Goal: Task Accomplishment & Management: Use online tool/utility

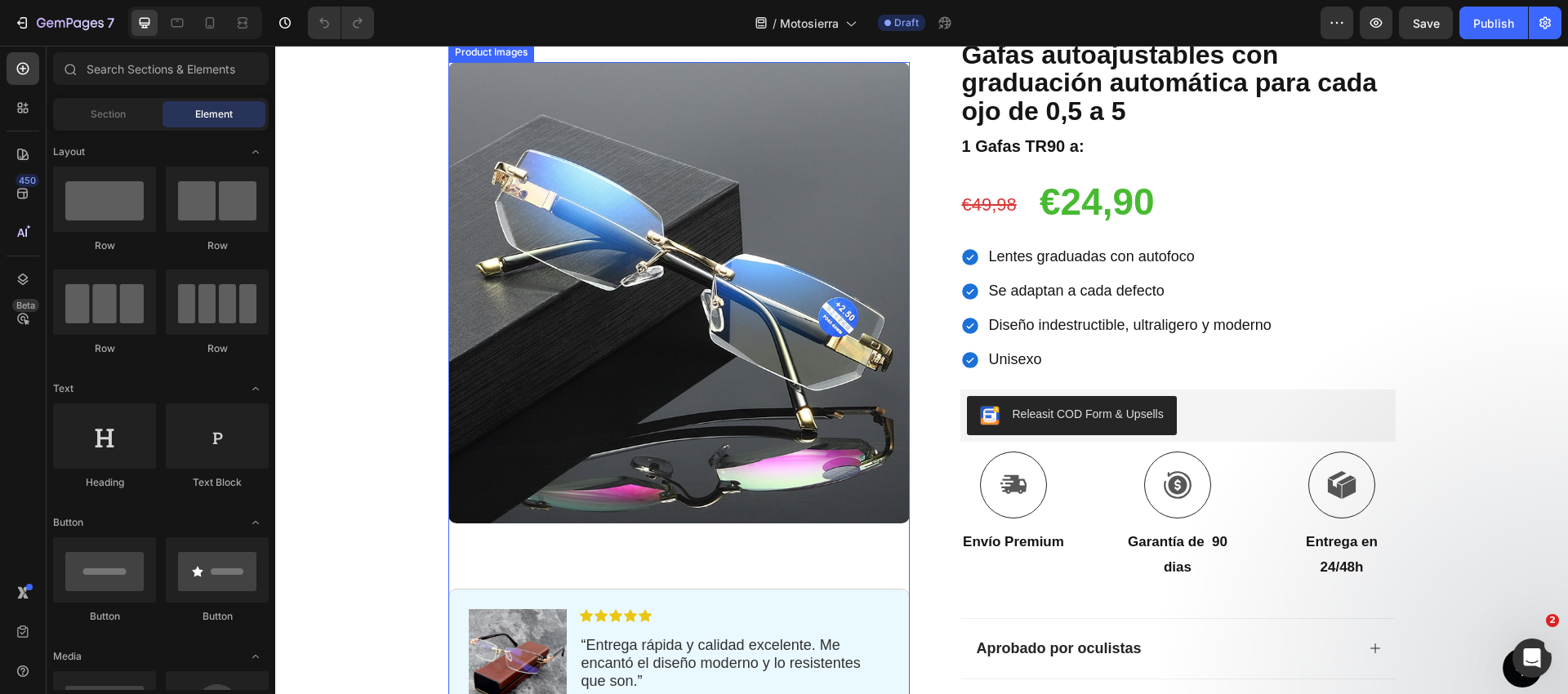
click at [742, 400] on img at bounding box center [679, 293] width 462 height 462
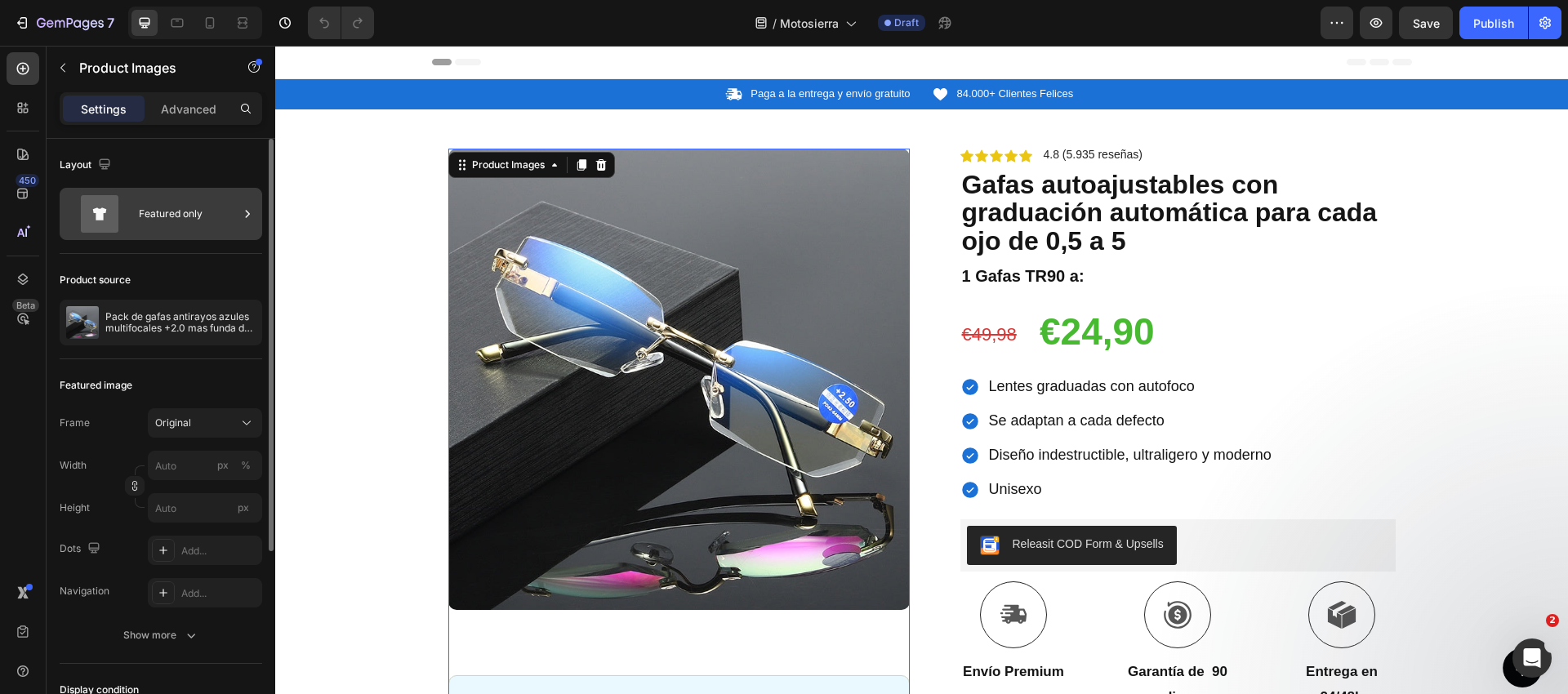
click at [201, 221] on div "Featured only" at bounding box center [188, 213] width 100 height 37
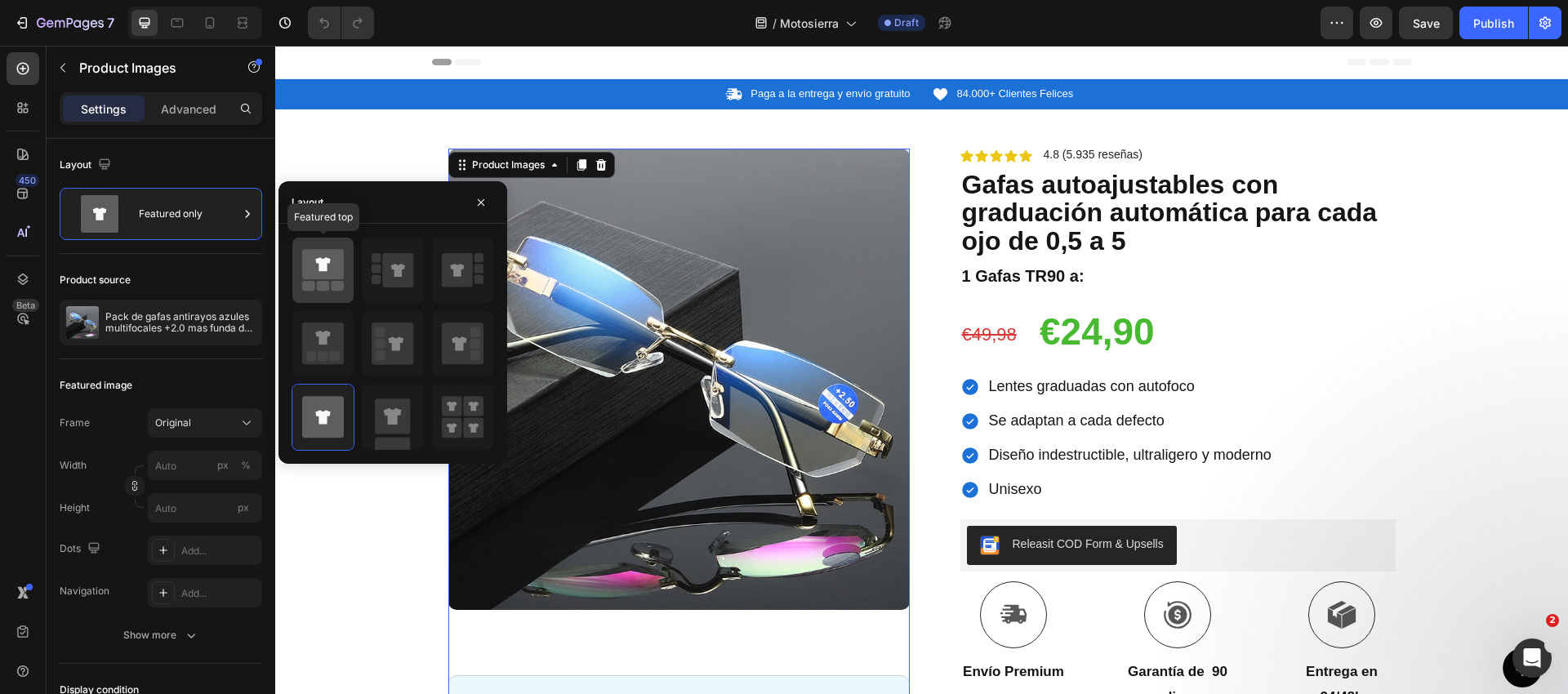
click at [337, 265] on icon at bounding box center [323, 264] width 42 height 30
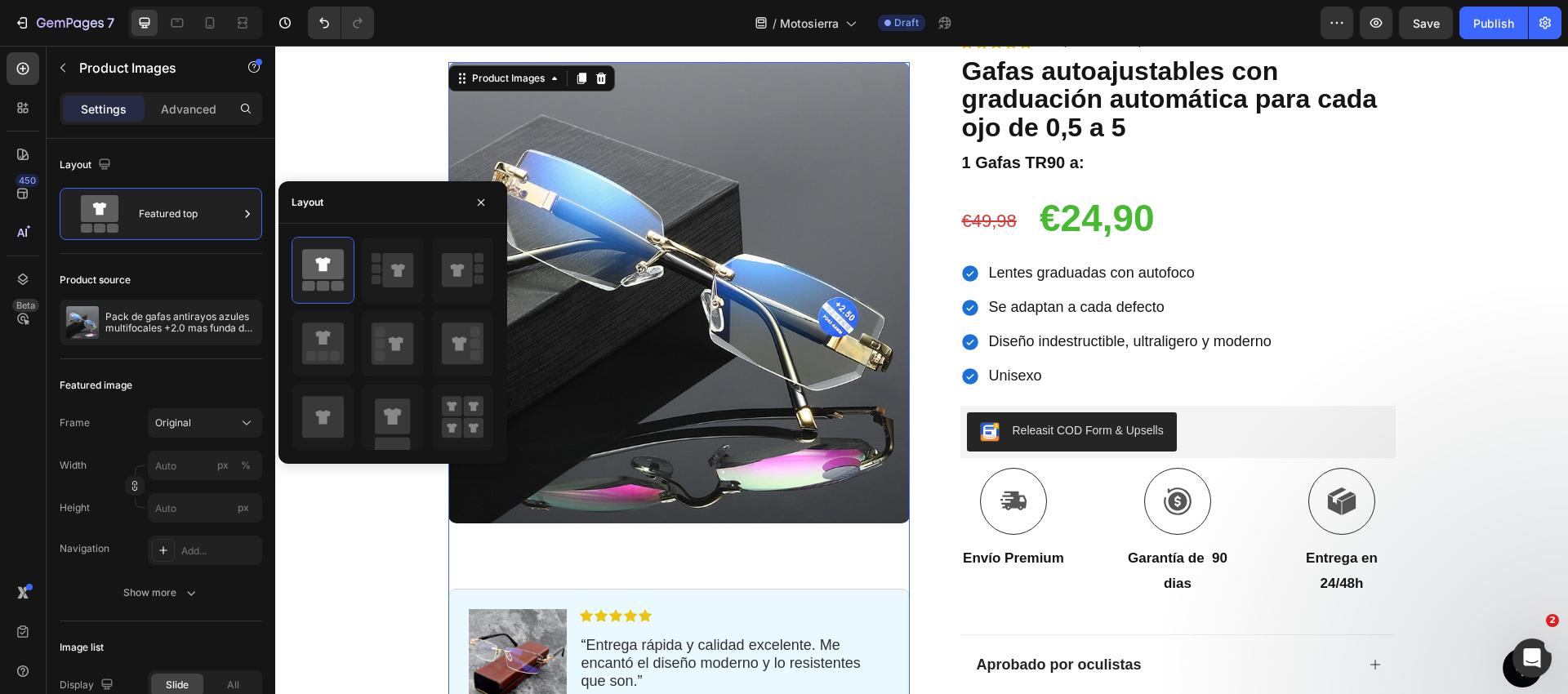
scroll to position [80, 0]
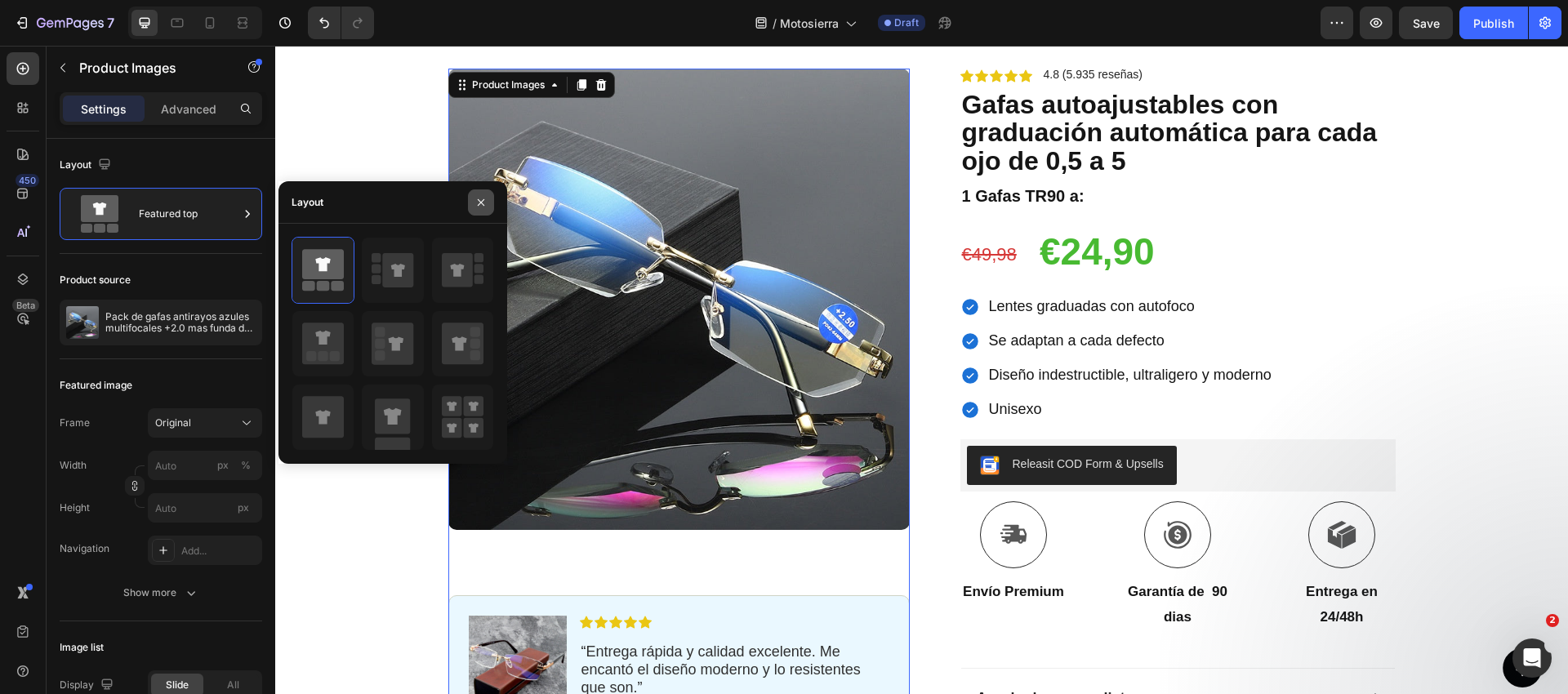
click at [487, 198] on button "button" at bounding box center [481, 202] width 26 height 26
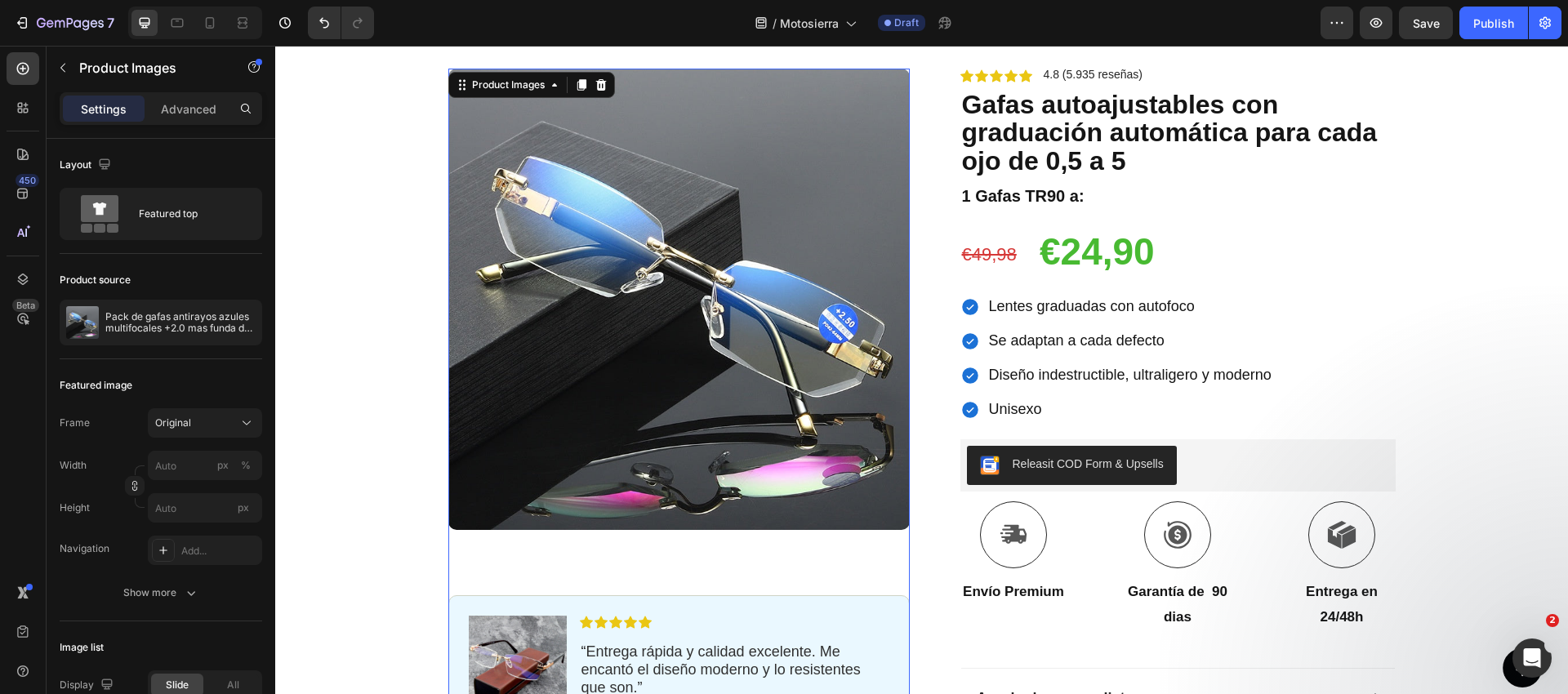
scroll to position [0, 0]
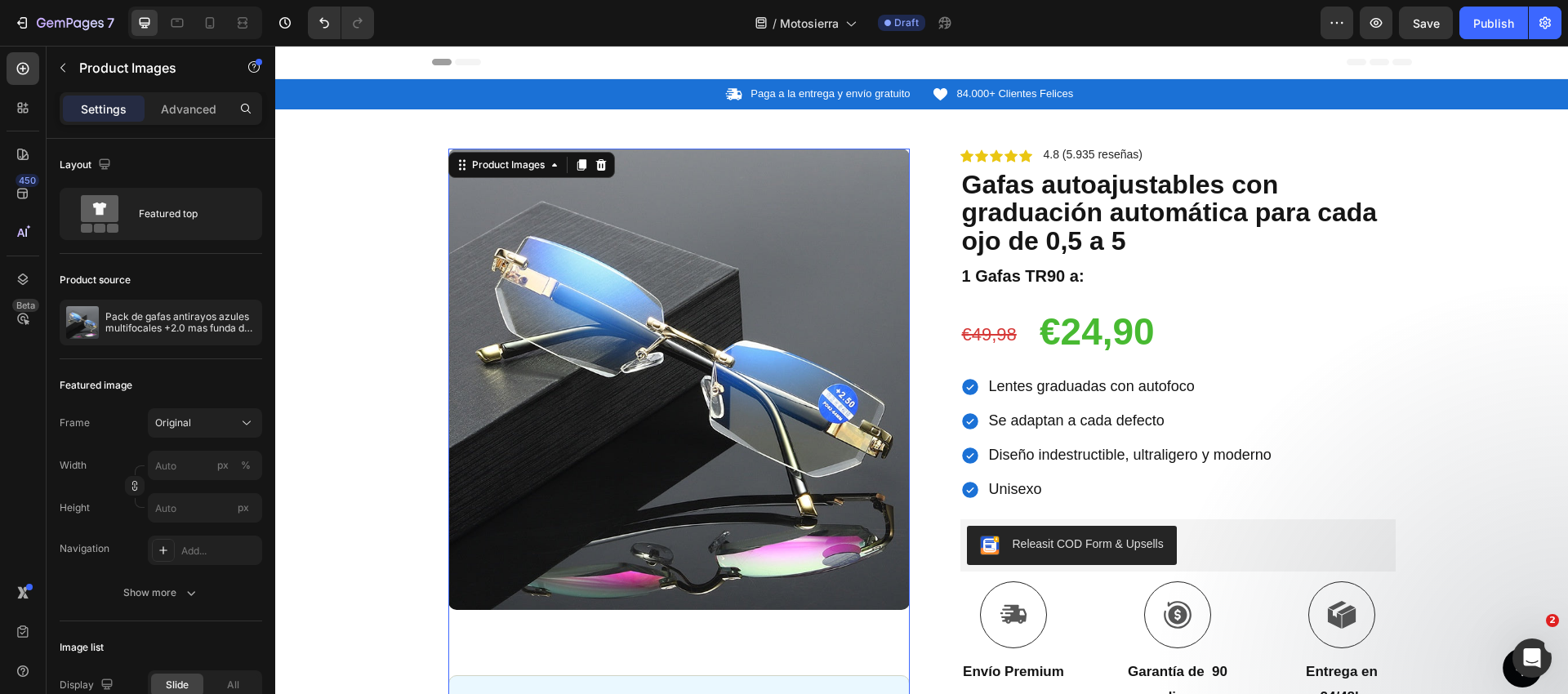
click at [716, 382] on img at bounding box center [679, 379] width 462 height 462
click at [156, 314] on p "Pack de gafas antirayos azules multifocales +2.0 mas funda de cuero" at bounding box center [180, 323] width 150 height 23
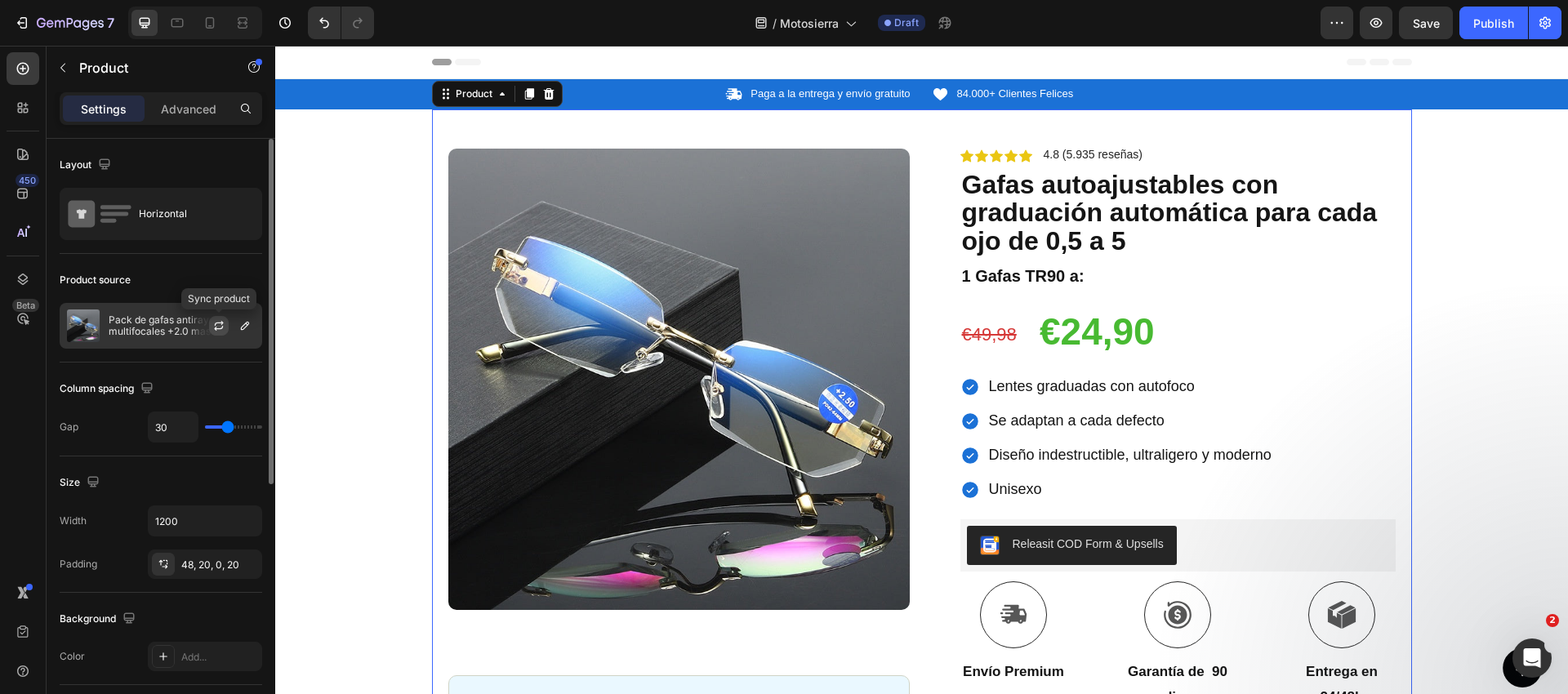
click at [219, 325] on icon "button" at bounding box center [219, 326] width 13 height 13
click at [242, 327] on icon "button" at bounding box center [245, 326] width 13 height 13
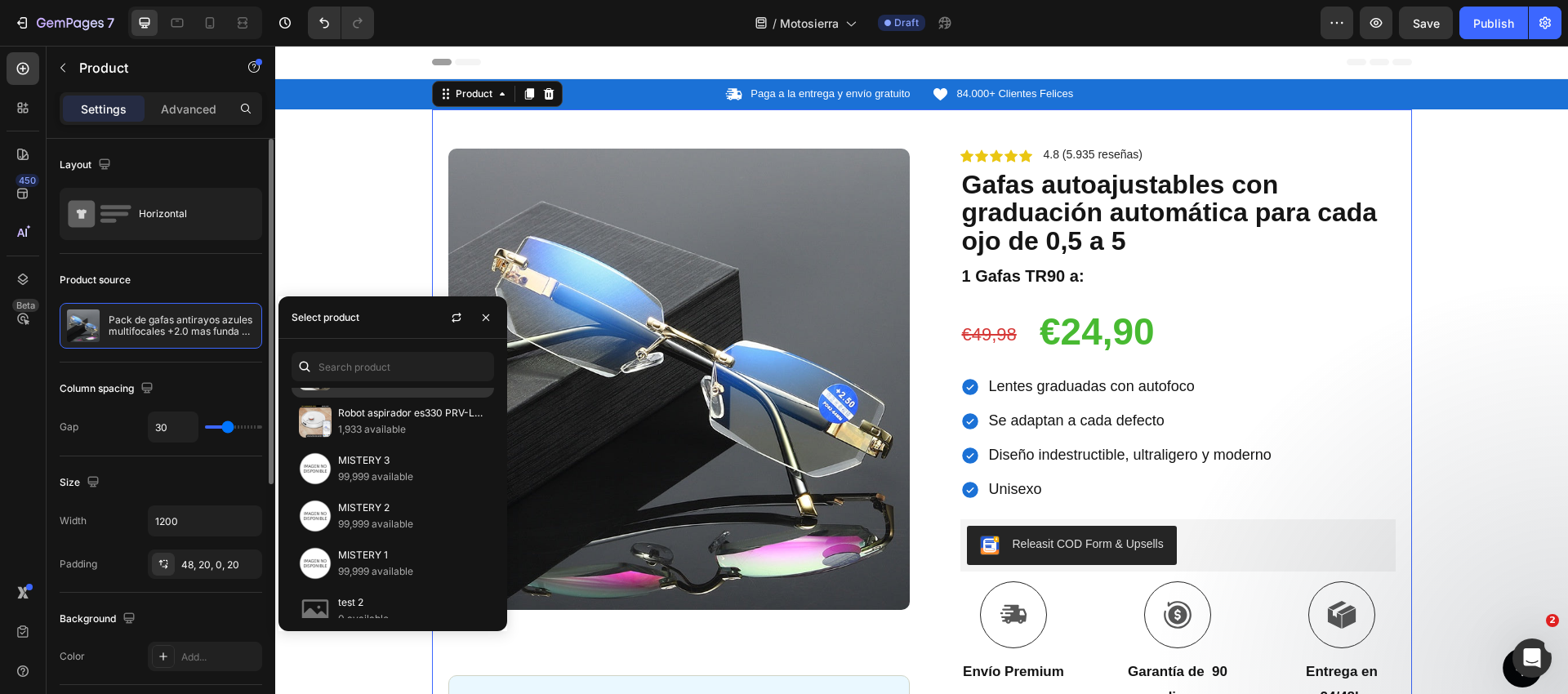
scroll to position [957, 0]
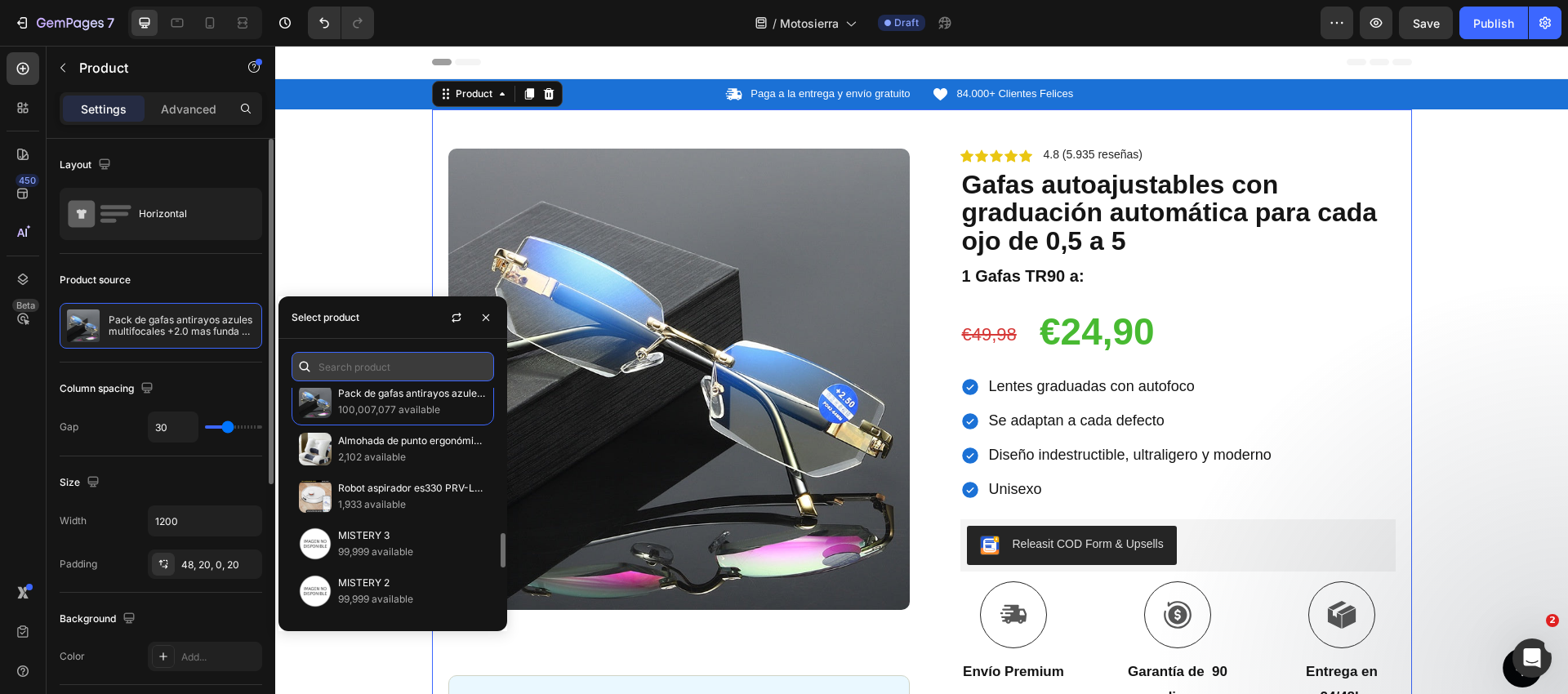
click at [364, 366] on input "text" at bounding box center [393, 366] width 203 height 29
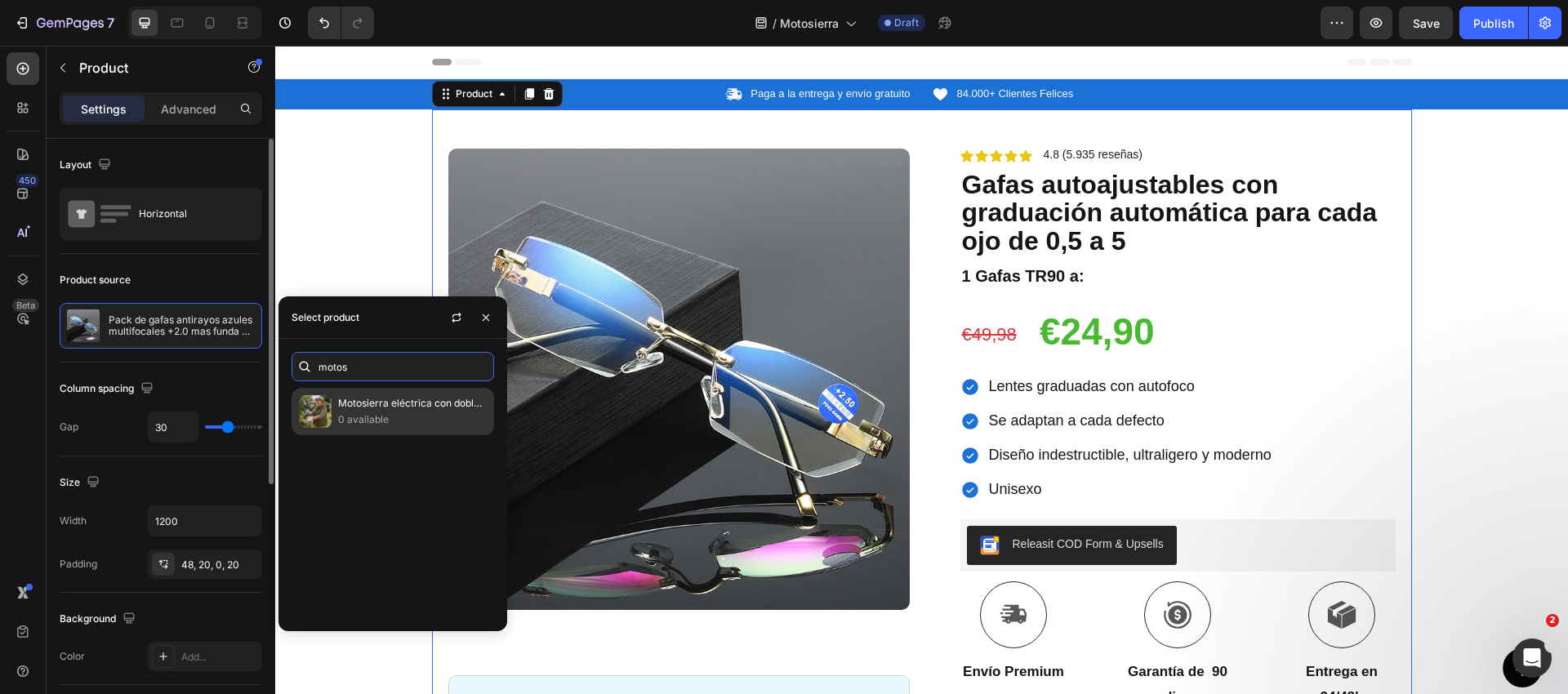
type input "motos"
click at [375, 406] on p "Motosierra eléctrica con doble bateria" at bounding box center [412, 403] width 149 height 17
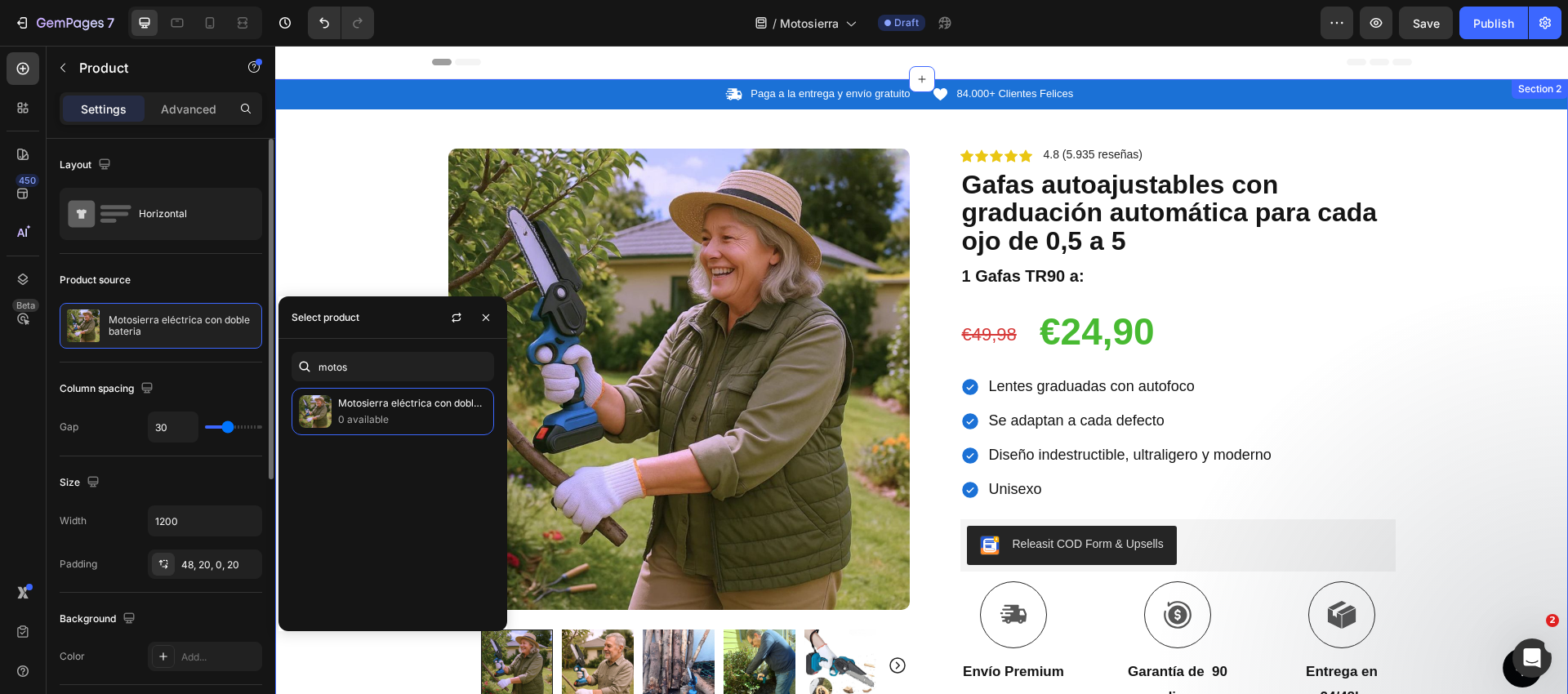
click at [399, 232] on div "Icon Paga a la entrega y envío gratuito Text Block Row Icon 84.000+ Clientes Fe…" at bounding box center [921, 561] width 1292 height 965
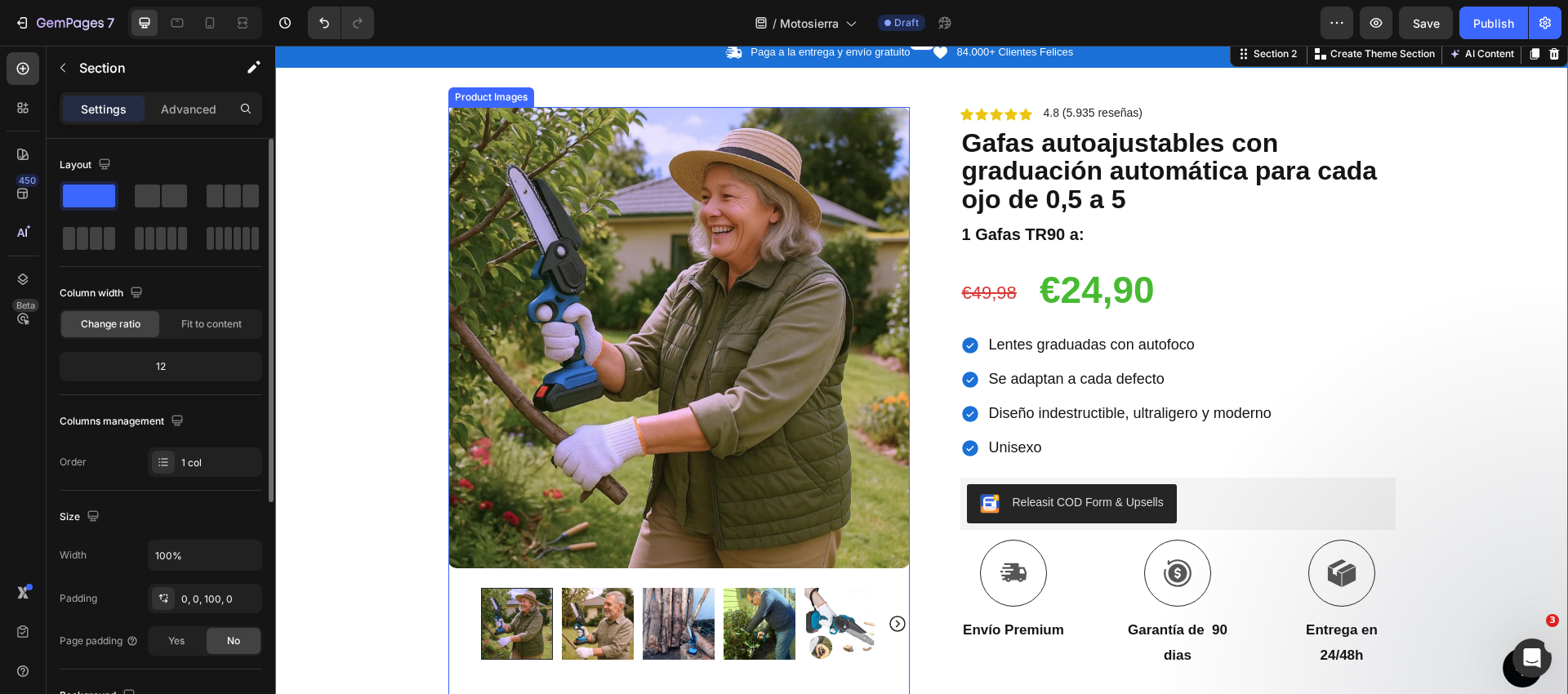
scroll to position [0, 0]
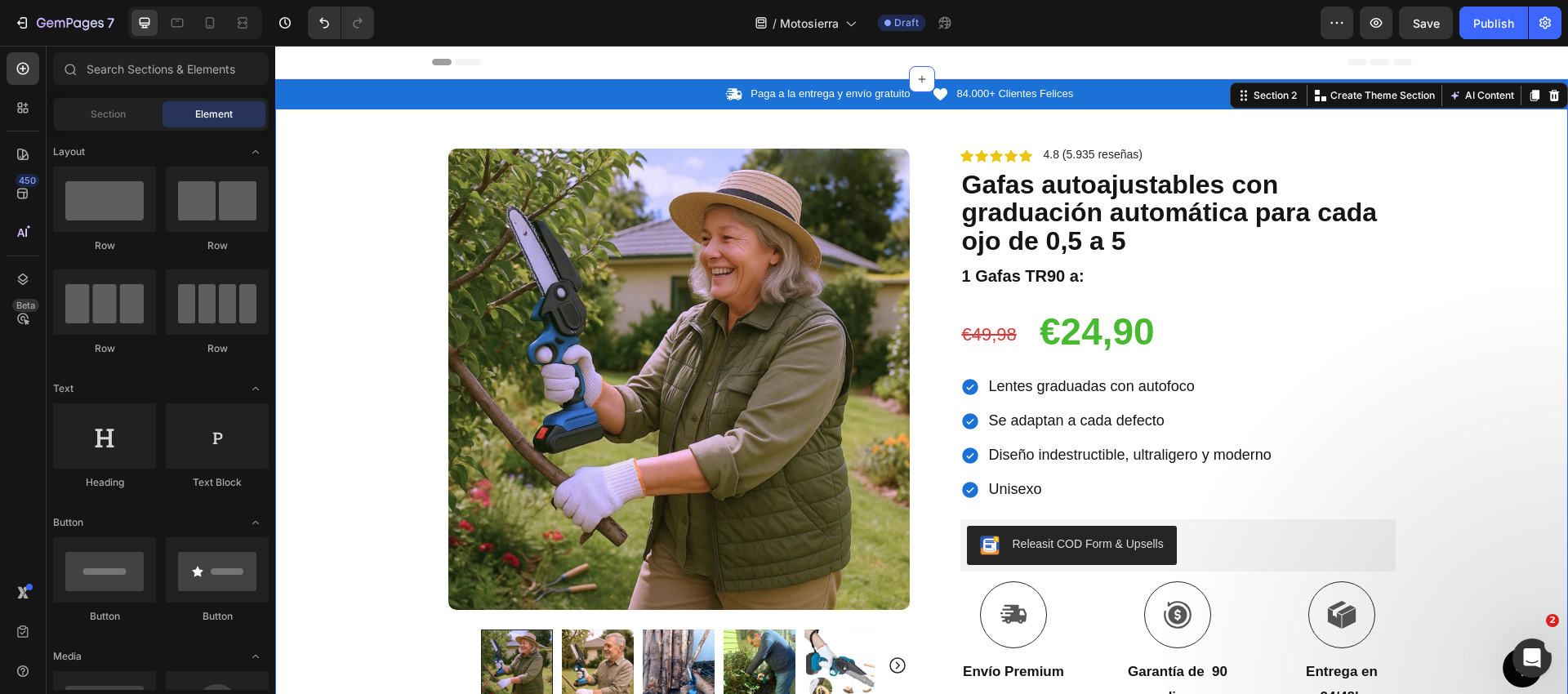
click at [330, 61] on span "Header" at bounding box center [324, 62] width 36 height 17
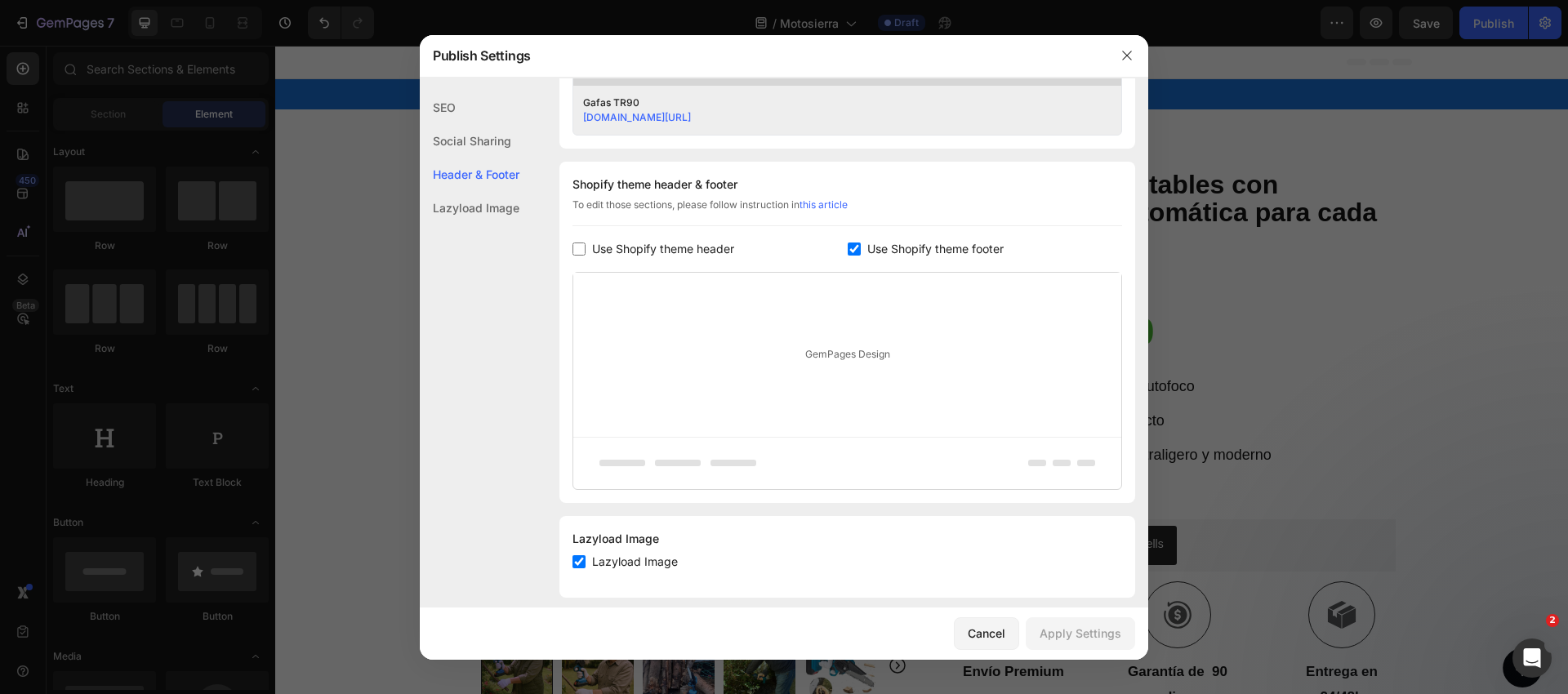
scroll to position [714, 0]
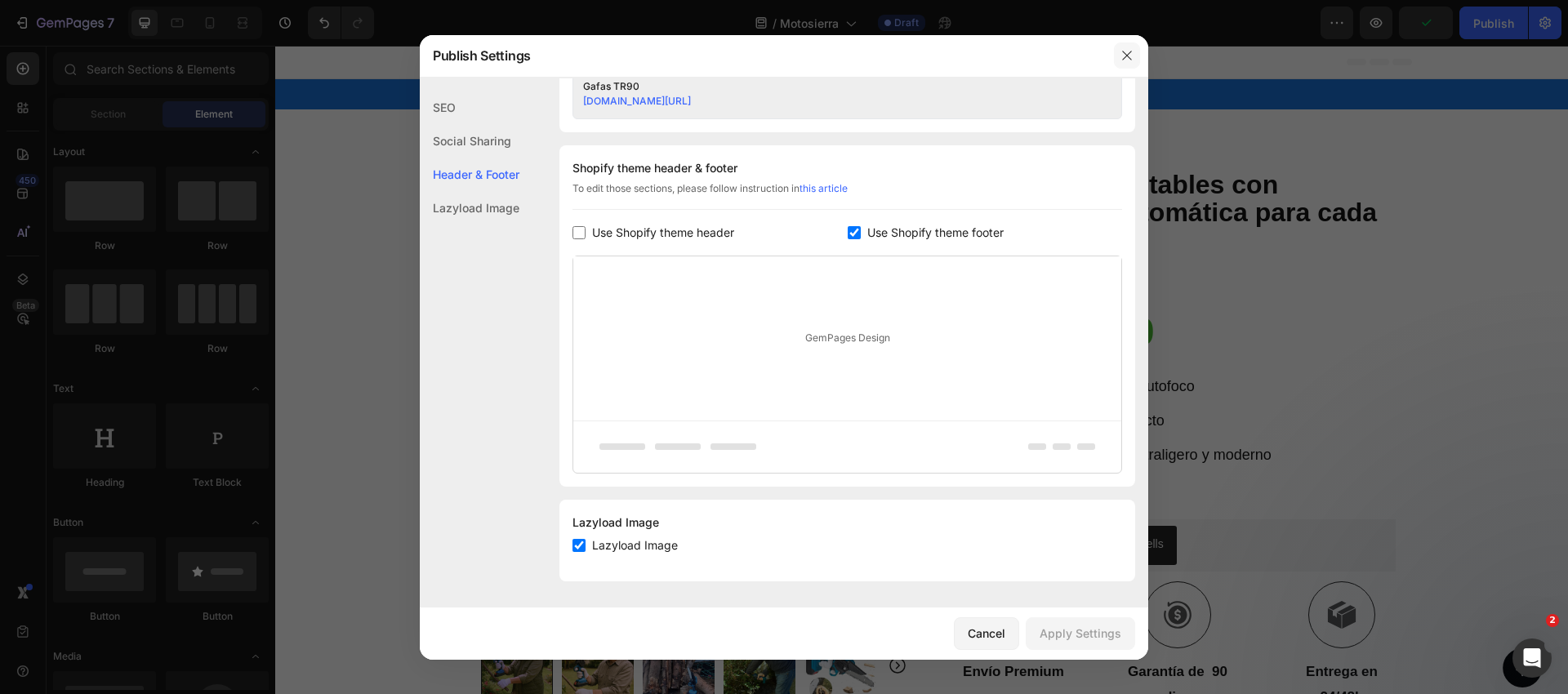
click at [1121, 51] on icon "button" at bounding box center [1127, 56] width 13 height 13
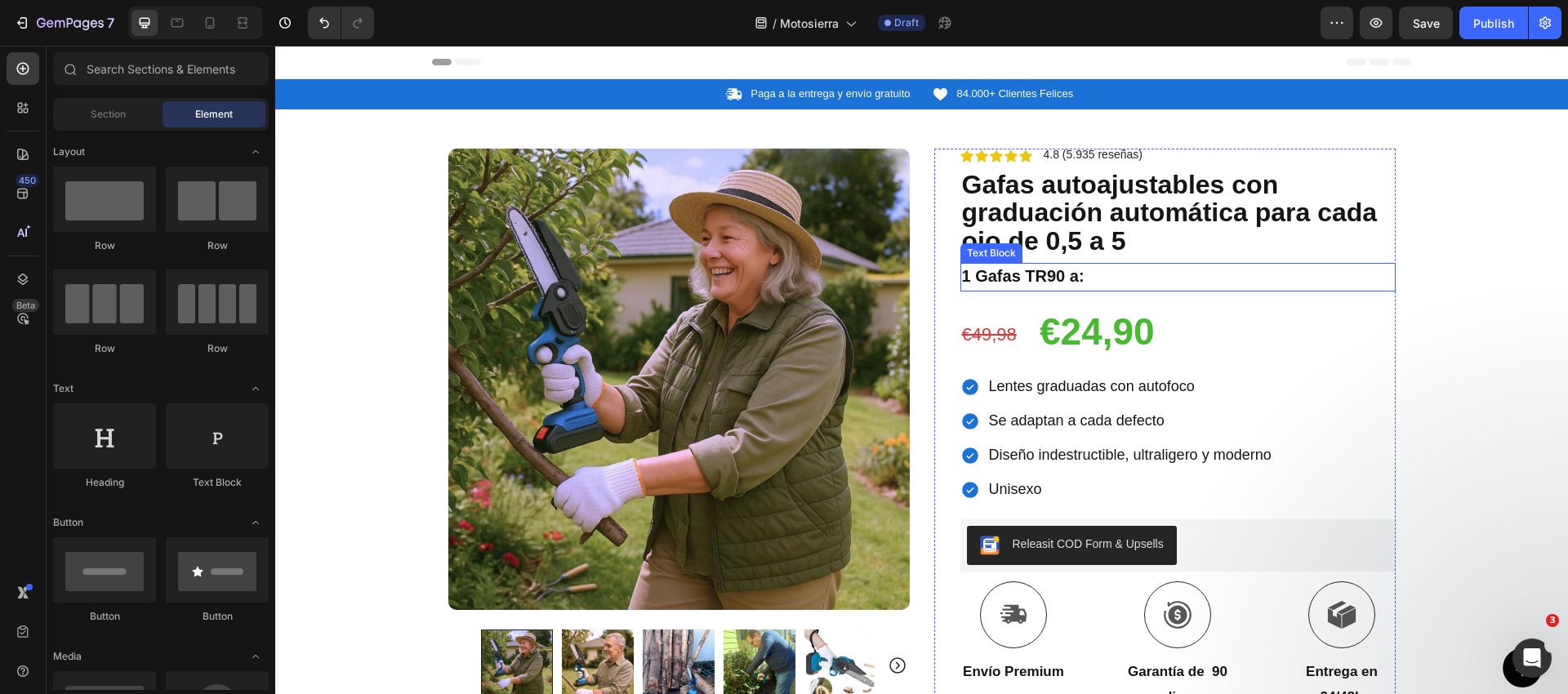
click at [1060, 280] on strong "1 Gafas TR90 a:" at bounding box center [1023, 276] width 123 height 18
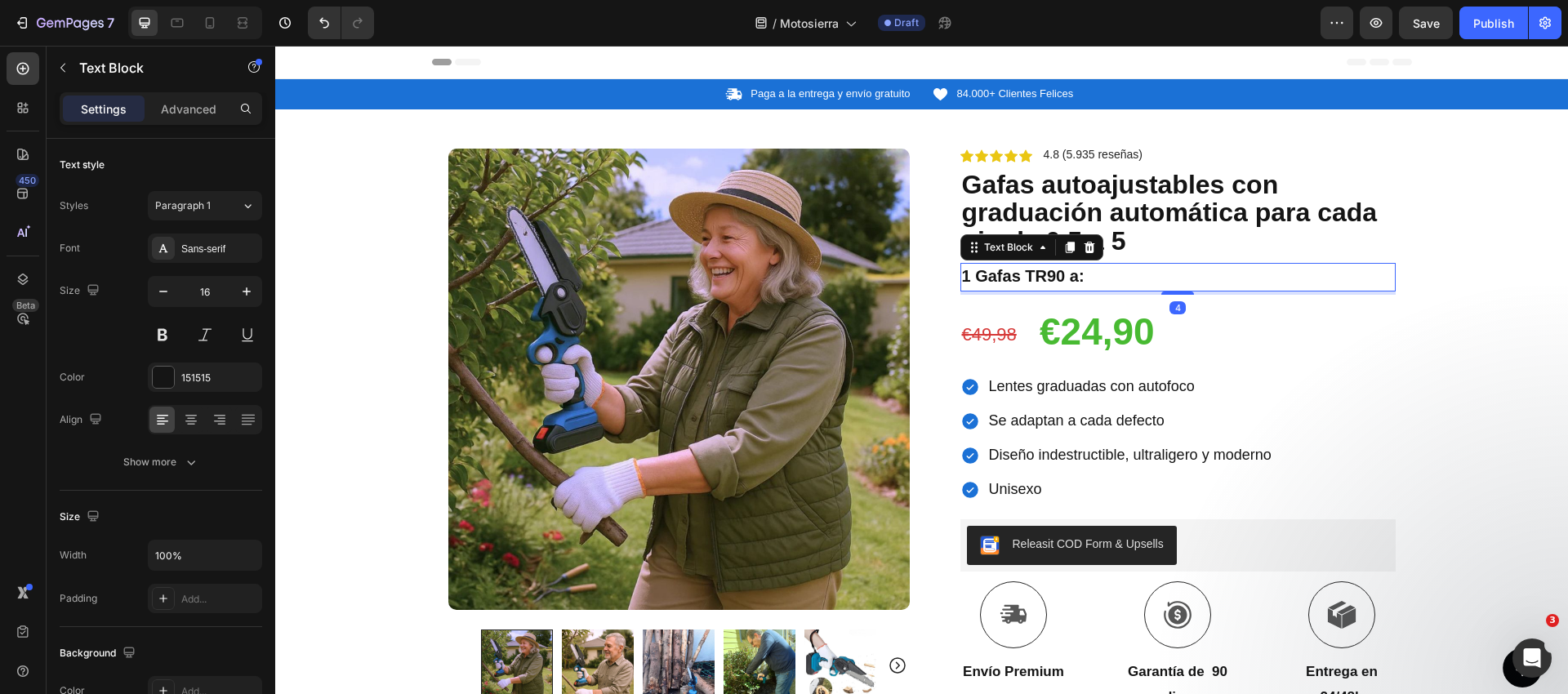
drag, startPoint x: 1072, startPoint y: 248, endPoint x: 1008, endPoint y: 293, distance: 78.2
click at [1072, 248] on icon at bounding box center [1069, 247] width 9 height 12
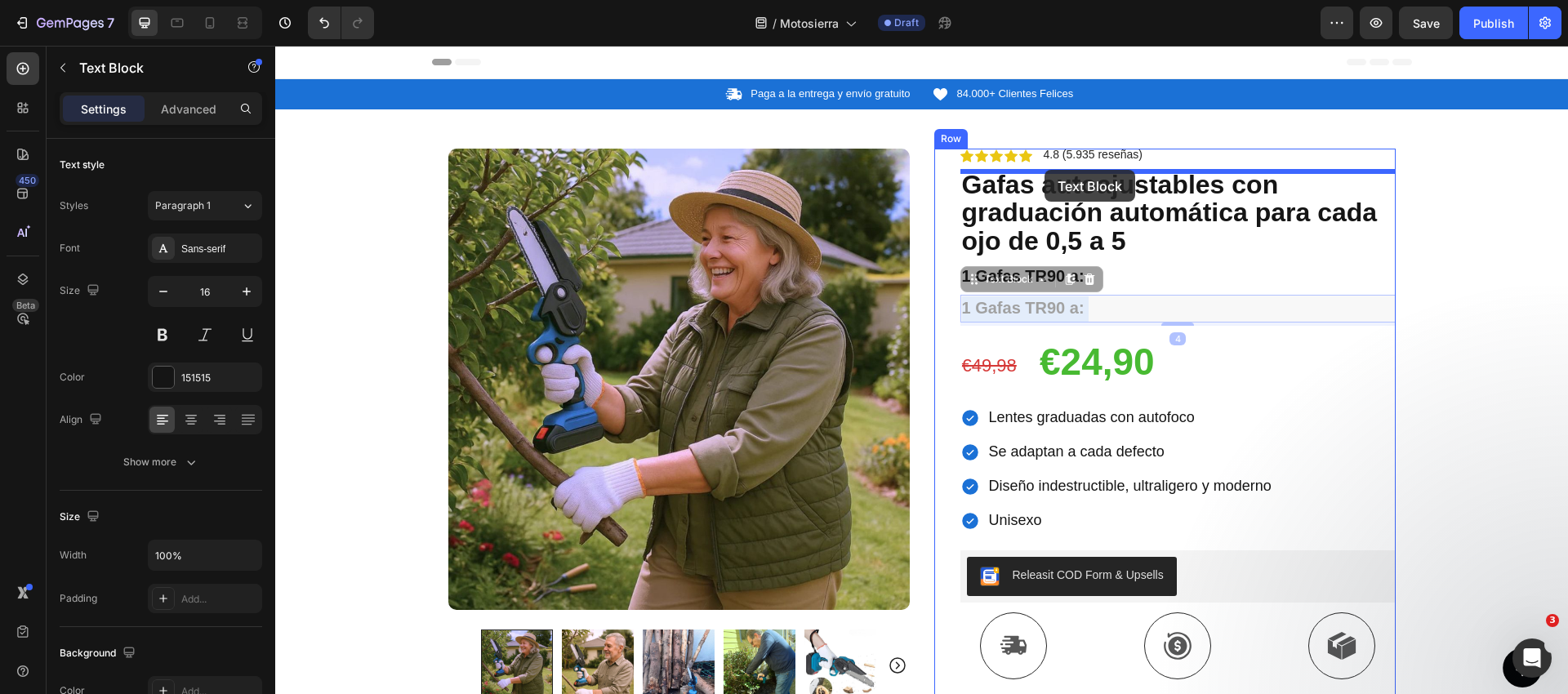
drag, startPoint x: 999, startPoint y: 310, endPoint x: 1044, endPoint y: 170, distance: 147.1
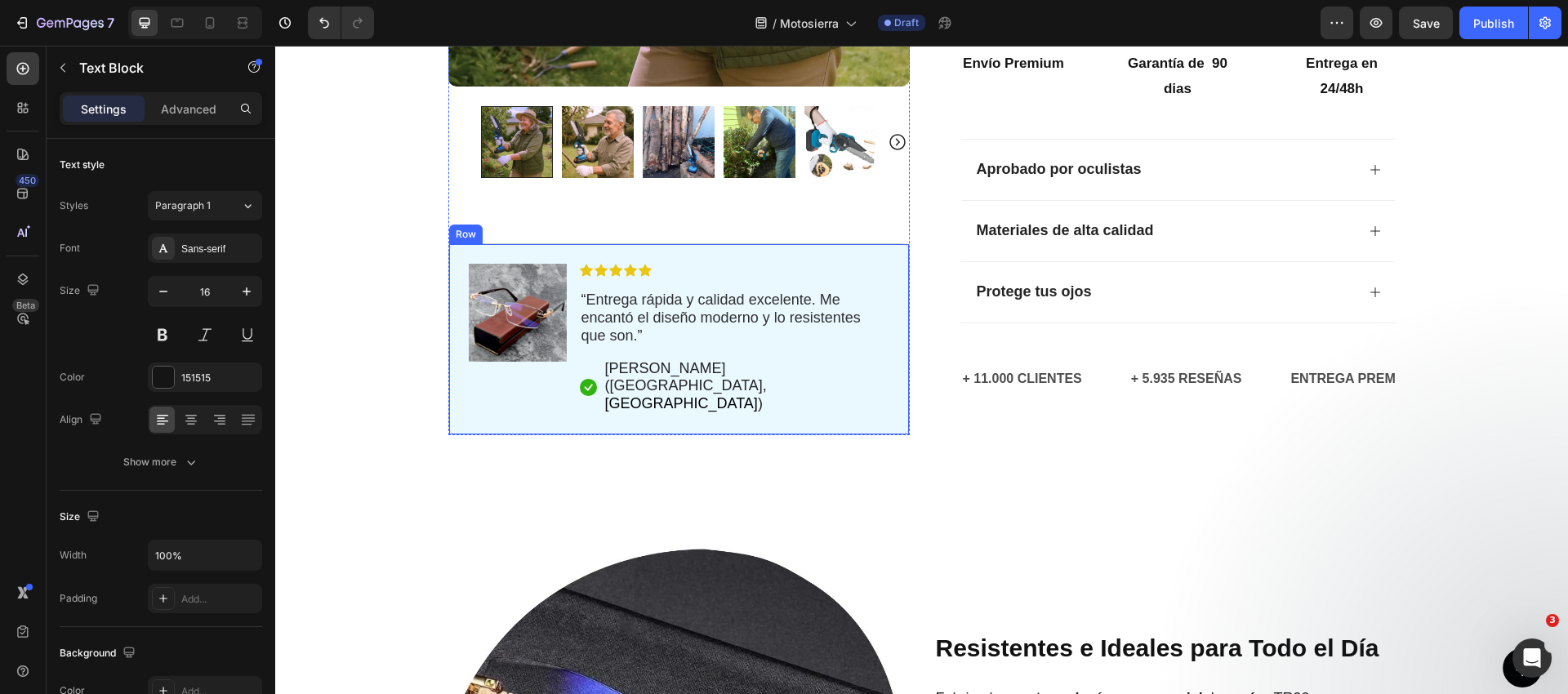
scroll to position [645, 0]
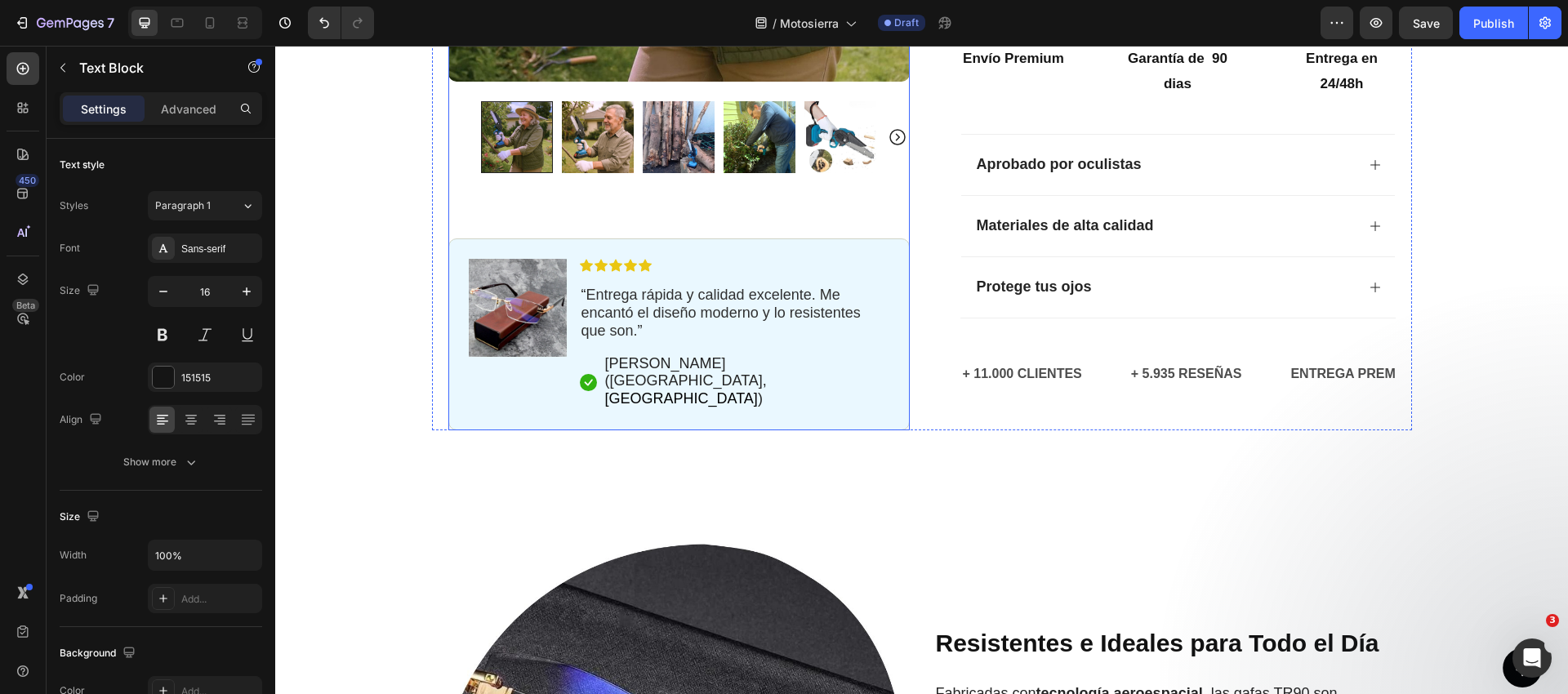
click at [760, 270] on div "Product Images Image Icon Icon Icon Icon Icon Icon List “ Entrega rápida y cali…" at bounding box center [679, 26] width 462 height 810
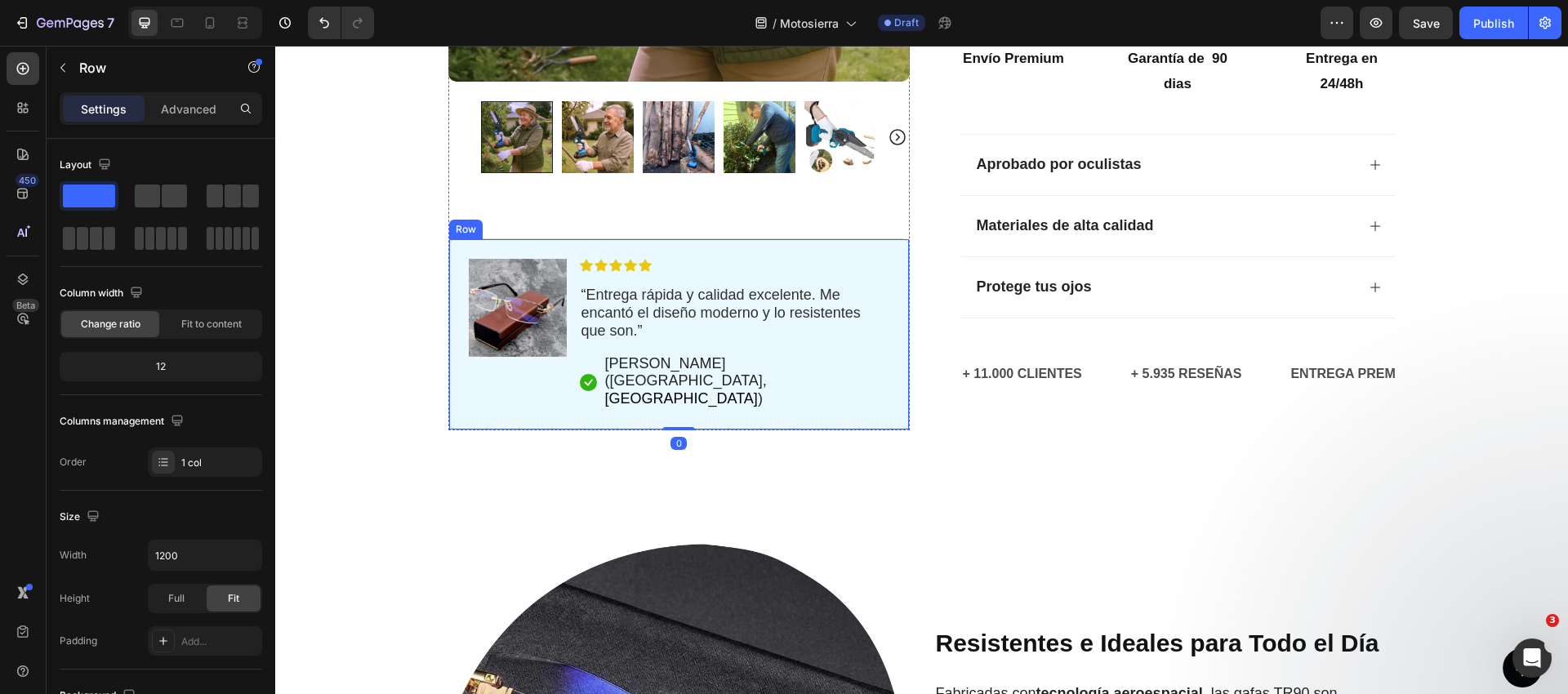
click at [762, 276] on div "Image Icon Icon Icon Icon Icon Icon List “ Entrega rápida y calidad excelente. …" at bounding box center [679, 334] width 462 height 192
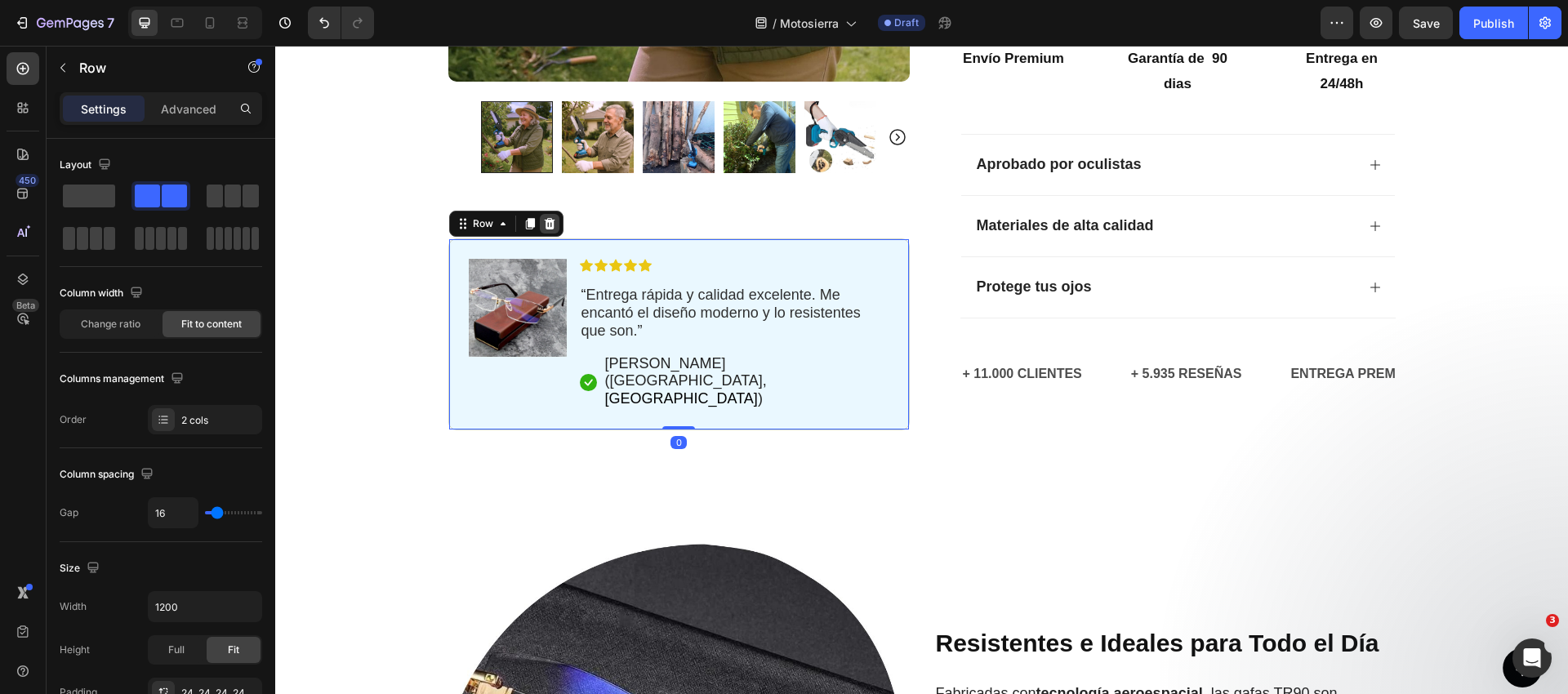
click at [554, 230] on icon at bounding box center [550, 224] width 13 height 13
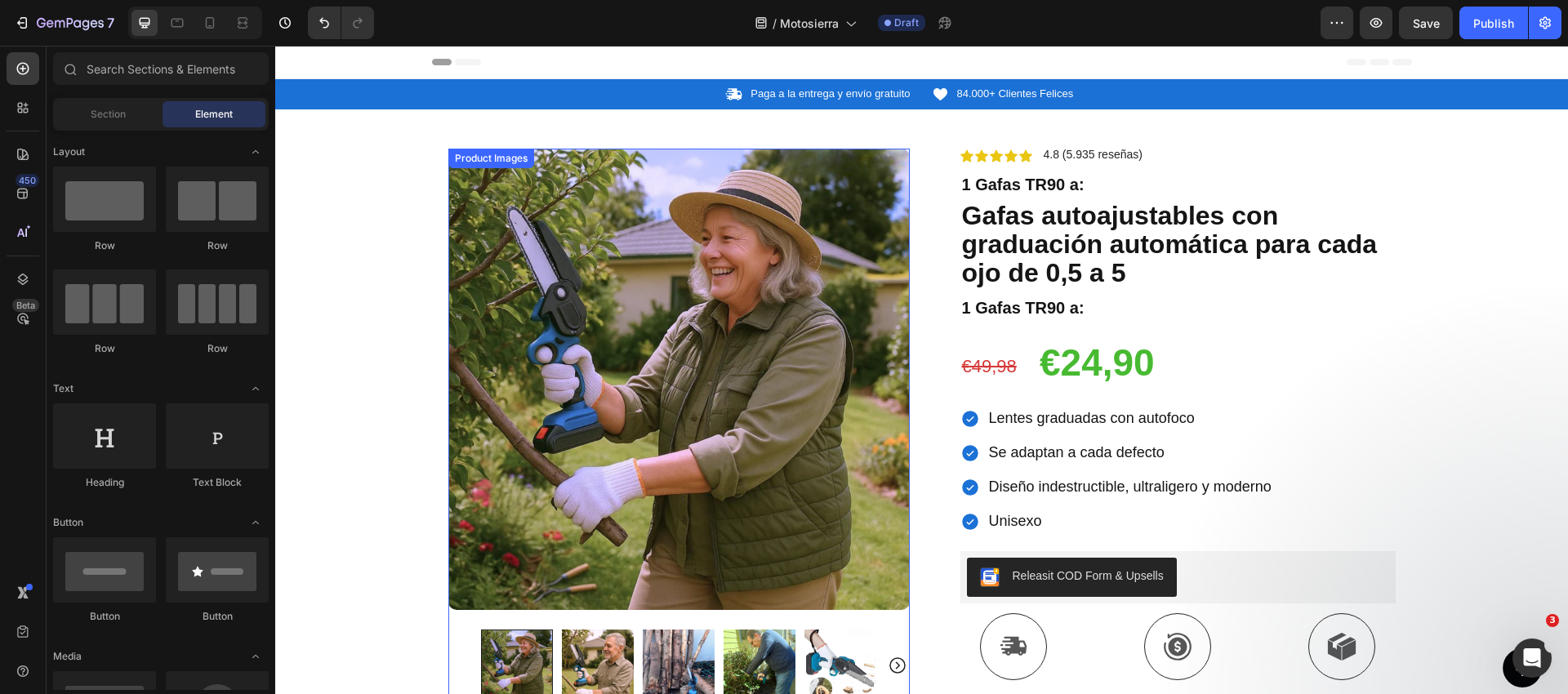
scroll to position [765, 0]
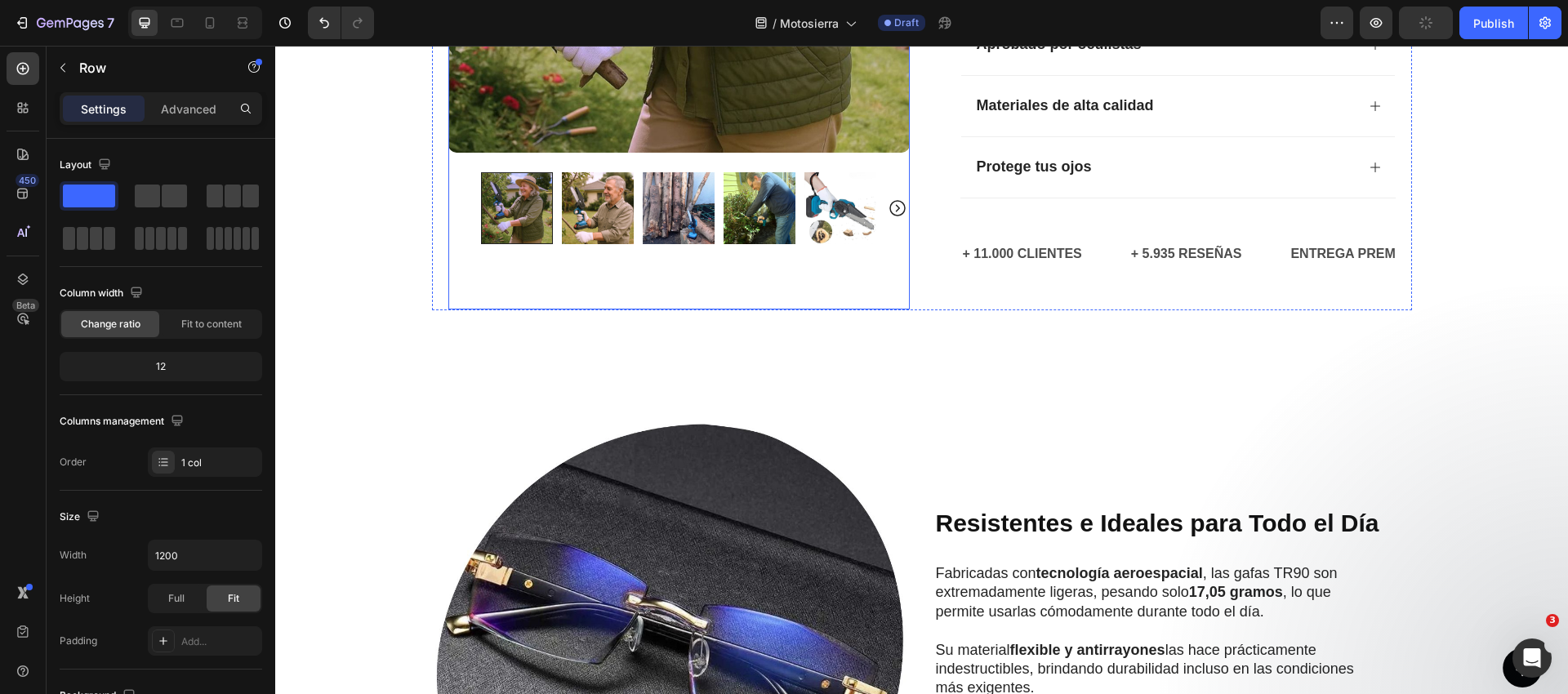
click at [723, 278] on div "Product Images" at bounding box center [679, 0] width 462 height 618
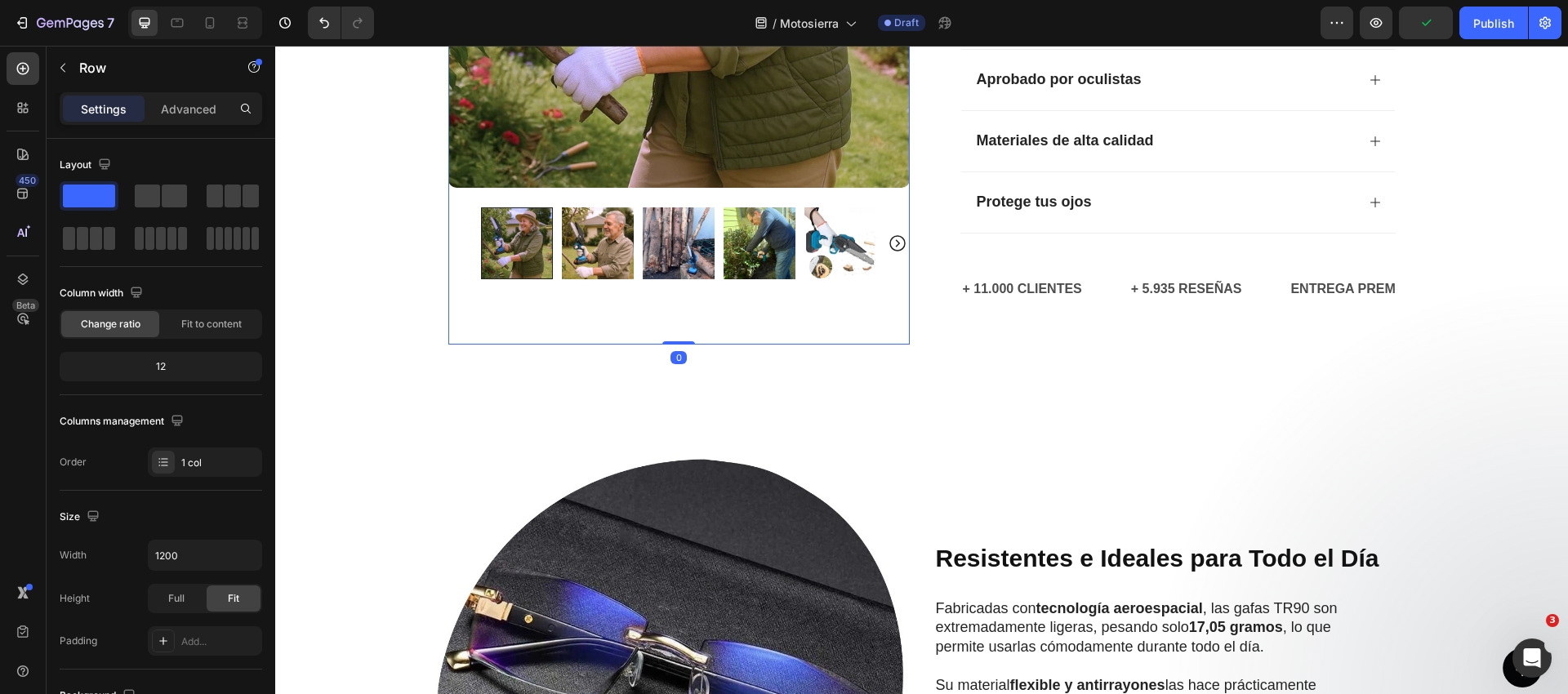
scroll to position [727, 0]
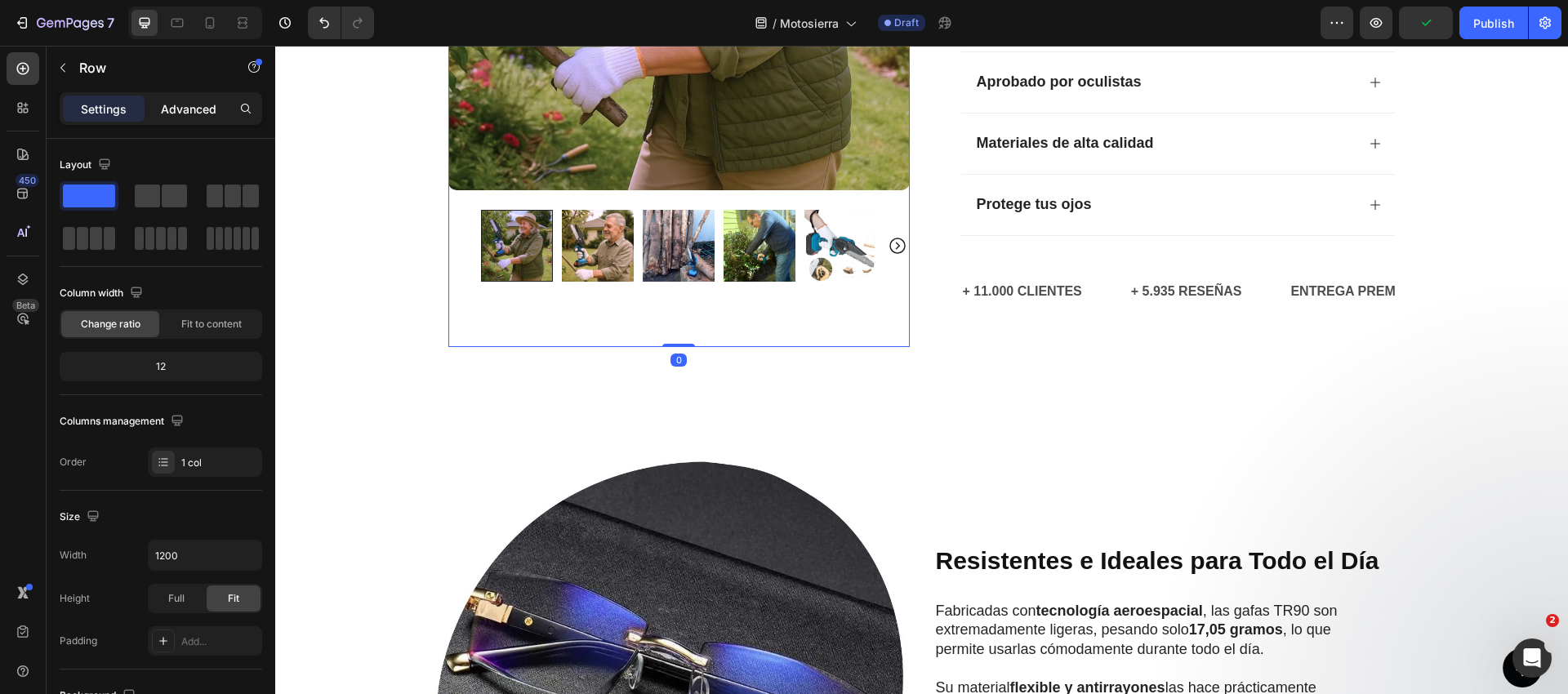
click at [189, 108] on p "Advanced" at bounding box center [188, 109] width 56 height 17
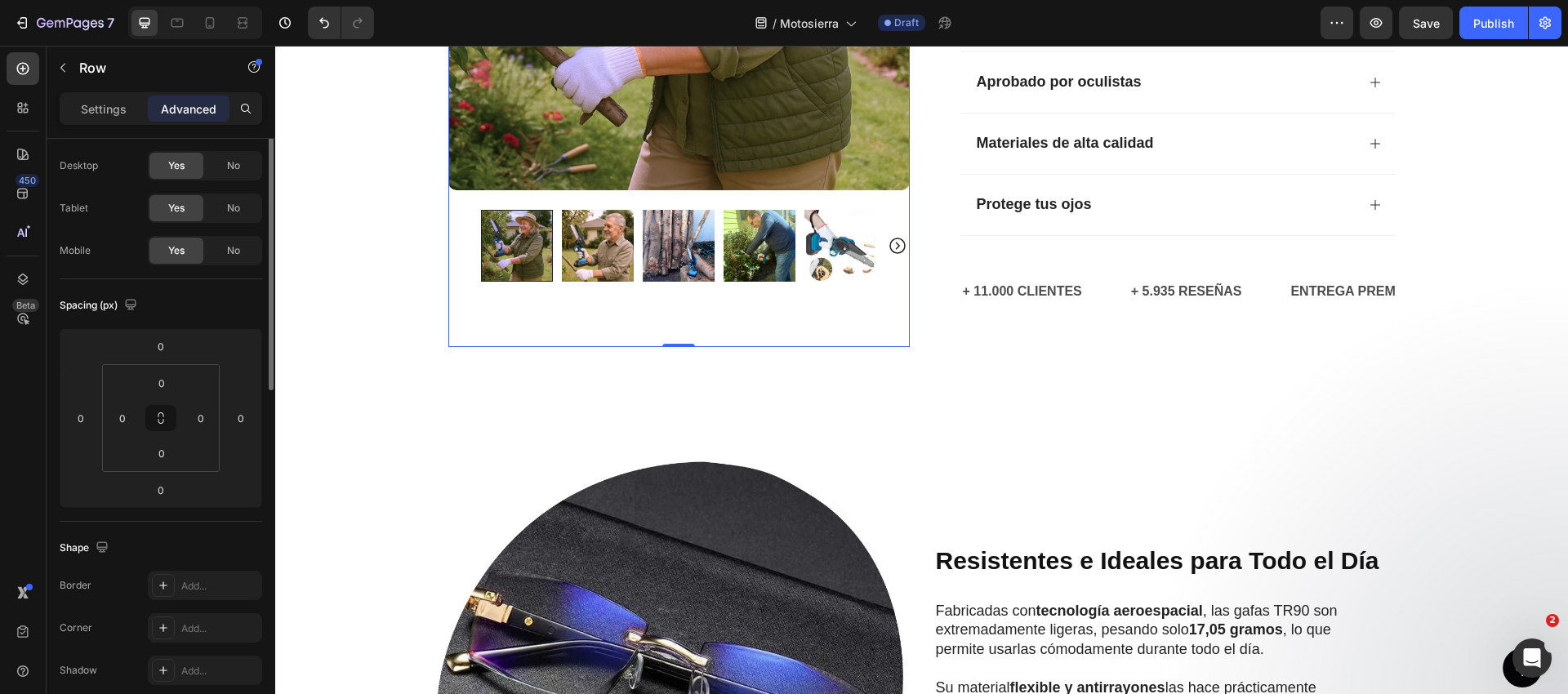
scroll to position [44, 0]
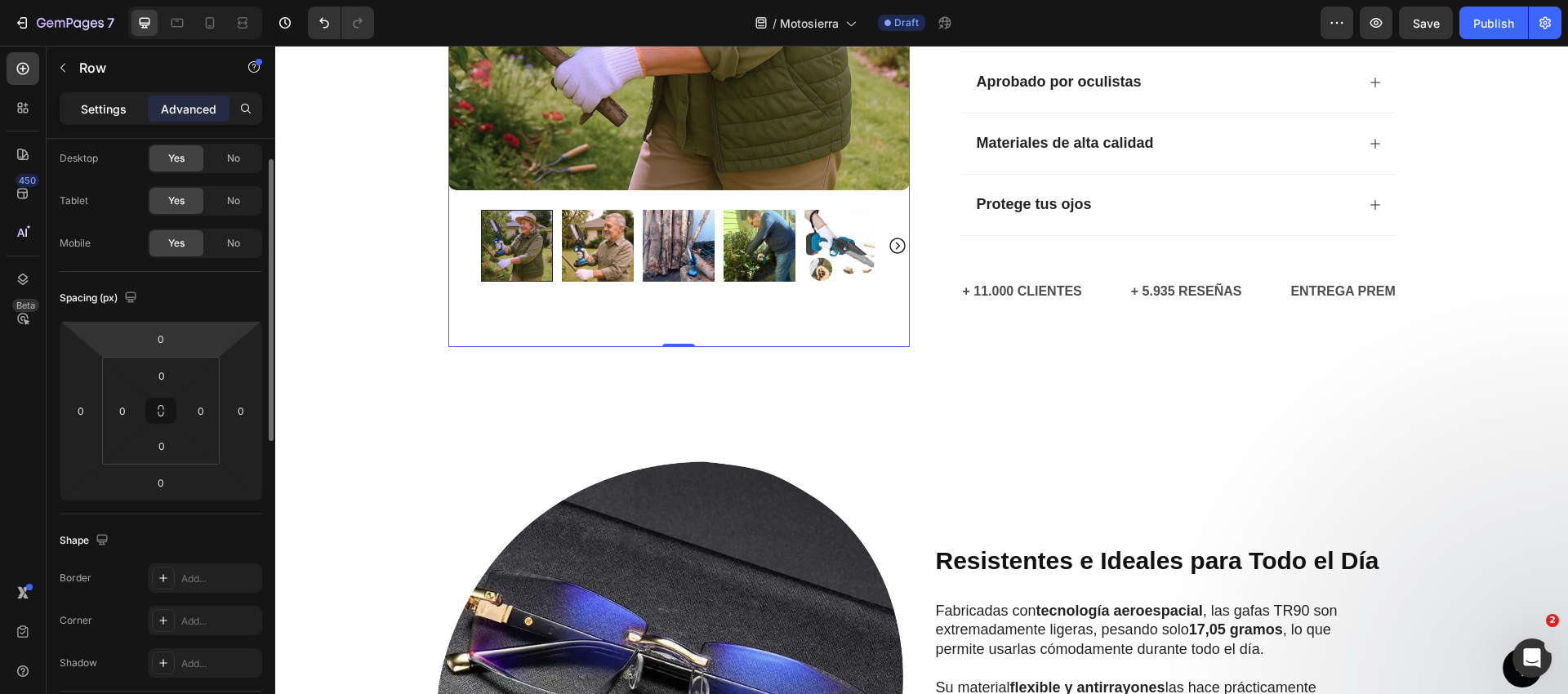
click at [100, 110] on p "Settings" at bounding box center [103, 109] width 46 height 17
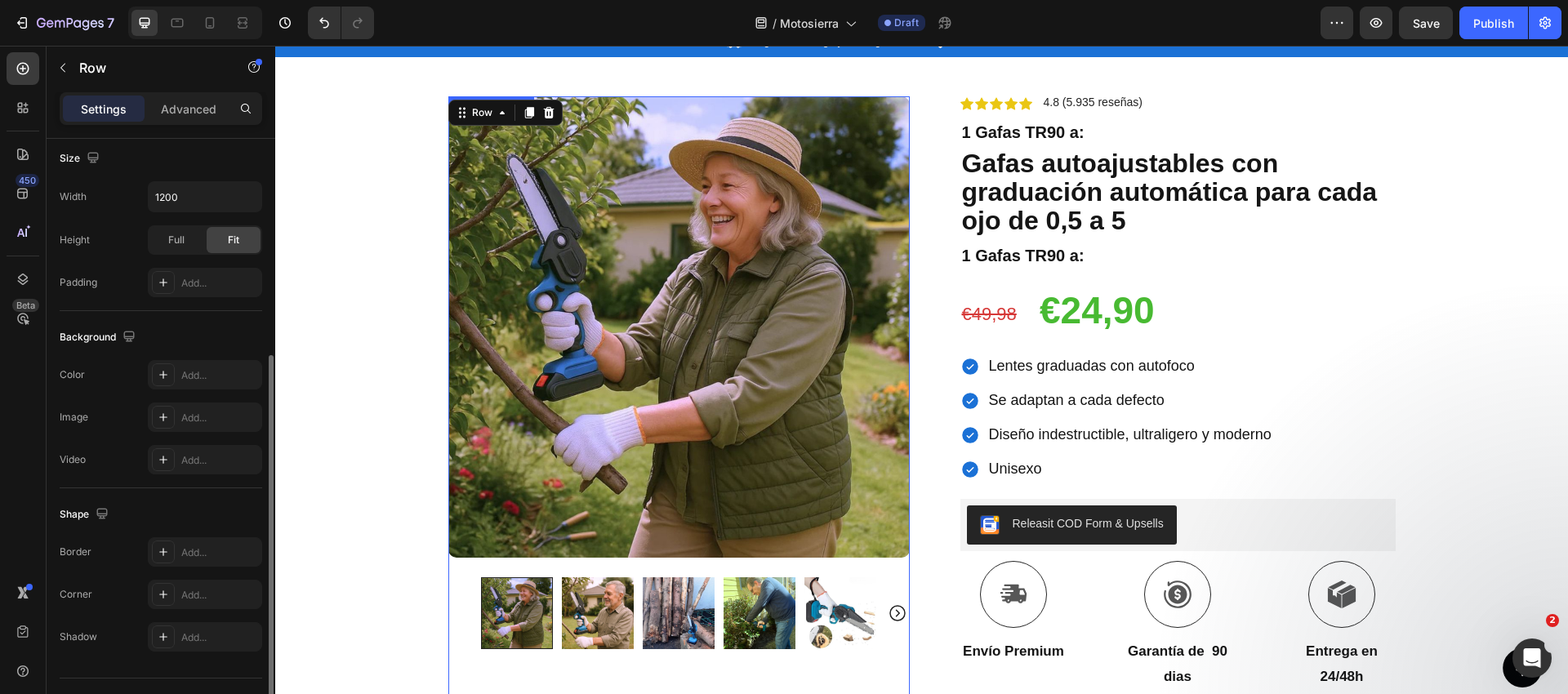
scroll to position [0, 0]
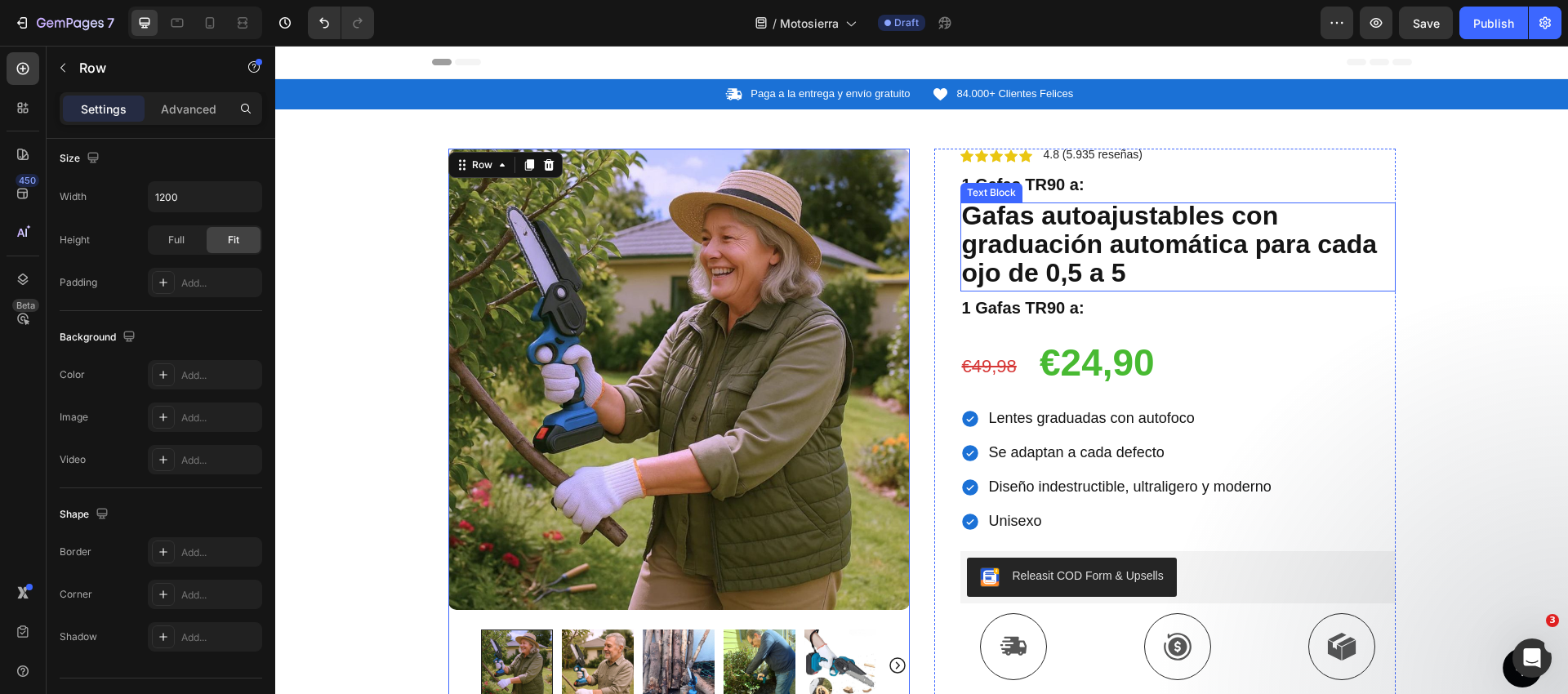
click at [1032, 190] on strong "1 Gafas TR90 a:" at bounding box center [1023, 184] width 123 height 18
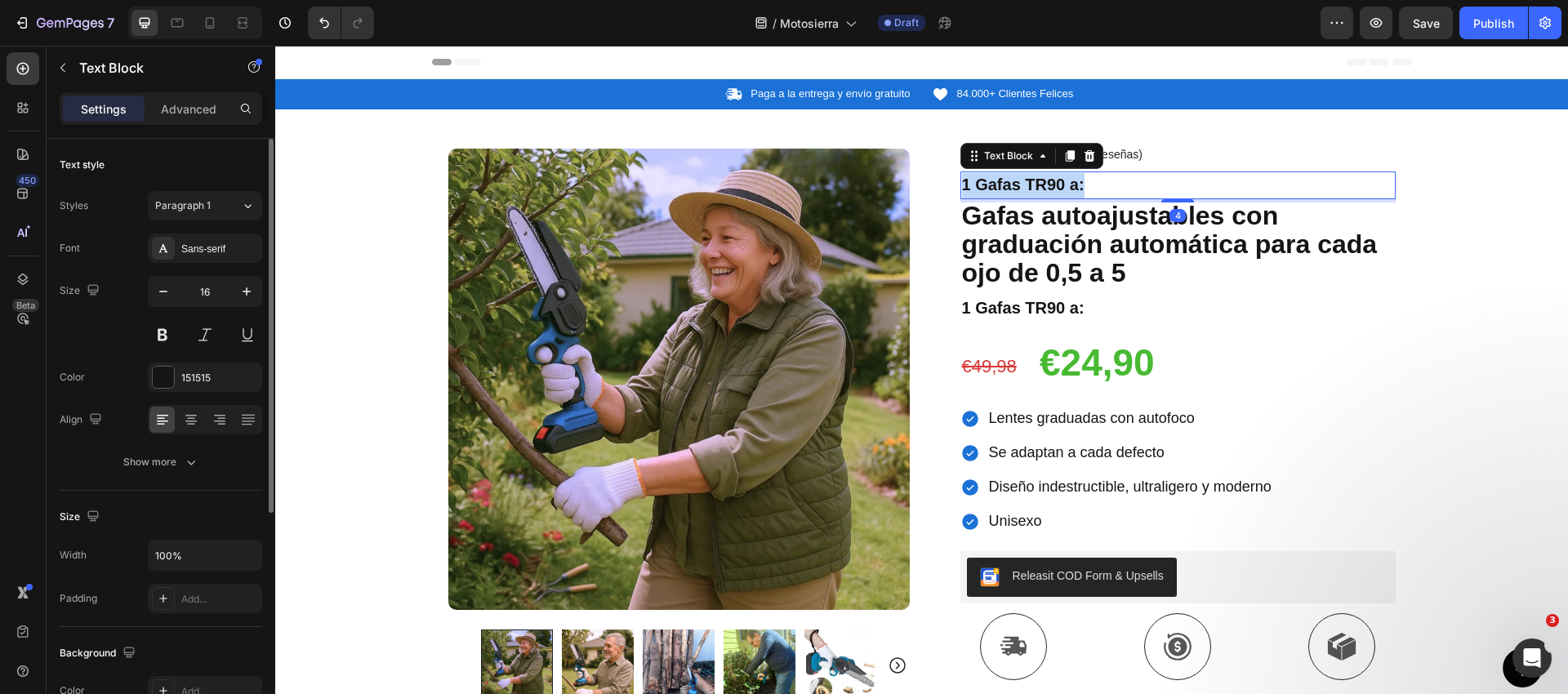
click at [1032, 190] on strong "1 Gafas TR90 a:" at bounding box center [1023, 184] width 123 height 18
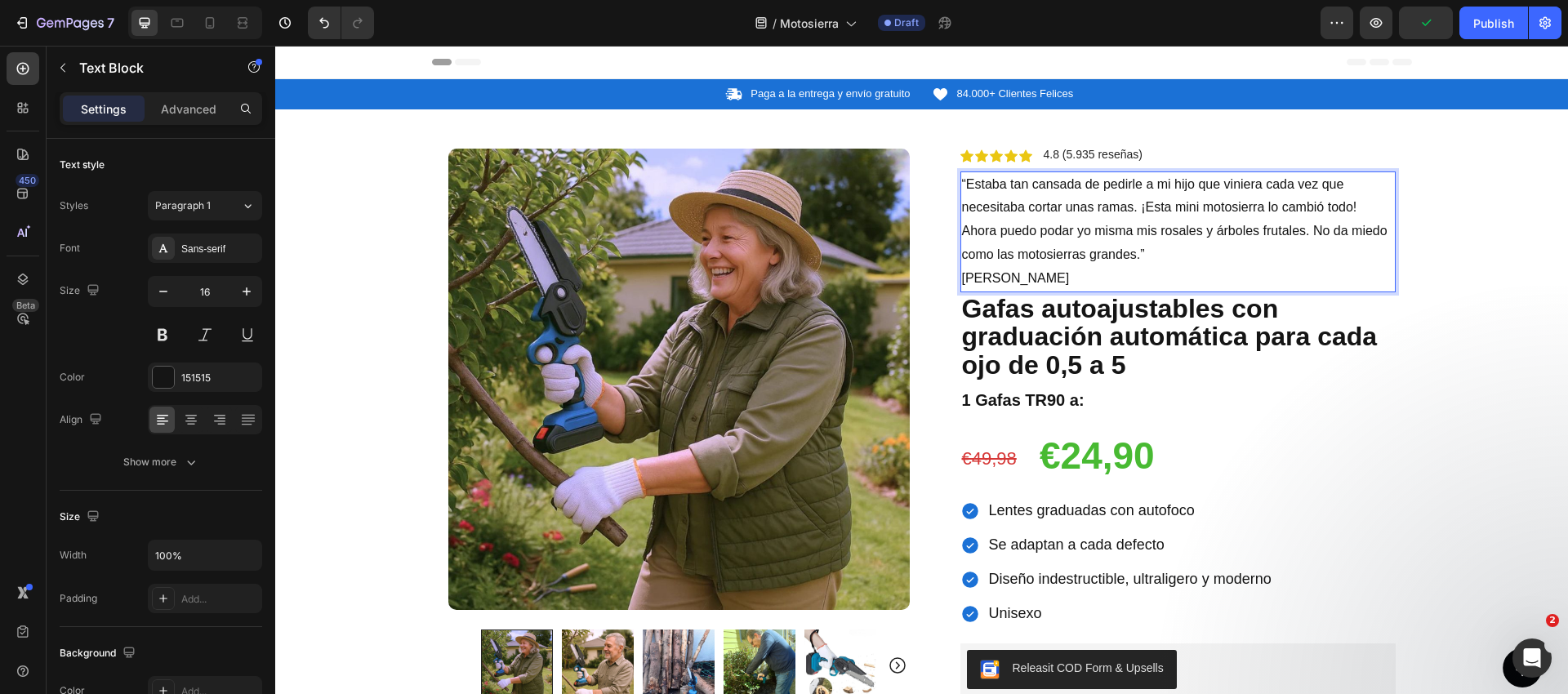
click at [1114, 203] on p "“Estaba tan cansada de pedirle a mi hijo que viniera cada vez que necesitaba co…" at bounding box center [1178, 220] width 432 height 94
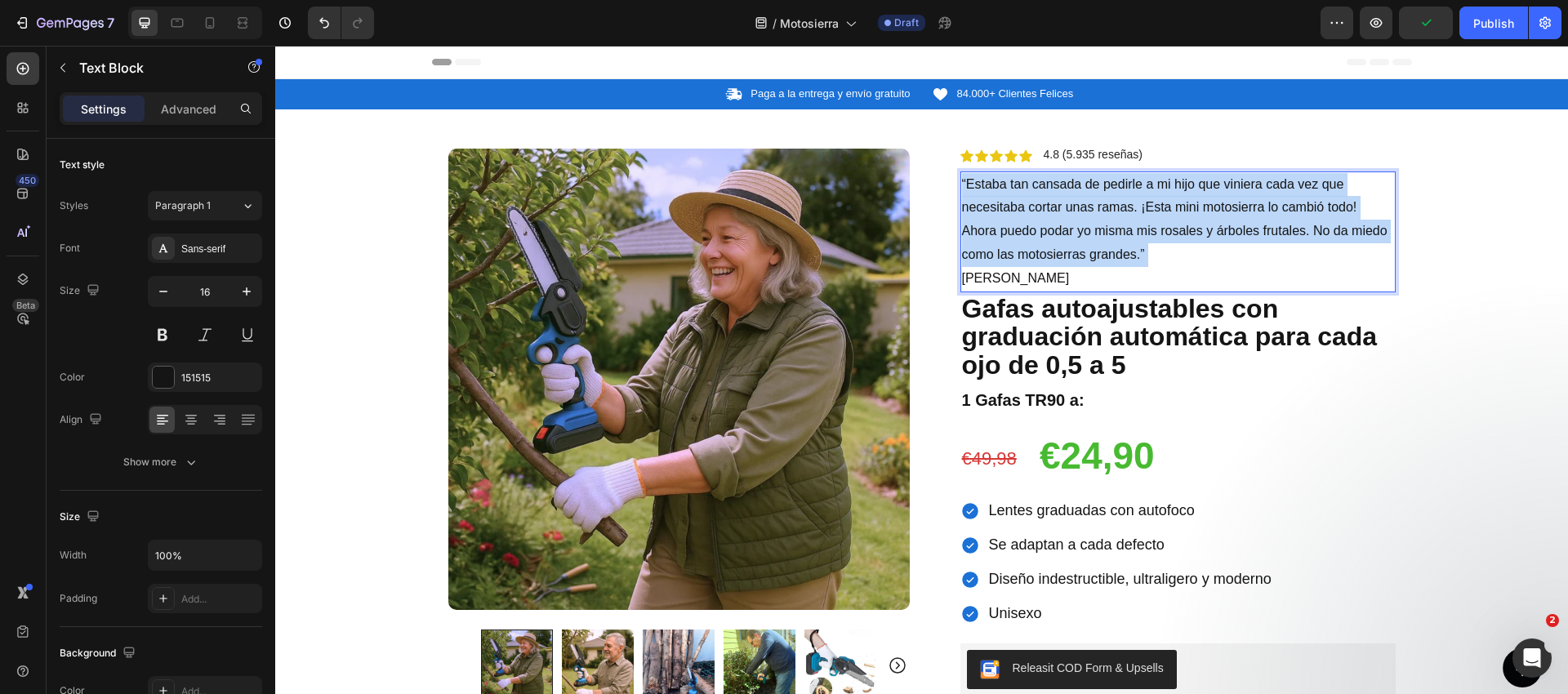
click at [1114, 203] on p "“Estaba tan cansada de pedirle a mi hijo que viniera cada vez que necesitaba co…" at bounding box center [1178, 220] width 432 height 94
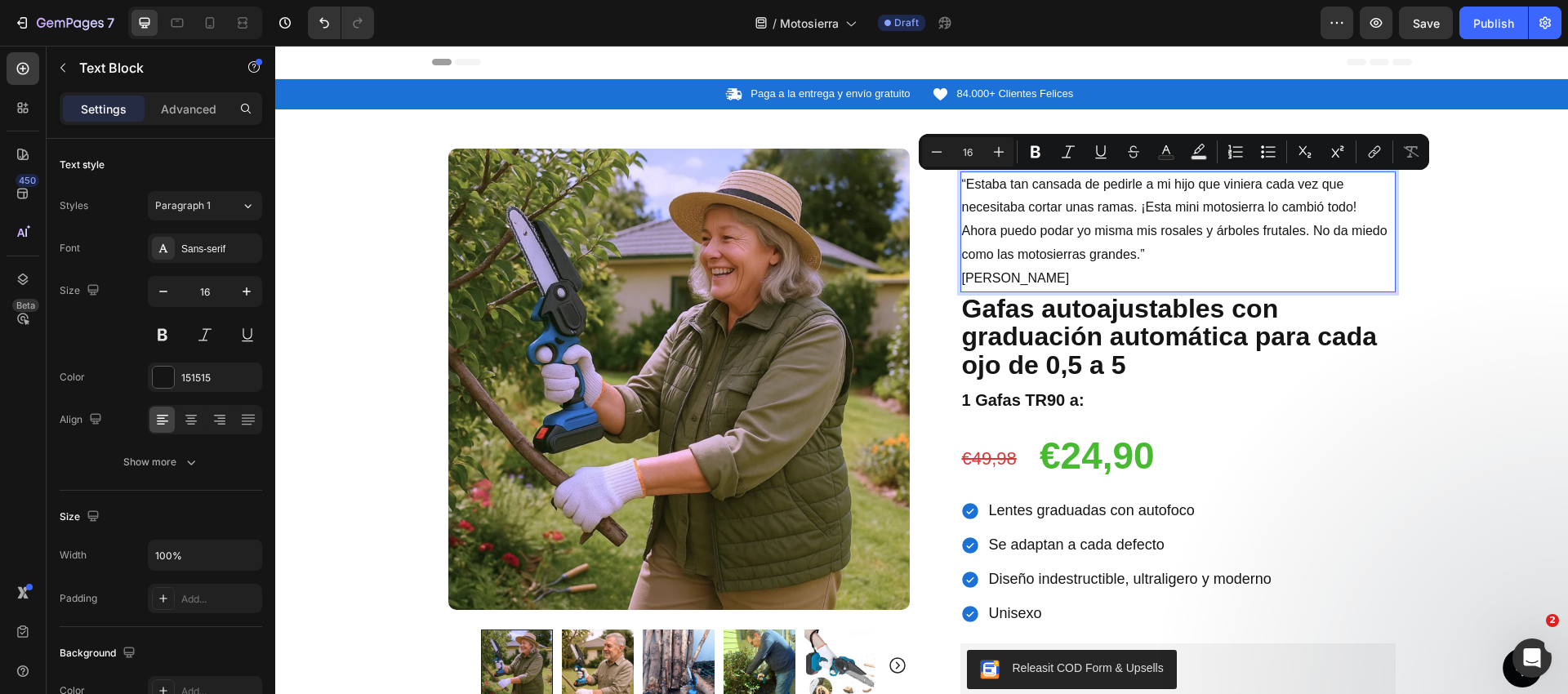
click at [1012, 278] on p "Jennifer, Sídney" at bounding box center [1178, 279] width 432 height 24
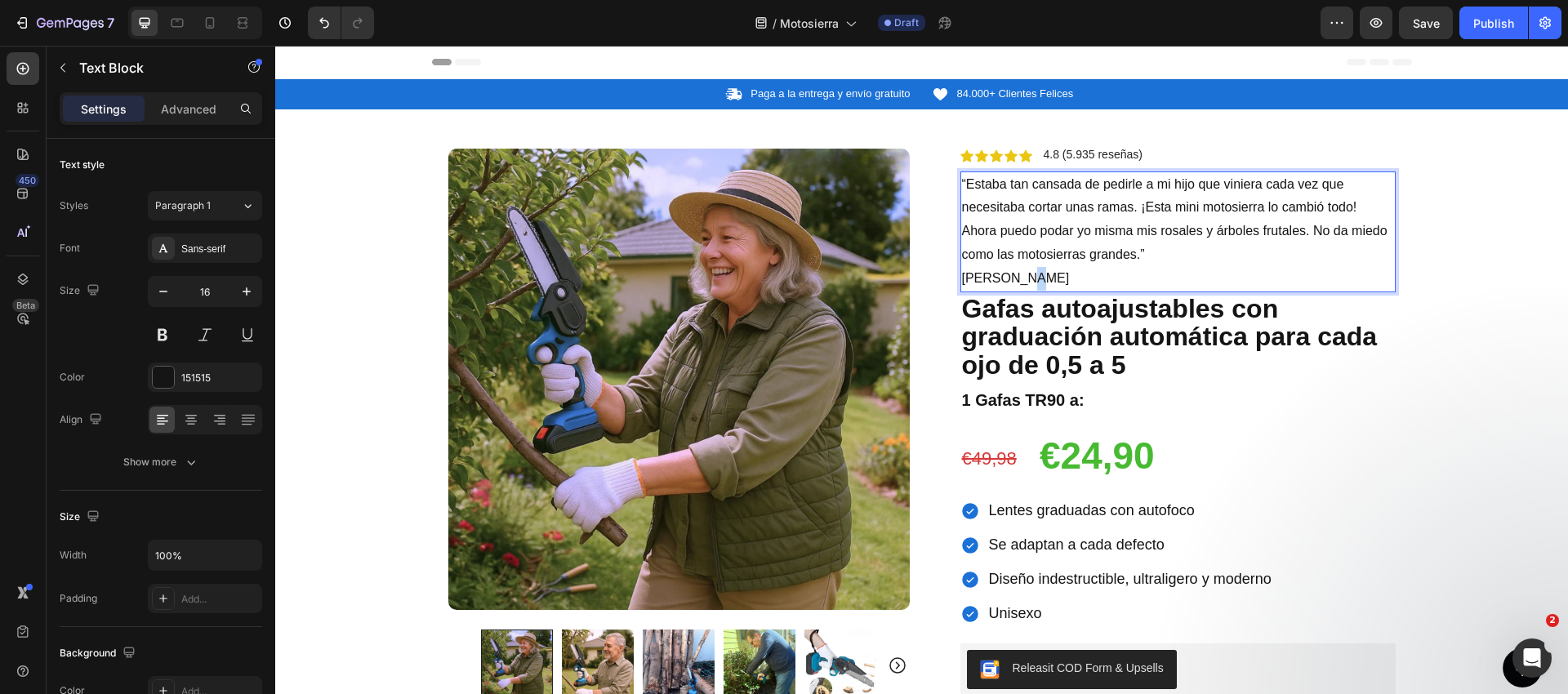
click at [1012, 278] on p "Jennifer, Sídney" at bounding box center [1178, 279] width 432 height 24
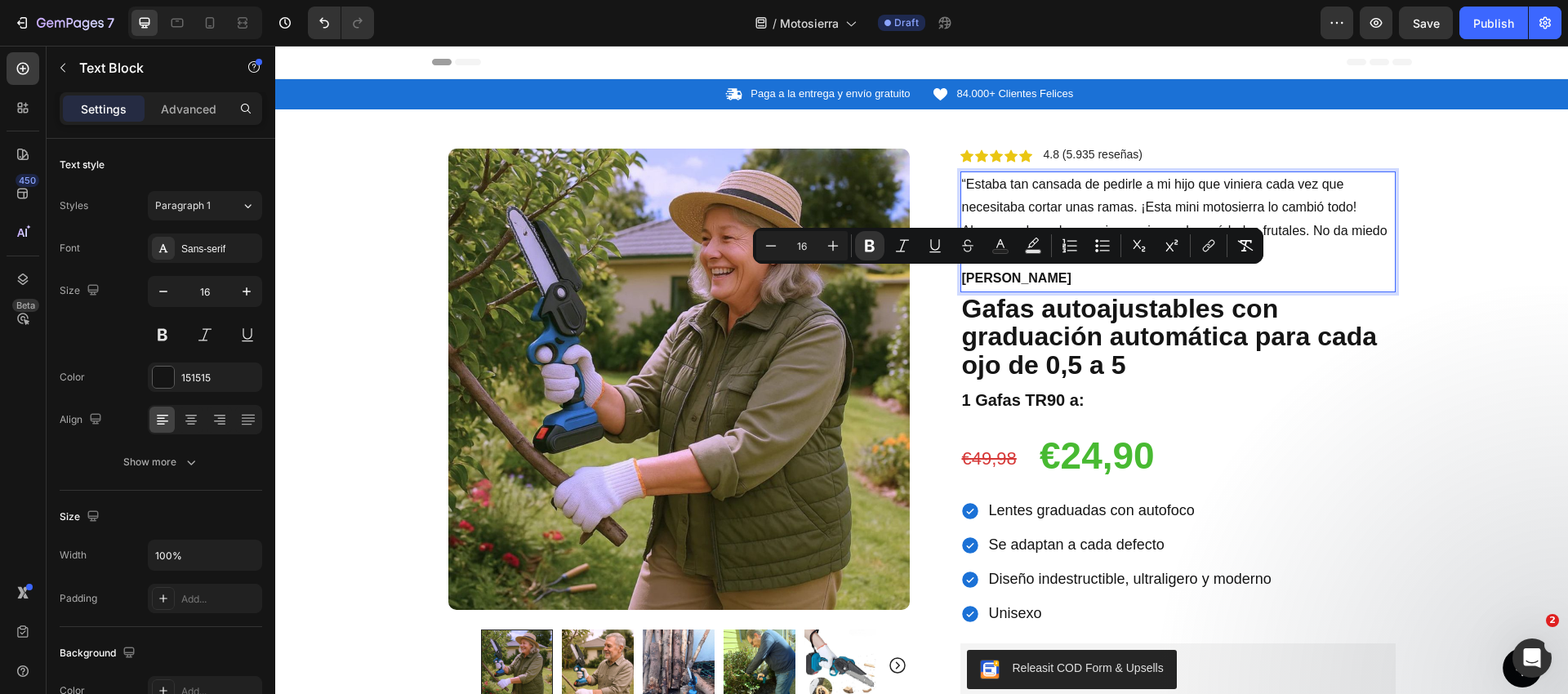
drag, startPoint x: 1044, startPoint y: 212, endPoint x: 993, endPoint y: 248, distance: 62.4
click at [1044, 212] on p "“Estaba tan cansada de pedirle a mi hijo que viniera cada vez que necesitaba co…" at bounding box center [1178, 220] width 432 height 94
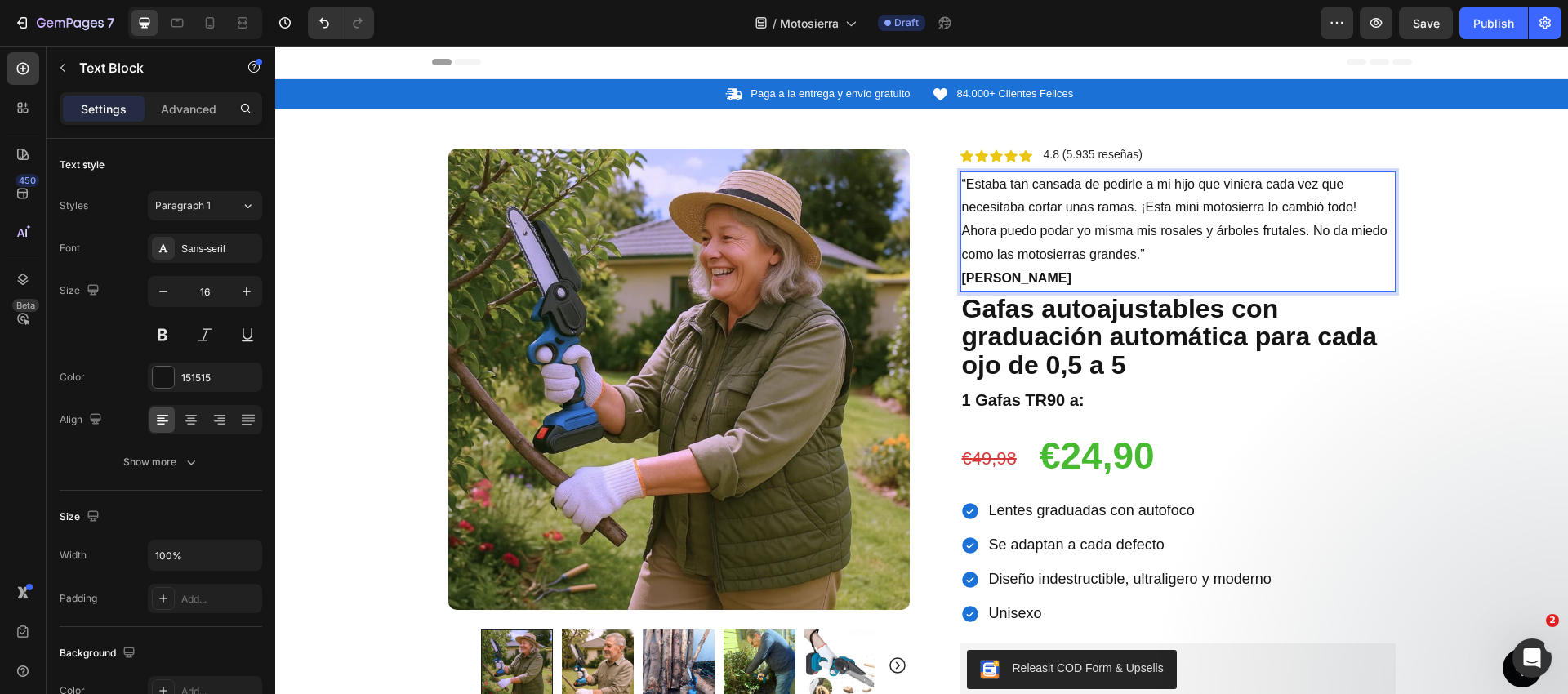
click at [969, 283] on strong "Jennifer, Sídney" at bounding box center [1017, 278] width 110 height 14
click at [996, 277] on strong "Francis, Sídney" at bounding box center [1017, 278] width 110 height 14
click at [1033, 276] on strong "Carmen, Sídney" at bounding box center [1017, 278] width 110 height 14
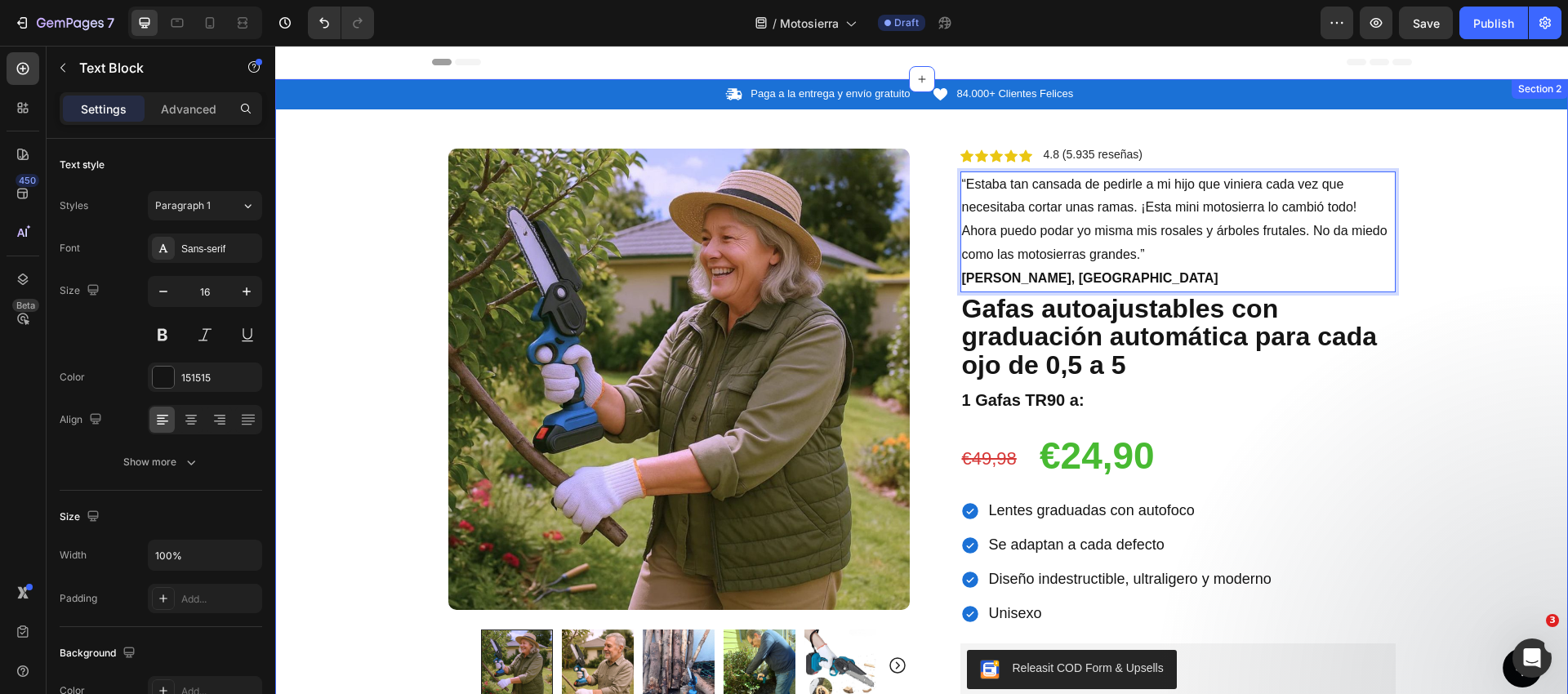
click at [1452, 223] on div "Icon Paga a la entrega y envío gratuito Text Block Row Icon 84.000+ Clientes Fe…" at bounding box center [921, 623] width 1292 height 1088
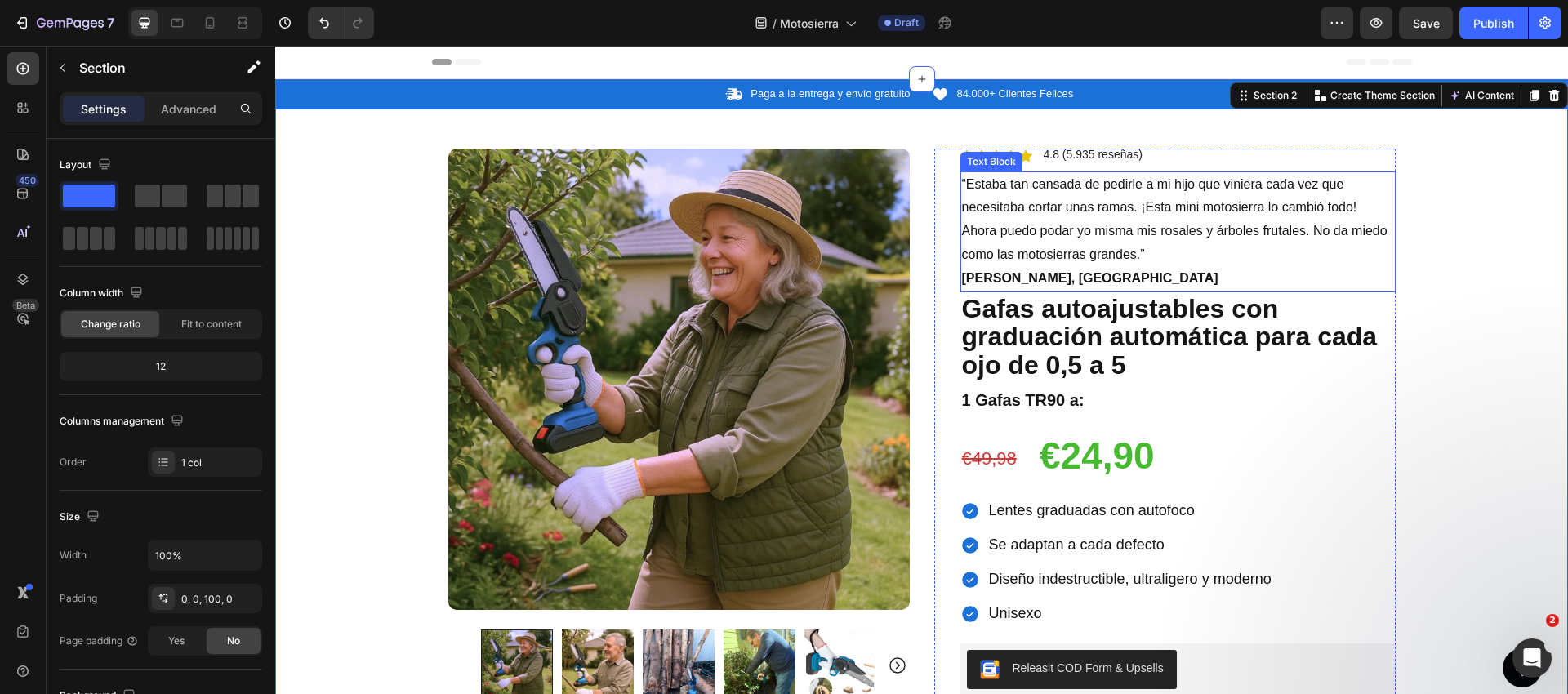
click at [1016, 227] on p "“Estaba tan cansada de pedirle a mi hijo que viniera cada vez que necesitaba co…" at bounding box center [1178, 220] width 432 height 94
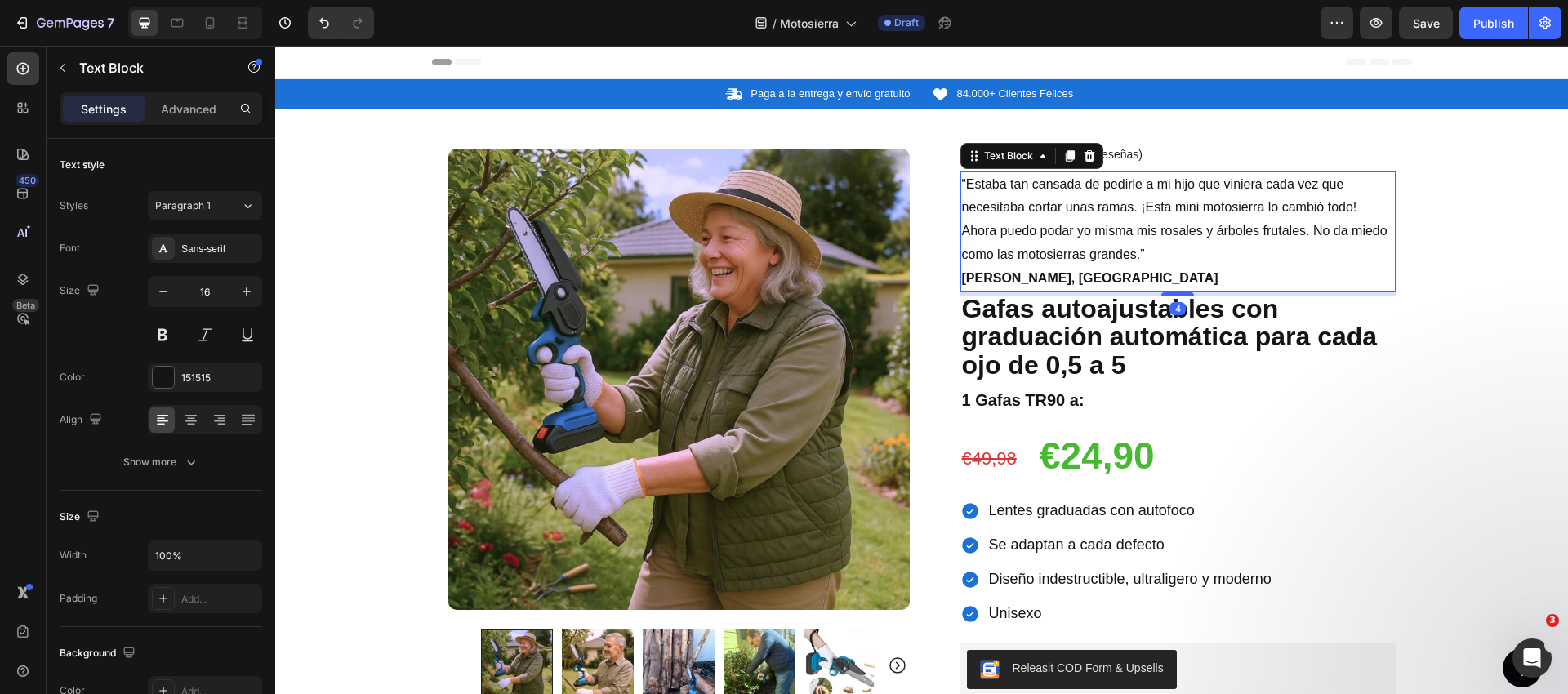
click at [1016, 227] on p "“Estaba tan cansada de pedirle a mi hijo que viniera cada vez que necesitaba co…" at bounding box center [1178, 220] width 432 height 94
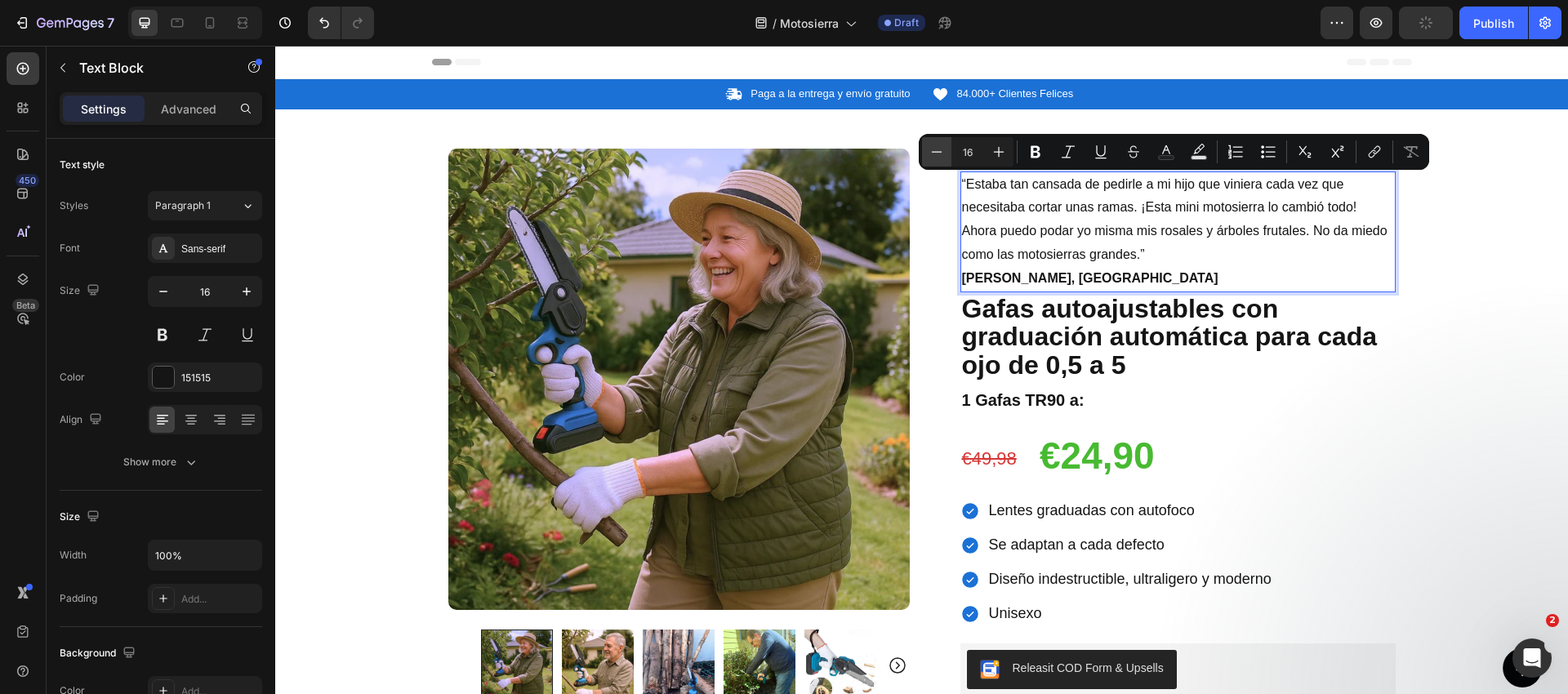
click at [934, 154] on icon "Editor contextual toolbar" at bounding box center [936, 152] width 17 height 17
type input "14"
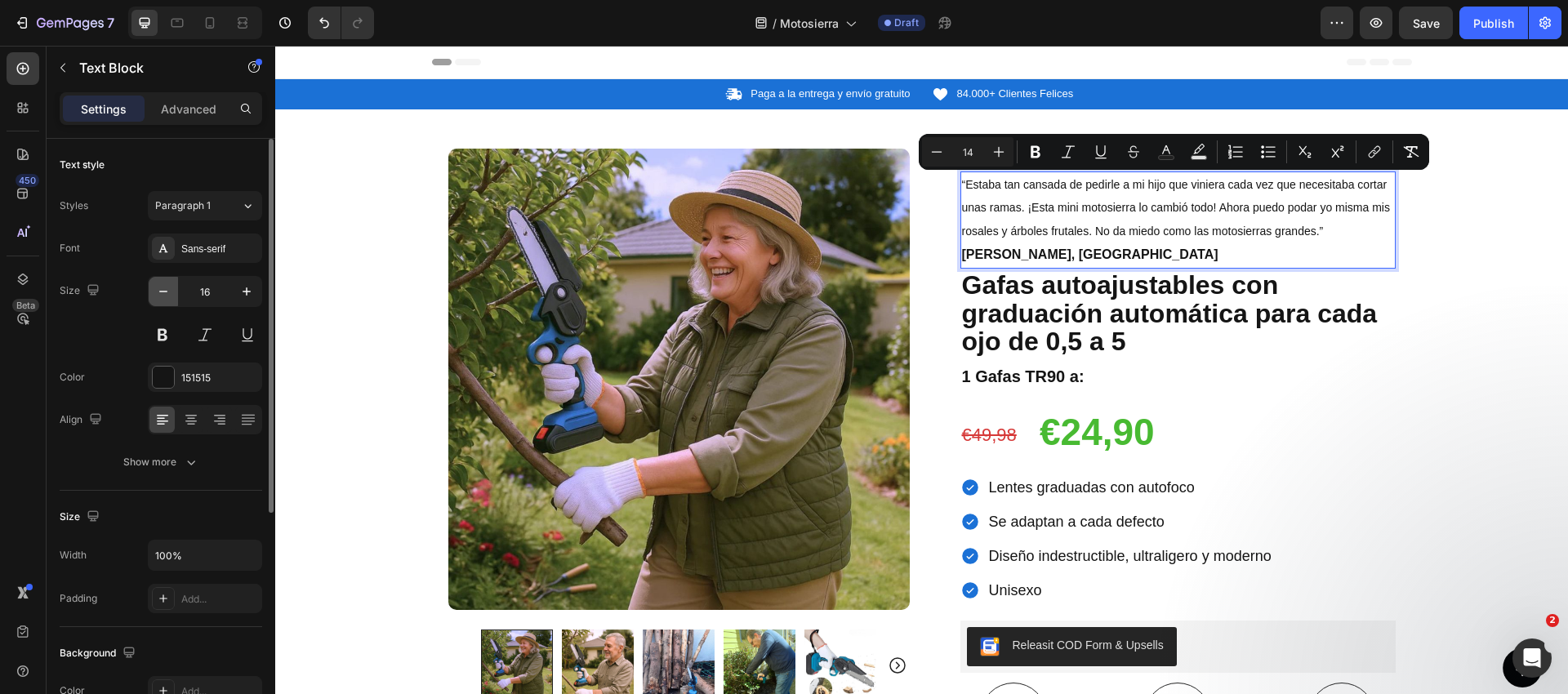
click at [167, 286] on icon "button" at bounding box center [164, 291] width 17 height 17
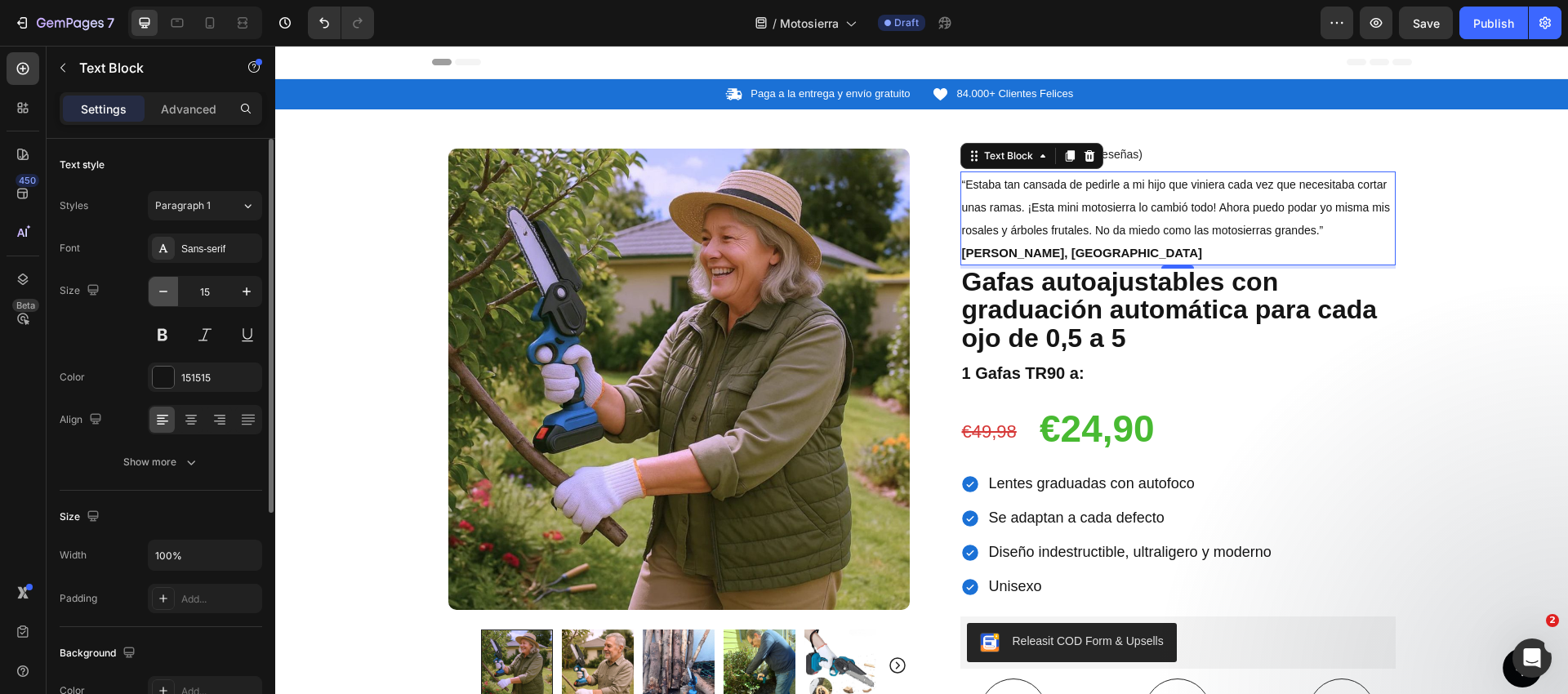
click at [167, 286] on icon "button" at bounding box center [164, 291] width 17 height 17
type input "14"
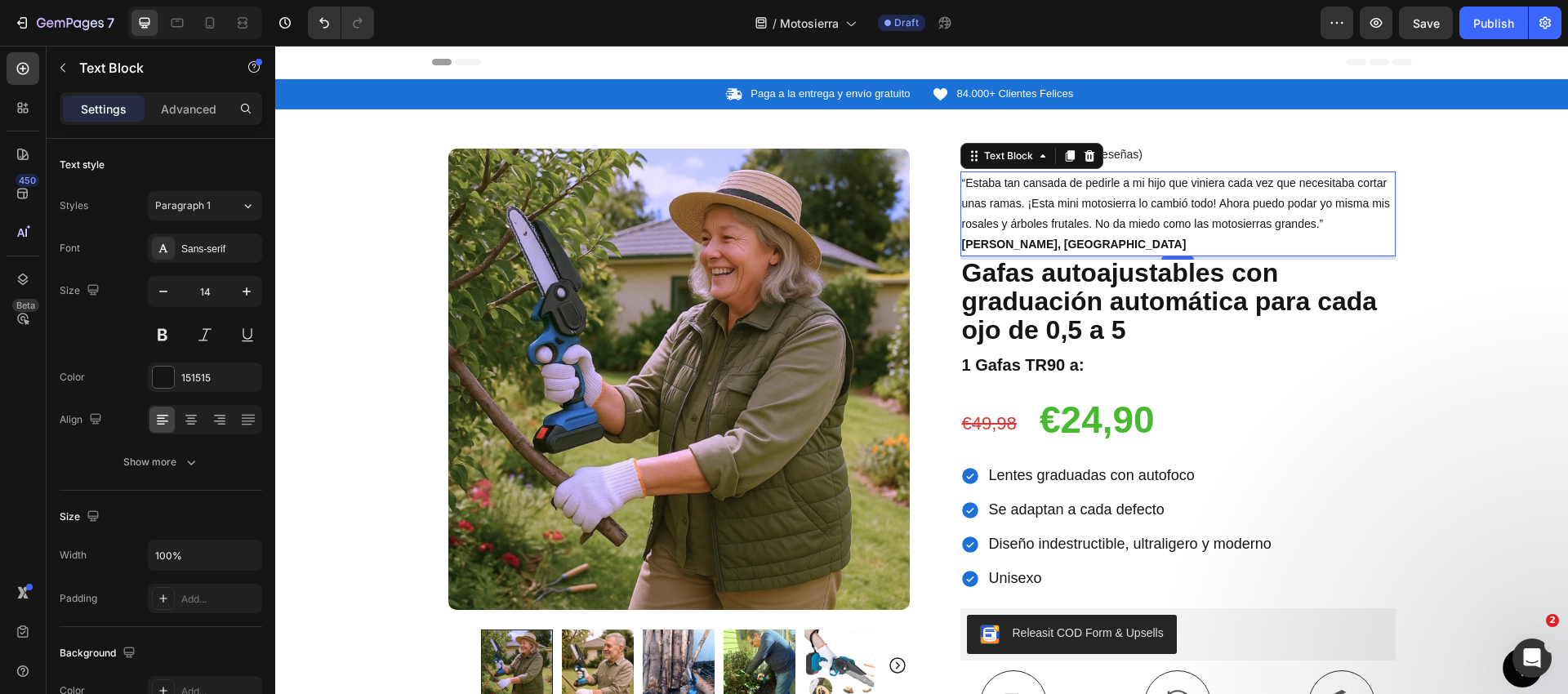
click at [998, 246] on strong "[PERSON_NAME], [GEOGRAPHIC_DATA]" at bounding box center [1074, 244] width 225 height 13
click at [1328, 222] on p "“Estaba tan cansada de pedirle a mi hijo que viniera cada vez que necesitaba co…" at bounding box center [1178, 204] width 432 height 62
click at [1029, 243] on strong "[PERSON_NAME], [GEOGRAPHIC_DATA]" at bounding box center [1074, 244] width 225 height 13
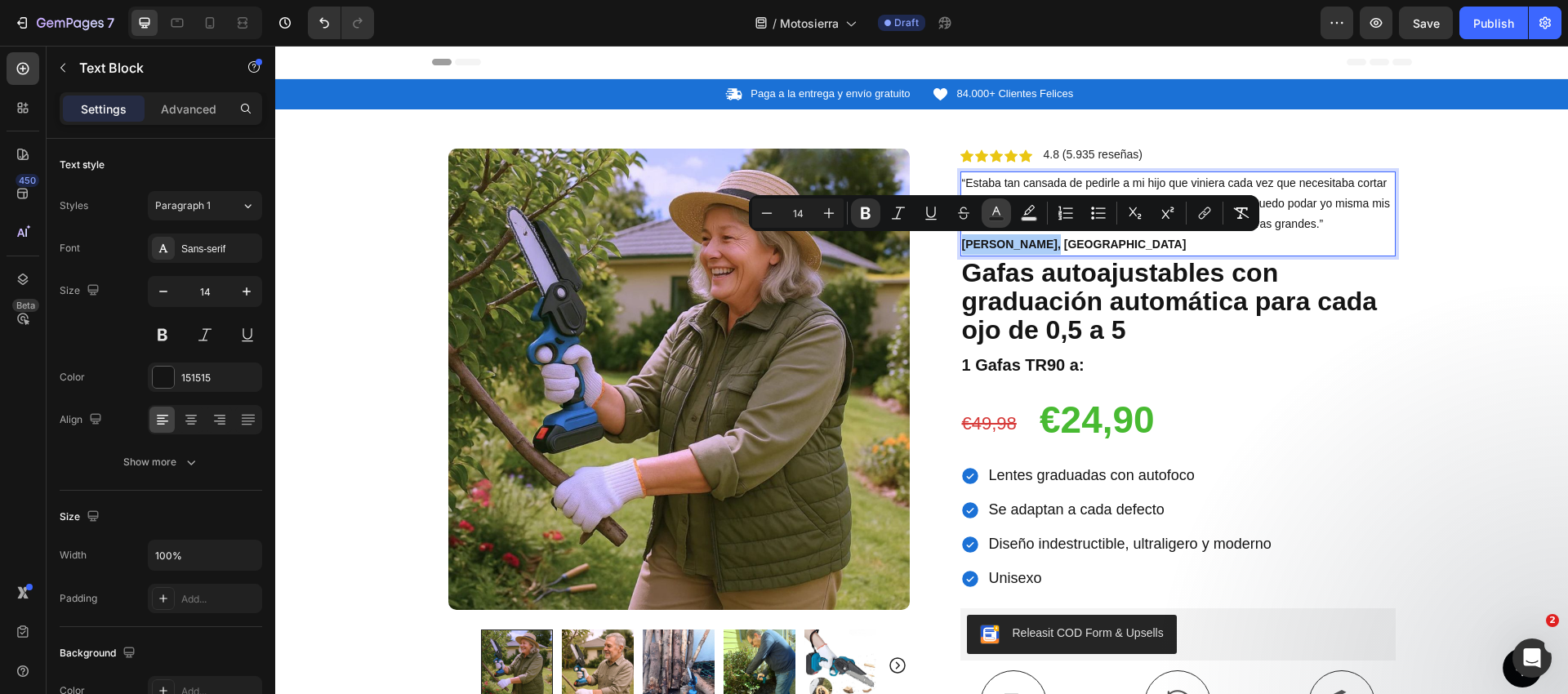
click at [998, 217] on rect "Editor contextual toolbar" at bounding box center [996, 219] width 16 height 4
type input "151515"
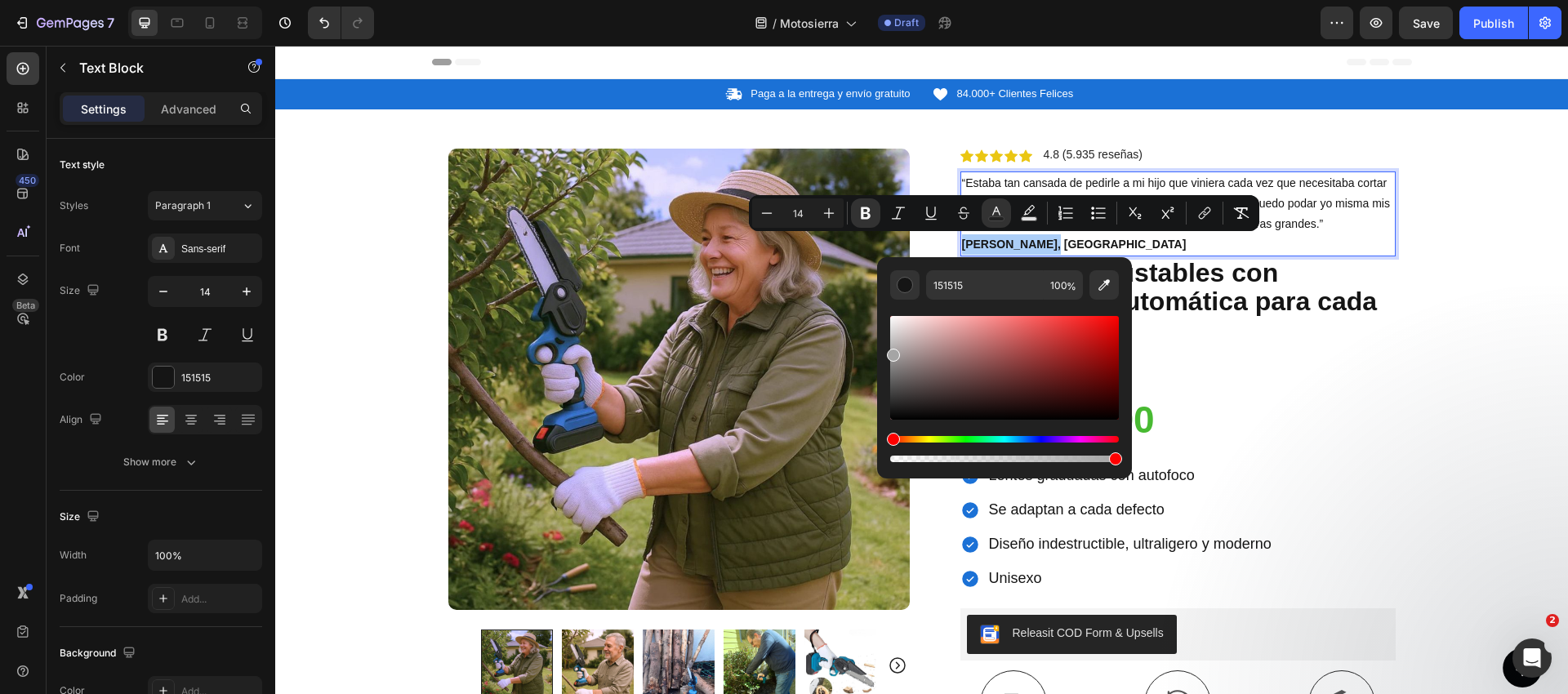
drag, startPoint x: 900, startPoint y: 350, endPoint x: 887, endPoint y: 351, distance: 13.0
click at [885, 351] on div "151515 100 %" at bounding box center [1004, 361] width 255 height 208
drag, startPoint x: 897, startPoint y: 360, endPoint x: 886, endPoint y: 361, distance: 11.0
click at [890, 361] on div "Editor contextual toolbar" at bounding box center [1004, 368] width 228 height 104
type input "8E8E8E"
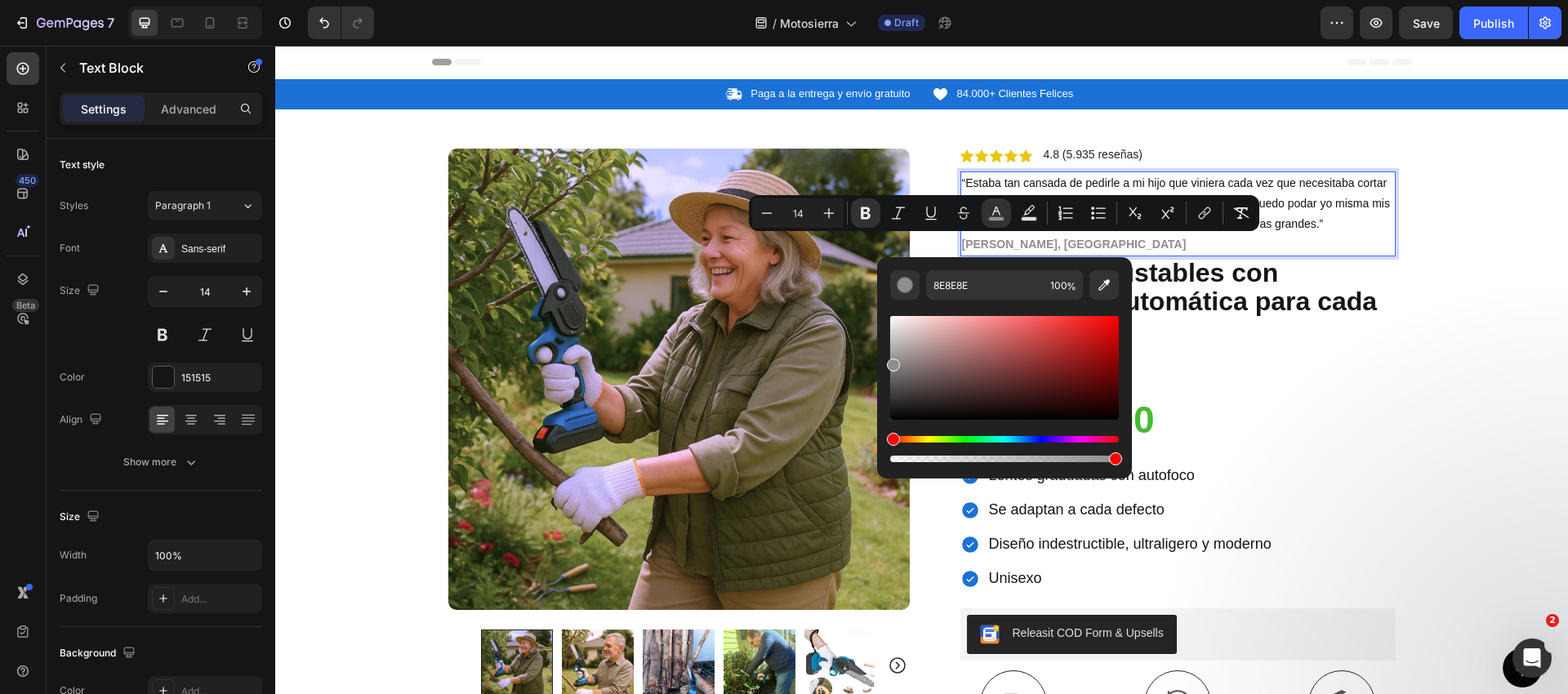
click at [1286, 227] on span "“Estaba tan cansada de pedirle a mi hijo que viniera cada vez que necesitaba co…" at bounding box center [1175, 203] width 427 height 54
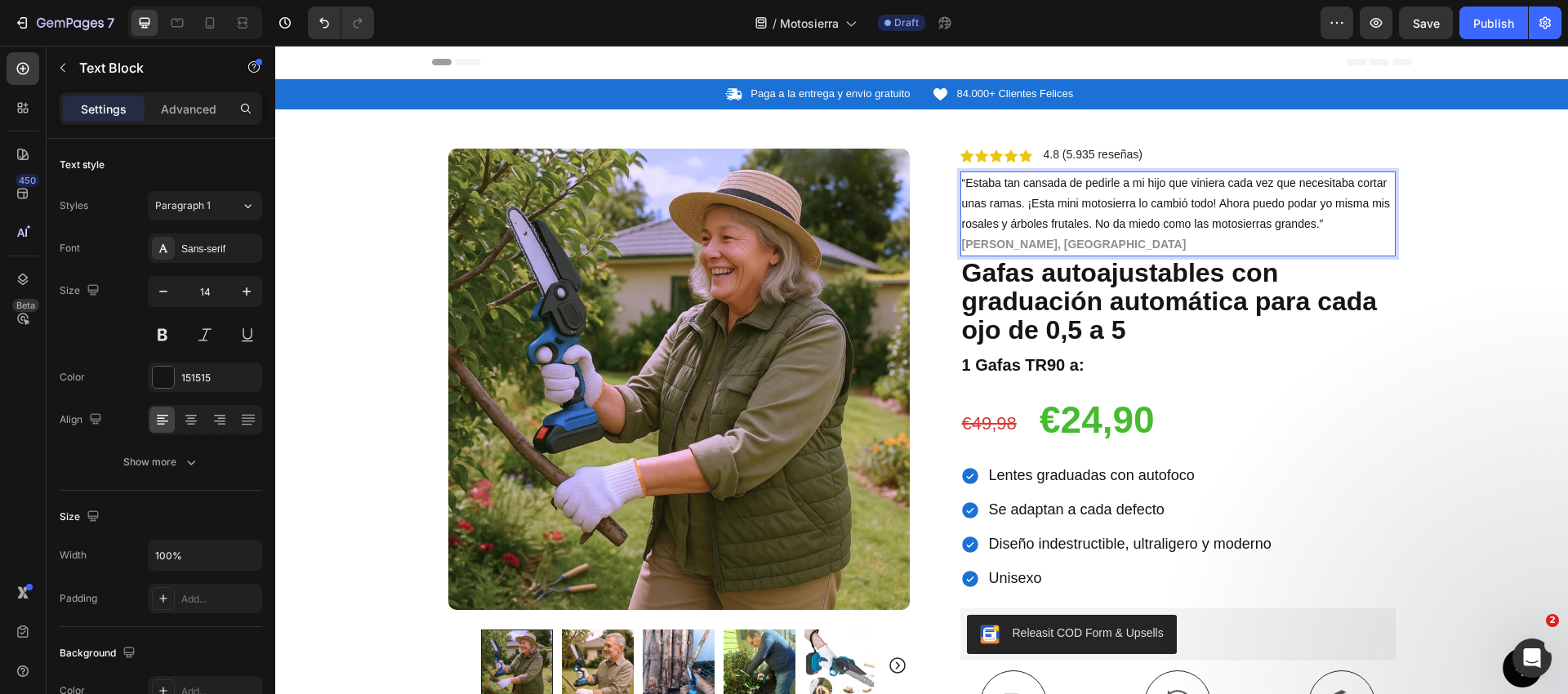
click at [1333, 222] on p "“Estaba tan cansada de pedirle a mi hijo que viniera cada vez que necesitaba co…" at bounding box center [1178, 204] width 432 height 62
click at [1517, 203] on div "Icon Paga a la entrega y envío gratuito Text Block Row Icon 84.000+ Clientes Fe…" at bounding box center [921, 605] width 1292 height 1053
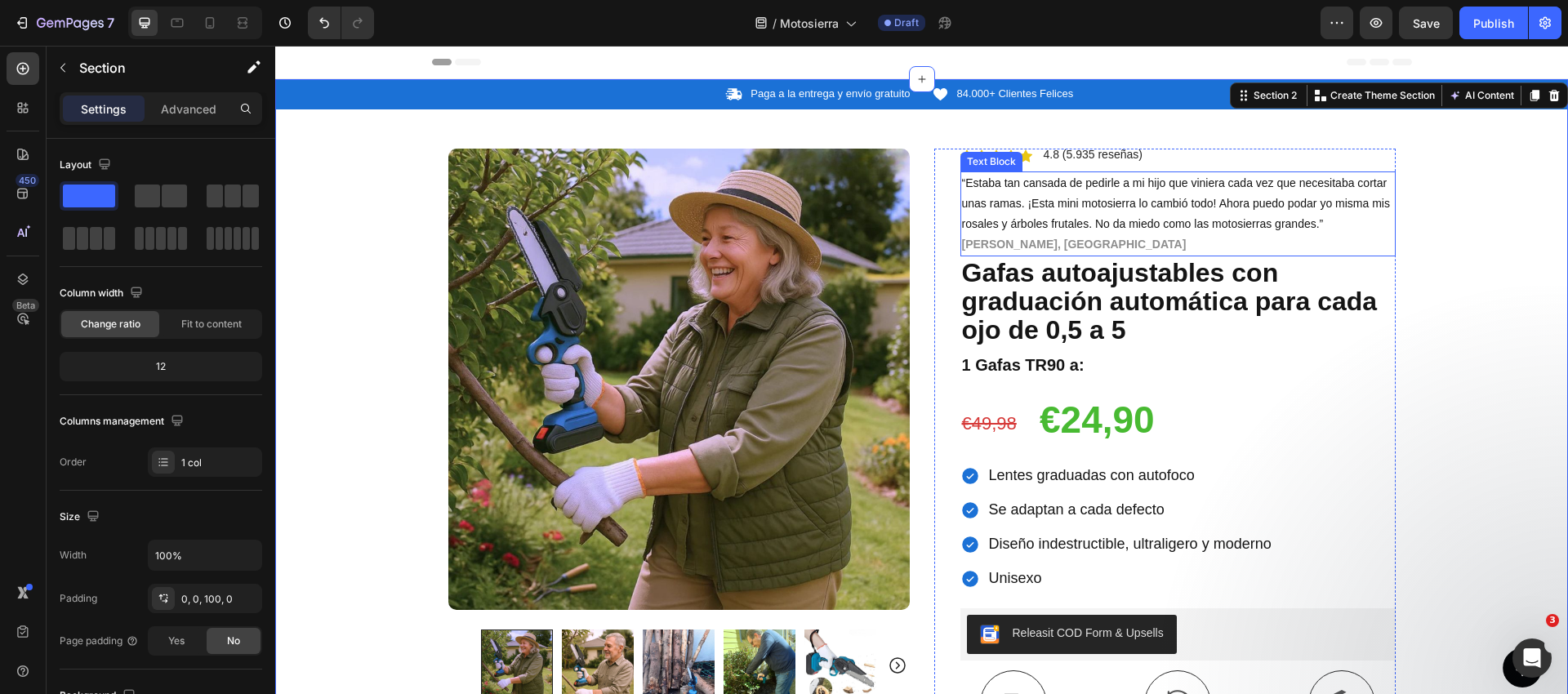
click at [1128, 208] on span "“Estaba tan cansada de pedirle a mi hijo que viniera cada vez que necesitaba co…" at bounding box center [1175, 203] width 427 height 54
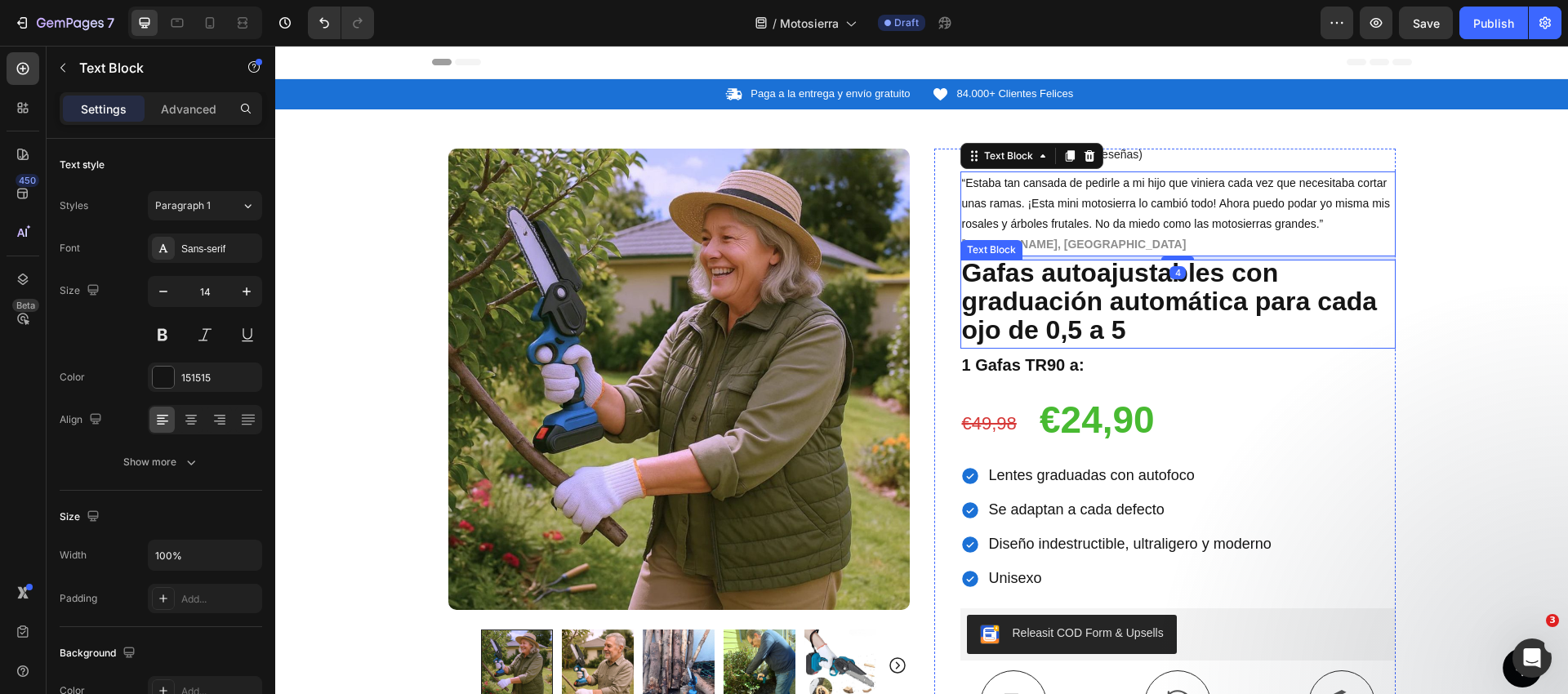
click at [1078, 279] on strong "Gafas autoajustables con graduación automática para cada ojo de 0,5 a 5" at bounding box center [1170, 301] width 416 height 86
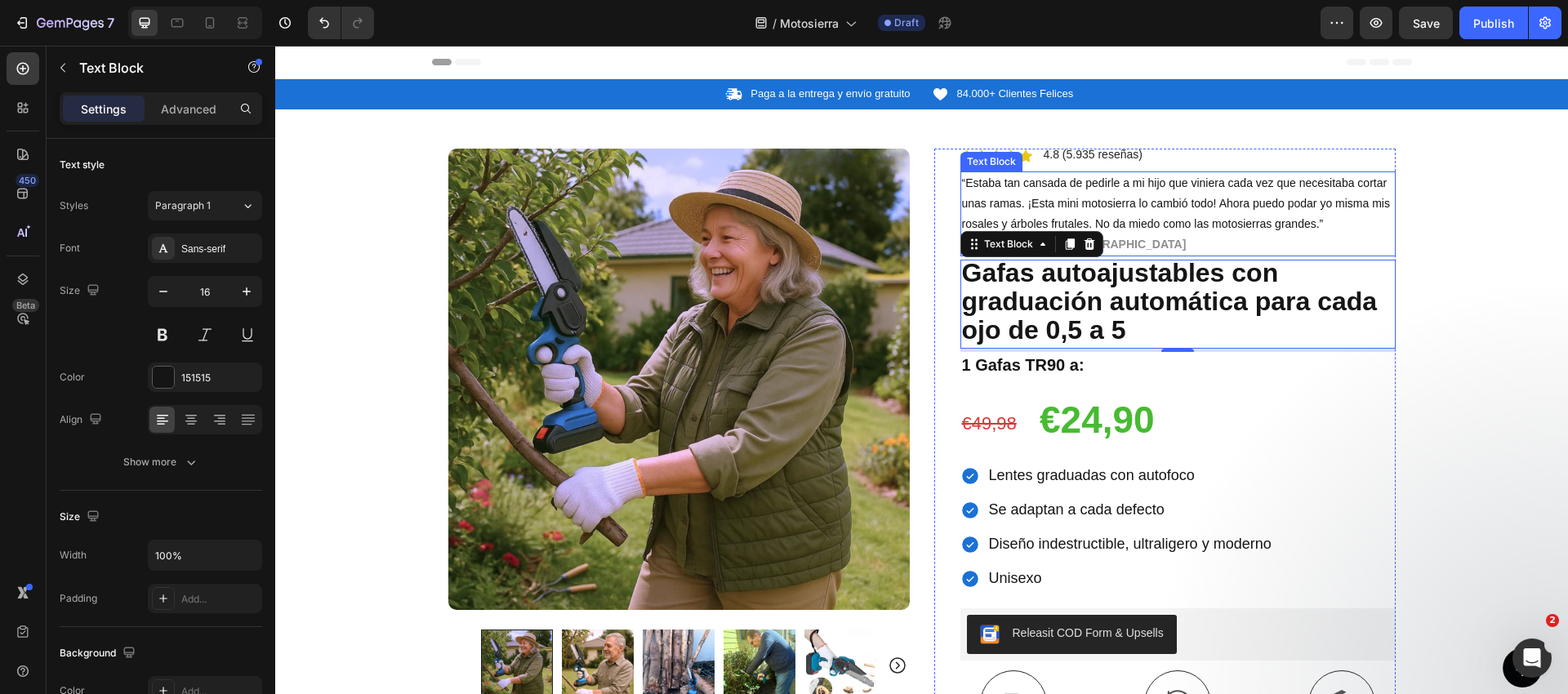
click at [1038, 193] on p "“Estaba tan cansada de pedirle a mi hijo que viniera cada vez que necesitaba co…" at bounding box center [1178, 204] width 432 height 62
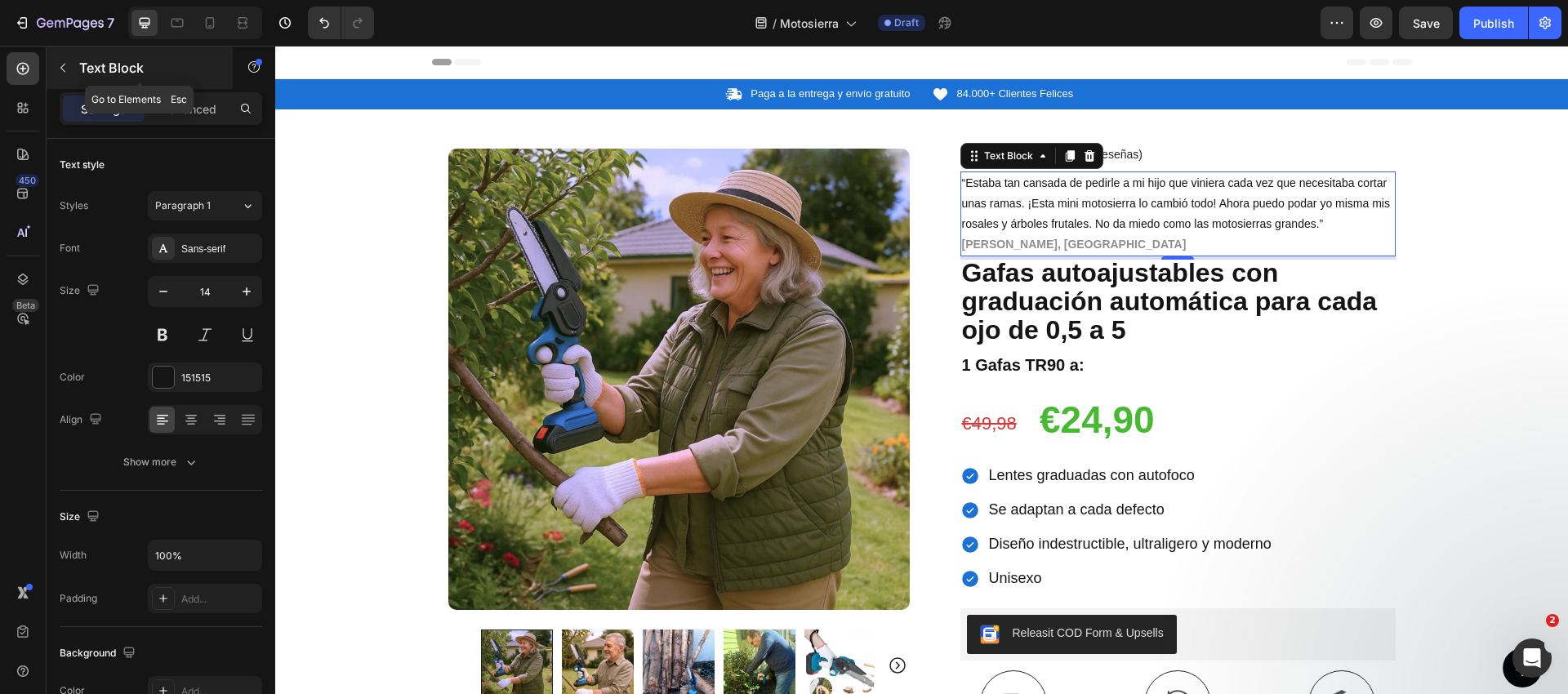
click at [65, 71] on icon "button" at bounding box center [63, 68] width 13 height 13
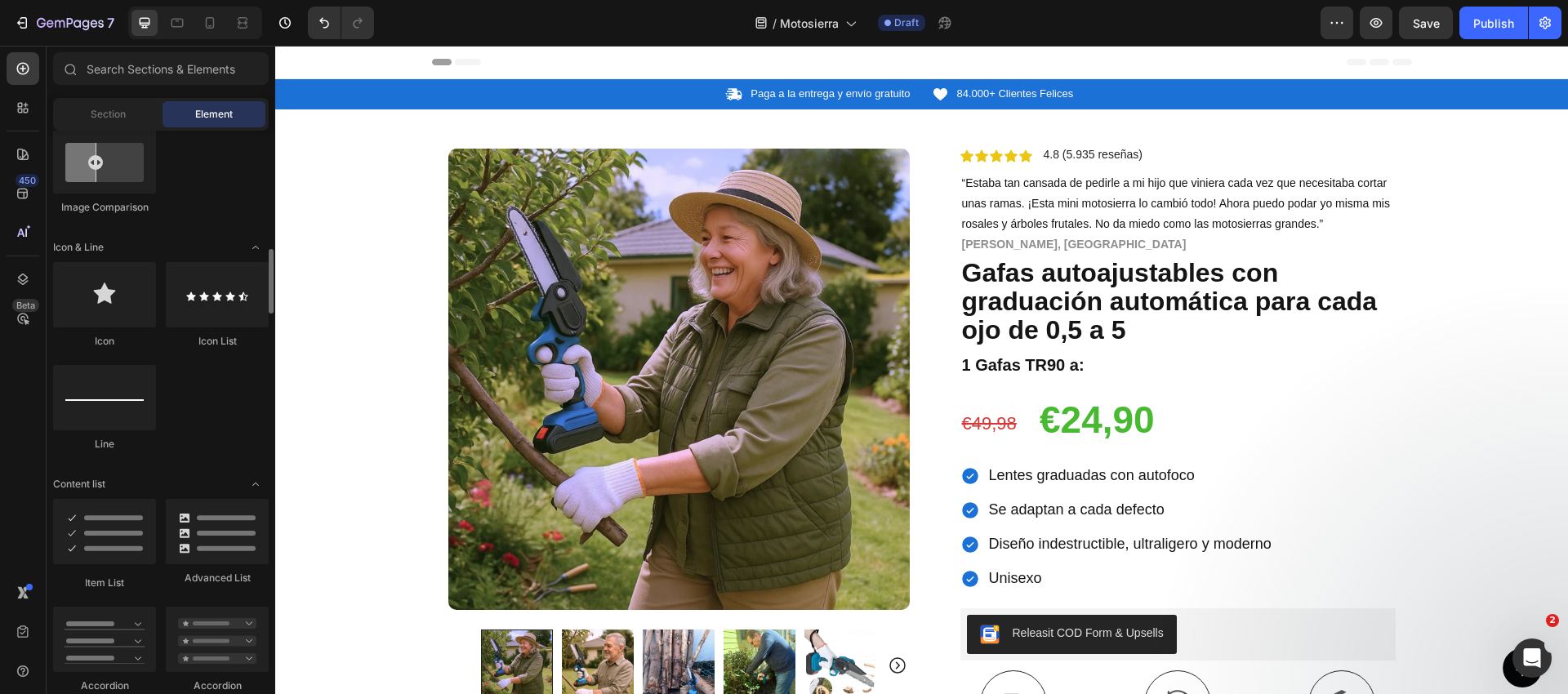
scroll to position [975, 0]
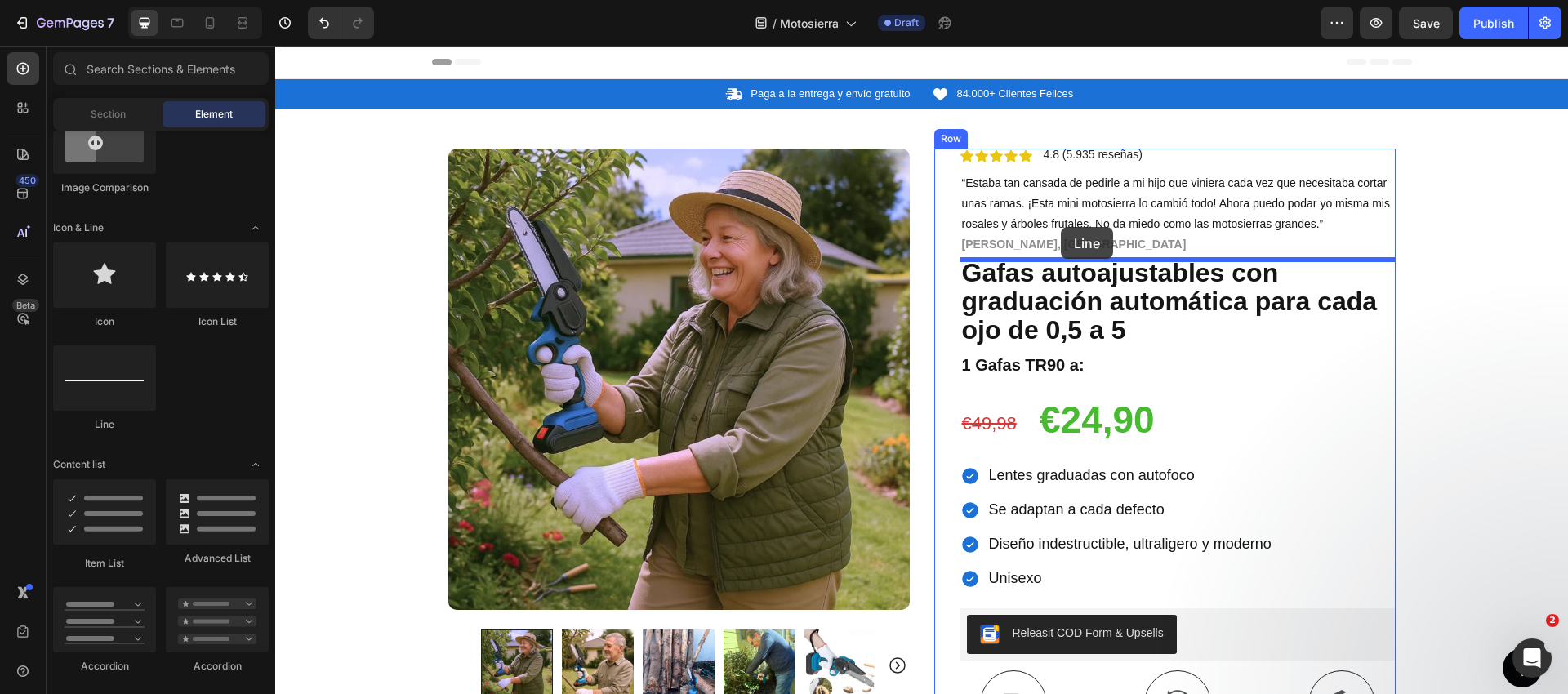
drag, startPoint x: 390, startPoint y: 452, endPoint x: 1060, endPoint y: 228, distance: 706.5
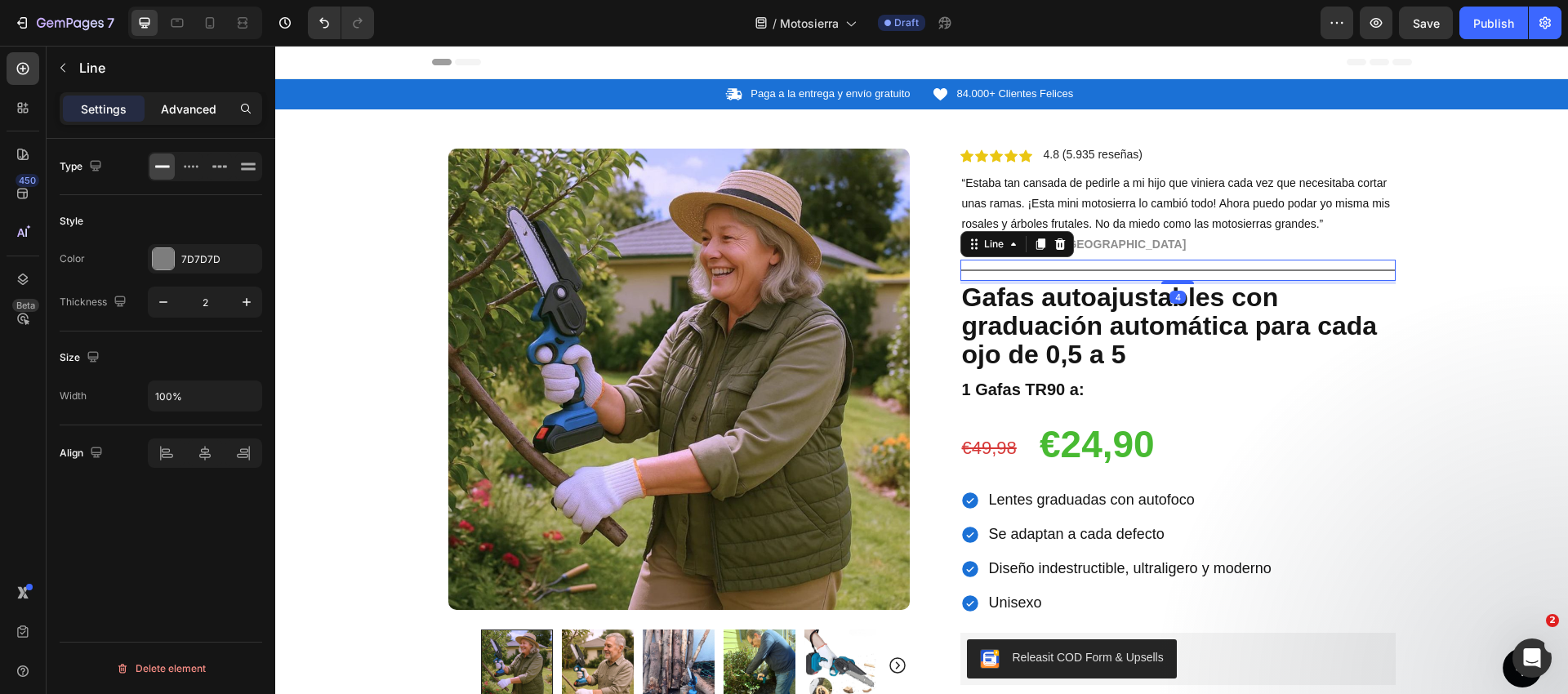
click at [170, 116] on p "Advanced" at bounding box center [188, 109] width 56 height 17
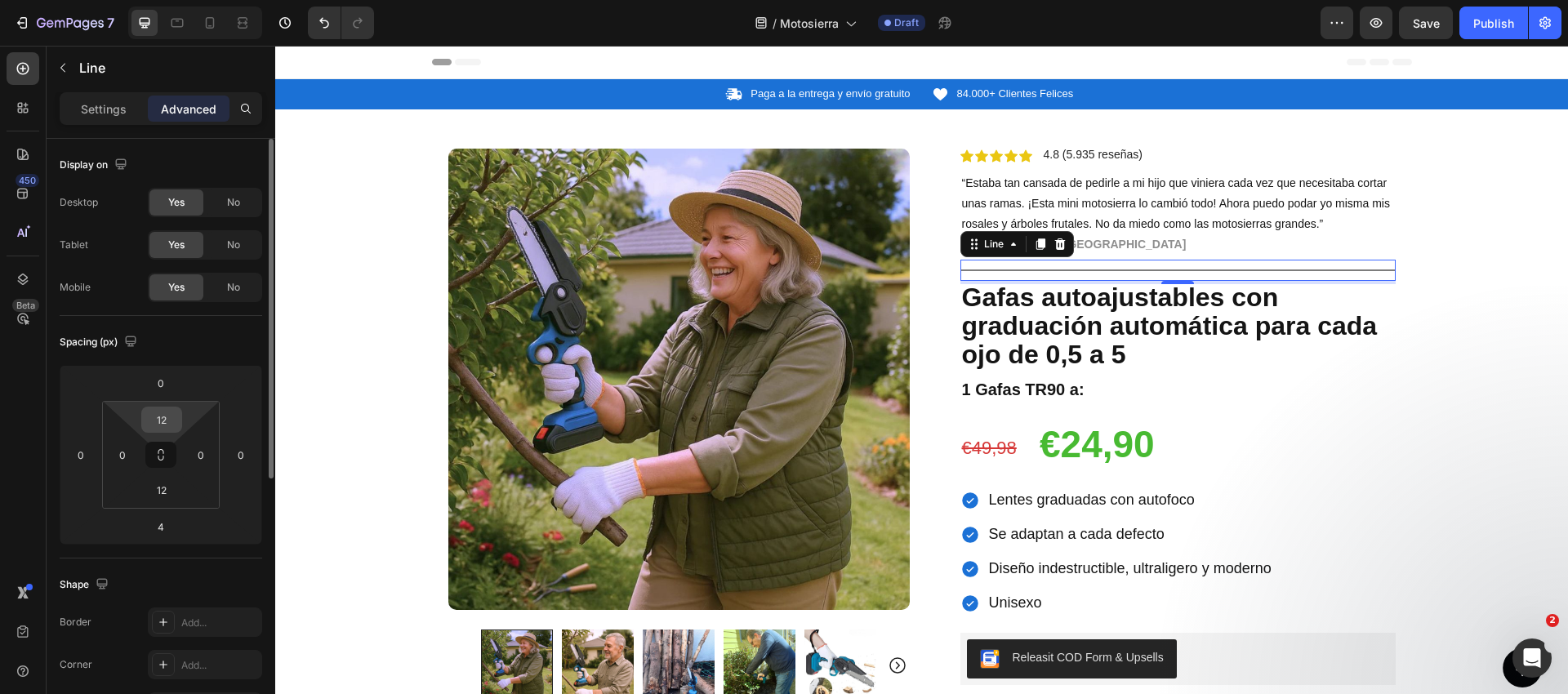
click at [169, 420] on input "12" at bounding box center [161, 420] width 32 height 25
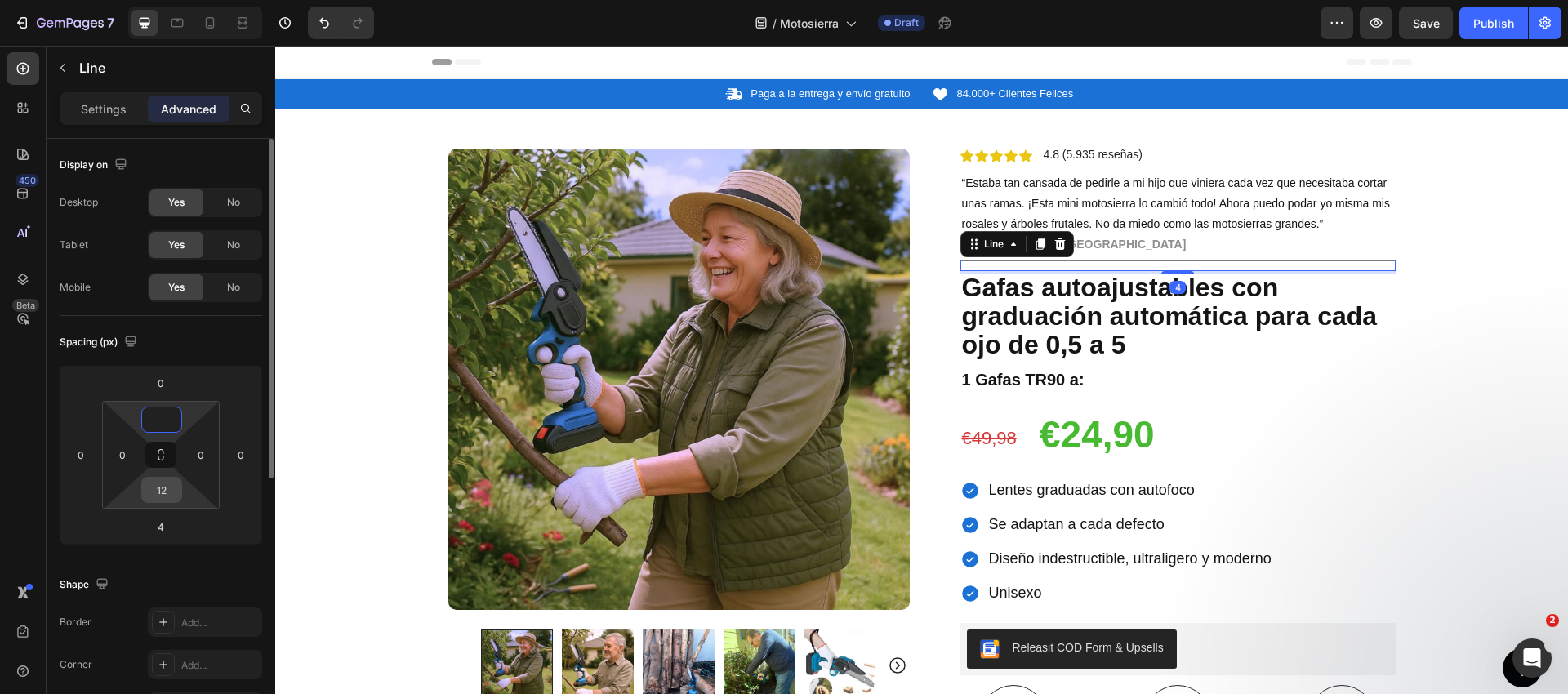
type input "0"
click at [166, 496] on input "12" at bounding box center [161, 490] width 32 height 25
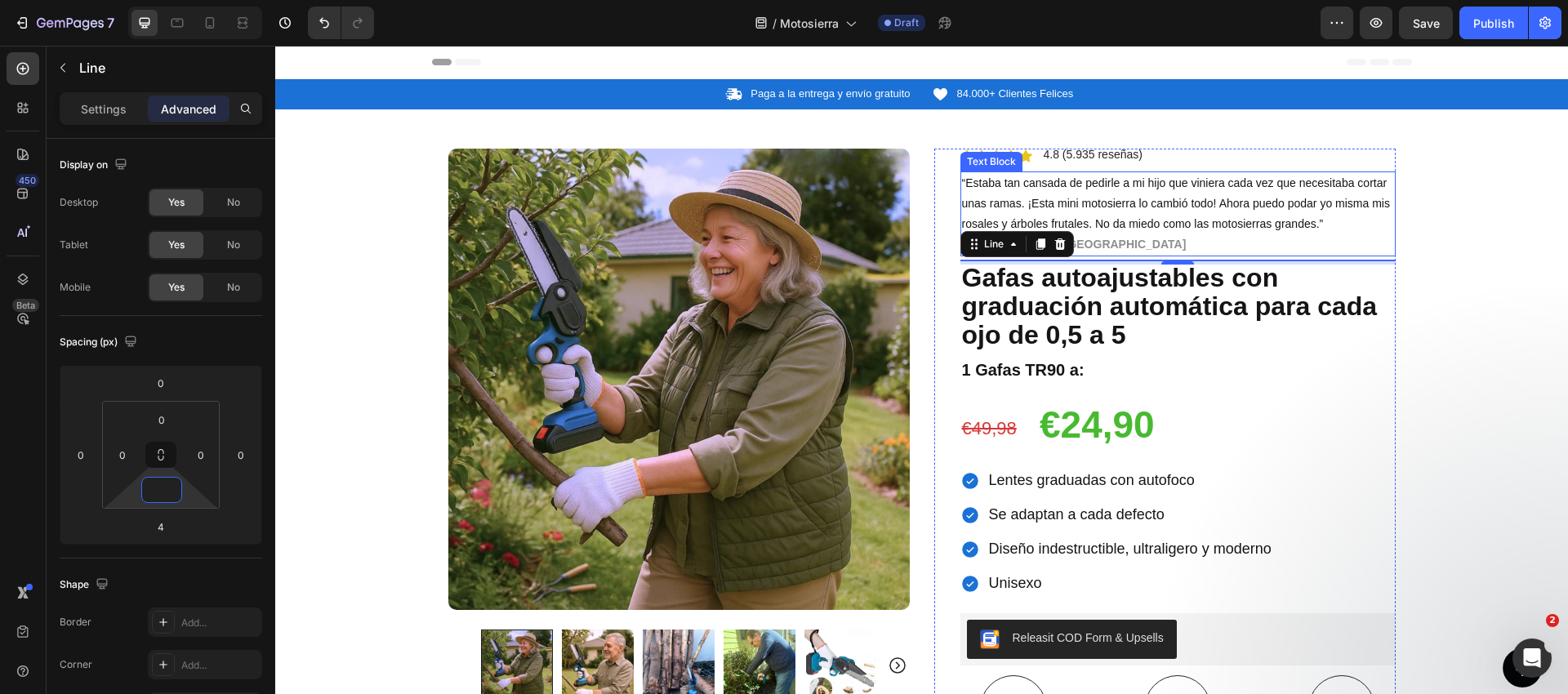
click at [1137, 250] on p "[PERSON_NAME], [GEOGRAPHIC_DATA]" at bounding box center [1178, 244] width 432 height 21
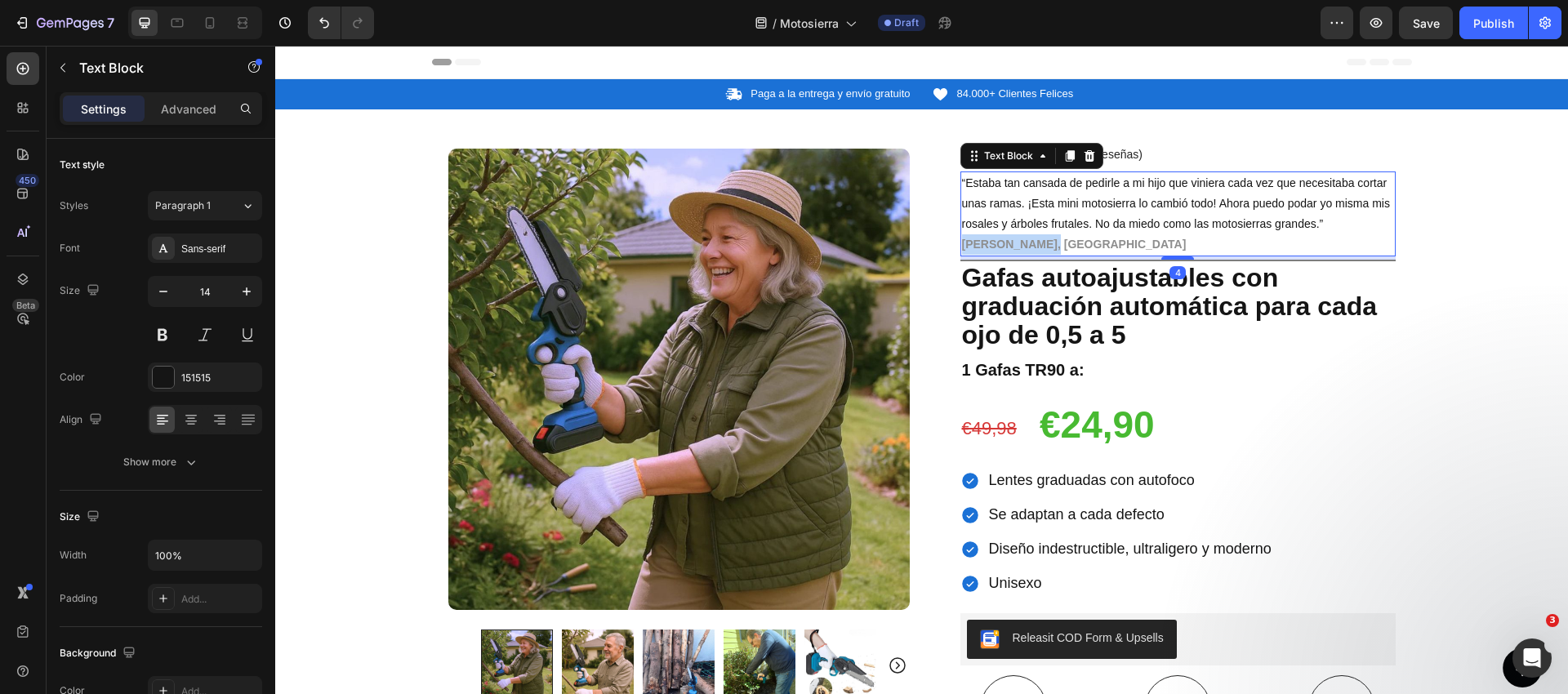
click at [1024, 247] on strong "[PERSON_NAME], [GEOGRAPHIC_DATA]" at bounding box center [1074, 244] width 225 height 13
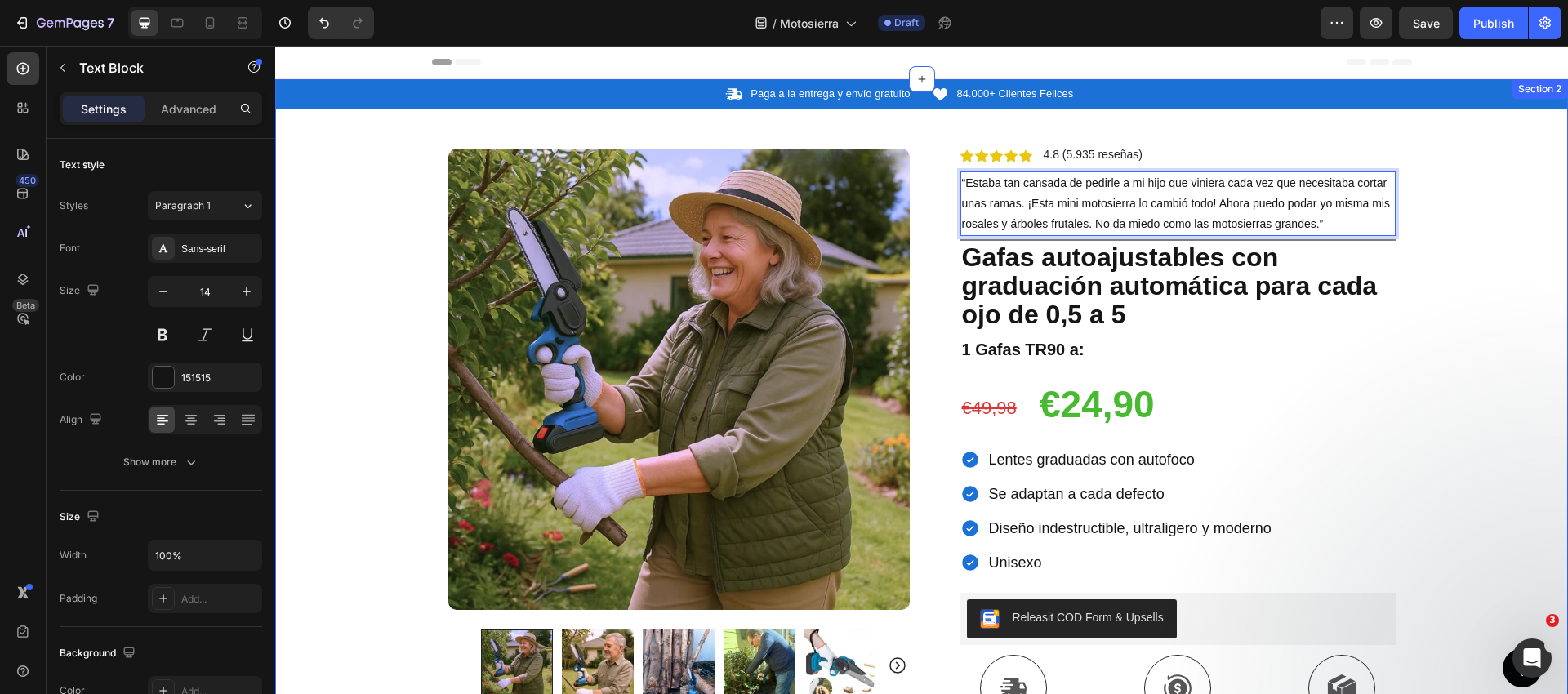
click at [1459, 217] on div "Icon Paga a la entrega y envío gratuito Text Block Row Icon 84.000+ Clientes Fe…" at bounding box center [921, 597] width 1292 height 1037
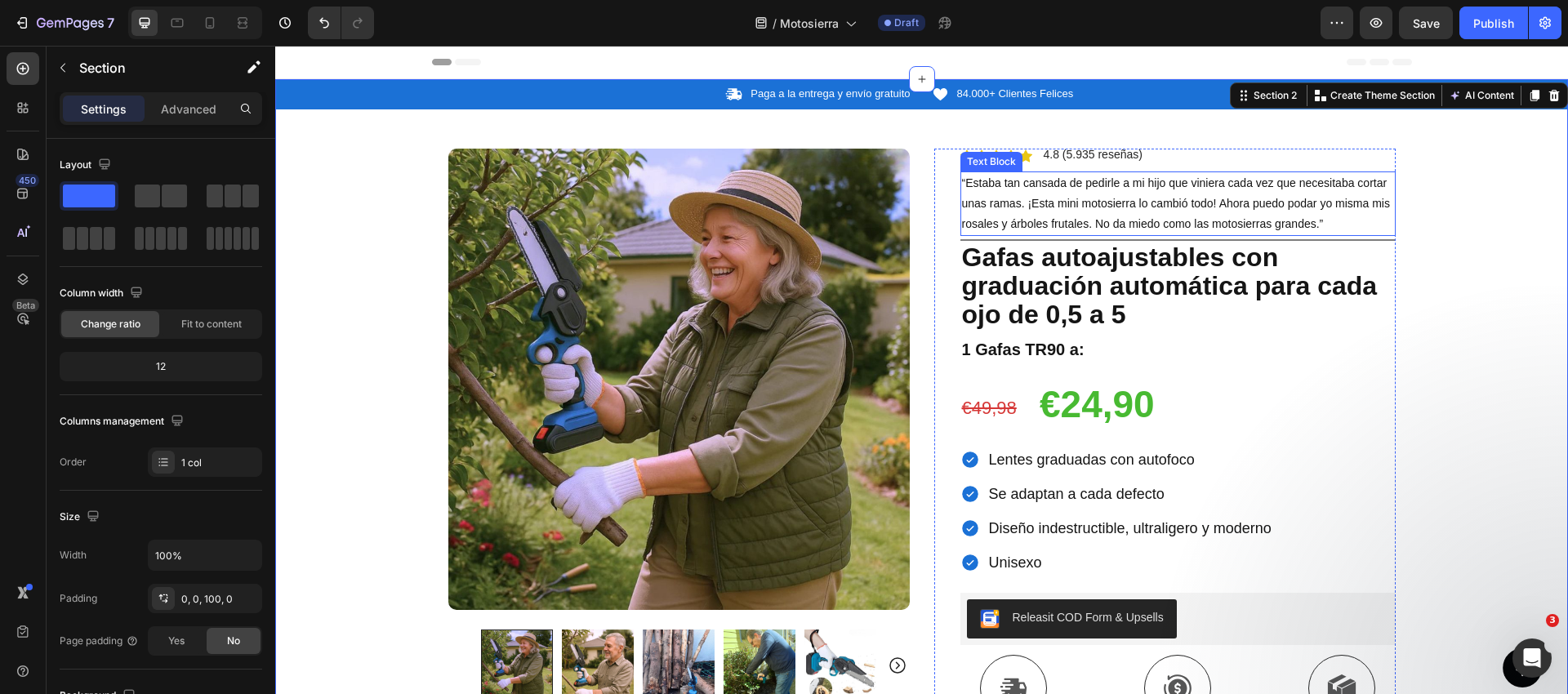
click at [1262, 193] on p "“Estaba tan cansada de pedirle a mi hijo que viniera cada vez que necesitaba co…" at bounding box center [1178, 204] width 432 height 62
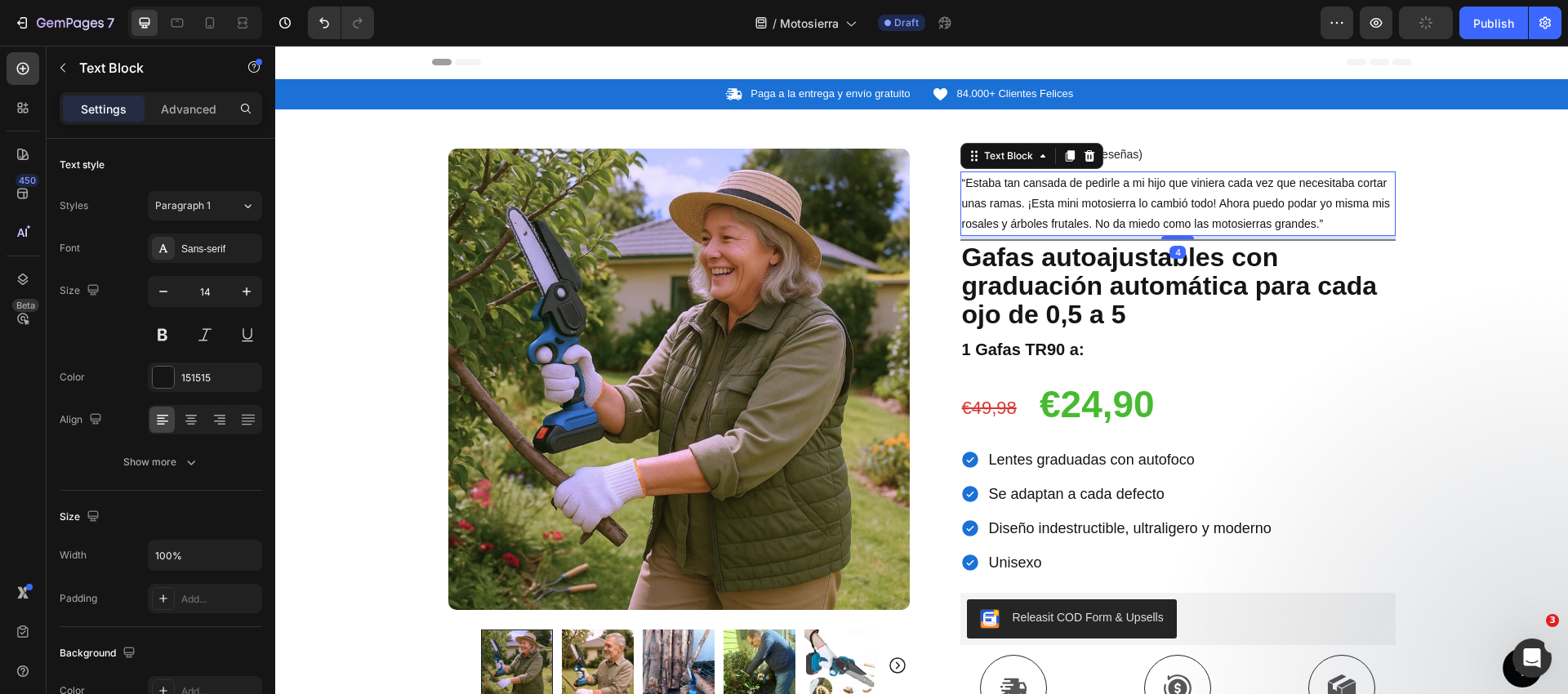
drag, startPoint x: 1071, startPoint y: 158, endPoint x: 1033, endPoint y: 225, distance: 77.0
click at [1071, 158] on icon at bounding box center [1069, 156] width 9 height 12
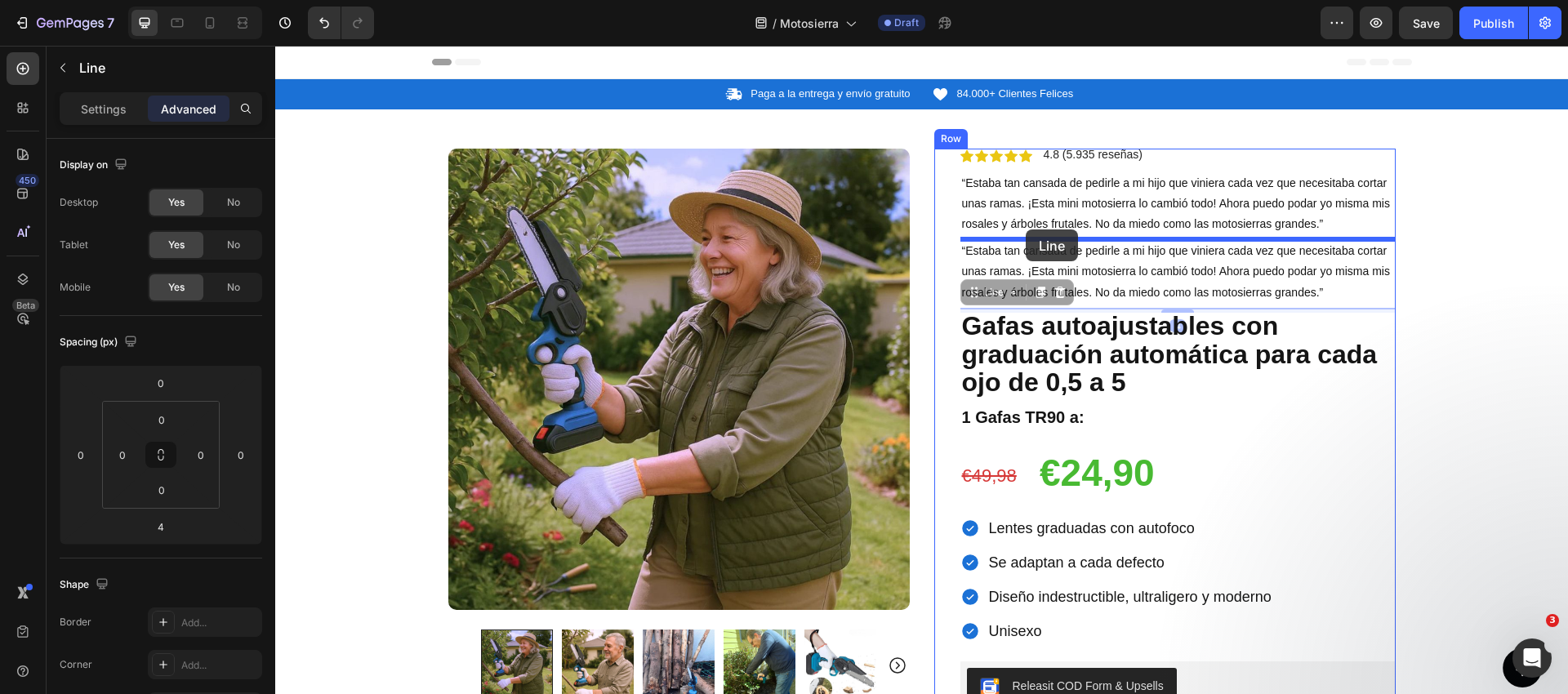
drag, startPoint x: 1023, startPoint y: 307, endPoint x: 1026, endPoint y: 229, distance: 78.1
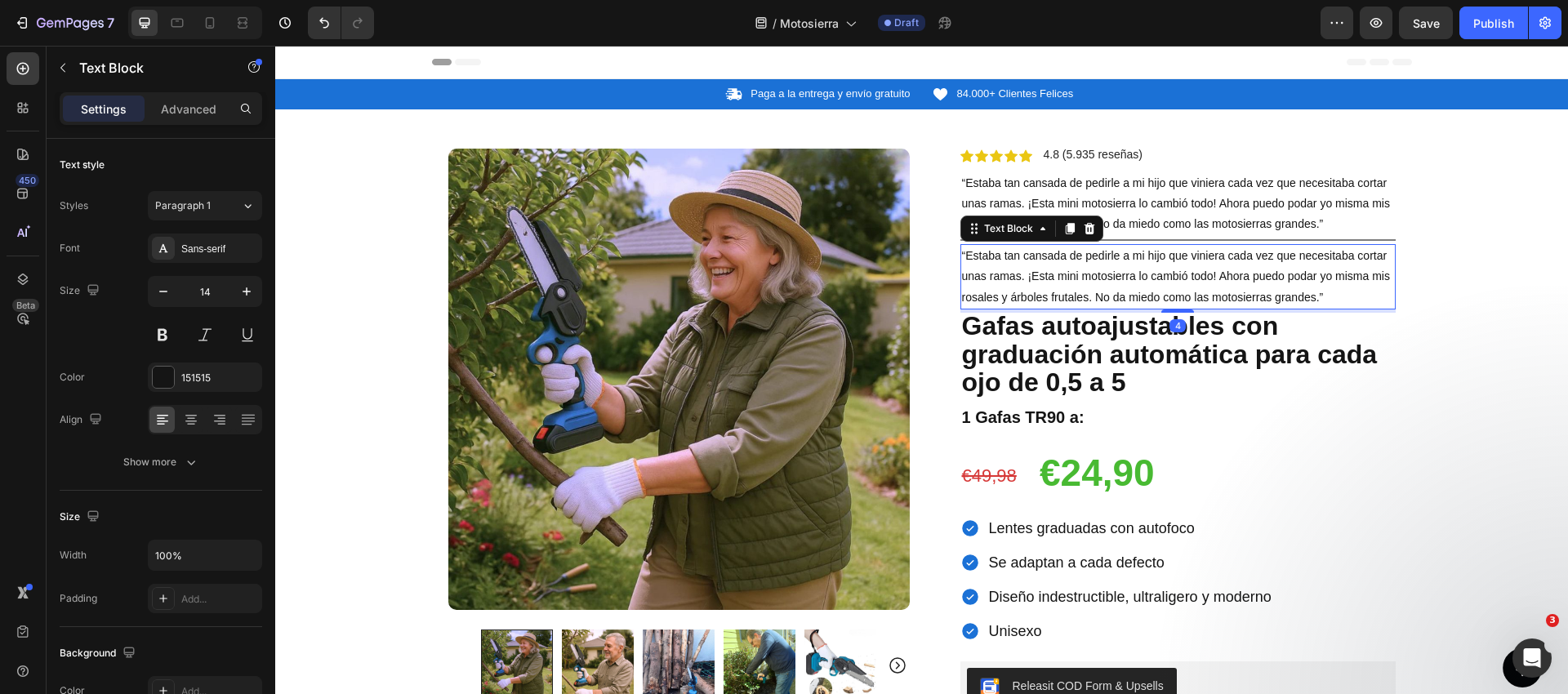
click at [1014, 269] on span "“Estaba tan cansada de pedirle a mi hijo que viniera cada vez que necesitaba co…" at bounding box center [1175, 276] width 427 height 54
click at [1014, 268] on p "“Estaba tan cansada de pedirle a mi hijo que viniera cada vez que necesitaba co…" at bounding box center [1178, 276] width 432 height 62
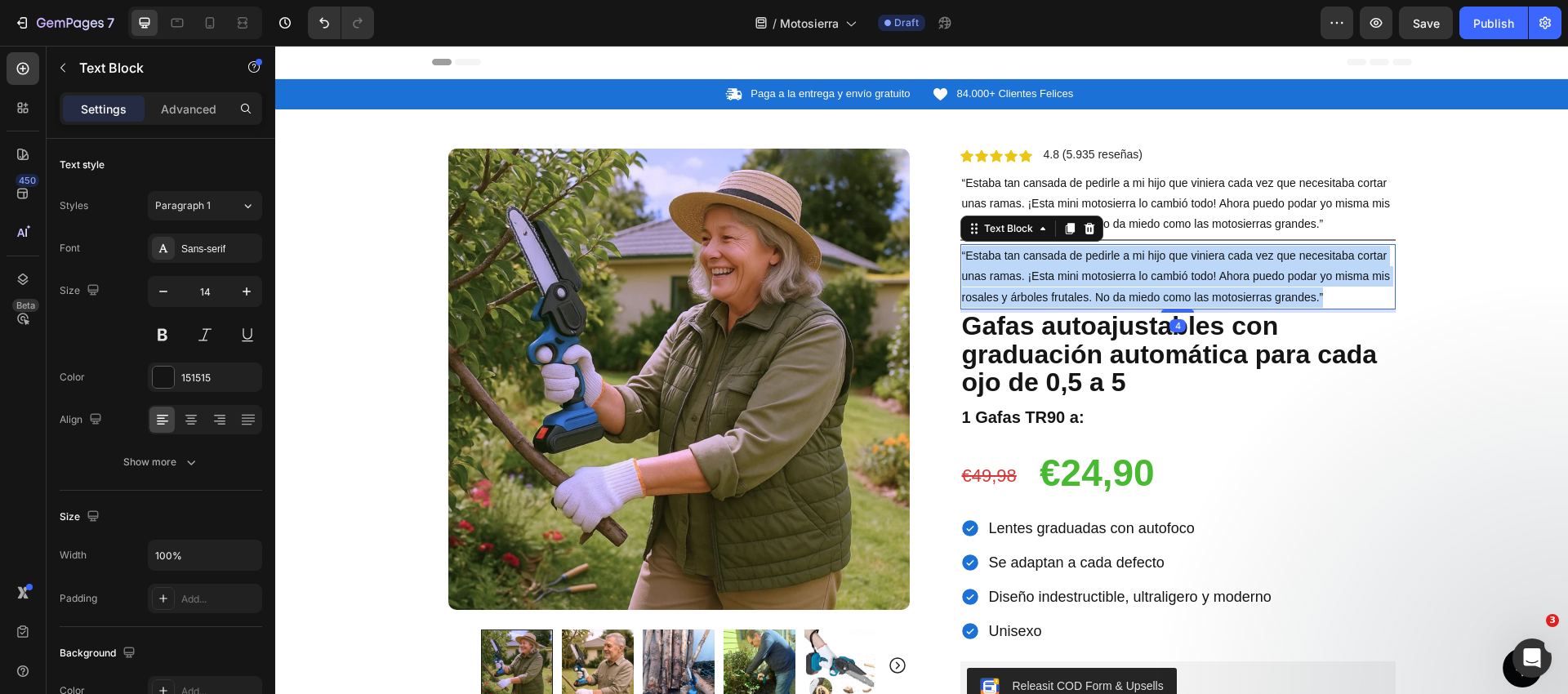
click at [1014, 268] on p "“Estaba tan cansada de pedirle a mi hijo que viniera cada vez que necesitaba co…" at bounding box center [1178, 276] width 432 height 62
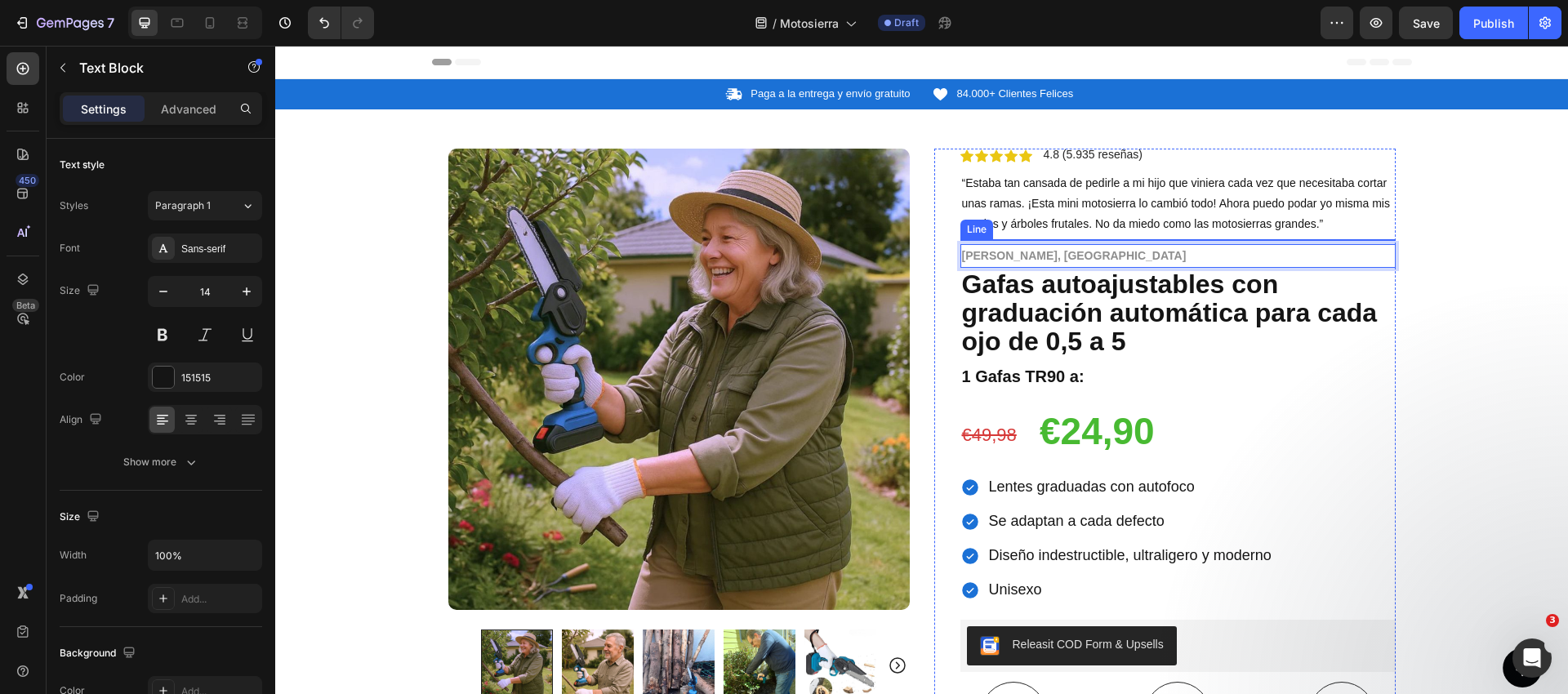
click at [1197, 179] on span "“Estaba tan cansada de pedirle a mi hijo que viniera cada vez que necesitaba co…" at bounding box center [1175, 203] width 427 height 54
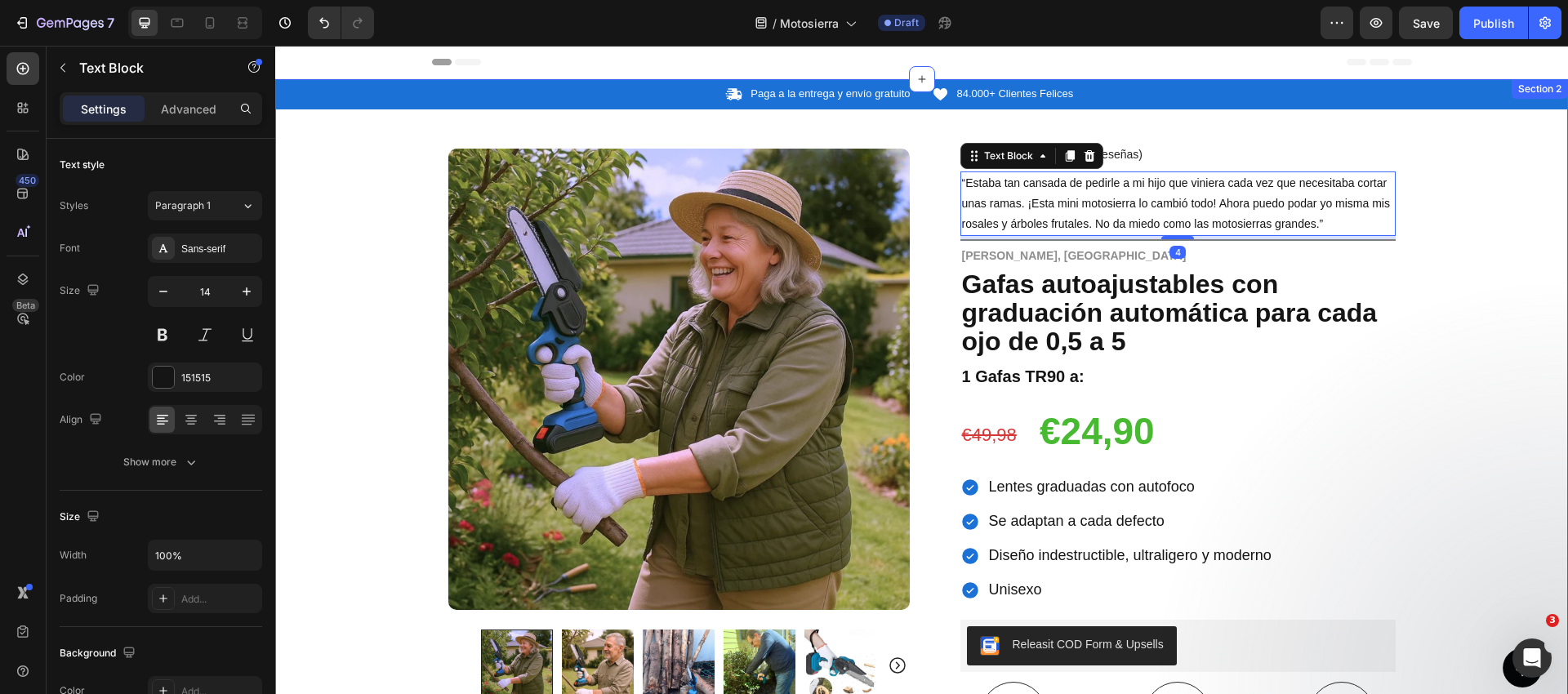
click at [1476, 218] on div "Icon Paga a la entrega y envío gratuito Text Block Row Icon 84.000+ Clientes Fe…" at bounding box center [921, 611] width 1292 height 1065
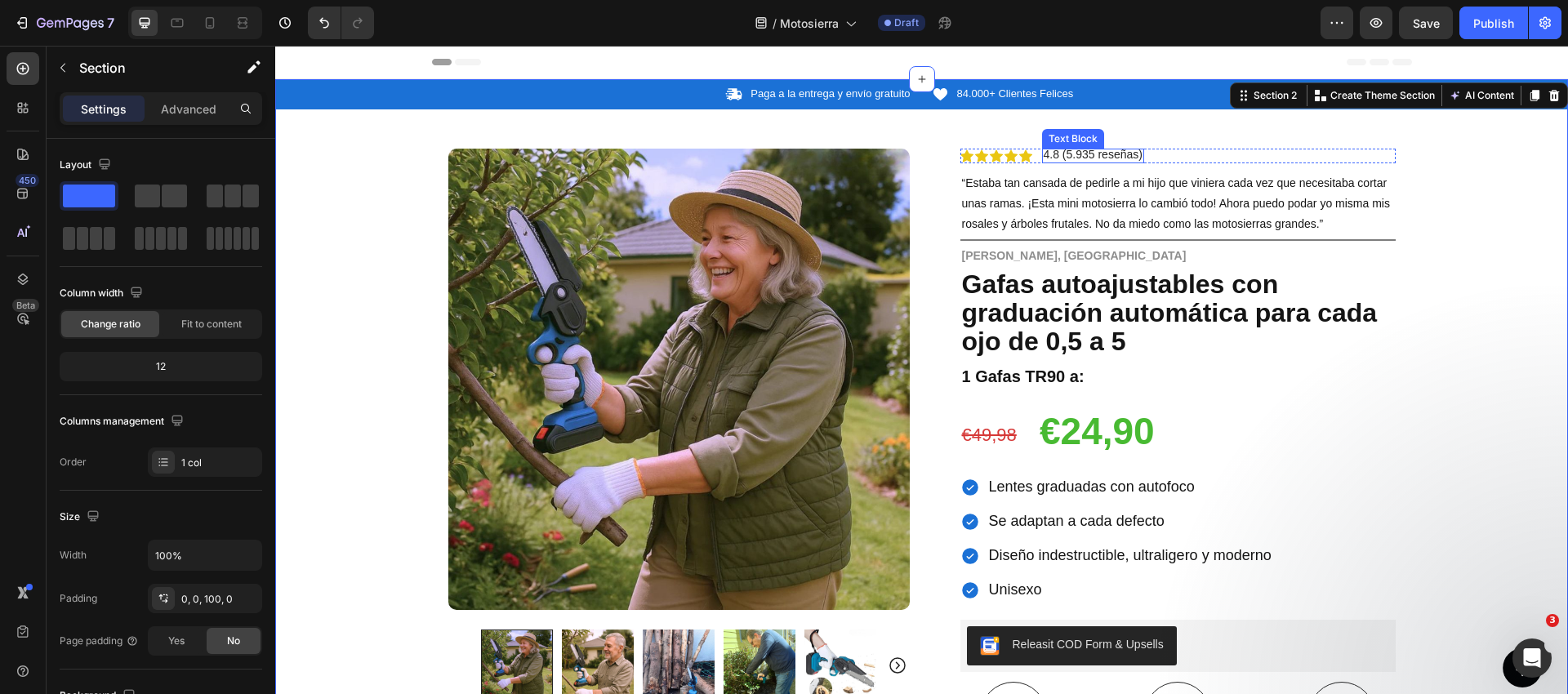
click at [1071, 155] on span "4.8 (5.935 reseñas)" at bounding box center [1092, 154] width 99 height 13
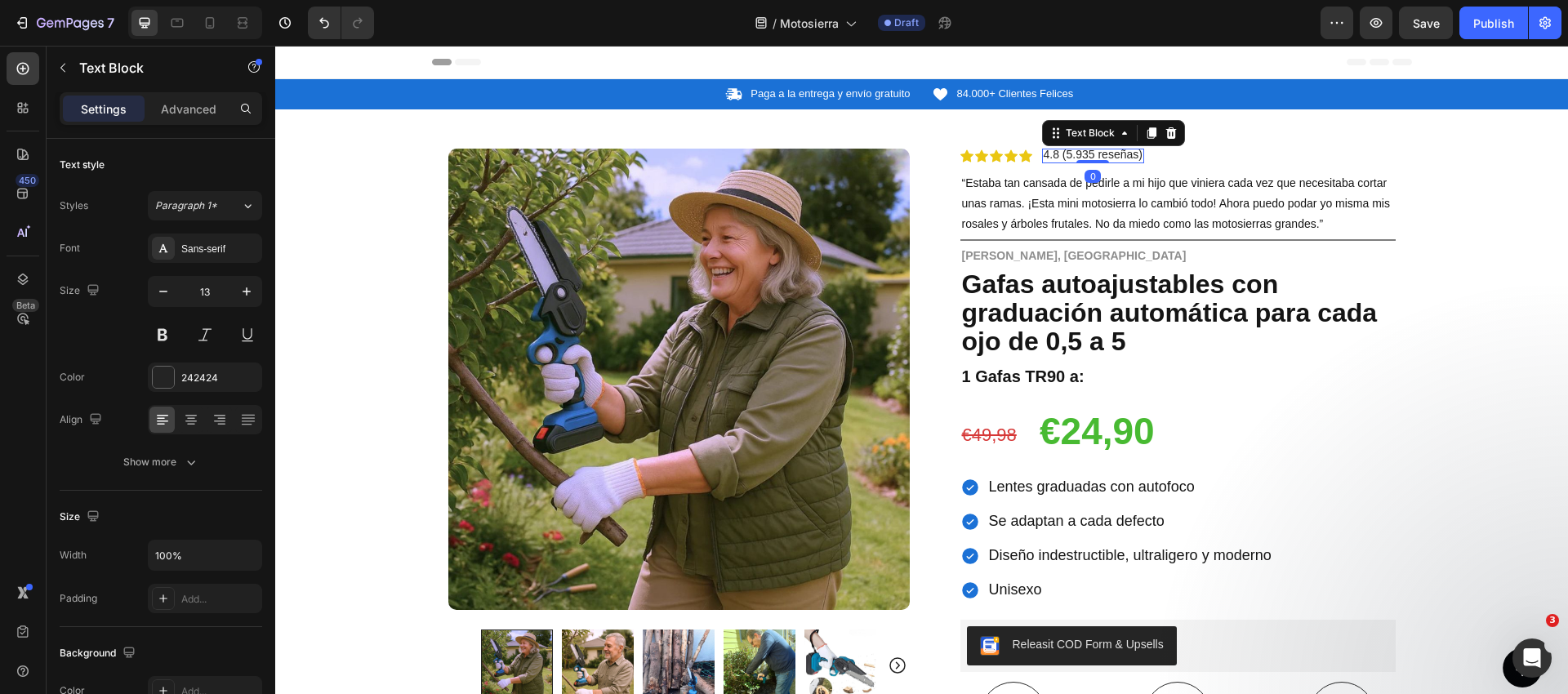
click at [1071, 155] on span "4.8 (5.935 reseñas)" at bounding box center [1092, 154] width 99 height 13
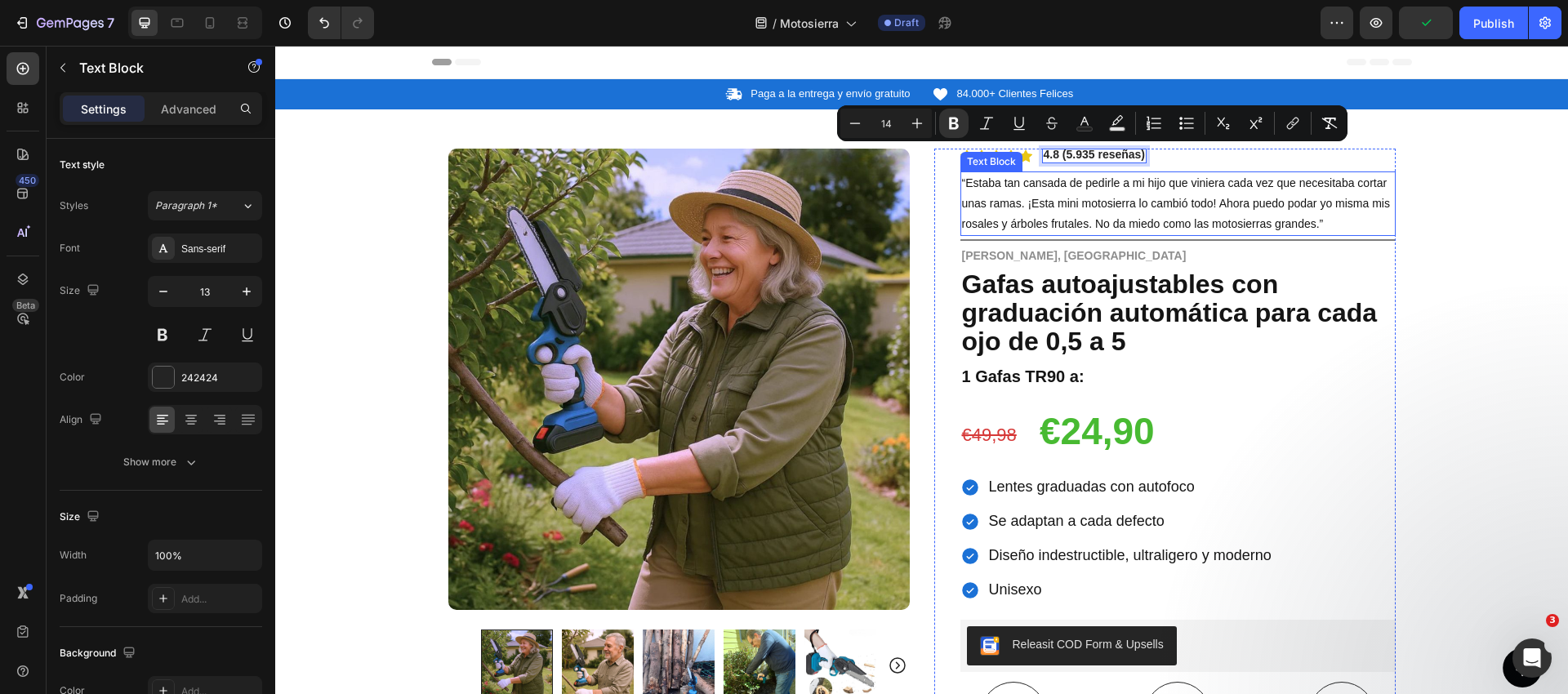
click at [1351, 198] on span "“Estaba tan cansada de pedirle a mi hijo que viniera cada vez que necesitaba co…" at bounding box center [1175, 203] width 427 height 54
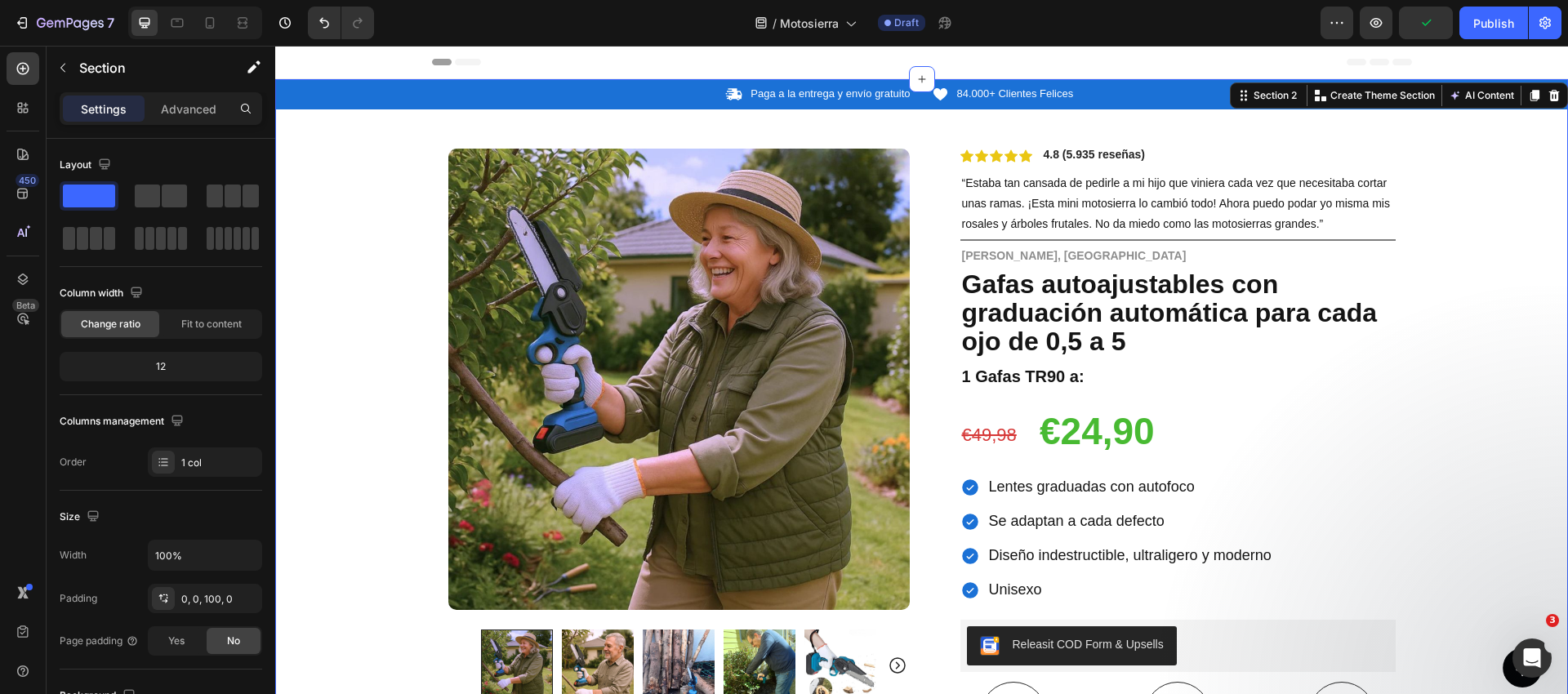
click at [1420, 183] on div "Icon Paga a la entrega y envío gratuito Text Block Row Icon 84.000+ Clientes Fe…" at bounding box center [921, 611] width 1292 height 1065
click at [1491, 25] on div "Publish" at bounding box center [1493, 23] width 41 height 17
click at [1087, 311] on strong "Gafas autoajustables con graduación automática para cada ojo de 0,5 a 5" at bounding box center [1170, 313] width 416 height 86
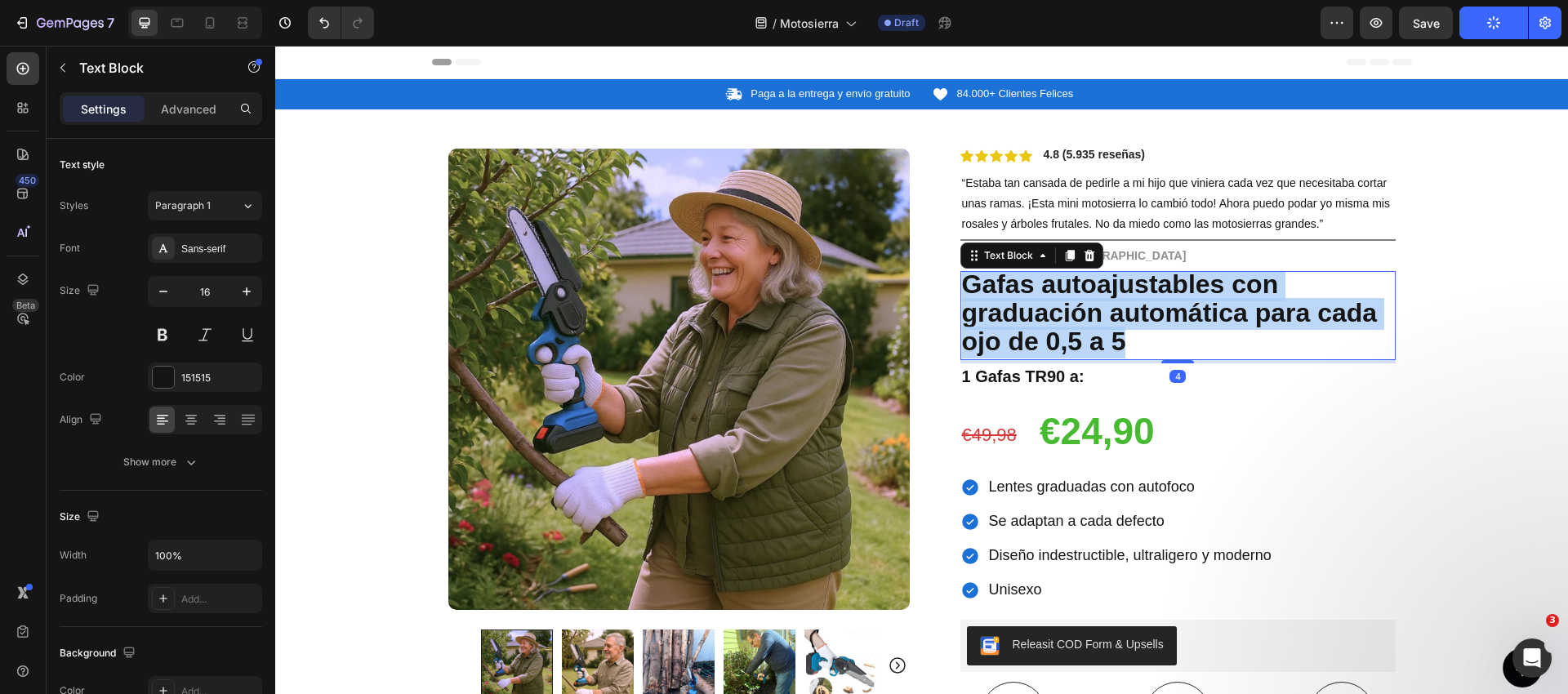
click at [1087, 311] on strong "Gafas autoajustables con graduación automática para cada ojo de 0,5 a 5" at bounding box center [1170, 313] width 416 height 86
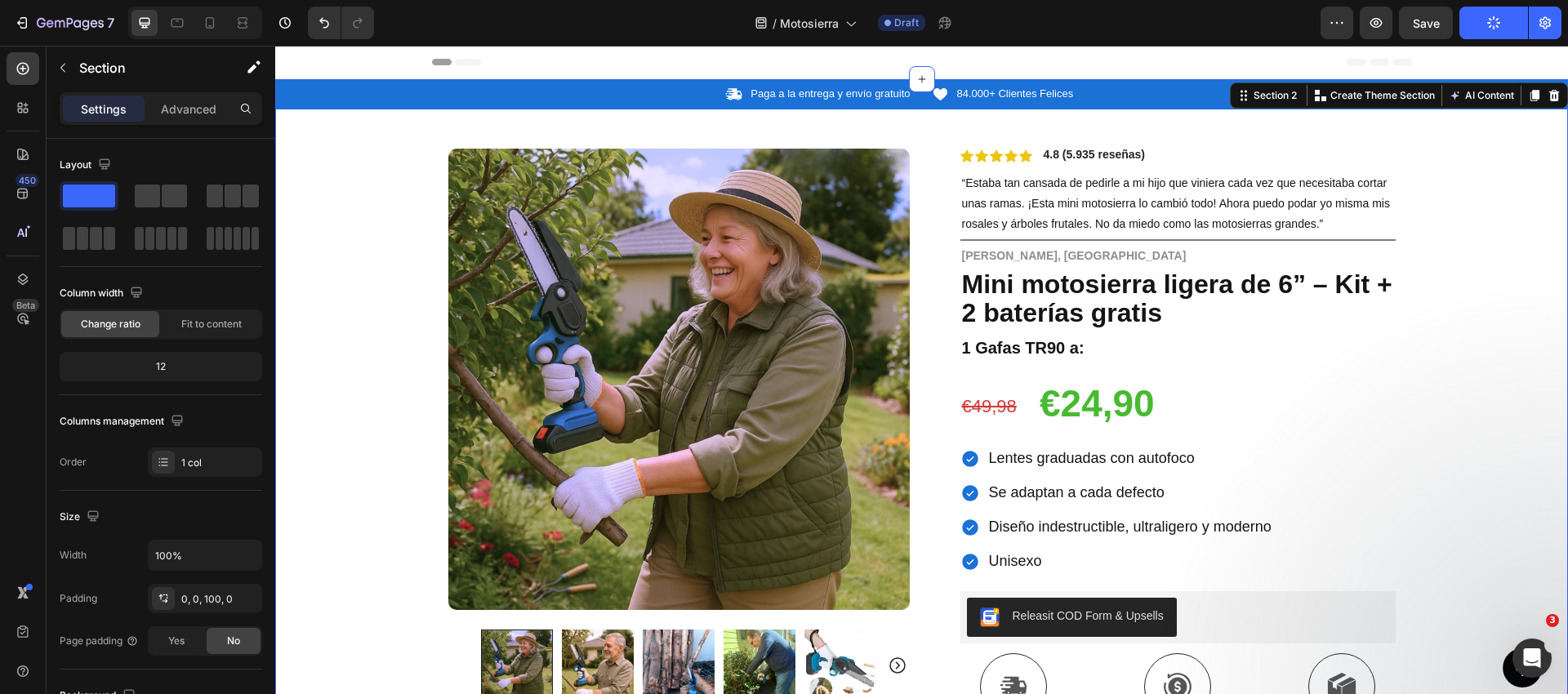
click at [1426, 282] on div "Icon Paga a la entrega y envío gratuito Text Block Row Icon 84.000+ Clientes Fe…" at bounding box center [921, 597] width 1292 height 1036
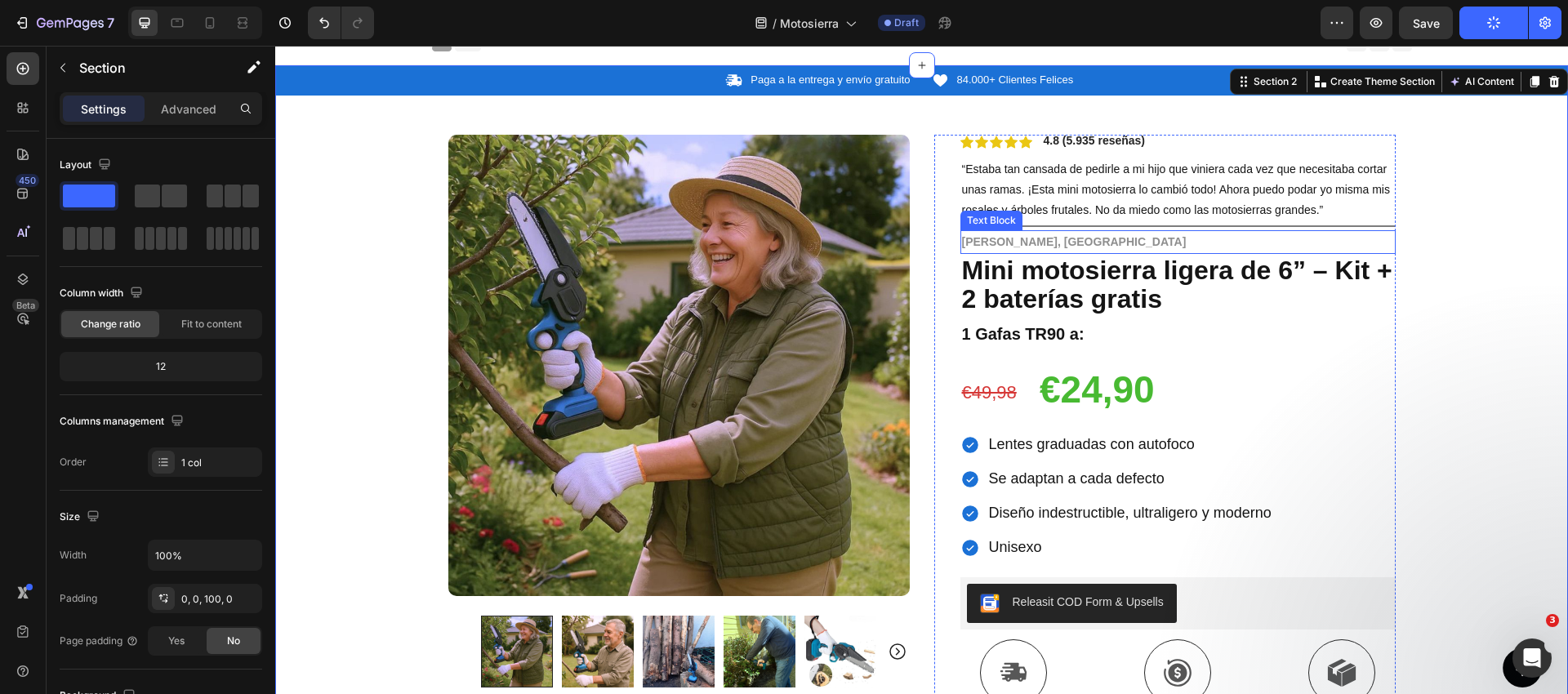
scroll to position [17, 0]
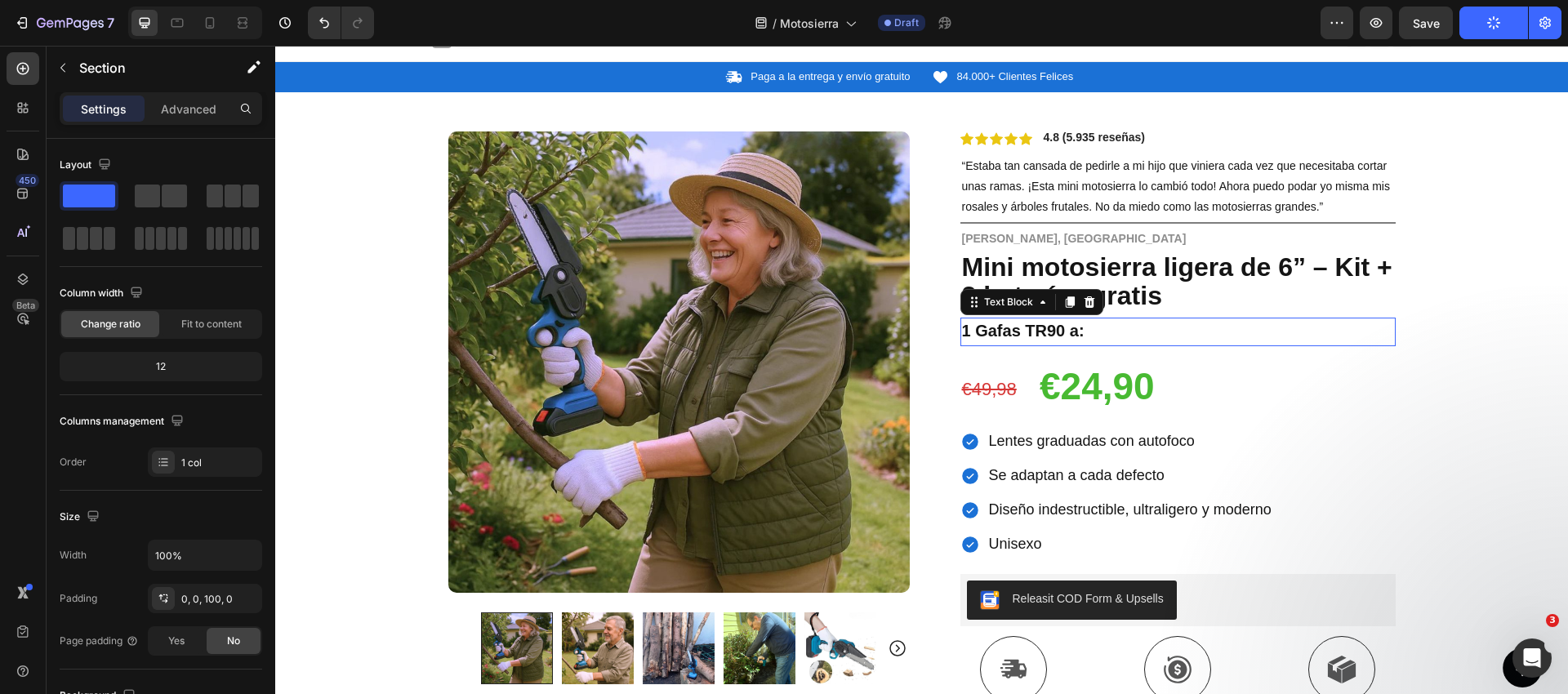
click at [1072, 327] on strong "1 Gafas TR90 a:" at bounding box center [1023, 331] width 123 height 18
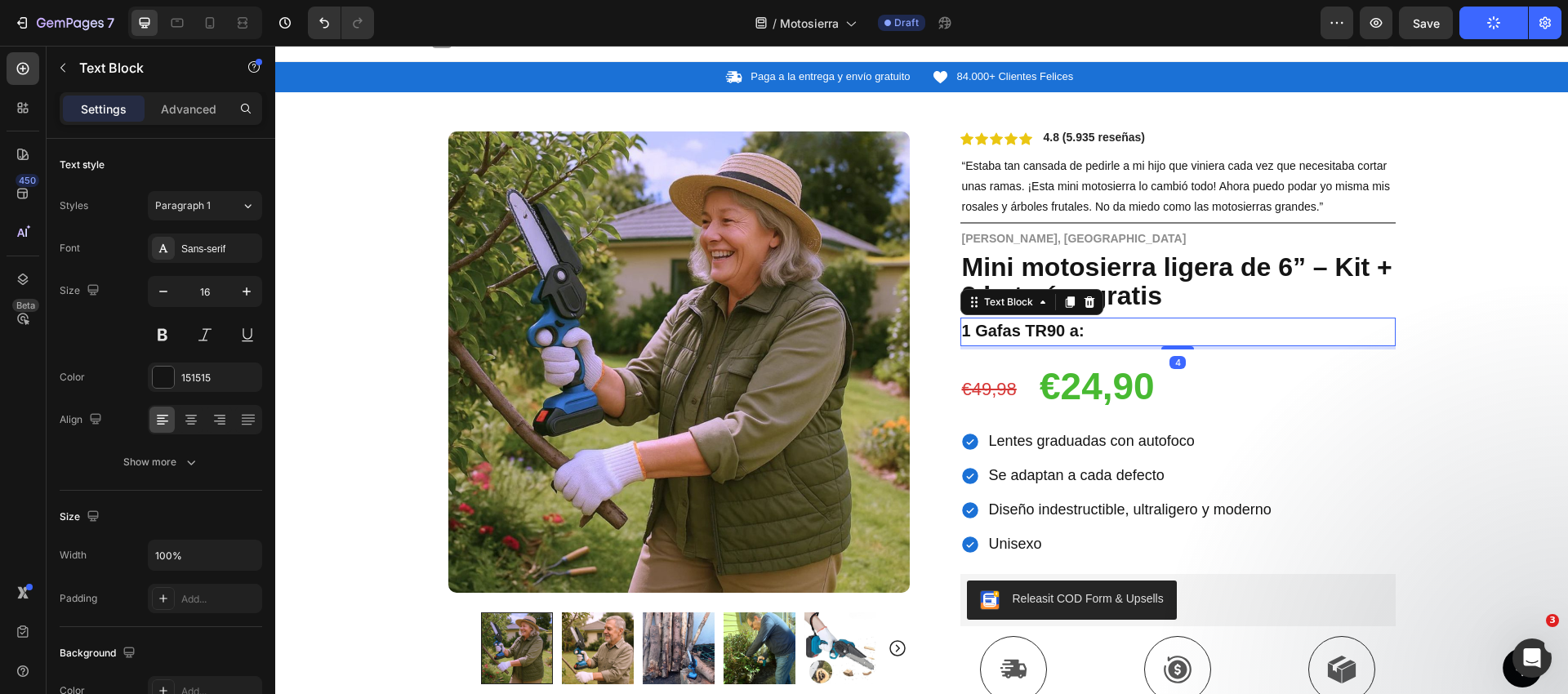
click at [1089, 302] on icon at bounding box center [1089, 302] width 13 height 13
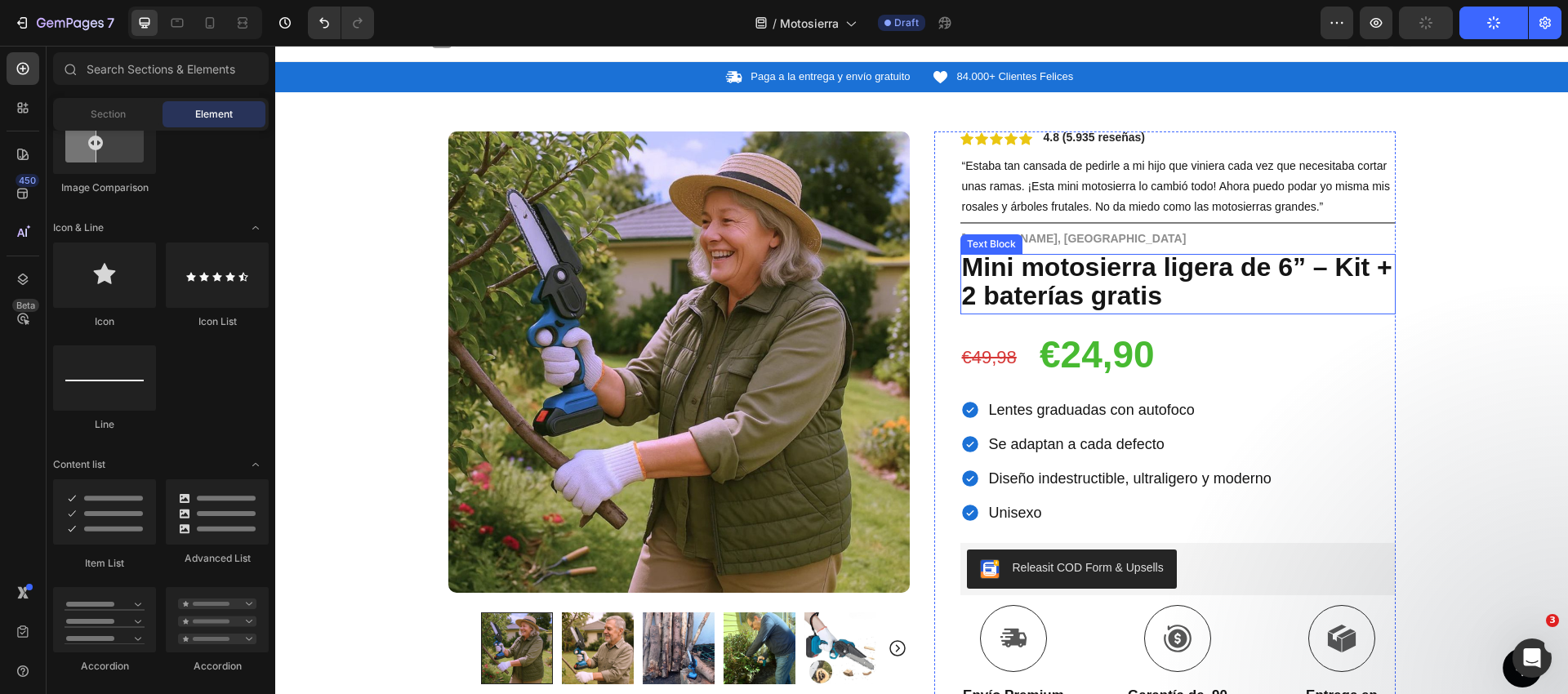
click at [1106, 289] on strong "Mini motosierra ligera de 6” – Kit + 2 baterías gratis" at bounding box center [1177, 281] width 430 height 58
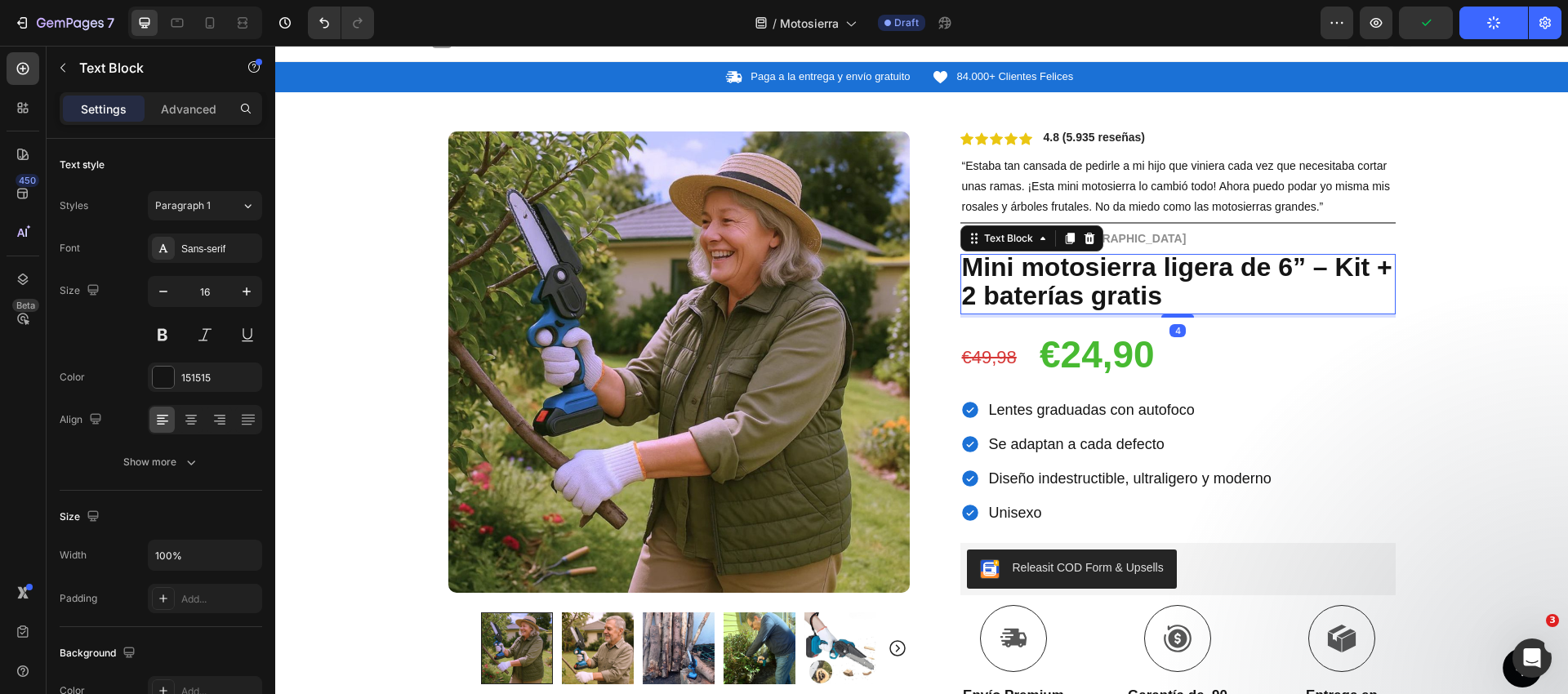
drag, startPoint x: 1068, startPoint y: 244, endPoint x: 1031, endPoint y: 316, distance: 81.0
click at [1068, 244] on icon at bounding box center [1069, 239] width 9 height 12
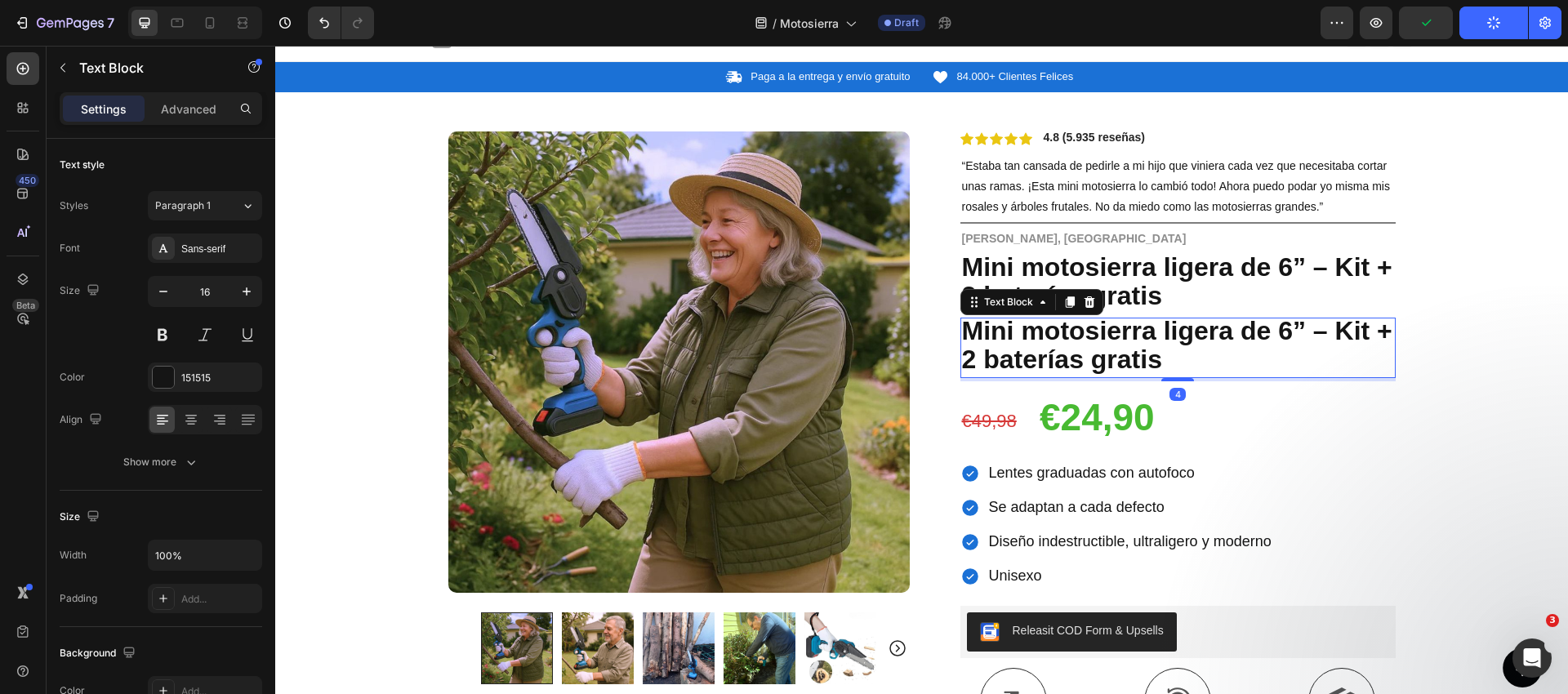
click at [1029, 335] on strong "Mini motosierra ligera de 6” – Kit + 2 baterías gratis" at bounding box center [1177, 345] width 430 height 58
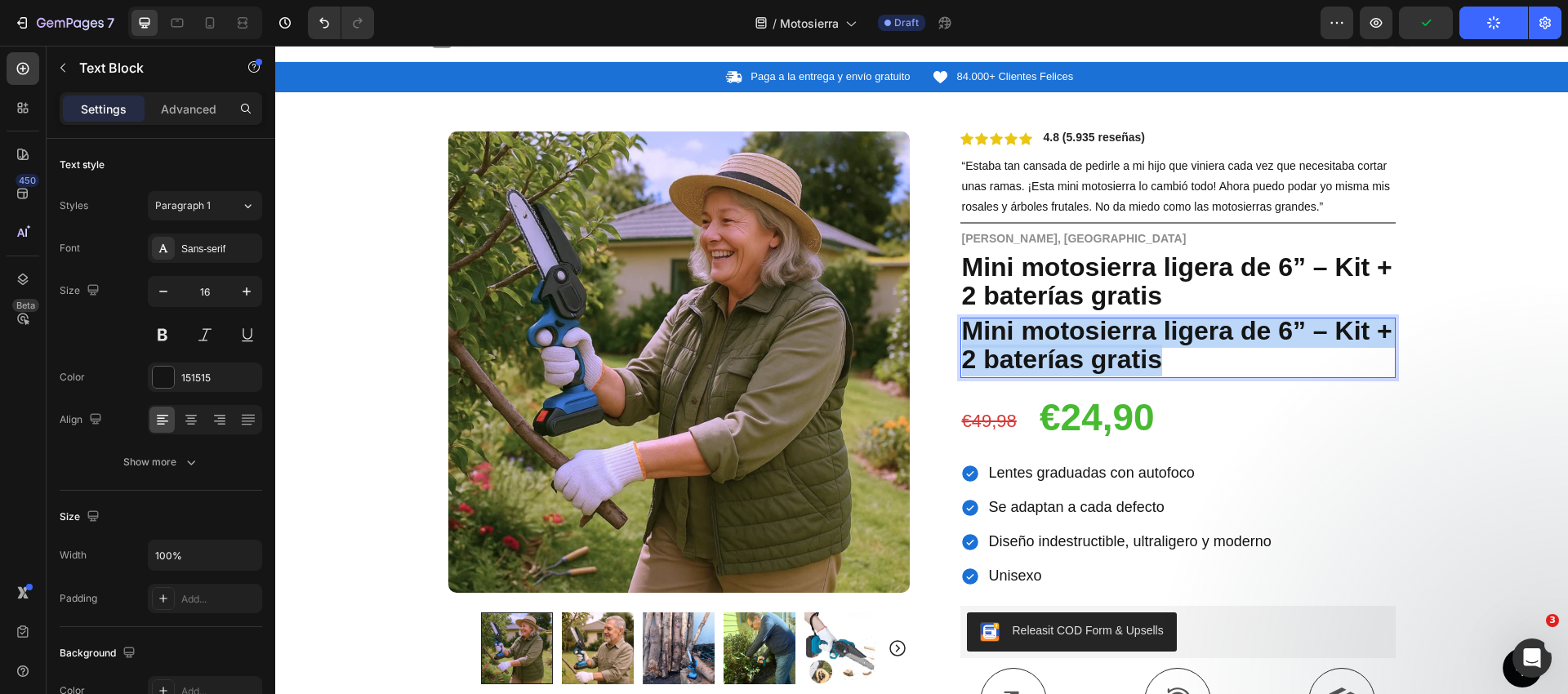
click at [1029, 335] on strong "Mini motosierra ligera de 6” – Kit + 2 baterías gratis" at bounding box center [1177, 345] width 430 height 58
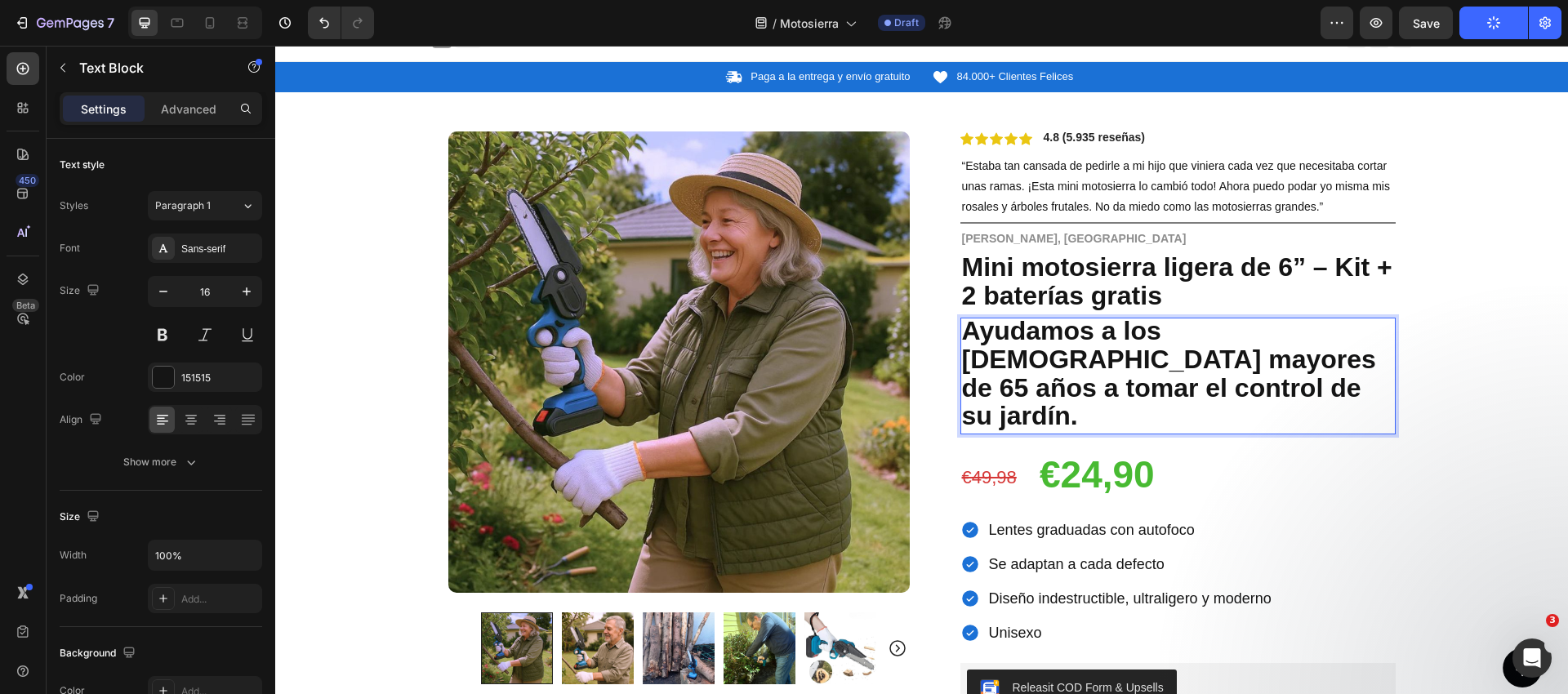
click at [1026, 348] on strong "Ayudamos a los australianos mayores de 65 años a tomar el control de su jardín." at bounding box center [1169, 374] width 414 height 115
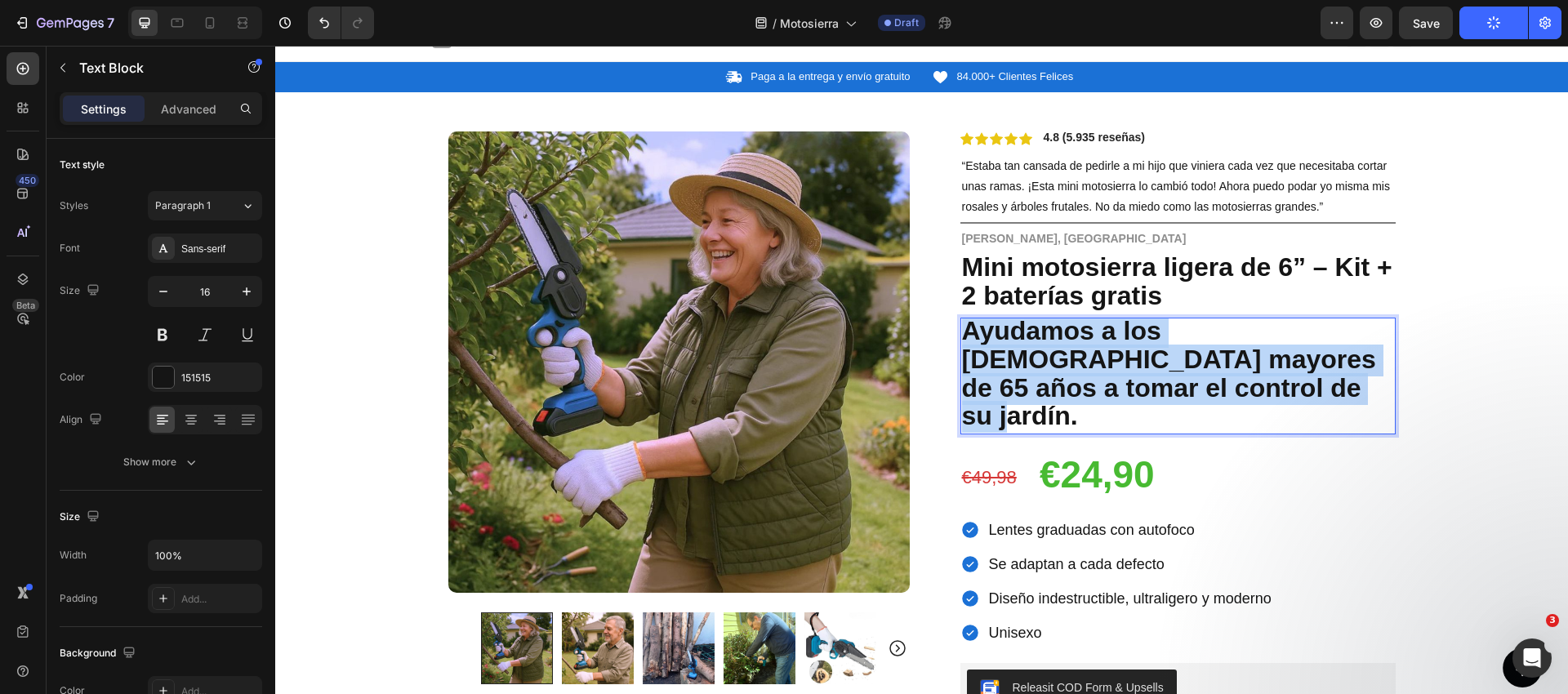
click at [1026, 348] on strong "Ayudamos a los australianos mayores de 65 años a tomar el control de su jardín." at bounding box center [1169, 374] width 414 height 115
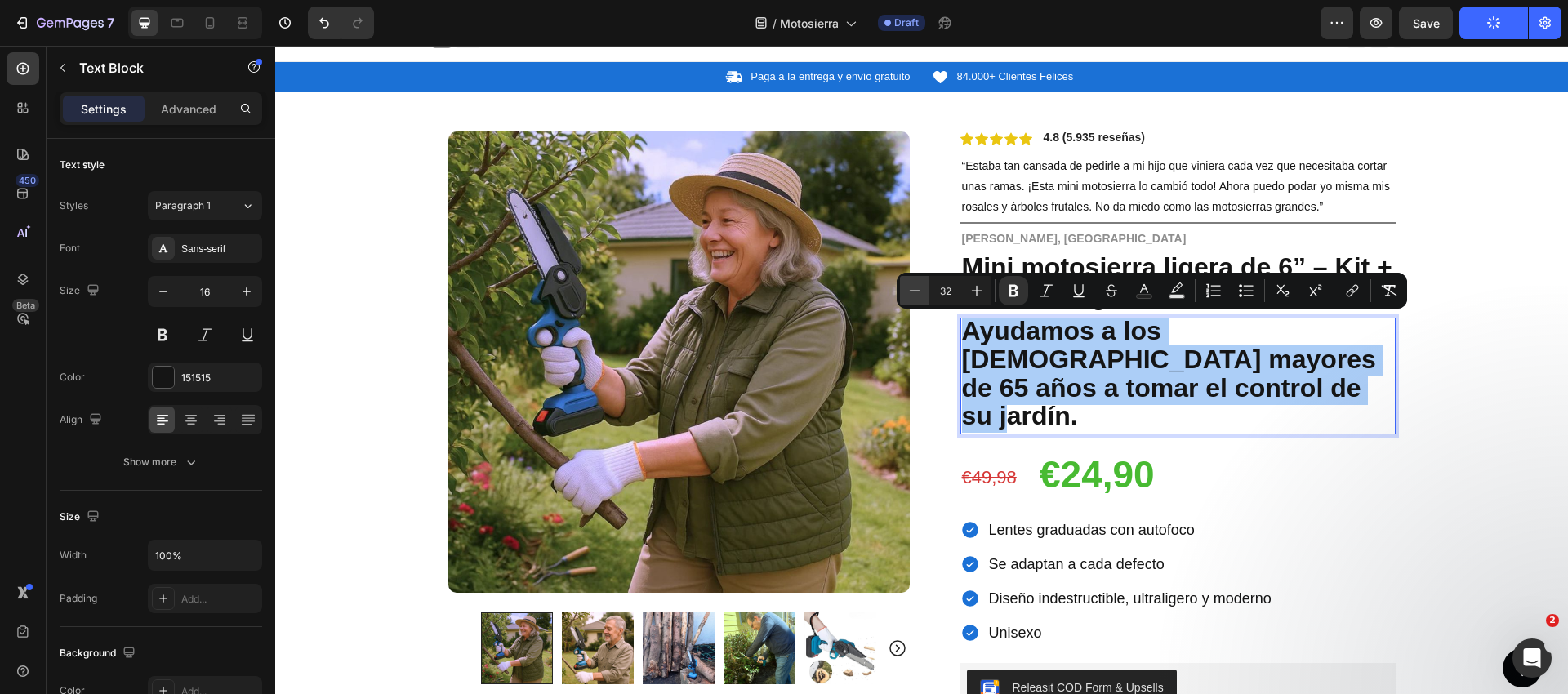
click at [917, 291] on icon "Editor contextual toolbar" at bounding box center [915, 291] width 17 height 17
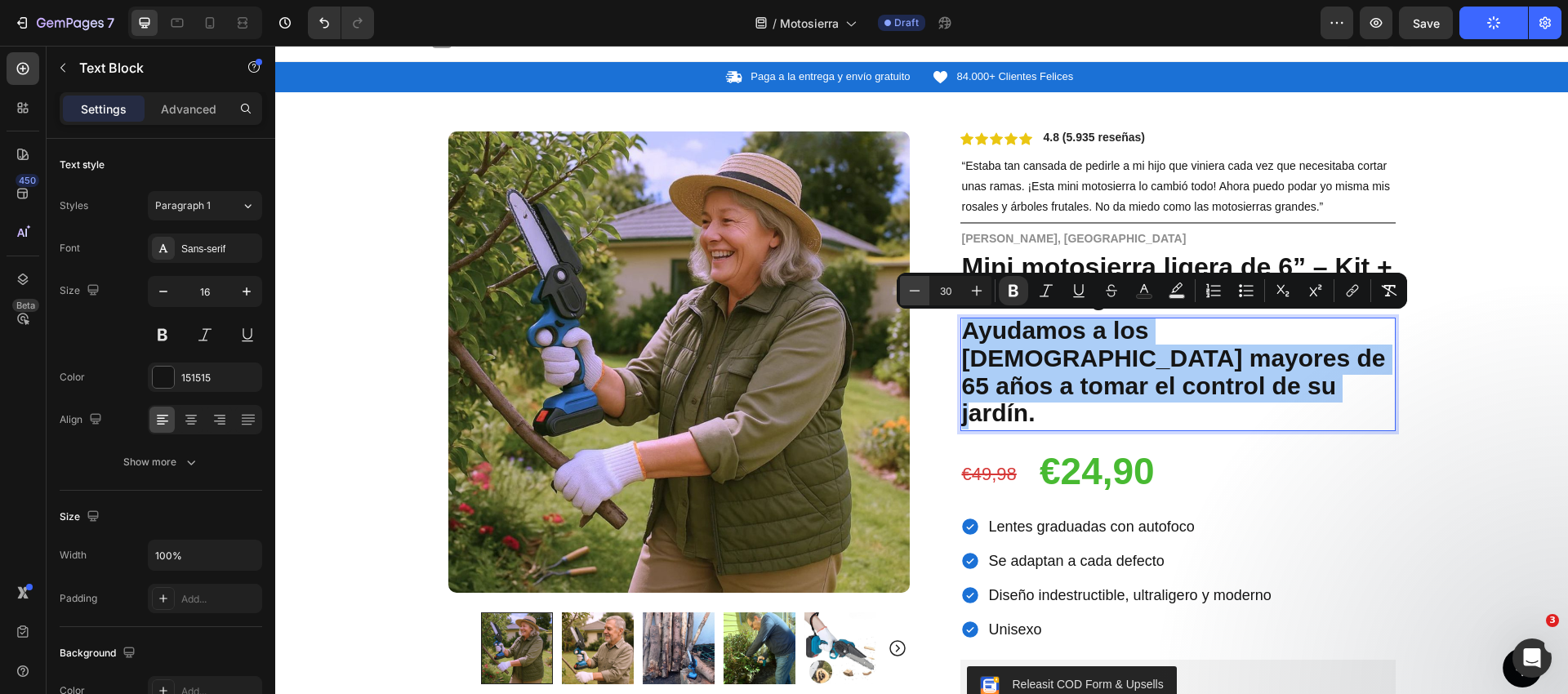
click at [917, 291] on icon "Editor contextual toolbar" at bounding box center [915, 291] width 17 height 17
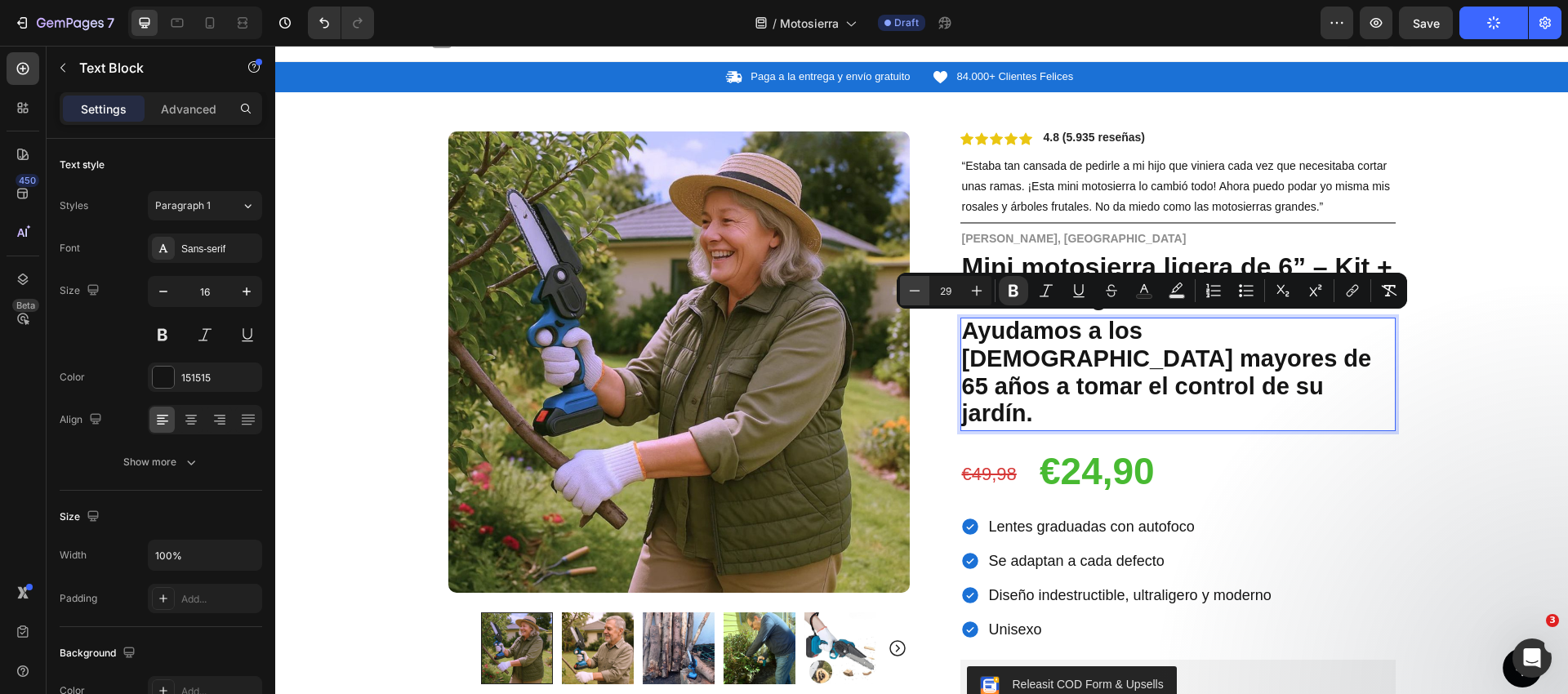
click at [916, 291] on icon "Editor contextual toolbar" at bounding box center [915, 291] width 17 height 17
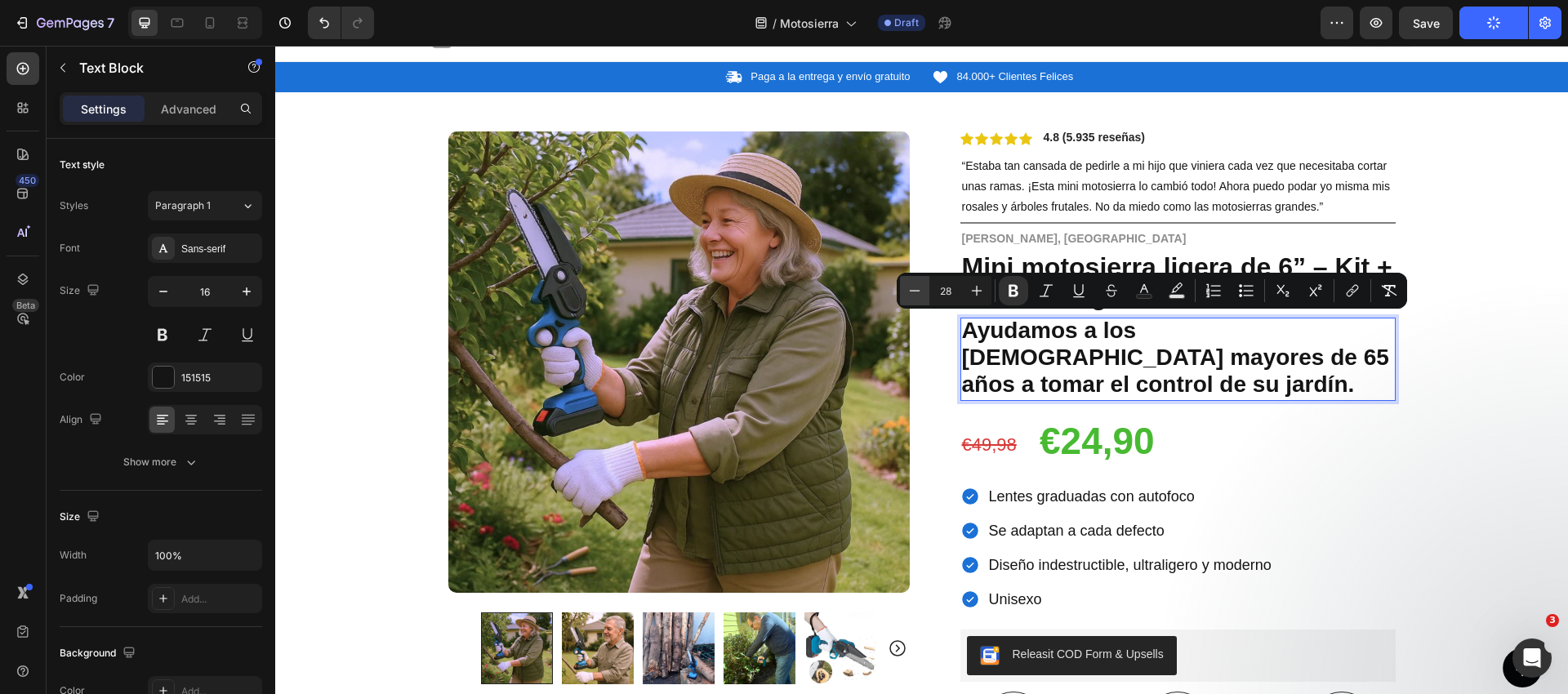
click at [916, 291] on icon "Editor contextual toolbar" at bounding box center [915, 291] width 17 height 17
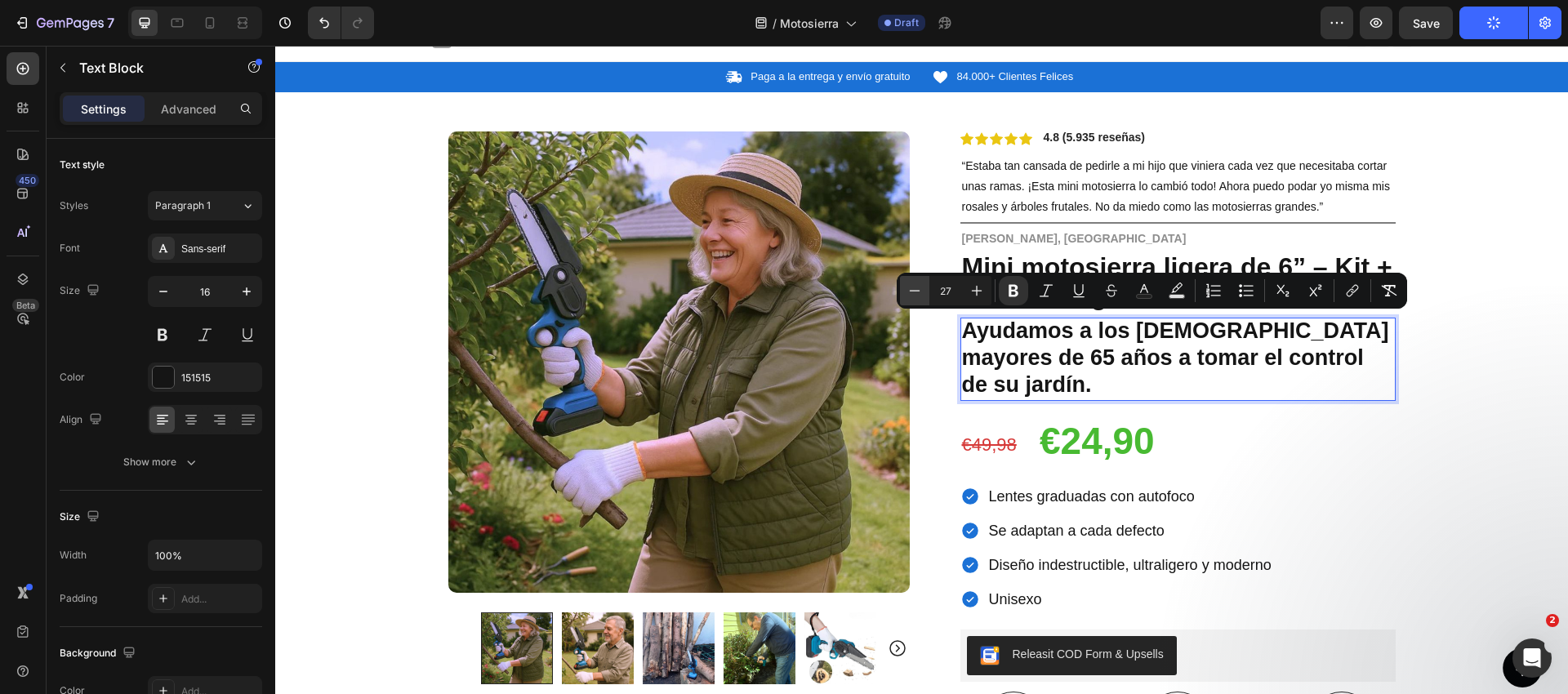
click at [916, 291] on icon "Editor contextual toolbar" at bounding box center [915, 291] width 17 height 17
type input "26"
click at [1122, 344] on p "Ayudamos a los australianos mayores de 65 años a tomar el control de su jardín." at bounding box center [1178, 359] width 432 height 80
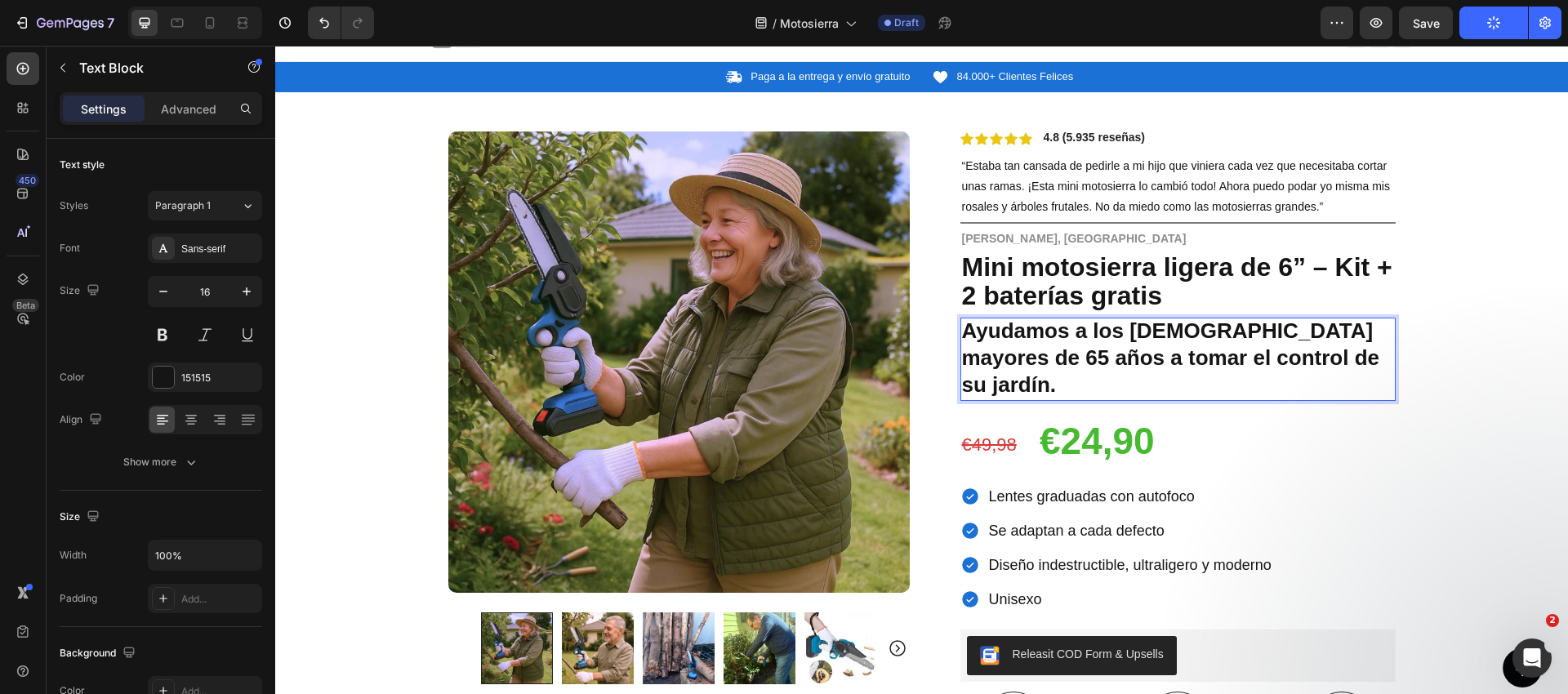
click at [1173, 338] on strong "Ayudamos a los australianos mayores de 65 años a tomar el control de su jardín." at bounding box center [1171, 358] width 418 height 78
click at [1271, 325] on strong "Ayudamos a los [DEMOGRAPHIC_DATA] mayores de 65 años a tomar el control de su j…" at bounding box center [1171, 358] width 418 height 78
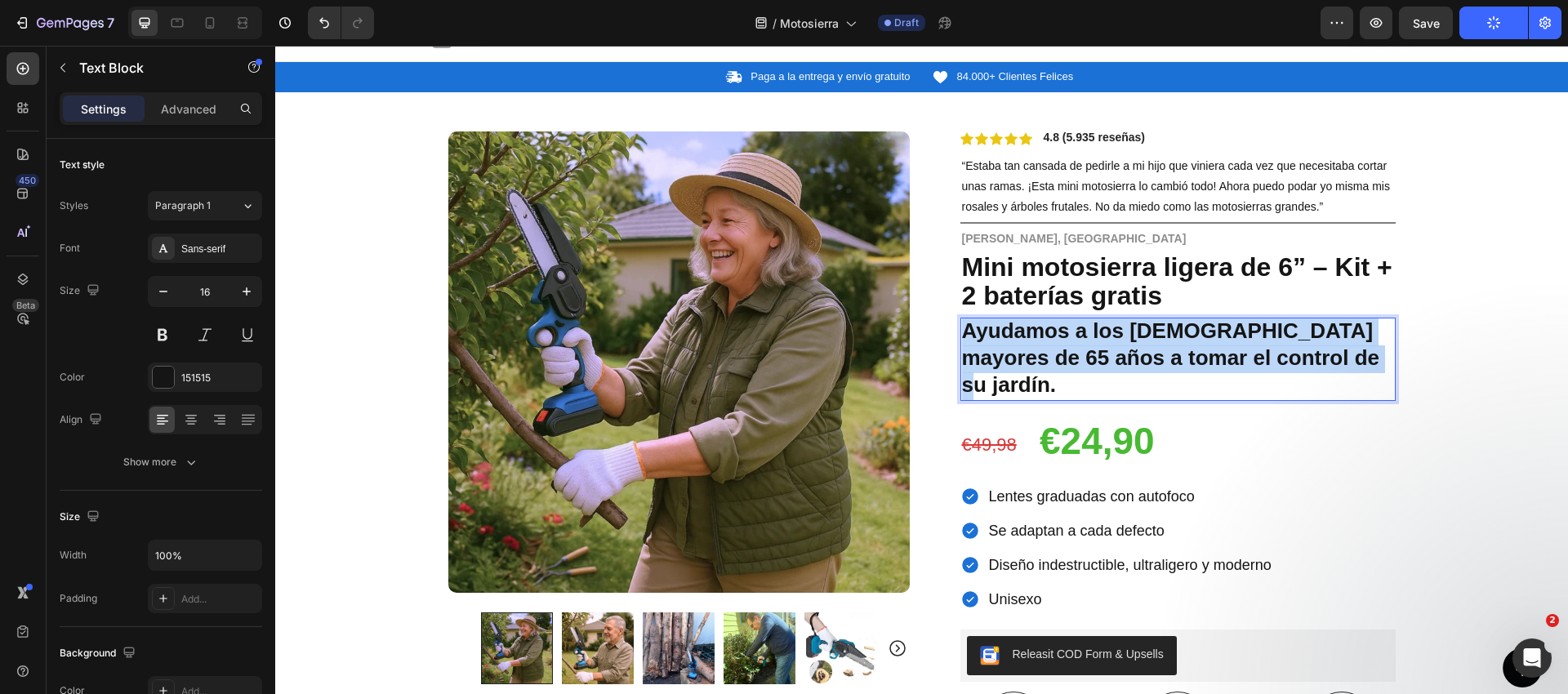
click at [1271, 325] on strong "Ayudamos a los [DEMOGRAPHIC_DATA] mayores de 65 años a tomar el control de su j…" at bounding box center [1171, 358] width 418 height 78
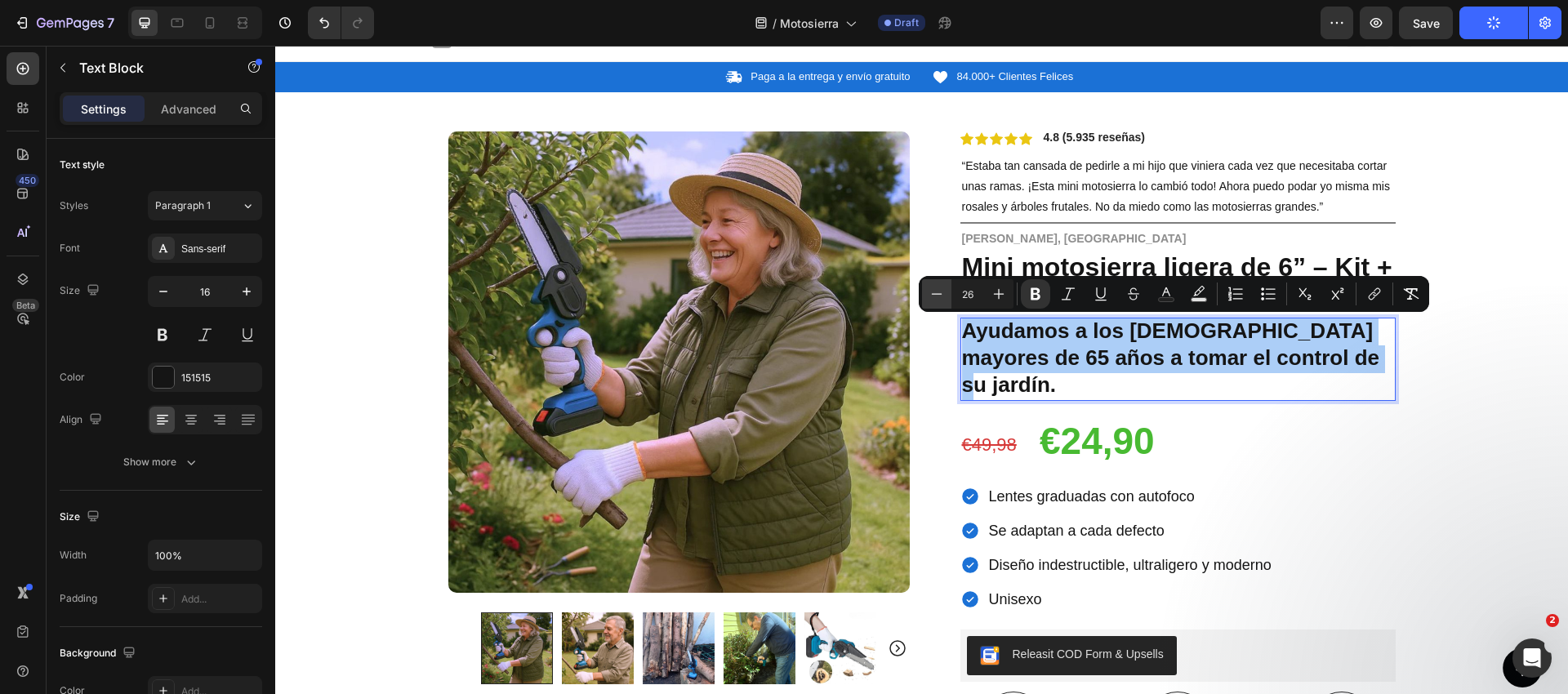
click at [940, 294] on icon "Editor contextual toolbar" at bounding box center [936, 294] width 17 height 17
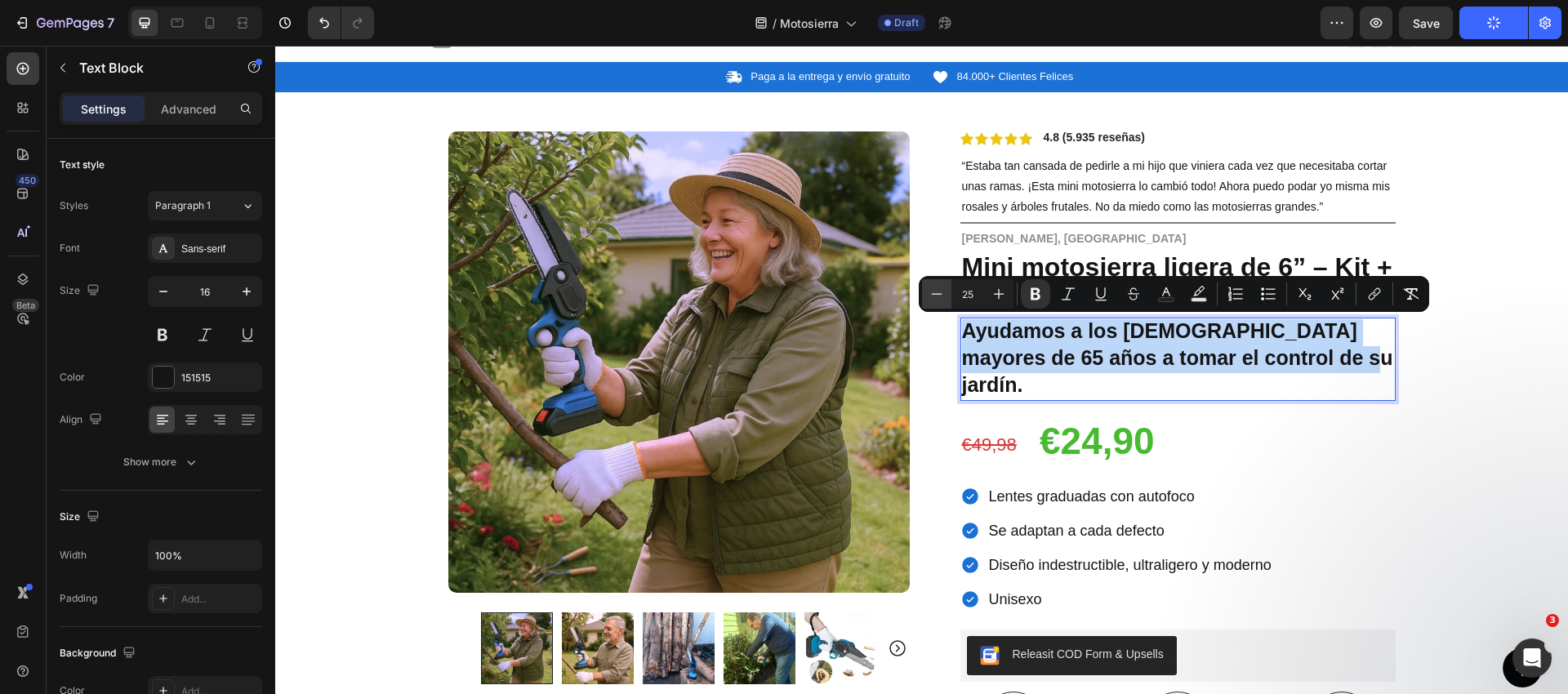
type input "24"
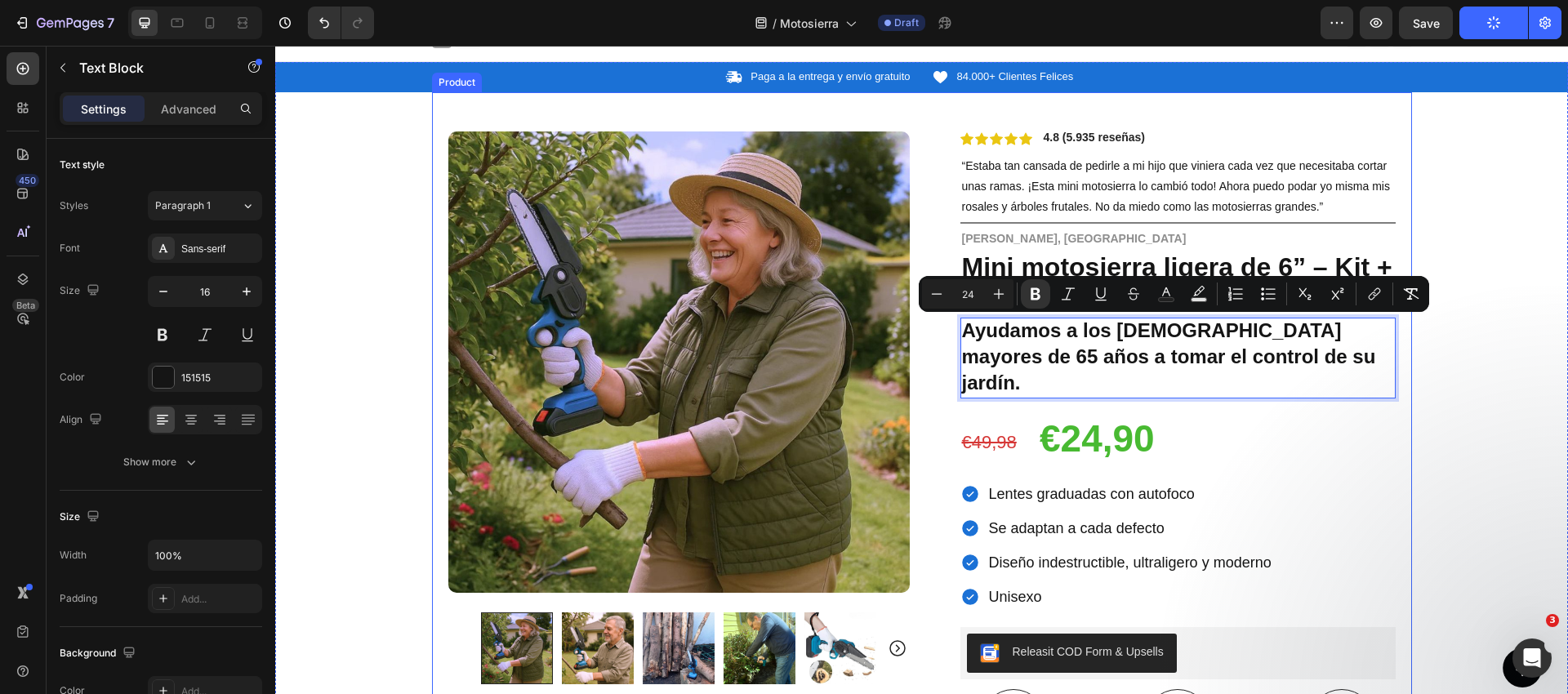
click at [1422, 338] on div "Icon Paga a la entrega y envío gratuito Text Block Row Icon 84.000+ Clientes Fe…" at bounding box center [921, 606] width 1292 height 1088
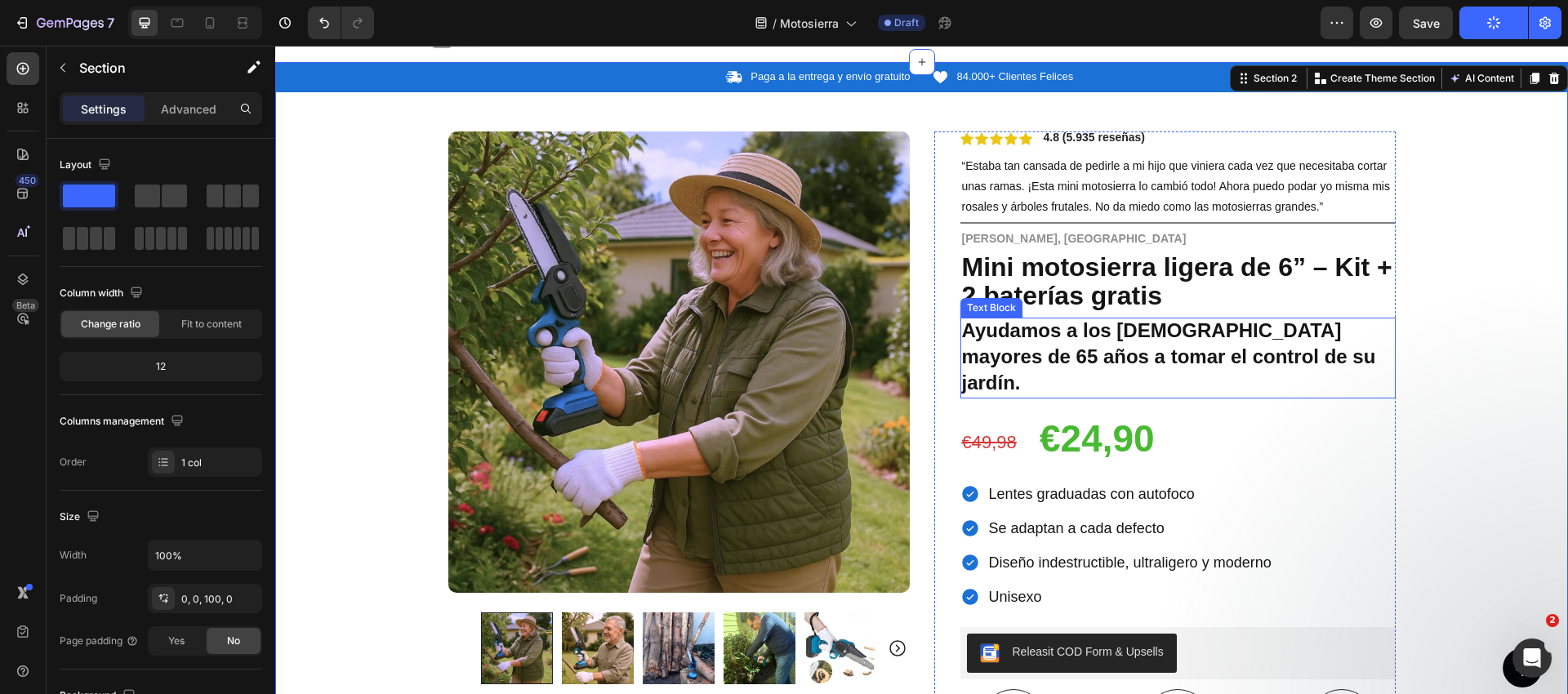
click at [1116, 336] on strong "Ayudamos a los [DEMOGRAPHIC_DATA] mayores de 65 años a tomar el control de su j…" at bounding box center [1169, 357] width 414 height 75
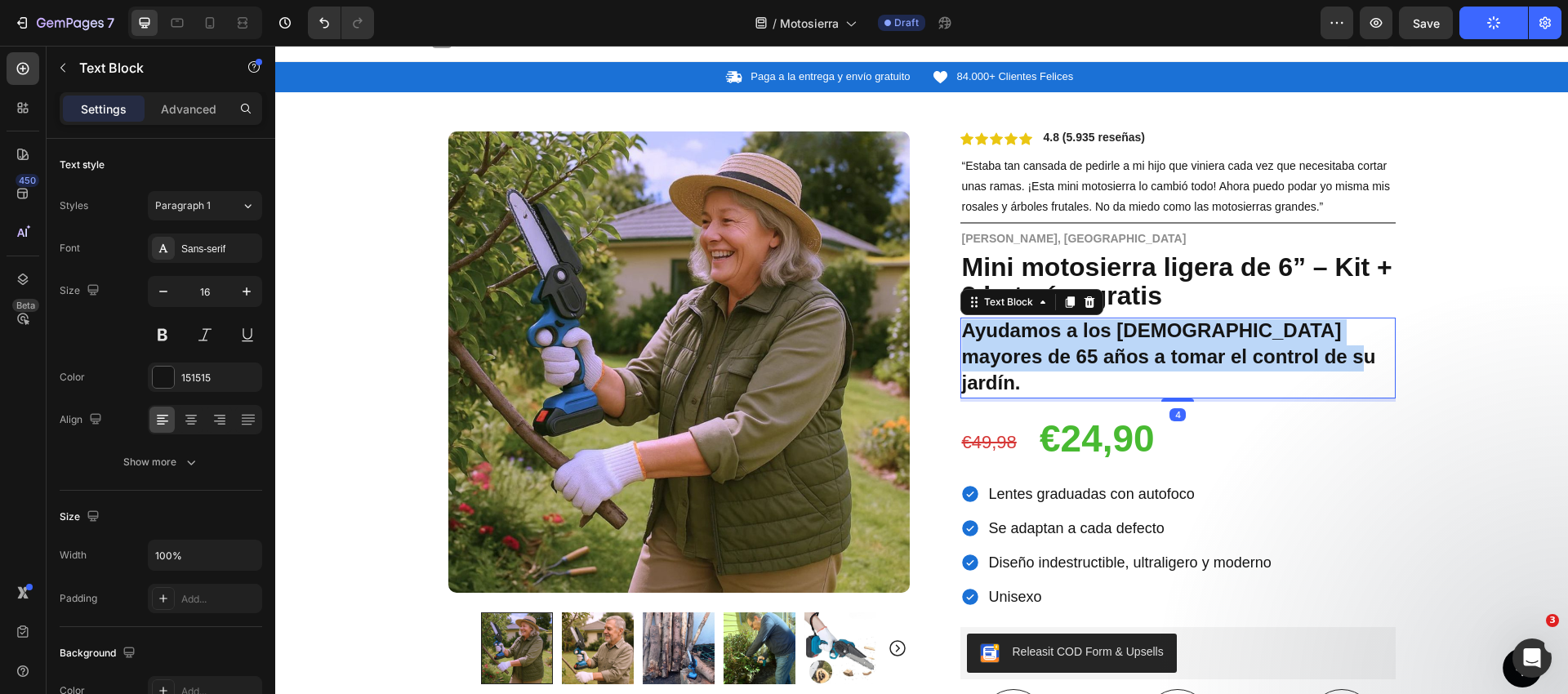
click at [1116, 336] on strong "Ayudamos a los [DEMOGRAPHIC_DATA] mayores de 65 años a tomar el control de su j…" at bounding box center [1169, 357] width 414 height 75
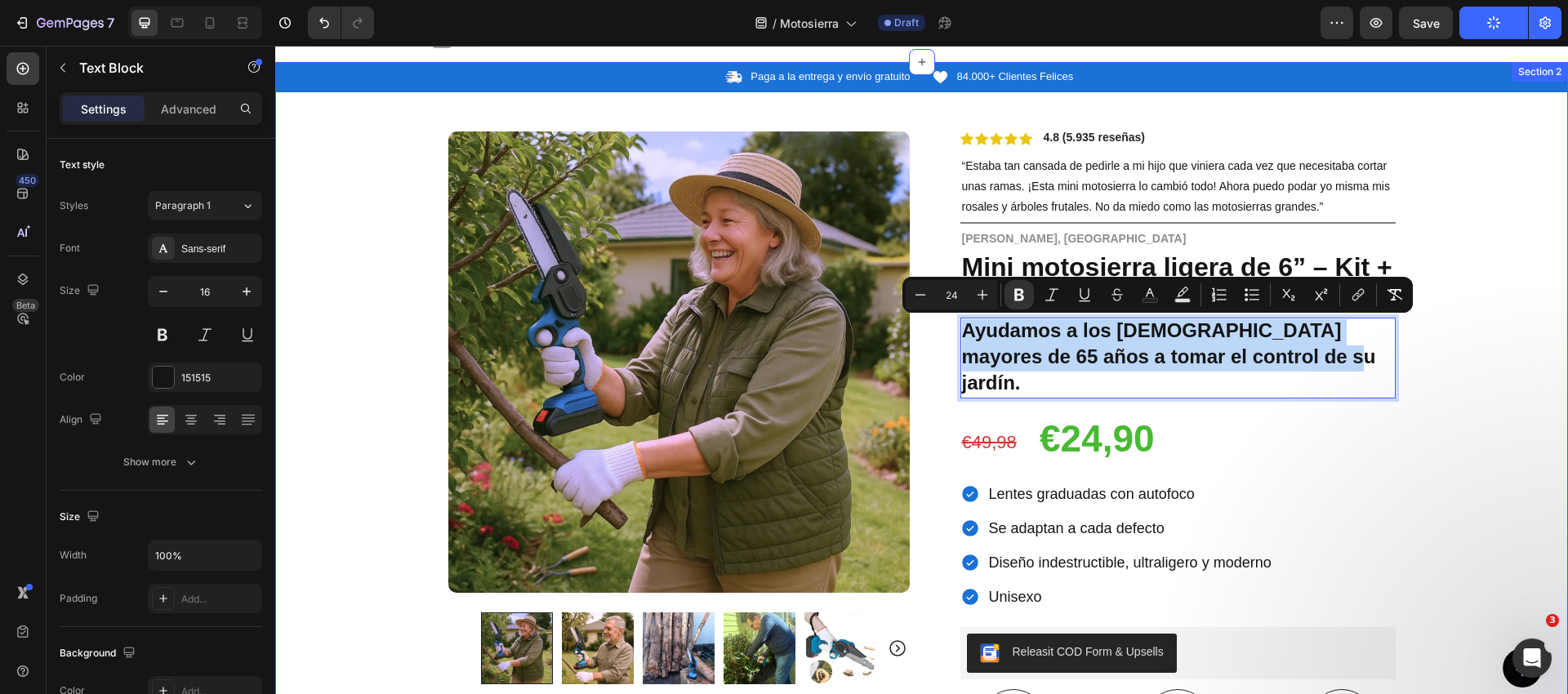
click at [1427, 352] on div "Icon Paga a la entrega y envío gratuito Text Block Row Icon 84.000+ Clientes Fe…" at bounding box center [921, 606] width 1292 height 1088
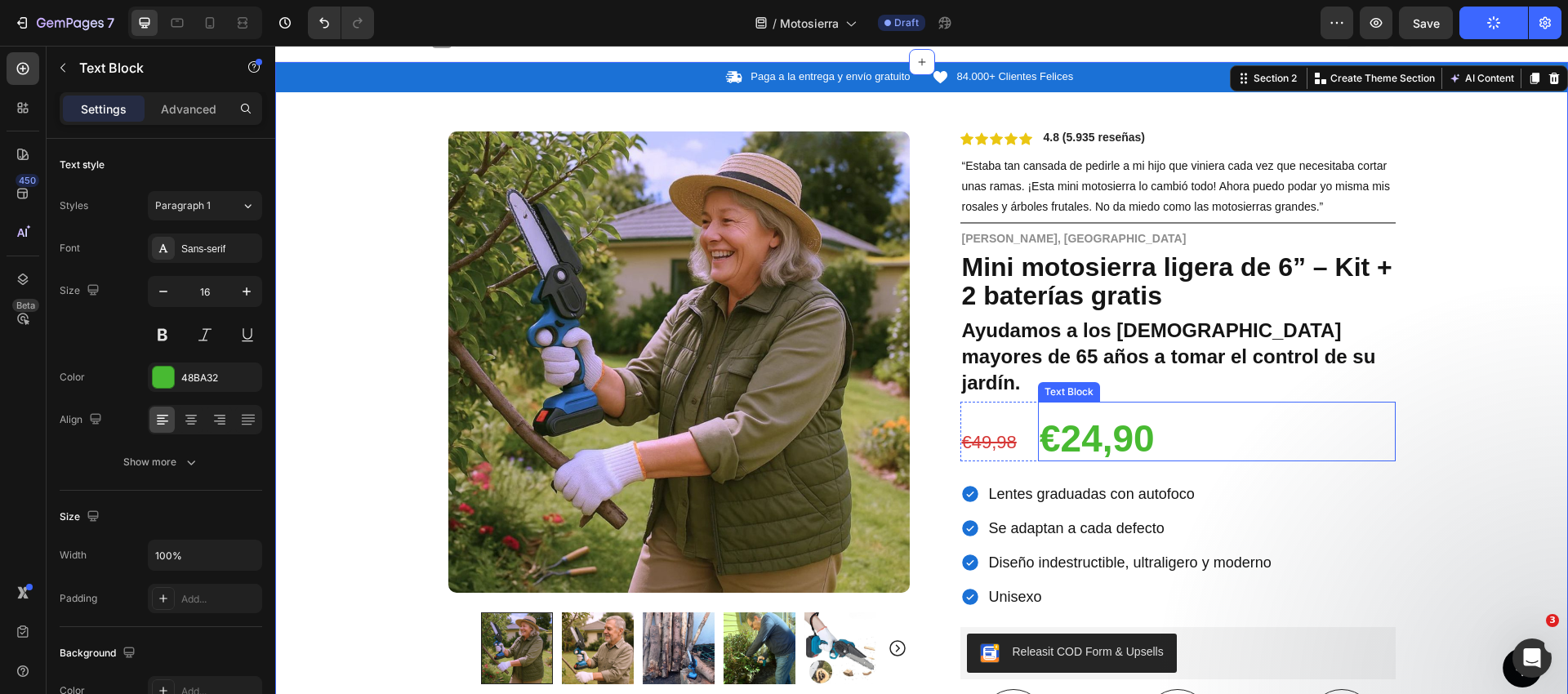
click at [1080, 418] on strong "€24,90" at bounding box center [1097, 438] width 115 height 42
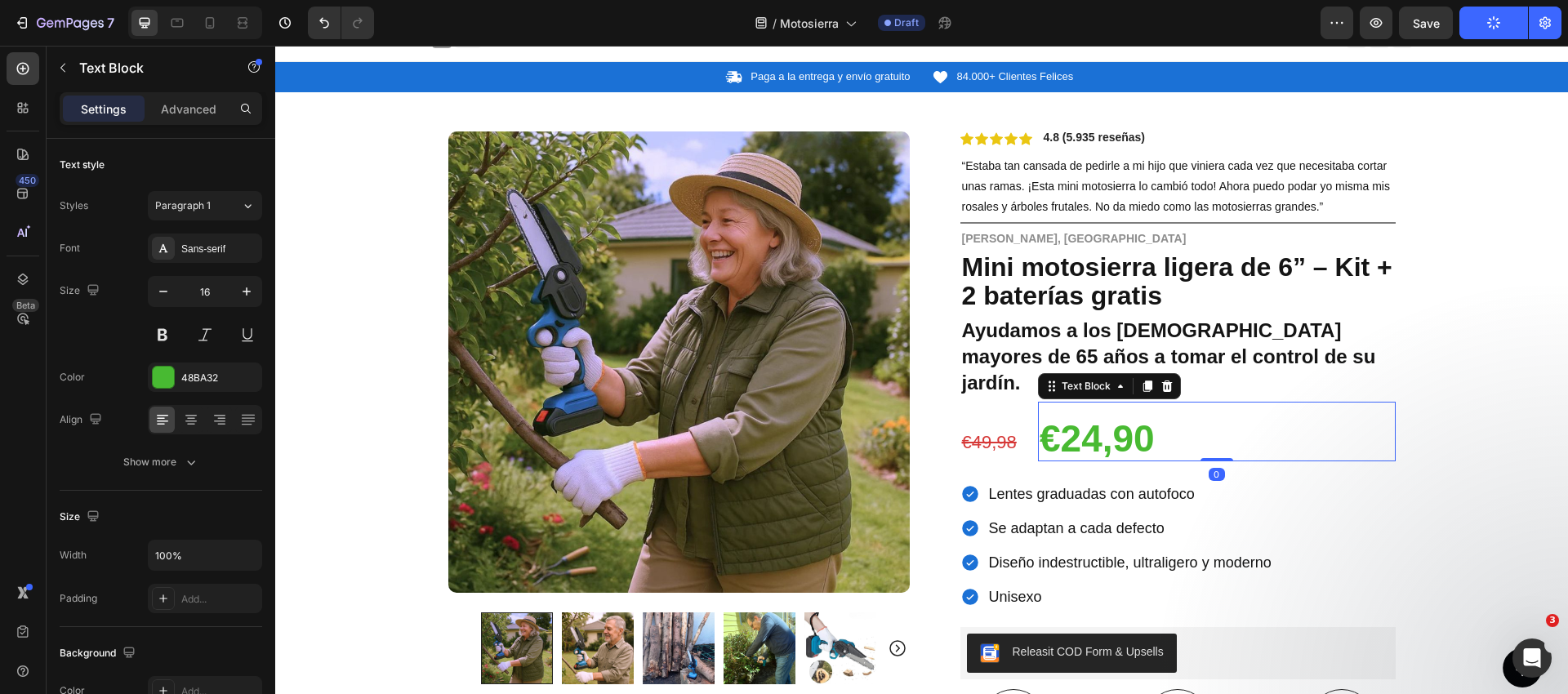
click at [1080, 418] on strong "€24,90" at bounding box center [1097, 438] width 115 height 42
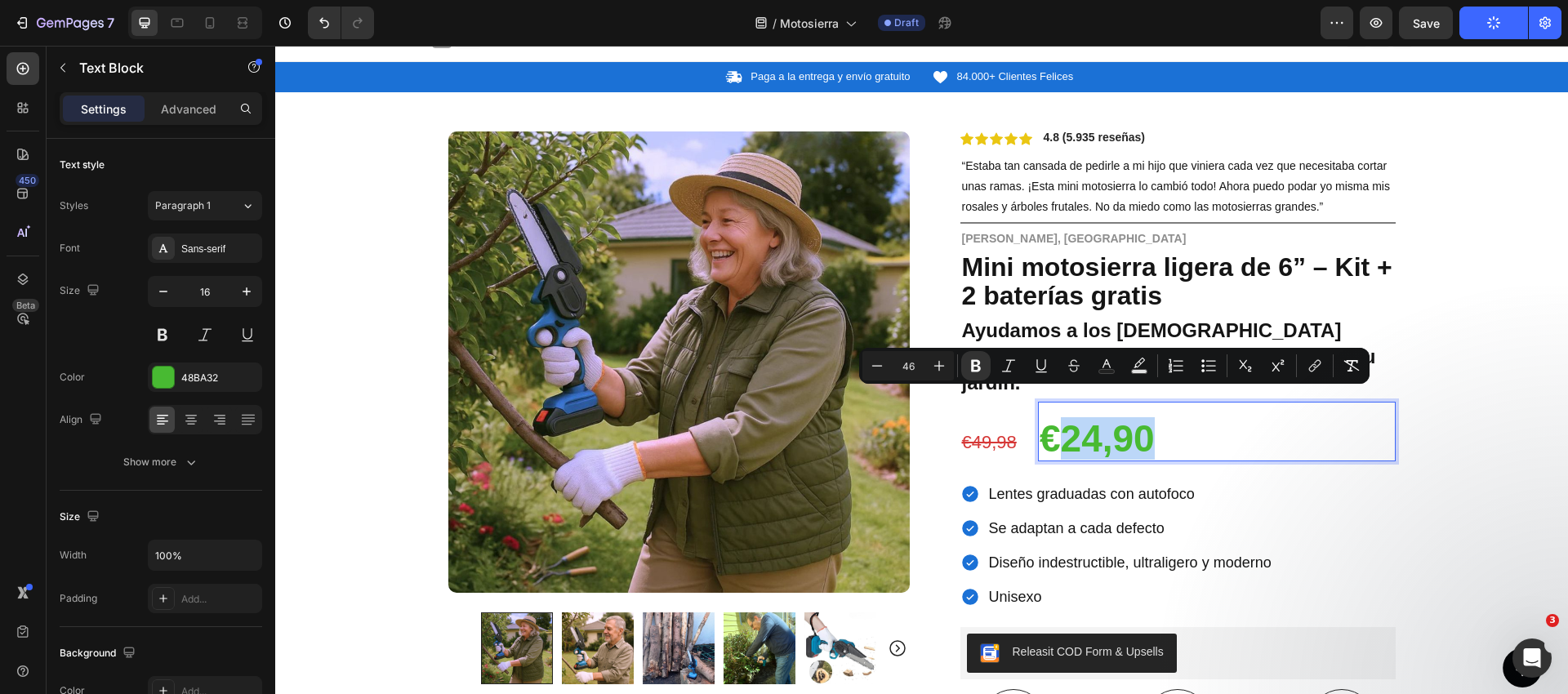
click at [1097, 418] on strong "€24,90" at bounding box center [1097, 438] width 115 height 42
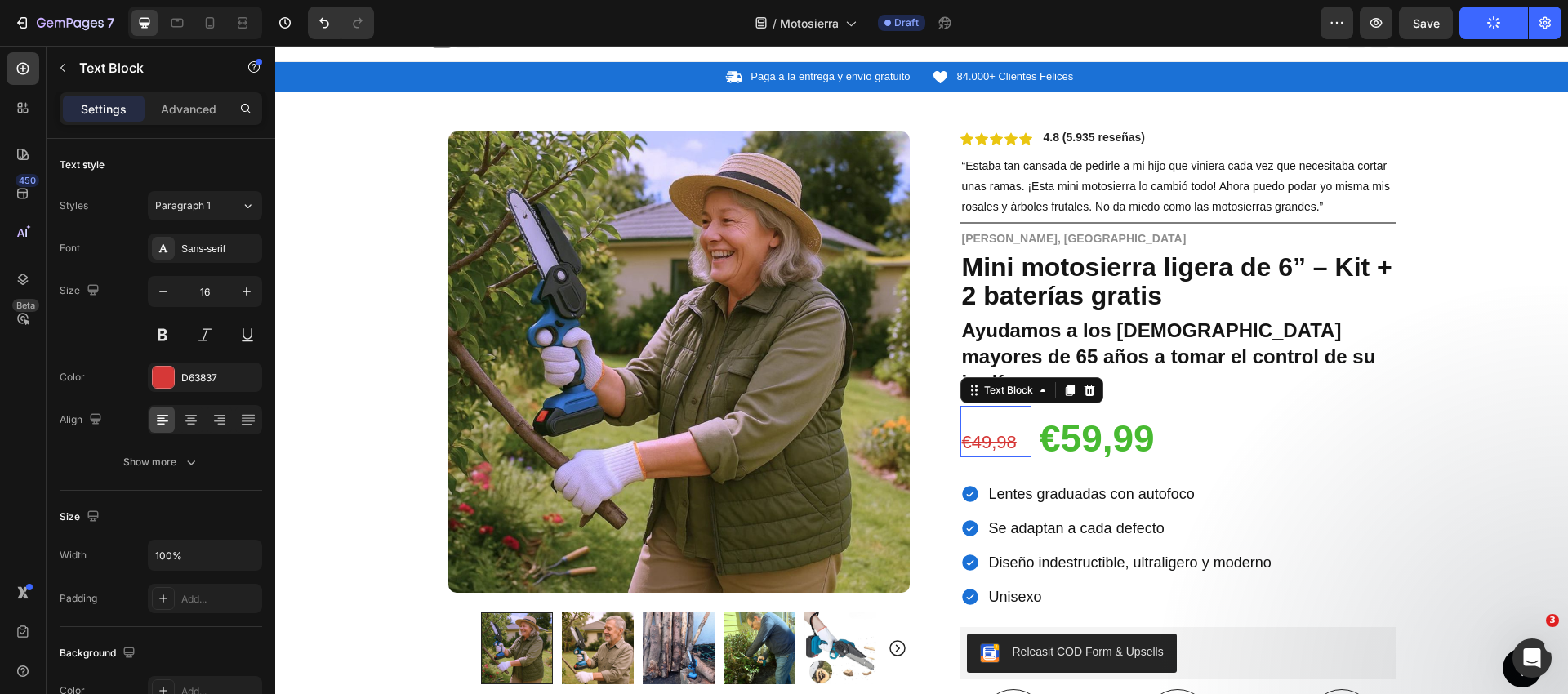
click at [981, 432] on s "€49,98" at bounding box center [989, 442] width 55 height 21
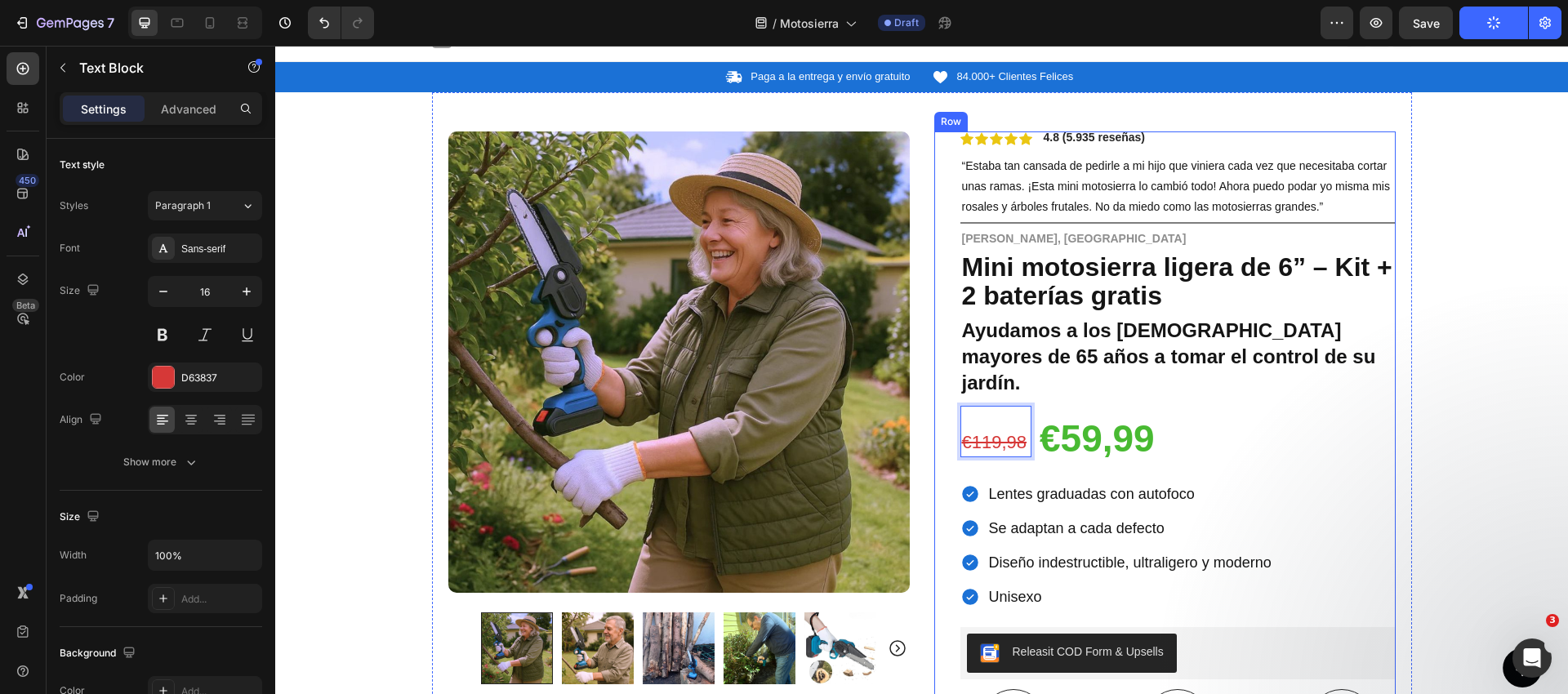
click at [1335, 438] on div "Icon Icon Icon Icon Icon Icon List 4.8 (5.935 reseñas) Text Block Row “Estaba t…" at bounding box center [1178, 641] width 435 height 1019
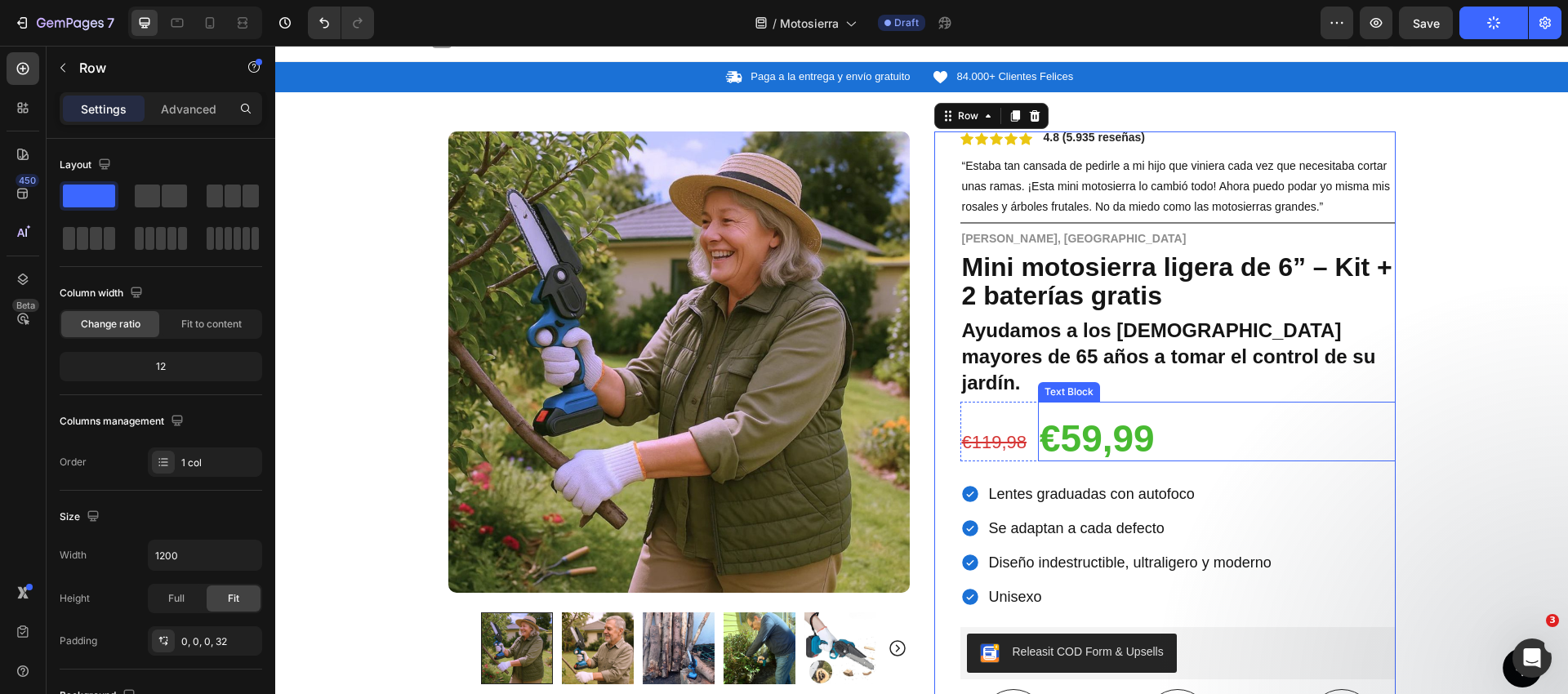
click at [1405, 405] on div "Product Images Row Icon Icon Icon Icon Icon Icon List 4.8 (5.935 reseñas) Text …" at bounding box center [921, 621] width 979 height 1058
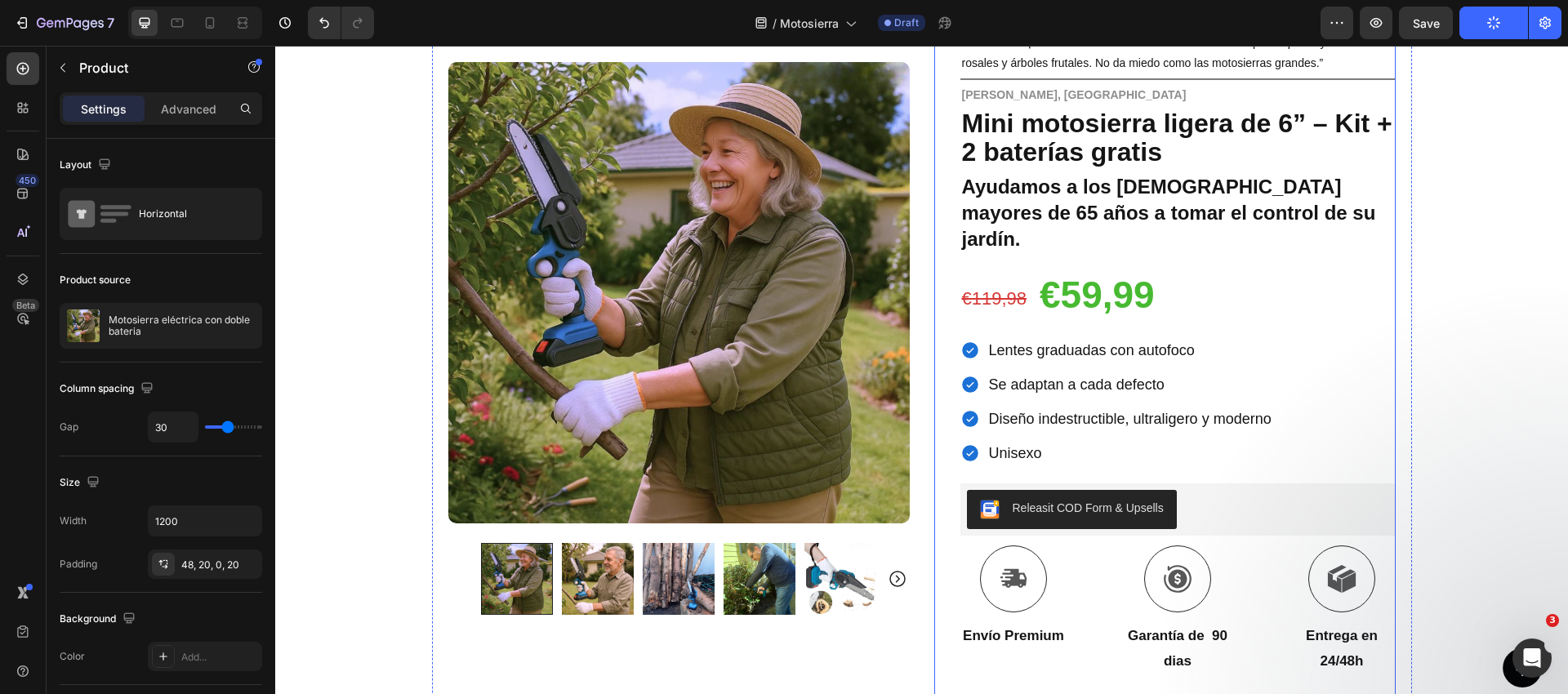
scroll to position [170, 0]
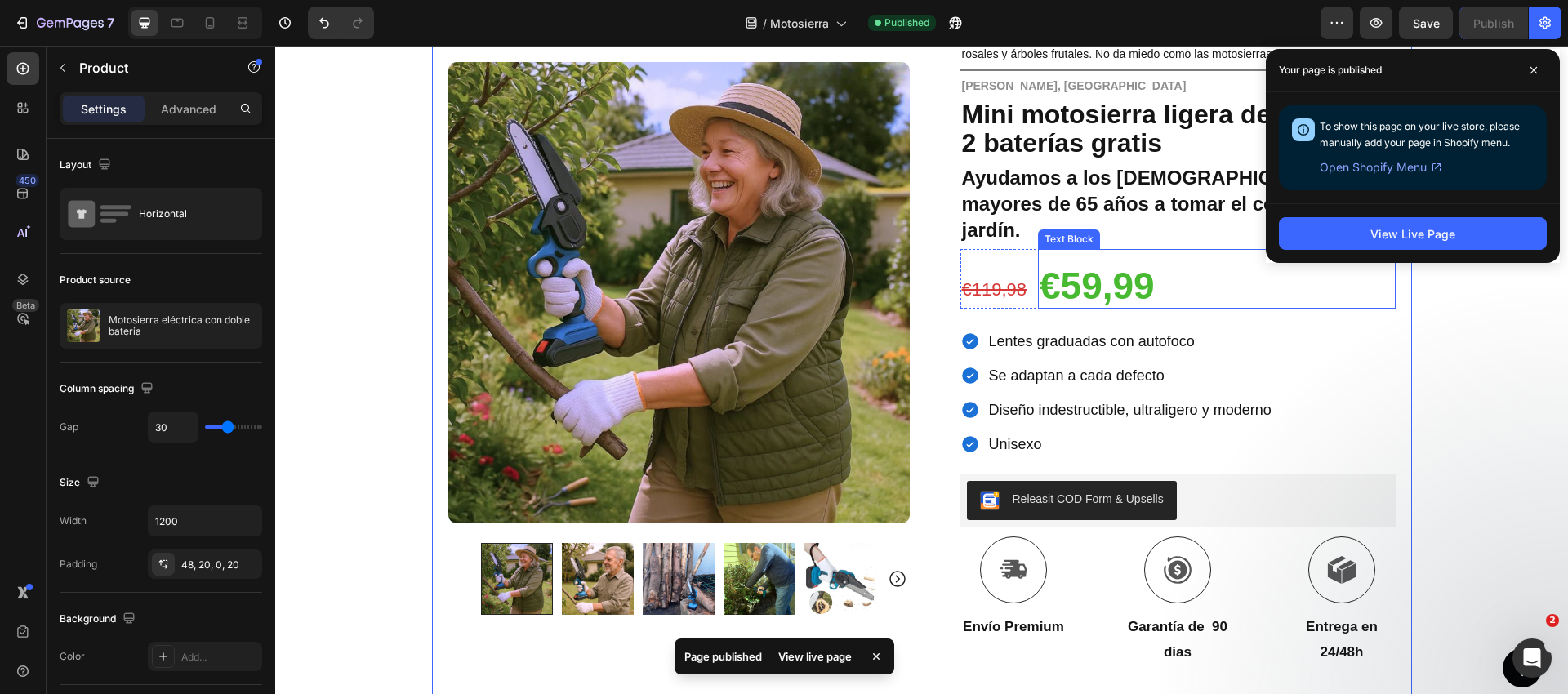
click at [1161, 251] on p "Rich Text Editor. Editing area: main" at bounding box center [1216, 262] width 354 height 24
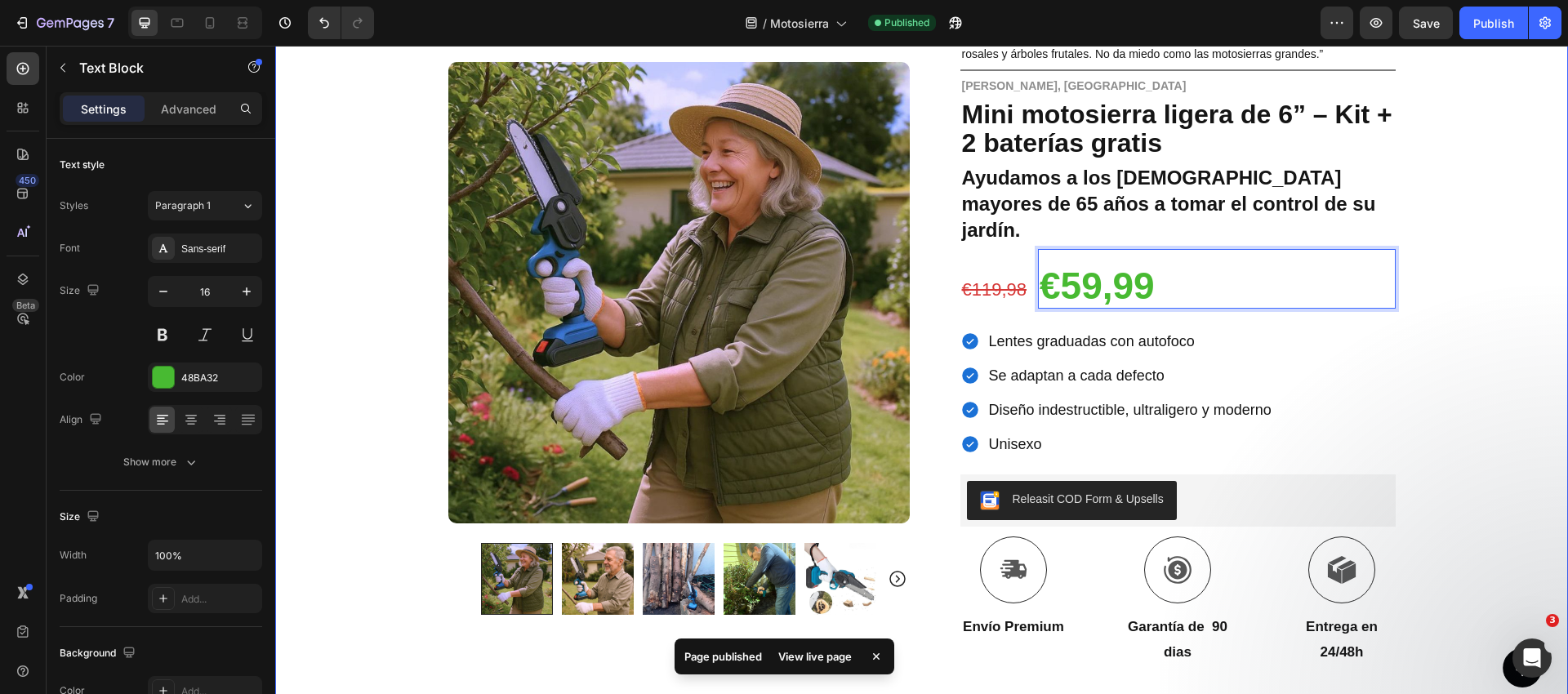
click at [1475, 248] on div "Icon Paga a la entrega y envío gratuito Text Block Row Icon 84.000+ Clientes Fe…" at bounding box center [921, 453] width 1292 height 1088
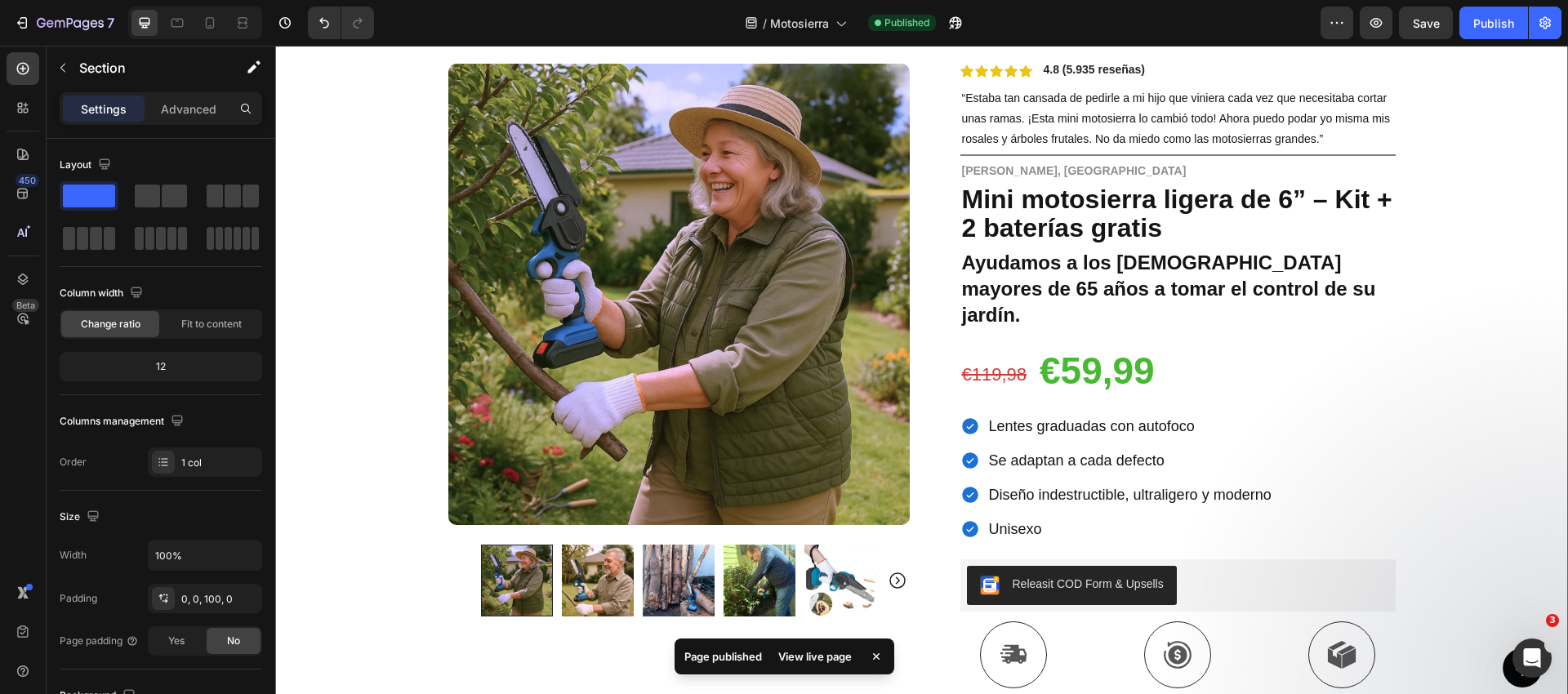
scroll to position [0, 0]
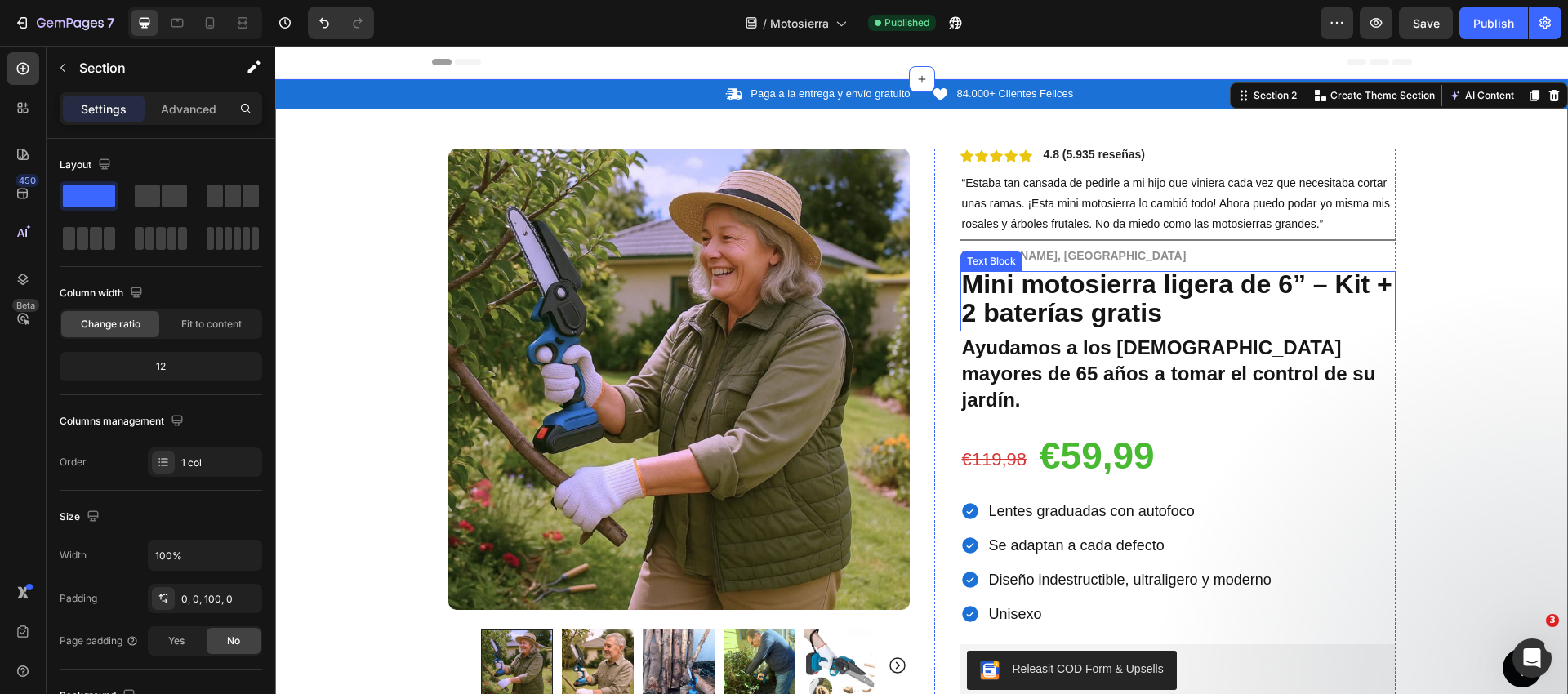
click at [1038, 276] on strong "Mini motosierra ligera de 6” – Kit + 2 baterías gratis" at bounding box center [1177, 299] width 430 height 58
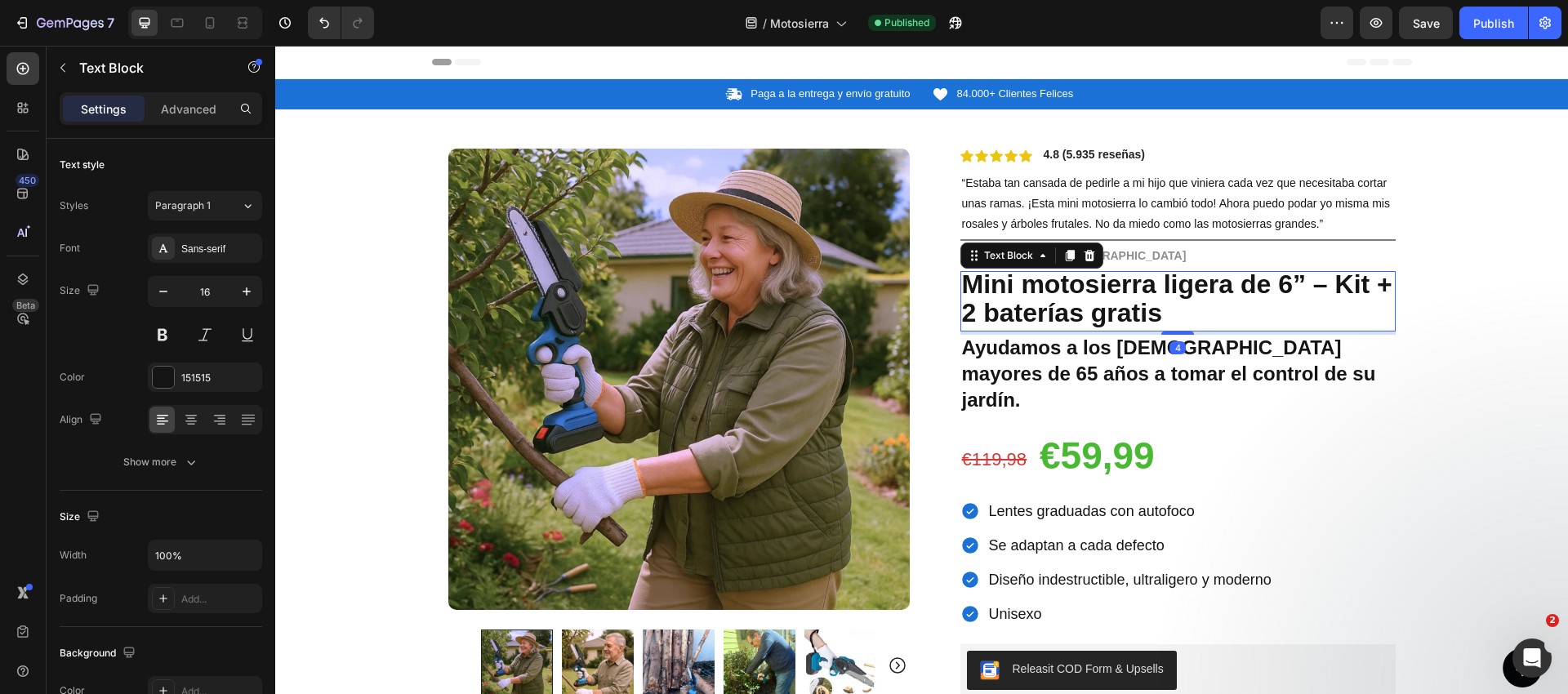
click at [162, 93] on div "Settings Advanced" at bounding box center [161, 108] width 203 height 32
click at [170, 103] on p "Advanced" at bounding box center [188, 109] width 56 height 17
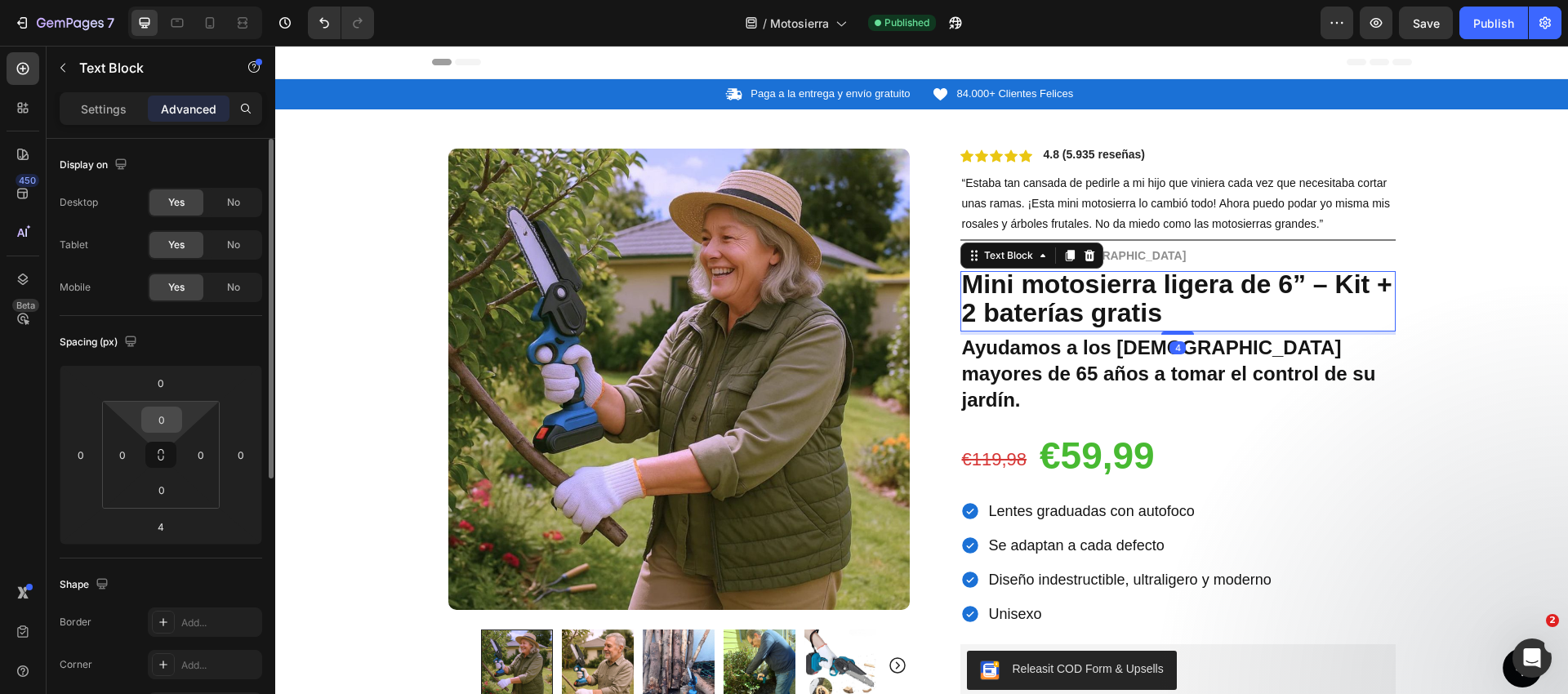
click at [169, 416] on input "0" at bounding box center [161, 420] width 32 height 25
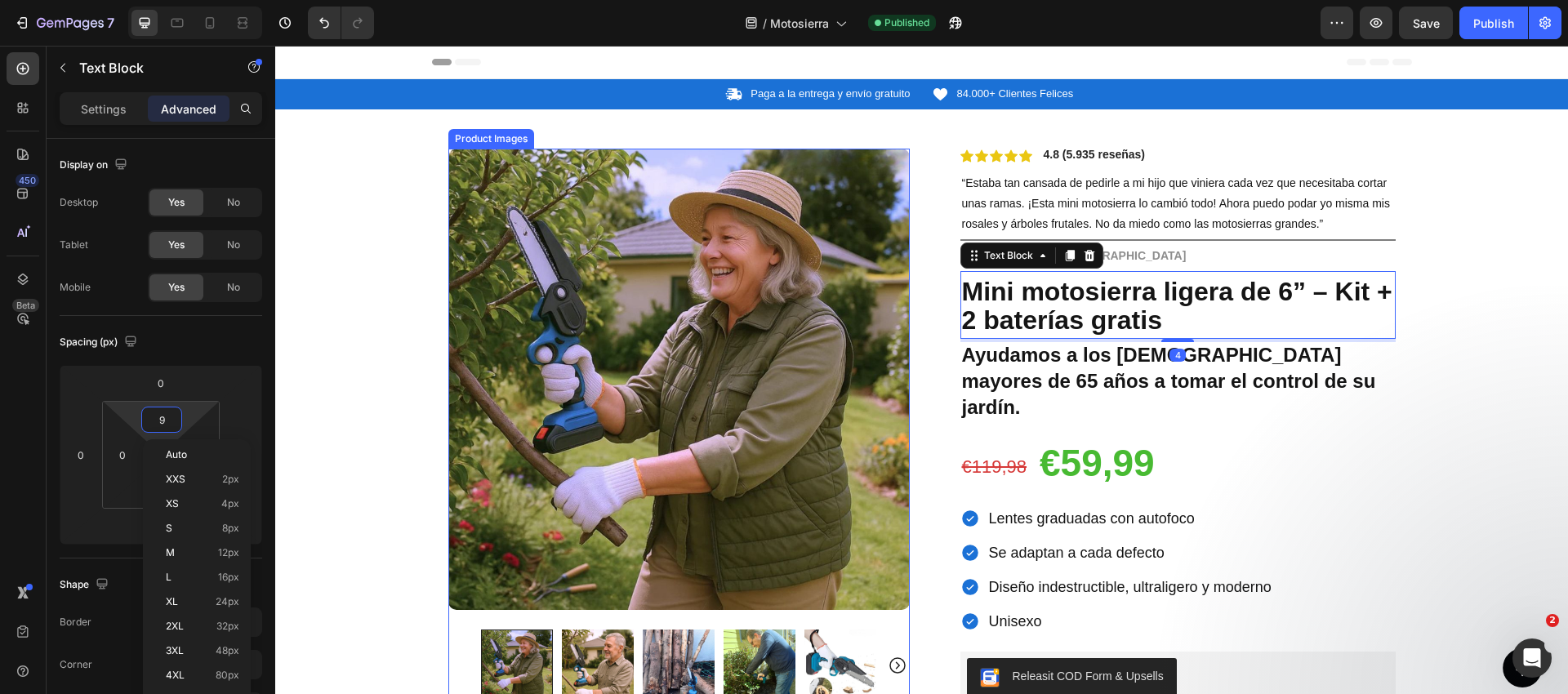
type input "10"
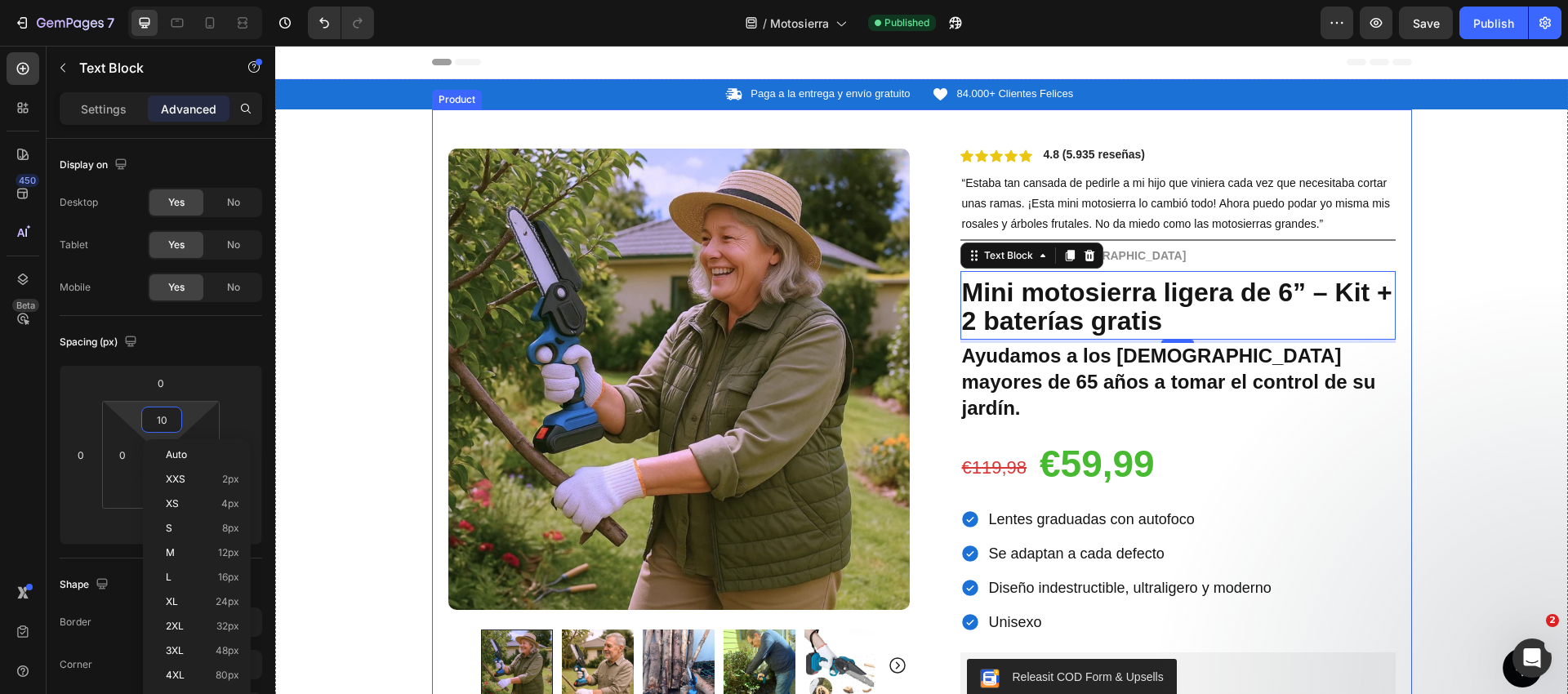
click at [1423, 275] on div "Icon Paga a la entrega y envío gratuito Text Block Row Icon 84.000+ Clientes Fe…" at bounding box center [921, 627] width 1292 height 1097
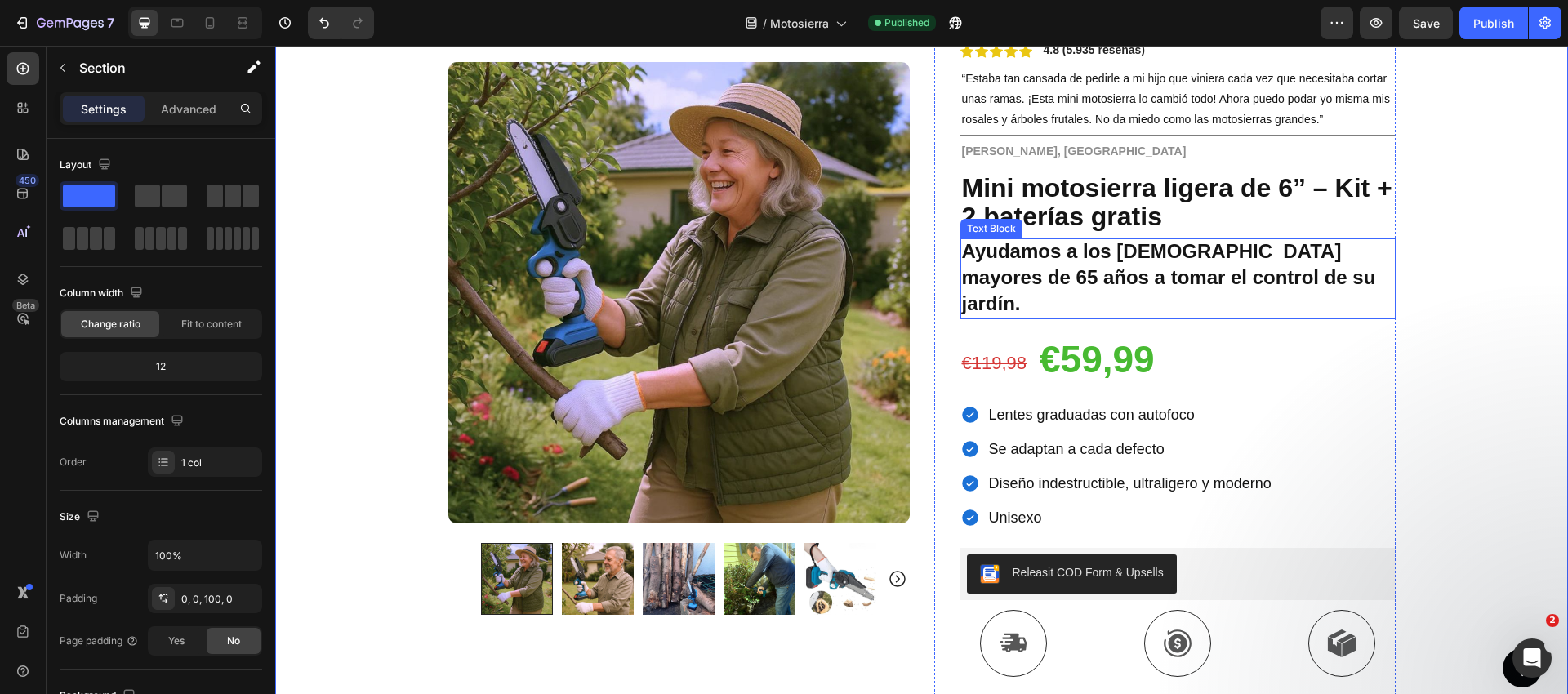
scroll to position [105, 0]
click at [1066, 266] on strong "Ayudamos a los [DEMOGRAPHIC_DATA] mayores de 65 años a tomar el control de su j…" at bounding box center [1169, 276] width 414 height 75
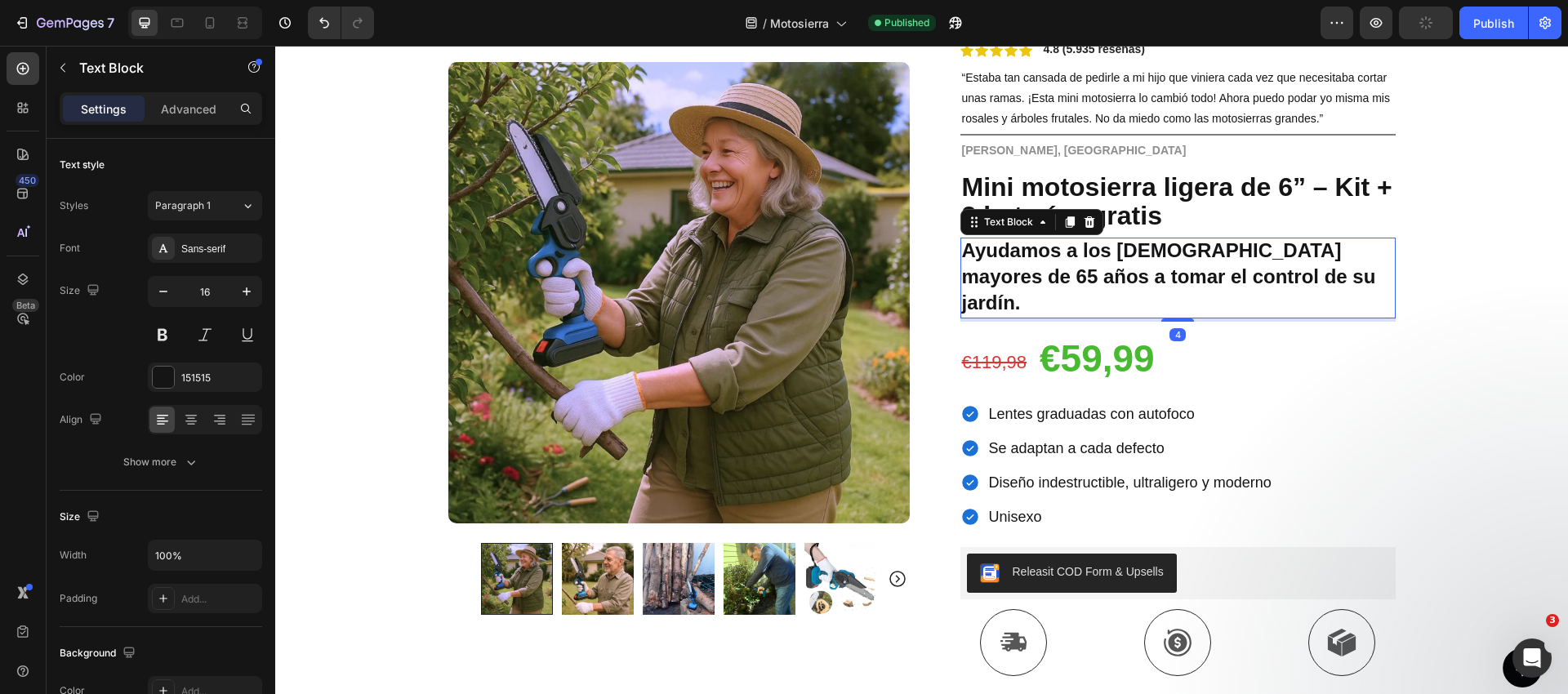
click at [1067, 266] on strong "Ayudamos a los [DEMOGRAPHIC_DATA] mayores de 65 años a tomar el control de su j…" at bounding box center [1169, 276] width 414 height 75
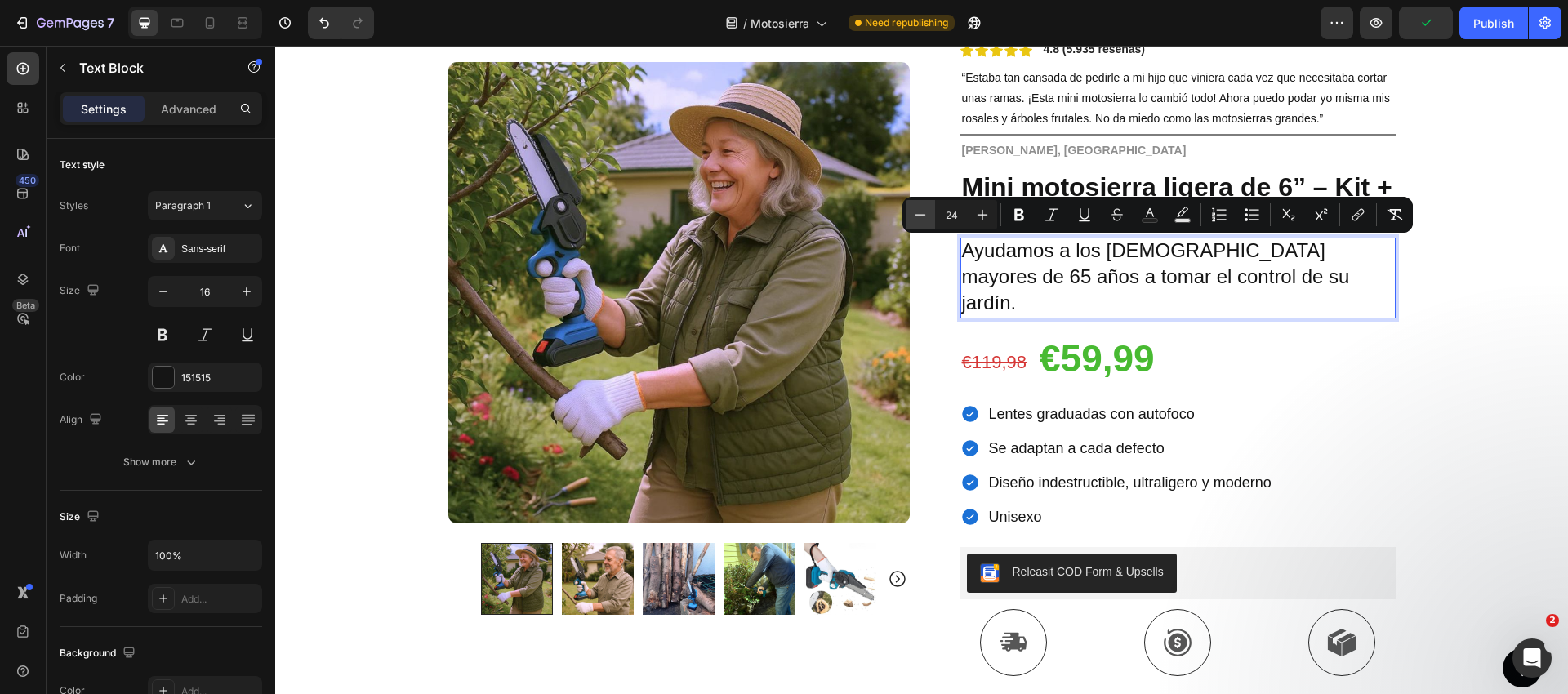
click at [912, 216] on icon "Editor contextual toolbar" at bounding box center [921, 215] width 17 height 17
type input "22"
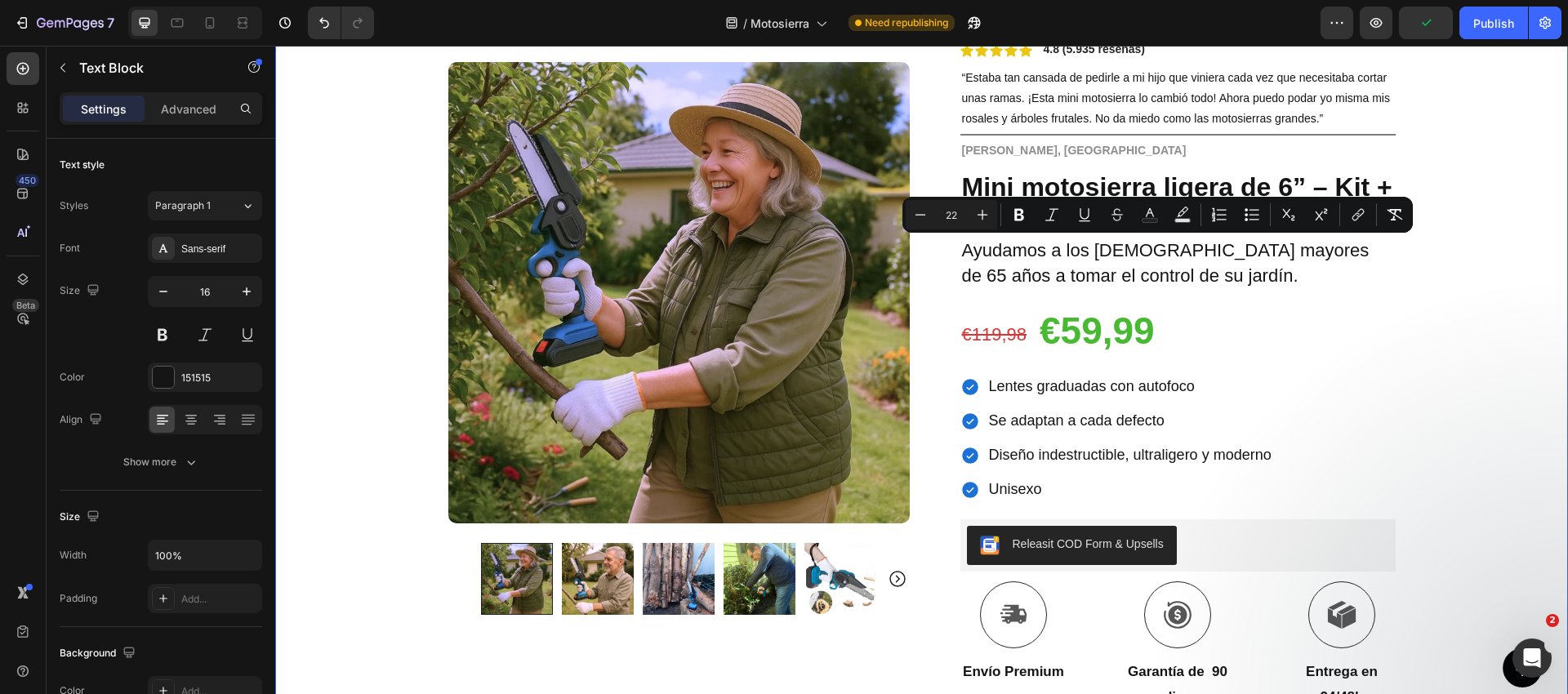
click at [1418, 285] on div "Icon Paga a la entrega y envío gratuito Text Block Row Icon 84.000+ Clientes Fe…" at bounding box center [921, 509] width 1292 height 1070
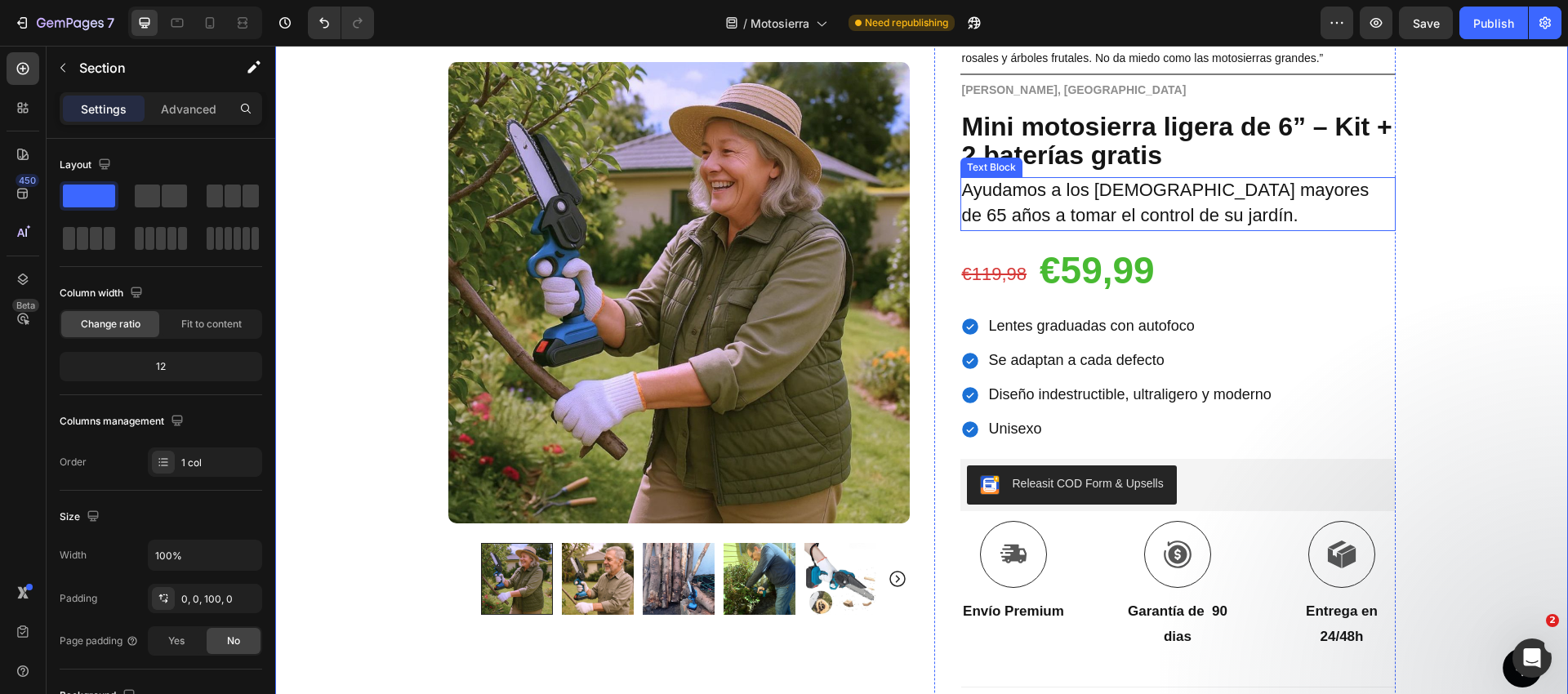
scroll to position [169, 0]
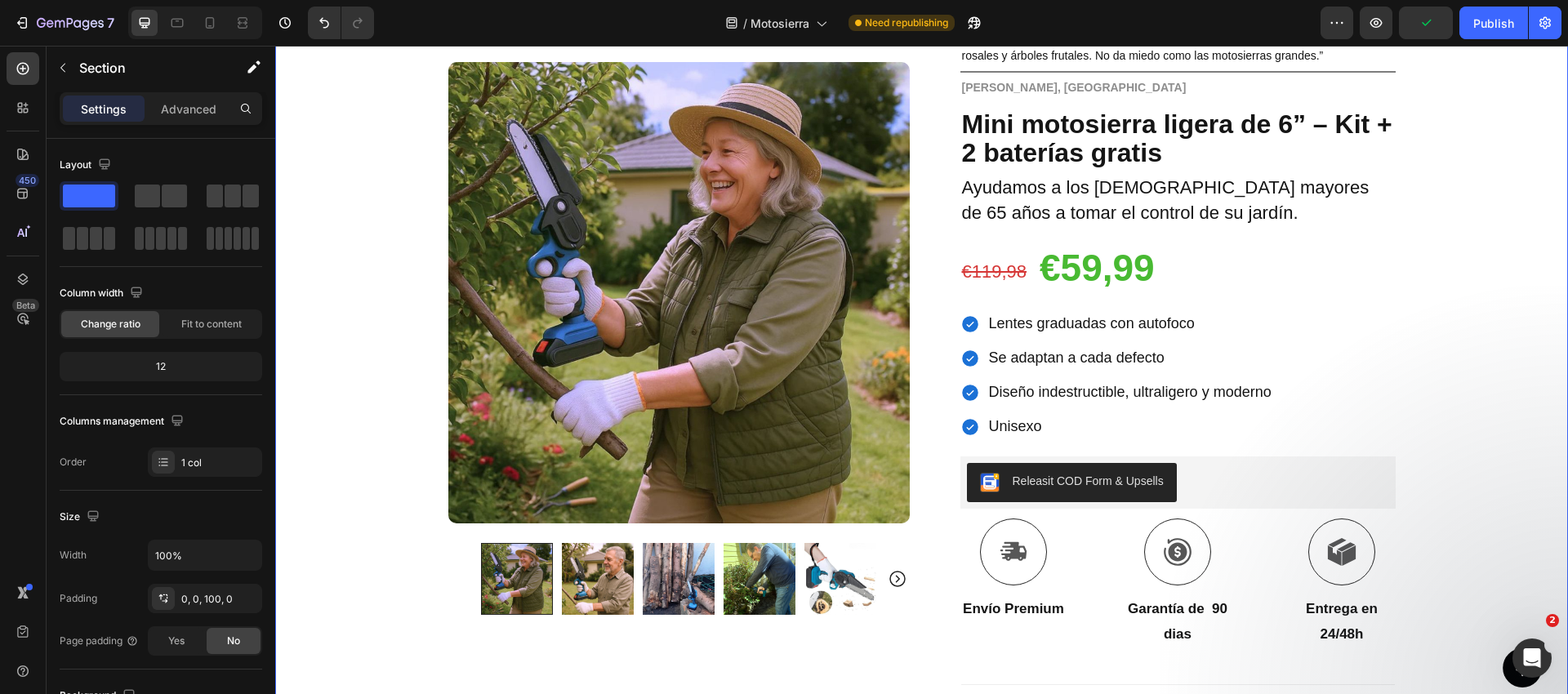
click at [1036, 319] on span "Lentes graduadas con autofoco" at bounding box center [1092, 324] width 206 height 17
click at [1036, 320] on span "Lentes graduadas con autofoco" at bounding box center [1092, 324] width 206 height 17
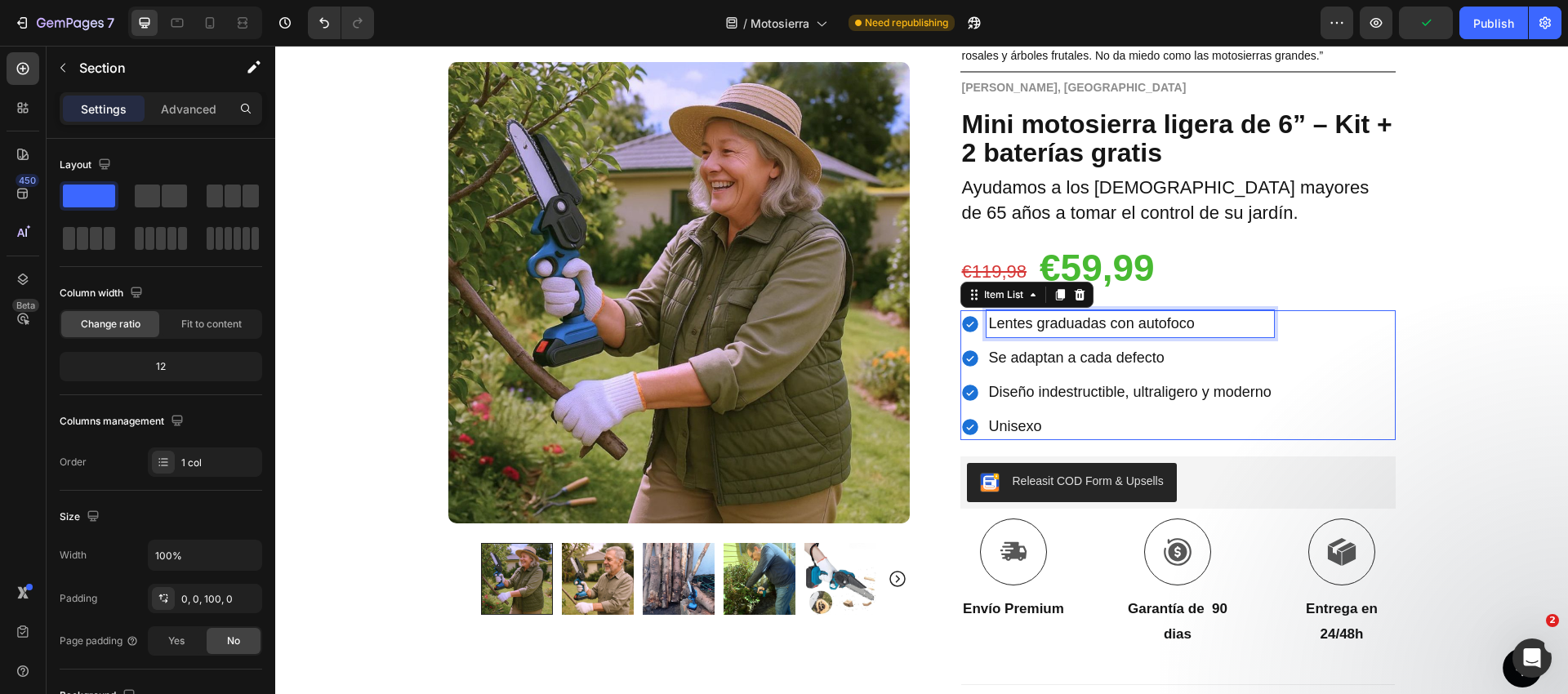
click at [1036, 320] on span "Lentes graduadas con autofoco" at bounding box center [1092, 324] width 206 height 17
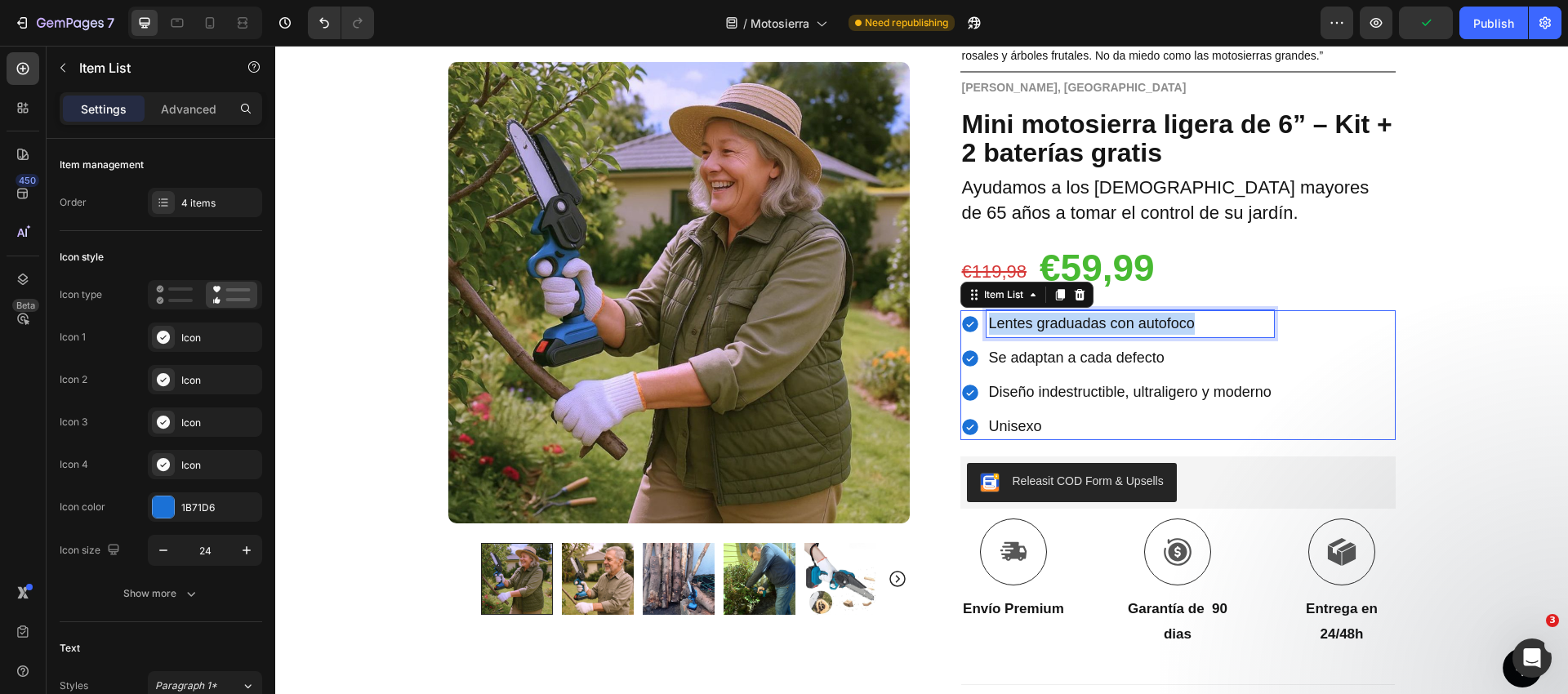
click at [1036, 320] on span "Lentes graduadas con autofoco" at bounding box center [1092, 324] width 206 height 17
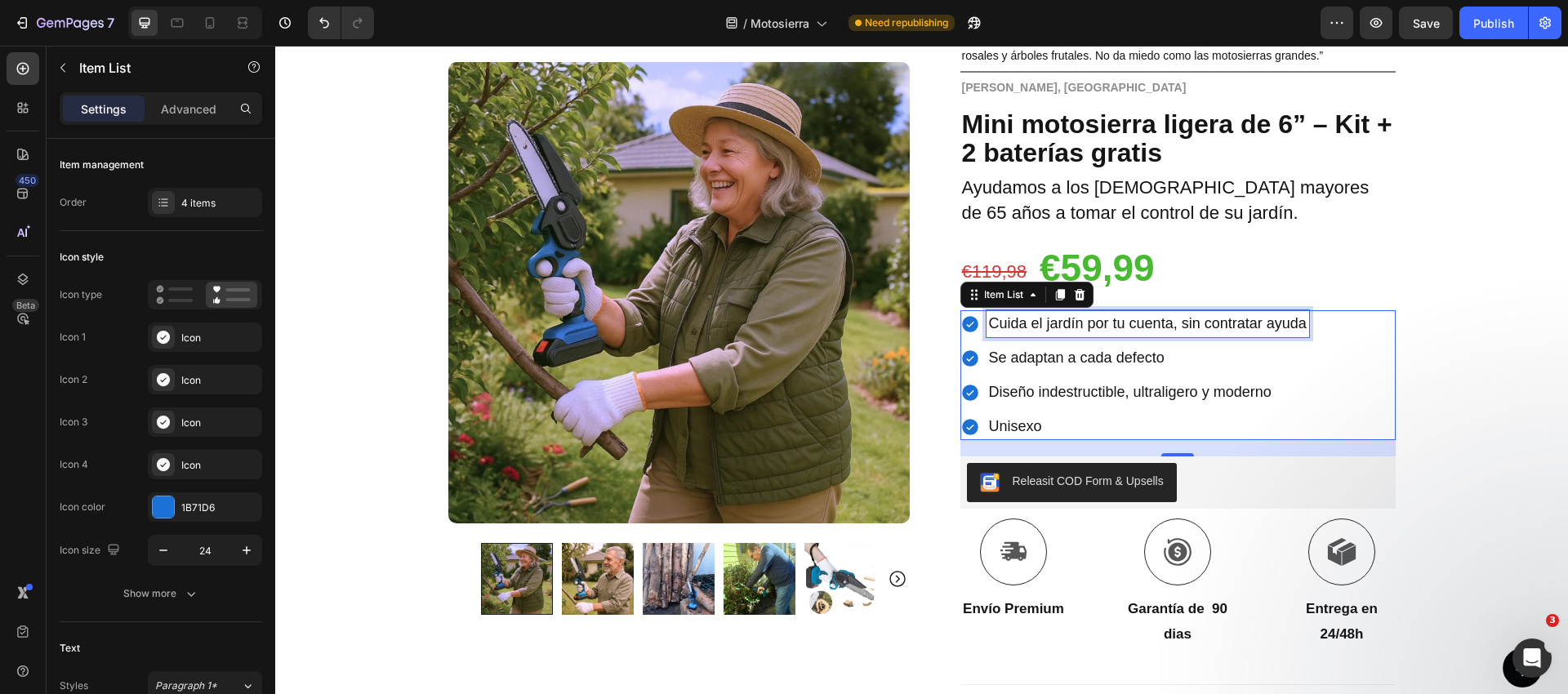
click at [1093, 355] on span "Se adaptan a cada defecto" at bounding box center [1076, 358] width 175 height 17
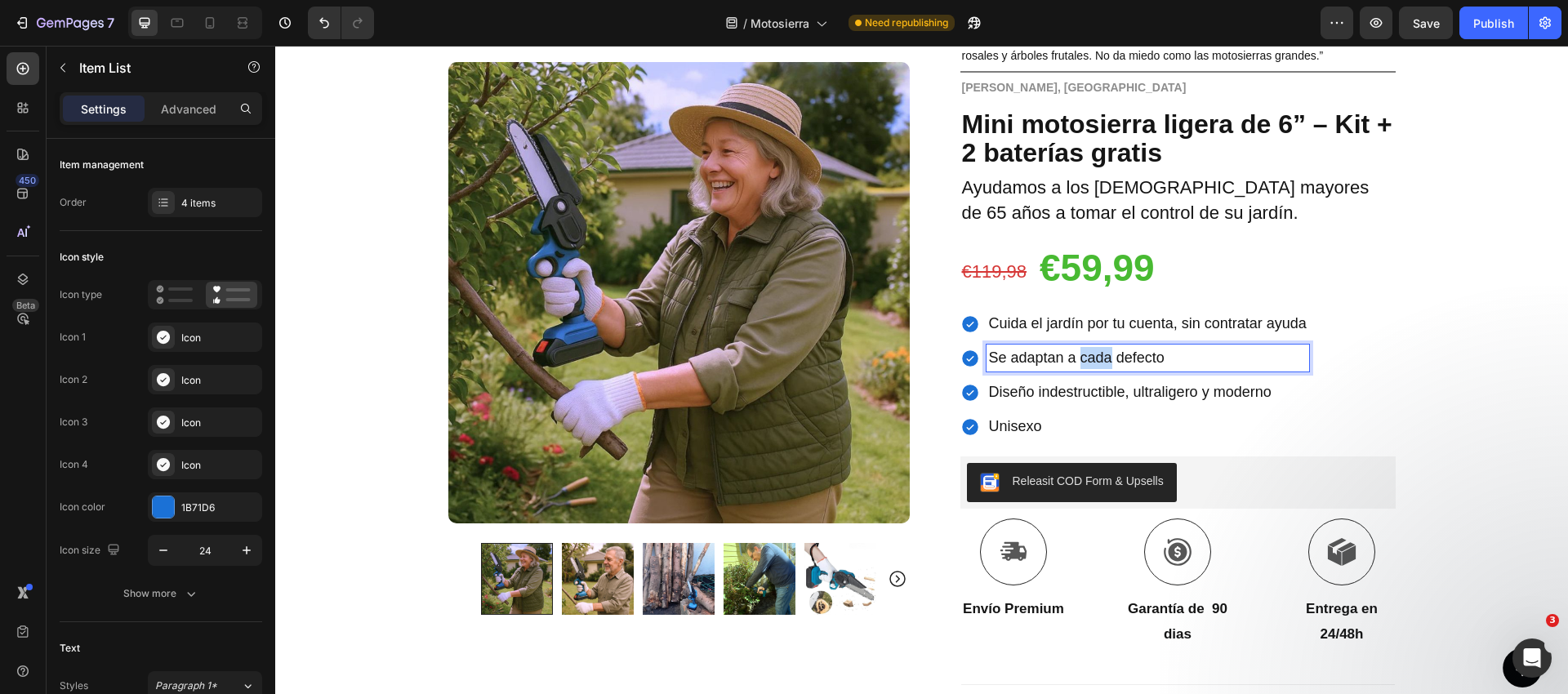
click at [1093, 355] on span "Se adaptan a cada defecto" at bounding box center [1076, 358] width 175 height 17
click at [1022, 396] on span "Diseño indestructible, ultraligero y moderno" at bounding box center [1130, 392] width 282 height 17
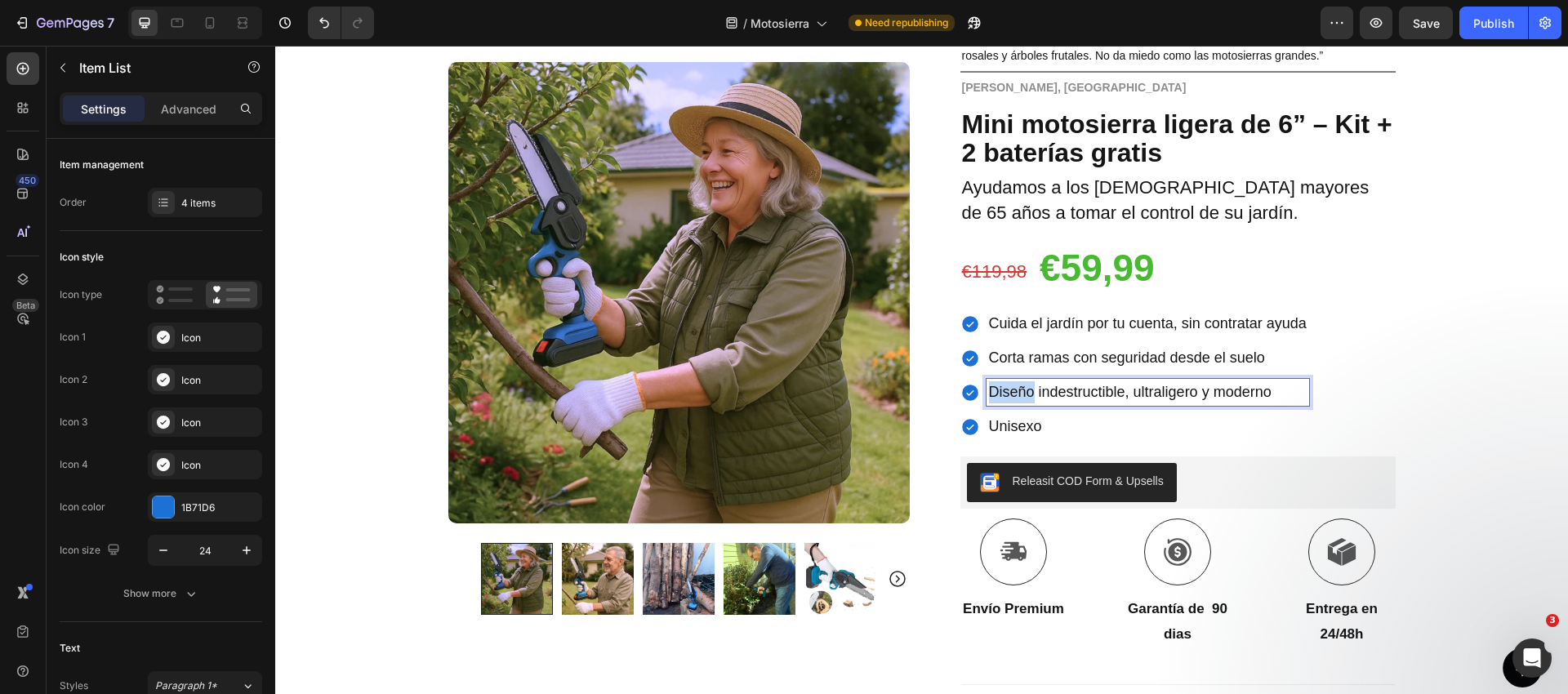
click at [1022, 396] on span "Diseño indestructible, ultraligero y moderno" at bounding box center [1130, 392] width 282 height 17
click at [979, 435] on div "Unisexo" at bounding box center [1135, 427] width 349 height 27
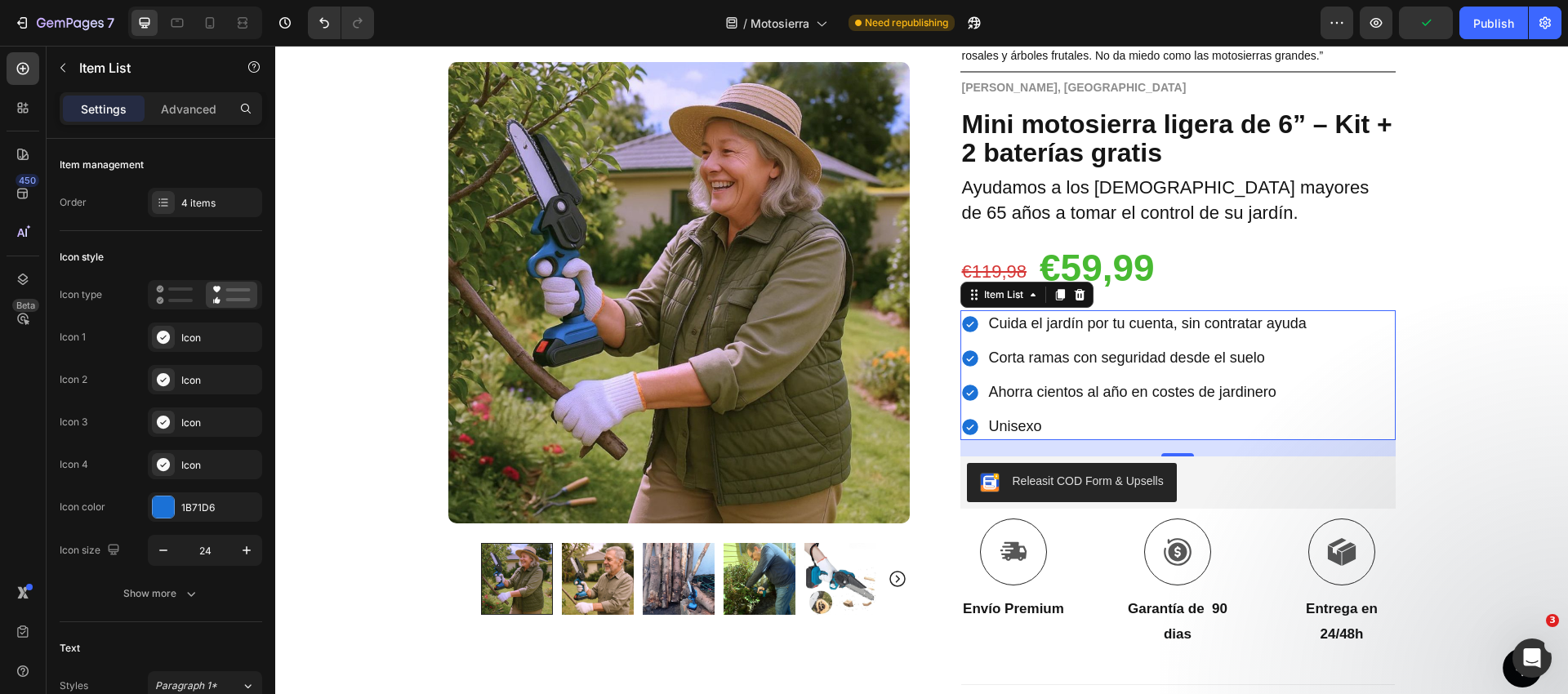
click at [979, 423] on div "Unisexo" at bounding box center [1135, 427] width 349 height 27
click at [1029, 426] on span "Unisexo" at bounding box center [1015, 427] width 53 height 17
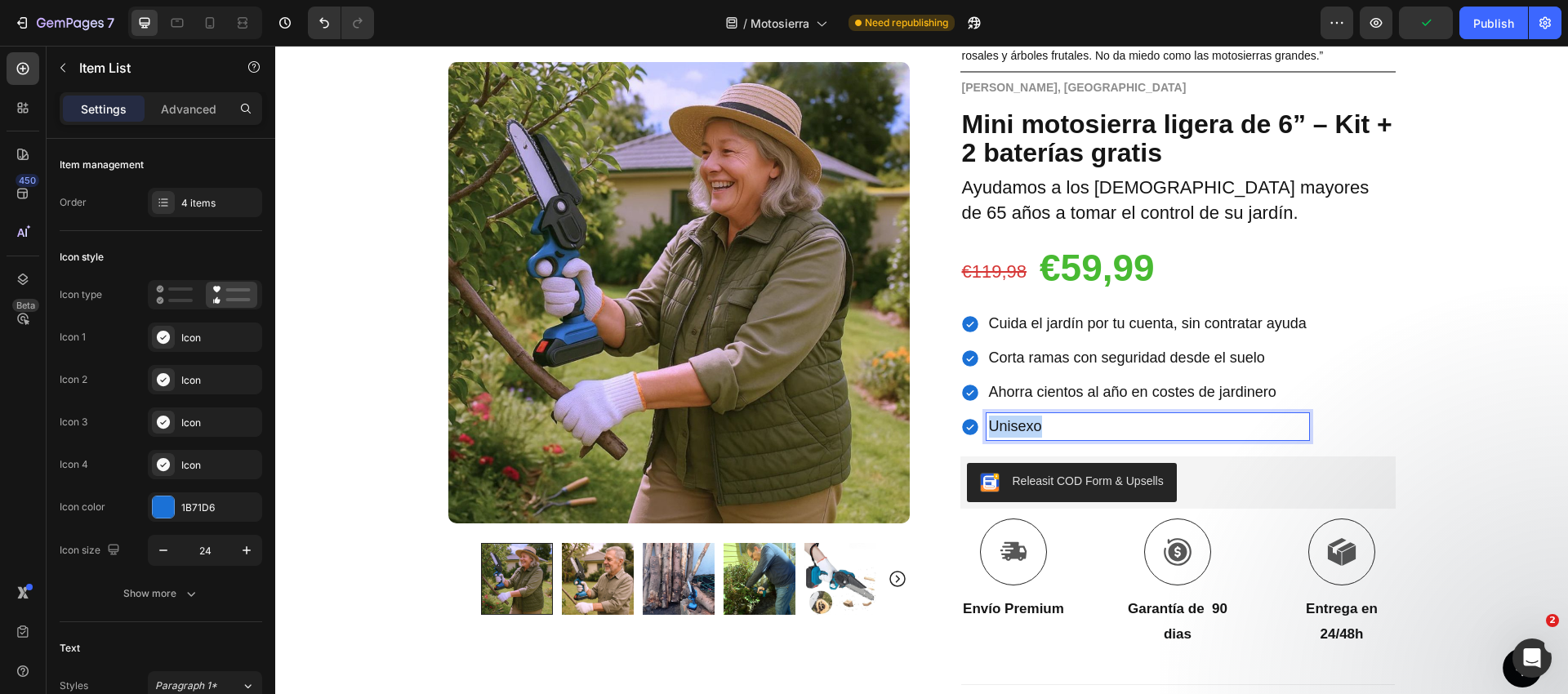
click at [1029, 426] on span "Unisexo" at bounding box center [1015, 427] width 53 height 17
click at [1053, 427] on span "Ligero y facil de usar" at bounding box center [1056, 427] width 135 height 17
click at [1058, 428] on span "Ligero y facil de usar" at bounding box center [1056, 427] width 135 height 17
click at [1466, 372] on div "Icon Paga a la entrega y envío gratuito Text Block Row Icon 84.000+ Clientes Fe…" at bounding box center [921, 446] width 1292 height 1070
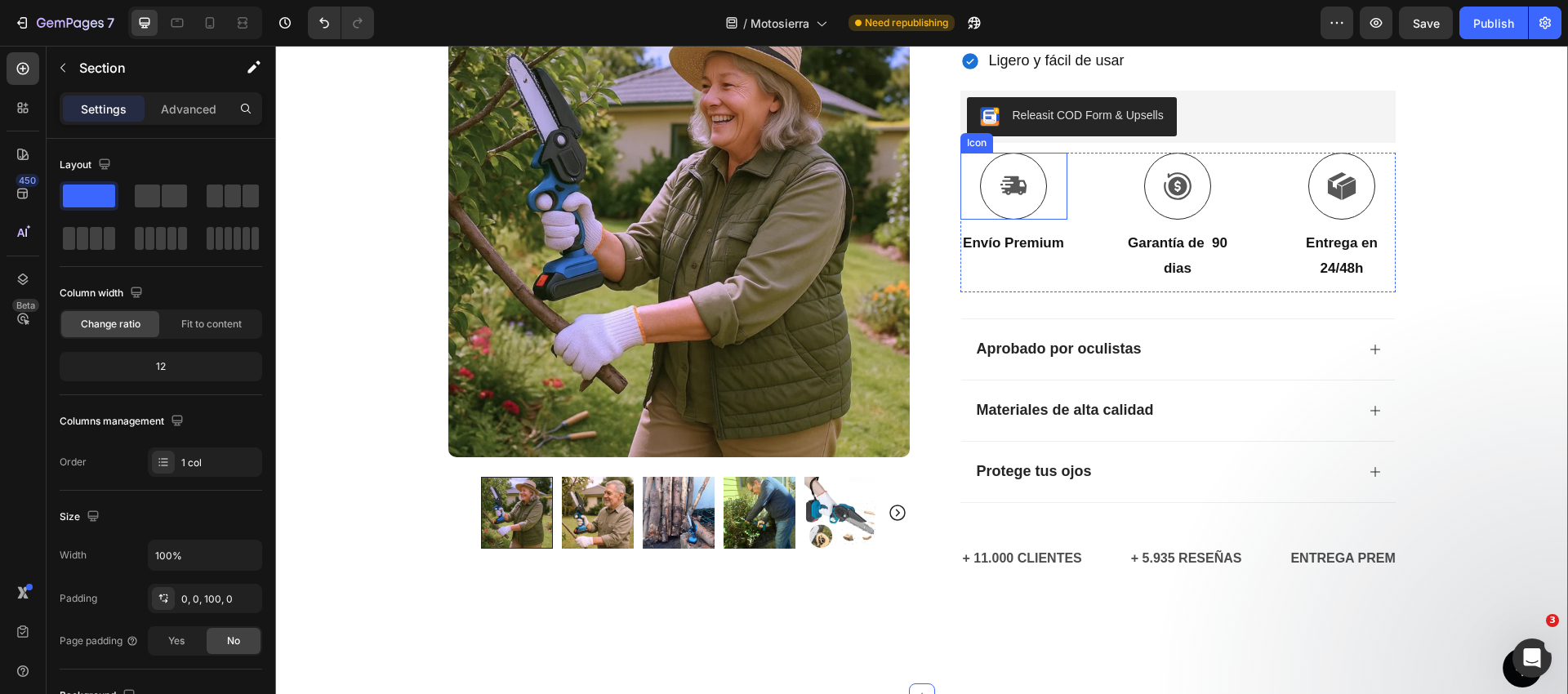
scroll to position [537, 0]
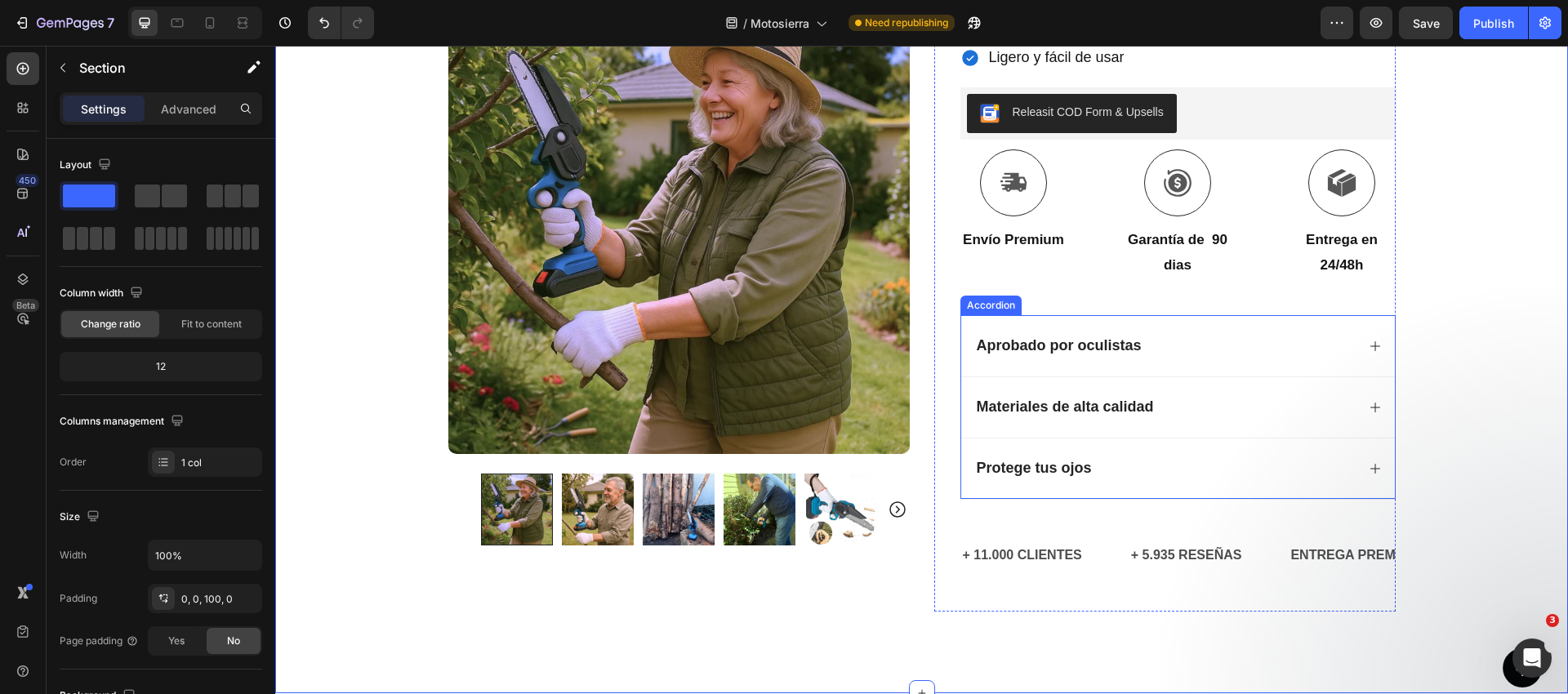
click at [1058, 343] on strong "Aprobado por oculistas" at bounding box center [1058, 345] width 165 height 17
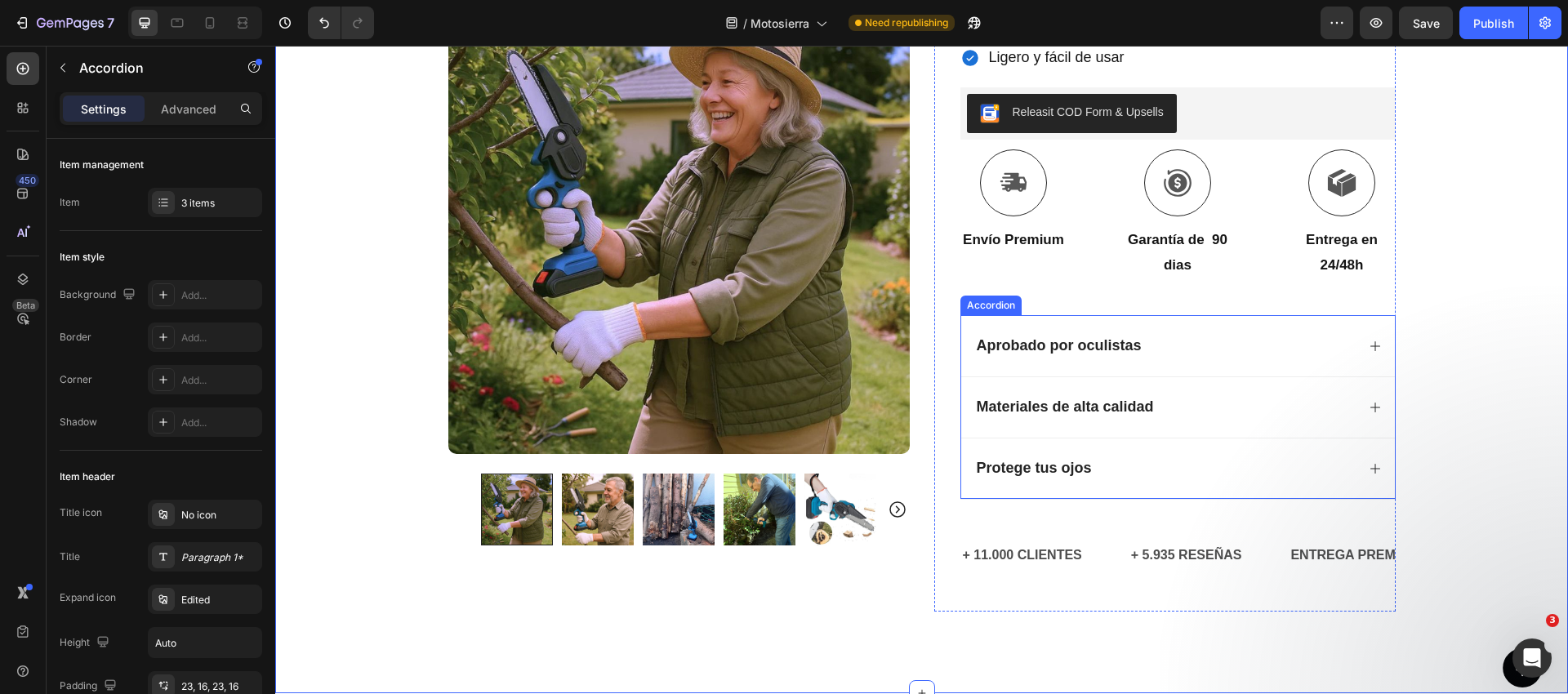
click at [1058, 343] on strong "Aprobado por oculistas" at bounding box center [1058, 345] width 165 height 17
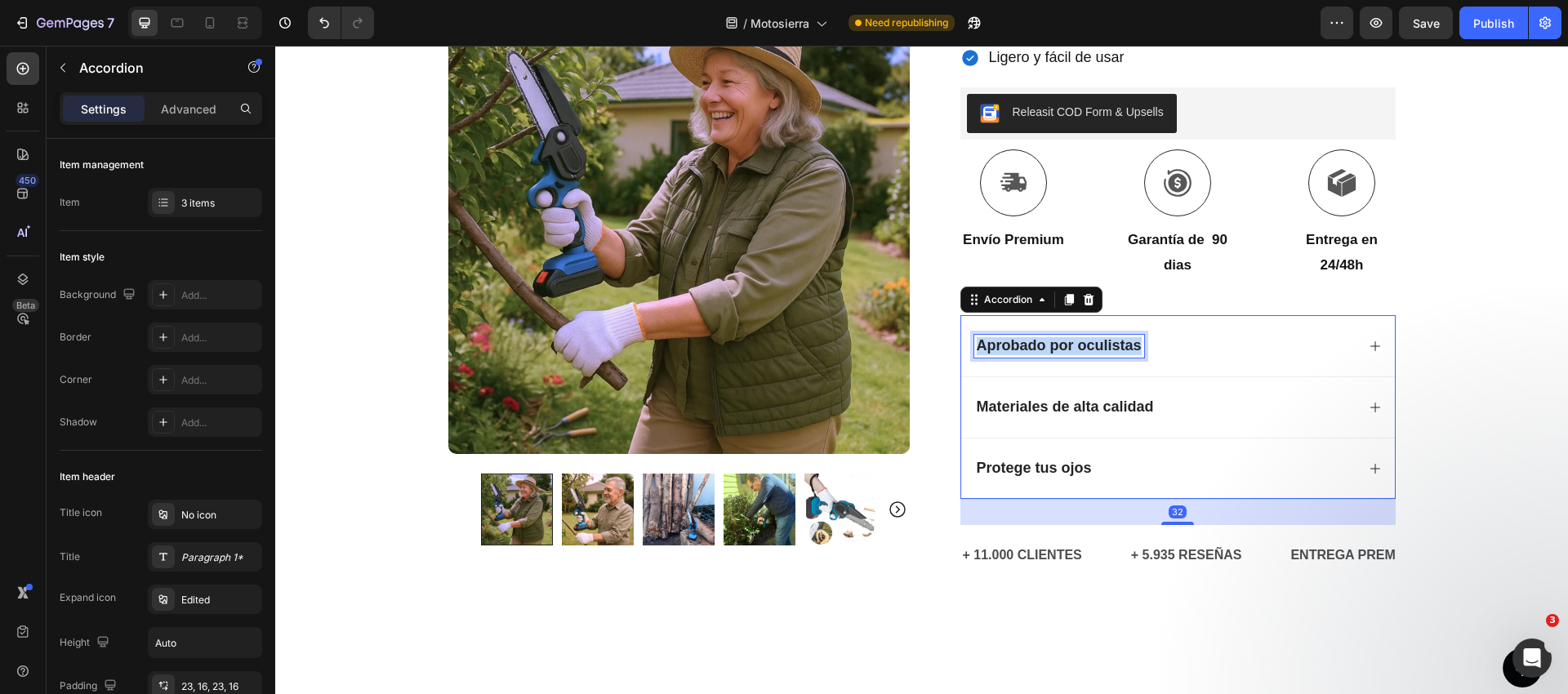
click at [1057, 343] on strong "Aprobado por oculistas" at bounding box center [1058, 345] width 165 height 17
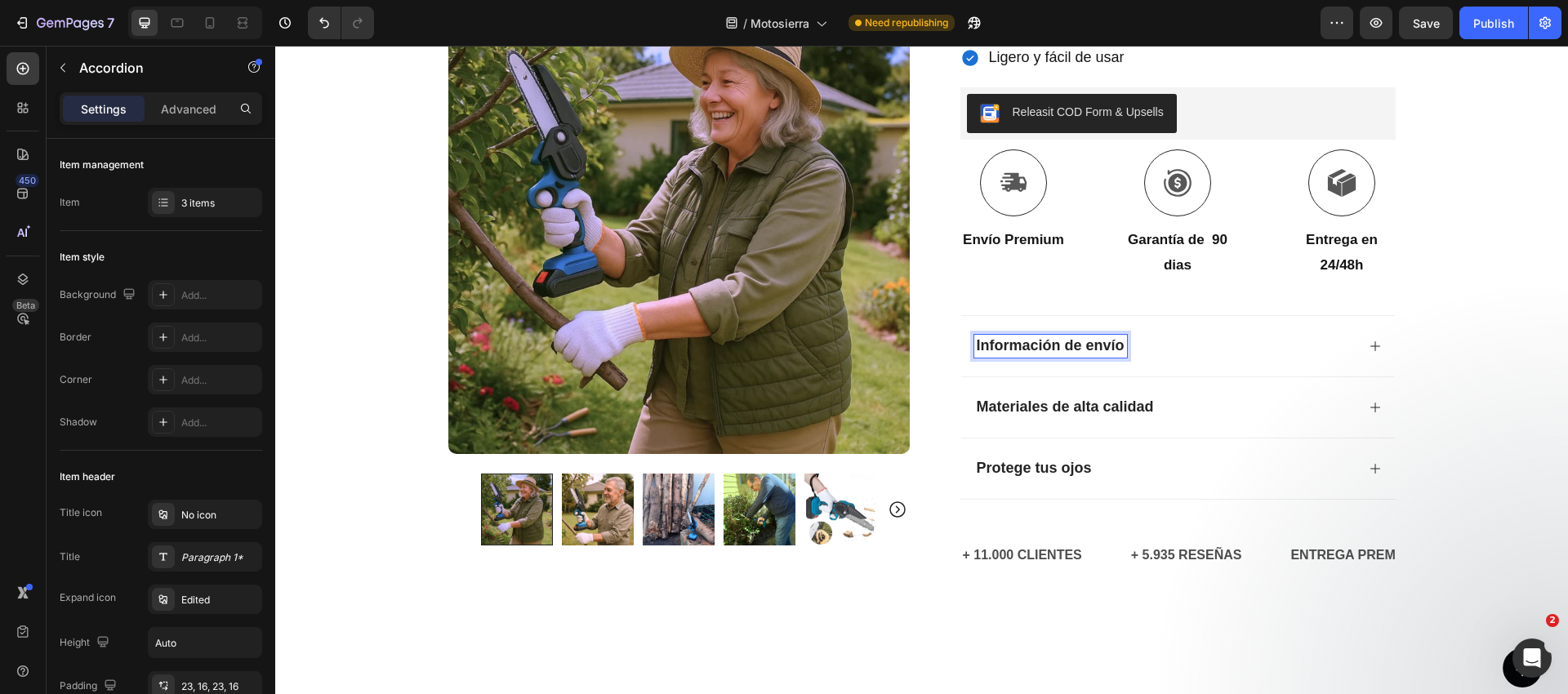
click at [1304, 345] on div "Información de envío" at bounding box center [1165, 346] width 381 height 23
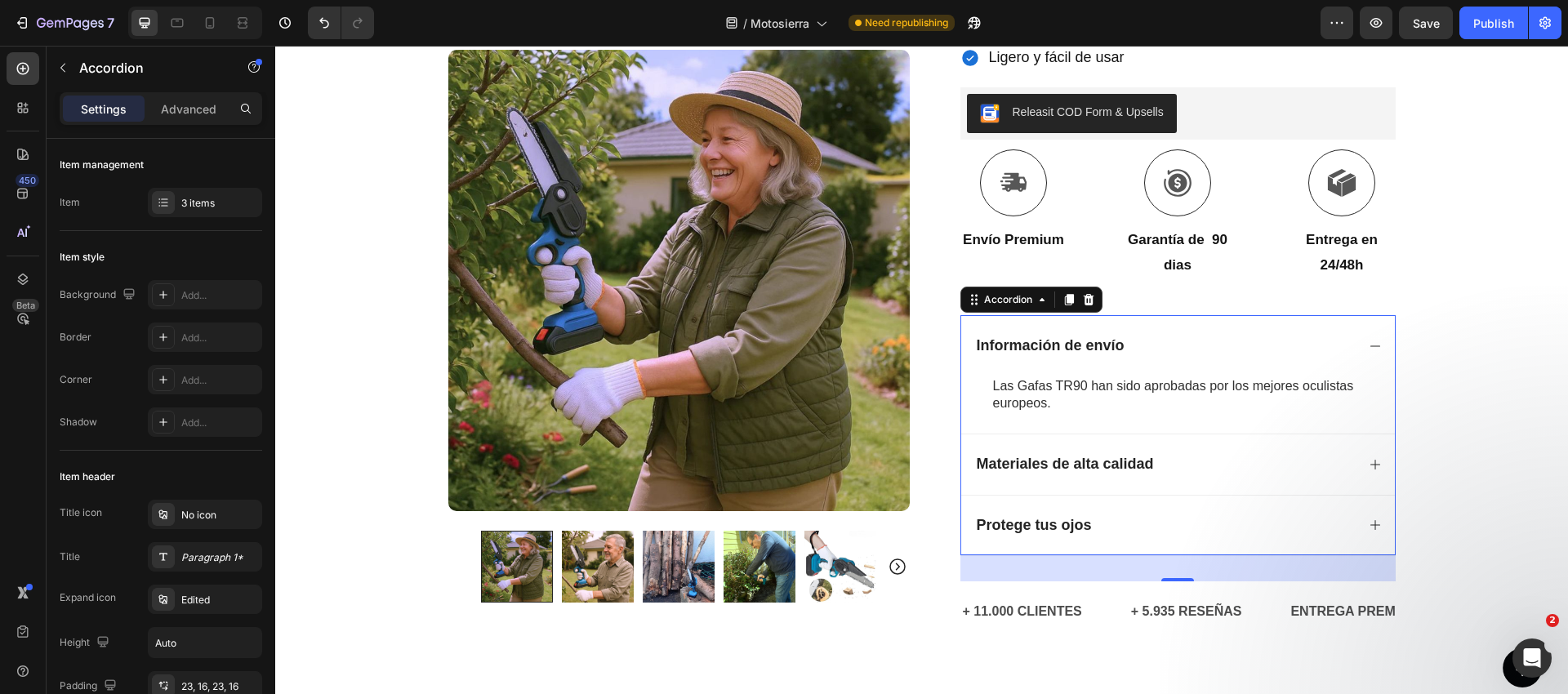
click at [1067, 384] on span "Las Gafas TR90 han sido aprobadas por los mejores oculistas europeos." at bounding box center [1173, 393] width 361 height 31
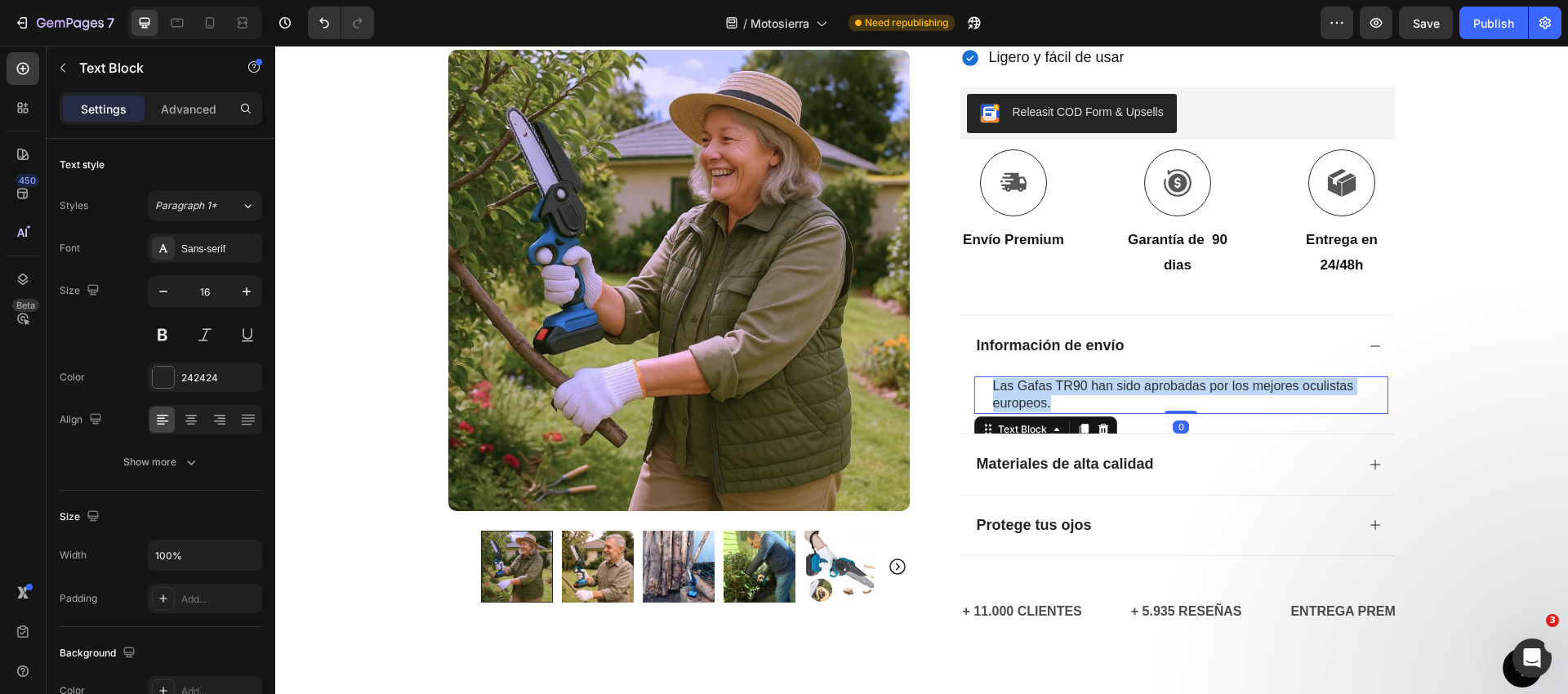
click at [1067, 384] on span "Las Gafas TR90 han sido aprobadas por los mejores oculistas europeos." at bounding box center [1173, 393] width 361 height 31
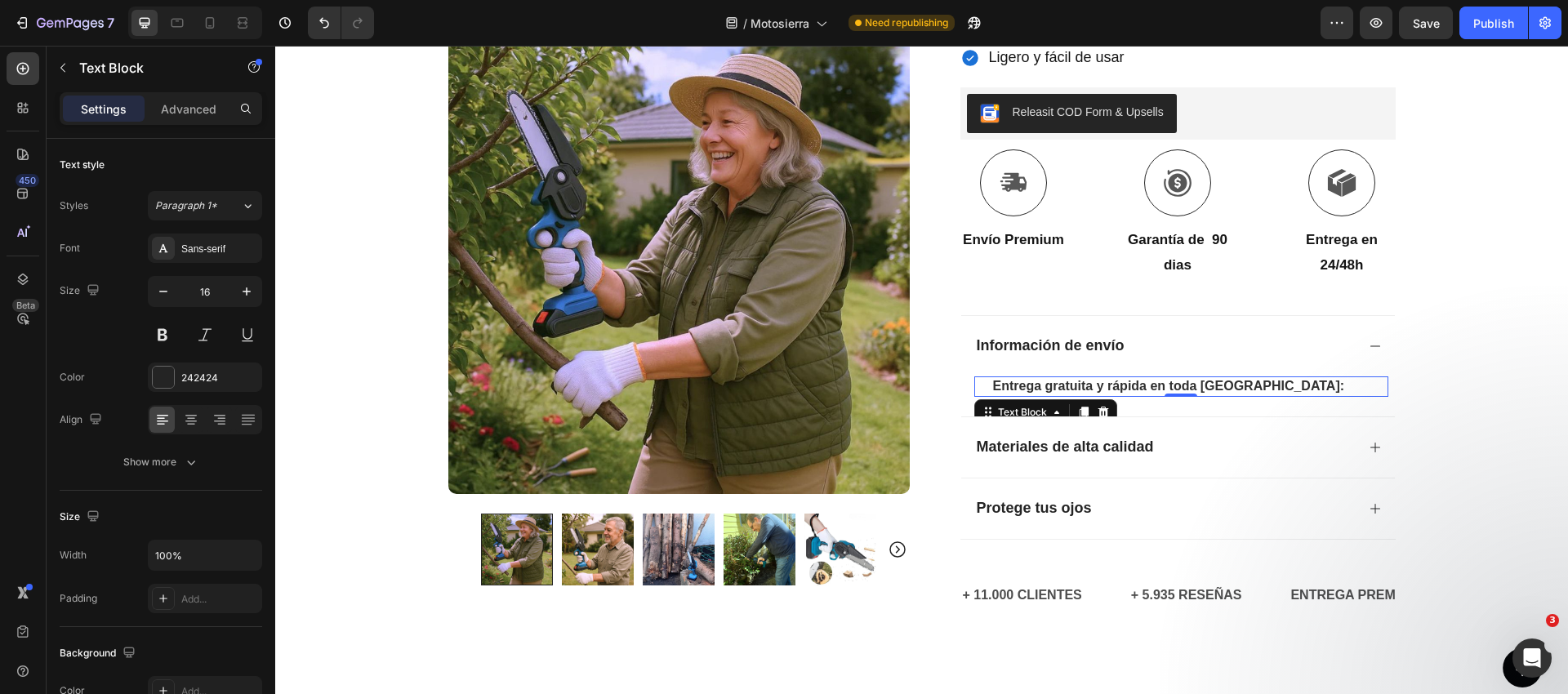
click at [1106, 383] on strong "Entrega gratuita y rápida en toda Australia:" at bounding box center [1169, 385] width 352 height 14
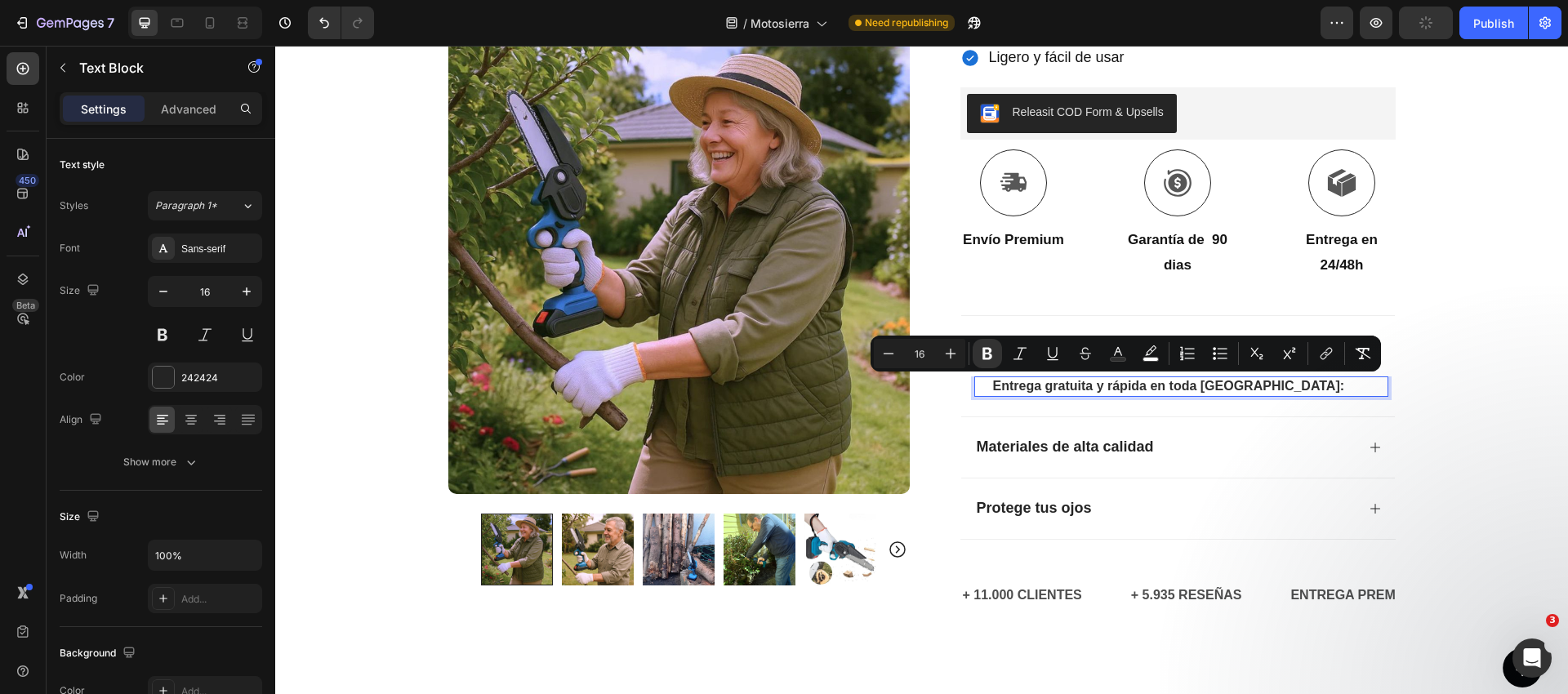
scroll to position [534, 0]
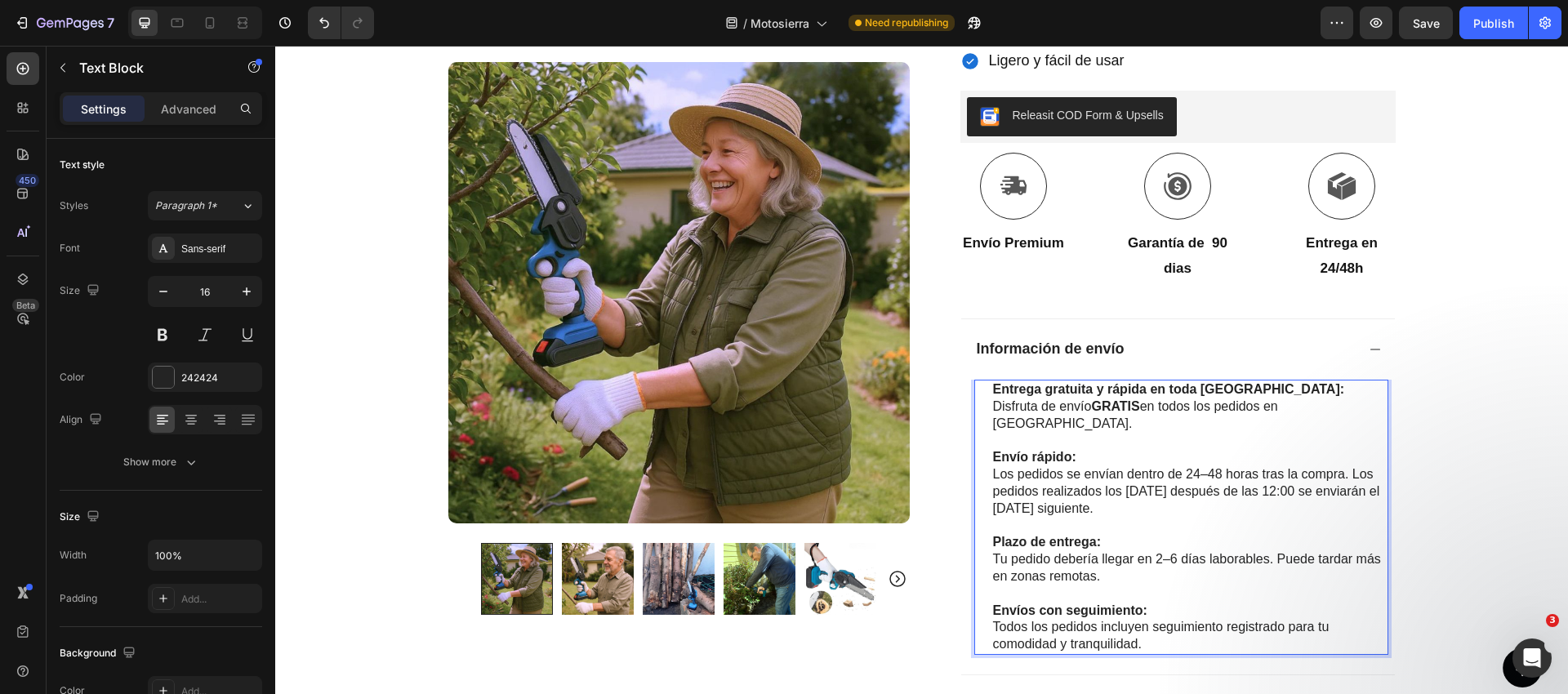
click at [1060, 433] on p "Rich Text Editor. Editing area: main" at bounding box center [1189, 441] width 393 height 17
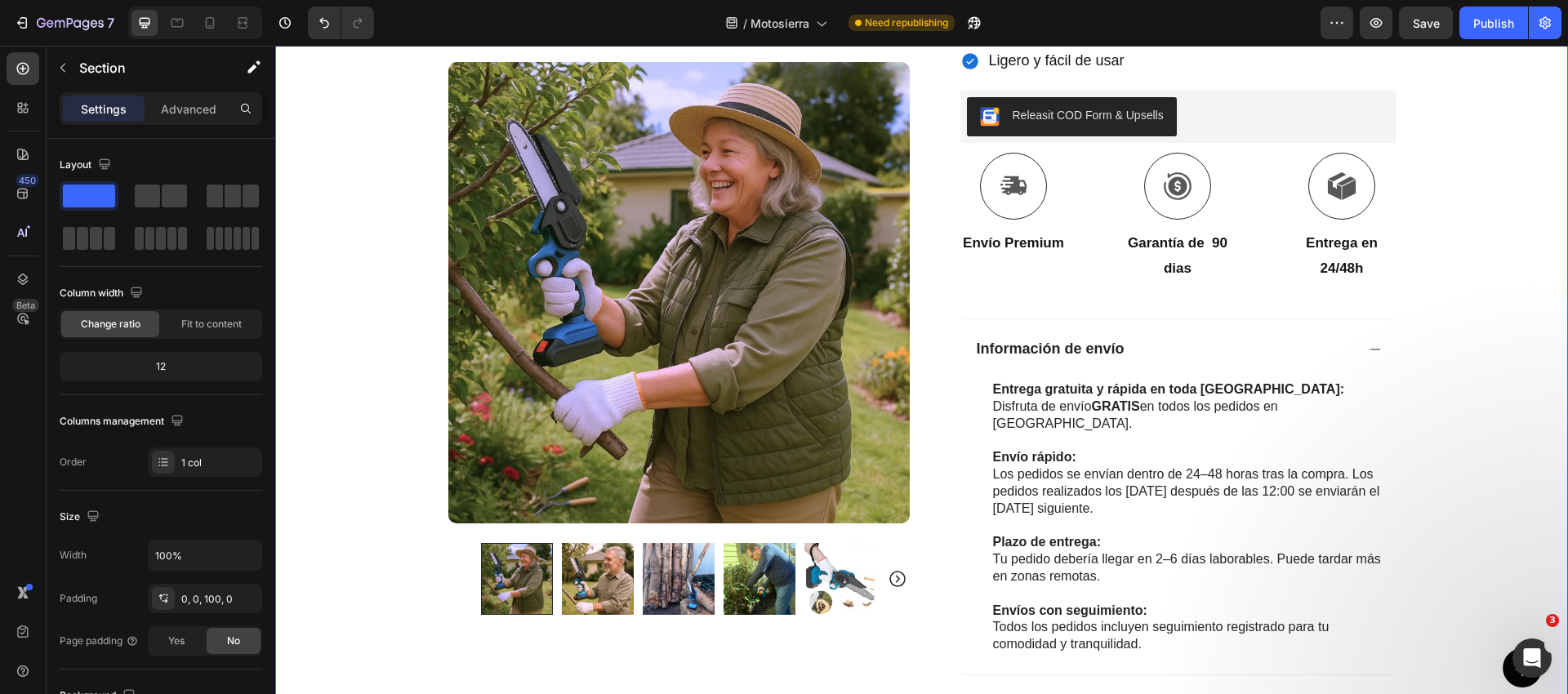
click at [1478, 395] on div "Icon Paga a la entrega y envío gratuito Text Block Row Icon 84.000+ Clientes Fe…" at bounding box center [921, 227] width 1292 height 1364
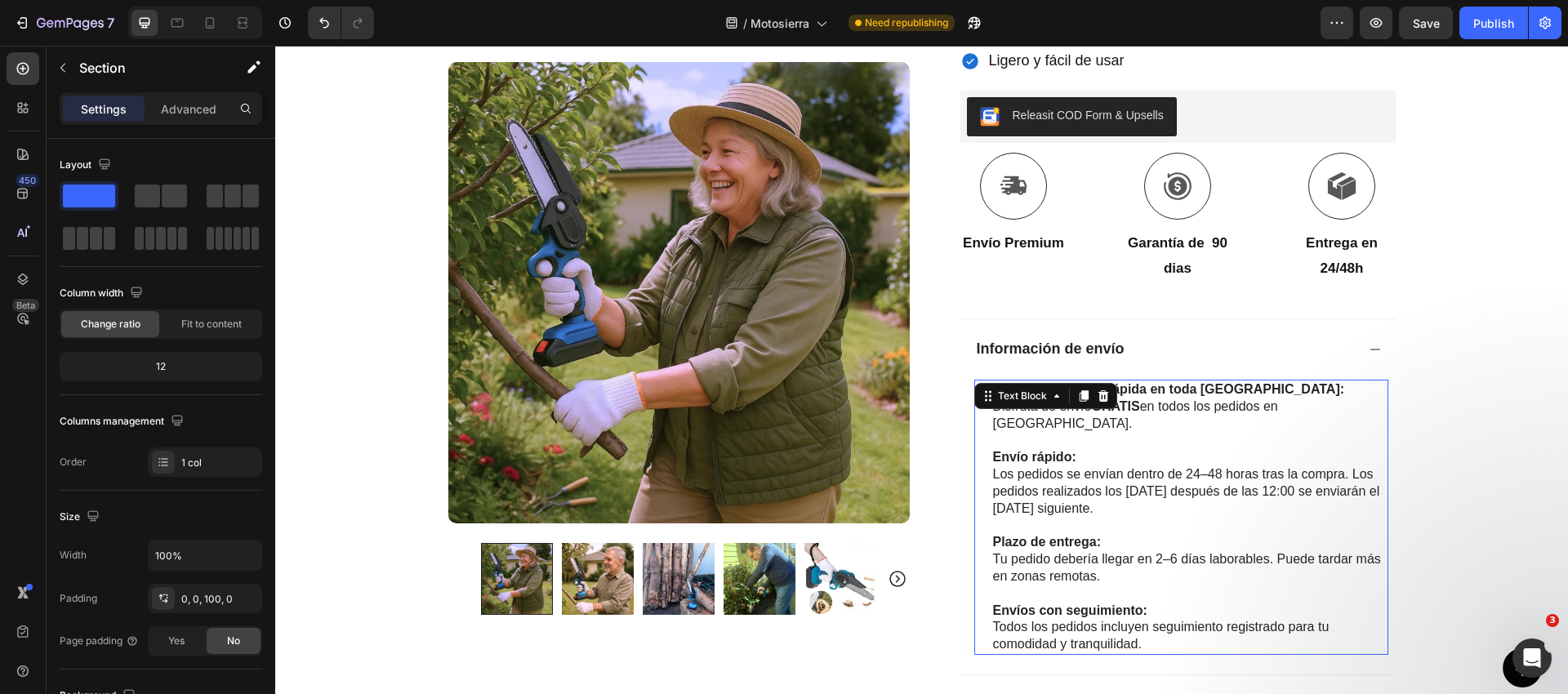
click at [1113, 408] on strong "GRATIS" at bounding box center [1115, 406] width 48 height 14
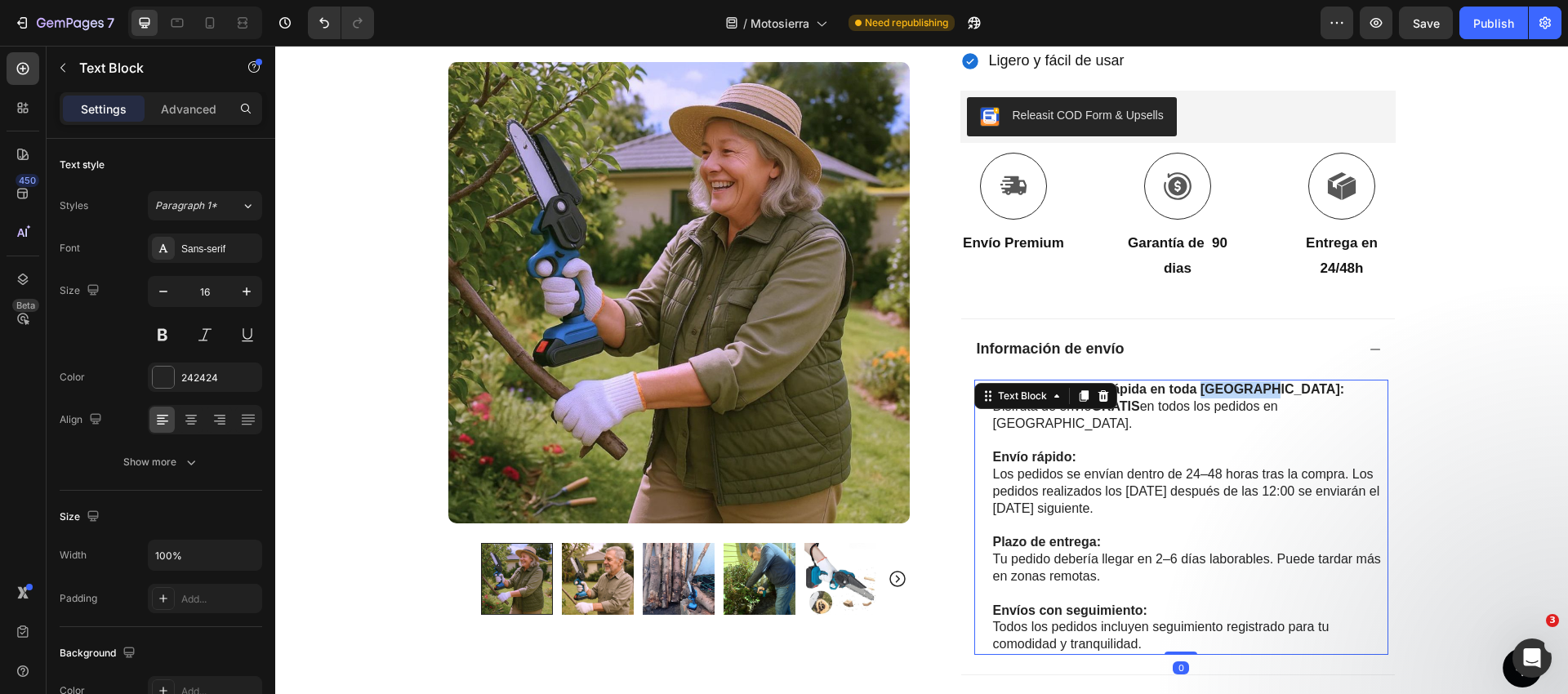
click at [1219, 384] on strong "Entrega gratuita y rápida en toda Australia:" at bounding box center [1169, 389] width 352 height 14
click at [1312, 403] on p "Disfruta de envío GRATIS en todos los pedidos en Australia." at bounding box center [1189, 415] width 393 height 34
click at [1312, 403] on p "Disfruta de envío GRATIS en todos los pedidos en Australia." at bounding box center [1189, 415] width 393 height 34
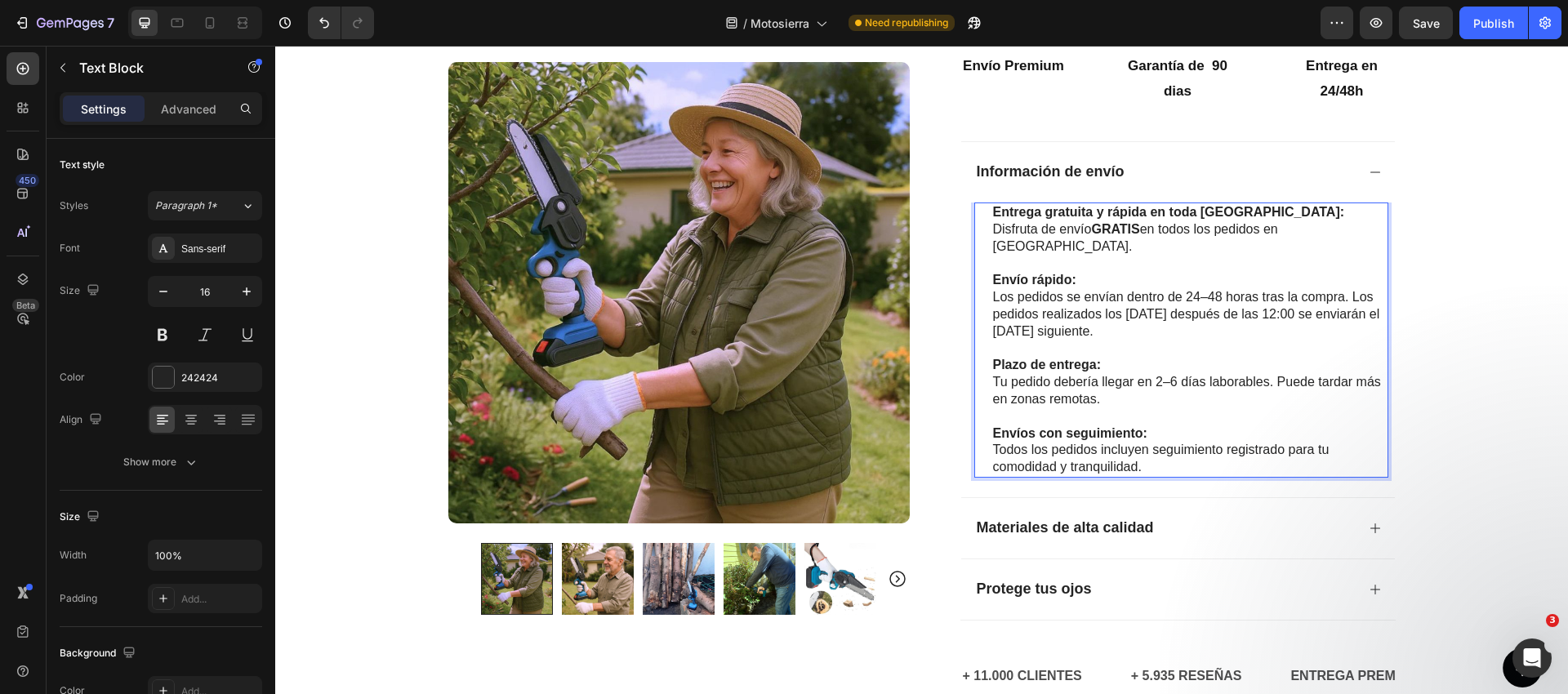
scroll to position [721, 0]
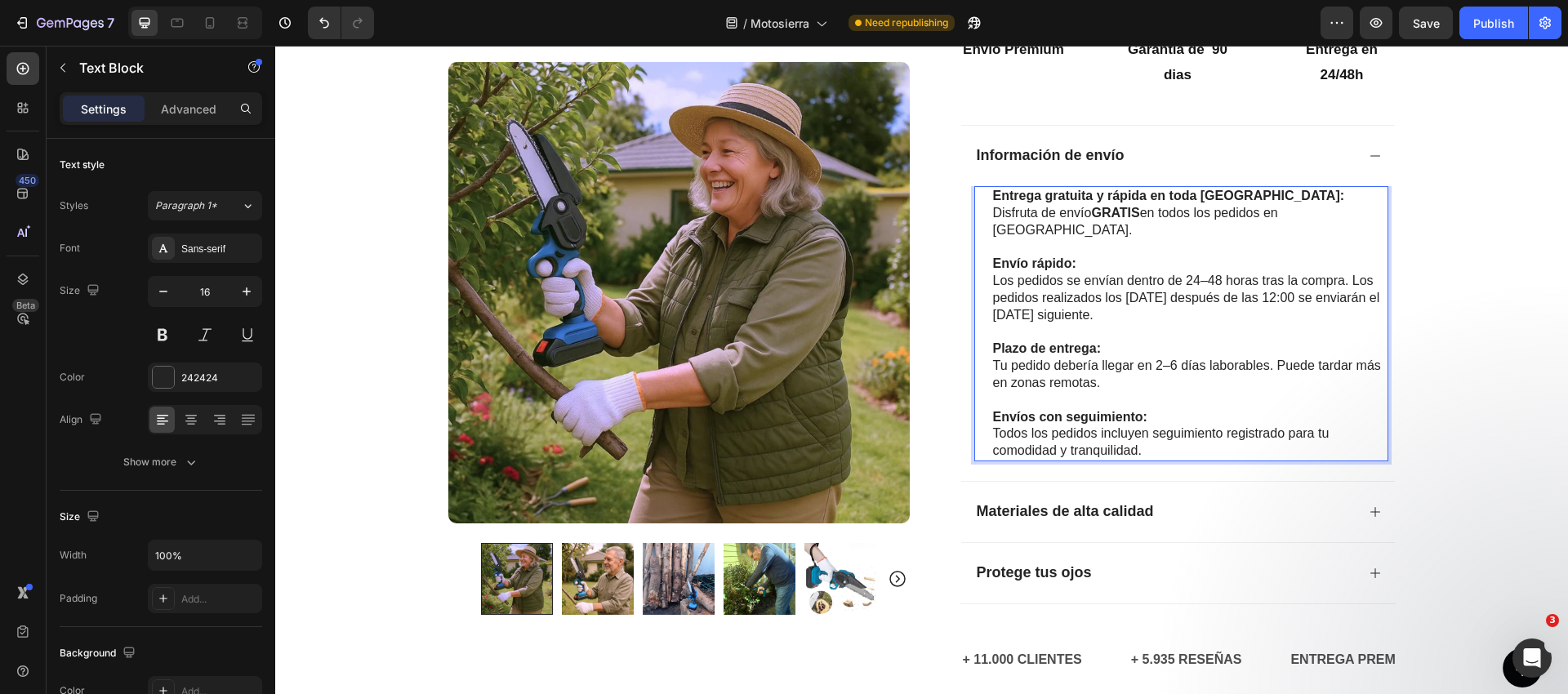
click at [1141, 358] on p "Tu pedido debería llegar en 2–6 días laborables. Puede tardar más en zonas remo…" at bounding box center [1189, 374] width 393 height 34
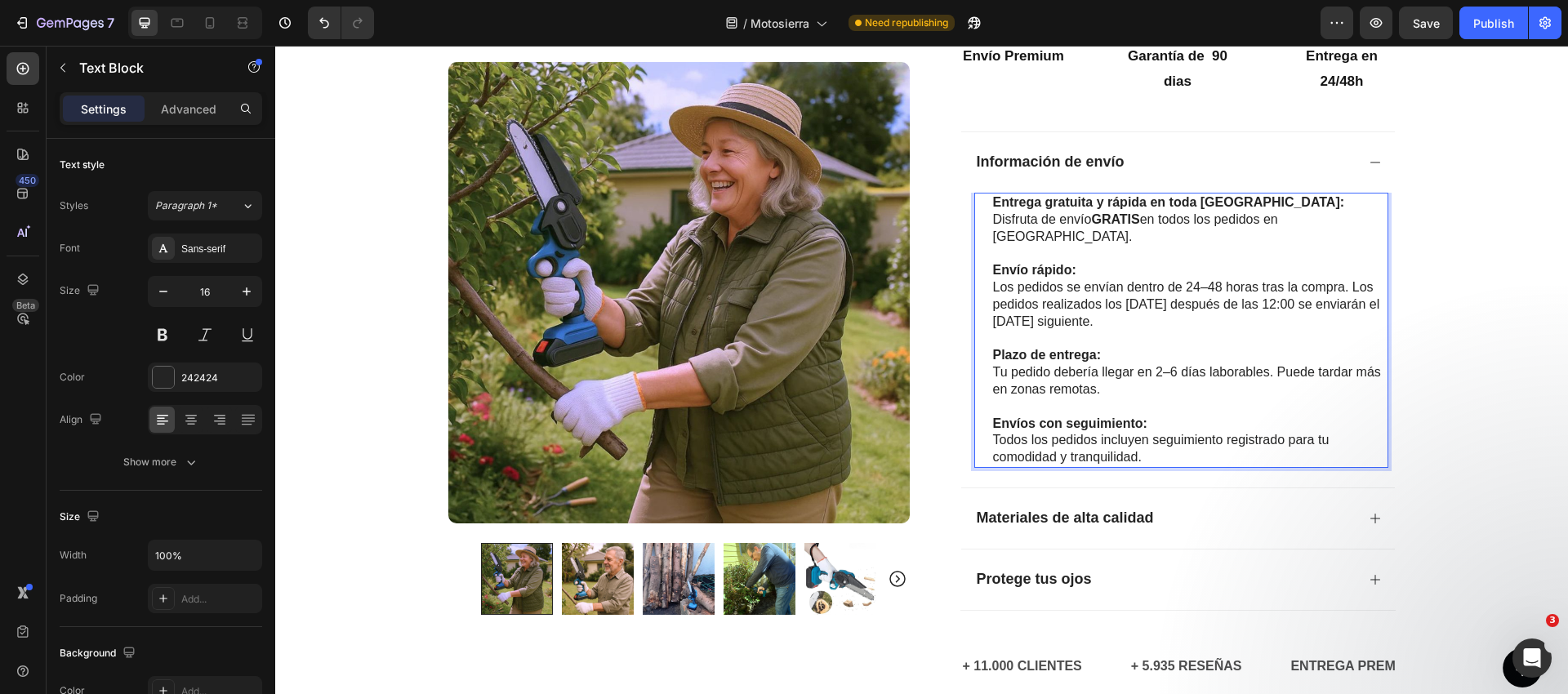
click at [1159, 364] on p "Tu pedido debería llegar en 2–6 días laborables. Puede tardar más en zonas remo…" at bounding box center [1189, 381] width 393 height 34
click at [1165, 364] on p "Tu pedido debería llegar en 2–6 días laborables. Puede tardar más en zonas remo…" at bounding box center [1189, 381] width 393 height 34
click at [1221, 279] on p "Los pedidos se envían dentro de 24–48 horas tras la compra. Los pedidos realiza…" at bounding box center [1189, 304] width 393 height 51
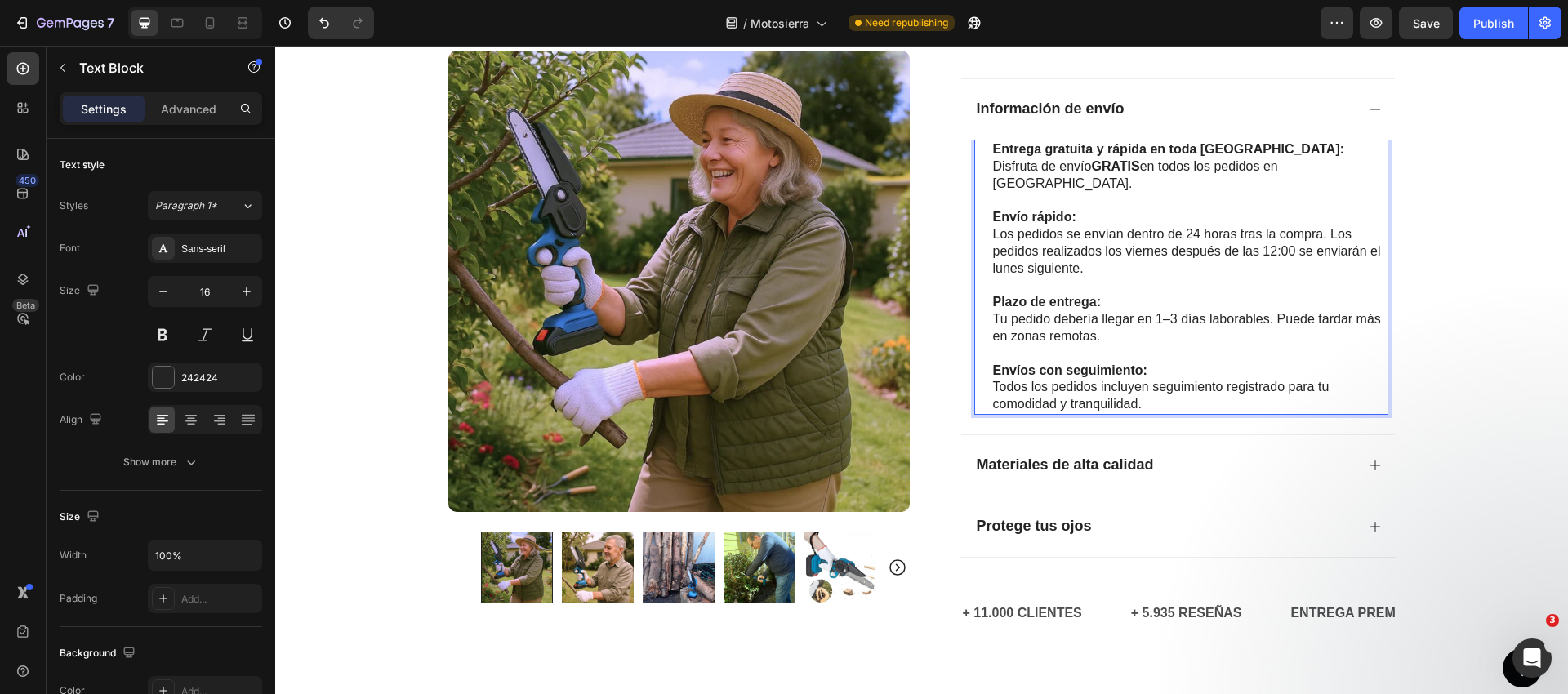
scroll to position [775, 0]
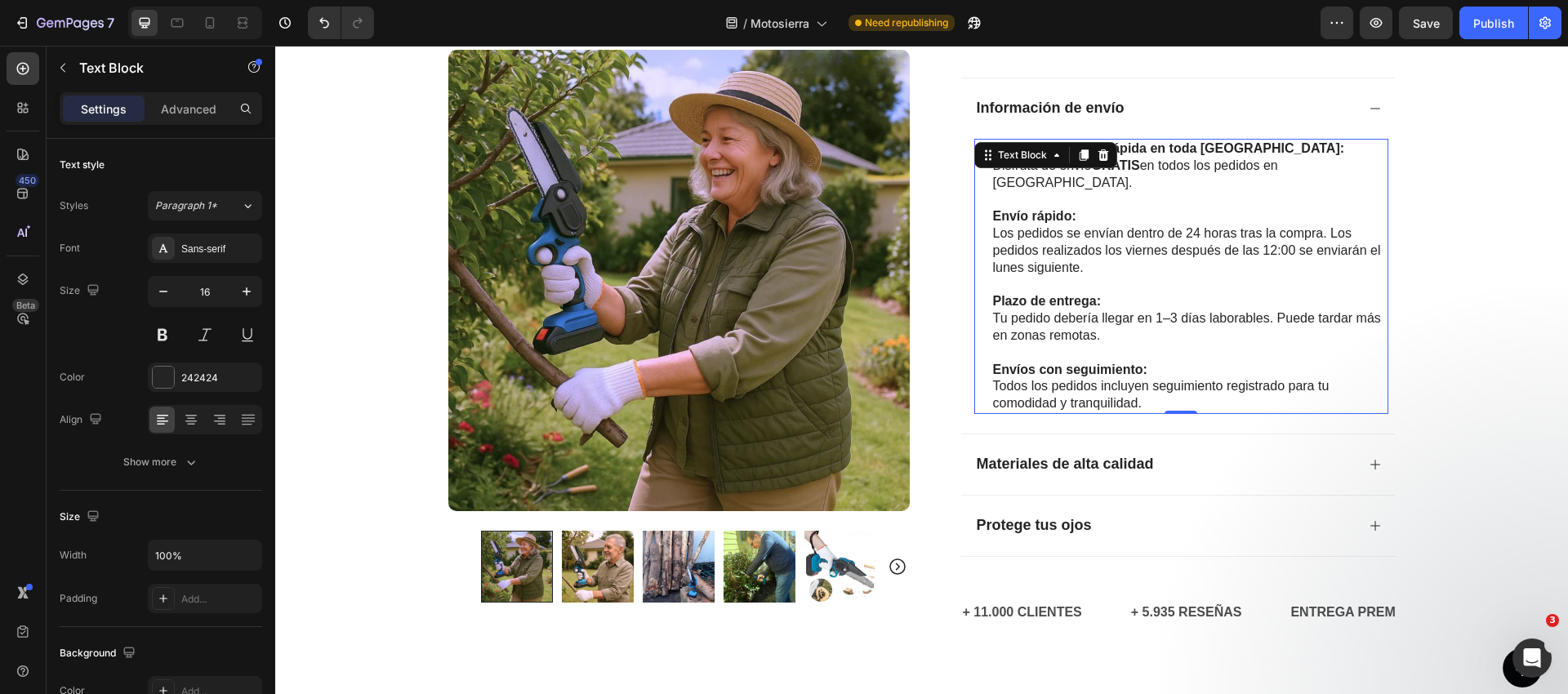
click at [1069, 378] on p "Todos los pedidos incluyen seguimiento registrado para tu comodidad y tranquili…" at bounding box center [1189, 394] width 393 height 34
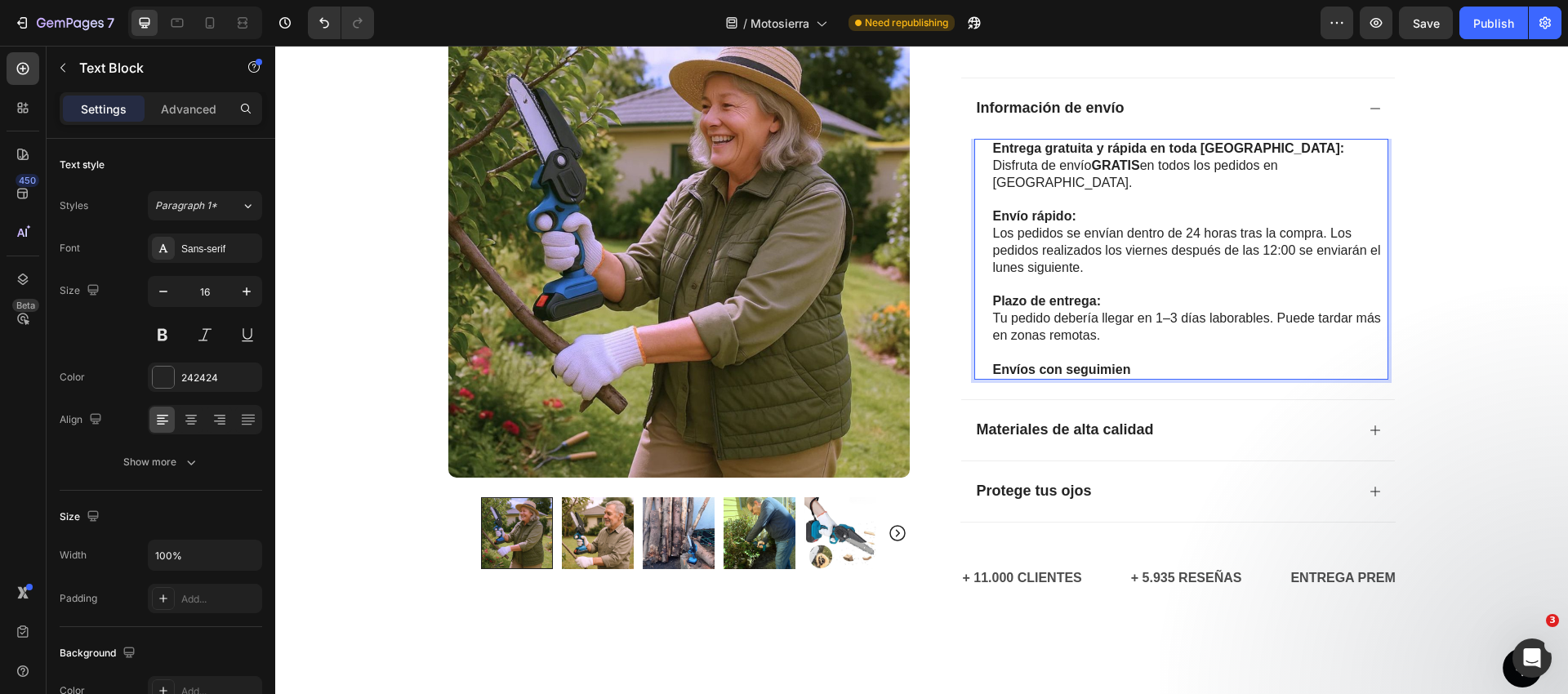
click at [1012, 363] on strong "Envíos con seguimien" at bounding box center [1062, 369] width 138 height 14
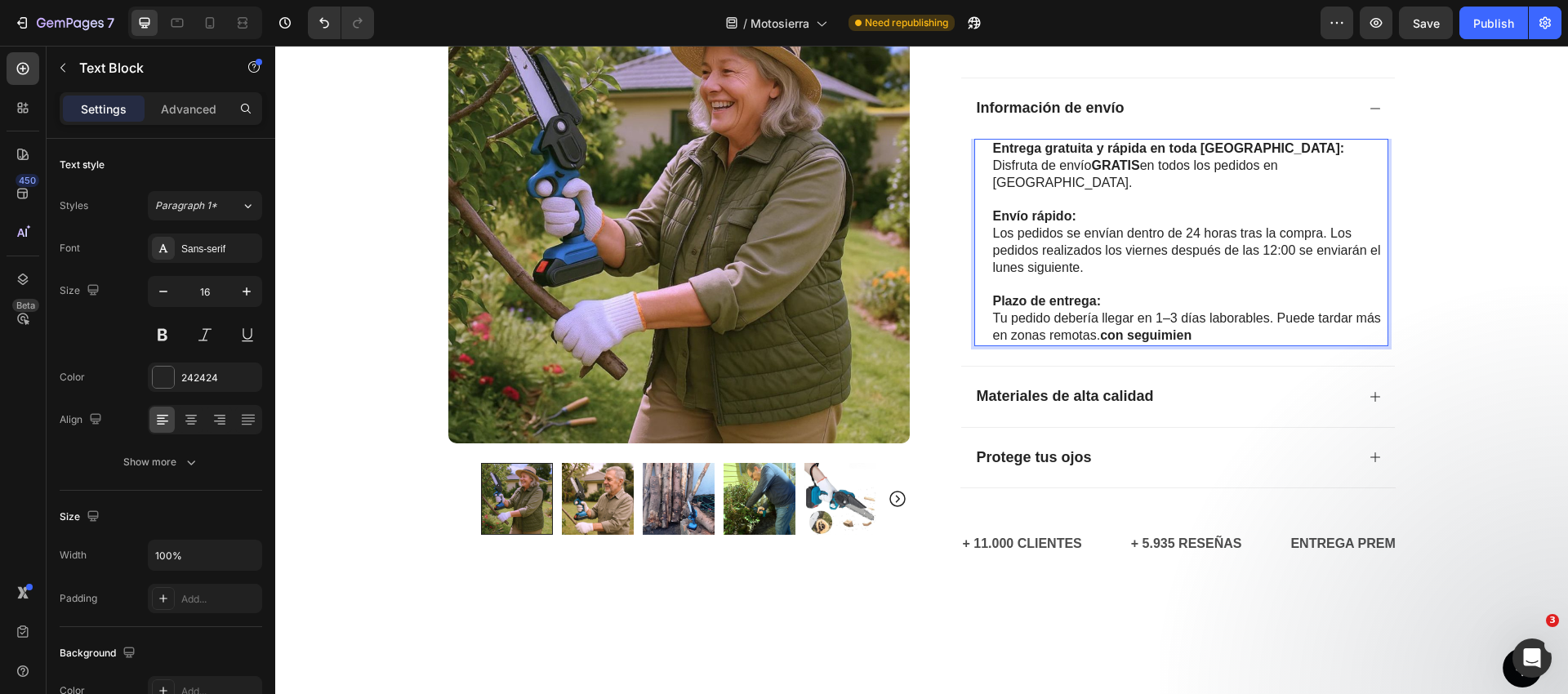
drag, startPoint x: 1118, startPoint y: 315, endPoint x: 1215, endPoint y: 316, distance: 97.0
click at [1215, 316] on p "Tu pedido debería llegar en 1–3 días laborables. Puede tardar más en zonas remo…" at bounding box center [1189, 327] width 393 height 34
click at [1214, 385] on div "Materiales de alta calidad" at bounding box center [1165, 397] width 381 height 23
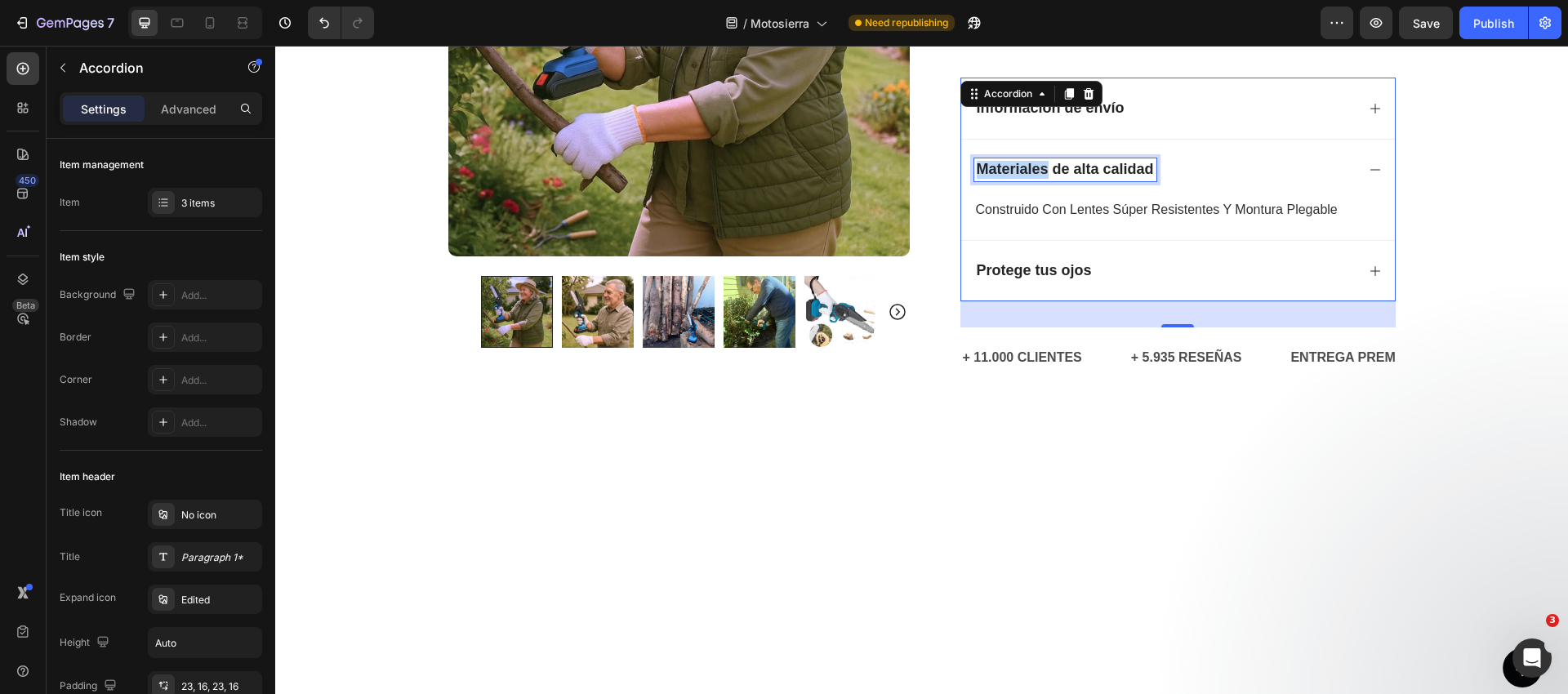
click at [1018, 175] on strong "Materiales de alta calidad" at bounding box center [1064, 169] width 177 height 17
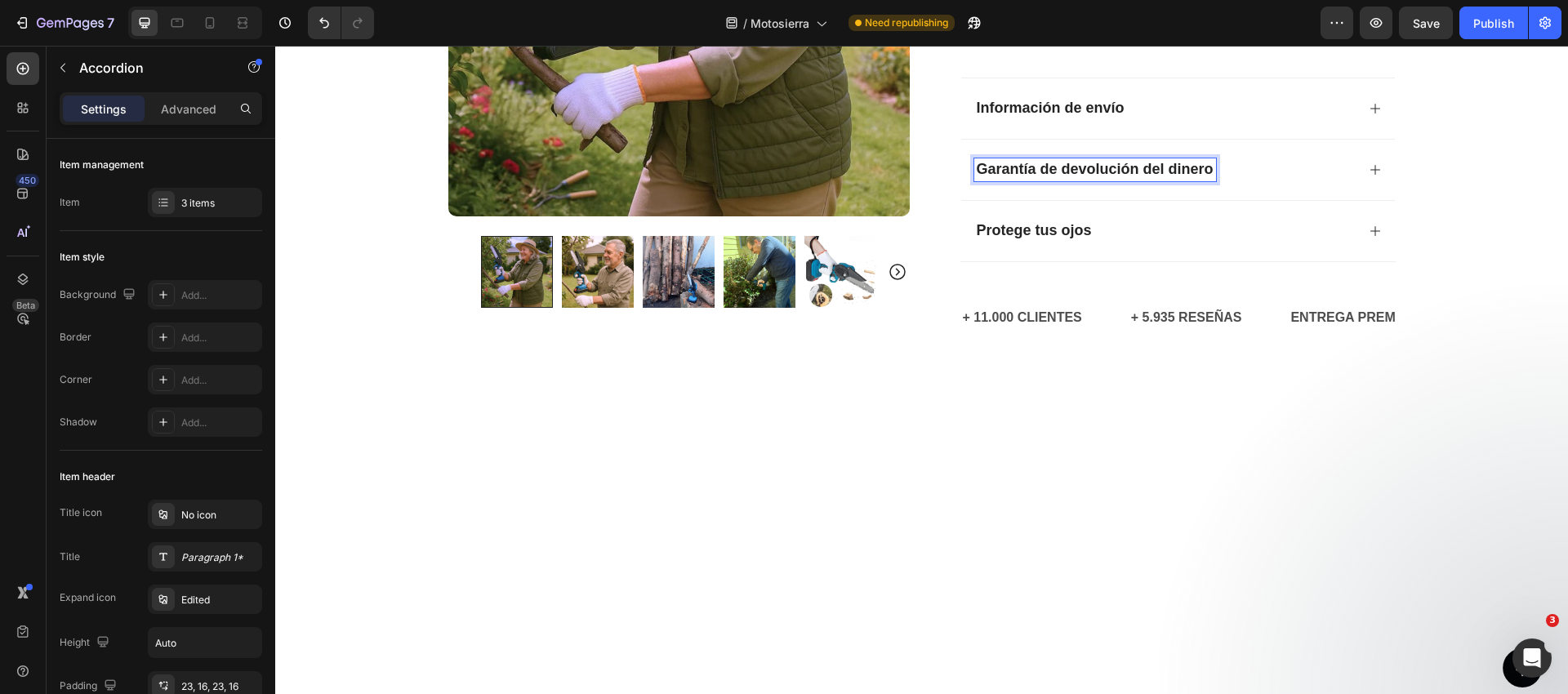
click at [1259, 163] on div "Garantía de devolución del dinero" at bounding box center [1165, 170] width 381 height 23
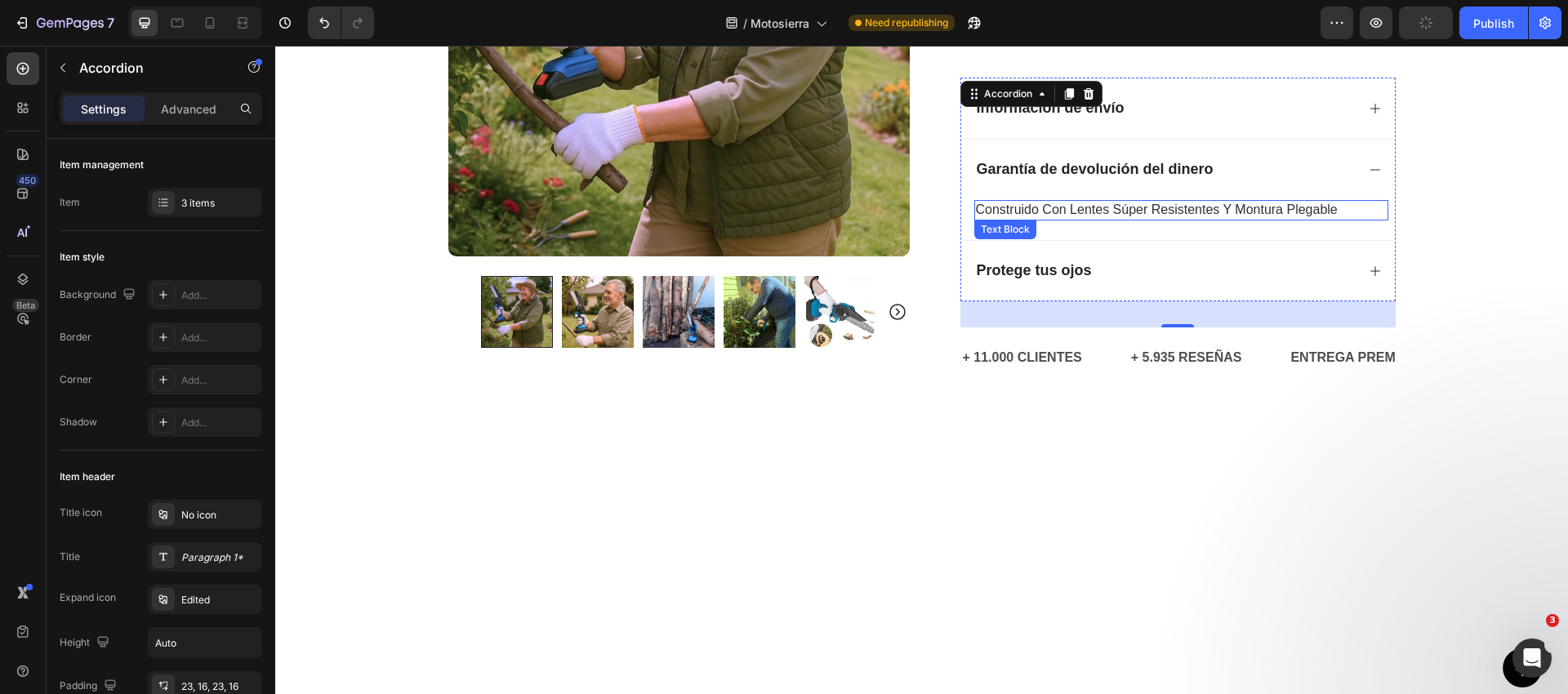
click at [1024, 213] on span "construido con lentes súper resistentes y montura plegable" at bounding box center [1157, 209] width 362 height 14
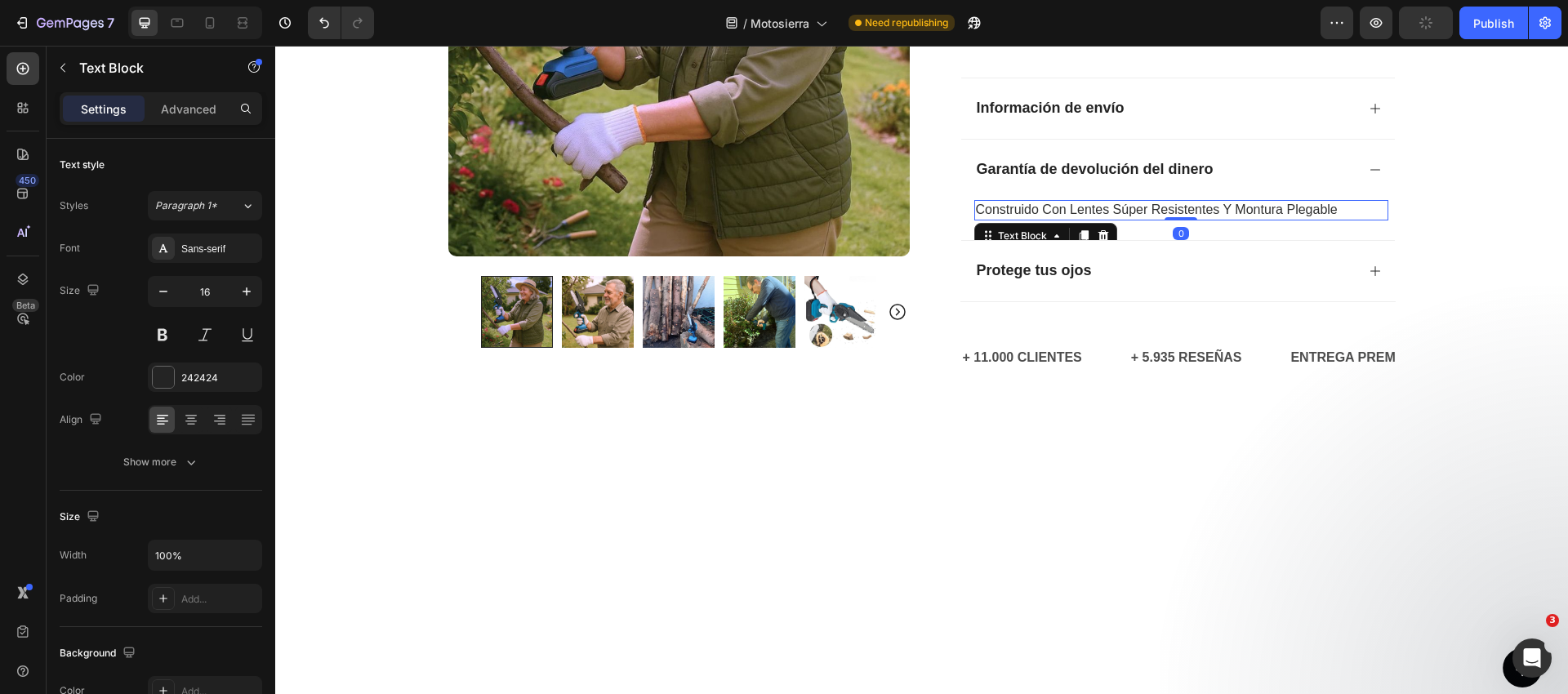
click at [1024, 213] on span "construido con lentes súper resistentes y montura plegable" at bounding box center [1157, 209] width 362 height 14
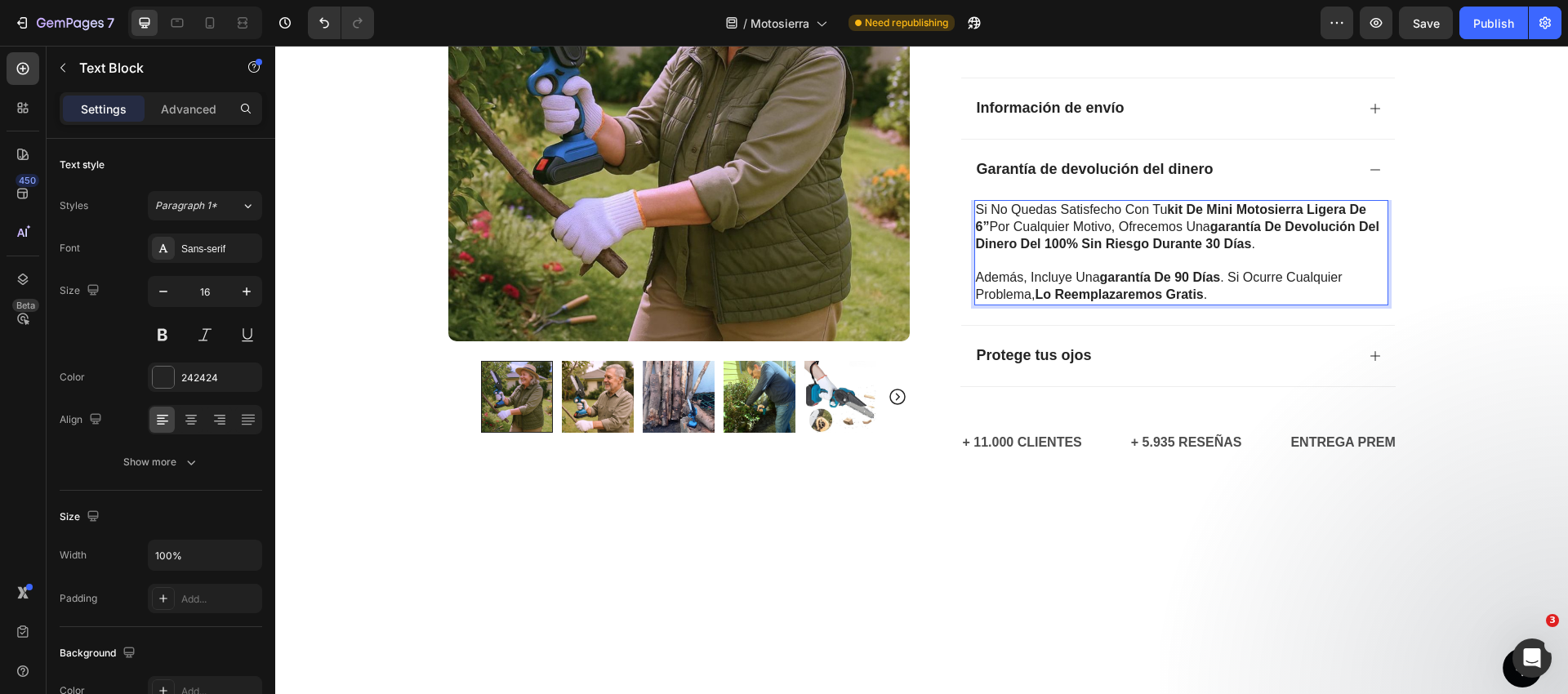
click at [1189, 225] on p "Si no quedas satisfecho con tu kit de mini motosierra ligera de 6” por cualquie…" at bounding box center [1181, 227] width 411 height 51
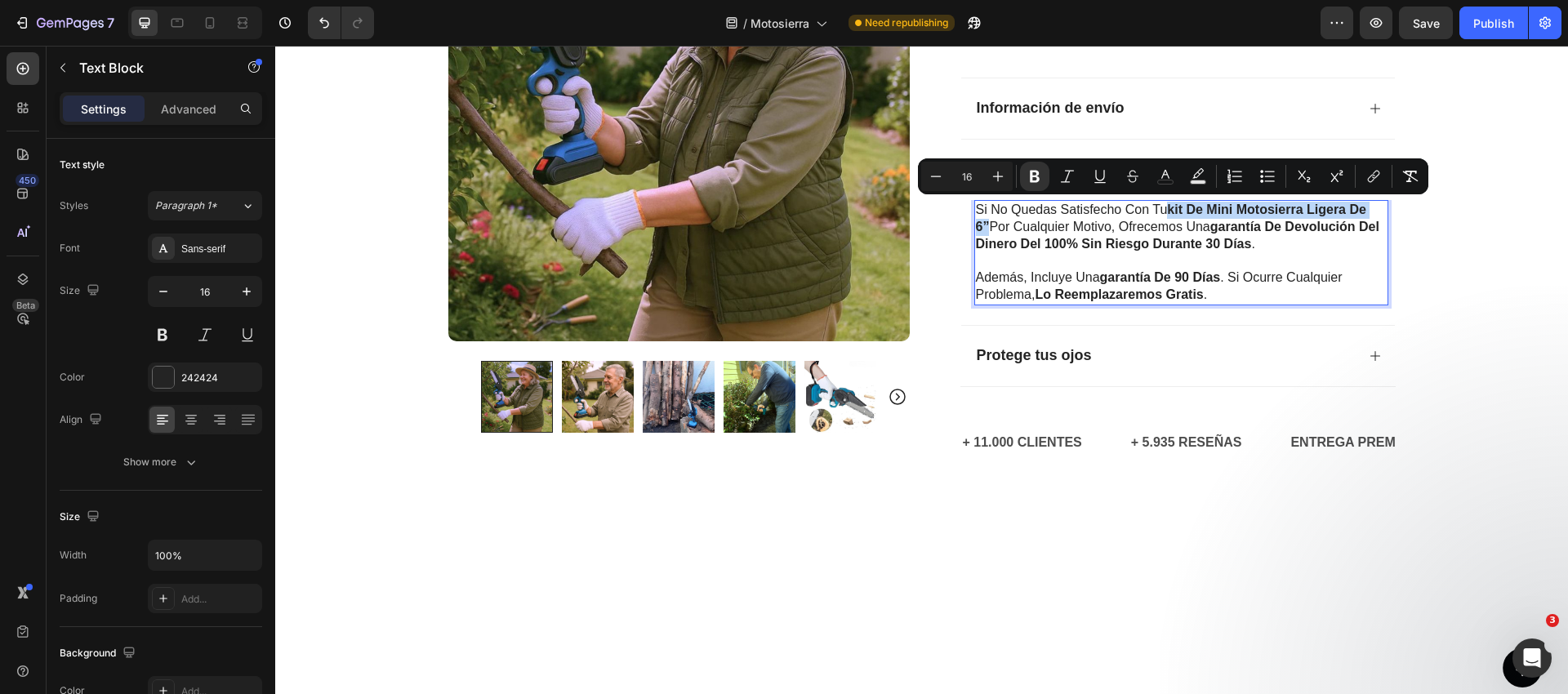
drag, startPoint x: 1182, startPoint y: 209, endPoint x: 988, endPoint y: 228, distance: 194.9
click at [988, 228] on p "Si no quedas satisfecho con tu kit de mini motosierra ligera de 6” por cualquie…" at bounding box center [1181, 227] width 411 height 51
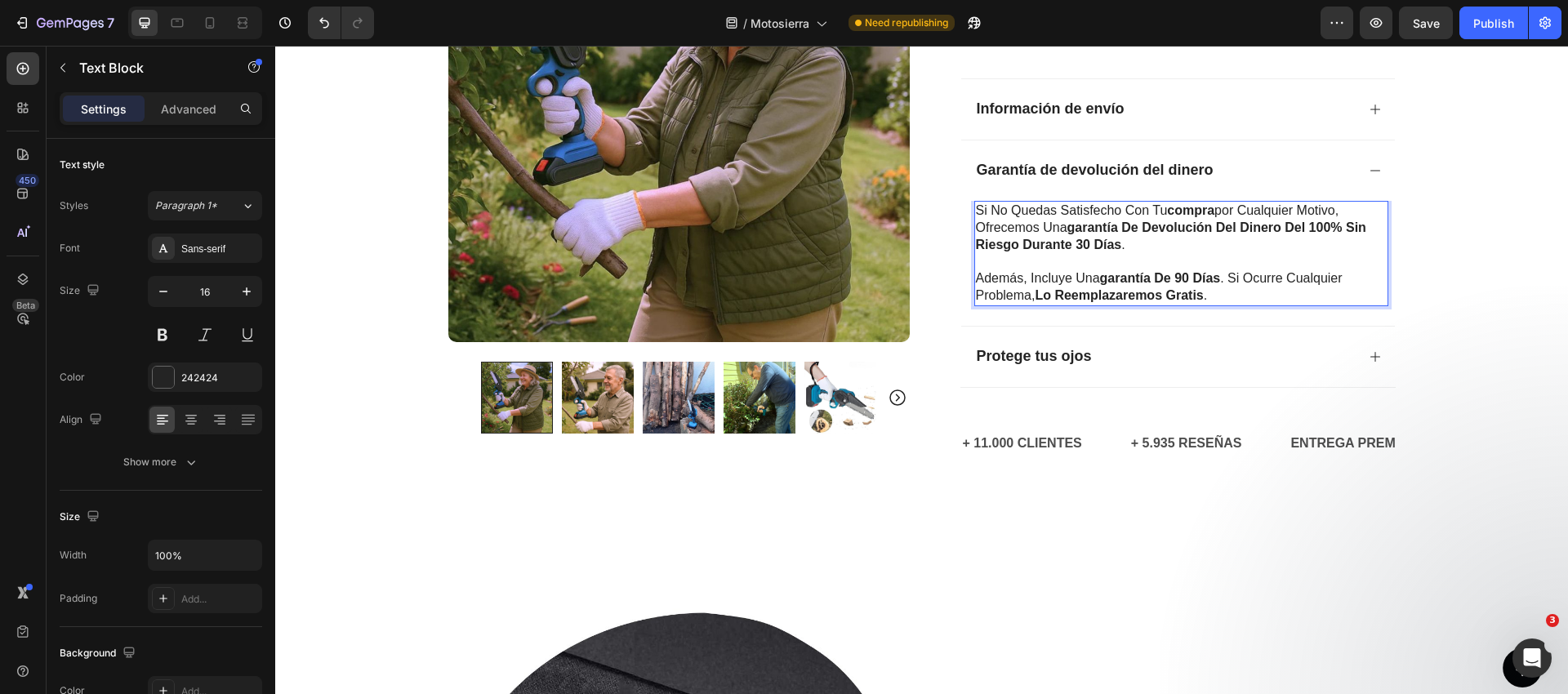
click at [1190, 212] on strong "compra" at bounding box center [1190, 210] width 47 height 14
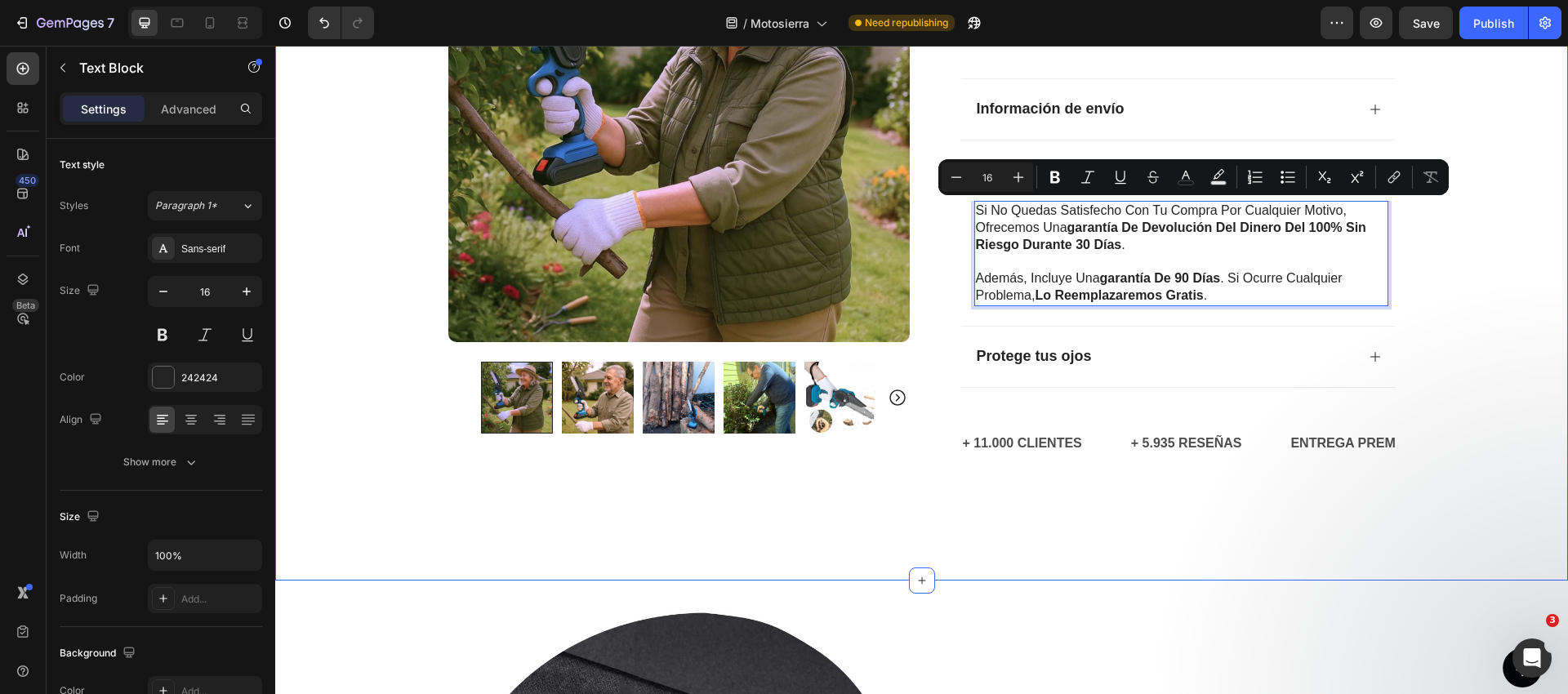
drag, startPoint x: 1436, startPoint y: 212, endPoint x: 1423, endPoint y: 212, distance: 13.0
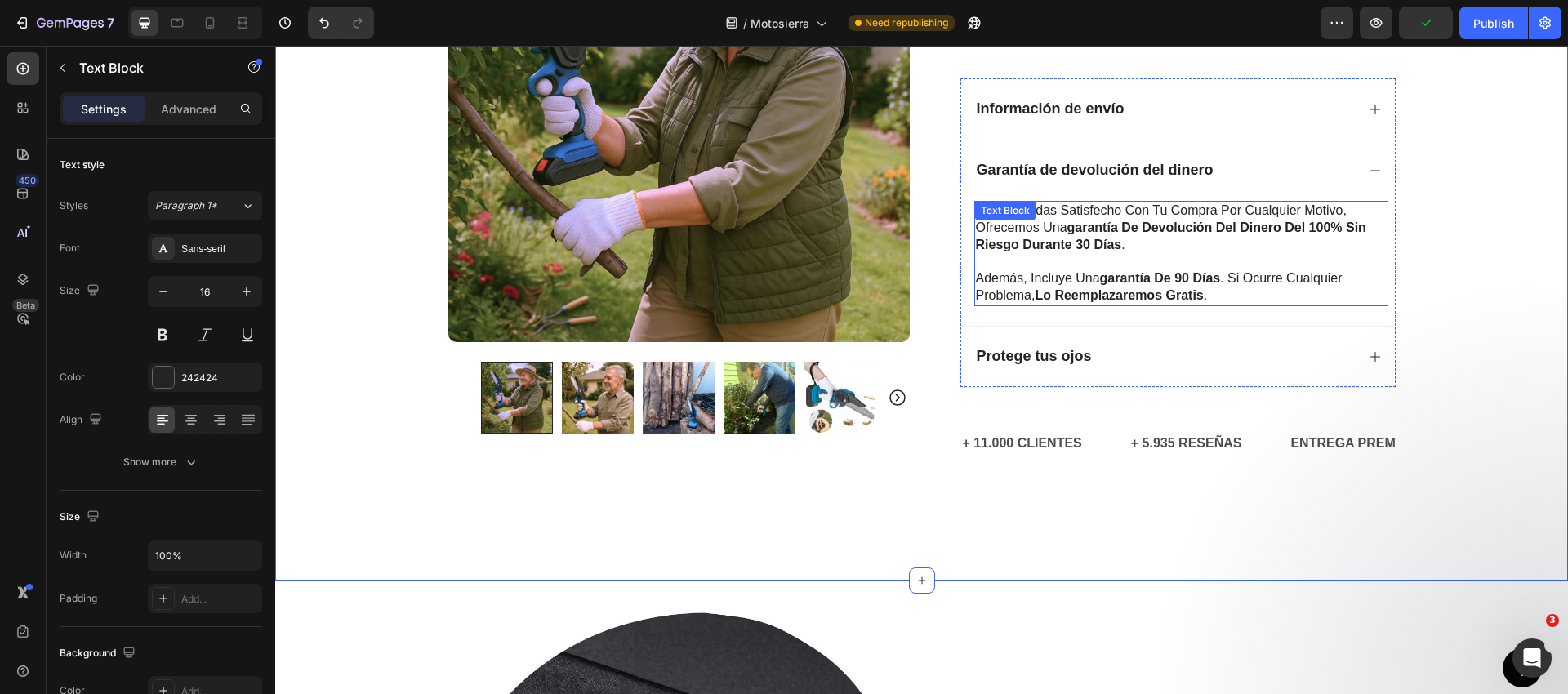
click at [1173, 248] on p "Si no quedas satisfecho con tu compra por cualquier motivo, ofrecemos una garan…" at bounding box center [1181, 227] width 411 height 51
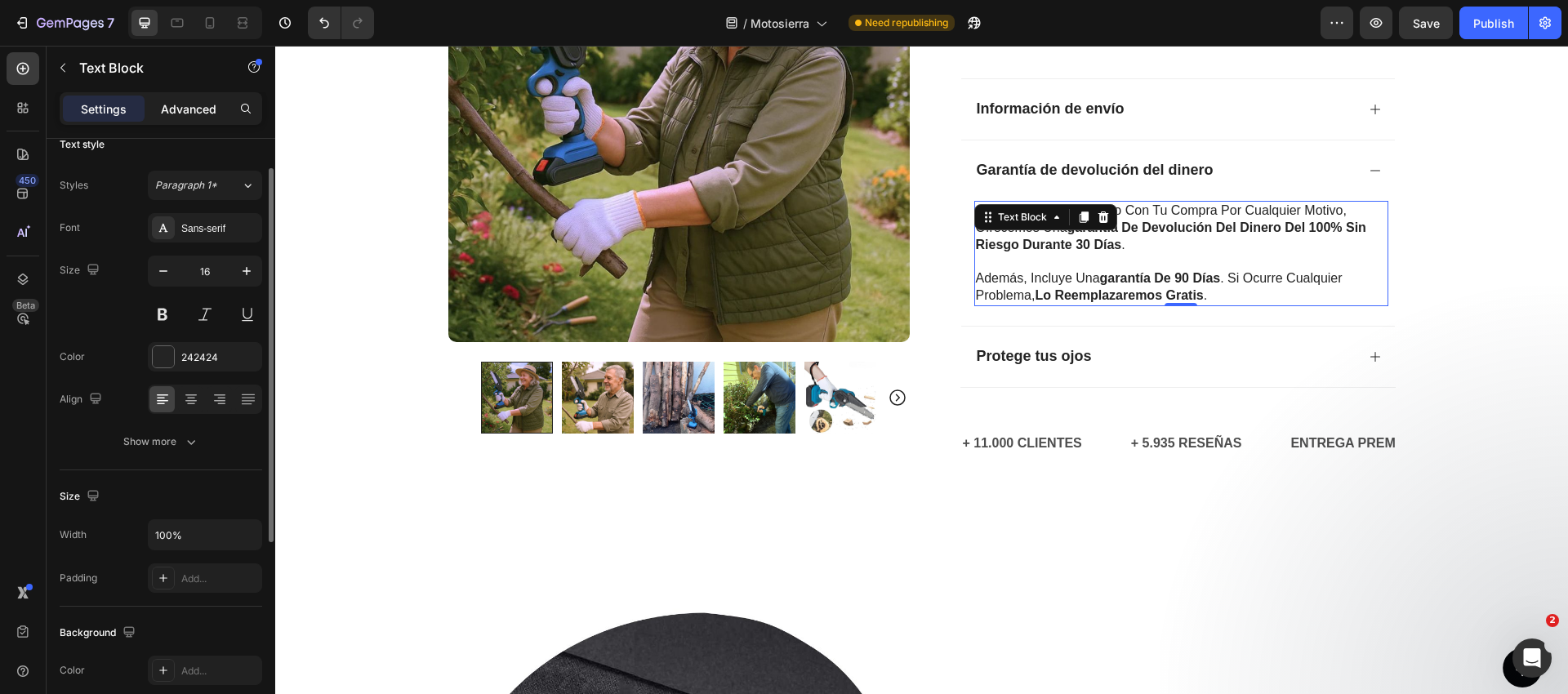
scroll to position [0, 0]
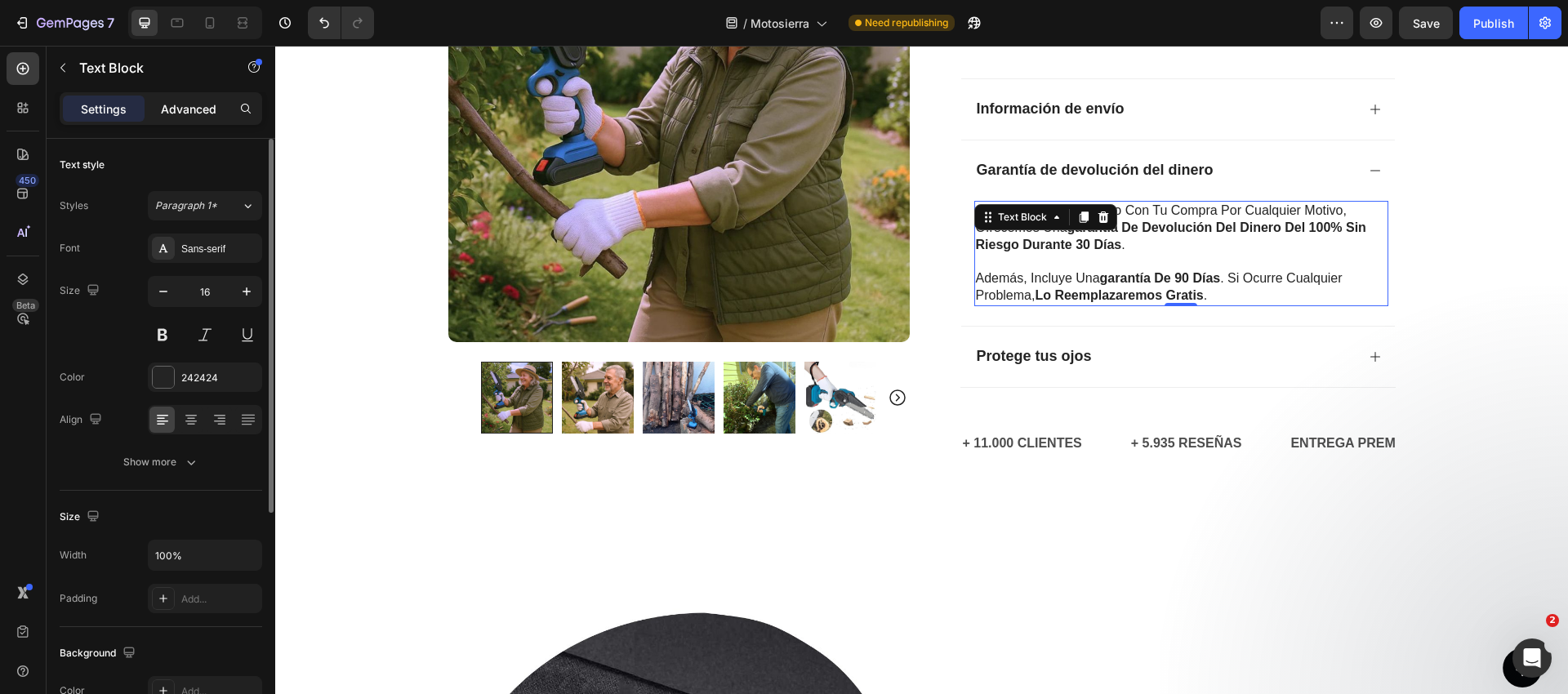
click at [182, 101] on p "Advanced" at bounding box center [188, 109] width 56 height 17
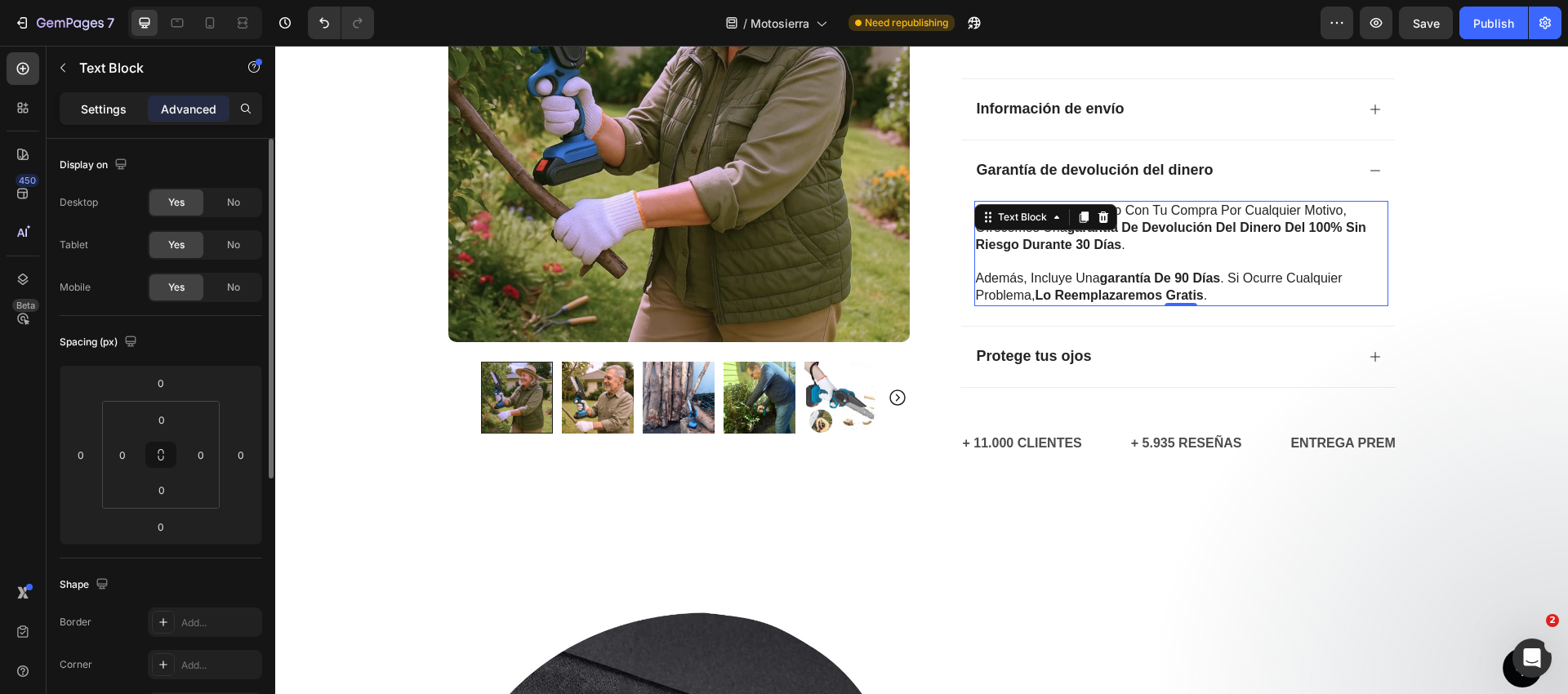
click at [99, 115] on p "Settings" at bounding box center [103, 109] width 46 height 17
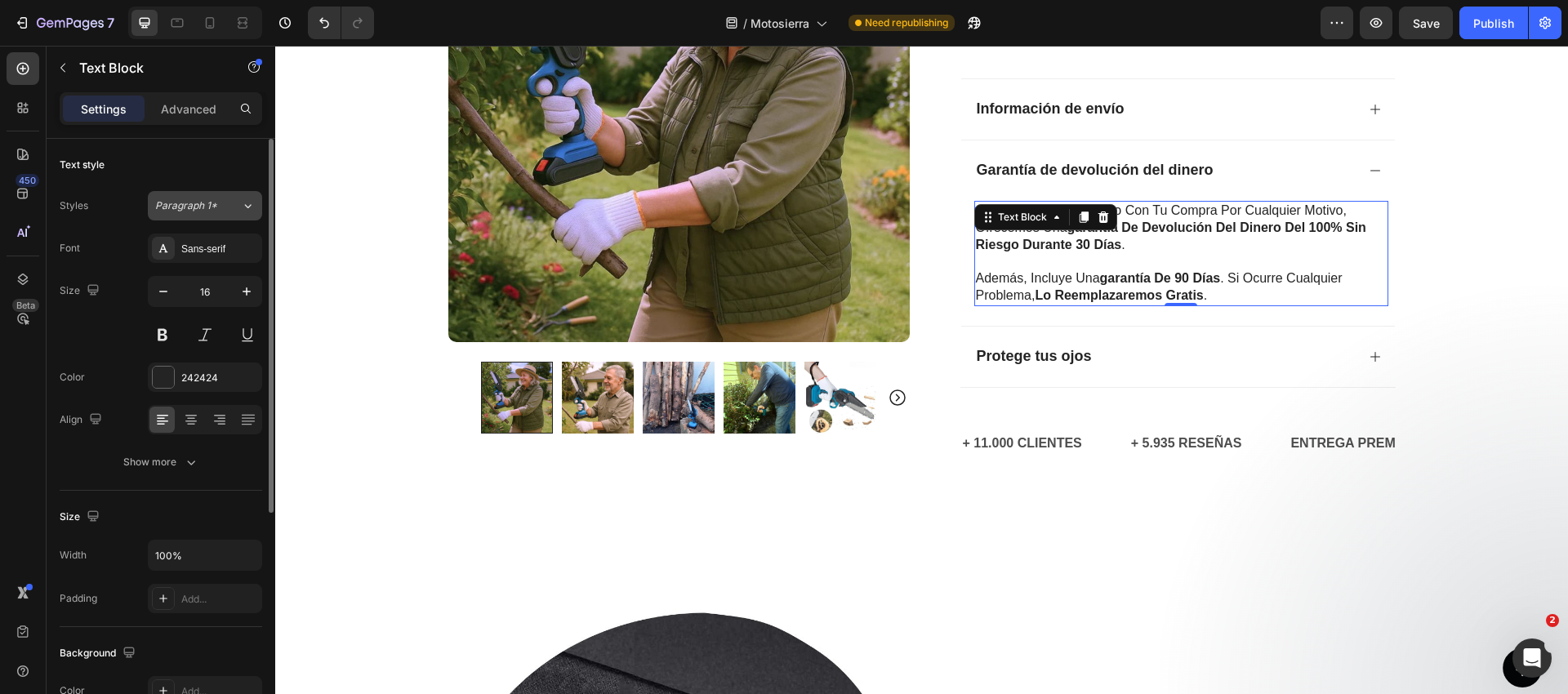
click at [206, 211] on span "Paragraph 1*" at bounding box center [186, 206] width 62 height 15
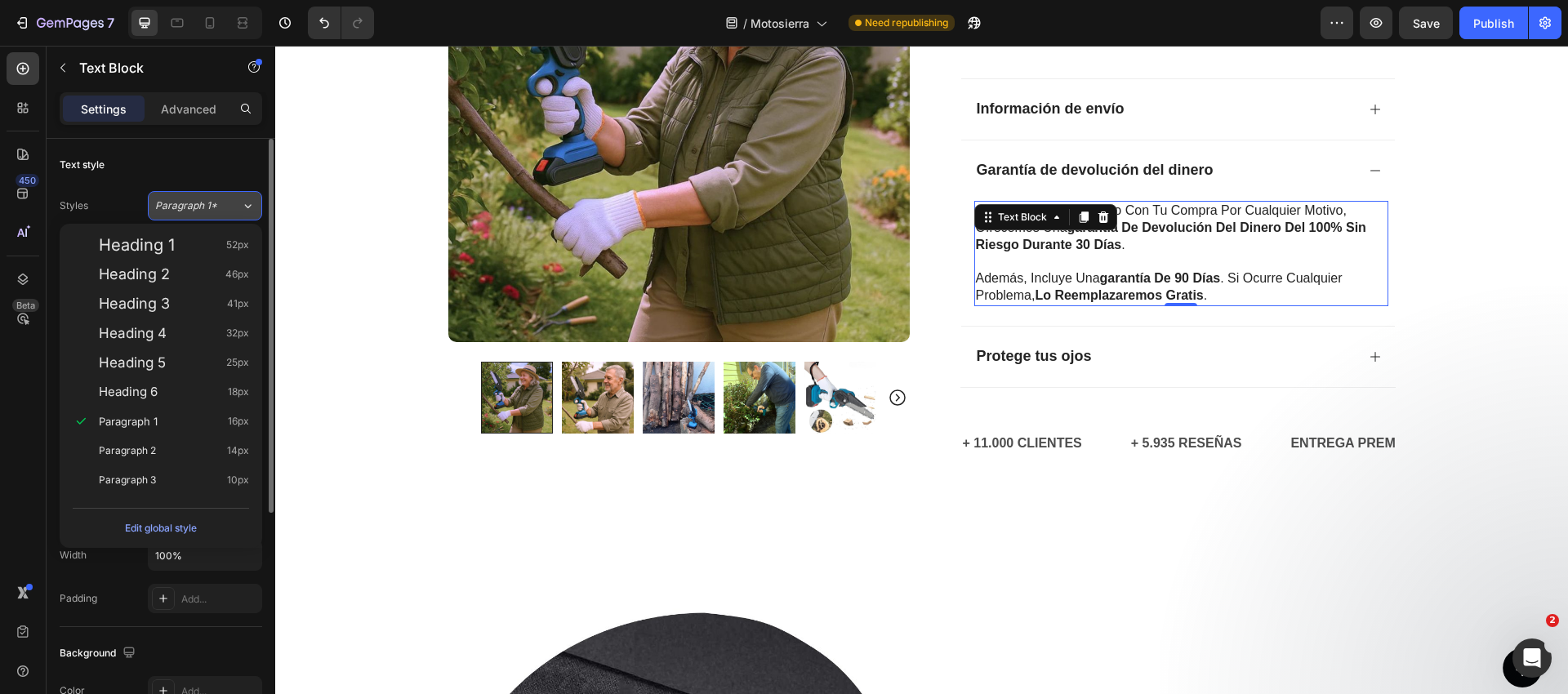
click at [206, 206] on span "Paragraph 1*" at bounding box center [186, 206] width 62 height 15
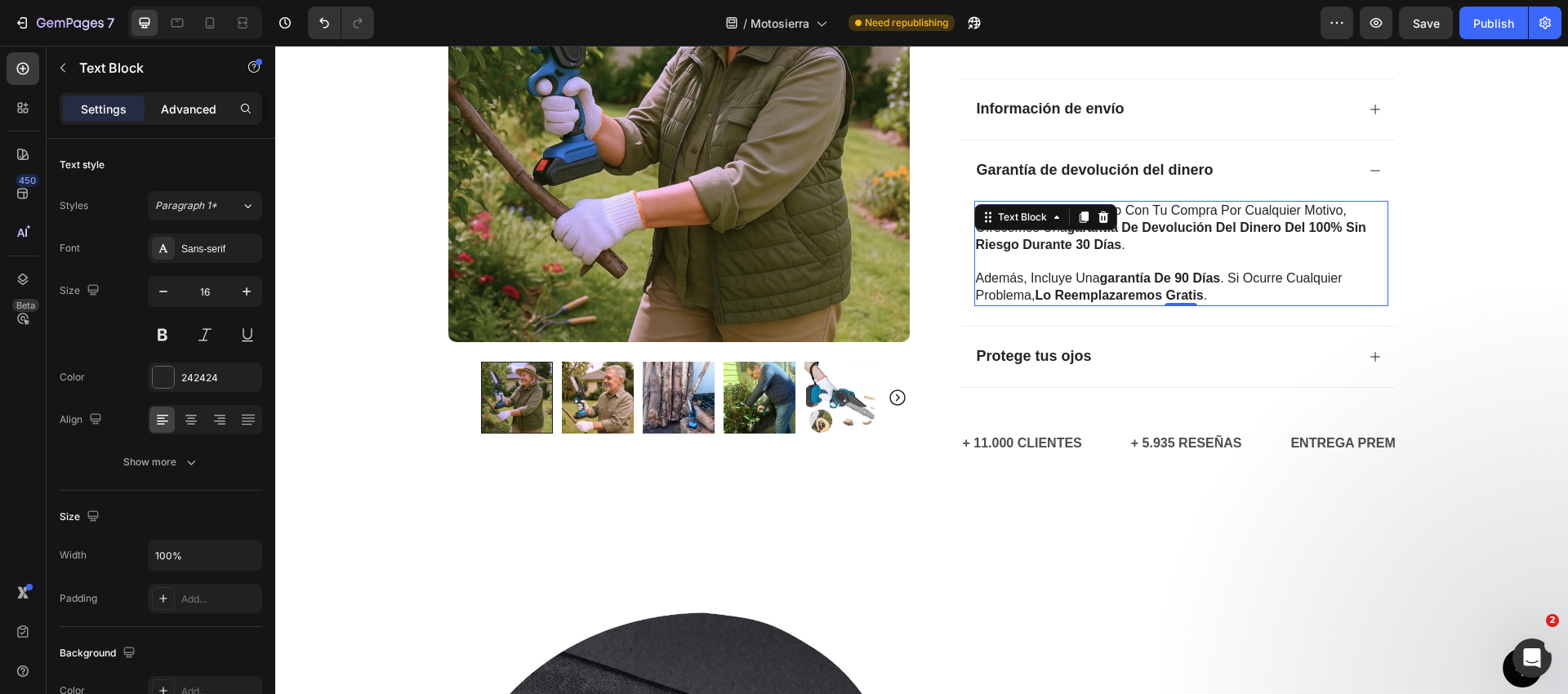
click at [184, 100] on div "Advanced" at bounding box center [188, 108] width 81 height 26
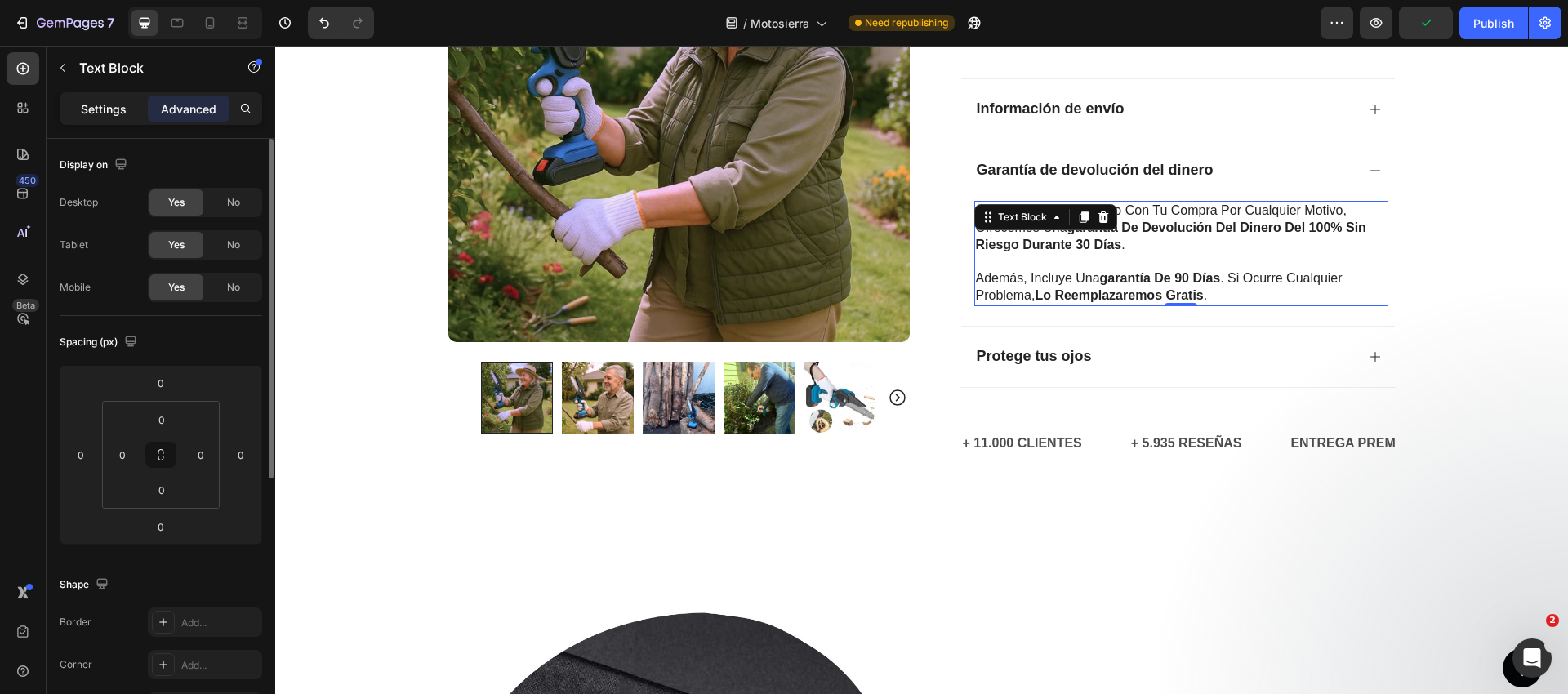
click at [101, 108] on p "Settings" at bounding box center [103, 109] width 46 height 17
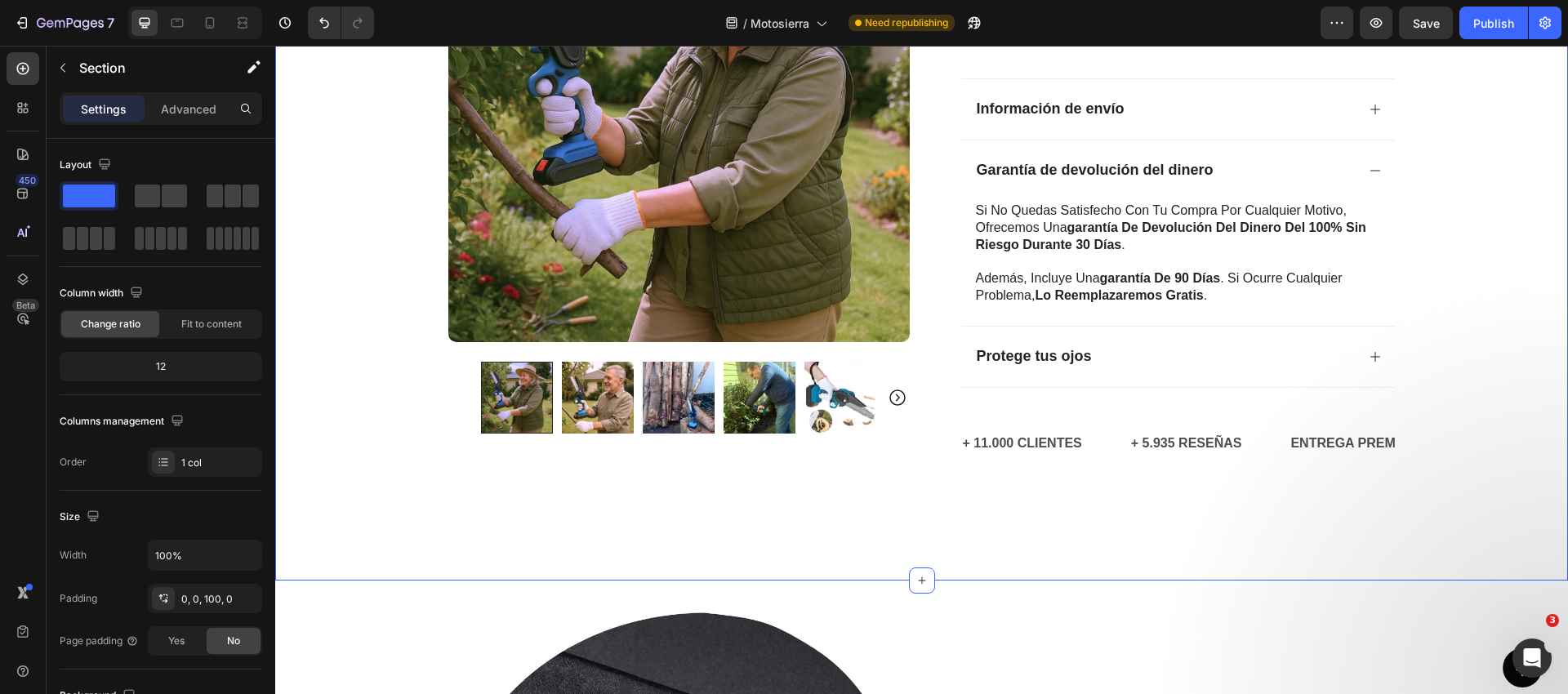
click at [1192, 362] on div "Protege tus ojos" at bounding box center [1165, 358] width 381 height 23
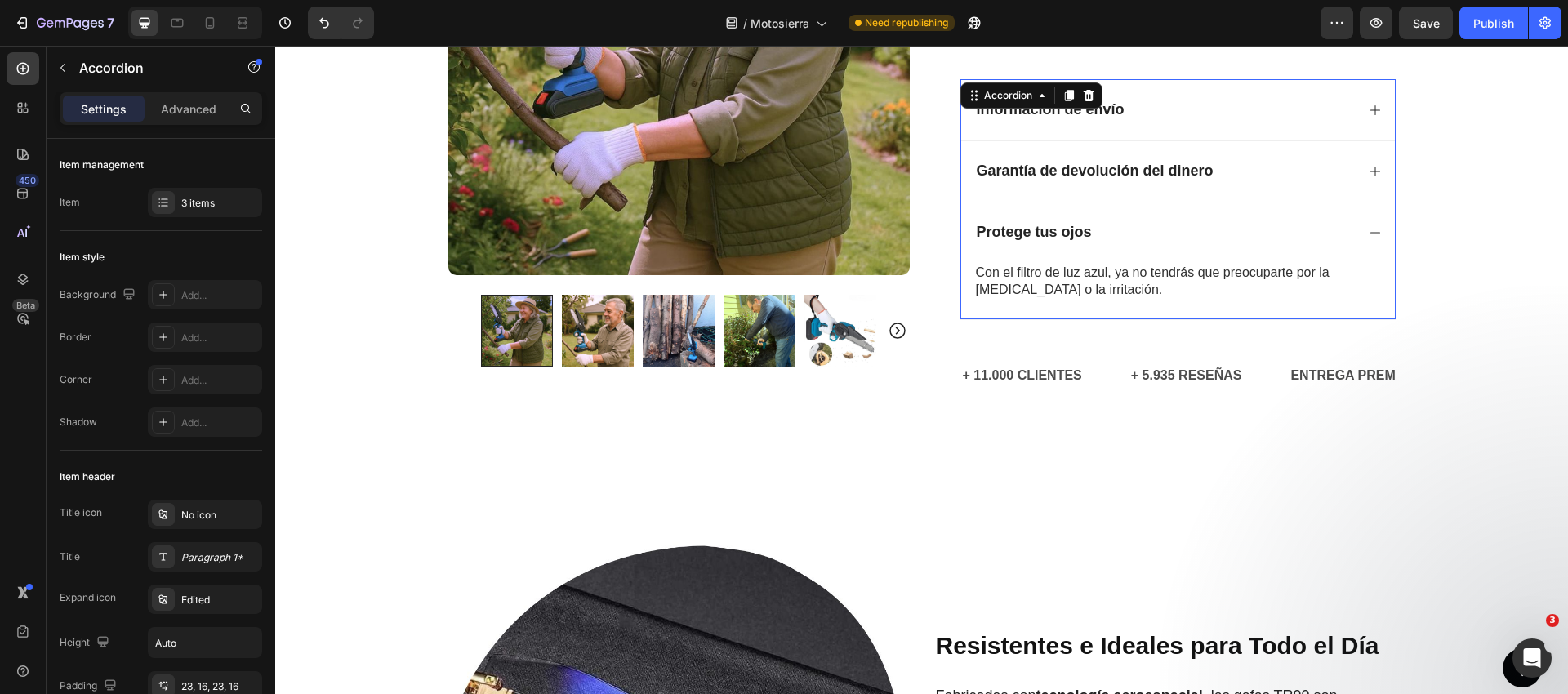
scroll to position [773, 0]
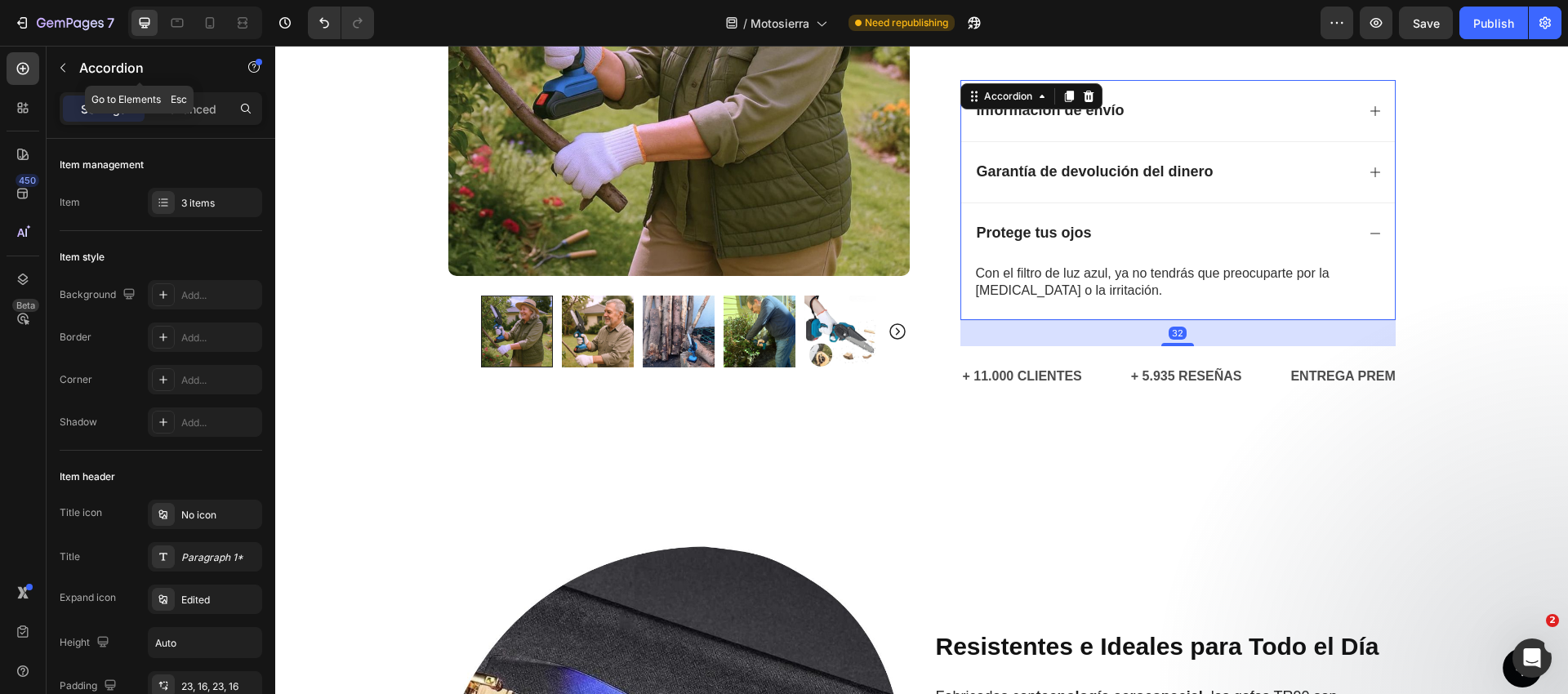
click at [51, 58] on button "button" at bounding box center [62, 67] width 26 height 26
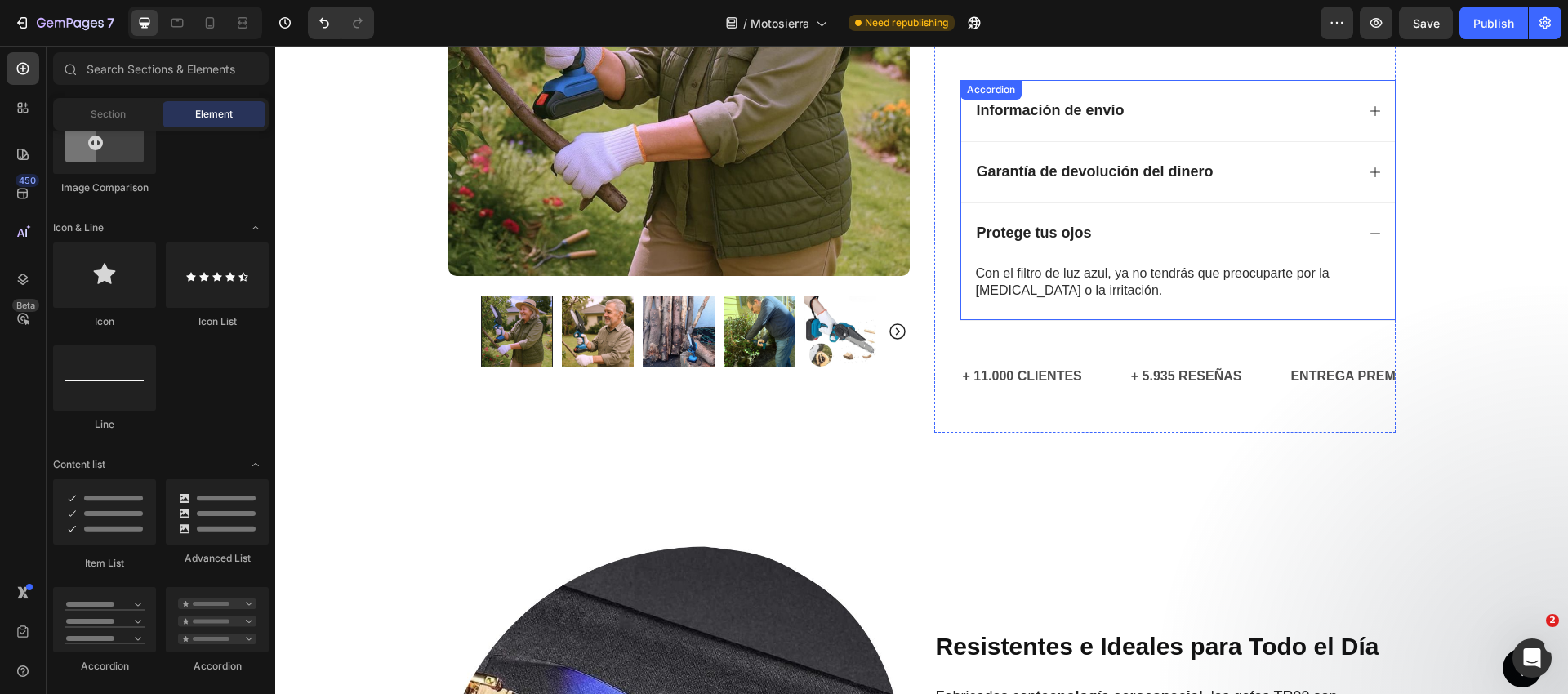
click at [1380, 247] on div "Protege tus ojos" at bounding box center [1178, 233] width 433 height 61
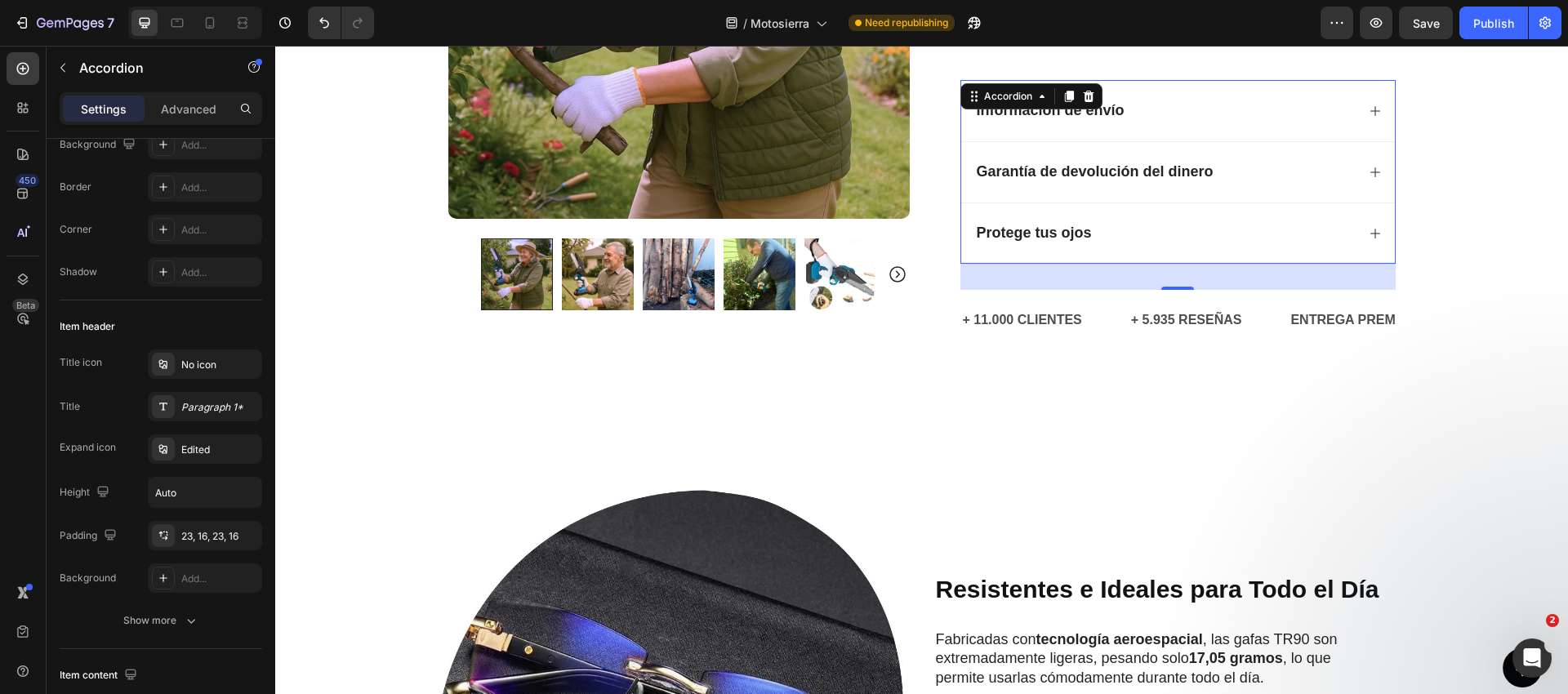
scroll to position [0, 0]
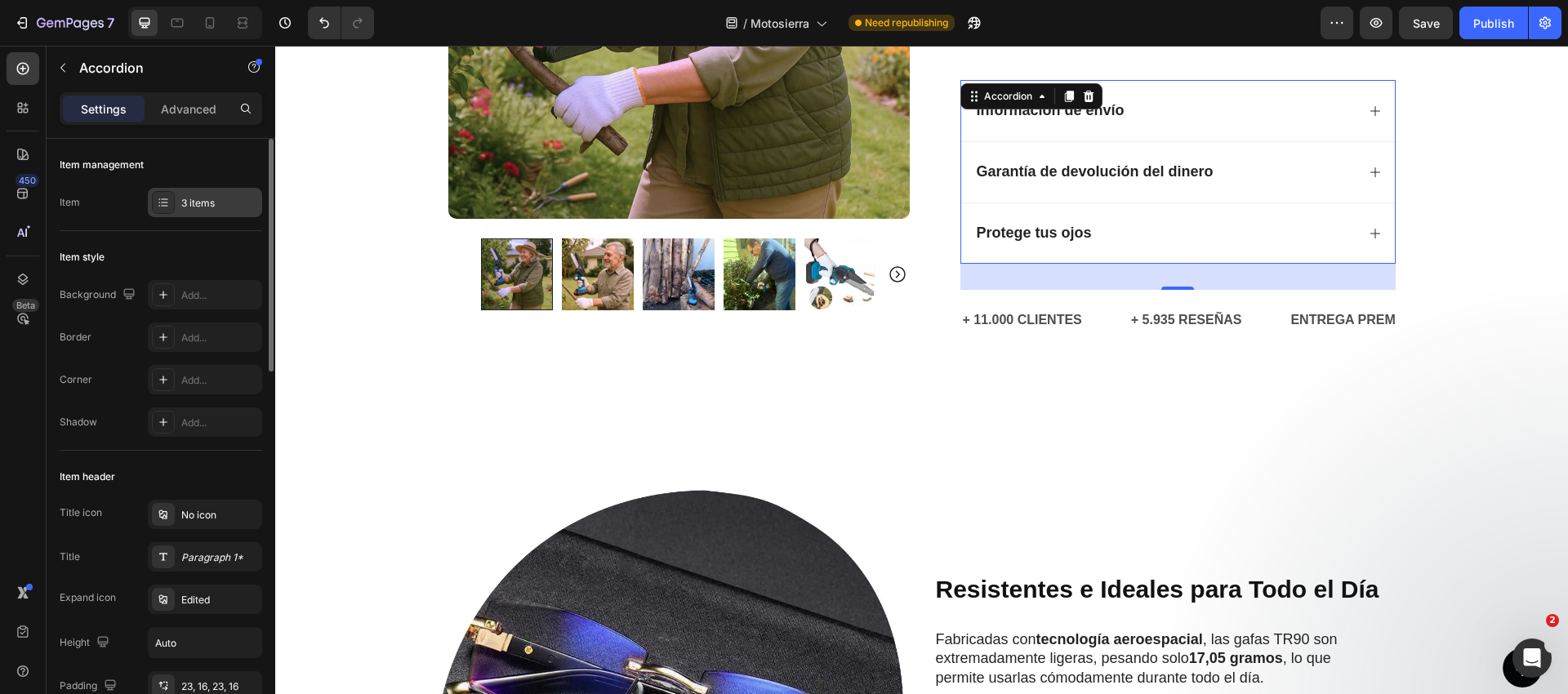
click at [198, 208] on div "3 items" at bounding box center [219, 203] width 76 height 15
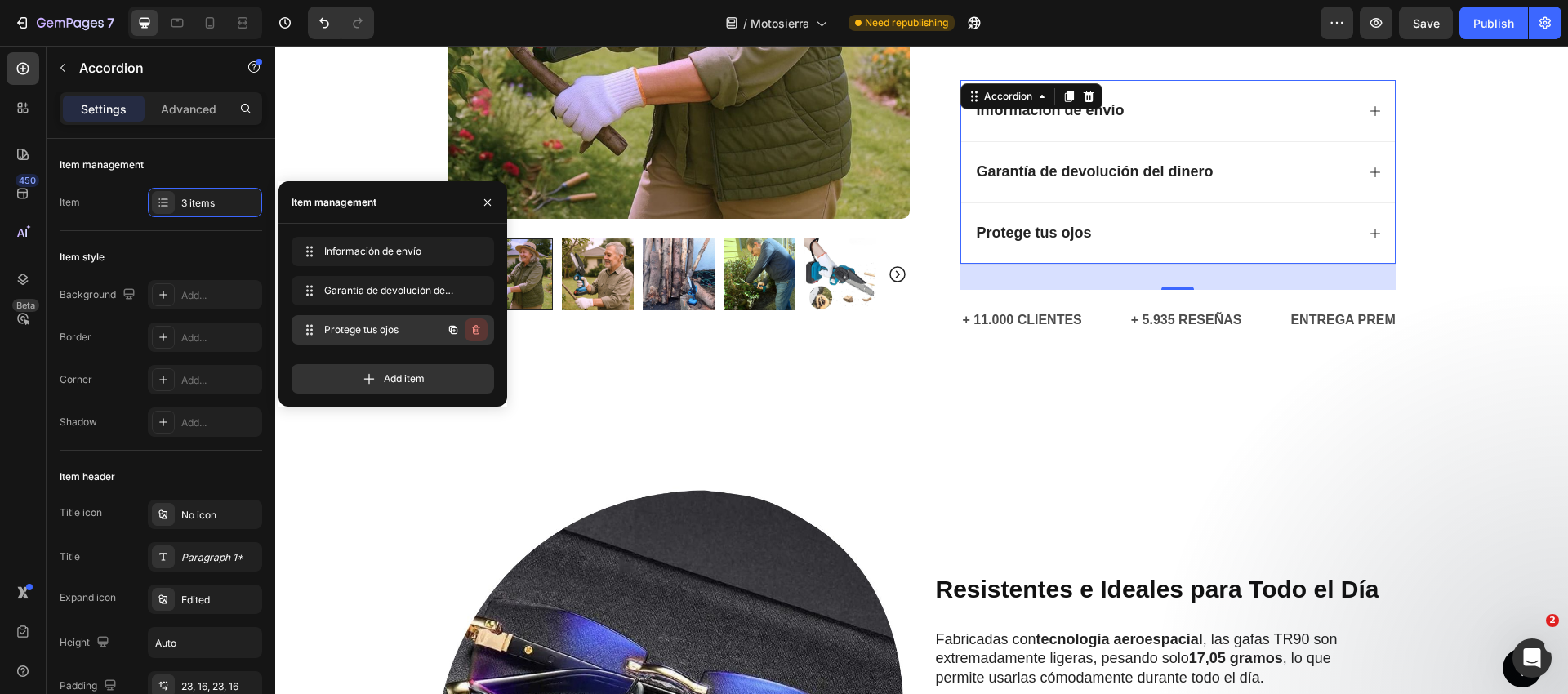
click at [479, 327] on icon "button" at bounding box center [476, 330] width 13 height 13
click at [470, 325] on div "Delete" at bounding box center [465, 330] width 30 height 15
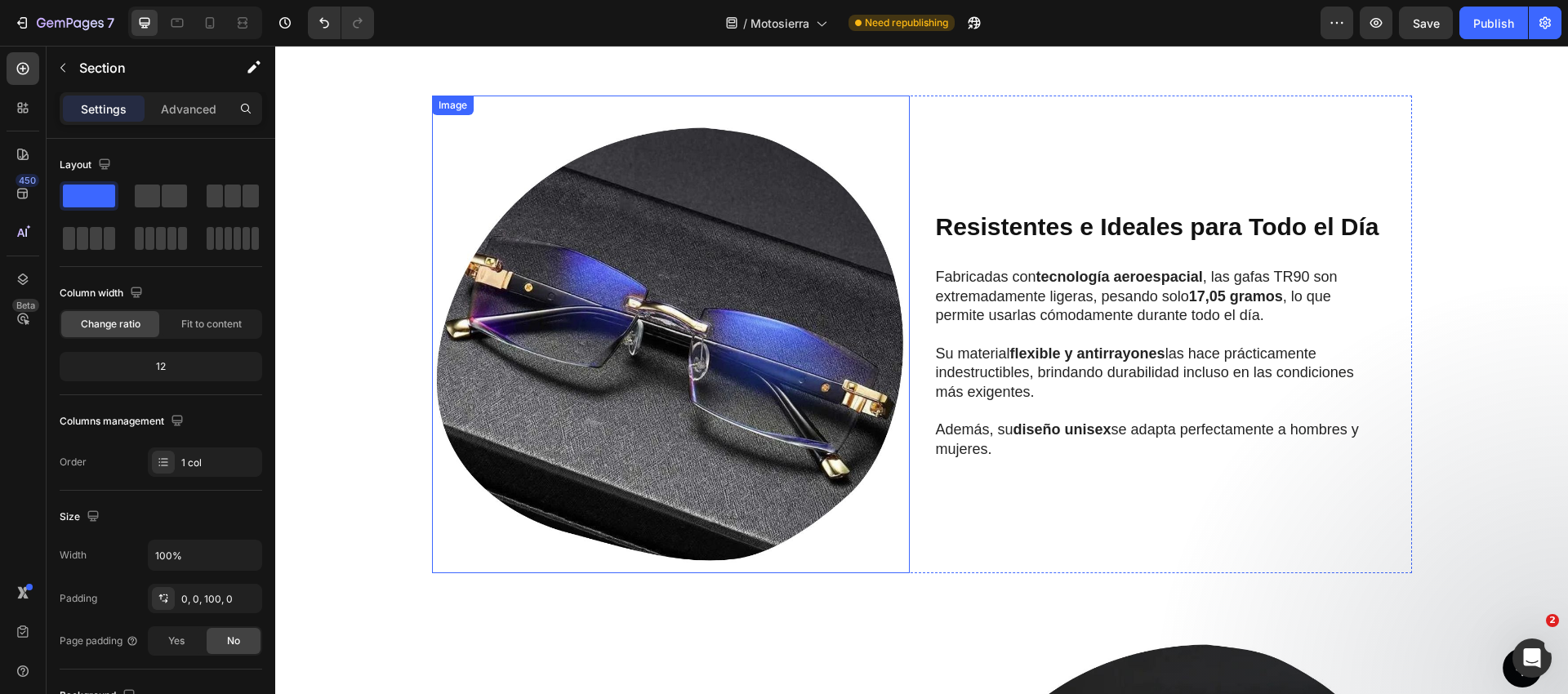
scroll to position [1112, 0]
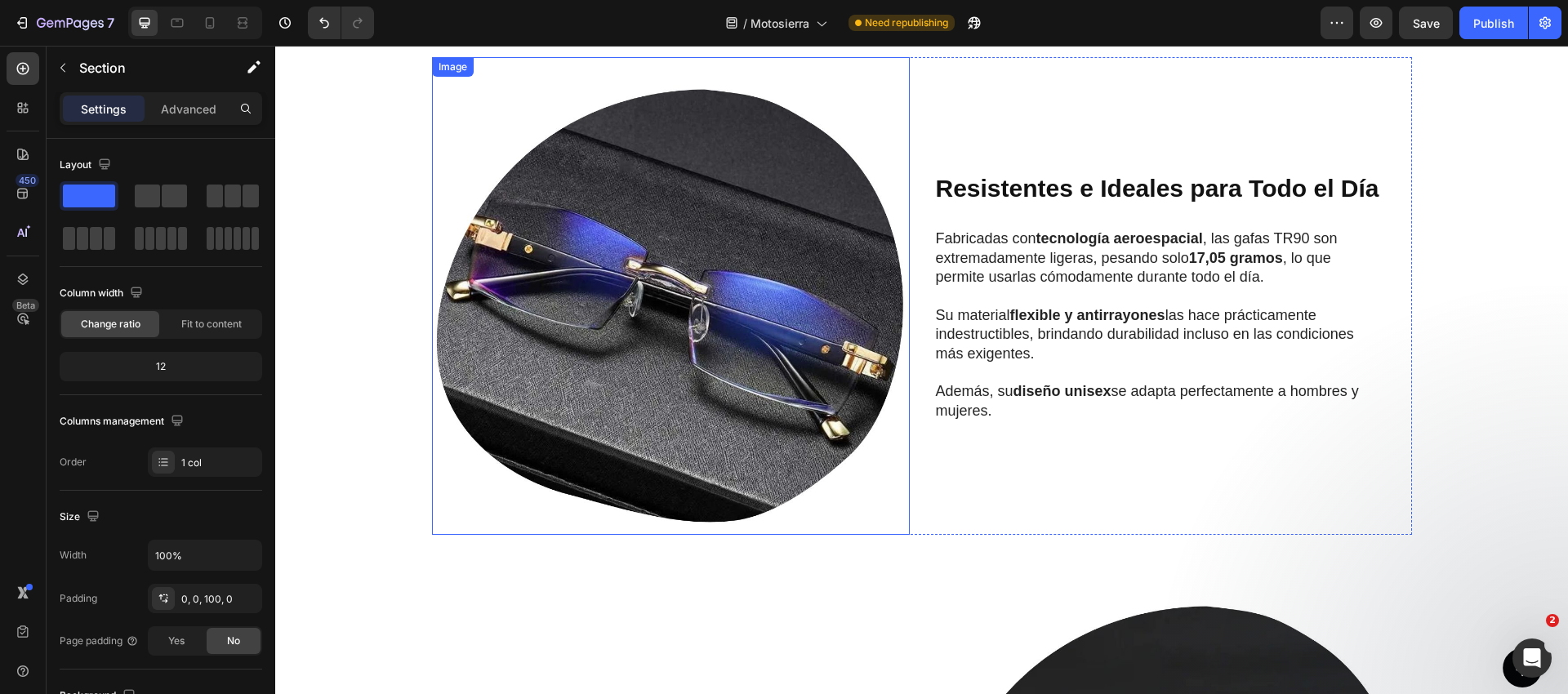
click at [760, 298] on img at bounding box center [670, 296] width 477 height 477
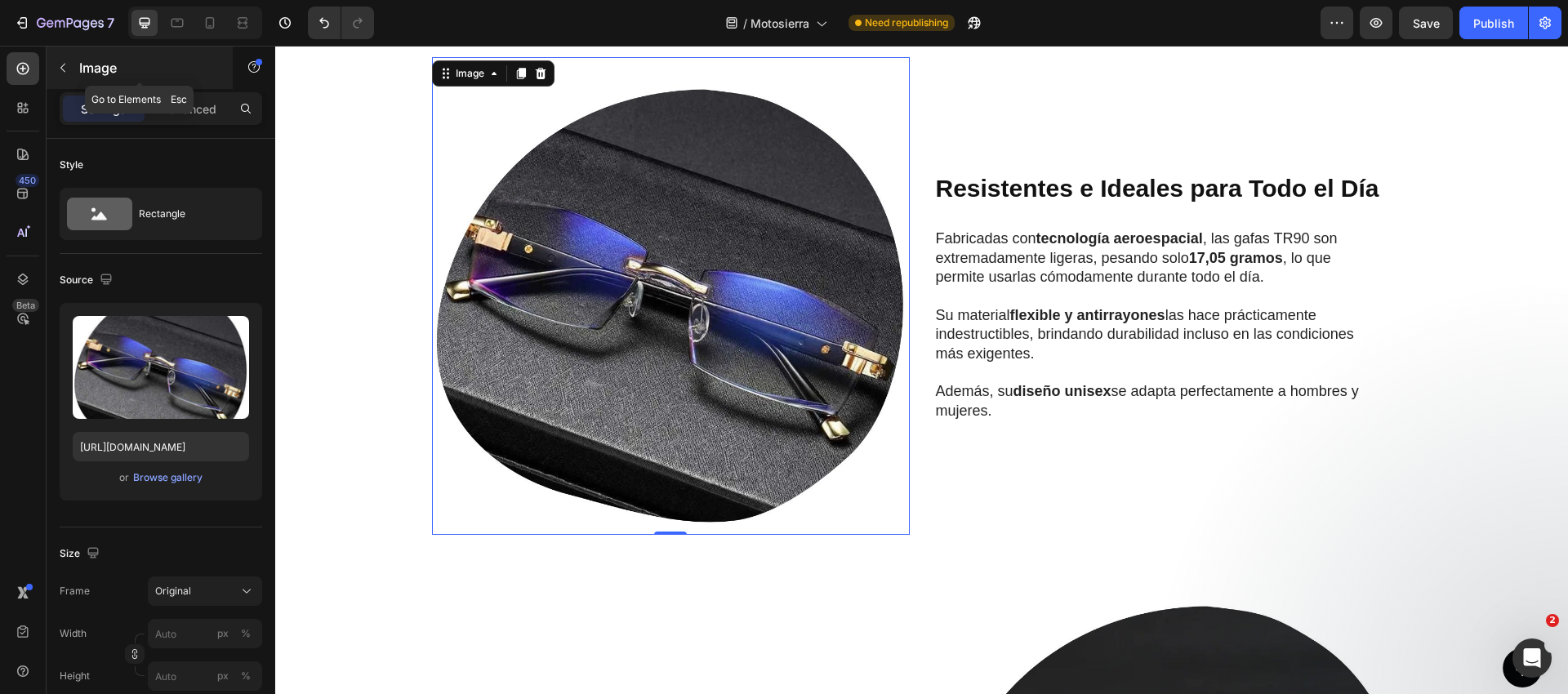
click at [53, 71] on button "button" at bounding box center [62, 67] width 26 height 26
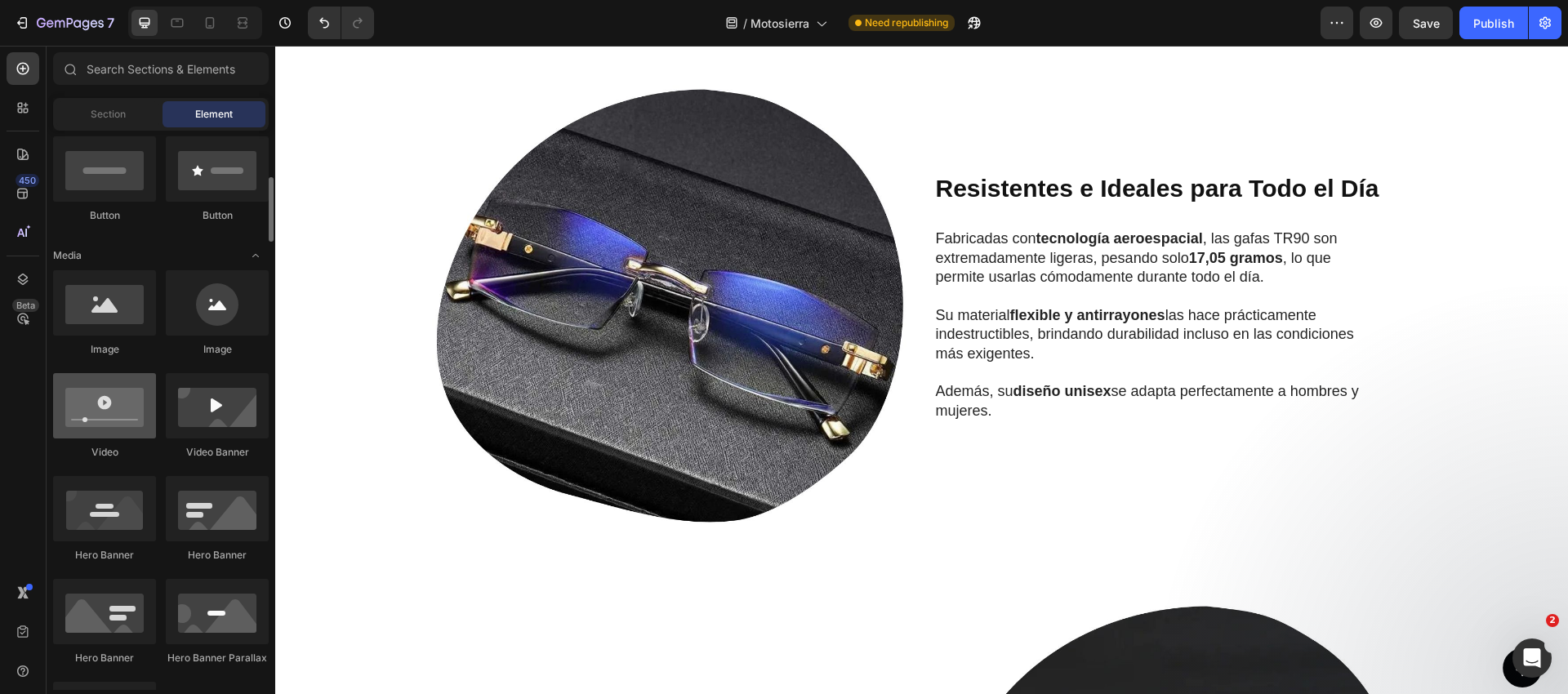
scroll to position [403, 0]
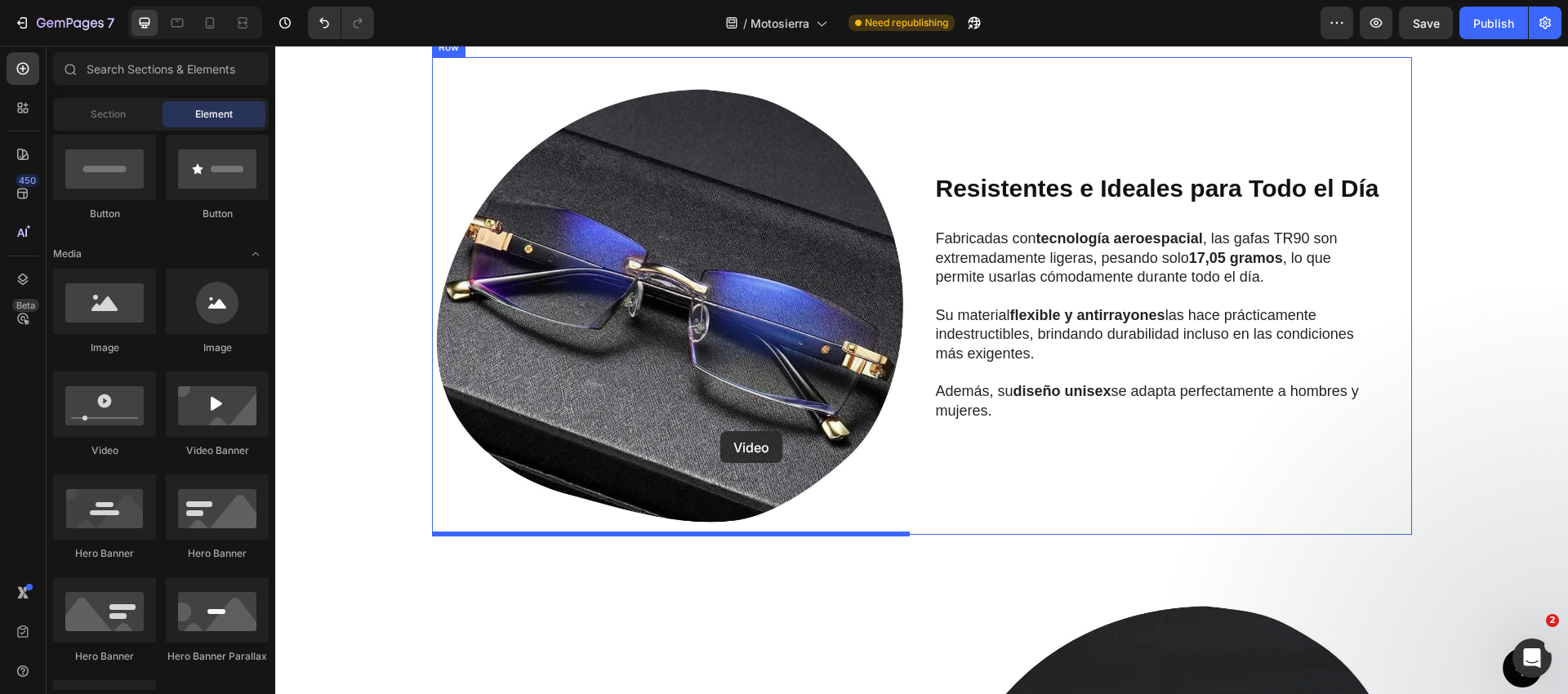
drag, startPoint x: 477, startPoint y: 447, endPoint x: 717, endPoint y: 431, distance: 240.5
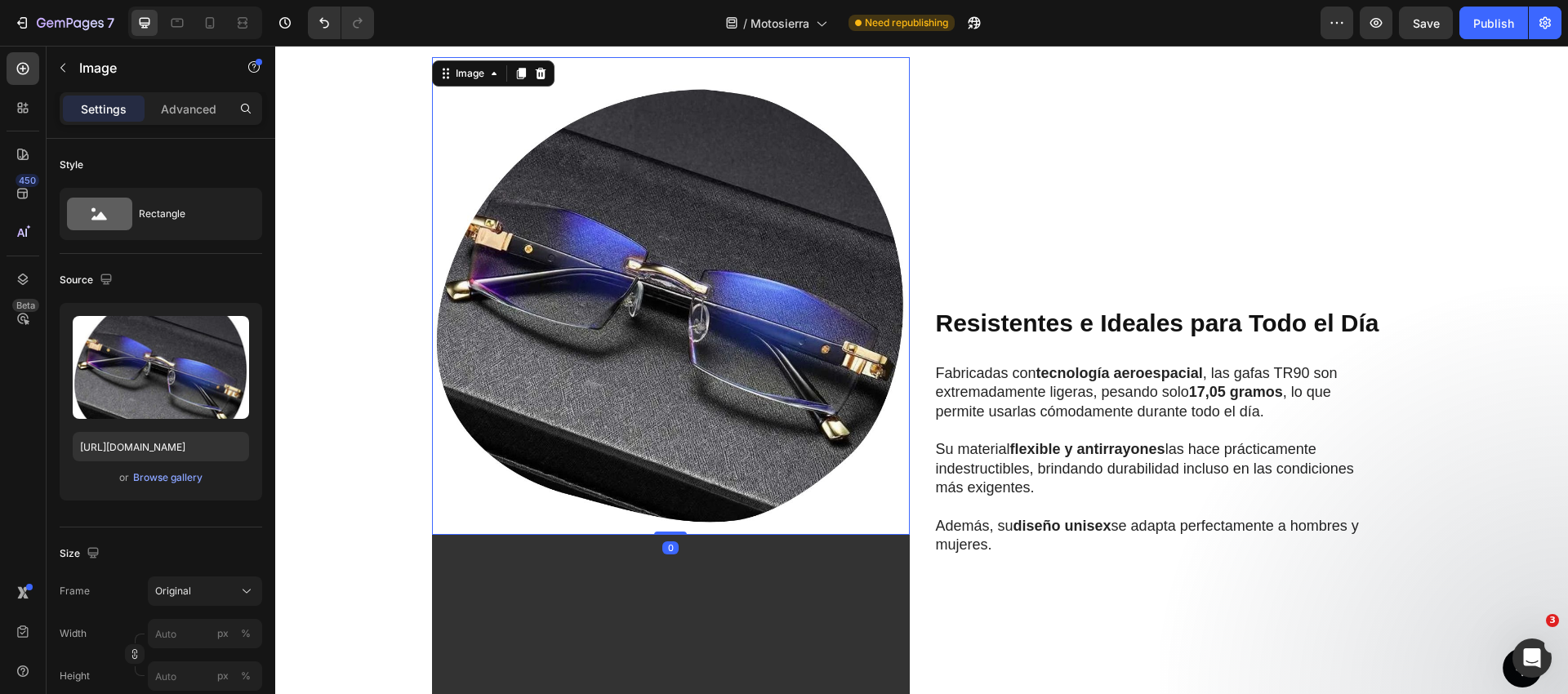
click at [680, 335] on img at bounding box center [670, 296] width 477 height 477
click at [547, 71] on div at bounding box center [540, 74] width 20 height 20
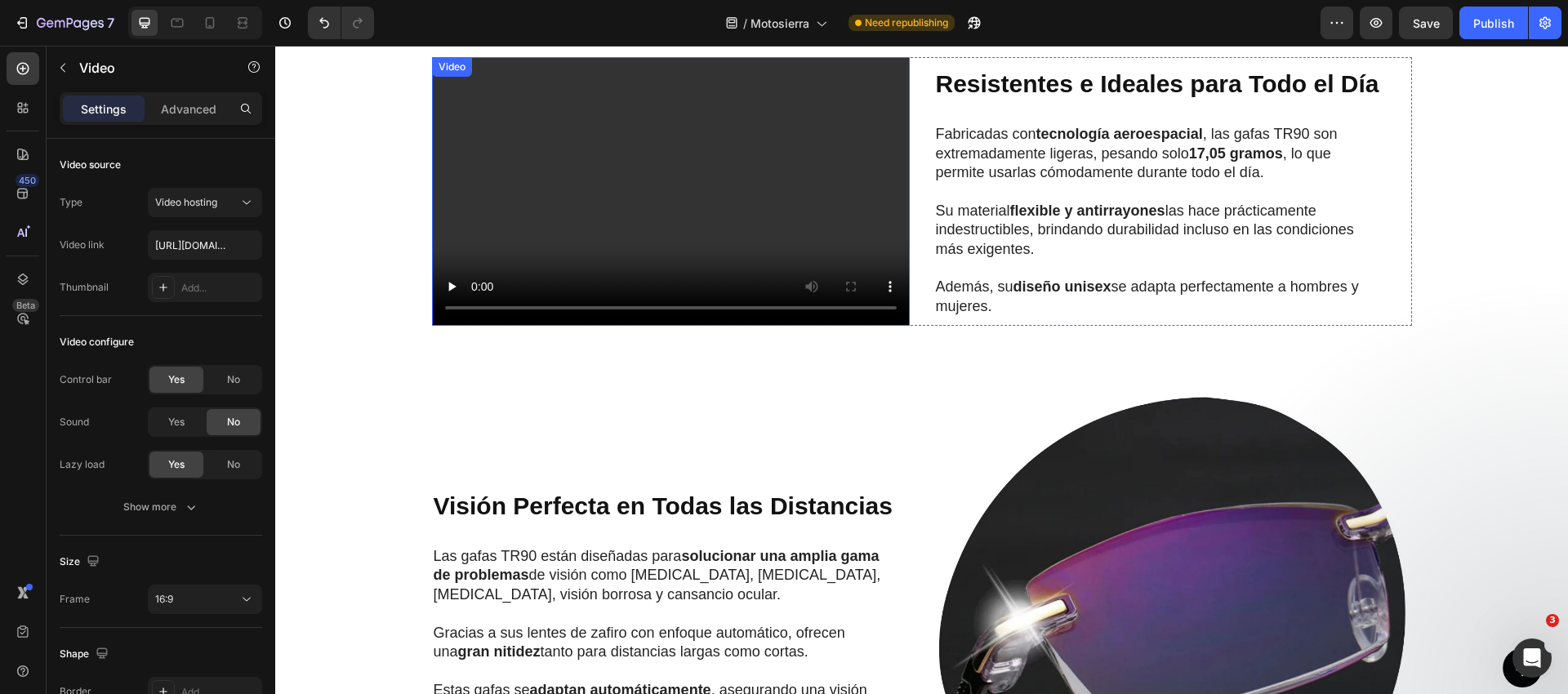
click at [613, 148] on video at bounding box center [670, 192] width 477 height 269
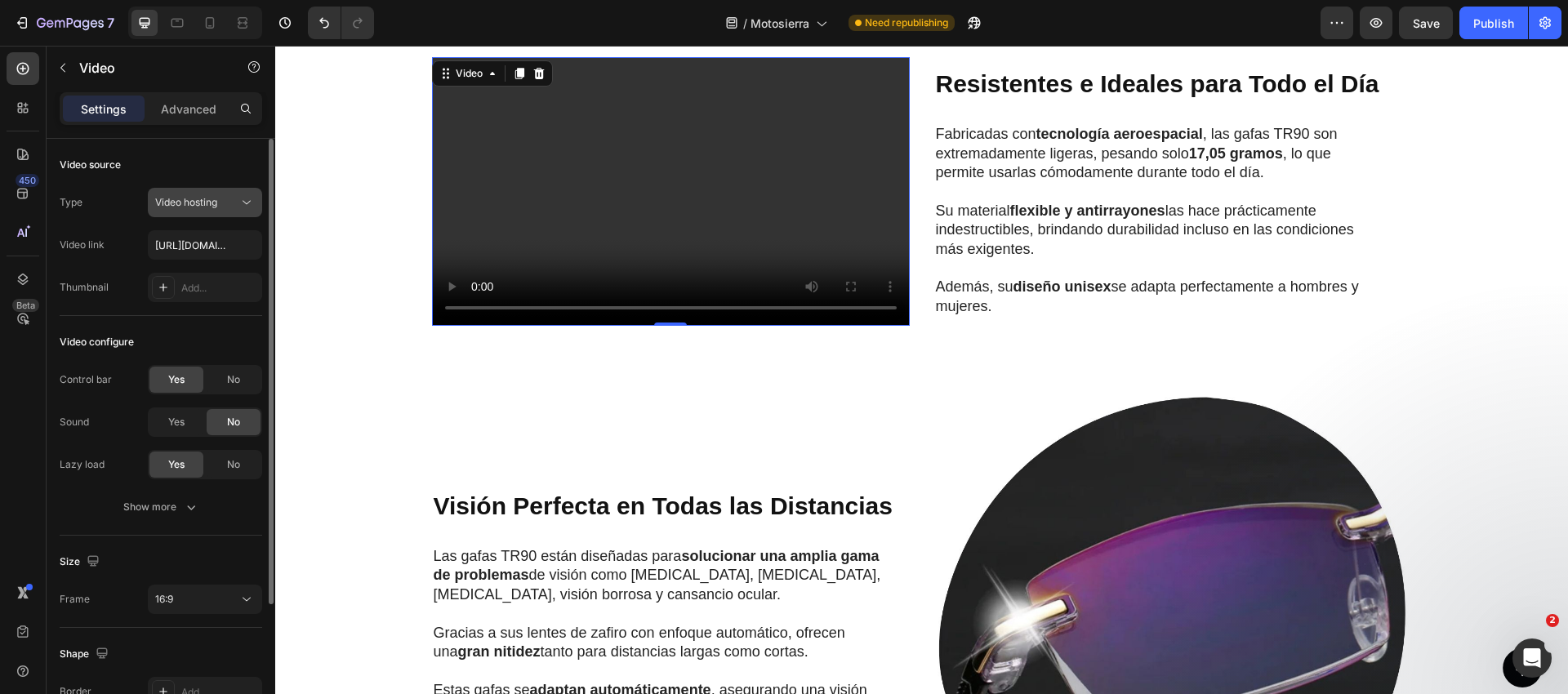
click at [198, 209] on span "Video hosting" at bounding box center [186, 203] width 62 height 15
click at [198, 206] on span "Video hosting" at bounding box center [186, 202] width 62 height 12
click at [200, 247] on input "https://cdn.shopify.com/videos/c/o/v/2cd3deb506b54b009063f7270ab5cf2e.mp4" at bounding box center [205, 244] width 115 height 29
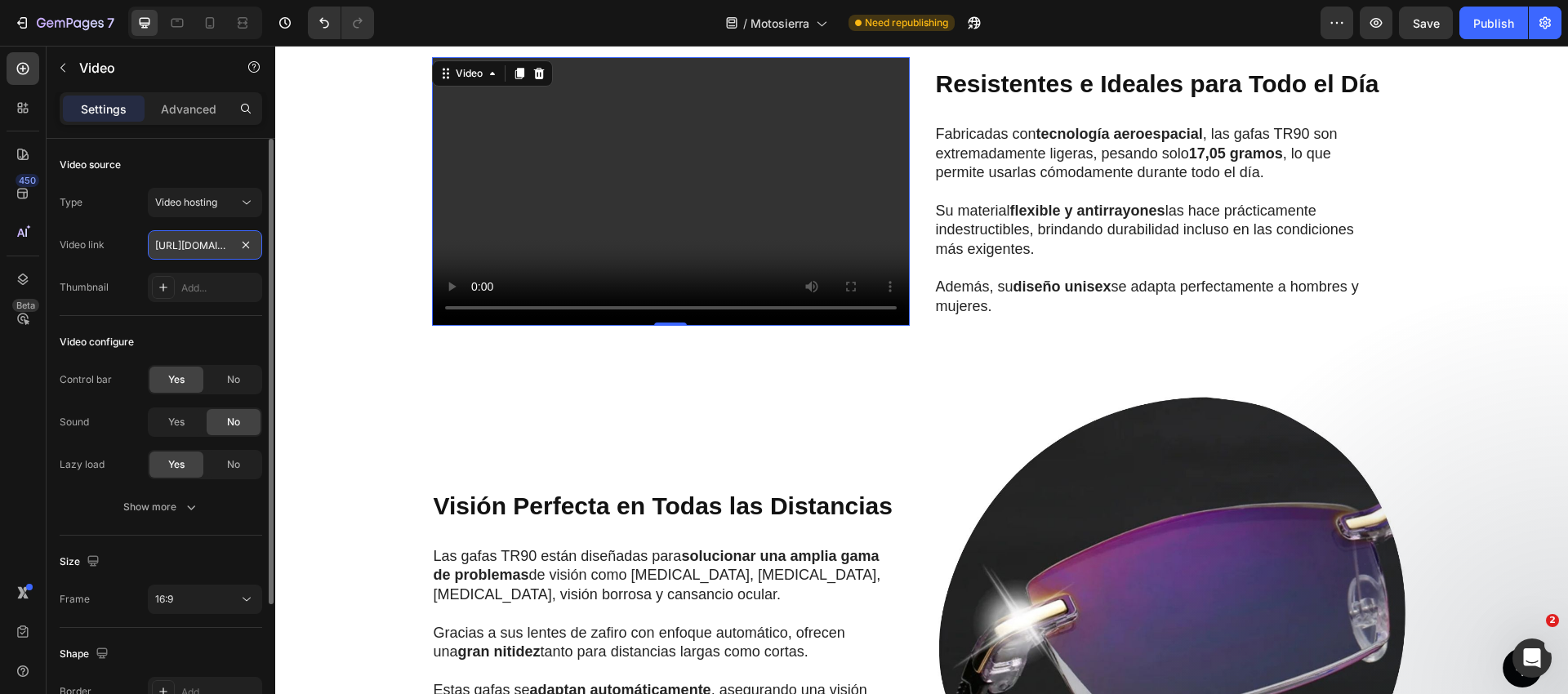
paste input "4e1b838eb01f40e79350fb2f299b4ddc"
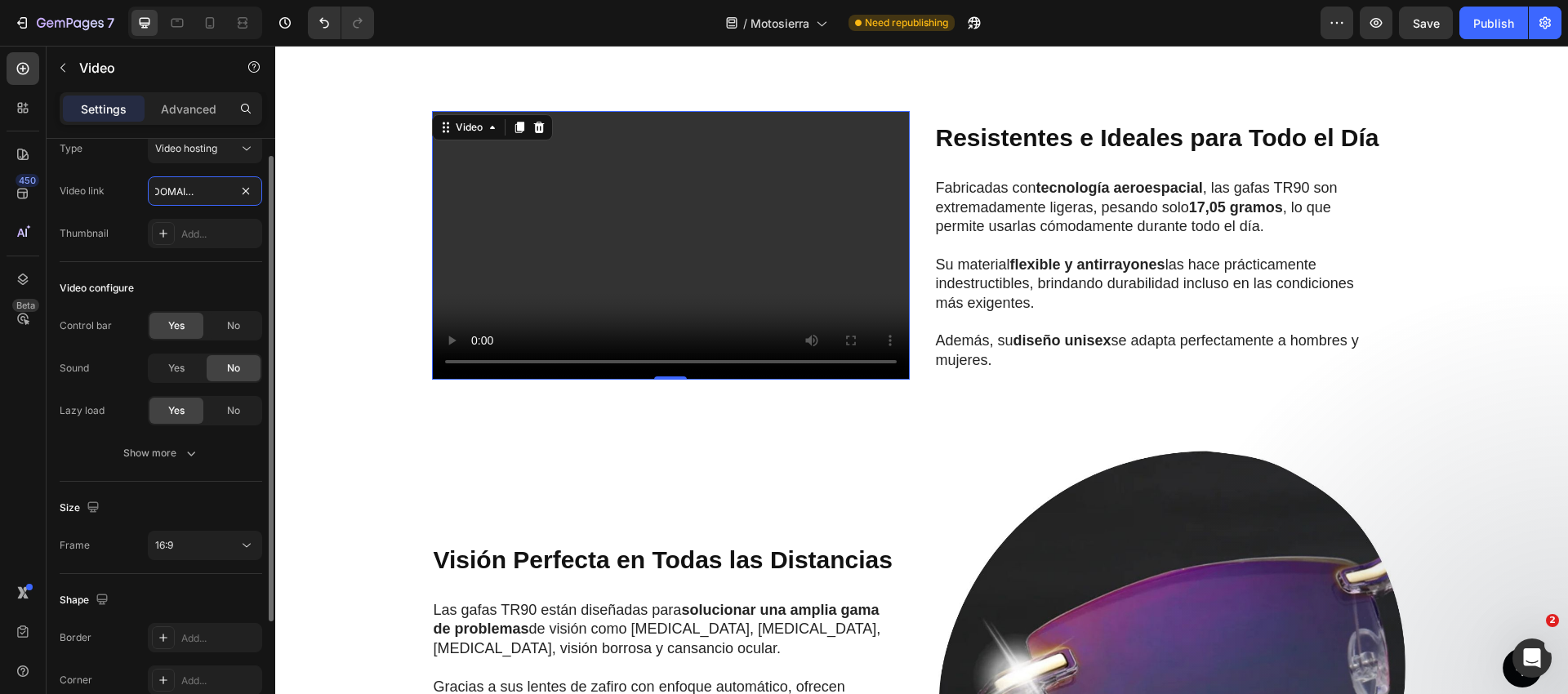
scroll to position [60, 0]
type input "[URL][DOMAIN_NAME]"
click at [230, 325] on div "No" at bounding box center [233, 320] width 54 height 26
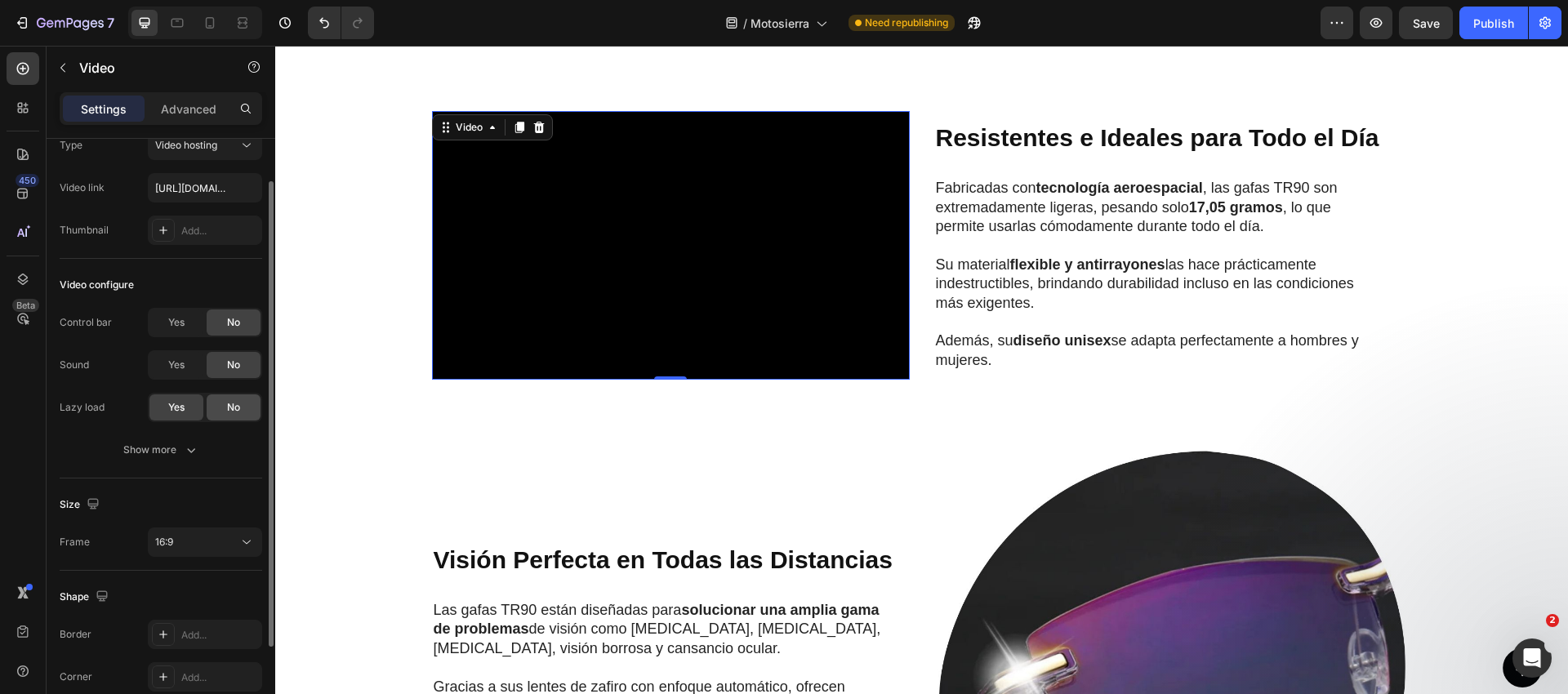
scroll to position [56, 0]
click at [166, 442] on div "Show more" at bounding box center [161, 451] width 76 height 17
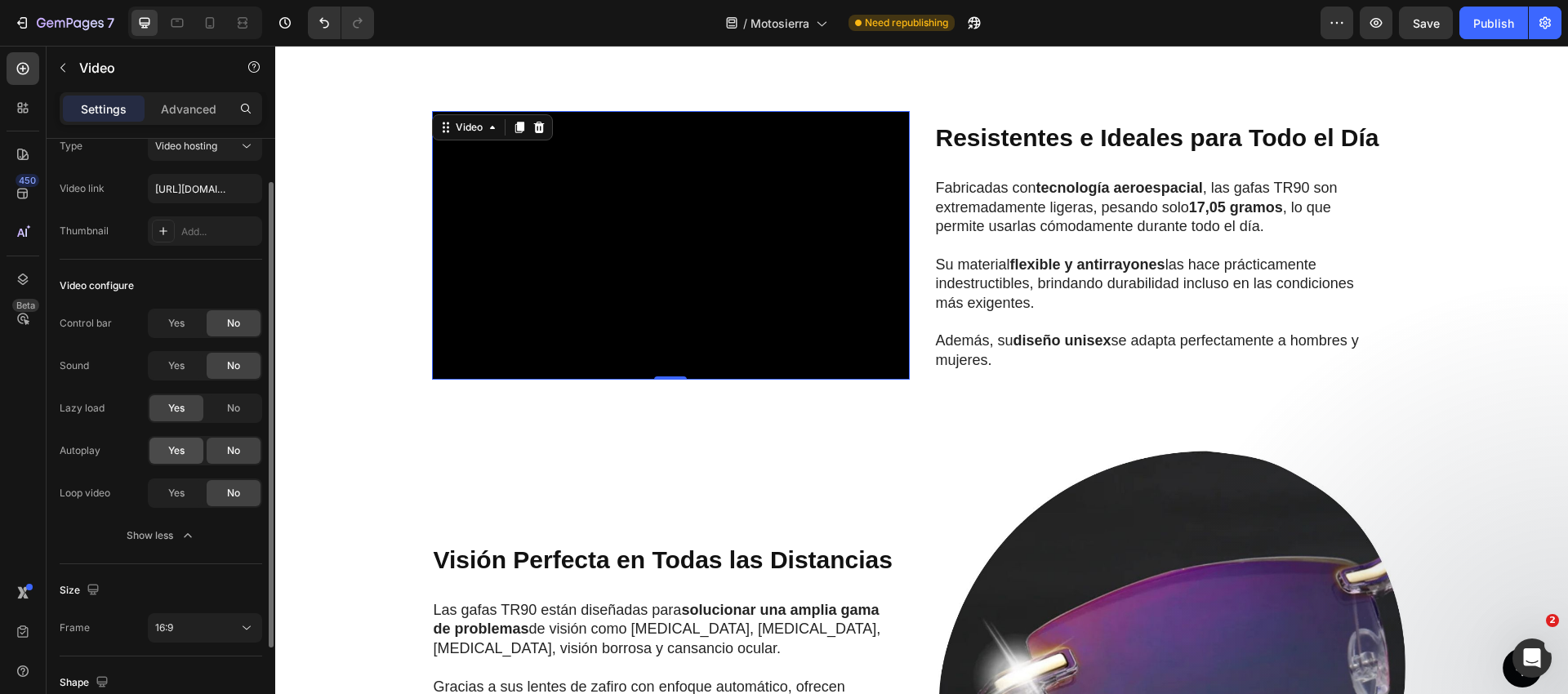
click at [167, 451] on div "Yes" at bounding box center [176, 450] width 54 height 26
click at [171, 496] on span "Yes" at bounding box center [177, 493] width 17 height 15
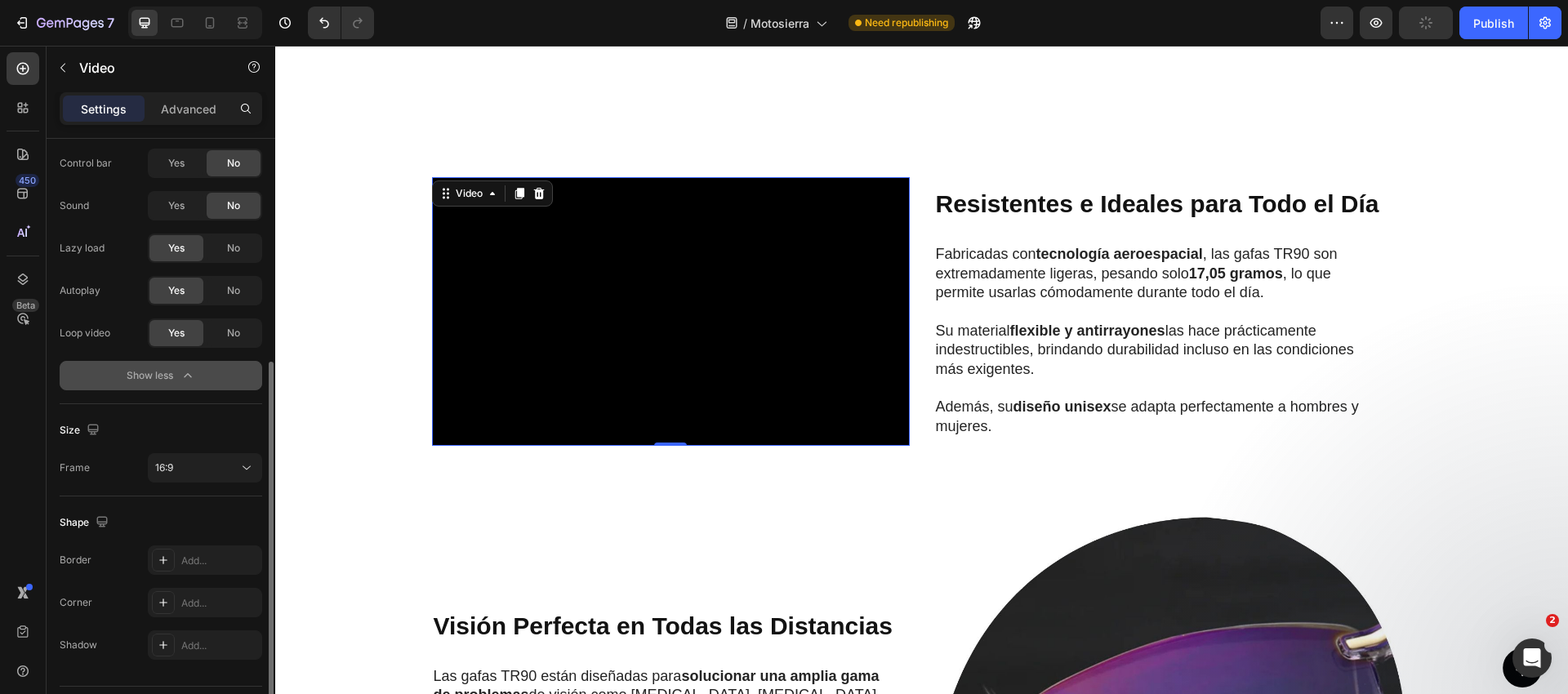
scroll to position [261, 0]
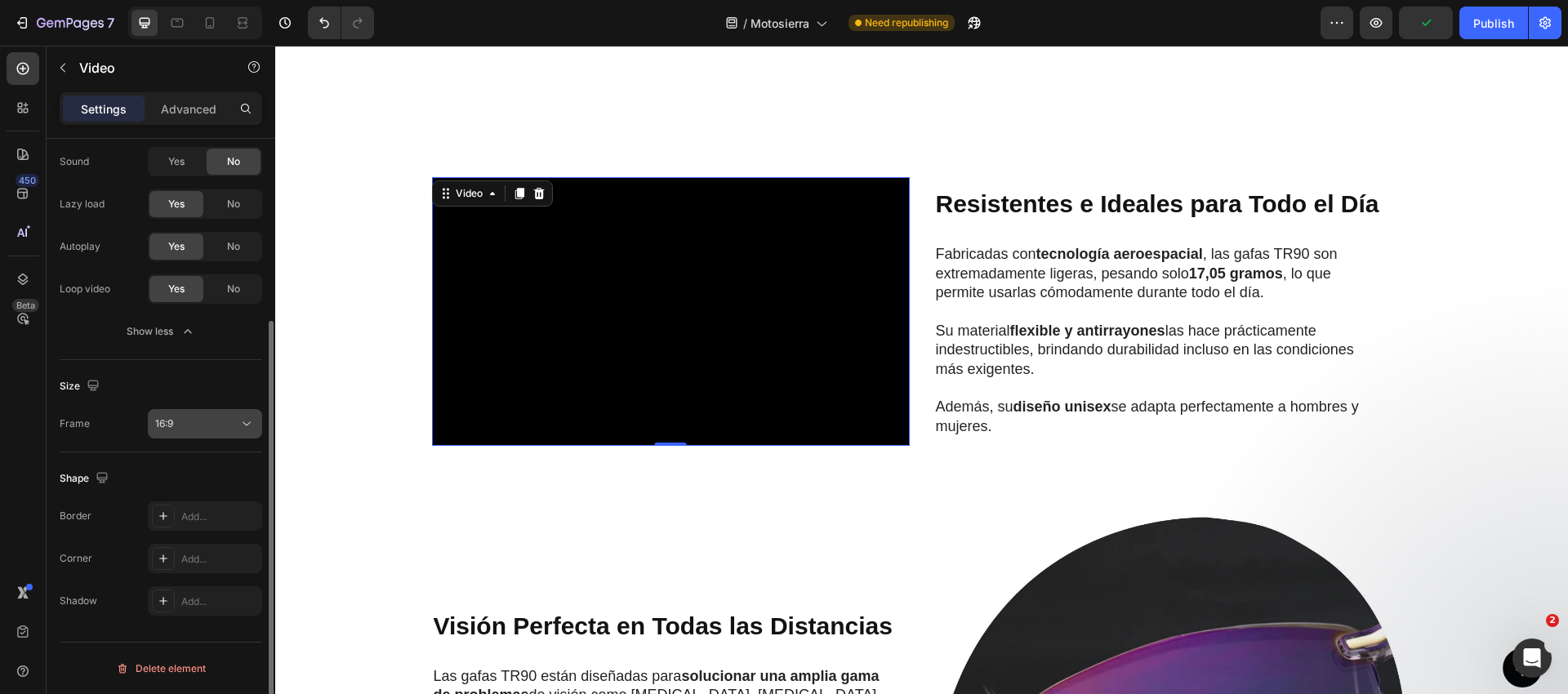
click at [174, 427] on div "16:9" at bounding box center [197, 424] width 83 height 15
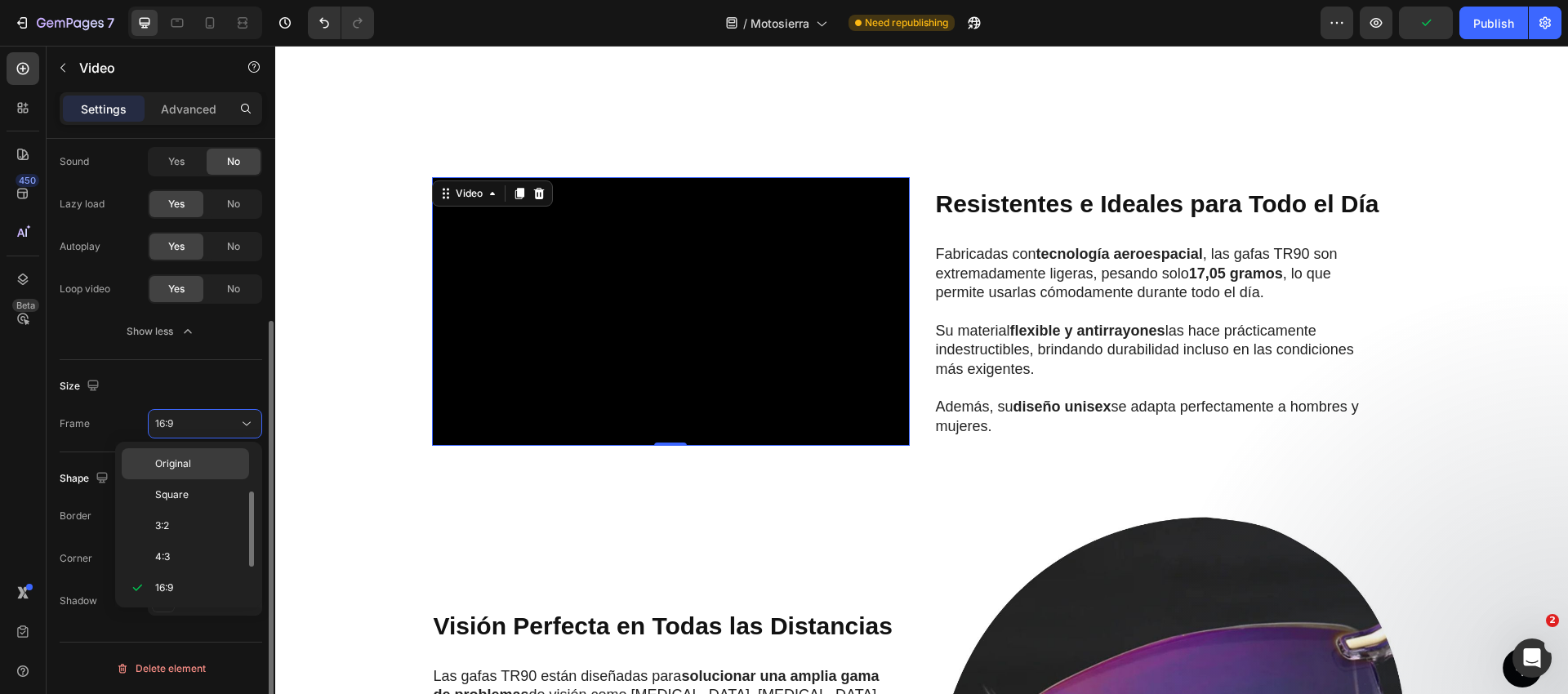
scroll to position [29, 0]
click at [192, 481] on div "Square" at bounding box center [185, 496] width 127 height 31
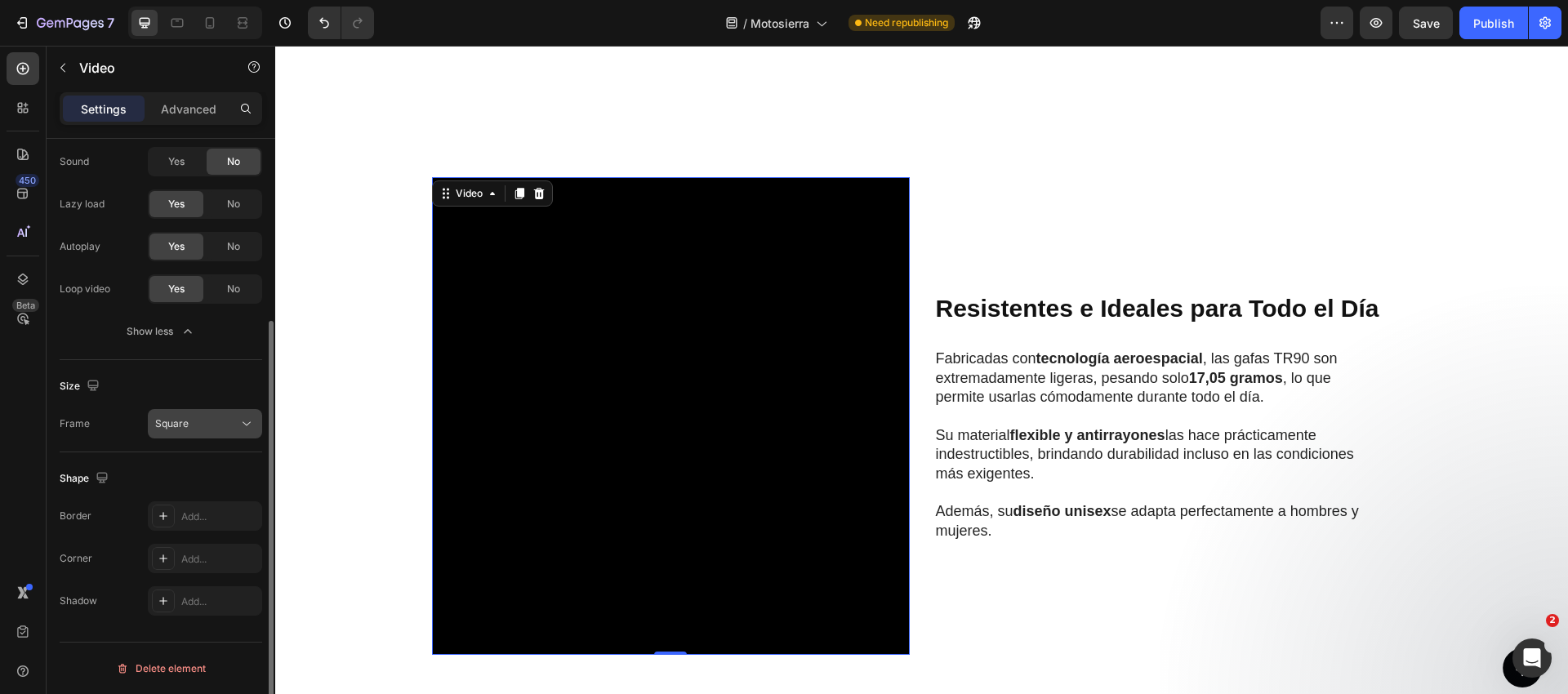
click at [188, 424] on div "Square" at bounding box center [197, 424] width 83 height 15
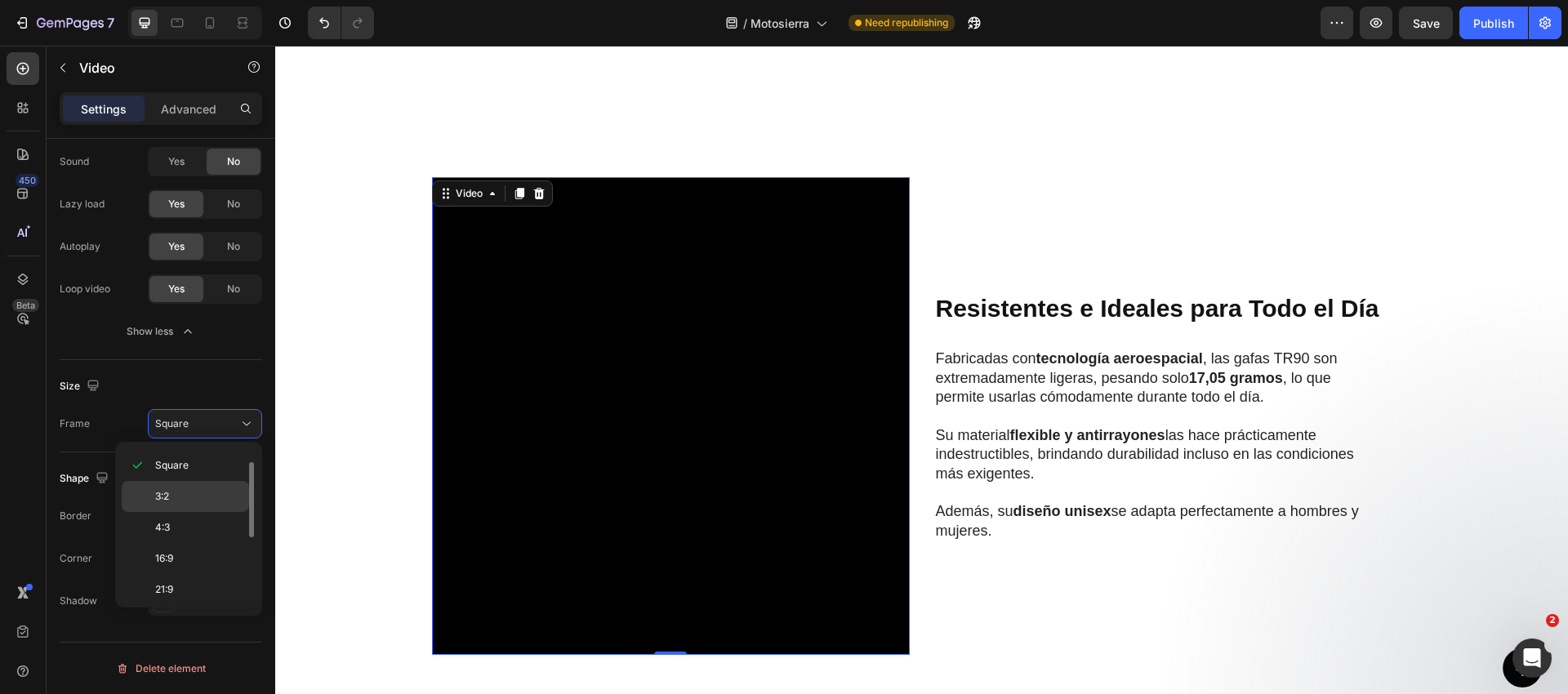
click at [181, 512] on div "3:2" at bounding box center [185, 527] width 127 height 31
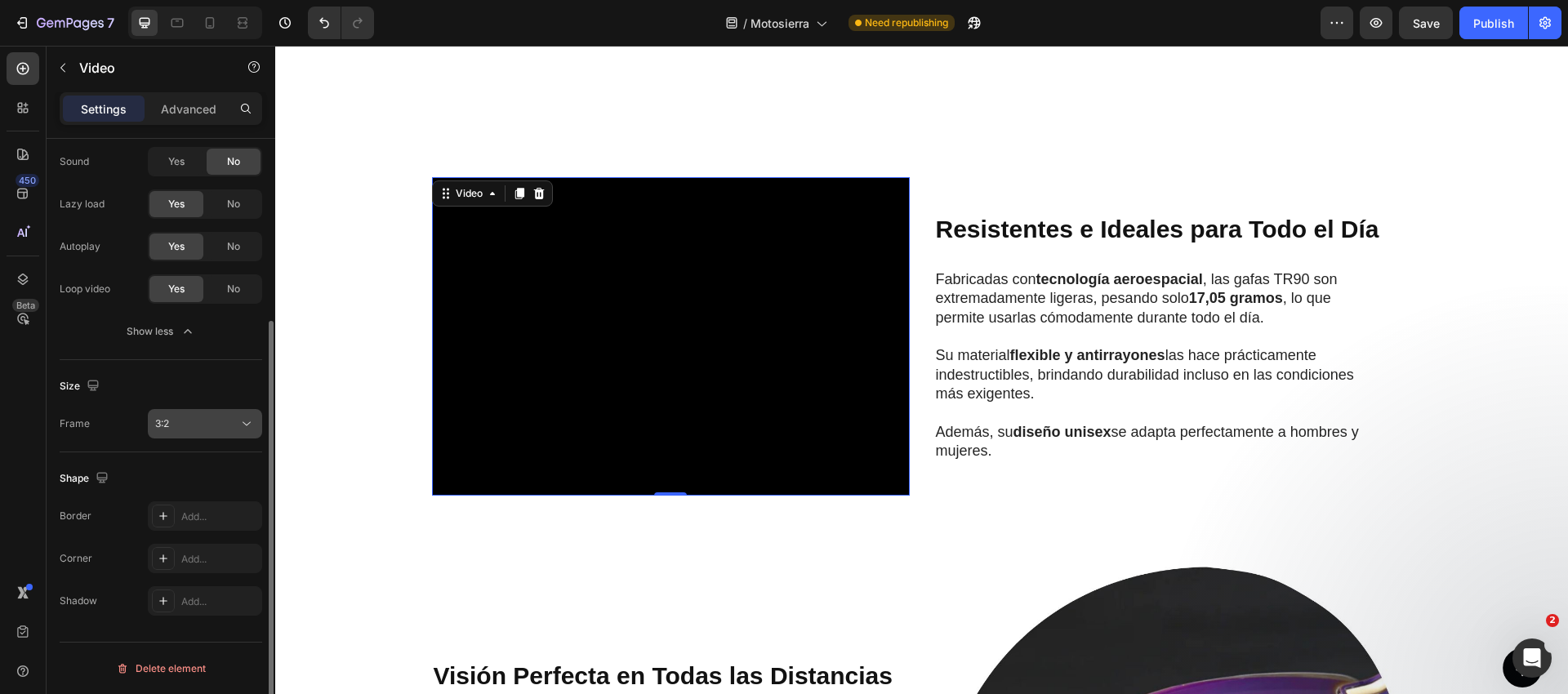
click at [193, 413] on button "3:2" at bounding box center [205, 423] width 115 height 29
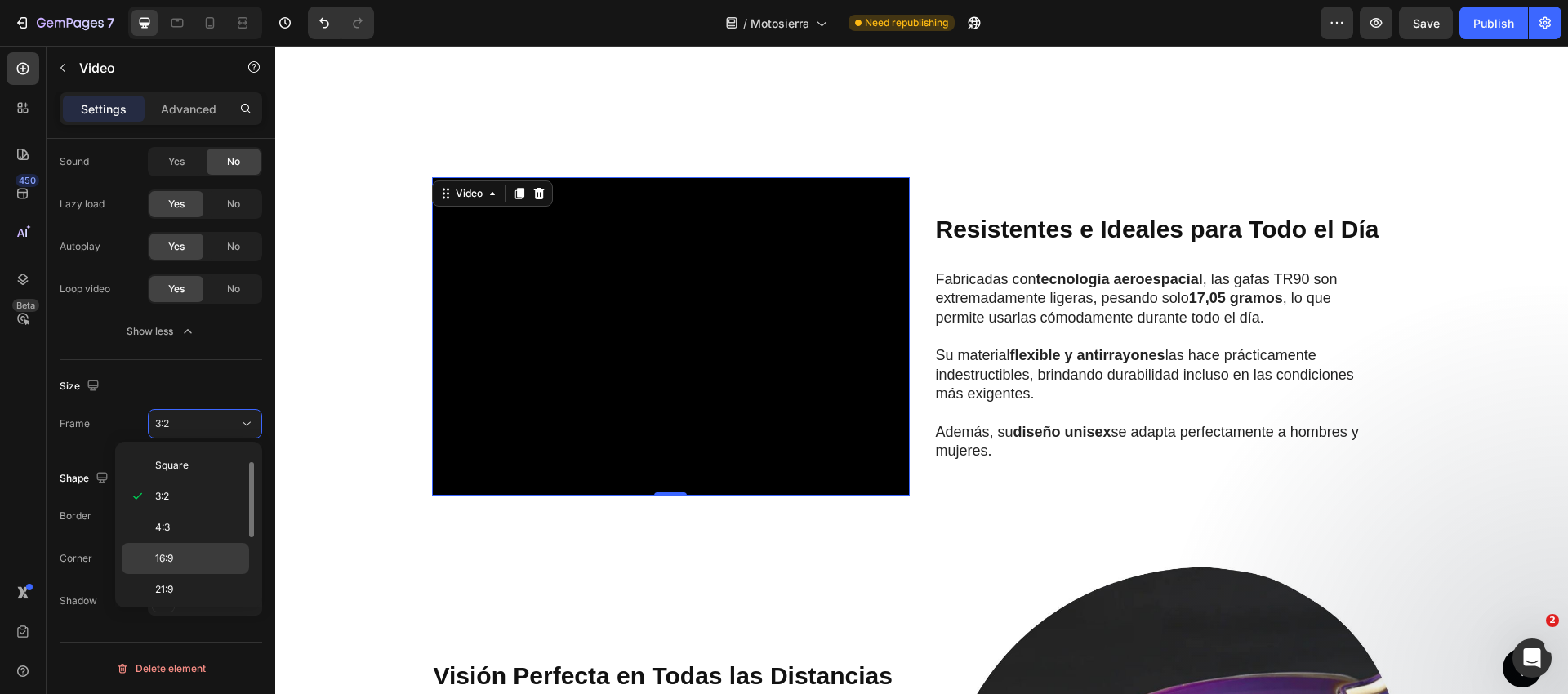
click at [174, 557] on p "16:9" at bounding box center [198, 559] width 86 height 15
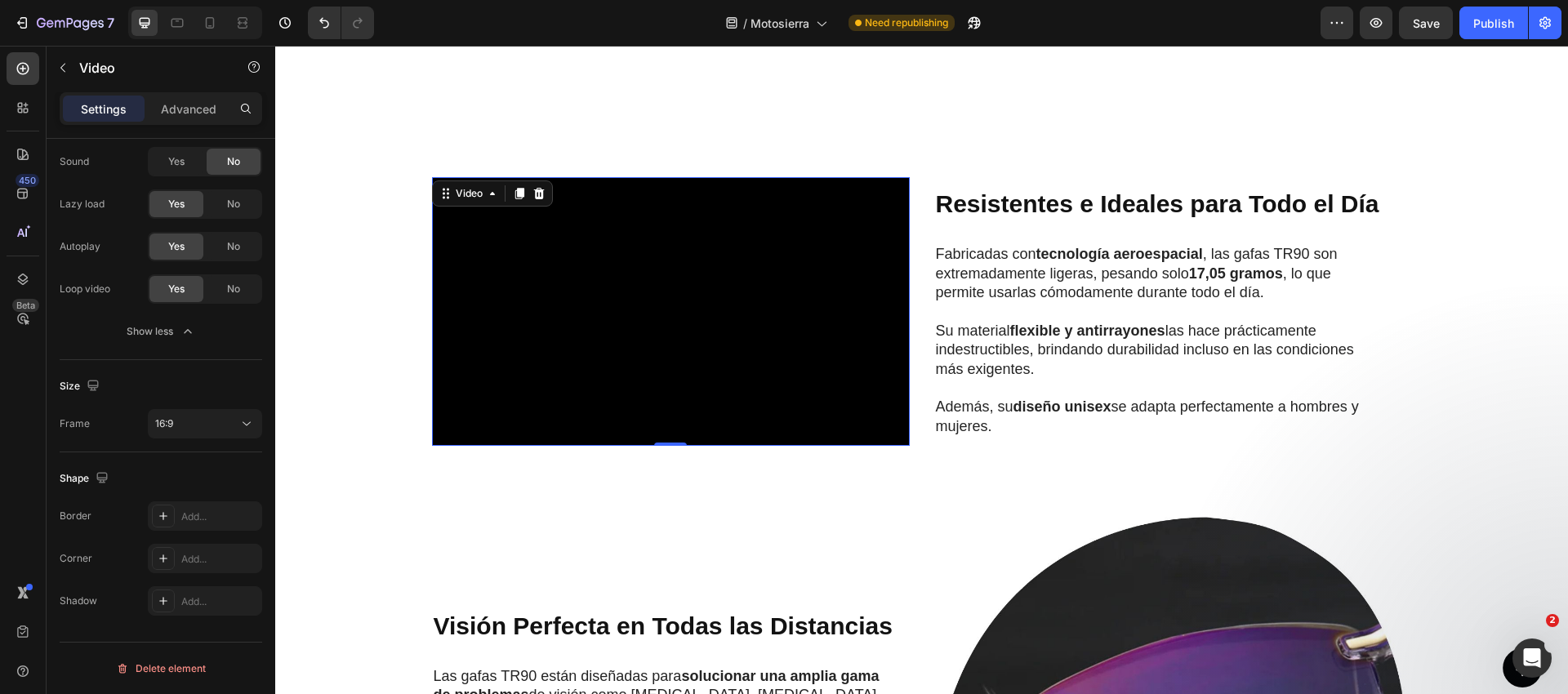
drag, startPoint x: 198, startPoint y: 424, endPoint x: 184, endPoint y: 468, distance: 46.2
click at [198, 425] on div "16:9" at bounding box center [197, 424] width 83 height 15
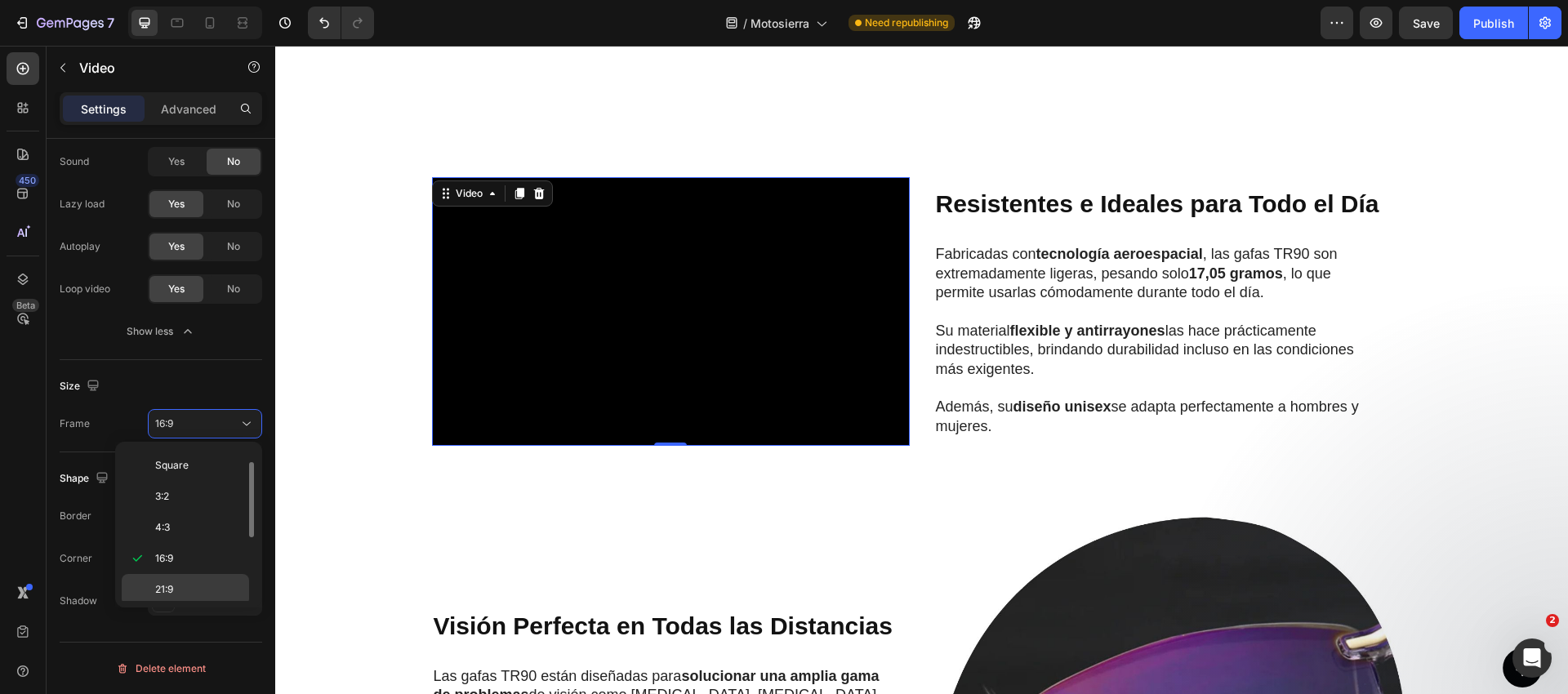
click at [178, 605] on div "21:9" at bounding box center [185, 620] width 127 height 31
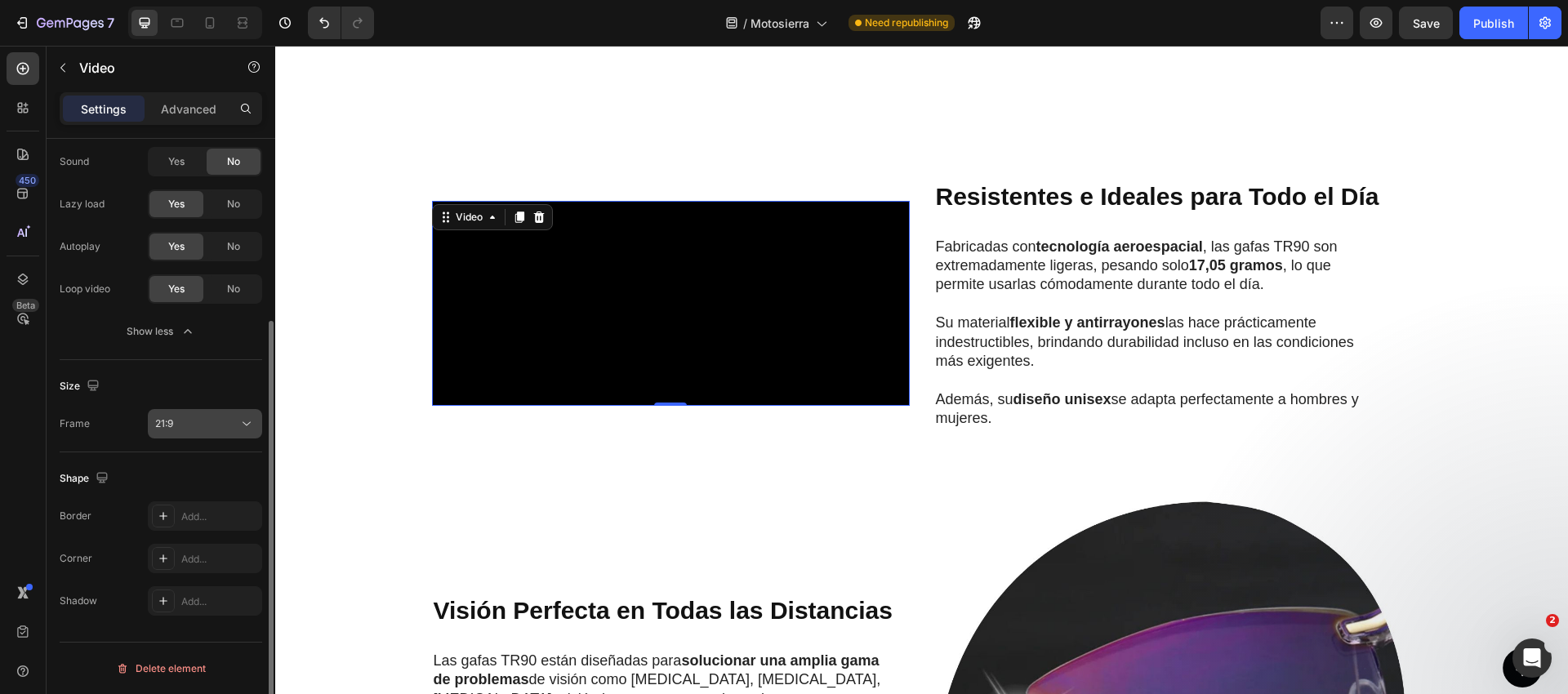
click at [195, 423] on div "21:9" at bounding box center [197, 424] width 83 height 15
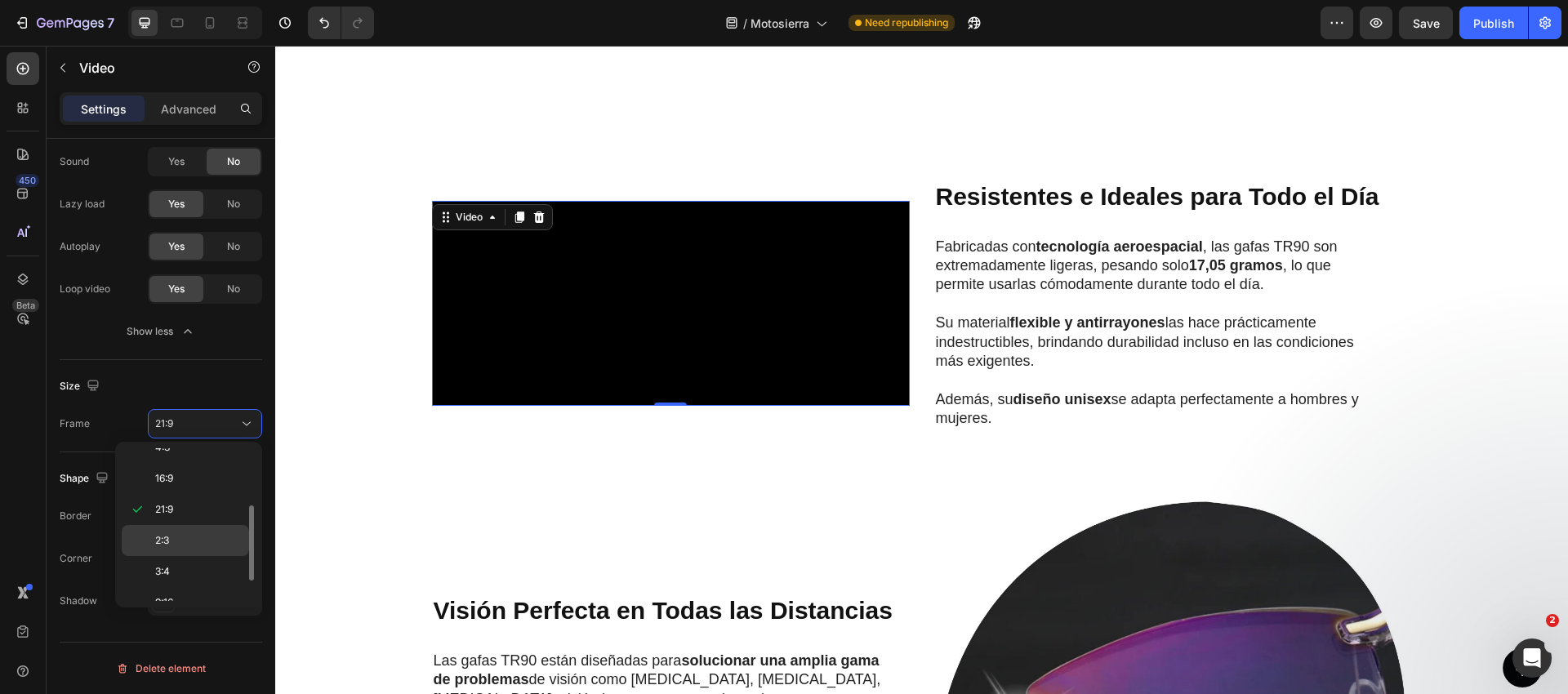
scroll to position [113, 0]
click at [172, 540] on p "2:3" at bounding box center [198, 537] width 86 height 15
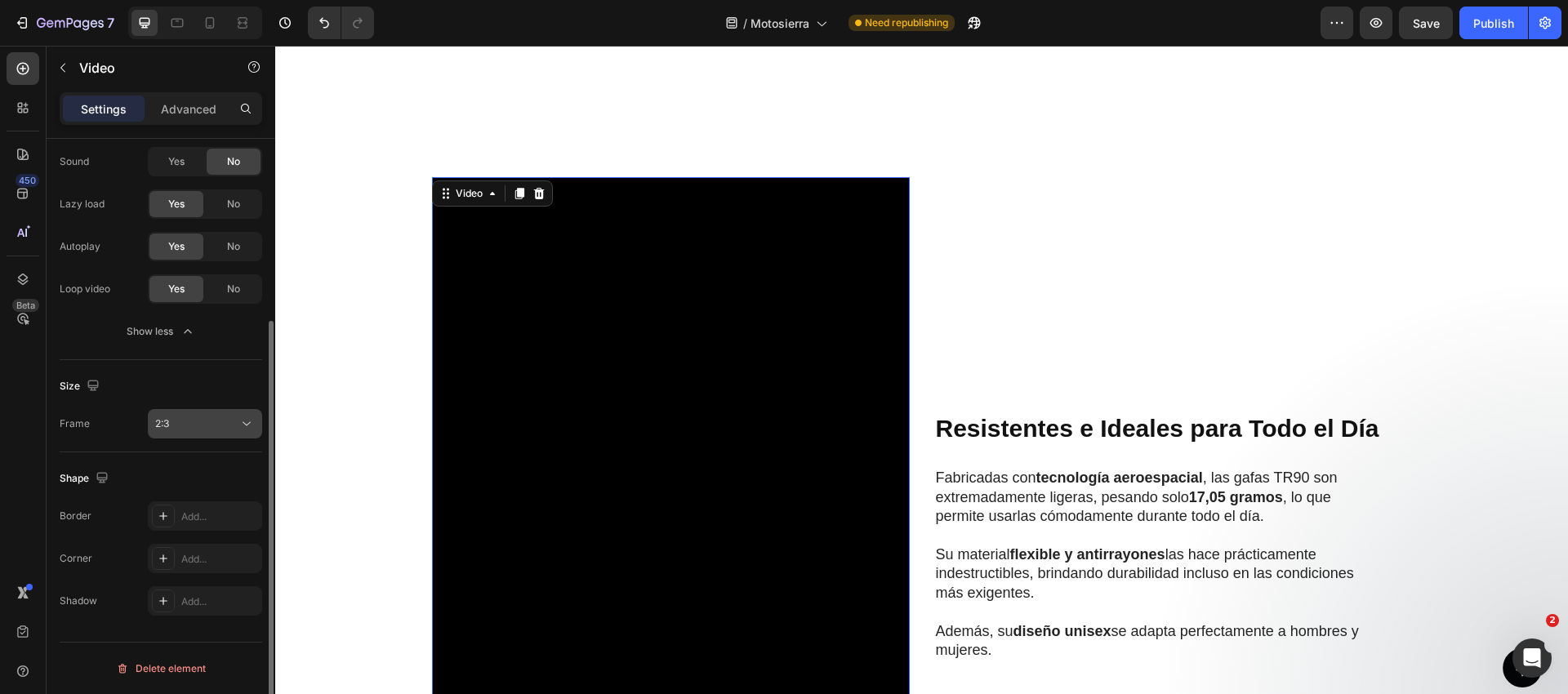
click at [206, 423] on div "2:3" at bounding box center [197, 424] width 83 height 15
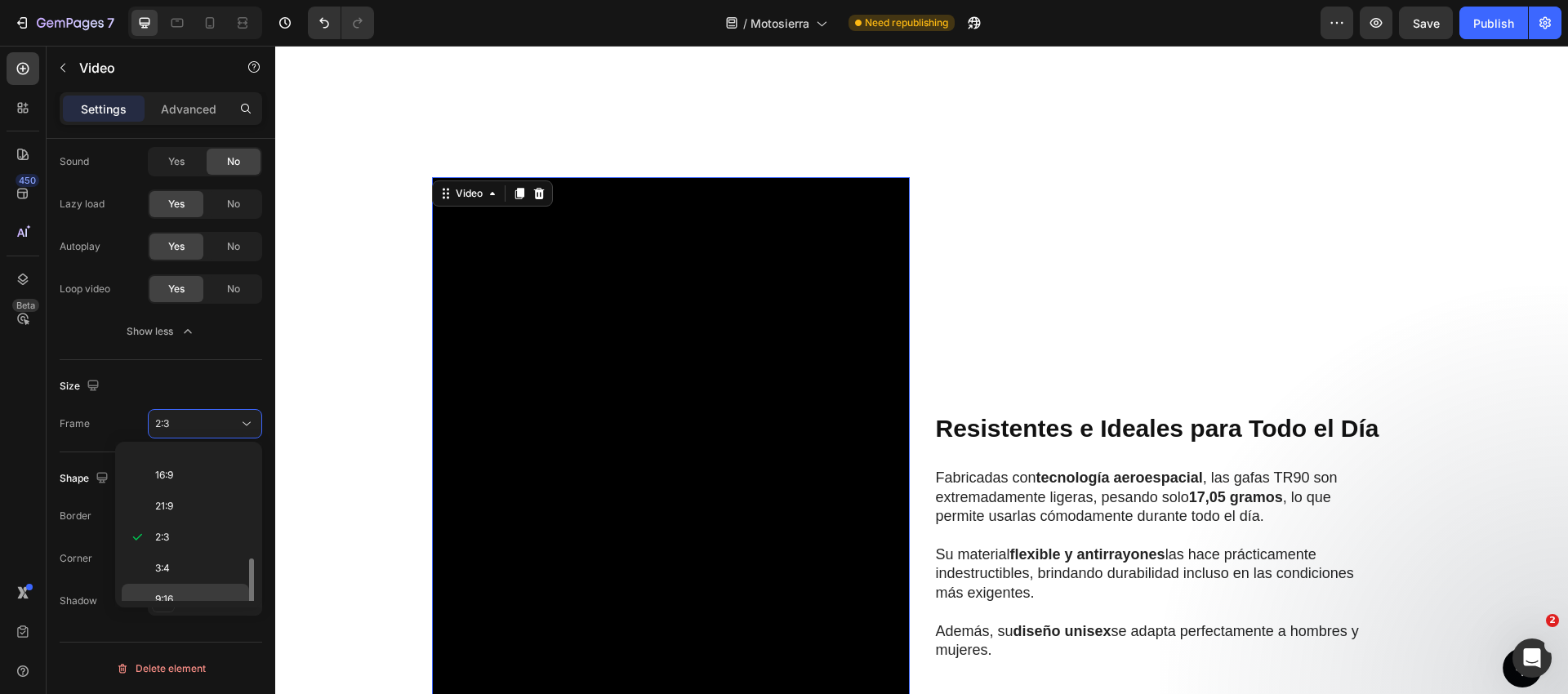
scroll to position [158, 0]
click at [175, 528] on p "3:4" at bounding box center [198, 524] width 86 height 15
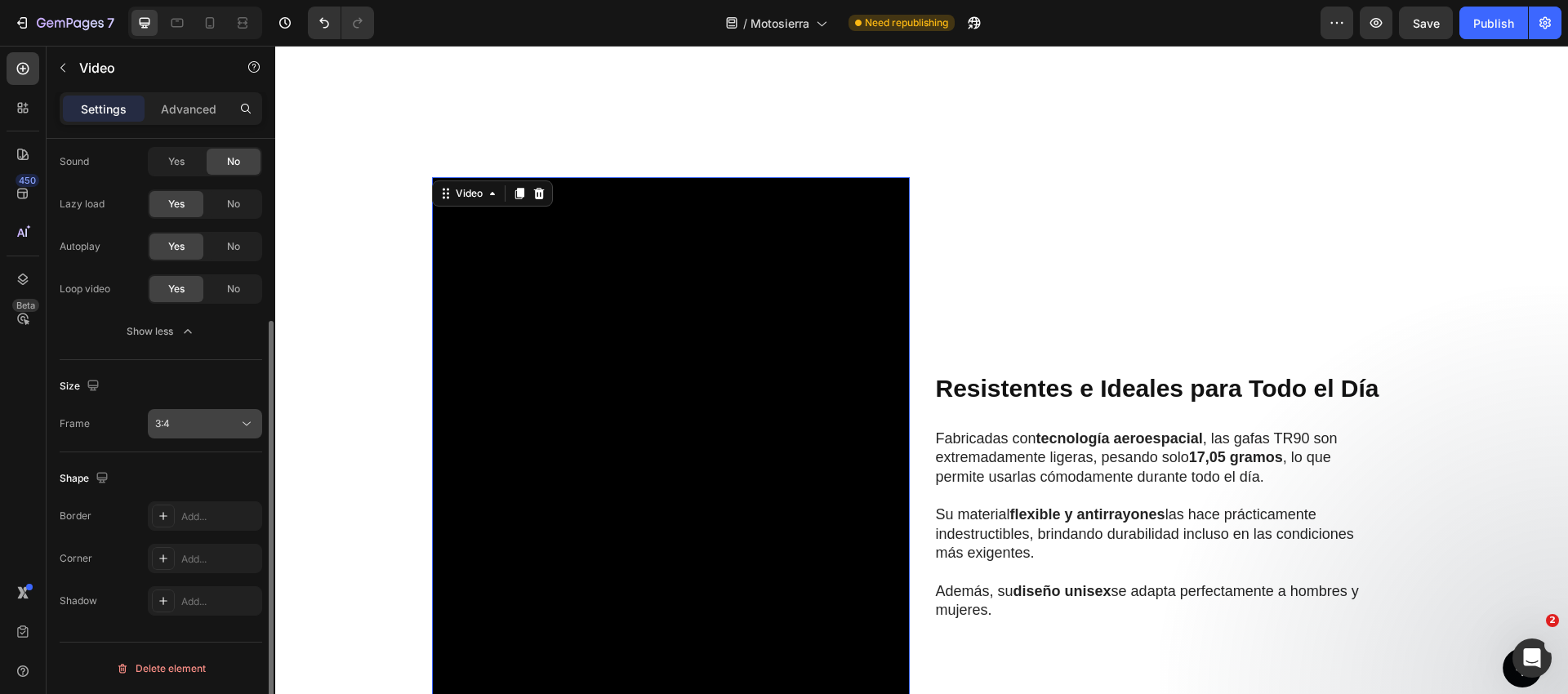
drag, startPoint x: 207, startPoint y: 428, endPoint x: 193, endPoint y: 566, distance: 138.7
click at [207, 428] on div "3:4" at bounding box center [197, 424] width 83 height 15
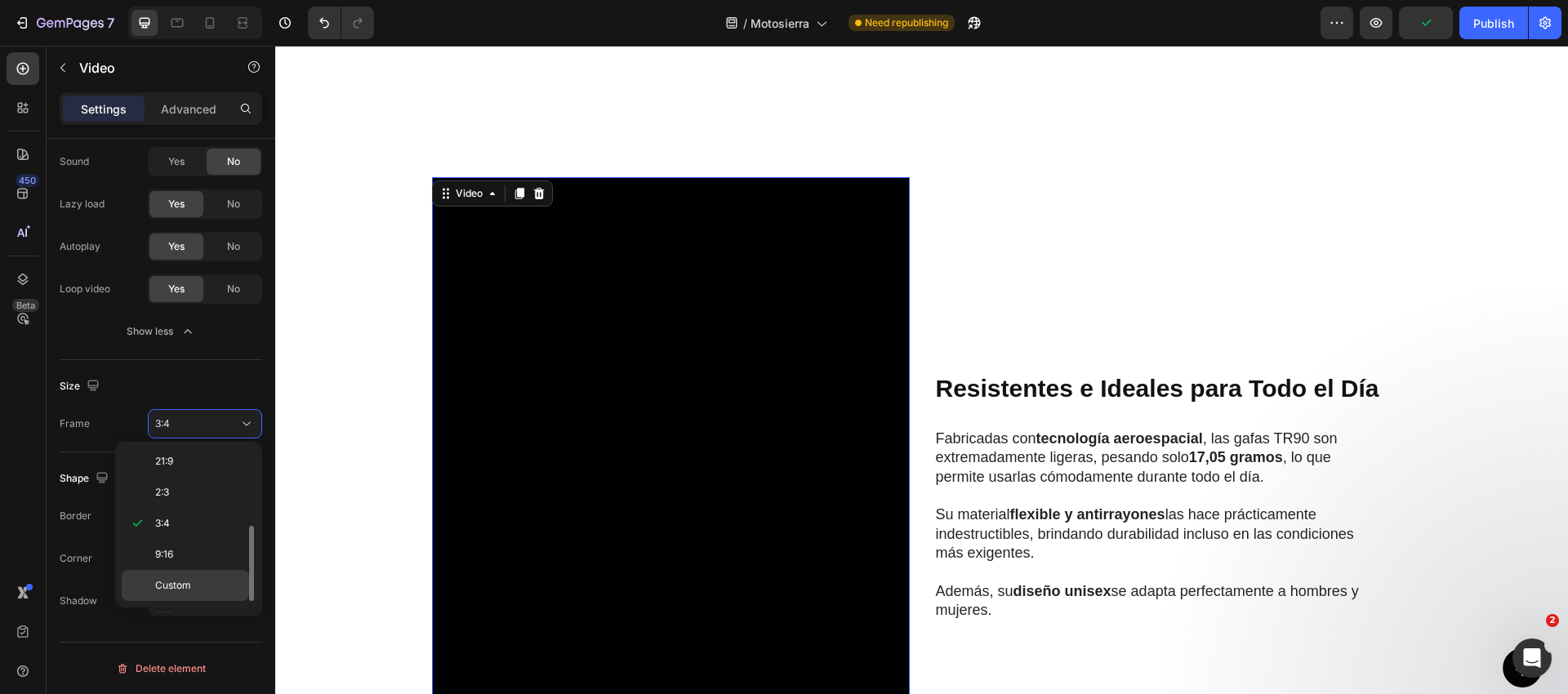
click at [183, 574] on div "Custom" at bounding box center [185, 585] width 127 height 31
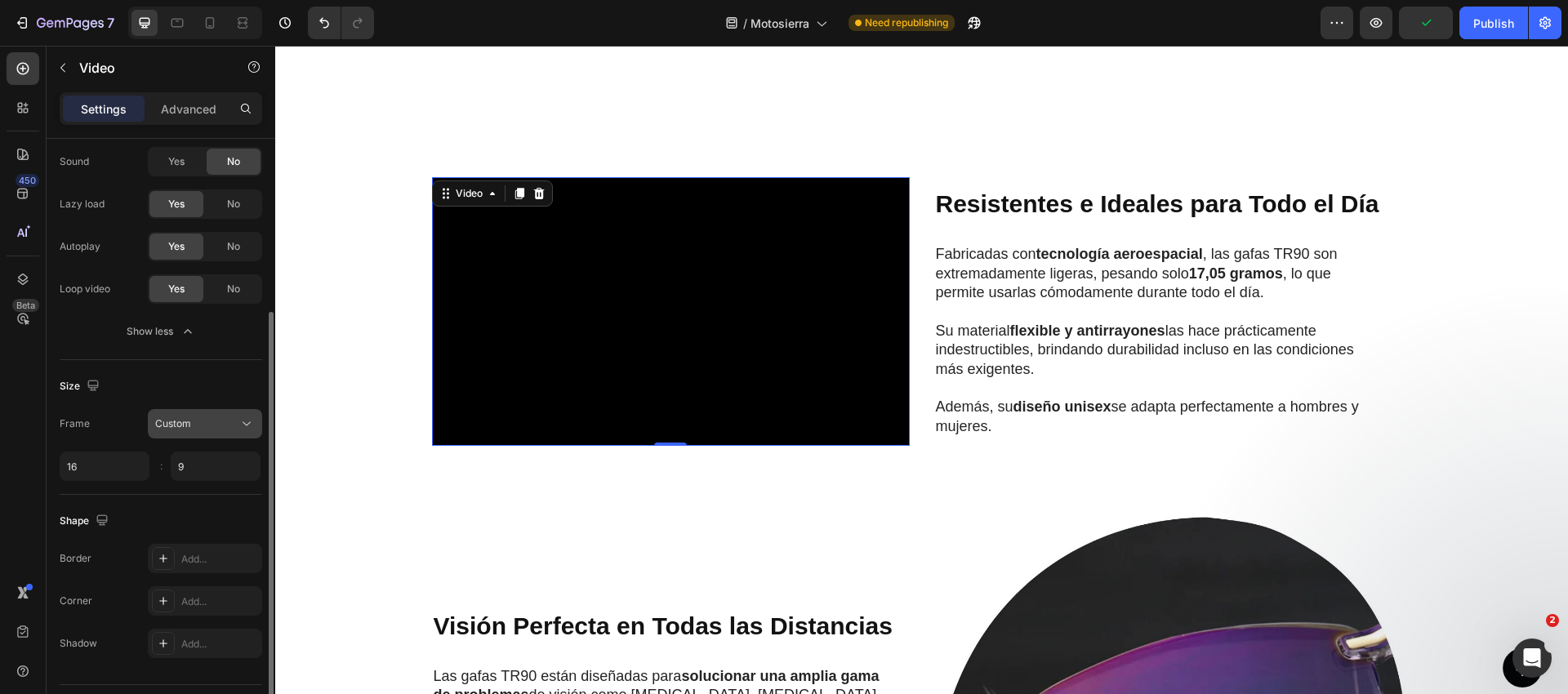
click at [180, 432] on button "Custom" at bounding box center [205, 423] width 115 height 29
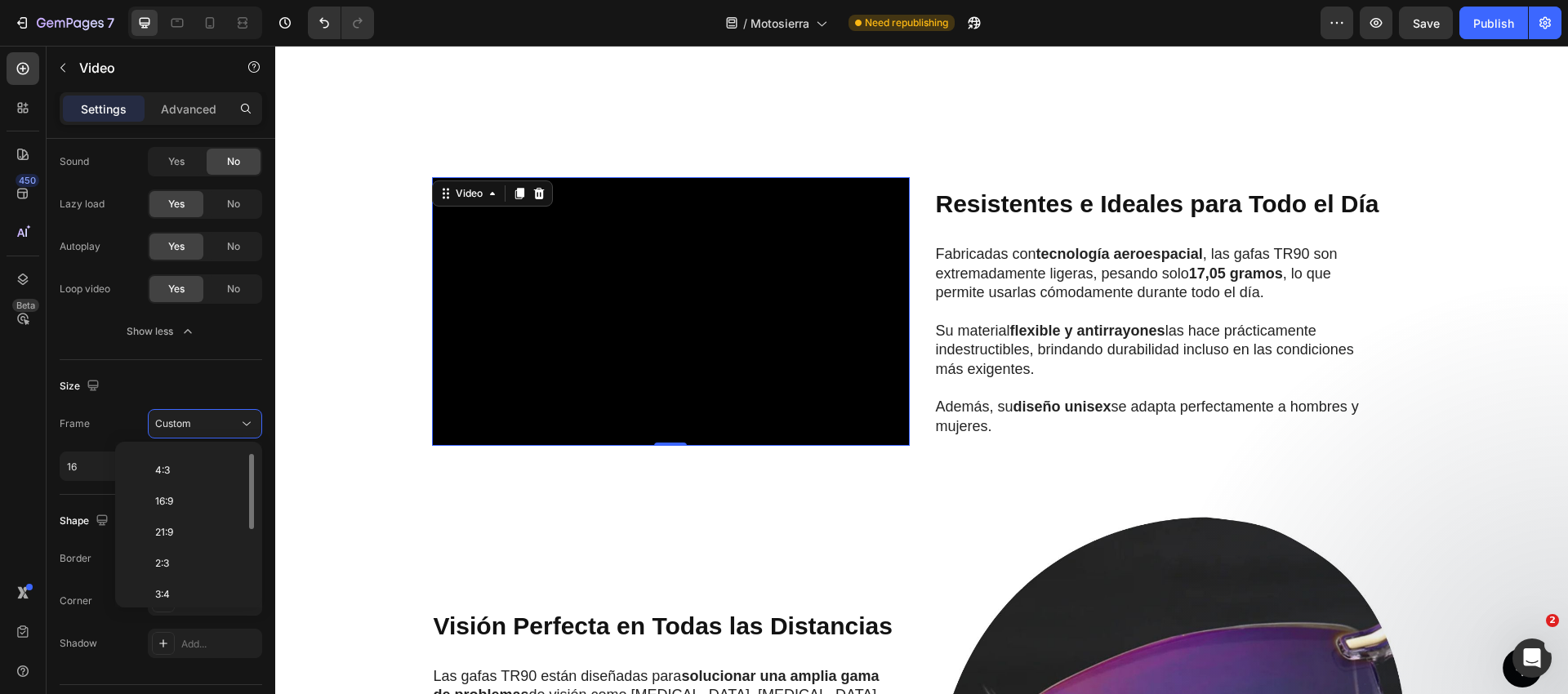
scroll to position [0, 0]
click at [186, 465] on span "Original" at bounding box center [173, 464] width 36 height 15
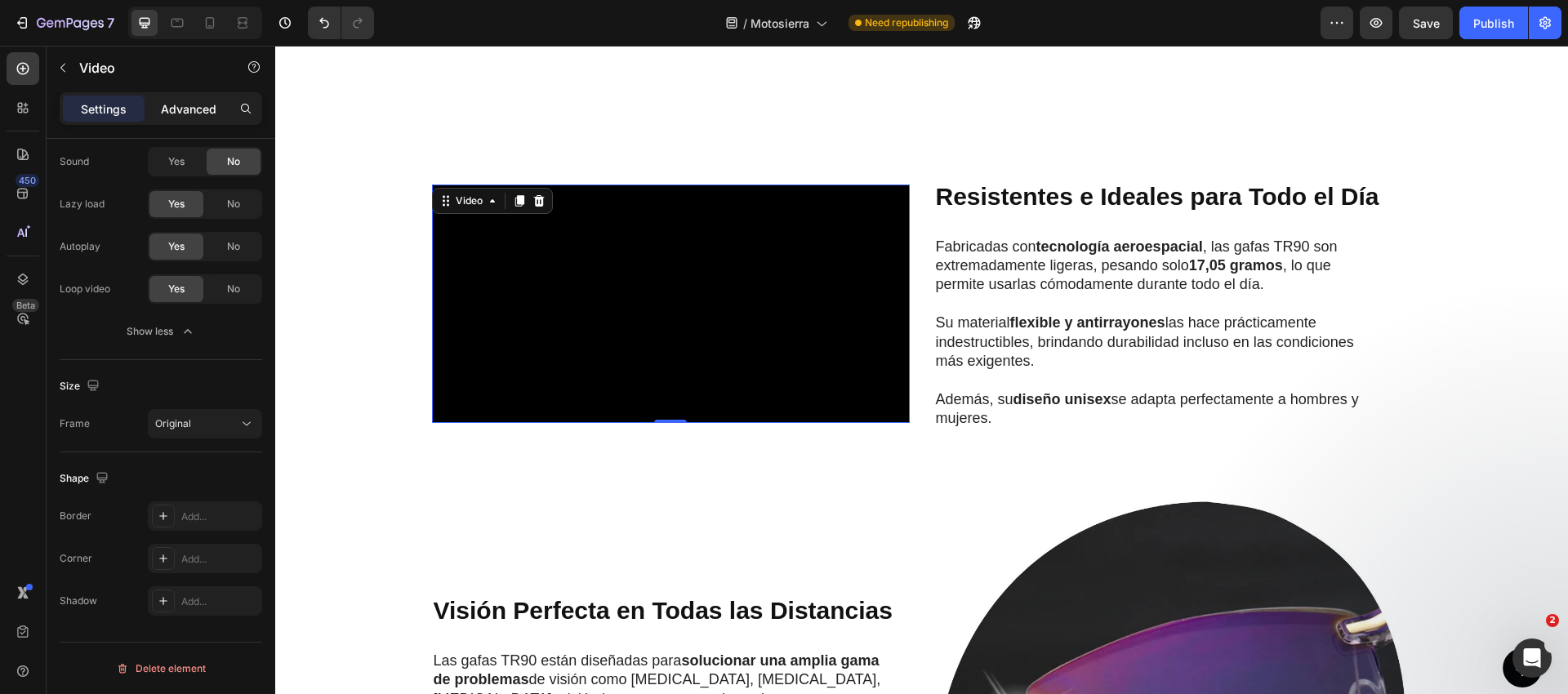
click at [190, 100] on p "Advanced" at bounding box center [188, 109] width 56 height 17
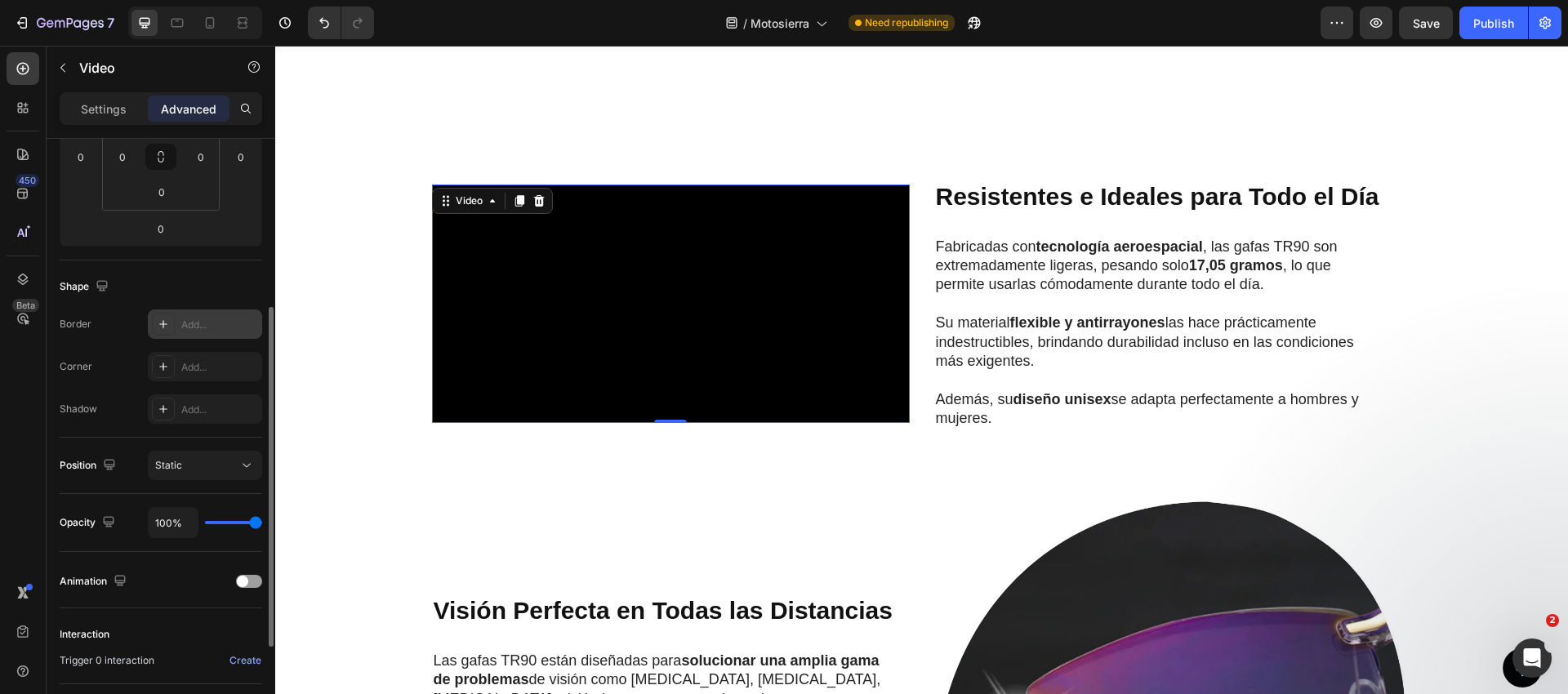
click at [203, 325] on div "Add..." at bounding box center [219, 325] width 76 height 15
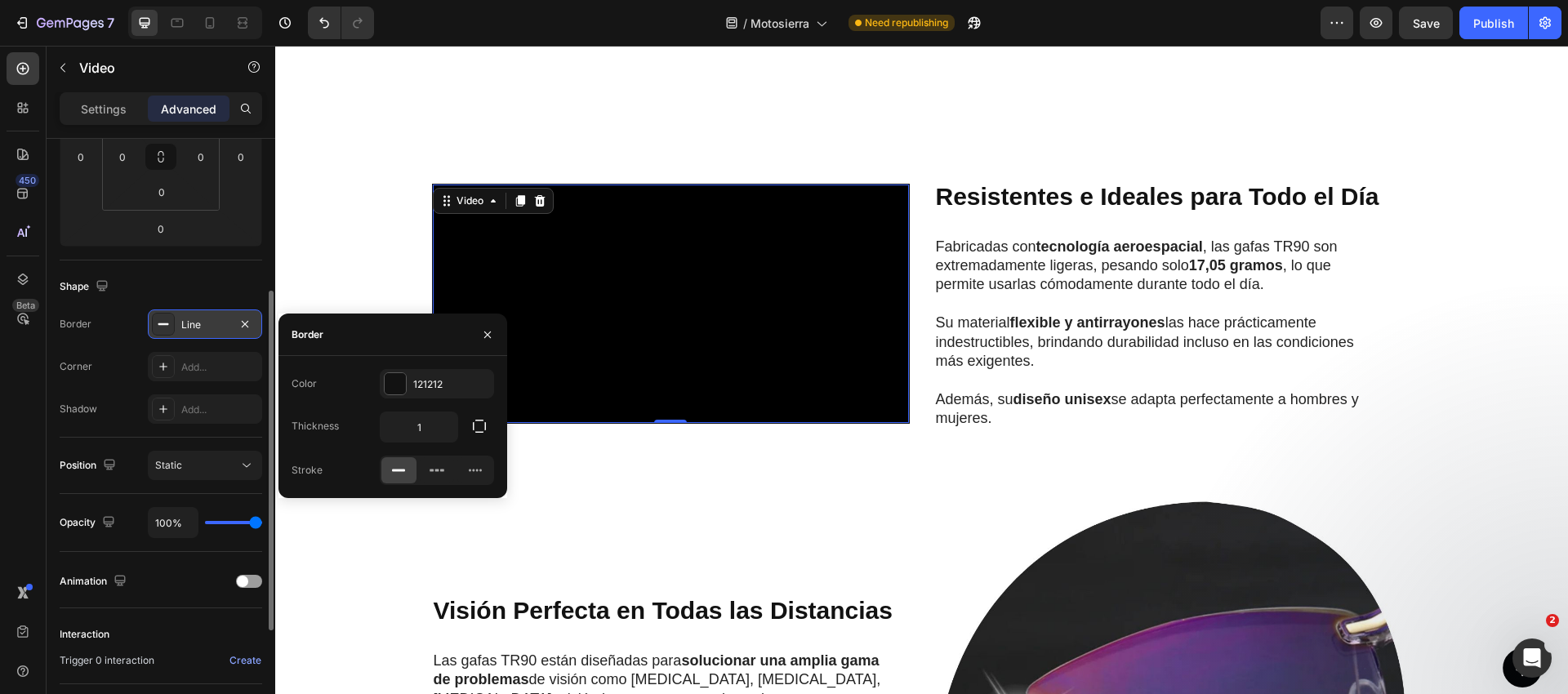
scroll to position [287, 0]
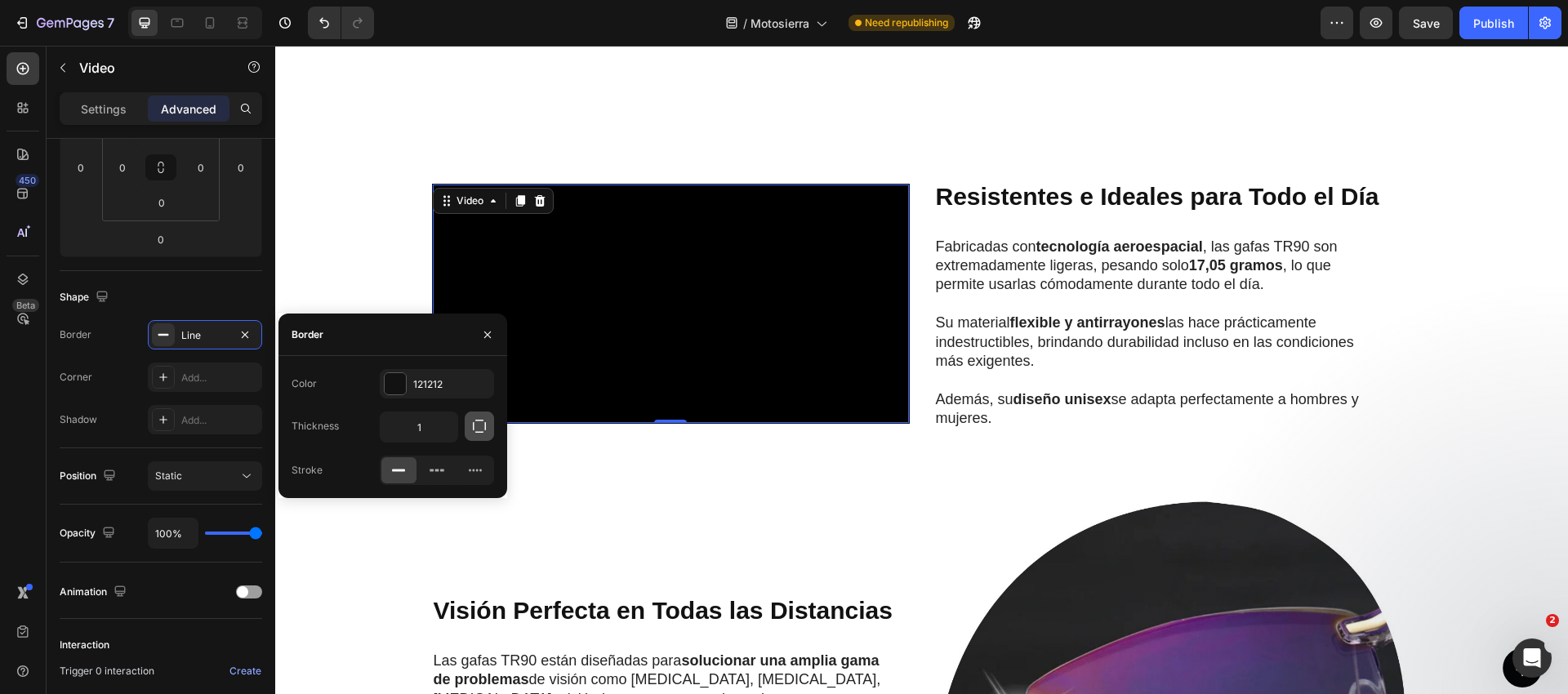
click at [474, 427] on icon "button" at bounding box center [480, 427] width 17 height 17
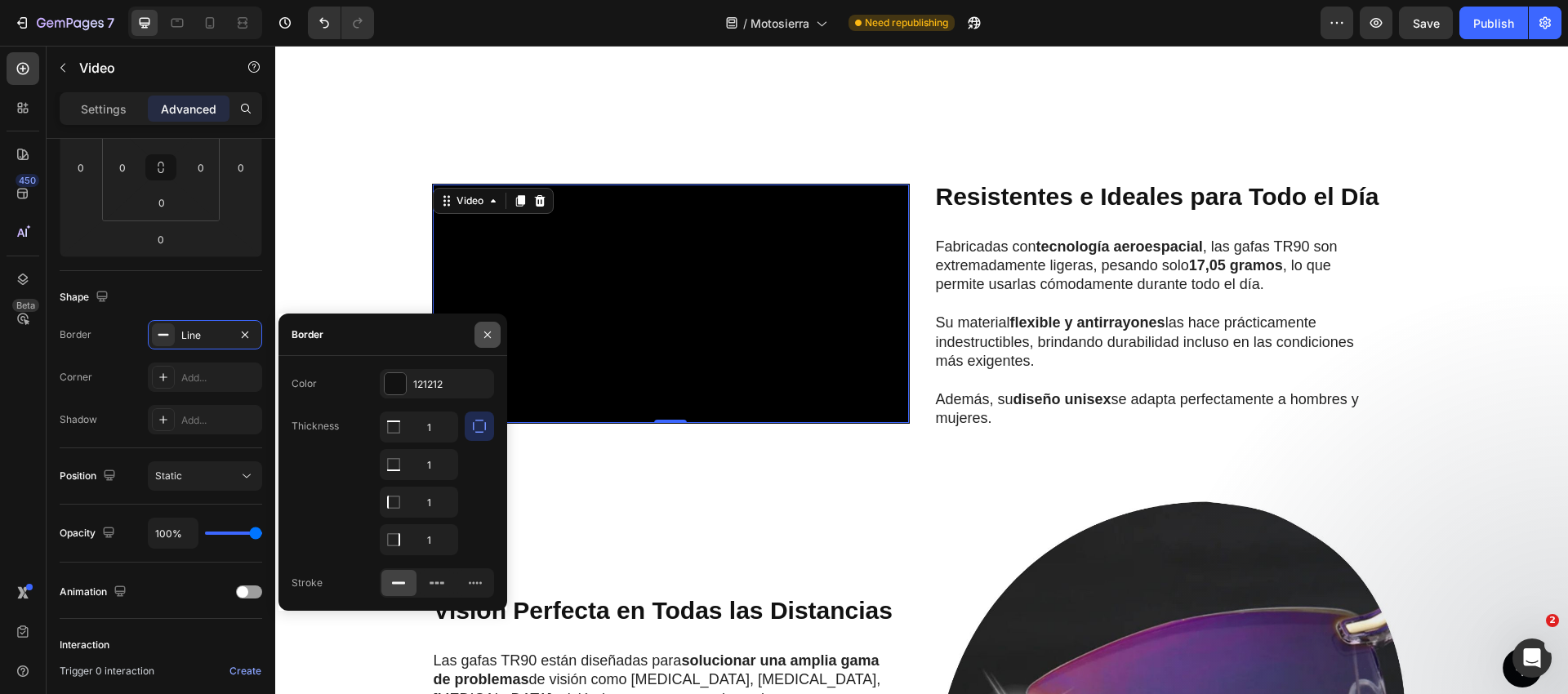
click at [489, 337] on icon "button" at bounding box center [487, 335] width 13 height 13
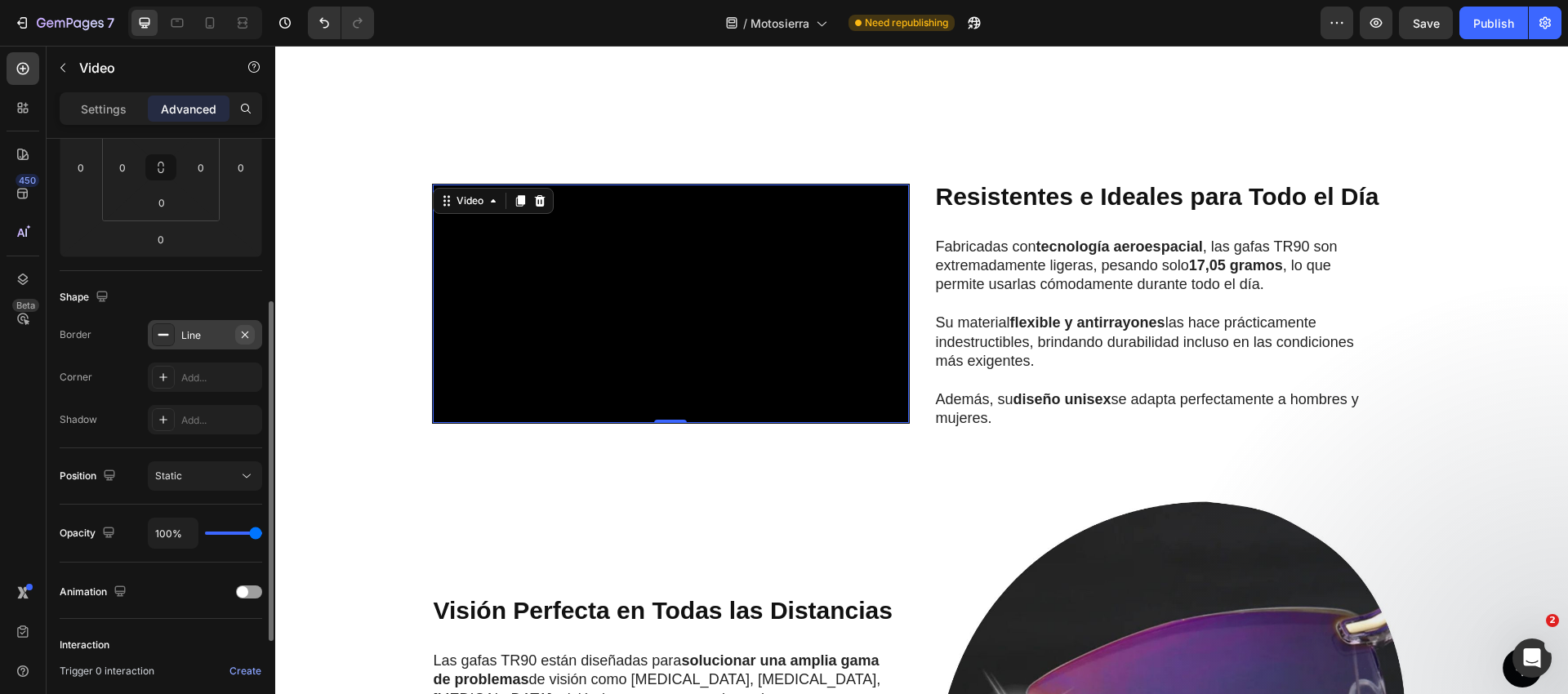
click at [239, 330] on icon "button" at bounding box center [245, 335] width 13 height 13
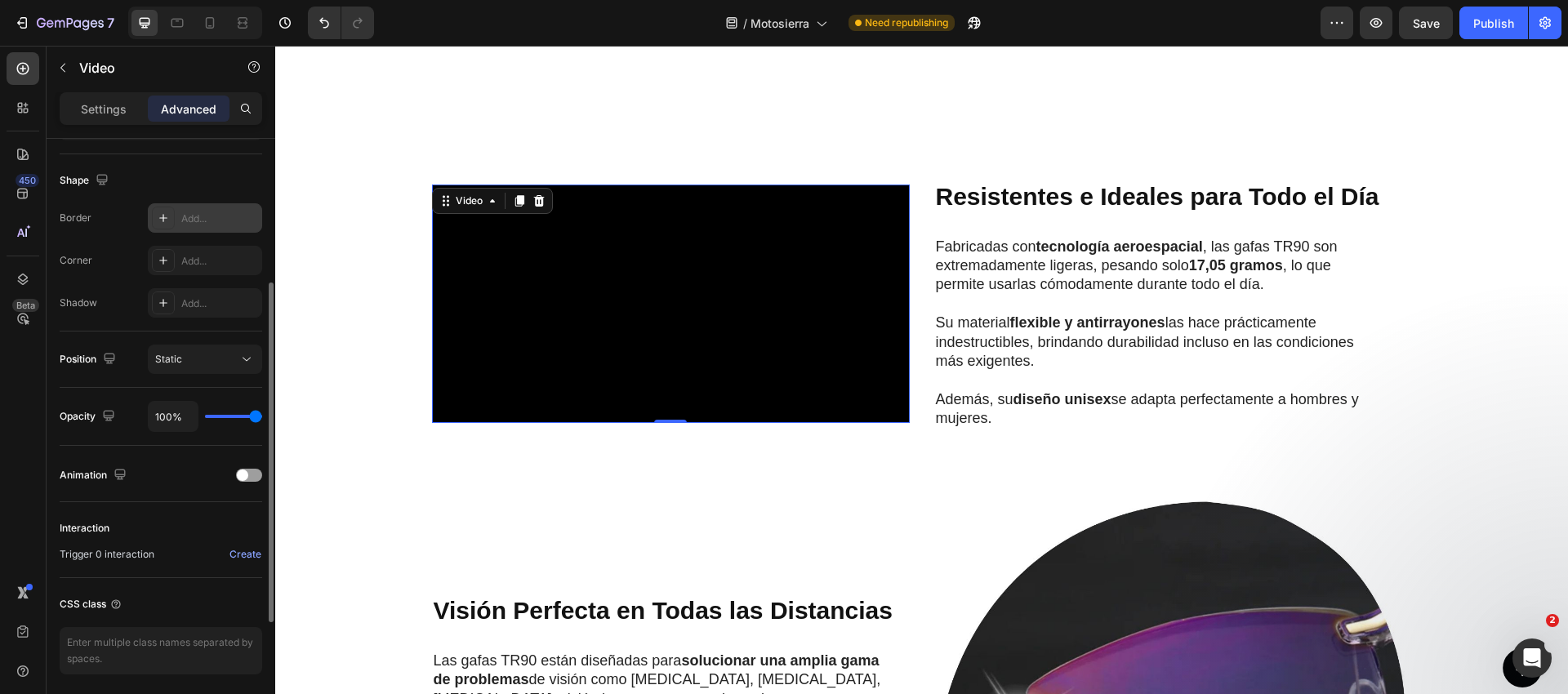
scroll to position [463, 0]
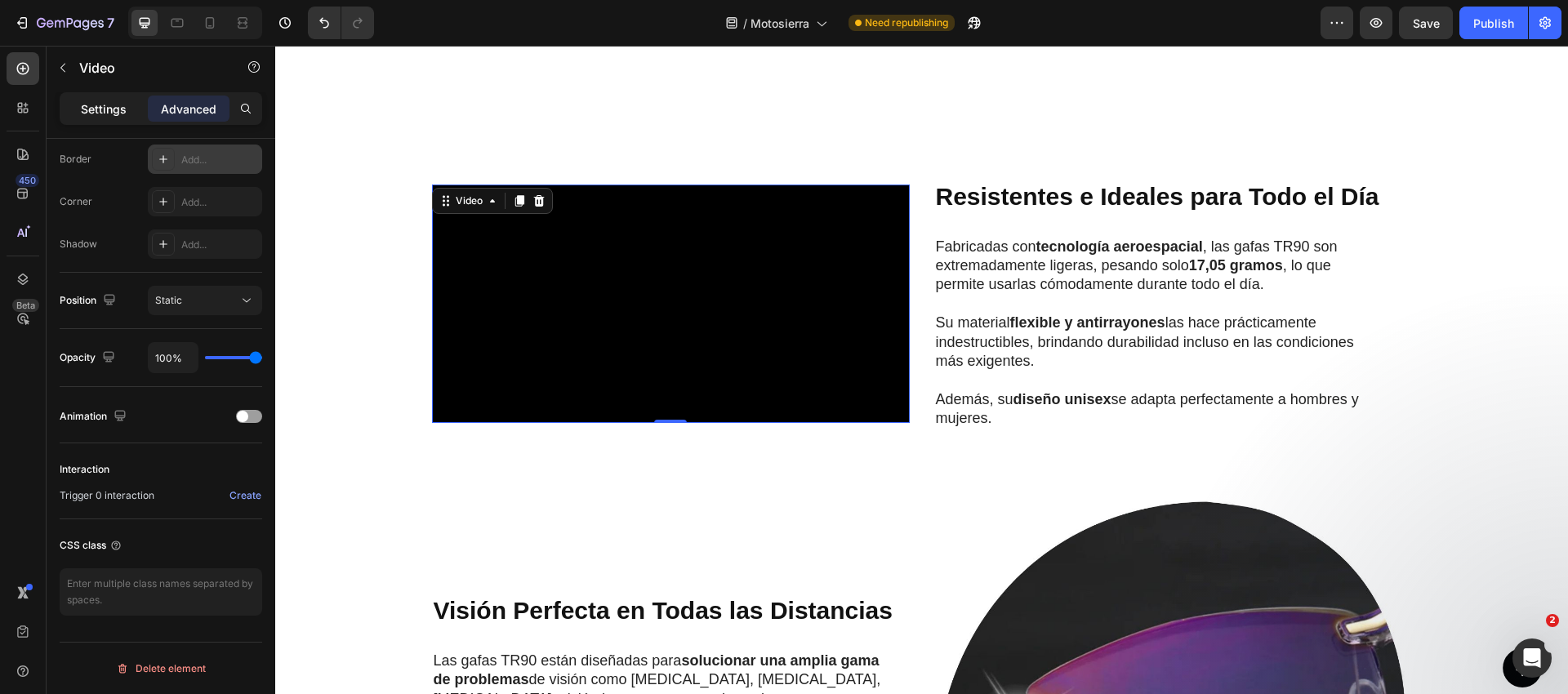
click at [97, 115] on p "Settings" at bounding box center [103, 109] width 46 height 17
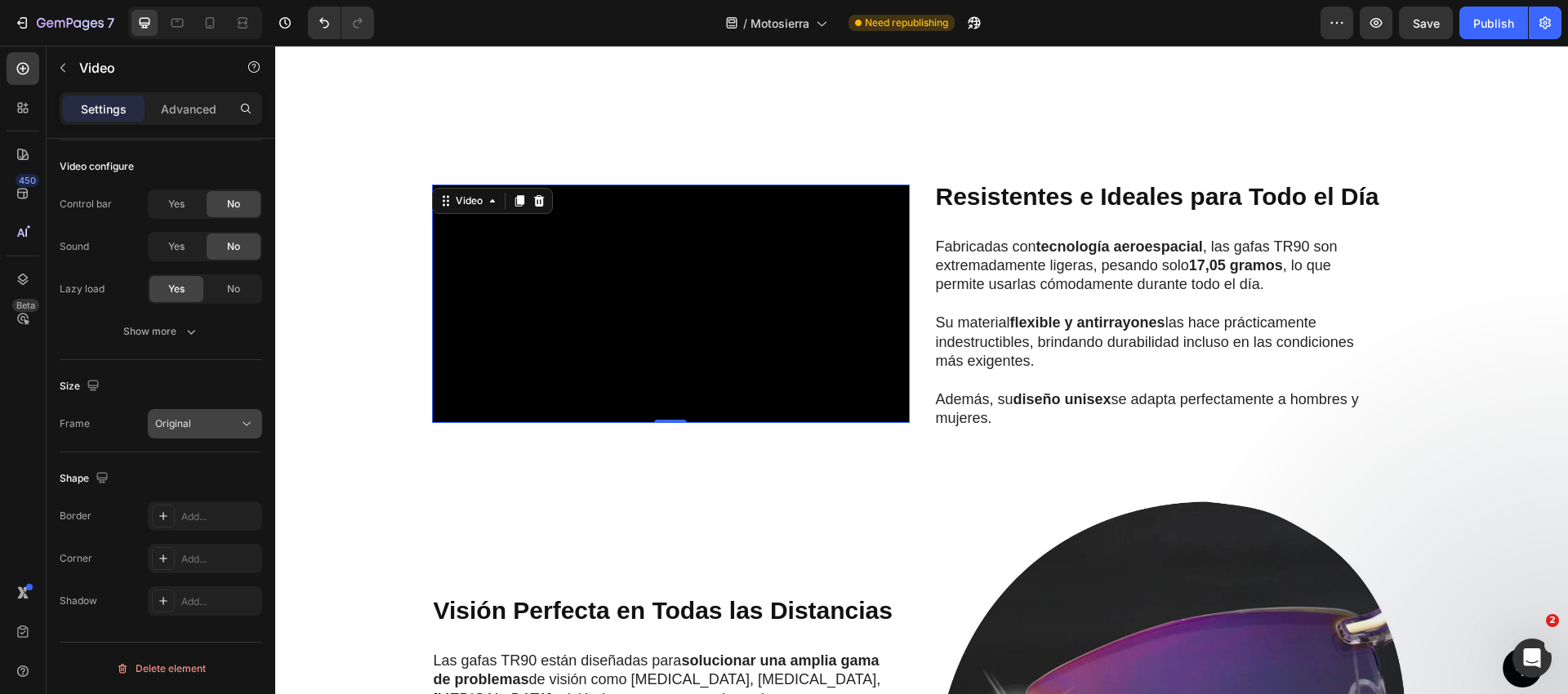
click at [178, 418] on span "Original" at bounding box center [173, 423] width 36 height 12
click at [176, 423] on span "Original" at bounding box center [173, 423] width 36 height 12
click at [188, 550] on div "Add..." at bounding box center [205, 558] width 115 height 29
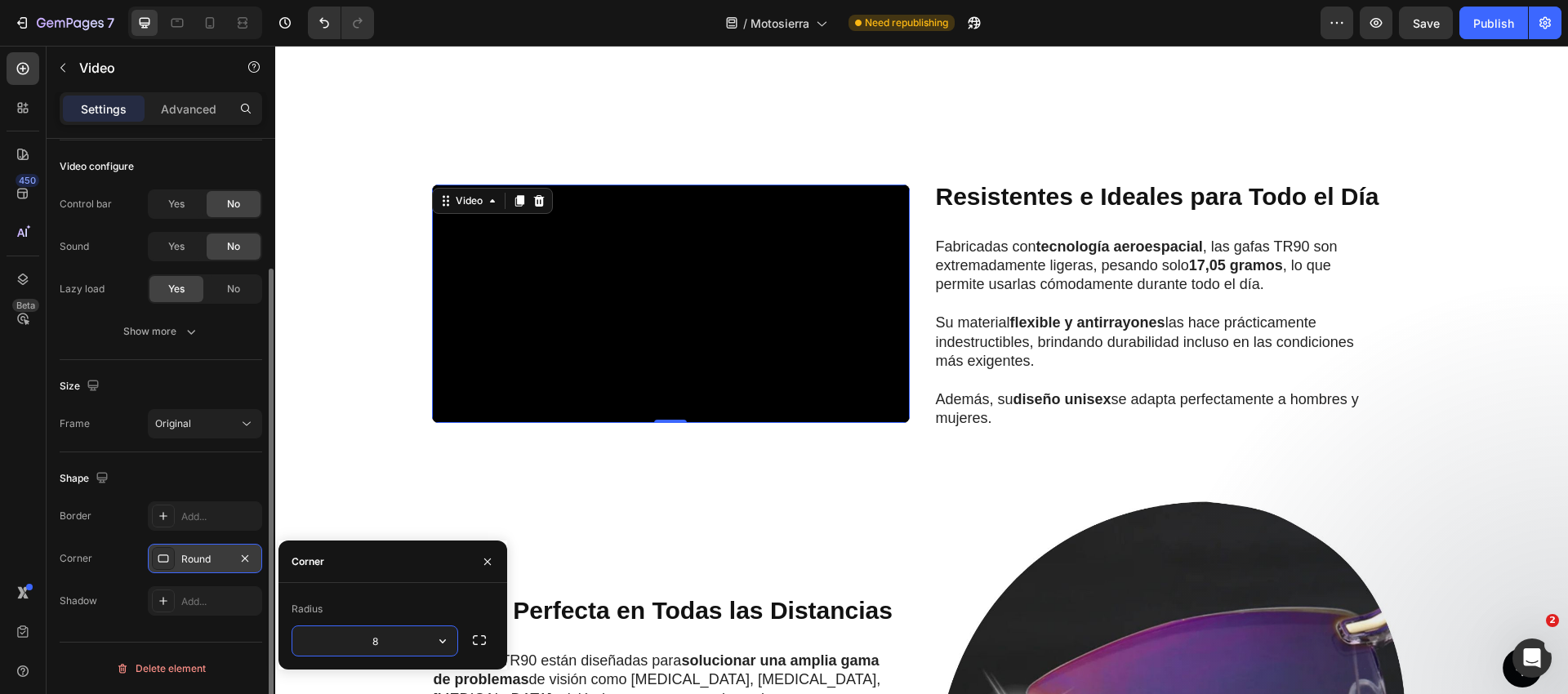
scroll to position [173, 0]
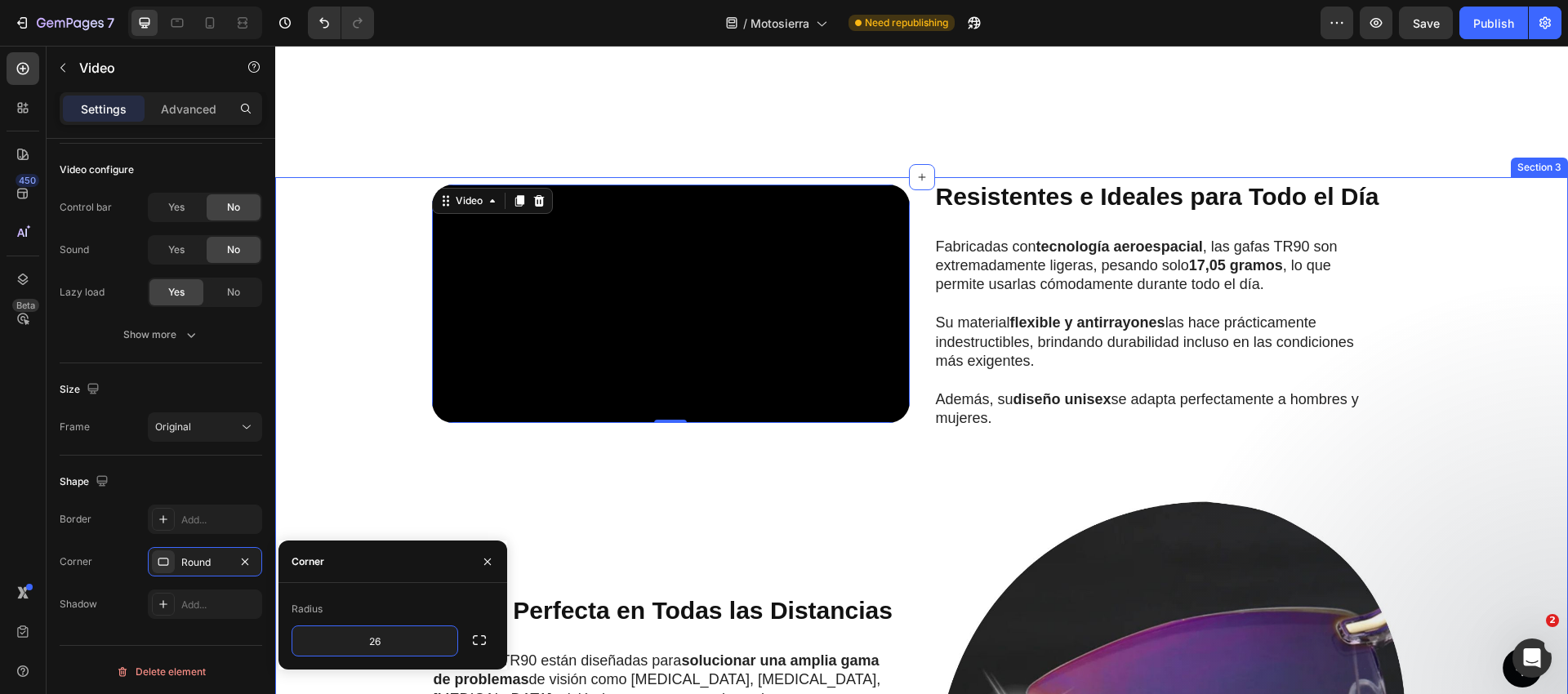
type input "25"
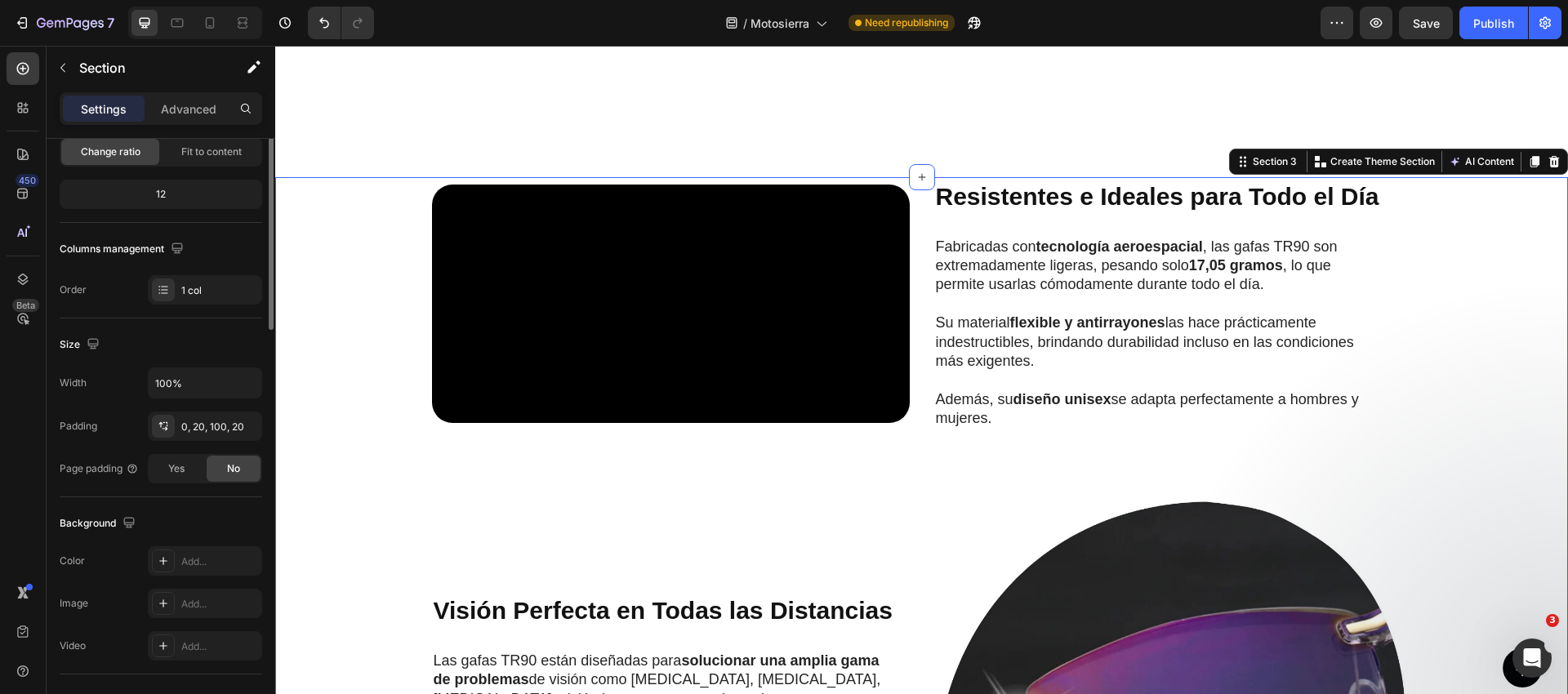
scroll to position [0, 0]
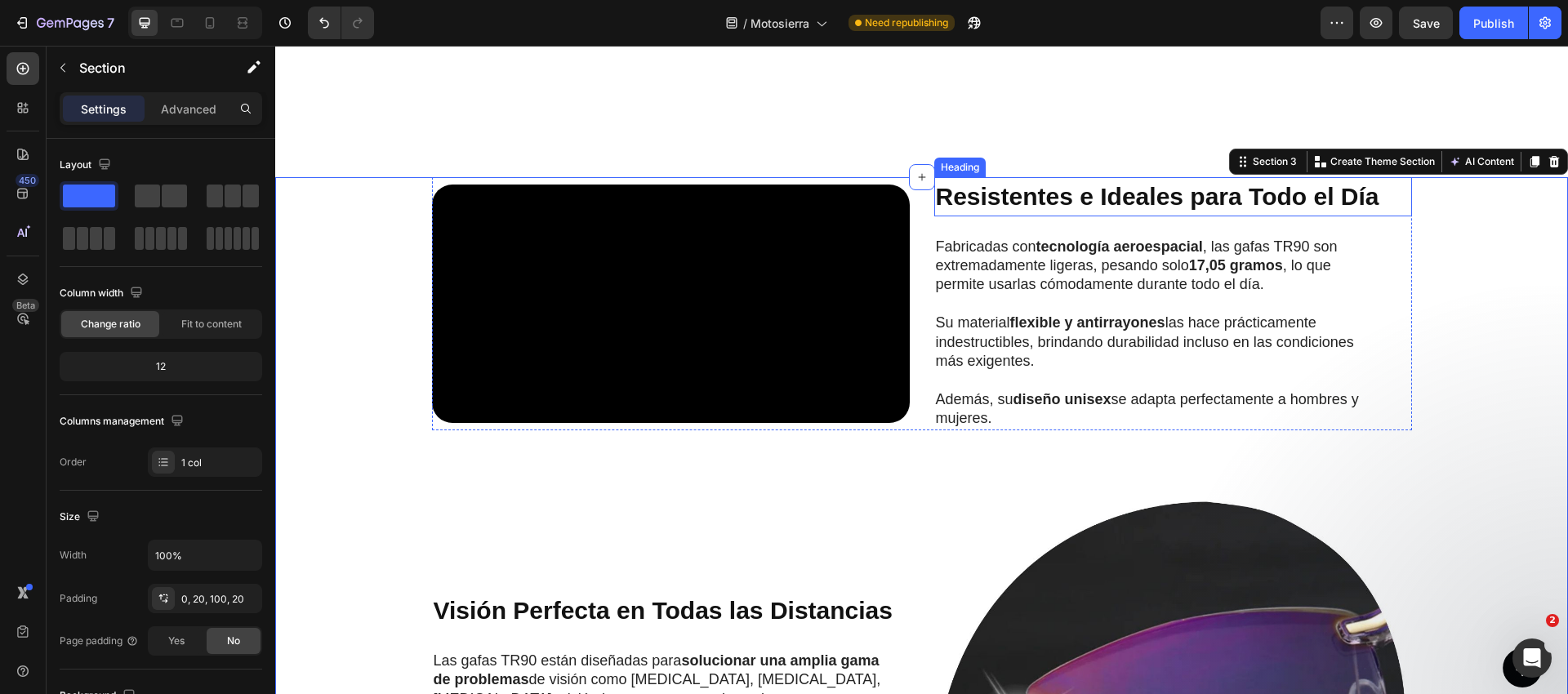
click at [1077, 210] on strong "Resistentes e Ideales para Todo el Día" at bounding box center [1157, 196] width 443 height 27
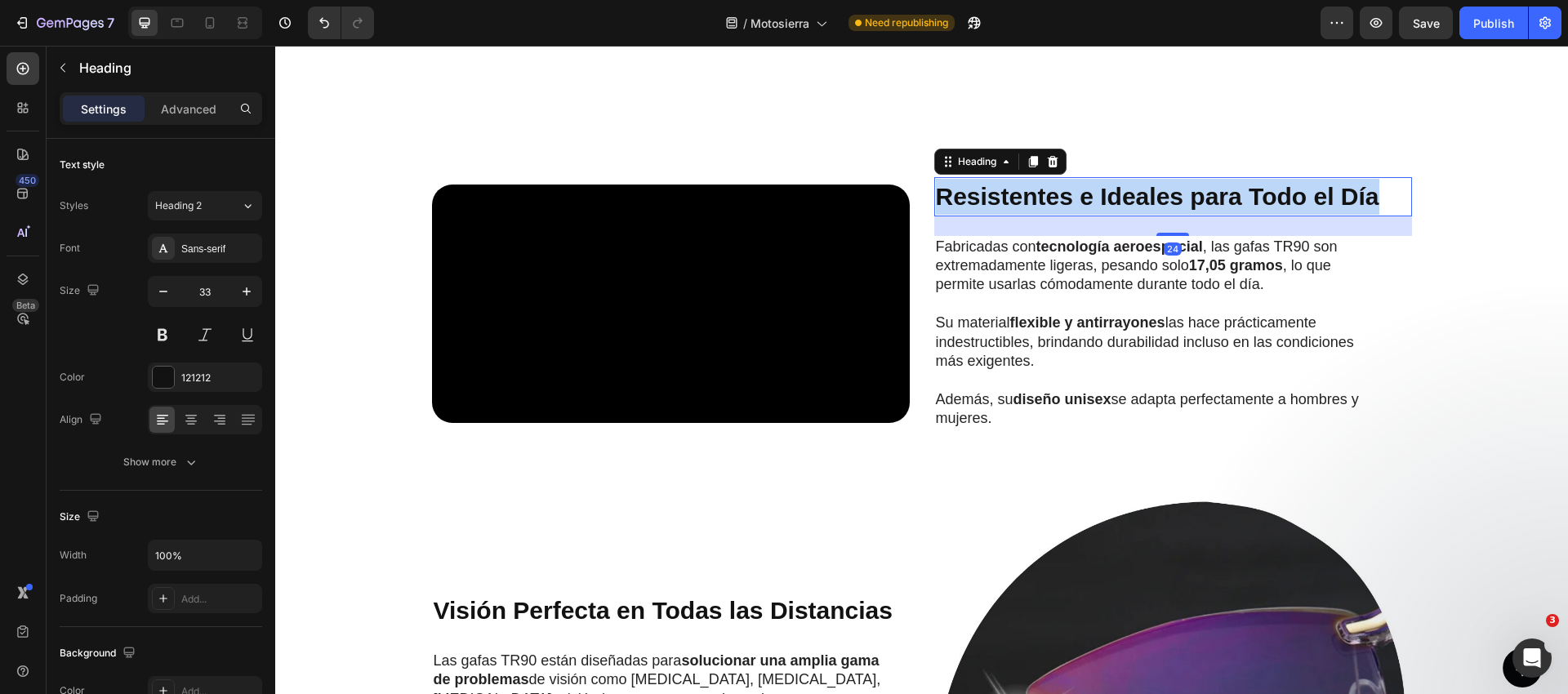
click at [1078, 210] on strong "Resistentes e Ideales para Todo el Día" at bounding box center [1157, 196] width 443 height 27
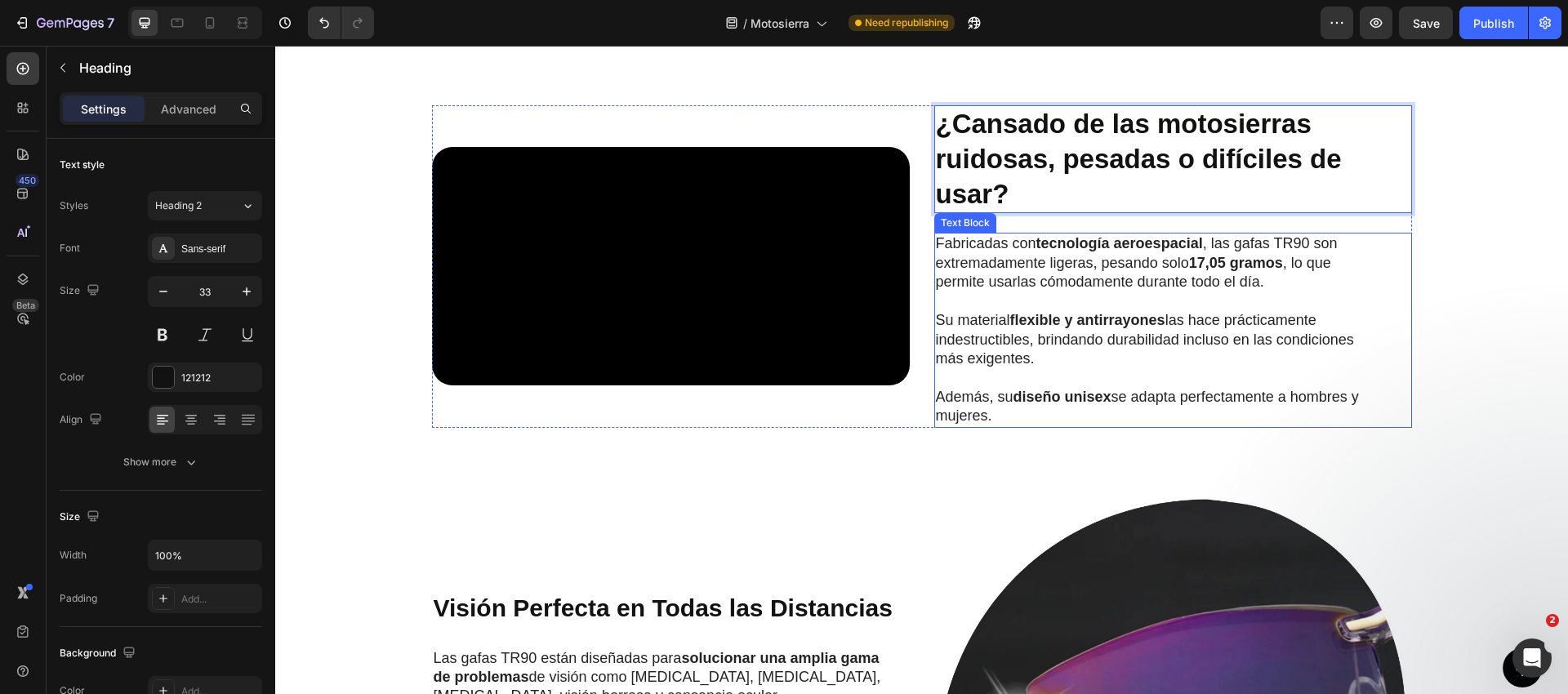
scroll to position [1014, 0]
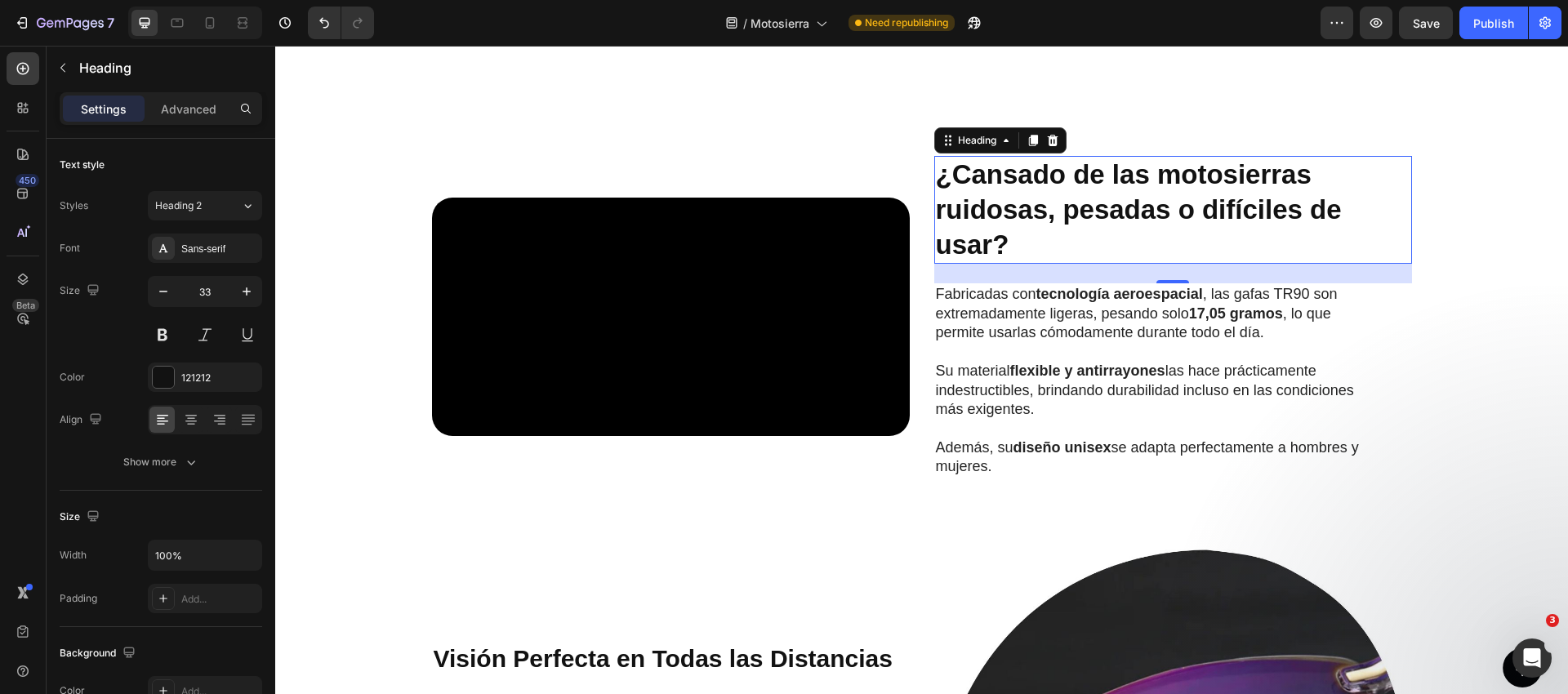
click at [1109, 327] on p "Fabricadas con tecnología aeroespacial , las gafas TR90 son extremadamente lige…" at bounding box center [1160, 313] width 448 height 57
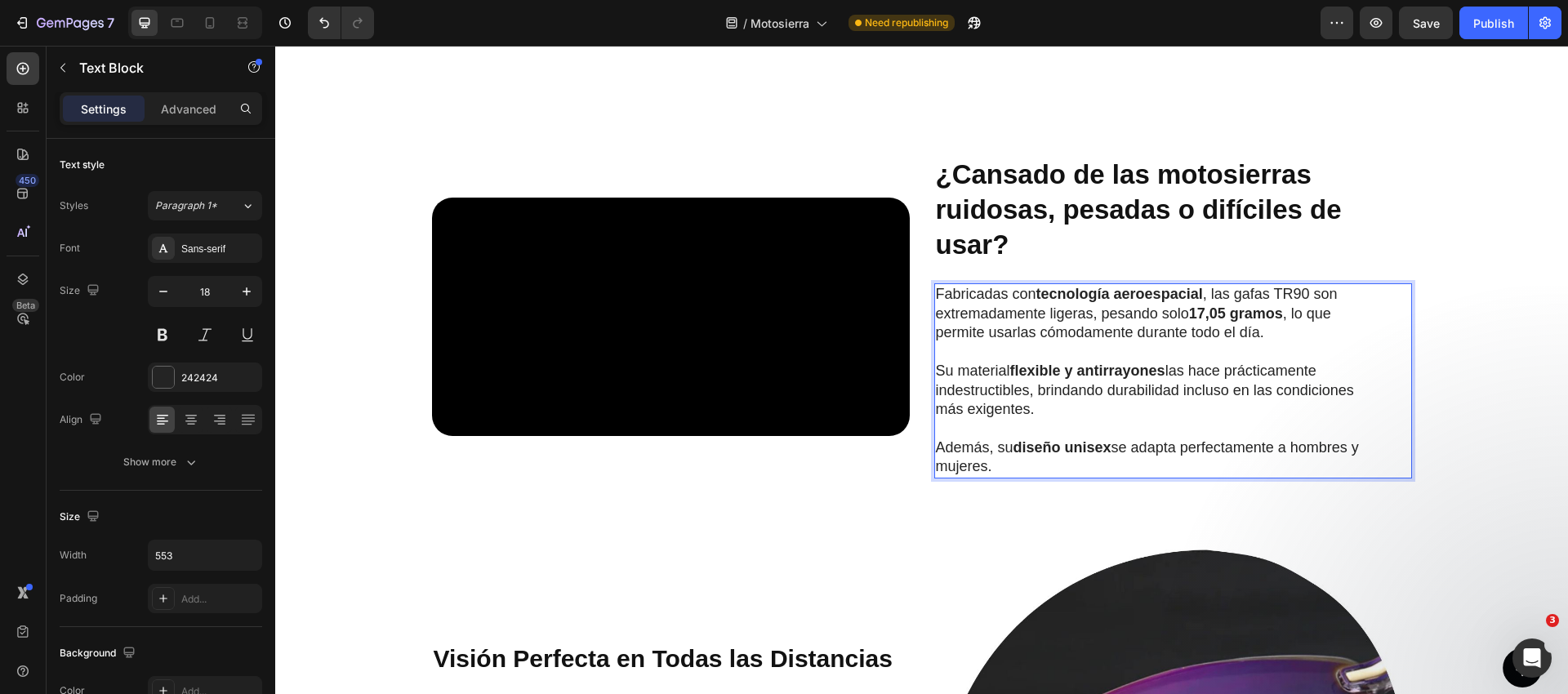
scroll to position [1051, 0]
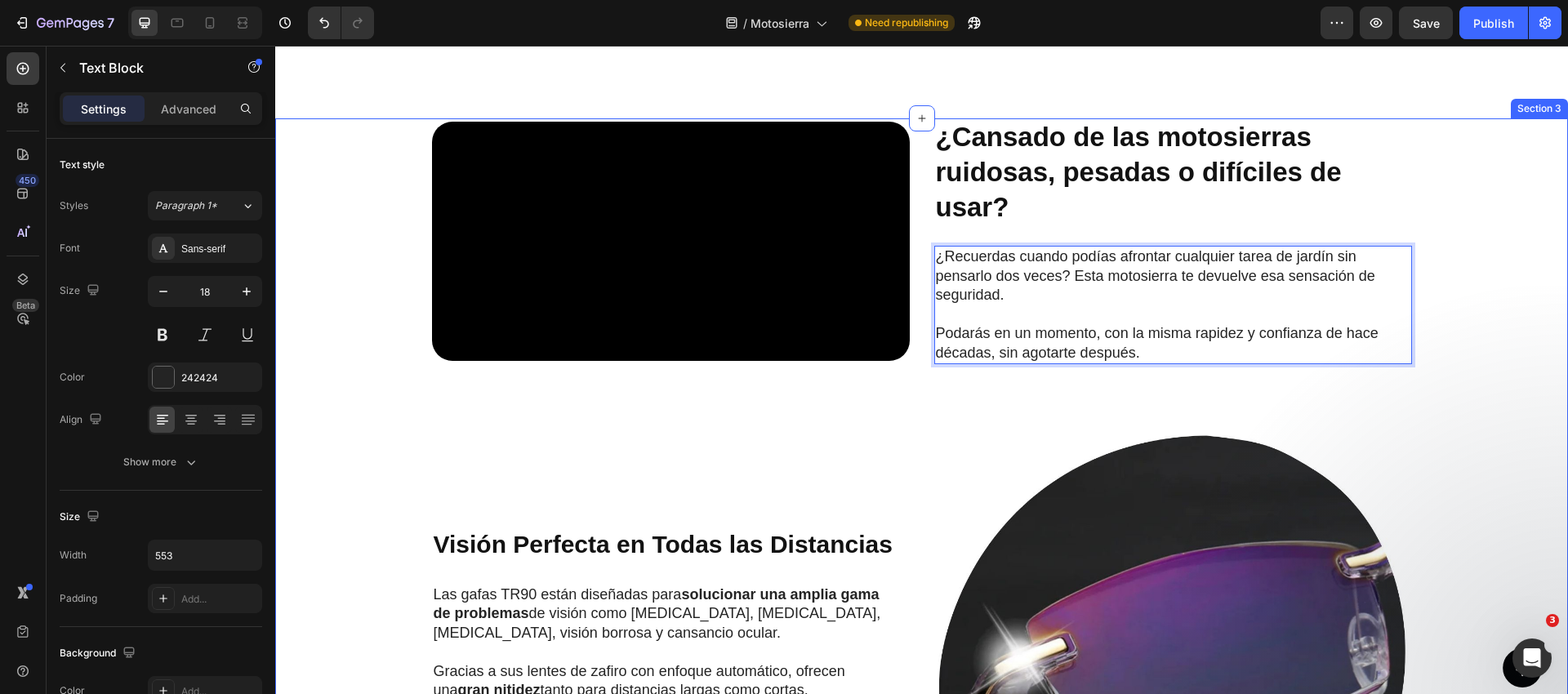
click at [1108, 457] on div "Video ⁠⁠⁠⁠⁠⁠⁠ ¿Cansado de las motosierras ruidosas, pesadas o difíciles de usar…" at bounding box center [921, 706] width 1260 height 1176
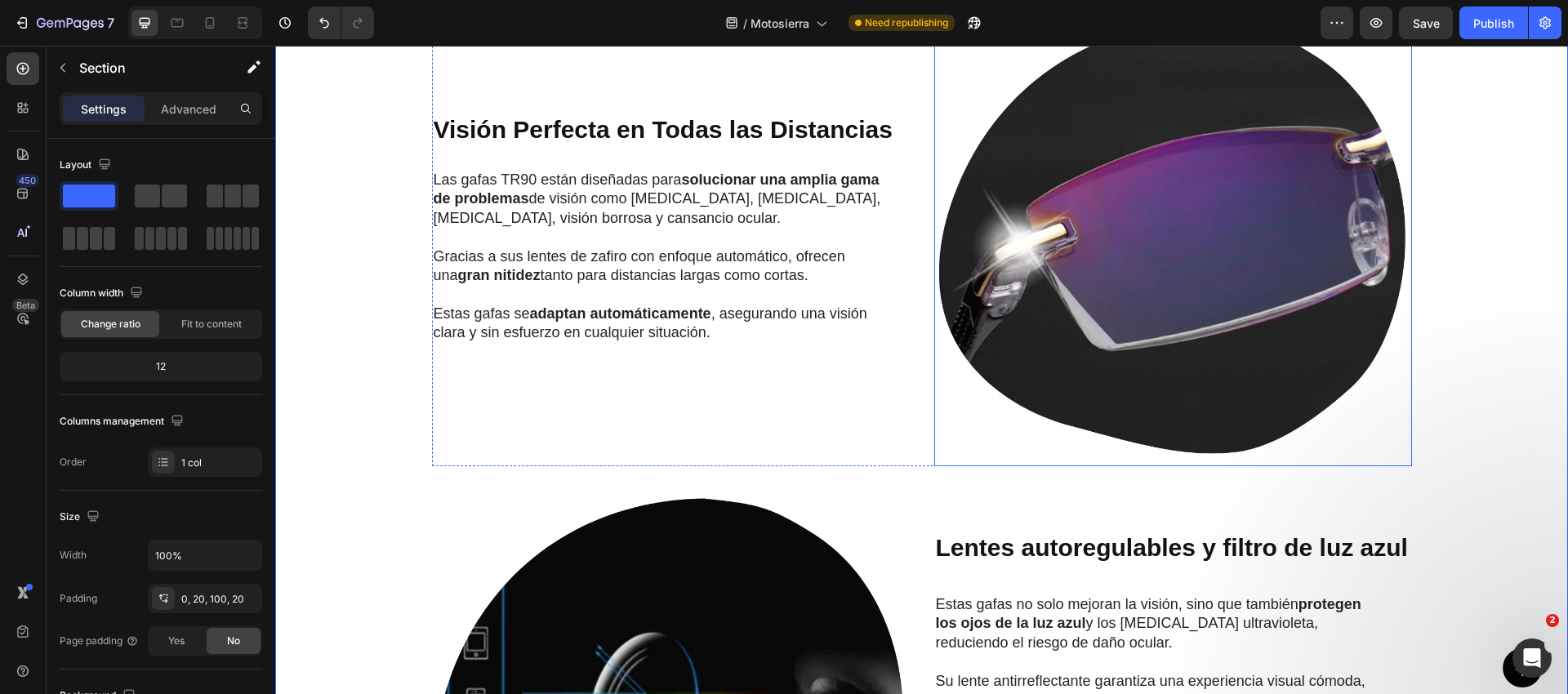
scroll to position [1464, 0]
click at [626, 144] on strong "Visión Perfecta en Todas las Distancias" at bounding box center [662, 130] width 459 height 27
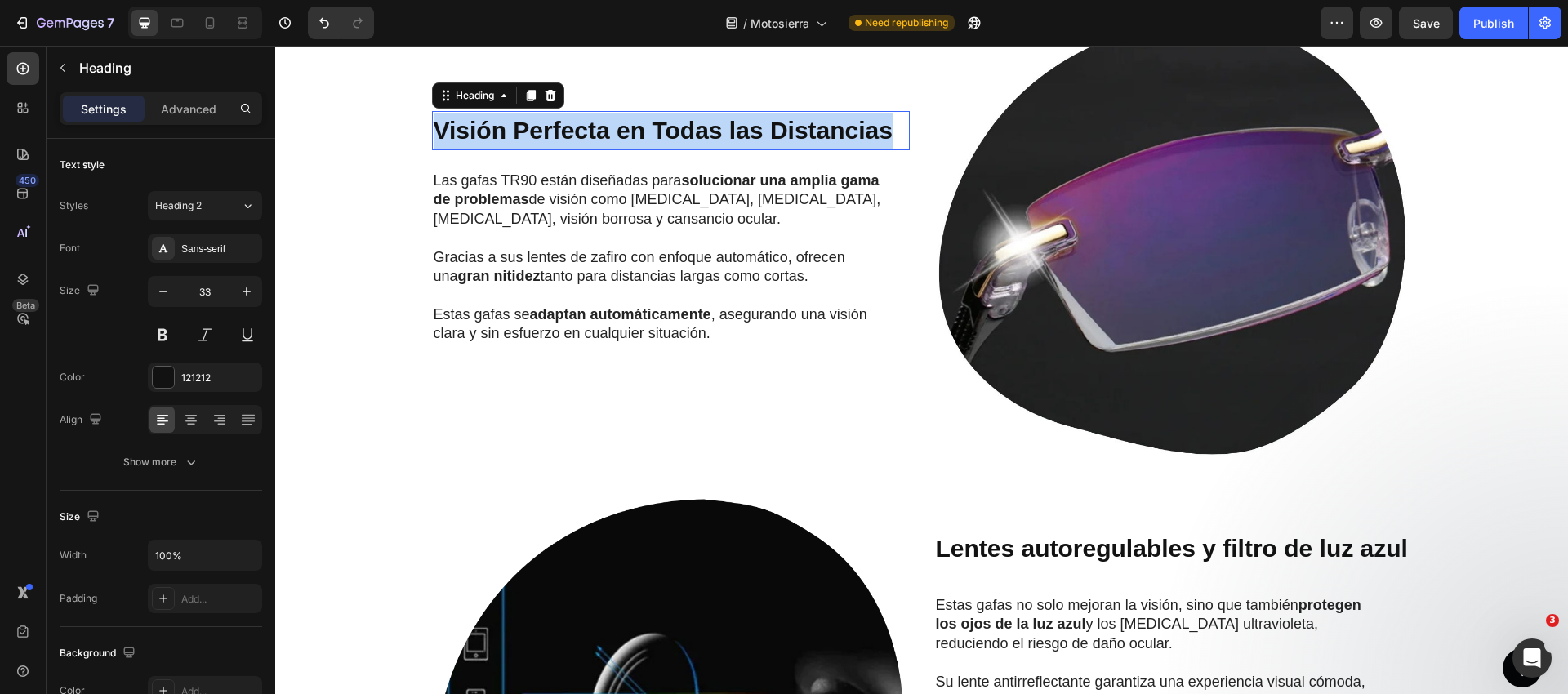
click at [627, 144] on strong "Visión Perfecta en Todas las Distancias" at bounding box center [662, 130] width 459 height 27
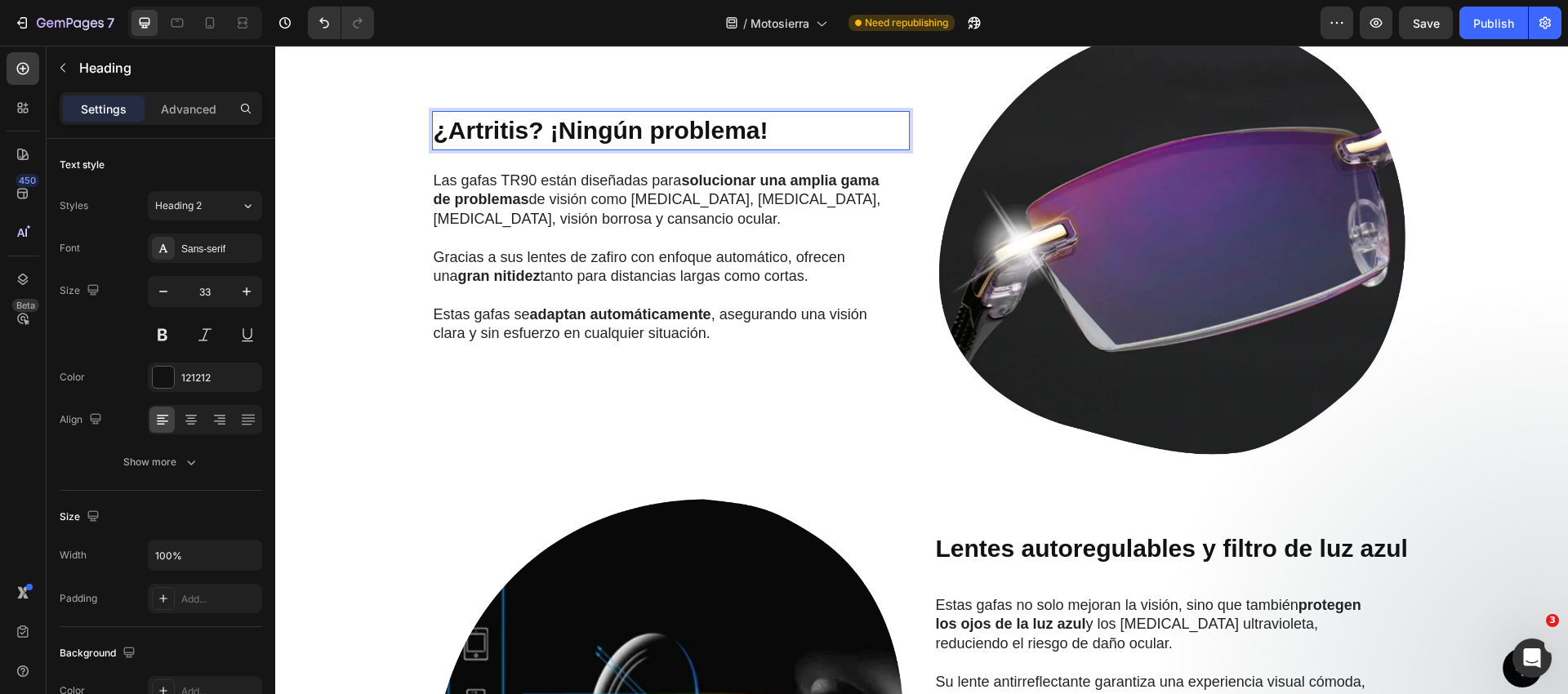
click at [550, 208] on strong "solucionar una amplia gama de problemas" at bounding box center [656, 190] width 446 height 35
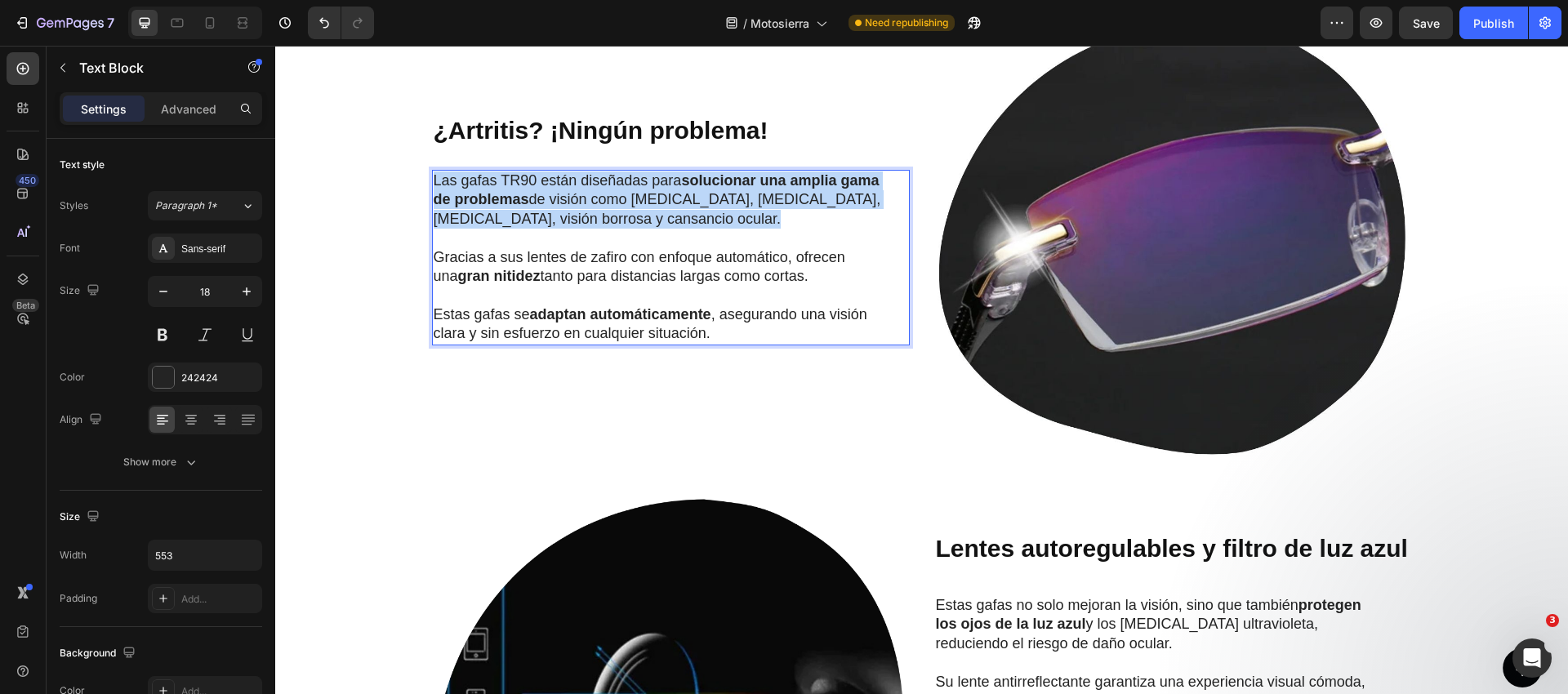
click at [550, 208] on strong "solucionar una amplia gama de problemas" at bounding box center [656, 190] width 446 height 35
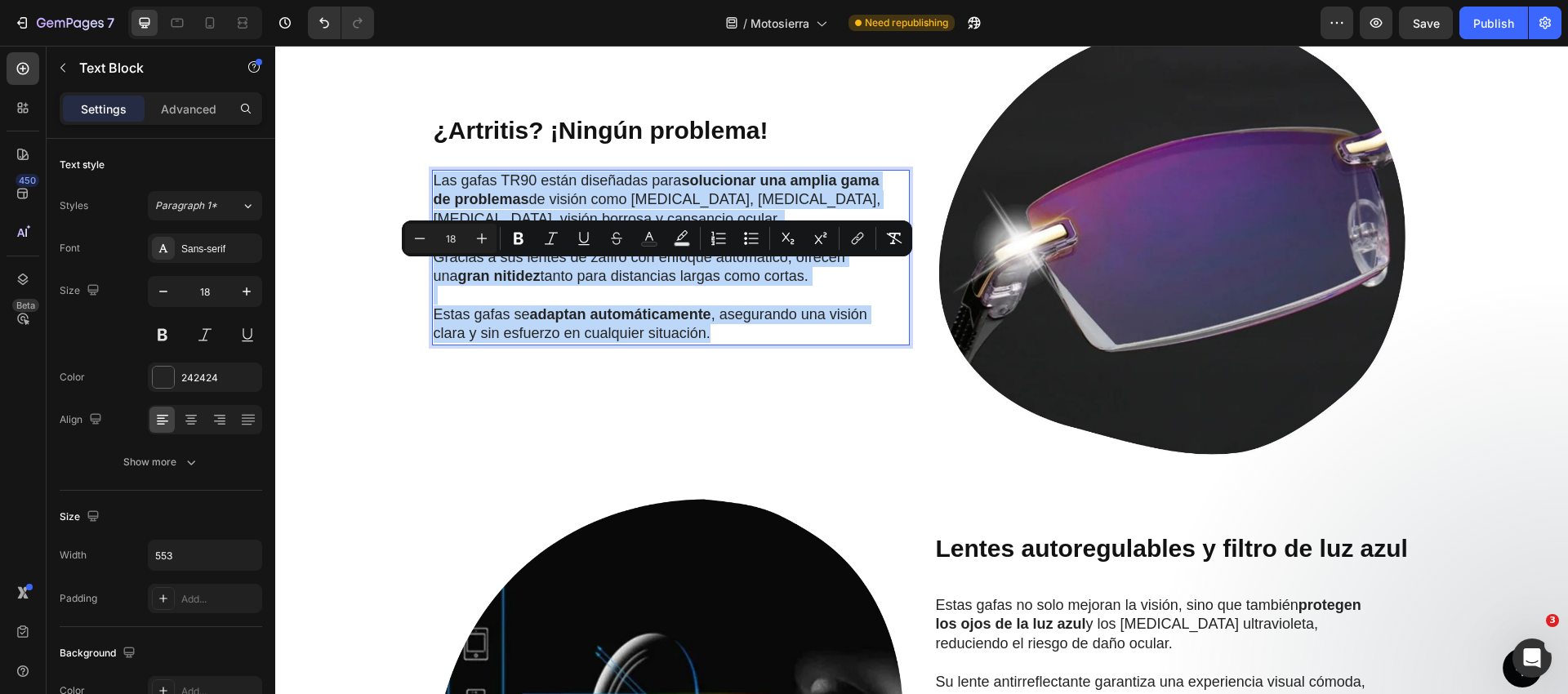
scroll to position [1493, 0]
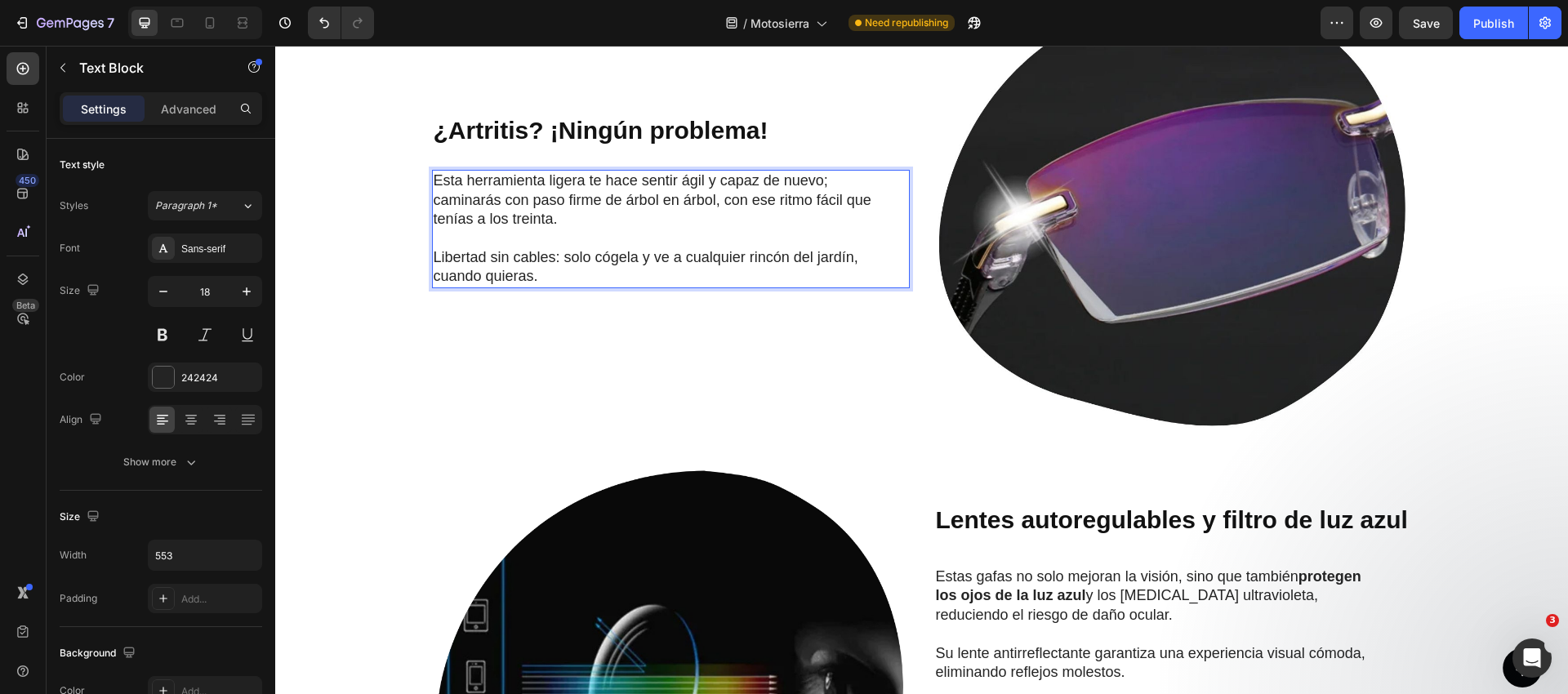
click at [575, 228] on p "Esta herramienta ligera te hace sentir ágil y capaz de nuevo; caminarás con pas…" at bounding box center [657, 200] width 448 height 57
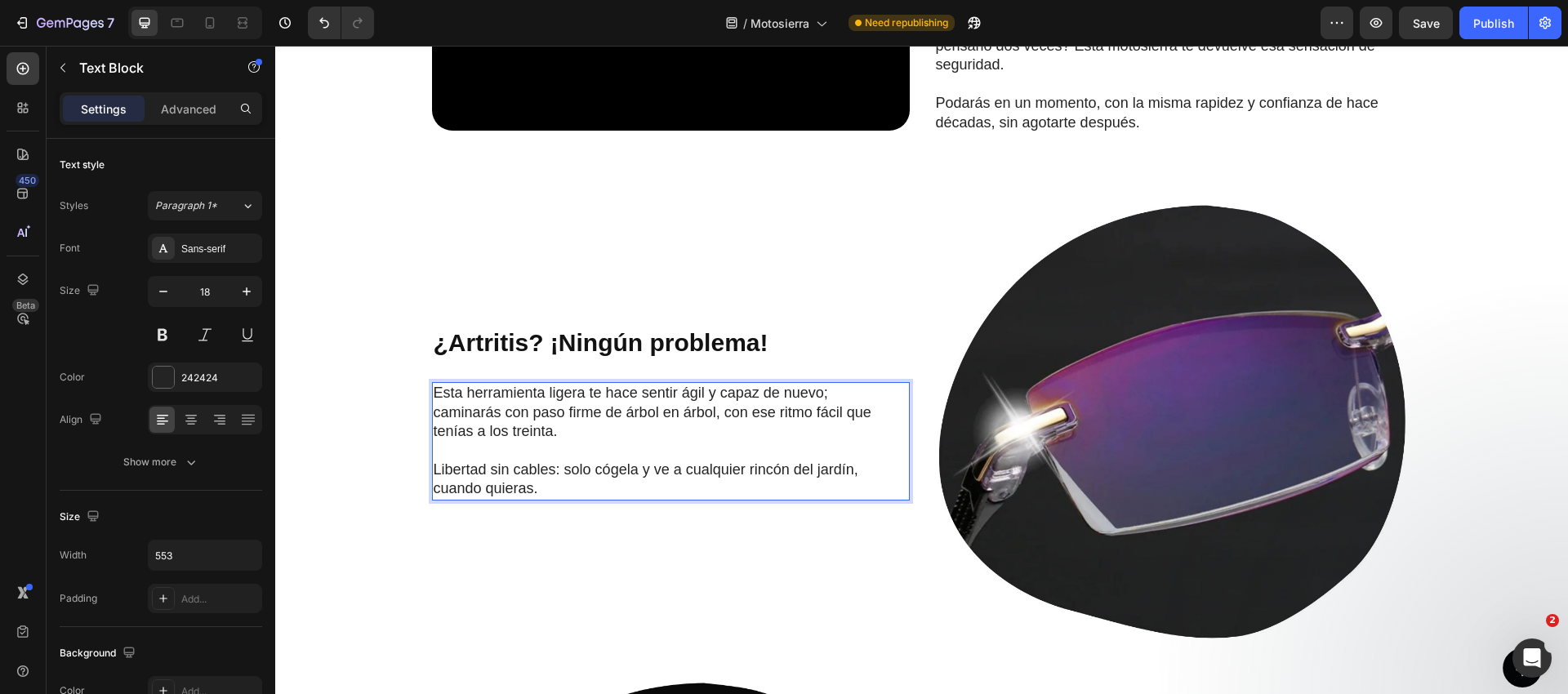
scroll to position [1282, 0]
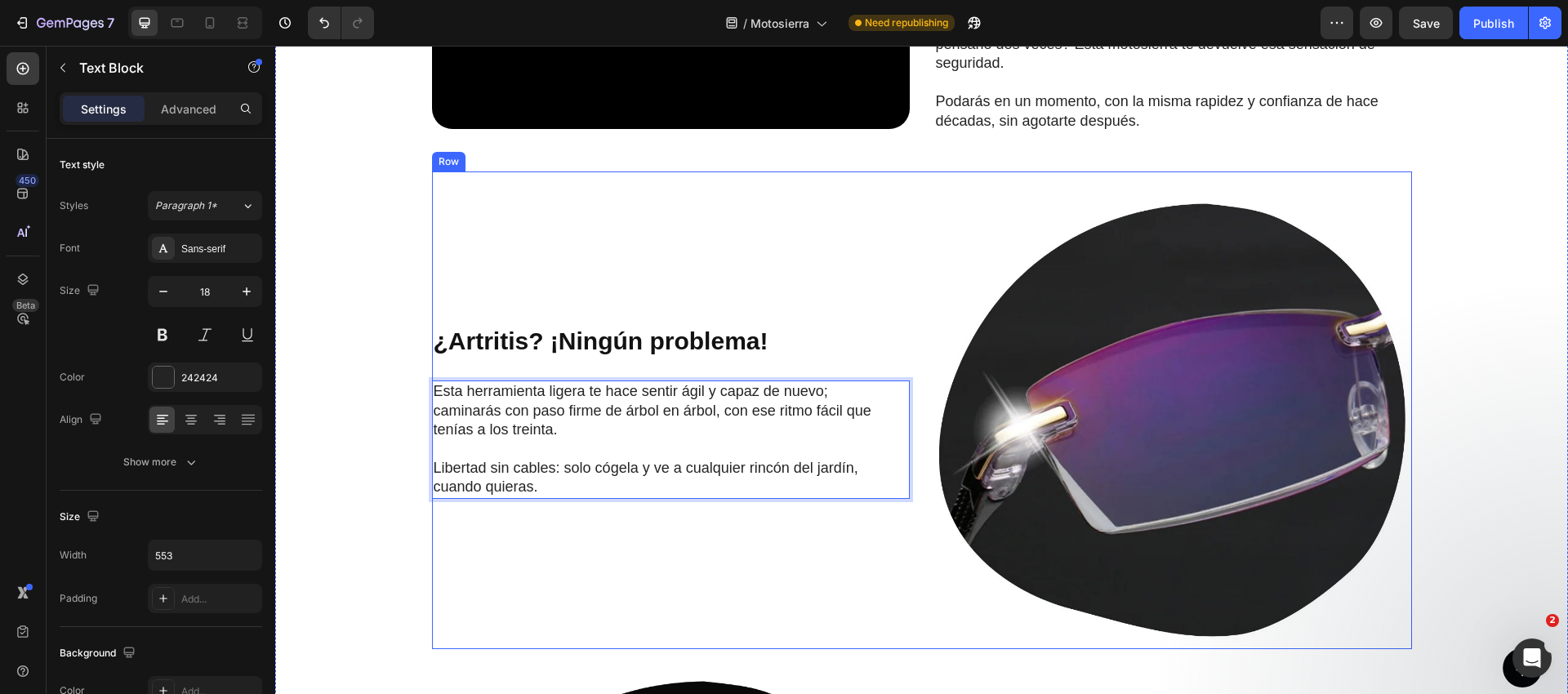
click at [1080, 372] on img at bounding box center [1172, 410] width 477 height 477
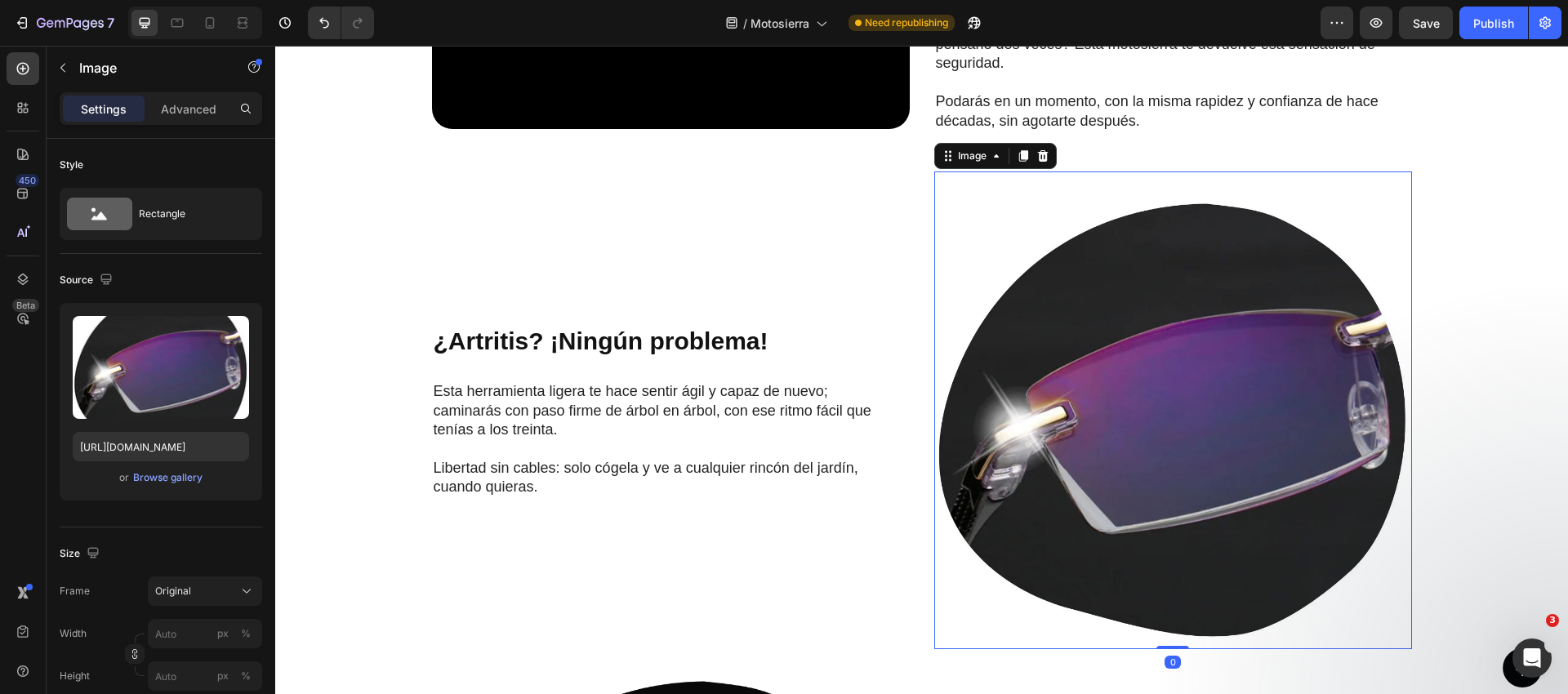
scroll to position [1277, 0]
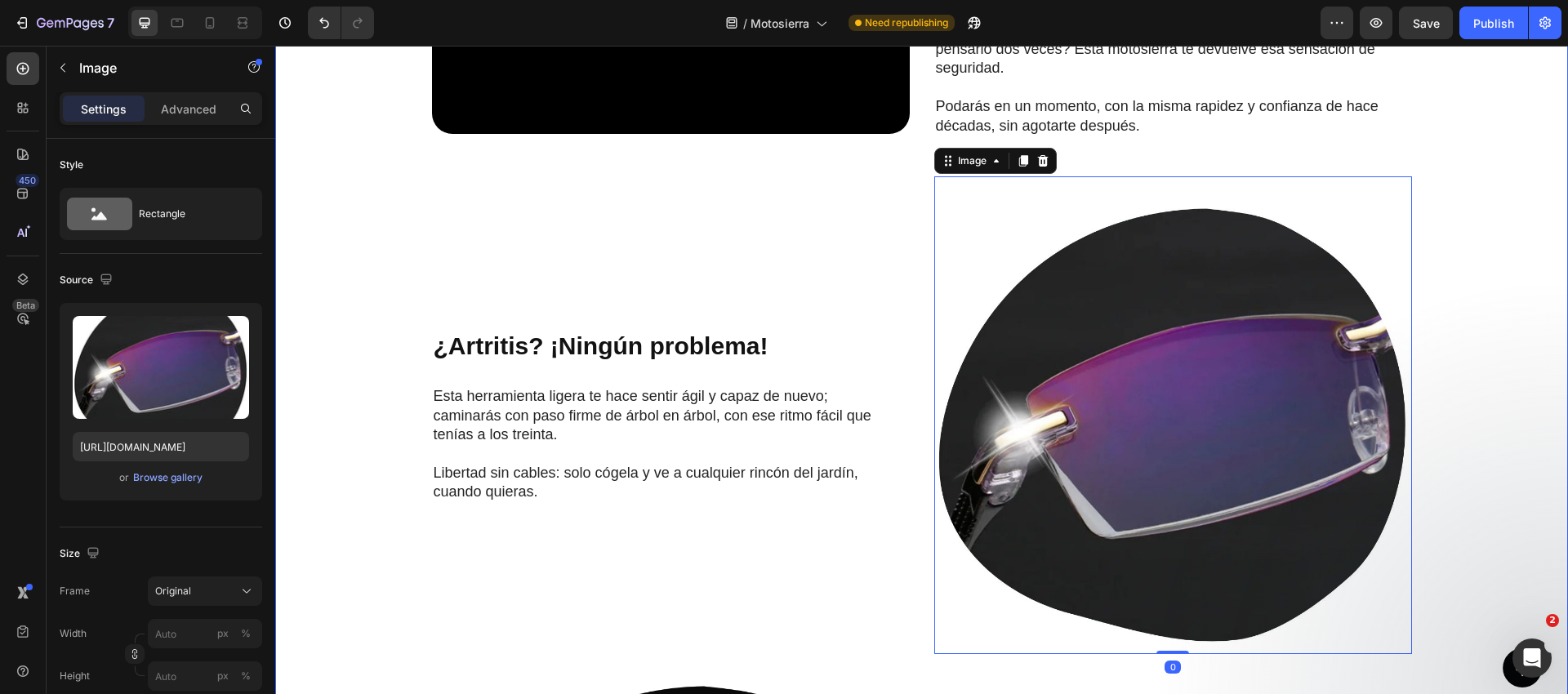
drag, startPoint x: 1038, startPoint y: 252, endPoint x: 987, endPoint y: 237, distance: 53.2
click at [1038, 168] on icon at bounding box center [1043, 161] width 13 height 13
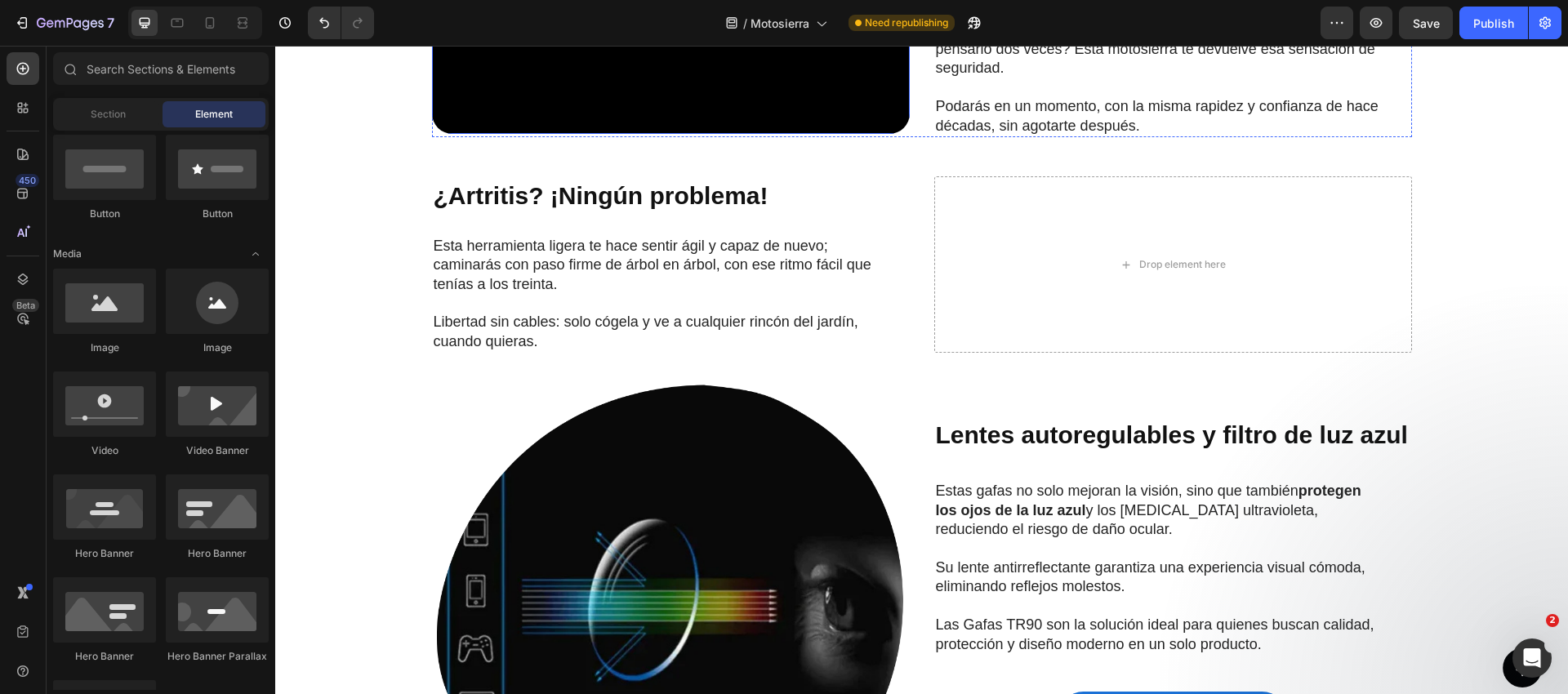
click at [762, 134] on video at bounding box center [670, 14] width 477 height 239
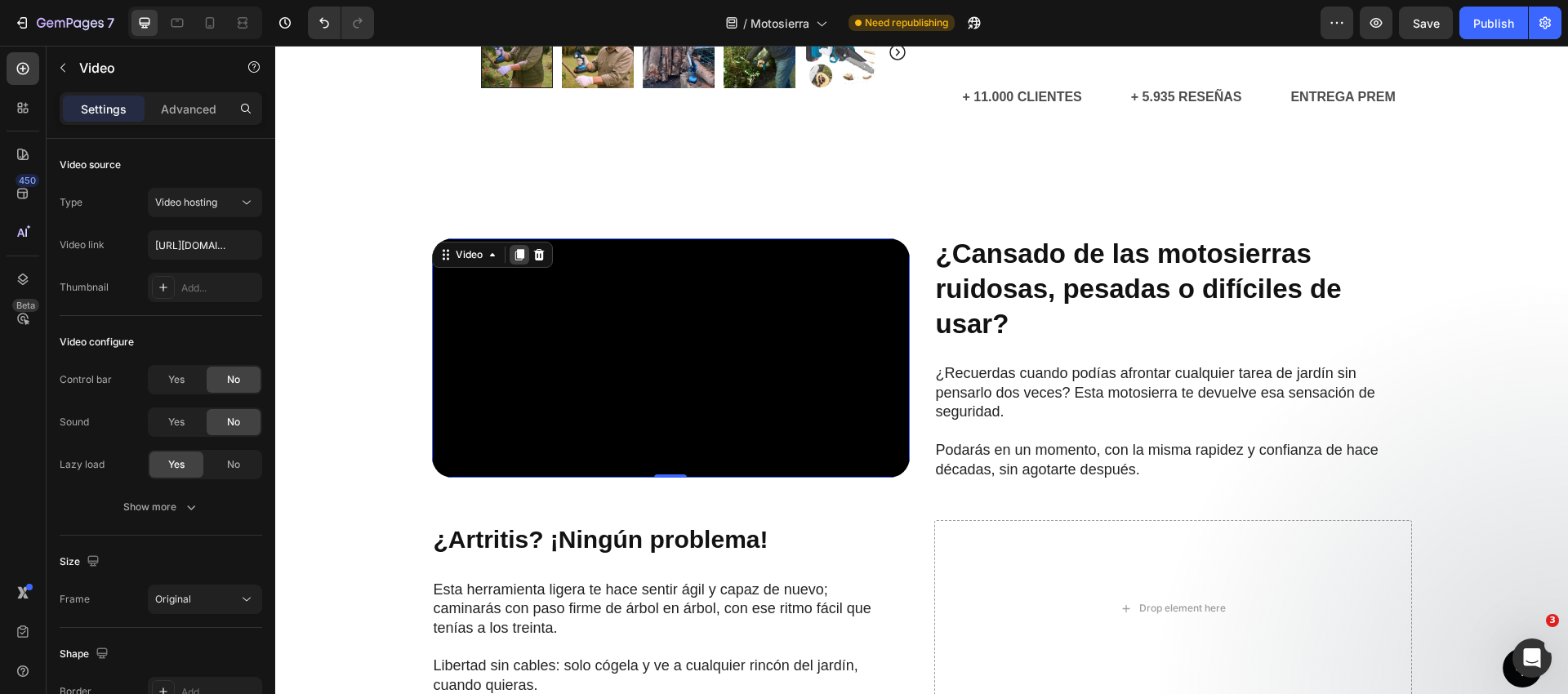
click at [516, 249] on icon at bounding box center [519, 255] width 9 height 12
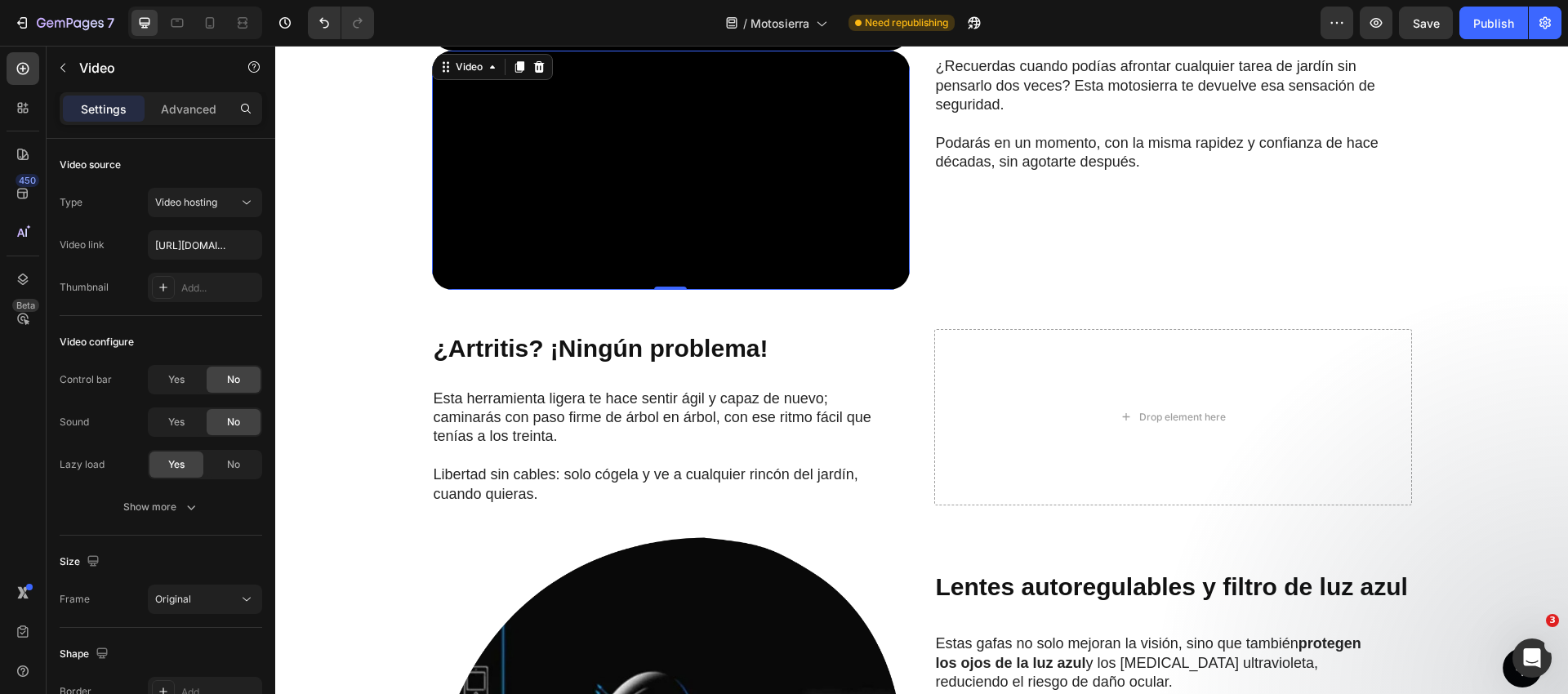
scroll to position [1403, 0]
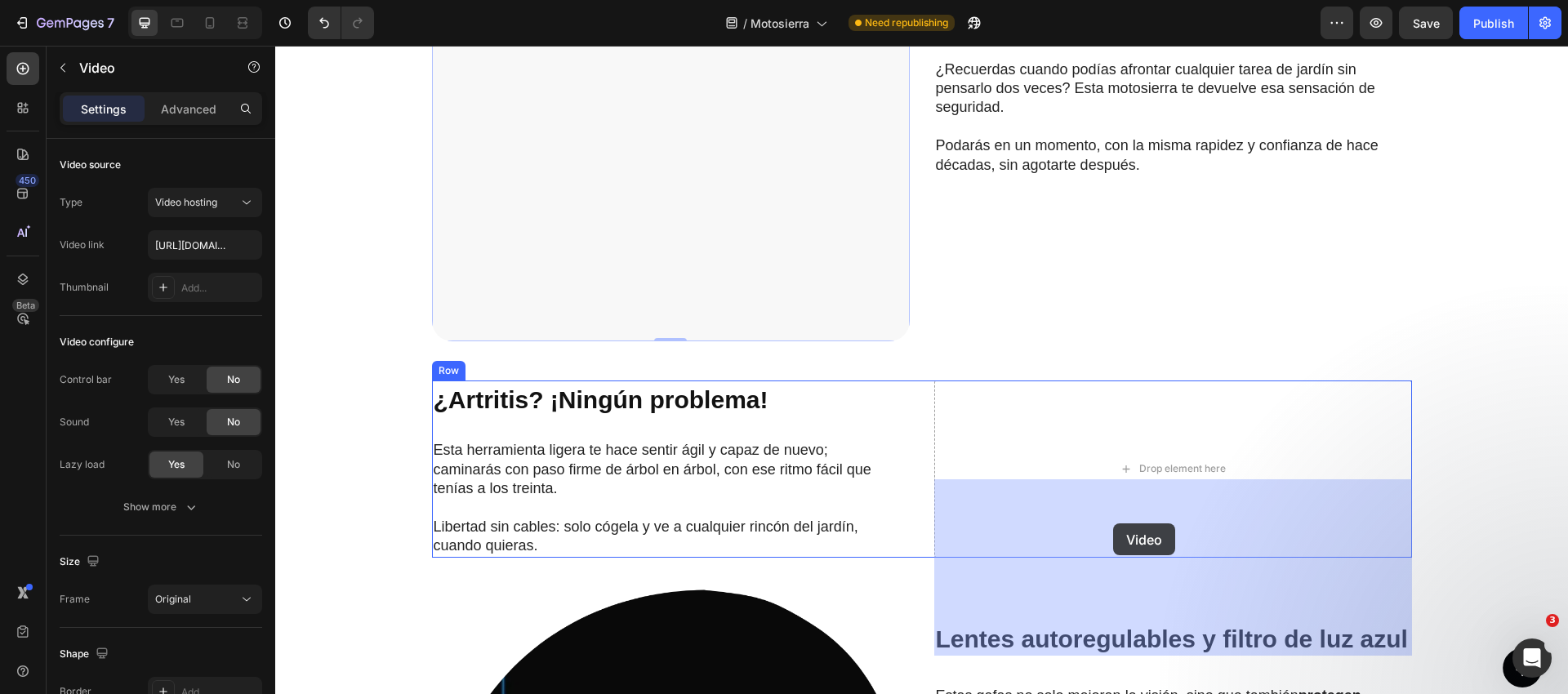
drag, startPoint x: 681, startPoint y: 288, endPoint x: 1113, endPoint y: 524, distance: 492.3
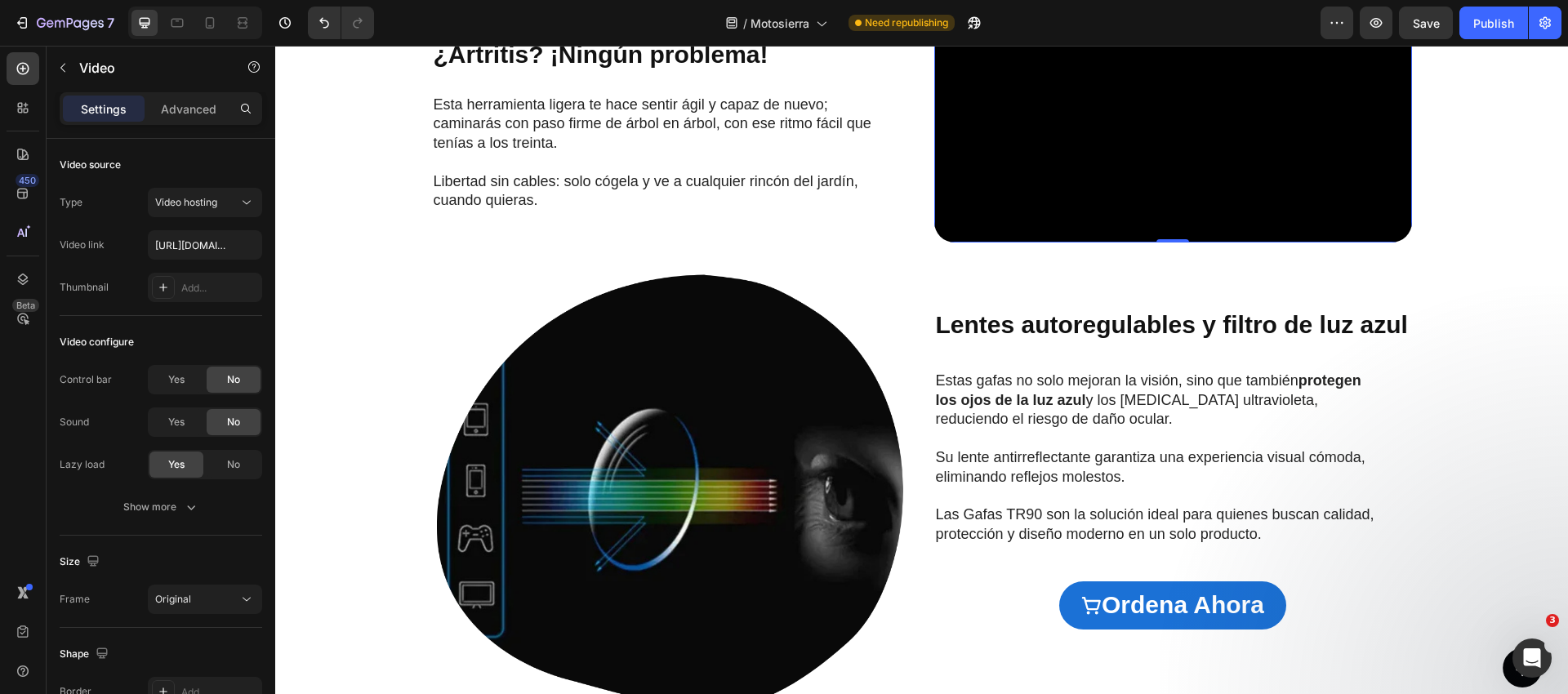
scroll to position [1430, 0]
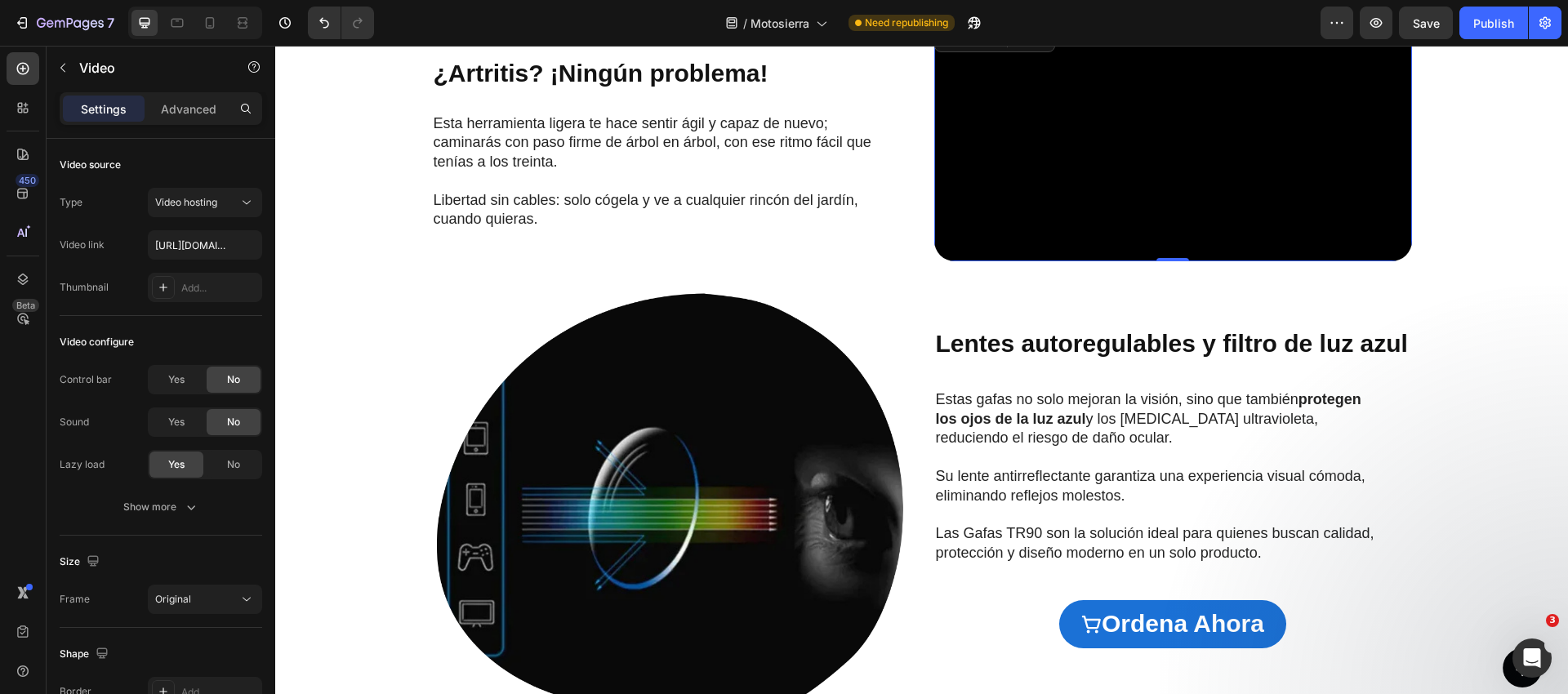
click at [1021, 46] on icon at bounding box center [1022, 39] width 13 height 13
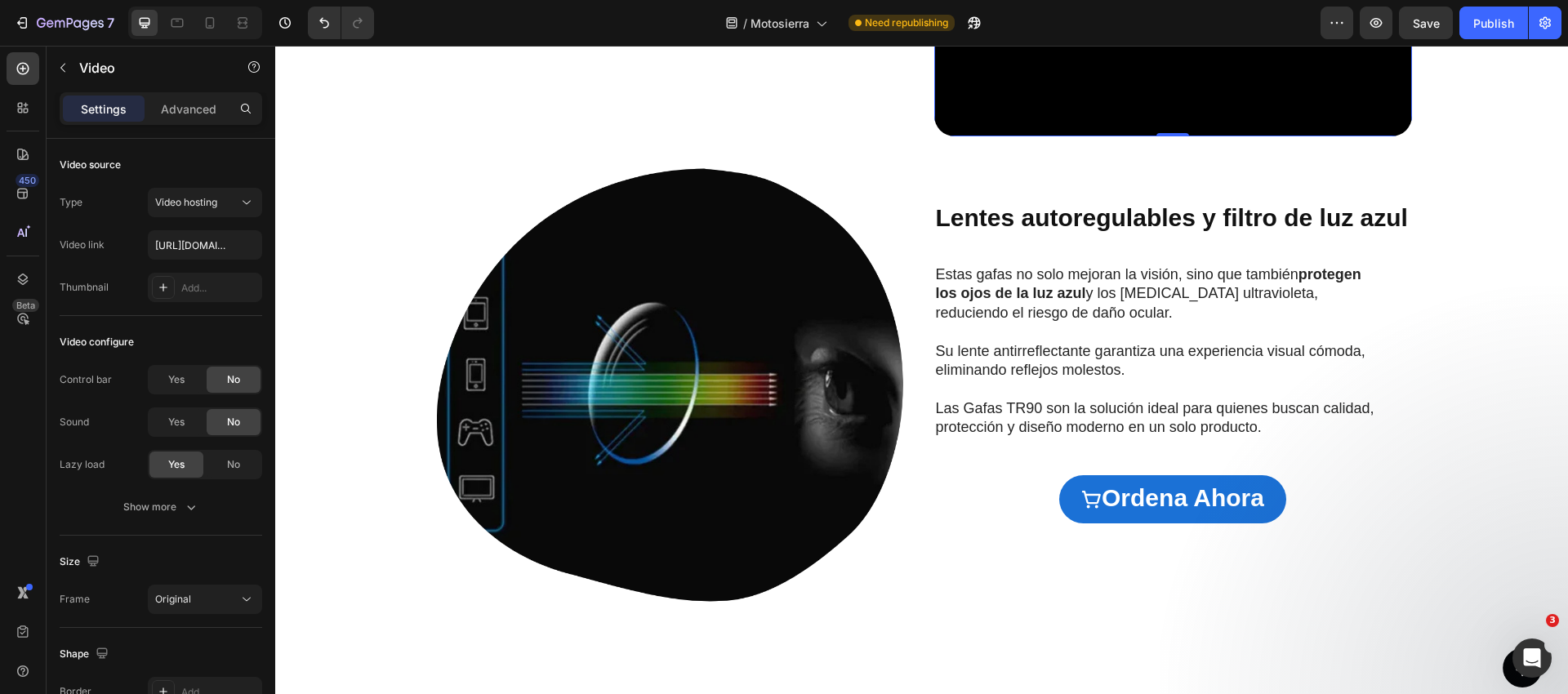
scroll to position [1879, 0]
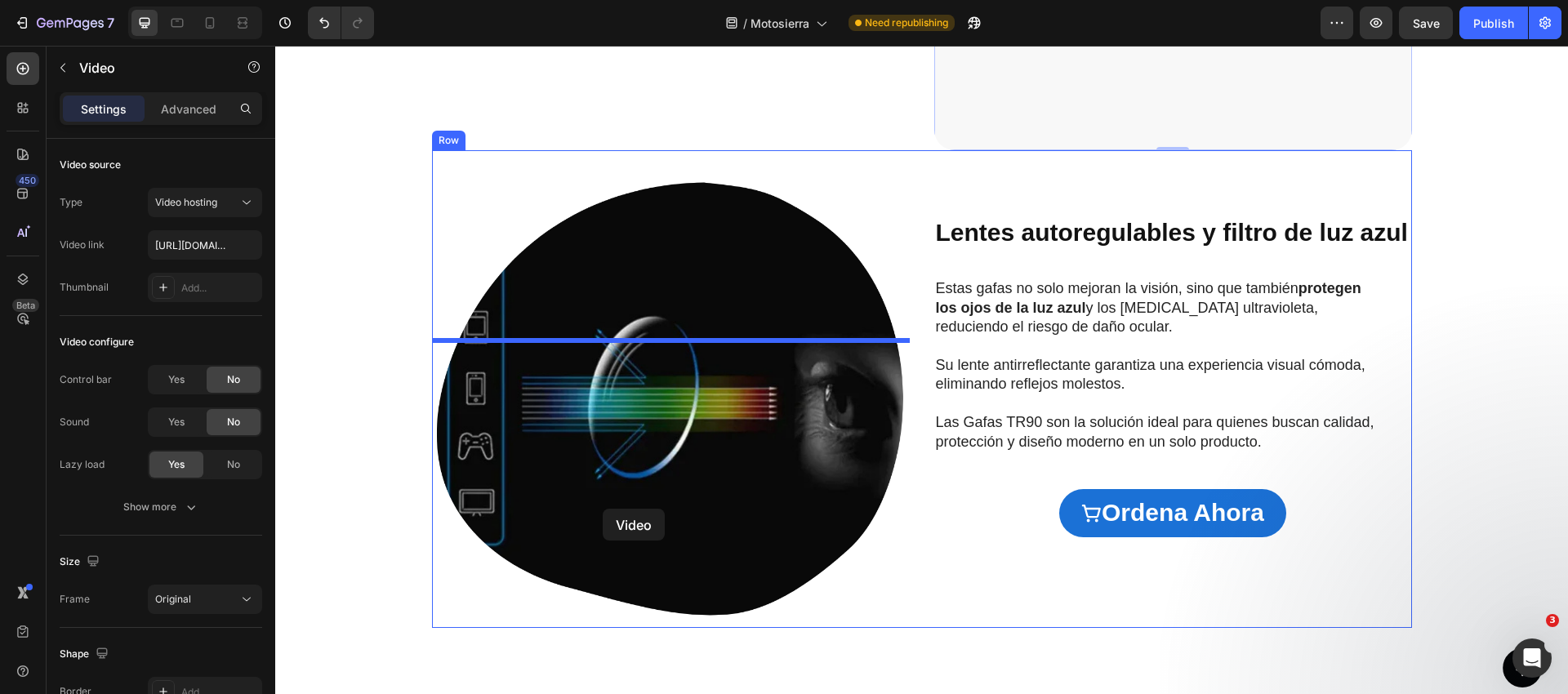
drag, startPoint x: 1008, startPoint y: 241, endPoint x: 608, endPoint y: 507, distance: 480.4
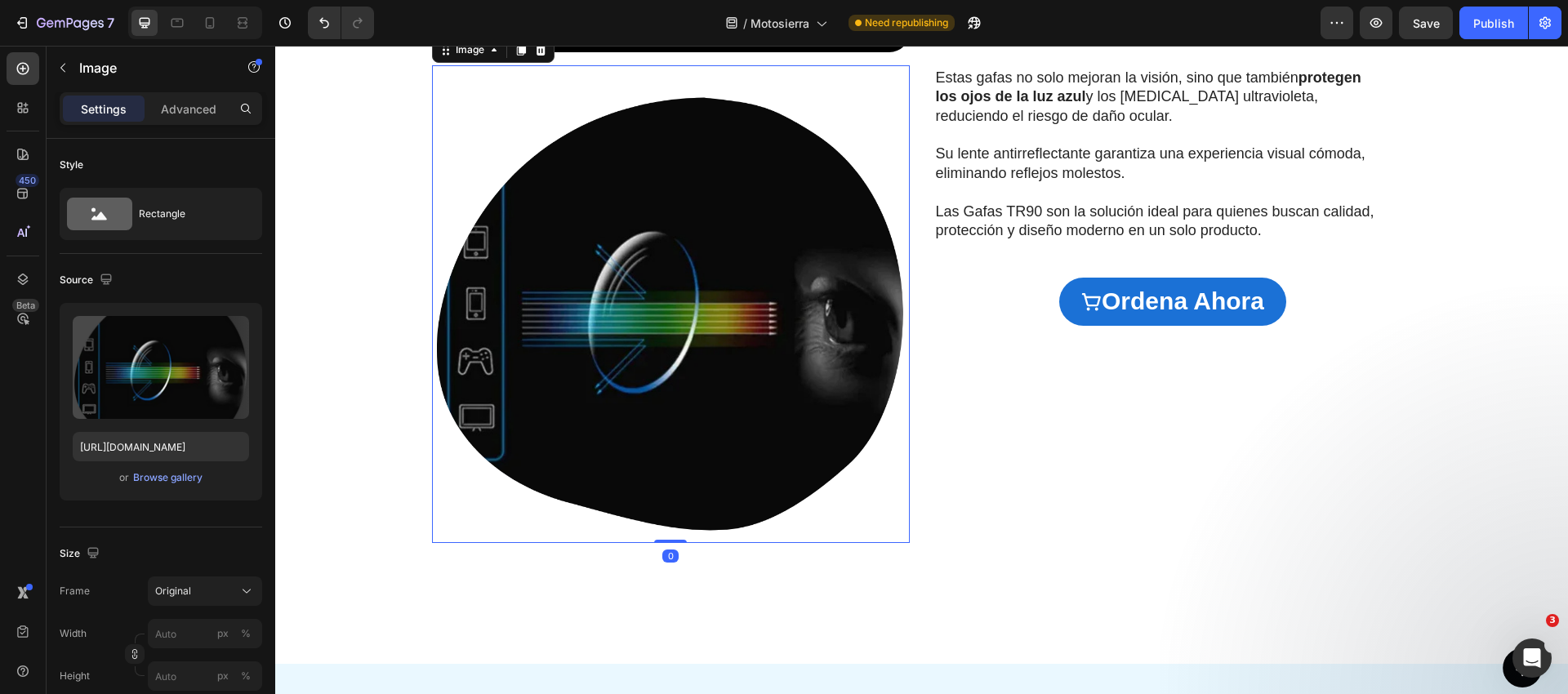
click at [615, 507] on img at bounding box center [670, 304] width 477 height 477
click at [543, 56] on icon at bounding box center [540, 50] width 11 height 12
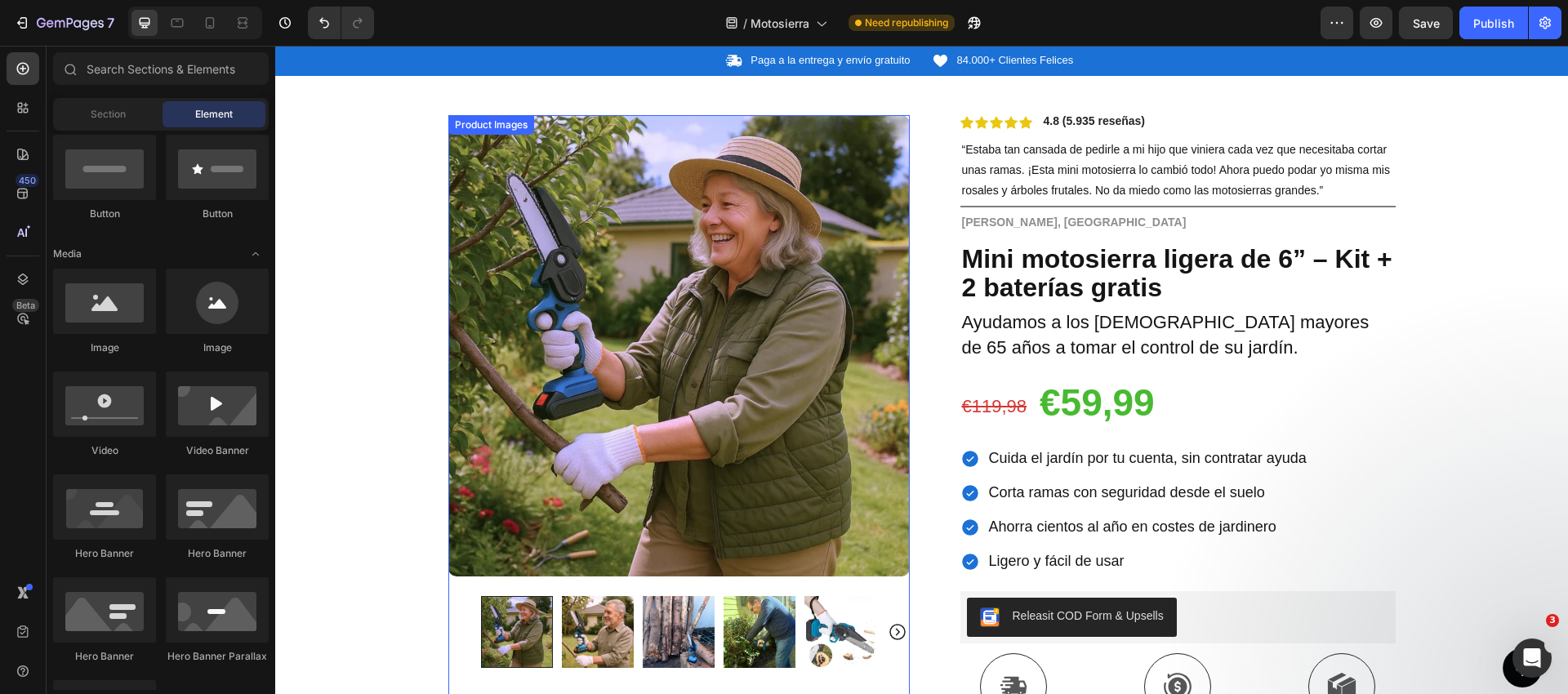
scroll to position [0, 0]
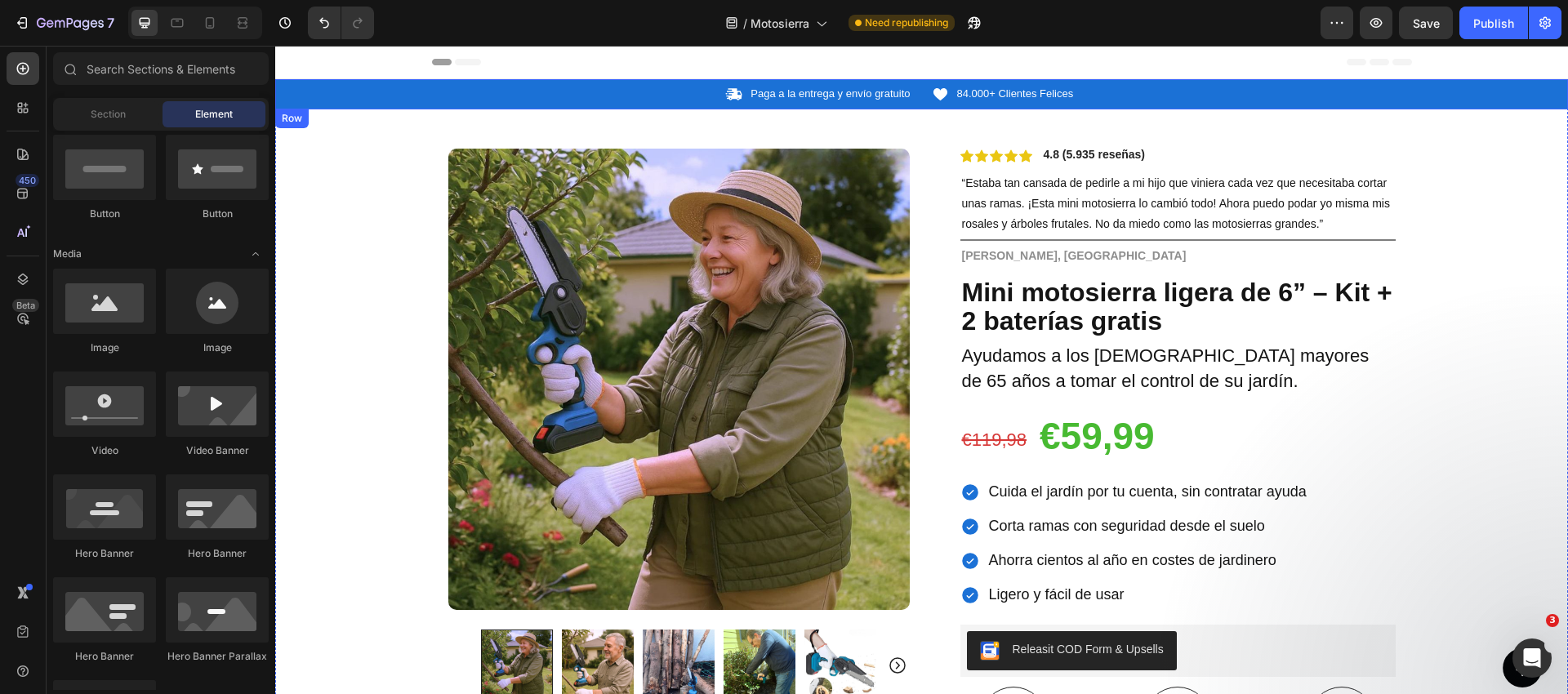
click at [357, 91] on div "Icon Paga a la entrega y envío gratuito Text Block Row Icon 84.000+ Clientes Fe…" at bounding box center [921, 94] width 1292 height 17
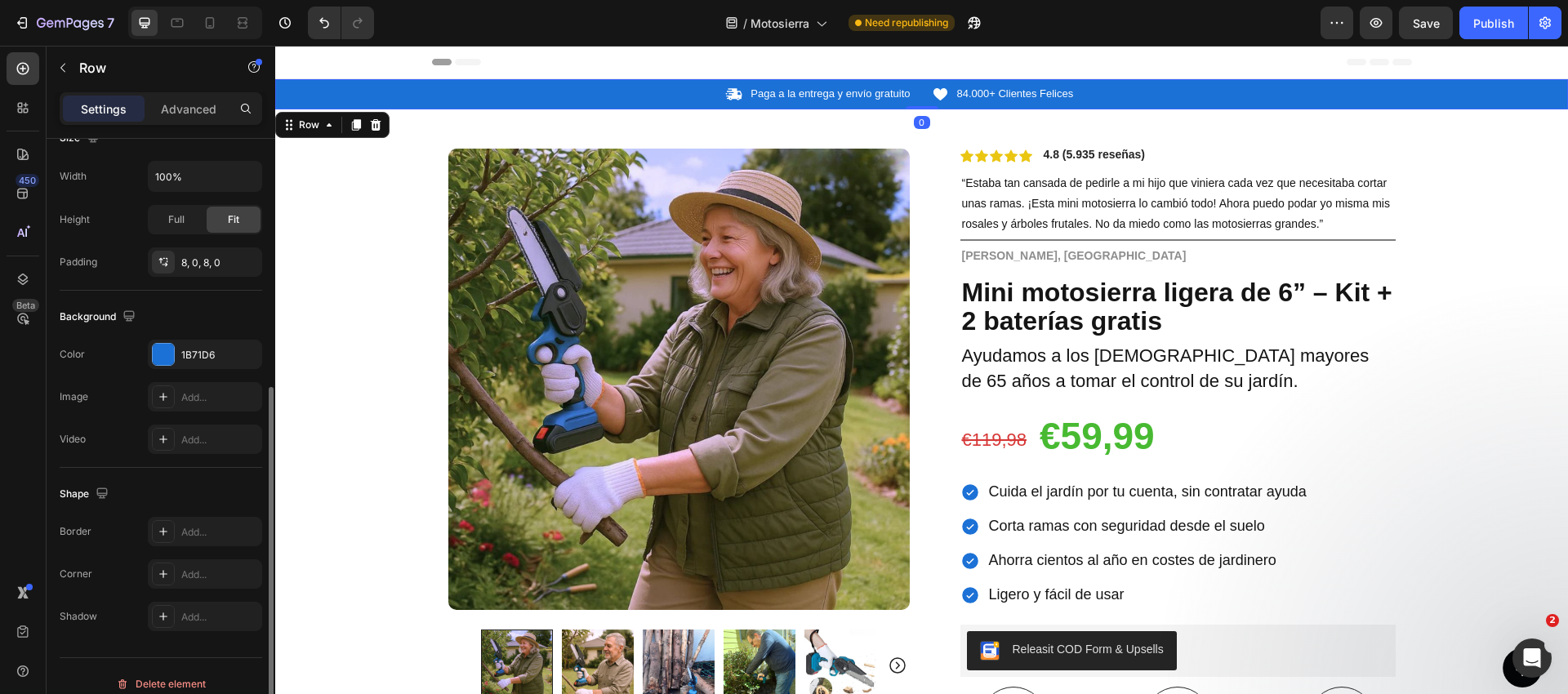
scroll to position [394, 0]
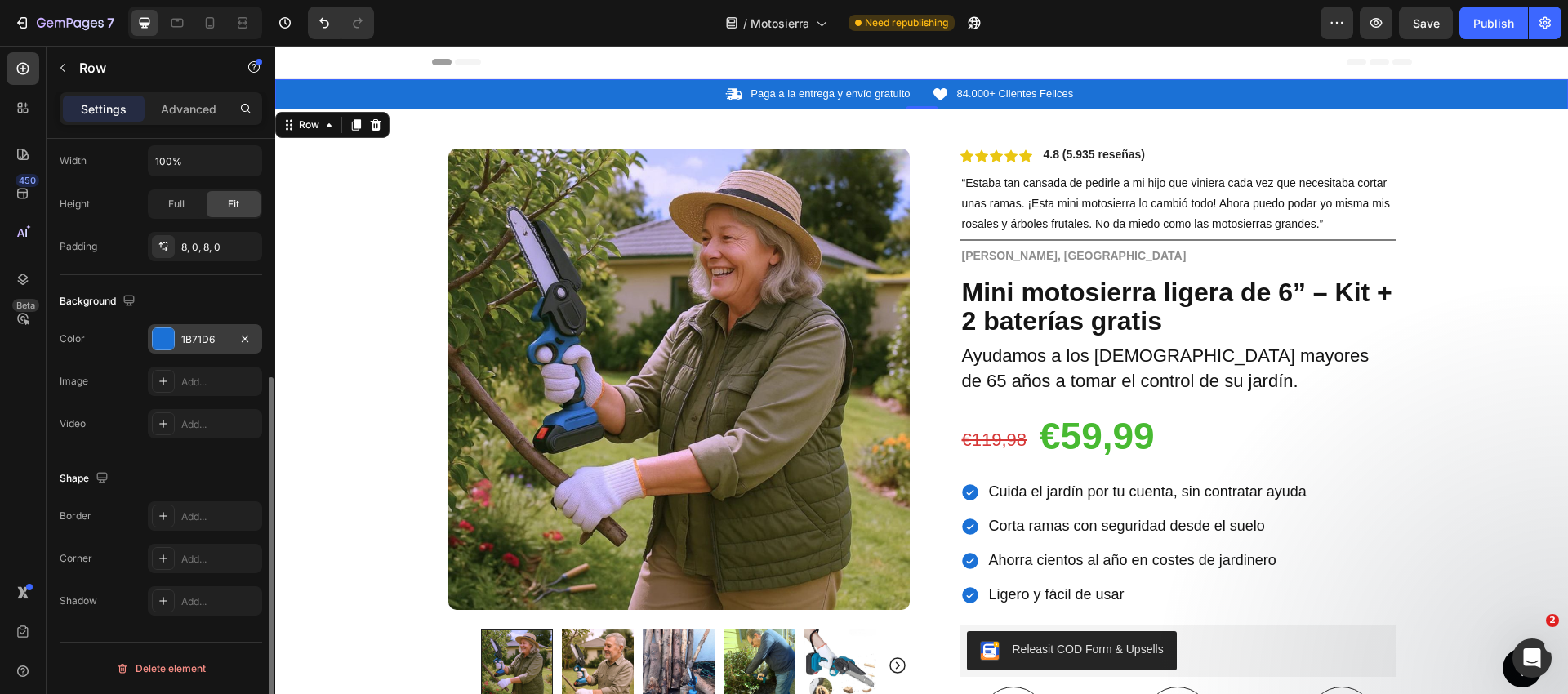
click at [186, 344] on div "1B71D6" at bounding box center [204, 340] width 47 height 15
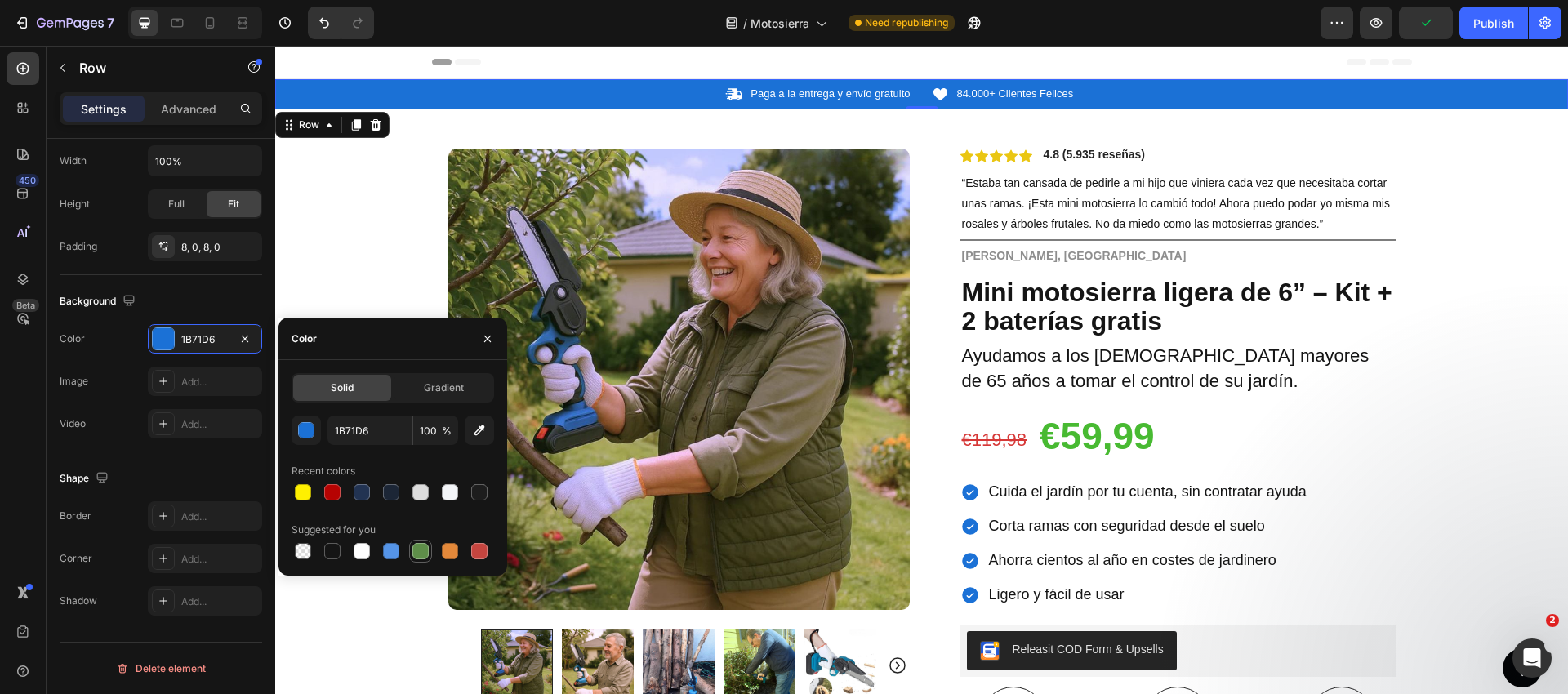
click at [422, 555] on div at bounding box center [421, 551] width 17 height 17
type input "5E8E49"
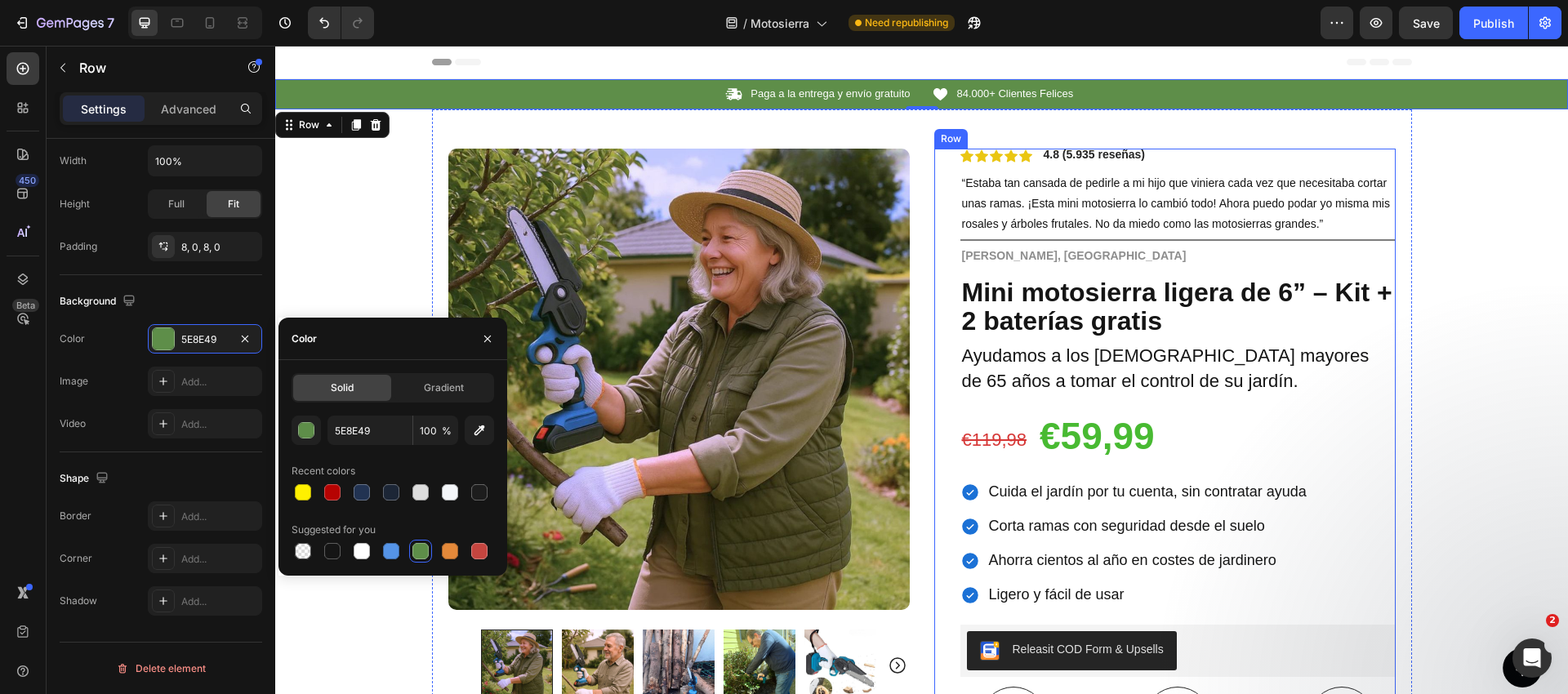
click at [943, 320] on div "Icon Icon Icon Icon Icon Icon List 4.8 (5.935 reseñas) Text Block Row “Estaba t…" at bounding box center [1165, 618] width 462 height 939
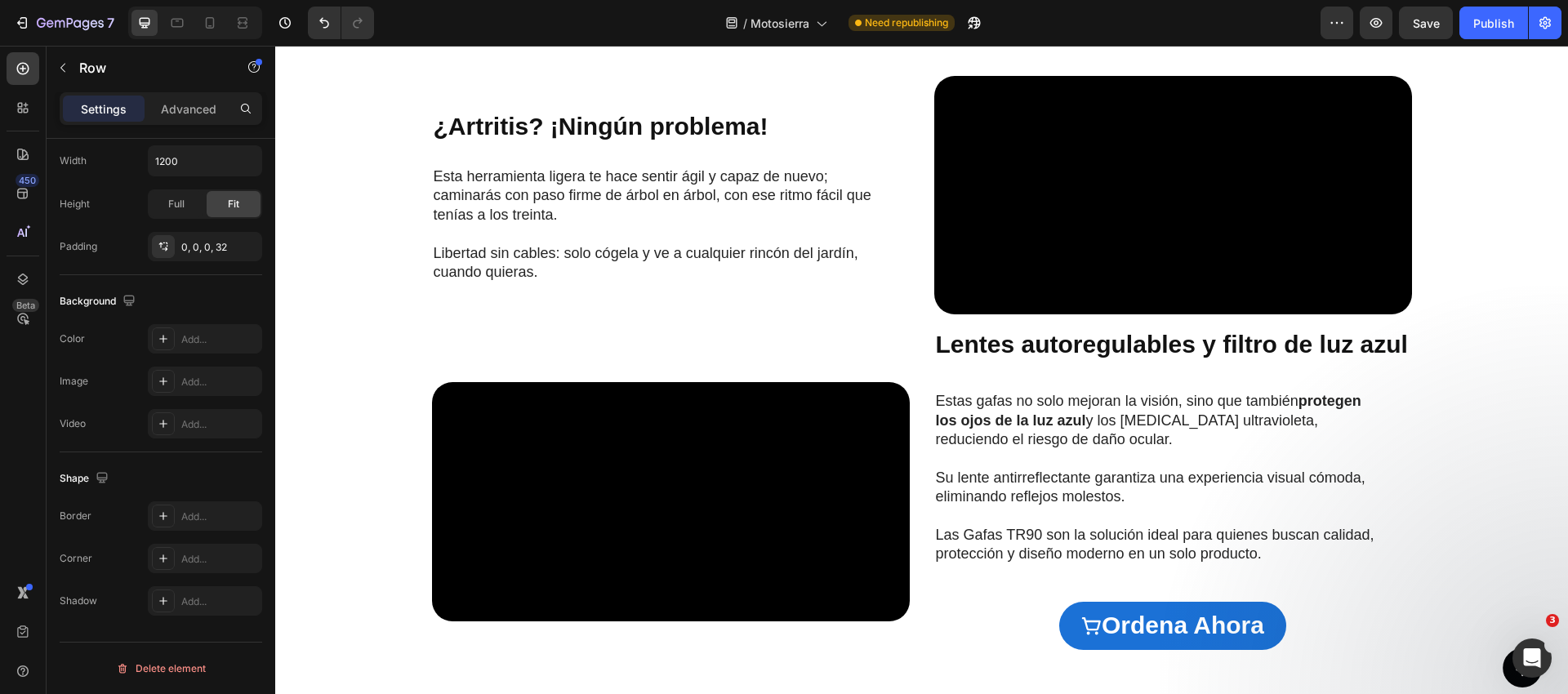
scroll to position [1052, 0]
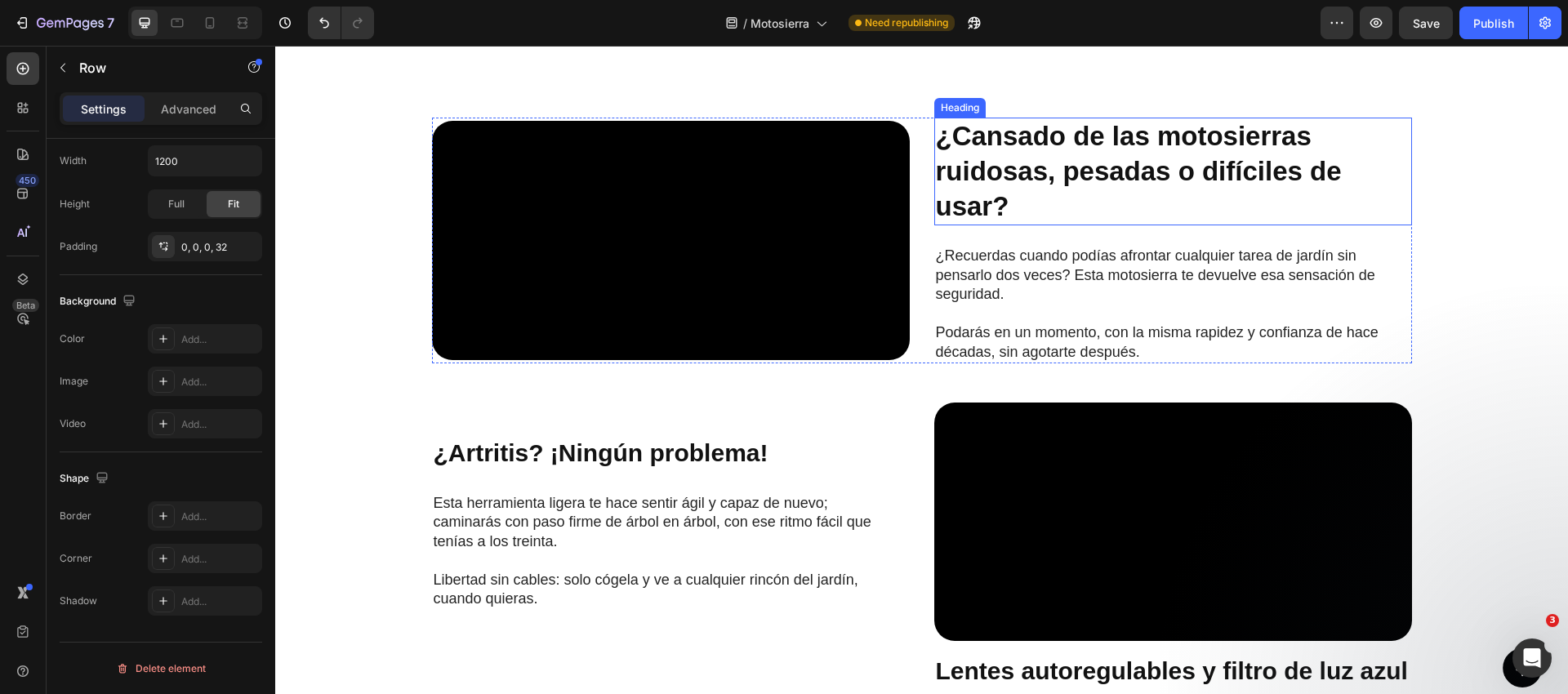
click at [1003, 222] on strong "¿Cansado de las motosierras ruidosas, pesadas o difíciles de usar?" at bounding box center [1138, 171] width 406 height 100
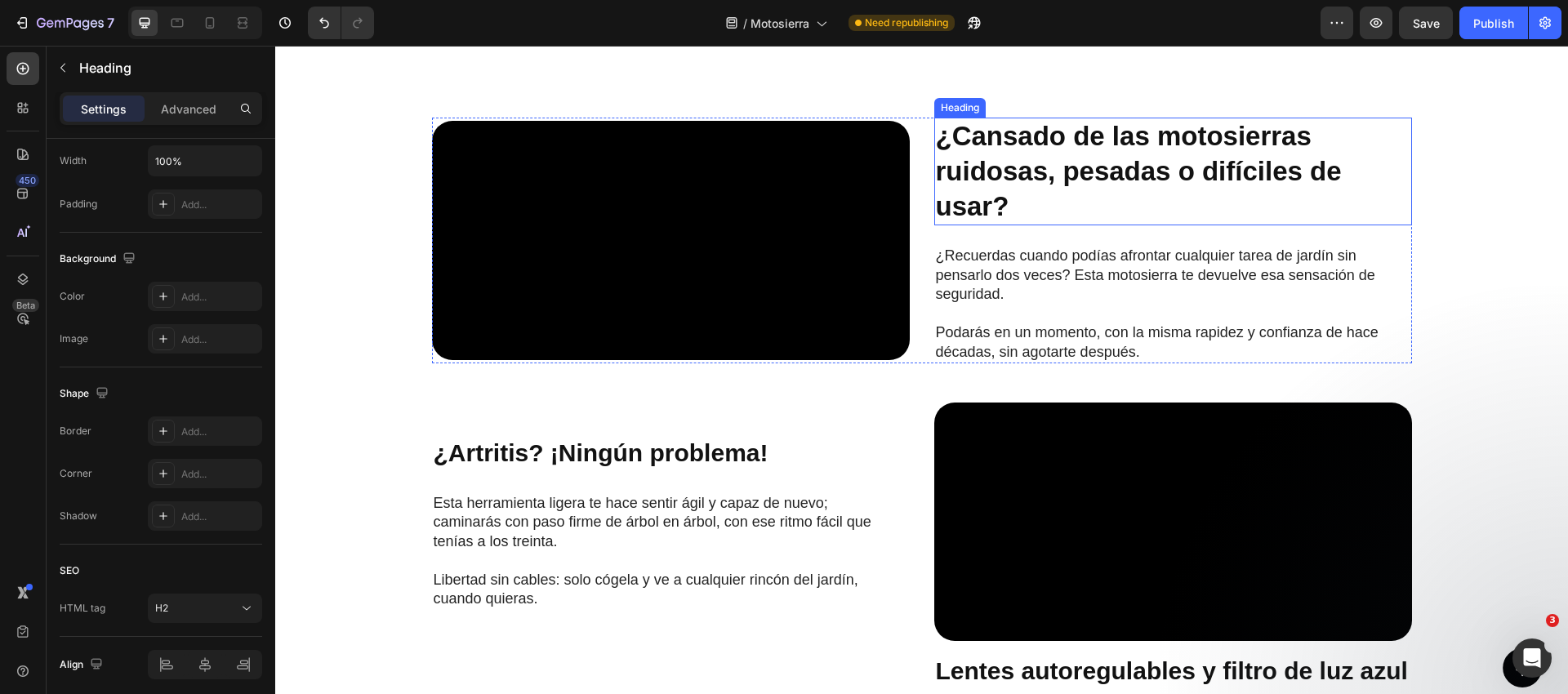
scroll to position [0, 0]
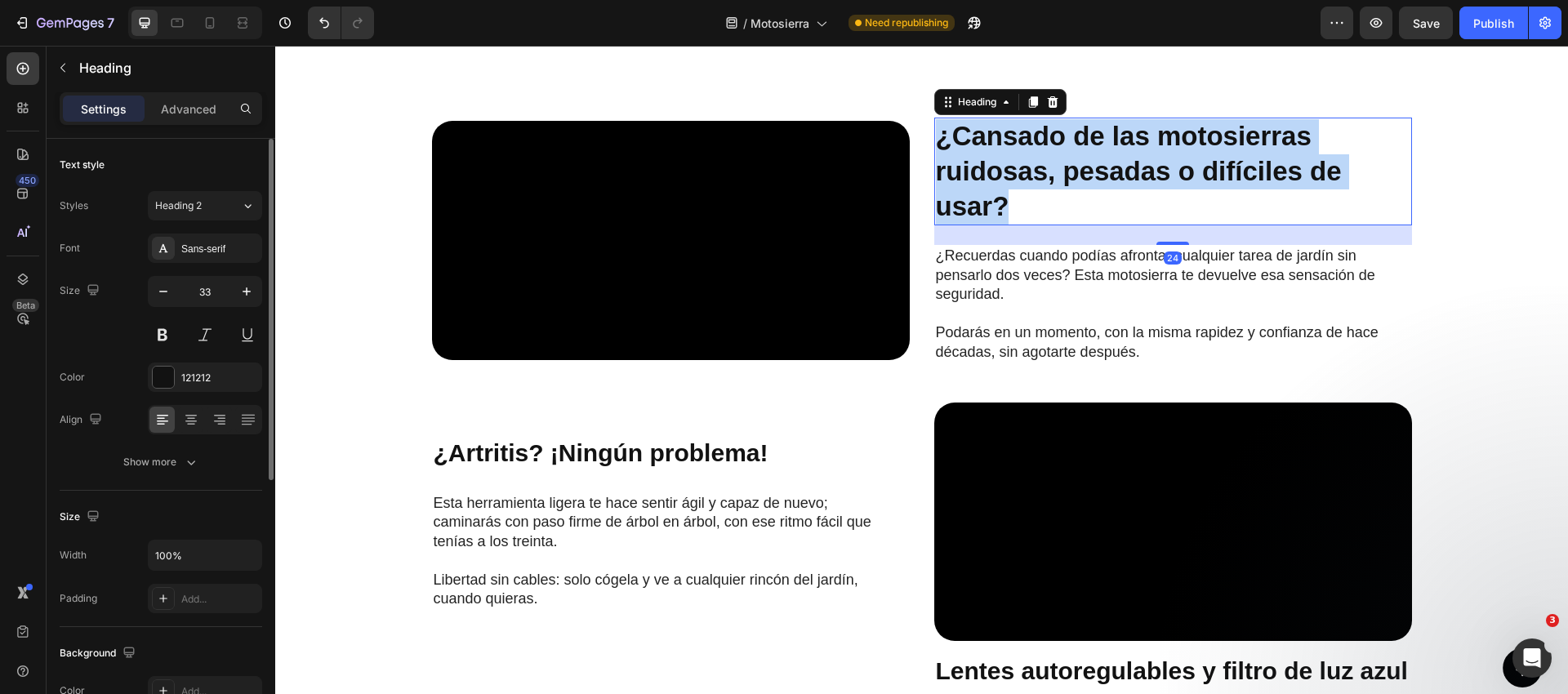
click at [1003, 222] on strong "¿Cansado de las motosierras ruidosas, pesadas o difíciles de usar?" at bounding box center [1138, 171] width 406 height 100
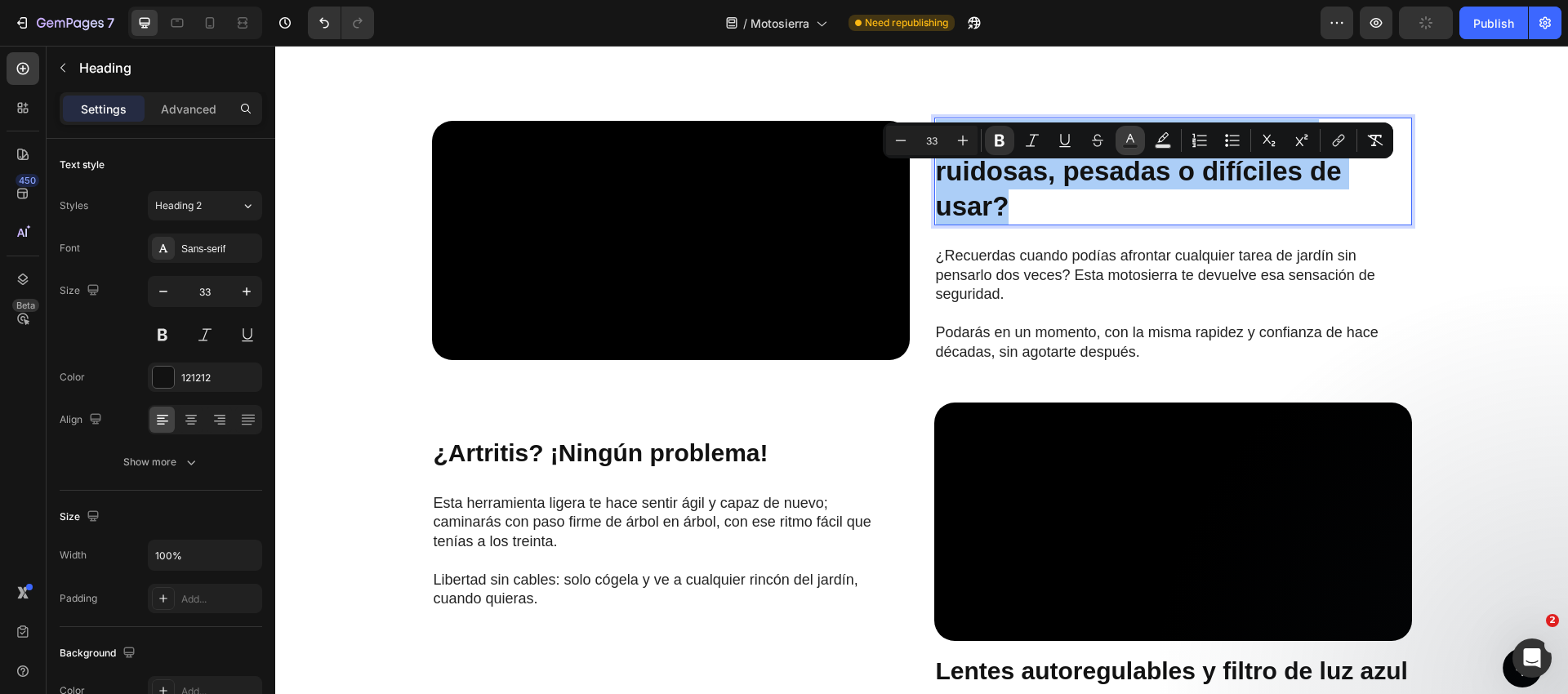
click at [1128, 139] on icon "Editor contextual toolbar" at bounding box center [1131, 140] width 17 height 17
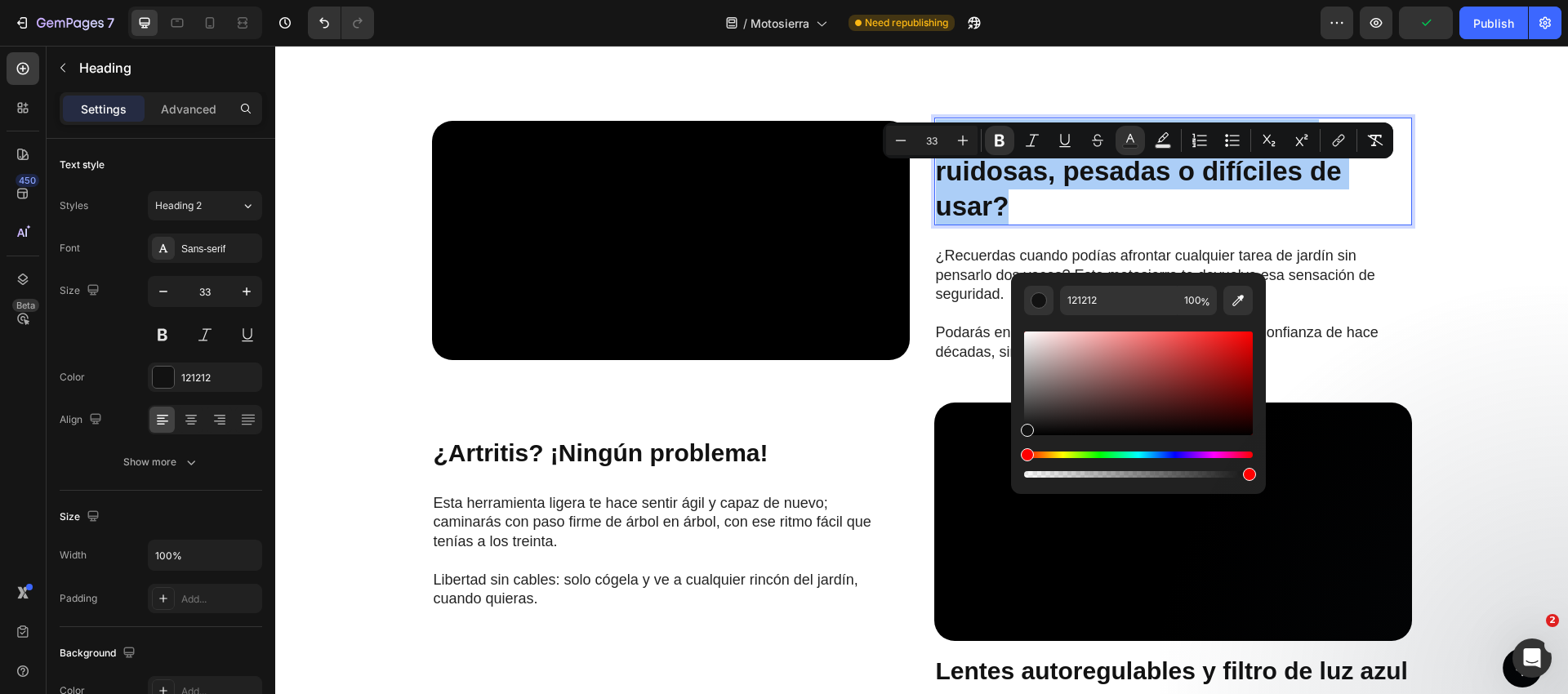
click at [1092, 457] on div "Hue" at bounding box center [1138, 455] width 228 height 7
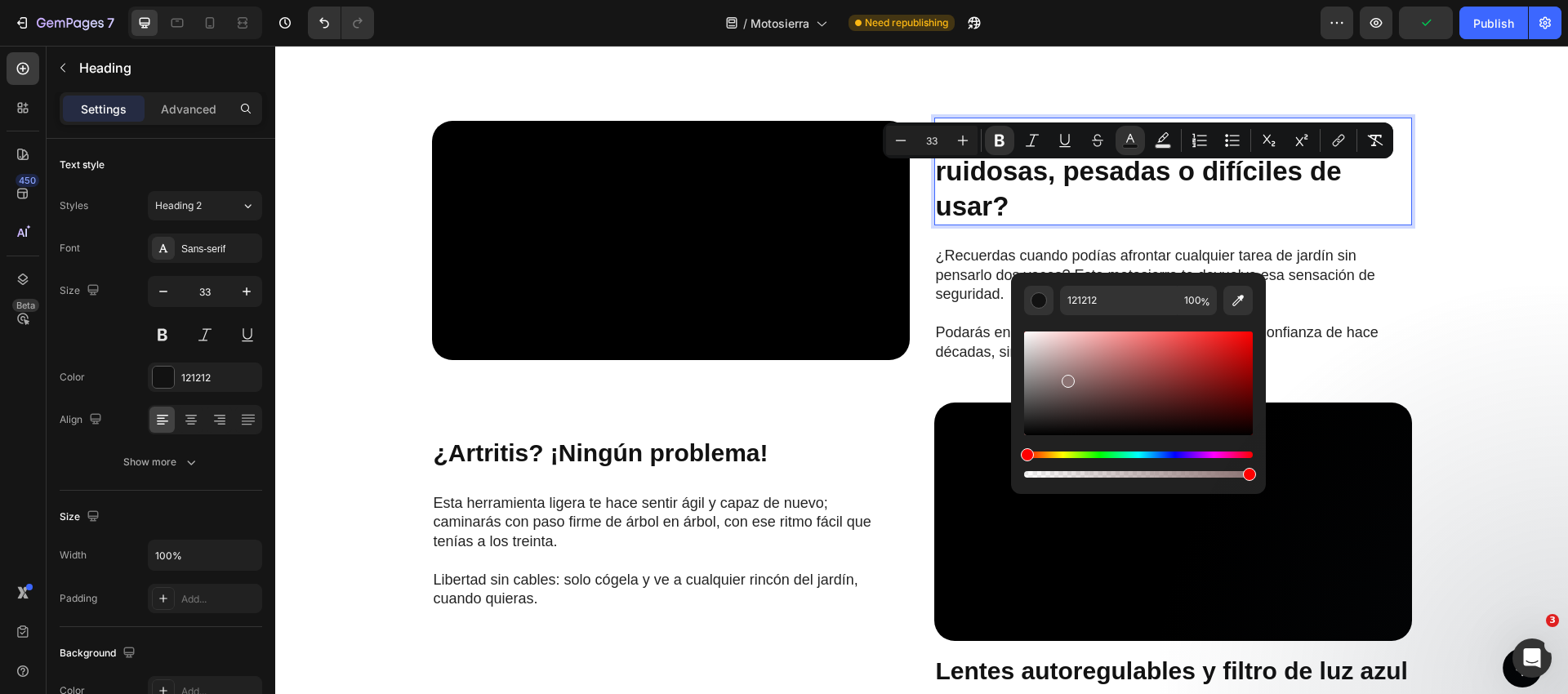
click at [1067, 377] on div "Editor contextual toolbar" at bounding box center [1138, 383] width 228 height 104
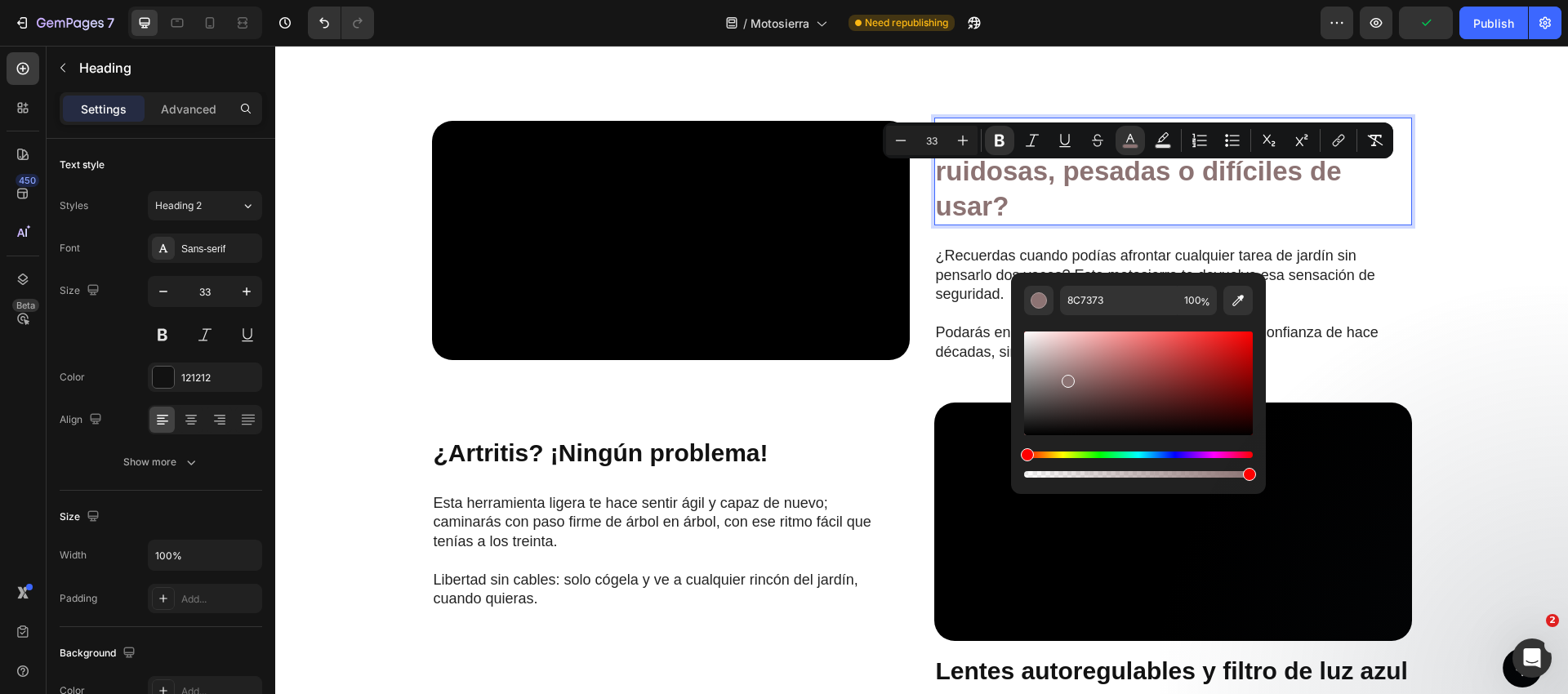
click at [1097, 452] on div "Hue" at bounding box center [1138, 455] width 228 height 7
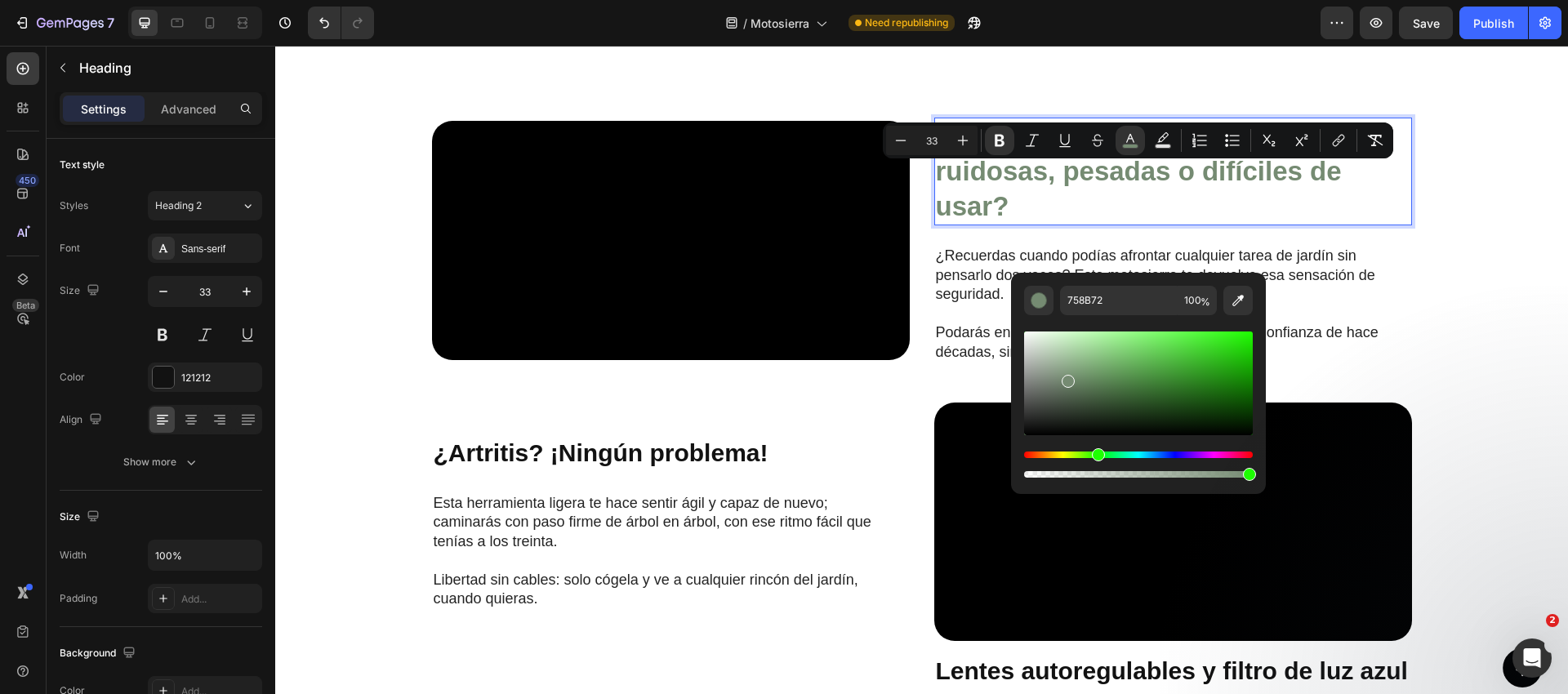
click at [1096, 363] on div "Editor contextual toolbar" at bounding box center [1138, 383] width 228 height 104
click at [1115, 361] on div "Editor contextual toolbar" at bounding box center [1138, 383] width 228 height 104
click at [1133, 349] on div "Editor contextual toolbar" at bounding box center [1138, 383] width 228 height 104
click at [1116, 379] on div "Editor contextual toolbar" at bounding box center [1138, 383] width 228 height 104
type input "578751"
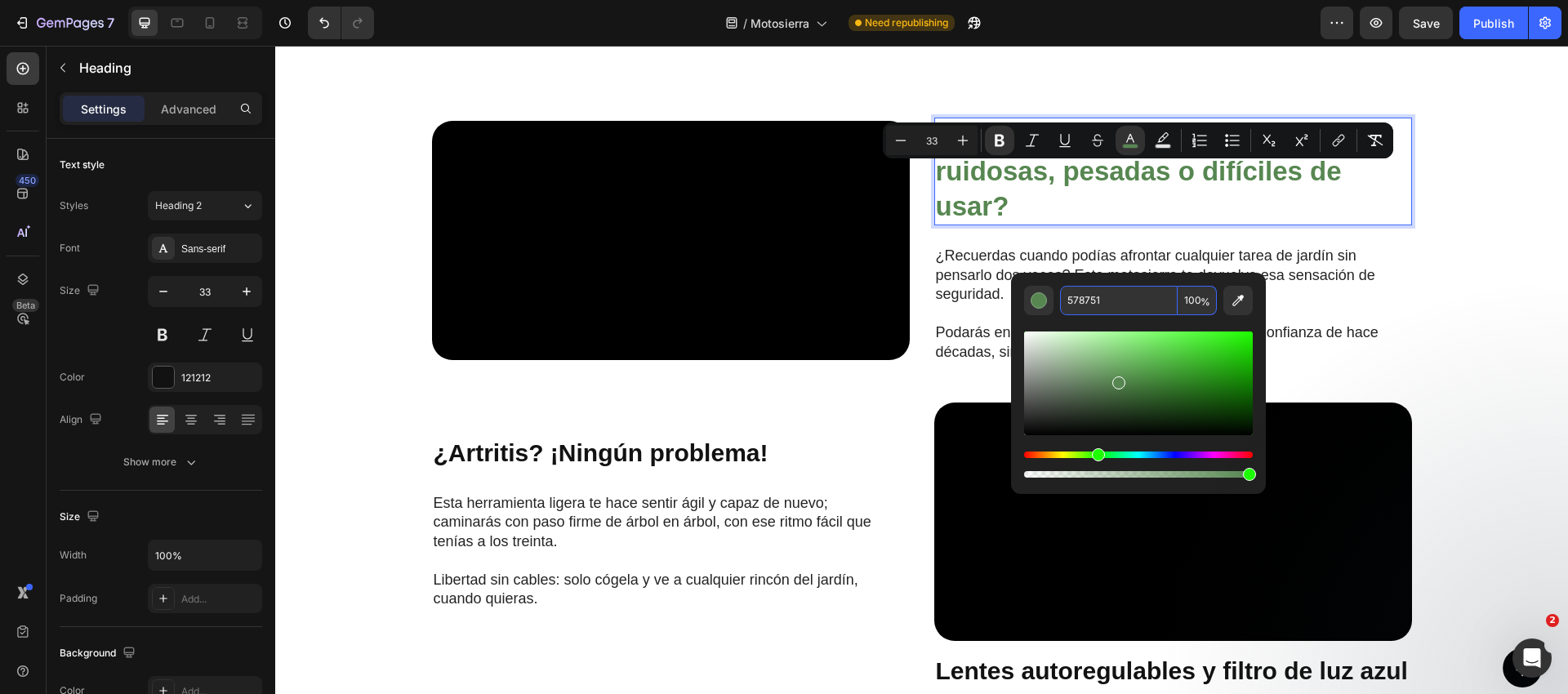
click at [1106, 301] on input "578751" at bounding box center [1119, 300] width 118 height 29
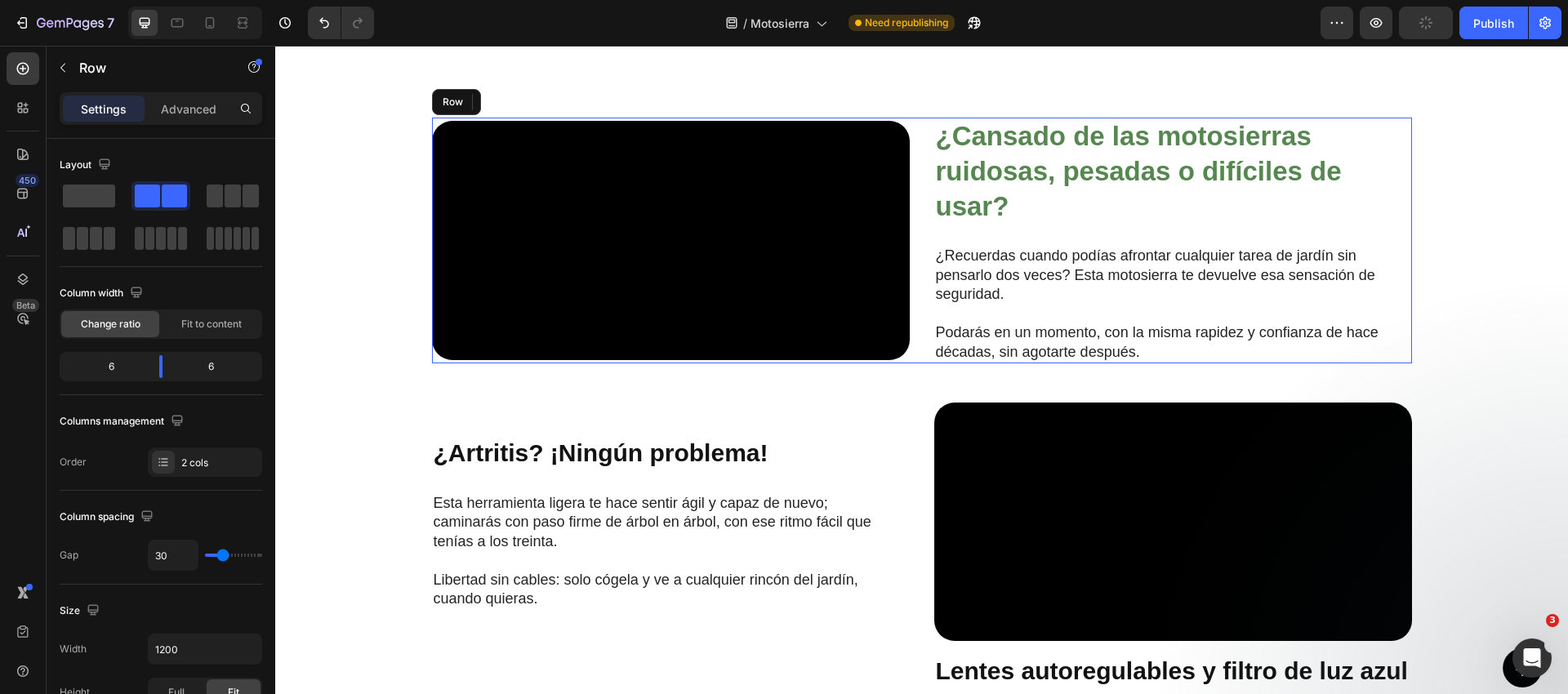
click at [1393, 288] on div "⁠⁠⁠⁠⁠⁠⁠ ¿Cansado de las motosierras ruidosas, pesadas o difíciles de usar? Head…" at bounding box center [1172, 241] width 477 height 246
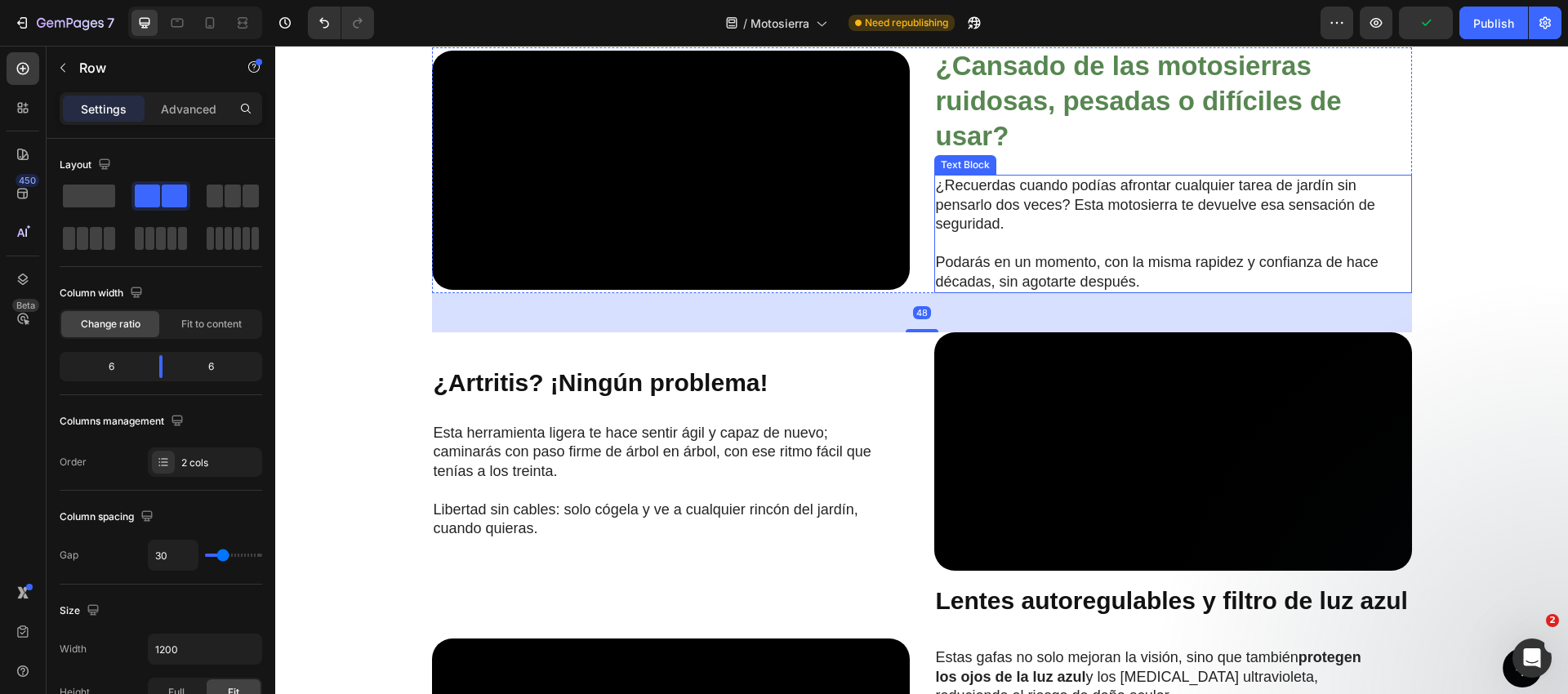
scroll to position [1127, 0]
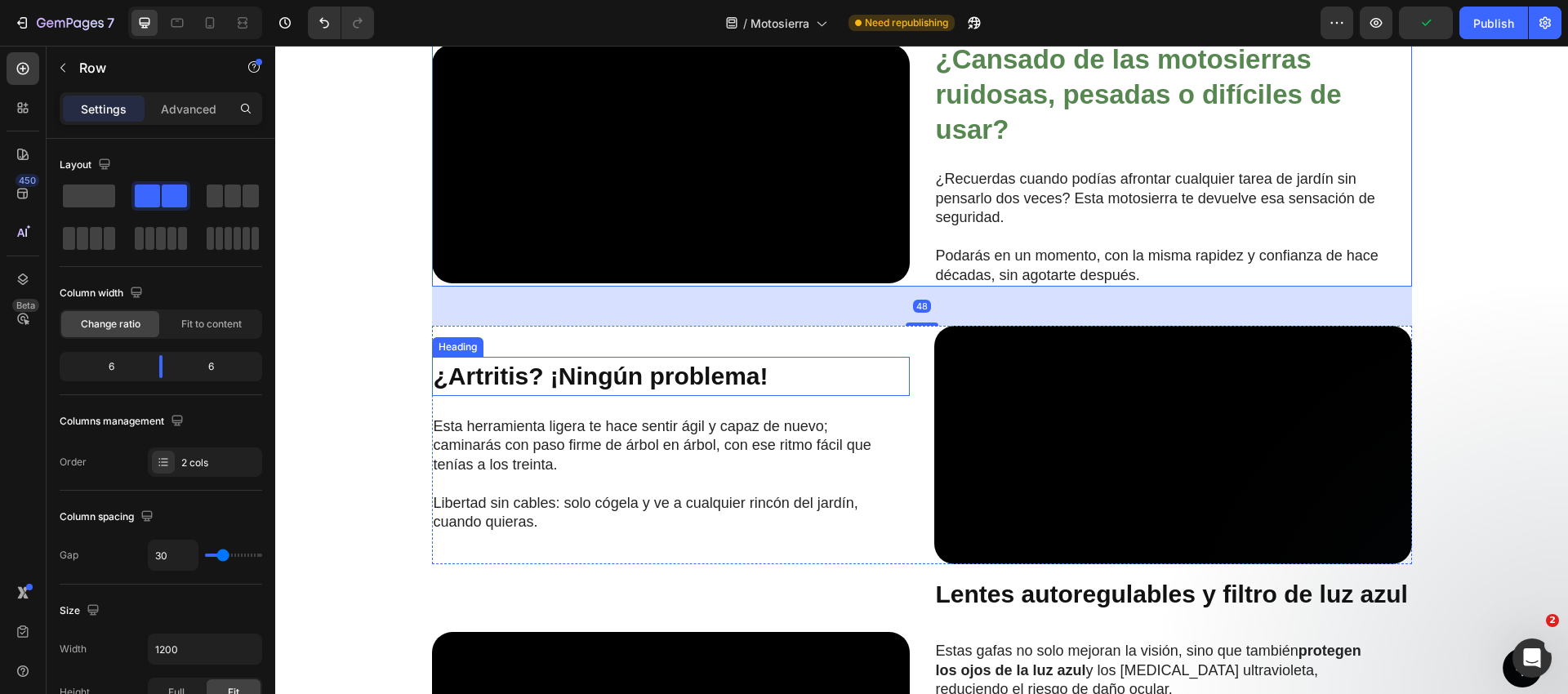
click at [600, 389] on strong "¿Artritis? ¡Ningún problema!" at bounding box center [600, 376] width 335 height 27
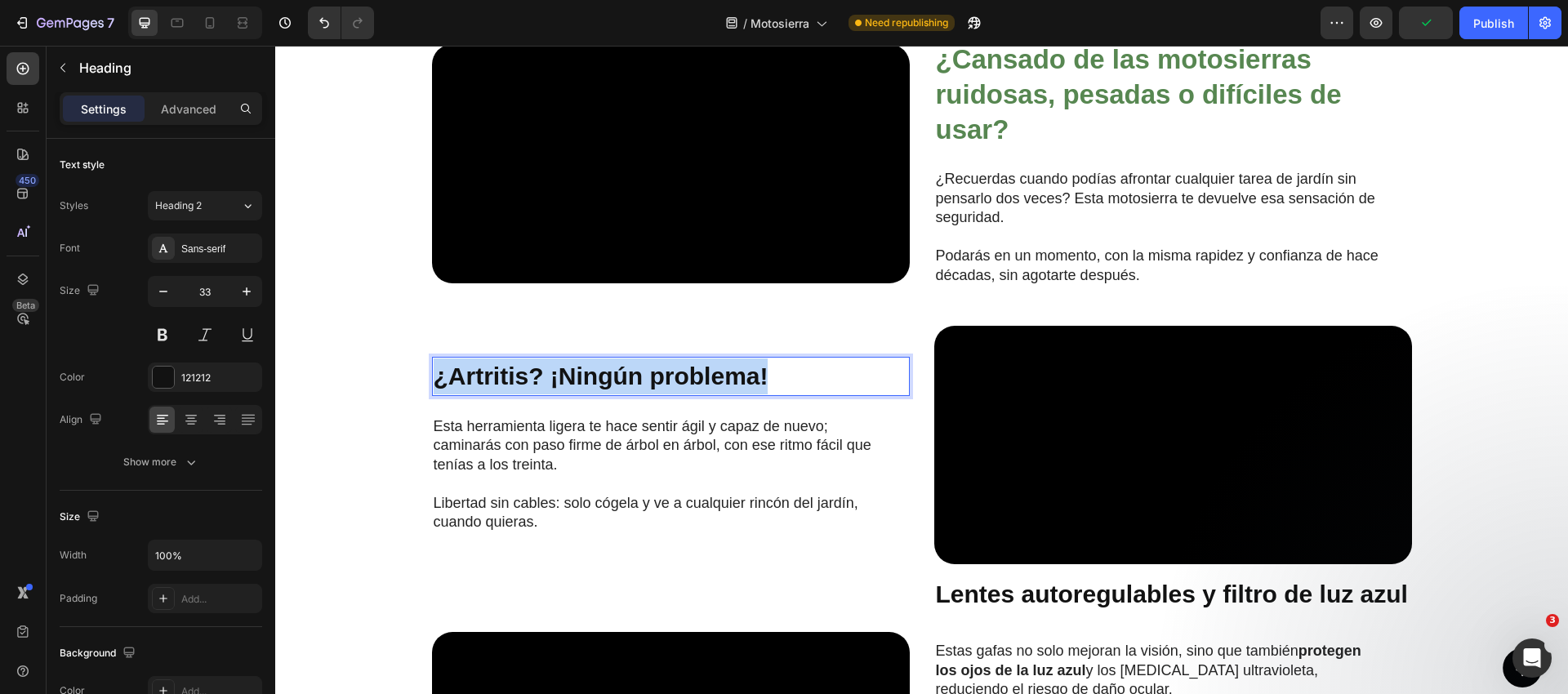
click at [599, 389] on strong "¿Artritis? ¡Ningún problema!" at bounding box center [600, 376] width 335 height 27
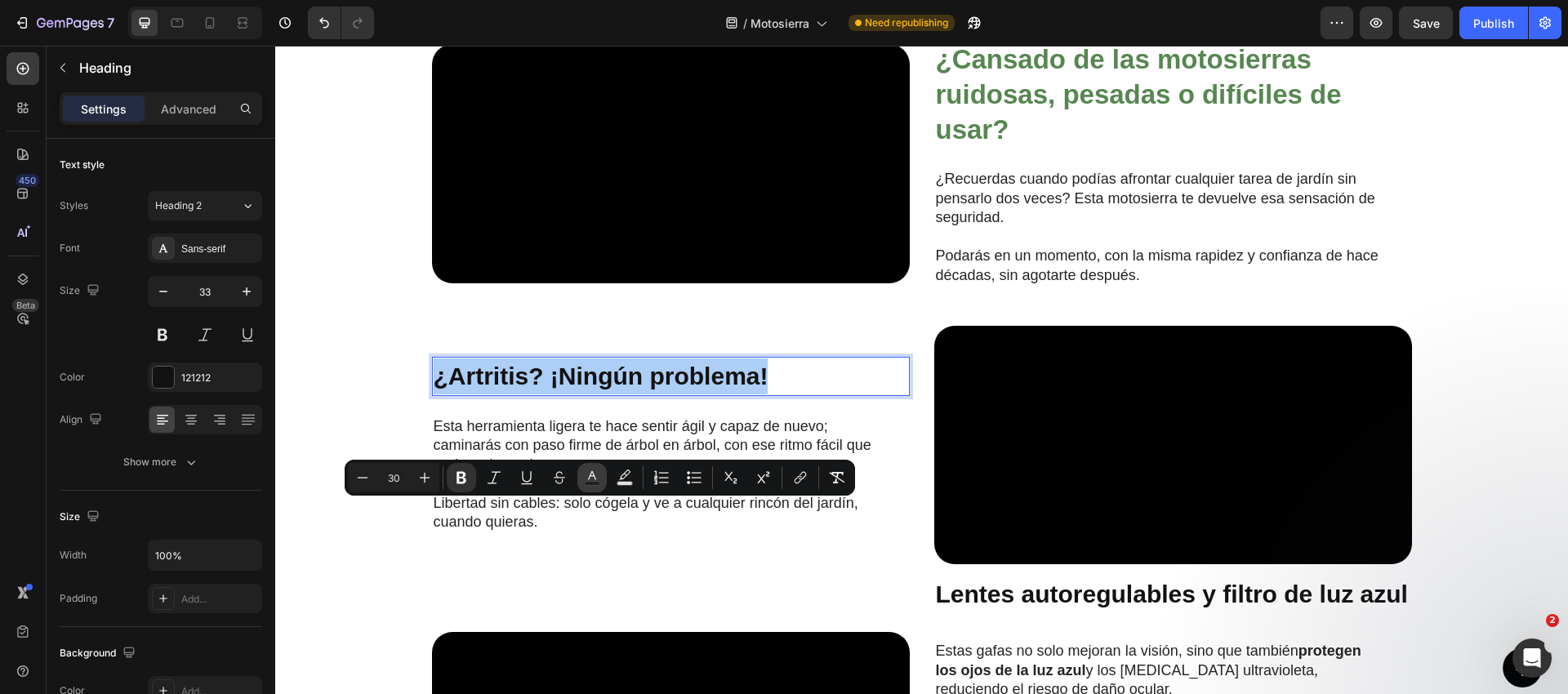
click at [593, 484] on rect "Editor contextual toolbar" at bounding box center [592, 483] width 16 height 4
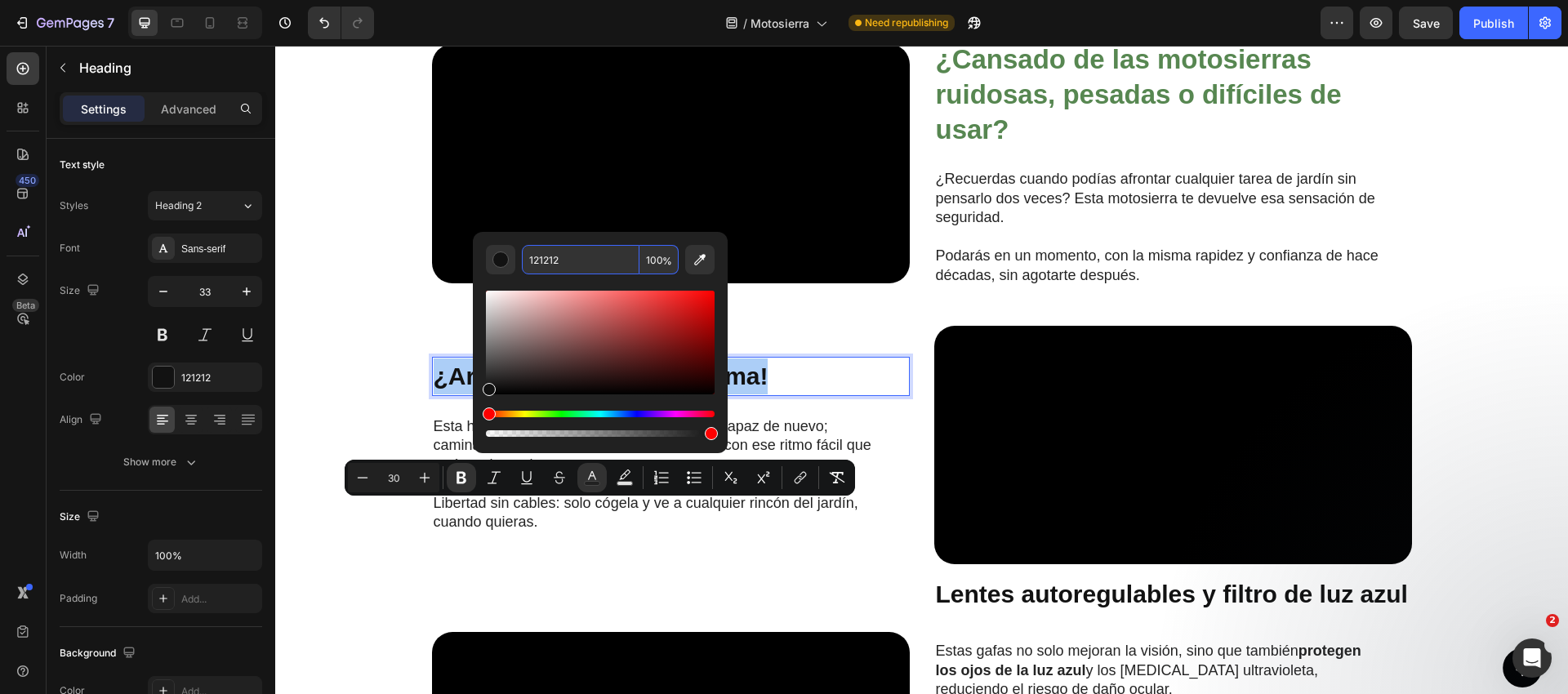
click at [566, 267] on input "121212" at bounding box center [581, 259] width 118 height 29
paste input "578751"
type input "578751"
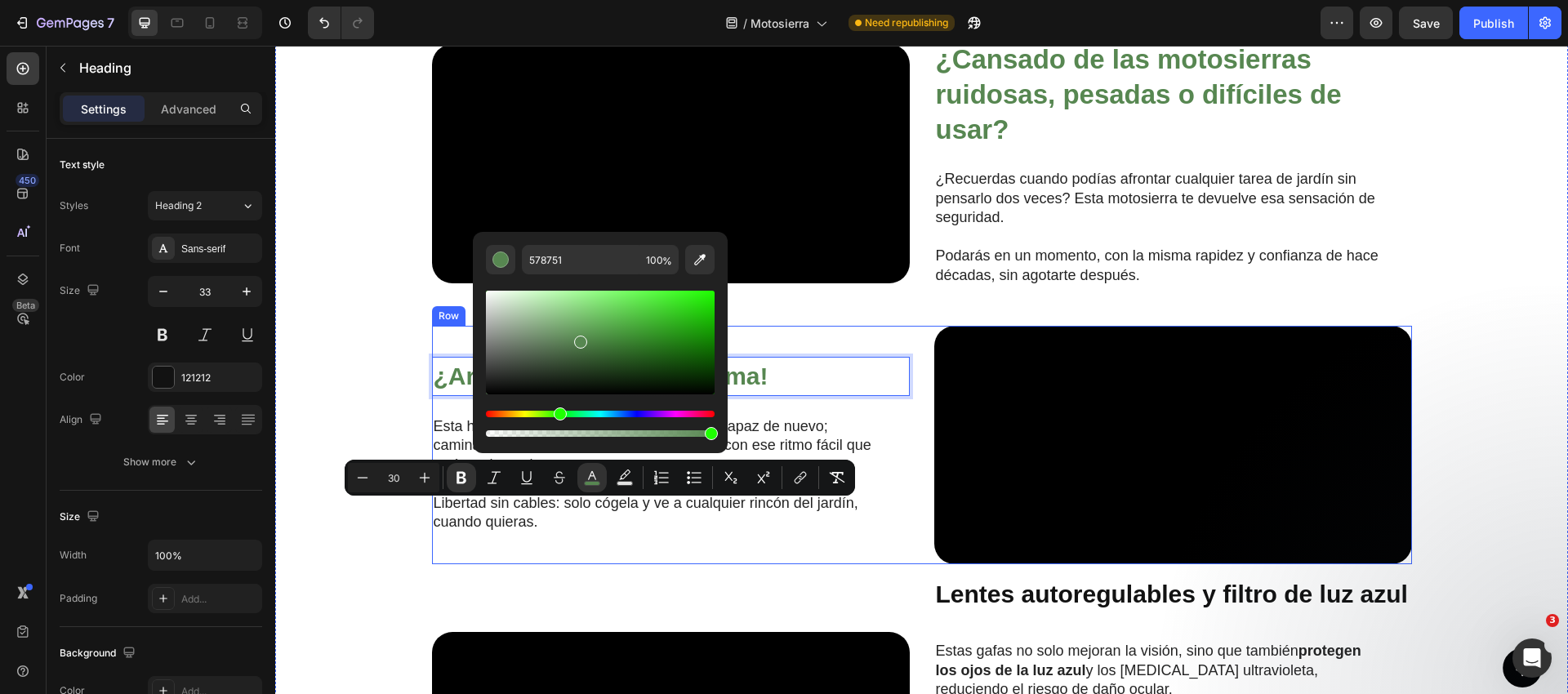
click at [670, 475] on p "Esta herramienta ligera te hace sentir ágil y capaz de nuevo; caminarás con pas…" at bounding box center [657, 446] width 448 height 57
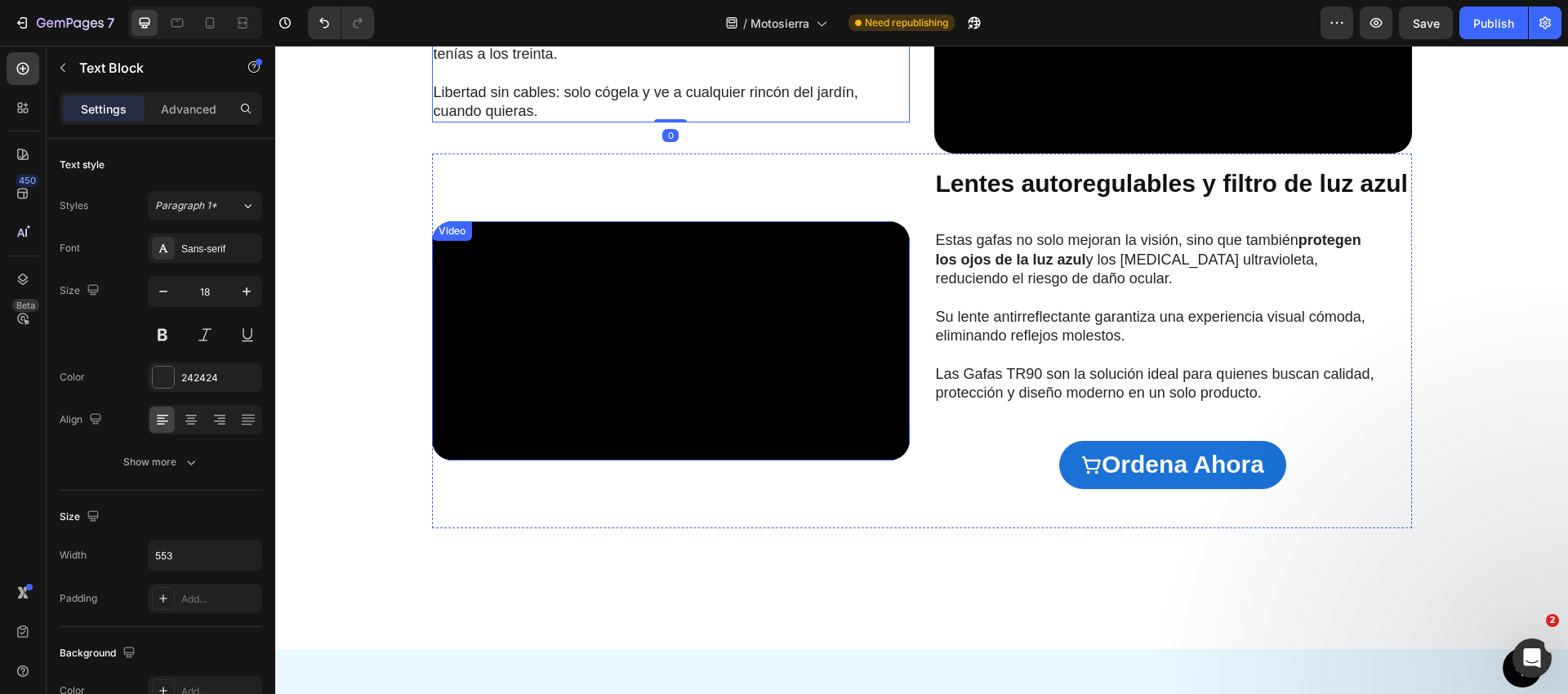
scroll to position [1551, 0]
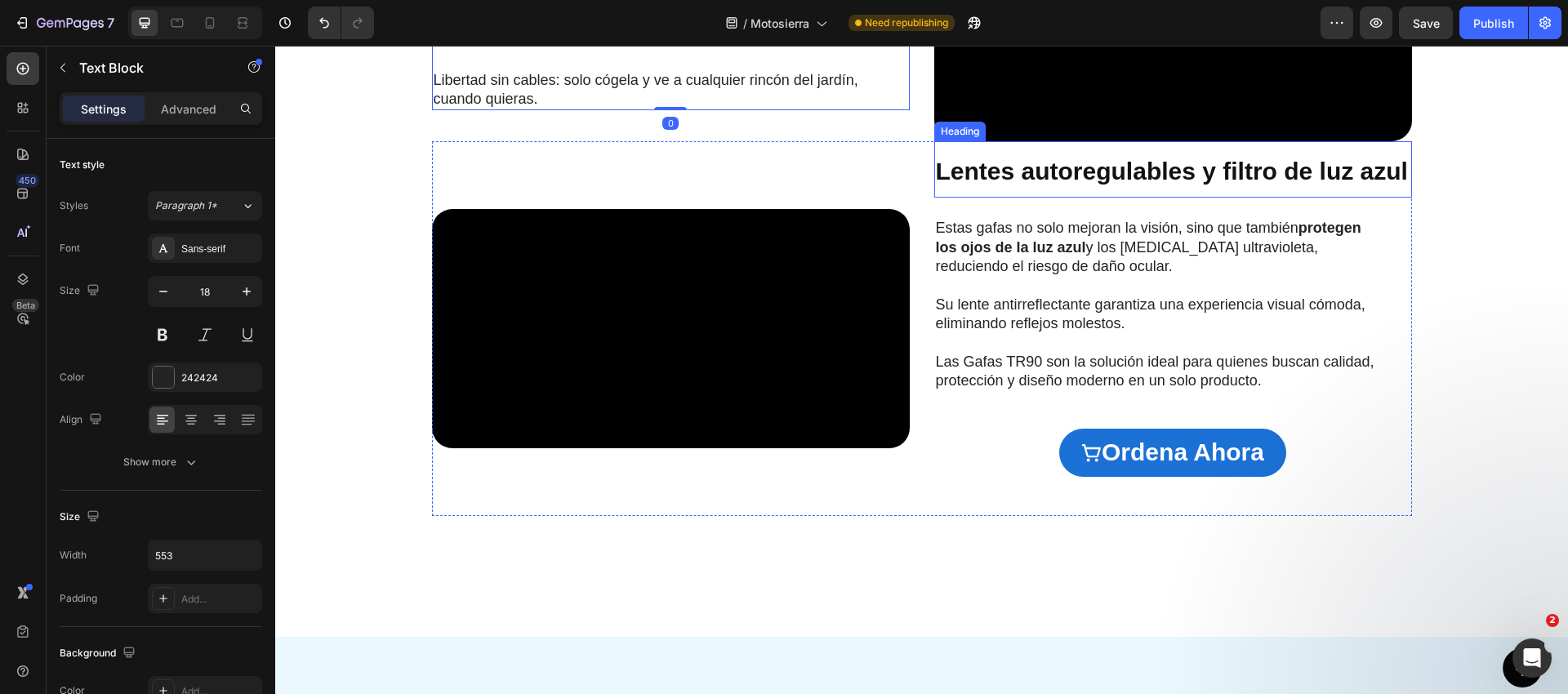
click at [1039, 184] on strong "Lentes autoregulables y filtro de luz azul" at bounding box center [1171, 171] width 472 height 27
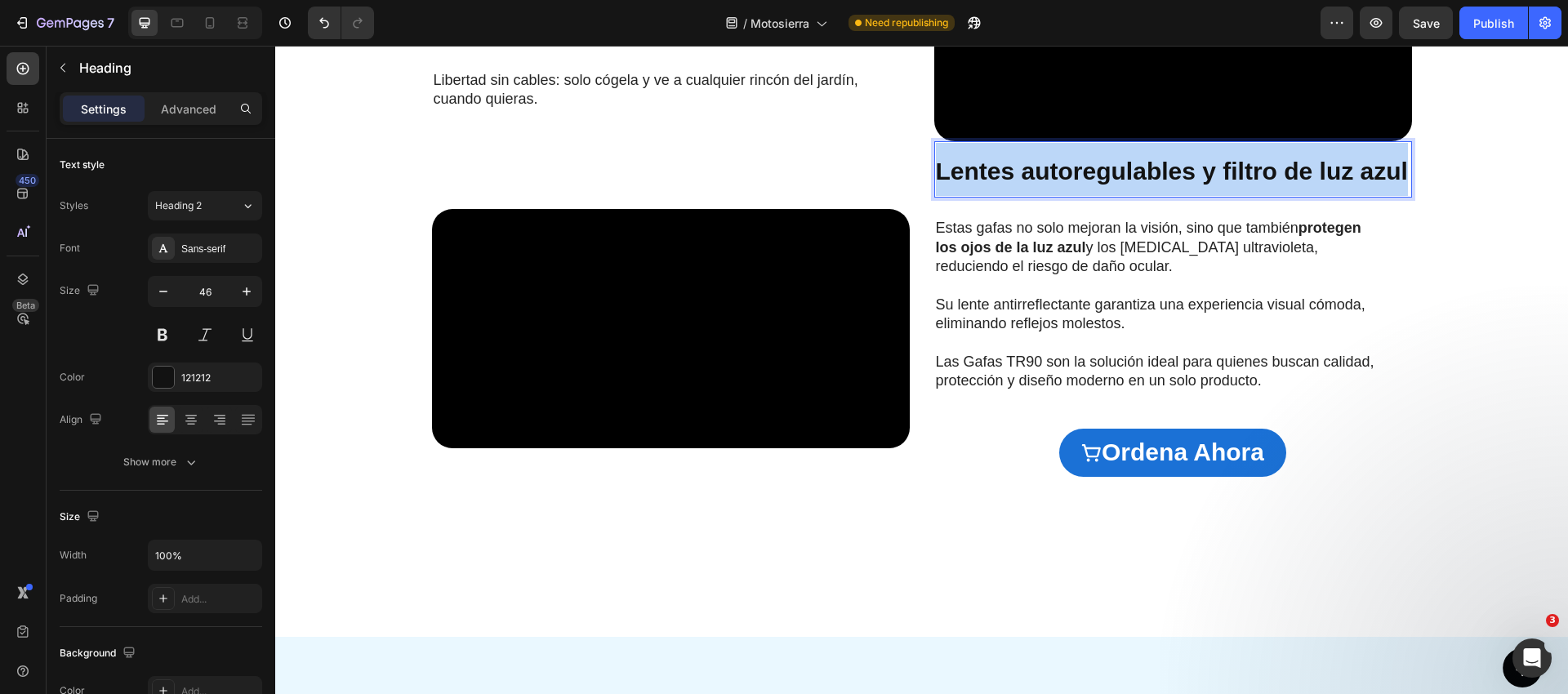
click at [1038, 184] on strong "Lentes autoregulables y filtro de luz azul" at bounding box center [1171, 171] width 472 height 27
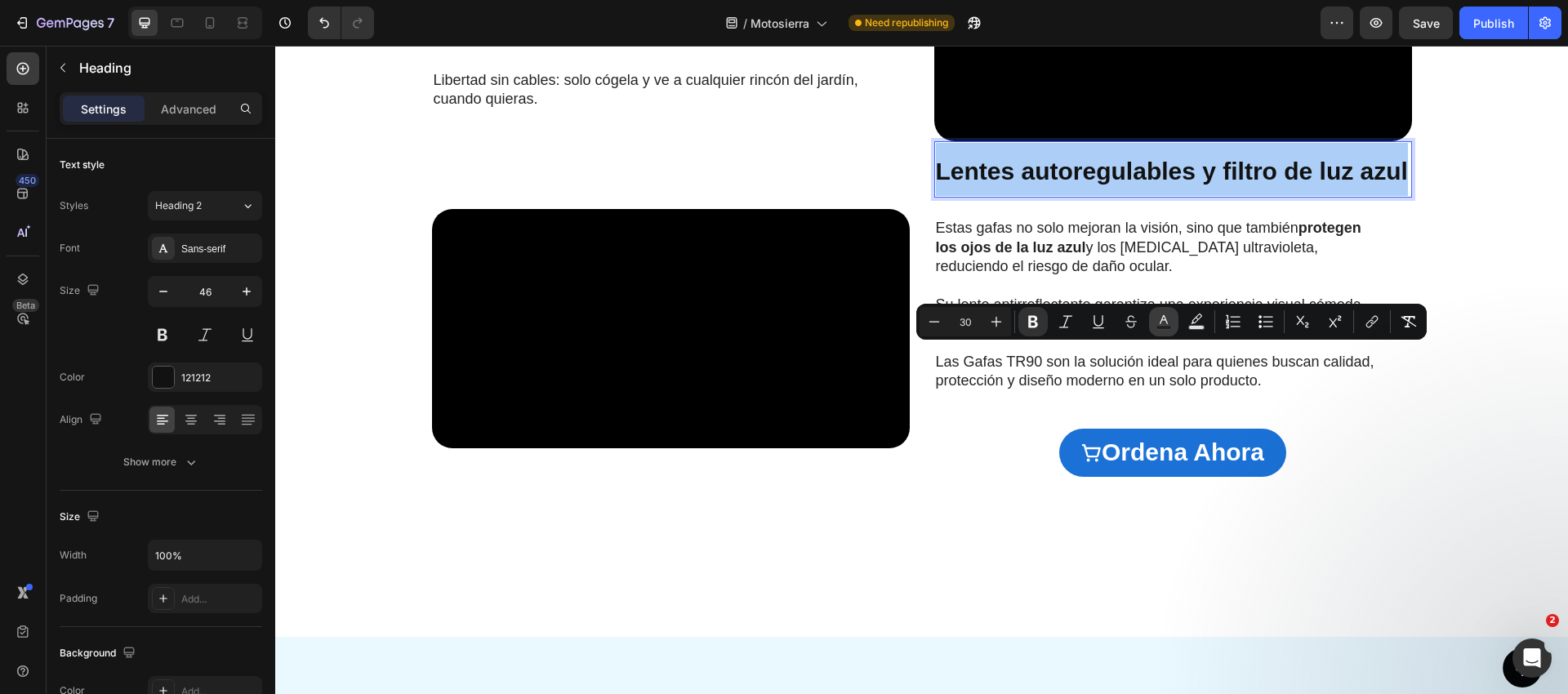
click at [1163, 319] on icon "Editor contextual toolbar" at bounding box center [1164, 322] width 17 height 17
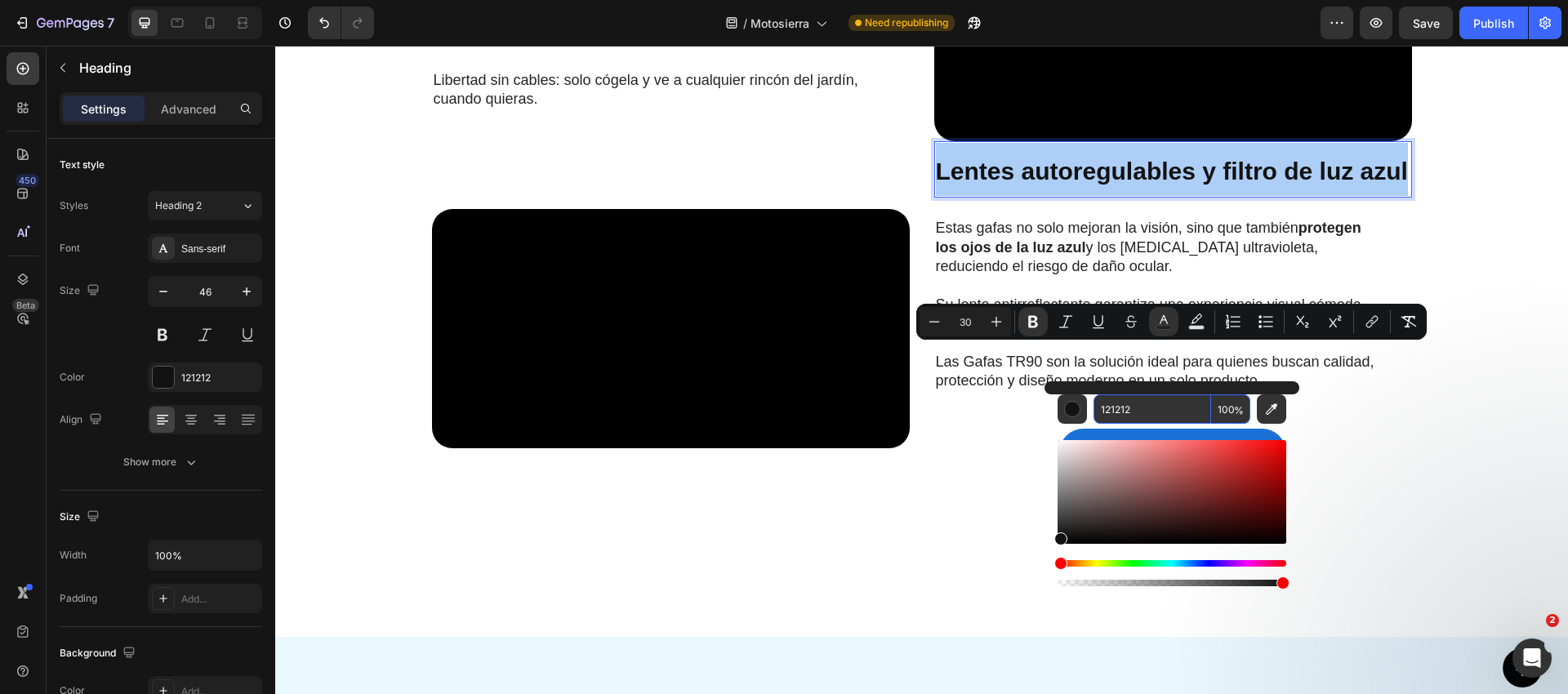
click at [1131, 411] on input "121212" at bounding box center [1152, 408] width 118 height 29
click at [1132, 412] on input "121212" at bounding box center [1152, 408] width 118 height 29
paste input "578751"
type input "578751"
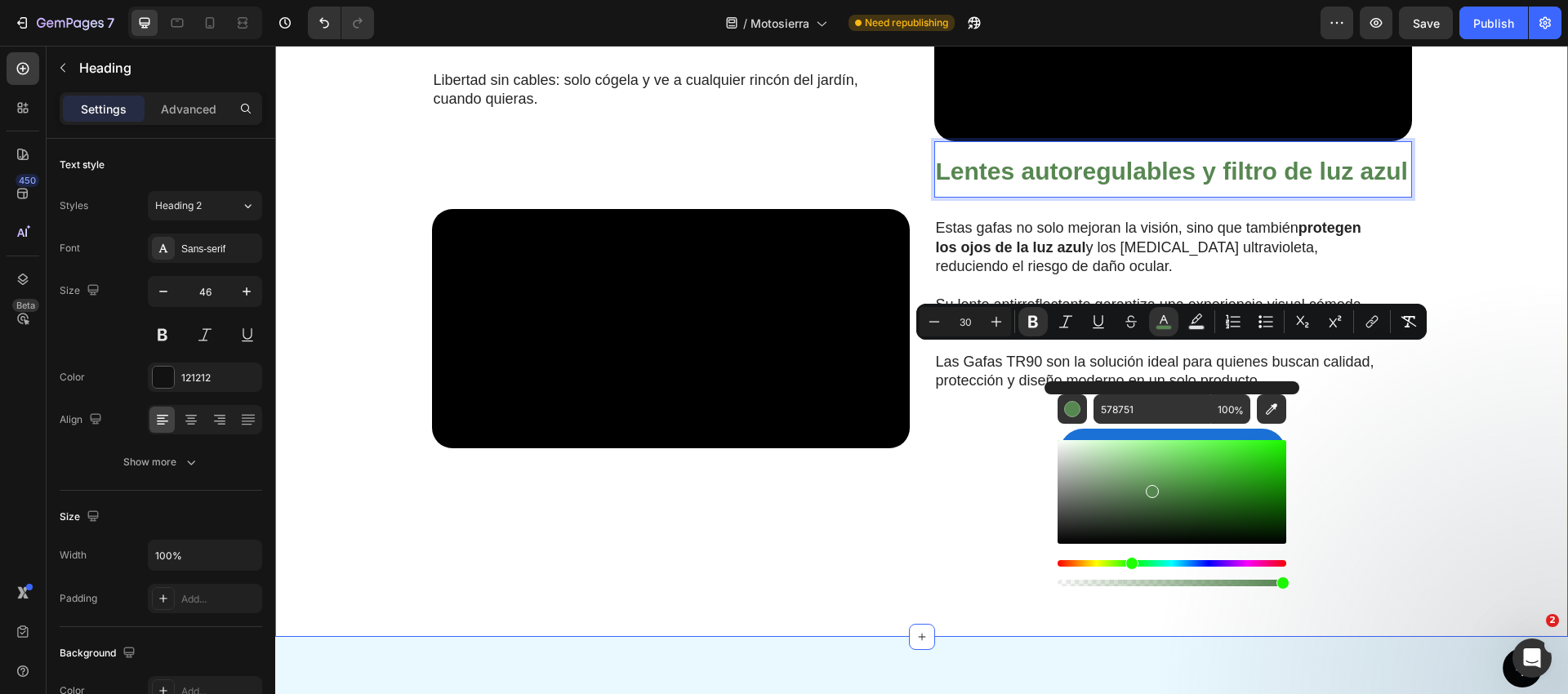
click at [1427, 428] on div "Video ⁠⁠⁠⁠⁠⁠⁠ ¿Cansado de las motosierras ruidosas, pesadas o difíciles de usar…" at bounding box center [921, 86] width 1260 height 937
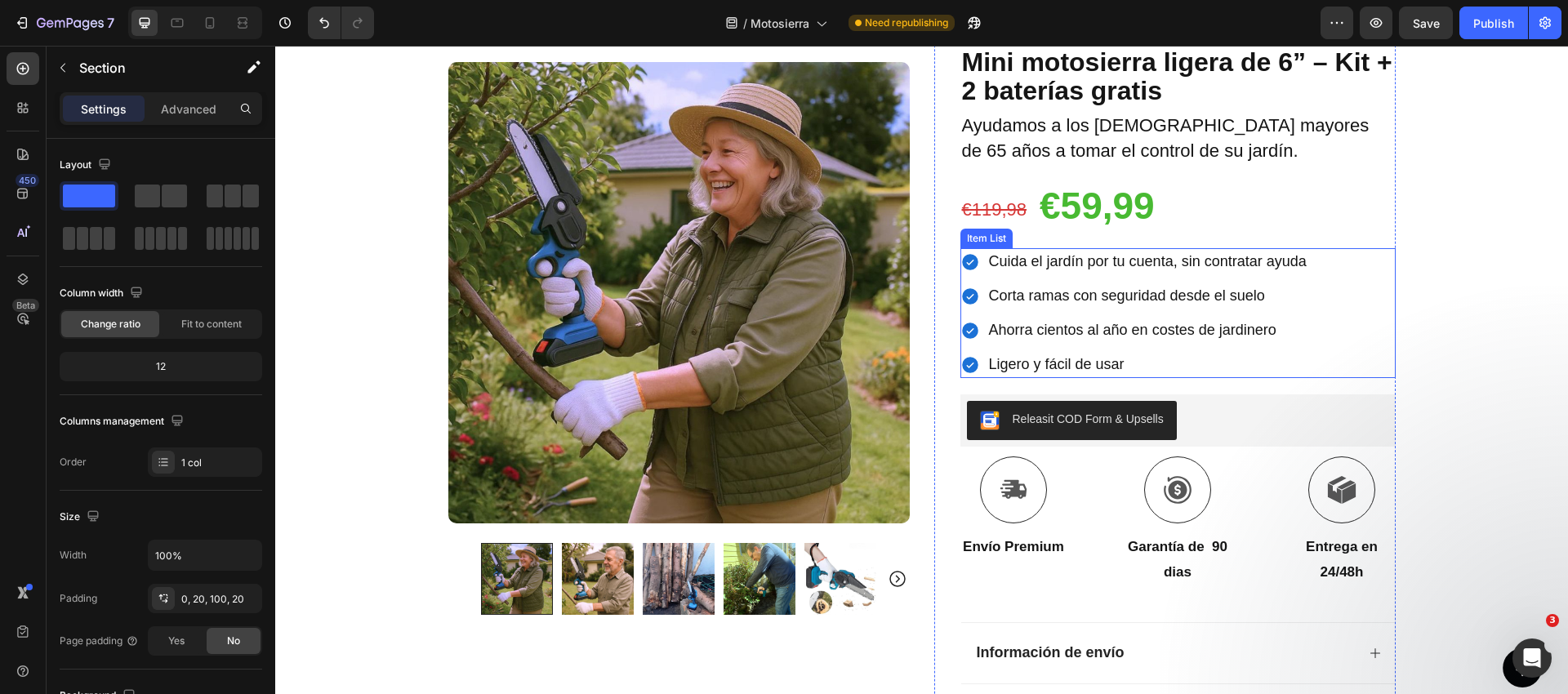
scroll to position [0, 0]
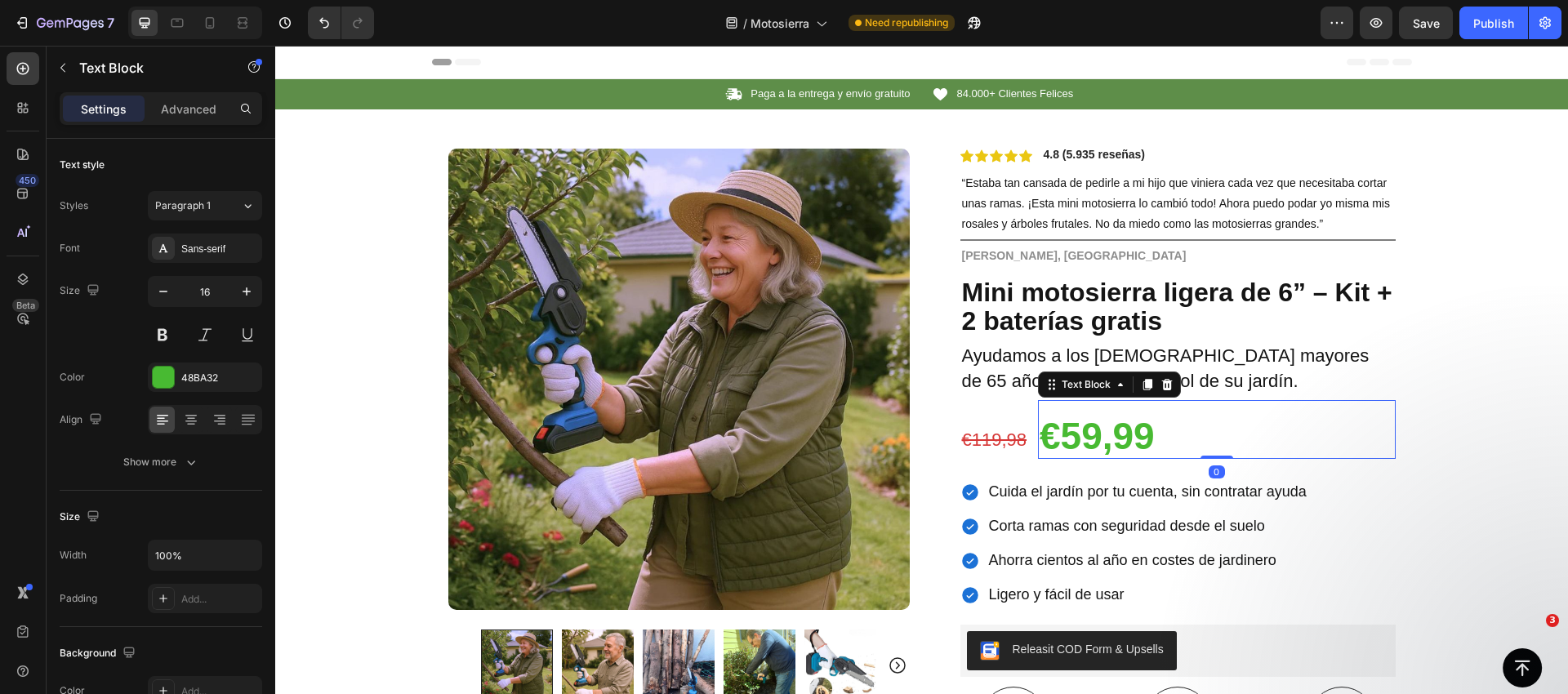
click at [1105, 431] on strong "€59,99" at bounding box center [1097, 436] width 115 height 42
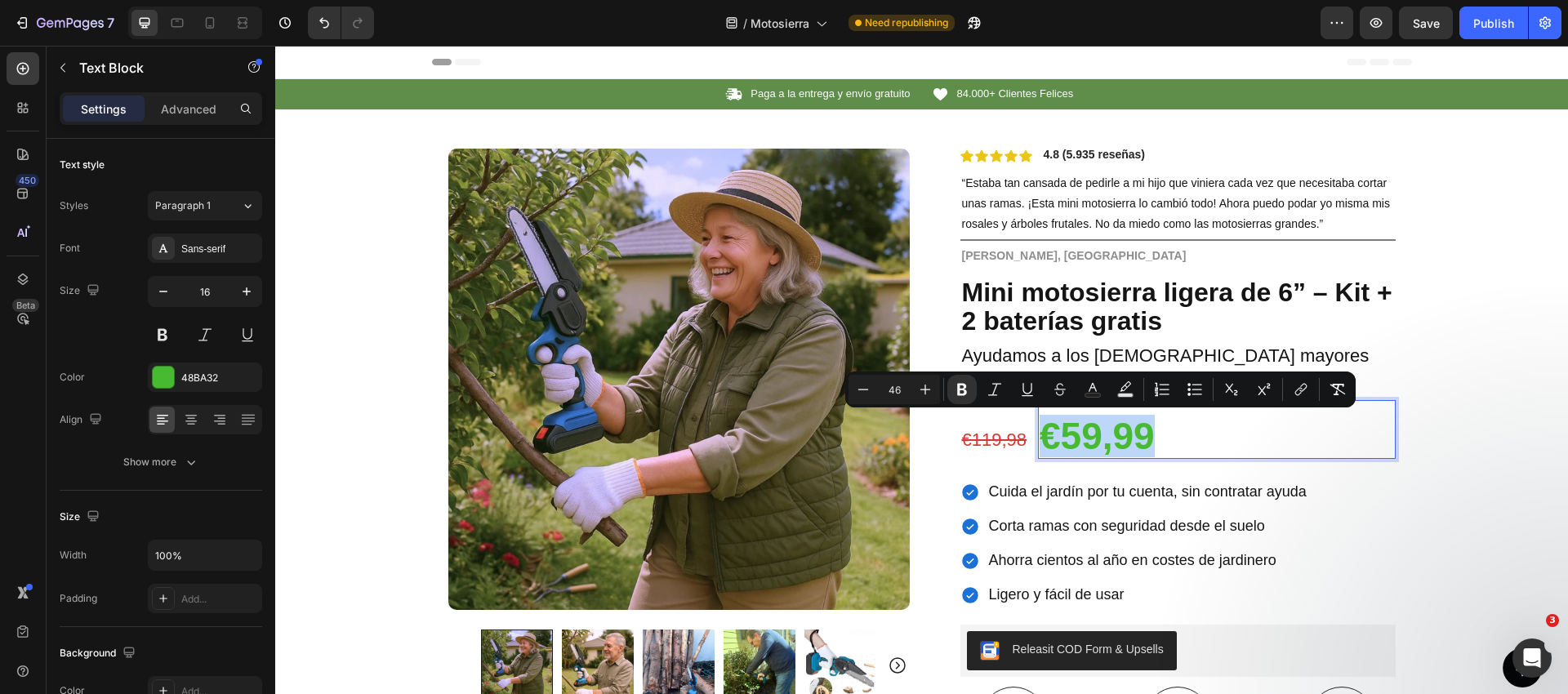
click at [1415, 403] on div "Icon Paga a la entrega y envío gratuito Text Block Row Icon 84.000+ Clientes Fe…" at bounding box center [921, 583] width 1292 height 1009
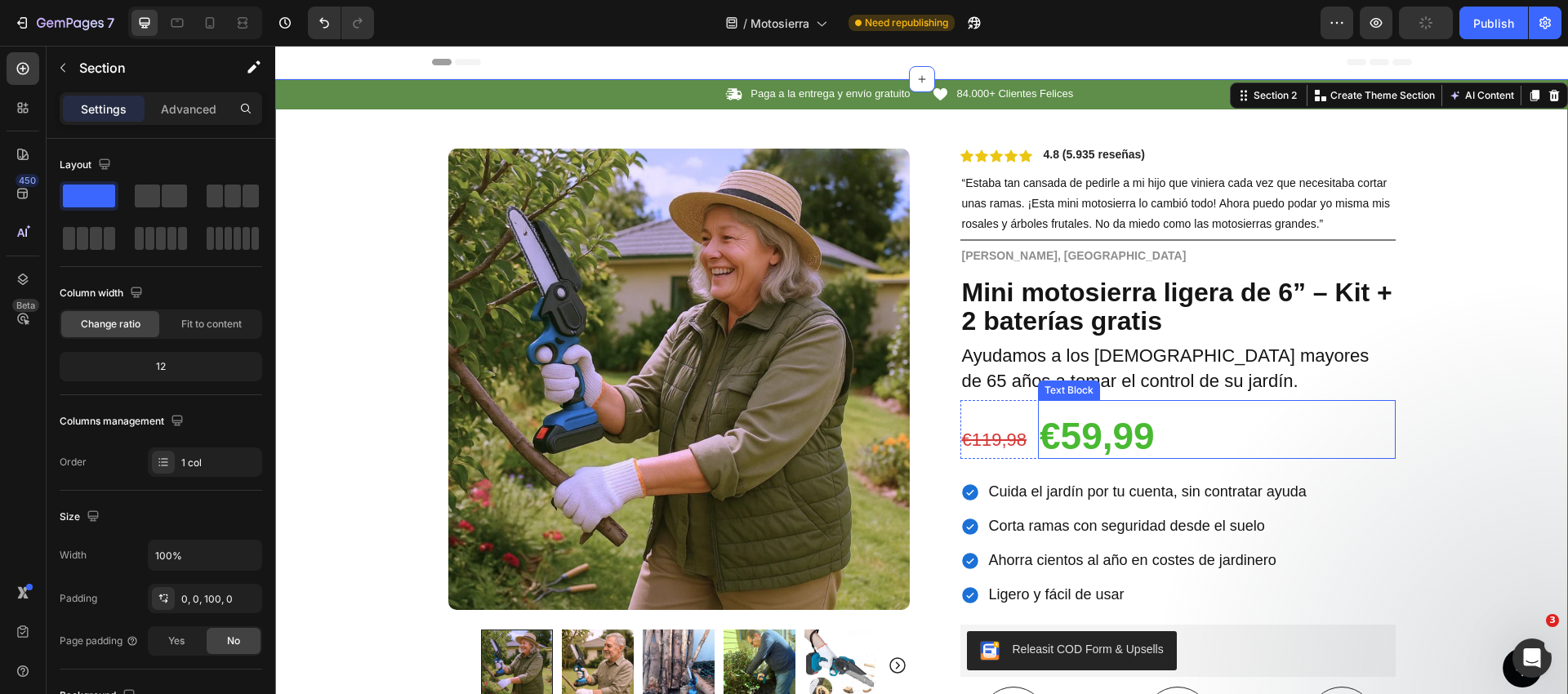
click at [1053, 444] on strong "€59,99" at bounding box center [1097, 436] width 115 height 42
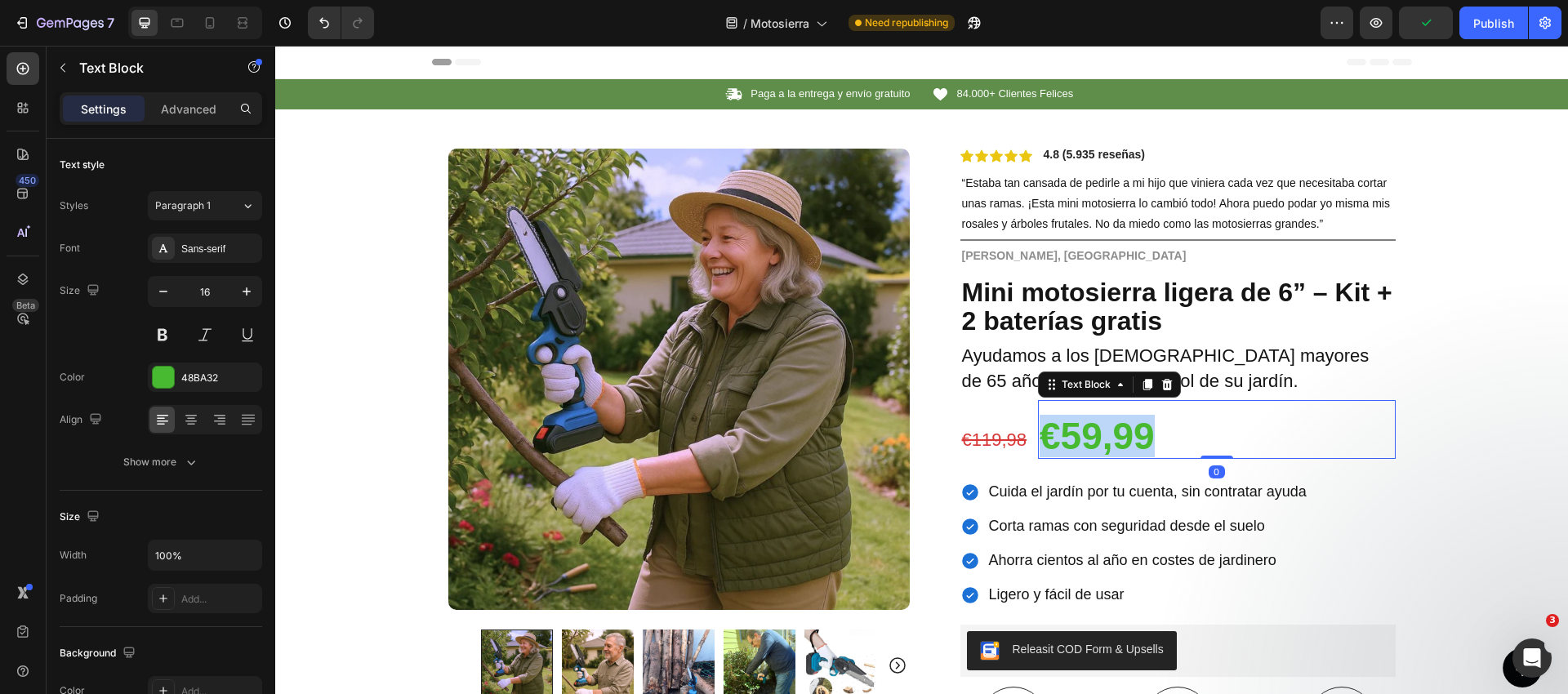
click at [1053, 444] on strong "€59,99" at bounding box center [1097, 436] width 115 height 42
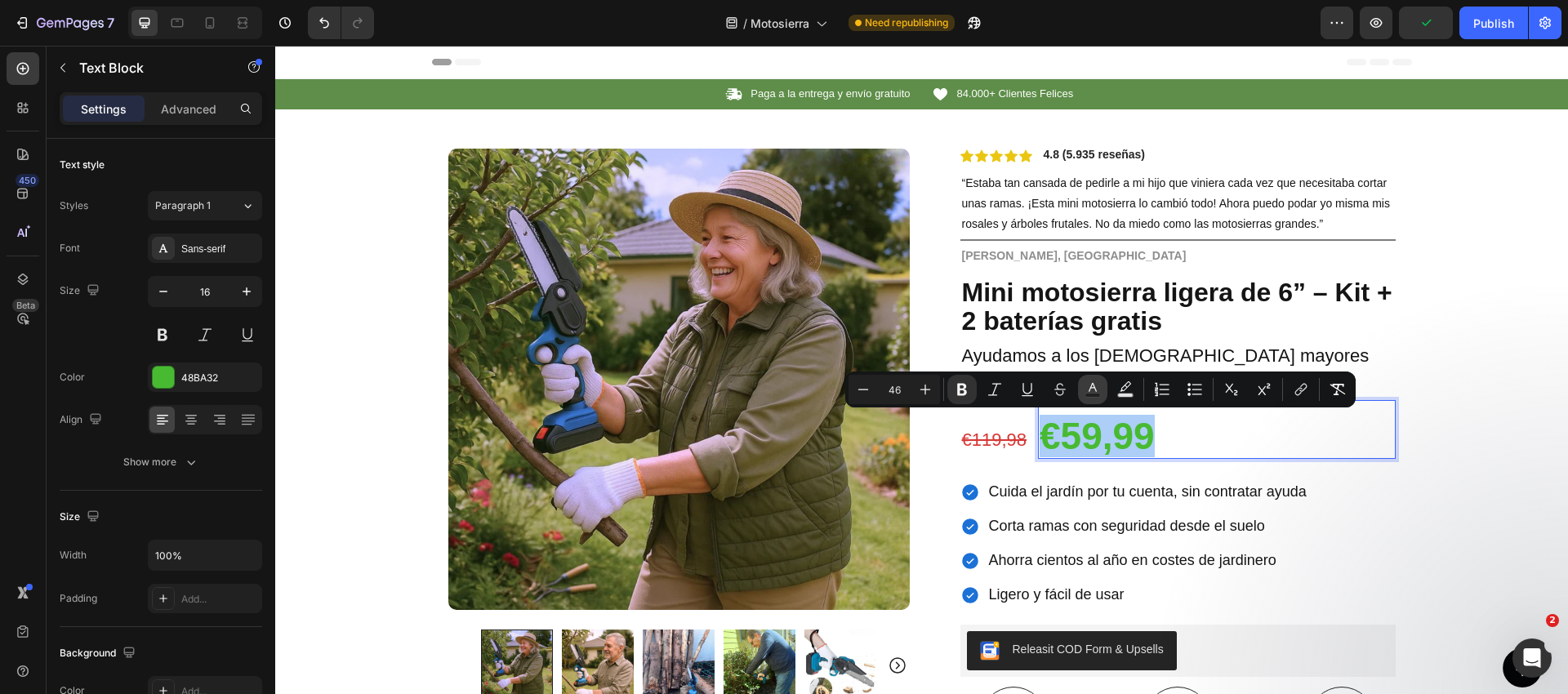
click at [1087, 389] on icon "Editor contextual toolbar" at bounding box center [1092, 389] width 17 height 17
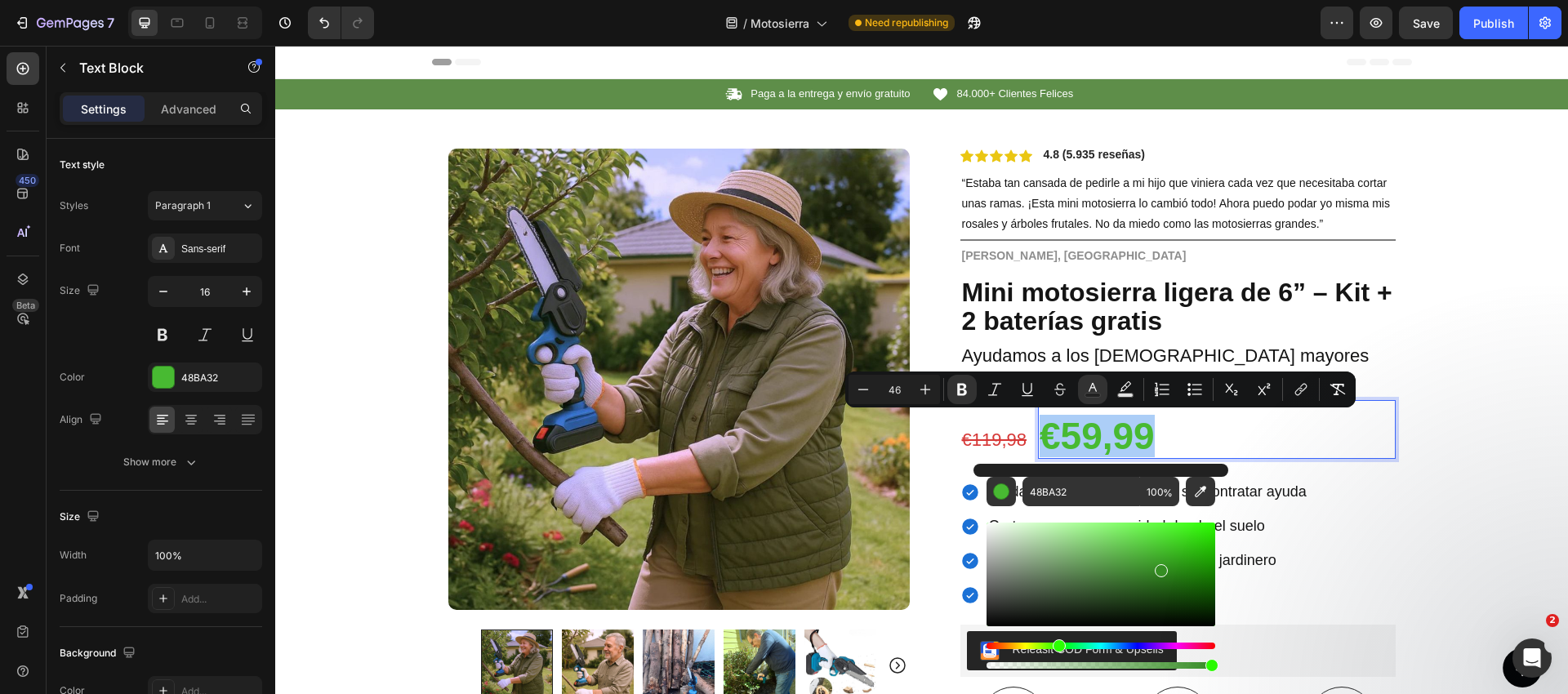
click at [1158, 569] on div "Editor contextual toolbar" at bounding box center [1100, 574] width 228 height 104
type input "348C23"
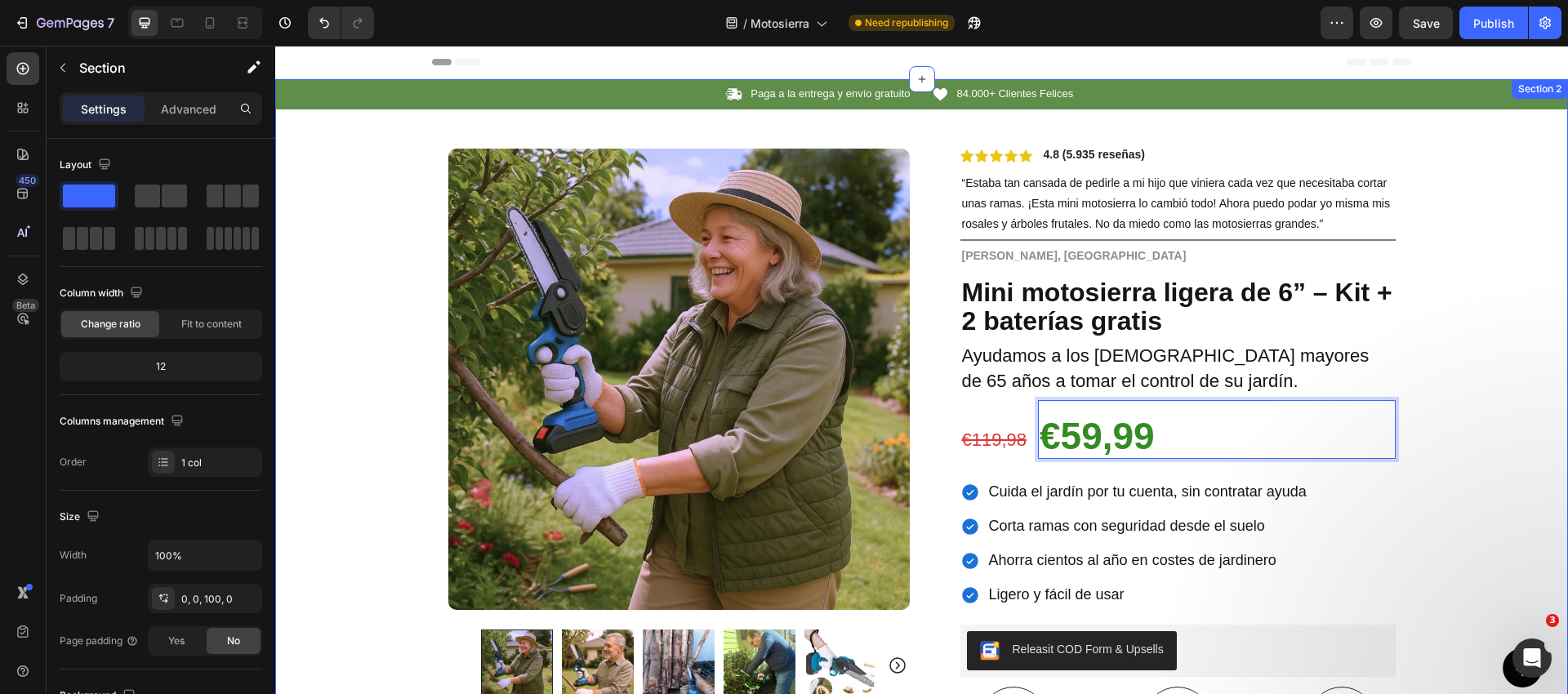
click at [1455, 399] on div "Icon Paga a la entrega y envío gratuito Text Block Row Icon 84.000+ Clientes Fe…" at bounding box center [921, 583] width 1292 height 1009
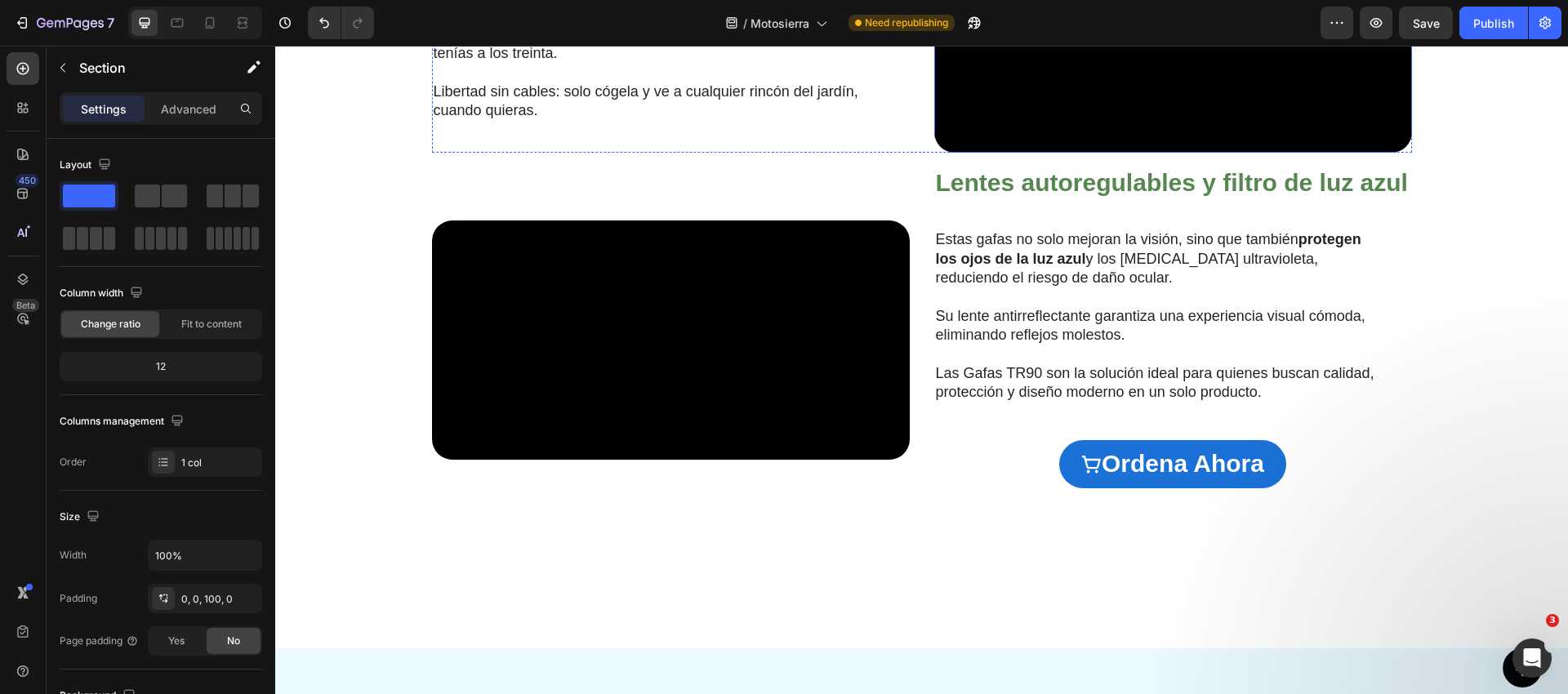
scroll to position [1540, 0]
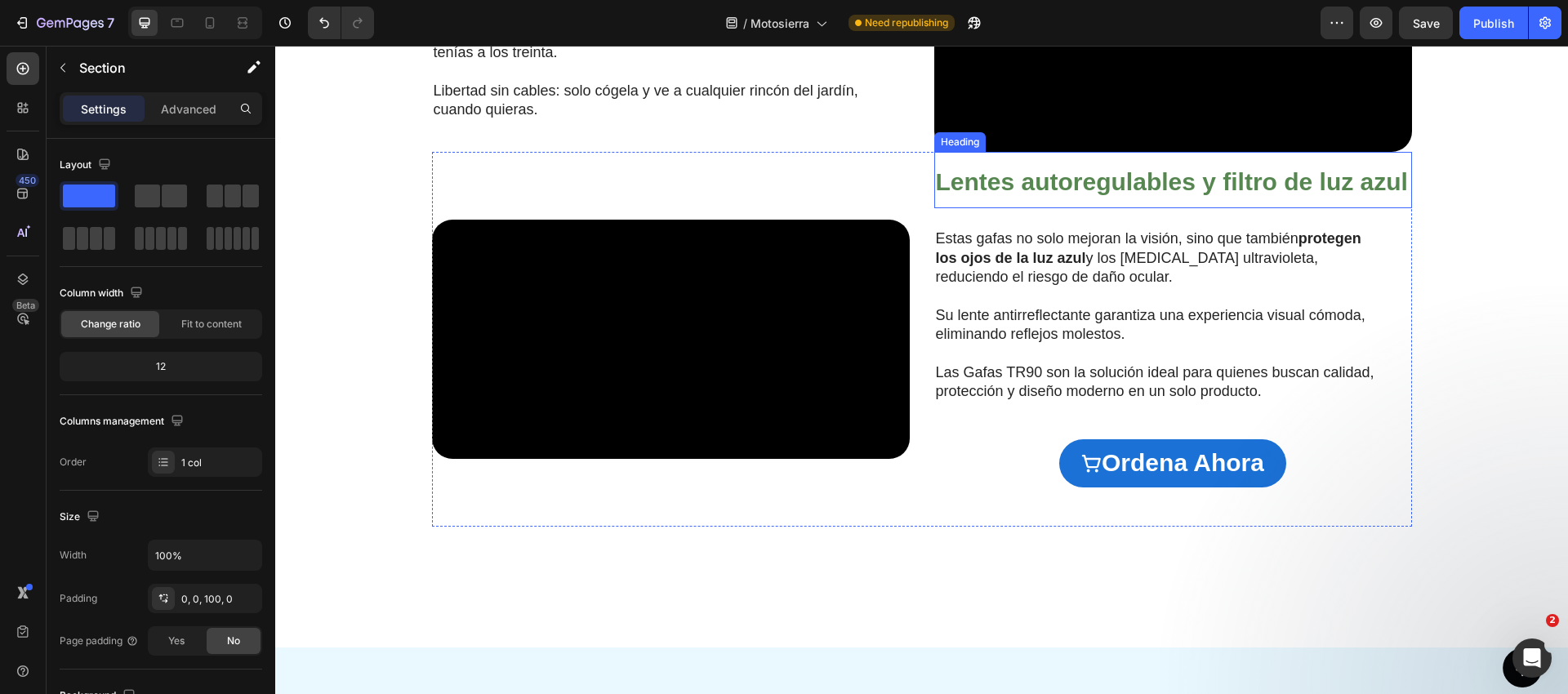
click at [1073, 195] on strong "Lentes autoregulables y filtro de luz azul" at bounding box center [1171, 182] width 472 height 27
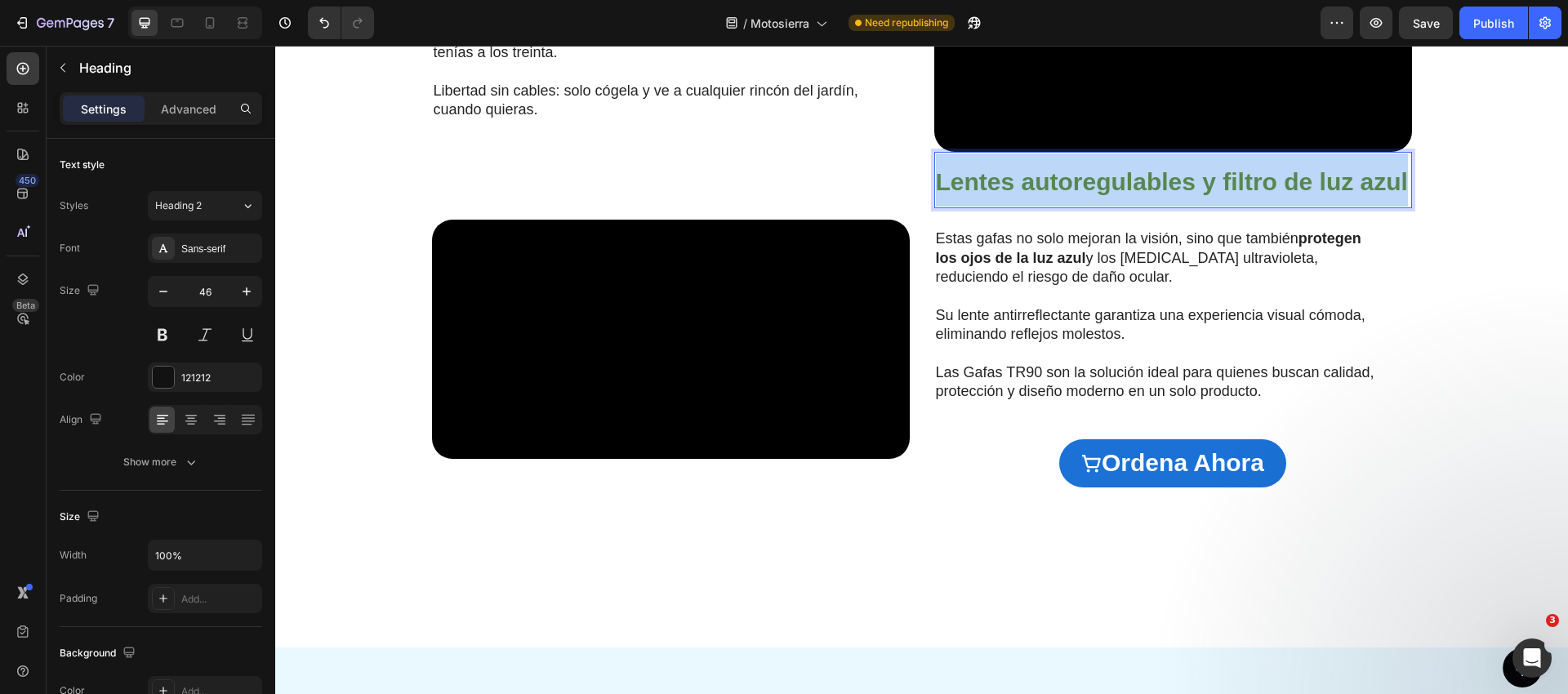
click at [1073, 195] on strong "Lentes autoregulables y filtro de luz azul" at bounding box center [1171, 182] width 472 height 27
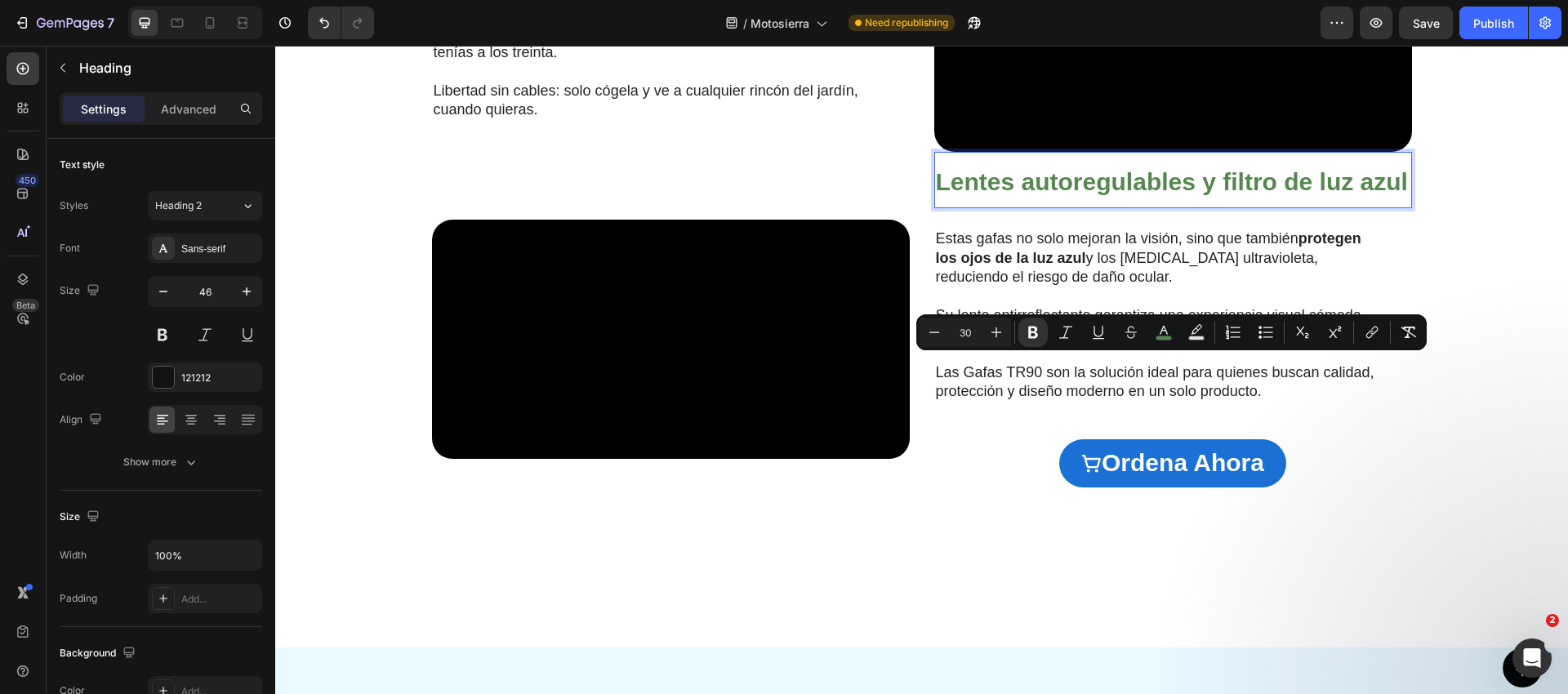
click at [1009, 195] on strong "Lentes autoregulables y filtro de luz azul" at bounding box center [1171, 182] width 472 height 27
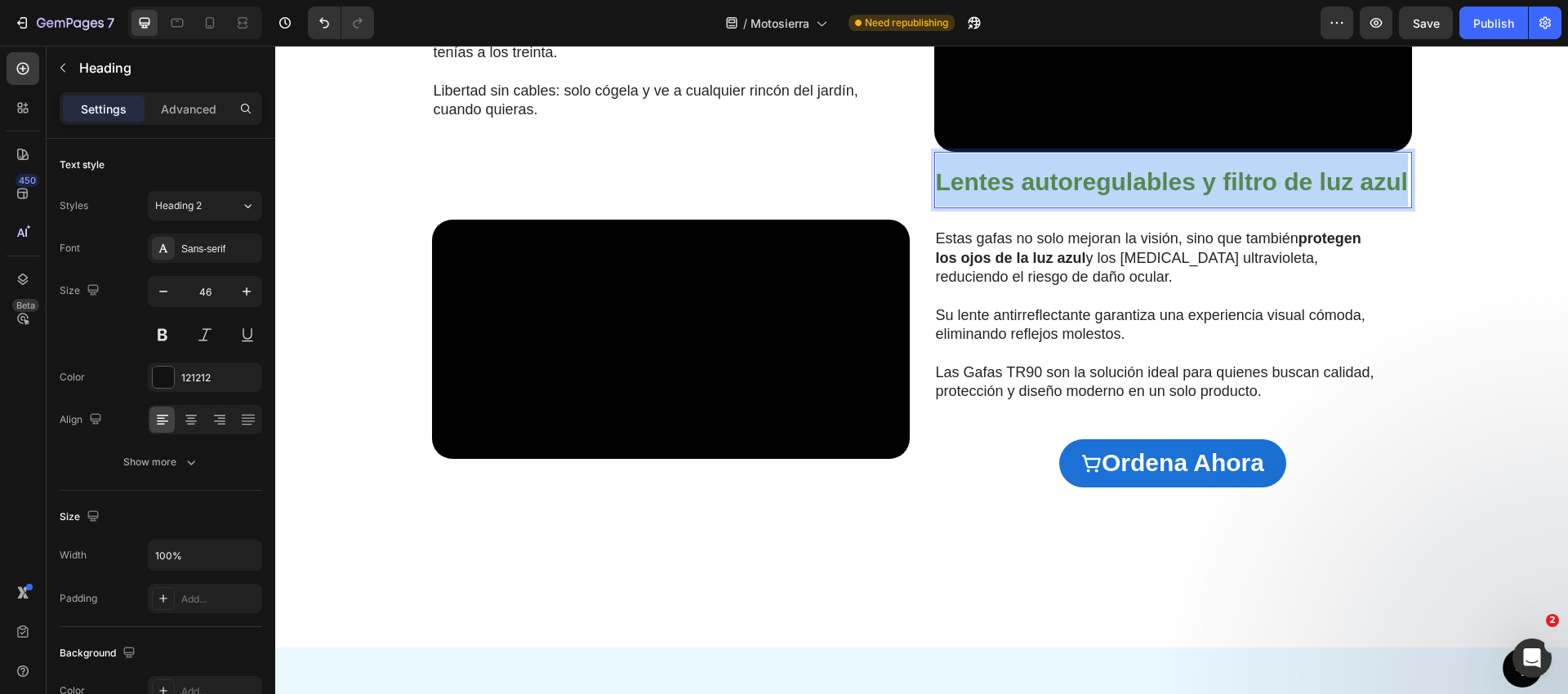
click at [1009, 195] on strong "Lentes autoregulables y filtro de luz azul" at bounding box center [1171, 182] width 472 height 27
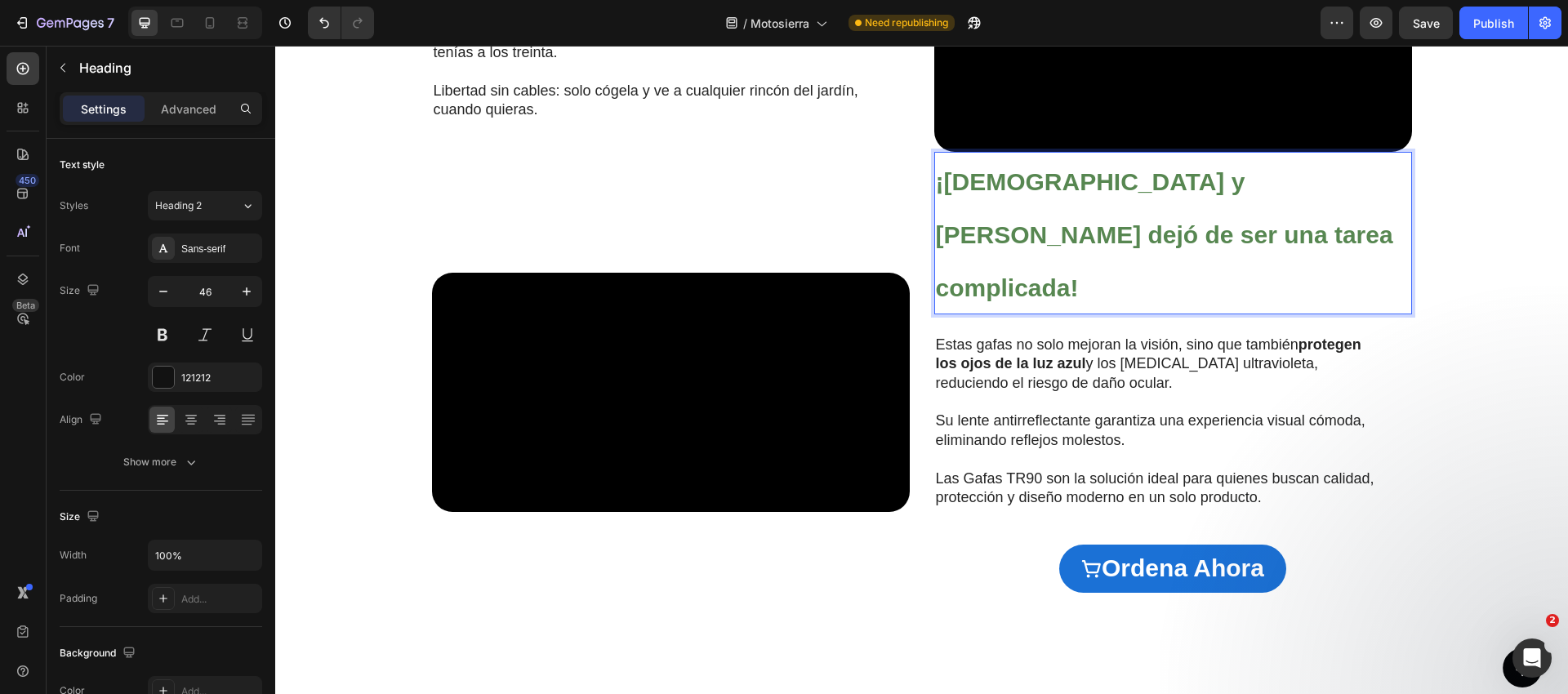
click at [1047, 312] on p "¡[DEMOGRAPHIC_DATA] y [PERSON_NAME] dejó de ser una tarea complicada!" at bounding box center [1173, 232] width 475 height 159
click at [1046, 312] on p "¡[DEMOGRAPHIC_DATA] y [PERSON_NAME] dejó de ser una tarea complicada!" at bounding box center [1173, 232] width 475 height 159
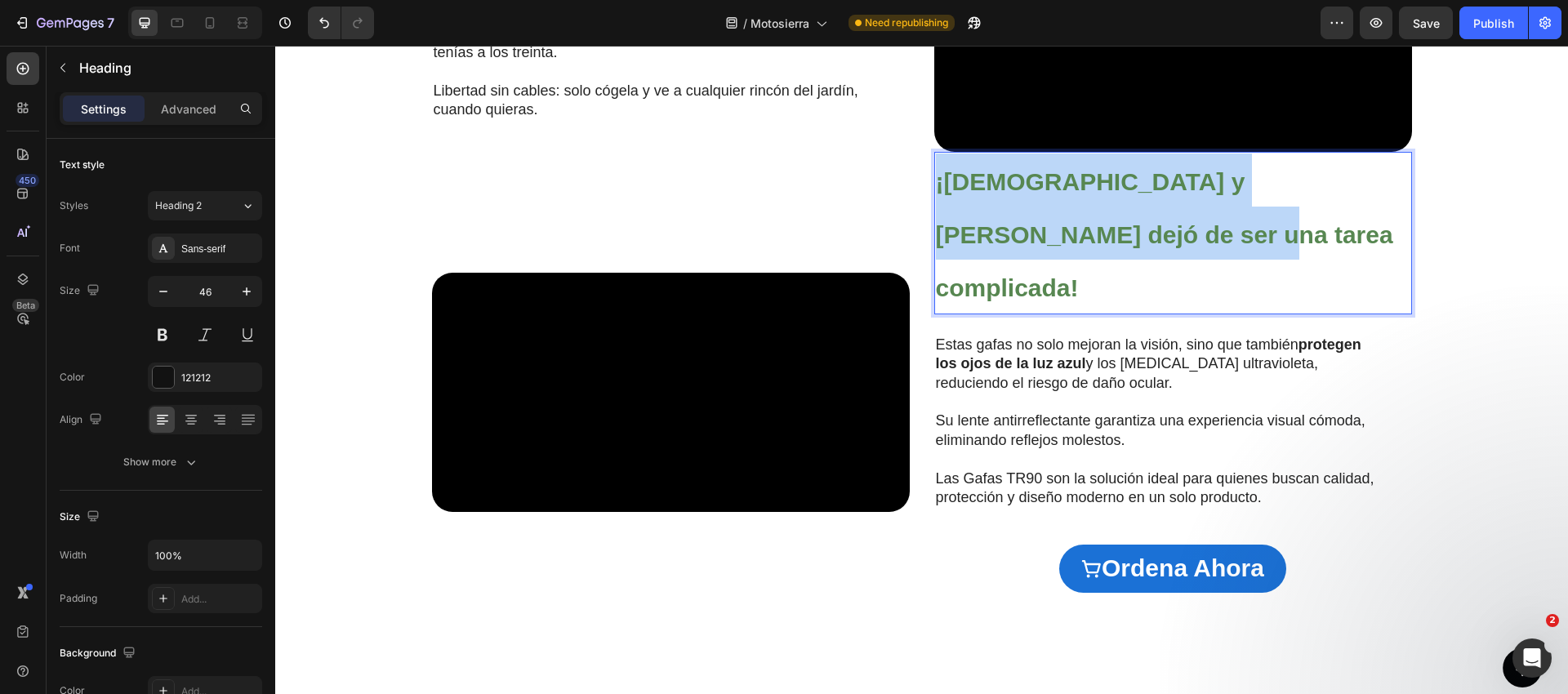
click at [1046, 312] on p "¡[DEMOGRAPHIC_DATA] y [PERSON_NAME] dejó de ser una tarea complicada!" at bounding box center [1173, 232] width 475 height 159
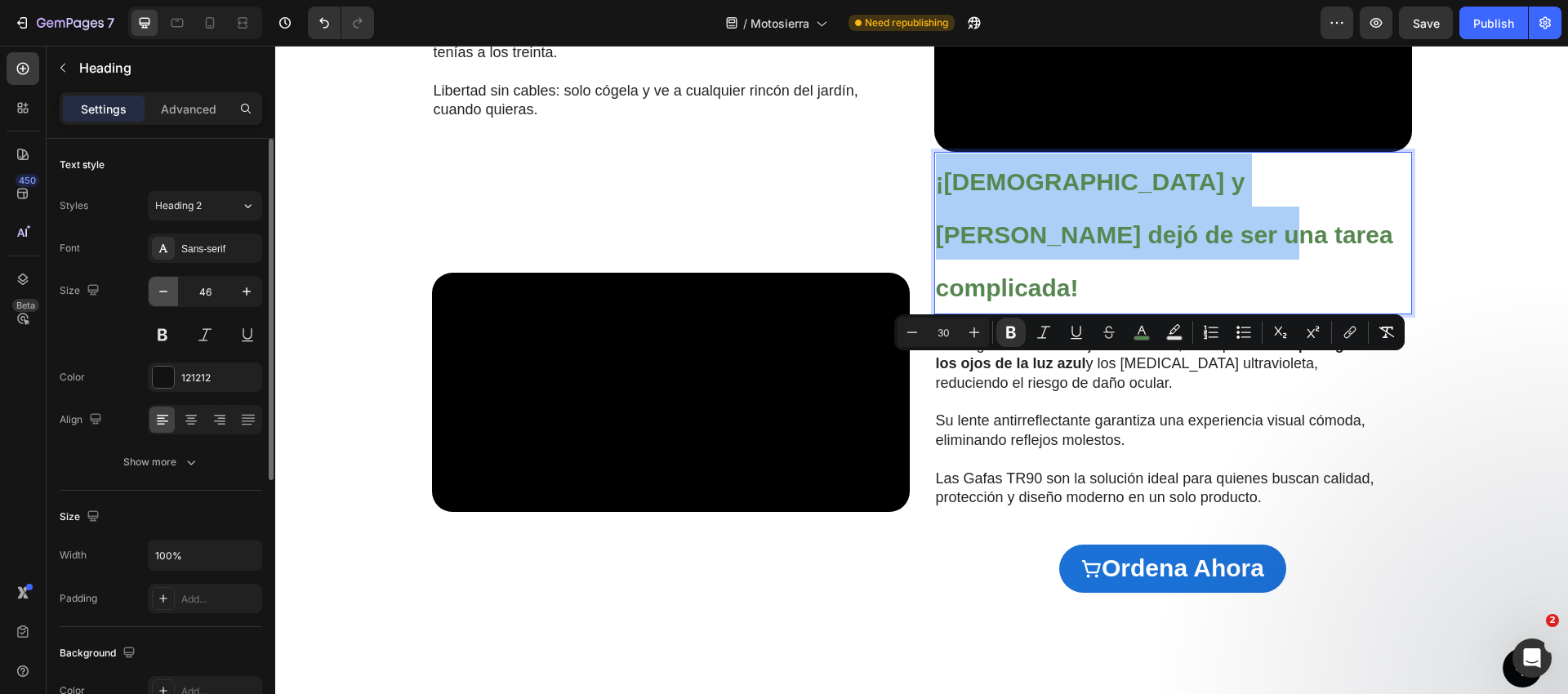
click at [160, 293] on icon "button" at bounding box center [164, 291] width 17 height 17
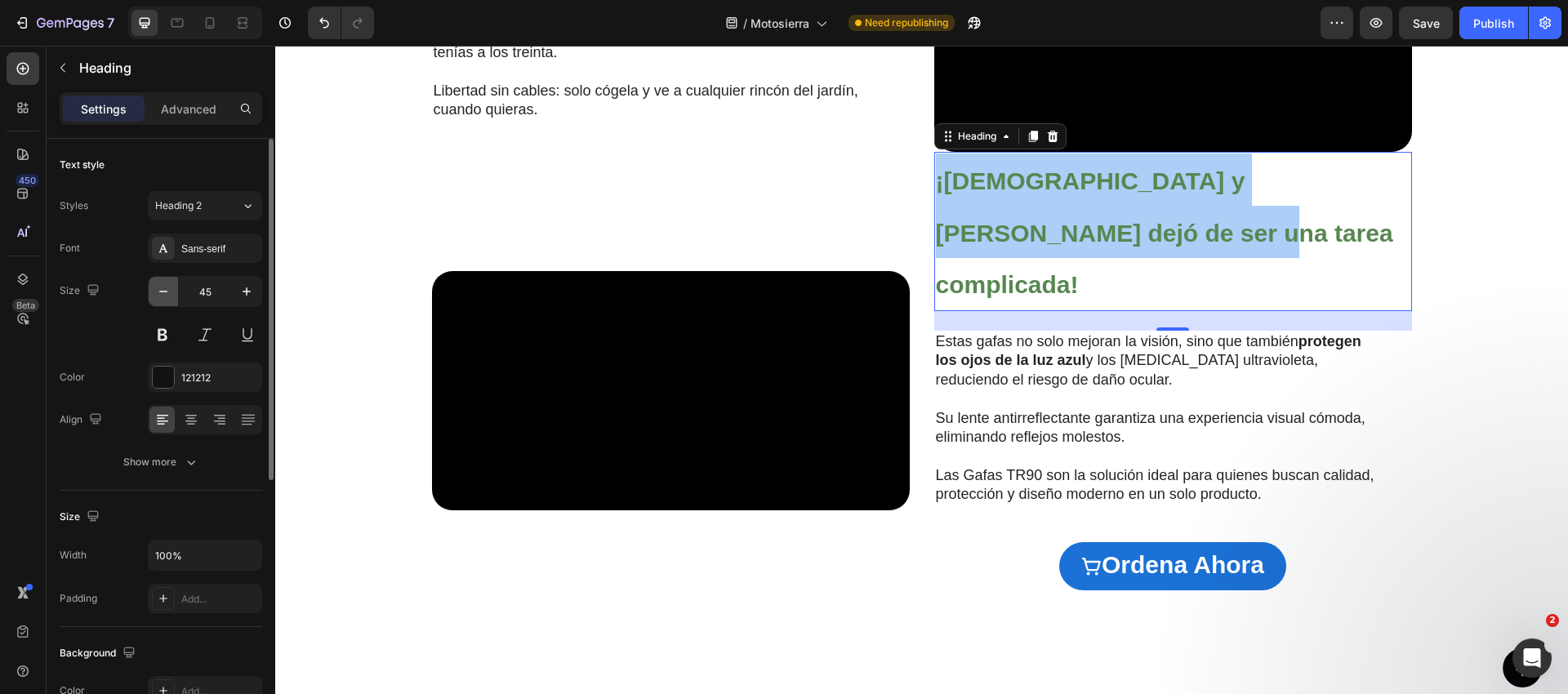
click at [160, 293] on icon "button" at bounding box center [164, 291] width 17 height 17
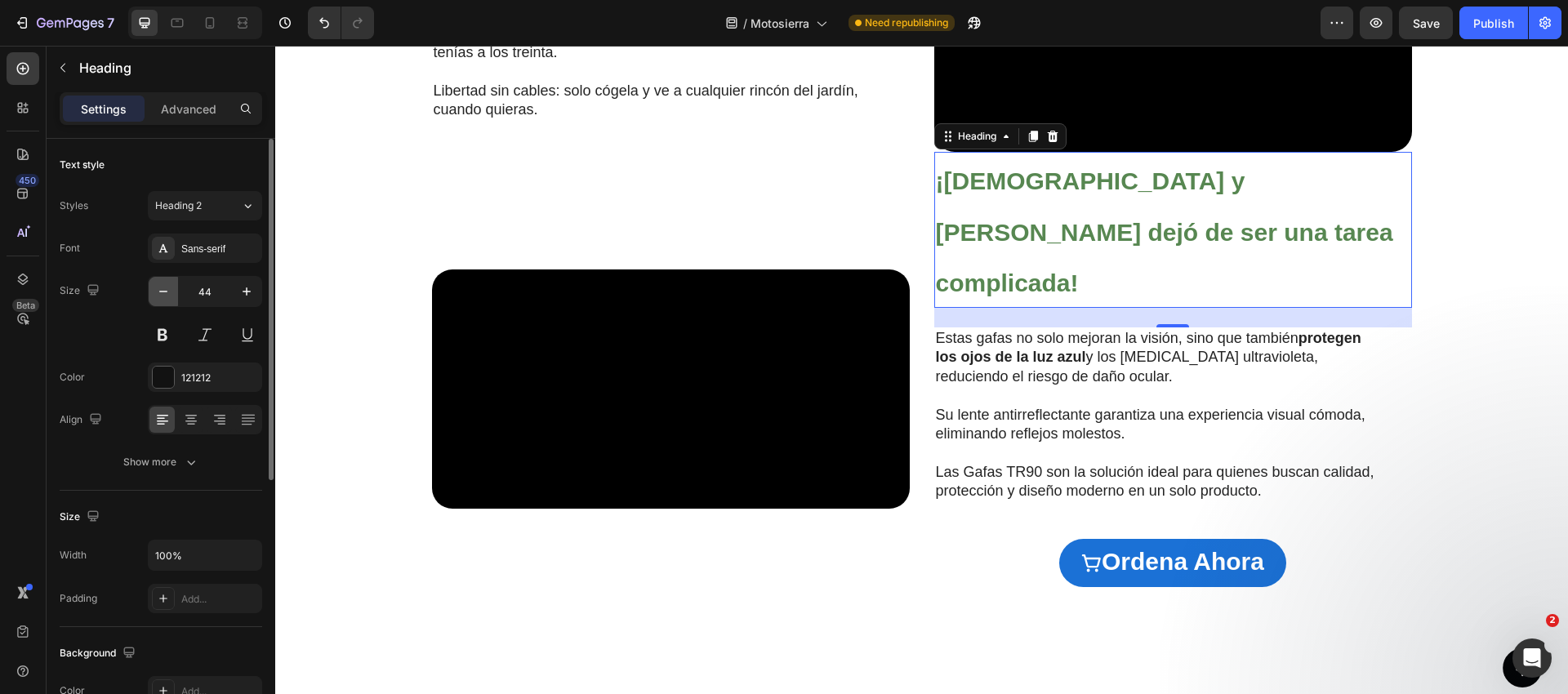
click at [160, 293] on icon "button" at bounding box center [164, 291] width 17 height 17
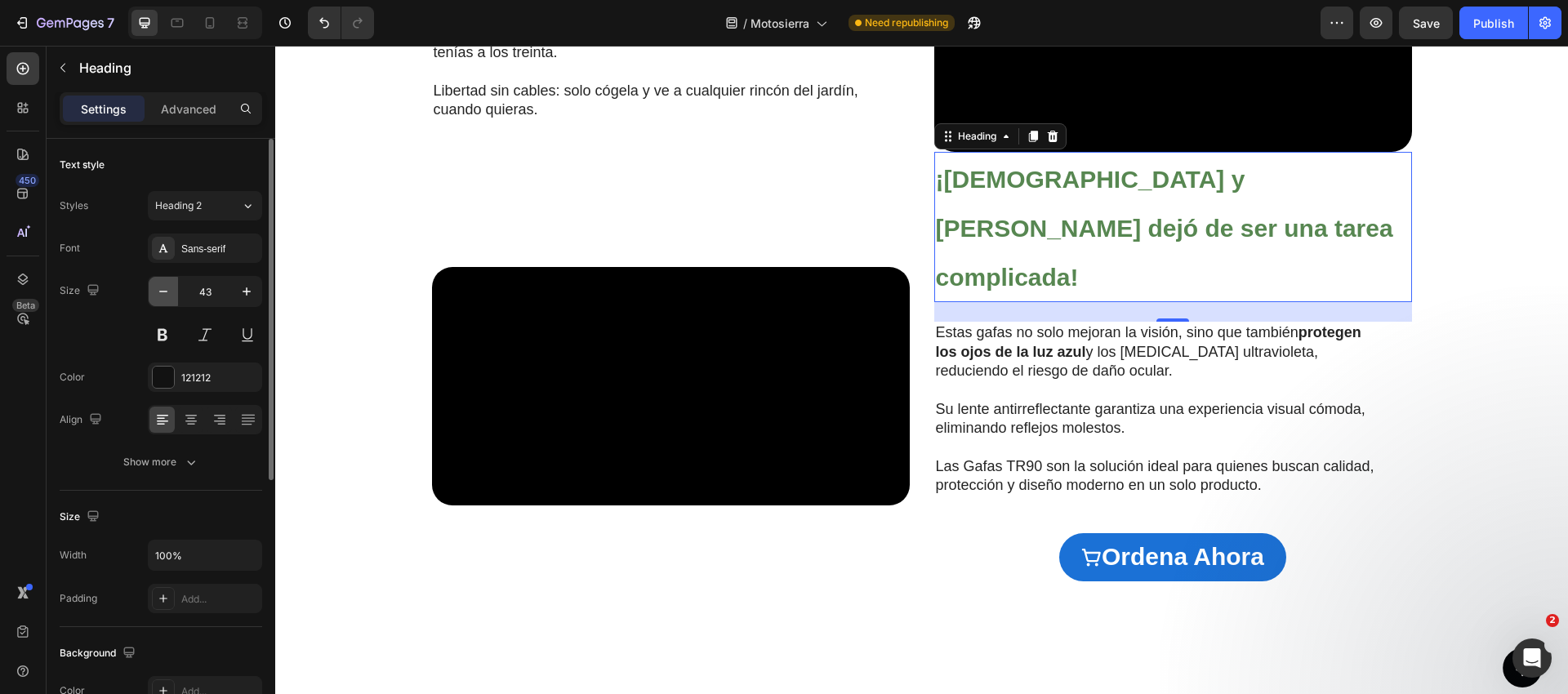
click at [160, 293] on icon "button" at bounding box center [164, 291] width 17 height 17
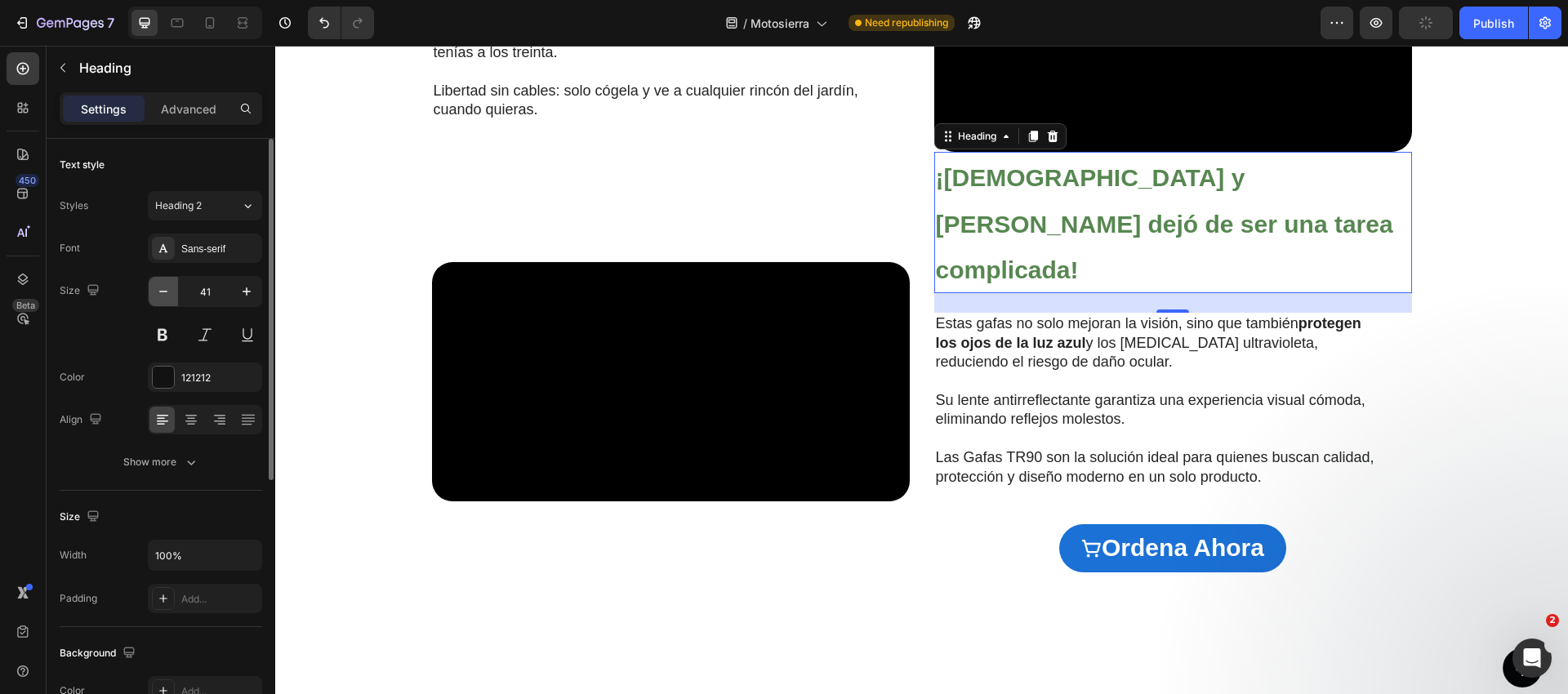
click at [160, 293] on icon "button" at bounding box center [164, 291] width 17 height 17
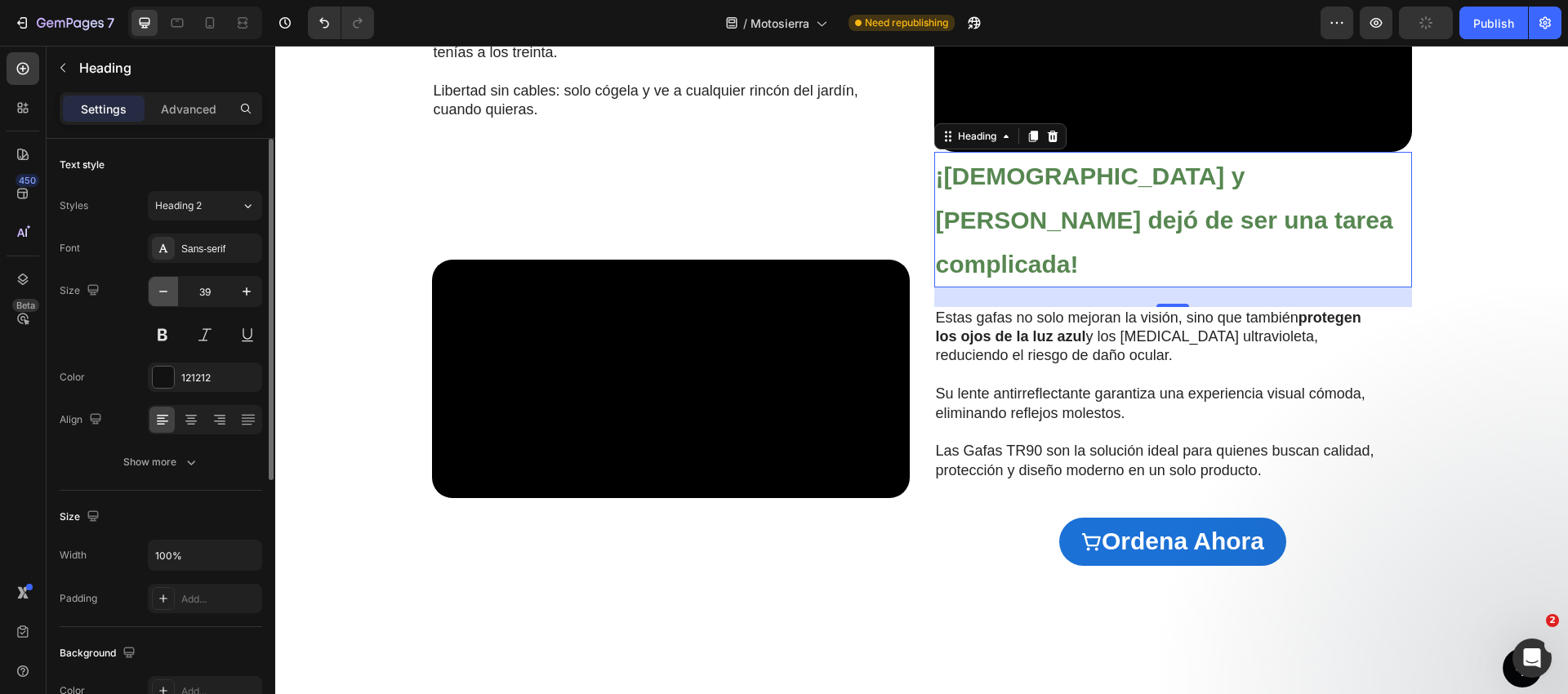
click at [160, 293] on icon "button" at bounding box center [164, 291] width 17 height 17
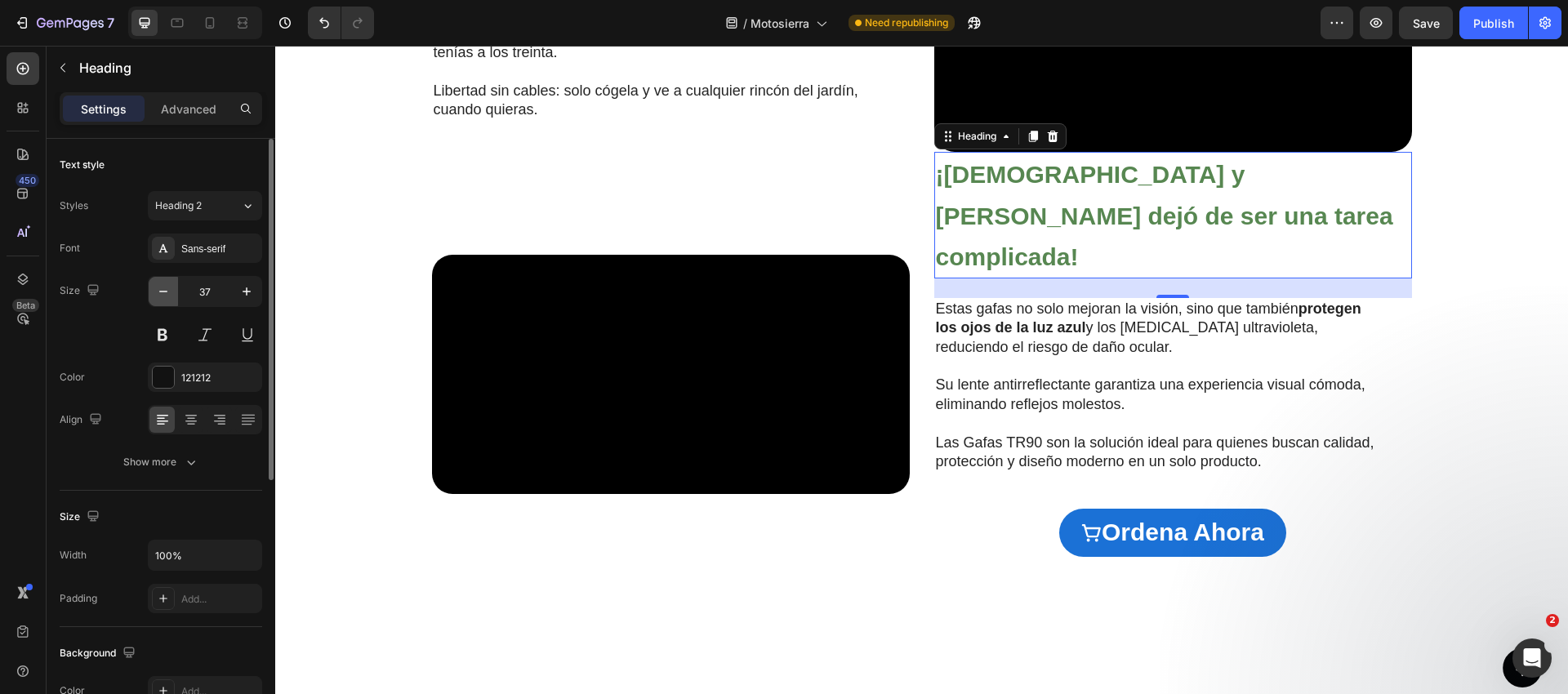
click at [160, 293] on icon "button" at bounding box center [164, 291] width 17 height 17
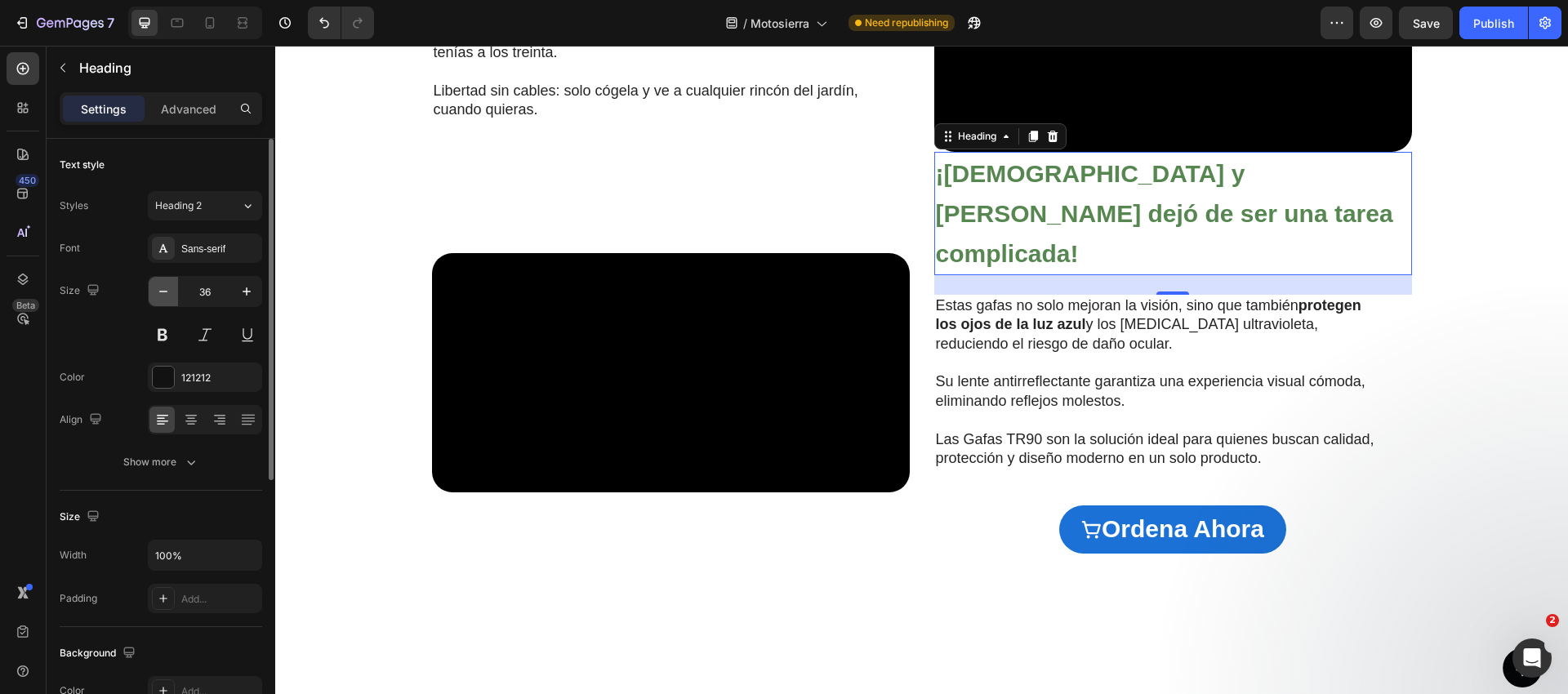
click at [160, 293] on icon "button" at bounding box center [164, 291] width 17 height 17
click at [160, 294] on icon "button" at bounding box center [164, 291] width 17 height 17
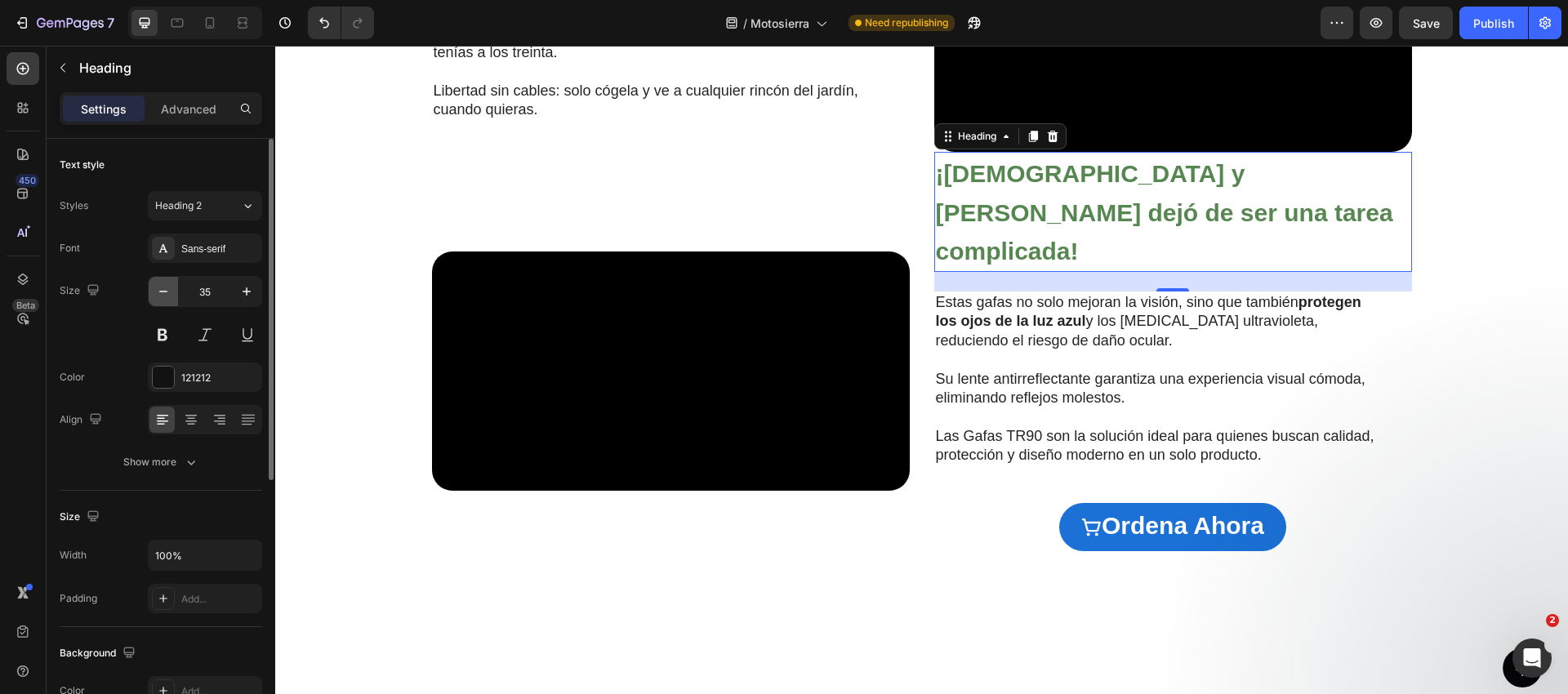
click at [160, 294] on icon "button" at bounding box center [164, 291] width 17 height 17
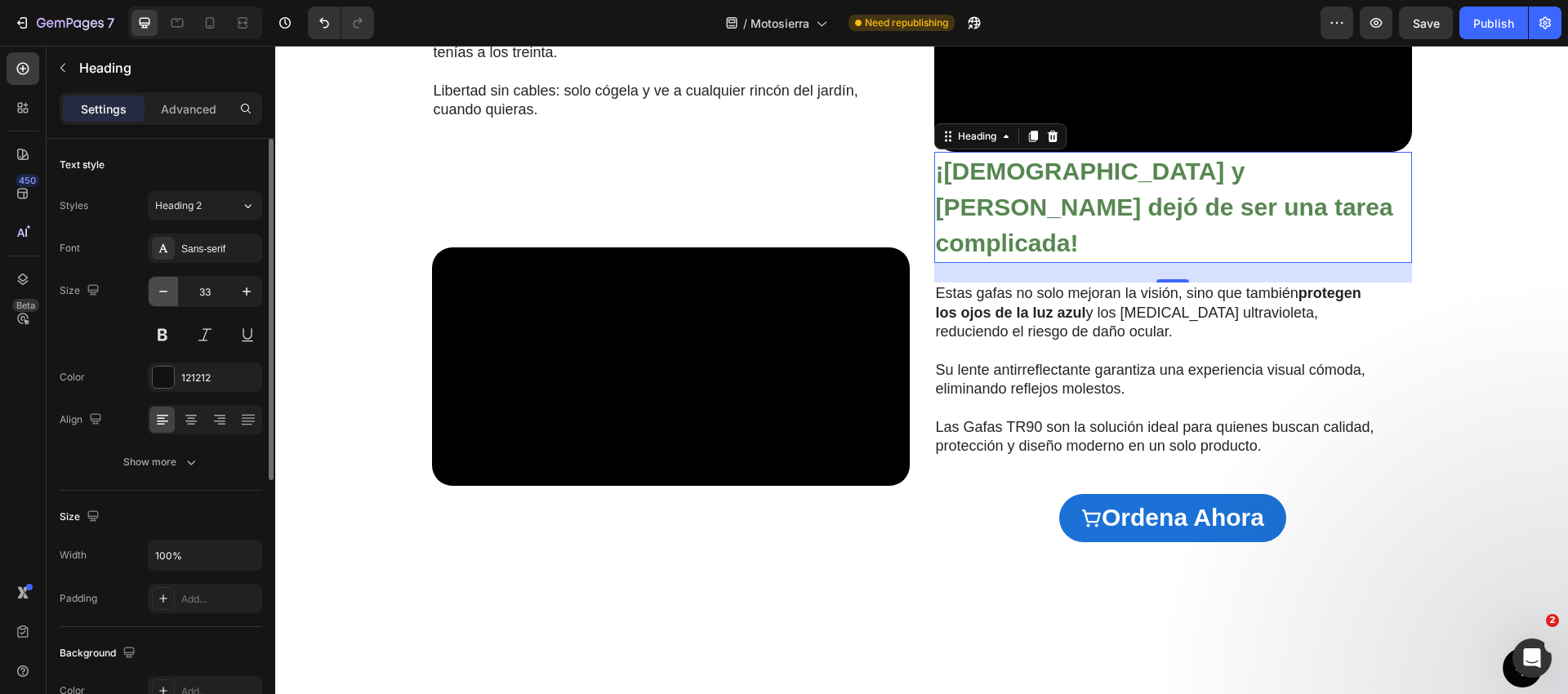
click at [159, 293] on icon "button" at bounding box center [164, 291] width 17 height 17
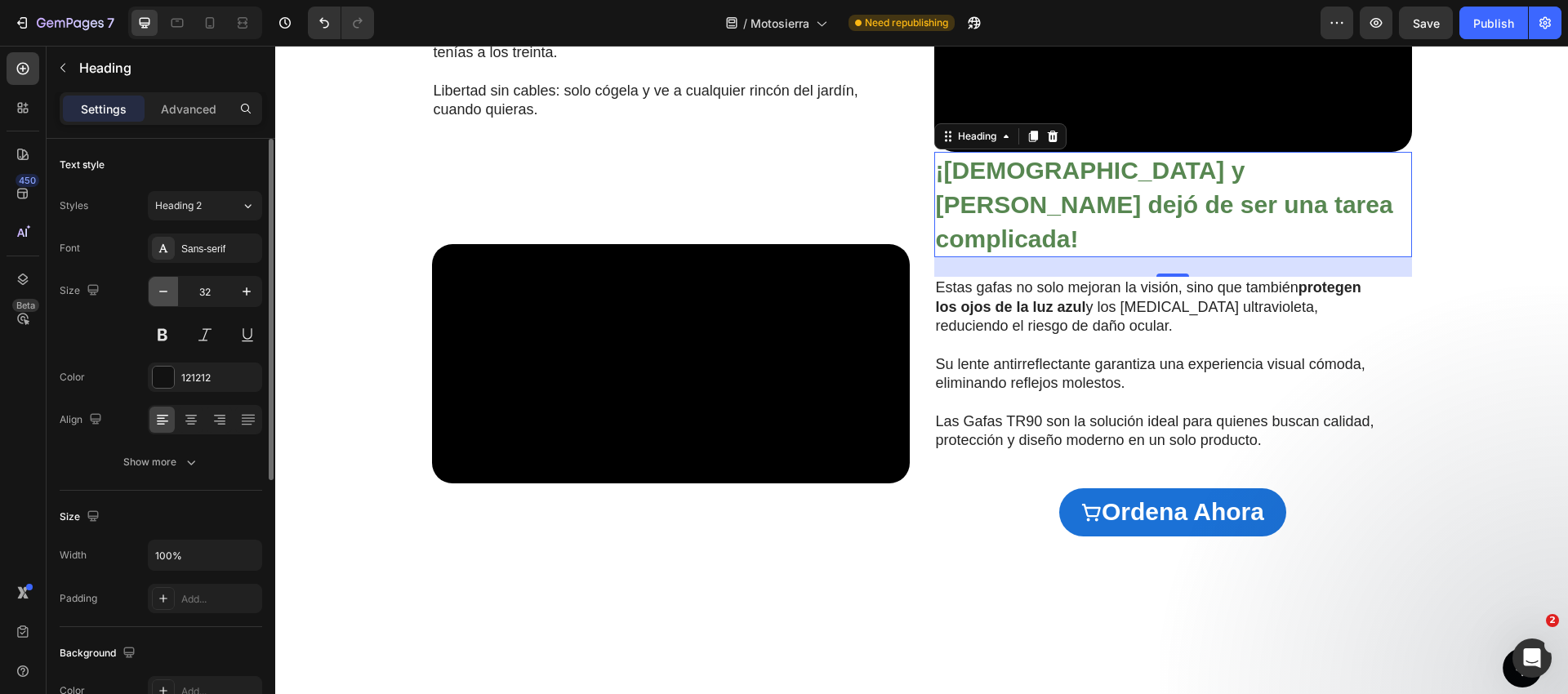
click at [159, 293] on icon "button" at bounding box center [164, 291] width 17 height 17
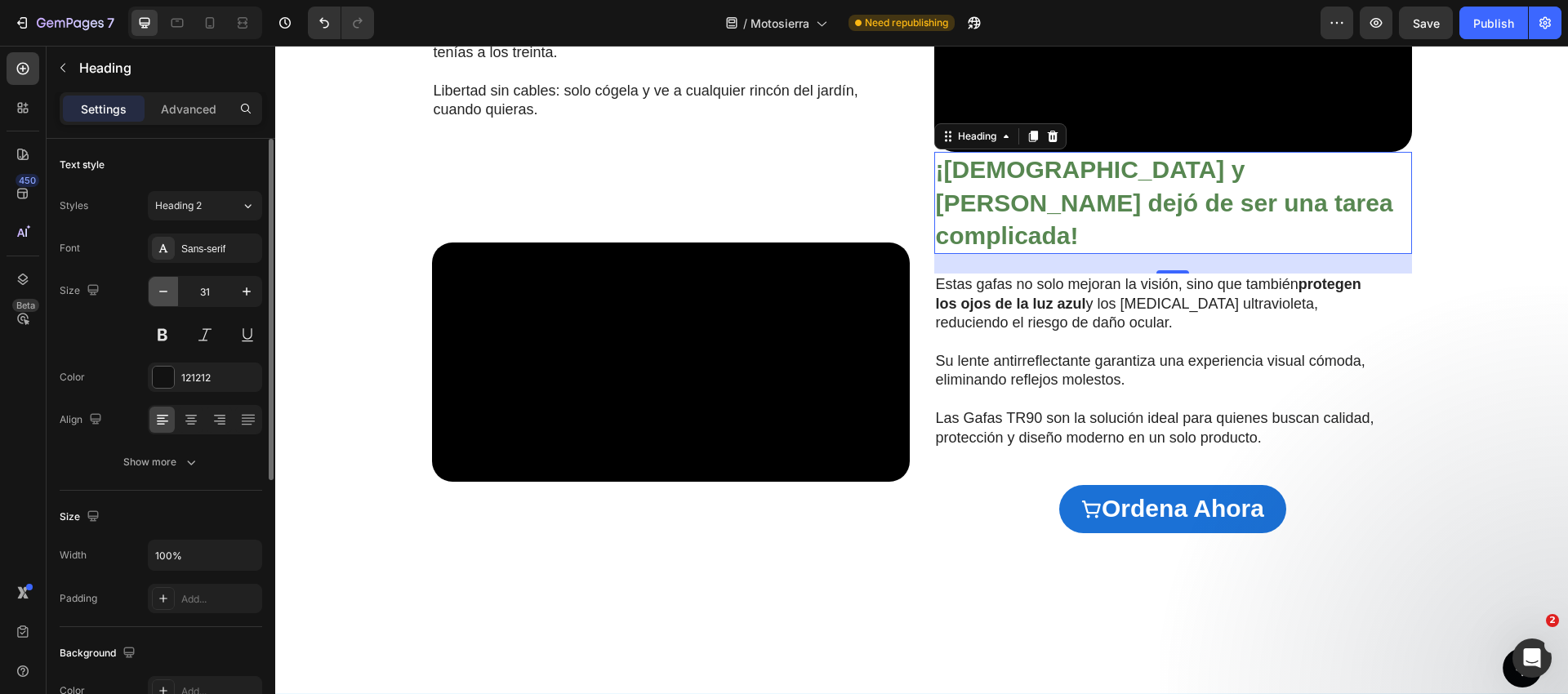
click at [159, 293] on icon "button" at bounding box center [164, 291] width 17 height 17
type input "30"
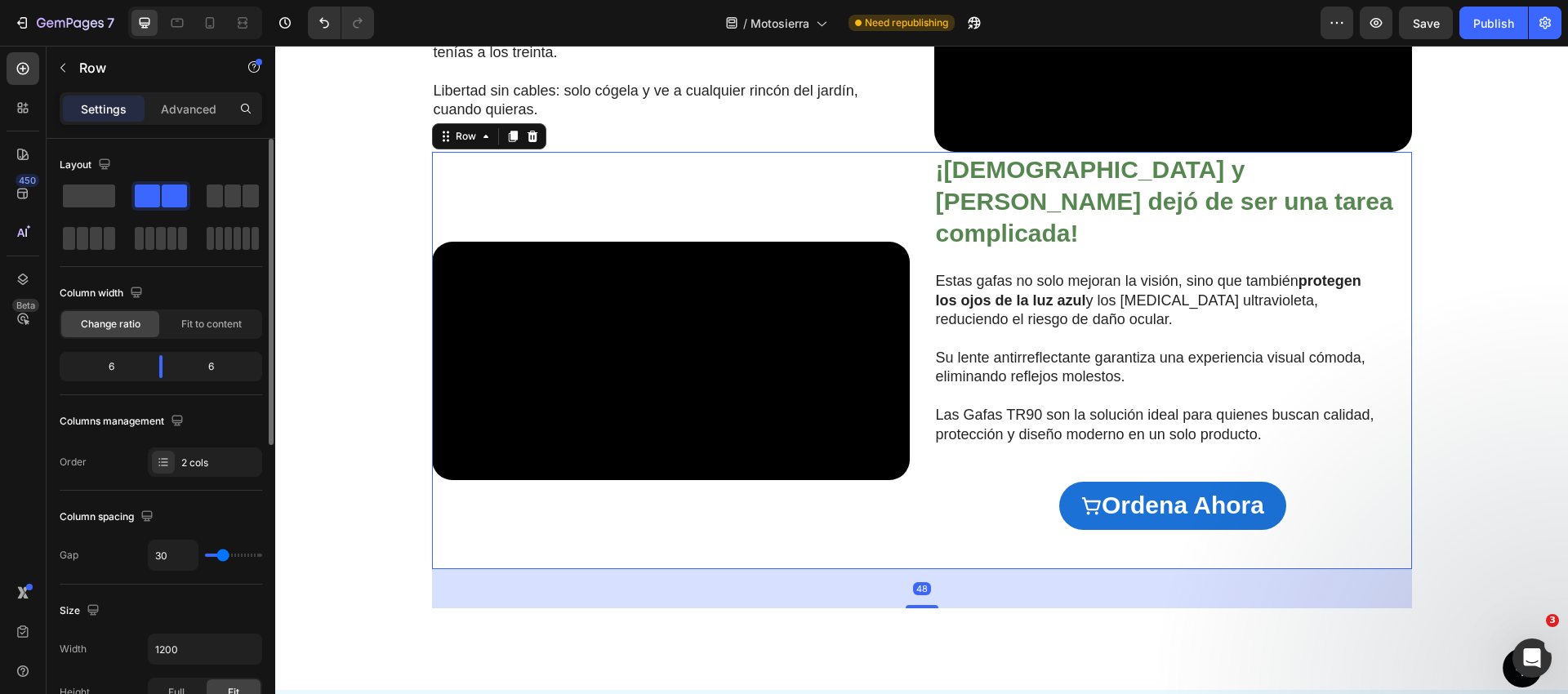
click at [923, 368] on div "Video ⁠⁠⁠⁠⁠⁠⁠ ¡Cortar y podar dejó de ser una tarea complicada! Heading Estas g…" at bounding box center [921, 360] width 979 height 418
drag, startPoint x: 178, startPoint y: 104, endPoint x: 172, endPoint y: 113, distance: 10.8
click at [178, 104] on p "Advanced" at bounding box center [188, 109] width 56 height 17
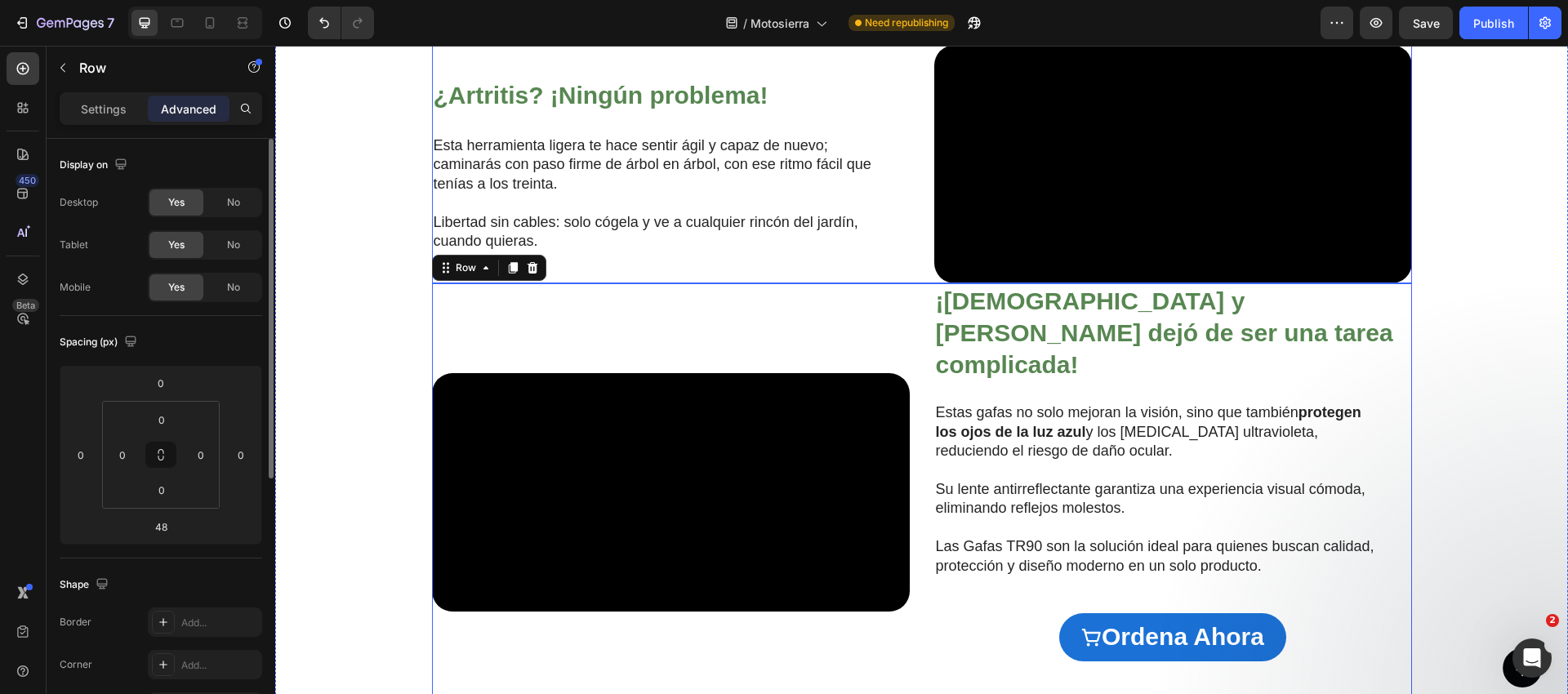
scroll to position [1250, 0]
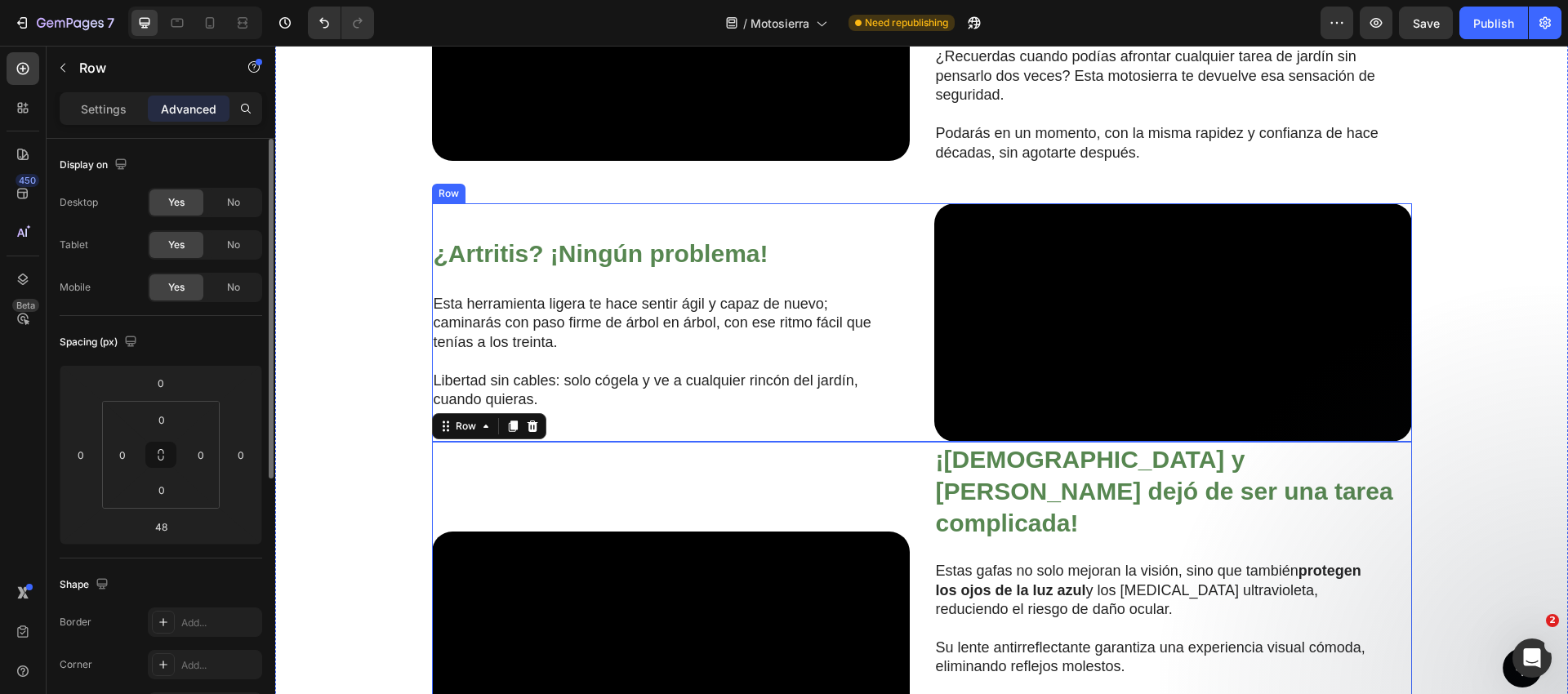
click at [891, 305] on div "¿Artritis? ¡Ningún problema! Heading Esta herramienta ligera te hace sentir ági…" at bounding box center [670, 323] width 477 height 239
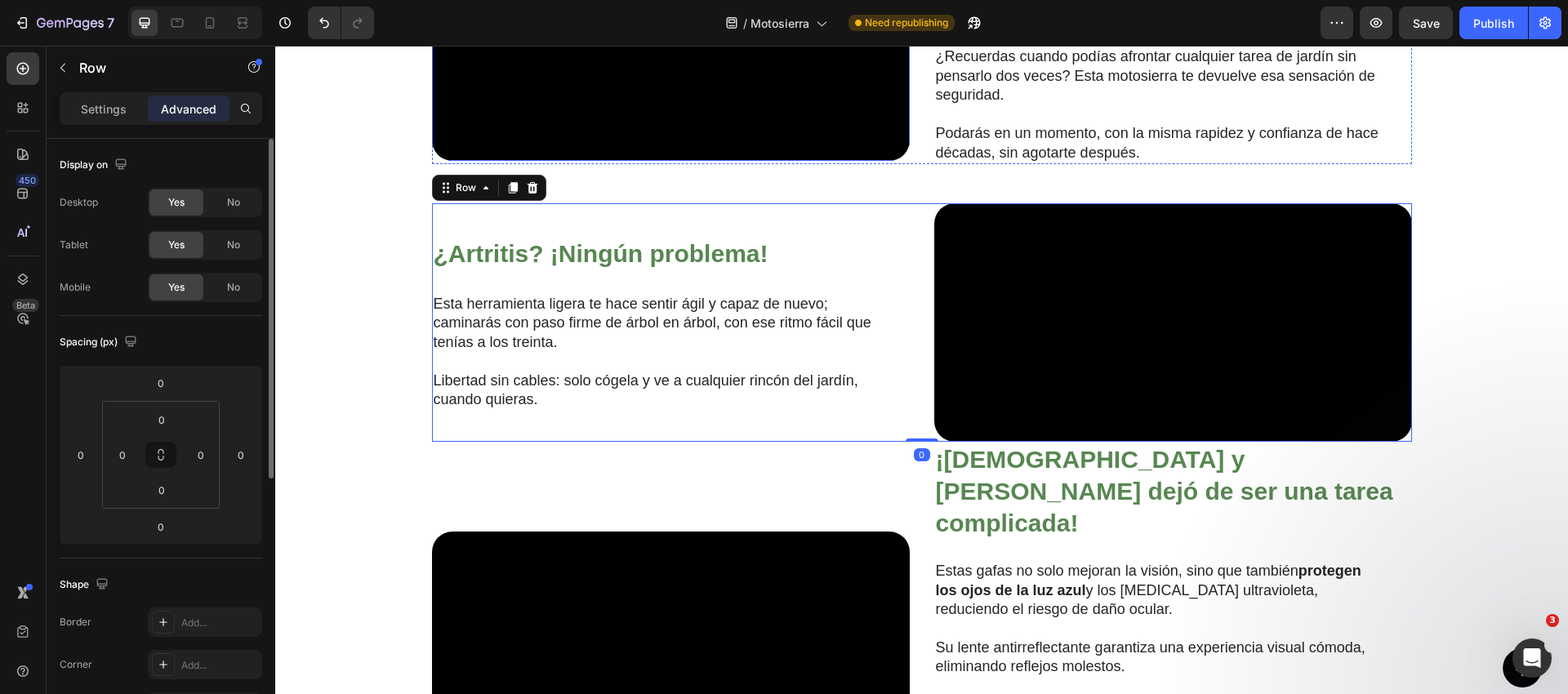
click at [779, 161] on video at bounding box center [670, 42] width 477 height 239
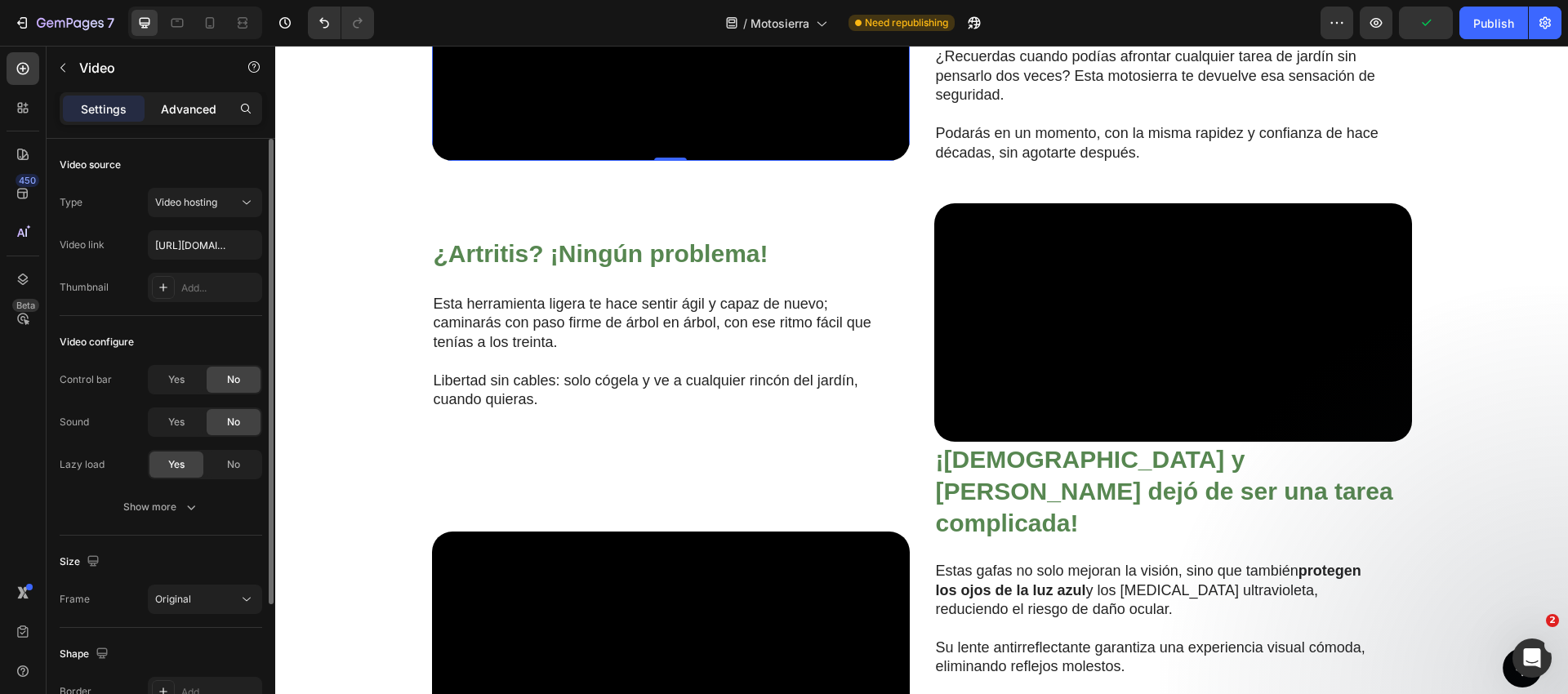
click at [191, 109] on p "Advanced" at bounding box center [188, 109] width 56 height 17
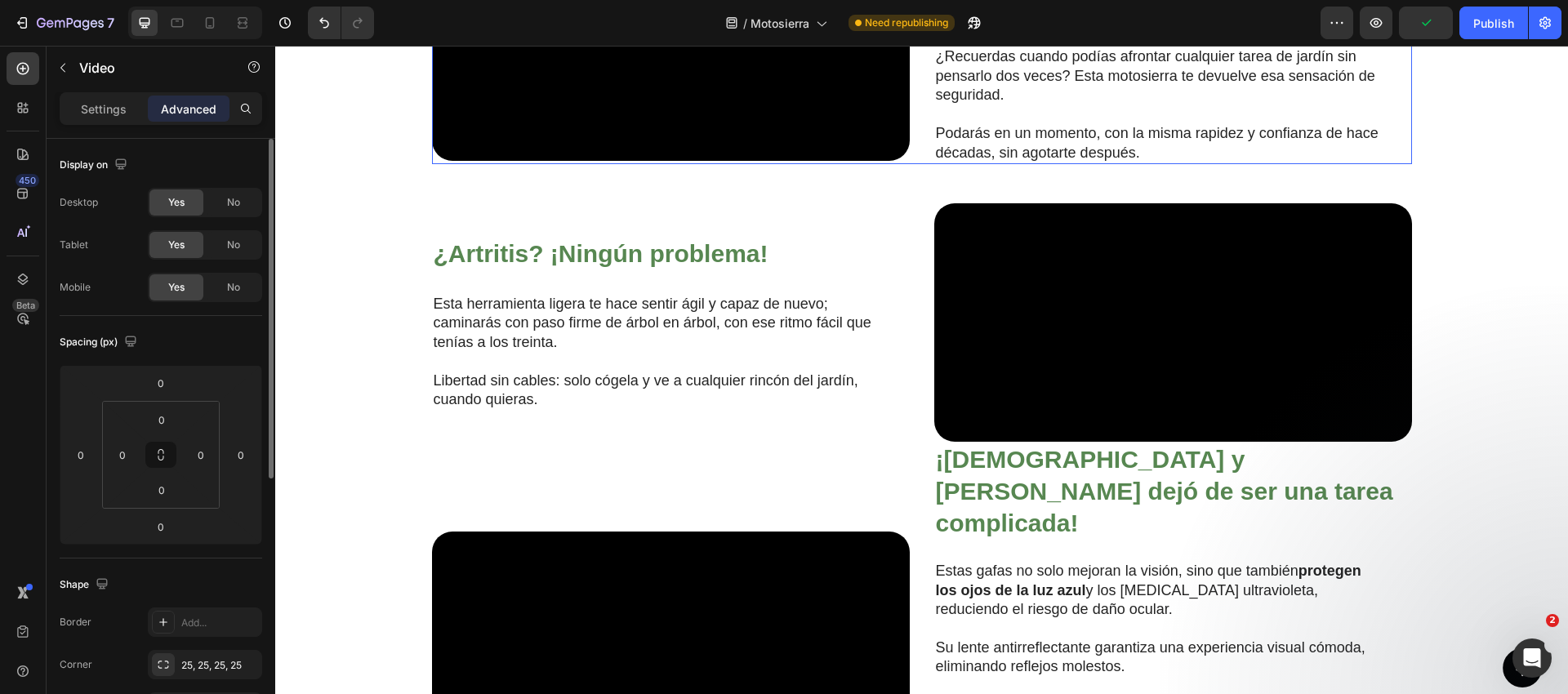
click at [927, 164] on div "Video ¿Cansado de las motosierras ruidosas, pesadas o difíciles de usar? Headin…" at bounding box center [921, 42] width 979 height 246
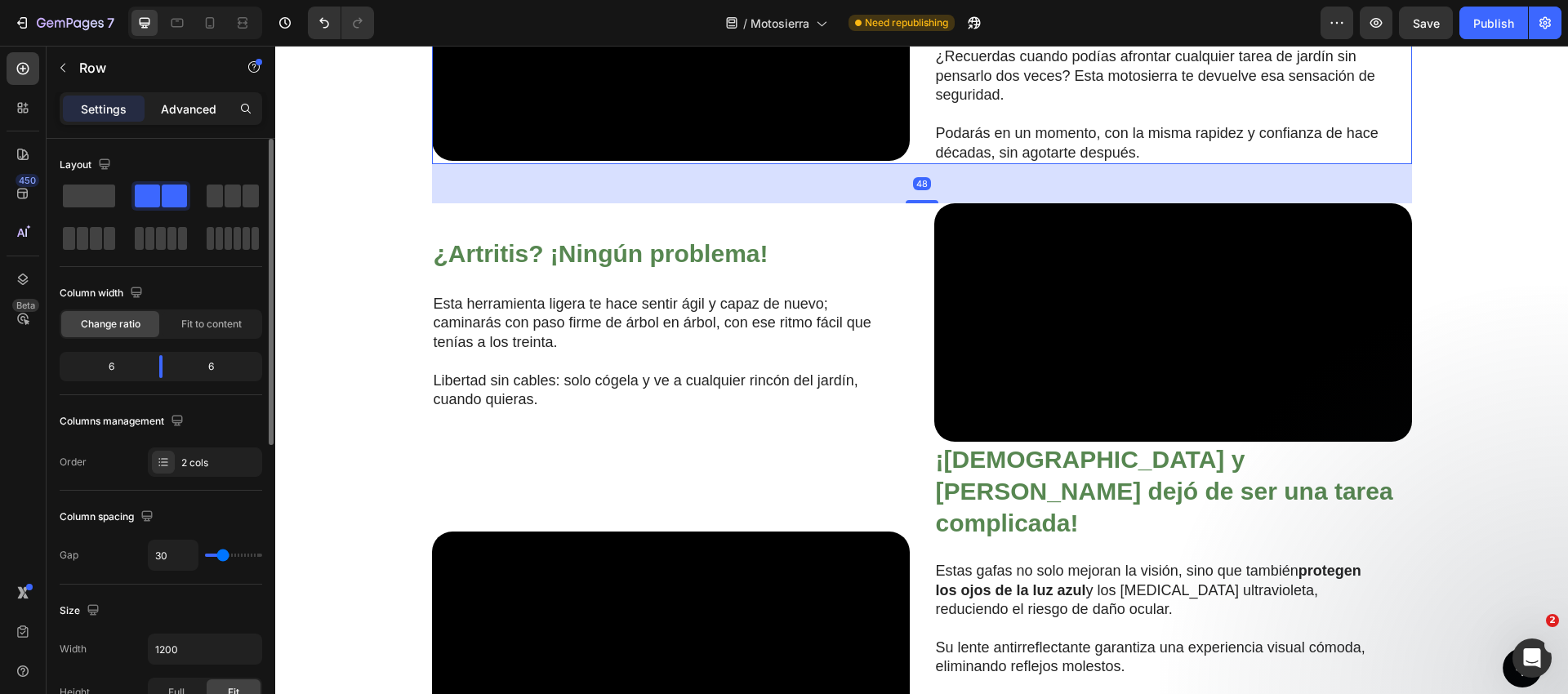
click at [179, 110] on p "Advanced" at bounding box center [188, 109] width 56 height 17
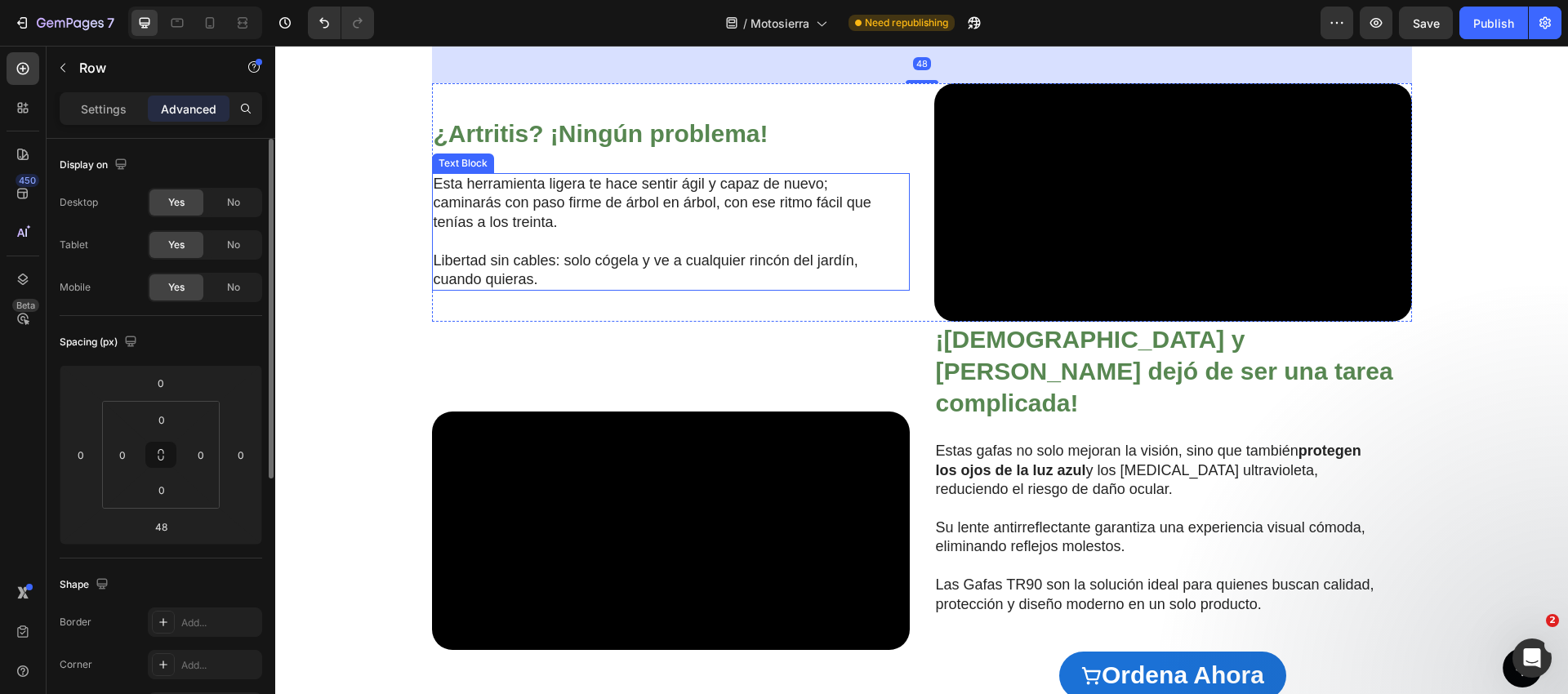
scroll to position [1511, 0]
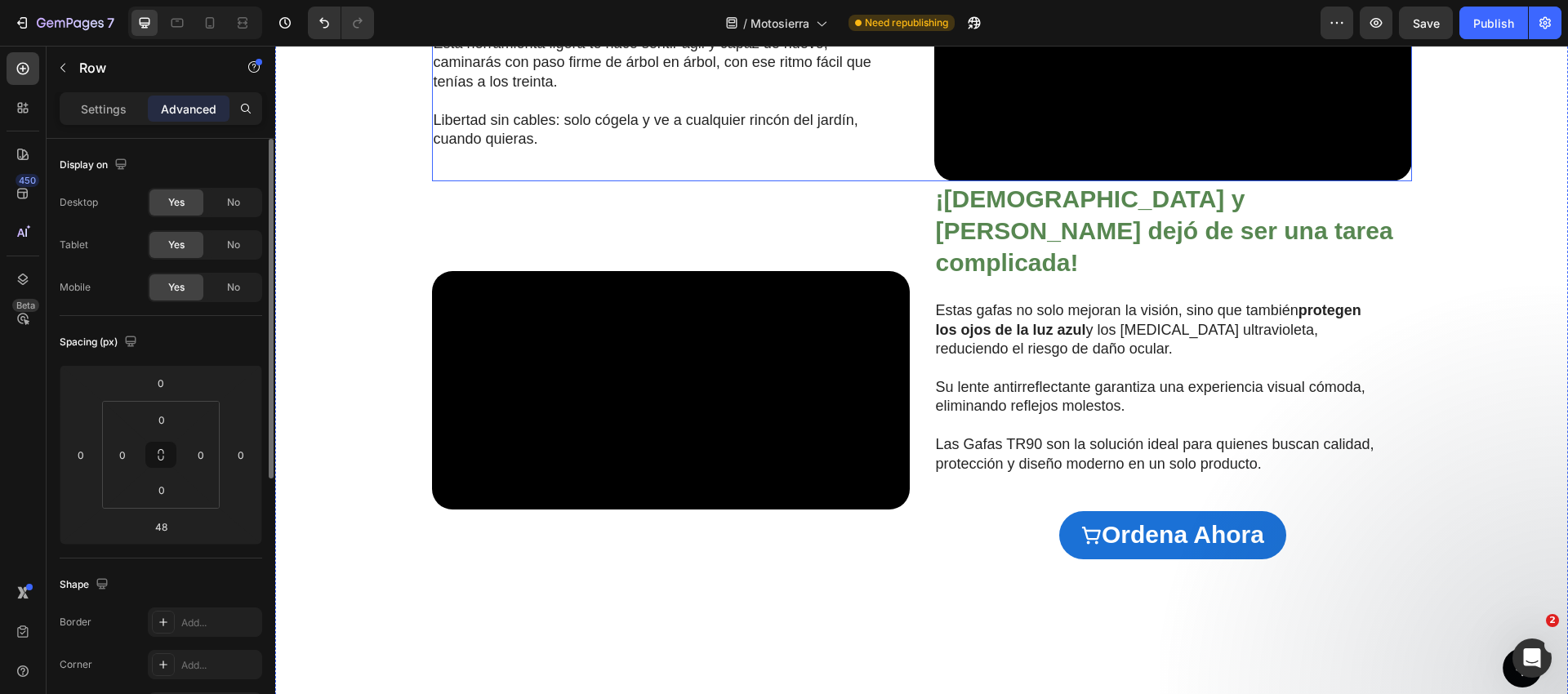
click at [905, 182] on div "¿Artritis? ¡Ningún problema! Heading Esta herramienta ligera te hace sentir ági…" at bounding box center [670, 62] width 477 height 239
click at [170, 485] on input "0" at bounding box center [161, 490] width 32 height 25
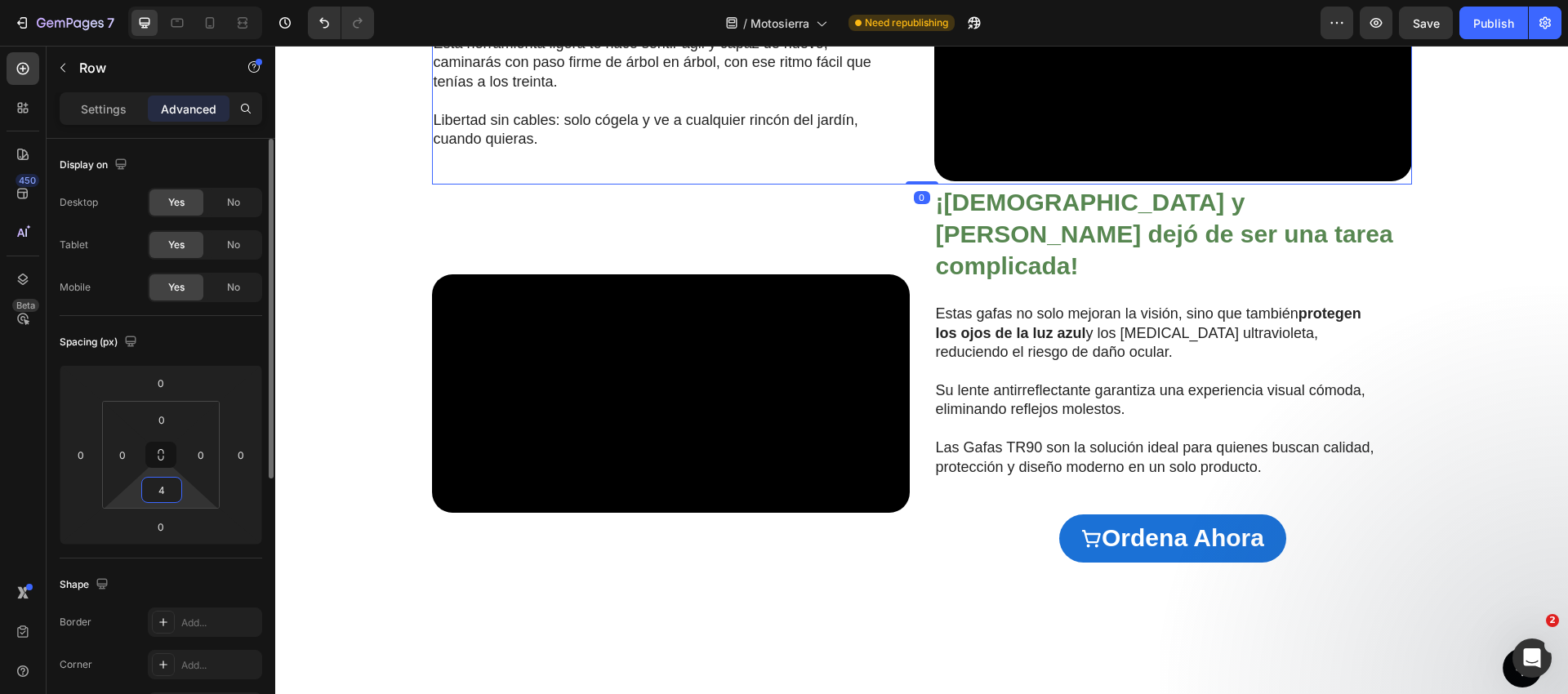
type input "48"
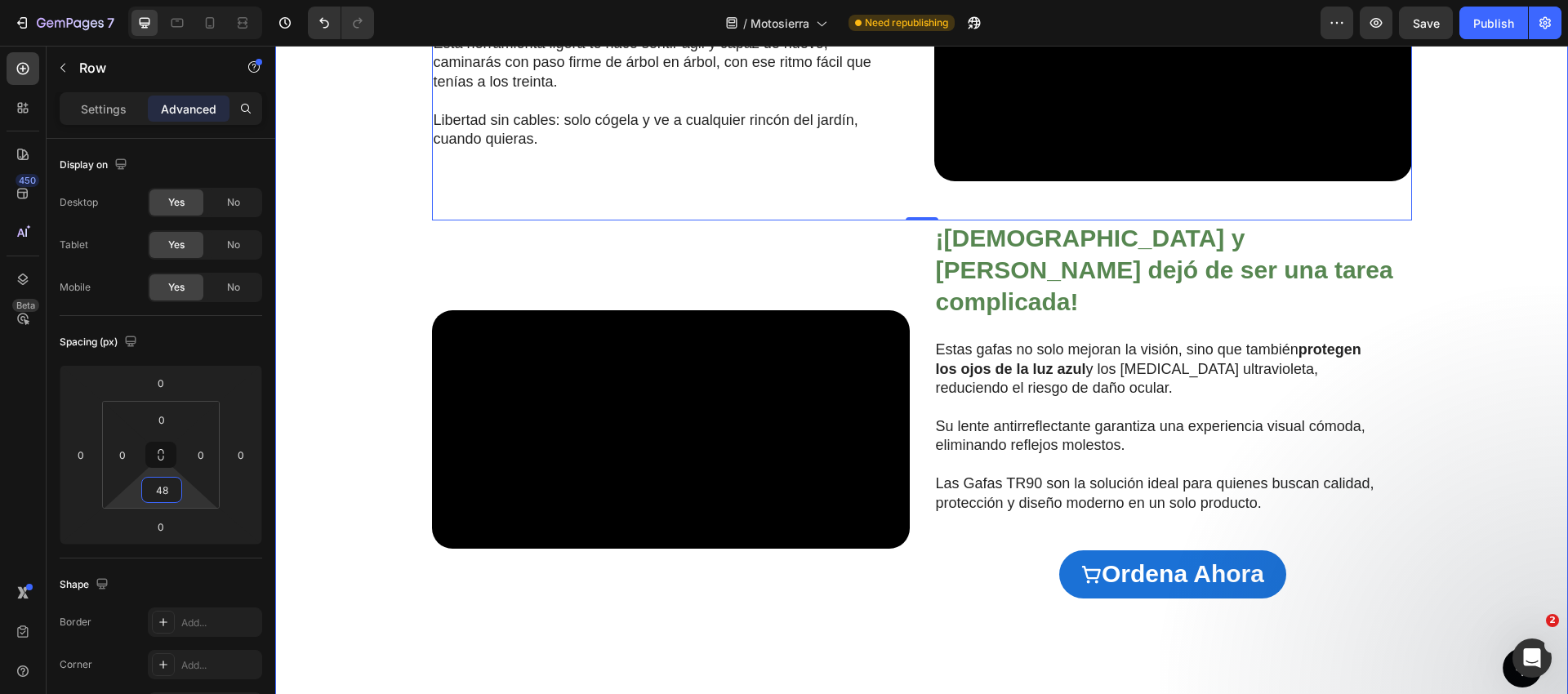
click at [364, 390] on div "Video ¿Cansado de las motosierras ruidosas, pesadas o difíciles de usar? Headin…" at bounding box center [921, 168] width 1260 height 1019
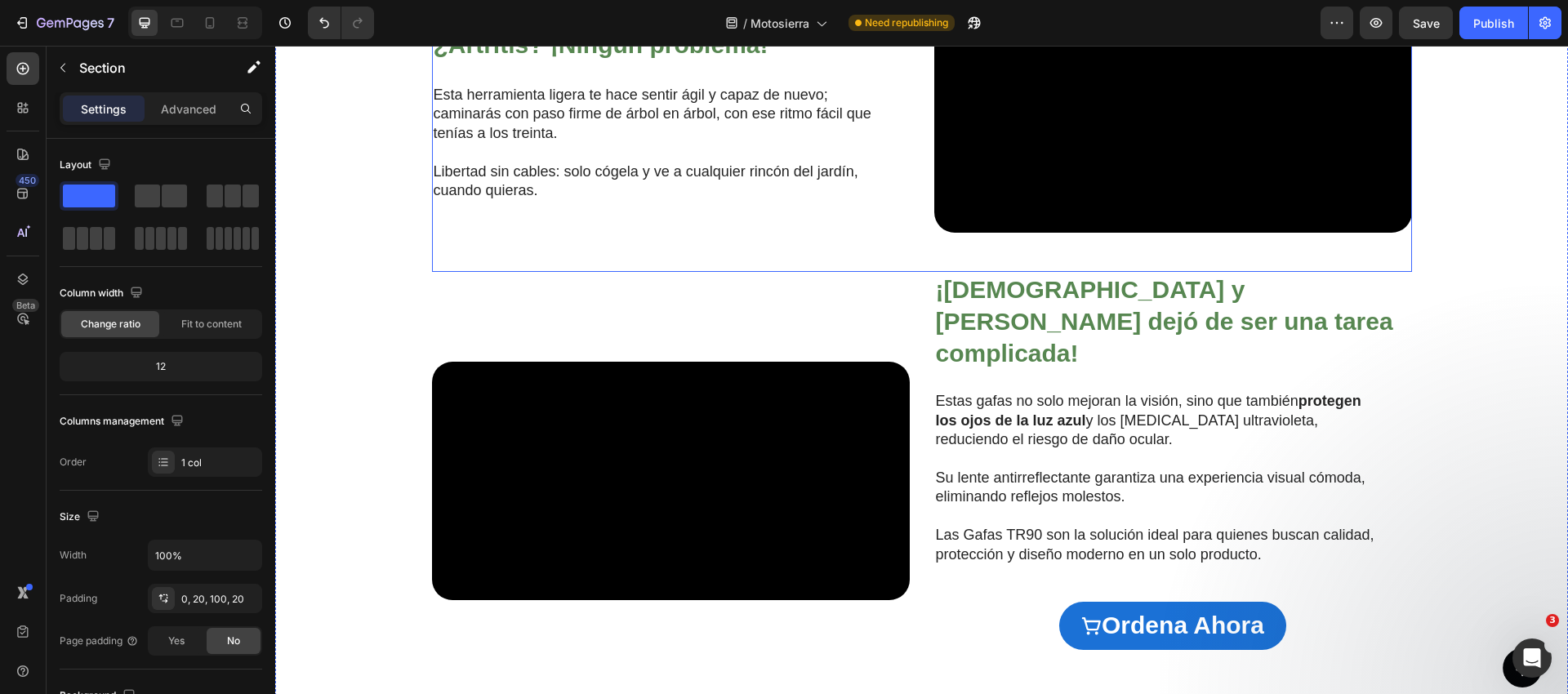
scroll to position [1478, 0]
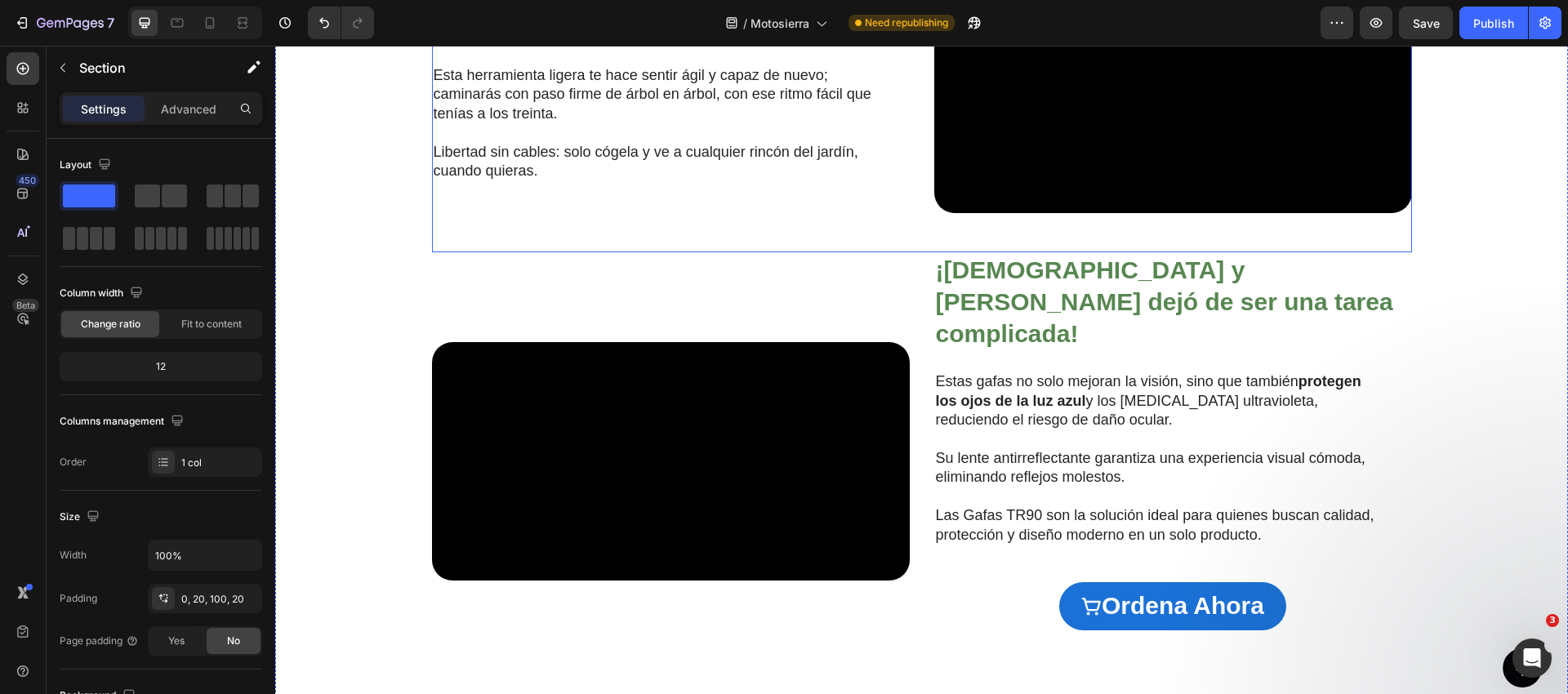
click at [895, 214] on div "¿Artritis? ¡Ningún problema! Heading Esta herramienta ligera te hace sentir ági…" at bounding box center [670, 95] width 477 height 239
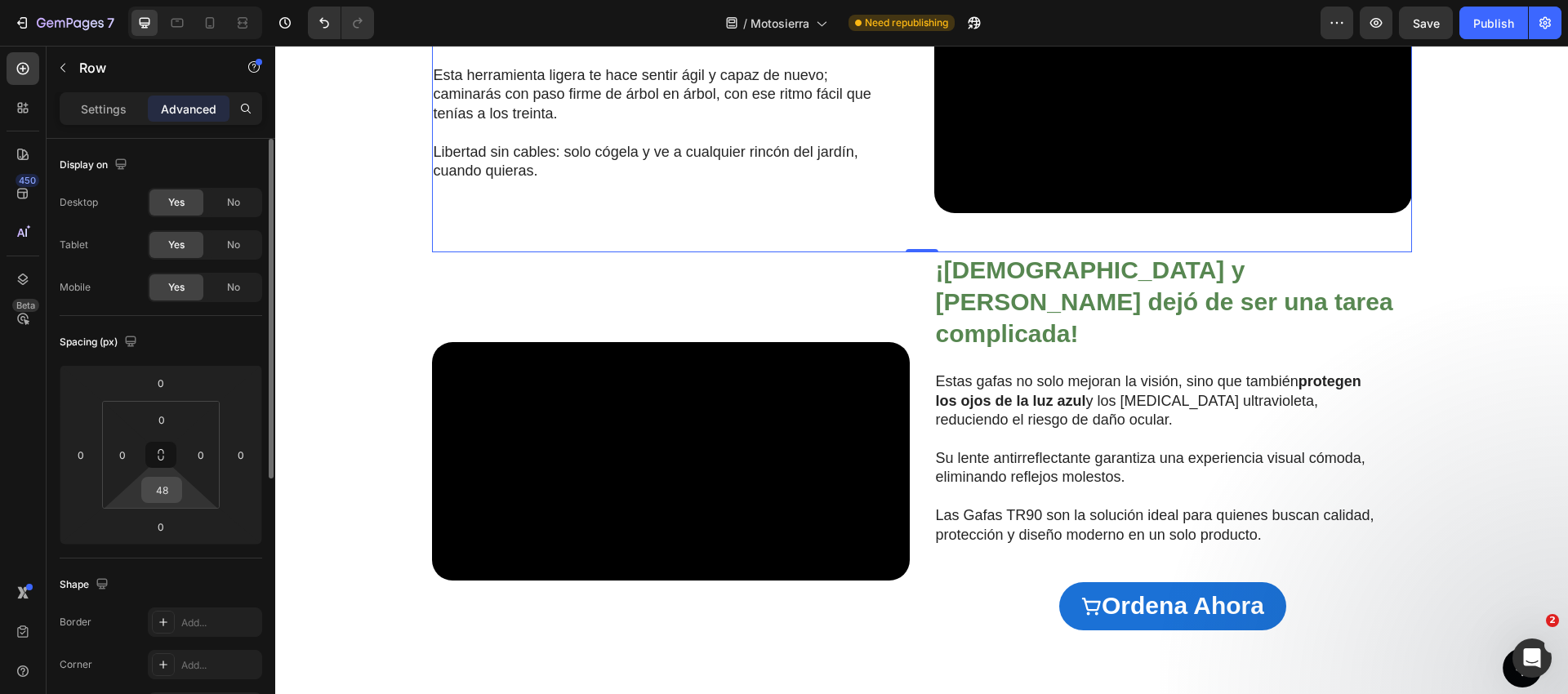
click at [164, 493] on input "48" at bounding box center [161, 490] width 32 height 25
type input "8"
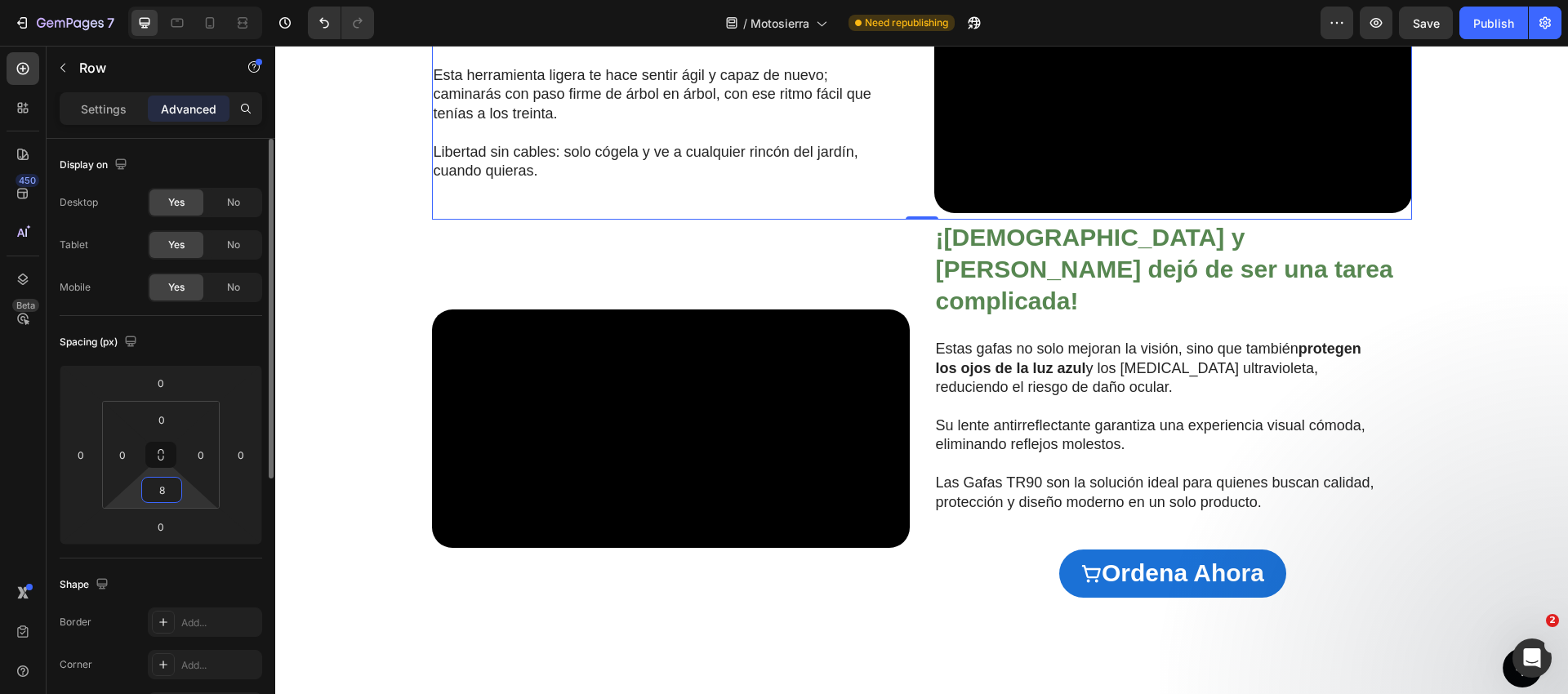
drag, startPoint x: 174, startPoint y: 488, endPoint x: 169, endPoint y: 508, distance: 20.6
click at [174, 489] on input "8" at bounding box center [161, 490] width 32 height 25
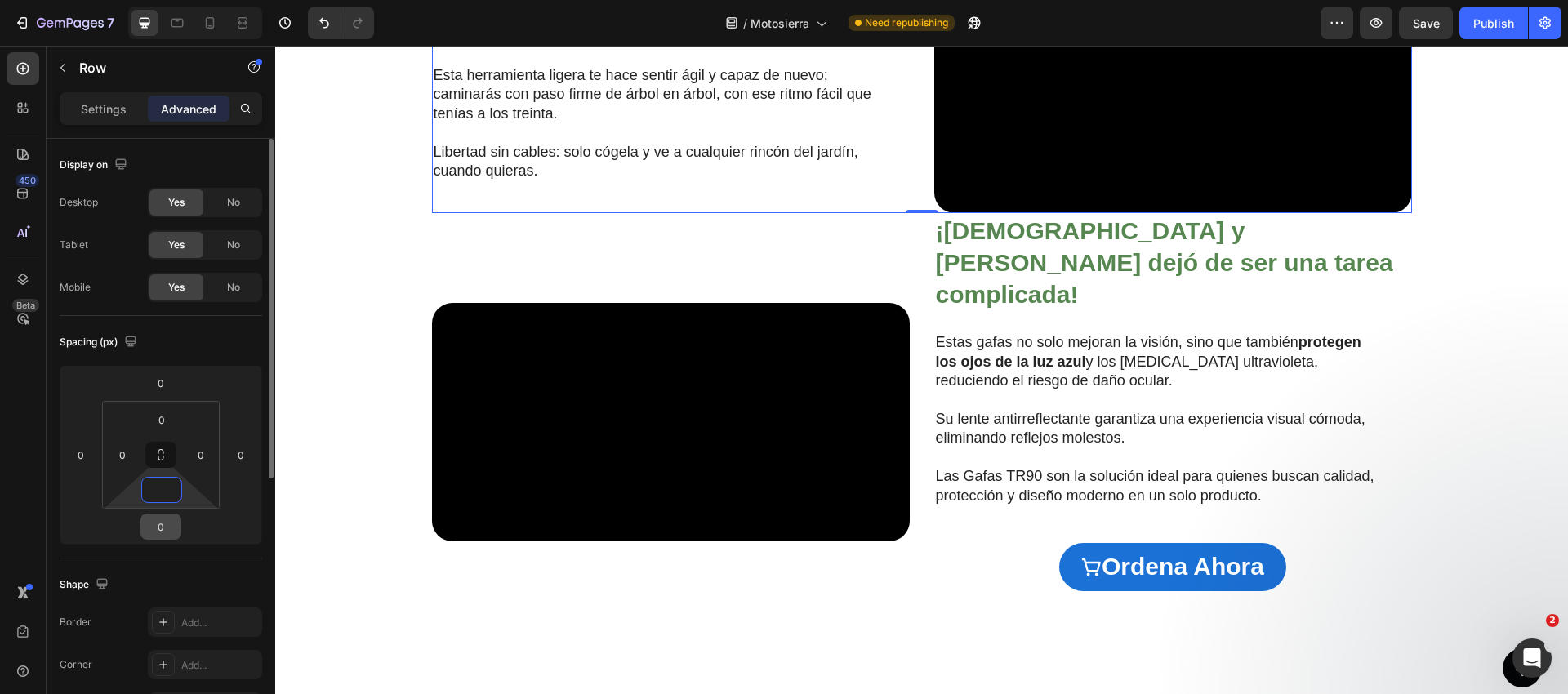
type input "0"
click at [166, 520] on input "0" at bounding box center [160, 527] width 32 height 25
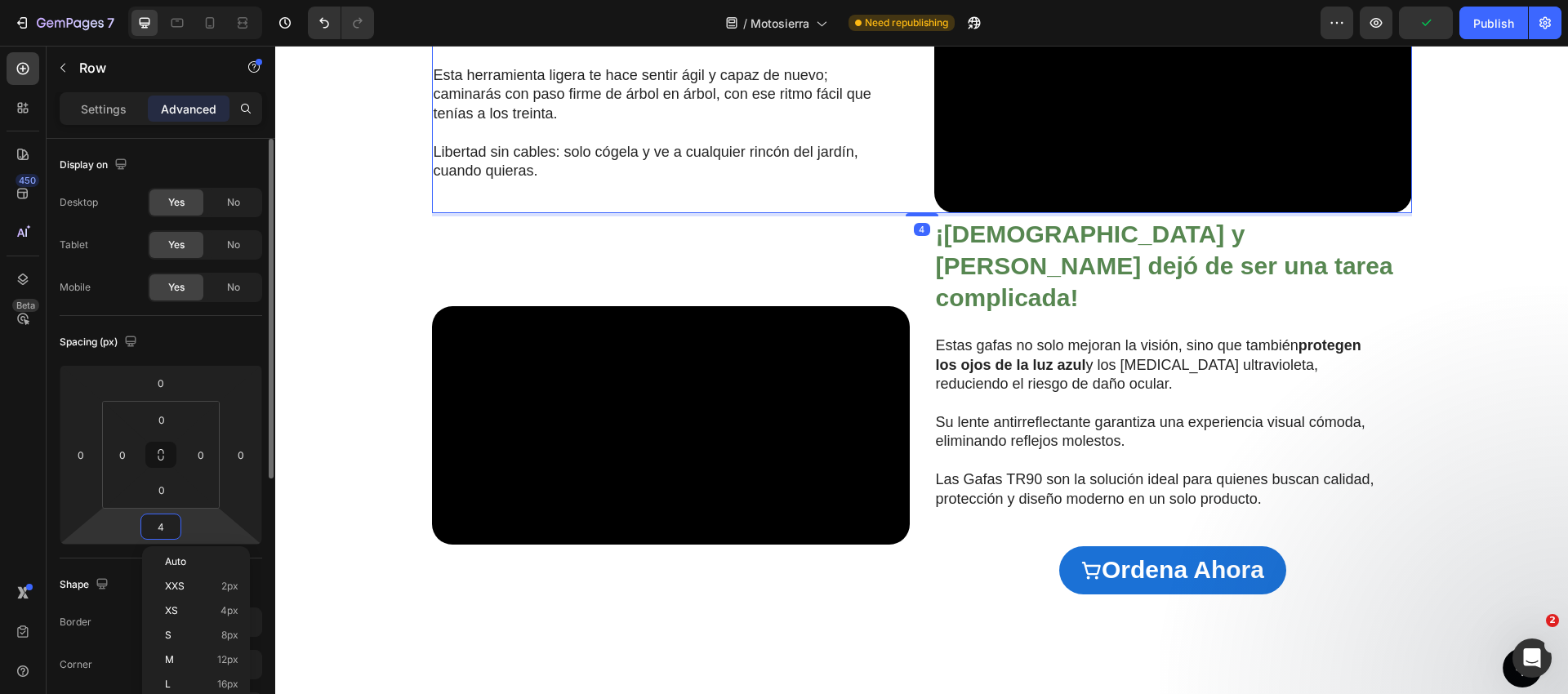
type input "48"
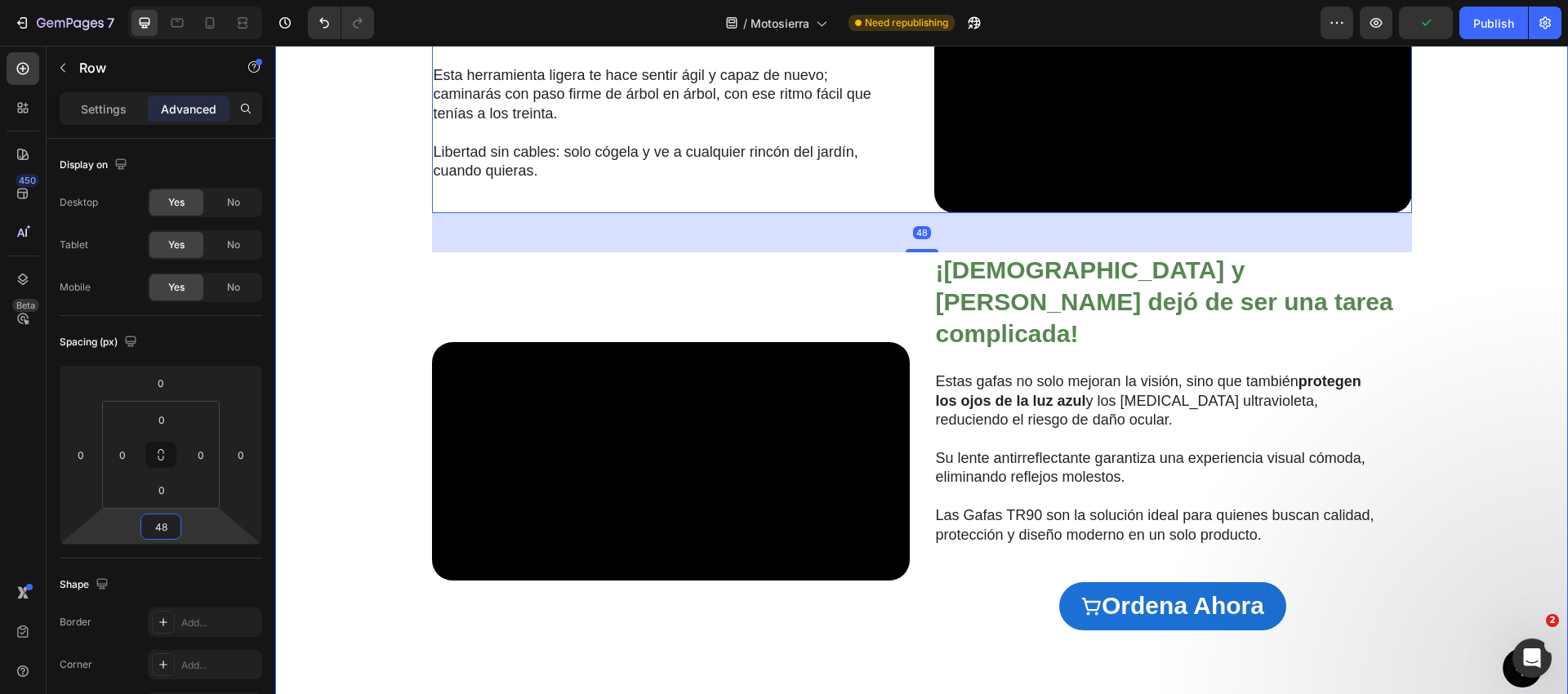
click at [368, 432] on div "Video ¿Cansado de las motosierras ruidosas, pesadas o difíciles de usar? Headin…" at bounding box center [921, 199] width 1260 height 1019
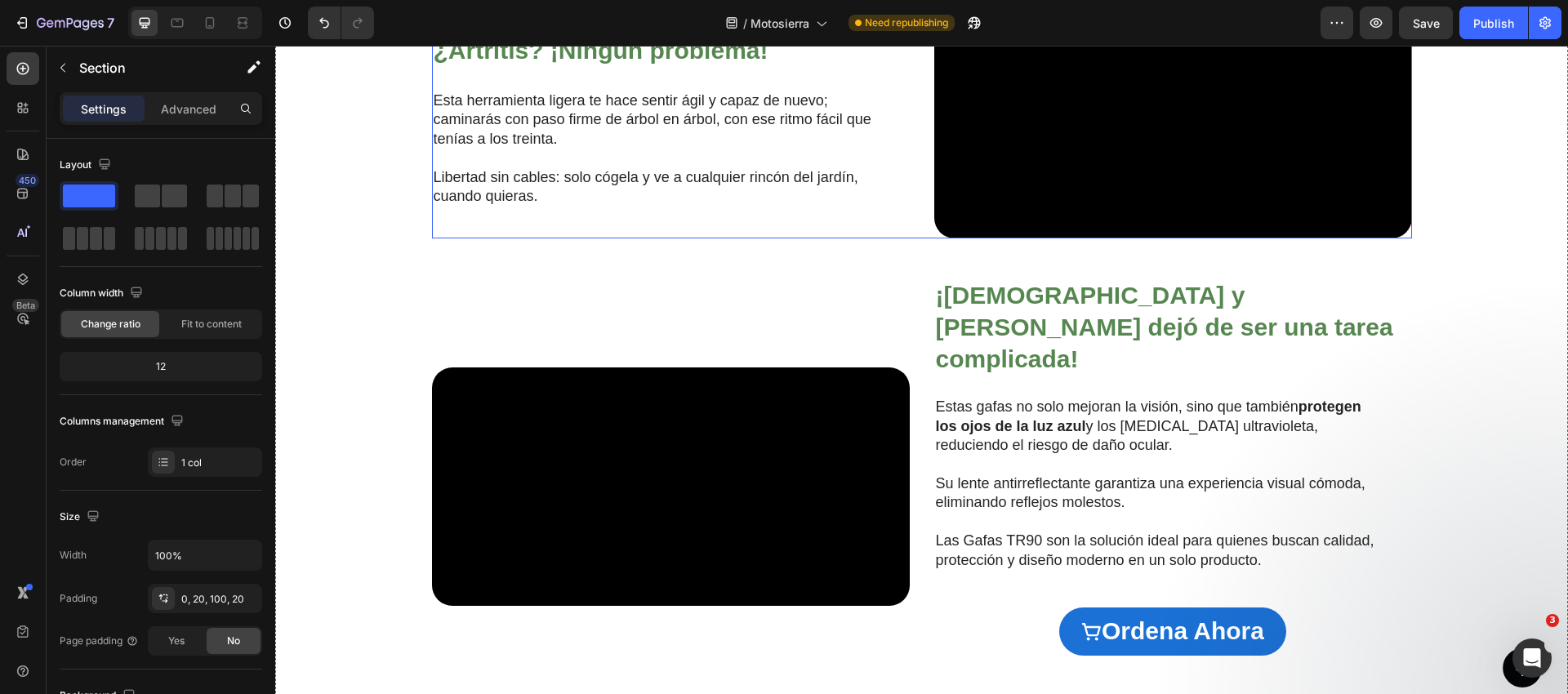
scroll to position [1449, 0]
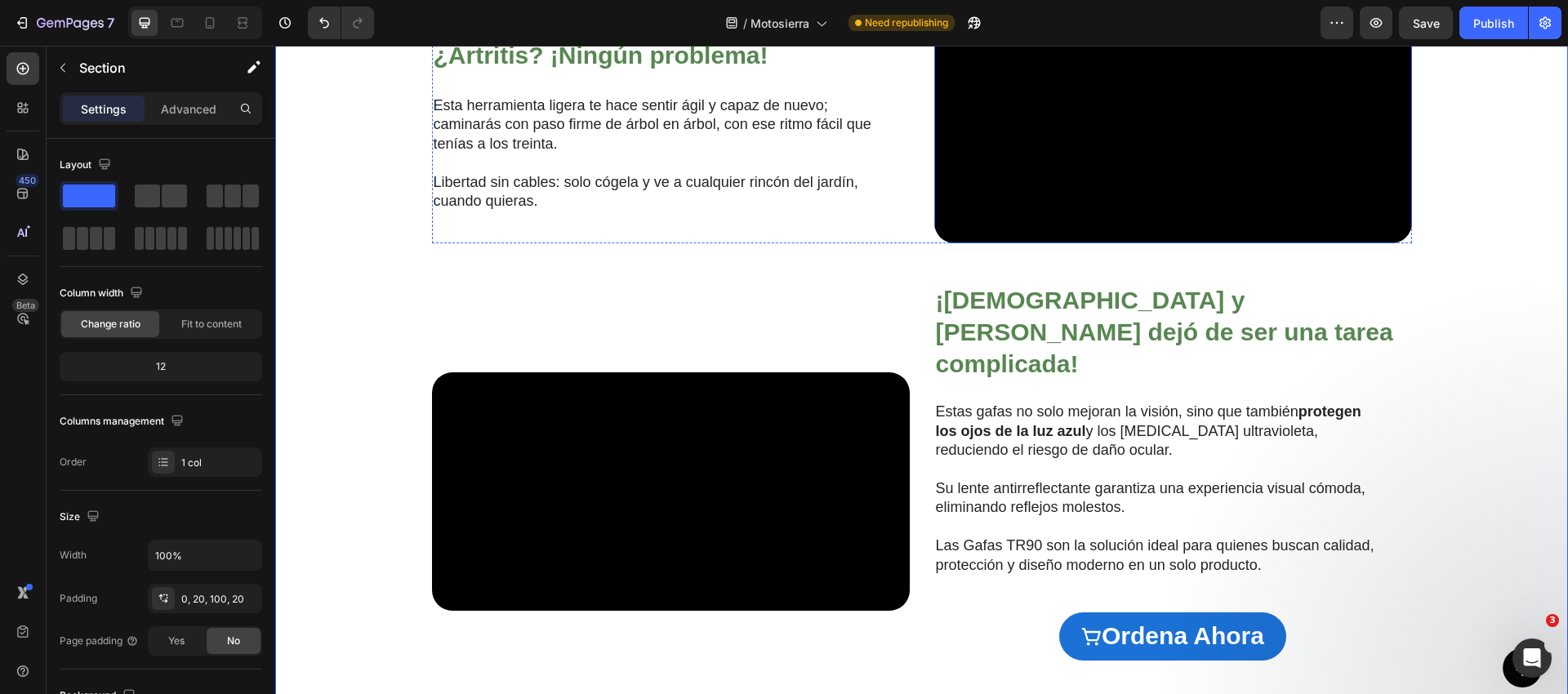
click at [1058, 244] on video at bounding box center [1172, 125] width 477 height 239
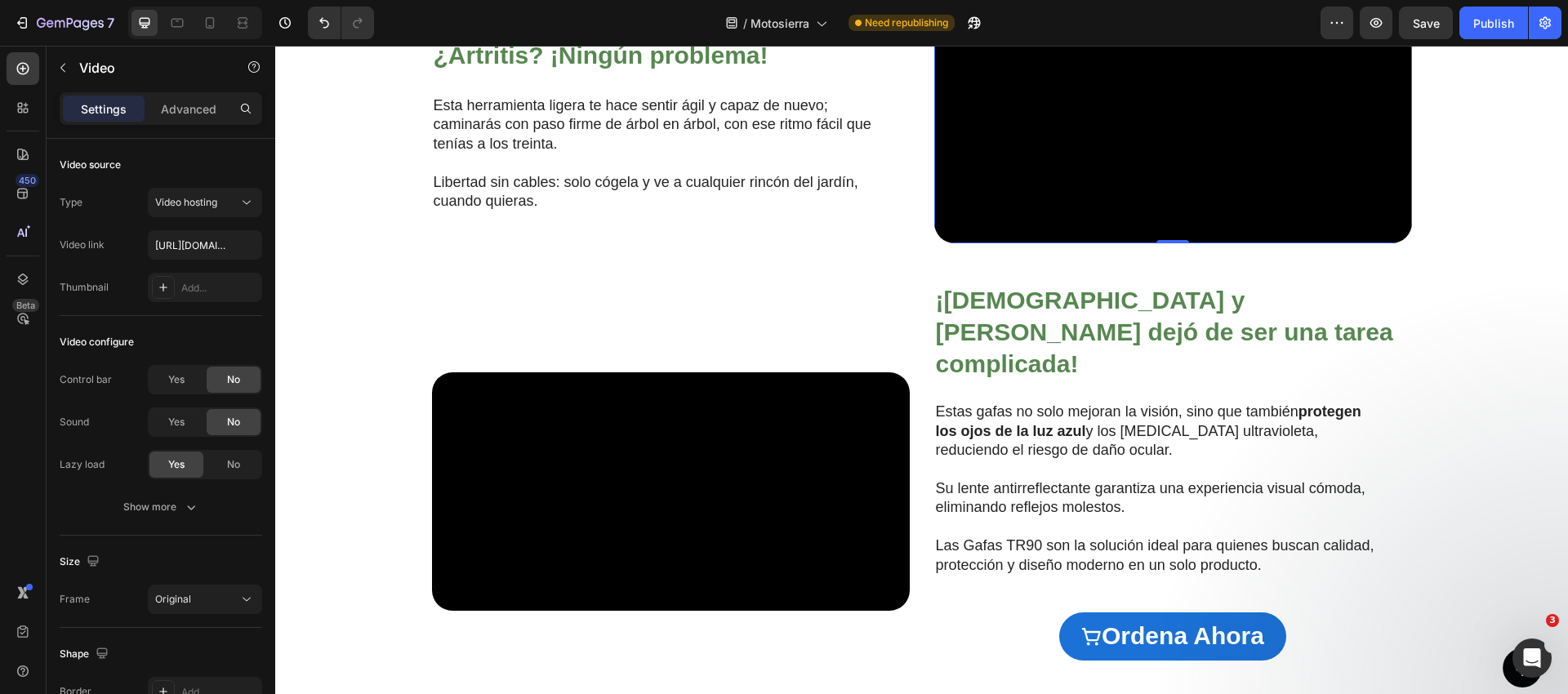
click at [1064, 244] on video at bounding box center [1172, 125] width 477 height 239
click at [203, 245] on input "[URL][DOMAIN_NAME]" at bounding box center [205, 244] width 115 height 29
click at [202, 245] on input "[URL][DOMAIN_NAME]" at bounding box center [205, 244] width 115 height 29
paste input "93ecba1569bd41389afb72043c1da62a"
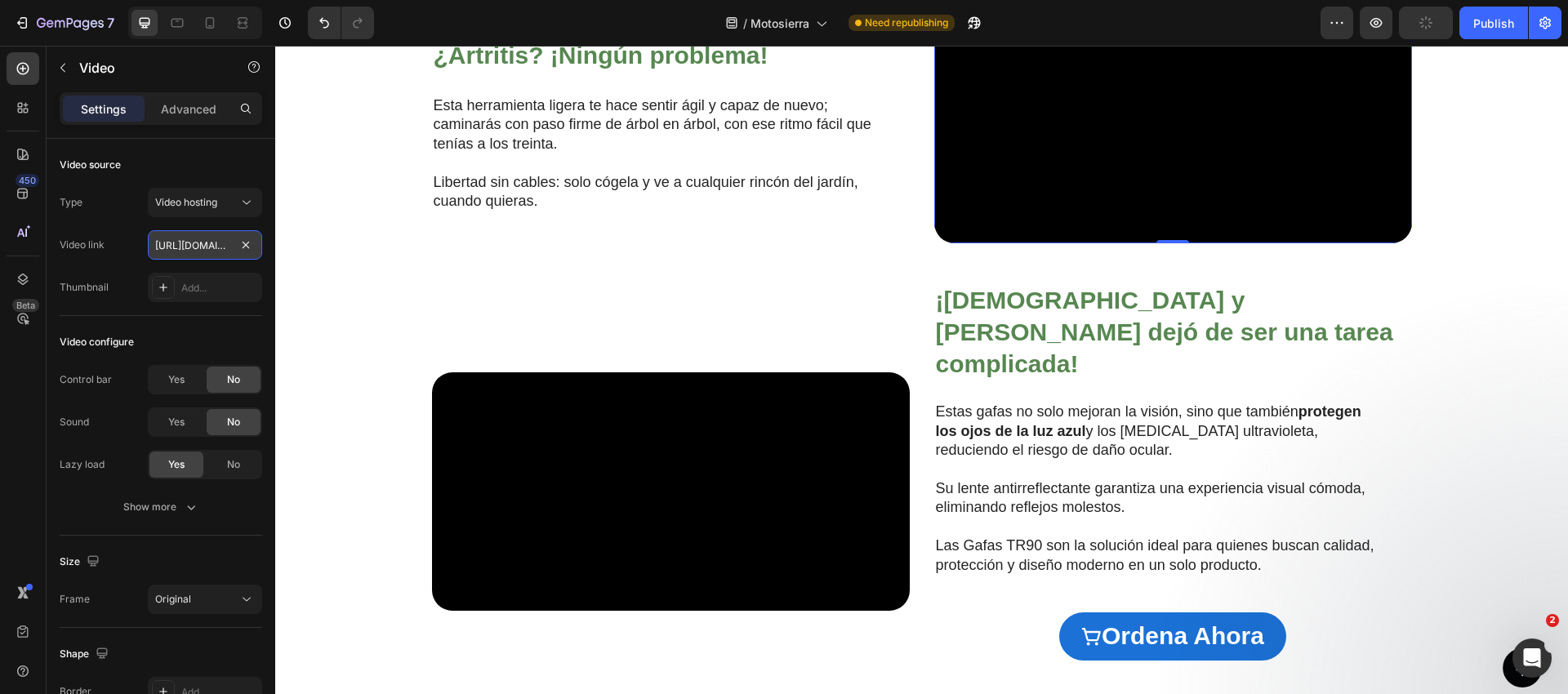
type input "[URL][DOMAIN_NAME]"
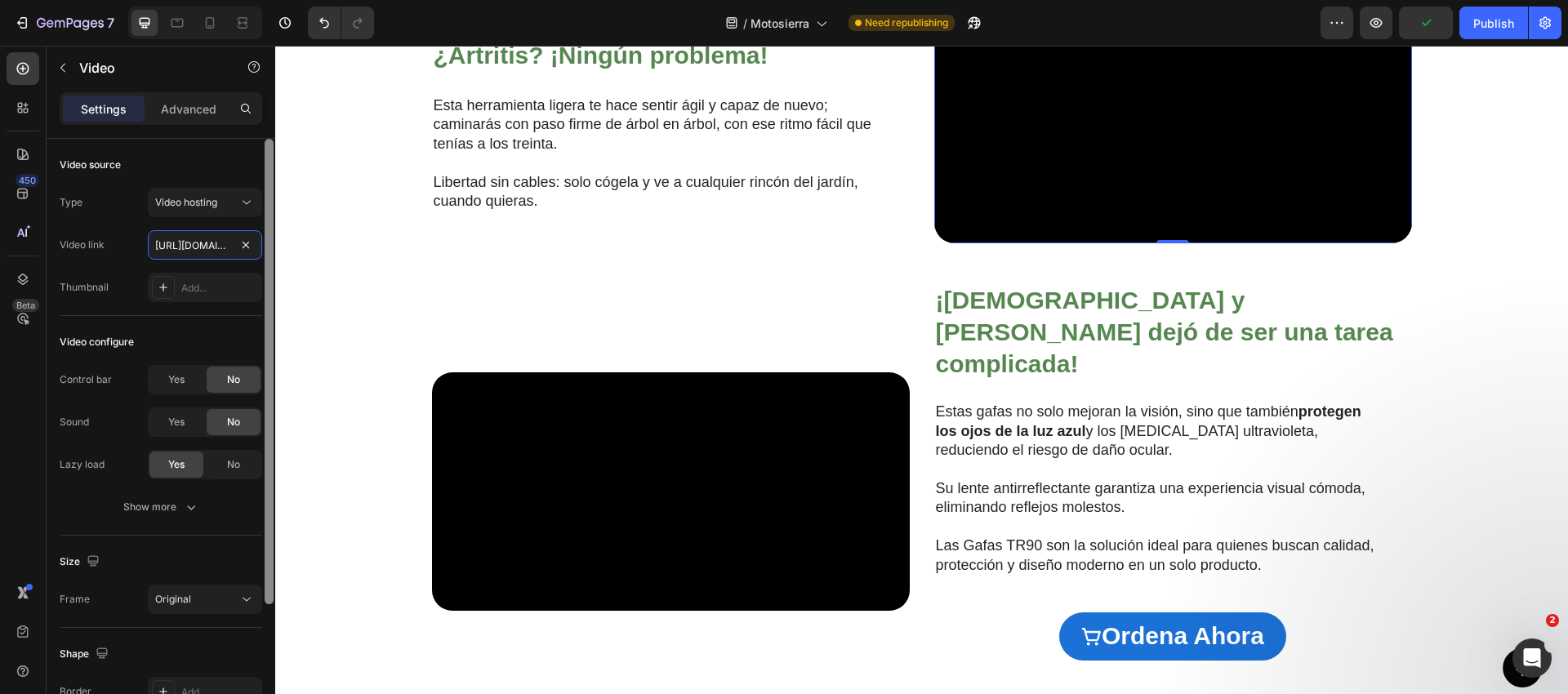
scroll to position [0, 305]
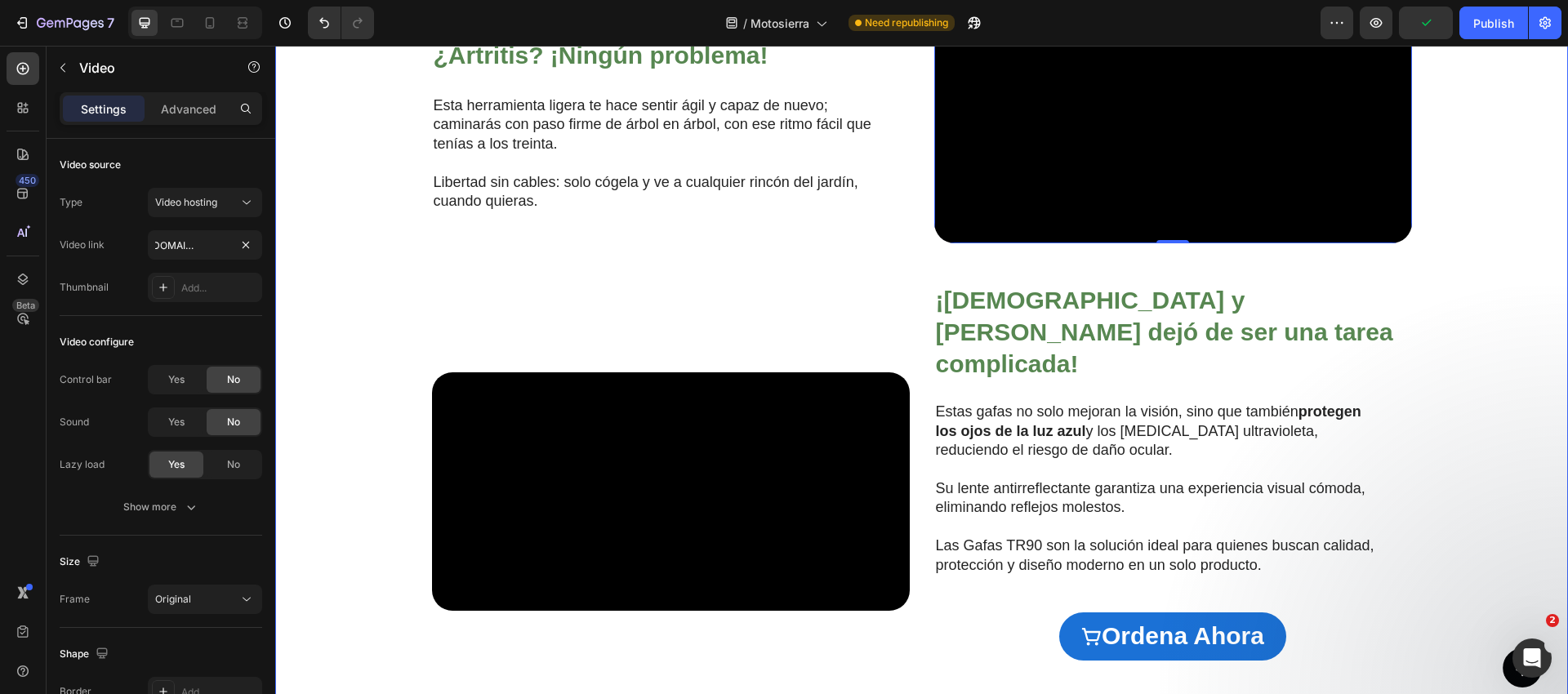
click at [398, 244] on div "Video ¿Cansado de las motosierras ruidosas, pesadas o difíciles de usar? Headin…" at bounding box center [921, 230] width 1260 height 1019
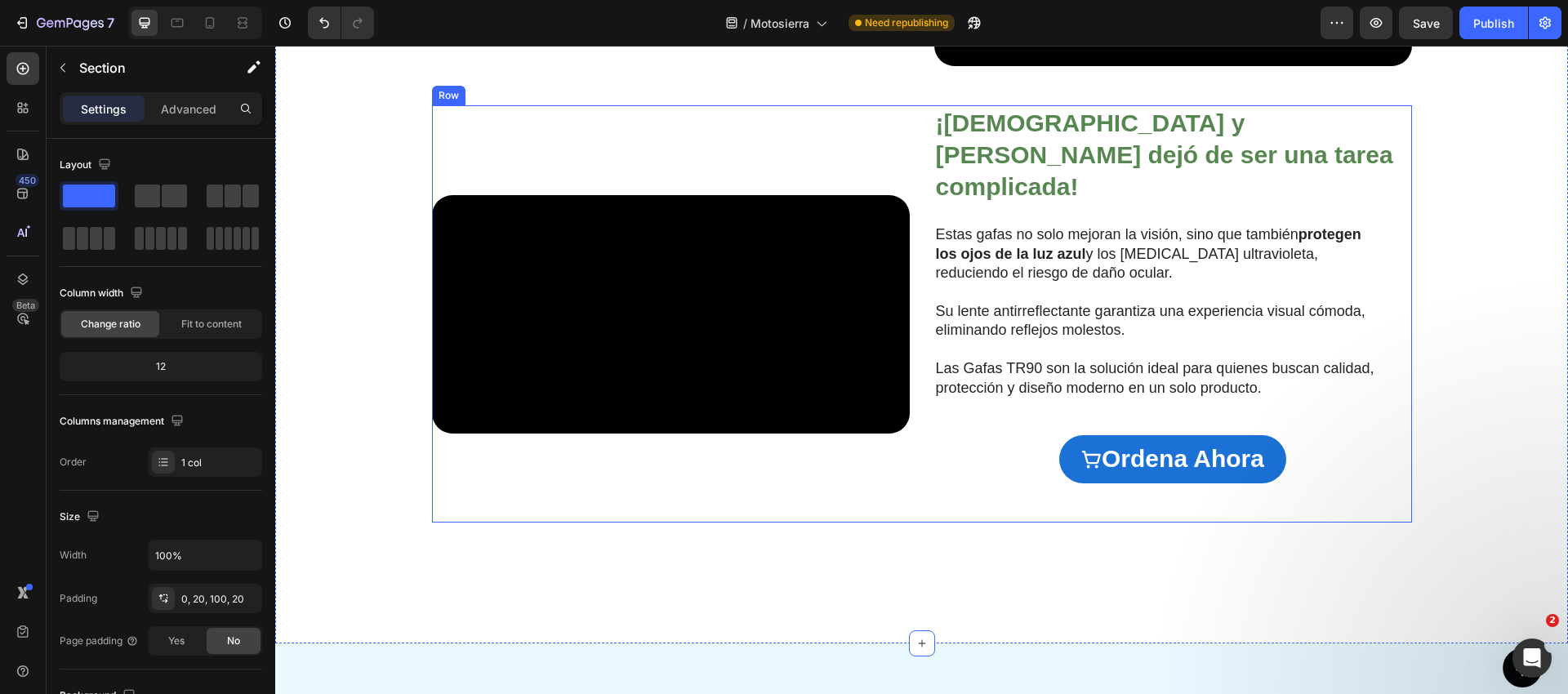
scroll to position [1663, 0]
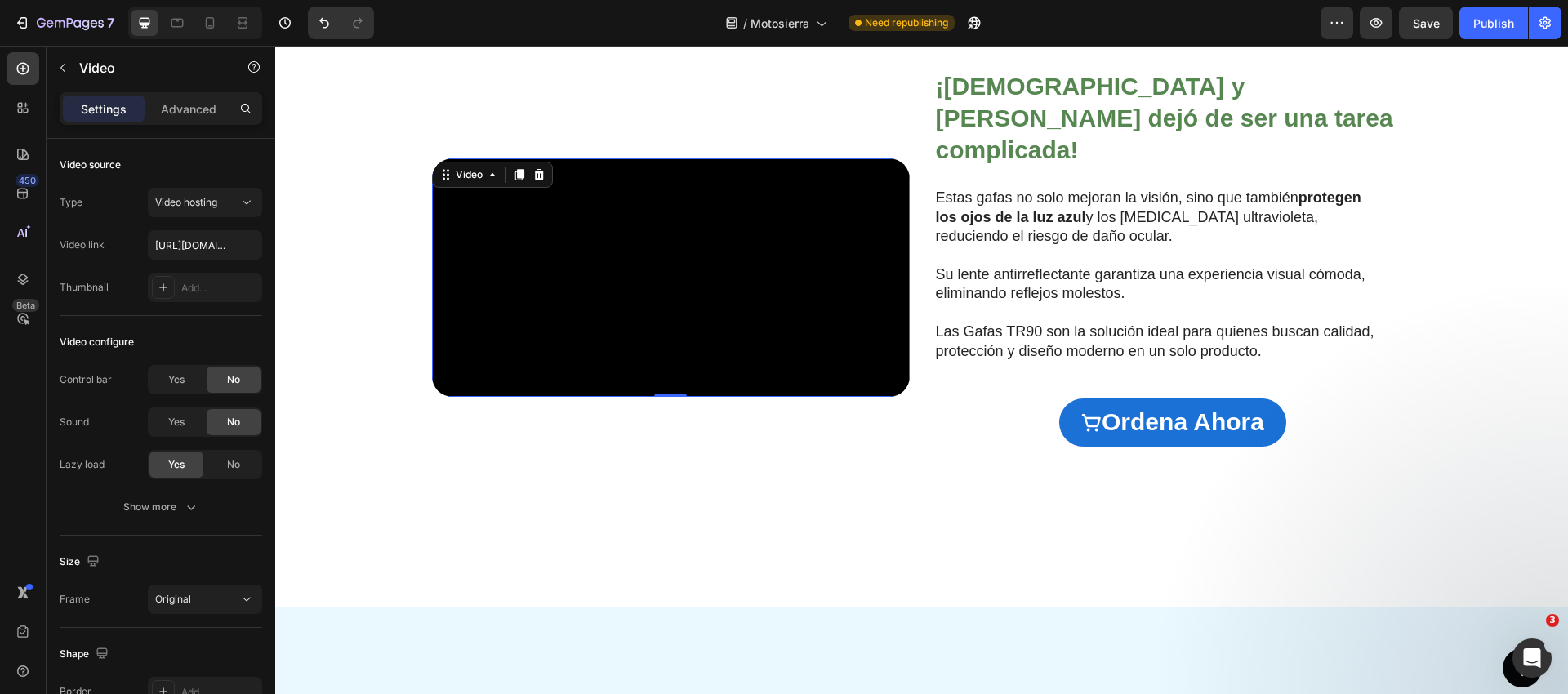
click at [719, 307] on video at bounding box center [670, 278] width 477 height 239
click at [191, 250] on input "[URL][DOMAIN_NAME]" at bounding box center [205, 244] width 115 height 29
paste input "aa5127c1bc534c30b1881bfad62e460d"
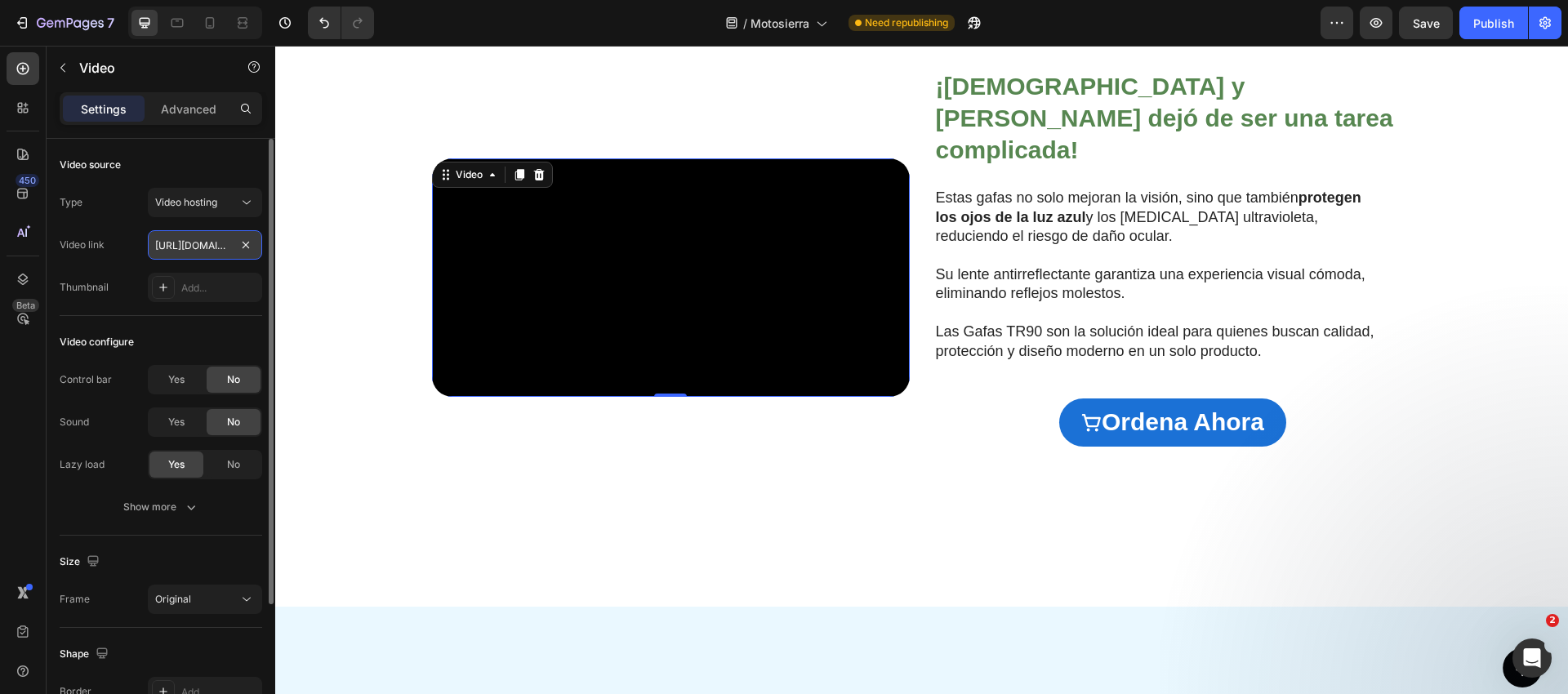
type input "[URL][DOMAIN_NAME]"
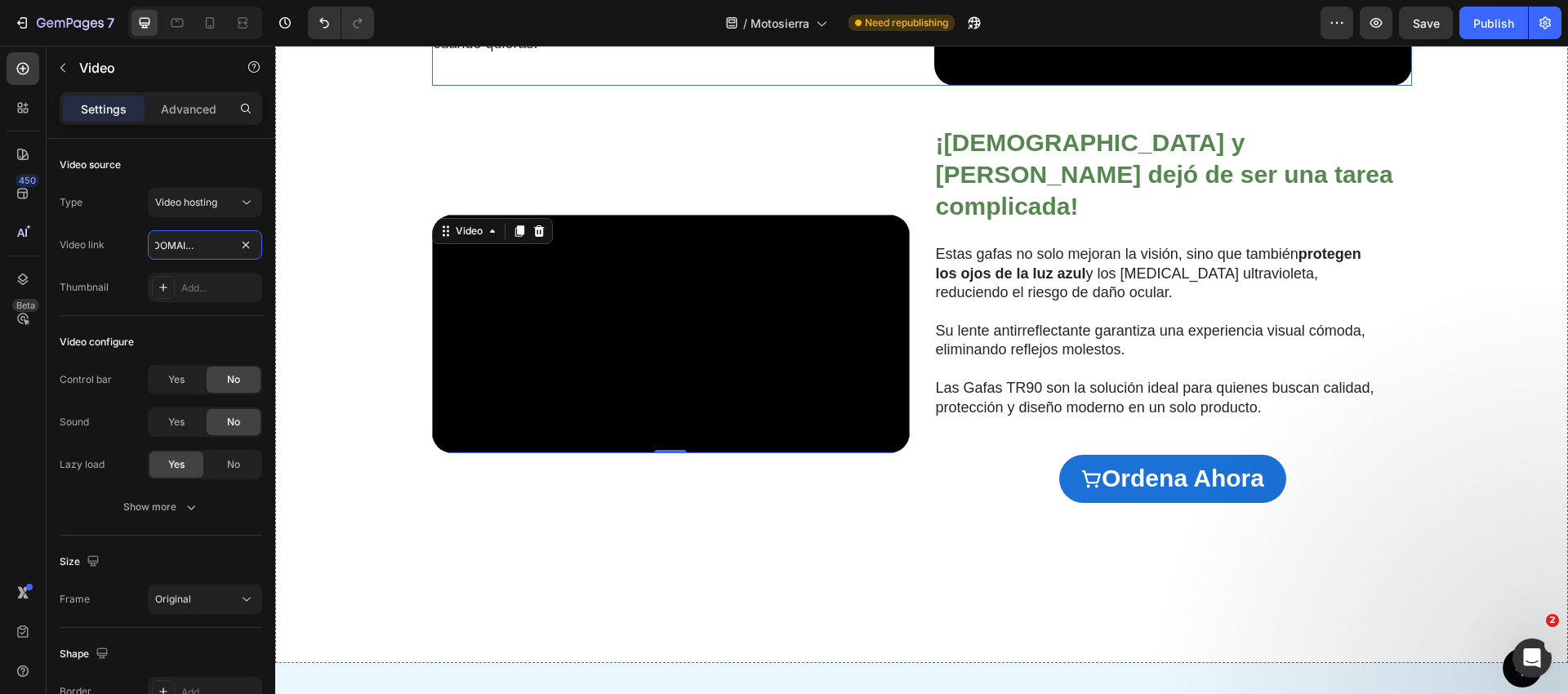
scroll to position [1650, 0]
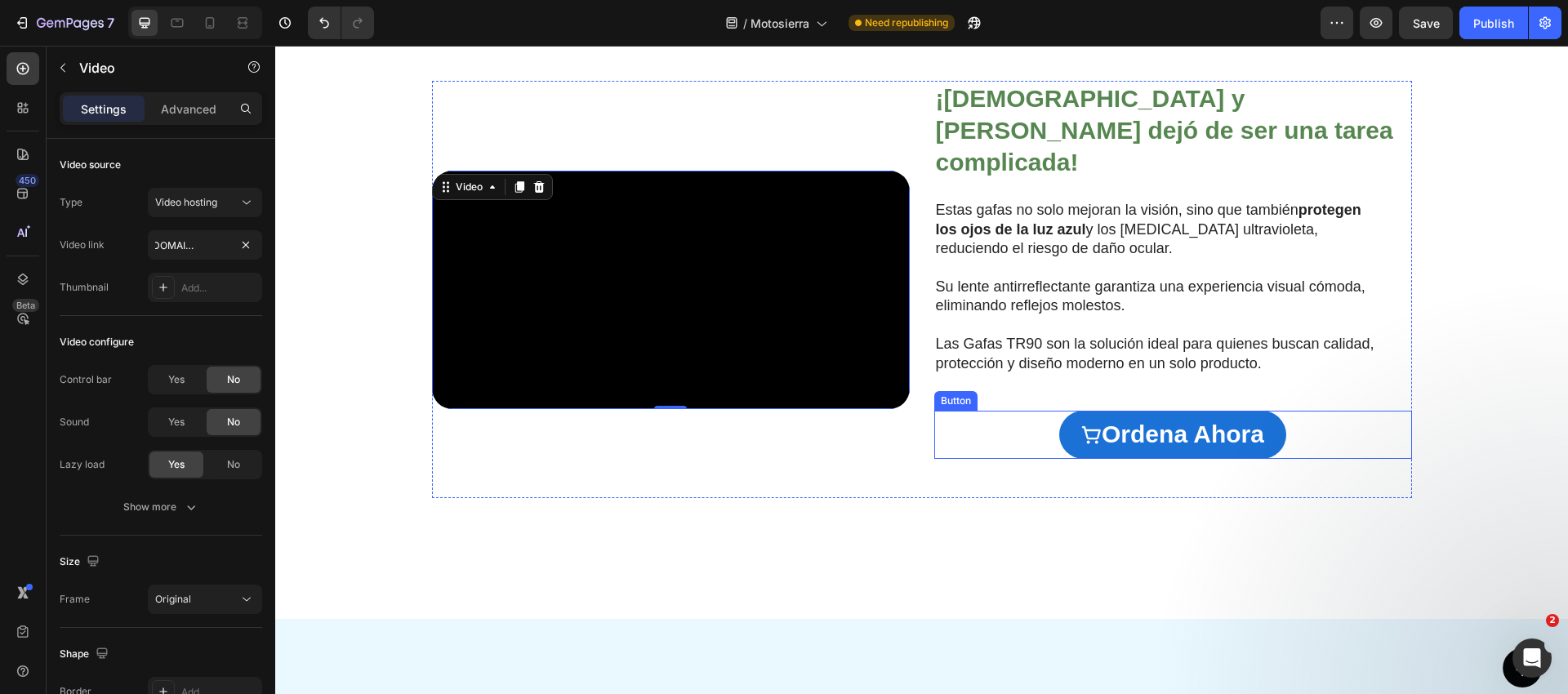
click at [1023, 459] on div "ordena ahora Button" at bounding box center [1172, 435] width 477 height 48
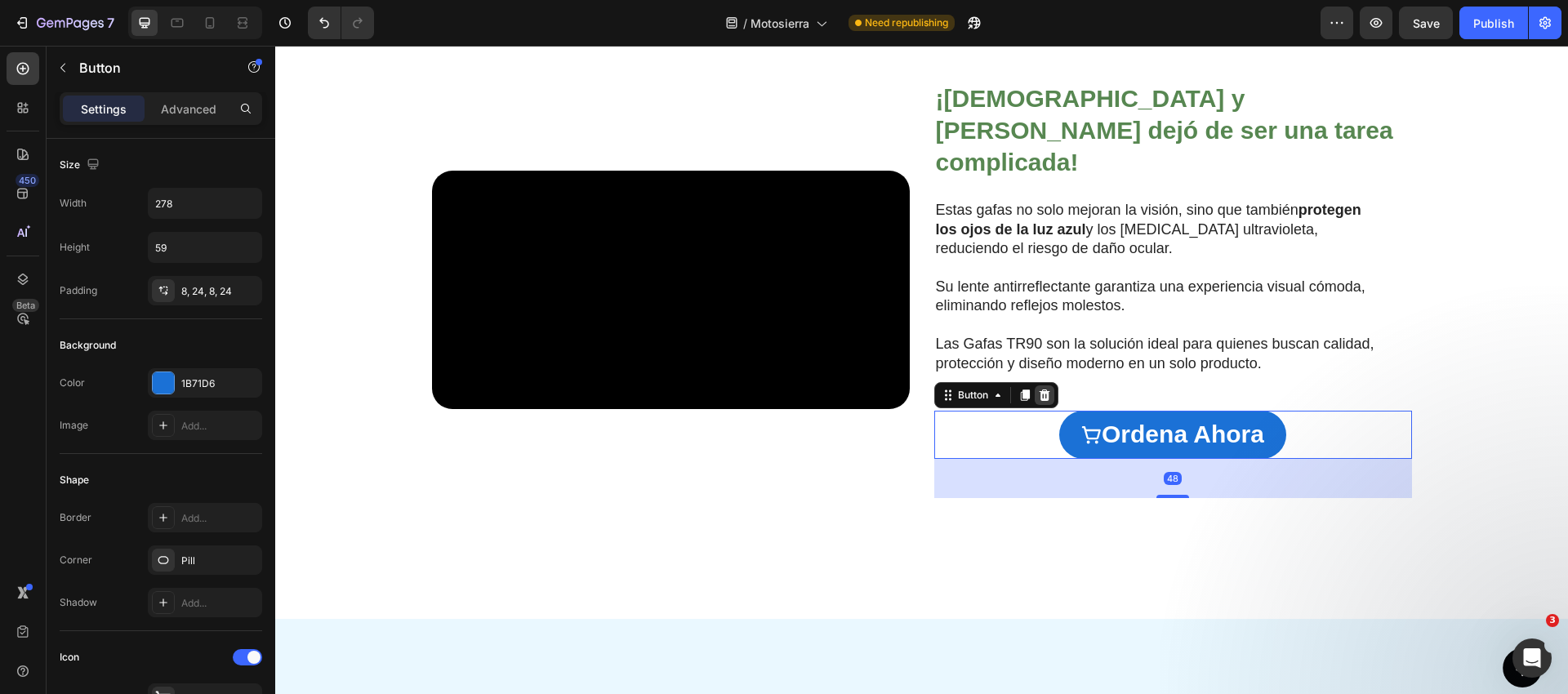
click at [1042, 401] on icon at bounding box center [1043, 395] width 11 height 12
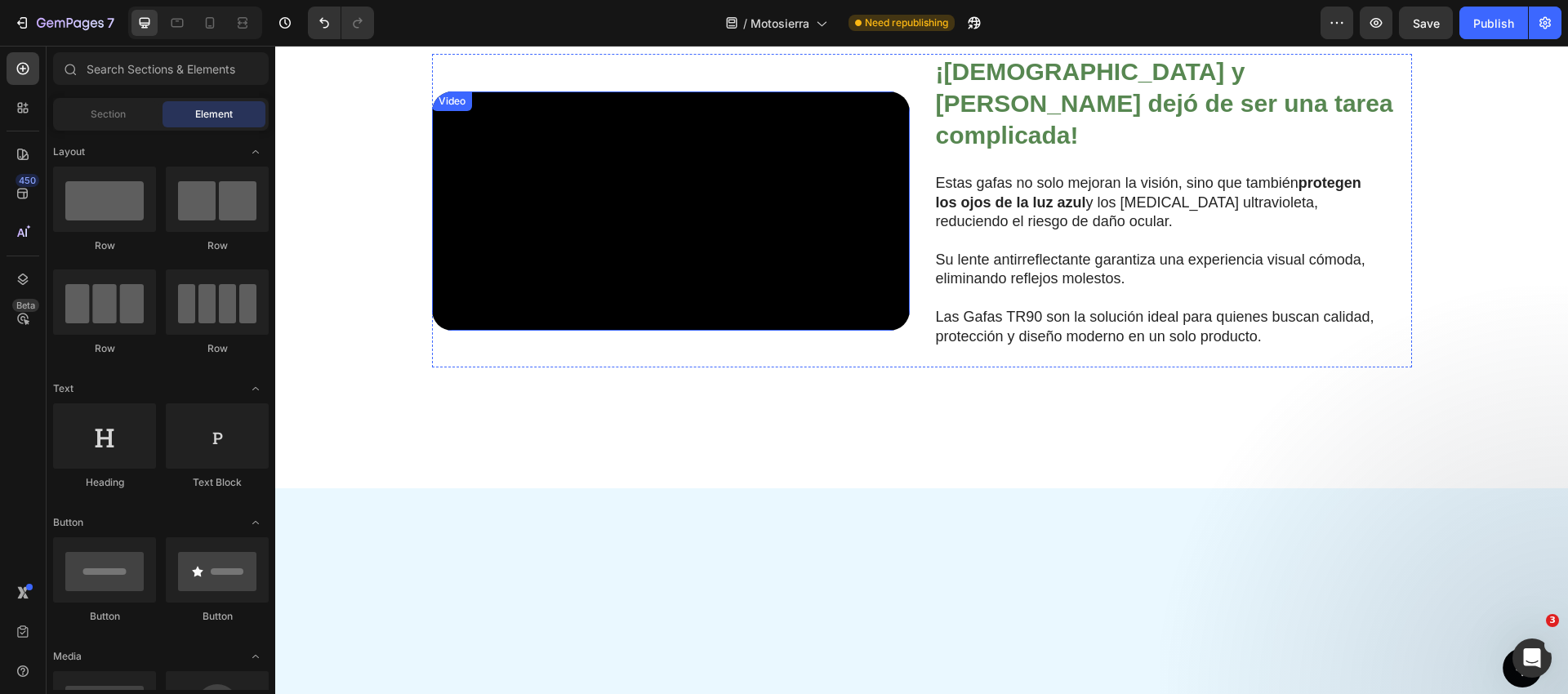
scroll to position [1678, 0]
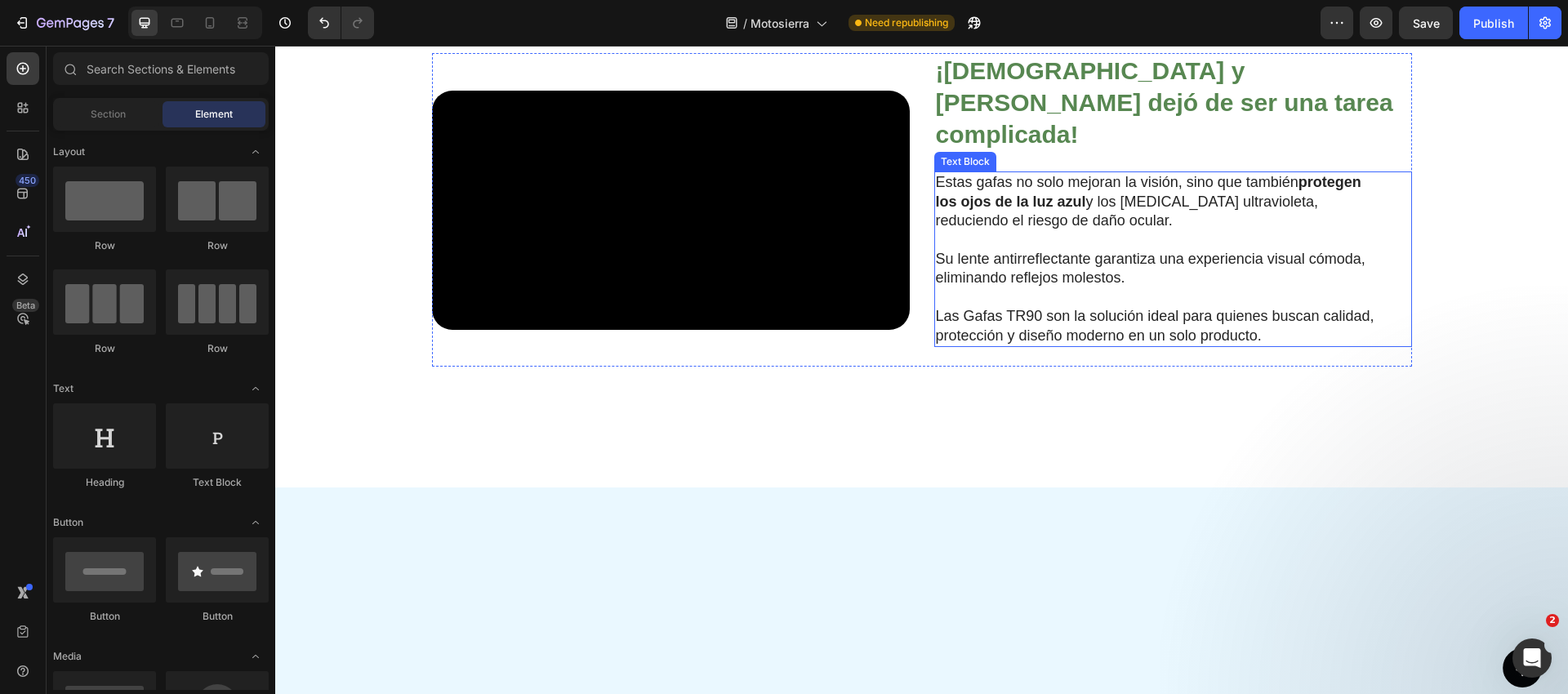
click at [995, 250] on p at bounding box center [1160, 240] width 448 height 19
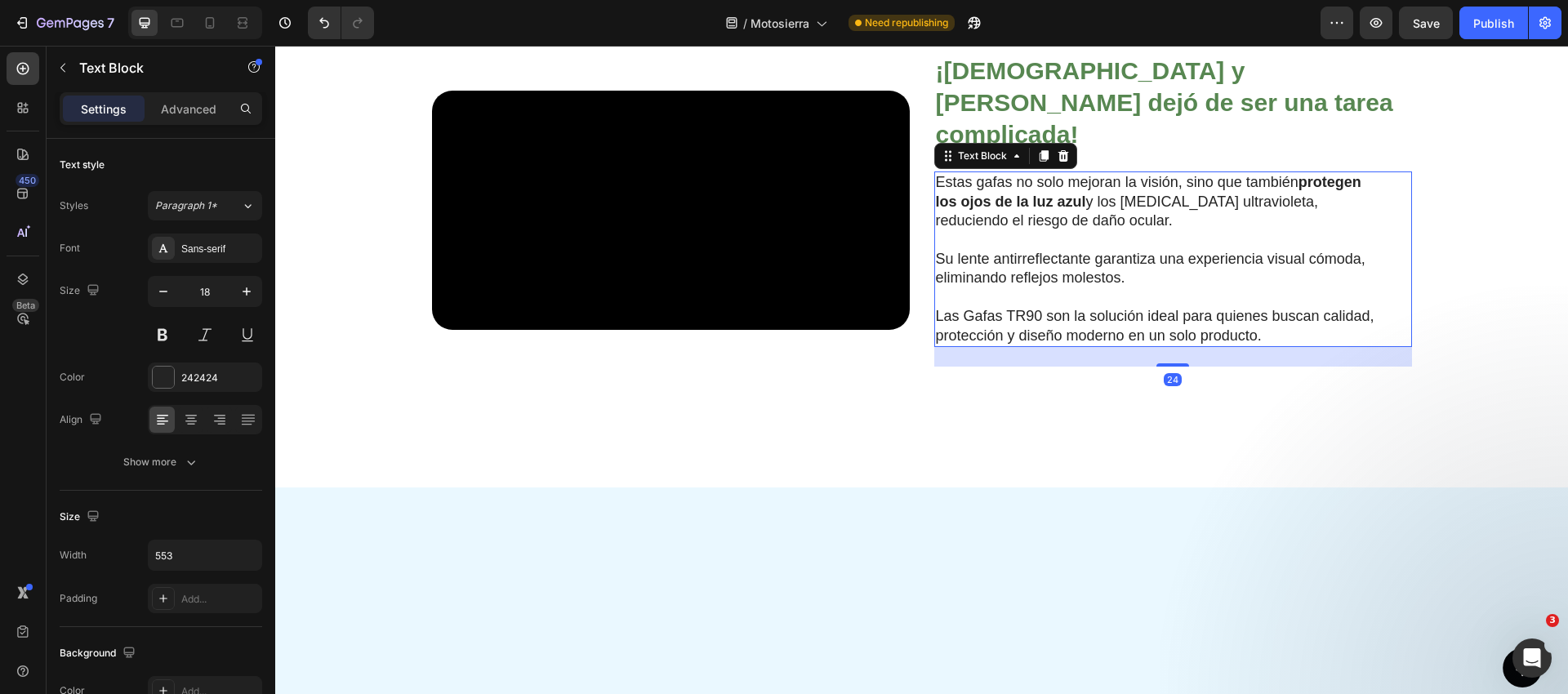
click at [995, 347] on div "Estas gafas no solo mejoran la visión, sino que también protegen los ojos de la…" at bounding box center [1160, 259] width 452 height 175
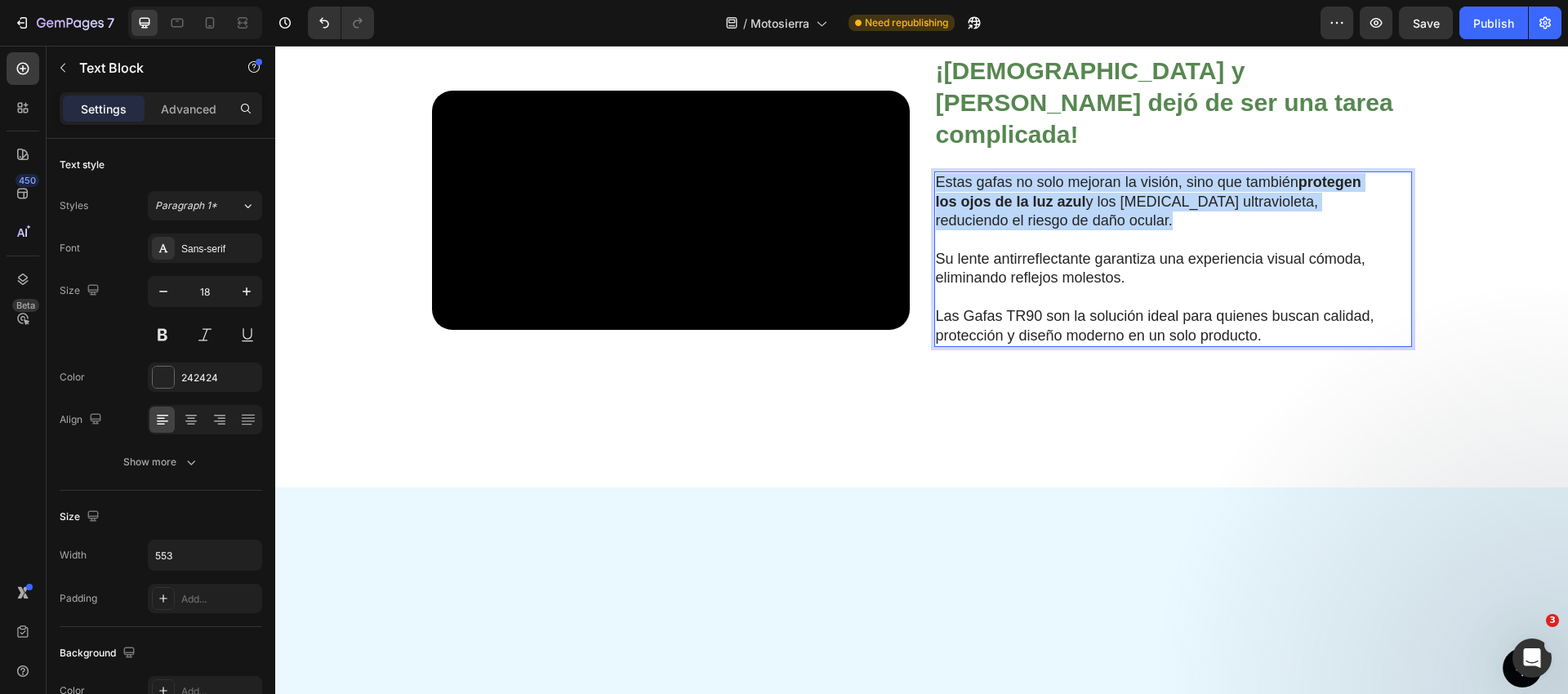
click at [995, 230] on p "Estas gafas no solo mejoran la visión, sino que también protegen los ojos de la…" at bounding box center [1160, 202] width 448 height 57
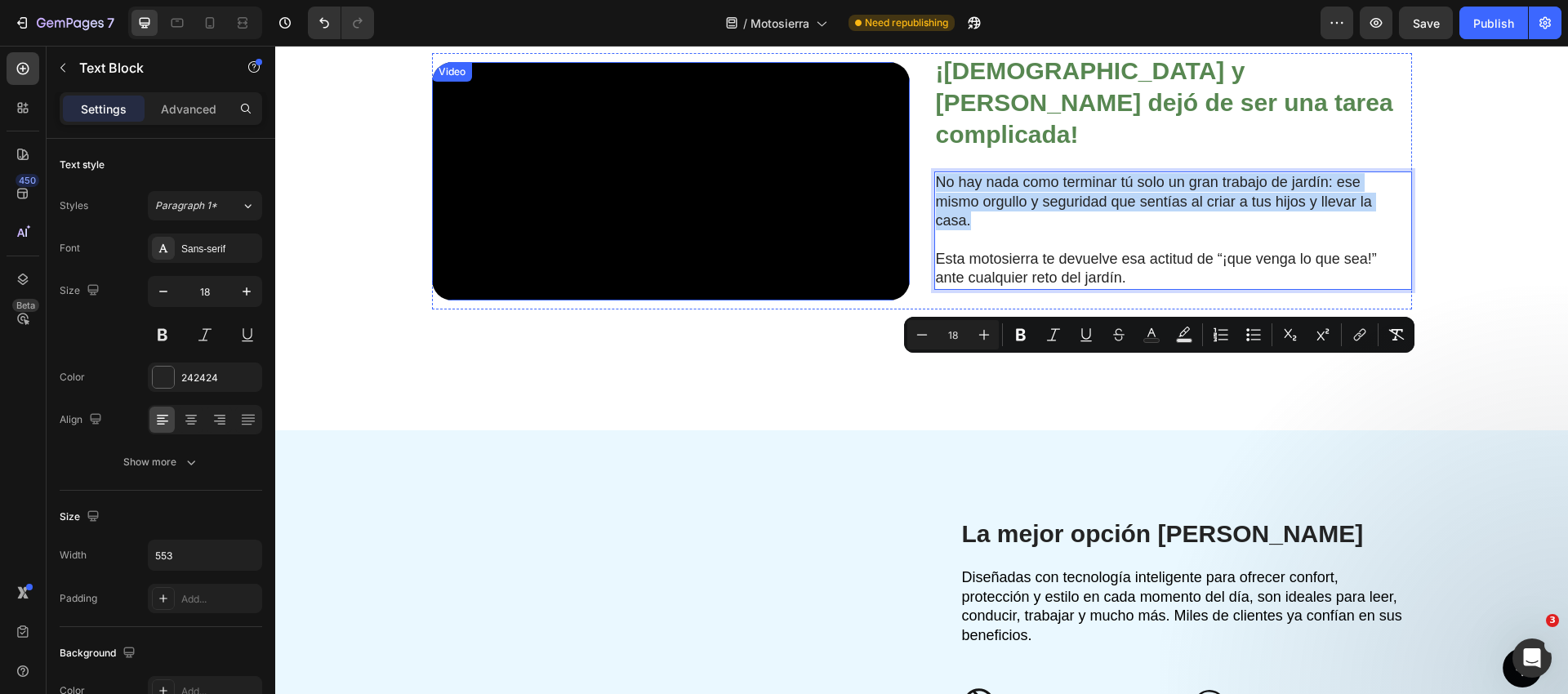
scroll to position [1707, 0]
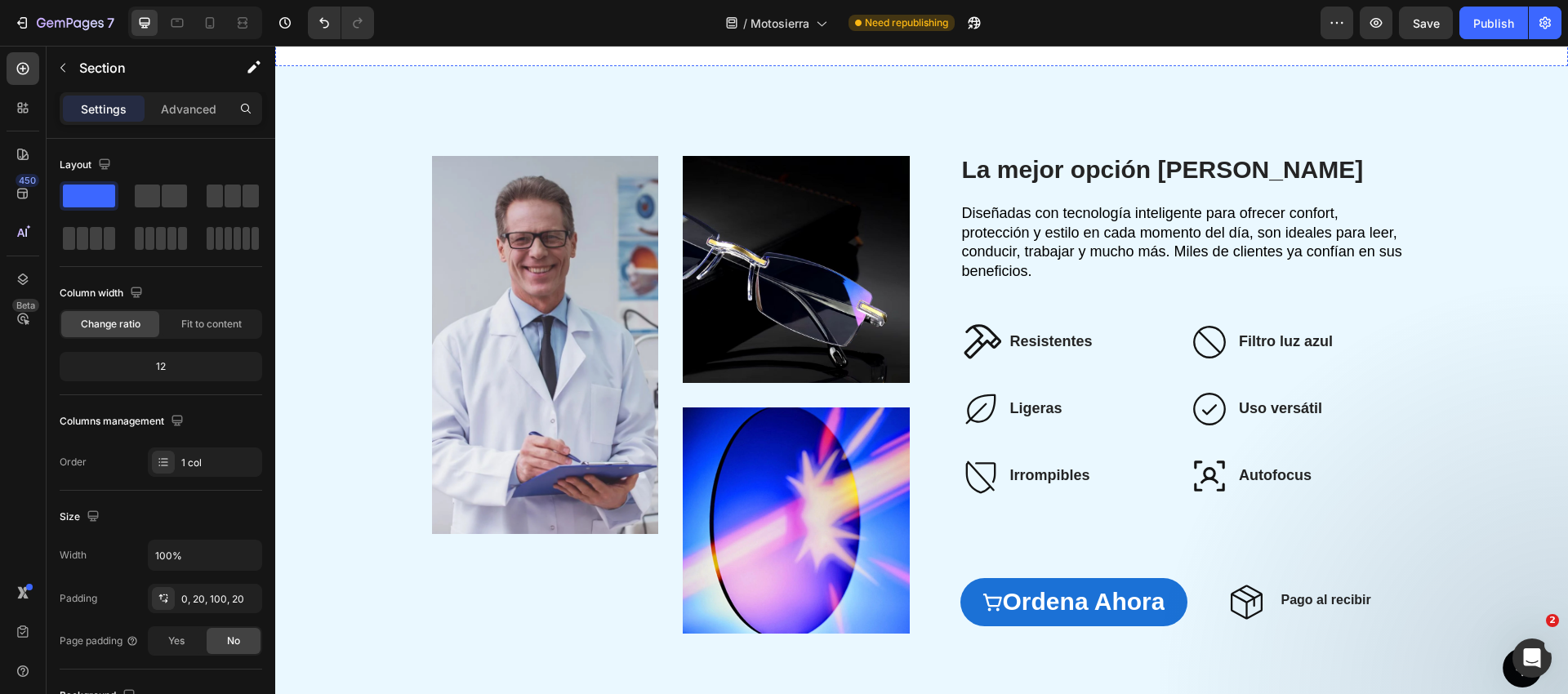
scroll to position [2226, 0]
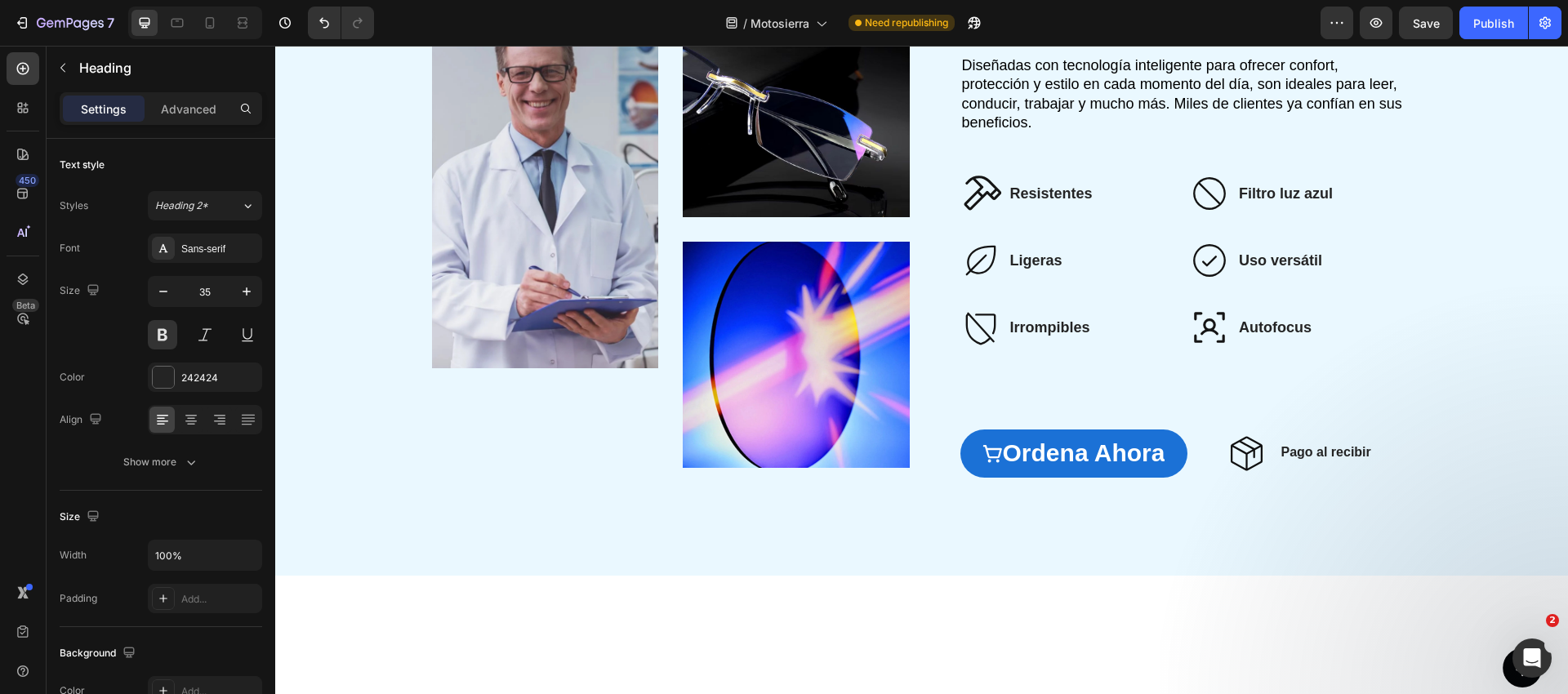
click at [1033, 130] on span "Diseñadas con tecnología inteligente para ofrecer confort, protección y estilo …" at bounding box center [1182, 94] width 440 height 74
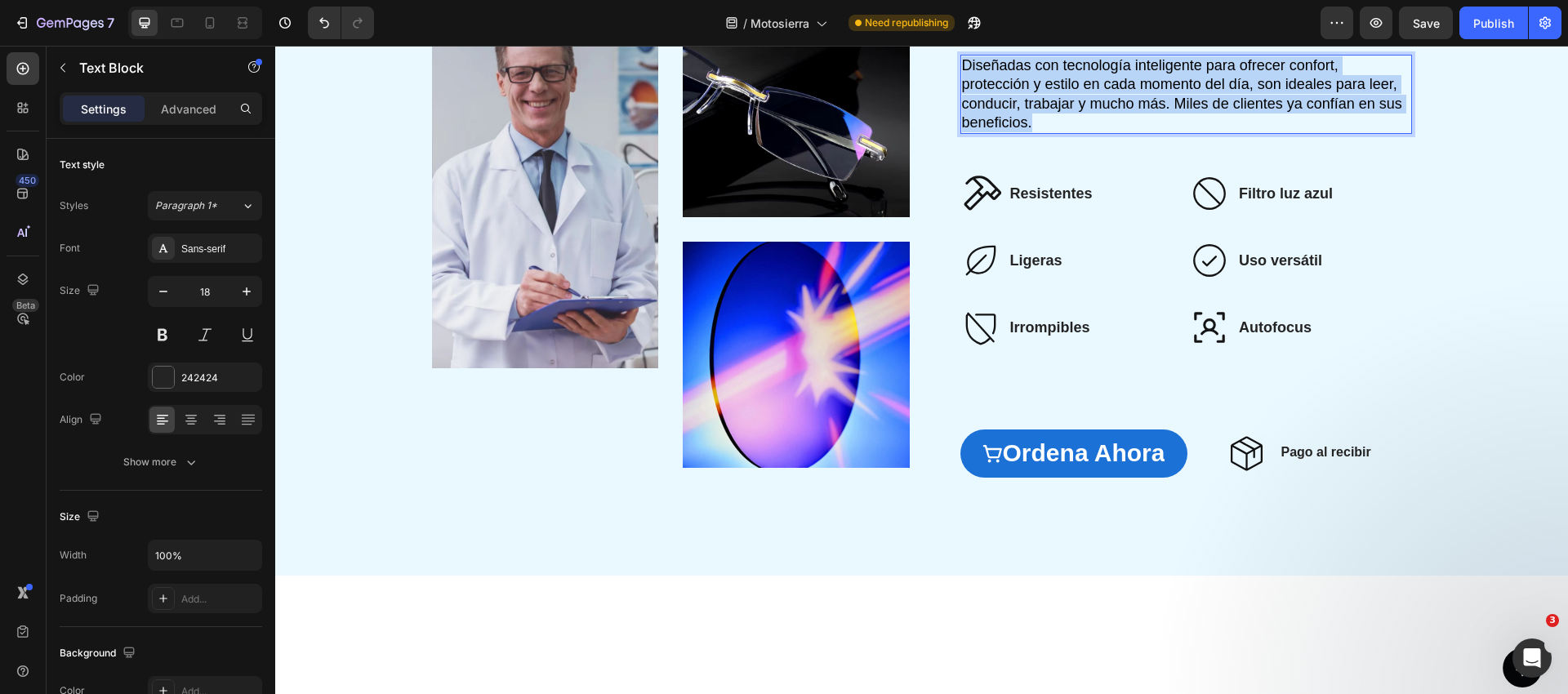
drag, startPoint x: 1033, startPoint y: 344, endPoint x: 1042, endPoint y: 341, distance: 9.5
click at [1033, 130] on span "Diseñadas con tecnología inteligente para ofrecer confort, protección y estilo …" at bounding box center [1182, 94] width 440 height 74
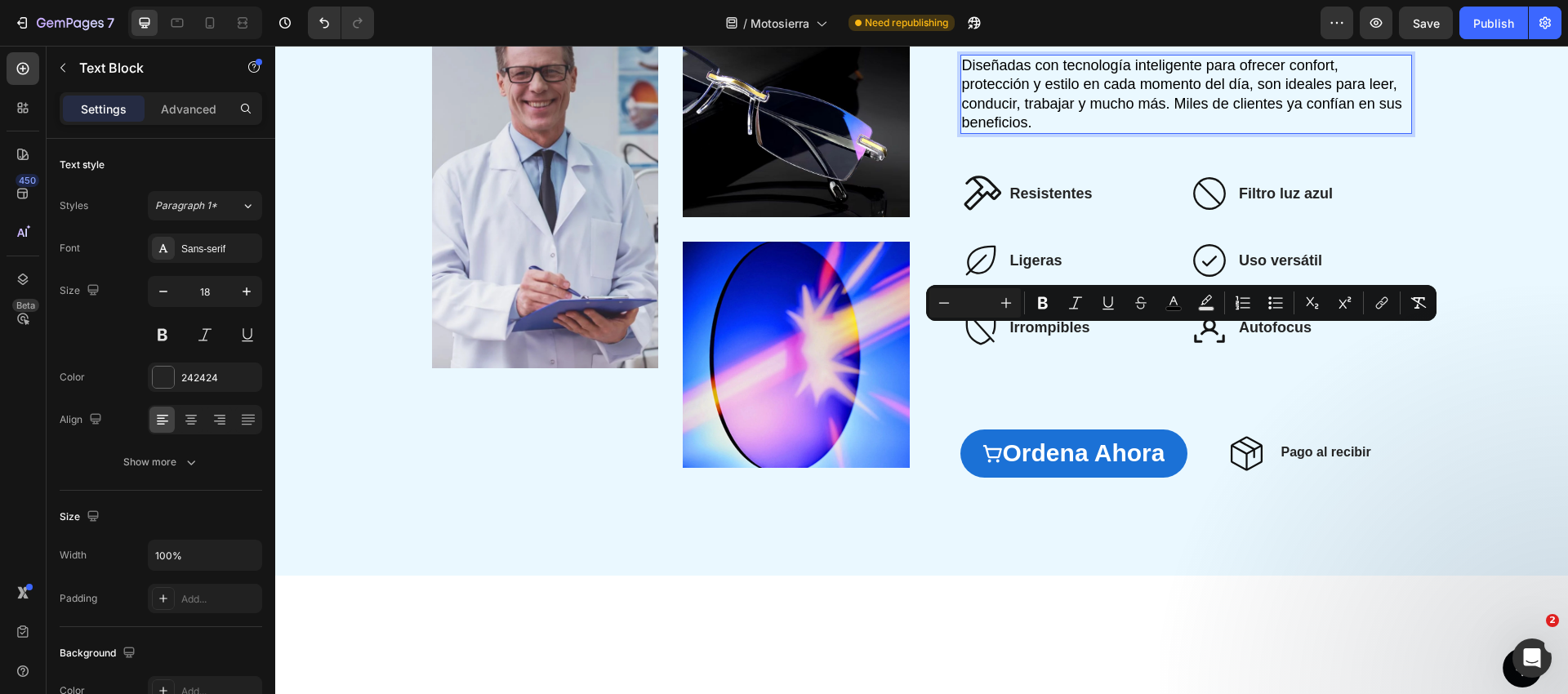
click at [1028, 130] on span "Diseñadas con tecnología inteligente para ofrecer confort, protección y estilo …" at bounding box center [1182, 94] width 440 height 74
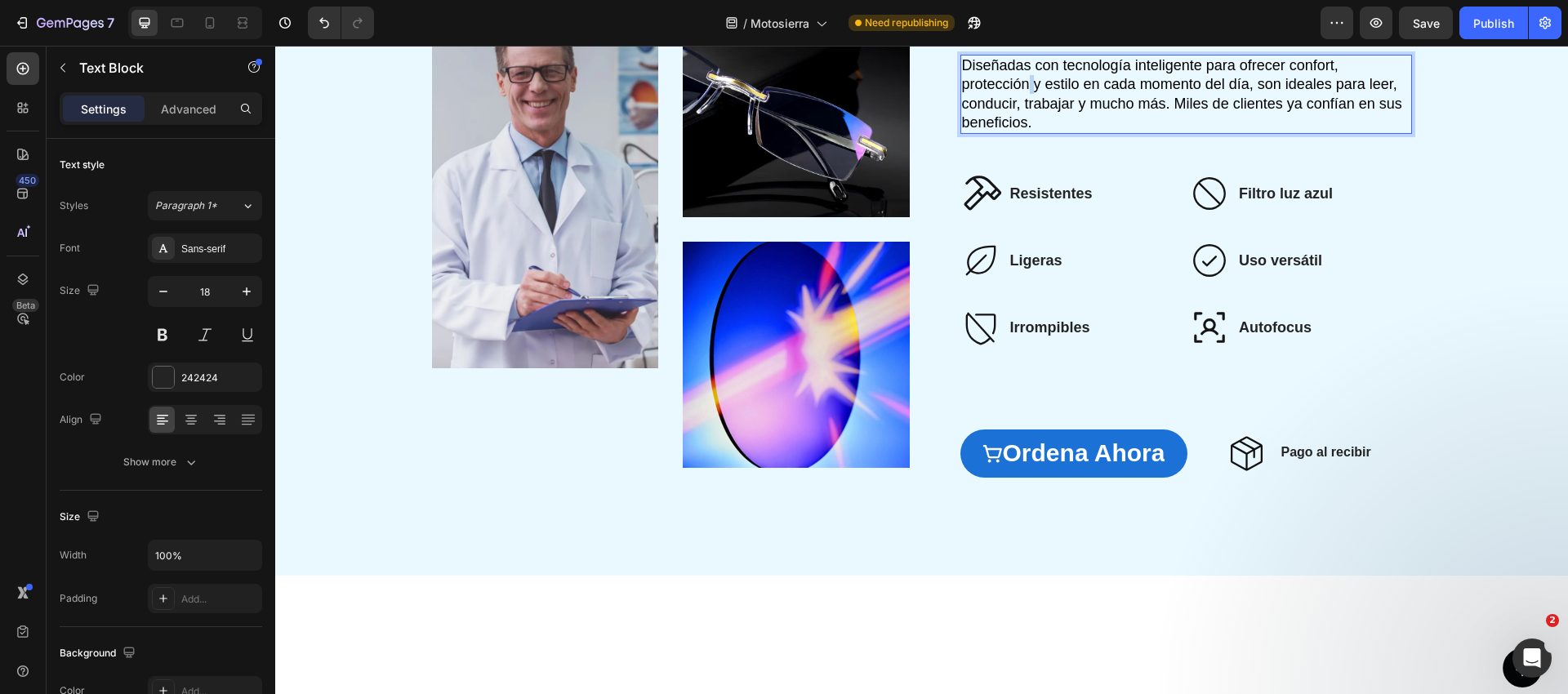
click at [1028, 130] on span "Diseñadas con tecnología inteligente para ofrecer confort, protección y estilo …" at bounding box center [1182, 94] width 440 height 74
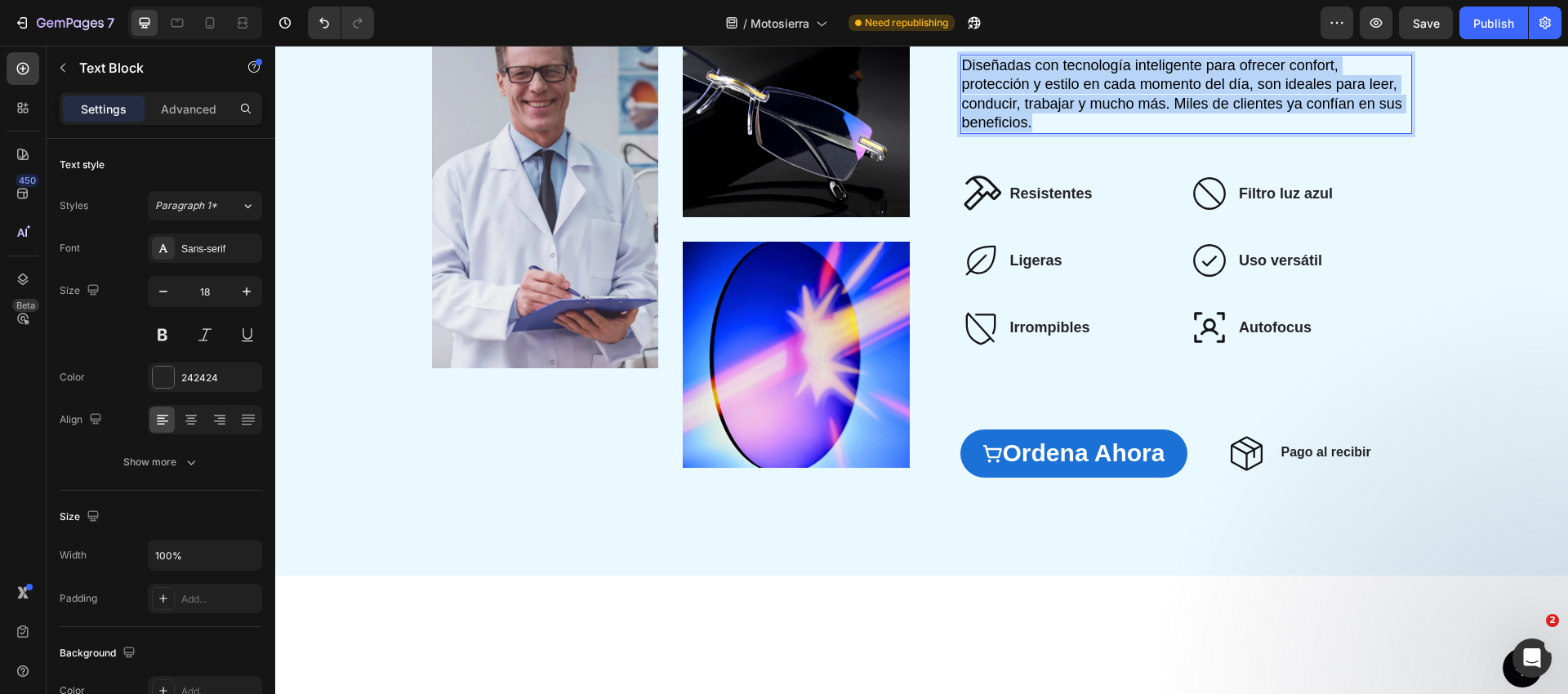
click at [1028, 130] on span "Diseñadas con tecnología inteligente para ofrecer confort, protección y estilo …" at bounding box center [1182, 94] width 440 height 74
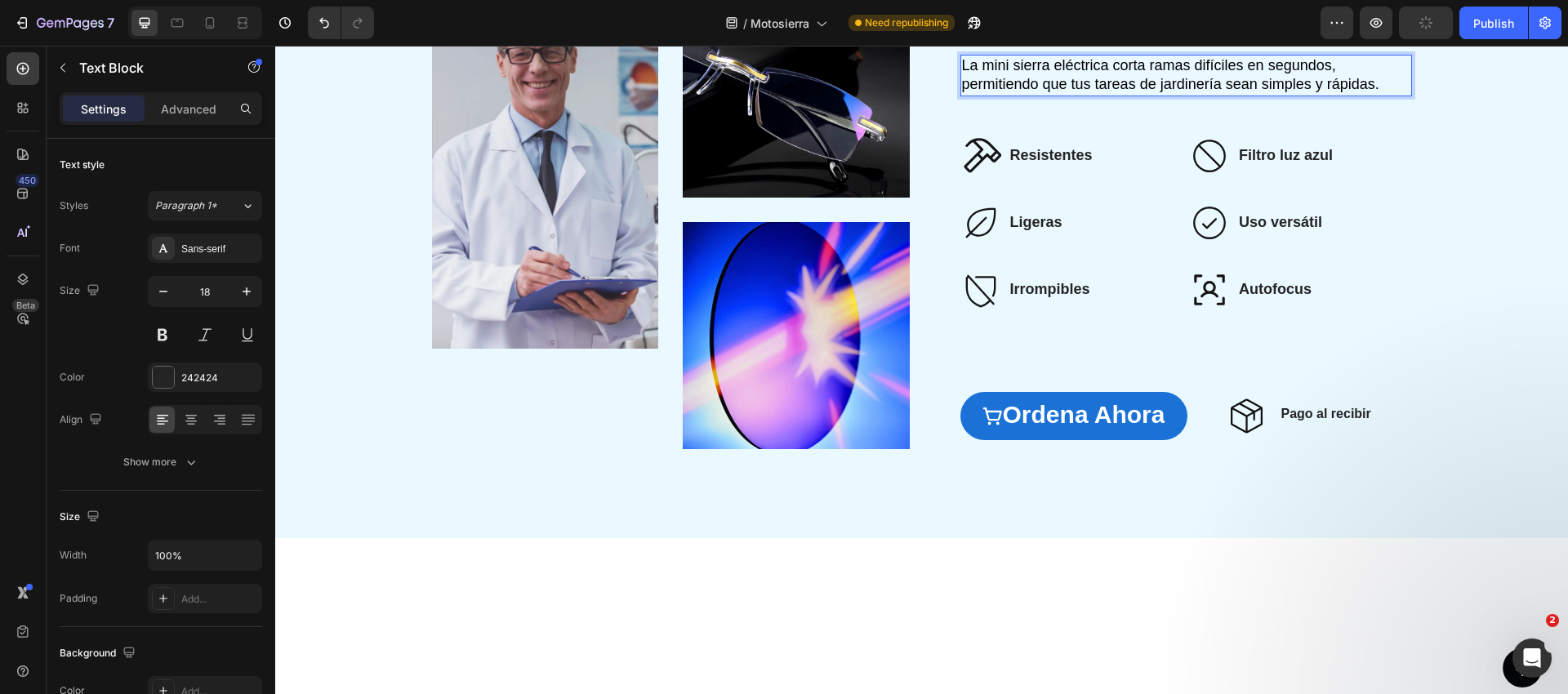
click at [1014, 92] on span "La mini sierra eléctrica corta ramas difíciles en segundos, permitiendo que tus…" at bounding box center [1170, 75] width 418 height 35
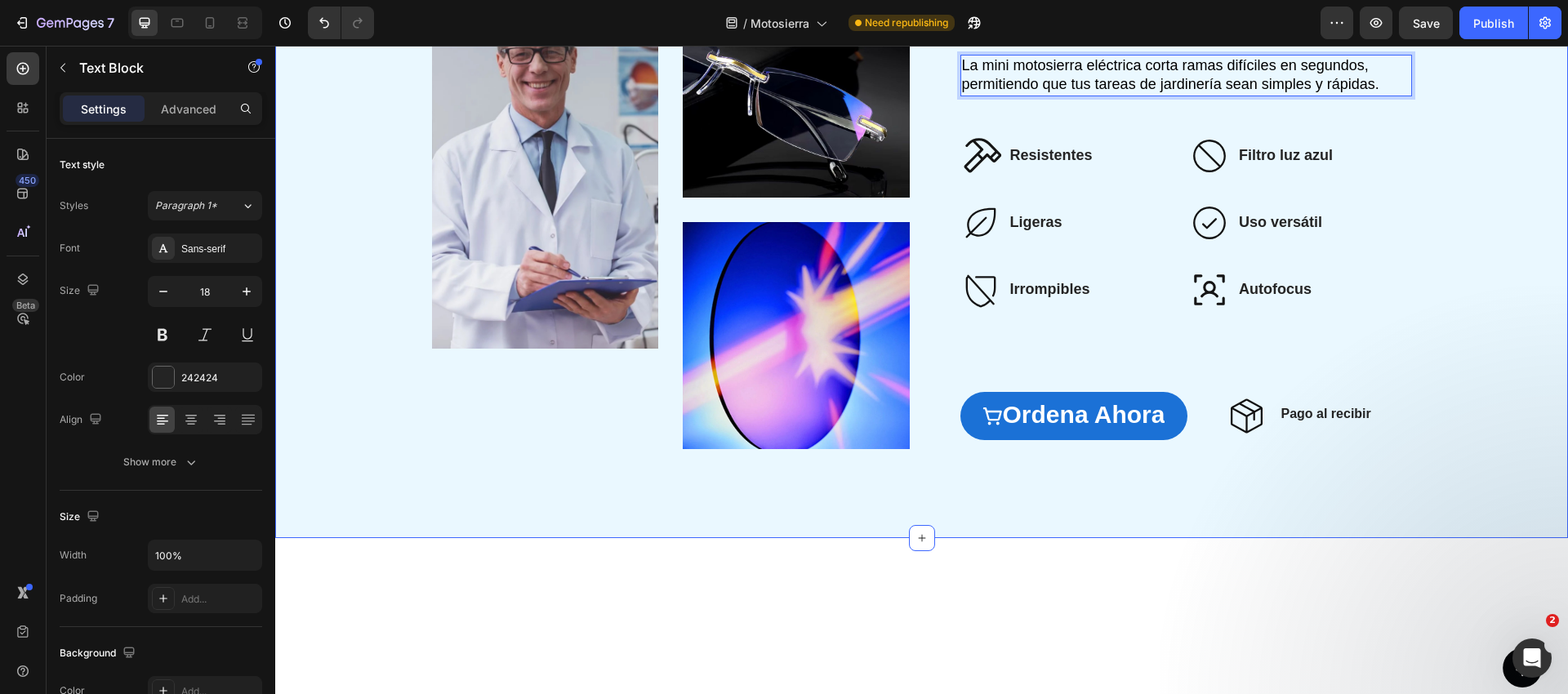
click at [1086, 195] on div "Image Image Image Row ⁠⁠⁠⁠⁠⁠⁠ Haz la jardinería más fácil y rápida Heading La m…" at bounding box center [921, 210] width 1292 height 656
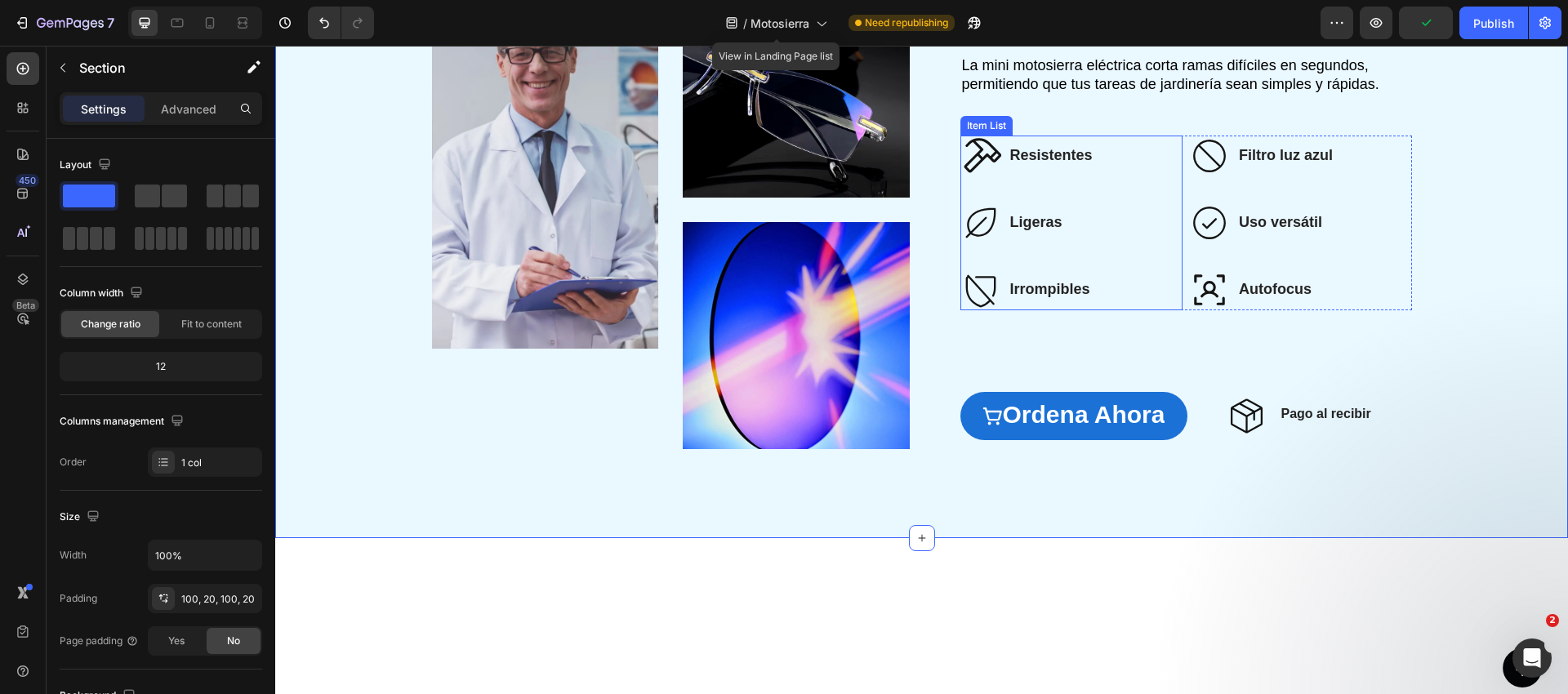
click at [1051, 164] on strong "Resistentes" at bounding box center [1051, 155] width 82 height 17
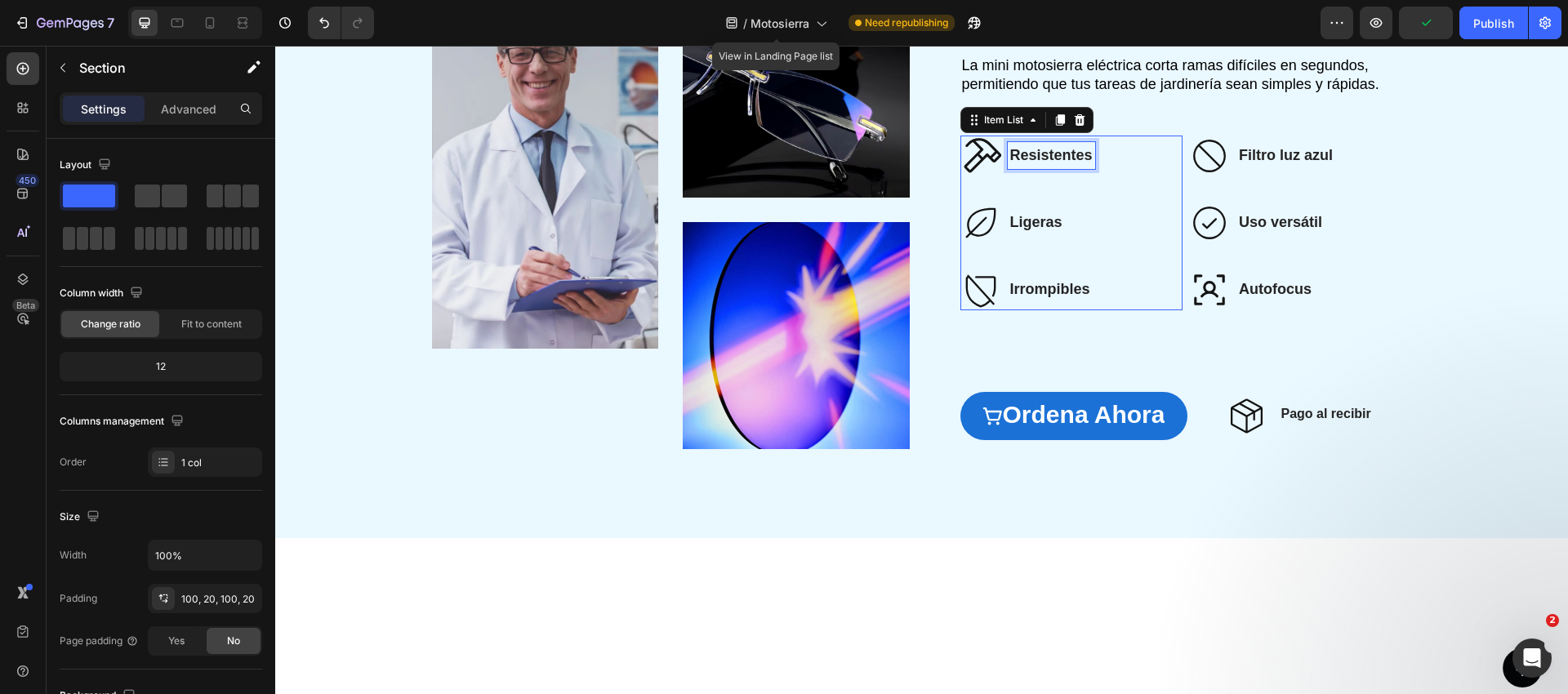
click at [1051, 164] on strong "Resistentes" at bounding box center [1051, 155] width 82 height 17
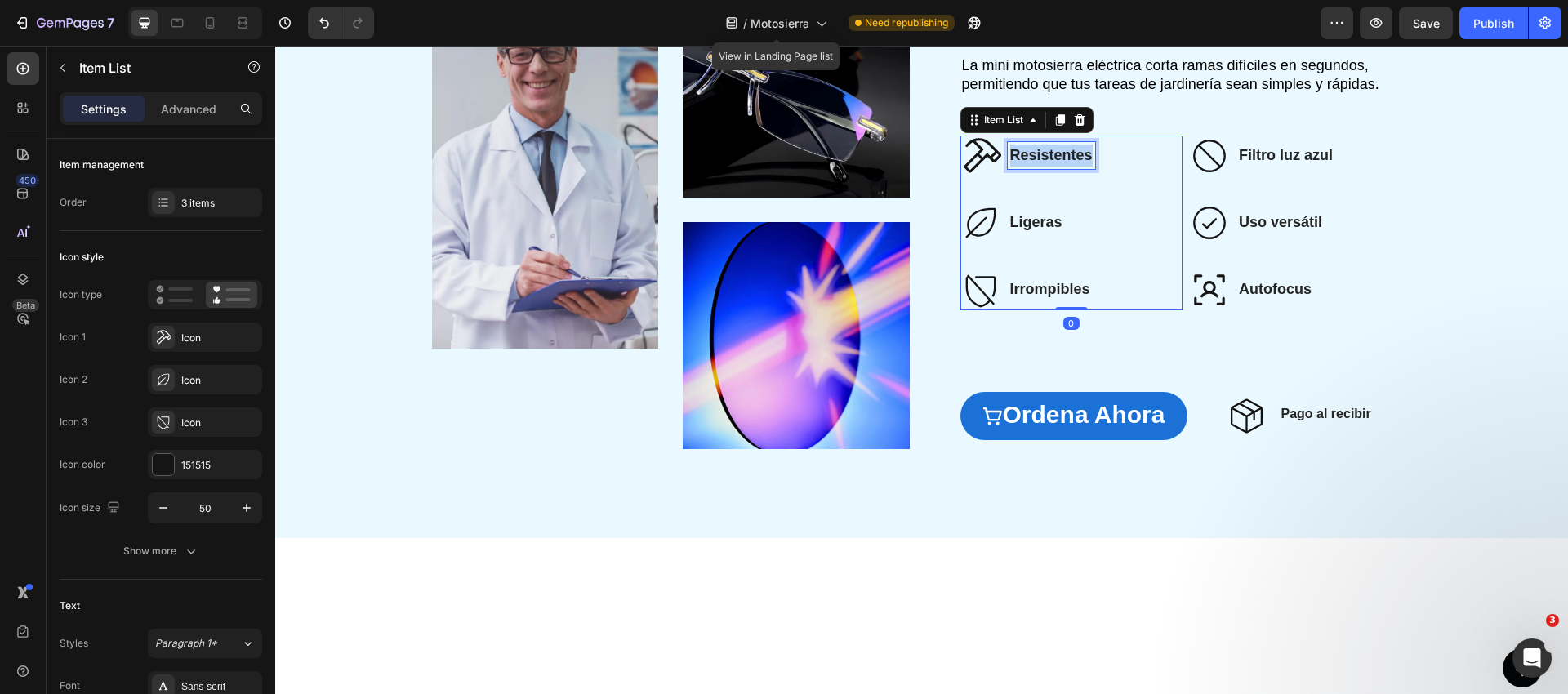
click at [1051, 164] on strong "Resistentes" at bounding box center [1051, 155] width 82 height 17
click at [1057, 164] on strong "Resistentes" at bounding box center [1051, 155] width 82 height 17
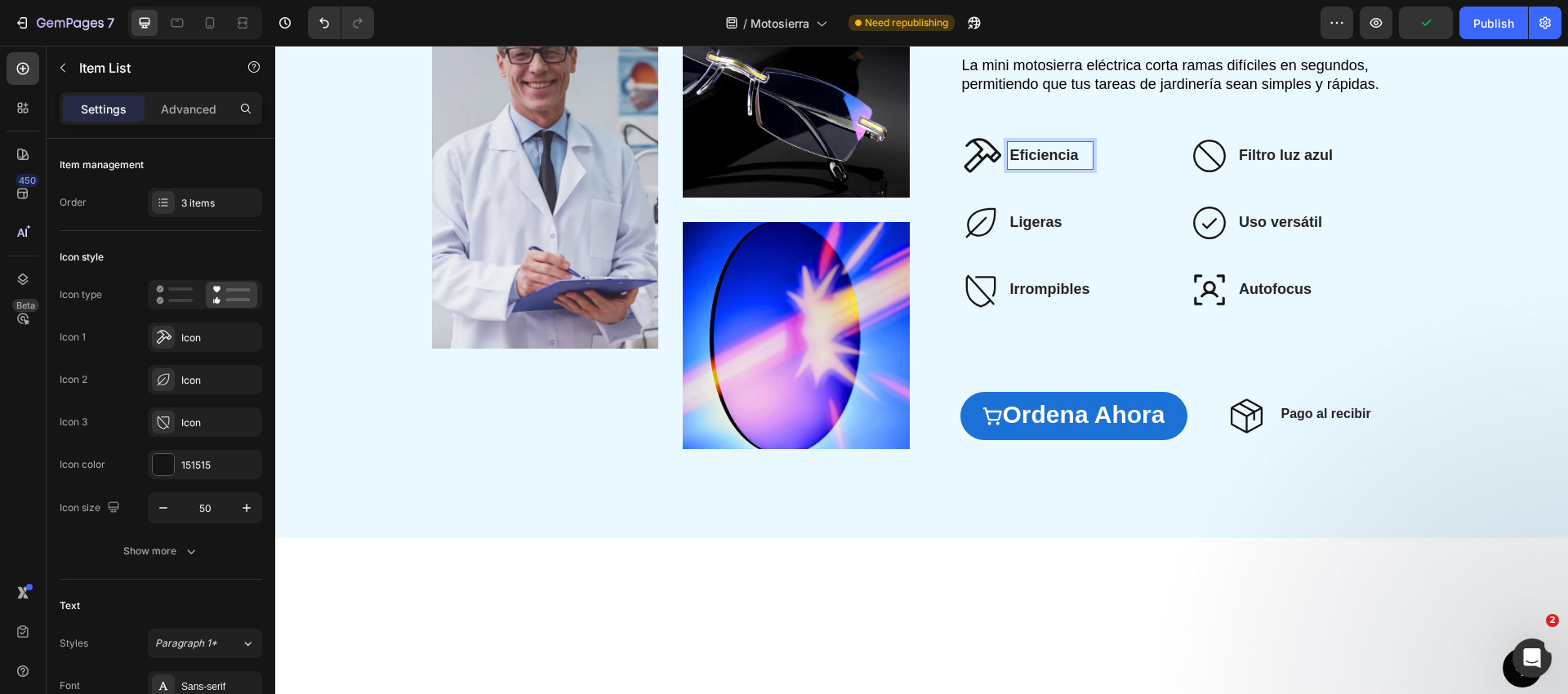
click at [1047, 164] on strong "Eficiencia" at bounding box center [1044, 155] width 69 height 17
click at [1076, 164] on strong "Eficiencia" at bounding box center [1044, 155] width 69 height 17
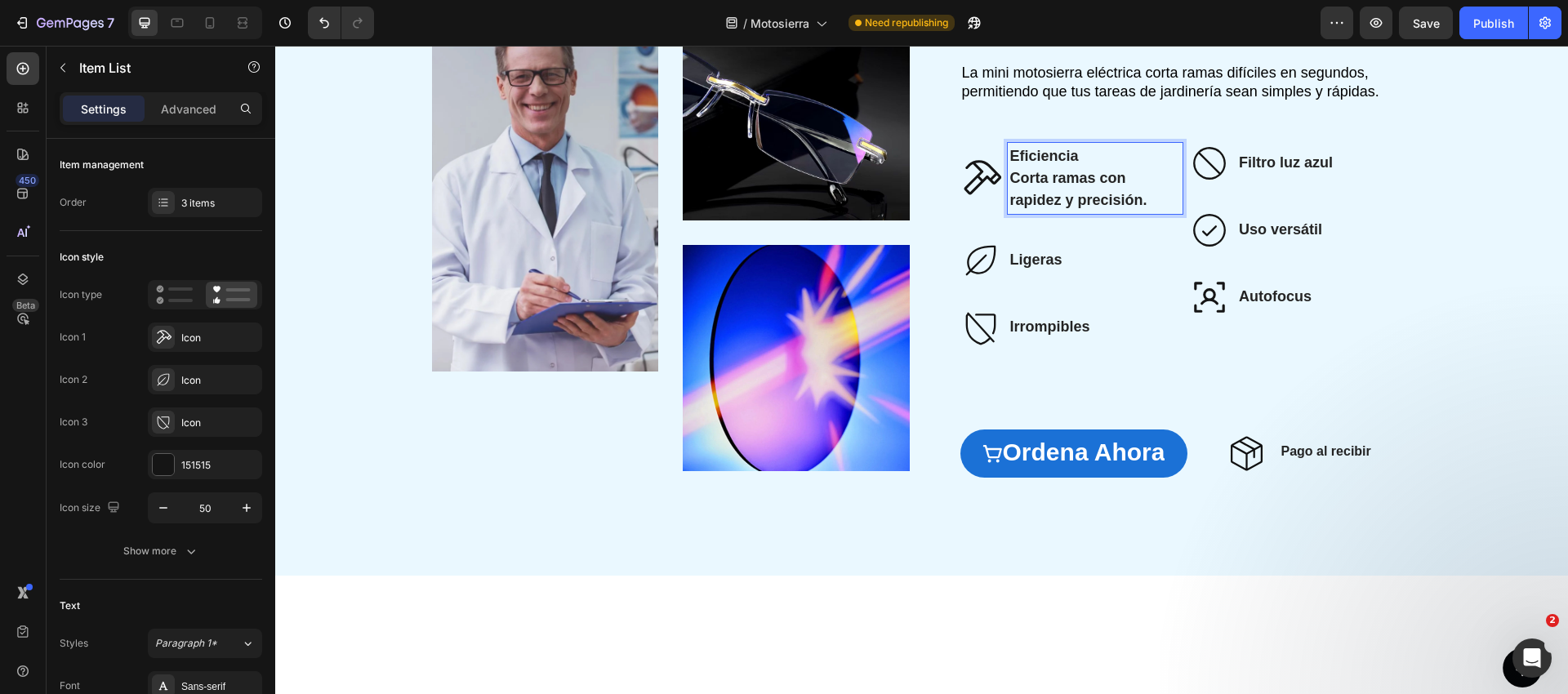
click at [1096, 208] on strong "Corta ramas con rapidez y precisión." at bounding box center [1078, 189] width 137 height 38
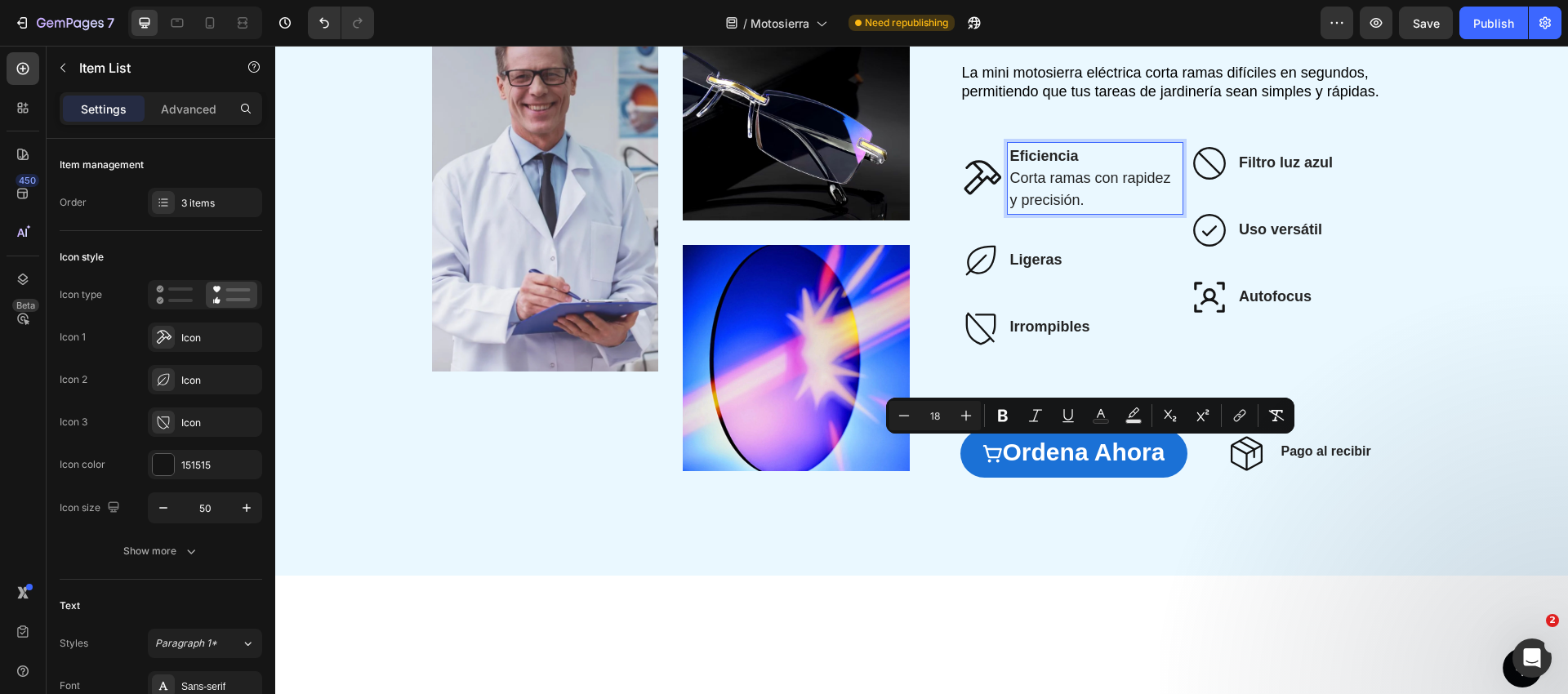
click at [1075, 212] on p "Corta ramas con rapidez y precisión." at bounding box center [1096, 189] width 171 height 44
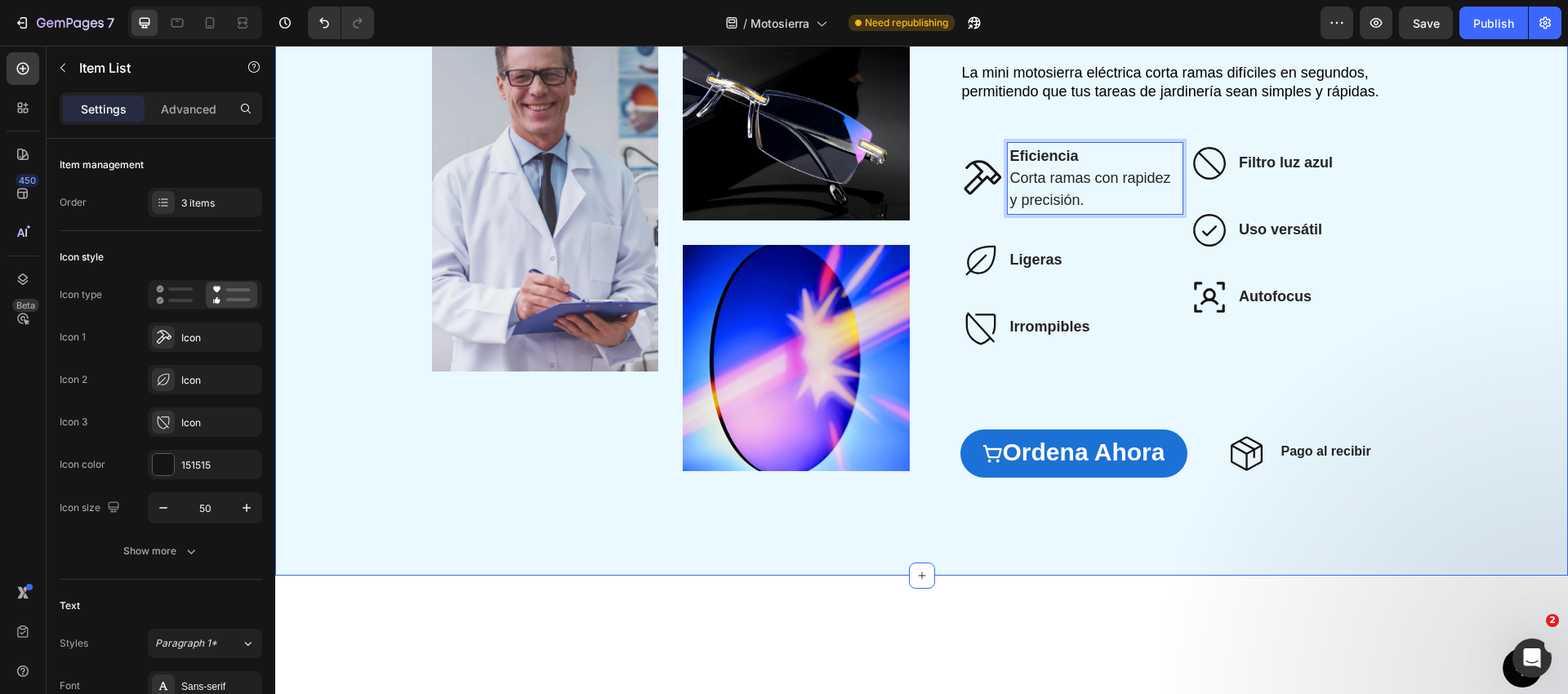
click at [1453, 346] on div "Image Image Image Row ⁠⁠⁠⁠⁠⁠⁠ Haz la jardinería más fácil y rápida Heading La m…" at bounding box center [921, 233] width 1260 height 523
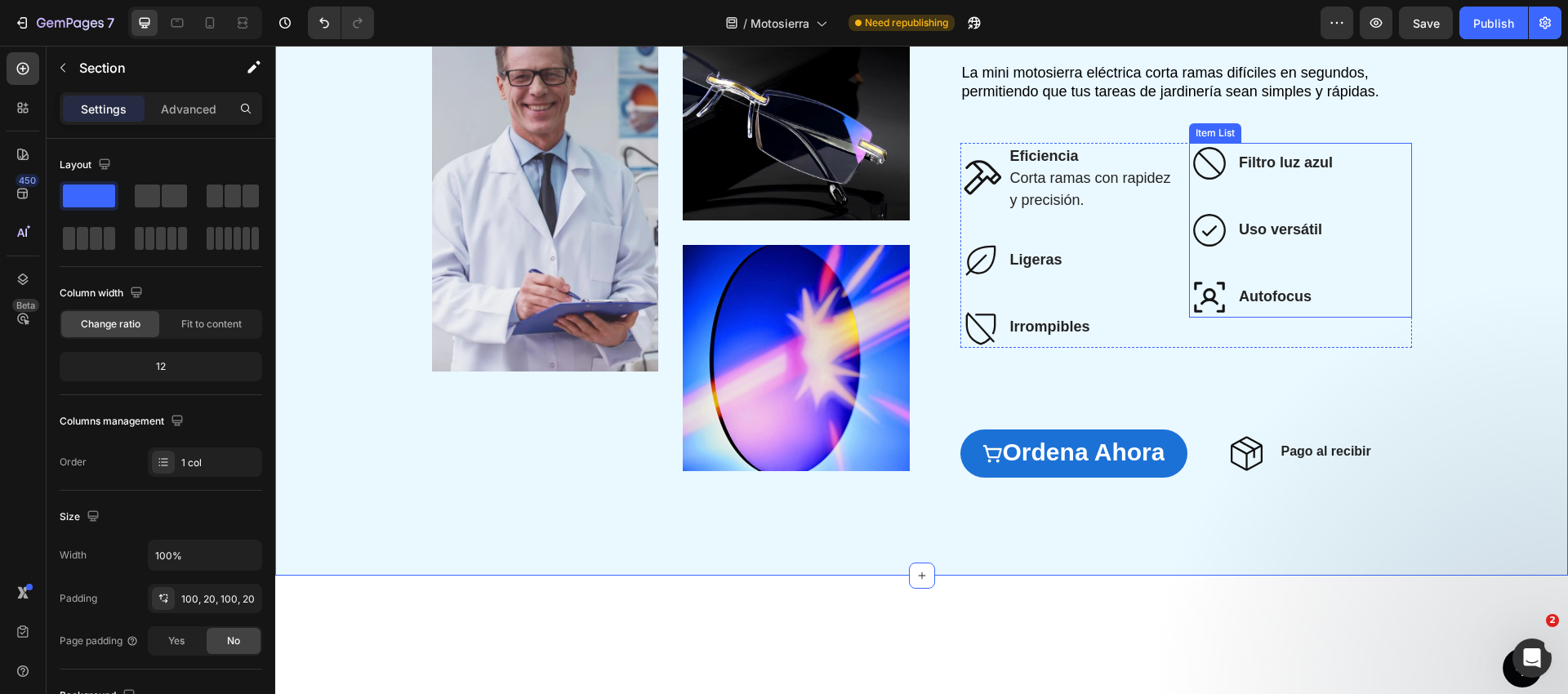
click at [1268, 171] on strong "Filtro luz azul" at bounding box center [1285, 163] width 94 height 17
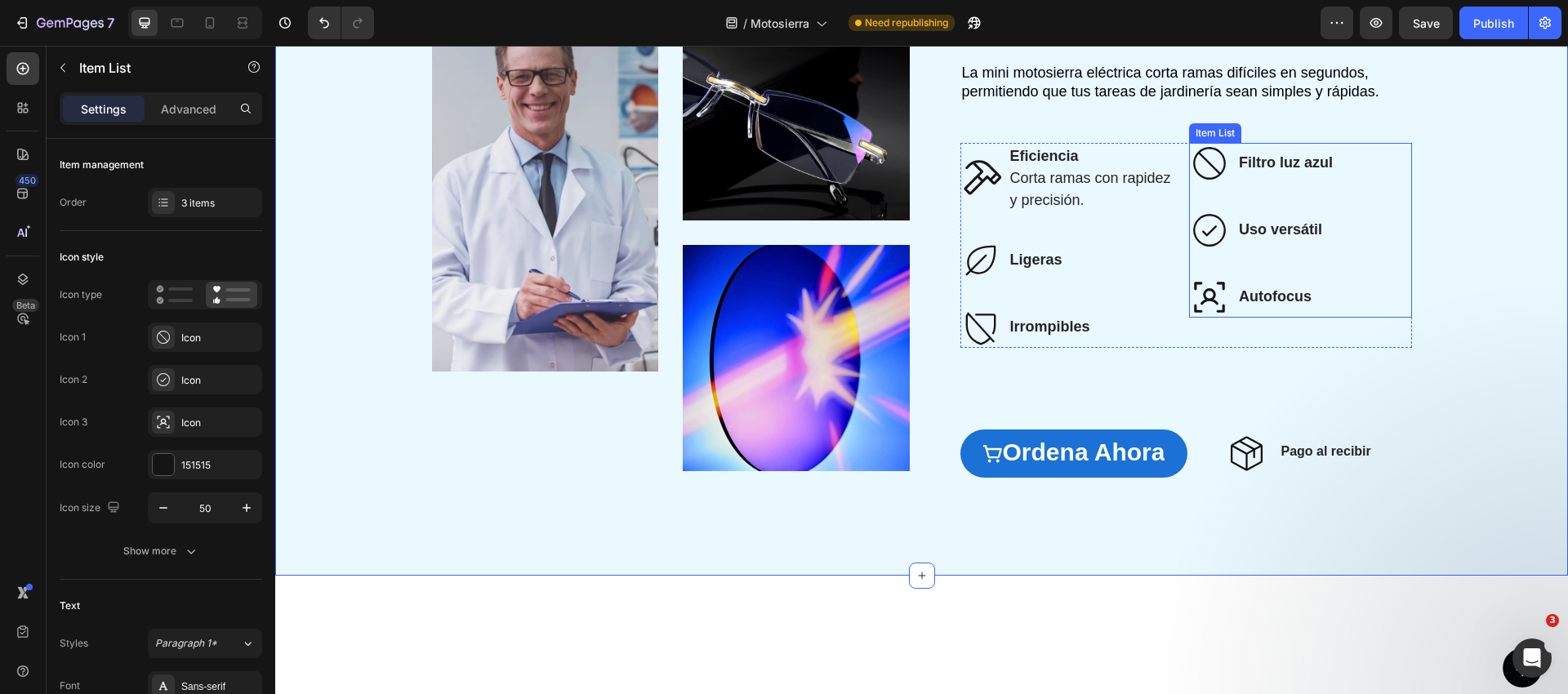
click at [1268, 171] on strong "Filtro luz azul" at bounding box center [1285, 163] width 94 height 17
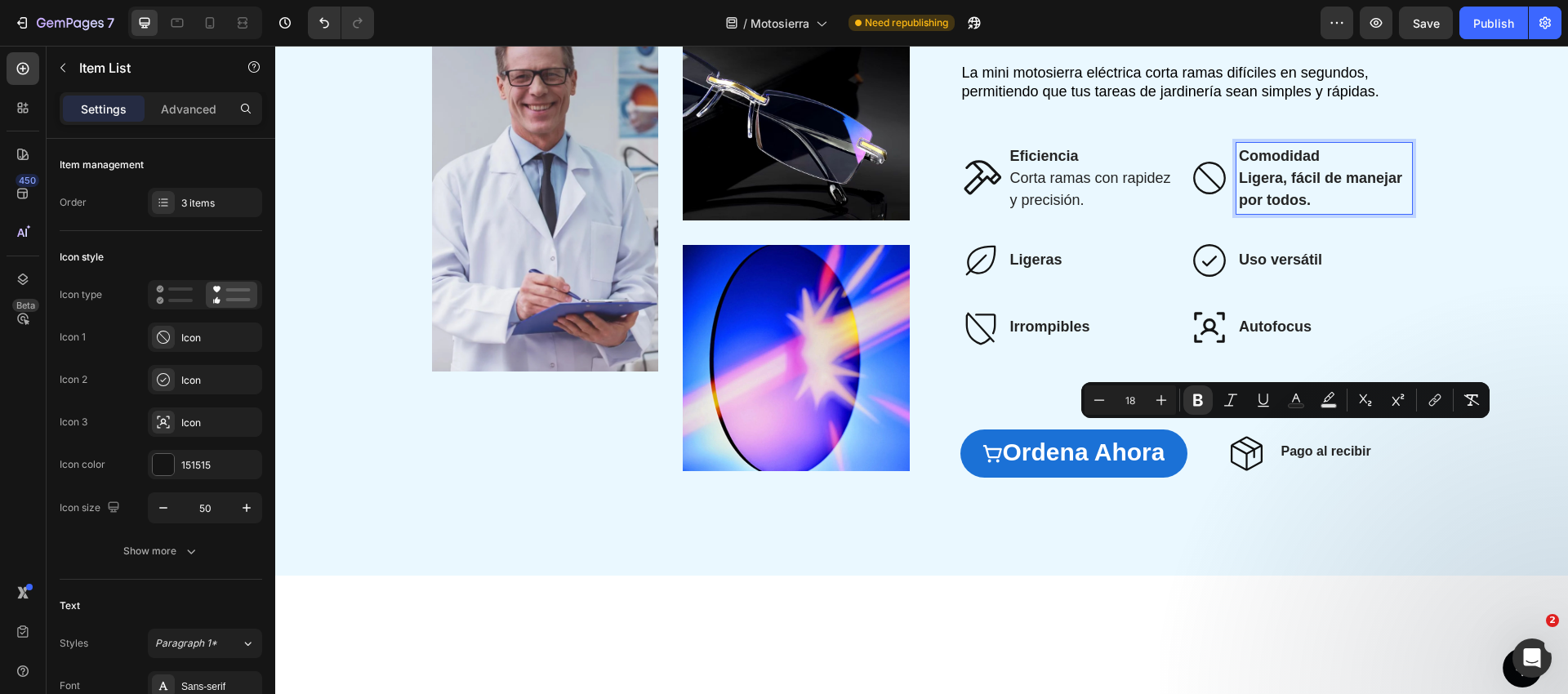
scroll to position [2212, 0]
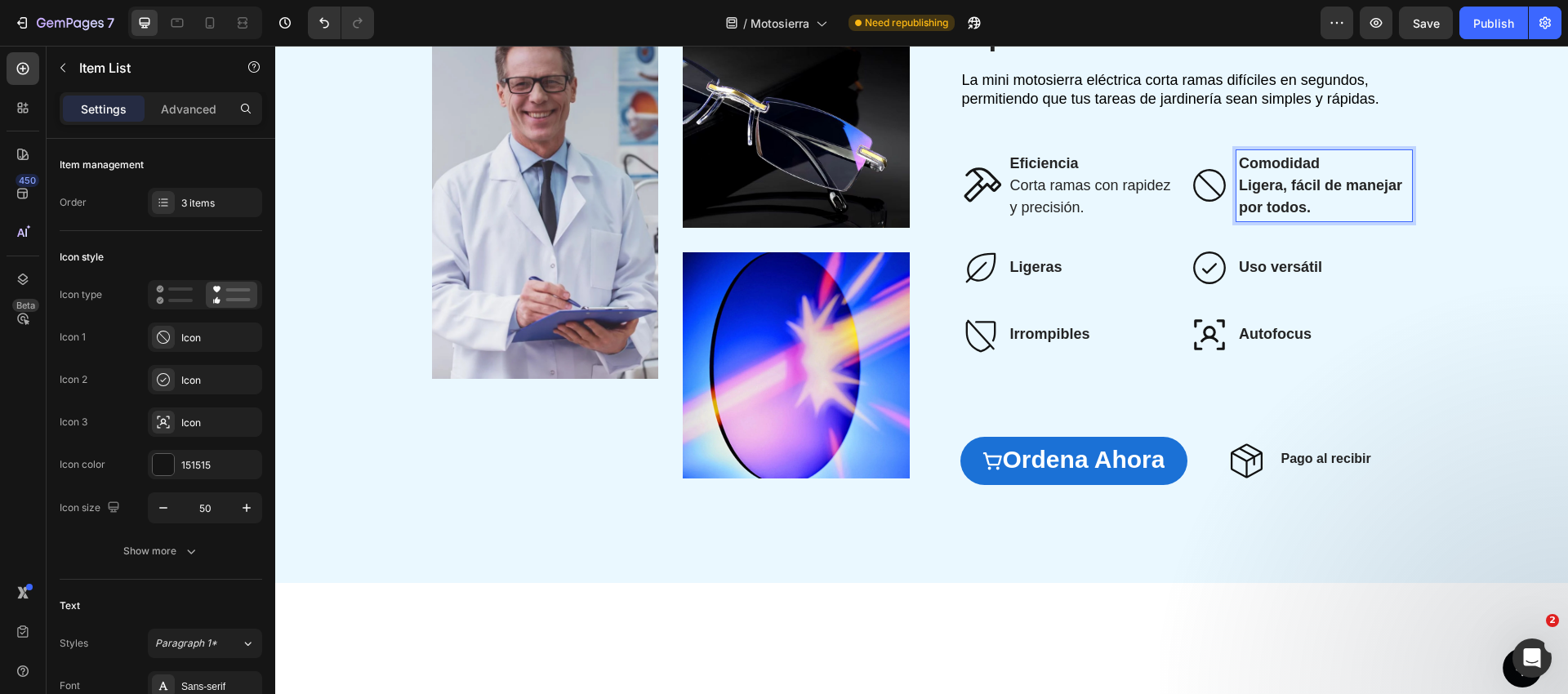
click at [1285, 216] on strong "Ligera, fácil de manejar por todos." at bounding box center [1320, 196] width 164 height 38
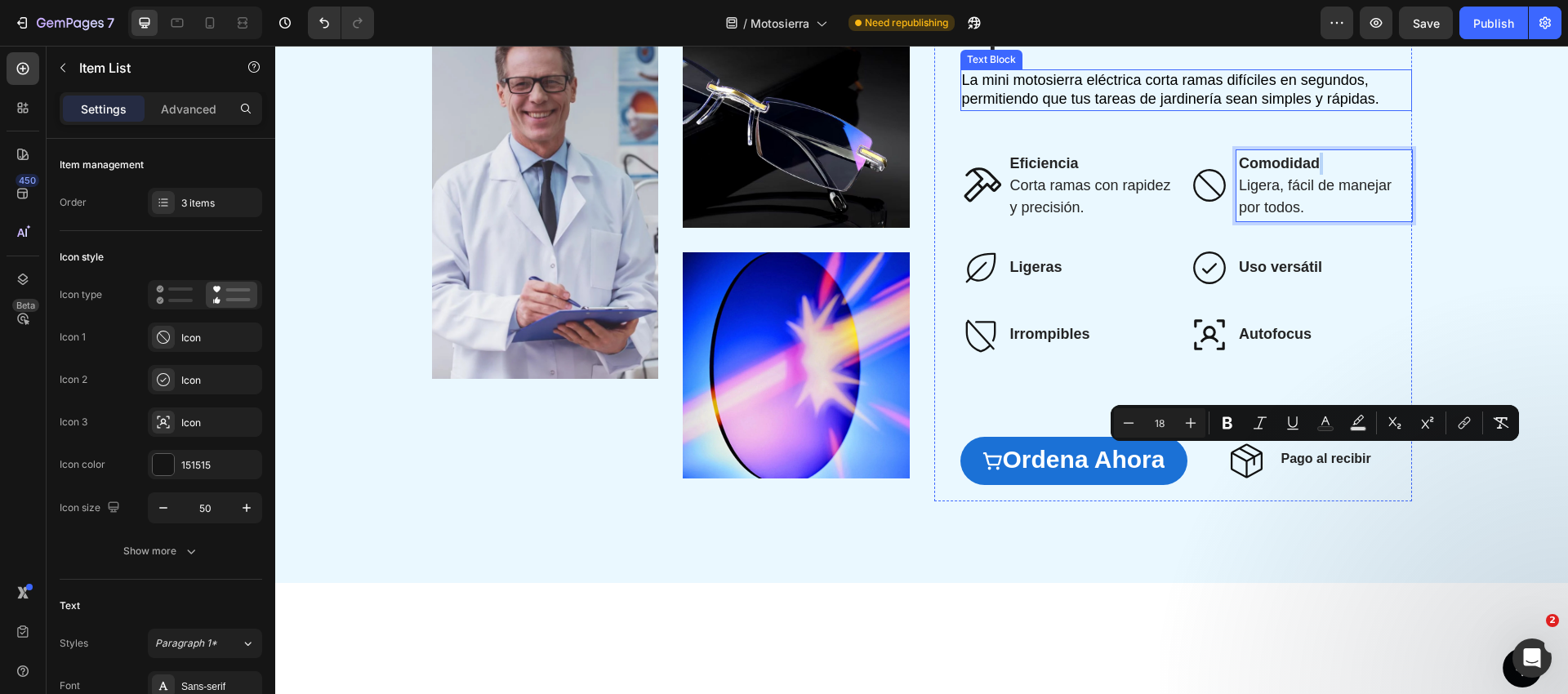
click at [1438, 389] on div "Image Image Image Row ⁠⁠⁠⁠⁠⁠⁠ Haz la jardinería más fácil y rápida Heading La m…" at bounding box center [921, 240] width 1260 height 523
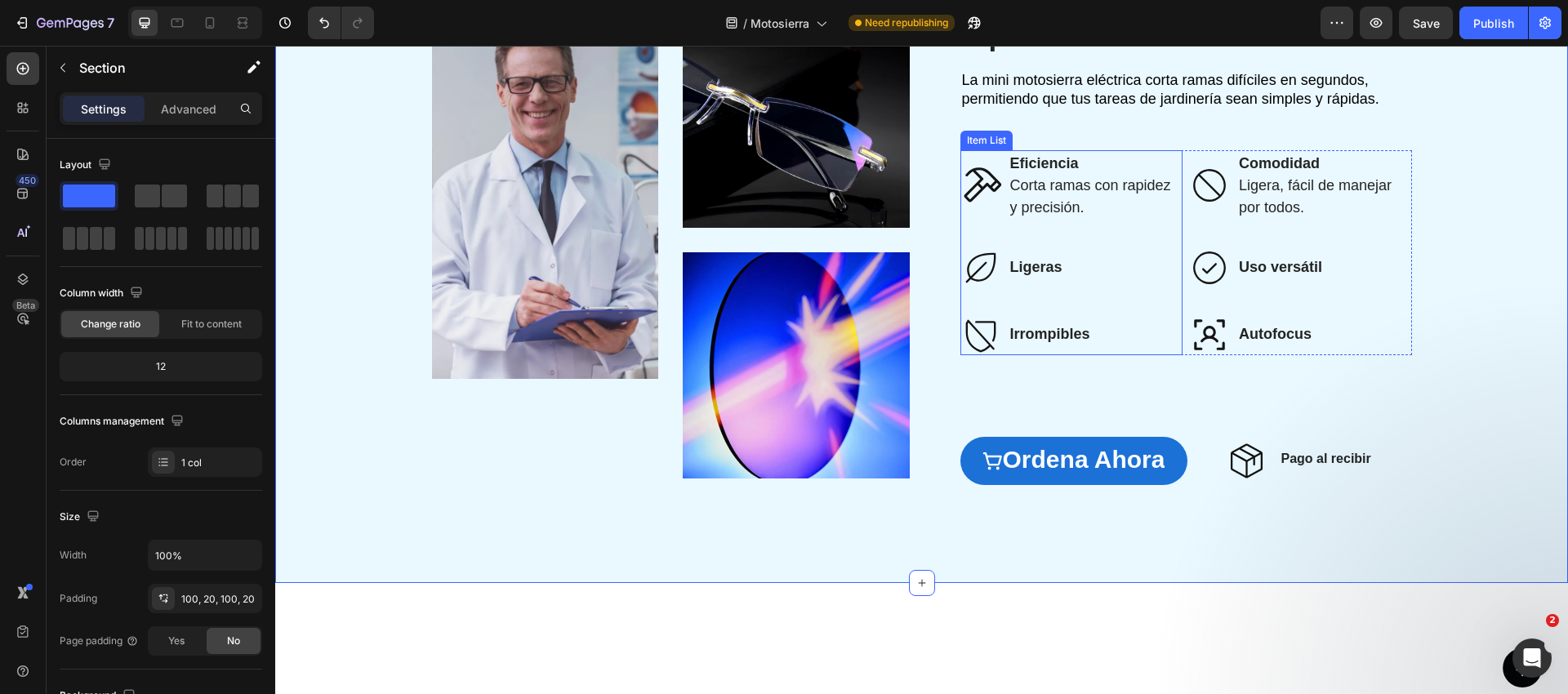
click at [1035, 276] on strong "Ligeras" at bounding box center [1036, 267] width 52 height 17
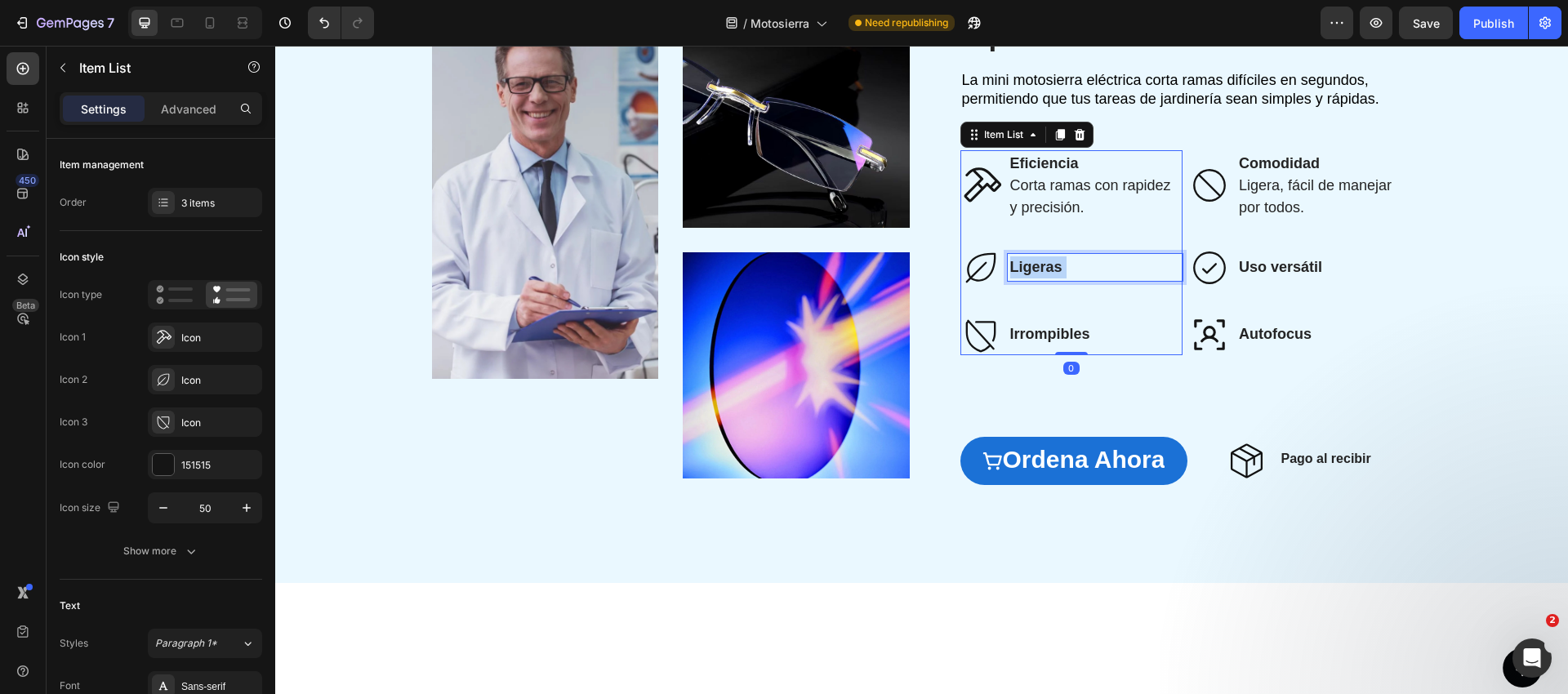
click at [1035, 276] on strong "Ligeras" at bounding box center [1036, 267] width 52 height 17
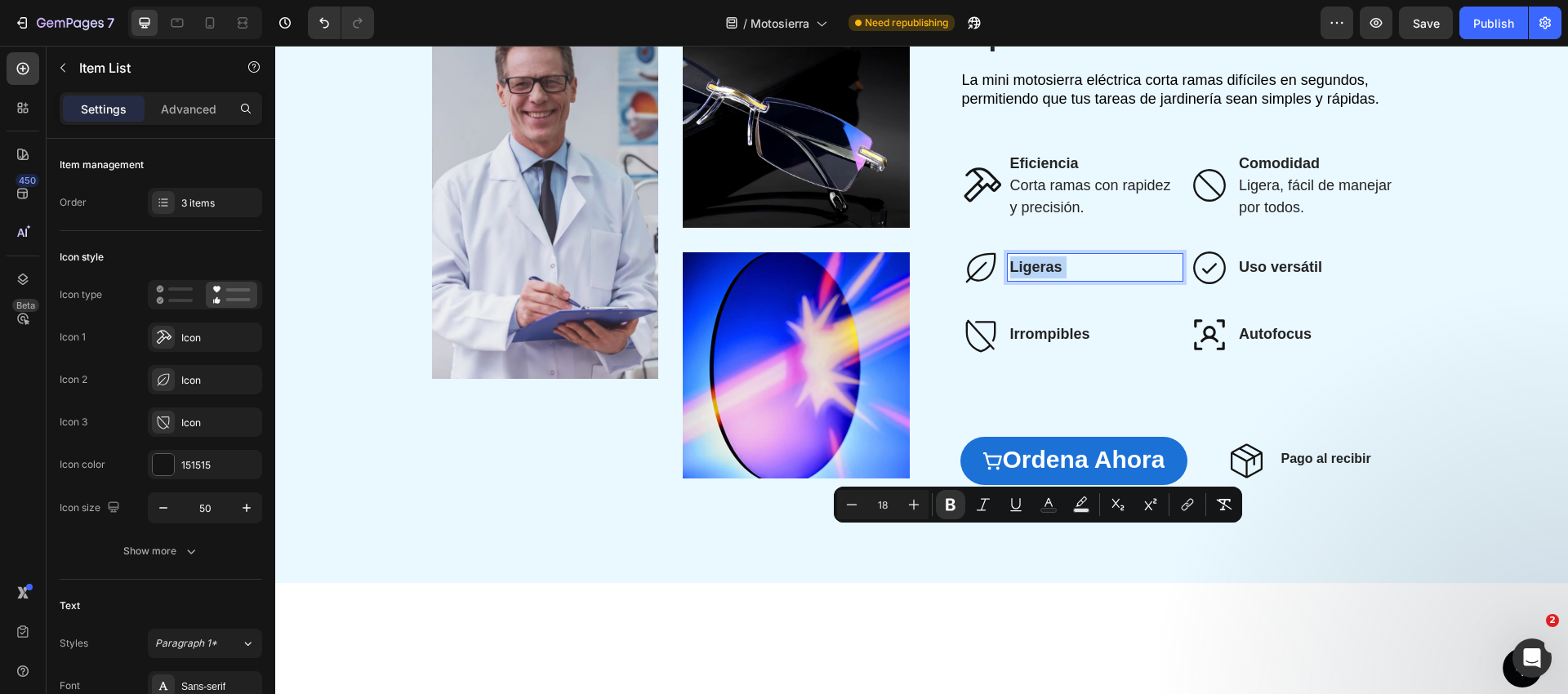
type input "16"
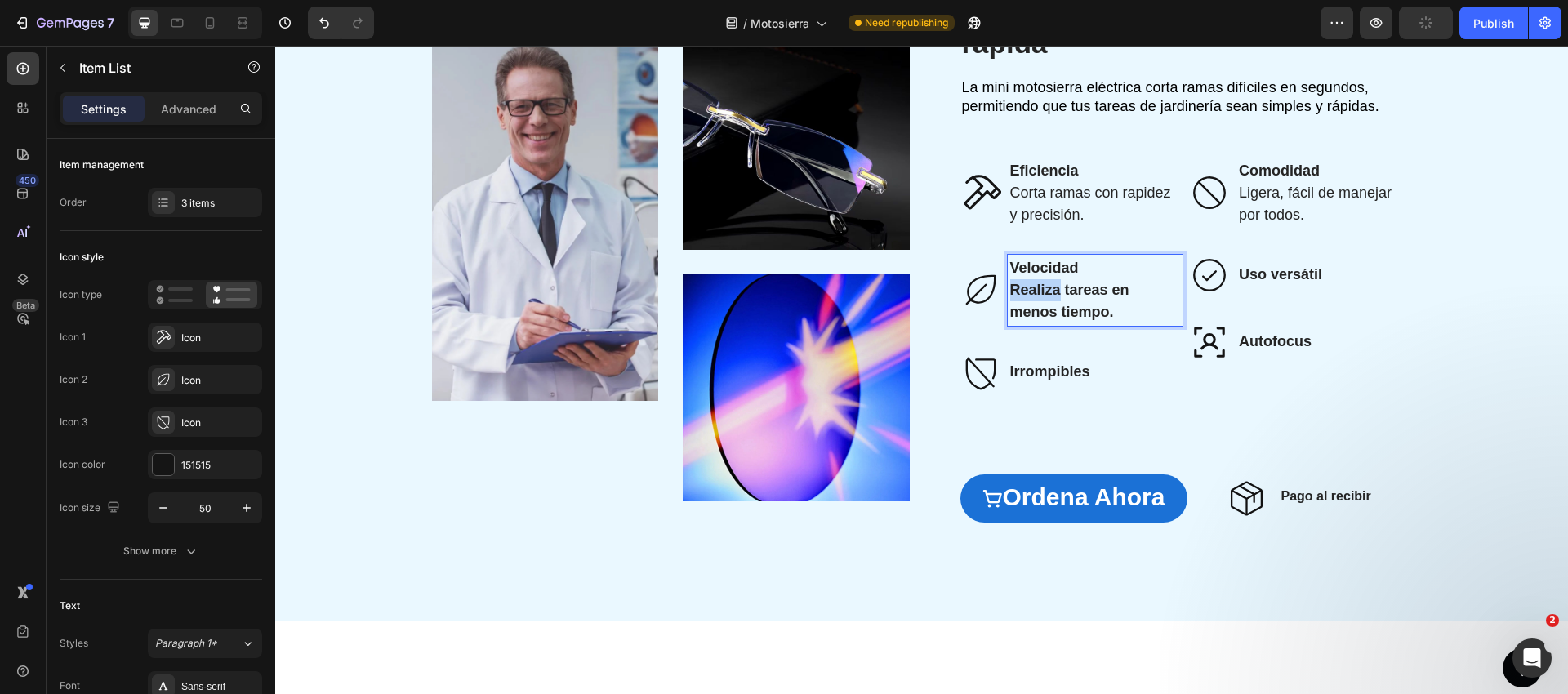
click at [1043, 324] on p "Velocidad Realiza tareas en menos tiempo." at bounding box center [1096, 291] width 171 height 66
click at [1042, 324] on p "Velocidad Realiza tareas en menos tiempo." at bounding box center [1096, 291] width 171 height 66
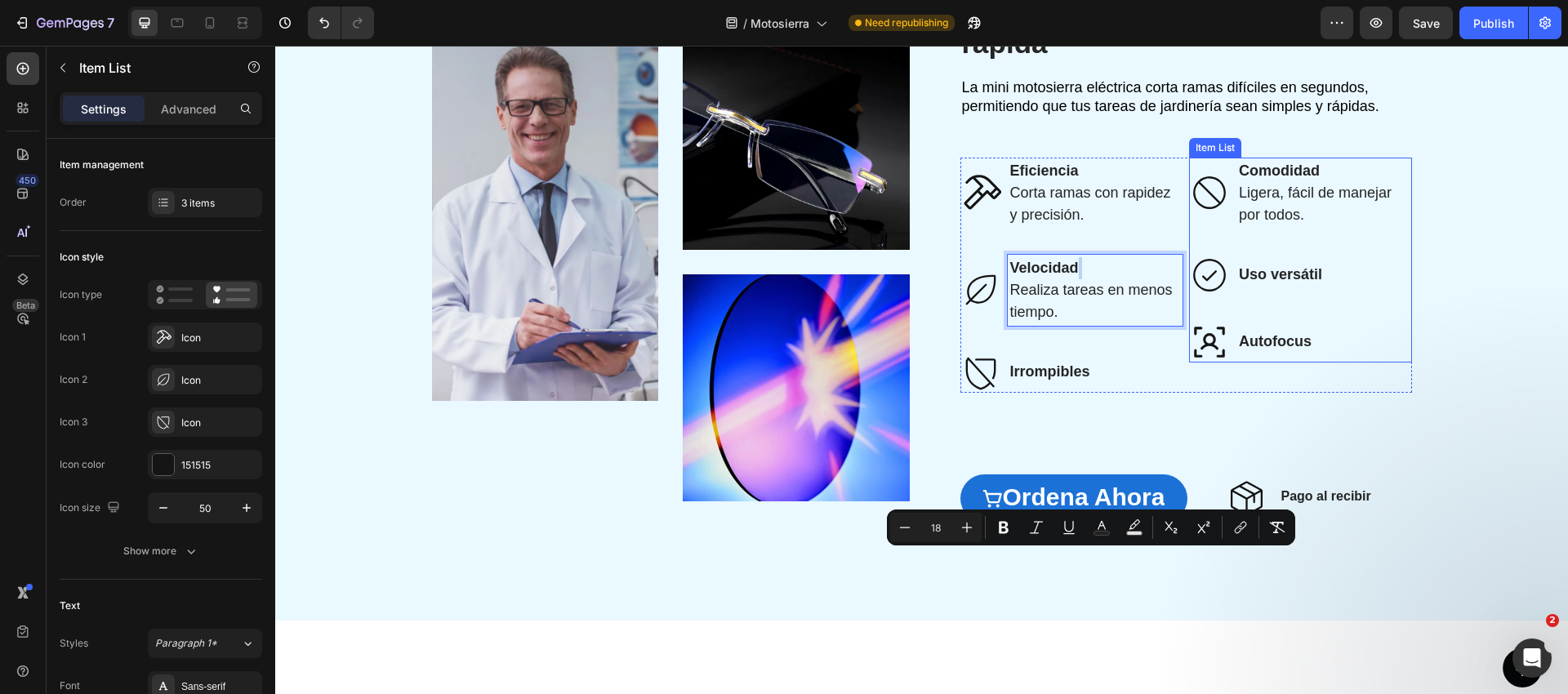
click at [1295, 282] on strong "Uso versátil" at bounding box center [1280, 275] width 83 height 17
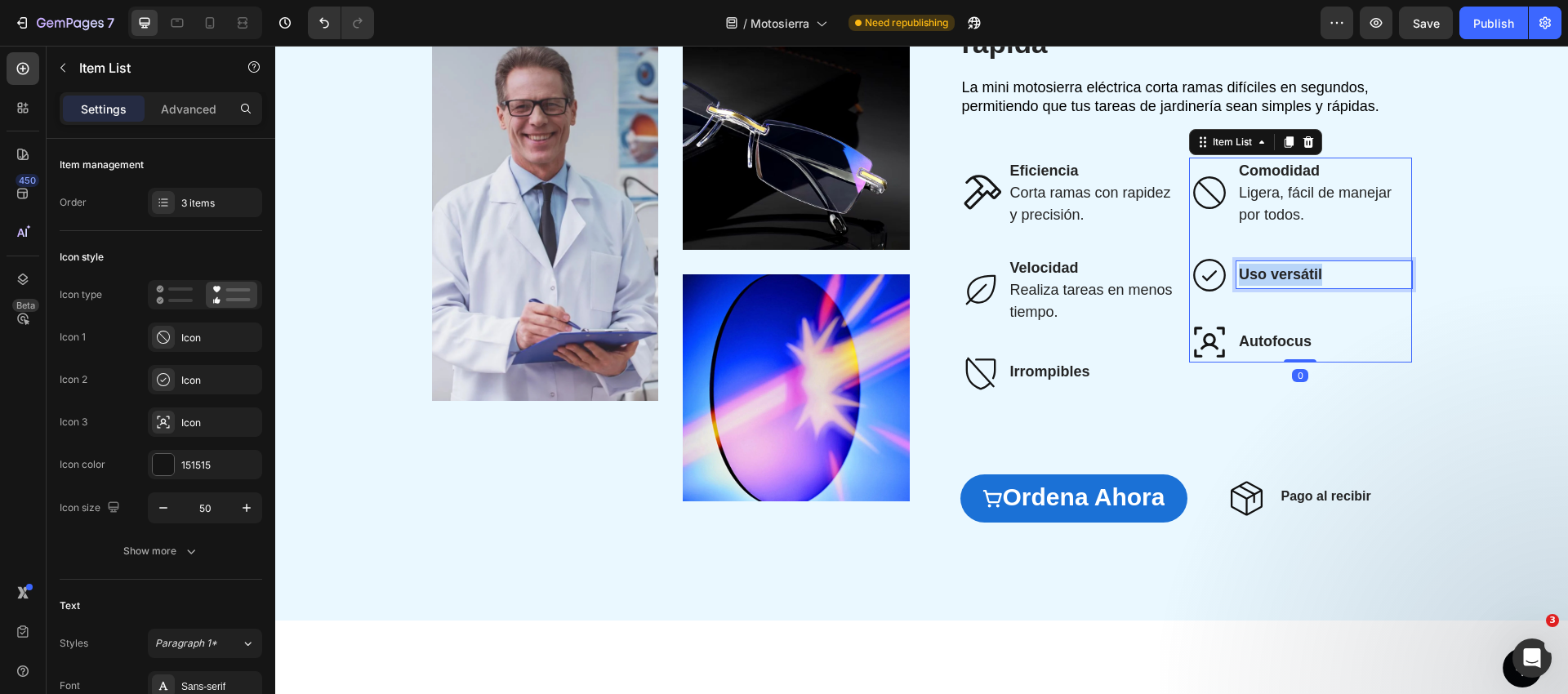
click at [1295, 282] on strong "Uso versátil" at bounding box center [1280, 275] width 83 height 17
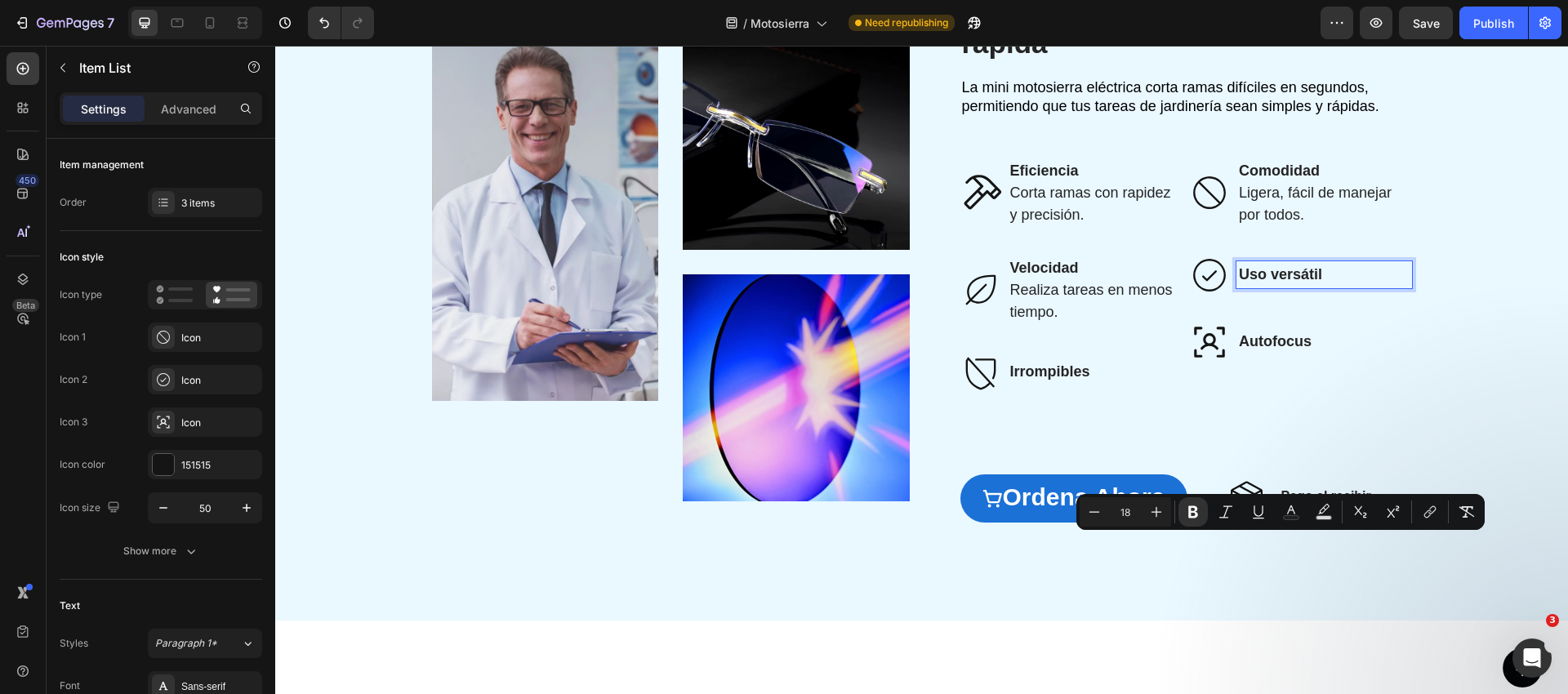
scroll to position [2197, 0]
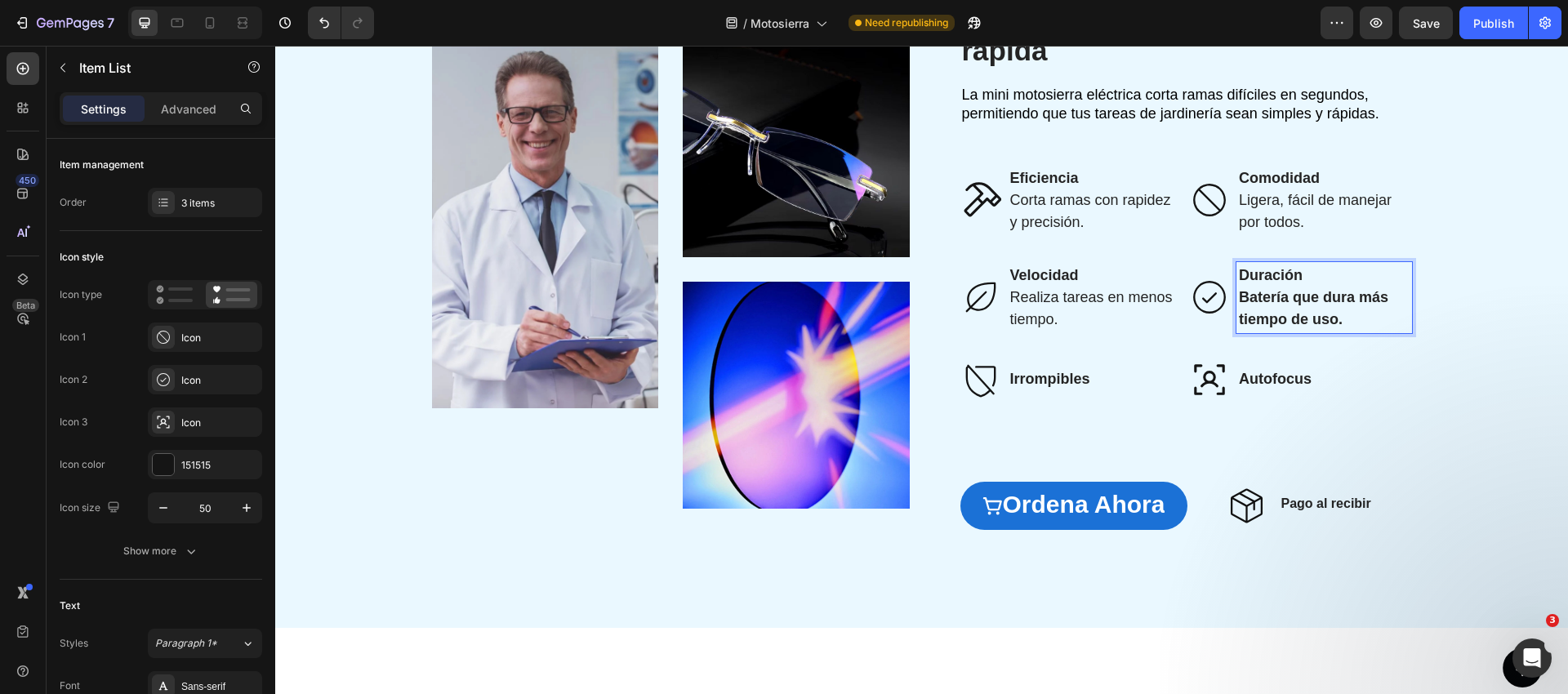
click at [1307, 327] on strong "Batería que dura más tiempo de uso." at bounding box center [1313, 308] width 149 height 38
click at [1308, 327] on strong "Batería que dura más tiempo de uso." at bounding box center [1313, 308] width 149 height 38
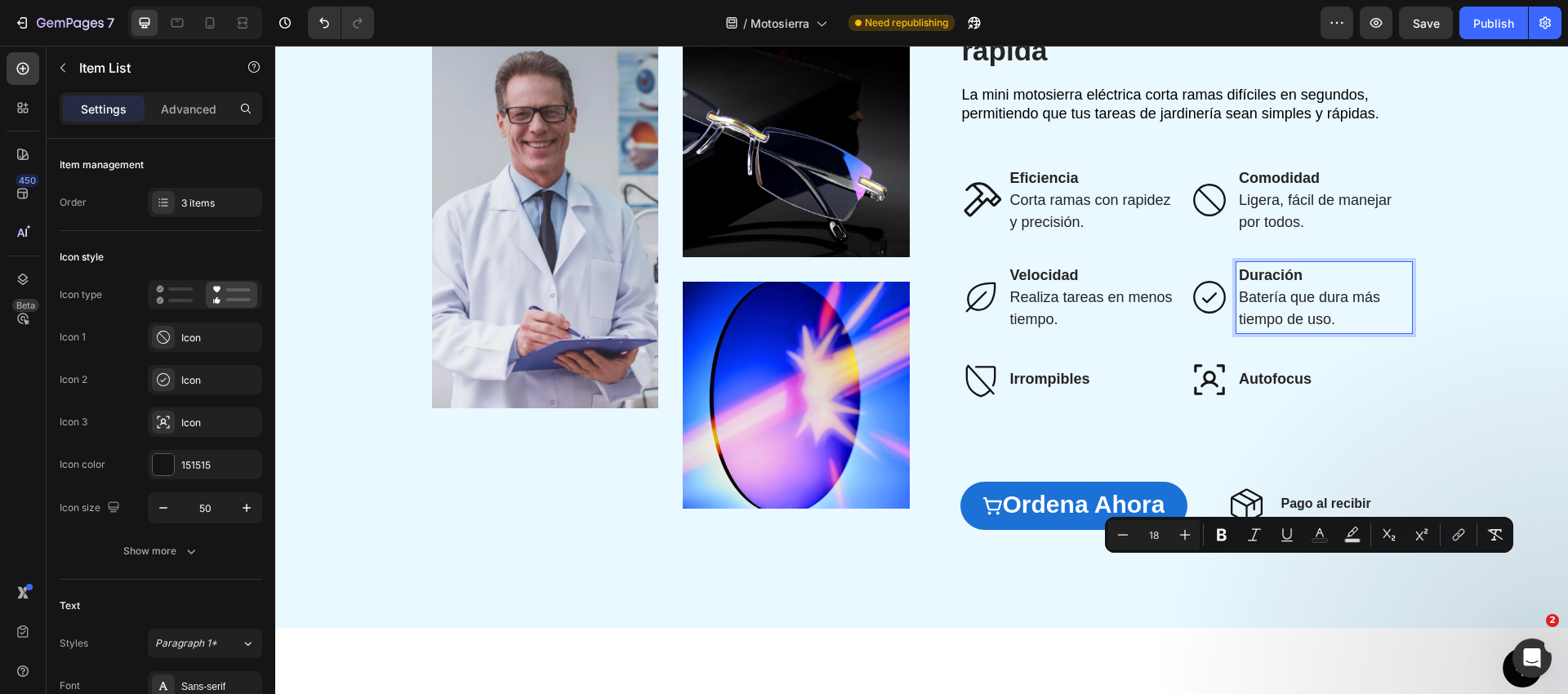
click at [1495, 440] on div "Image Image Image Row ⁠⁠⁠⁠⁠⁠⁠ Haz la jardinería más fácil y rápida Heading La m…" at bounding box center [921, 270] width 1260 height 553
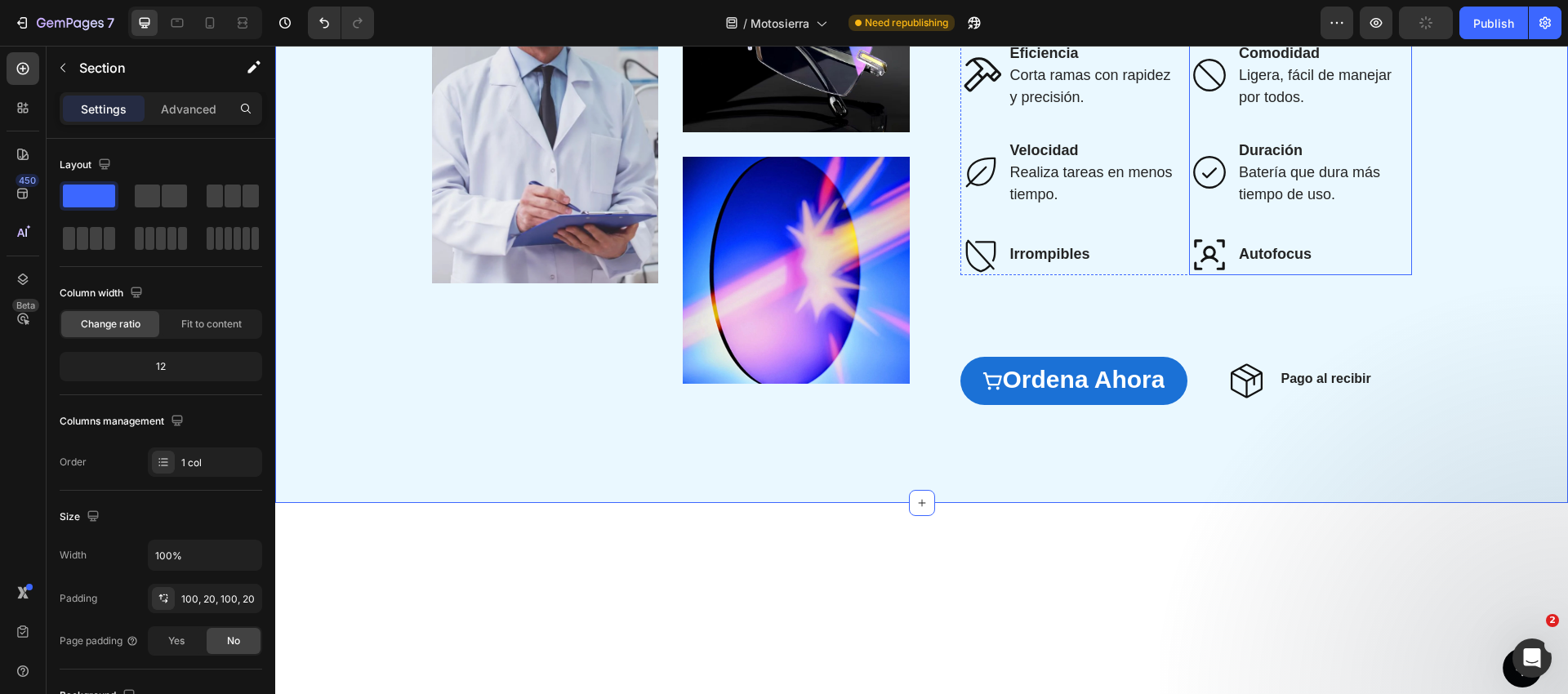
scroll to position [2368, 0]
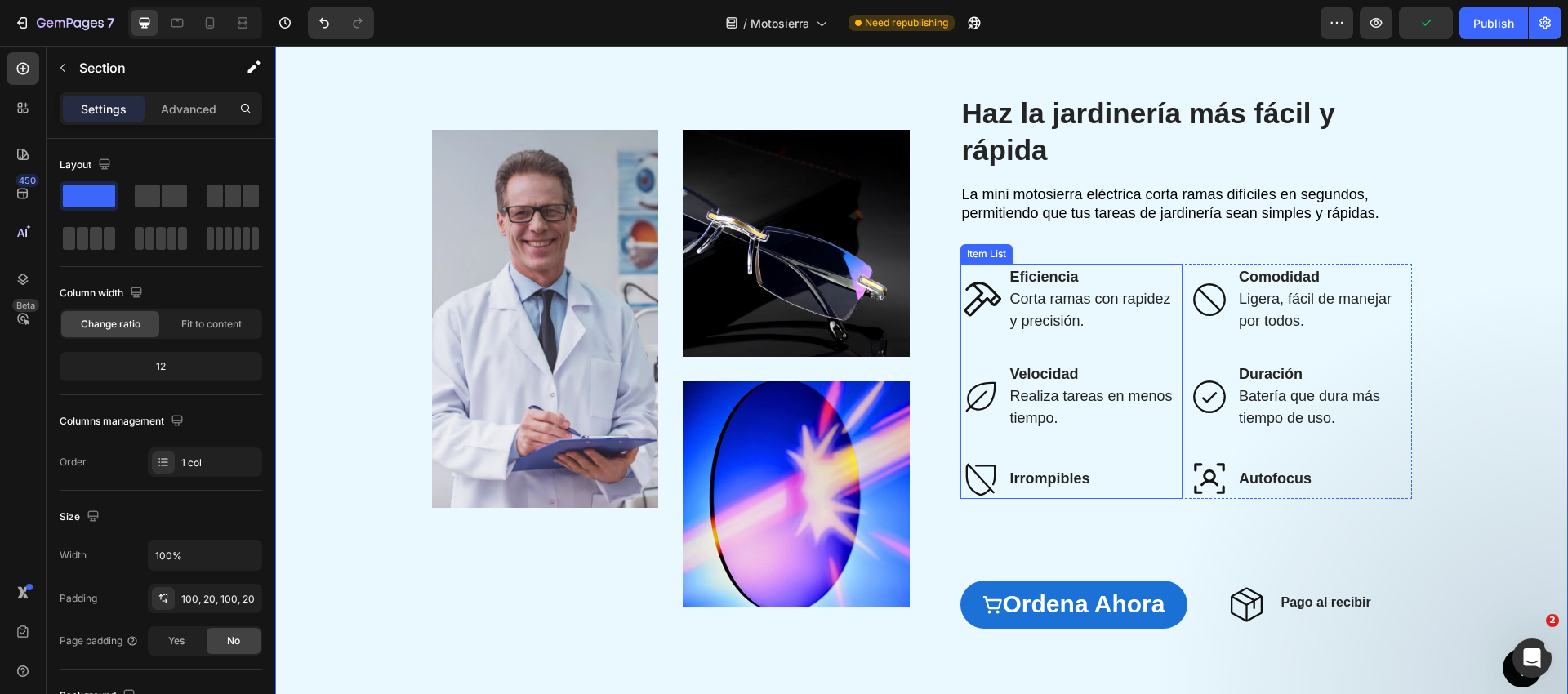
click at [1141, 452] on div "Eficiencia Corta ramas con rapidez y precisión. Velocidad Realiza tareas en men…" at bounding box center [1072, 381] width 223 height 235
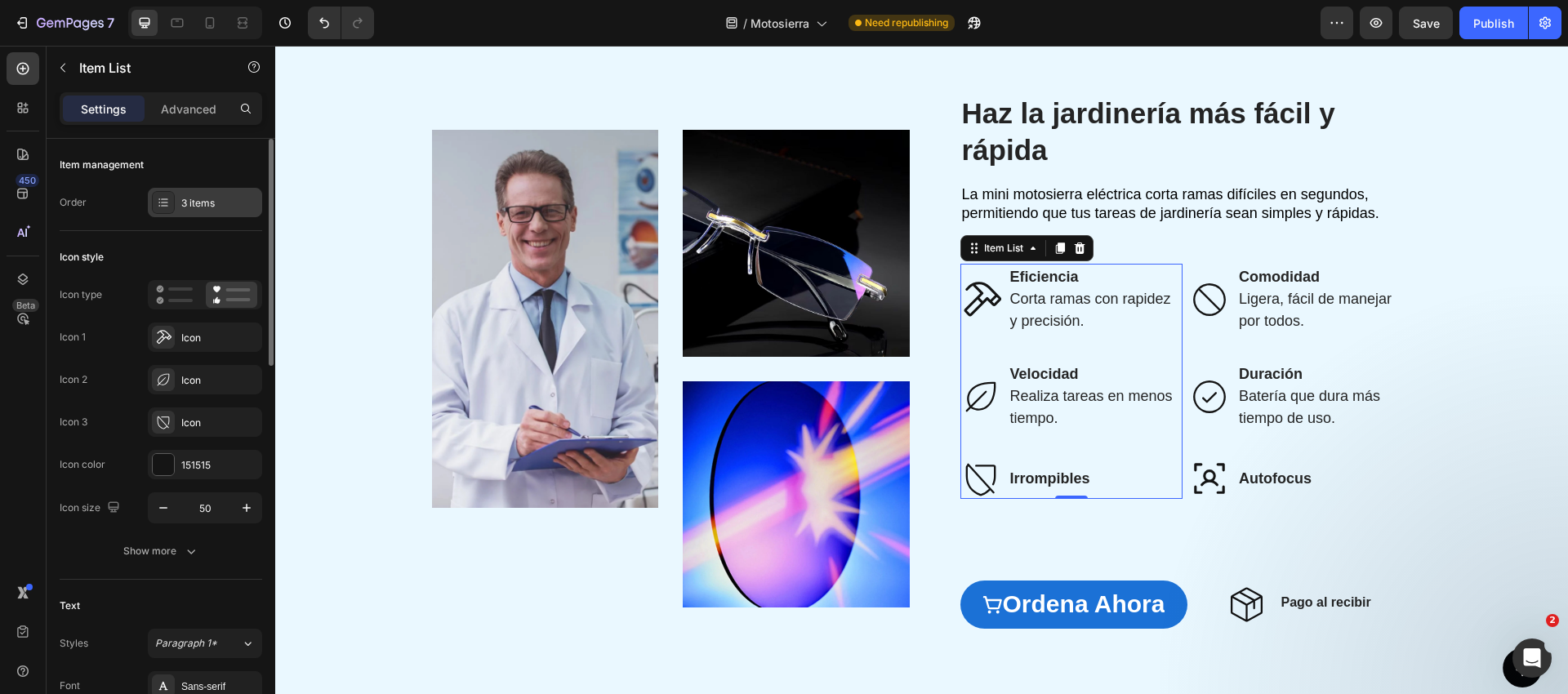
click at [199, 211] on div "3 items" at bounding box center [205, 202] width 115 height 29
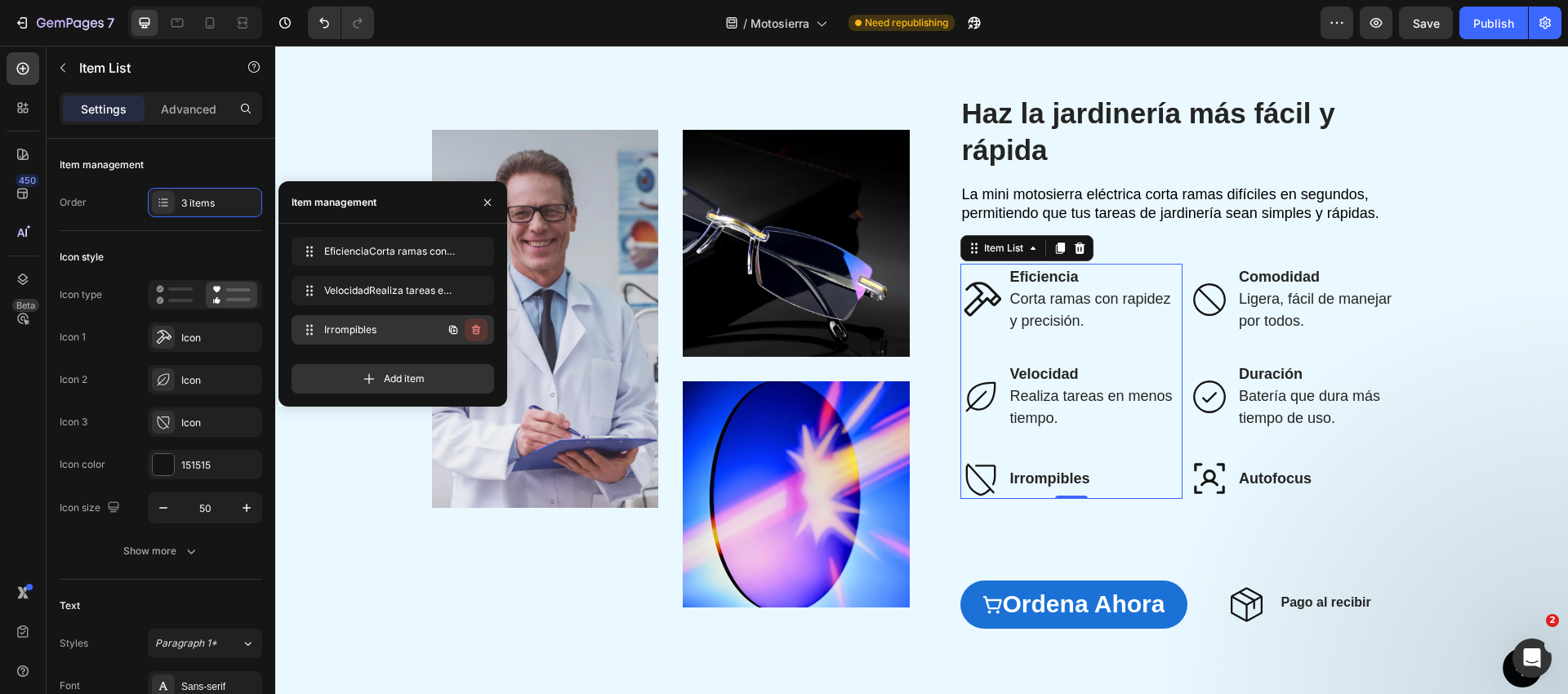
click at [479, 328] on icon "button" at bounding box center [476, 330] width 13 height 13
click at [470, 330] on div "Delete" at bounding box center [465, 330] width 30 height 15
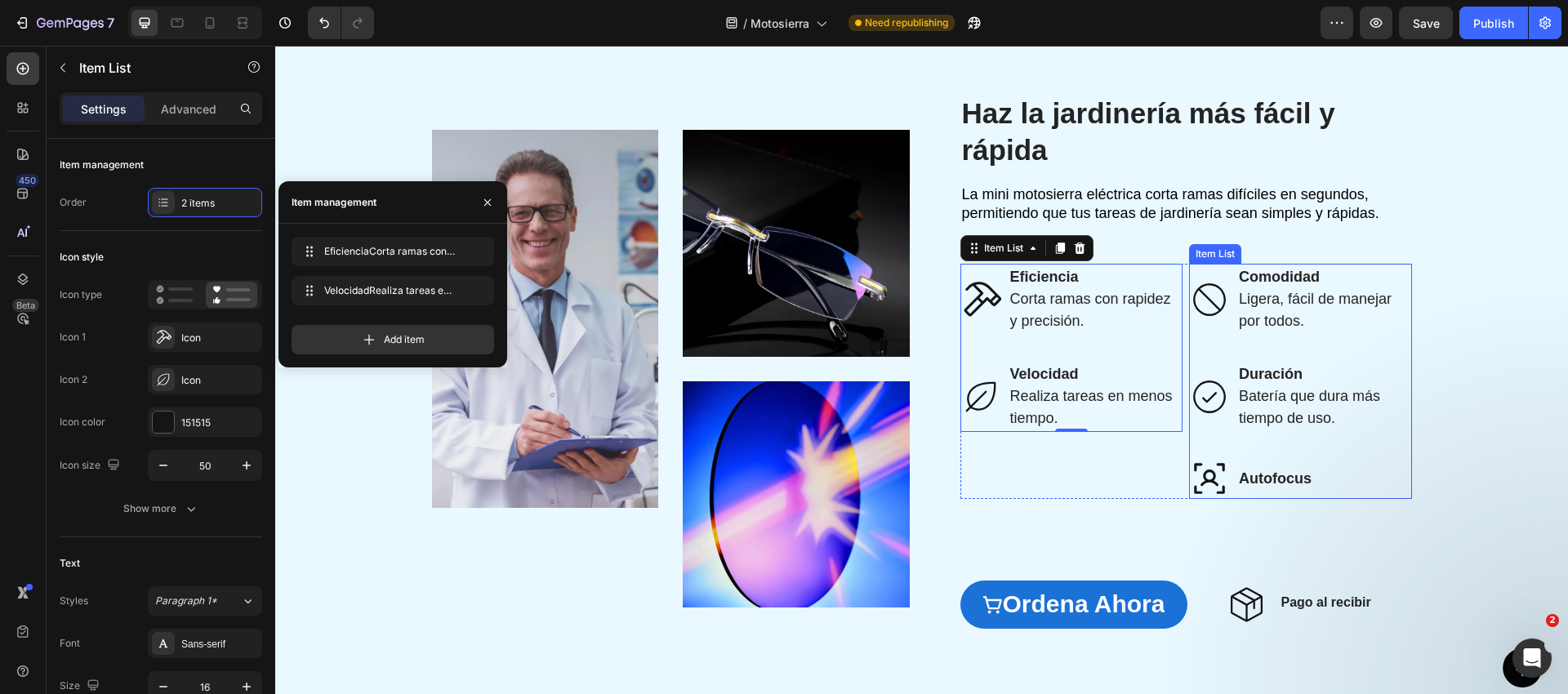
click at [1242, 479] on strong "Autofocus" at bounding box center [1275, 479] width 73 height 17
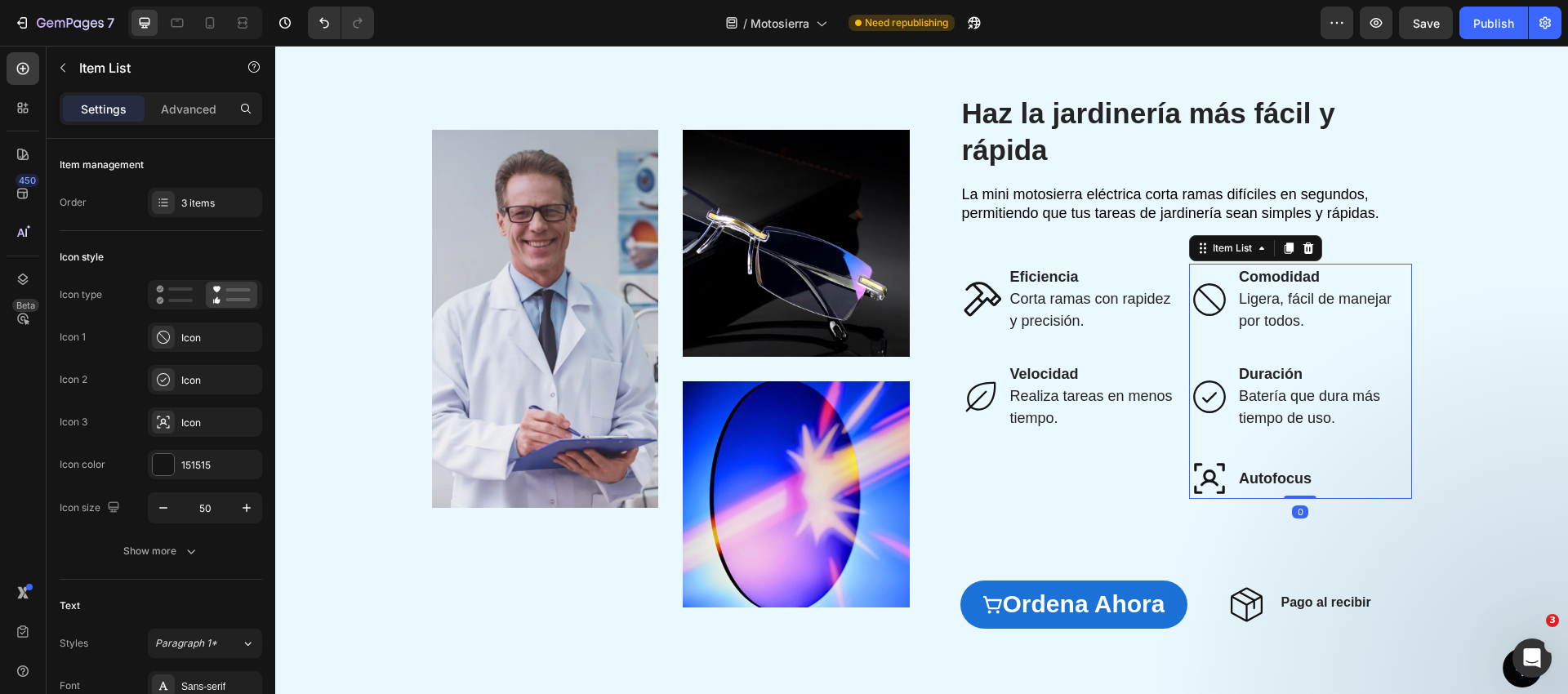
click at [1223, 443] on div "Comodidad Ligera, fácil de manejar por todos. Duración Batería que dura más tie…" at bounding box center [1300, 381] width 223 height 235
click at [202, 201] on div "3 items" at bounding box center [219, 203] width 76 height 15
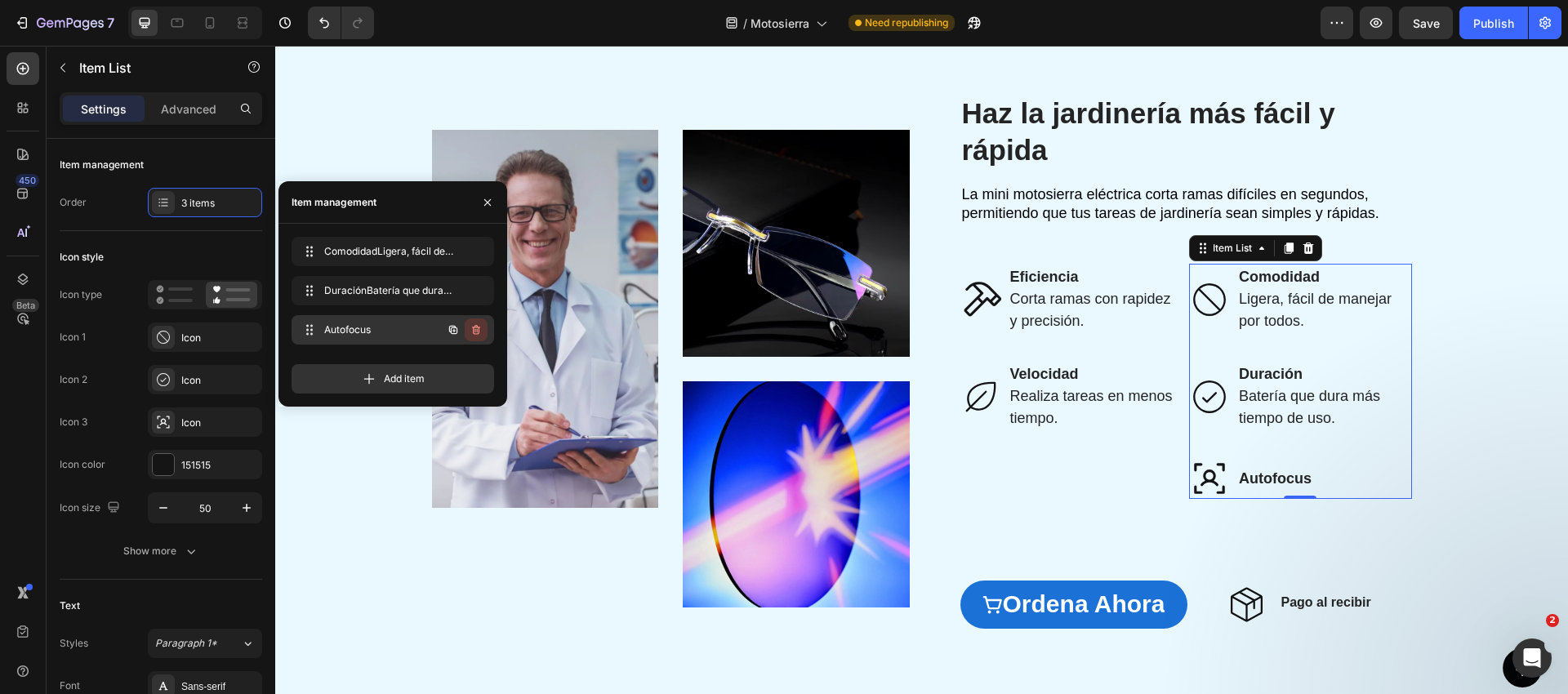
click at [477, 330] on icon "button" at bounding box center [476, 330] width 13 height 13
click at [474, 329] on div "Delete" at bounding box center [465, 330] width 30 height 15
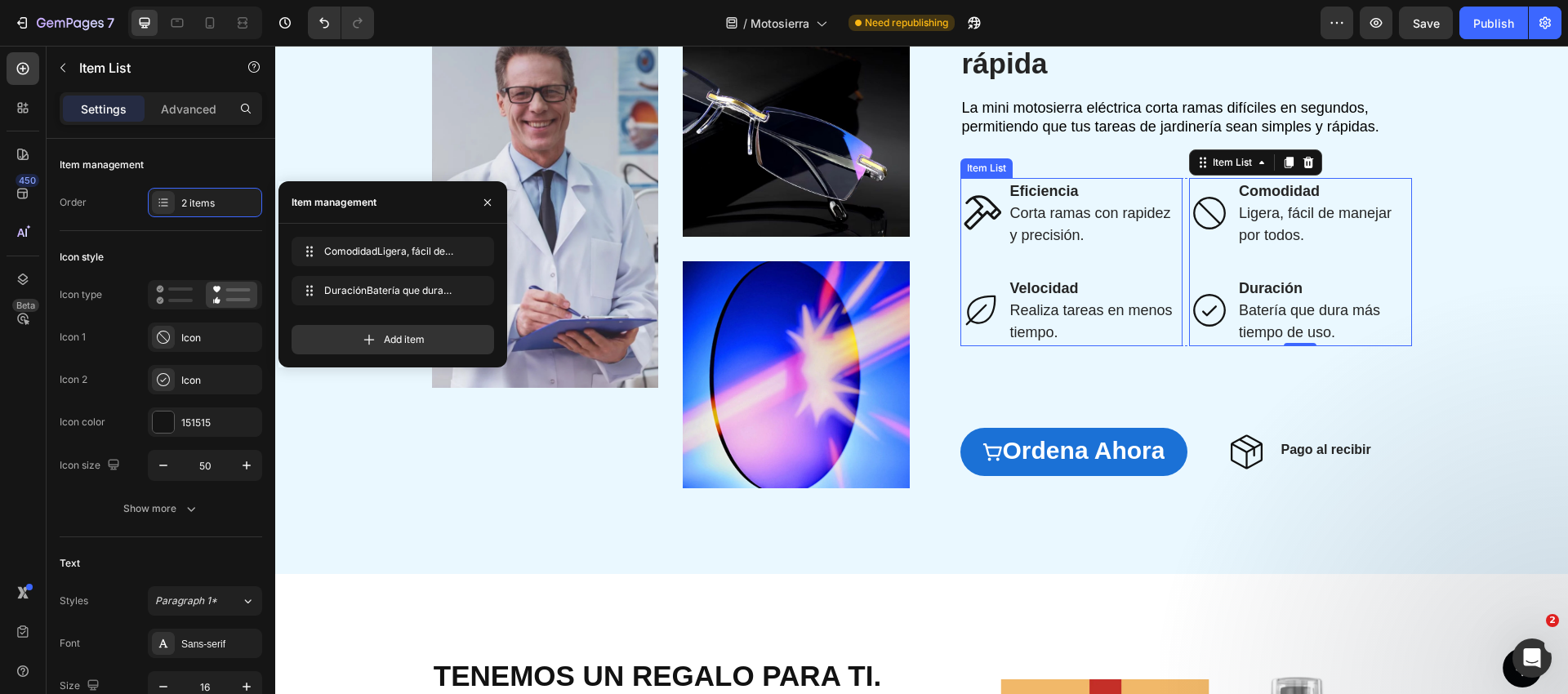
scroll to position [2053, 0]
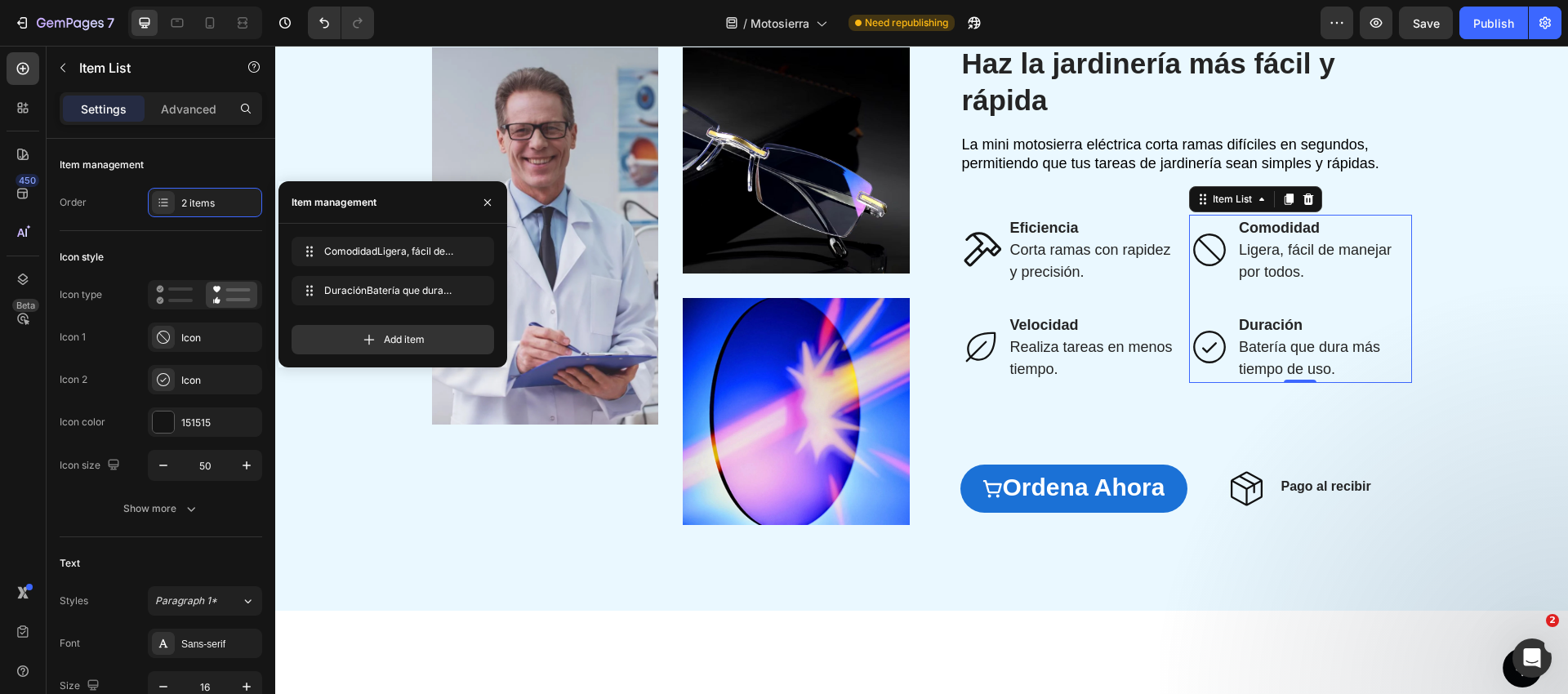
click at [1205, 247] on icon at bounding box center [1209, 249] width 41 height 41
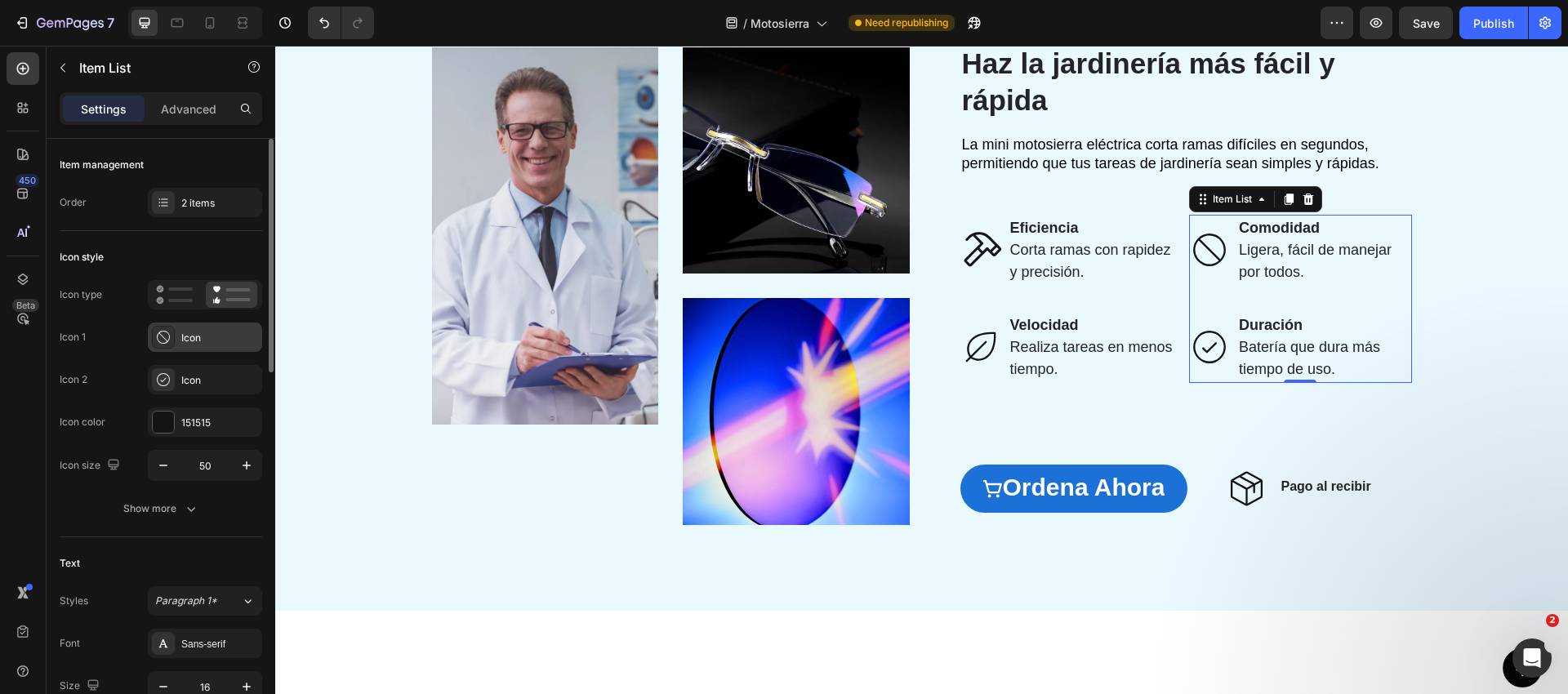
click at [166, 336] on icon at bounding box center [164, 337] width 17 height 17
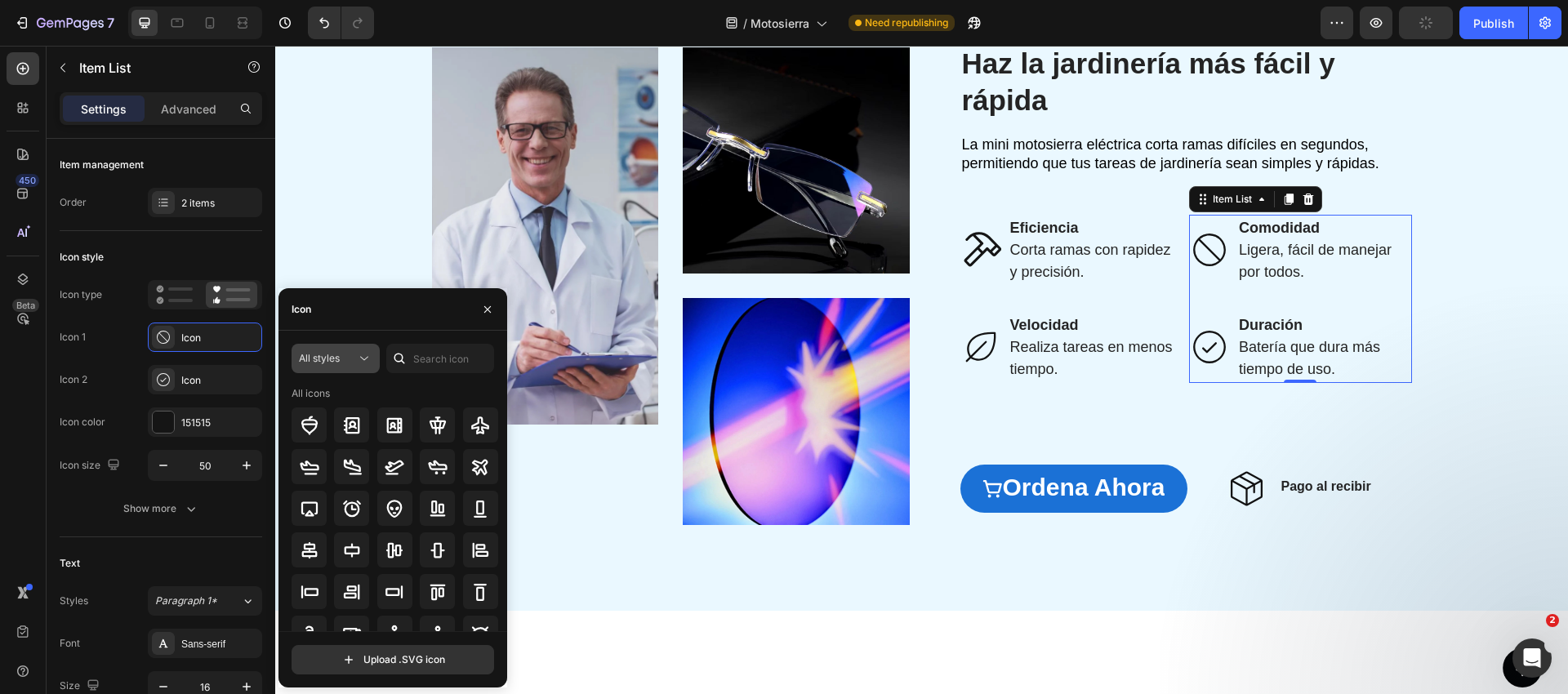
click at [345, 359] on div "All styles" at bounding box center [327, 359] width 57 height 15
click at [335, 354] on span "All styles" at bounding box center [319, 358] width 41 height 12
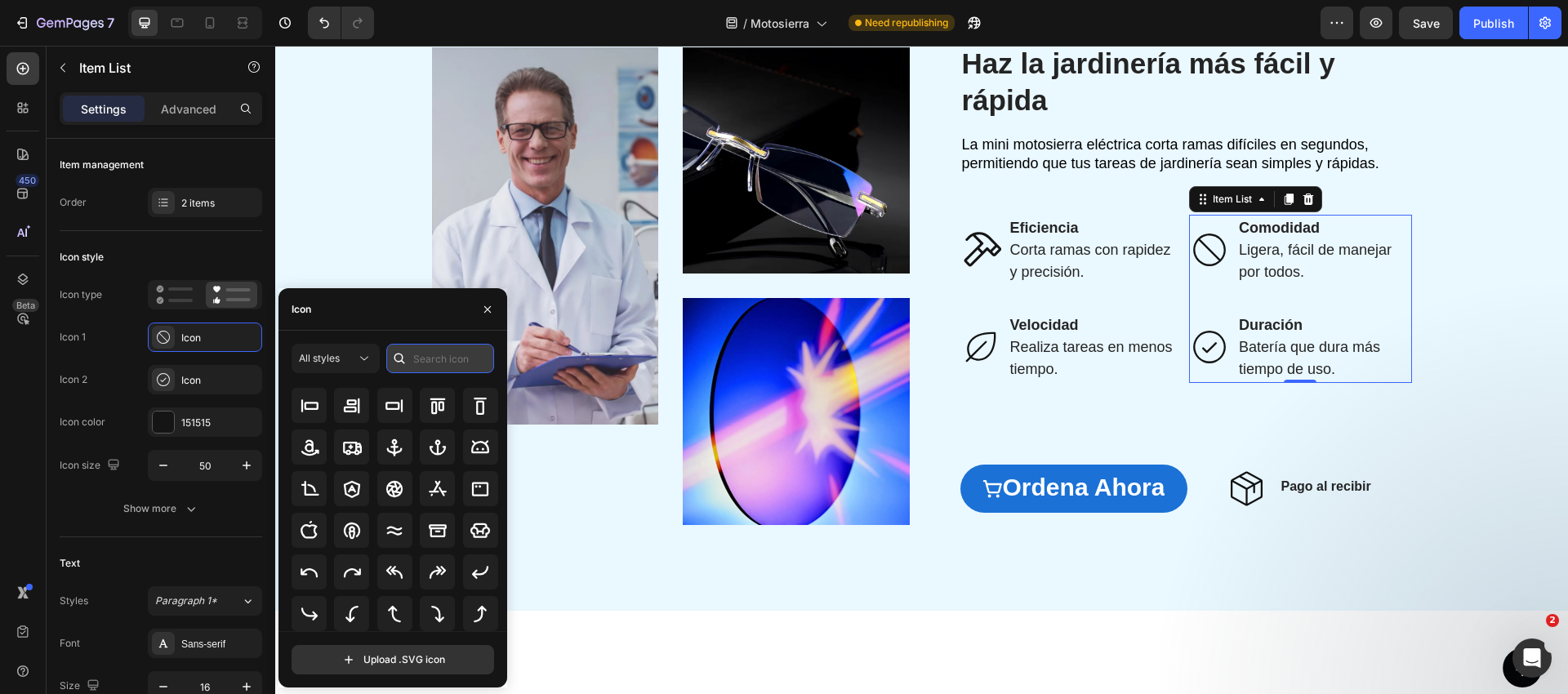
click at [445, 359] on input "text" at bounding box center [440, 358] width 108 height 29
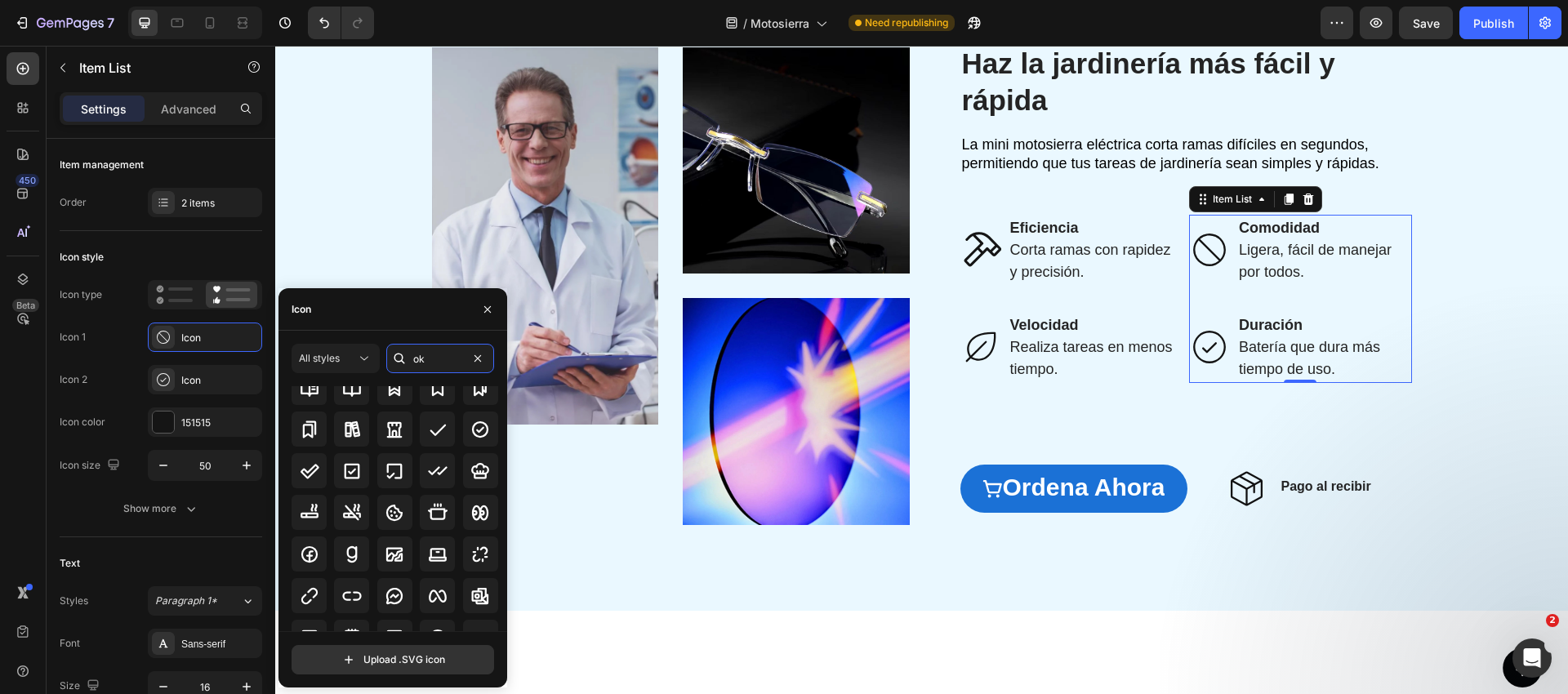
scroll to position [0, 0]
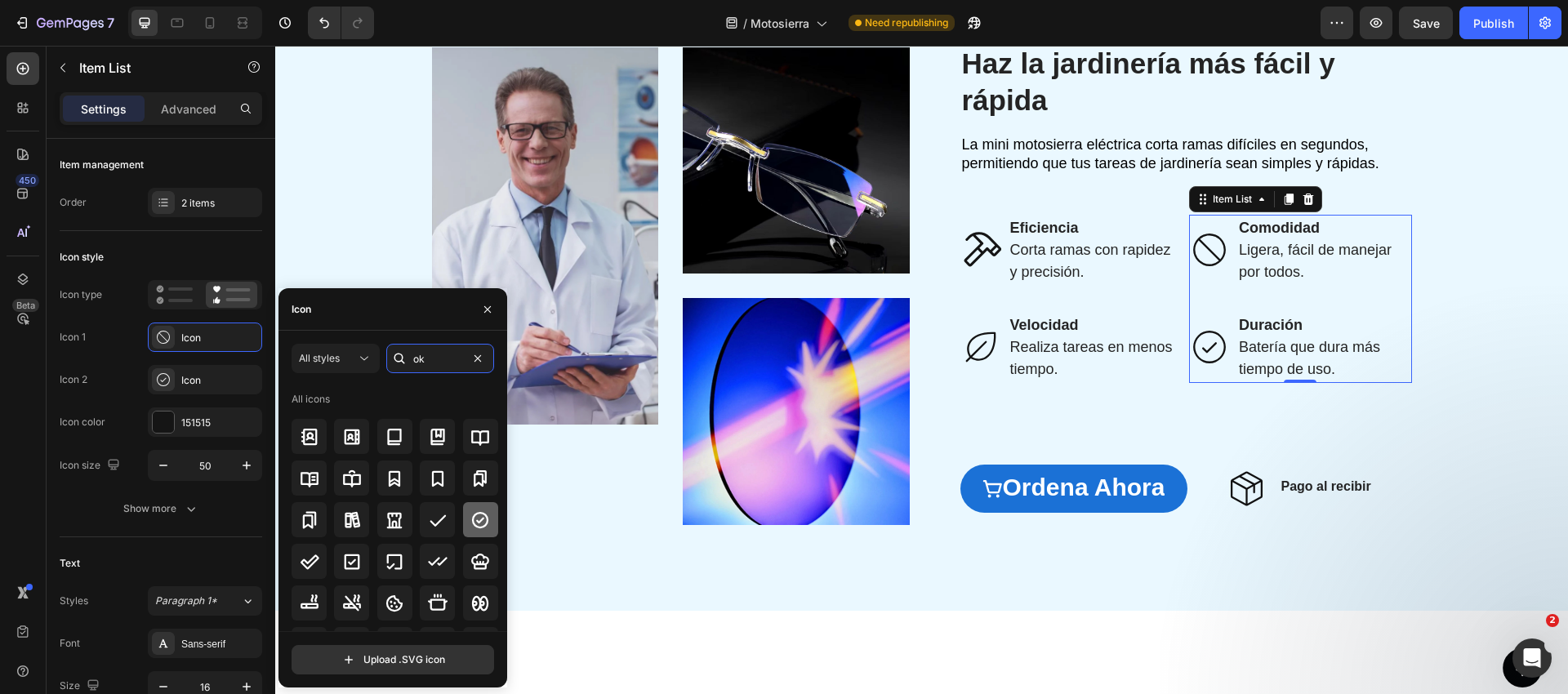
type input "ok"
click at [463, 514] on div at bounding box center [481, 520] width 35 height 35
click at [449, 362] on input "ok" at bounding box center [440, 358] width 108 height 29
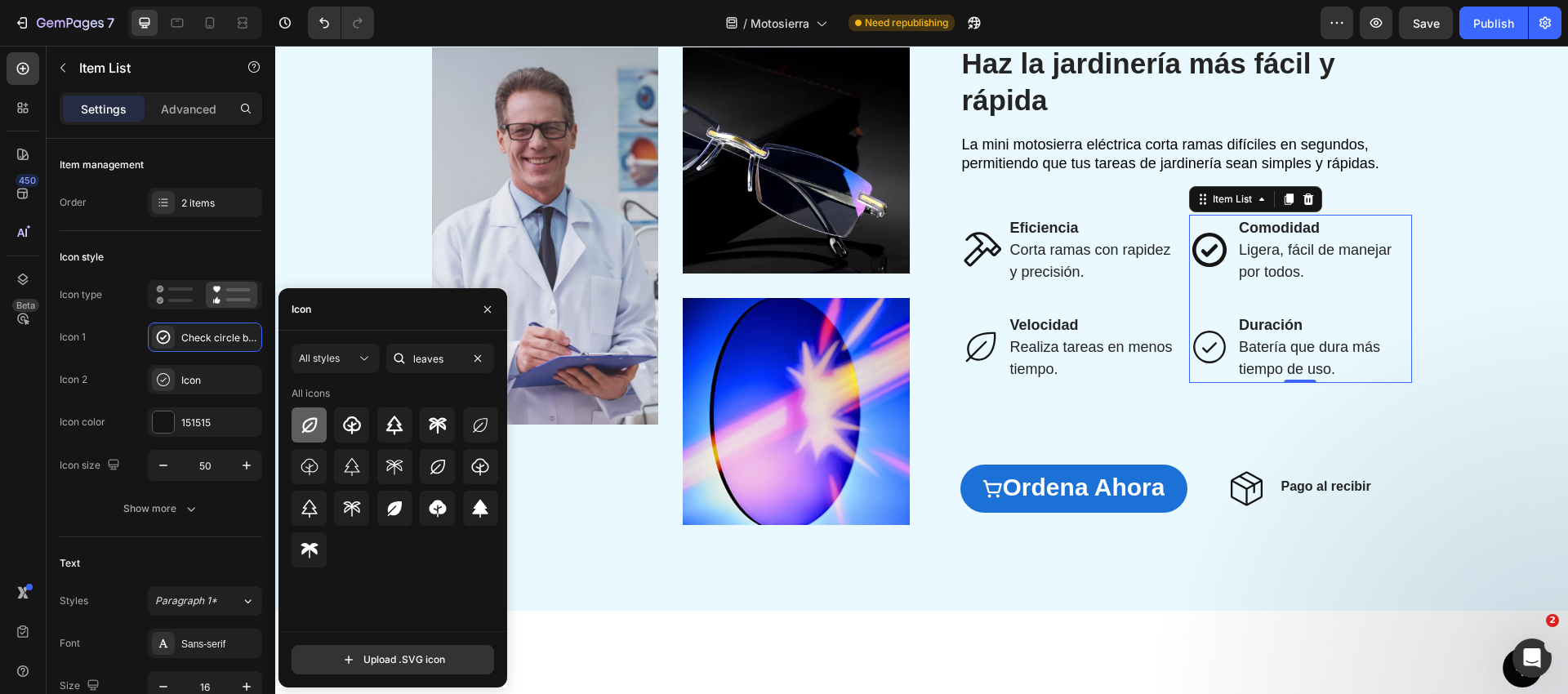
click at [308, 425] on icon at bounding box center [309, 425] width 16 height 16
type input "l"
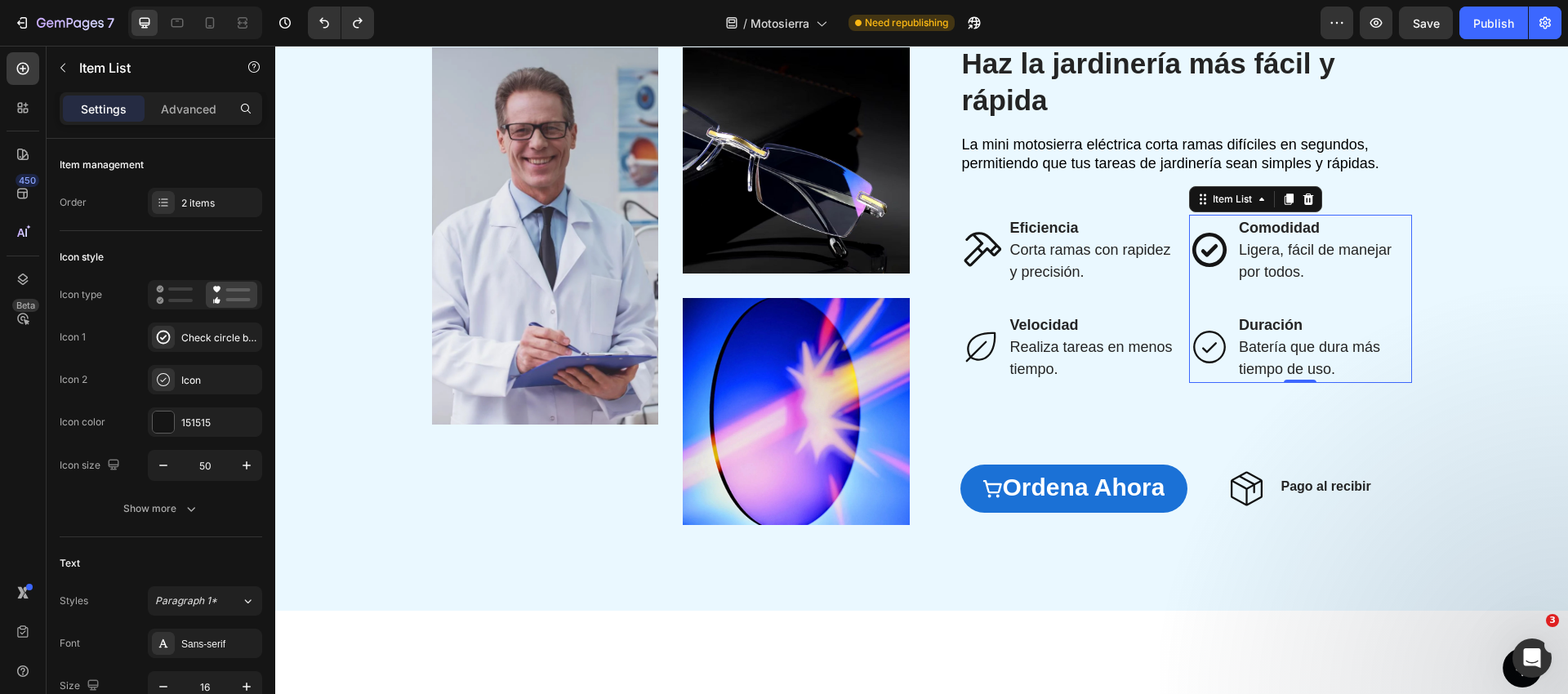
click at [1199, 339] on icon at bounding box center [1209, 346] width 41 height 41
click at [1225, 346] on icon at bounding box center [1209, 346] width 32 height 32
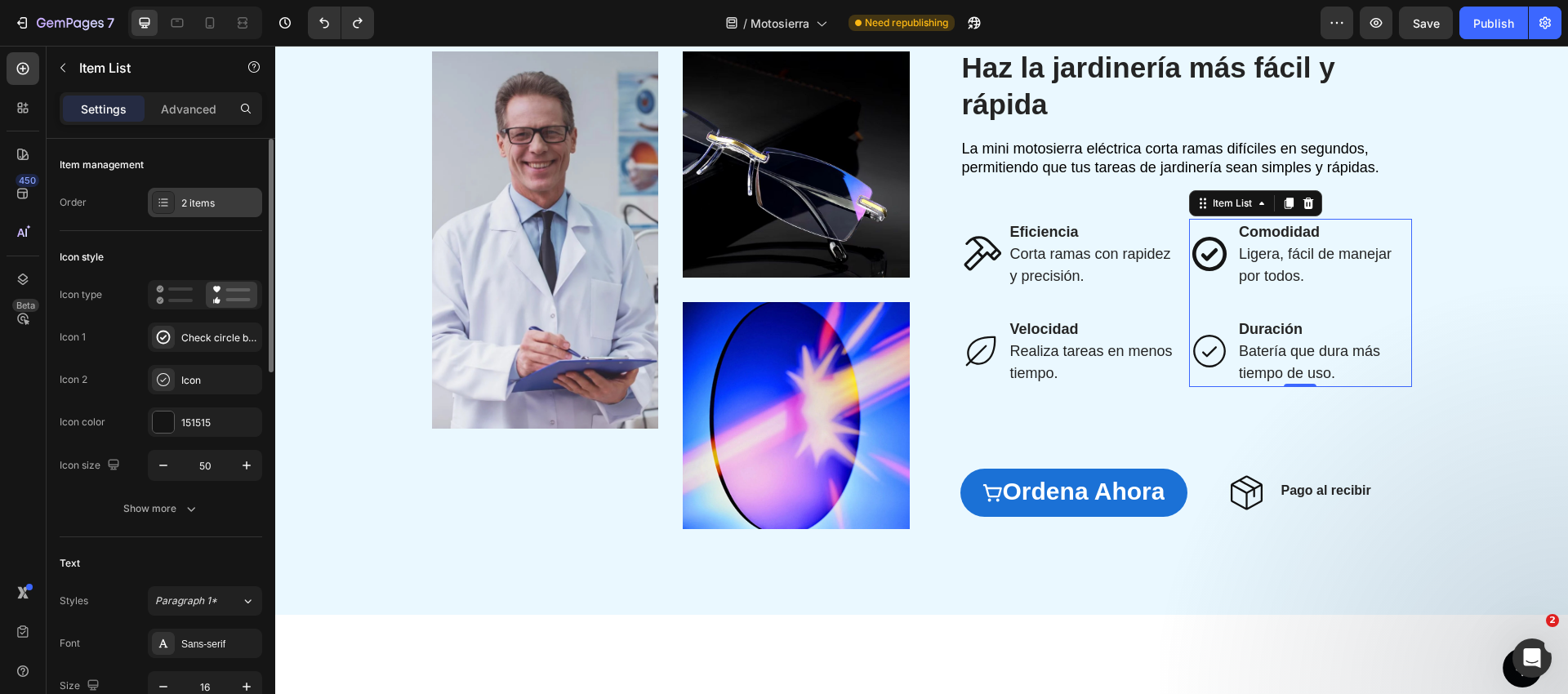
click at [211, 197] on div "2 items" at bounding box center [219, 203] width 76 height 15
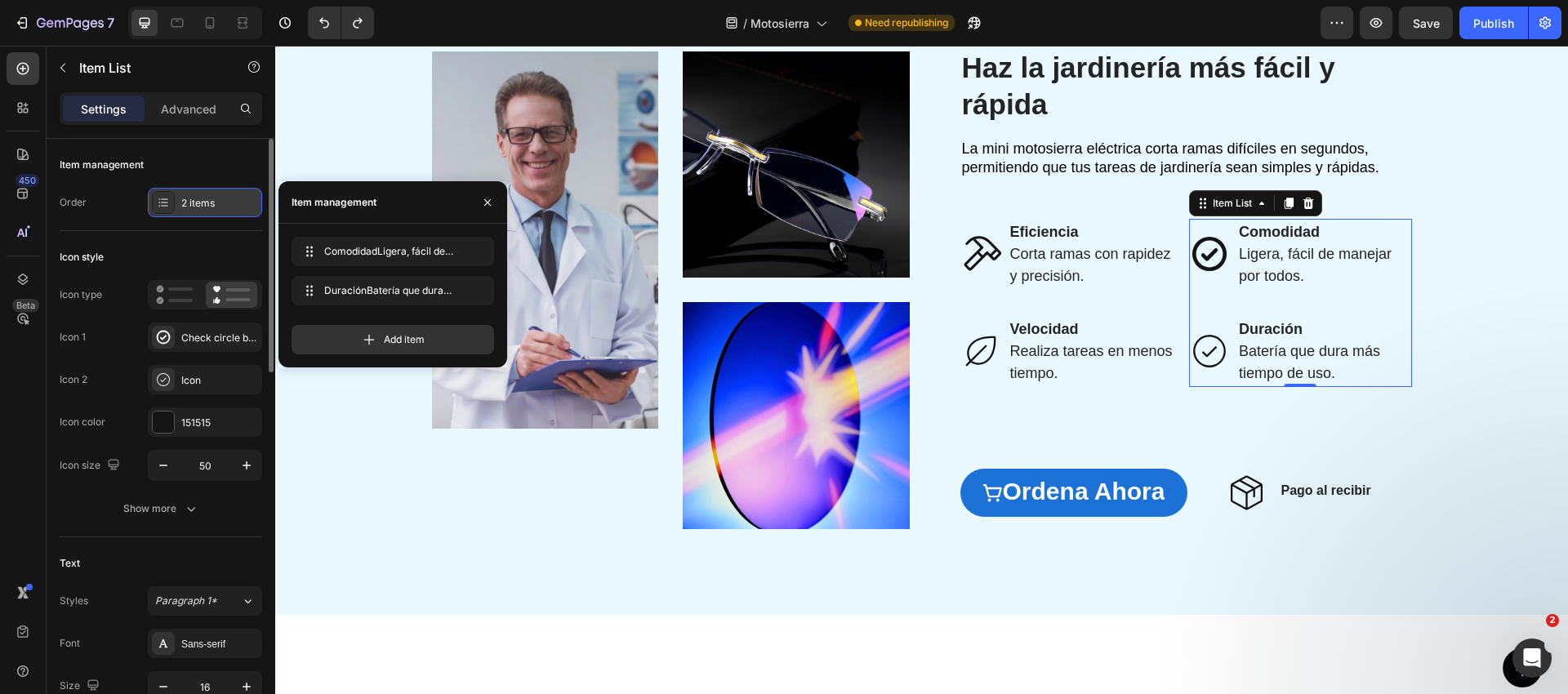
click at [203, 210] on div "2 items" at bounding box center [219, 203] width 76 height 15
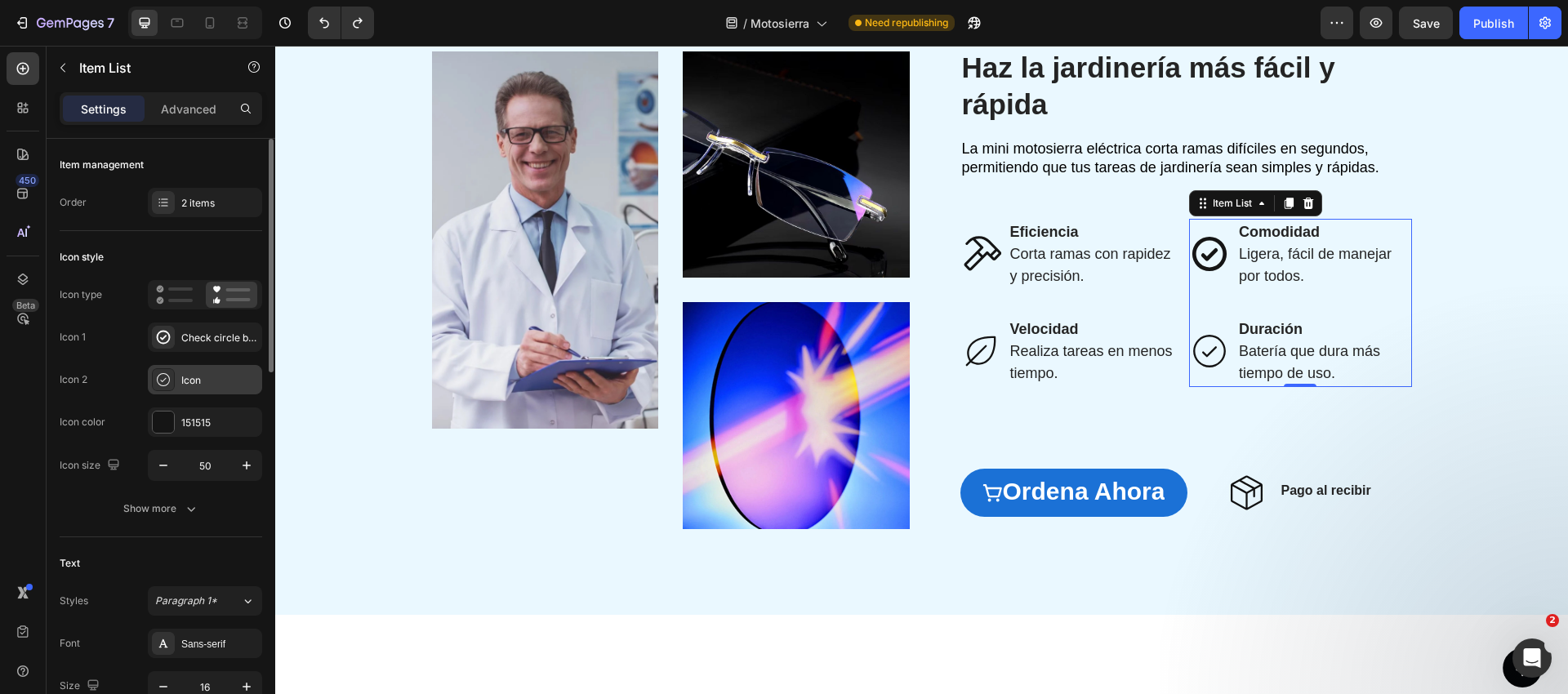
click at [197, 383] on div "Icon" at bounding box center [219, 381] width 76 height 15
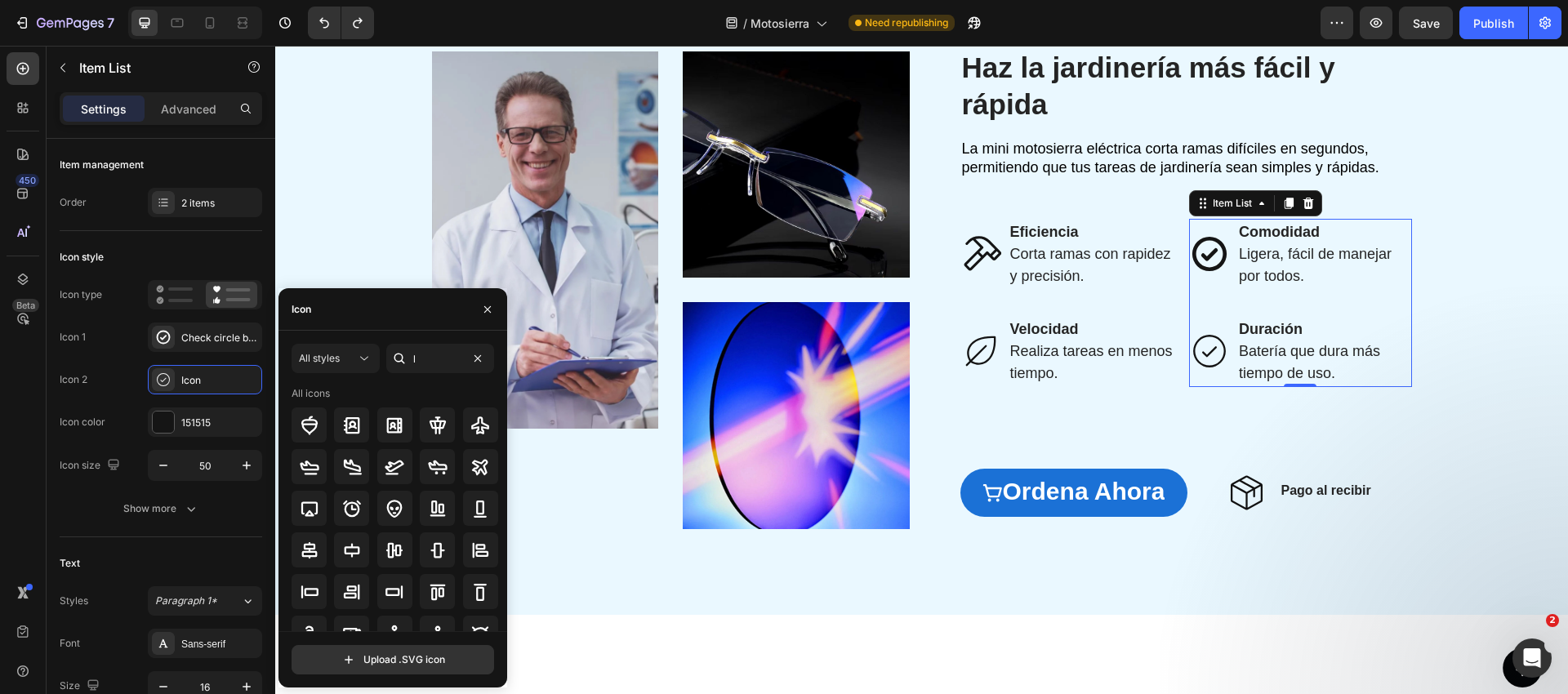
click at [407, 364] on icon at bounding box center [399, 359] width 17 height 17
click at [438, 357] on input "l" at bounding box center [440, 358] width 108 height 29
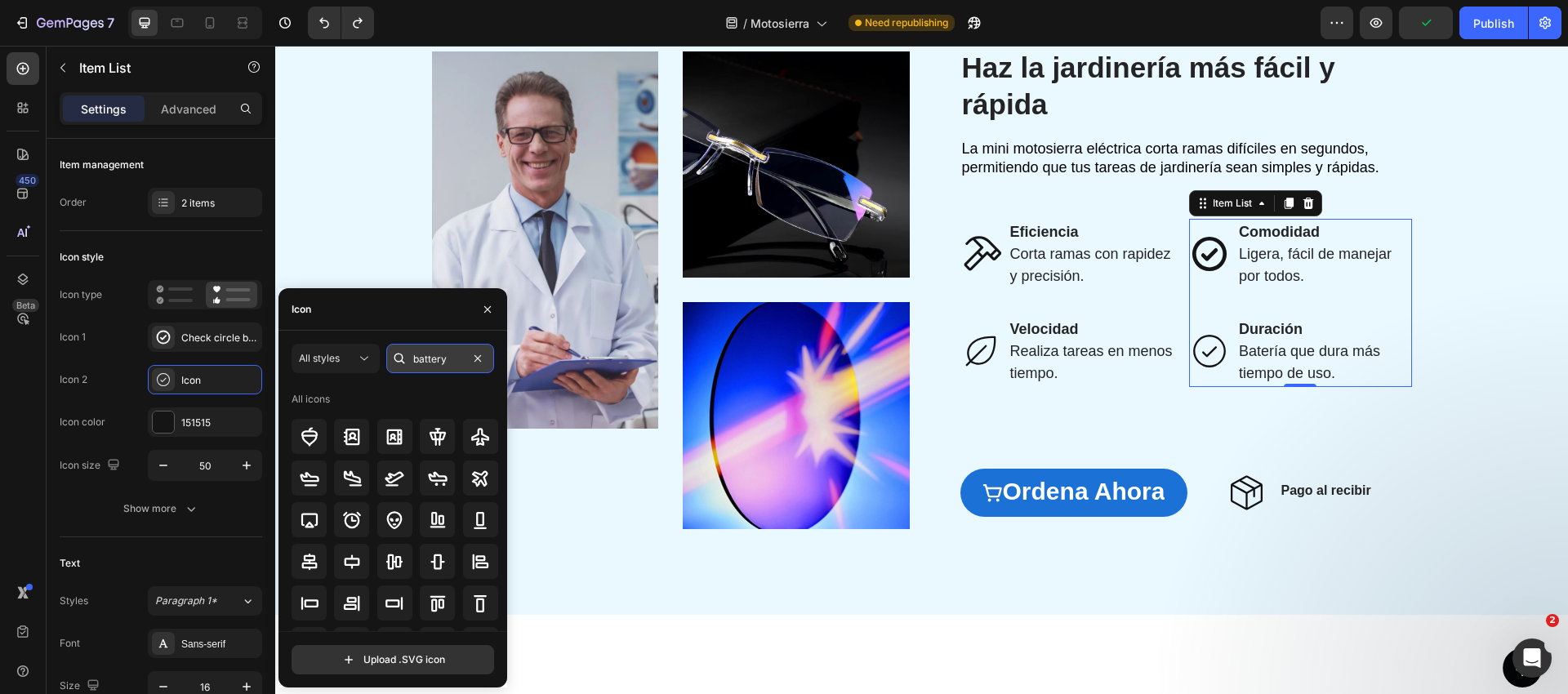
type input "battery"
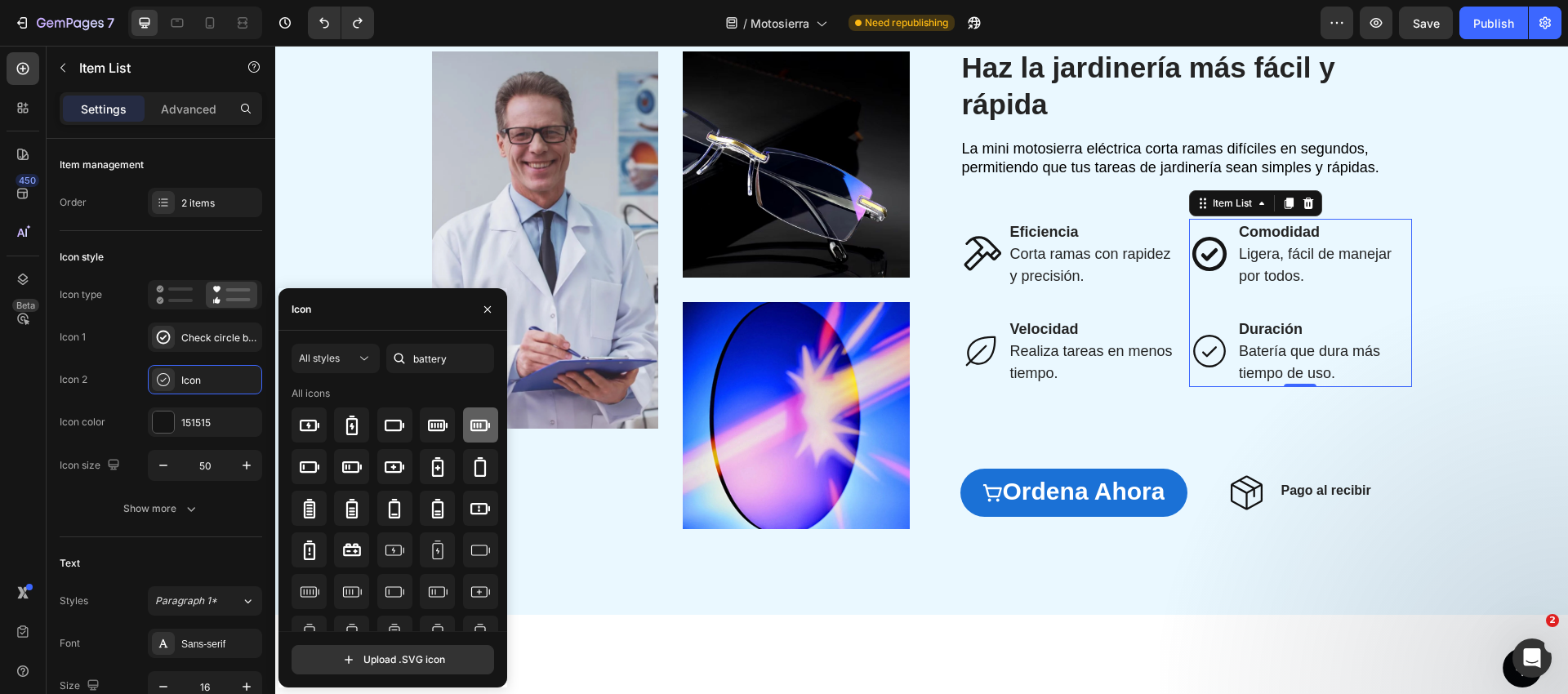
click at [471, 426] on icon at bounding box center [481, 426] width 20 height 20
click at [439, 425] on icon at bounding box center [437, 426] width 20 height 20
click at [976, 260] on icon at bounding box center [980, 253] width 41 height 41
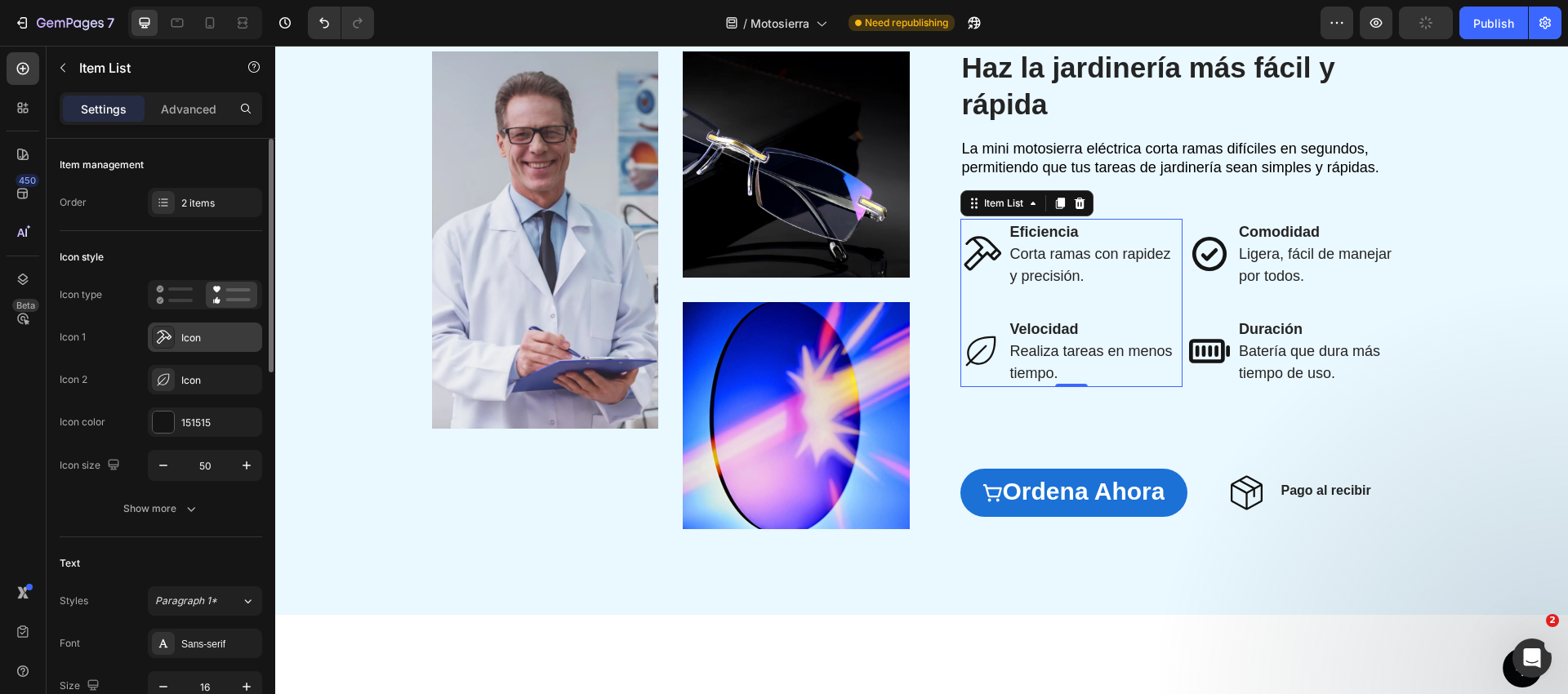
click at [189, 340] on div "Icon" at bounding box center [219, 338] width 76 height 15
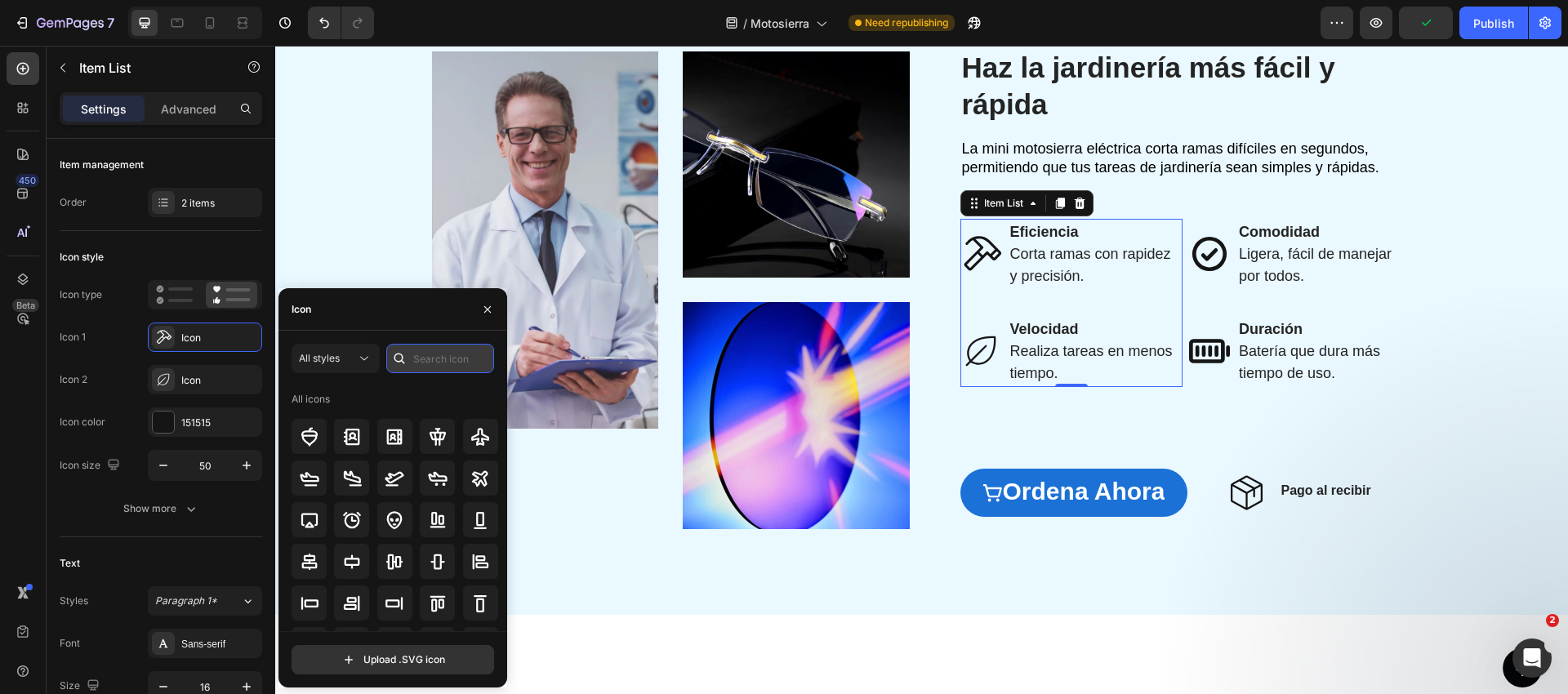
click at [413, 359] on input "text" at bounding box center [440, 358] width 108 height 29
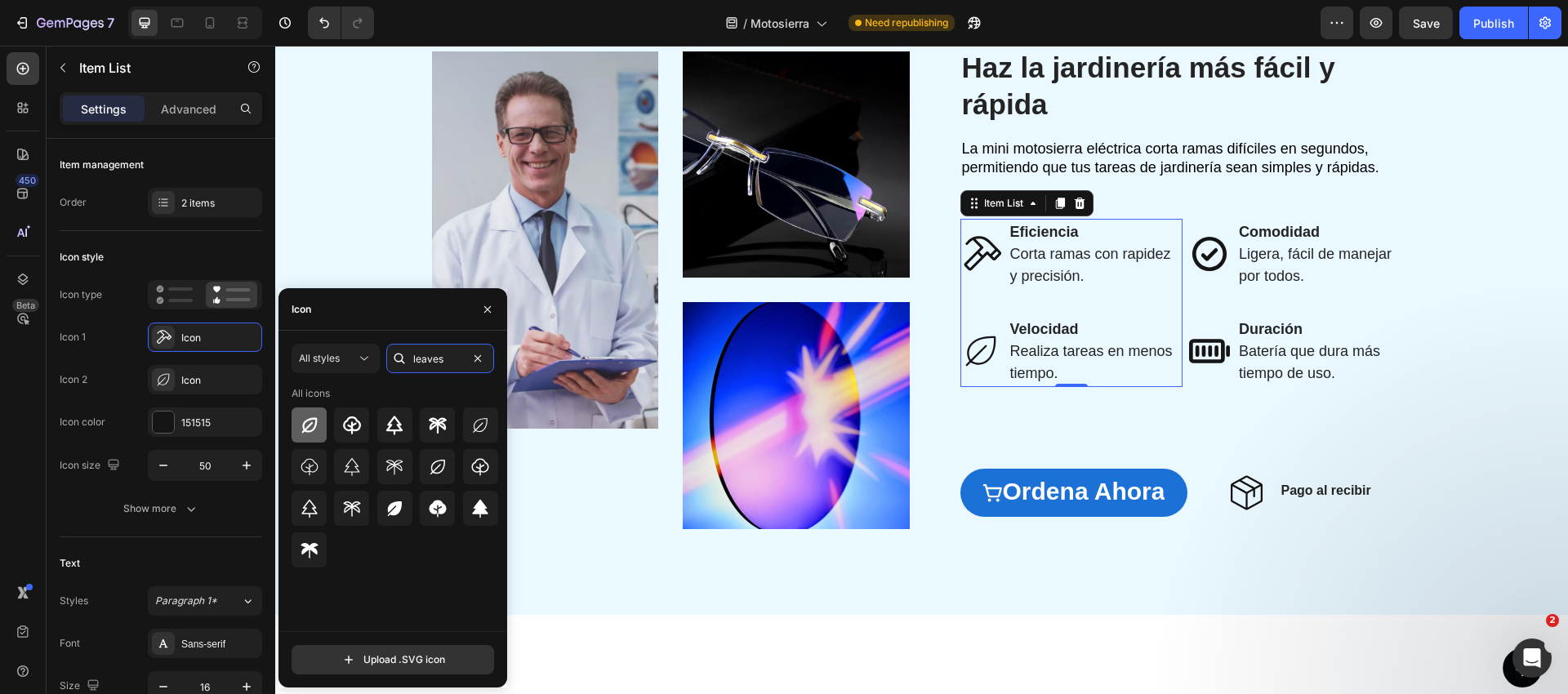
type input "leaves"
click at [315, 425] on icon at bounding box center [309, 425] width 16 height 16
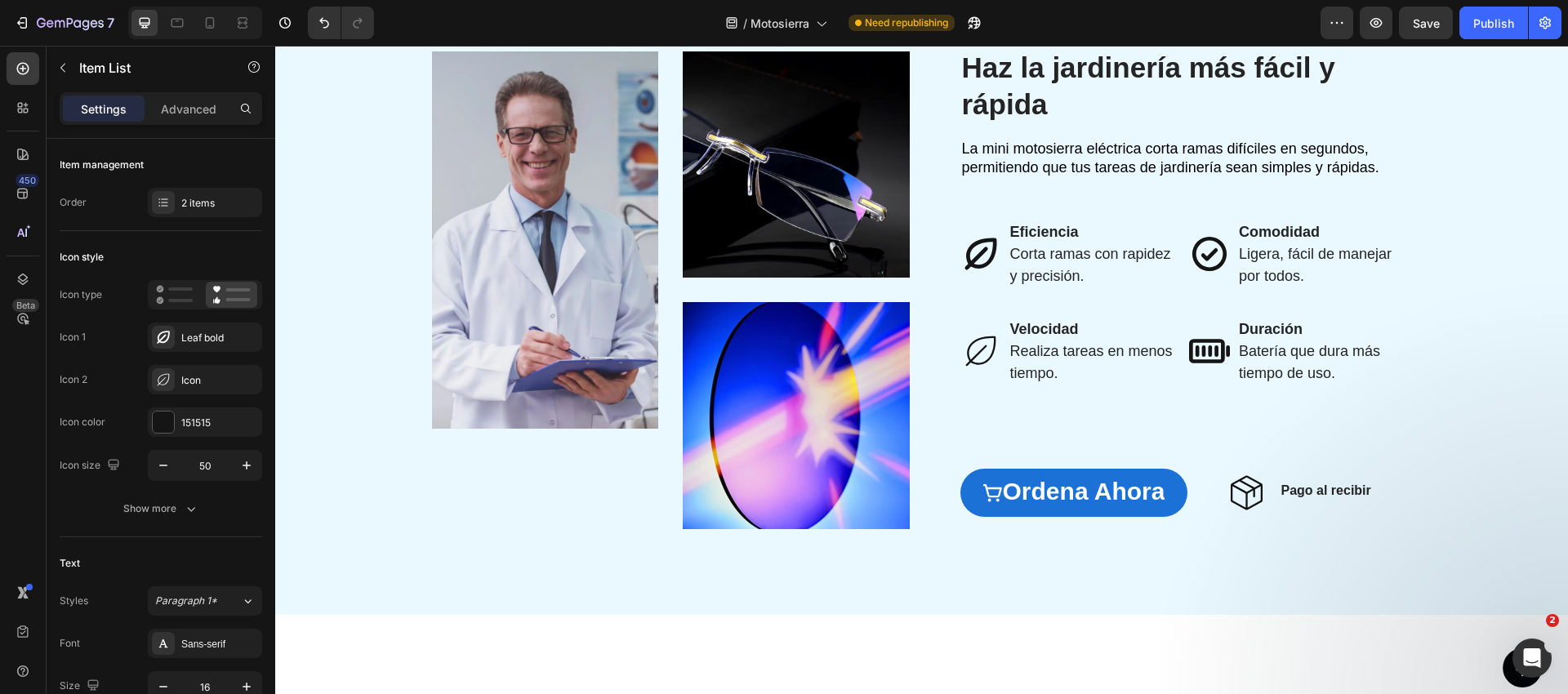
click at [972, 344] on icon at bounding box center [980, 350] width 41 height 41
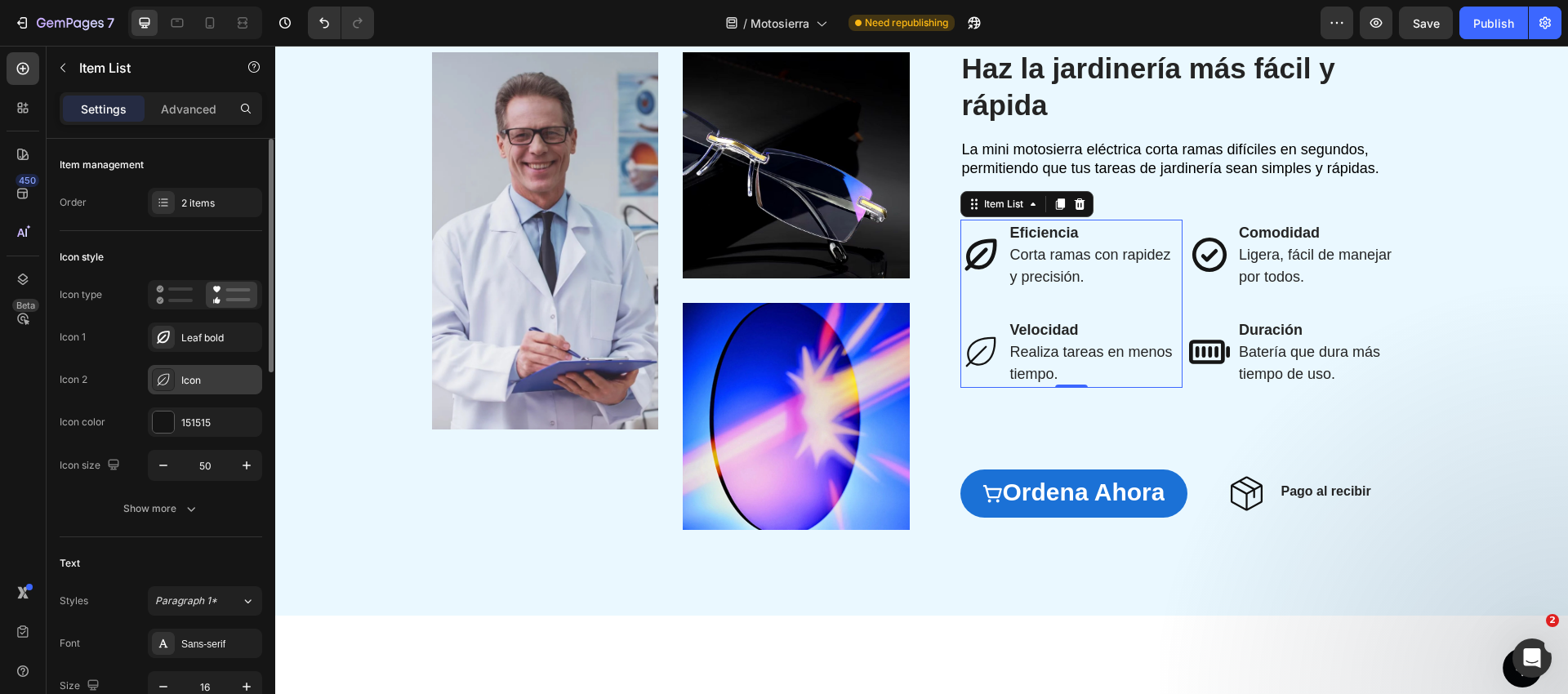
click at [178, 381] on div "Icon" at bounding box center [205, 379] width 115 height 29
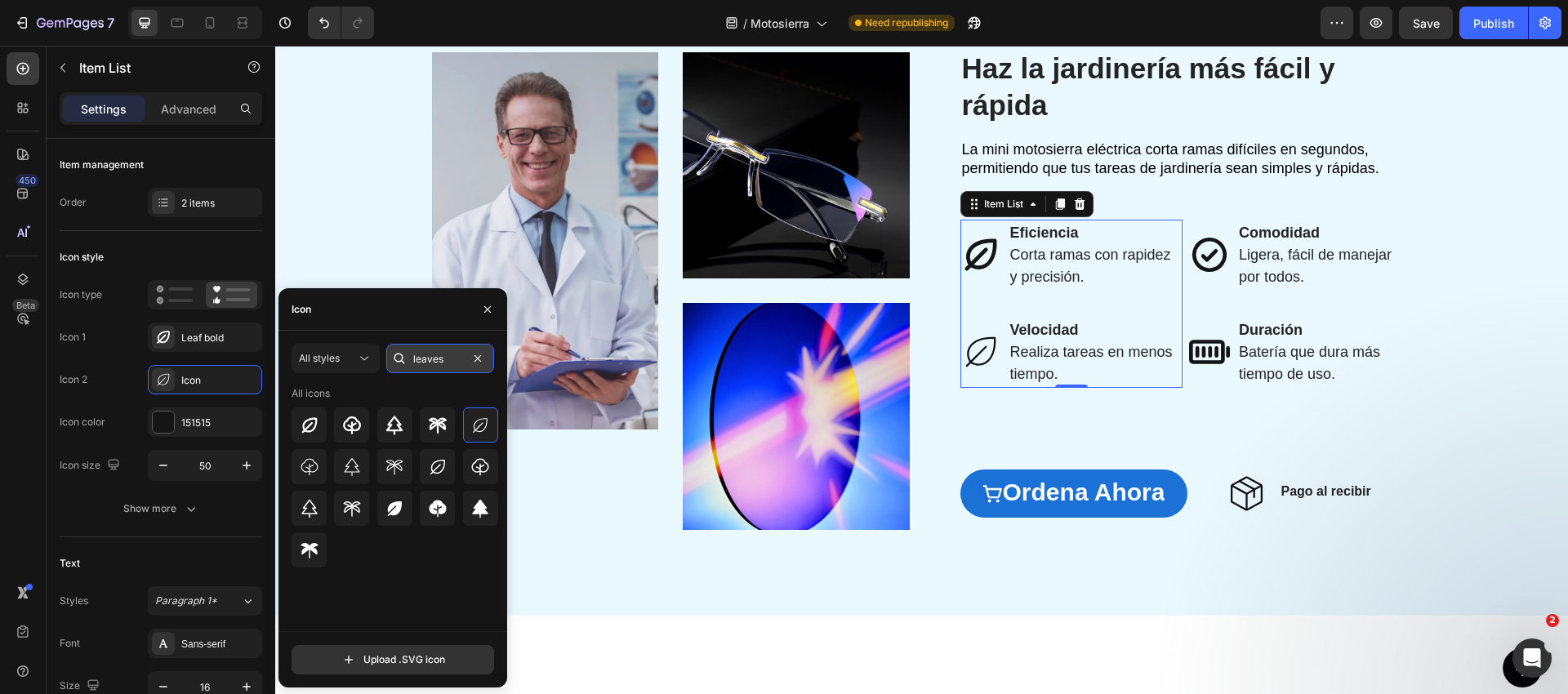
click at [439, 358] on input "leaves" at bounding box center [440, 358] width 108 height 29
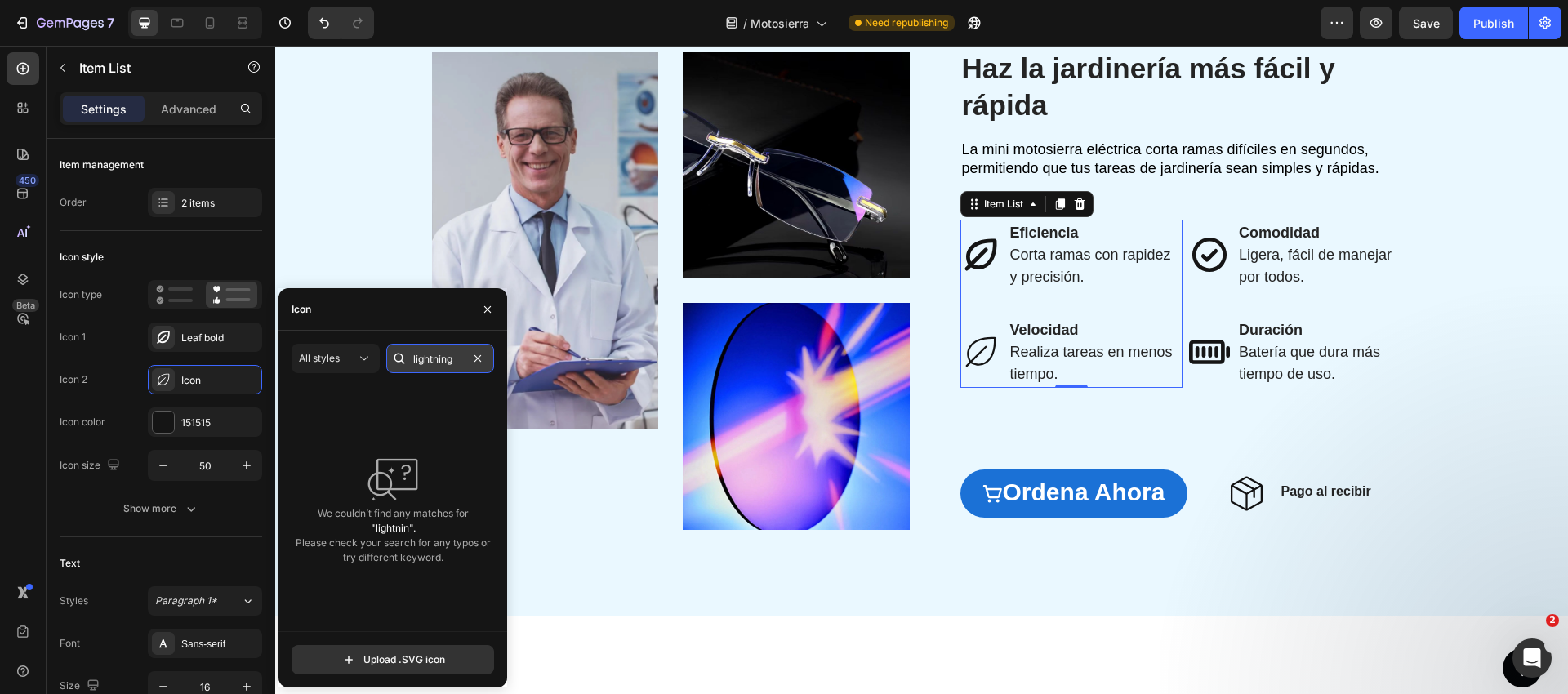
type input "lightning"
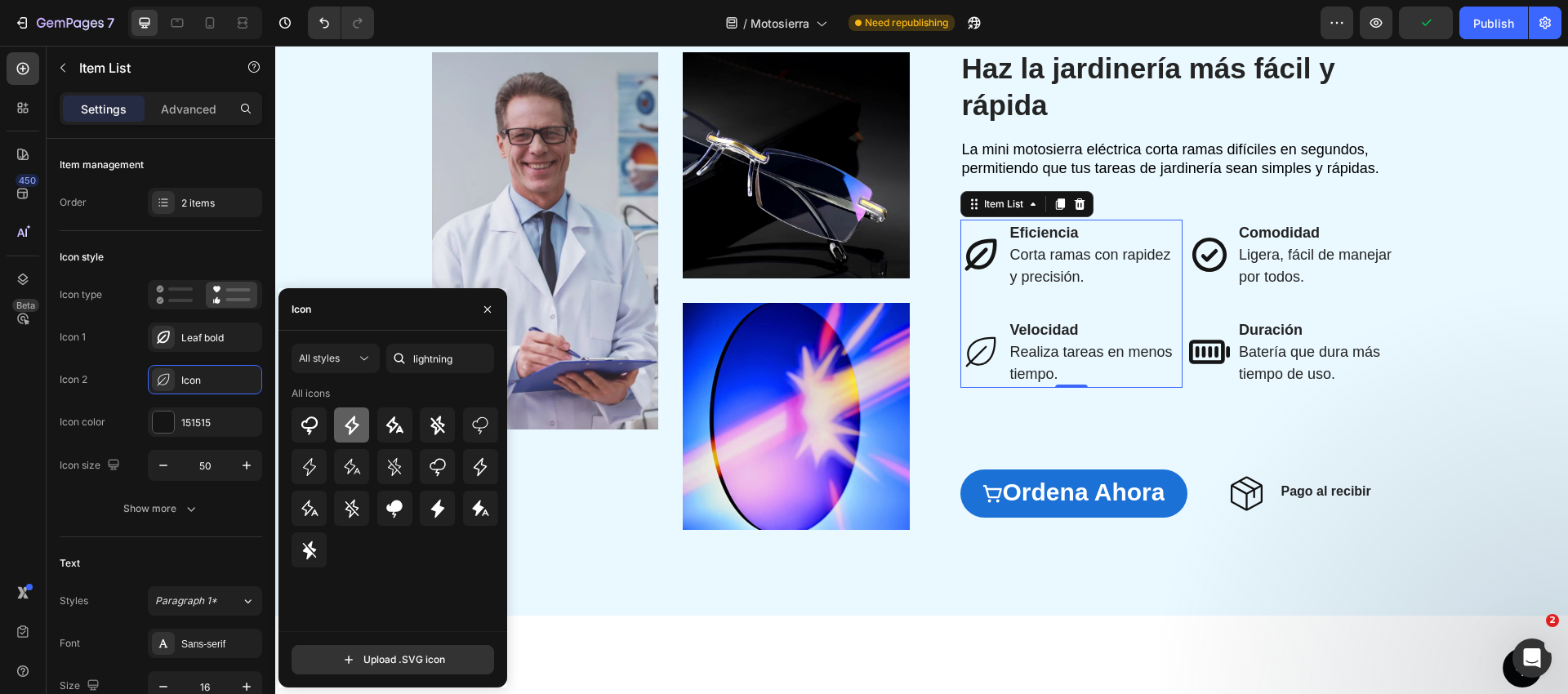
click at [355, 431] on icon at bounding box center [352, 426] width 20 height 20
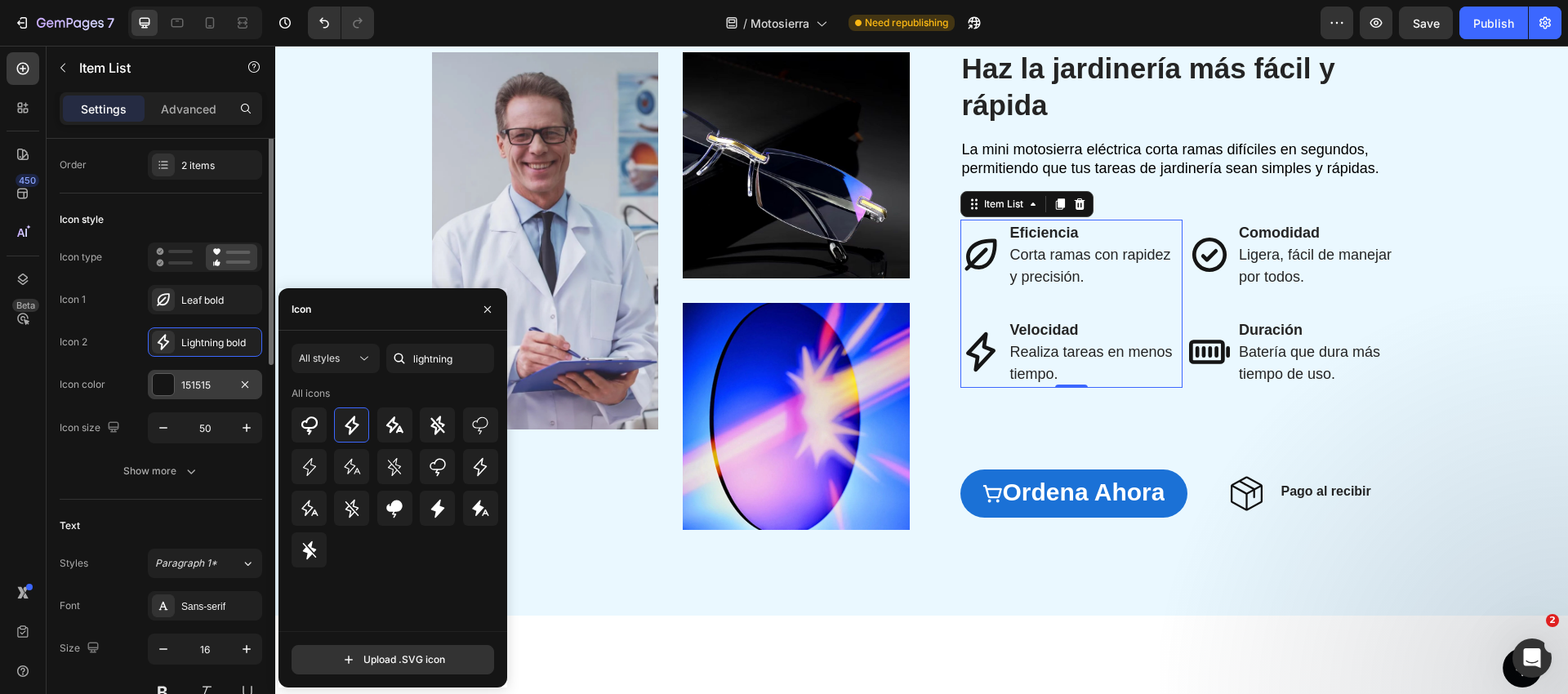
scroll to position [39, 0]
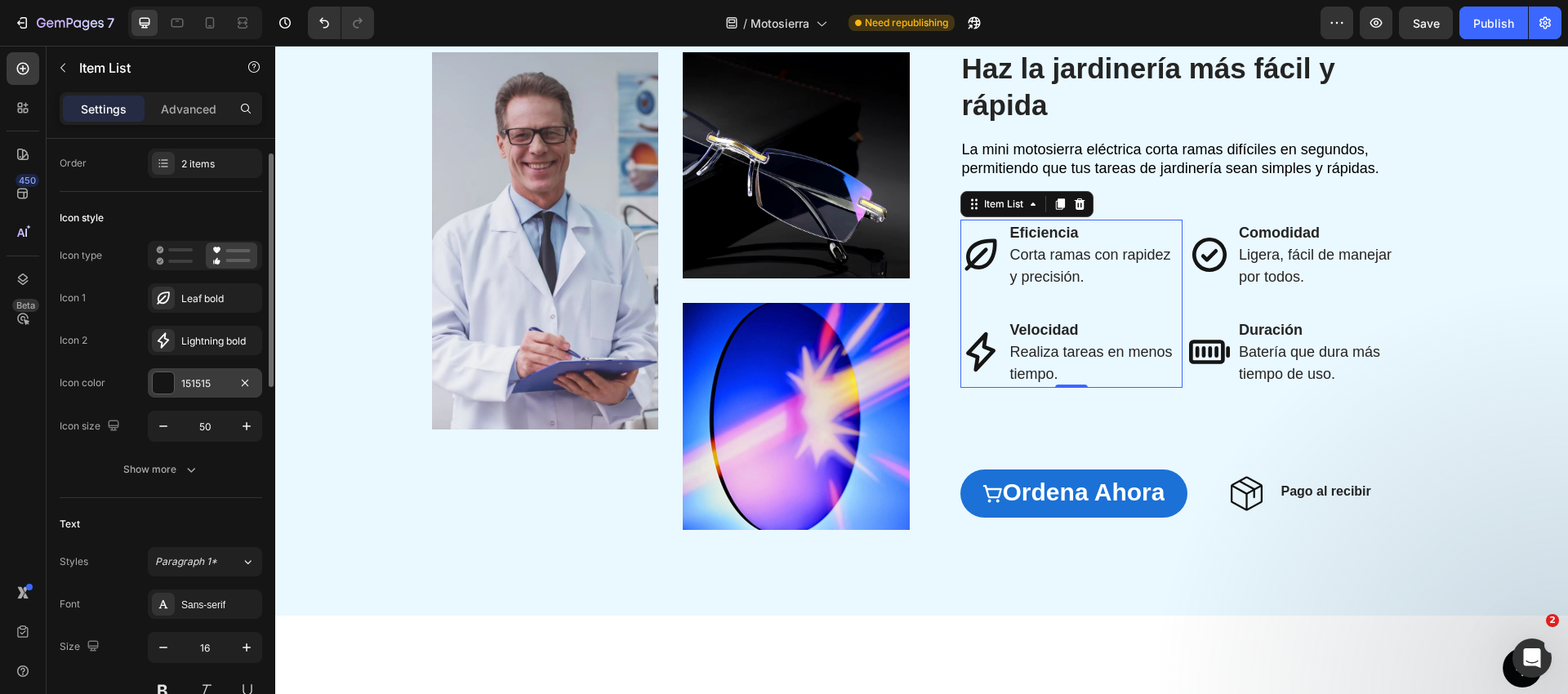
click at [169, 375] on div at bounding box center [164, 384] width 22 height 22
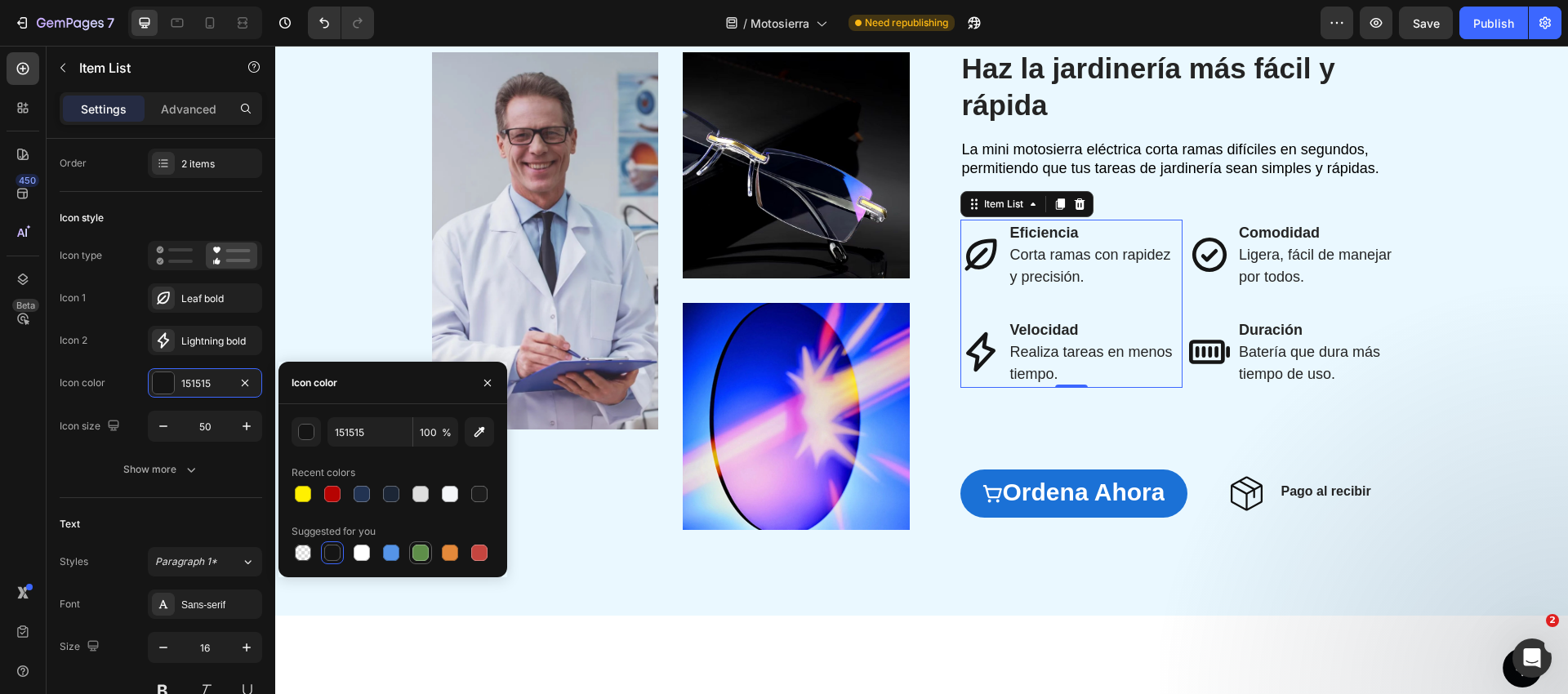
click at [415, 555] on div at bounding box center [421, 553] width 17 height 17
type input "5E8E49"
click at [1212, 293] on div "Comodidad Ligera, fácil de manejar por todos. Duración Batería que dura más tie…" at bounding box center [1300, 304] width 223 height 169
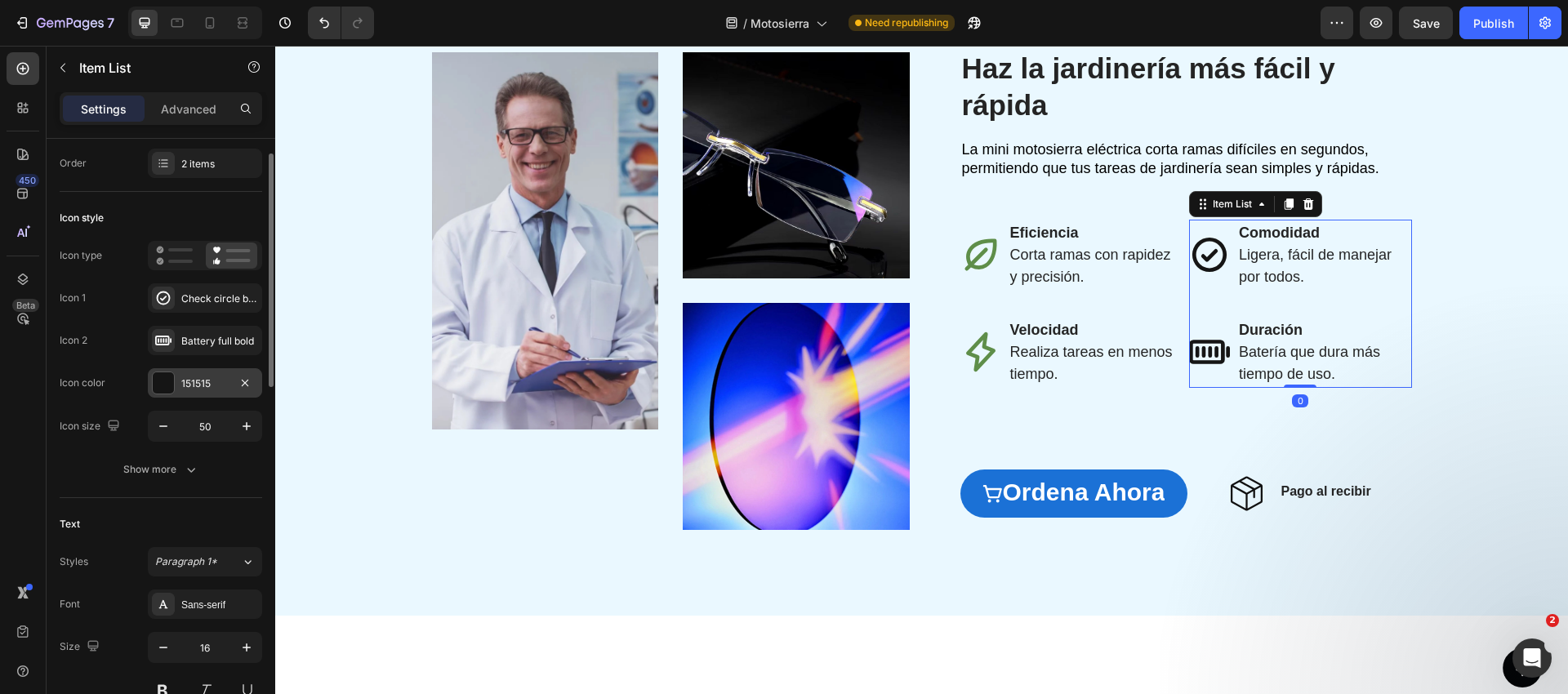
click at [179, 381] on div "151515" at bounding box center [205, 383] width 115 height 29
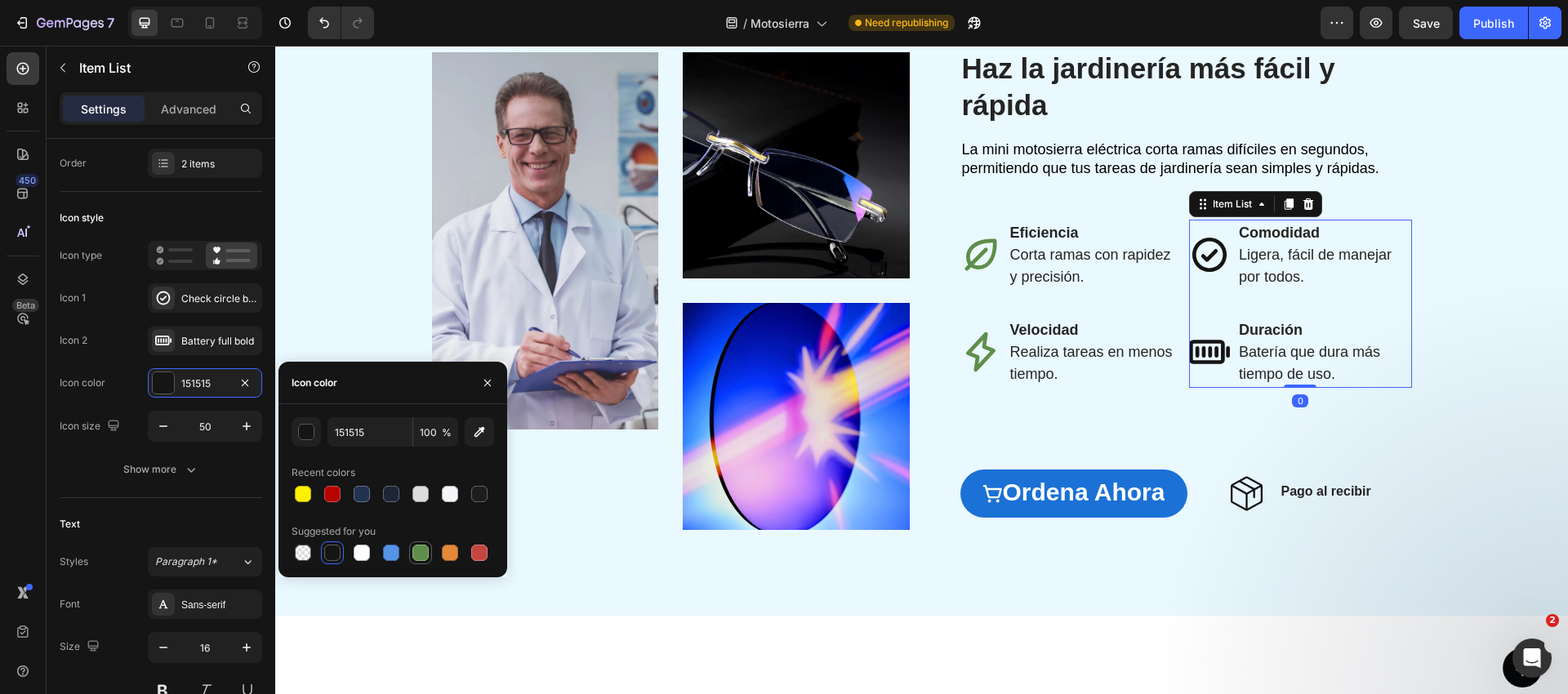
click at [419, 549] on div at bounding box center [421, 553] width 17 height 17
type input "5E8E49"
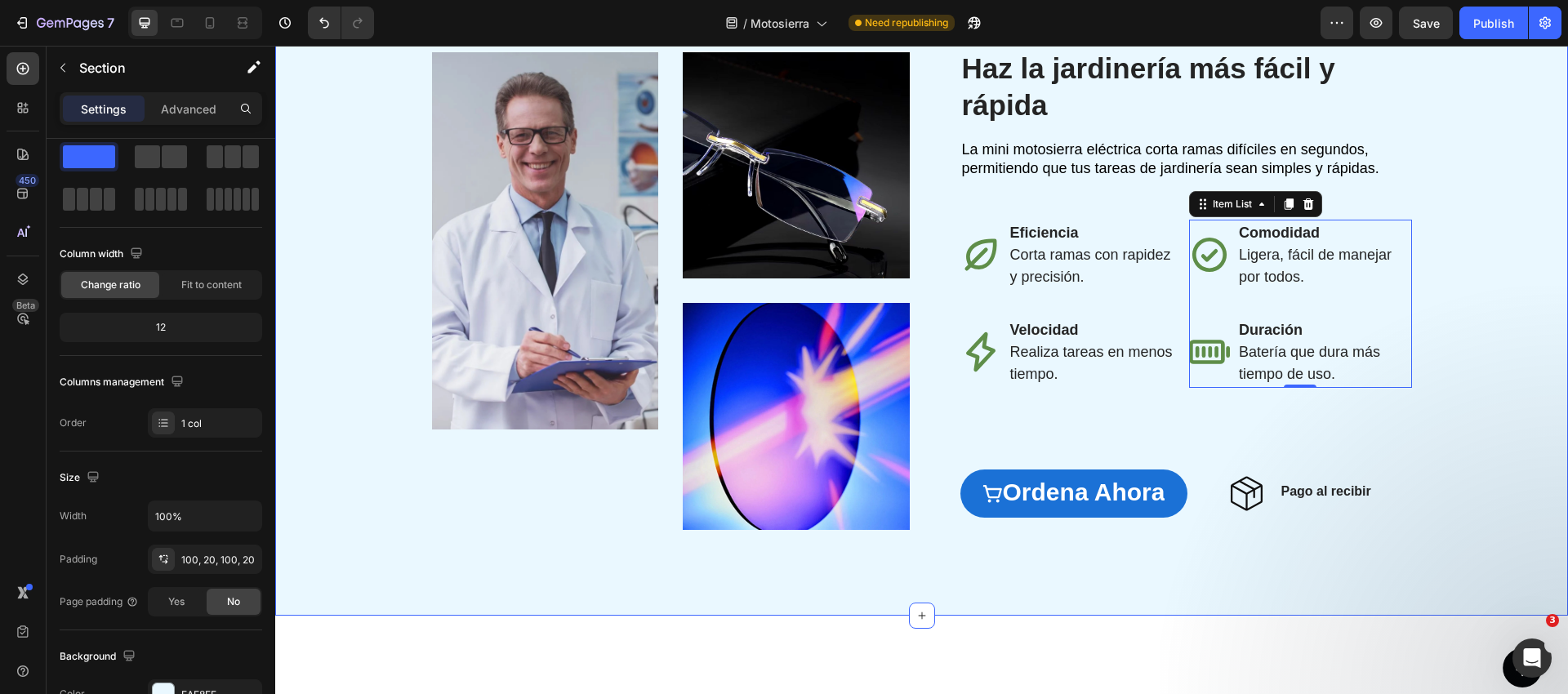
click at [1483, 337] on div "Image Image Image Row ⁠⁠⁠⁠⁠⁠⁠ Haz la jardinería más fácil y rápida Heading La m…" at bounding box center [921, 291] width 1260 height 486
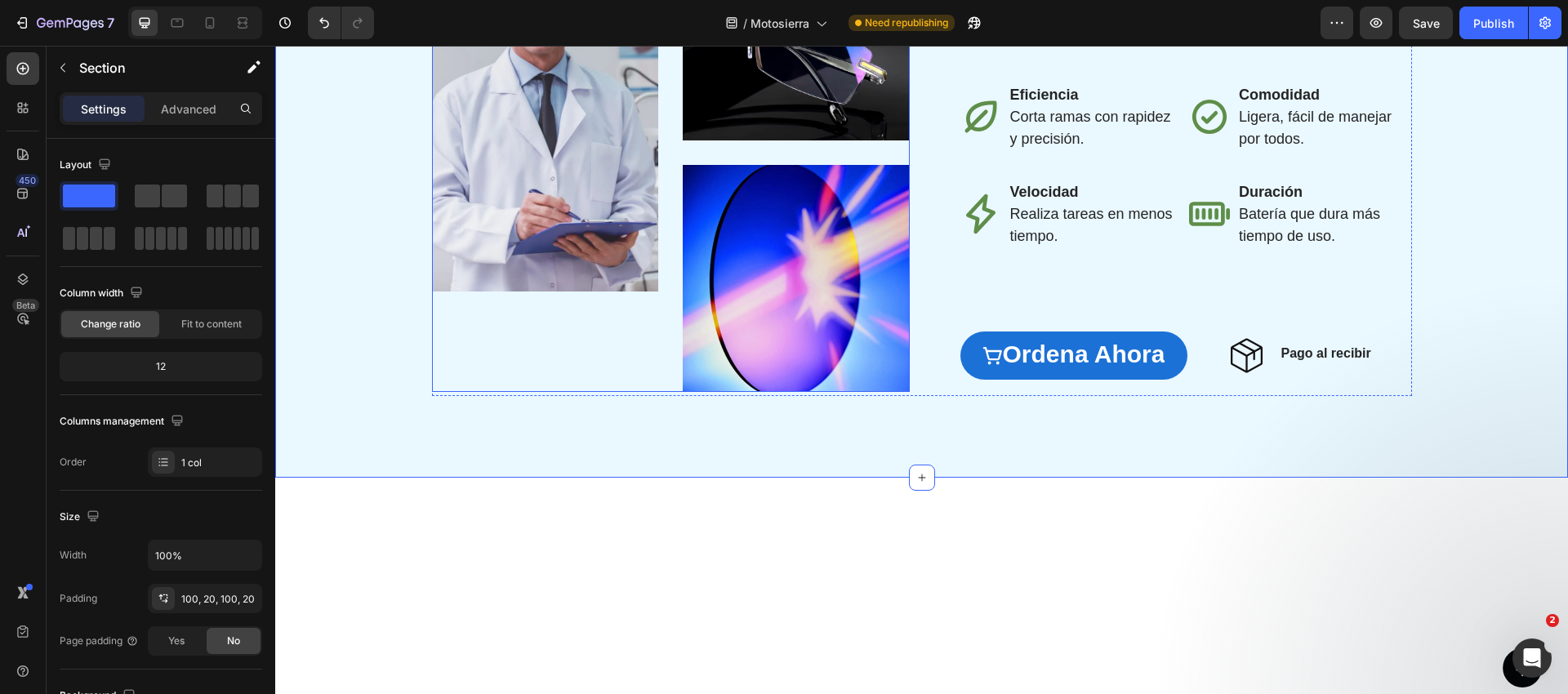
scroll to position [2332, 0]
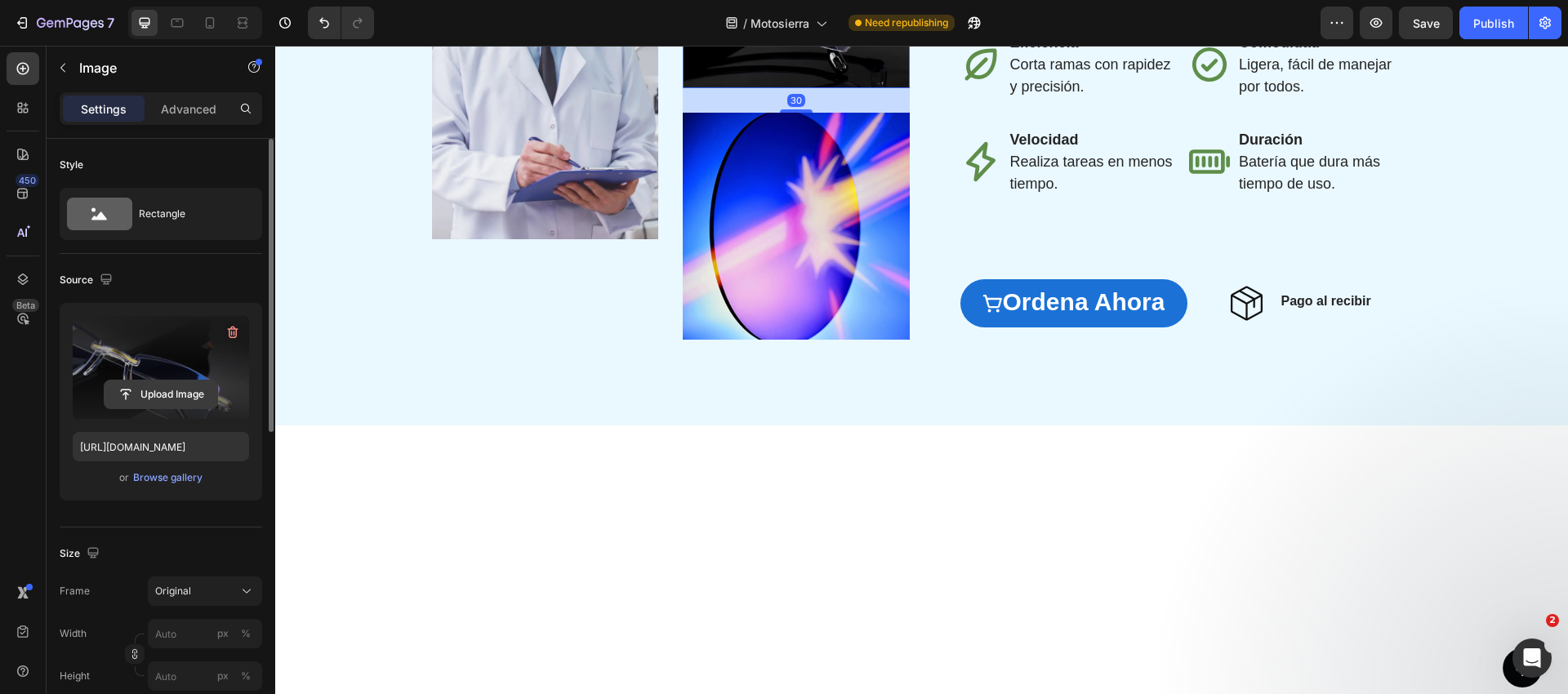
click at [139, 397] on input "file" at bounding box center [161, 393] width 113 height 27
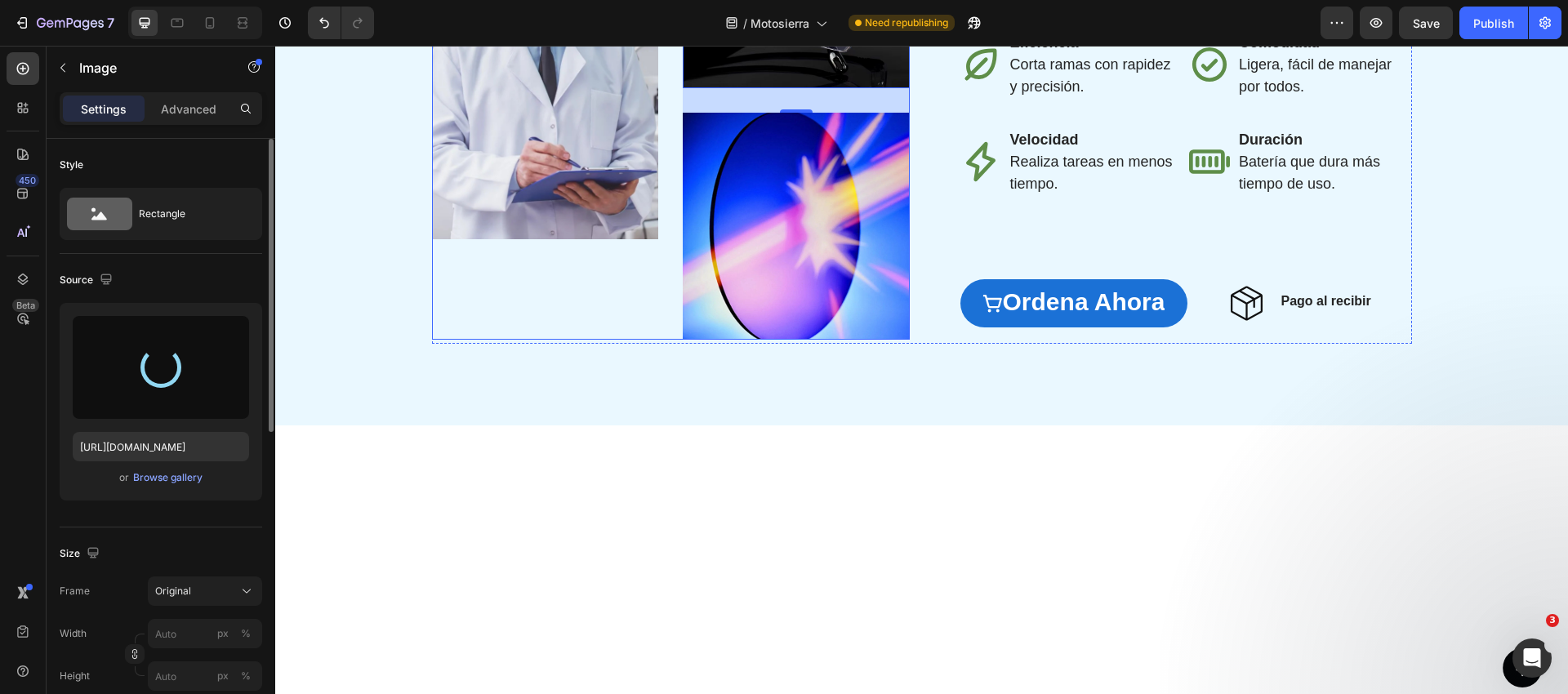
type input "[URL][DOMAIN_NAME]"
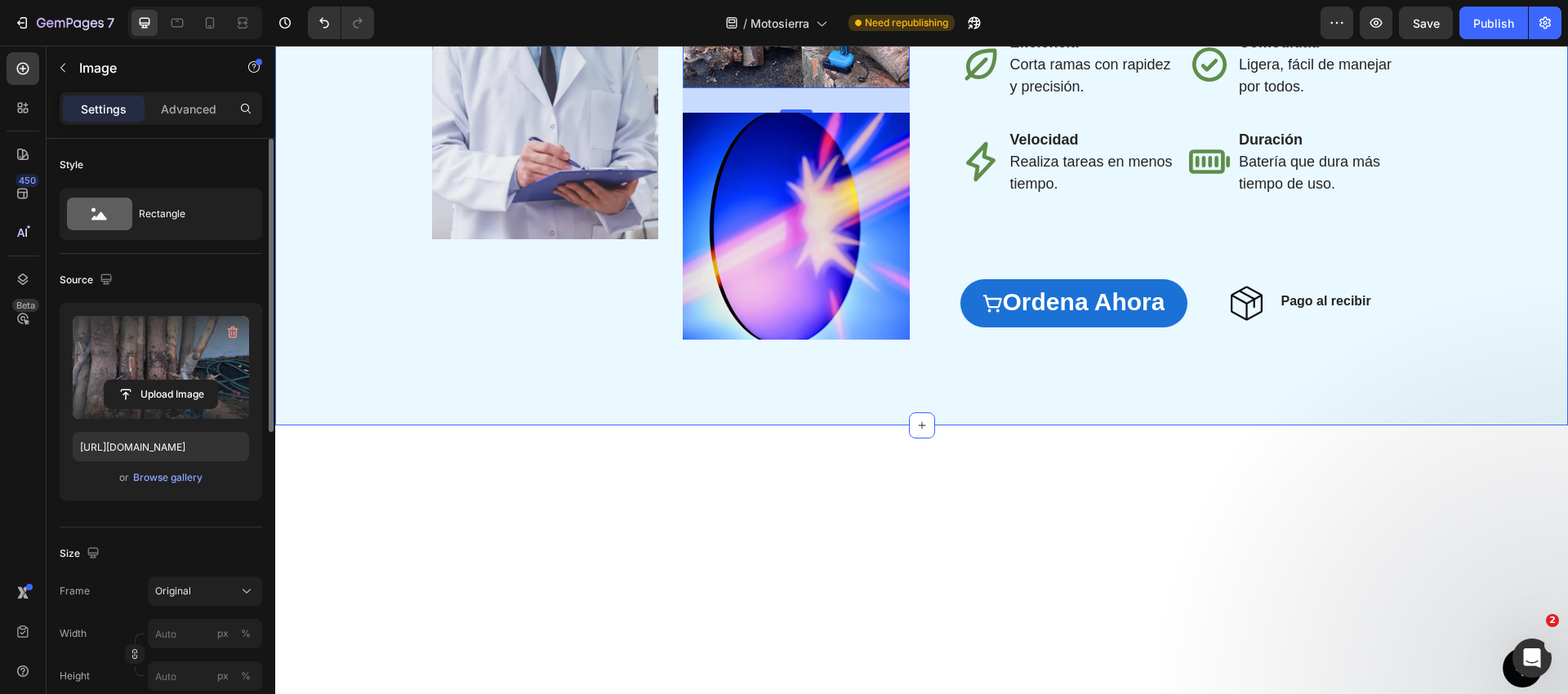
click at [608, 78] on div "Image Image 30 Image Row ⁠⁠⁠⁠⁠⁠⁠ Haz la jardinería más fácil y rápida Heading L…" at bounding box center [921, 100] width 1292 height 649
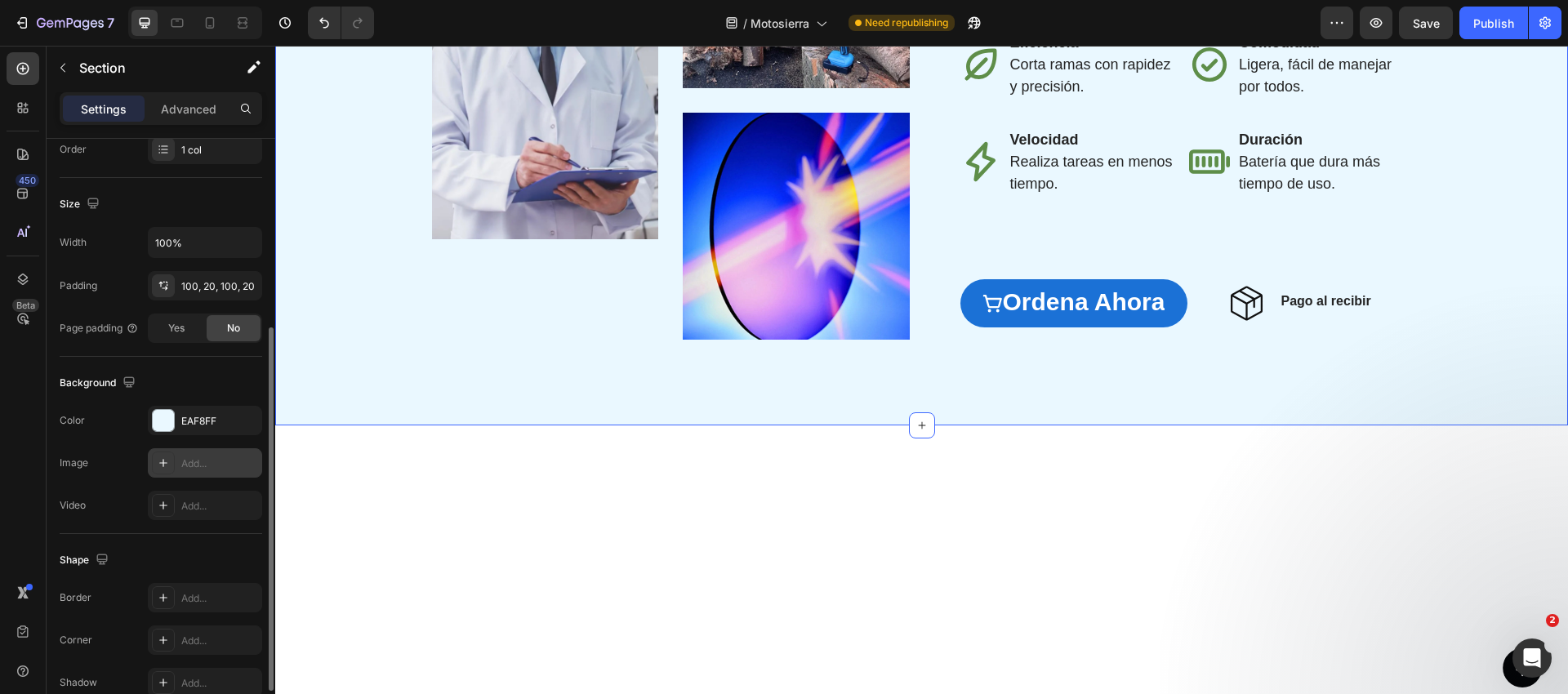
scroll to position [320, 0]
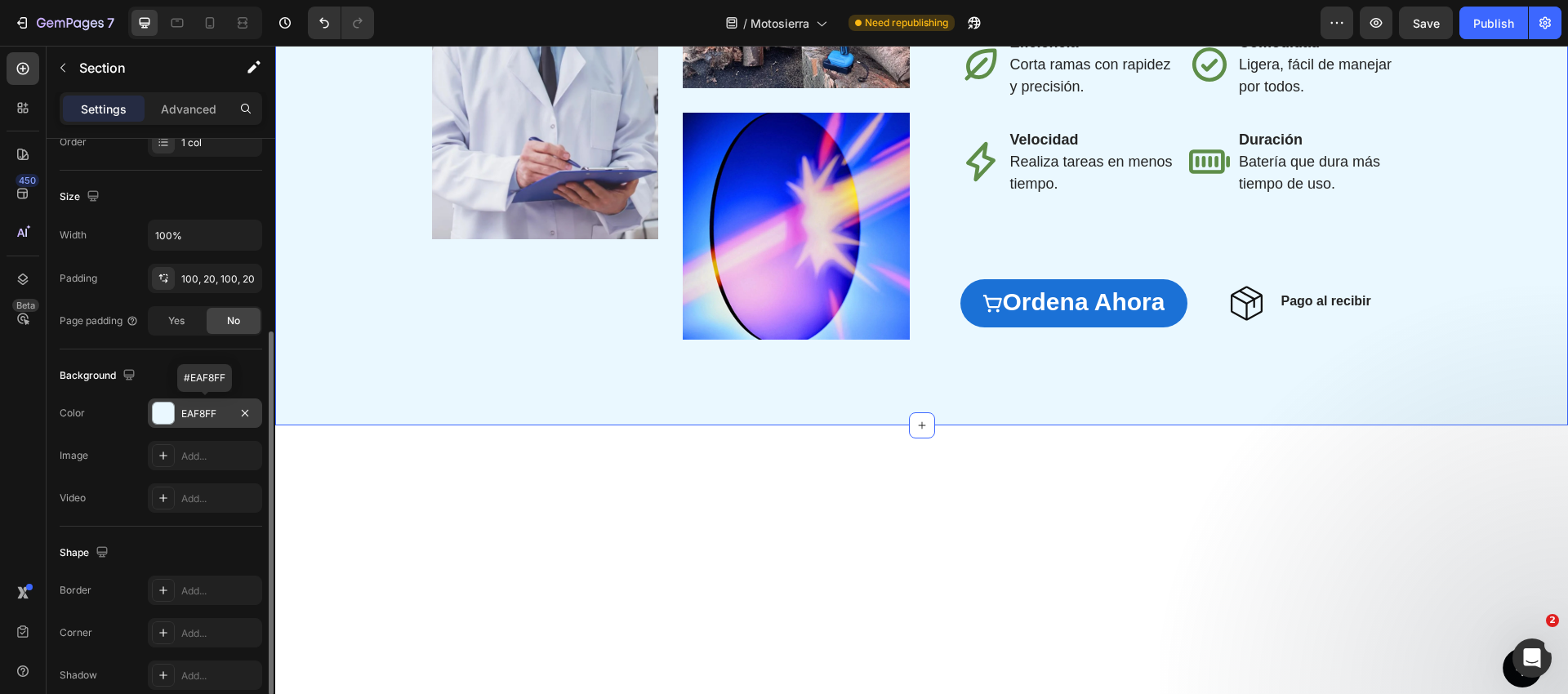
click at [208, 408] on div "EAF8FF" at bounding box center [204, 414] width 47 height 15
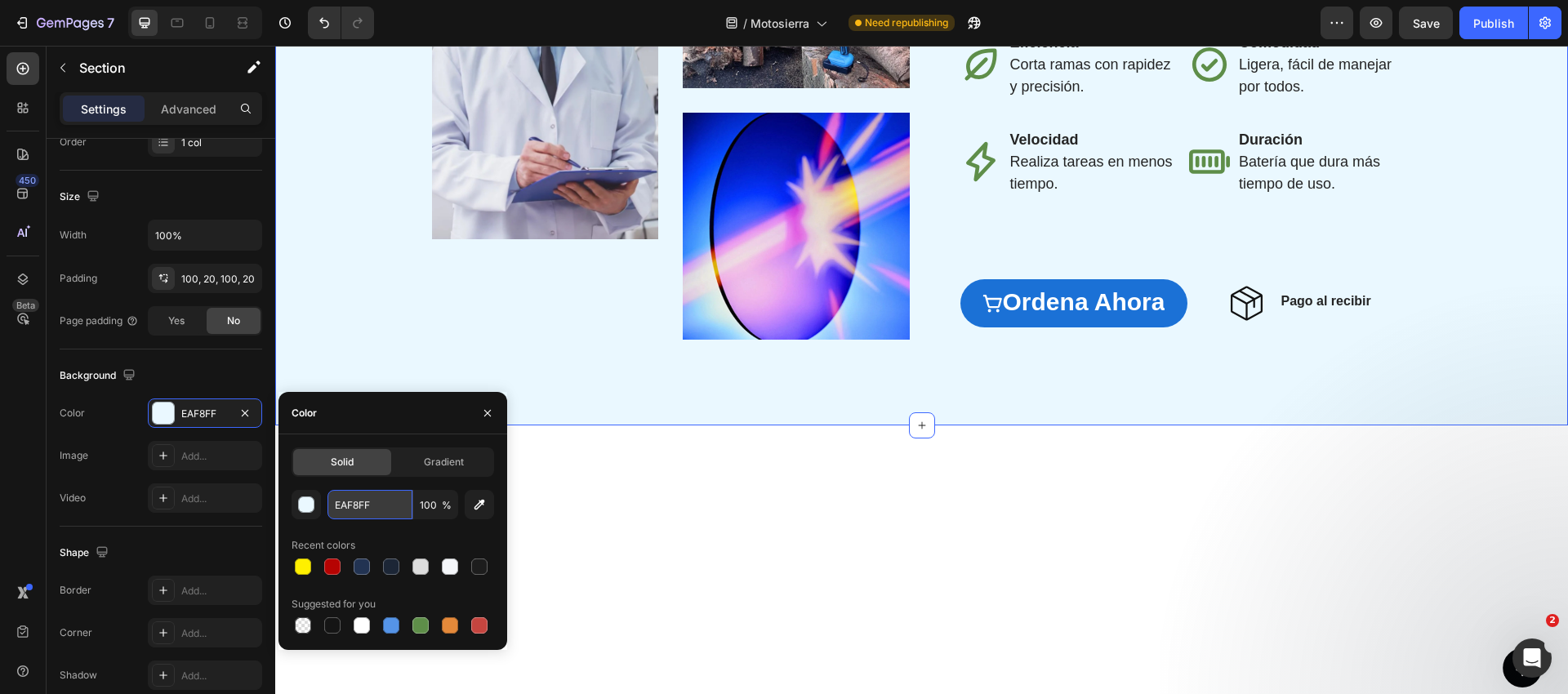
click at [363, 507] on input "EAF8FF" at bounding box center [369, 504] width 85 height 29
paste input "#E7FAEA"
type input "#E7FAEA"
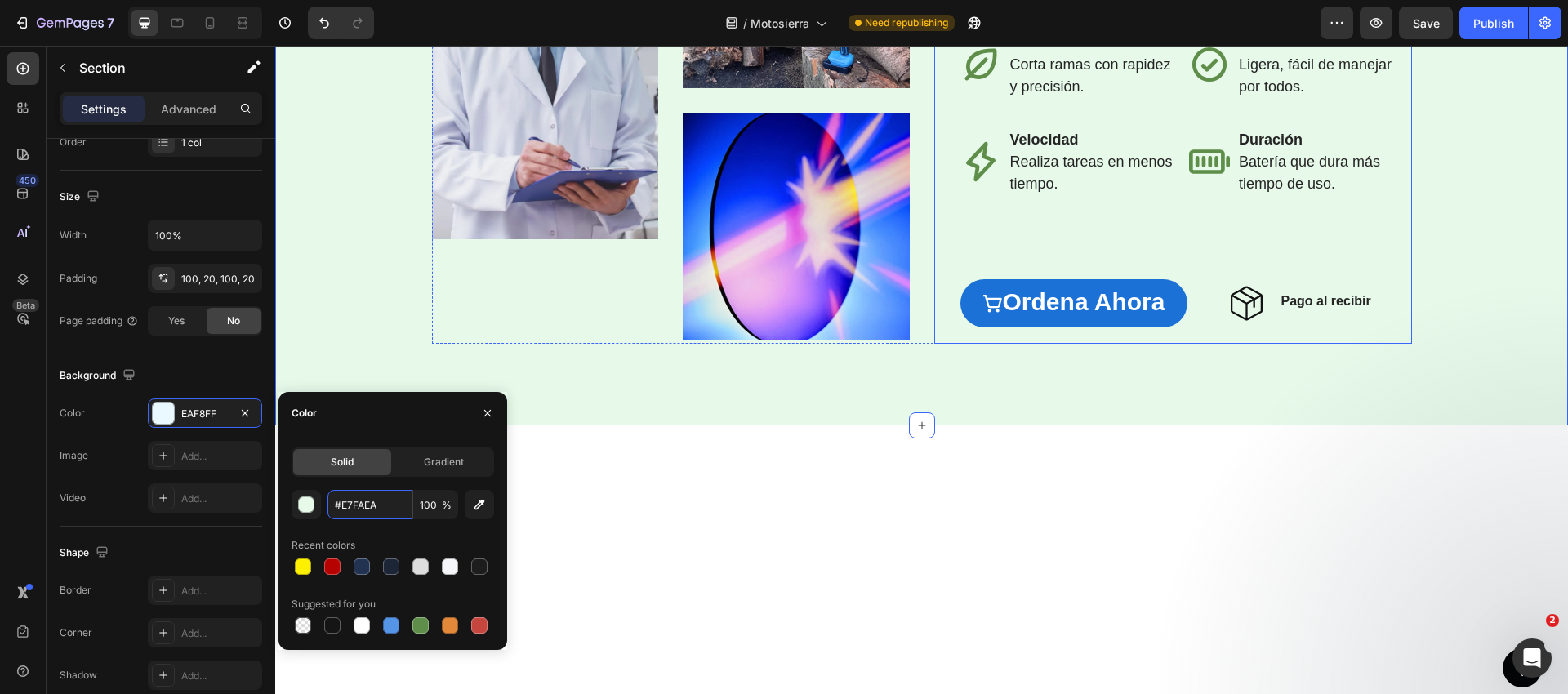
scroll to position [2107, 0]
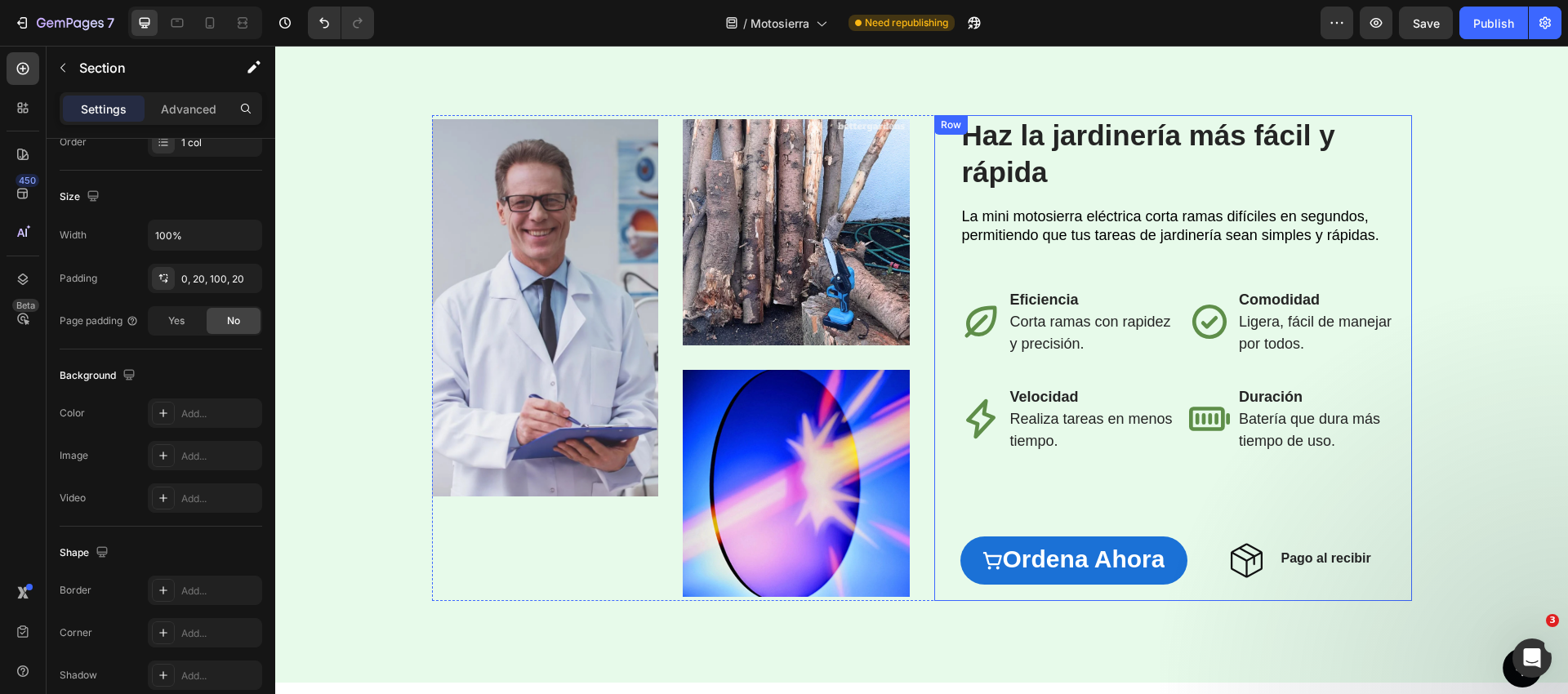
scroll to position [1979, 0]
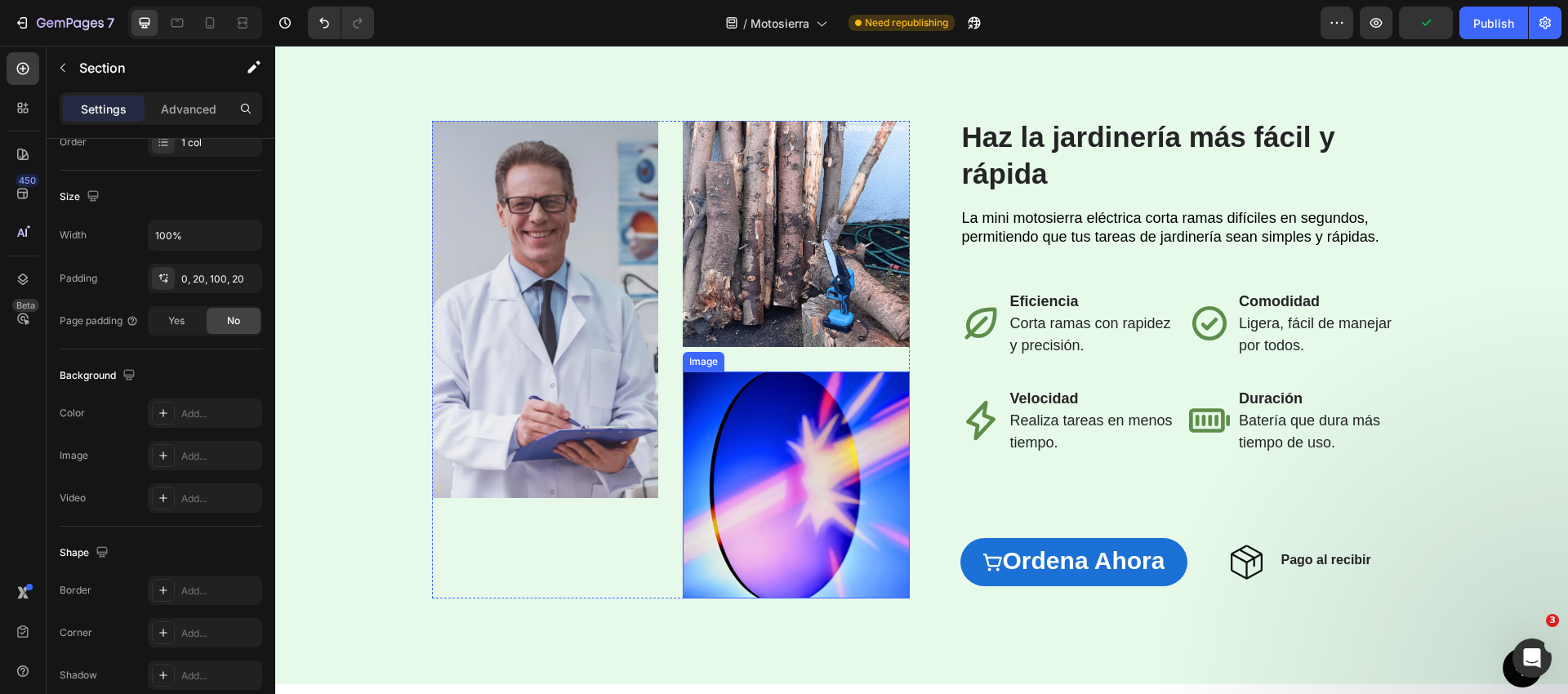
click at [751, 402] on img at bounding box center [795, 485] width 227 height 227
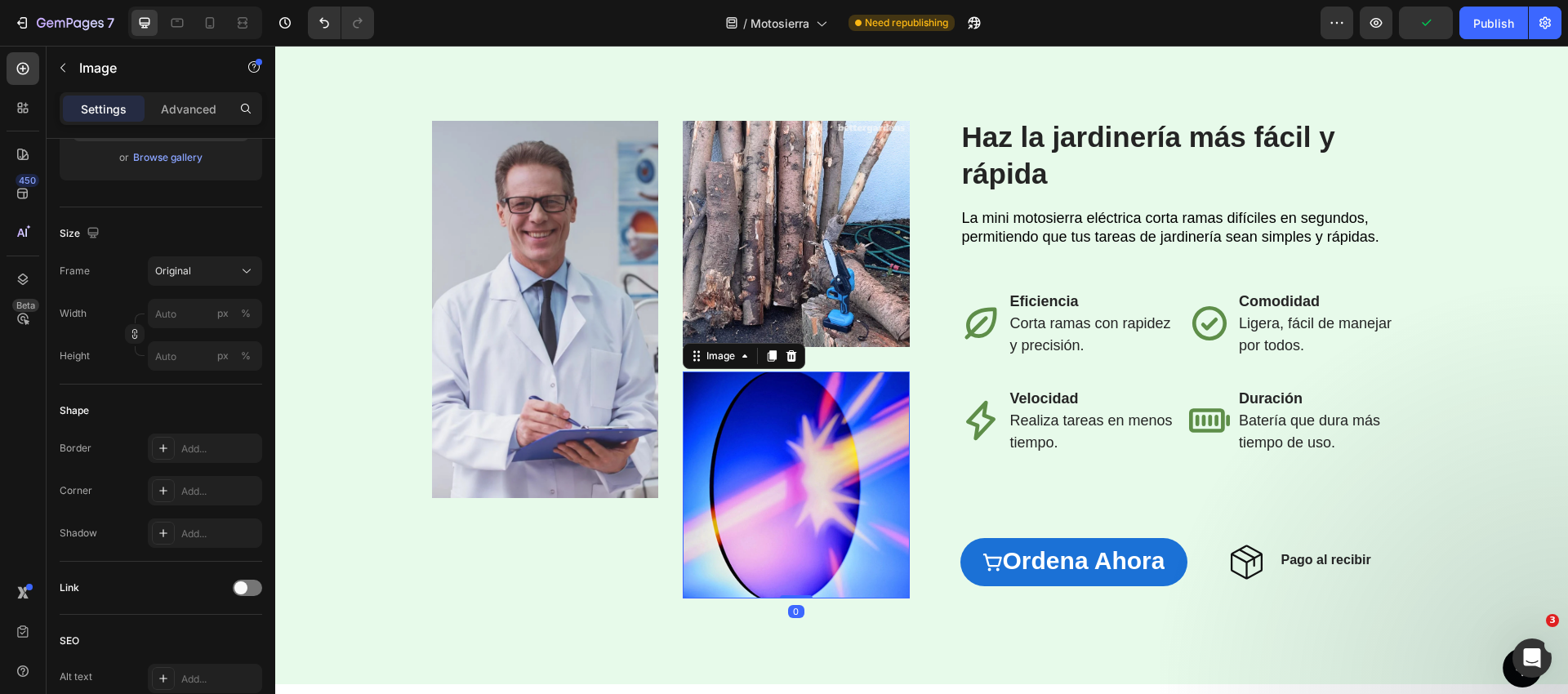
scroll to position [0, 0]
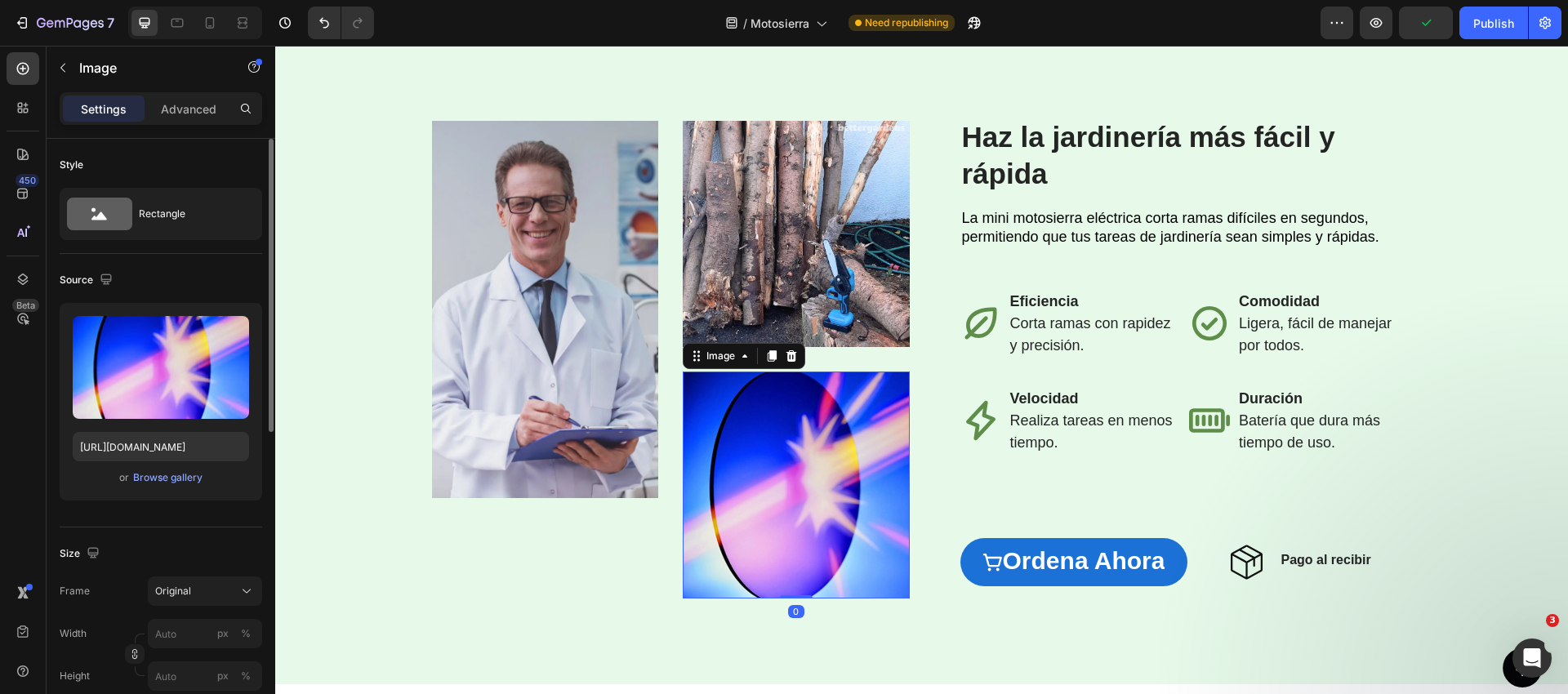
click at [793, 357] on icon at bounding box center [791, 356] width 13 height 13
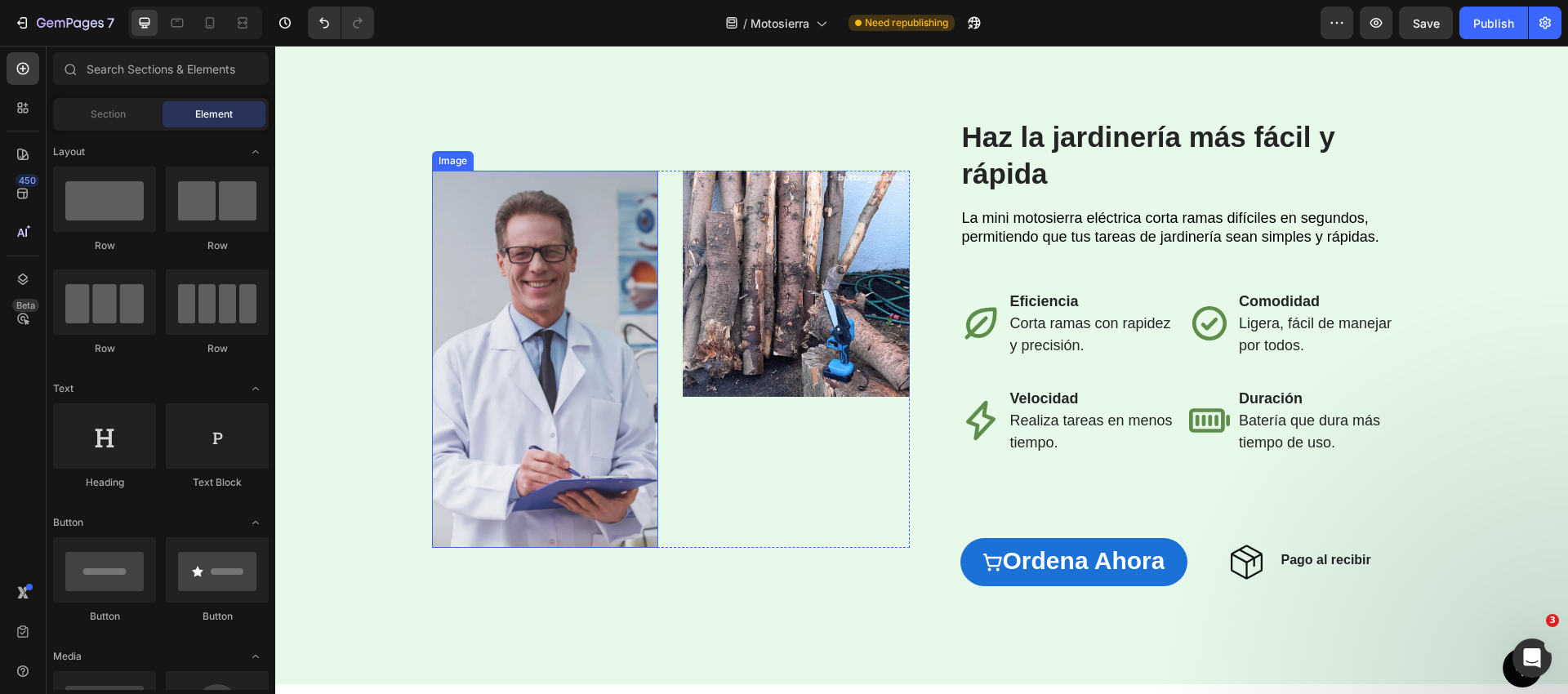
click at [584, 349] on img at bounding box center [545, 359] width 227 height 378
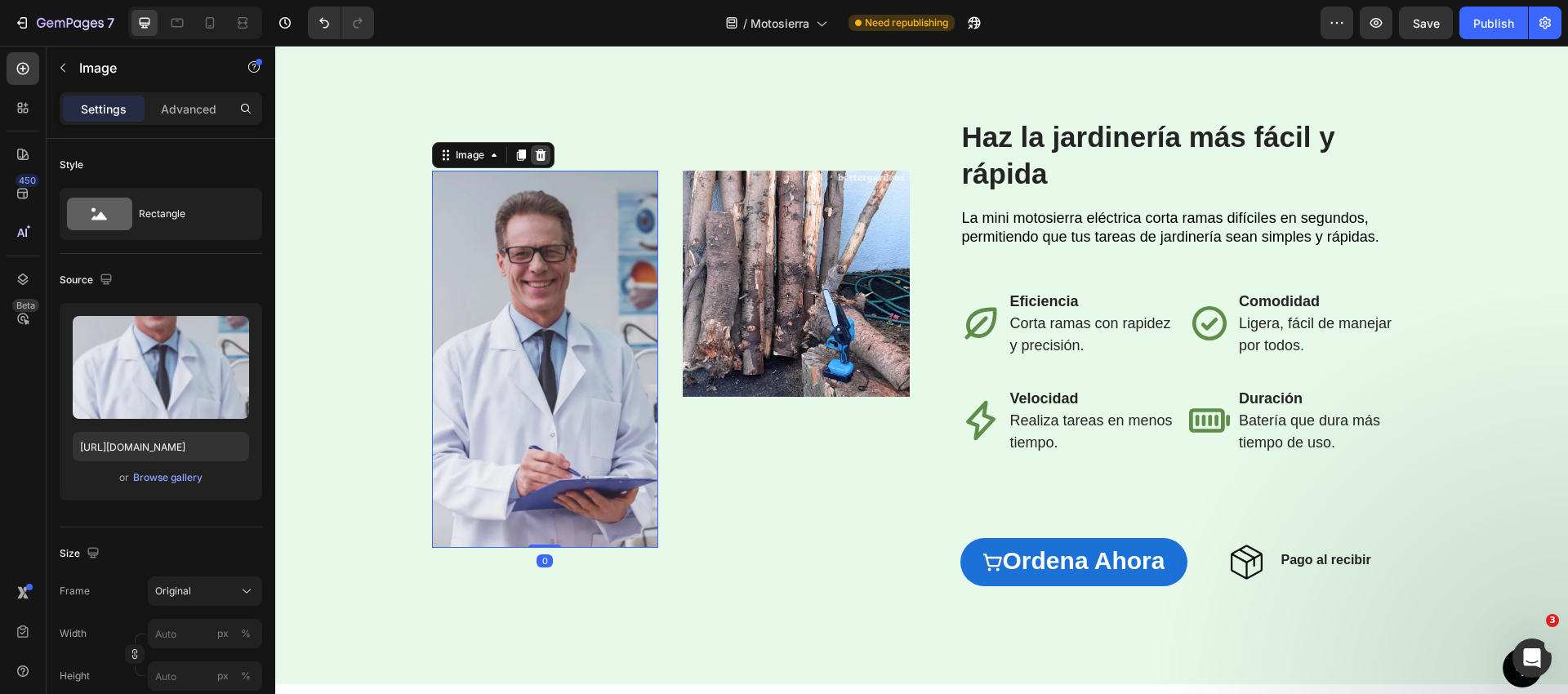
click at [540, 154] on icon at bounding box center [540, 155] width 13 height 13
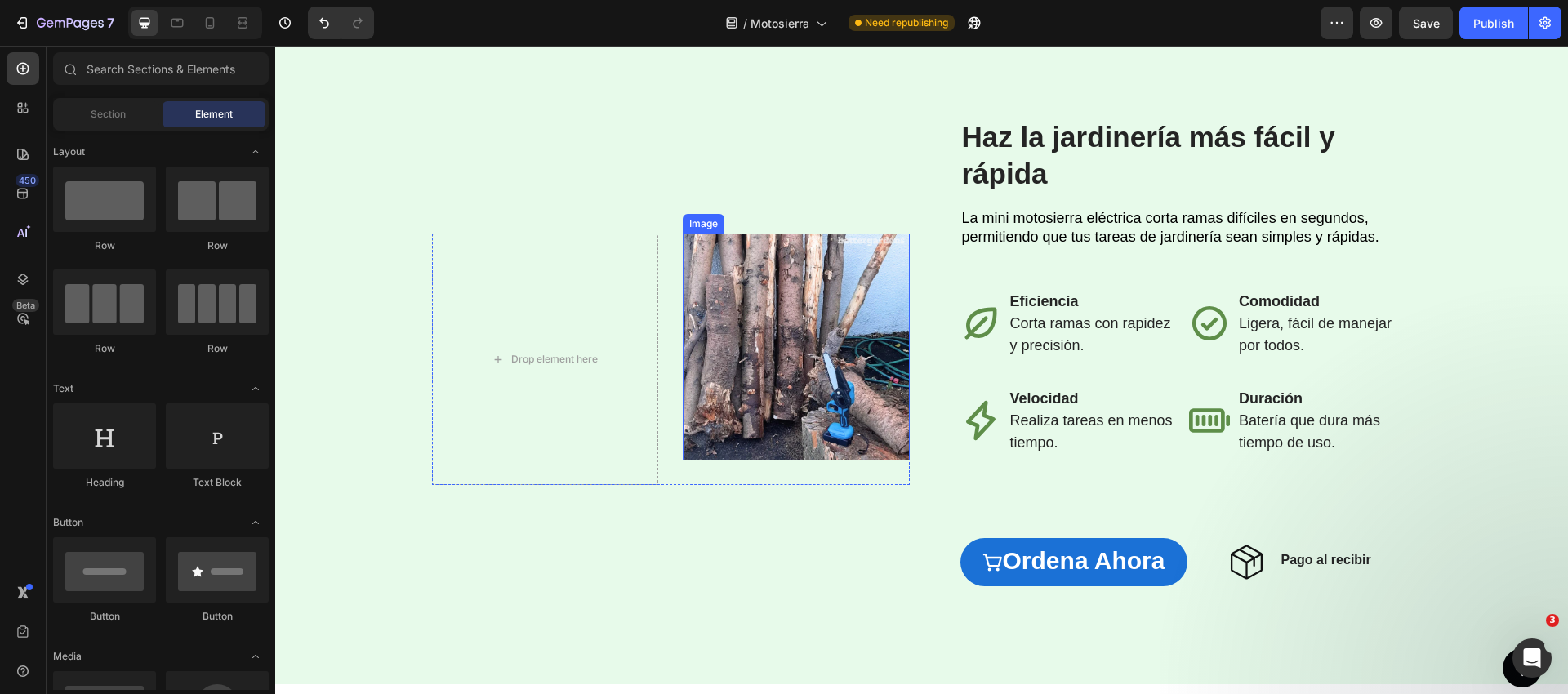
click at [785, 344] on img at bounding box center [795, 346] width 227 height 227
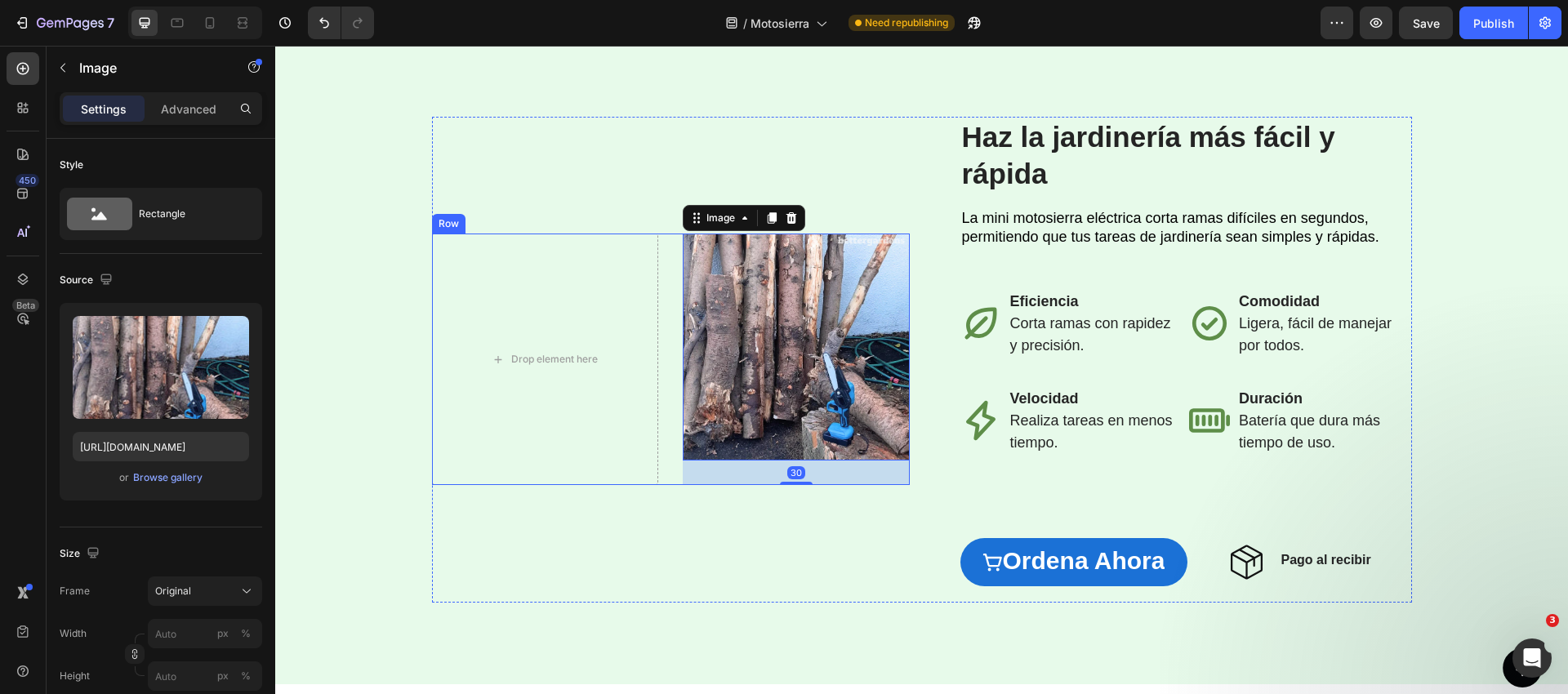
click at [668, 347] on div "Drop element here Image 30 Row" at bounding box center [670, 359] width 477 height 252
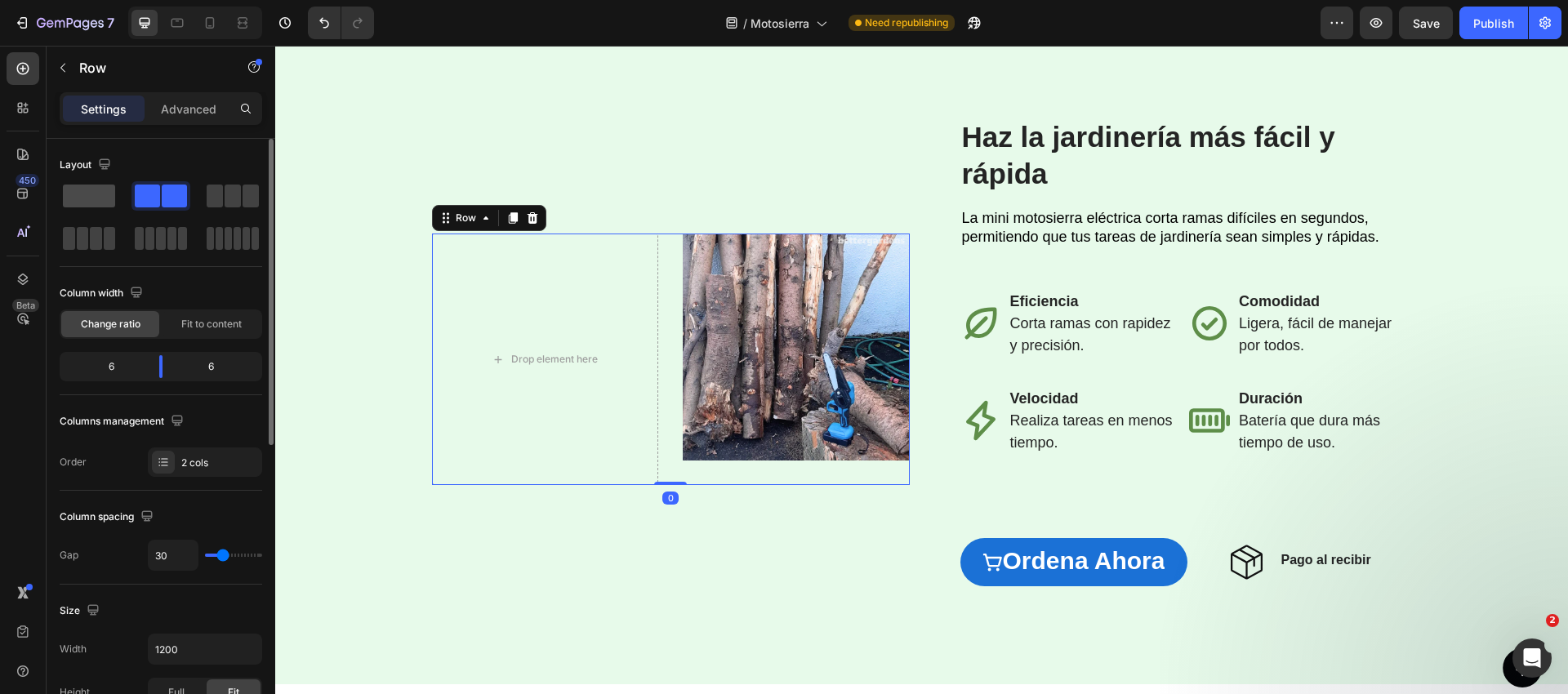
click at [91, 190] on span at bounding box center [89, 196] width 52 height 23
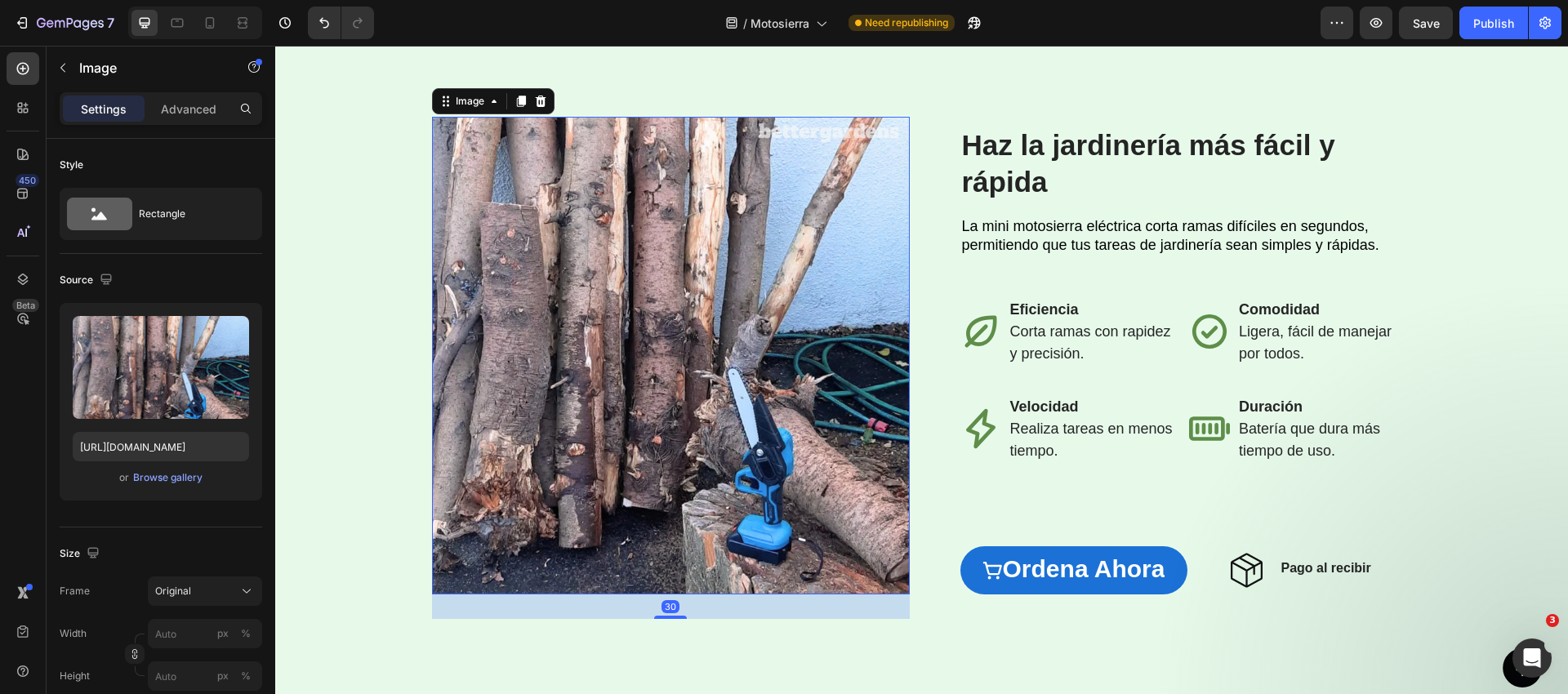
click at [654, 432] on img at bounding box center [670, 355] width 477 height 477
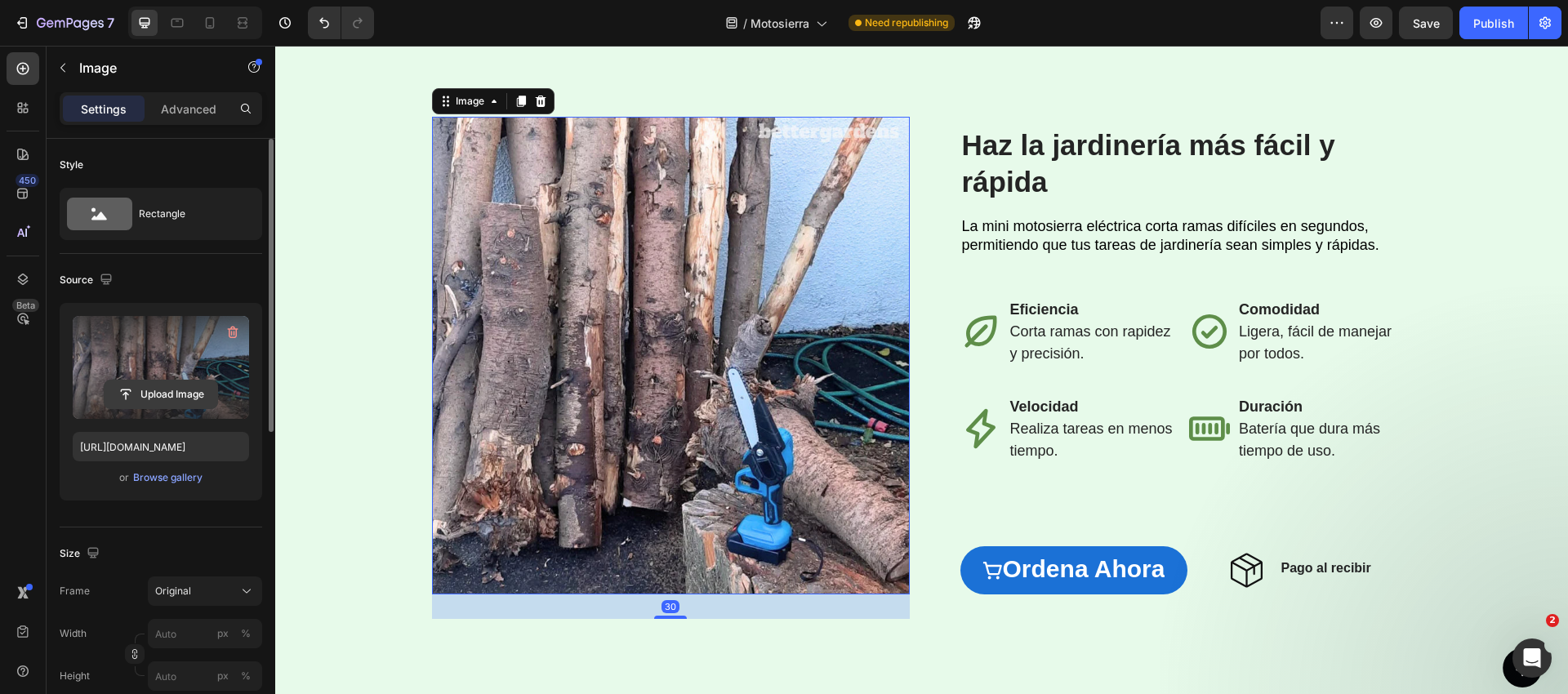
click at [183, 399] on input "file" at bounding box center [161, 393] width 113 height 27
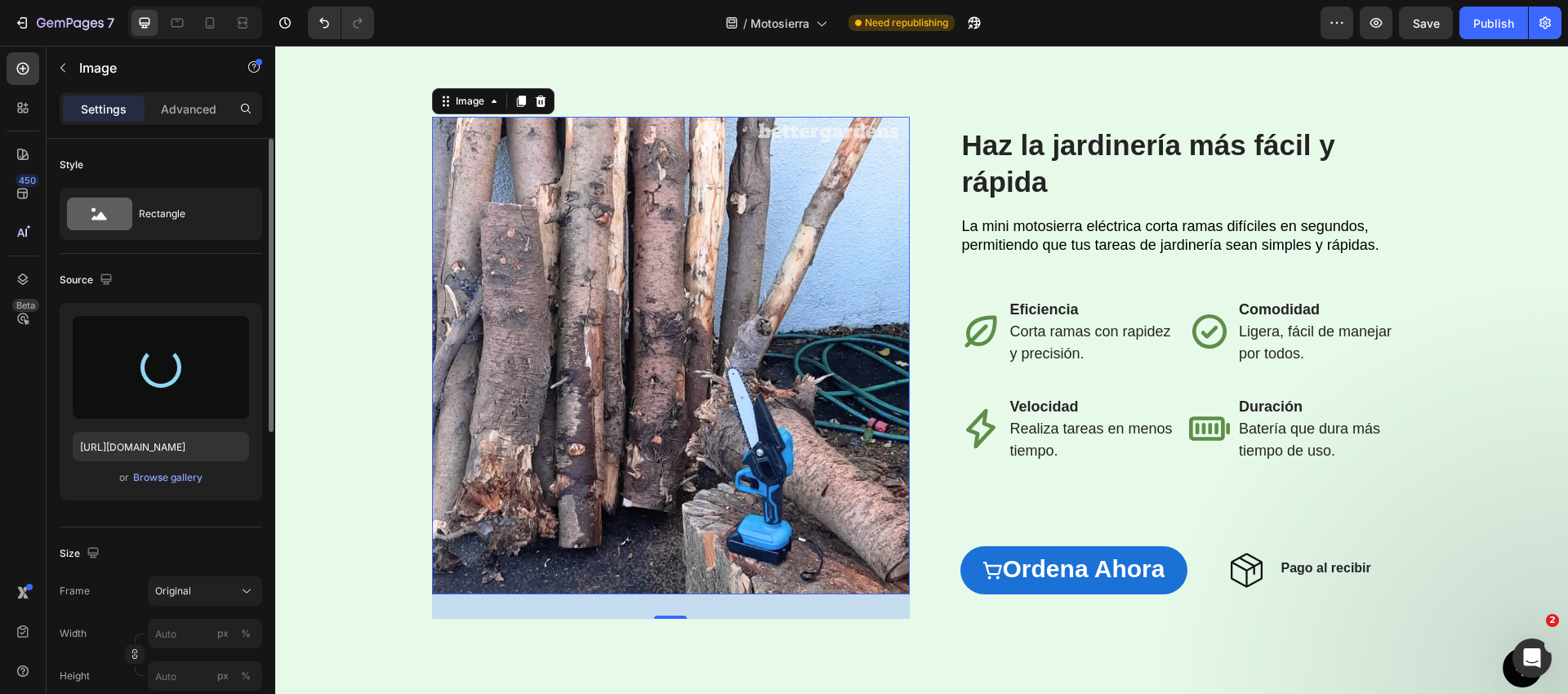
type input "[URL][DOMAIN_NAME]"
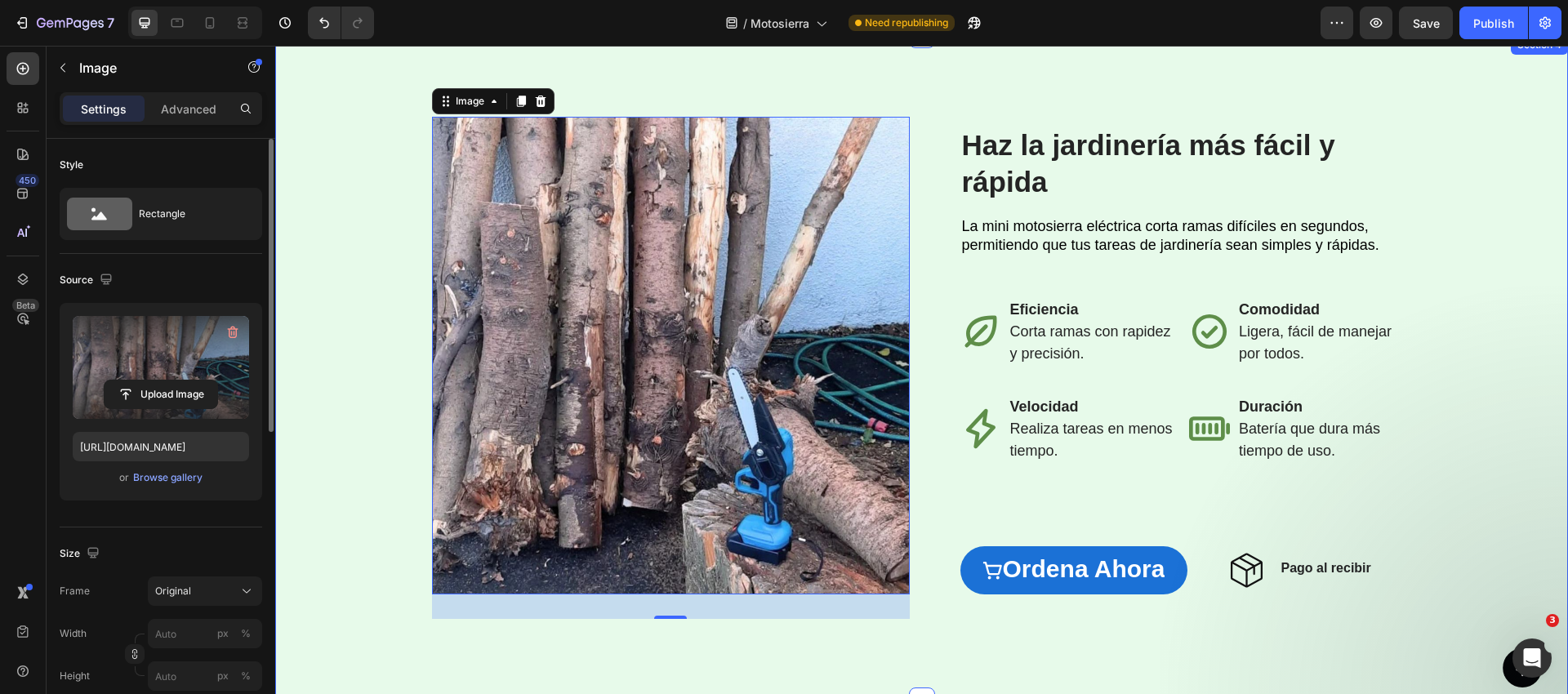
click at [1472, 327] on div "Image 30 Row ⁠⁠⁠⁠⁠⁠⁠ Haz la jardinería más fácil y rápida Heading La mini motos…" at bounding box center [921, 368] width 1260 height 502
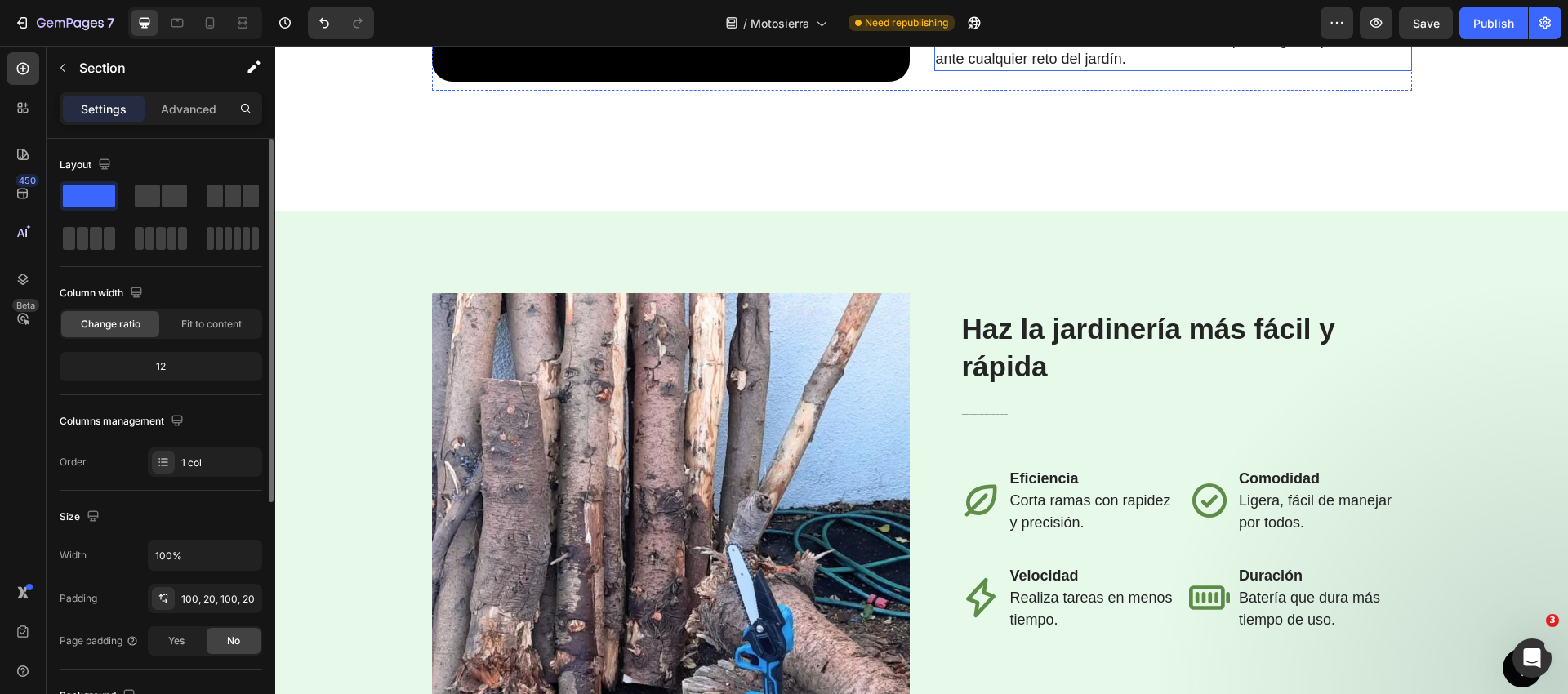
scroll to position [1877, 0]
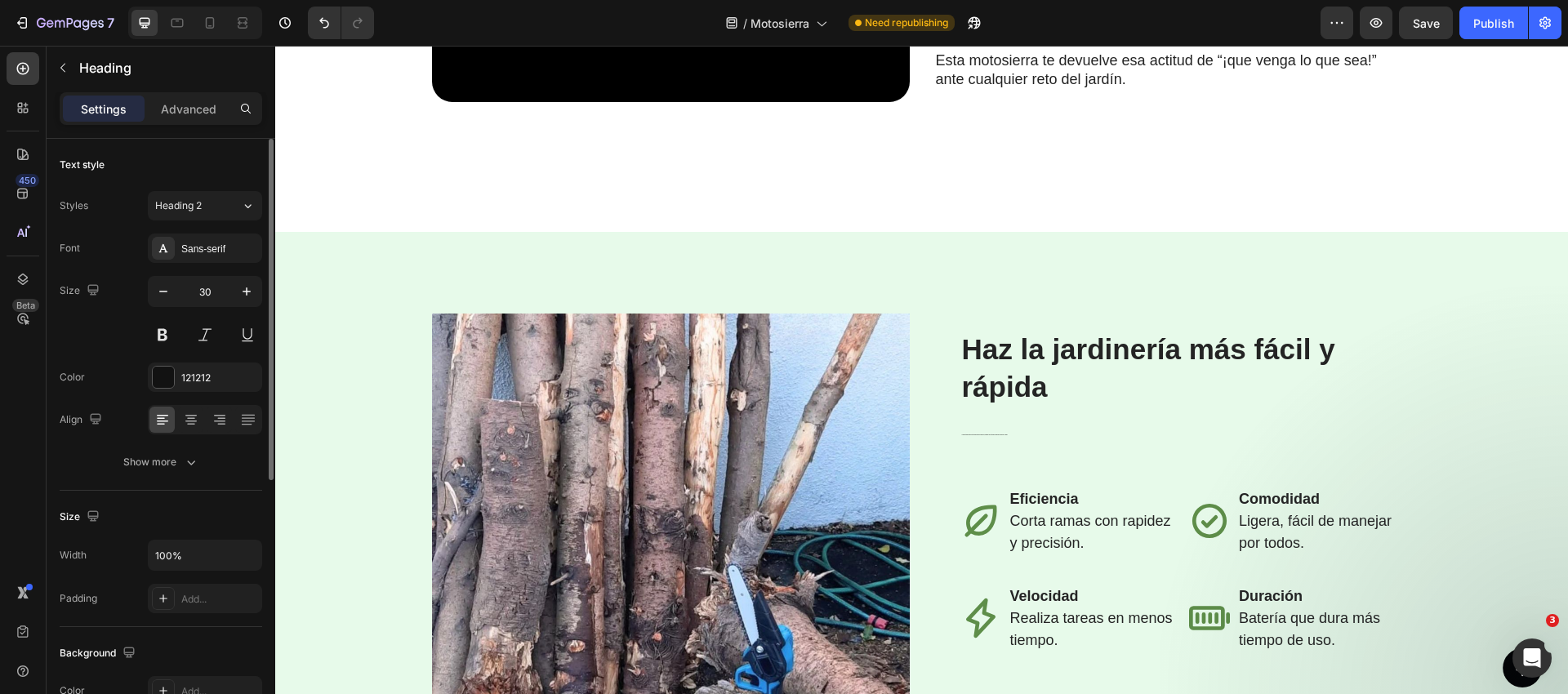
drag, startPoint x: 1016, startPoint y: 159, endPoint x: 1028, endPoint y: 154, distance: 13.0
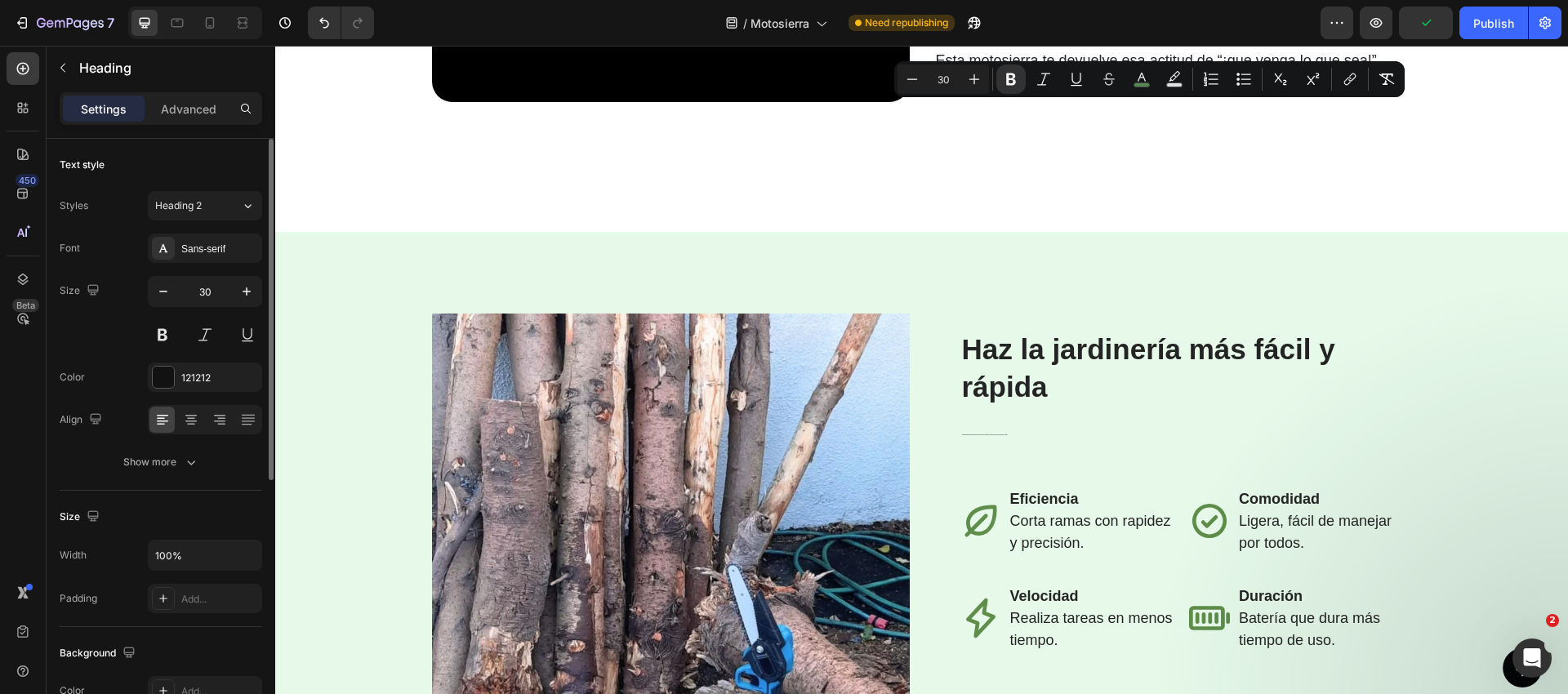
drag, startPoint x: 1138, startPoint y: 81, endPoint x: 1128, endPoint y: 94, distance: 16.4
click at [1138, 81] on icon "Editor contextual toolbar" at bounding box center [1141, 80] width 17 height 17
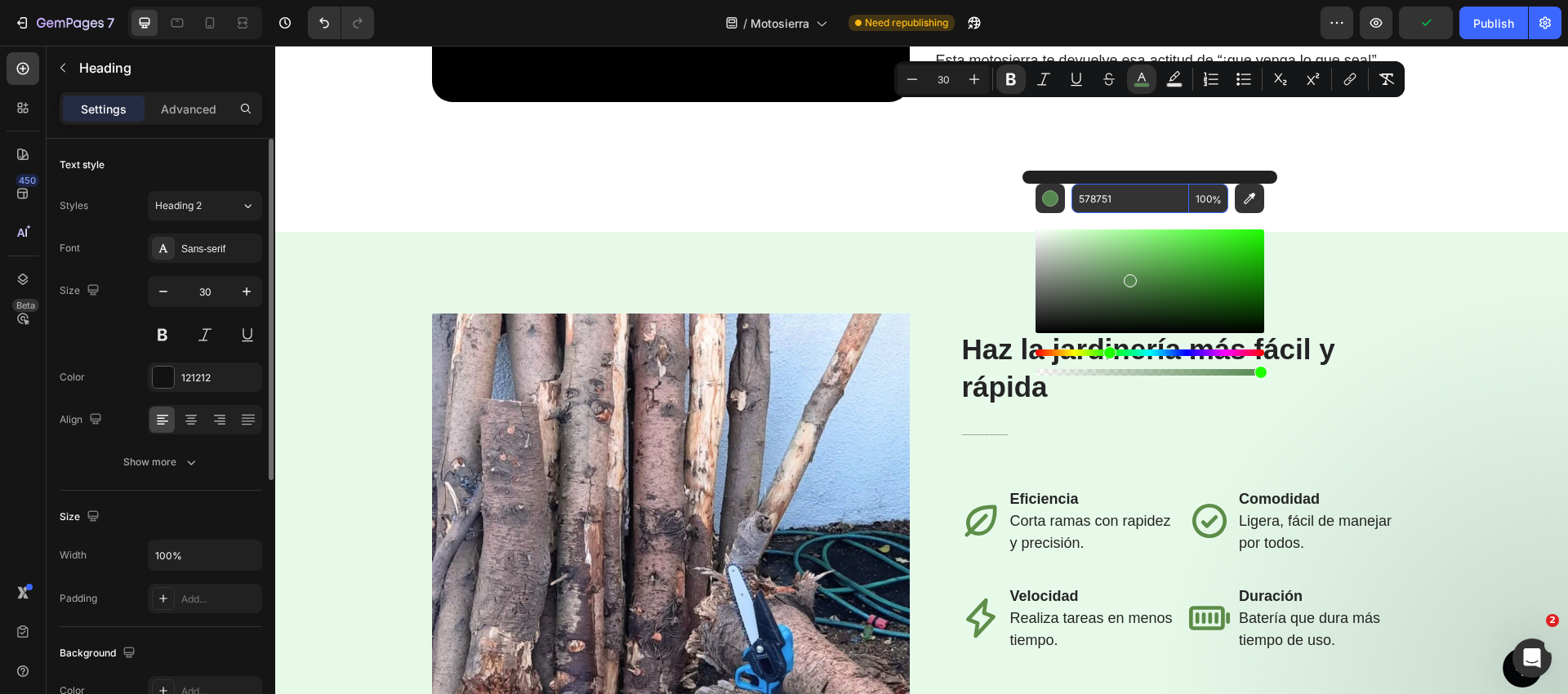
click at [1126, 193] on input "578751" at bounding box center [1131, 198] width 118 height 29
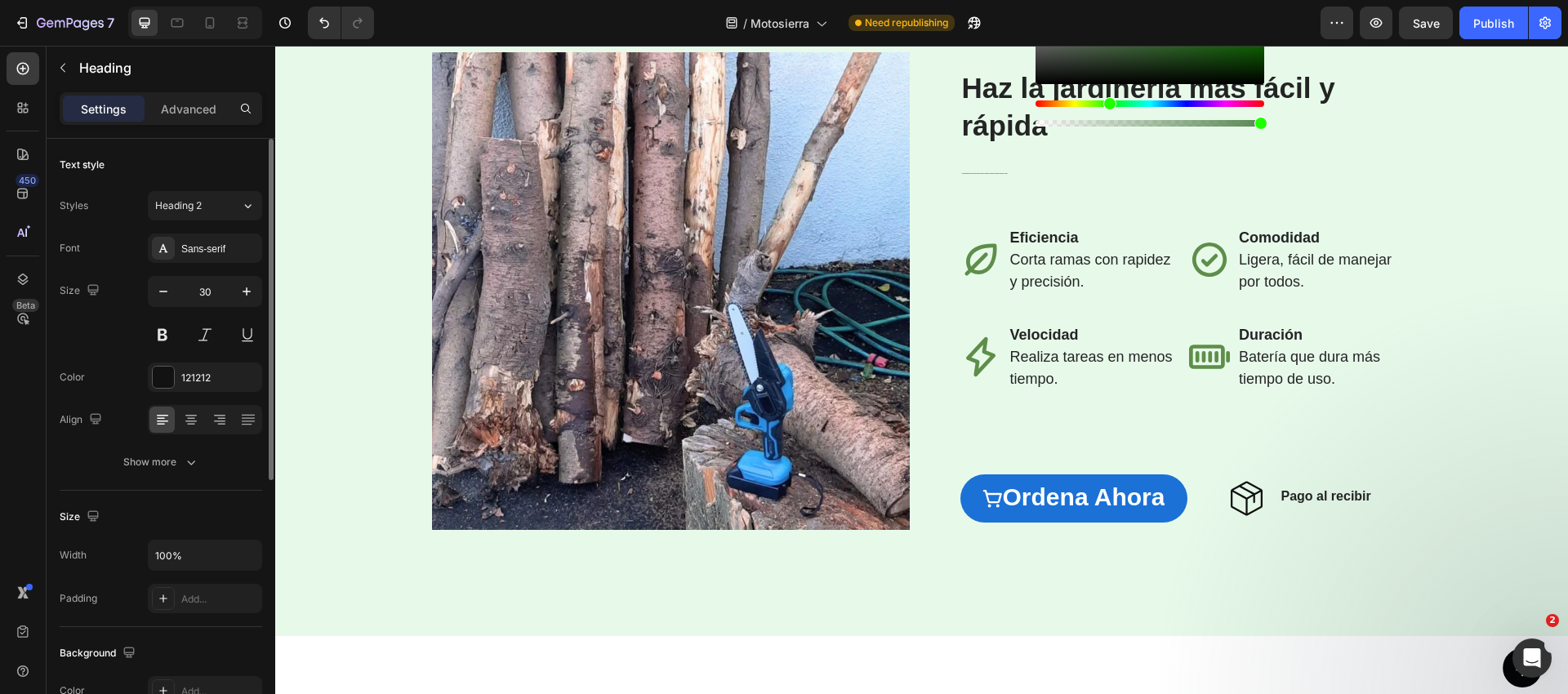
scroll to position [2153, 0]
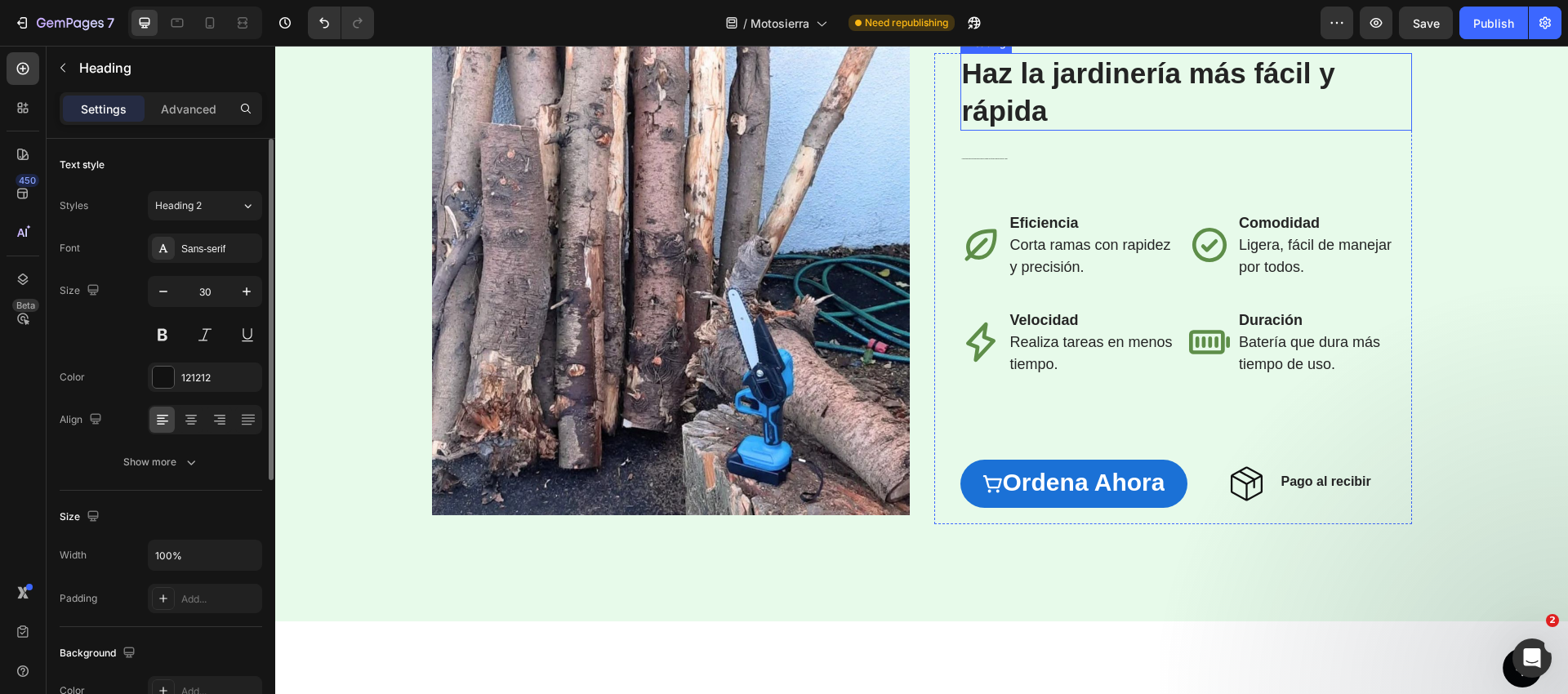
click at [1021, 130] on h2 "Haz la jardinería más fácil y rápida" at bounding box center [1186, 91] width 452 height 77
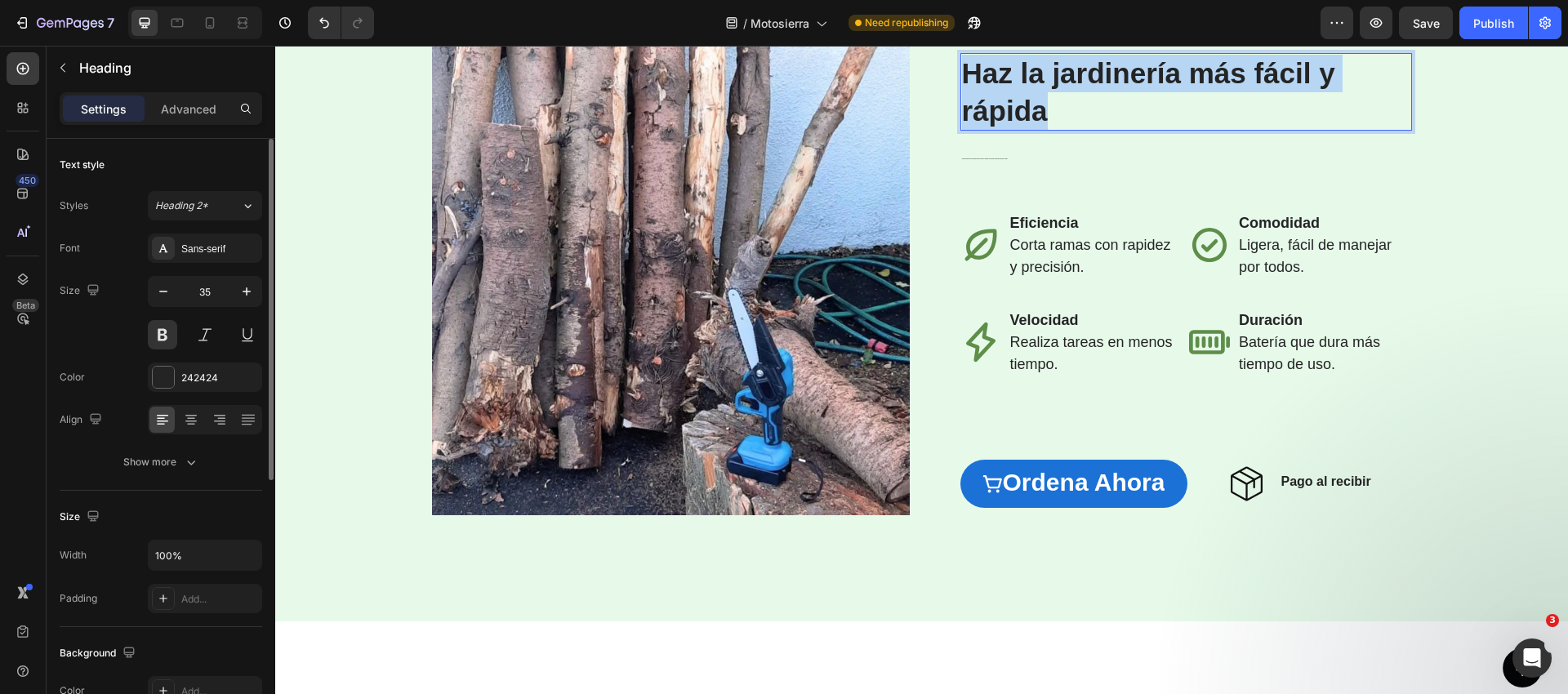
click at [1021, 129] on p "Haz la jardinería más fácil y rápida" at bounding box center [1186, 92] width 448 height 75
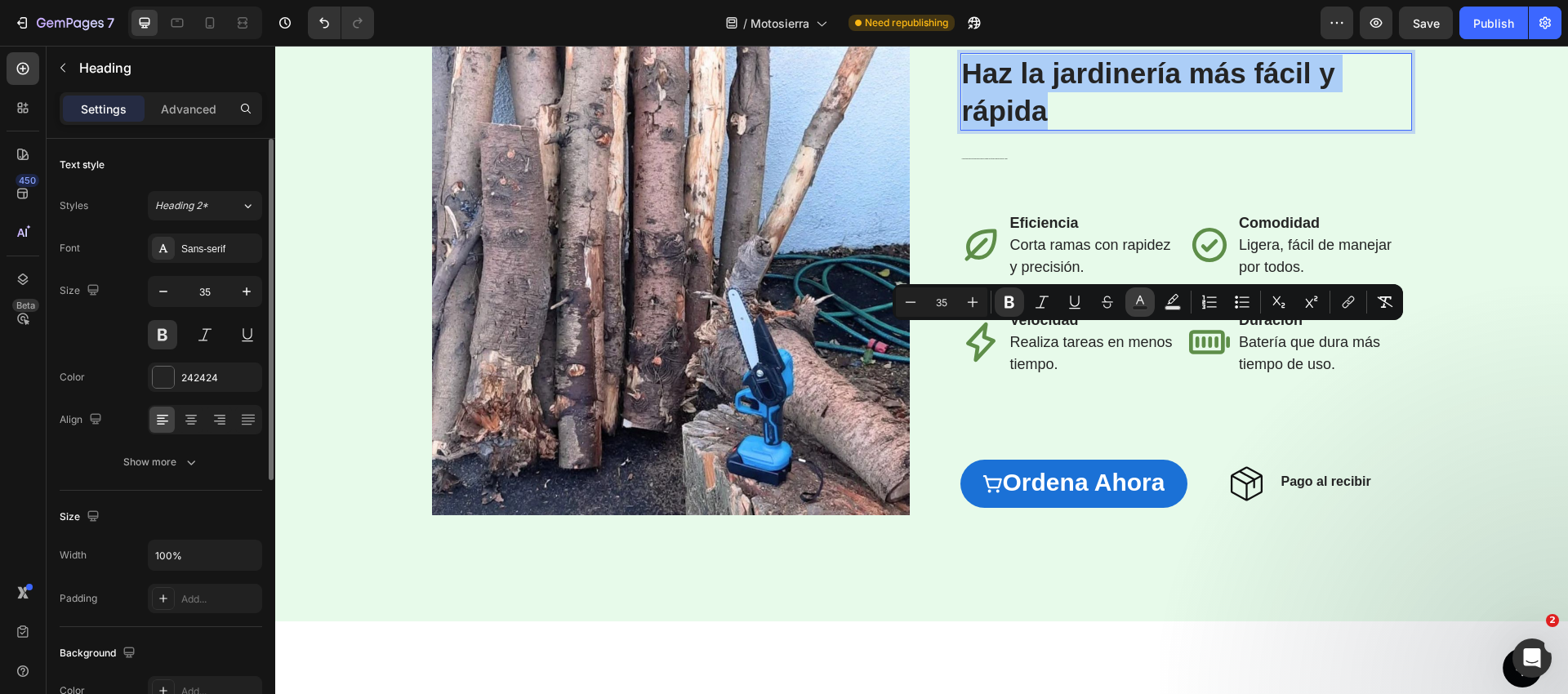
click at [1134, 305] on icon "Editor contextual toolbar" at bounding box center [1140, 302] width 17 height 17
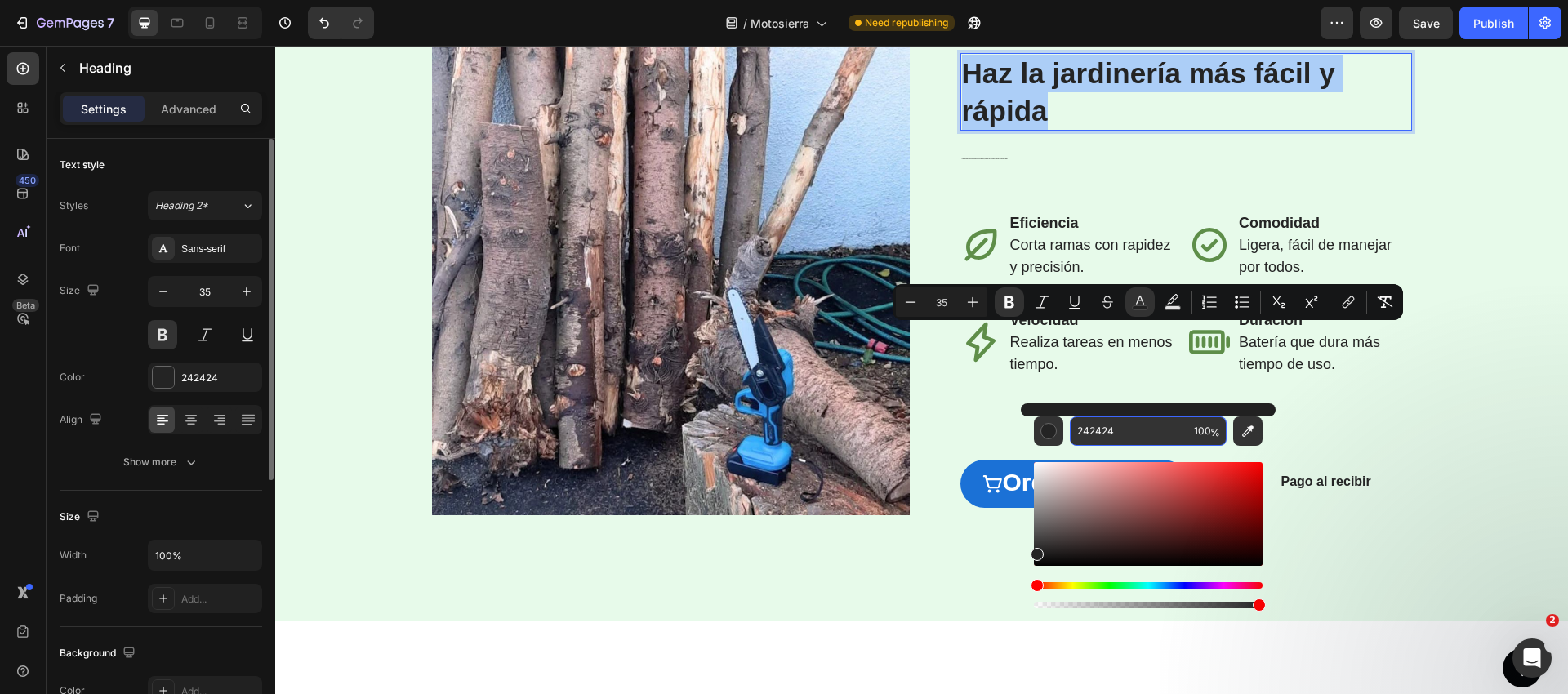
click at [1111, 426] on input "242424" at bounding box center [1129, 431] width 118 height 29
paste input "578751"
type input "578751"
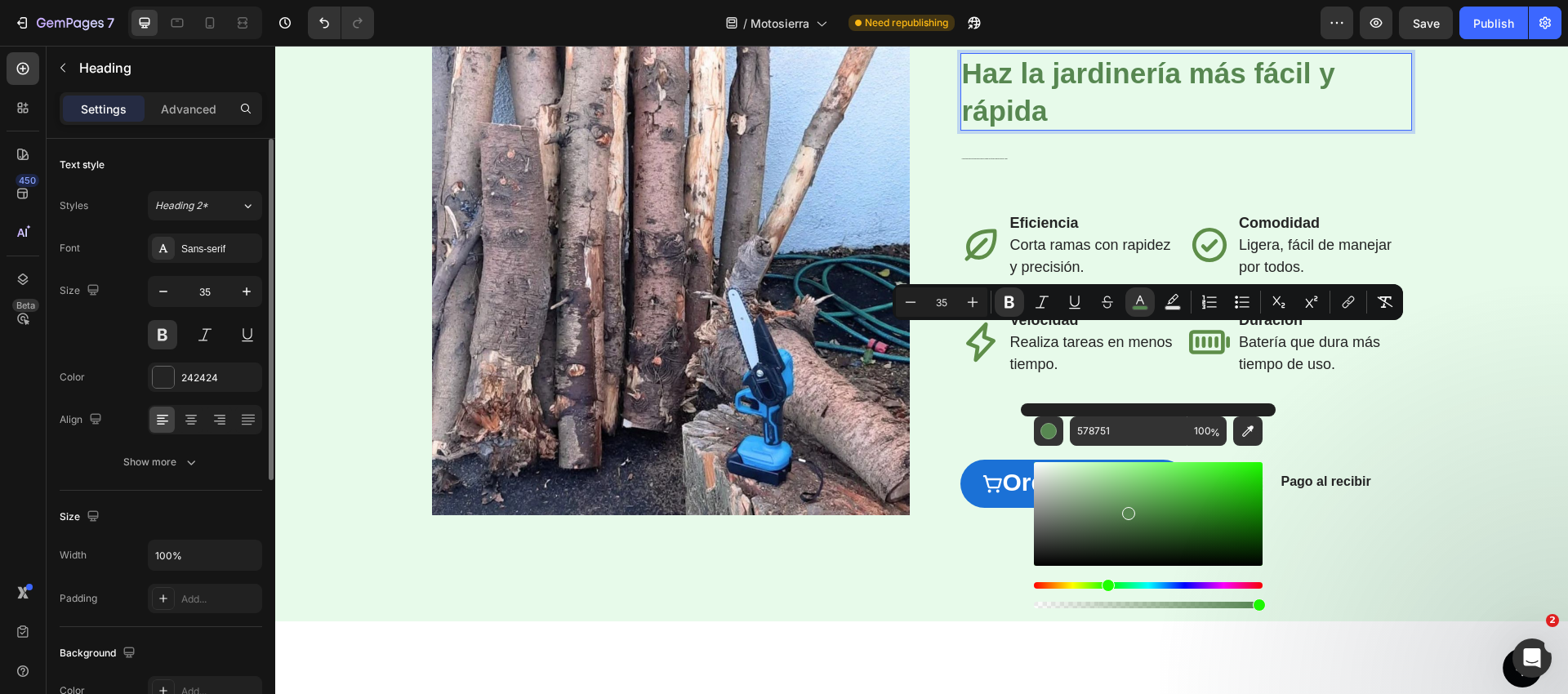
click at [1383, 129] on p "Haz la jardinería más fácil y rápida" at bounding box center [1186, 92] width 448 height 75
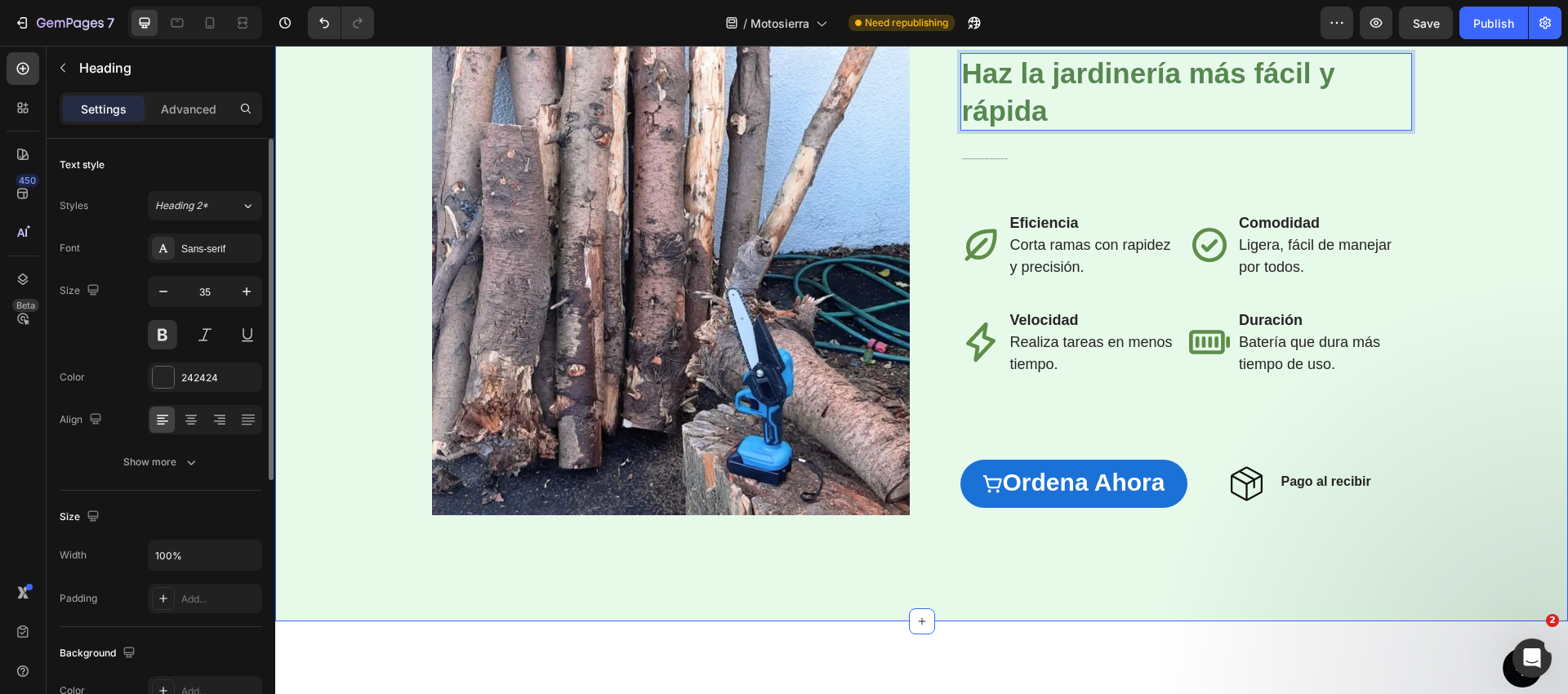
click at [1420, 391] on div "Image Row Haz la jardinería más fácil y rápida Heading 16 La mini motosierra el…" at bounding box center [921, 288] width 1260 height 502
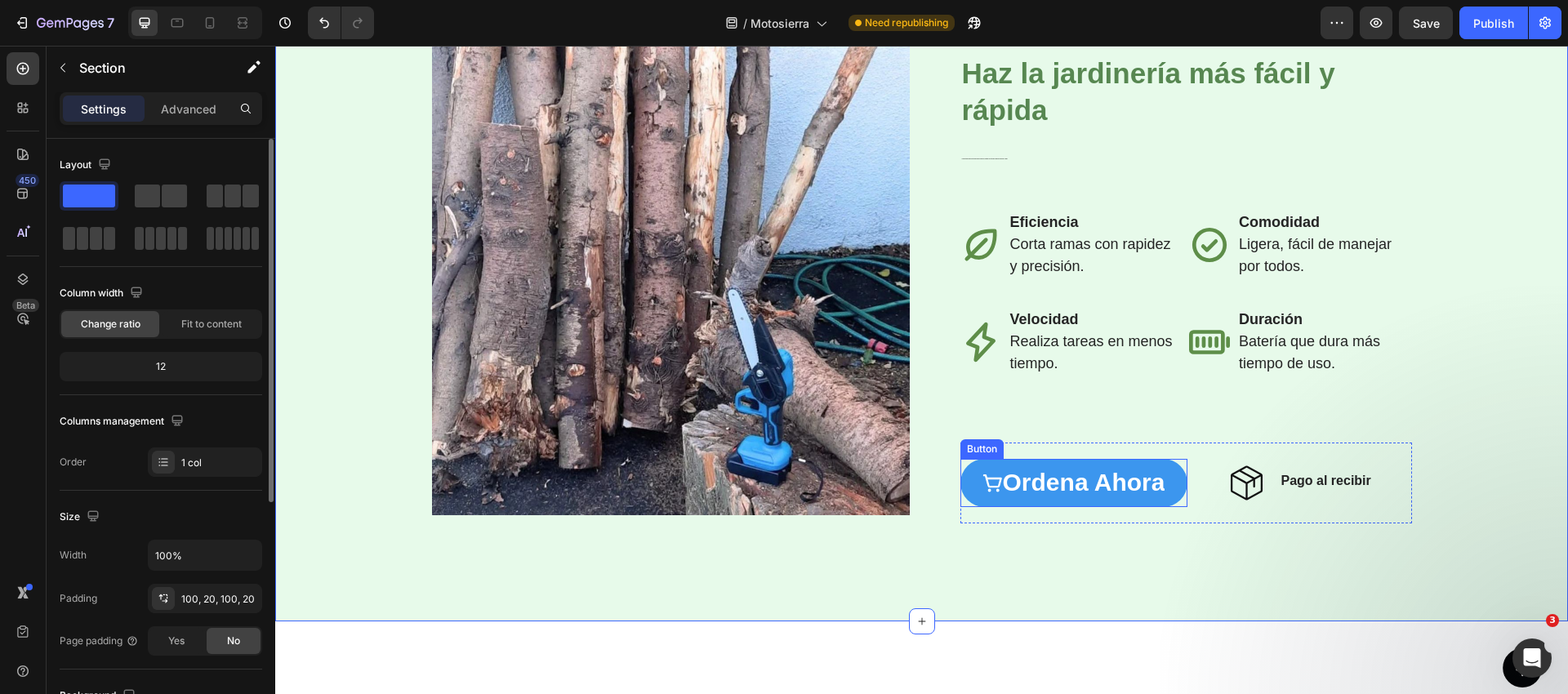
scroll to position [2426, 0]
click at [1142, 461] on link "ordena ahora" at bounding box center [1073, 481] width 227 height 48
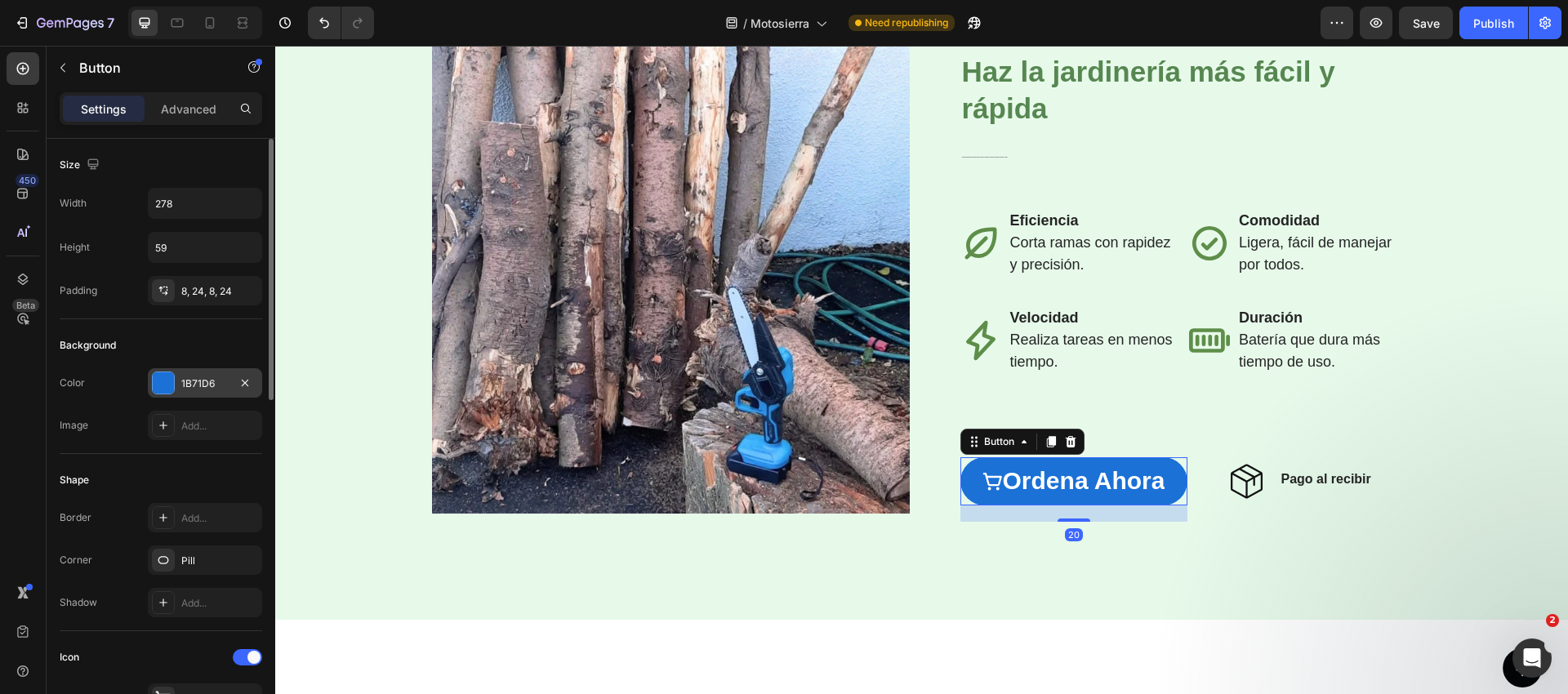
click at [213, 380] on div "1B71D6" at bounding box center [204, 384] width 47 height 15
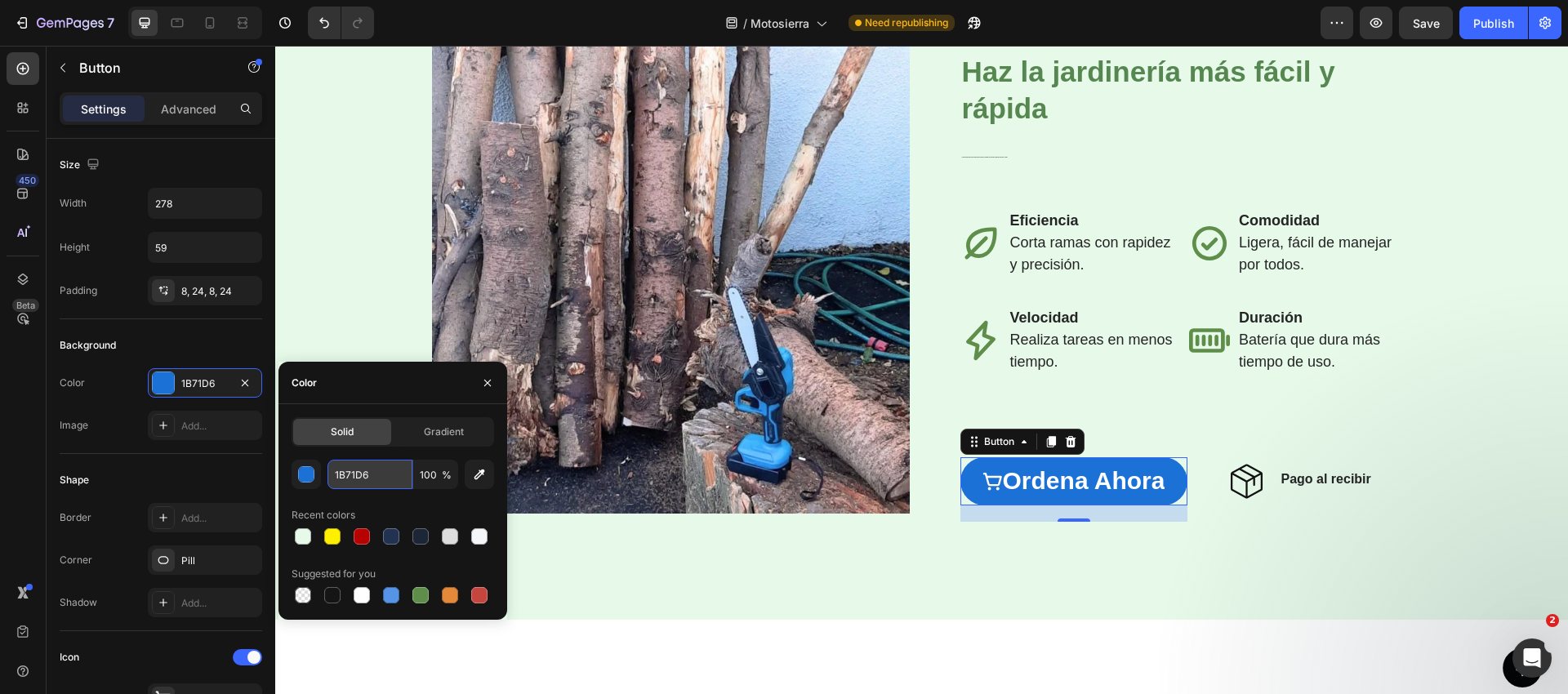
click at [361, 471] on input "1B71D6" at bounding box center [369, 474] width 85 height 29
click at [416, 593] on div at bounding box center [421, 595] width 17 height 17
type input "5E8E49"
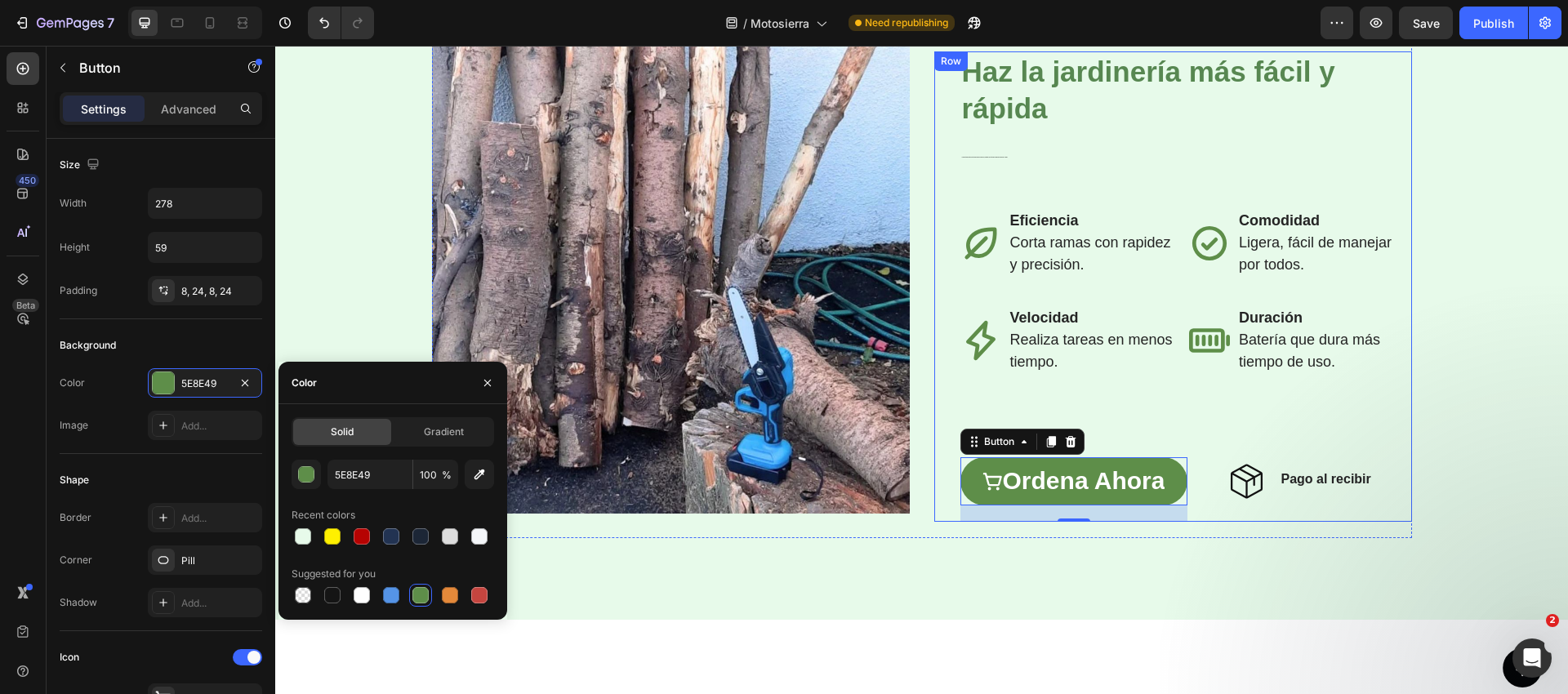
click at [1239, 415] on div "⁠⁠⁠⁠⁠⁠⁠ Haz la jardinería más fácil y rápida Heading La mini motosierra eléctri…" at bounding box center [1186, 286] width 452 height 471
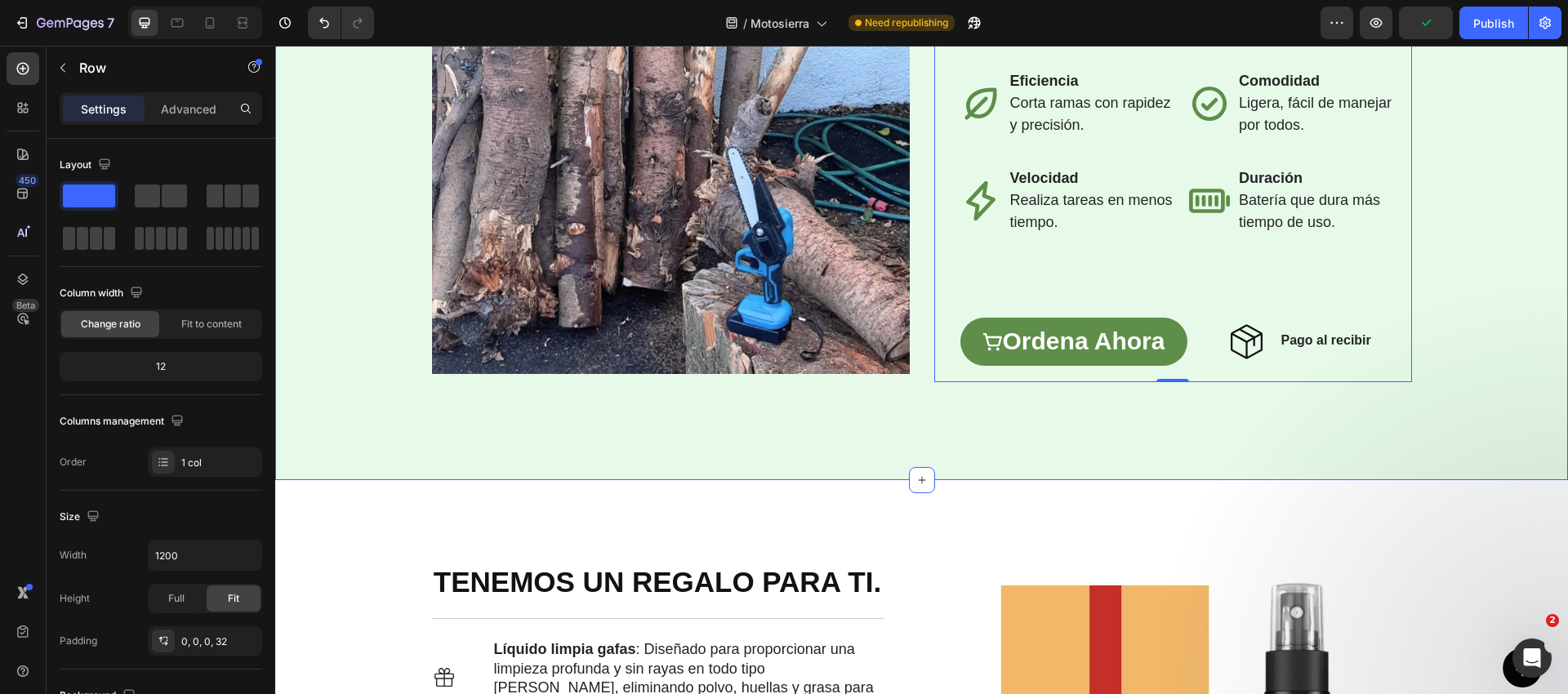
scroll to position [2206, 0]
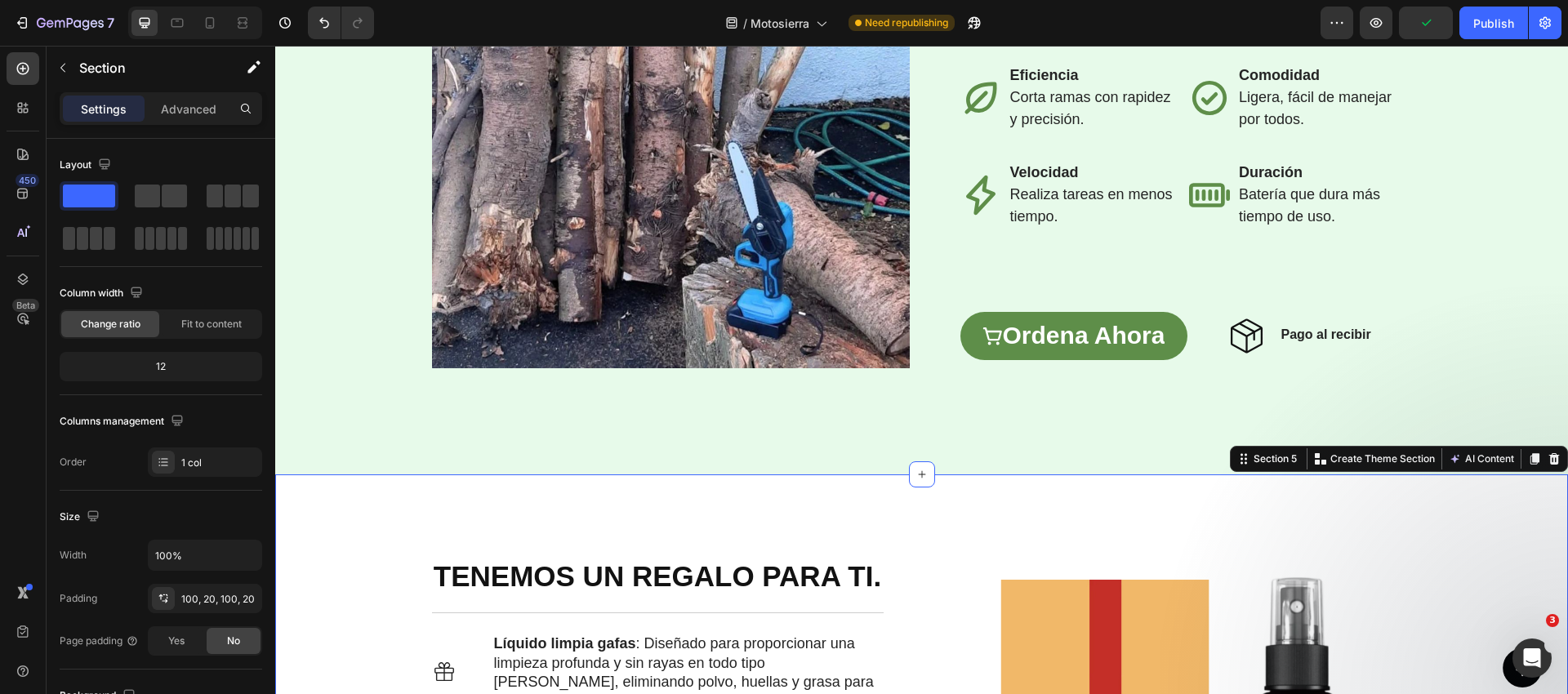
click at [1555, 453] on icon at bounding box center [1554, 459] width 11 height 12
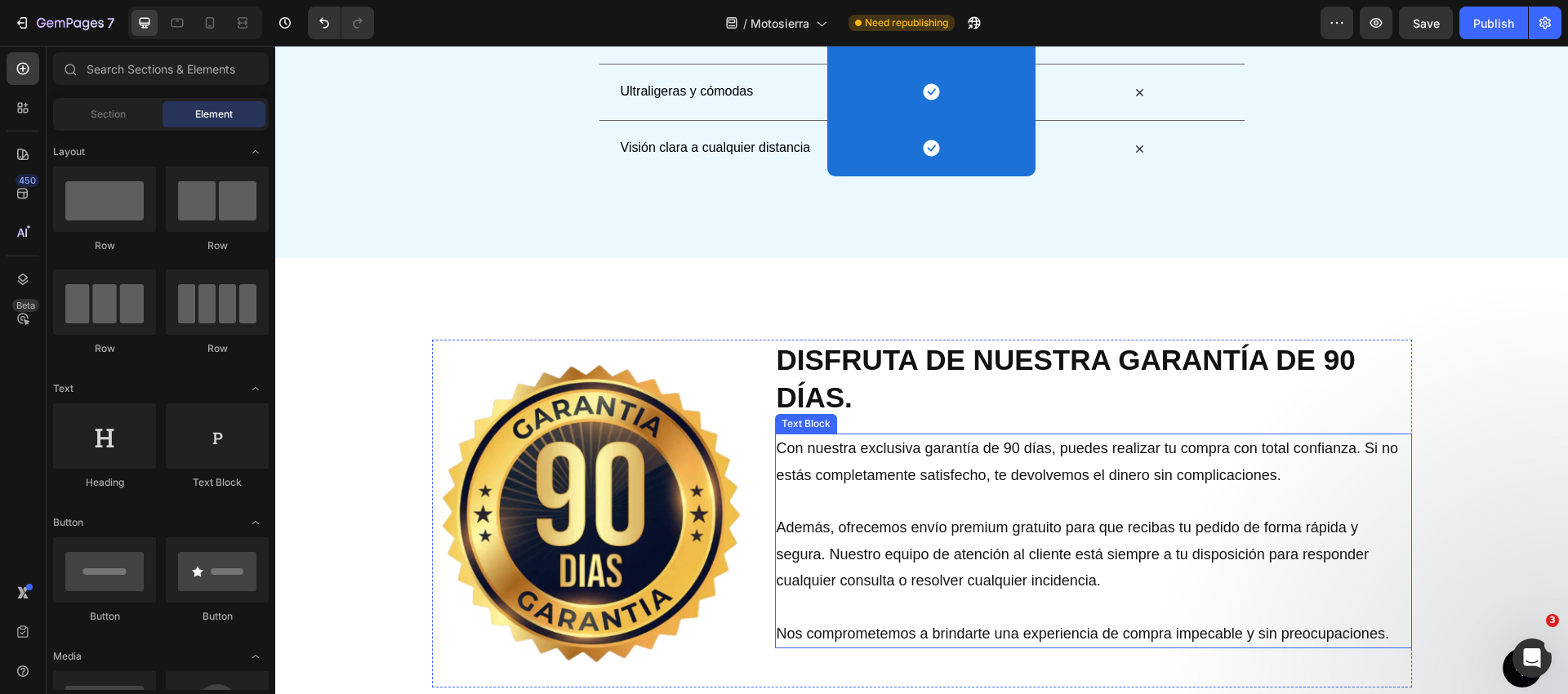
scroll to position [3612, 0]
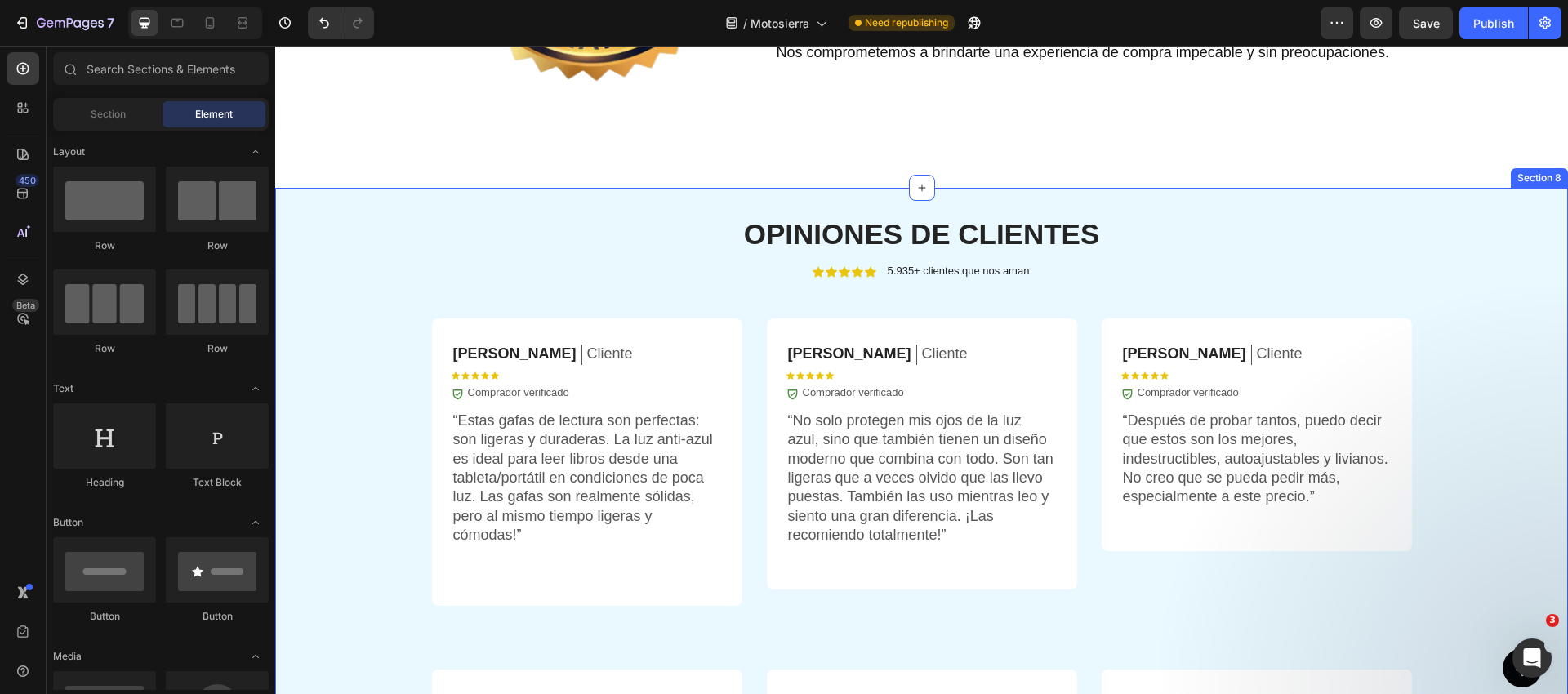
click at [672, 197] on div "OPINIONES DE CLIENTES Heading Icon Icon Icon Icon Icon Icon List 5.935+ cliente…" at bounding box center [921, 701] width 1292 height 1026
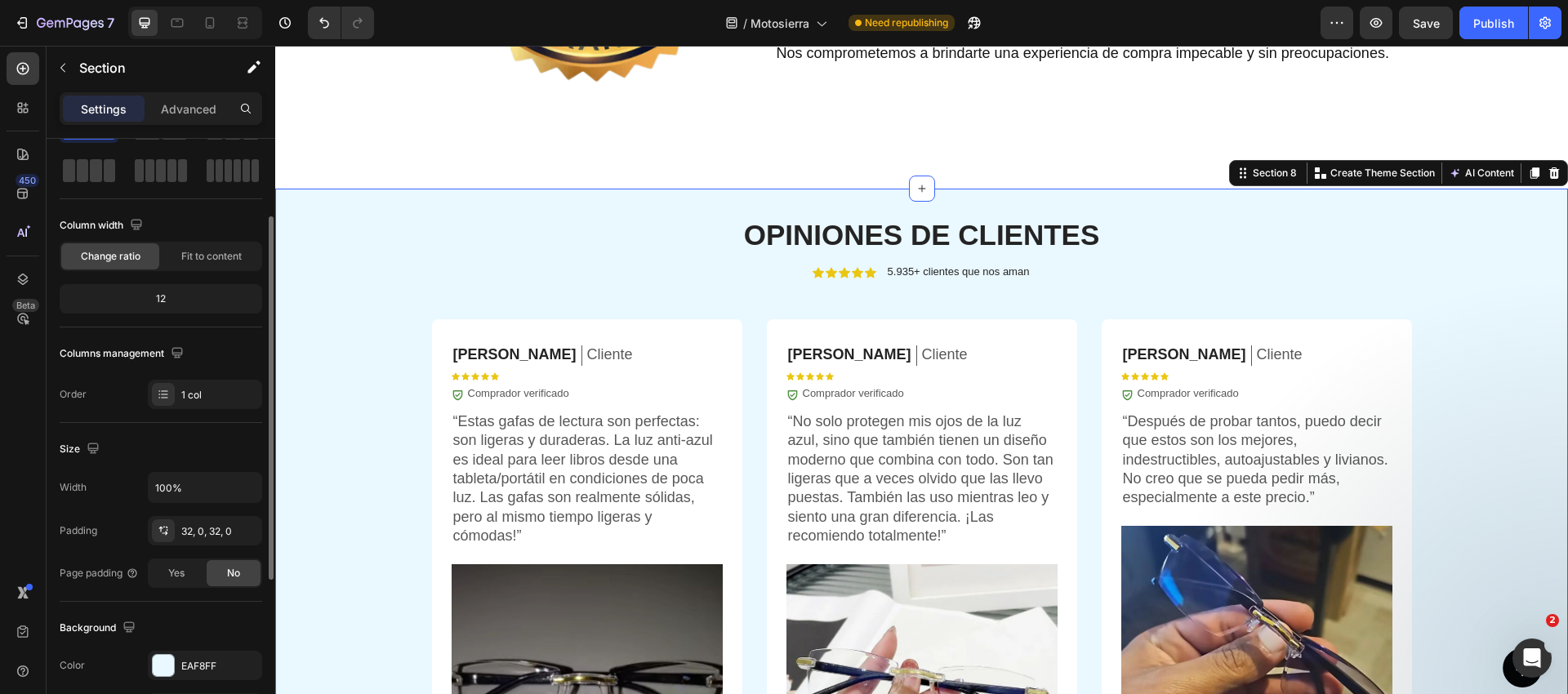
scroll to position [114, 0]
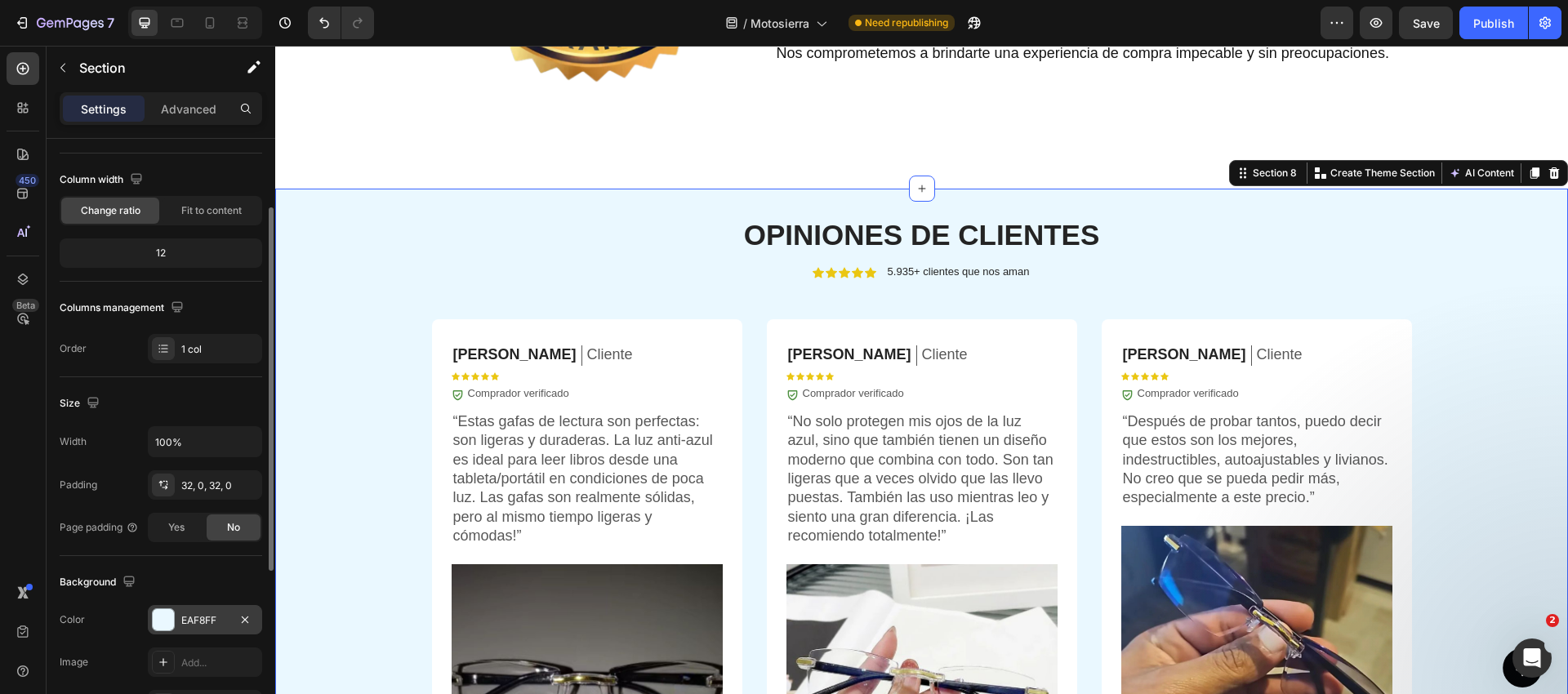
click at [225, 609] on div "EAF8FF" at bounding box center [205, 619] width 115 height 29
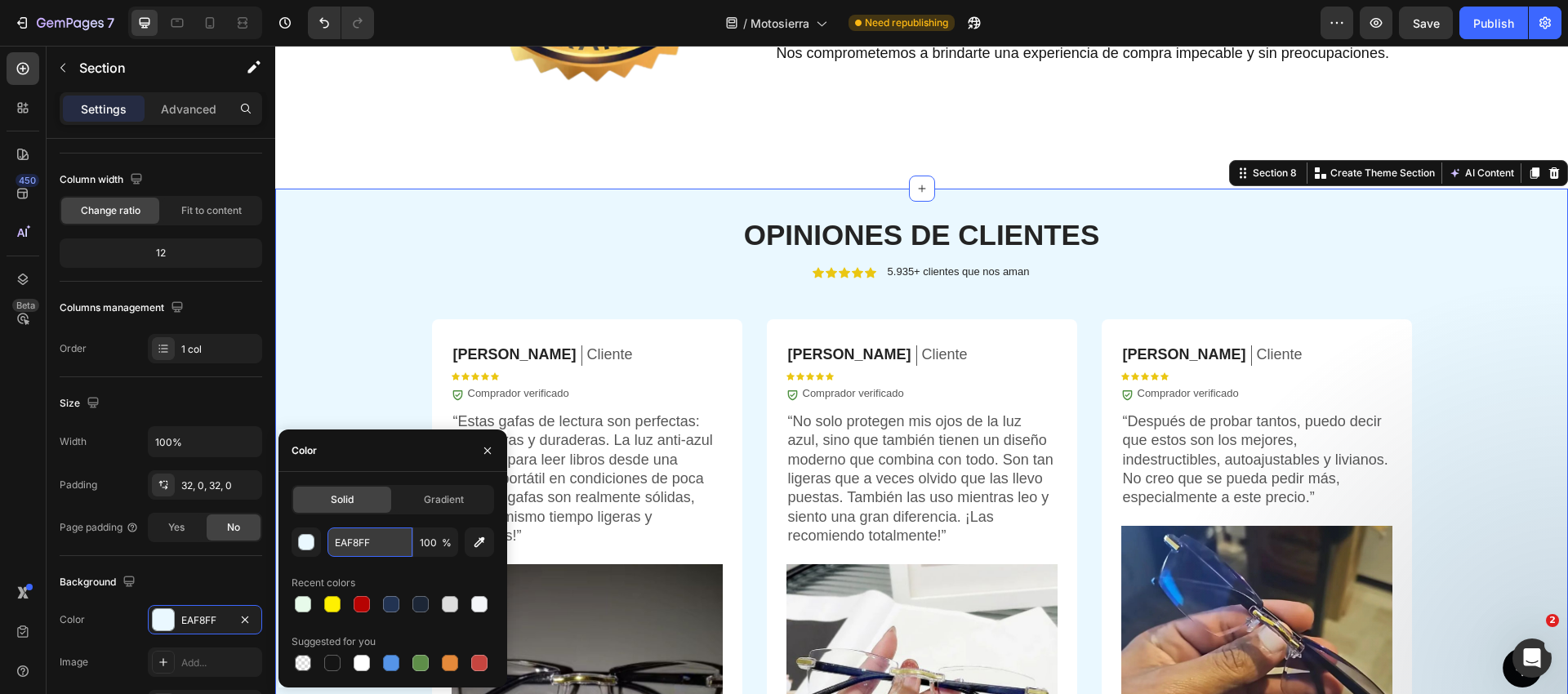
click at [384, 549] on input "EAF8FF" at bounding box center [369, 541] width 85 height 29
paste input "#E7FAEA"
type input "#E7FAEA"
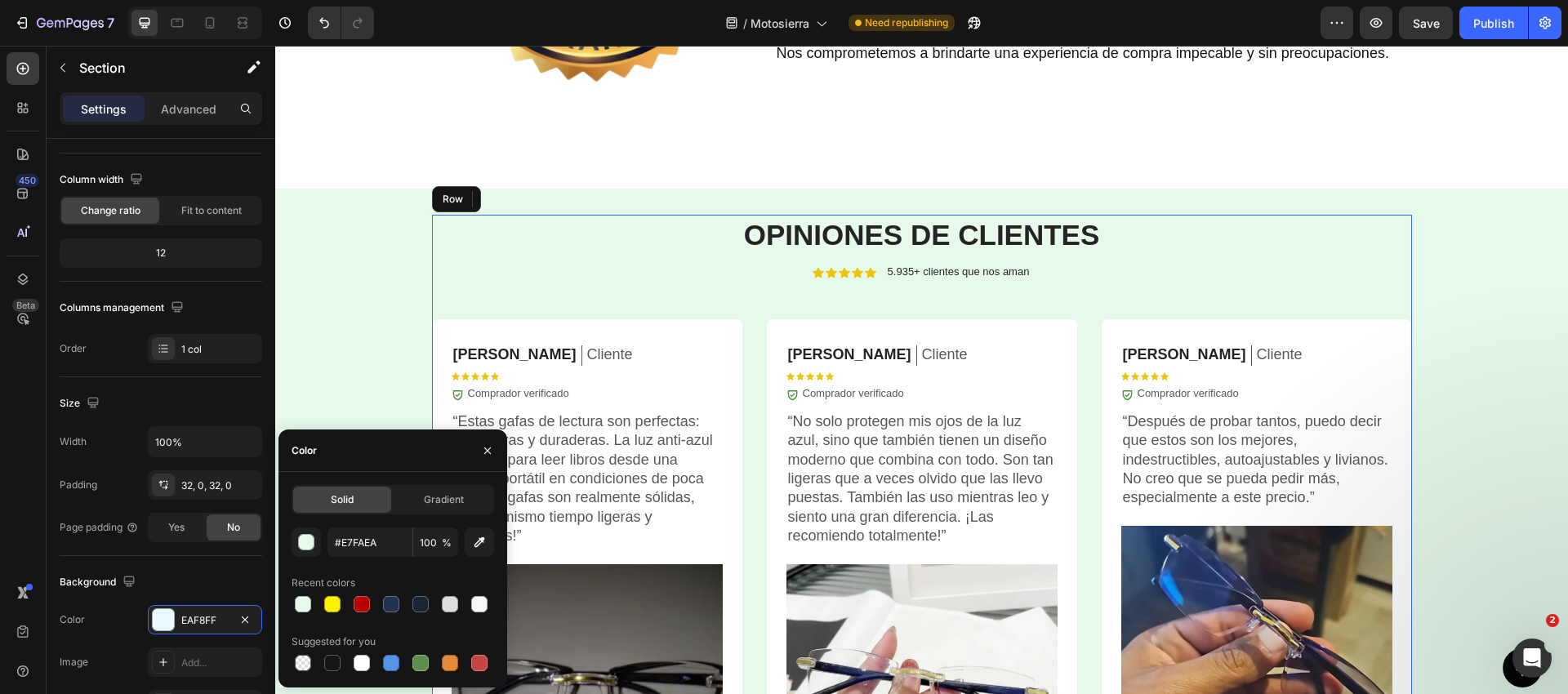
drag, startPoint x: 711, startPoint y: 264, endPoint x: 823, endPoint y: 230, distance: 117.0
click at [711, 264] on div "OPINIONES DE CLIENTES Heading Icon Icon Icon Icon Icon Icon List 5.935+ cliente…" at bounding box center [921, 695] width 979 height 960
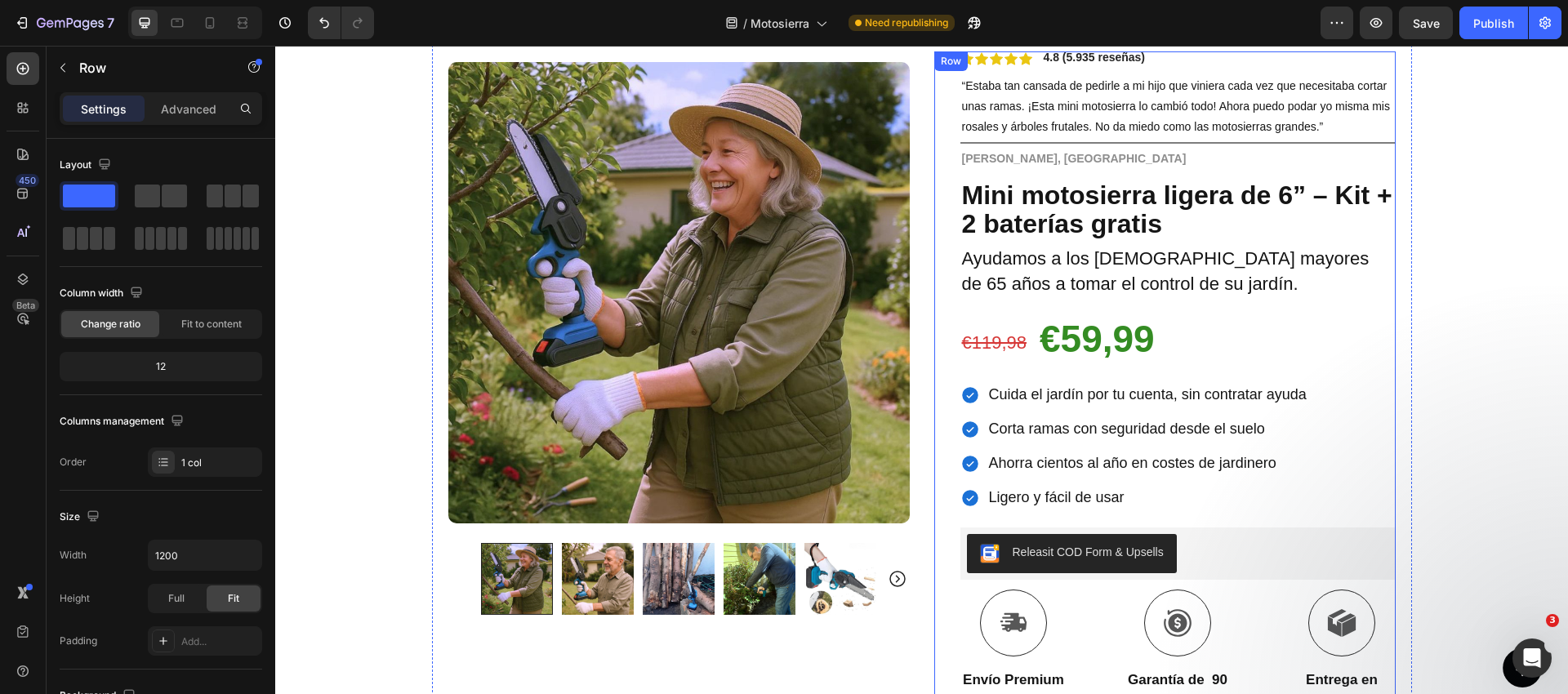
scroll to position [29, 0]
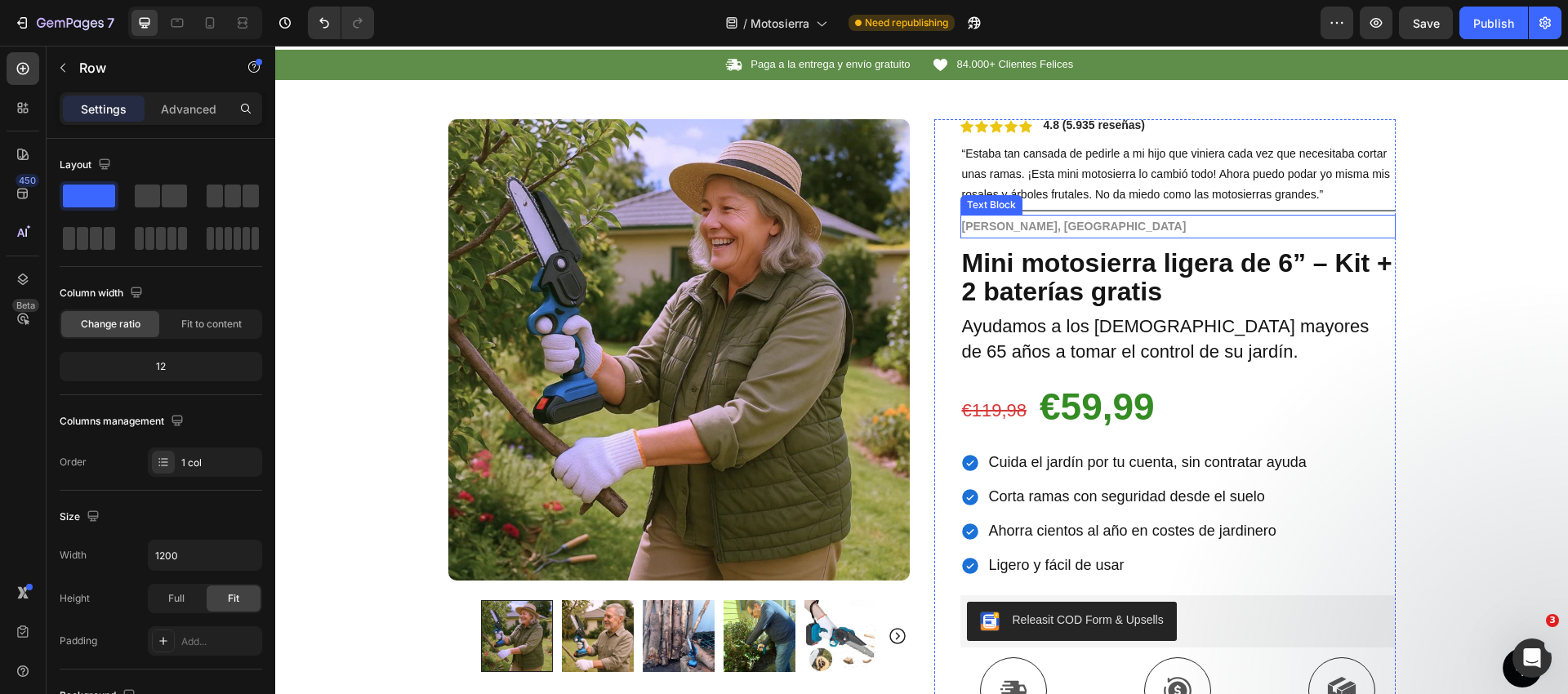
click at [1030, 223] on strong "[PERSON_NAME], [GEOGRAPHIC_DATA]" at bounding box center [1074, 227] width 225 height 13
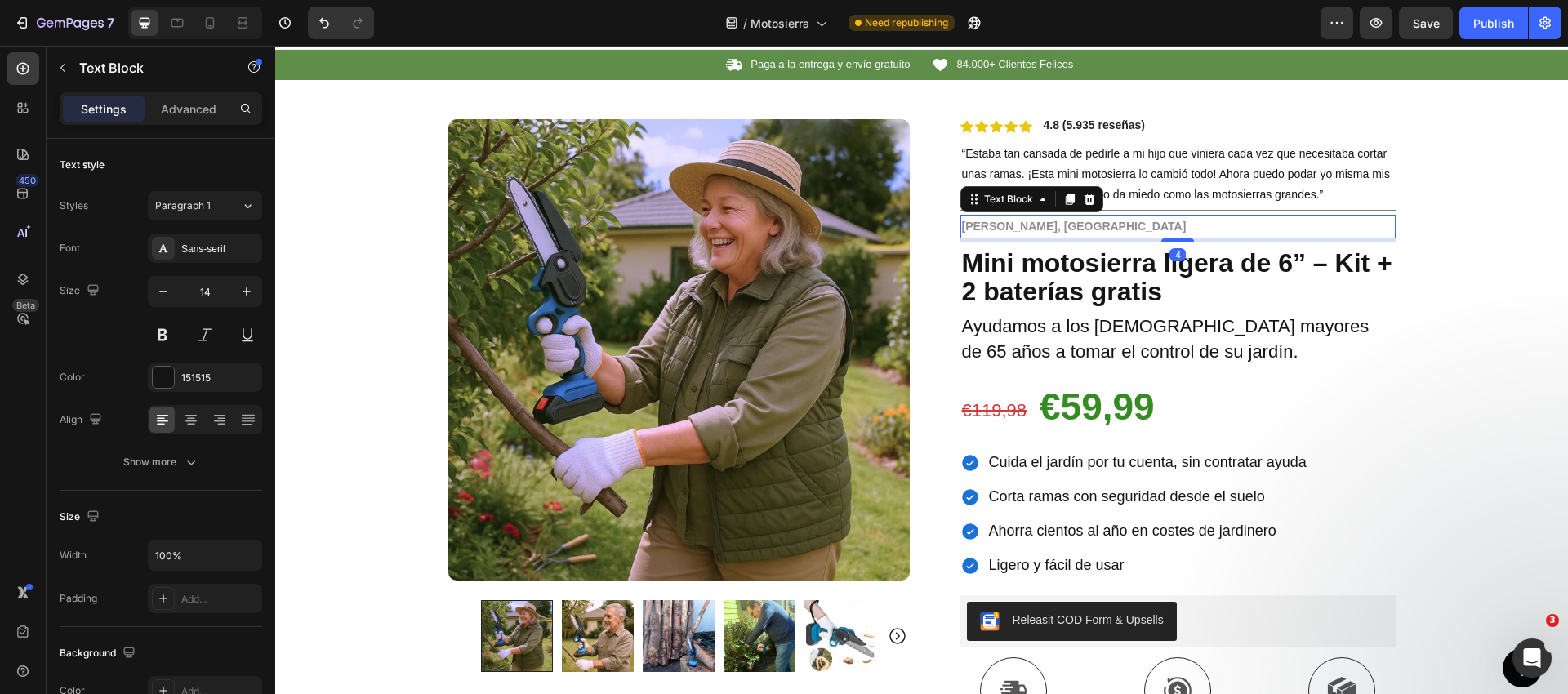
click at [1030, 223] on strong "[PERSON_NAME], [GEOGRAPHIC_DATA]" at bounding box center [1074, 227] width 225 height 13
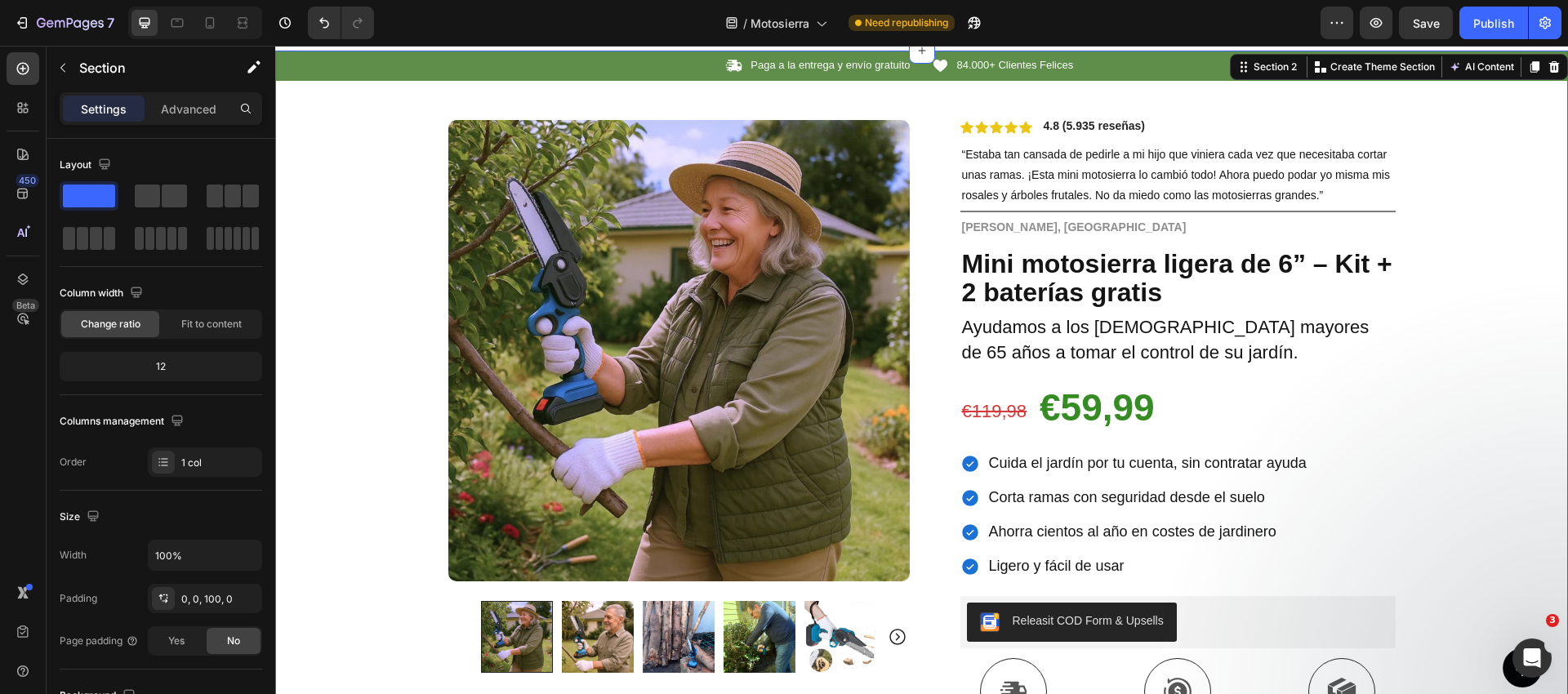
click at [1484, 238] on div "Icon Paga a la entrega y envío gratuito Text Block Row Icon 84.000+ Clientes Fe…" at bounding box center [921, 555] width 1292 height 1009
click at [1027, 226] on strong "[PERSON_NAME], [GEOGRAPHIC_DATA]" at bounding box center [1074, 227] width 225 height 13
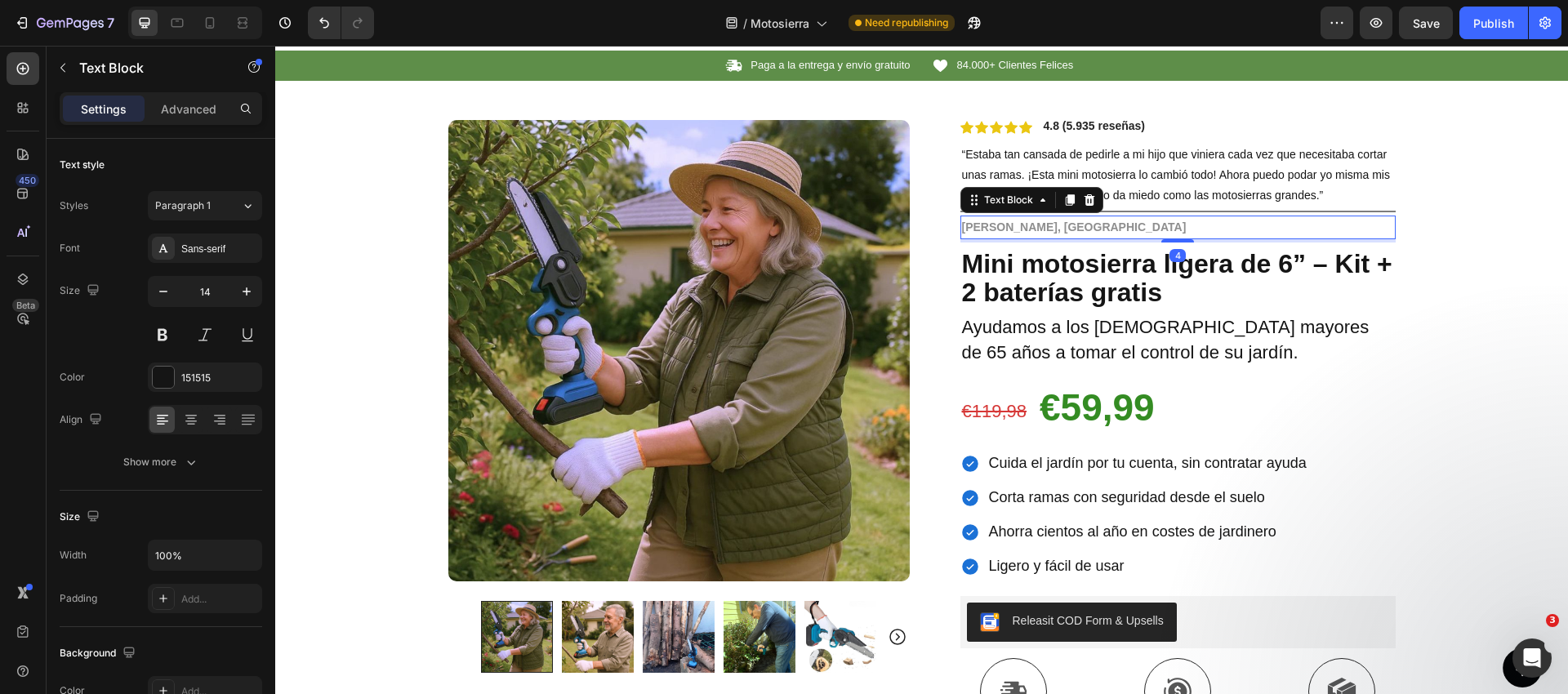
drag, startPoint x: 1027, startPoint y: 226, endPoint x: 990, endPoint y: 232, distance: 37.5
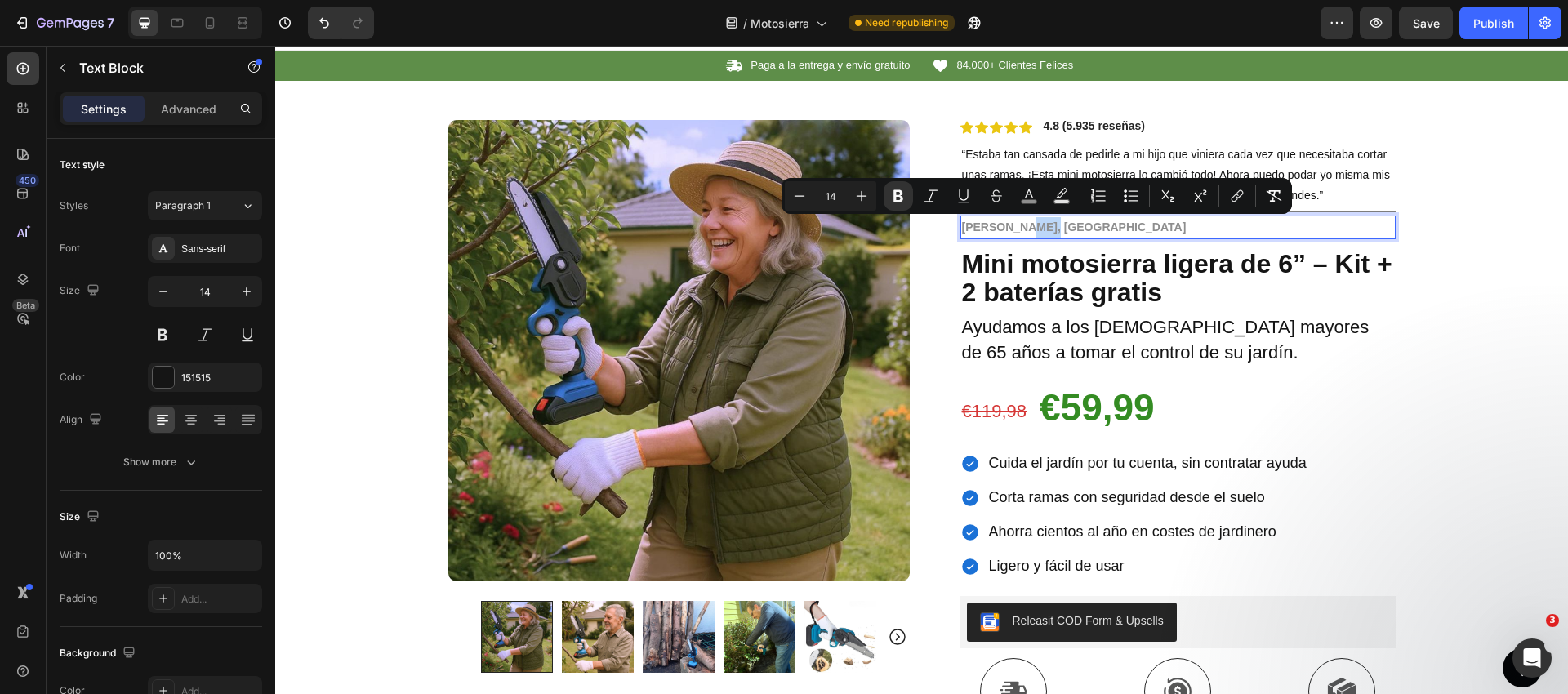
click at [1032, 225] on strong "[PERSON_NAME], [GEOGRAPHIC_DATA]" at bounding box center [1074, 227] width 225 height 13
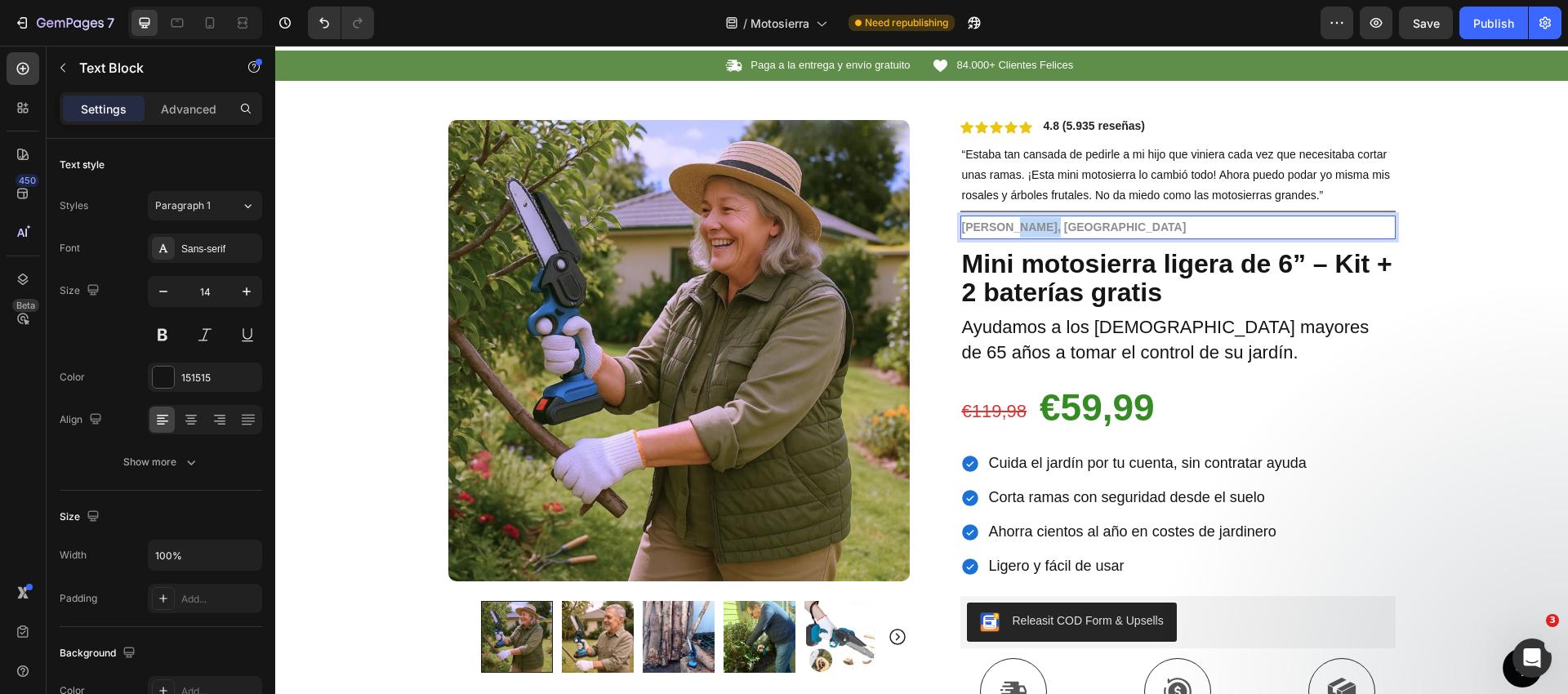
click at [1032, 225] on strong "[PERSON_NAME], [GEOGRAPHIC_DATA]" at bounding box center [1074, 227] width 225 height 13
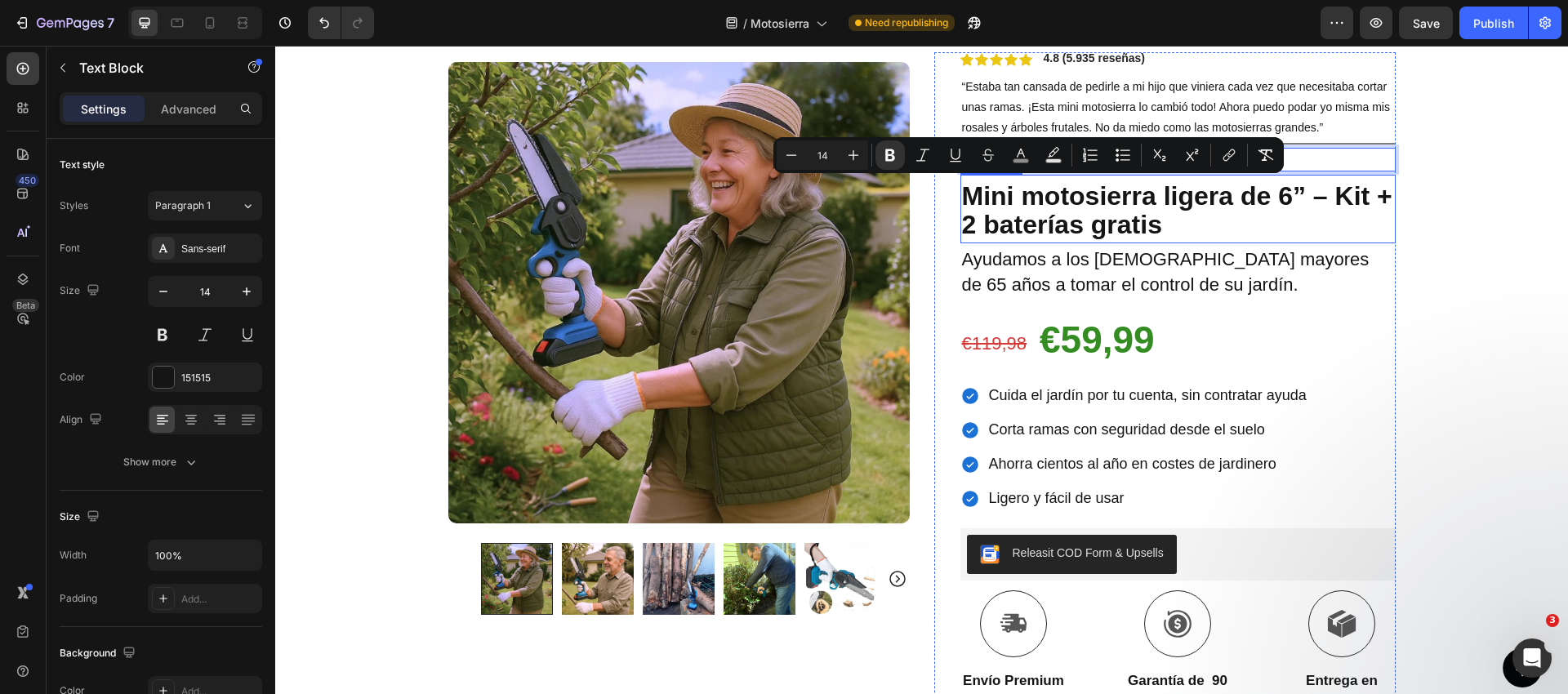
scroll to position [130, 0]
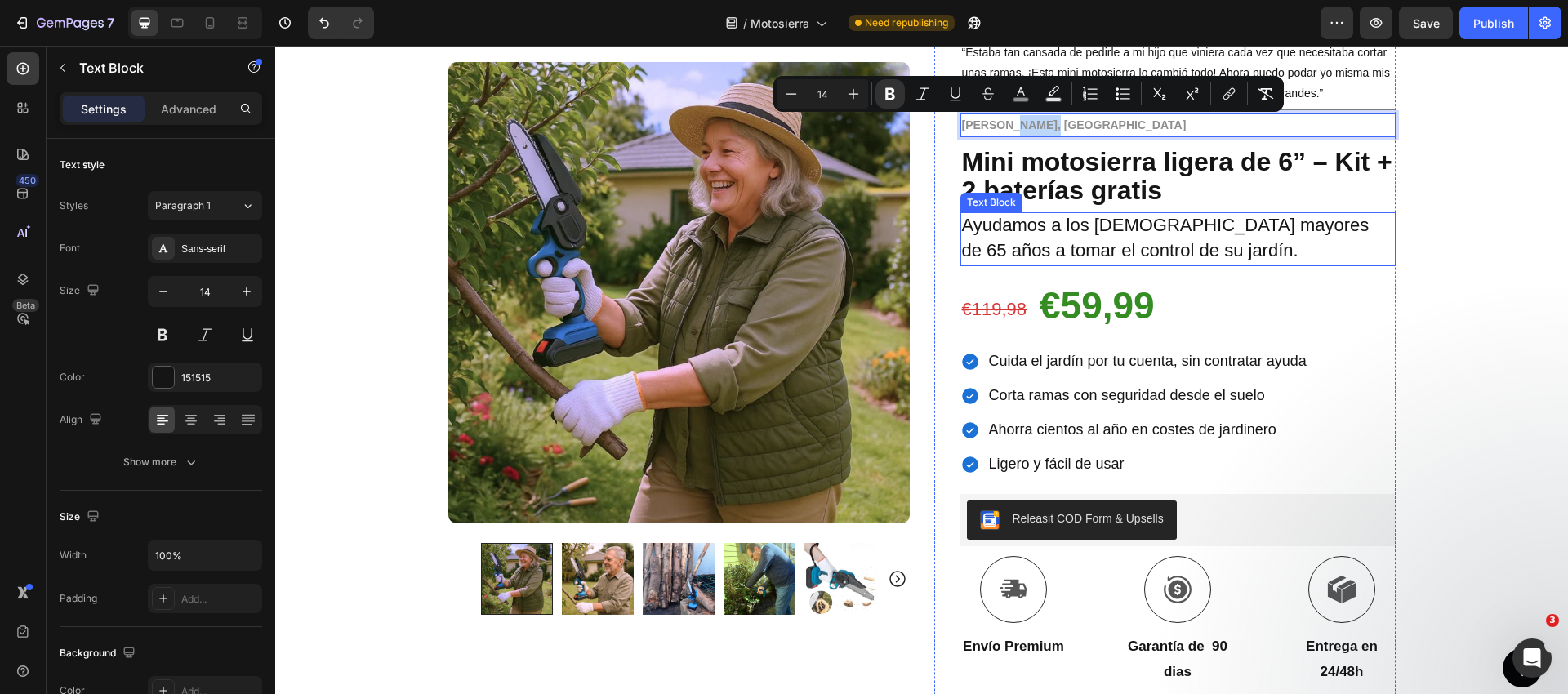
click at [1424, 224] on div "Icon Paga a la entrega y envío gratuito Text Block Row Icon 84.000+ Clientes Fe…" at bounding box center [921, 452] width 1292 height 1009
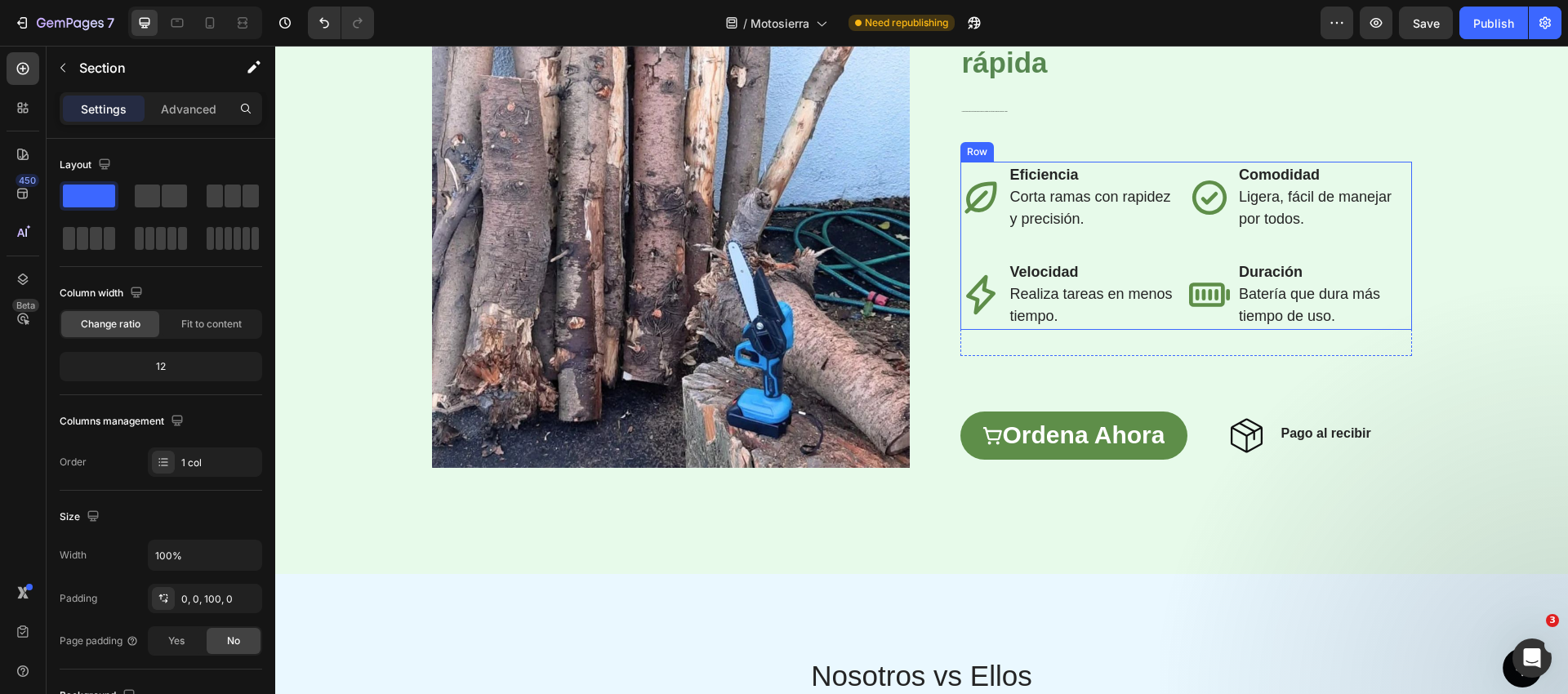
scroll to position [2495, 0]
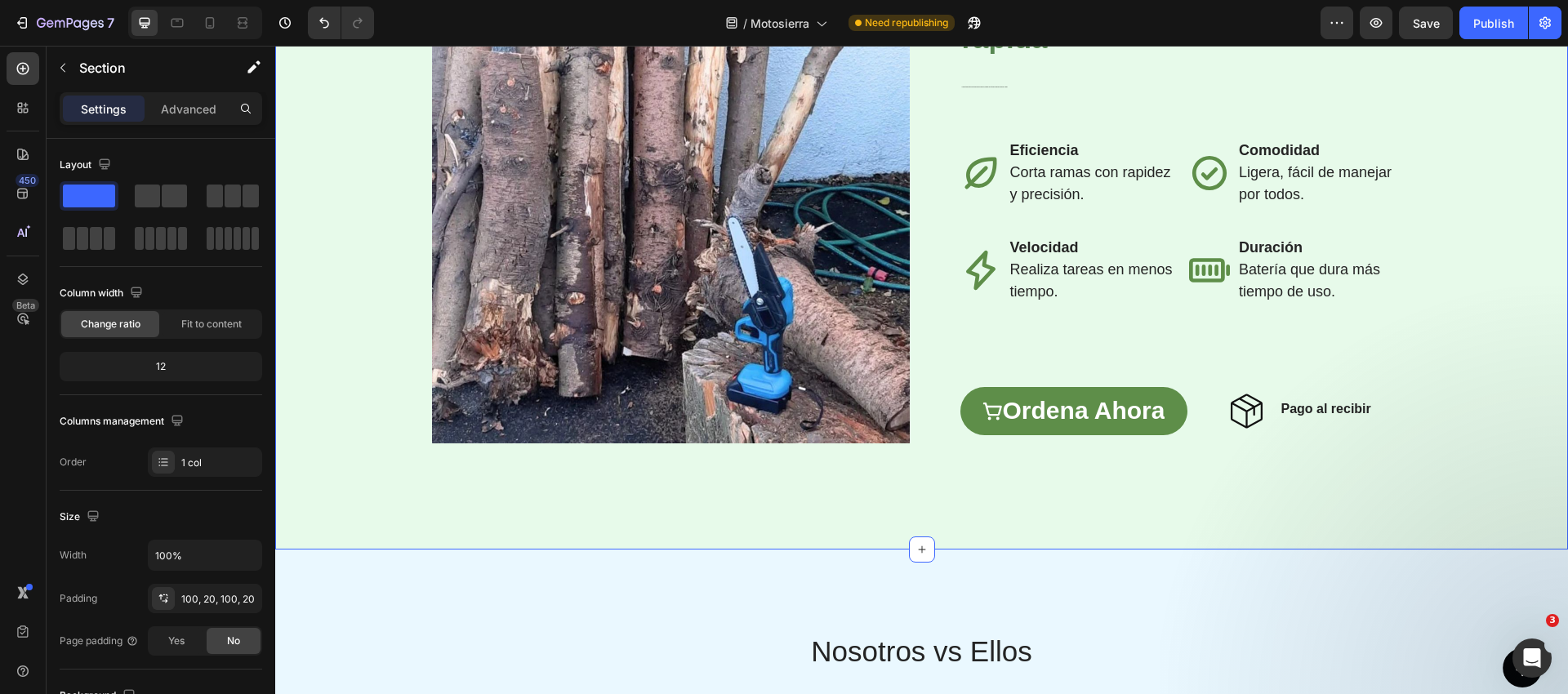
click at [889, 506] on div "Image Row Haz la jardinería más fácil y rápida Heading La mini motosierra eléct…" at bounding box center [921, 217] width 1292 height 666
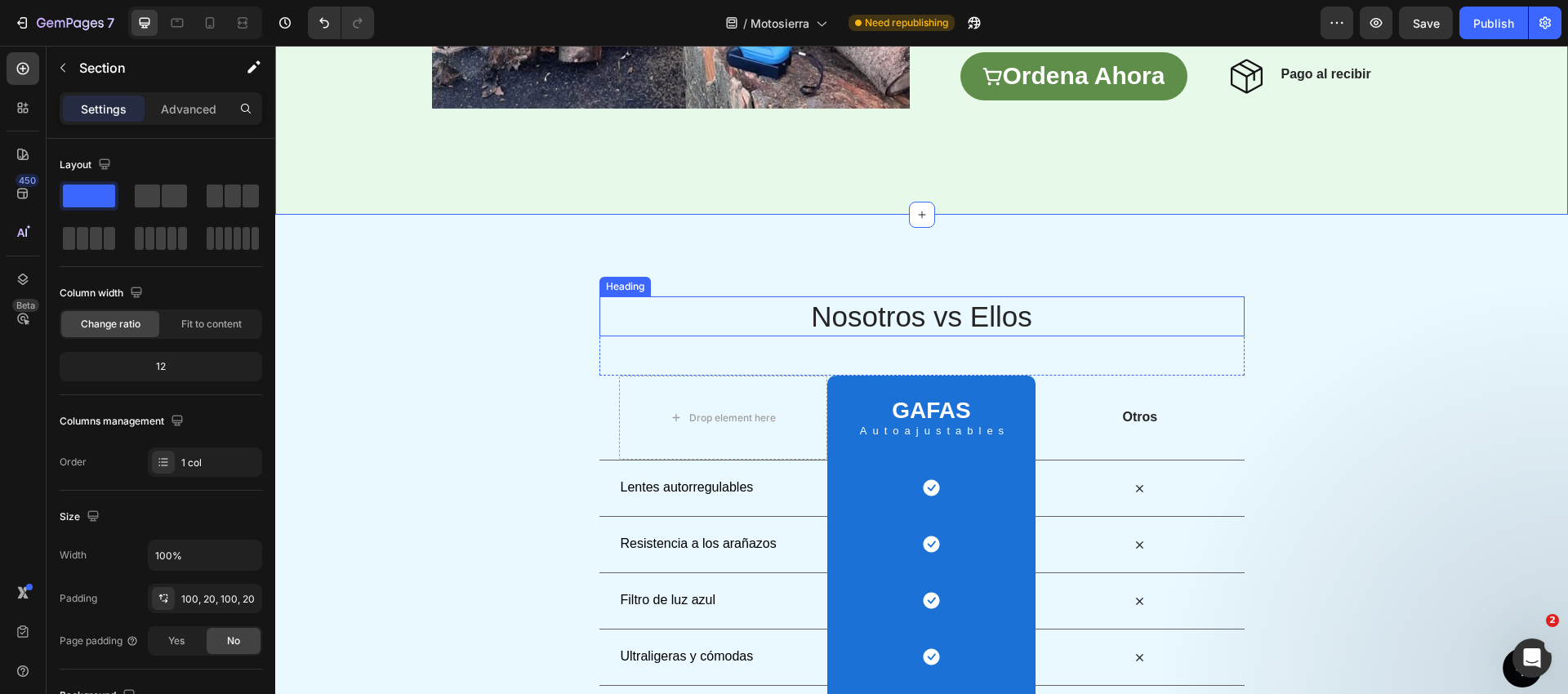
scroll to position [2832, 0]
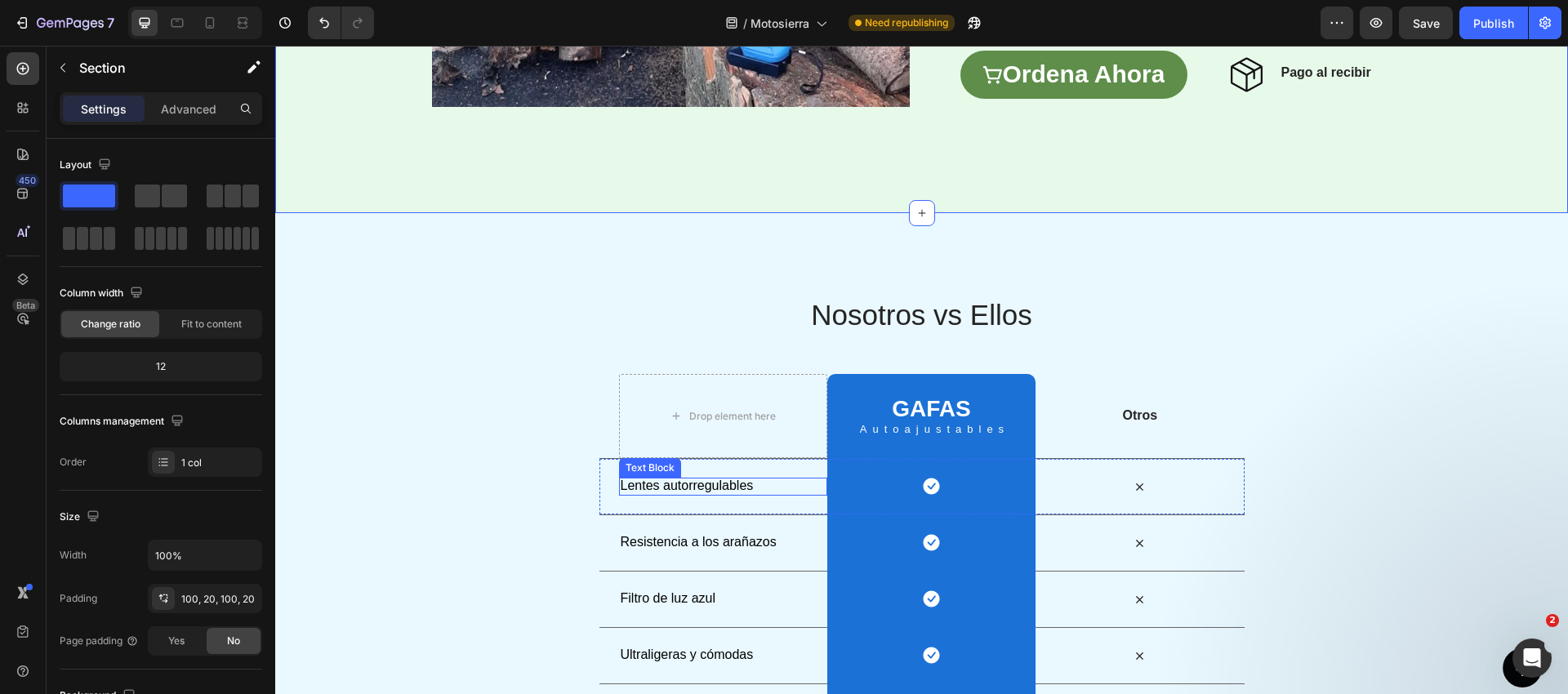
click at [679, 479] on span "Lentes autorregulables" at bounding box center [687, 485] width 133 height 14
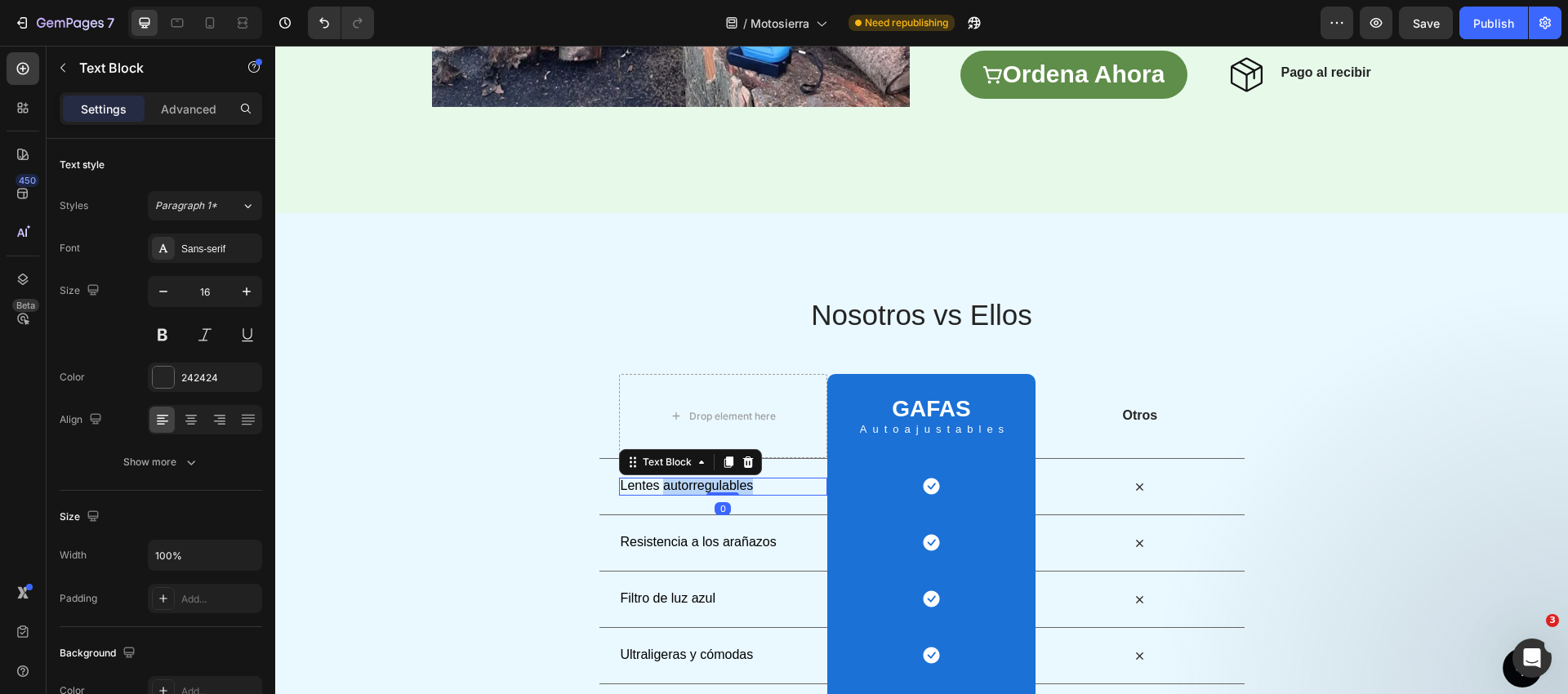
click at [679, 479] on span "Lentes autorregulables" at bounding box center [687, 485] width 133 height 14
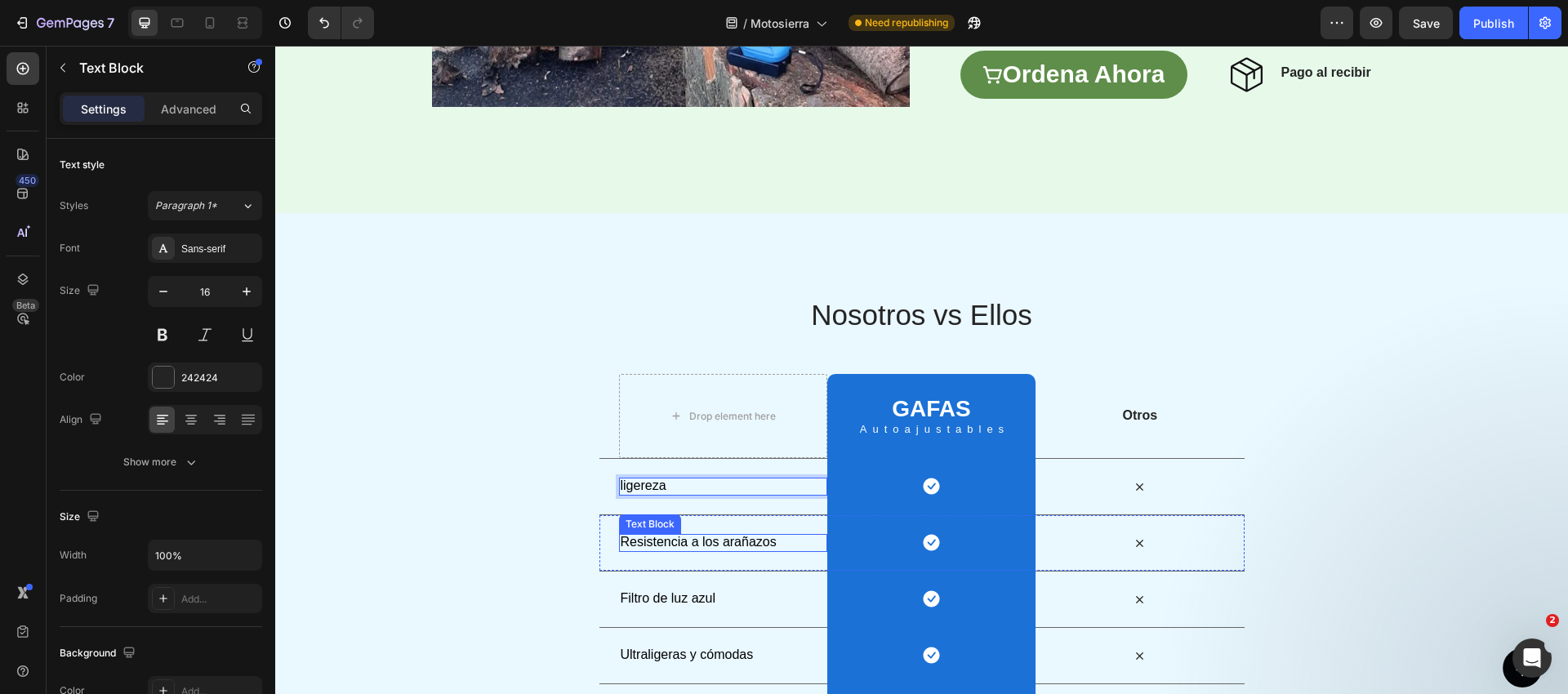
click at [686, 535] on span "Resistencia a los arañazos" at bounding box center [699, 541] width 156 height 14
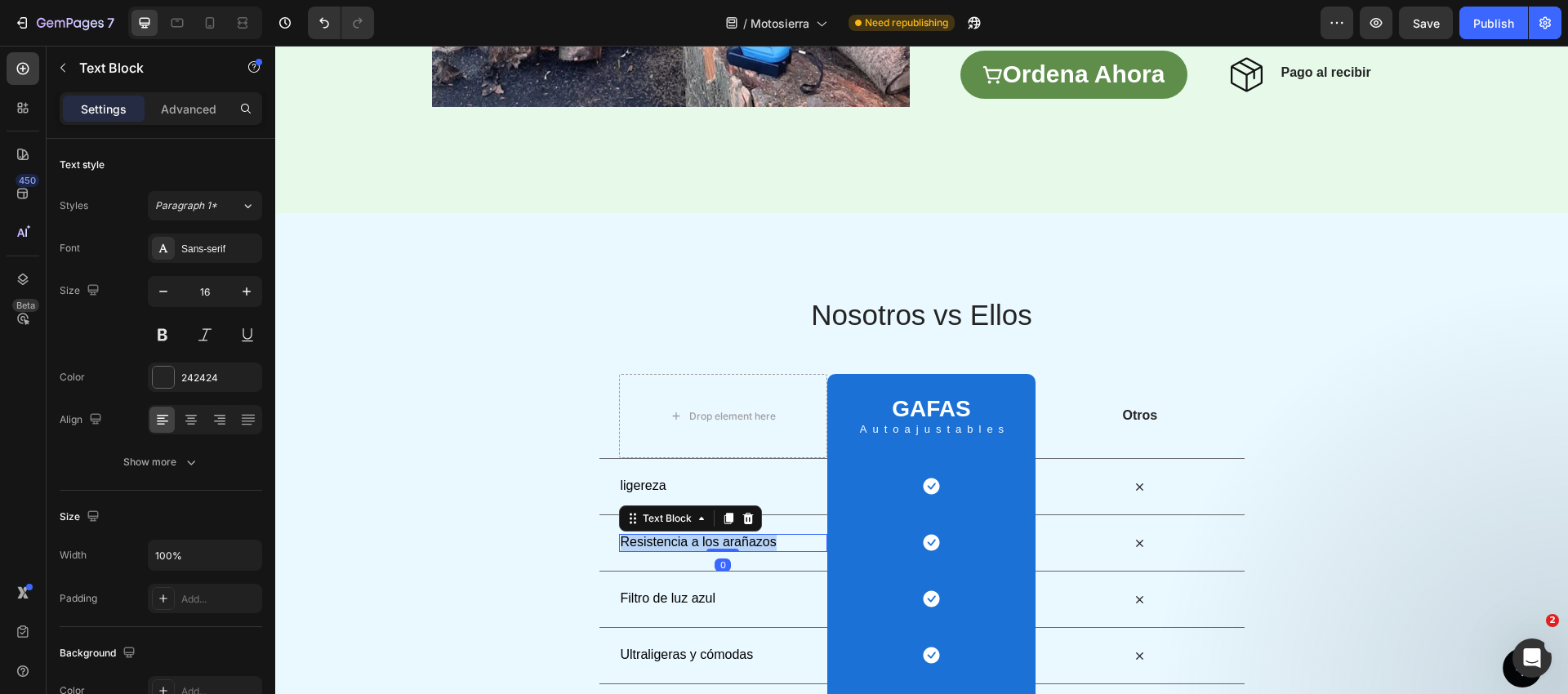
click at [686, 535] on span "Resistencia a los arañazos" at bounding box center [699, 541] width 156 height 14
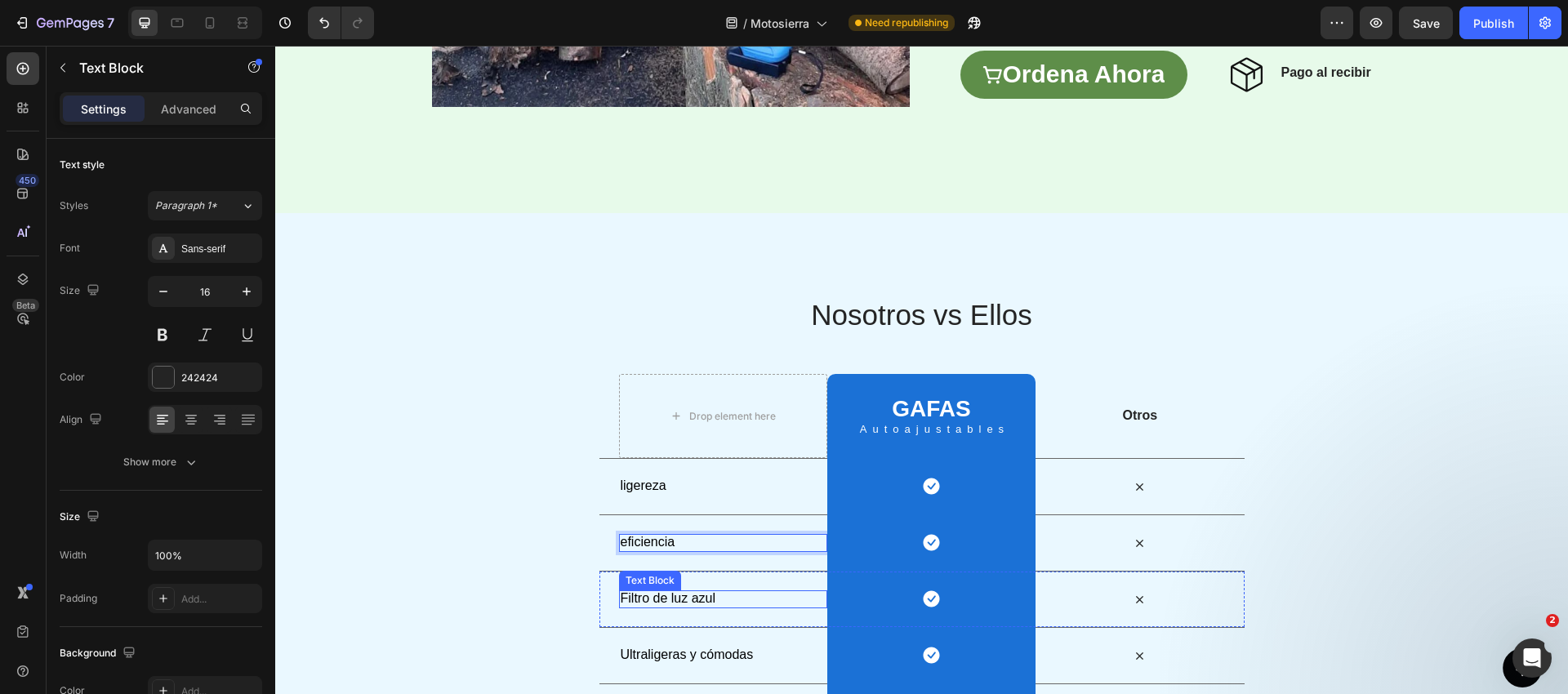
click at [663, 591] on span "Filtro de luz azul" at bounding box center [668, 598] width 95 height 14
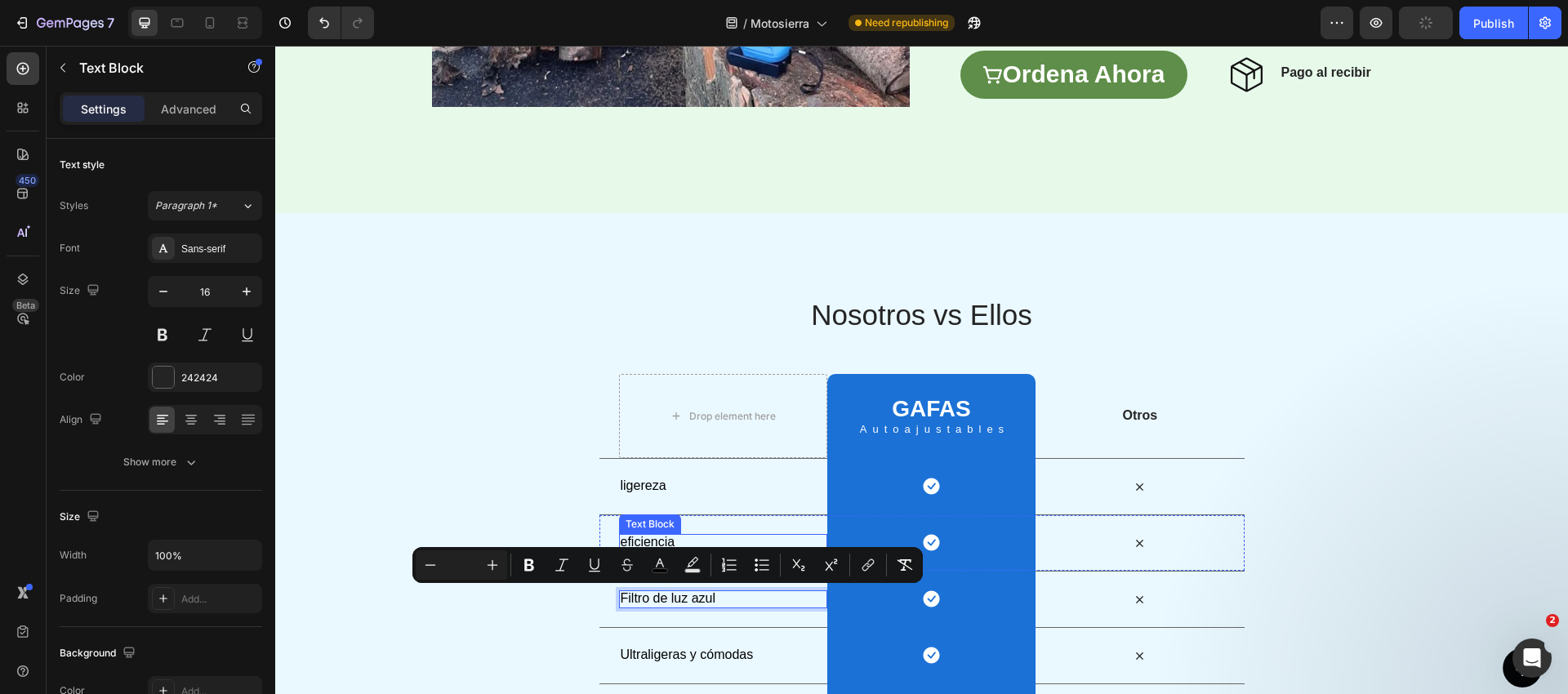
scroll to position [2832, 0]
type input "16"
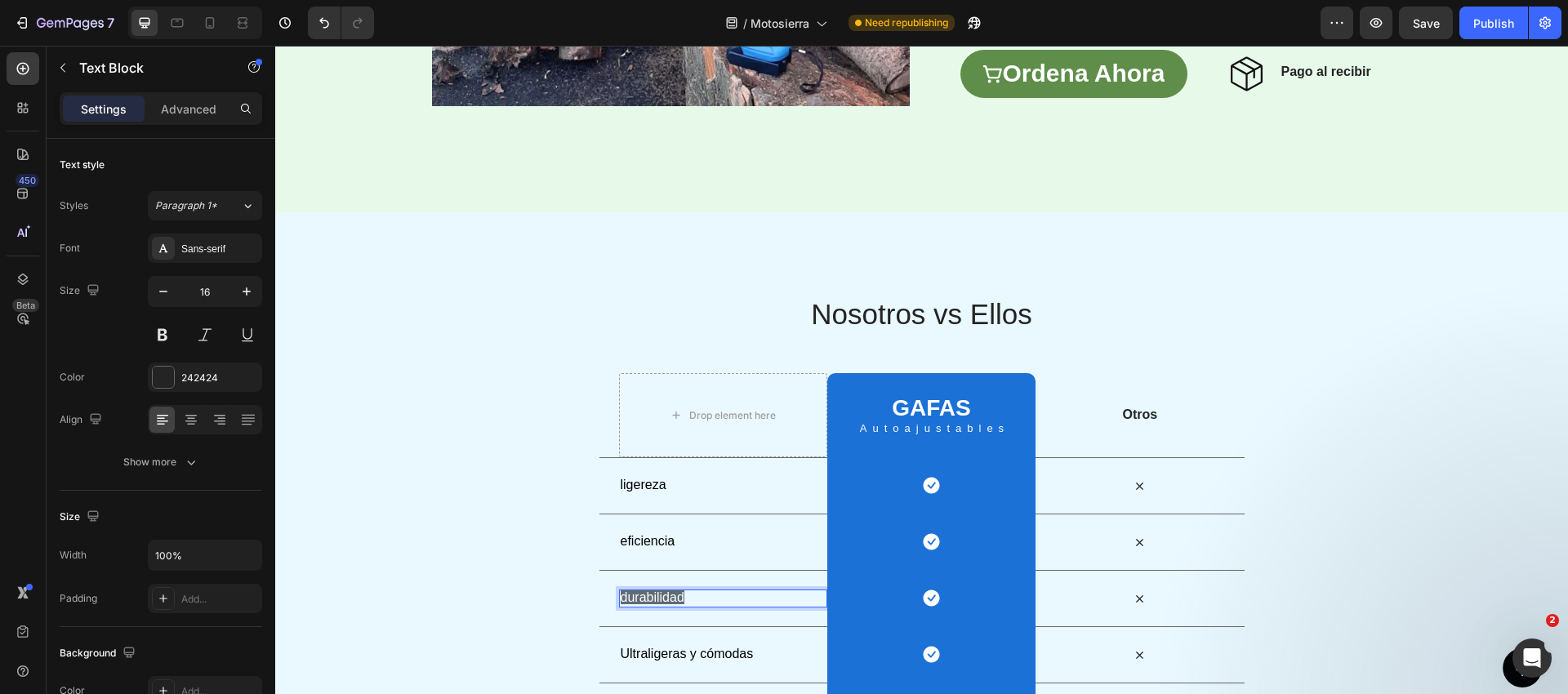
click at [705, 599] on p "durabilidad" at bounding box center [723, 598] width 205 height 17
click at [698, 599] on p "durabilidad" at bounding box center [723, 598] width 205 height 17
click at [677, 599] on span "durabilidad" at bounding box center [652, 597] width 64 height 14
click at [621, 568] on div "Row" at bounding box center [616, 561] width 33 height 20
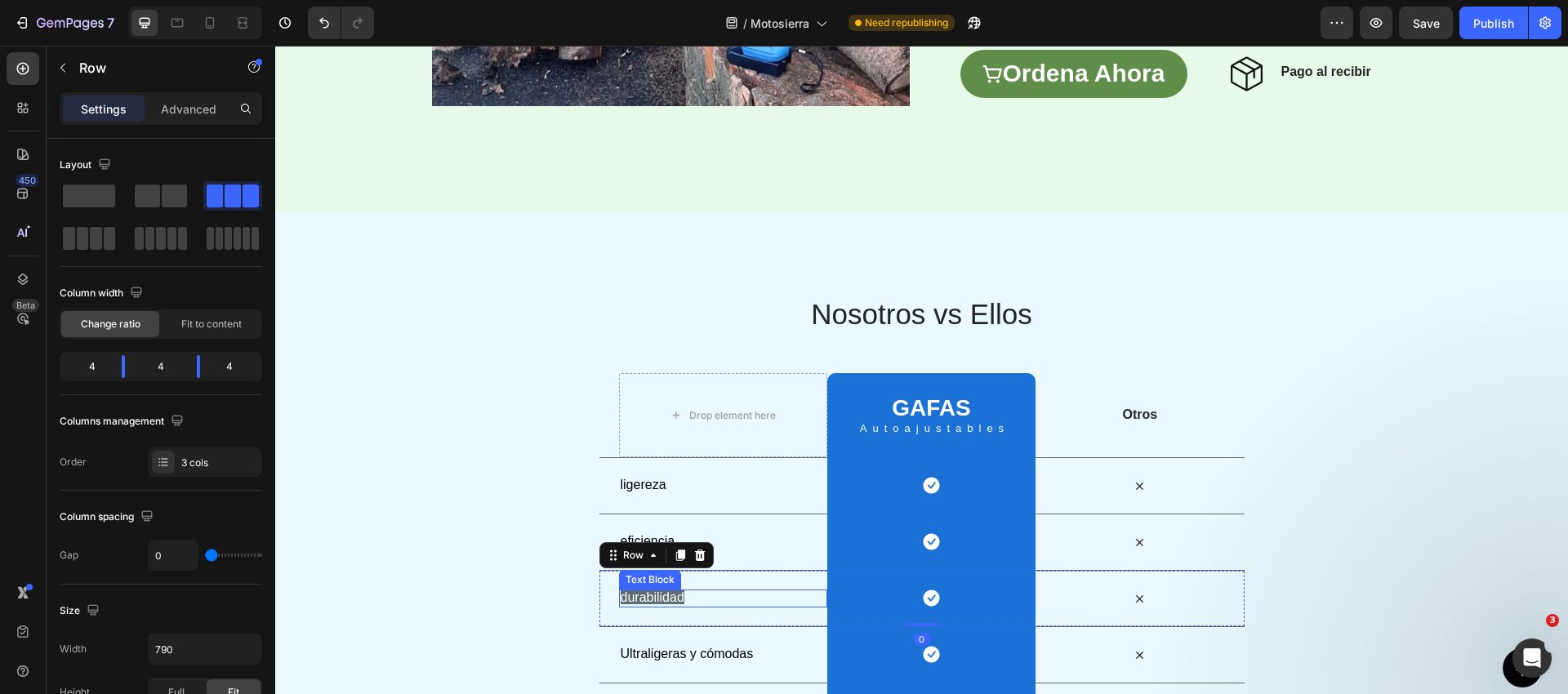
click at [661, 590] on span "durabilidad" at bounding box center [652, 597] width 64 height 14
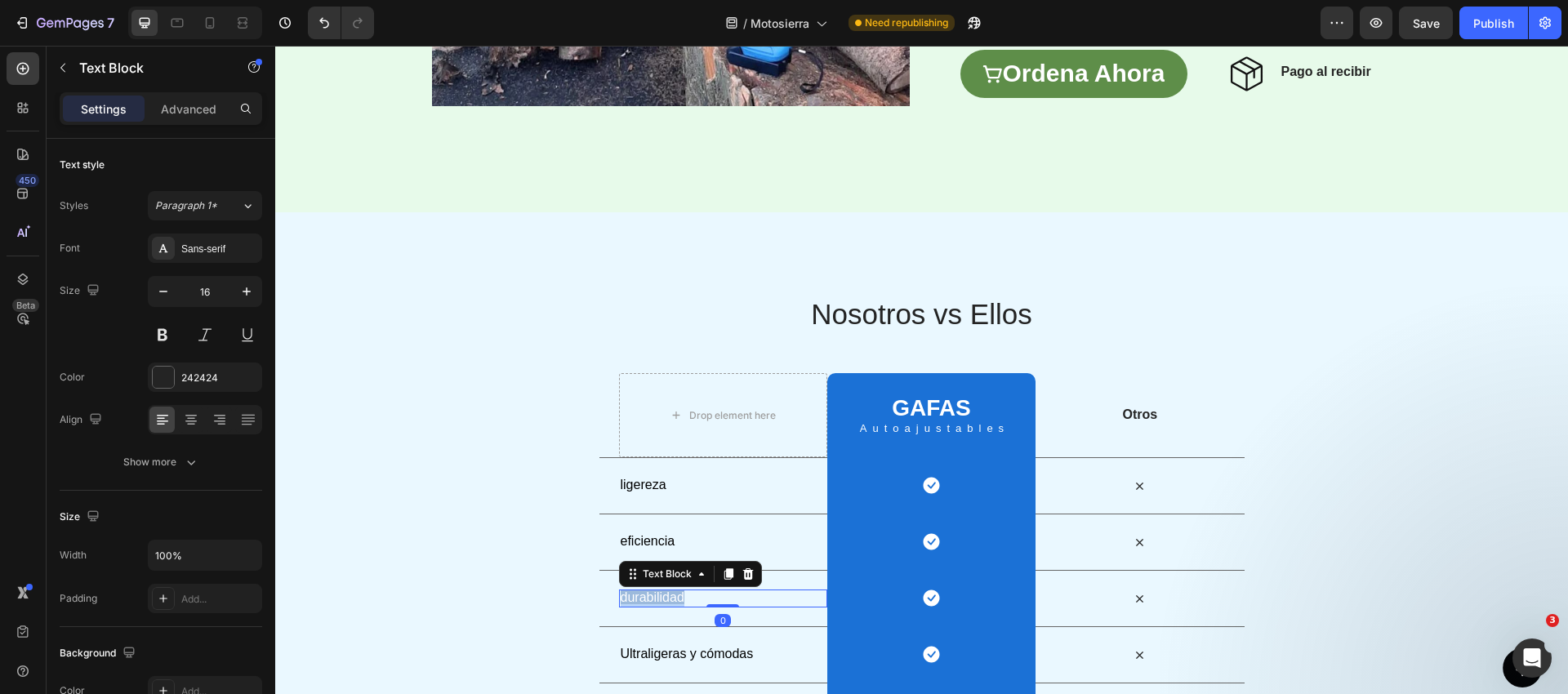
click at [667, 594] on span "durabilidad" at bounding box center [652, 597] width 64 height 14
click at [450, 556] on div "Nosotros vs Ellos Heading Row Drop element here GAFAS Heading Autoajustables Te…" at bounding box center [921, 516] width 1292 height 446
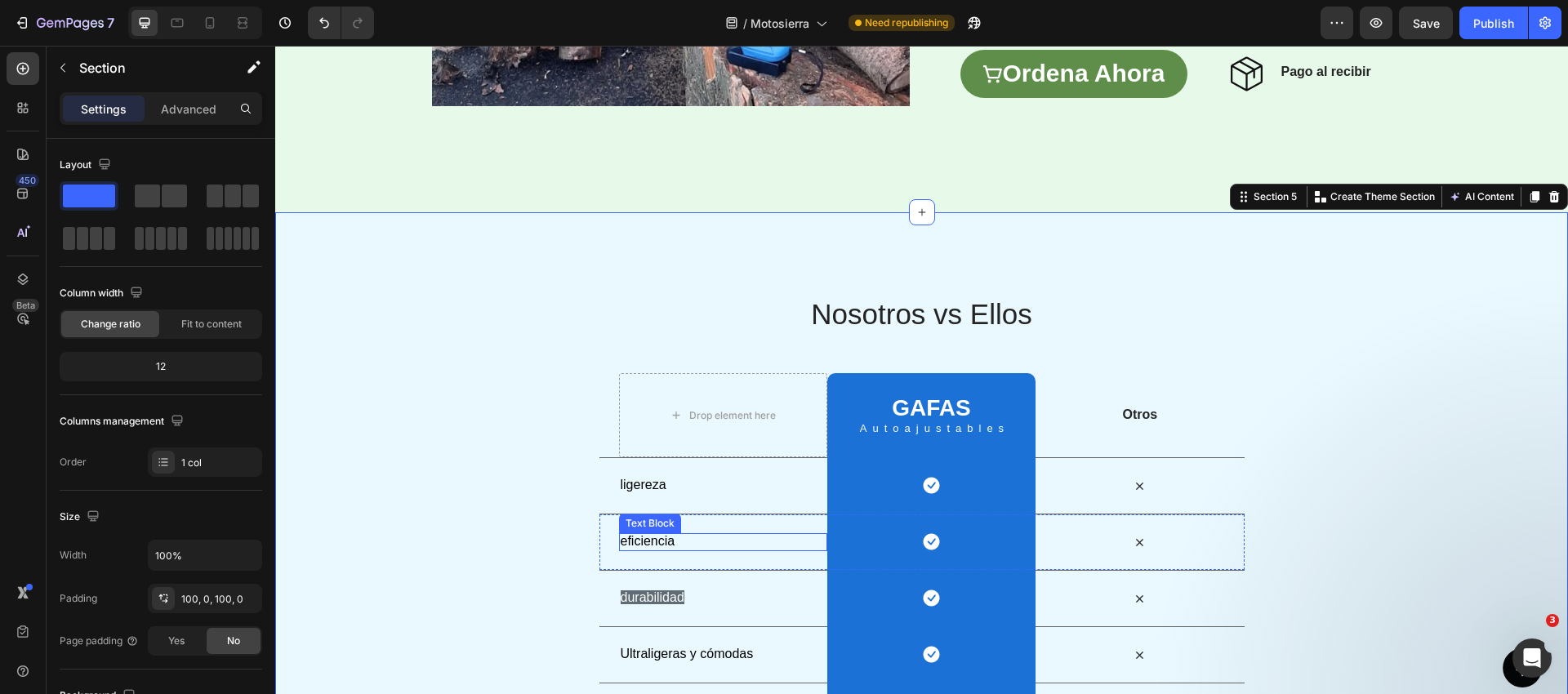
click at [648, 540] on span "eficiencia" at bounding box center [648, 540] width 55 height 14
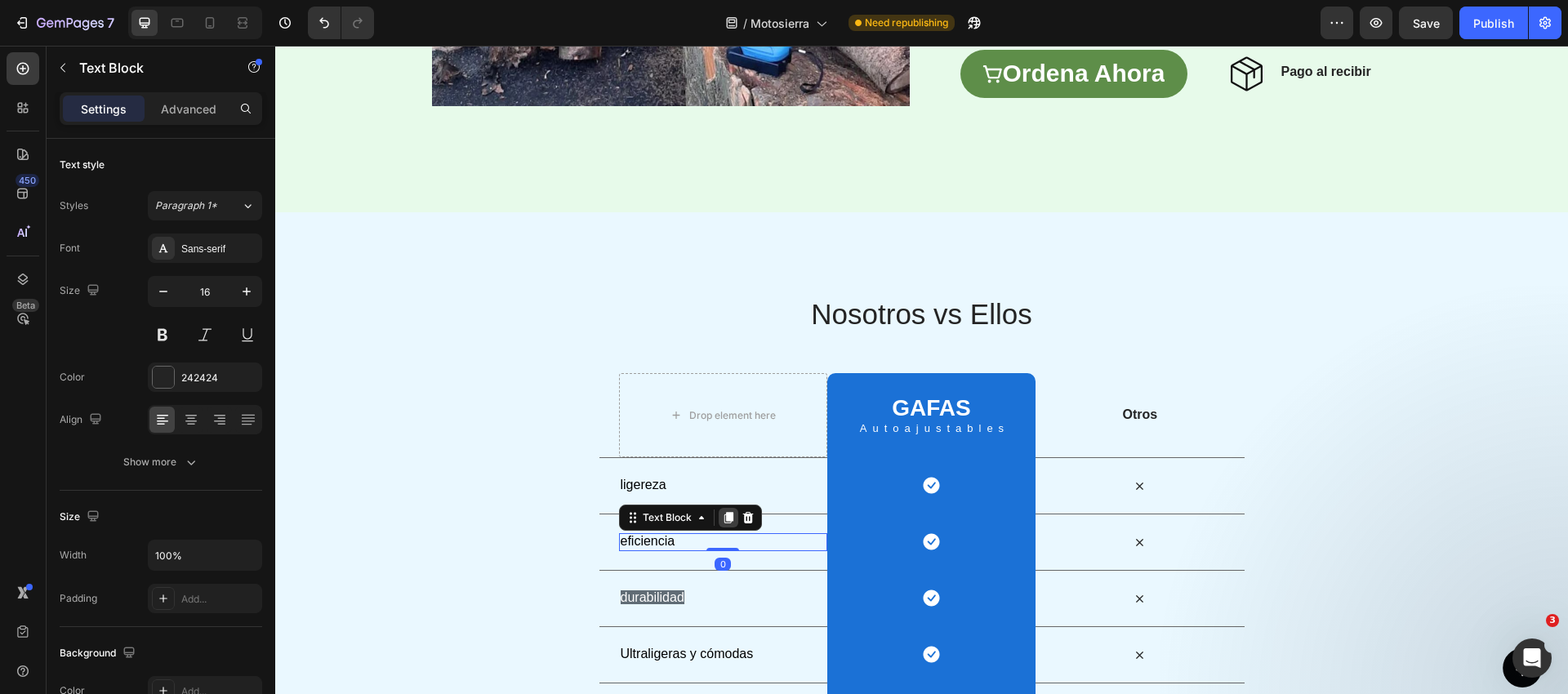
click at [723, 520] on icon at bounding box center [729, 518] width 13 height 13
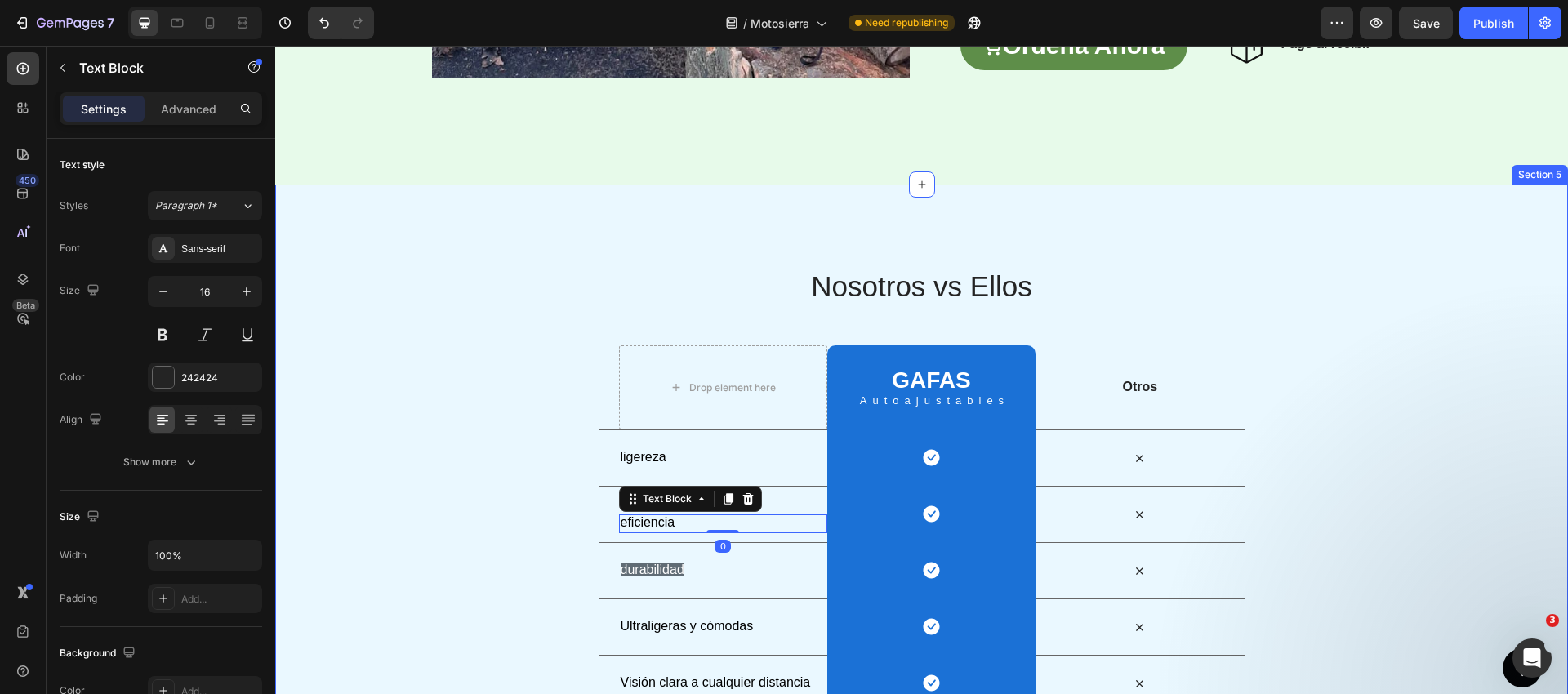
scroll to position [2864, 0]
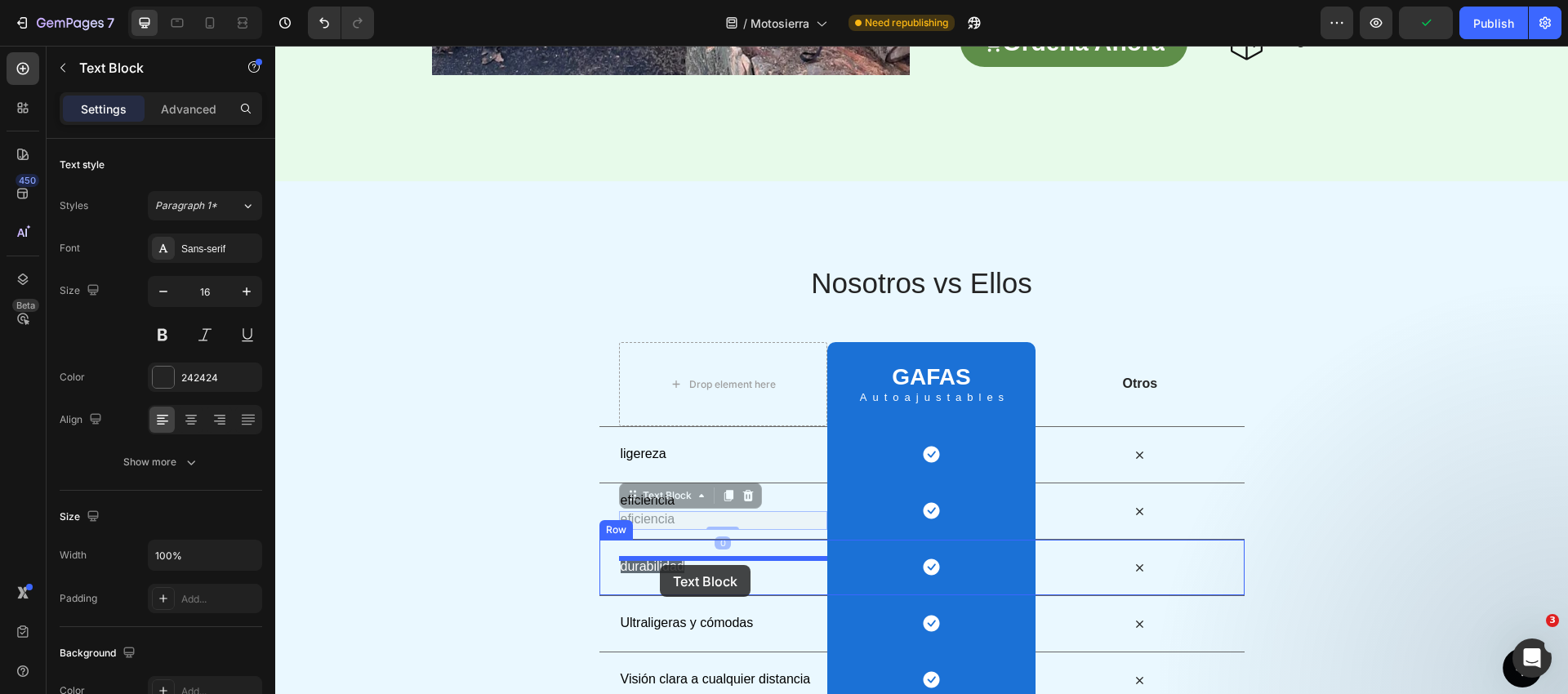
drag, startPoint x: 642, startPoint y: 492, endPoint x: 660, endPoint y: 565, distance: 75.2
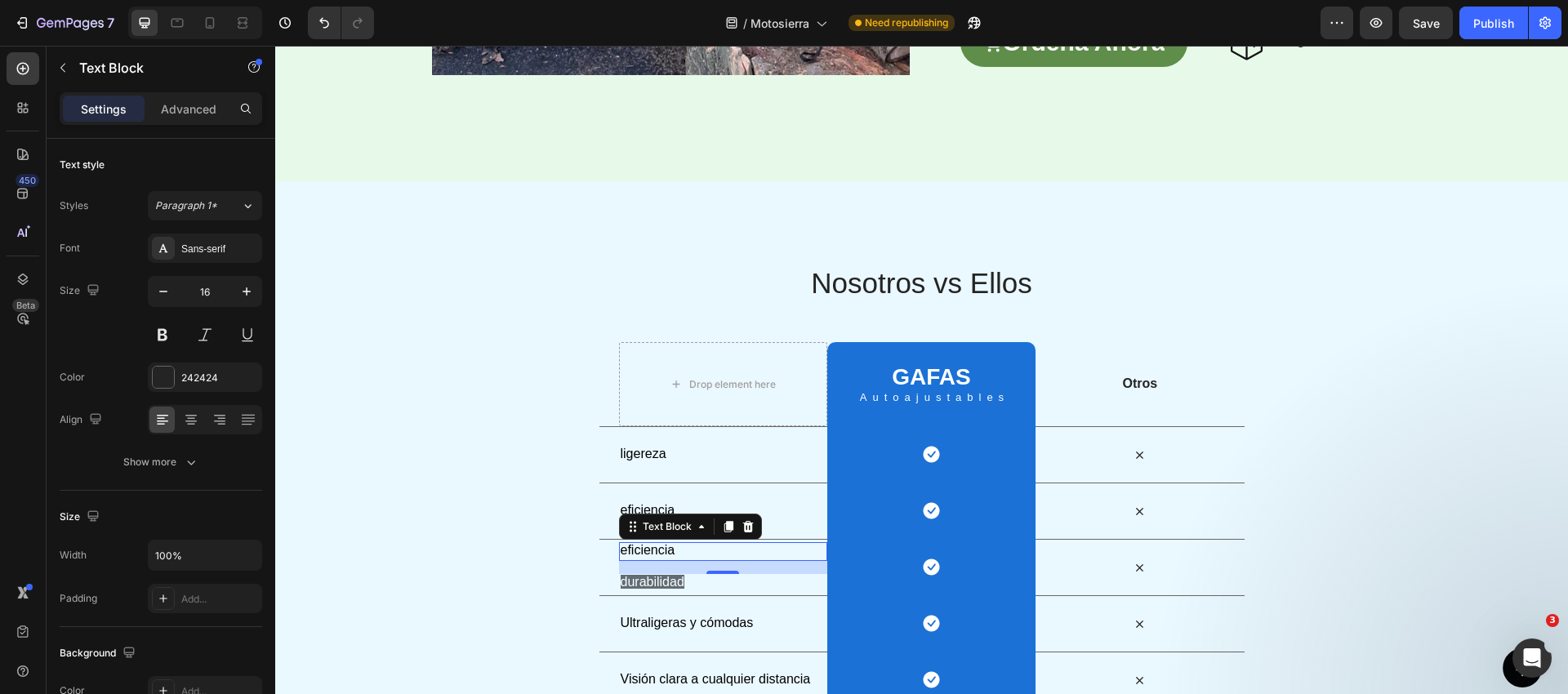
click at [677, 552] on p "eficiencia" at bounding box center [723, 550] width 205 height 17
click at [672, 551] on span "eficiencia" at bounding box center [648, 550] width 55 height 14
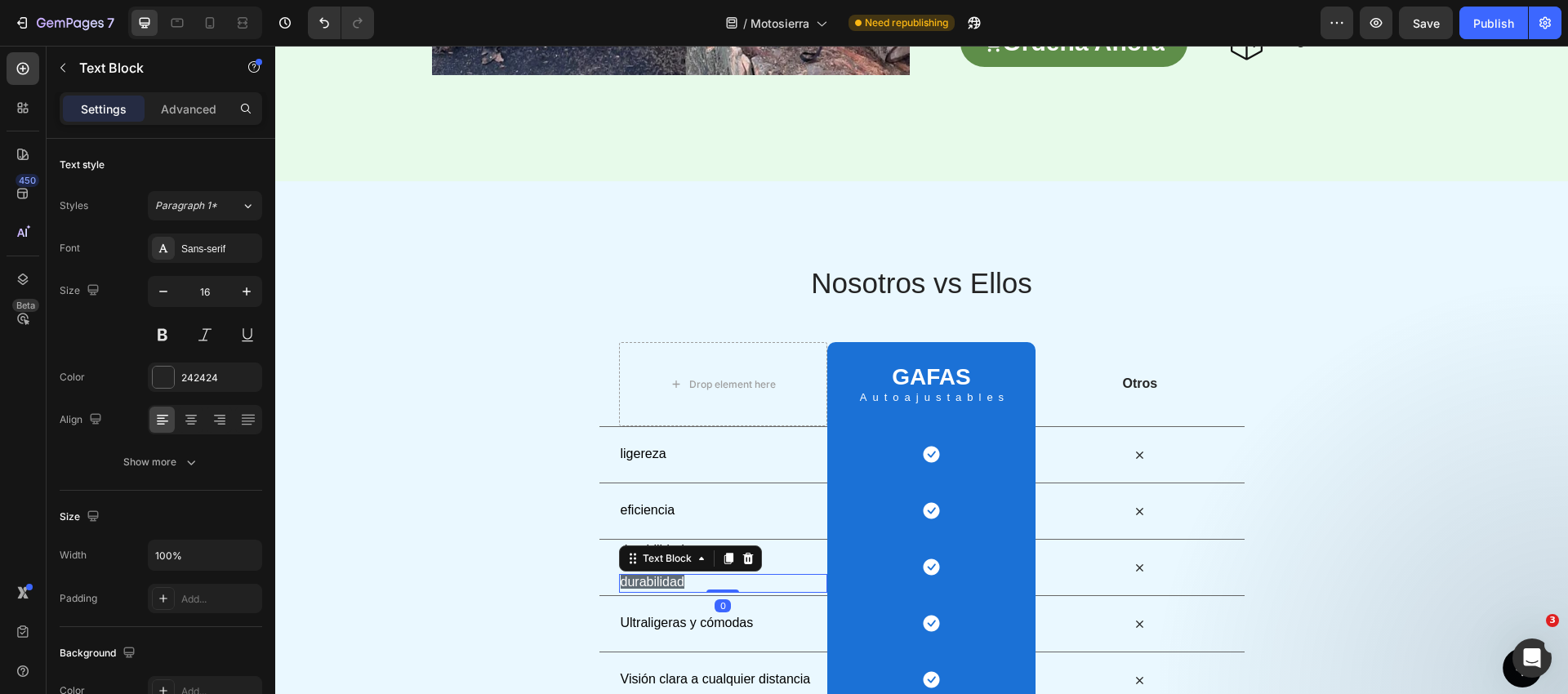
click at [691, 579] on p "durabilidad" at bounding box center [723, 583] width 205 height 17
click at [745, 558] on icon at bounding box center [748, 559] width 13 height 13
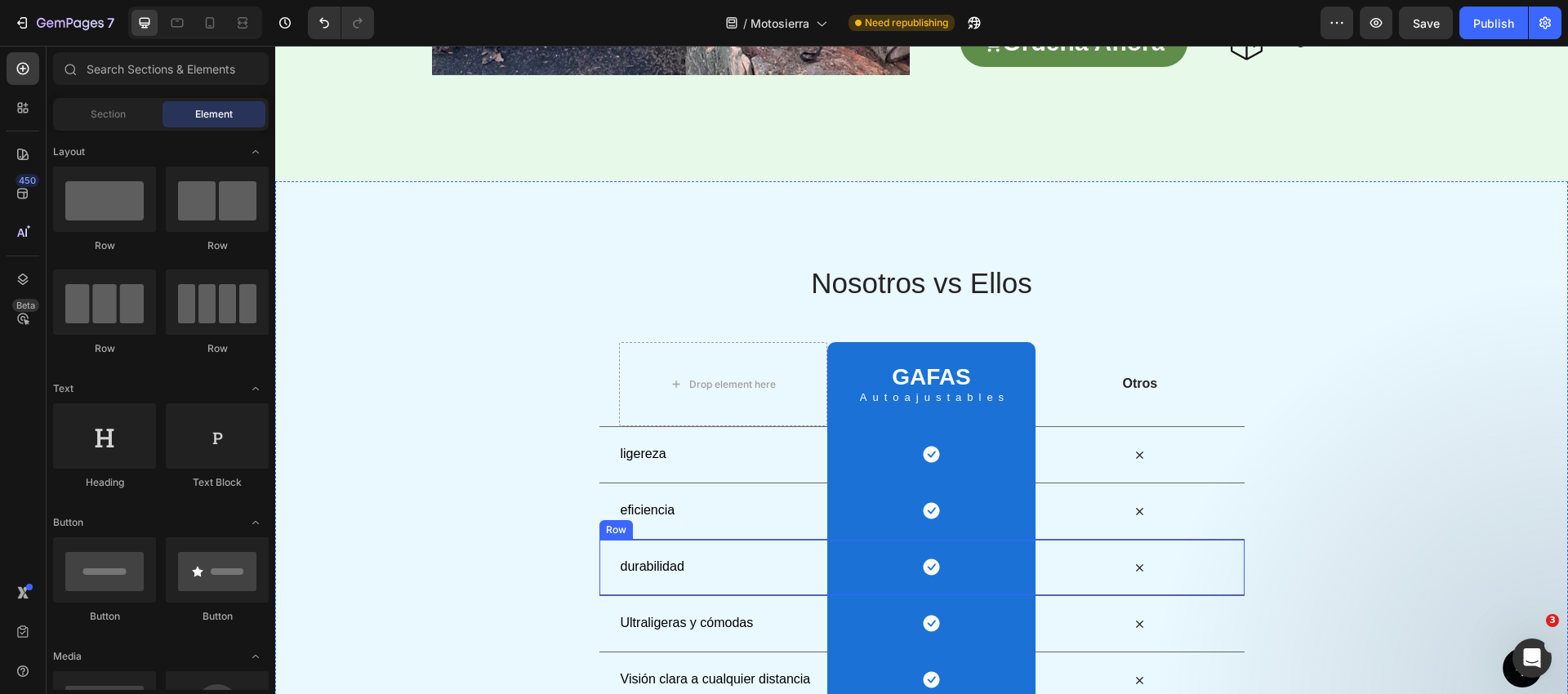
scroll to position [2915, 0]
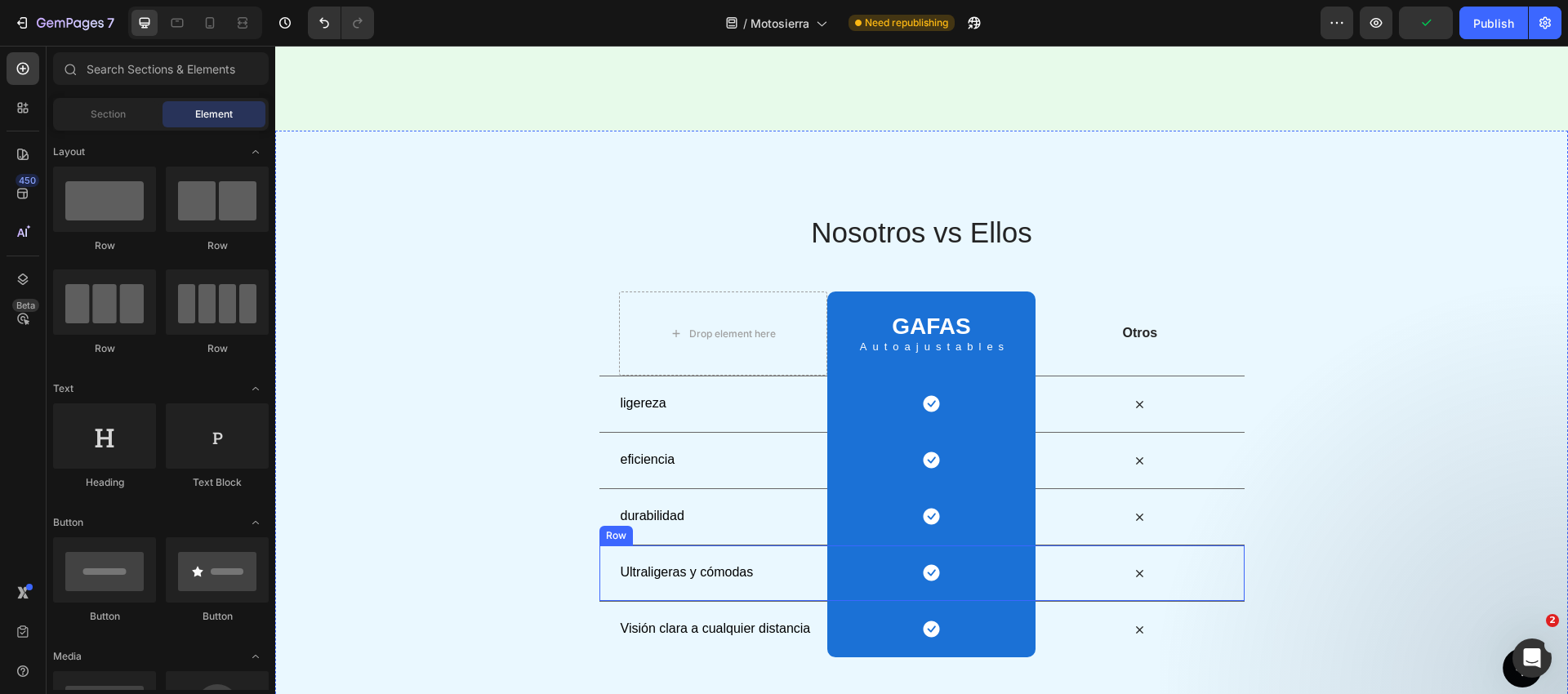
click at [657, 564] on div "Ultraligeras y cómodas Text Block" at bounding box center [723, 574] width 208 height 19
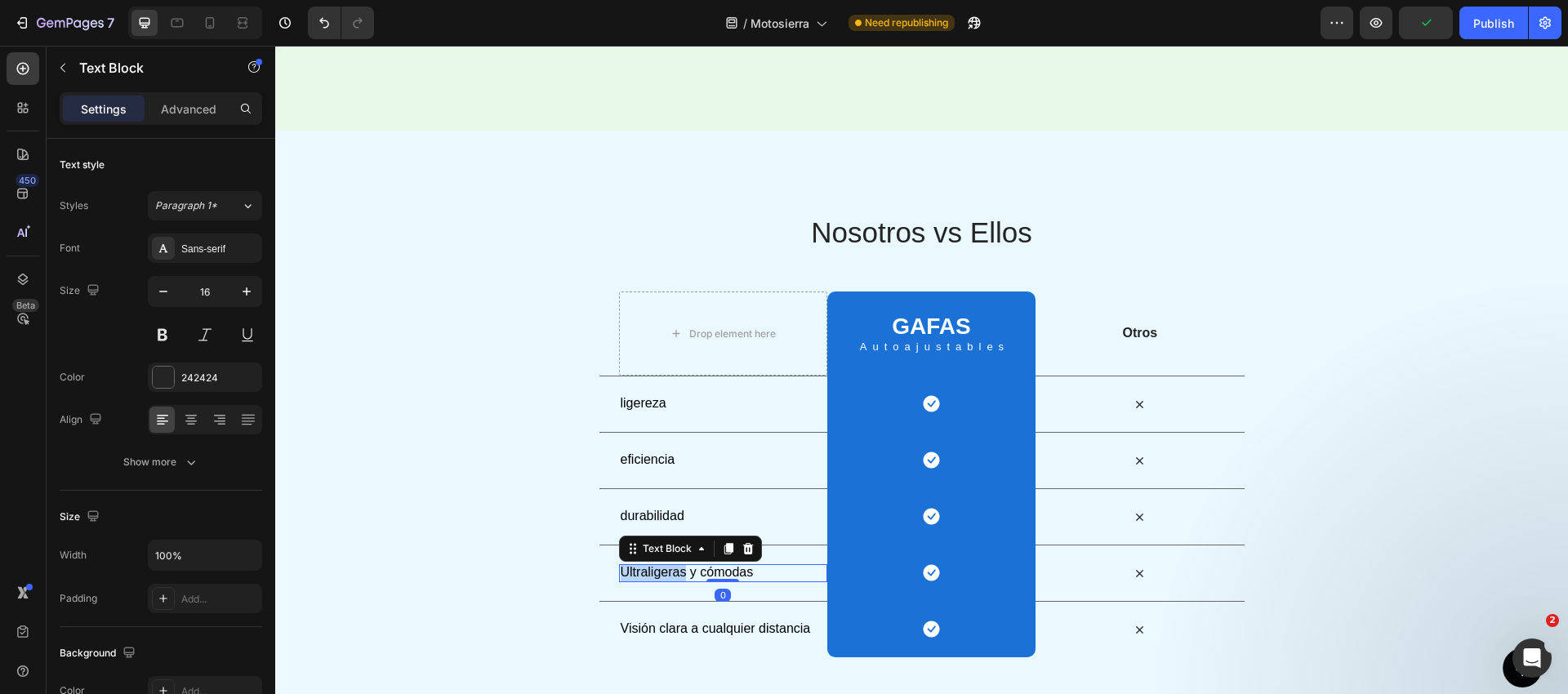
click at [657, 564] on p "Ultraligeras y cómodas" at bounding box center [723, 573] width 205 height 17
click at [669, 625] on span "Visión clara a cualquier distancia" at bounding box center [716, 628] width 190 height 14
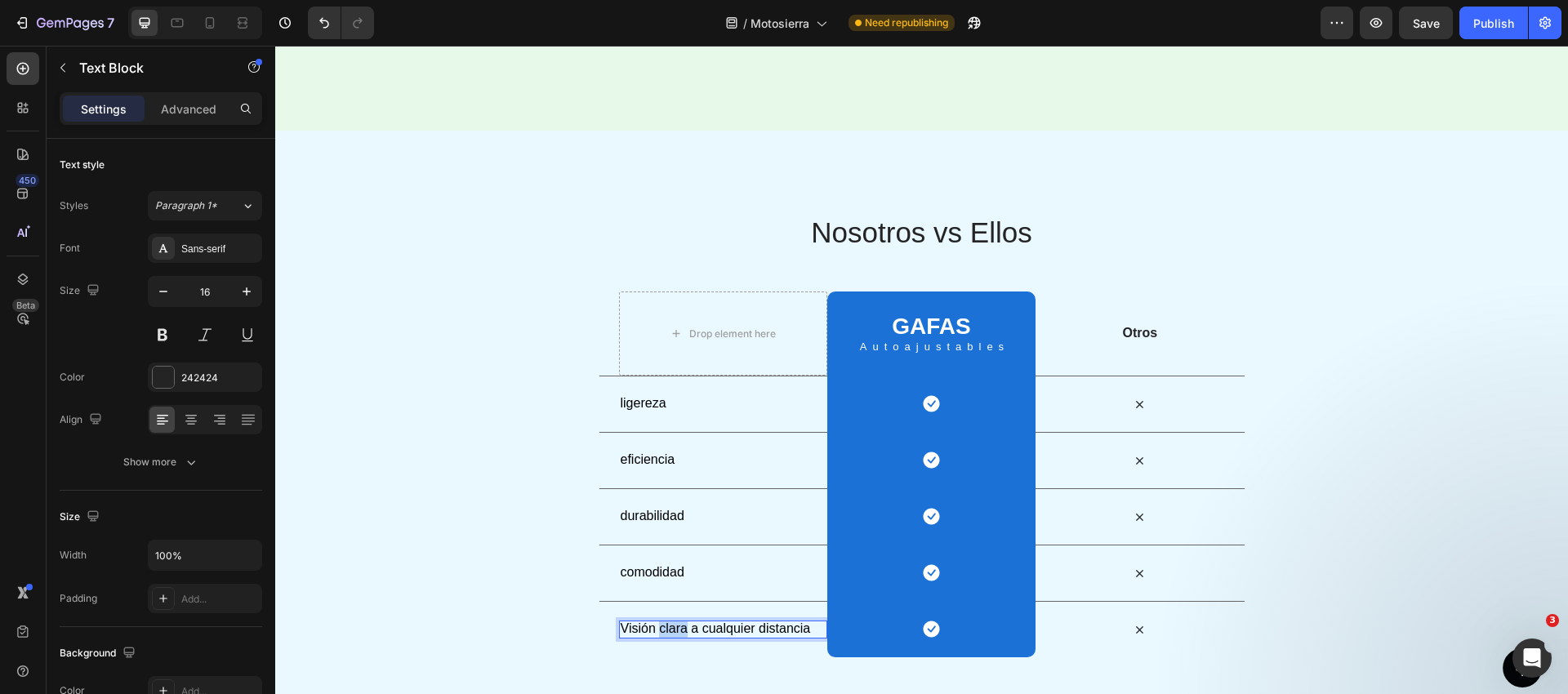
click at [669, 625] on span "Visión clara a cualquier distancia" at bounding box center [716, 628] width 190 height 14
click at [670, 625] on span "Visión clara a cualquier distancia" at bounding box center [716, 628] width 190 height 14
click at [531, 541] on div "Nosotros vs Ellos Heading Row Drop element here GAFAS Heading Autoajustables Te…" at bounding box center [921, 435] width 1292 height 446
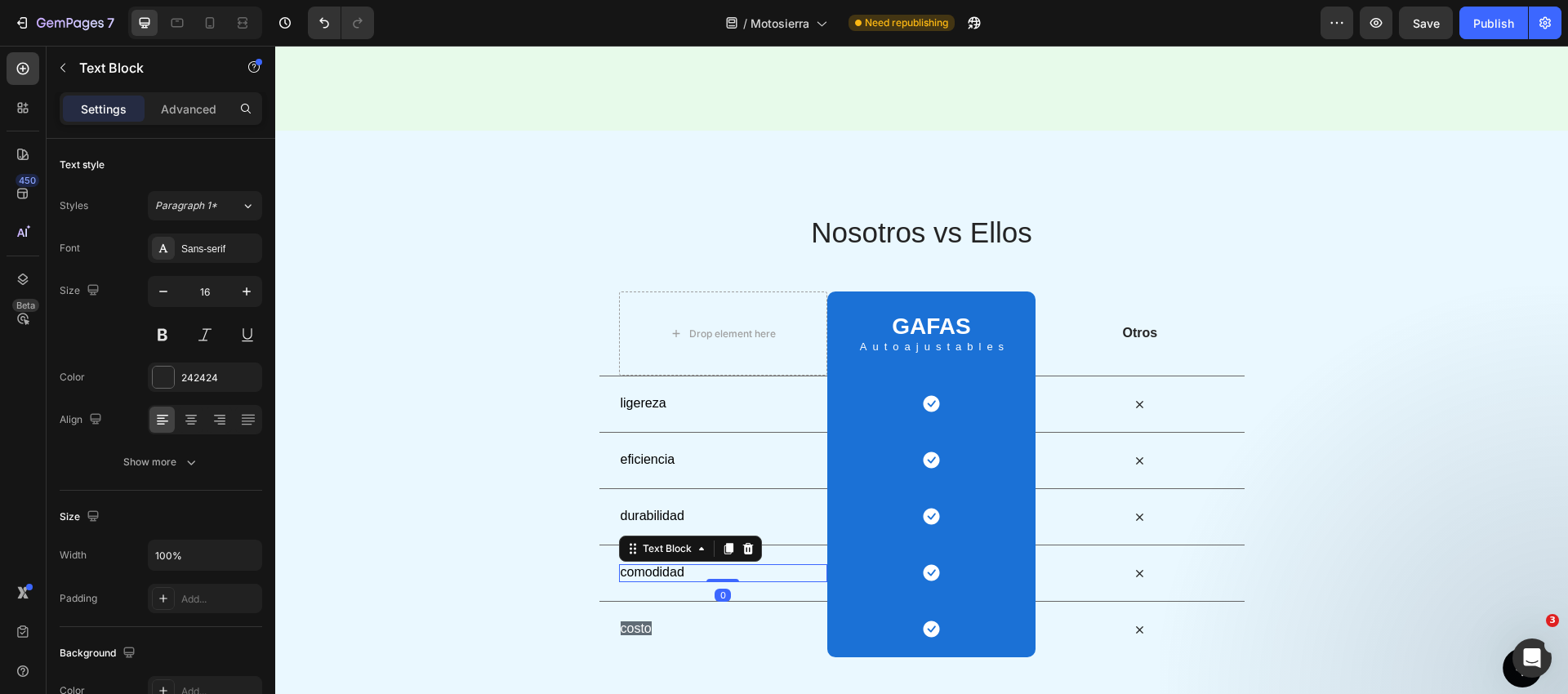
click at [667, 567] on span "comodidad" at bounding box center [652, 572] width 64 height 14
drag, startPoint x: 730, startPoint y: 545, endPoint x: 669, endPoint y: 594, distance: 78.2
click at [730, 545] on icon at bounding box center [728, 549] width 9 height 12
click at [652, 581] on span "comodidad" at bounding box center [652, 581] width 64 height 14
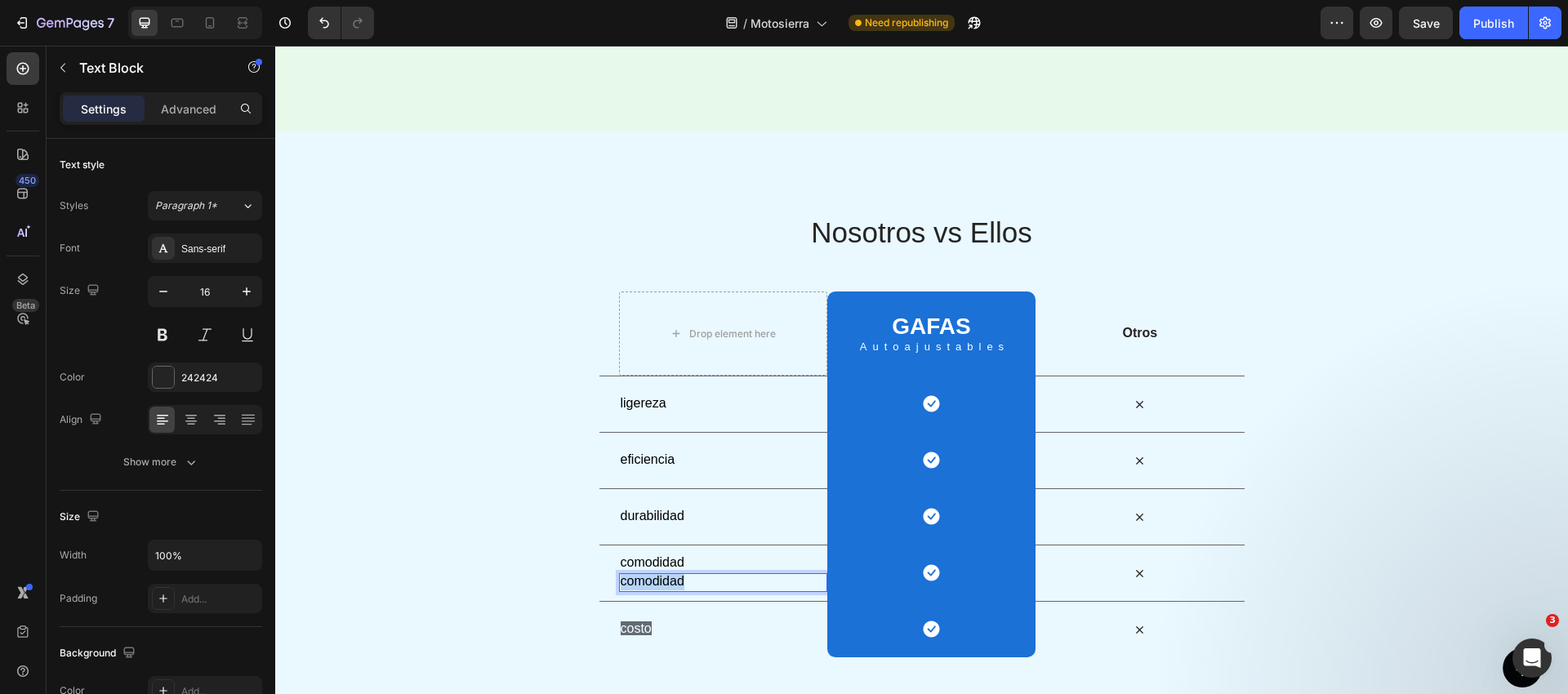
click at [652, 581] on span "comodidad" at bounding box center [652, 581] width 64 height 14
click at [470, 561] on div "Nosotros vs Ellos Heading Row Drop element here GAFAS Heading Autoajustables Te…" at bounding box center [921, 435] width 1292 height 446
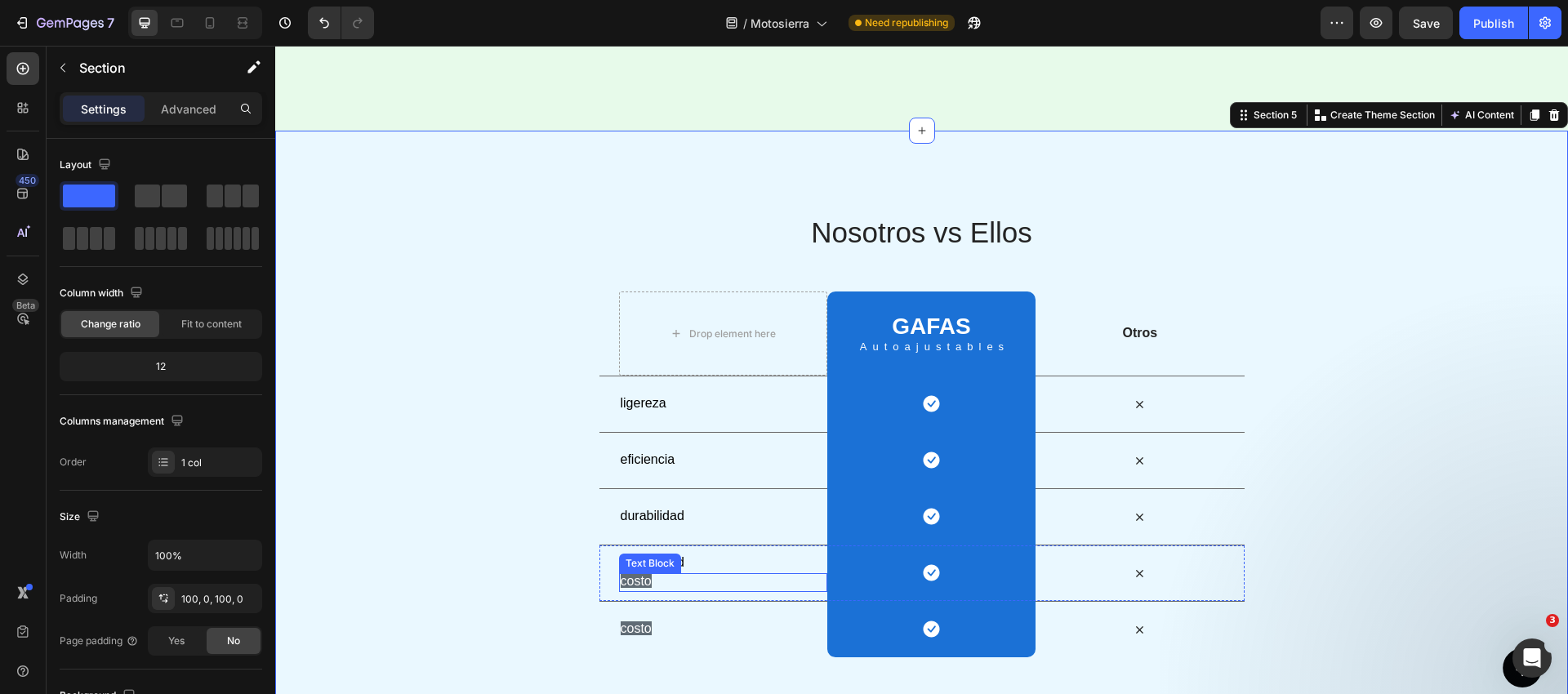
click at [646, 576] on span "costo" at bounding box center [636, 581] width 31 height 14
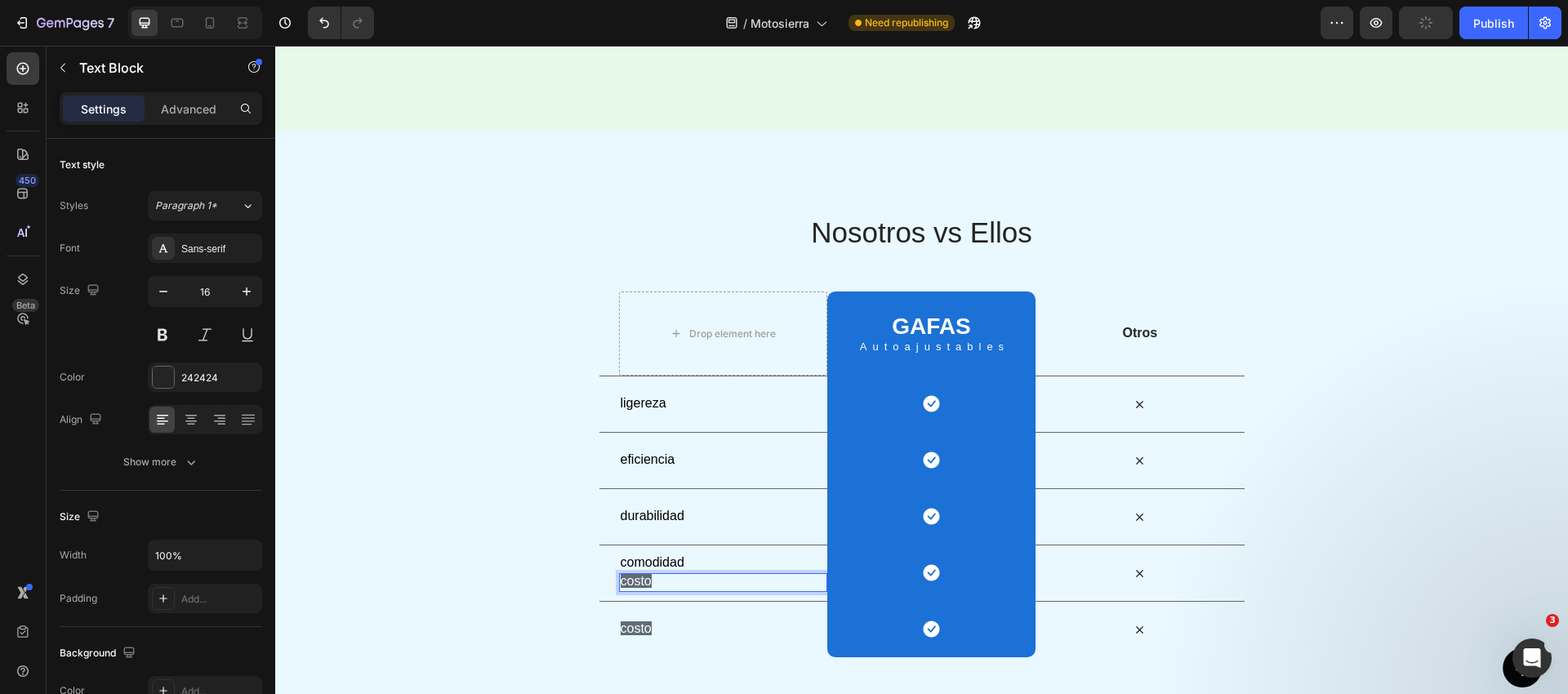
click at [686, 579] on p "costo" at bounding box center [723, 582] width 205 height 17
click at [686, 579] on p "costo" at bounding box center [723, 582] width 205 height 17
click at [687, 578] on p "costocosto" at bounding box center [723, 582] width 205 height 17
click at [559, 590] on div "Nosotros vs Ellos Heading Row Drop element here GAFAS Heading Autoajustables Te…" at bounding box center [921, 435] width 1292 height 446
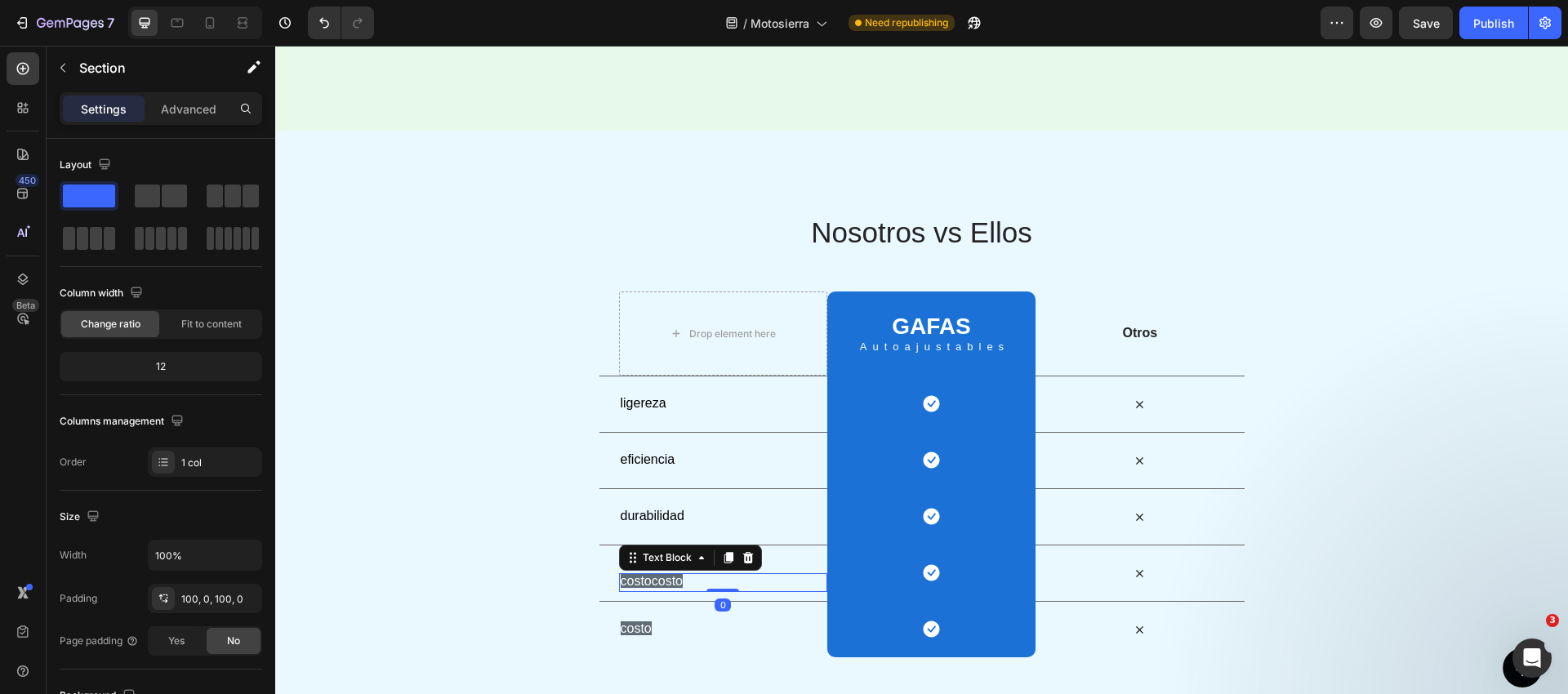
click at [678, 578] on span "costocosto" at bounding box center [652, 581] width 62 height 14
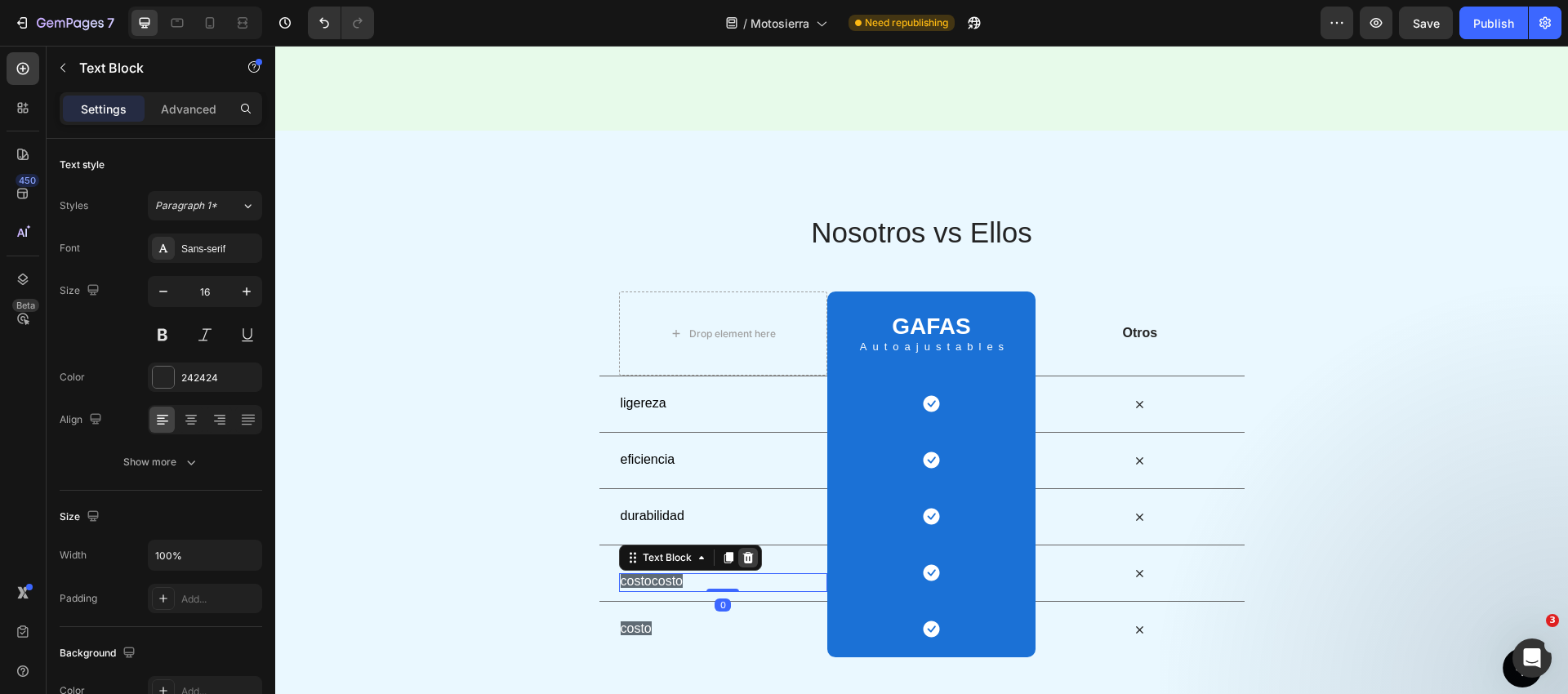
click at [741, 559] on icon at bounding box center [748, 558] width 13 height 13
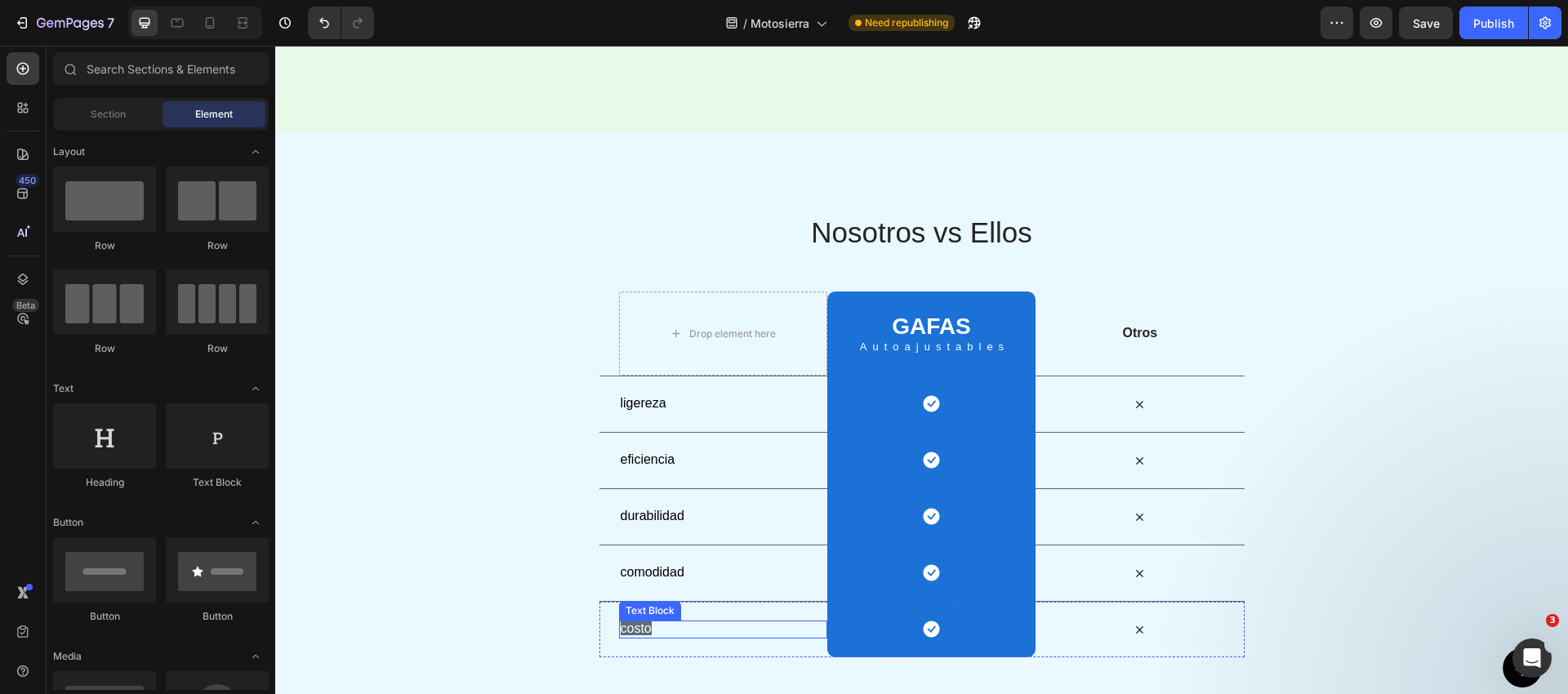
click at [662, 622] on p "costo" at bounding box center [723, 629] width 205 height 17
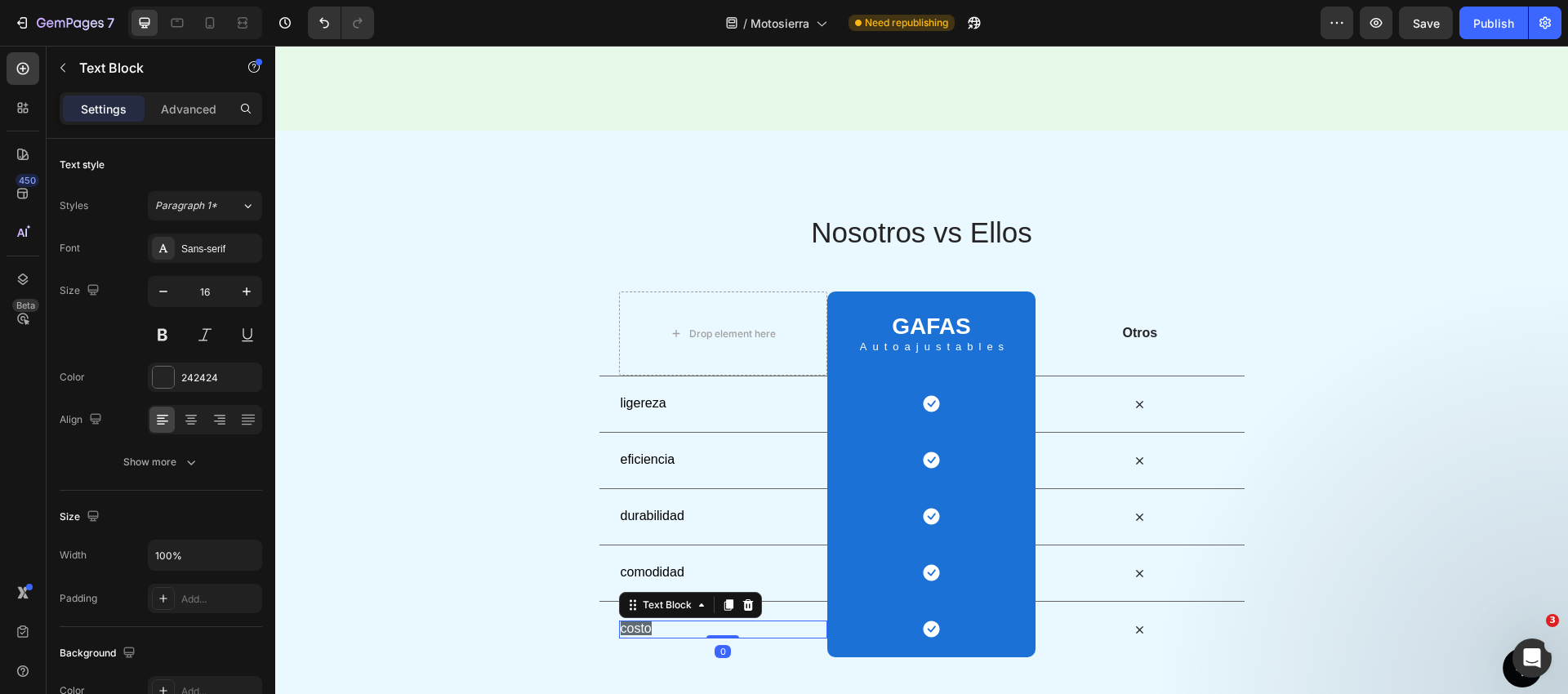
click at [741, 609] on icon at bounding box center [748, 605] width 13 height 13
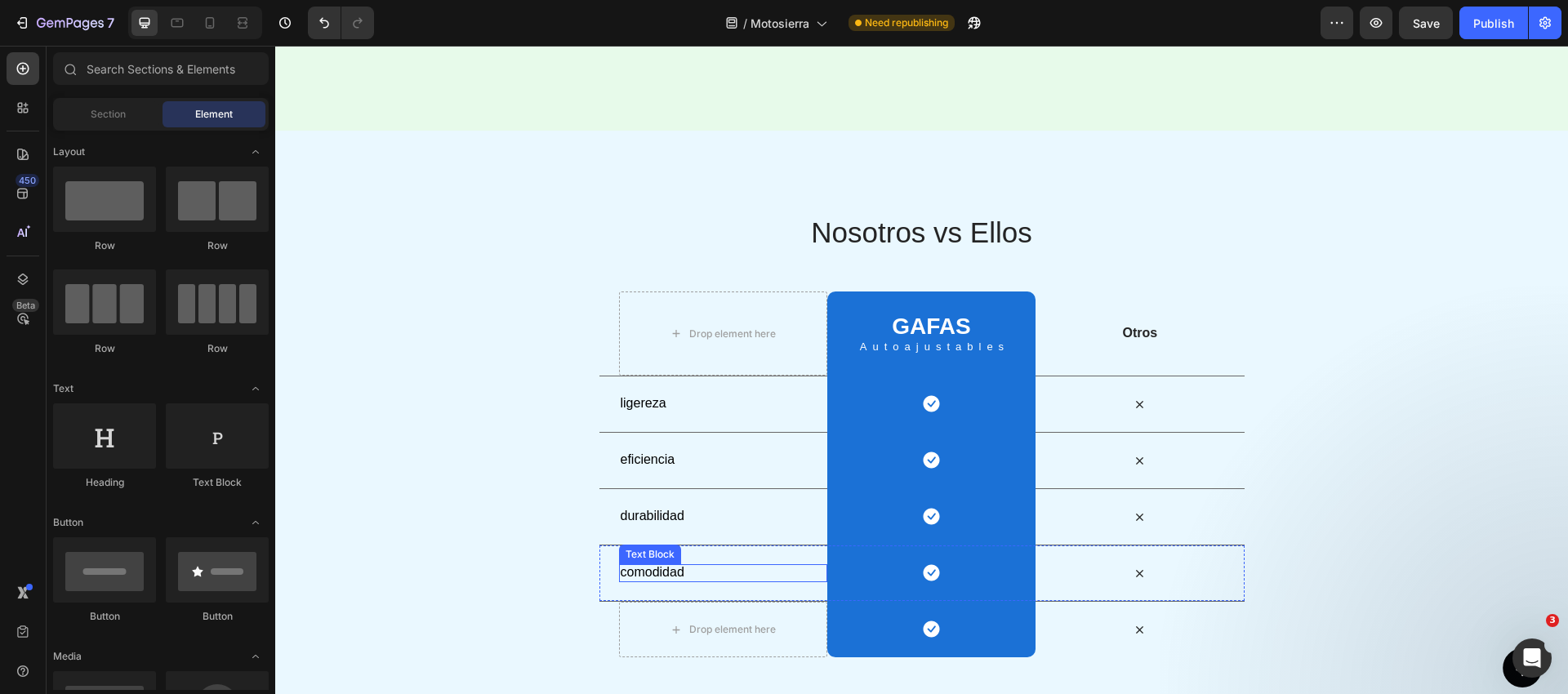
click at [685, 566] on p "comodidad" at bounding box center [723, 573] width 205 height 17
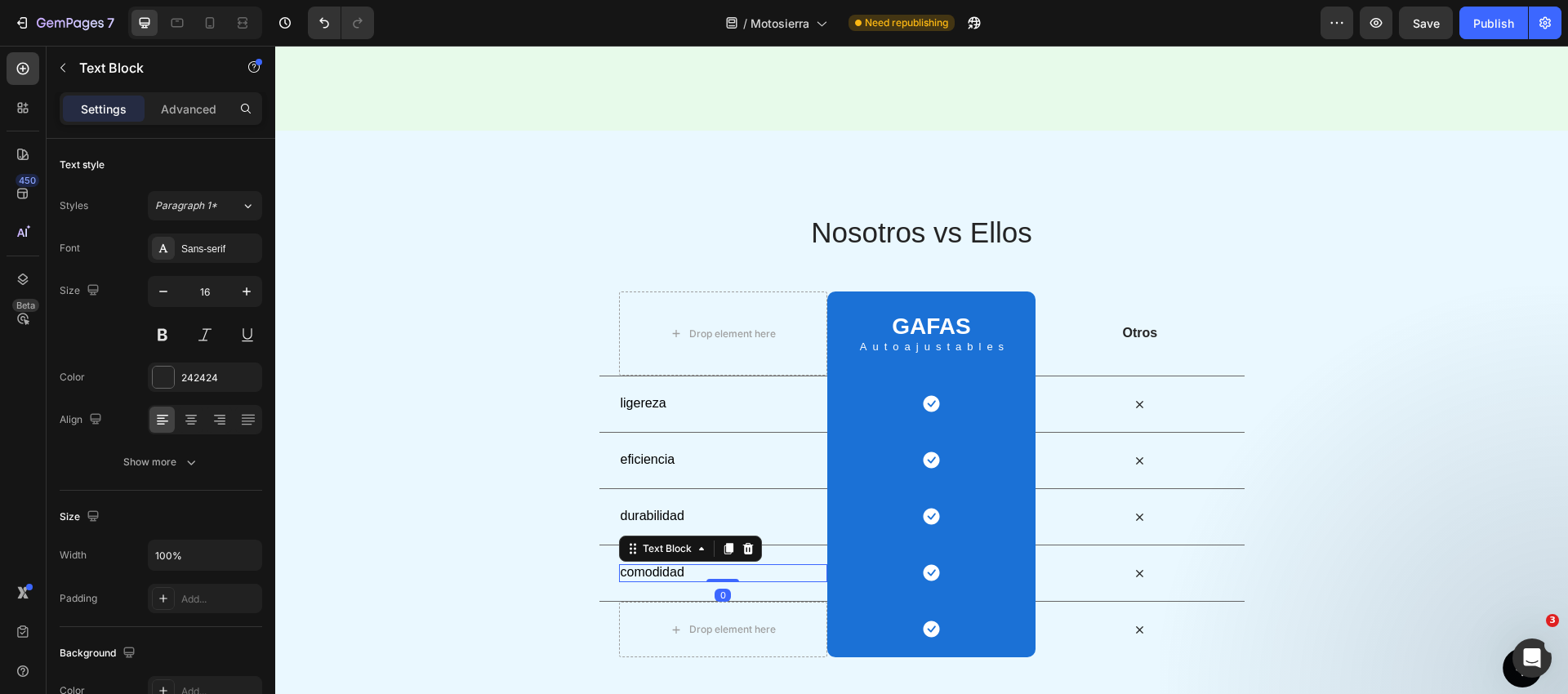
drag, startPoint x: 727, startPoint y: 548, endPoint x: 643, endPoint y: 606, distance: 102.1
click at [727, 548] on icon at bounding box center [728, 549] width 9 height 12
click at [639, 579] on span "comodidad" at bounding box center [652, 581] width 64 height 14
click at [639, 578] on span "comodidad" at bounding box center [652, 581] width 64 height 14
click at [589, 579] on div "Nosotros vs Ellos Heading Row Drop element here GAFAS Heading Autoajustables Te…" at bounding box center [921, 435] width 1292 height 446
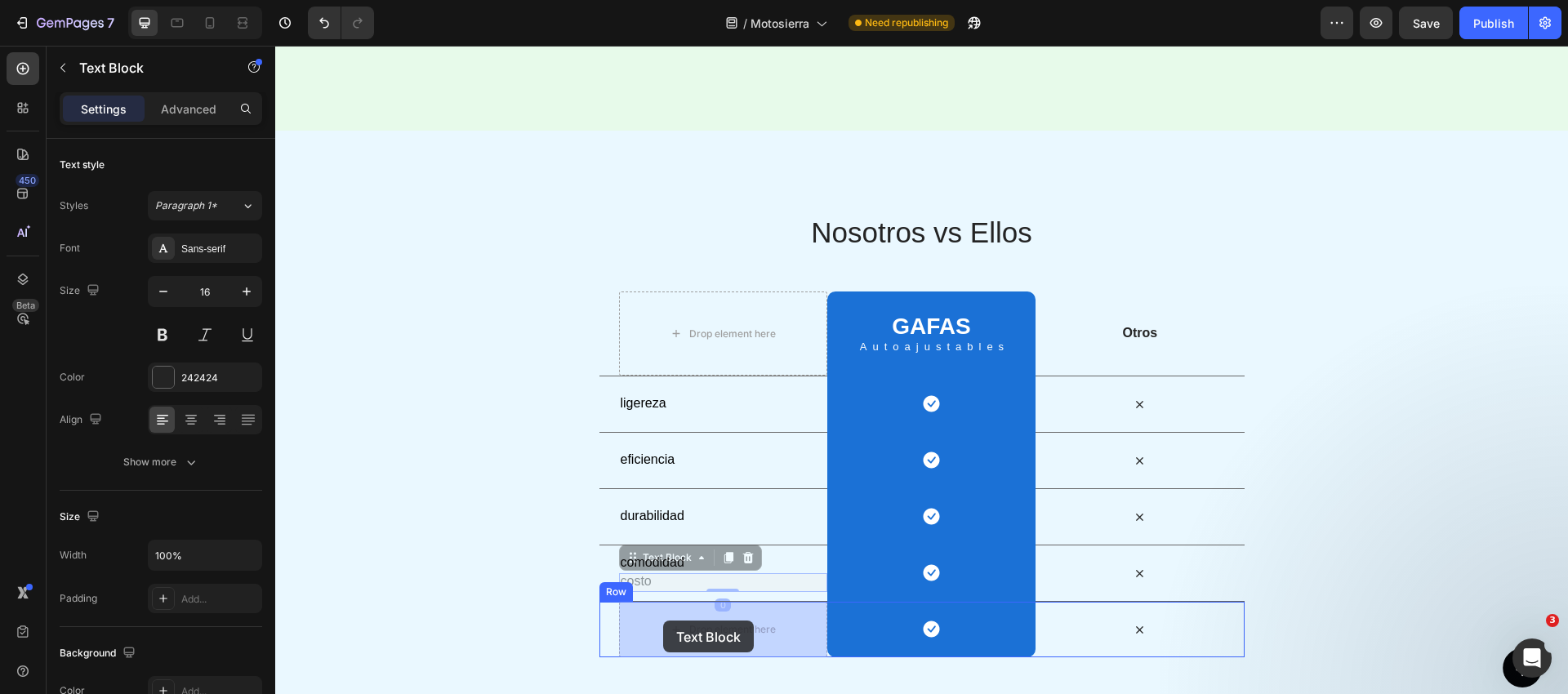
drag, startPoint x: 652, startPoint y: 578, endPoint x: 663, endPoint y: 622, distance: 45.4
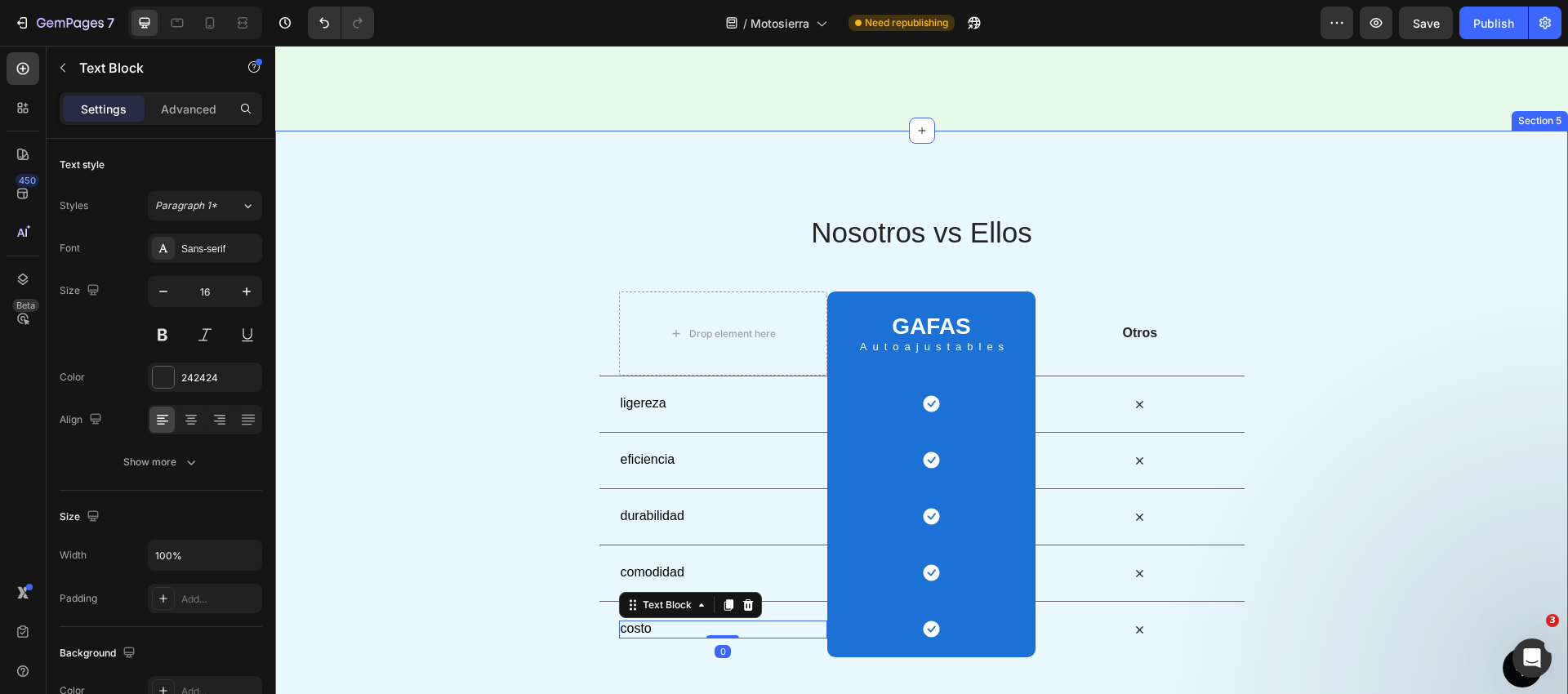
click at [530, 585] on div "Nosotros vs Ellos Heading Row Drop element here GAFAS Heading Autoajustables Te…" at bounding box center [921, 435] width 1292 height 446
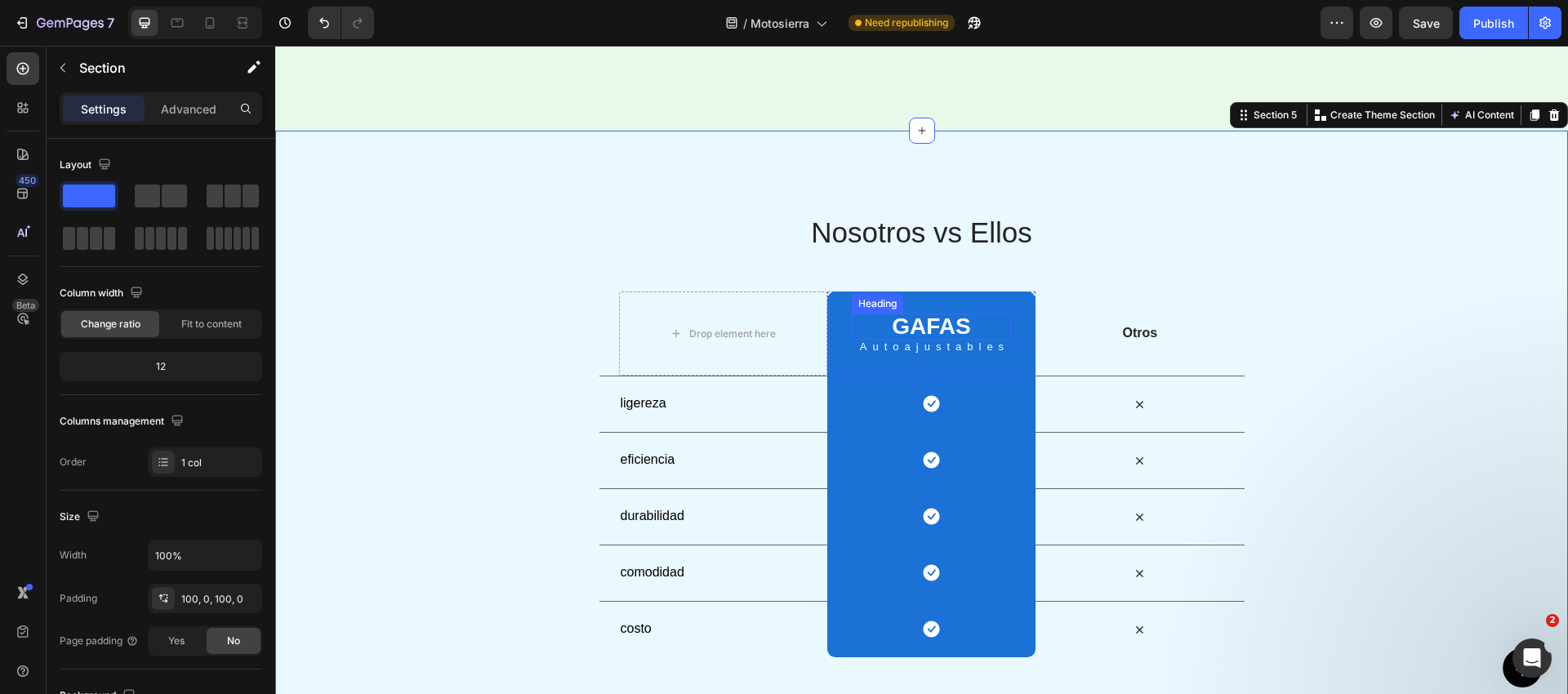
click at [926, 325] on h2 "GAFAS" at bounding box center [931, 326] width 159 height 26
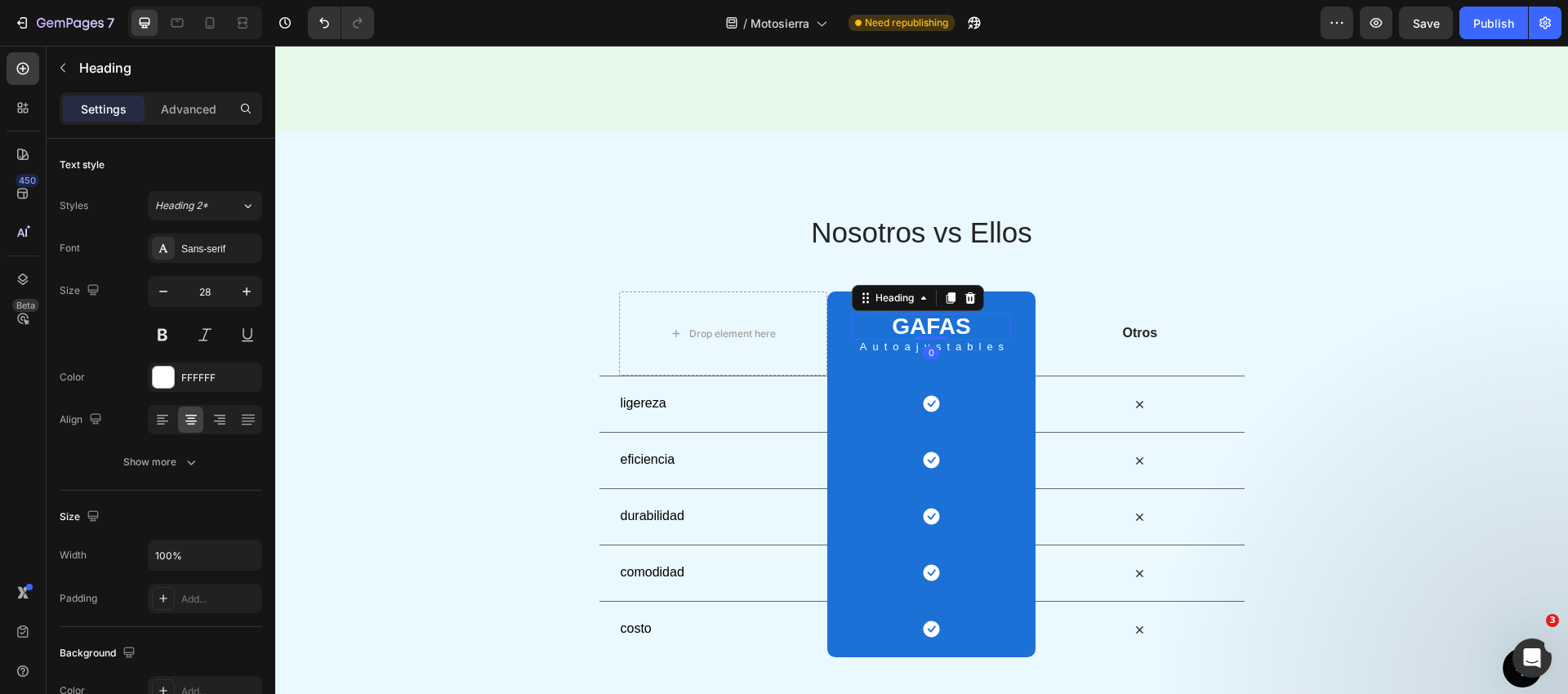
click at [926, 325] on h2 "GAFAS" at bounding box center [931, 326] width 159 height 26
click at [929, 328] on p "Motosierra" at bounding box center [931, 327] width 156 height 23
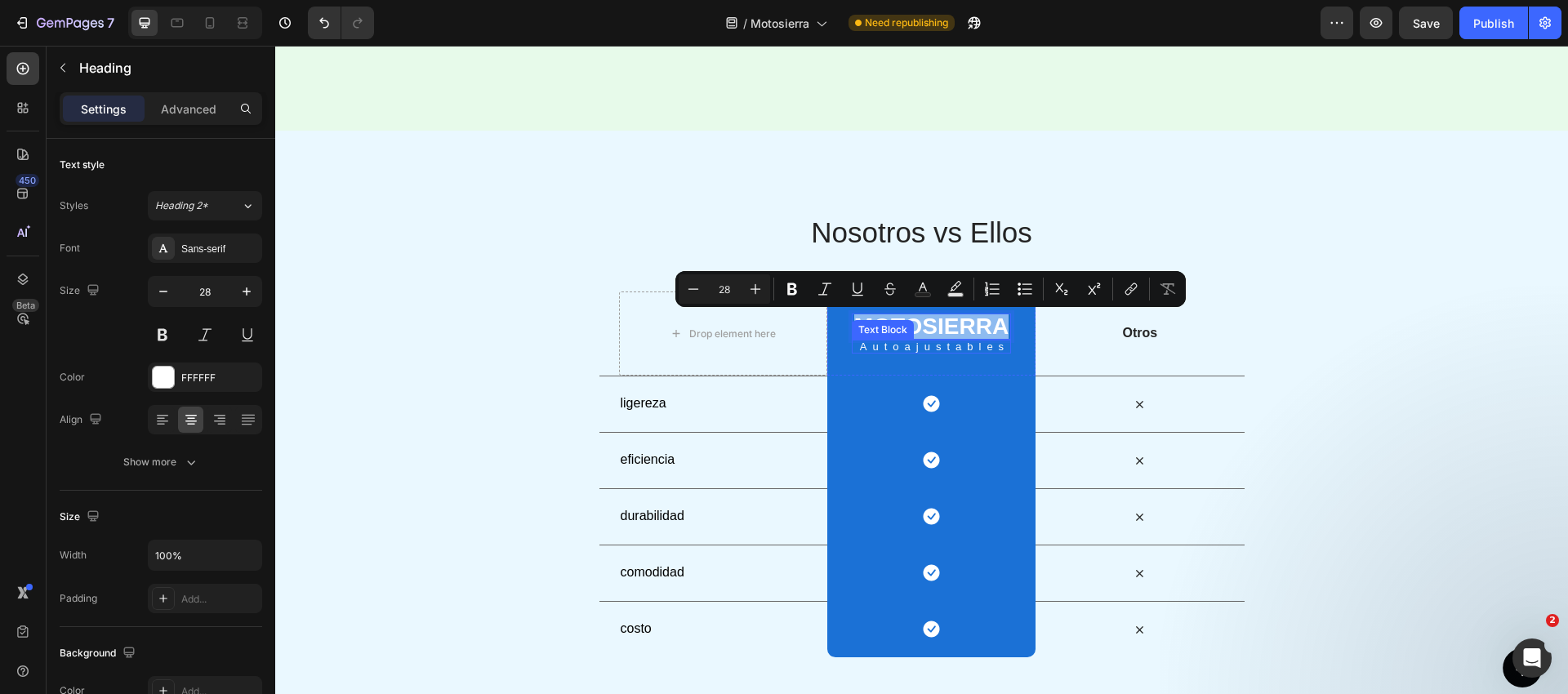
click at [934, 346] on p "Autoajustables" at bounding box center [935, 346] width 149 height 11
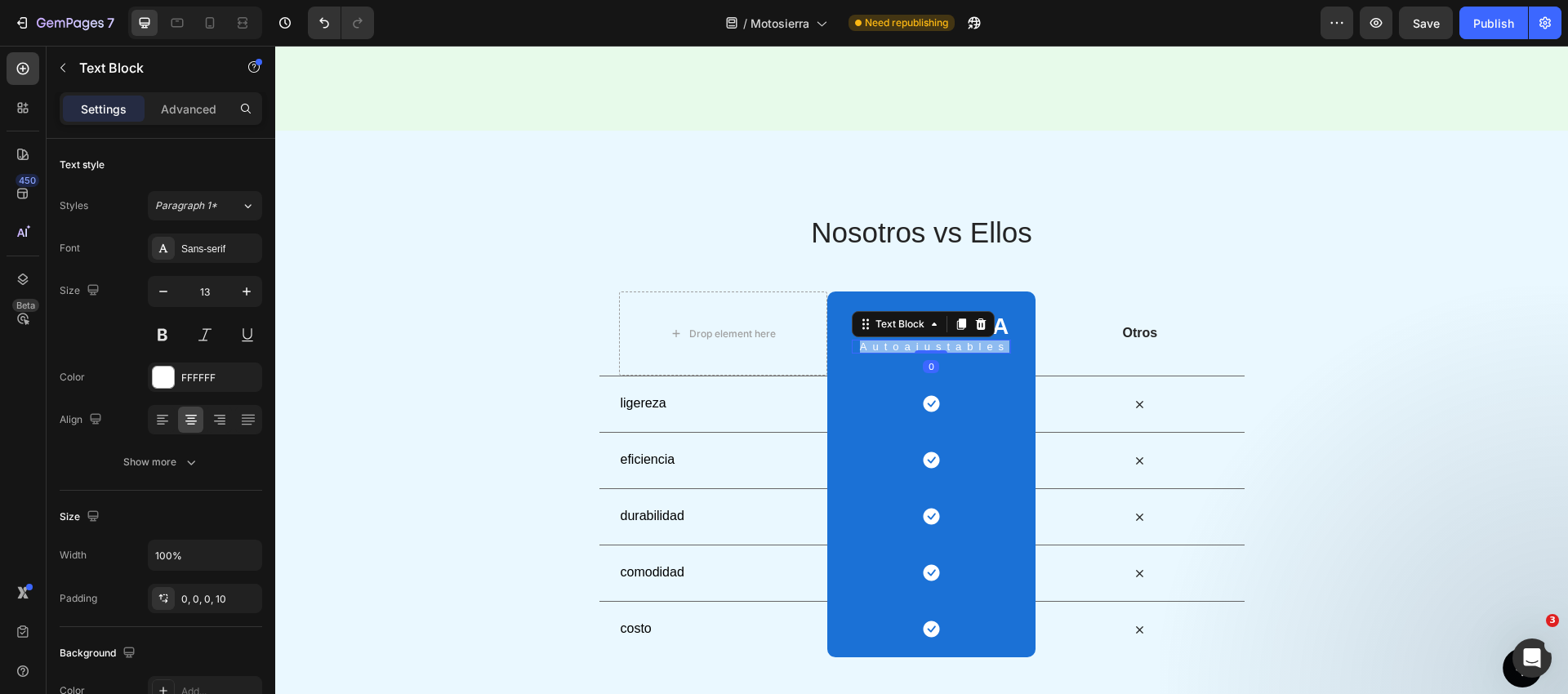
click at [934, 346] on p "Autoajustables" at bounding box center [935, 346] width 149 height 11
click at [1402, 260] on div "Nosotros vs Ellos Heading Row Drop element here Motosierra Heading eléctrica Te…" at bounding box center [921, 435] width 1292 height 446
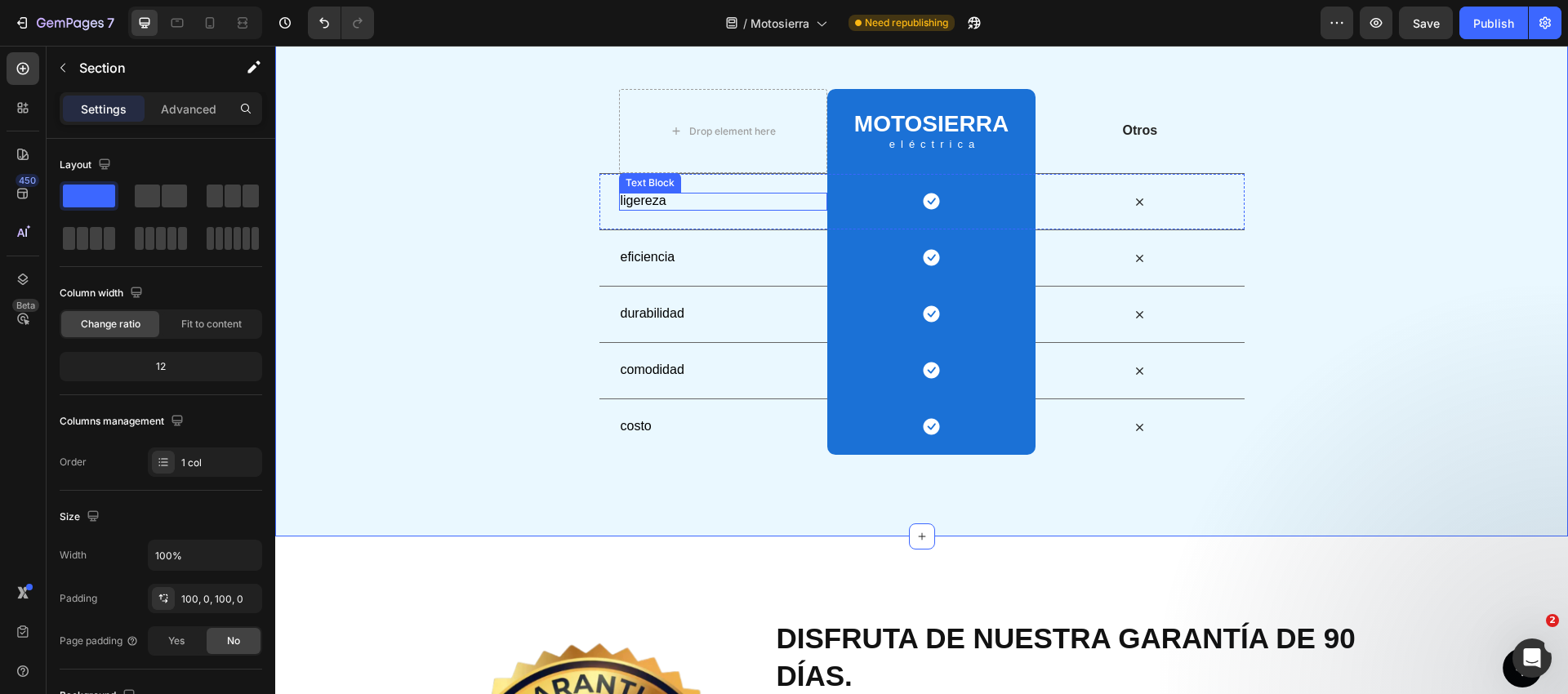
scroll to position [3119, 0]
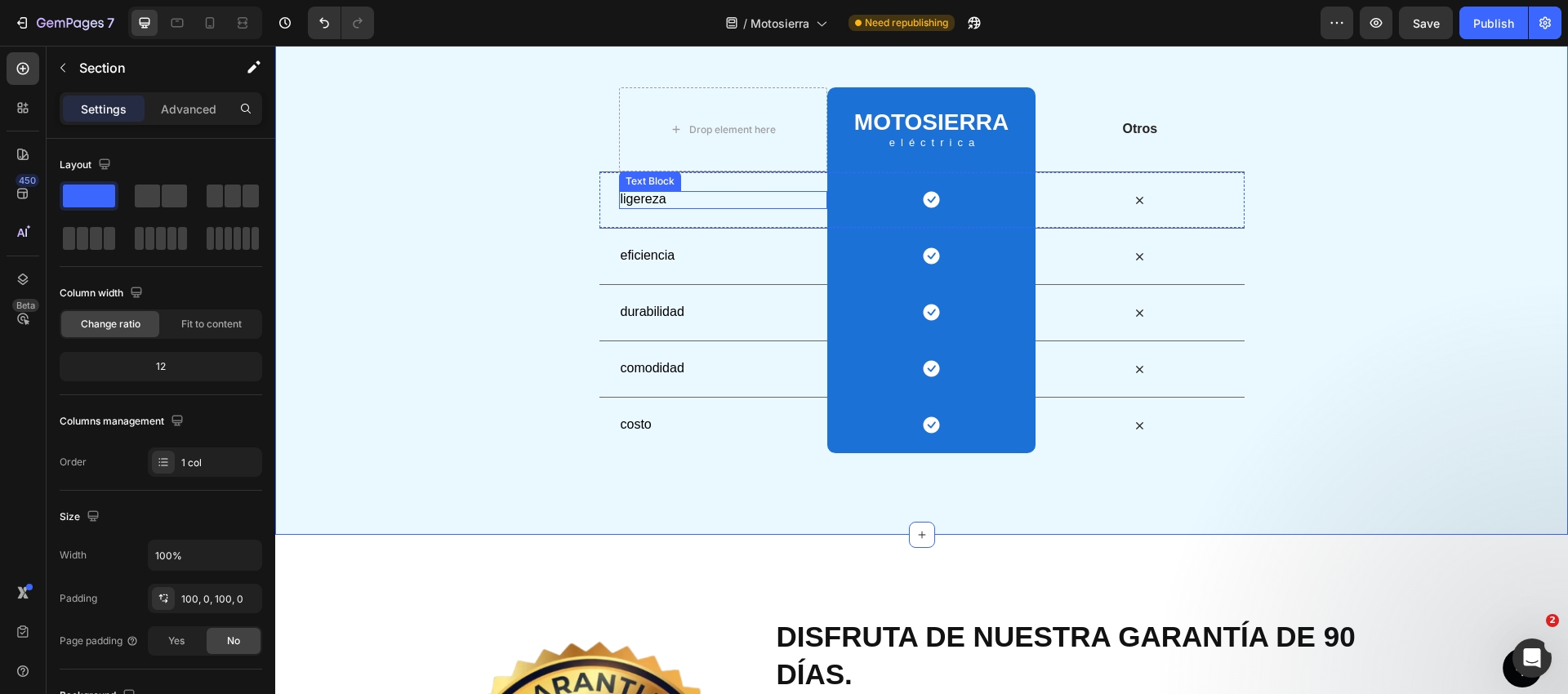
click at [642, 201] on span "ligereza" at bounding box center [643, 198] width 46 height 14
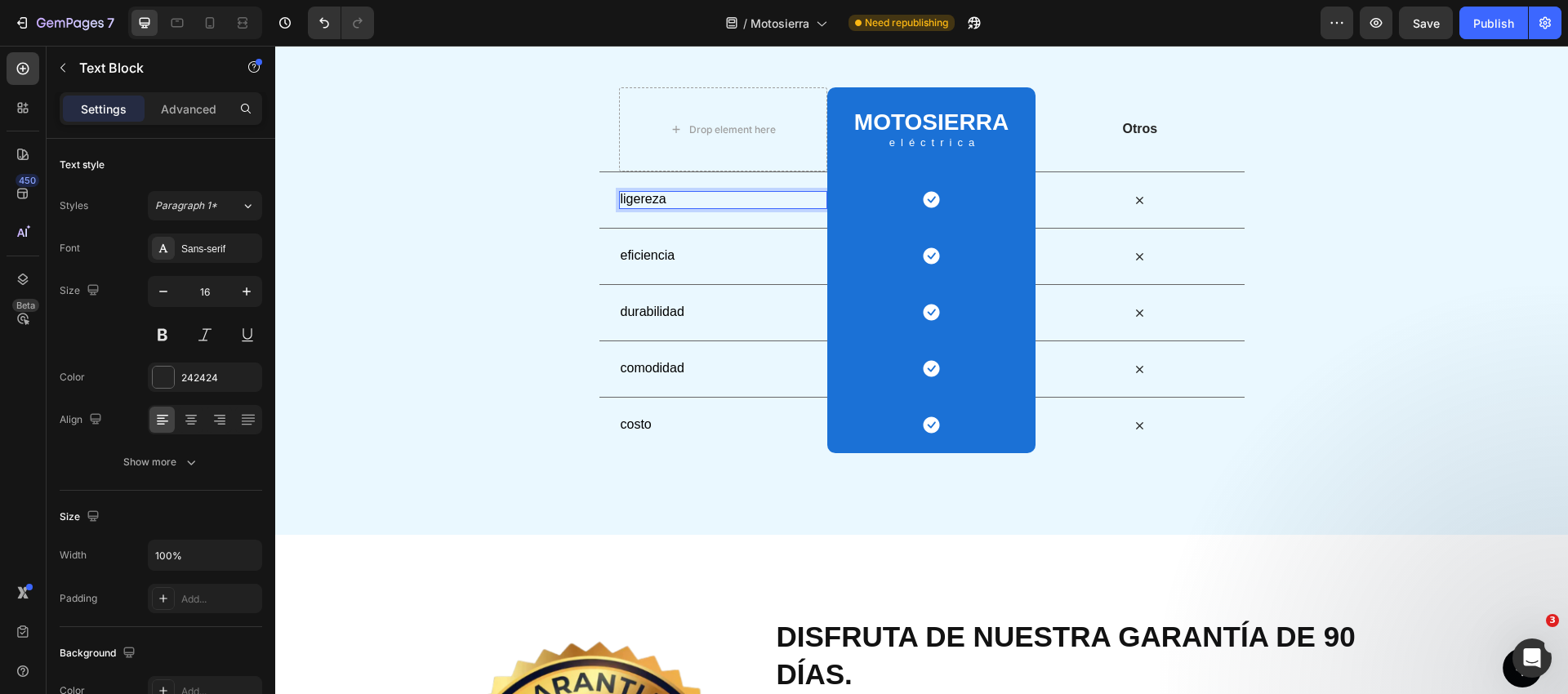
scroll to position [3118, 0]
click at [643, 201] on span "ligereza" at bounding box center [643, 199] width 46 height 14
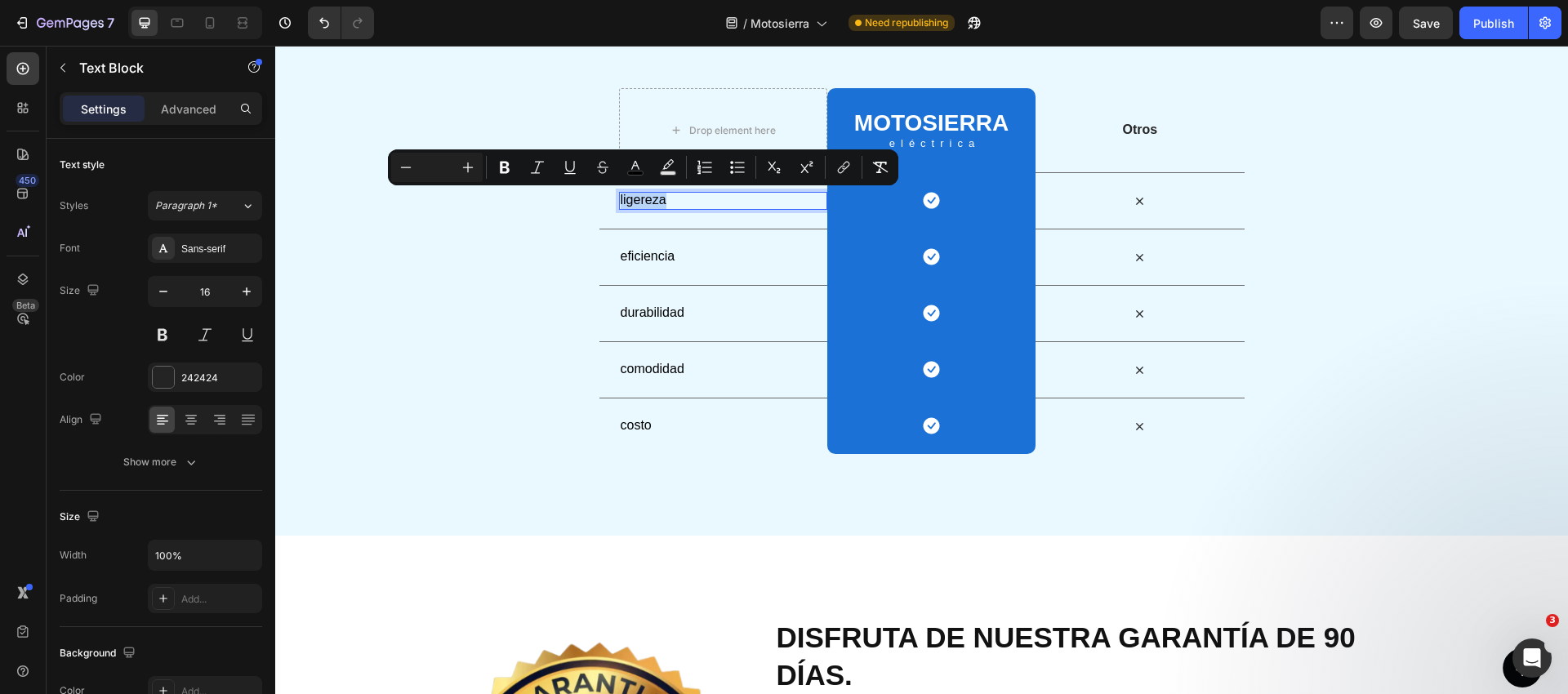
click at [643, 201] on span "ligereza" at bounding box center [643, 199] width 46 height 14
click at [644, 261] on span "eficiencia" at bounding box center [648, 256] width 55 height 14
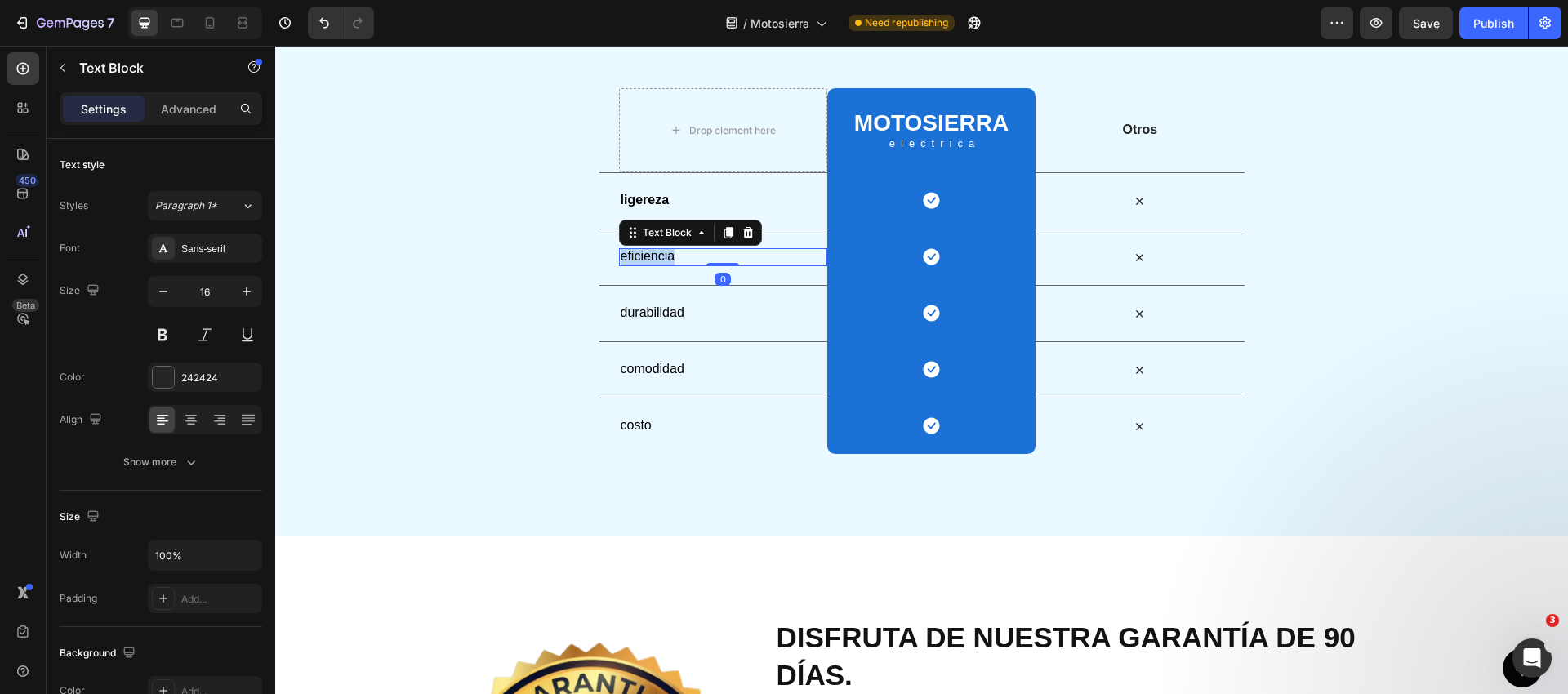
click at [644, 261] on span "eficiencia" at bounding box center [648, 256] width 55 height 14
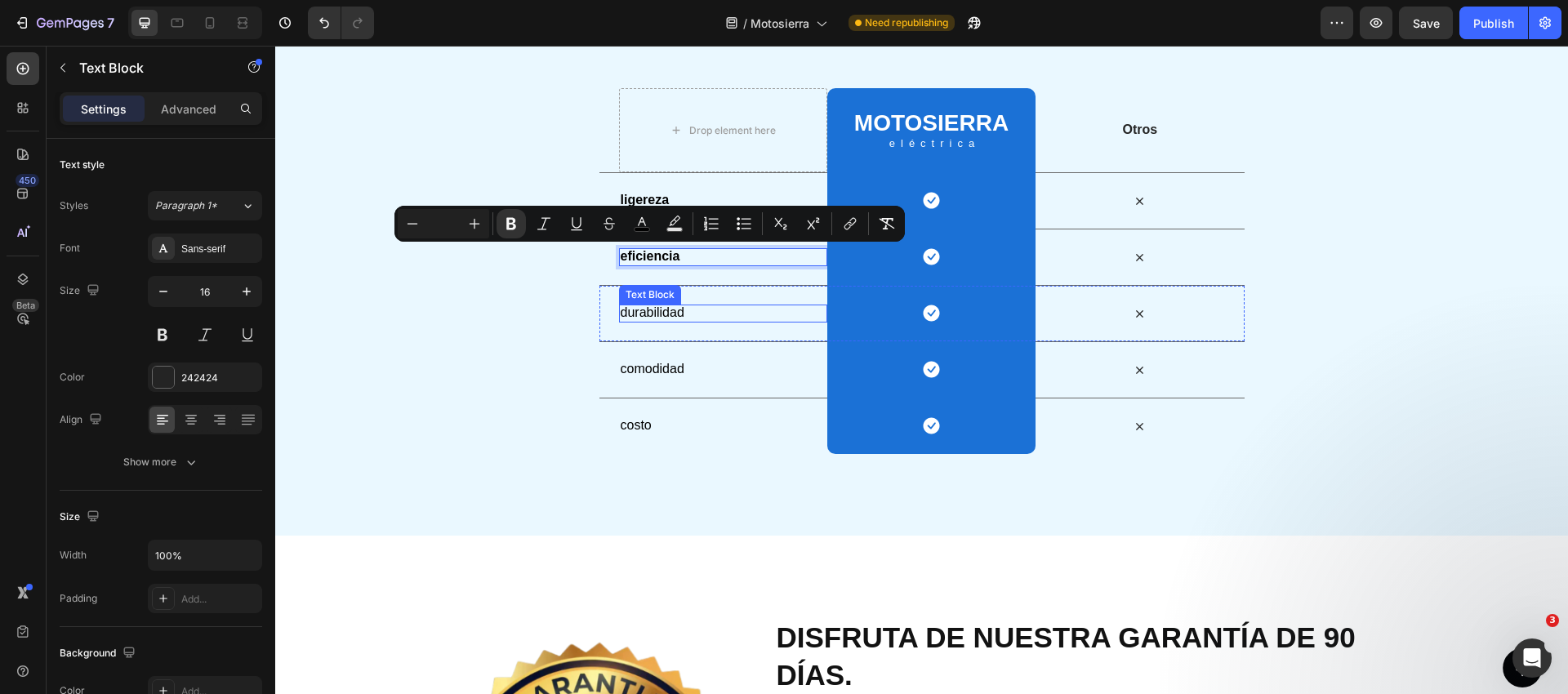
click at [640, 317] on span "durabilidad" at bounding box center [652, 312] width 64 height 14
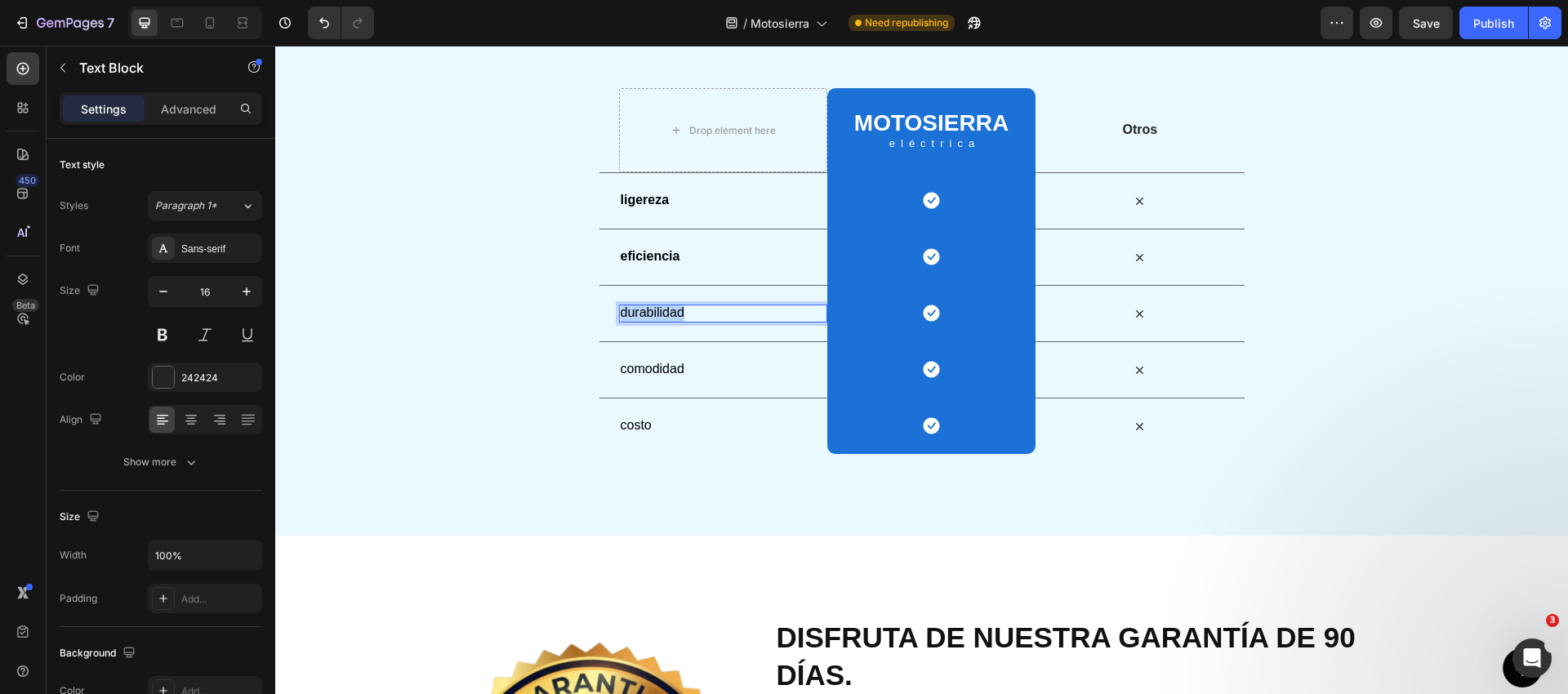
click at [640, 317] on span "durabilidad" at bounding box center [652, 312] width 64 height 14
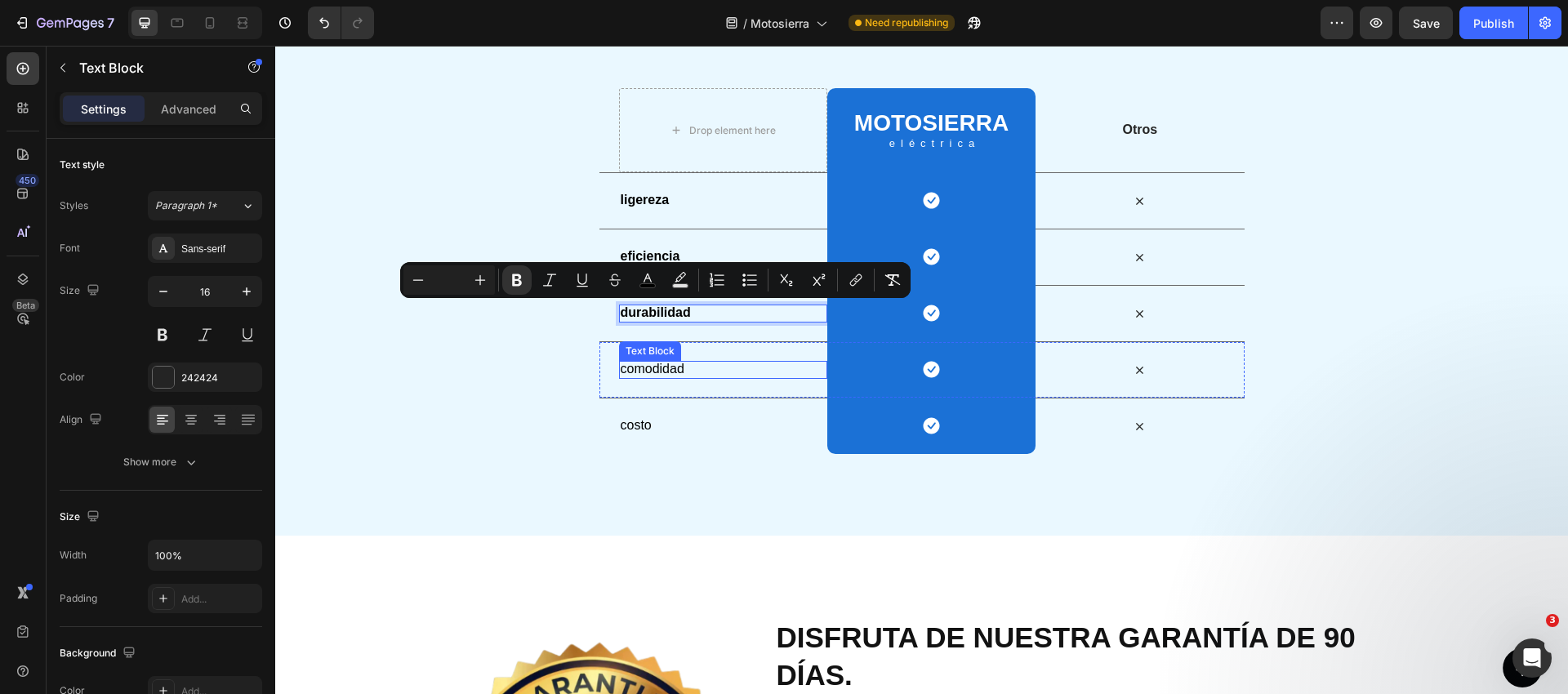
click at [643, 375] on span "comodidad" at bounding box center [652, 369] width 64 height 14
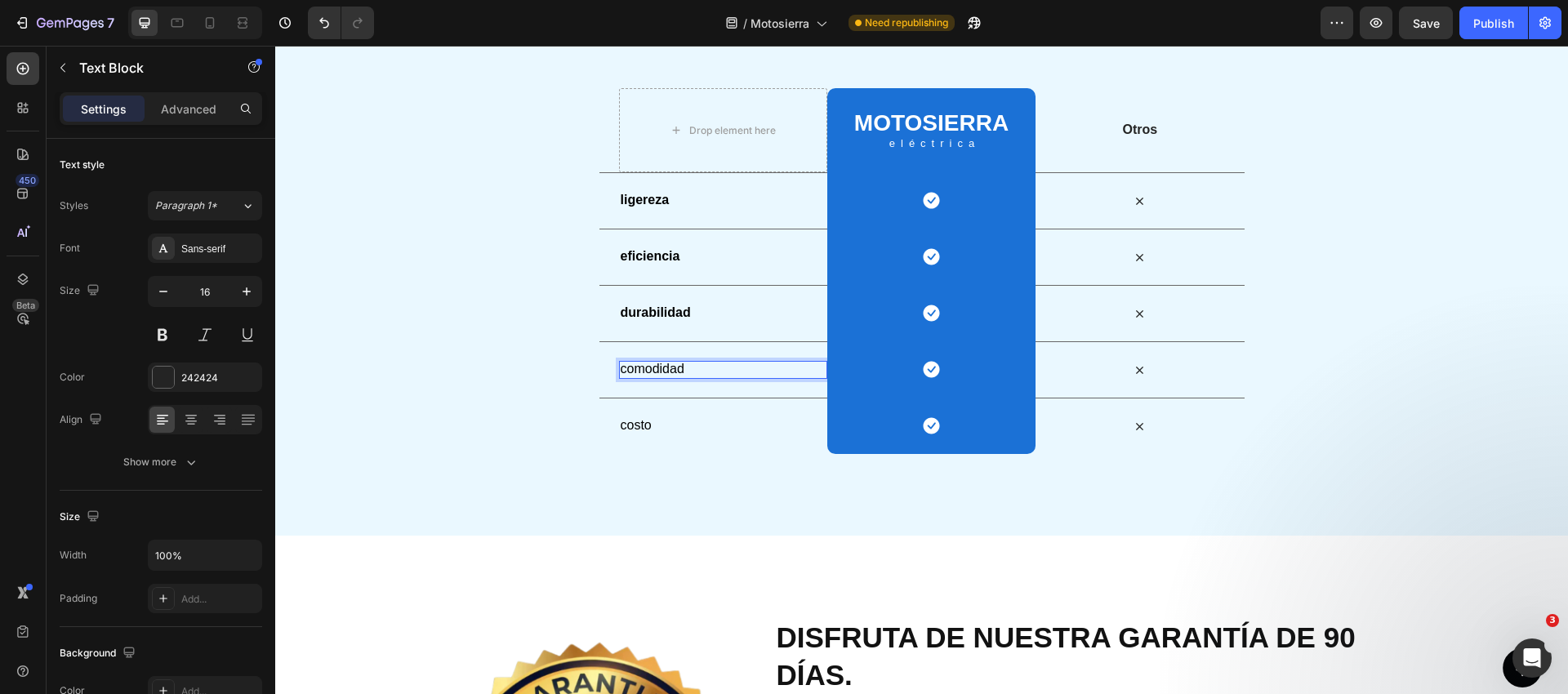
click at [643, 375] on span "comodidad" at bounding box center [652, 369] width 64 height 14
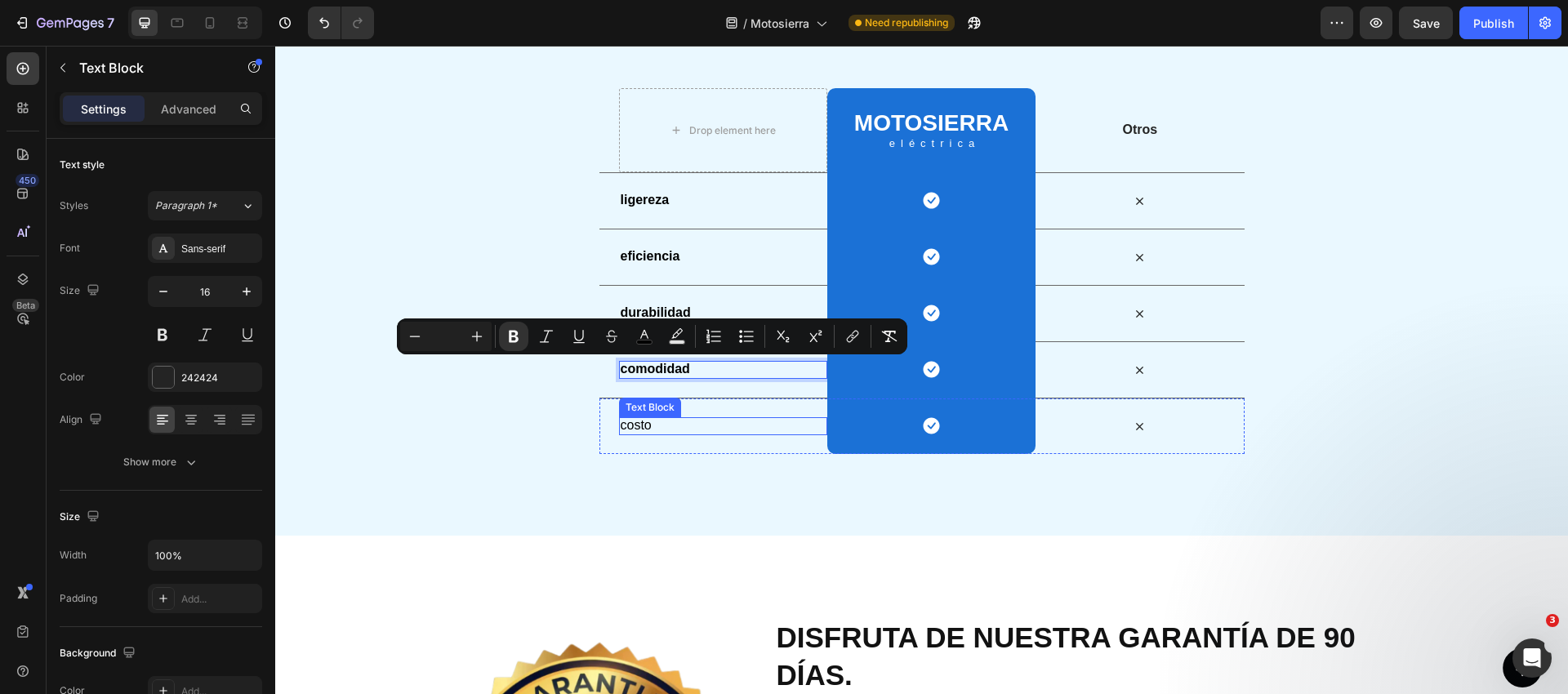
click at [637, 422] on span "costo" at bounding box center [636, 425] width 31 height 14
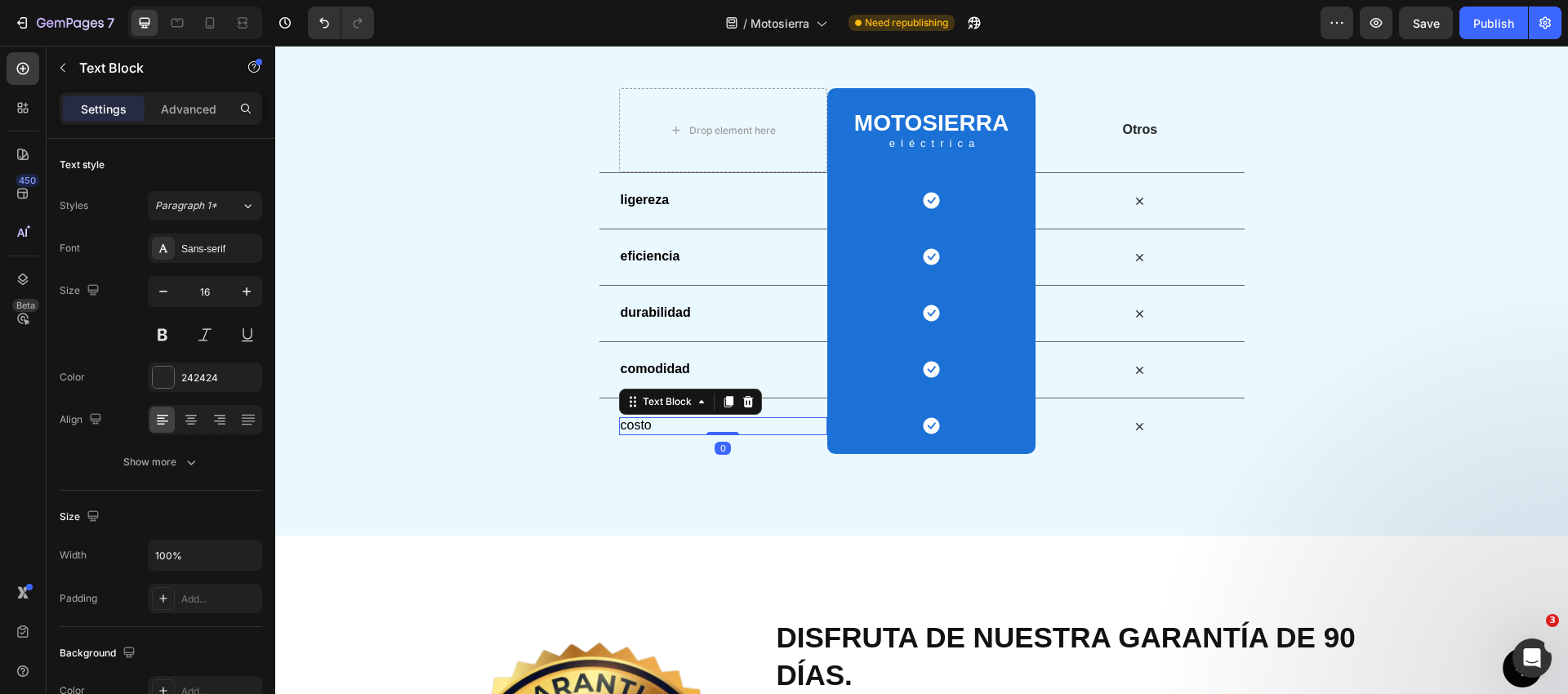
click at [637, 422] on span "costo" at bounding box center [636, 425] width 31 height 14
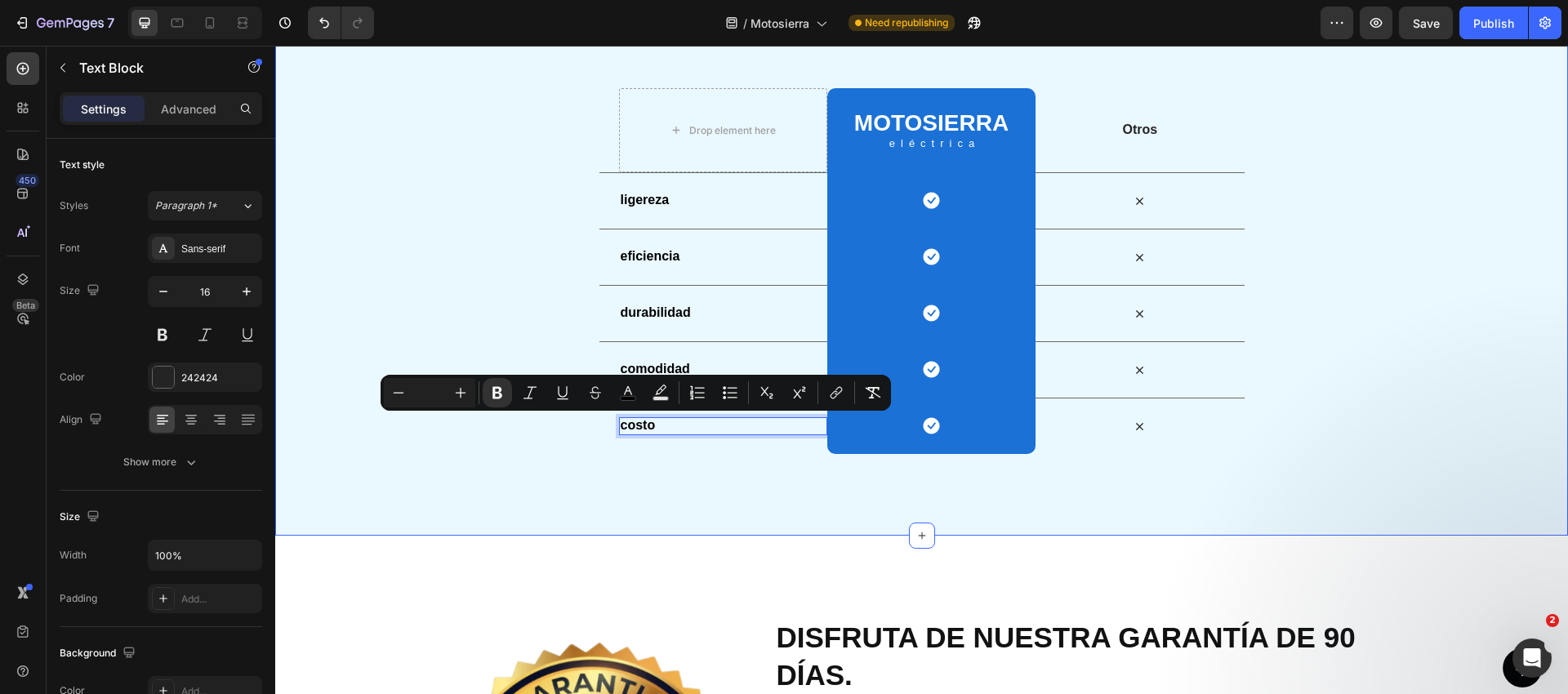
click at [1404, 341] on div "Nosotros vs Ellos Heading Row Drop element here Motosierra Heading eléctrica Te…" at bounding box center [921, 232] width 1292 height 446
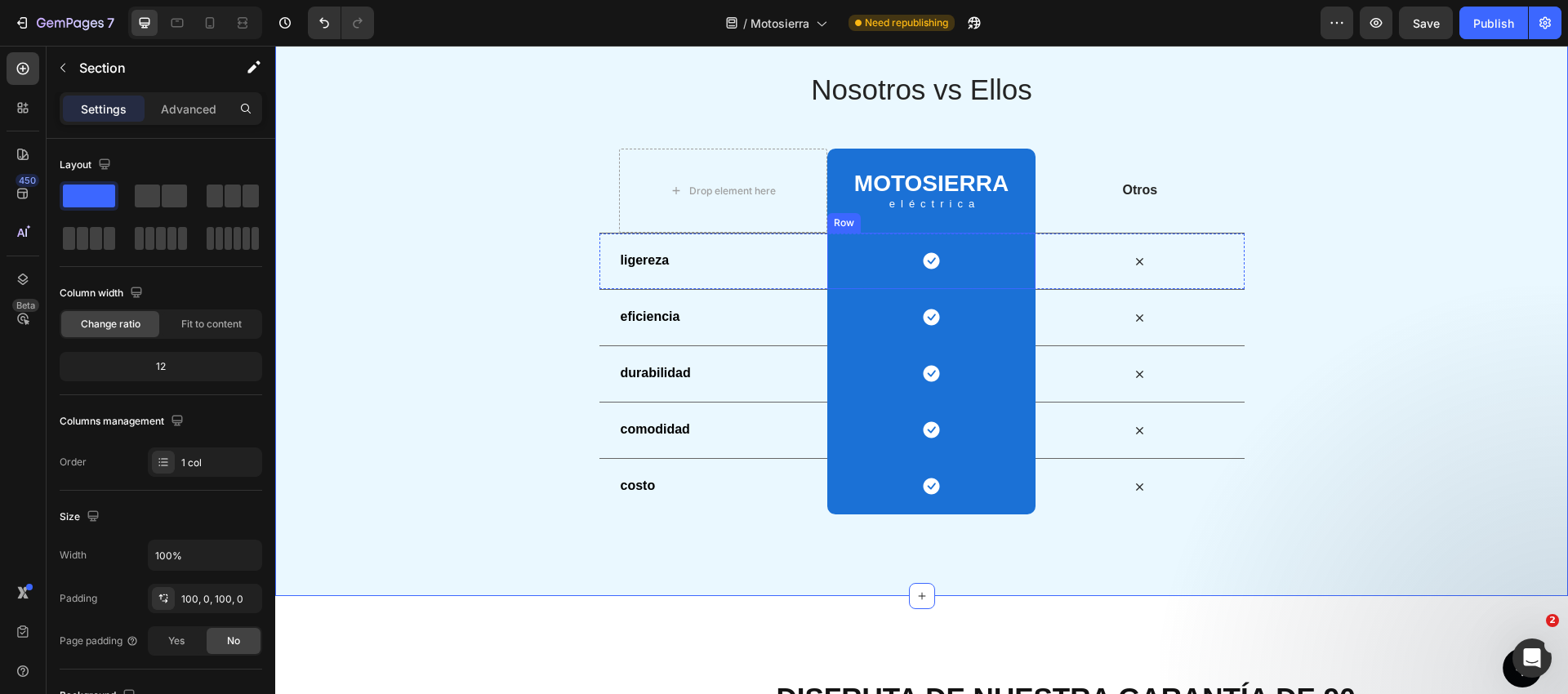
scroll to position [3016, 0]
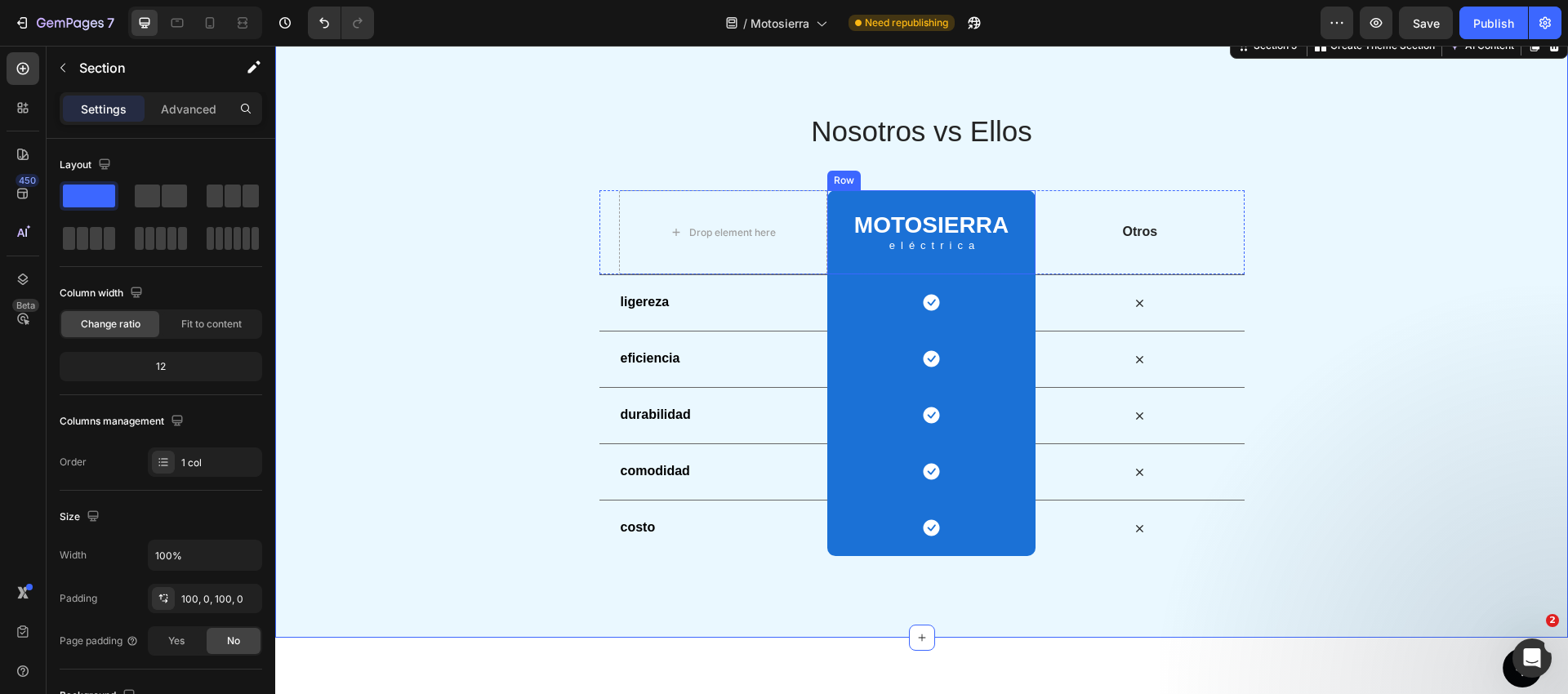
click at [839, 198] on div "Motosierra Heading eléctrica Text Block Row" at bounding box center [931, 232] width 208 height 84
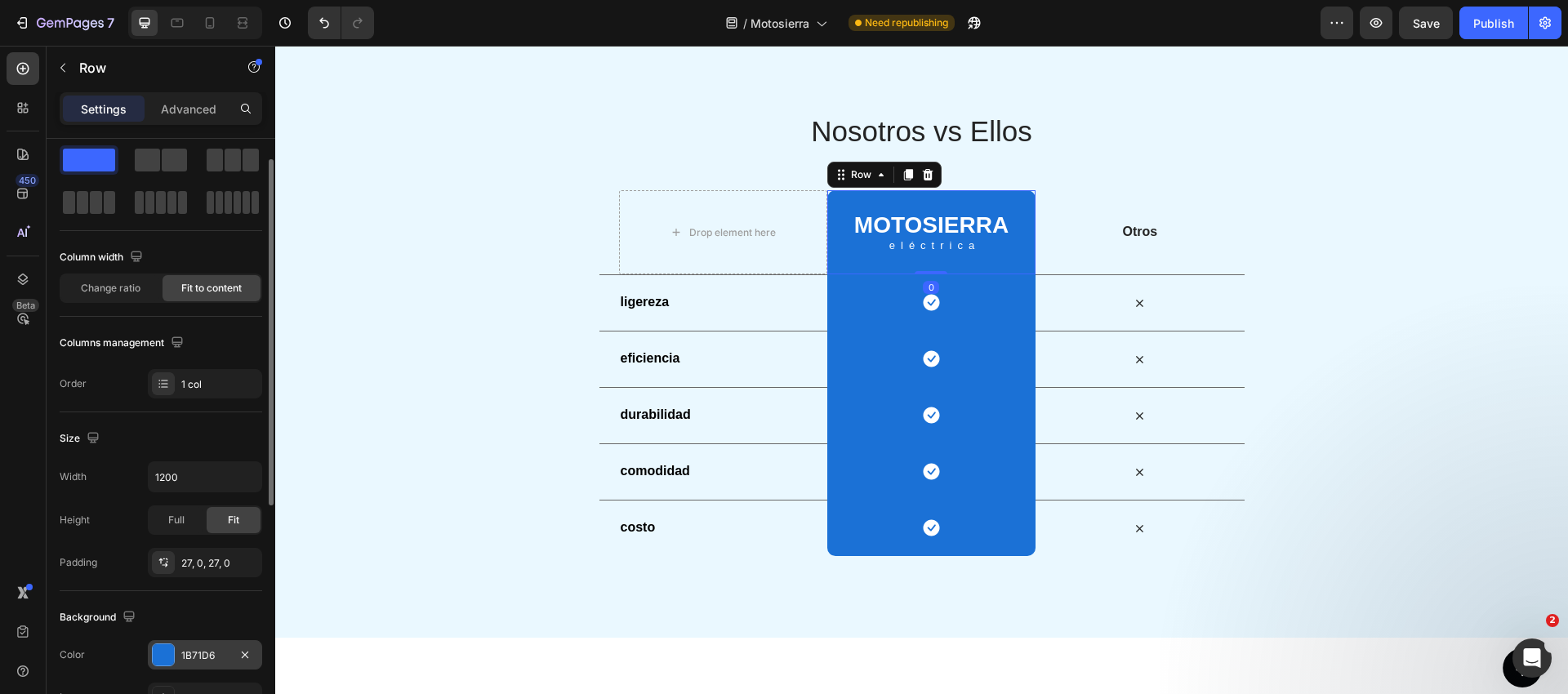
click at [198, 648] on div "1B71D6" at bounding box center [204, 656] width 47 height 15
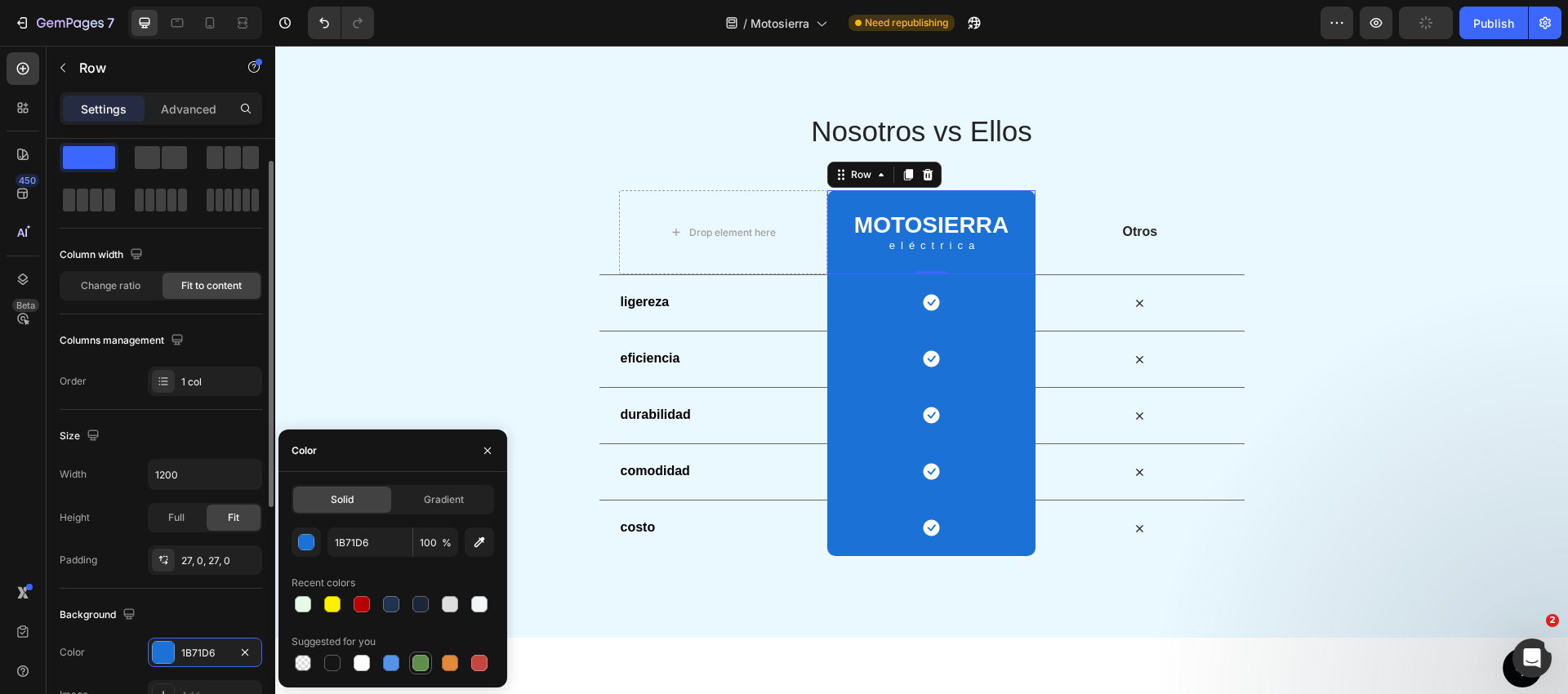
click at [411, 671] on div at bounding box center [421, 663] width 20 height 20
type input "5E8E49"
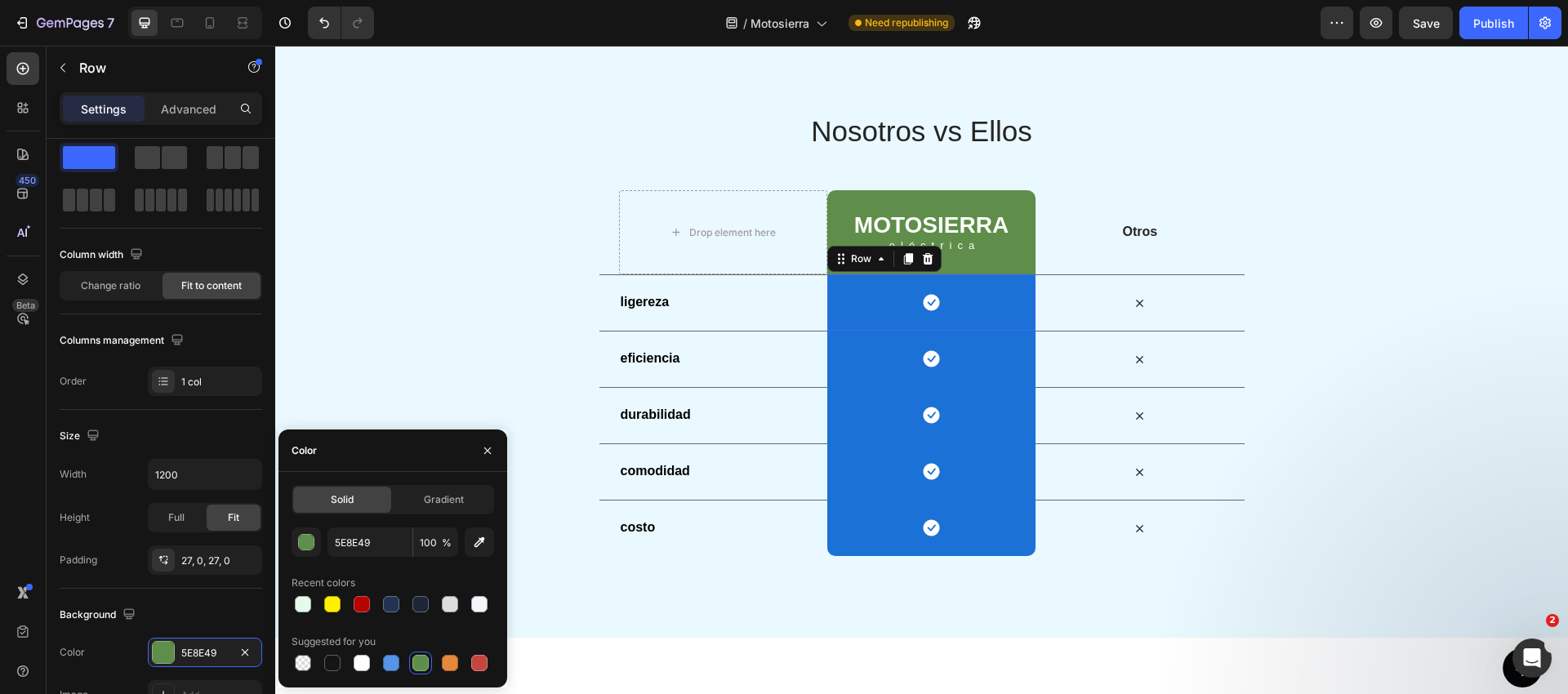
click at [833, 286] on div "Icon Row 0" at bounding box center [931, 303] width 208 height 56
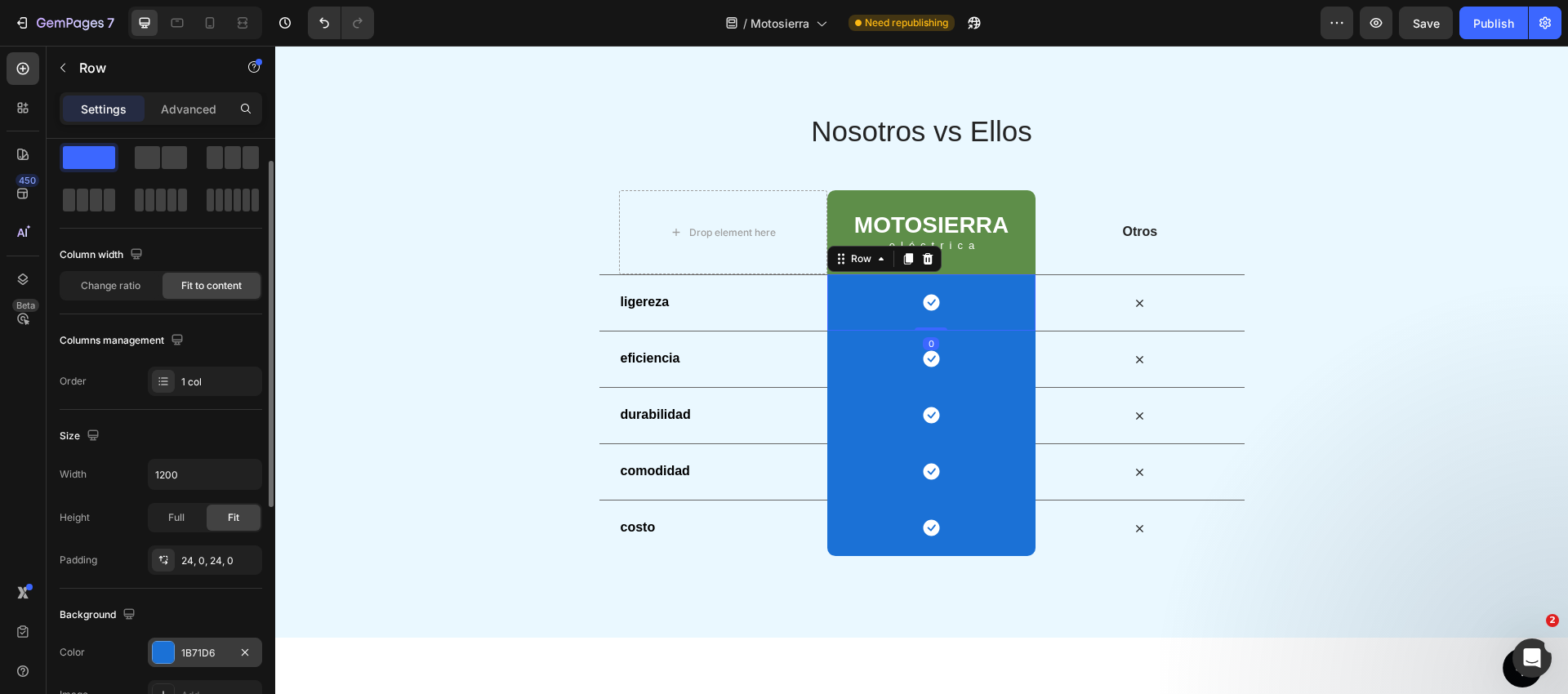
drag, startPoint x: 226, startPoint y: 646, endPoint x: 207, endPoint y: 641, distance: 19.6
click at [226, 646] on div "1B71D6" at bounding box center [204, 653] width 47 height 15
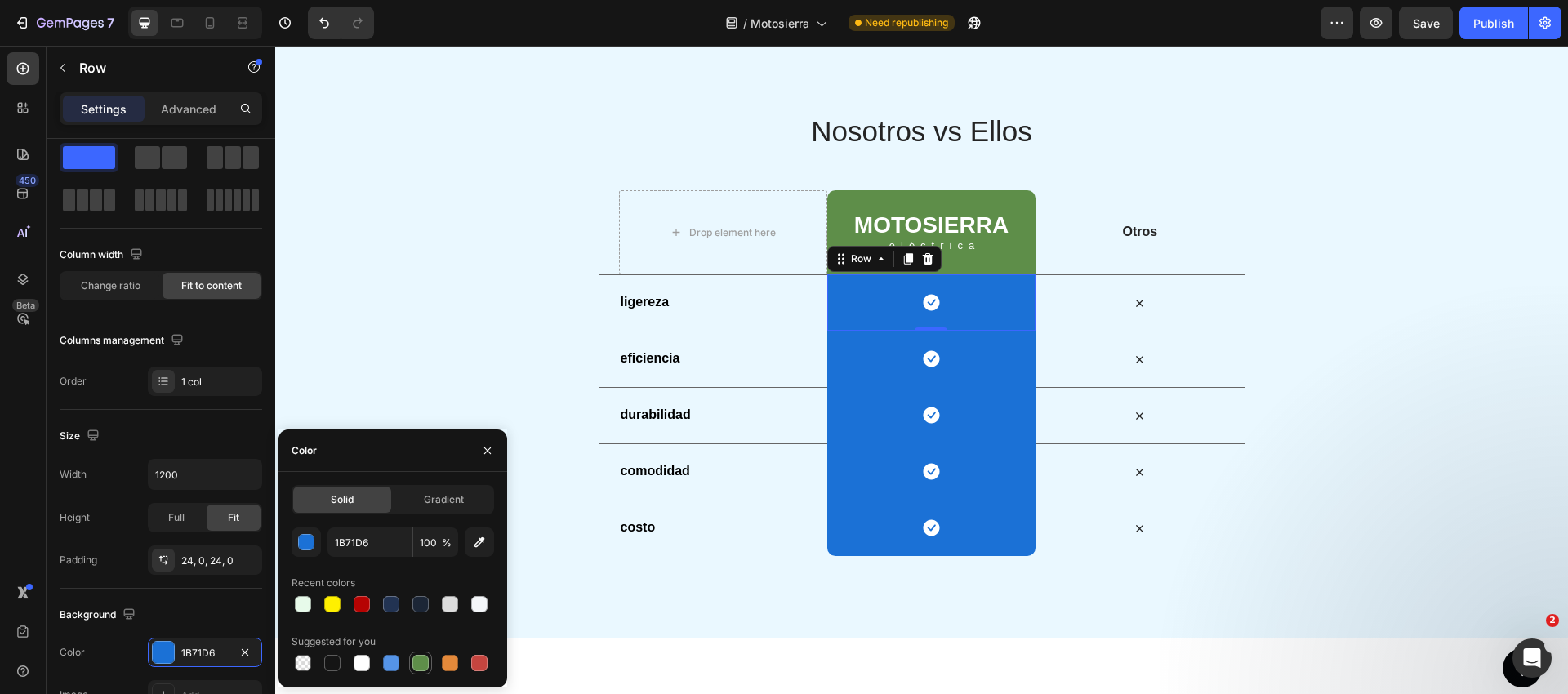
click at [423, 657] on div at bounding box center [421, 663] width 17 height 17
type input "5E8E49"
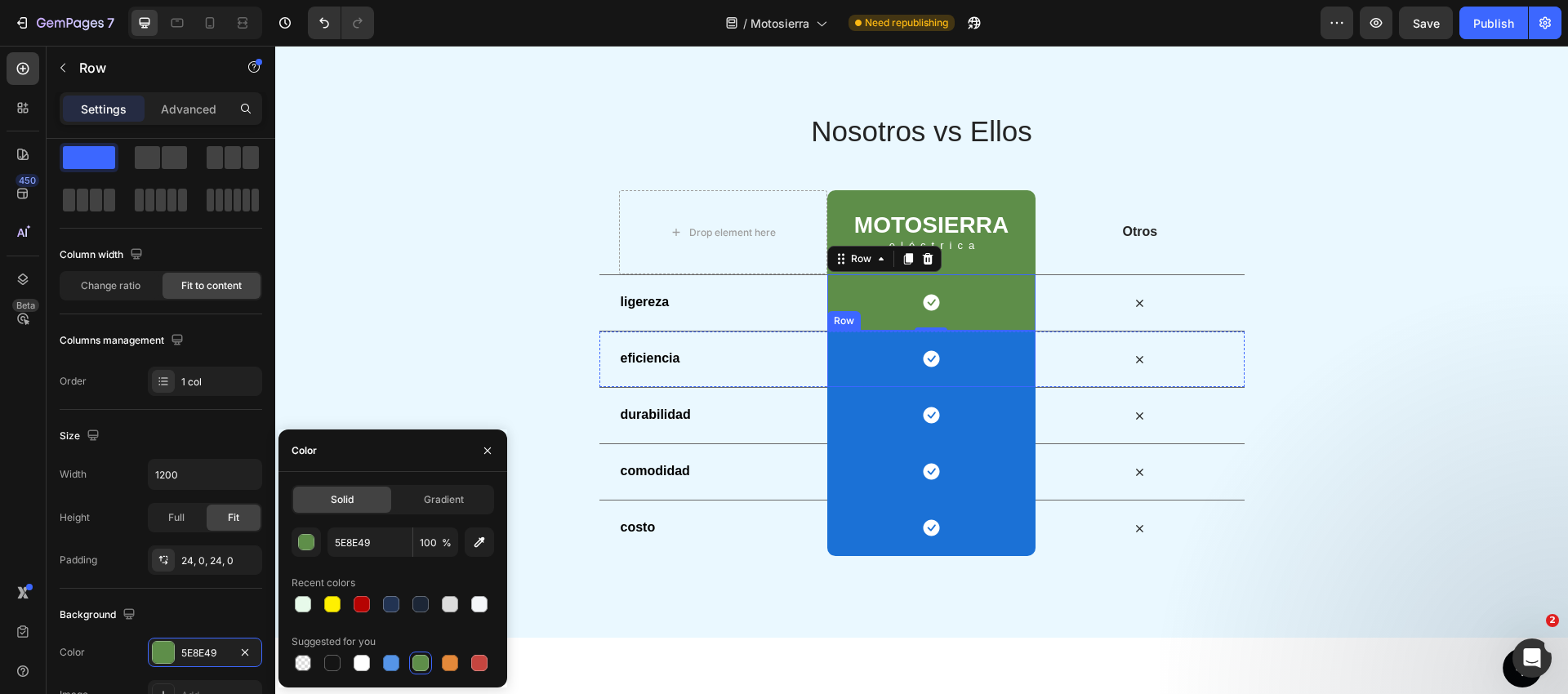
click at [844, 352] on div "Icon Row" at bounding box center [931, 359] width 208 height 56
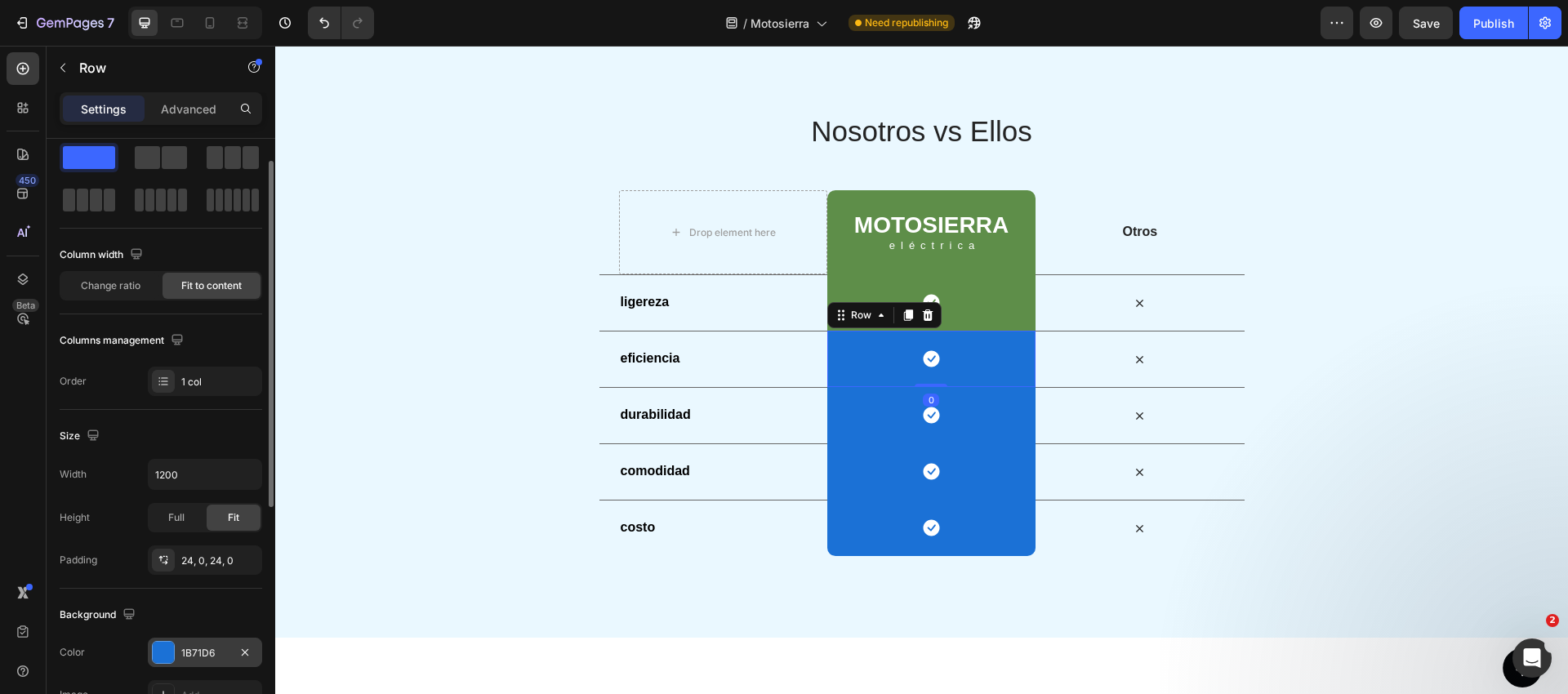
click at [220, 652] on div "1B71D6" at bounding box center [204, 653] width 47 height 15
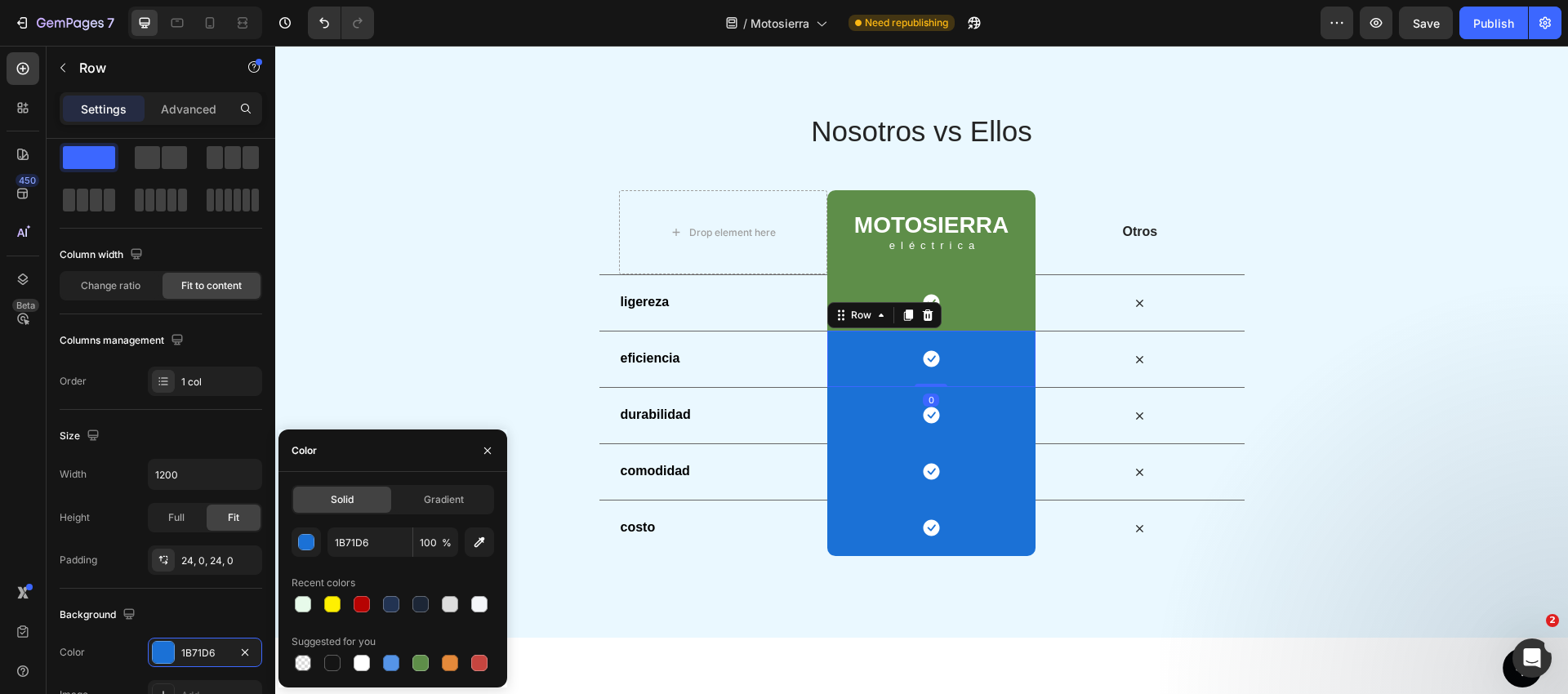
drag, startPoint x: 421, startPoint y: 663, endPoint x: 441, endPoint y: 649, distance: 24.4
click at [421, 663] on div at bounding box center [421, 663] width 17 height 17
type input "5E8E49"
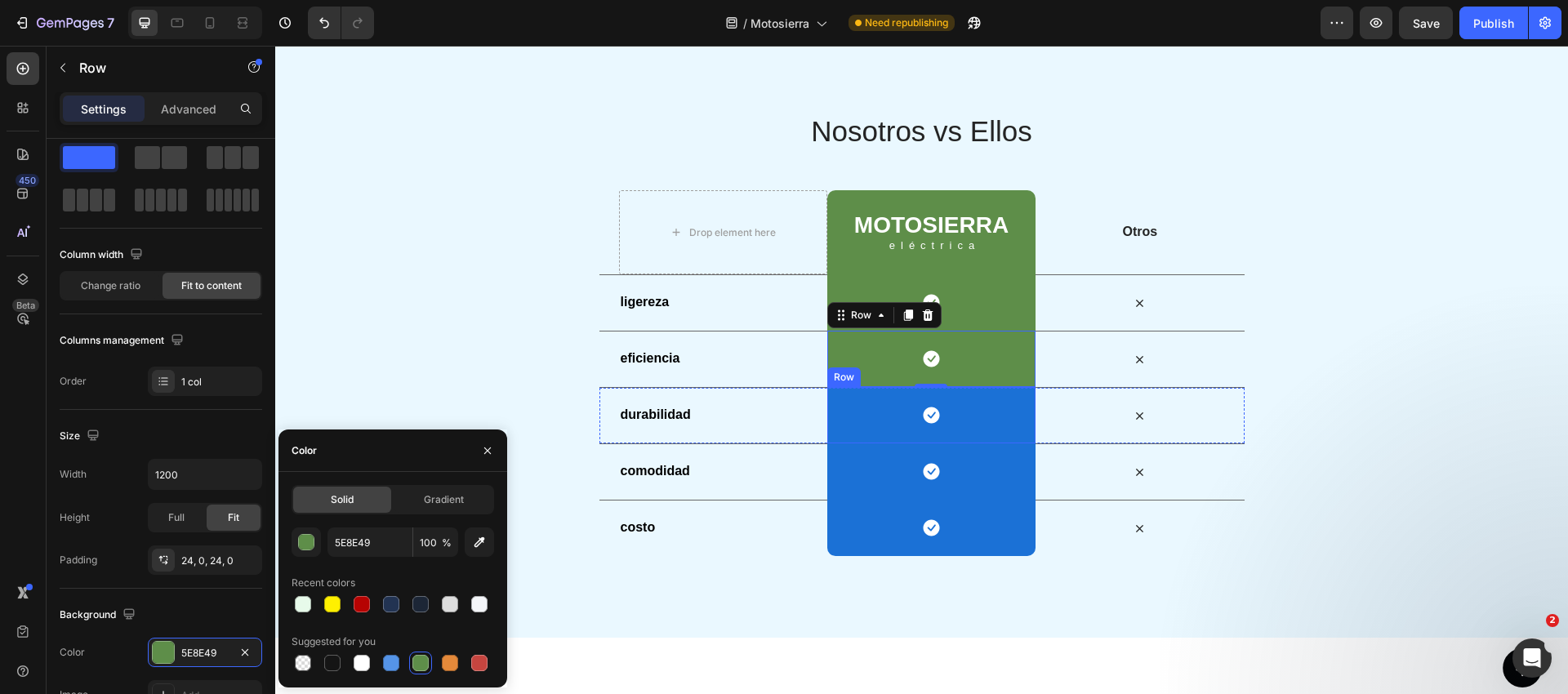
click at [865, 407] on div "Icon Row" at bounding box center [931, 415] width 208 height 56
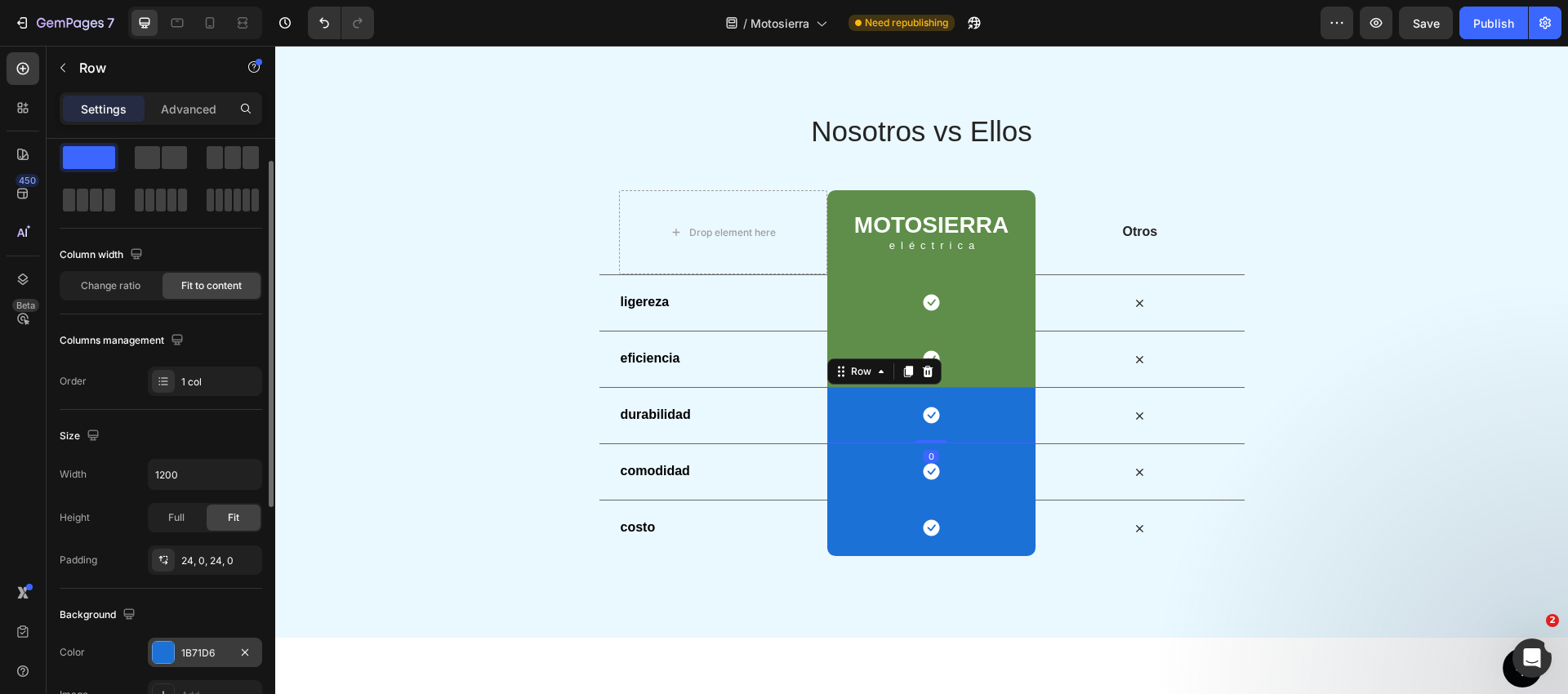
drag, startPoint x: 214, startPoint y: 646, endPoint x: 236, endPoint y: 638, distance: 23.4
click at [214, 647] on div "1B71D6" at bounding box center [204, 653] width 47 height 15
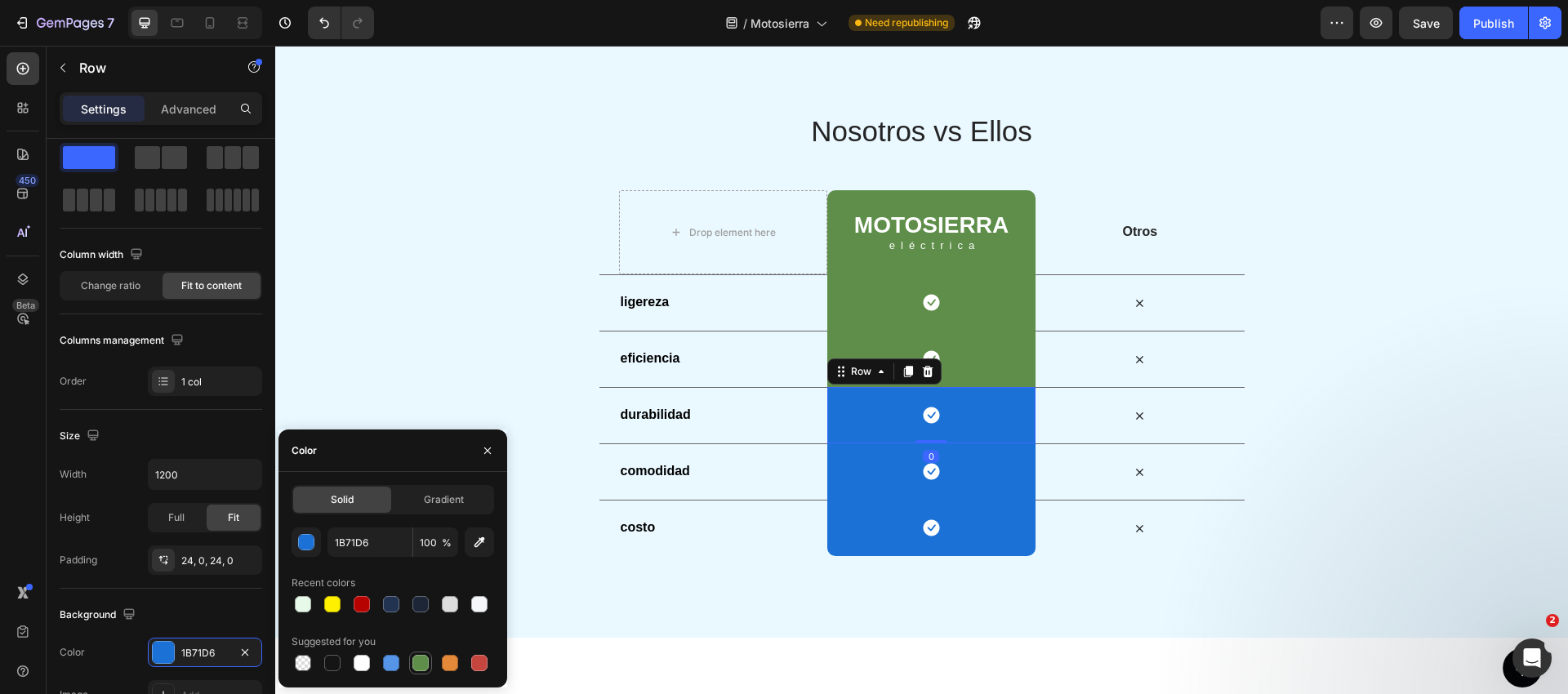
drag, startPoint x: 422, startPoint y: 663, endPoint x: 239, endPoint y: 563, distance: 208.5
click at [422, 663] on div at bounding box center [421, 663] width 17 height 17
type input "5E8E49"
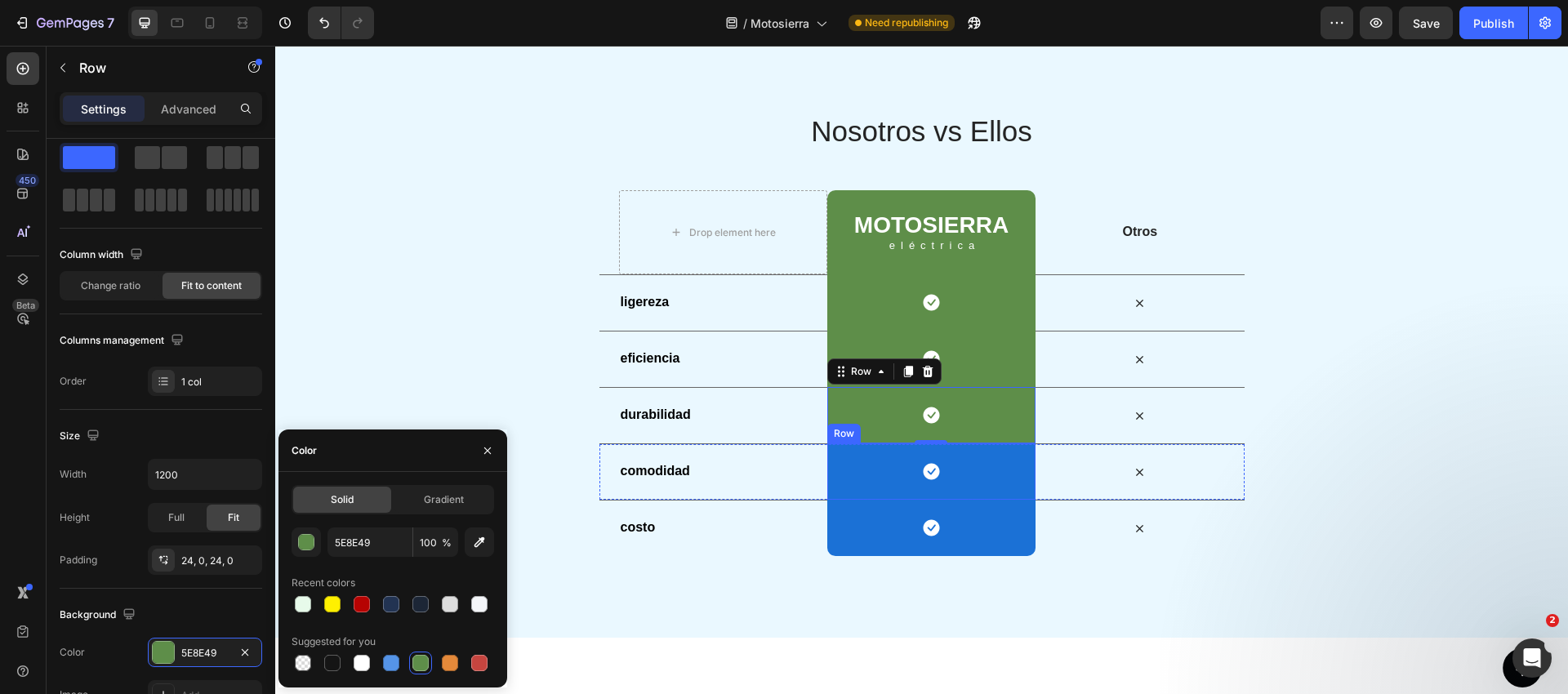
click at [860, 471] on div "Icon Row" at bounding box center [931, 472] width 208 height 56
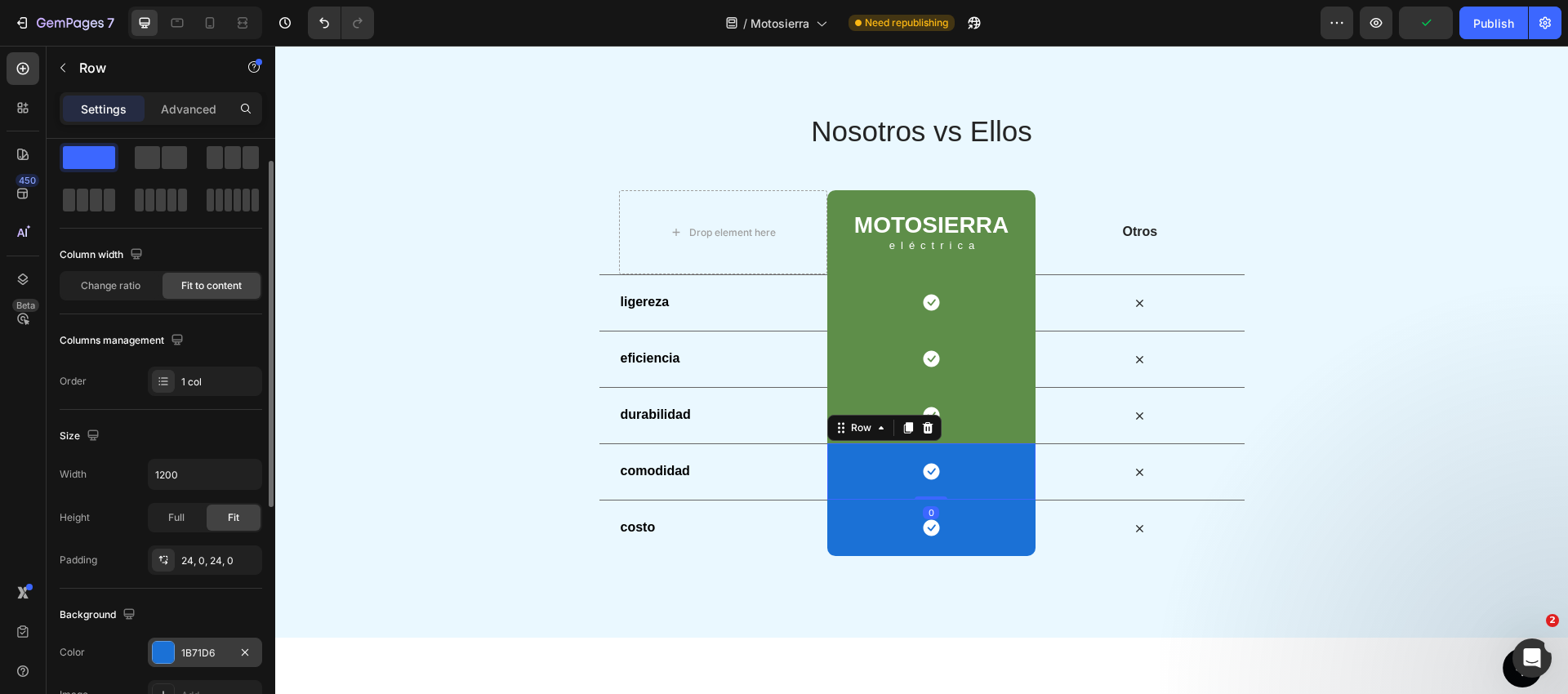
click at [159, 653] on div at bounding box center [164, 652] width 22 height 22
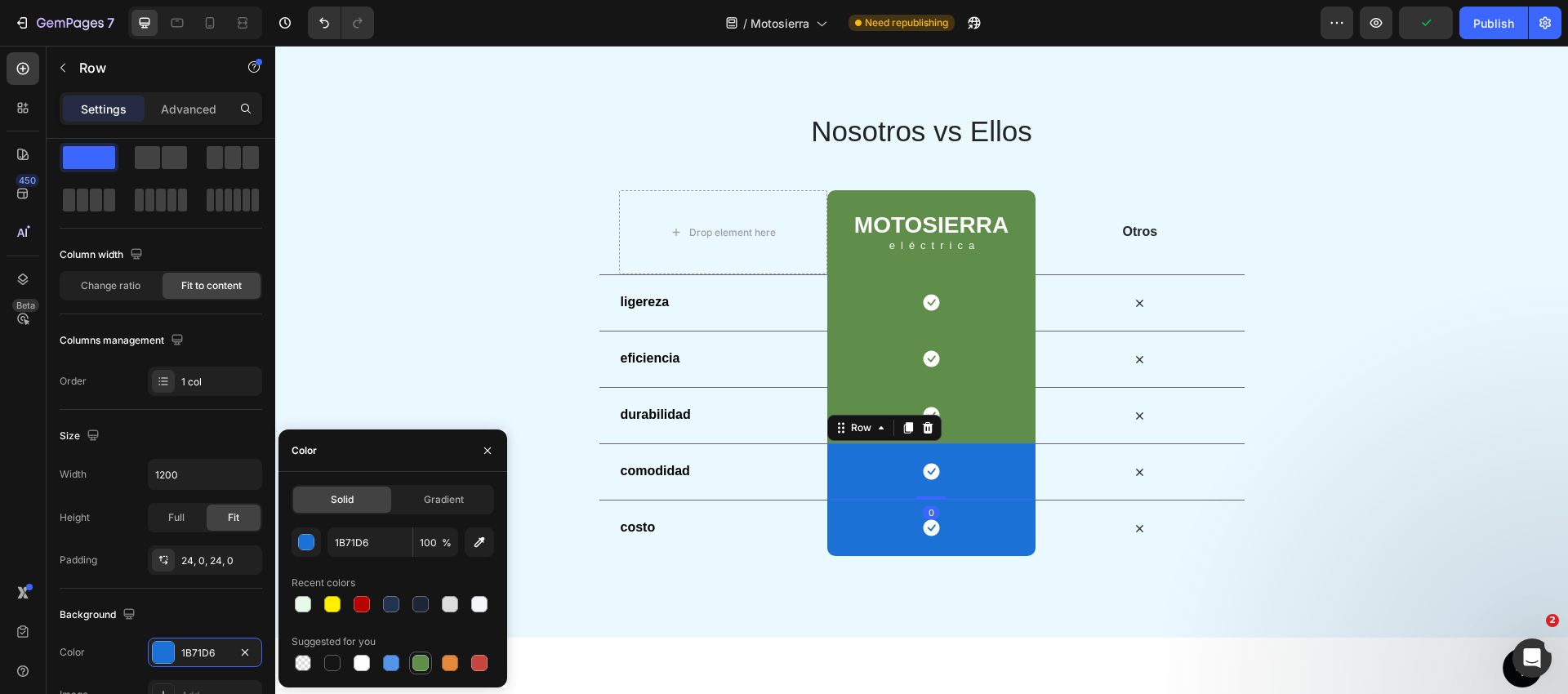
click at [417, 658] on div at bounding box center [421, 663] width 17 height 17
type input "5E8E49"
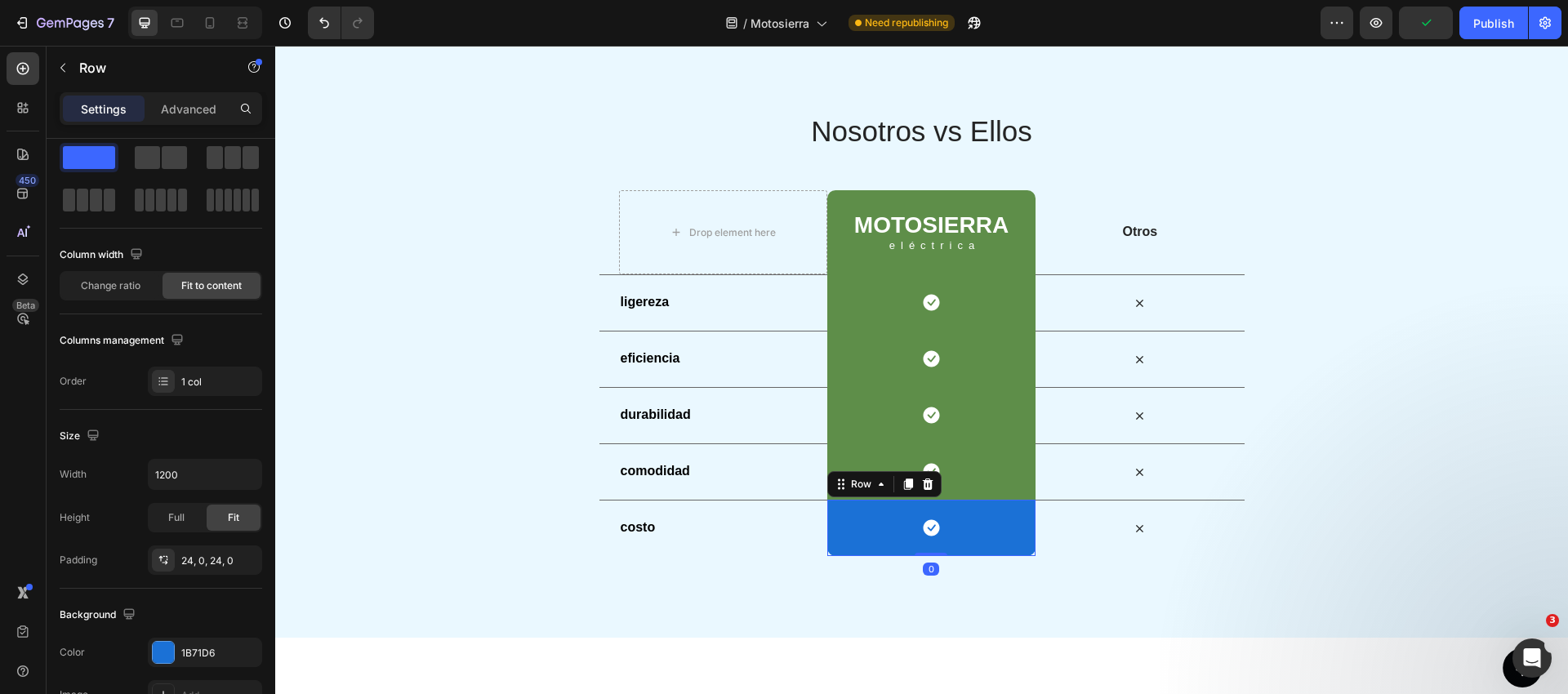
click at [838, 524] on div "Icon Row 0" at bounding box center [931, 528] width 208 height 56
click at [212, 649] on div "1B71D6" at bounding box center [204, 653] width 47 height 15
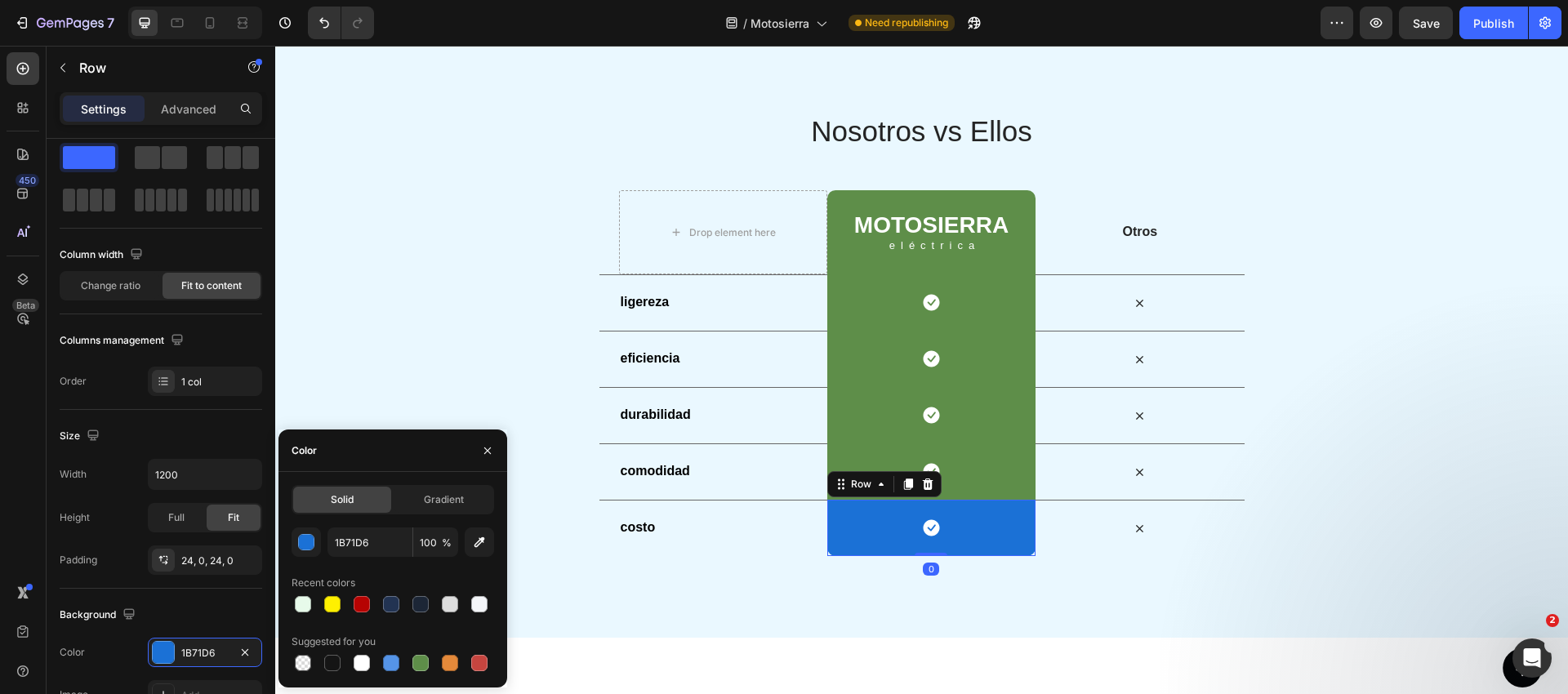
drag, startPoint x: 416, startPoint y: 658, endPoint x: 471, endPoint y: 624, distance: 64.7
click at [415, 658] on div at bounding box center [421, 663] width 17 height 17
type input "5E8E49"
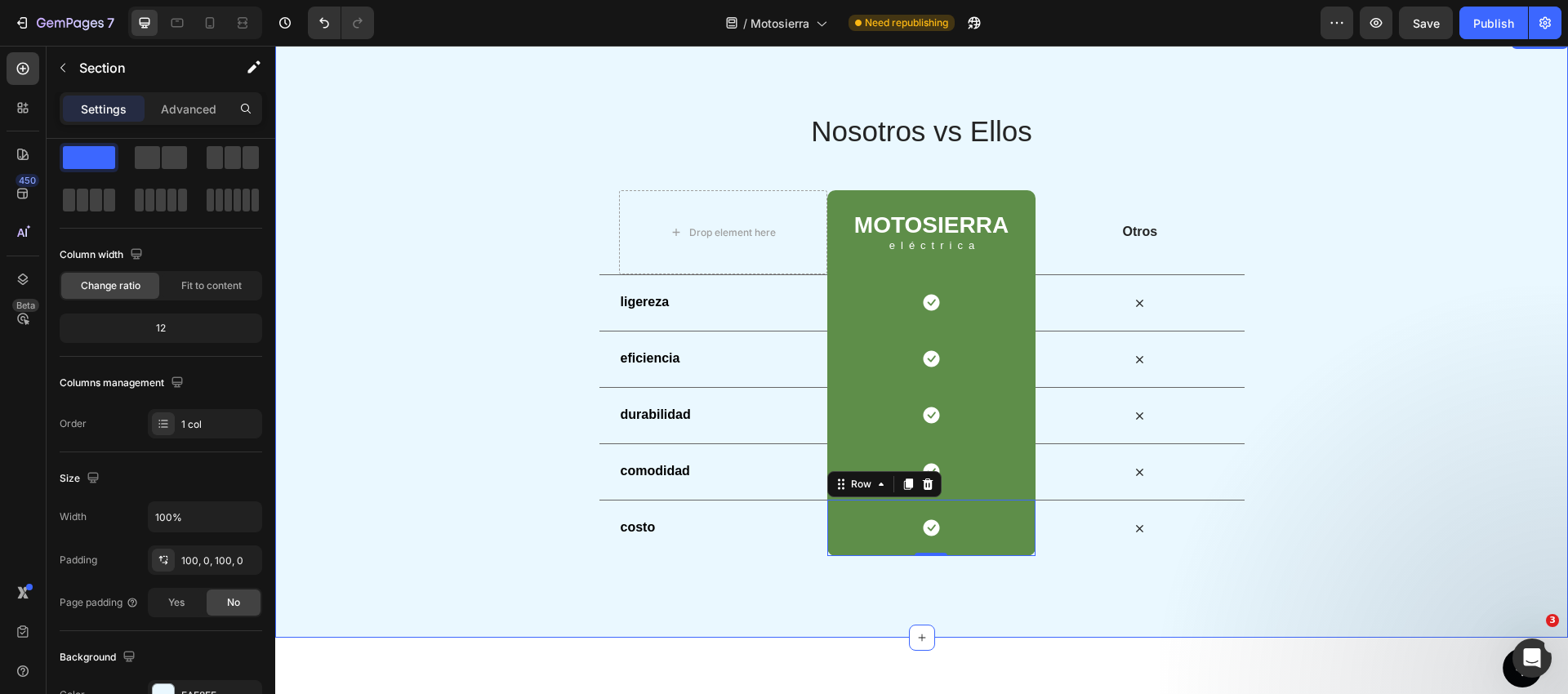
click at [1416, 360] on div "Nosotros vs Ellos Heading Row Drop element here Motosierra Heading eléctrica Te…" at bounding box center [921, 334] width 1292 height 446
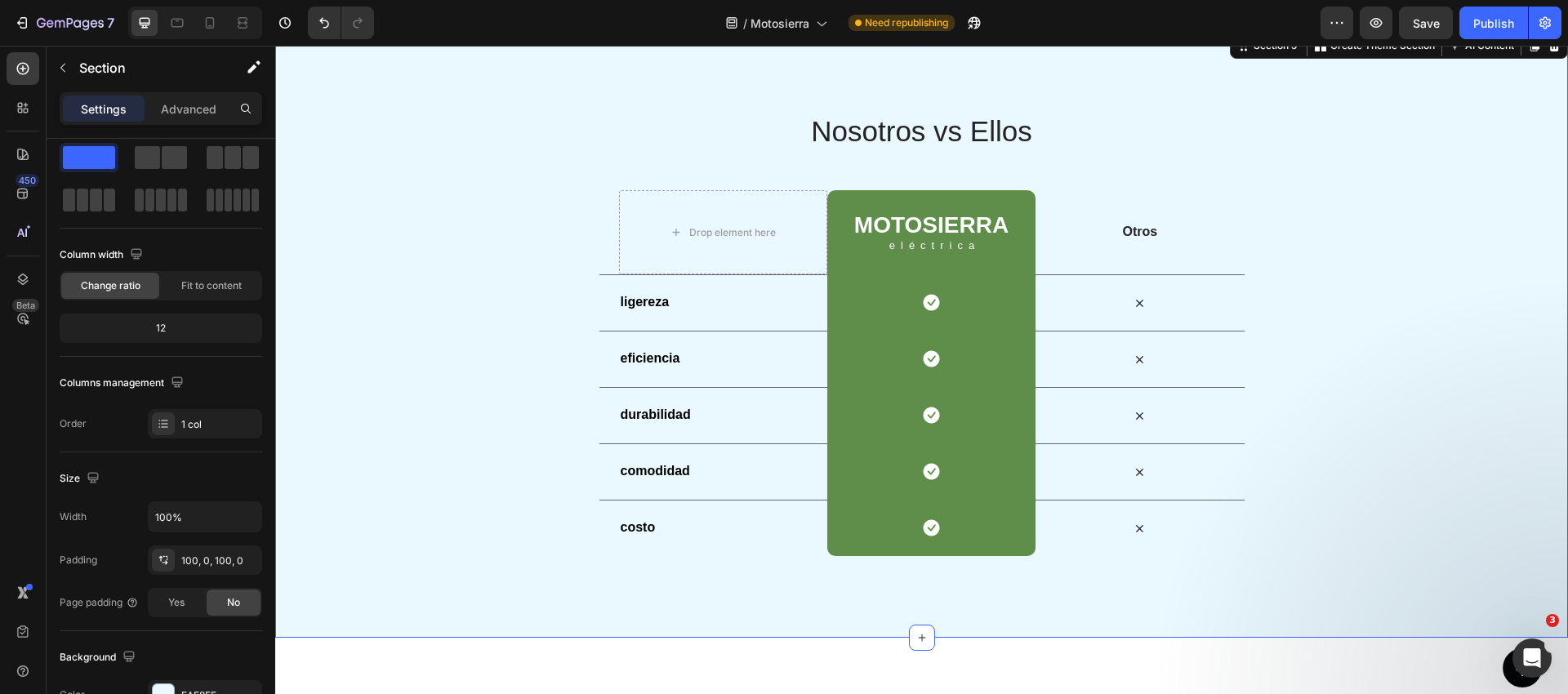
scroll to position [0, 0]
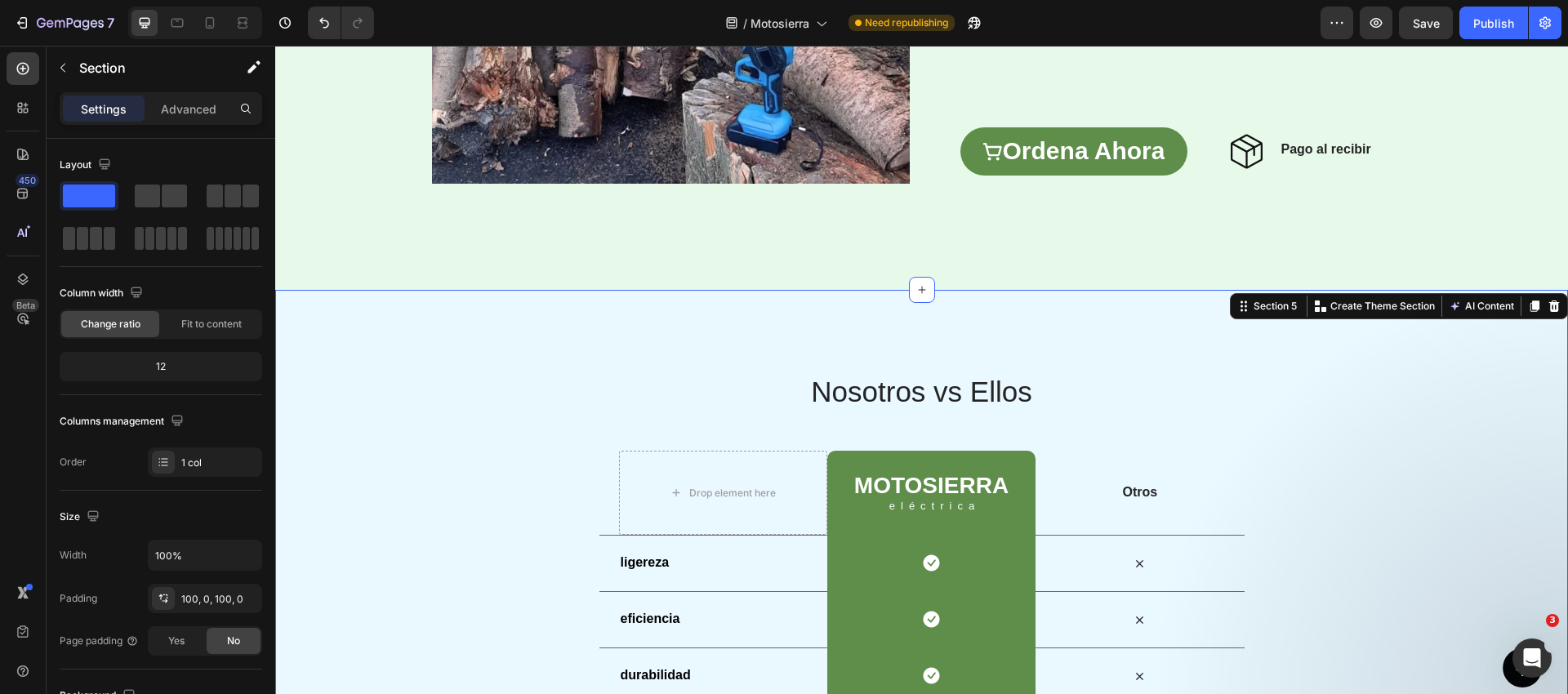
click at [501, 315] on div "Nosotros vs Ellos Heading Row Drop element here Motosierra Heading eléctrica Te…" at bounding box center [921, 594] width 1292 height 609
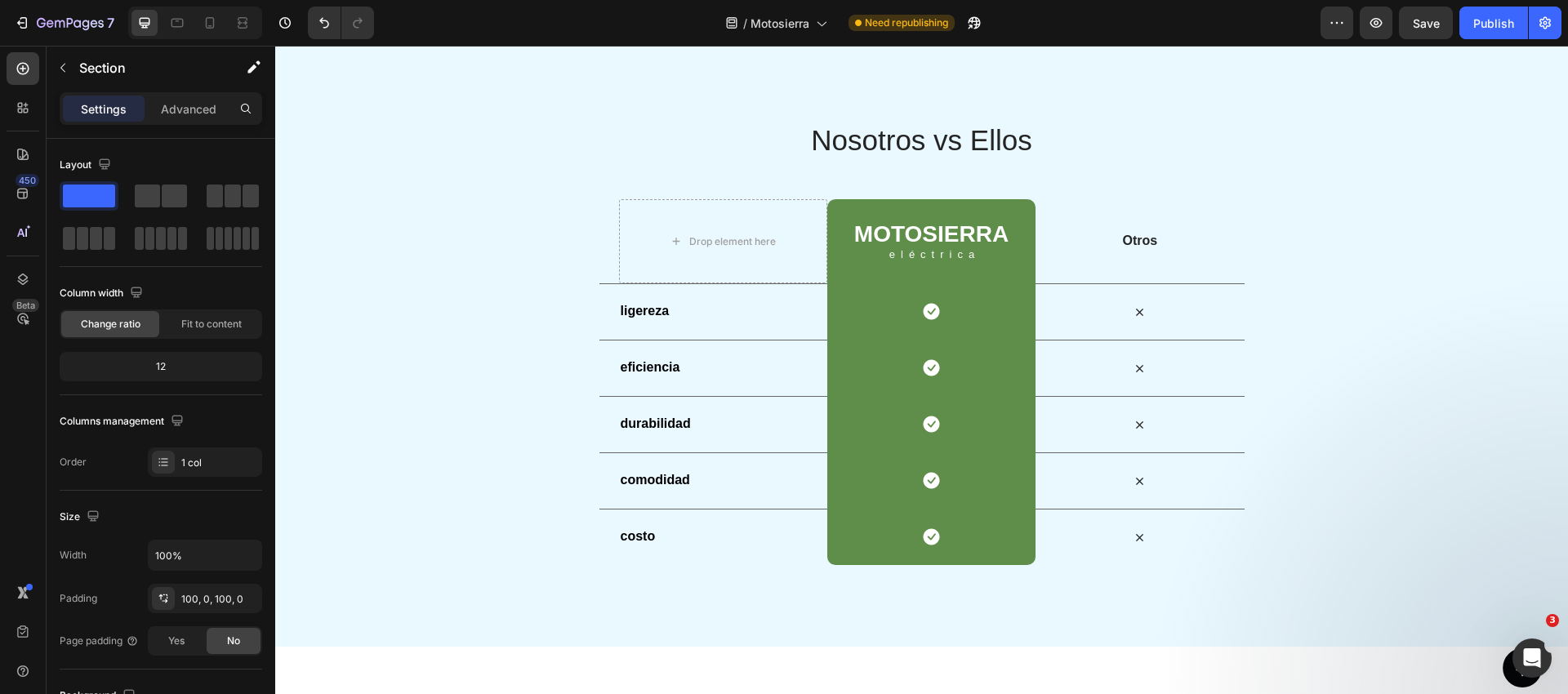
scroll to position [2806, 0]
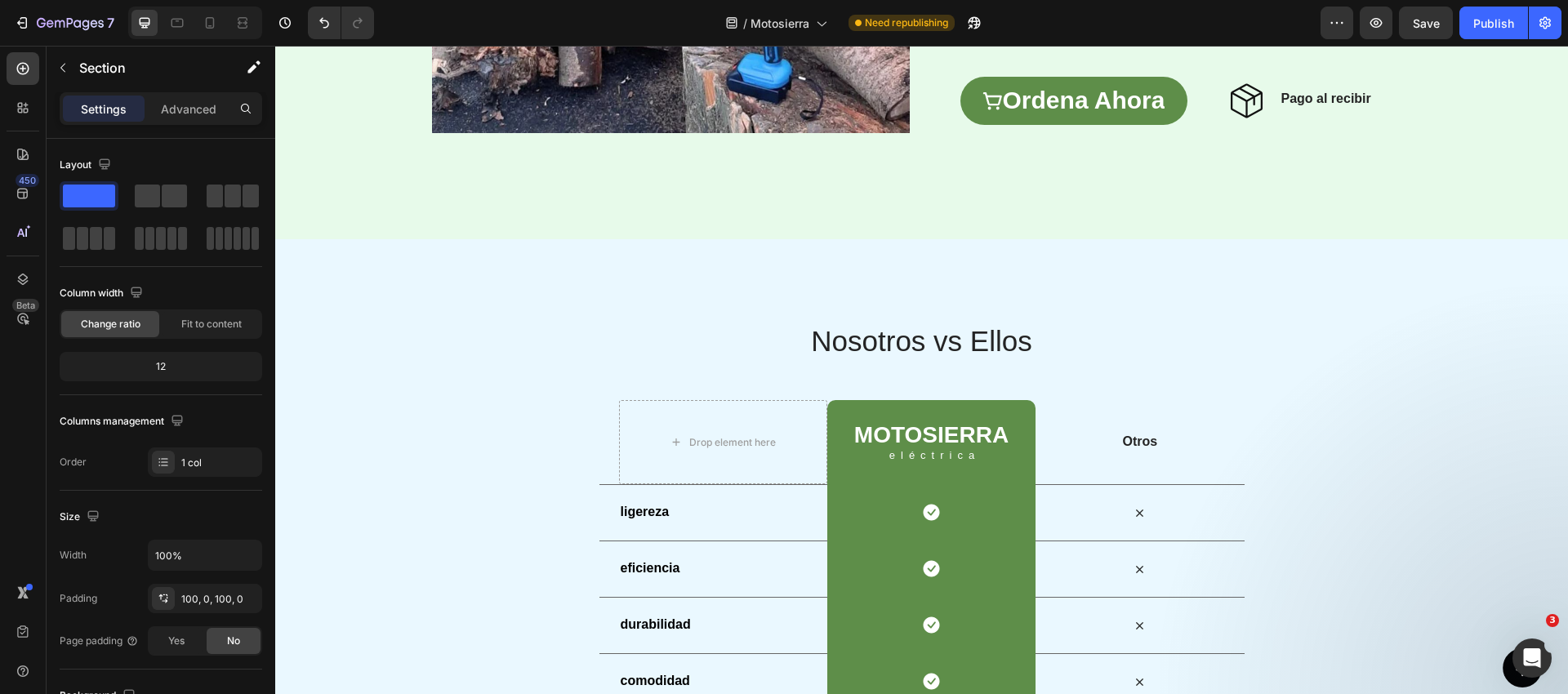
click at [479, 321] on div "Nosotros vs Ellos Heading Row Drop element here Motosierra Heading eléctrica Te…" at bounding box center [921, 544] width 1292 height 446
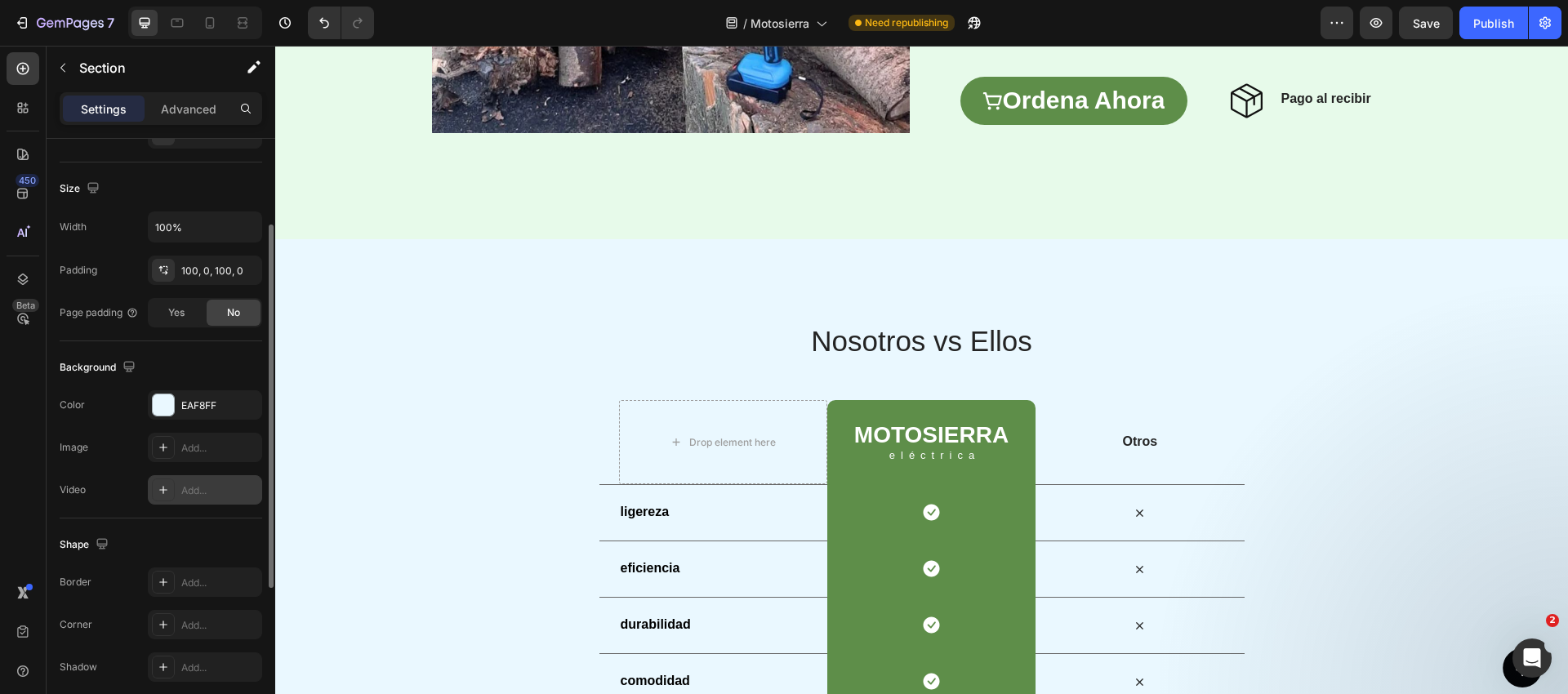
scroll to position [393, 0]
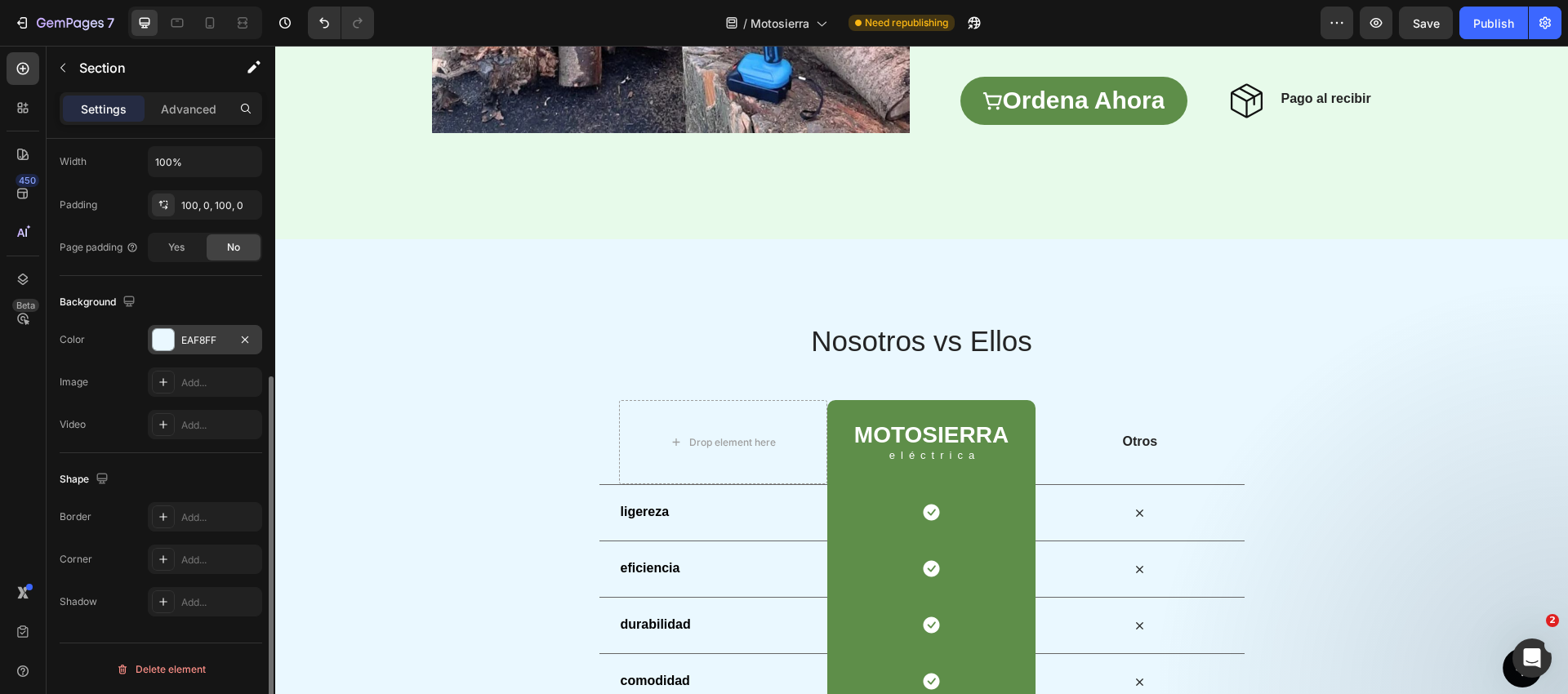
click at [210, 346] on div "EAF8FF" at bounding box center [204, 340] width 47 height 15
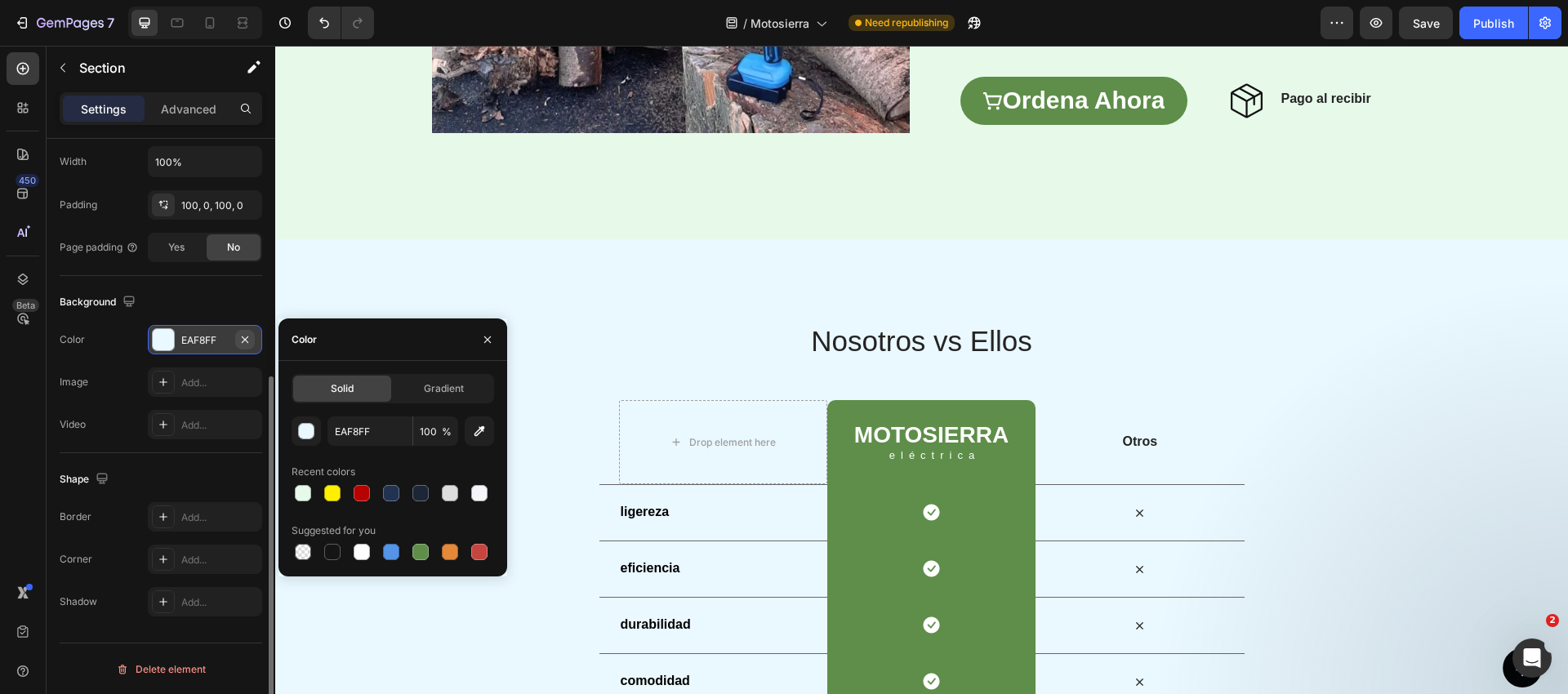
click at [241, 342] on icon "button" at bounding box center [245, 340] width 13 height 13
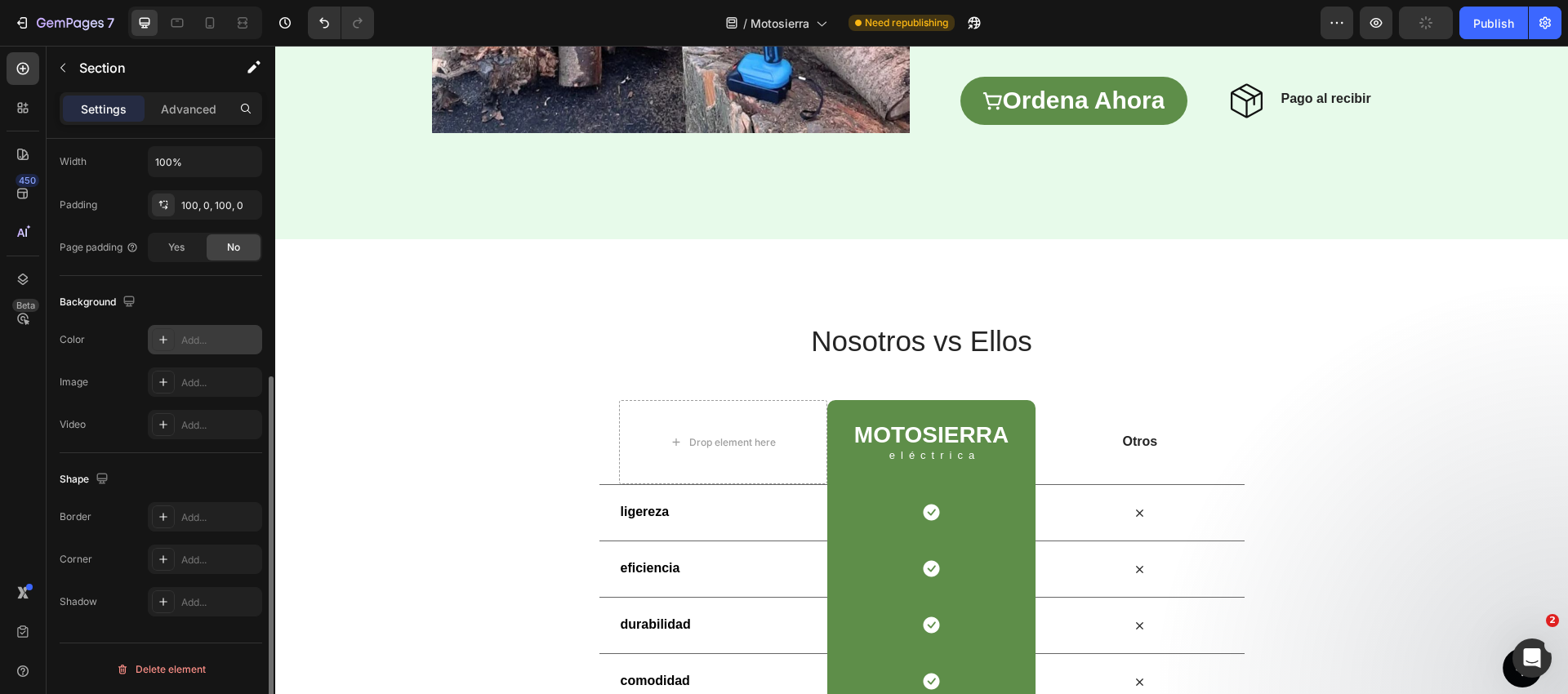
click at [623, 273] on div "Nosotros vs Ellos Heading Row Drop element here Motosierra Heading eléctrica Te…" at bounding box center [921, 544] width 1292 height 609
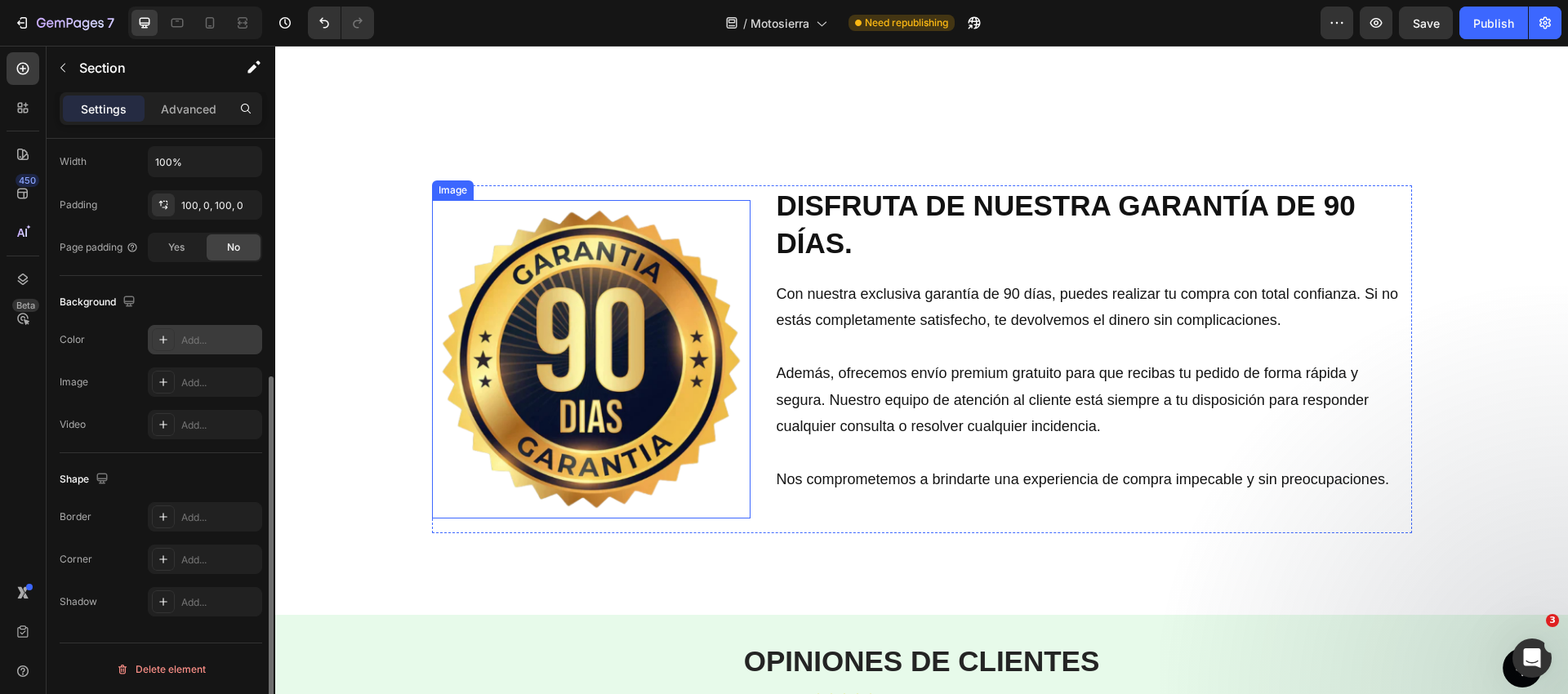
scroll to position [3521, 0]
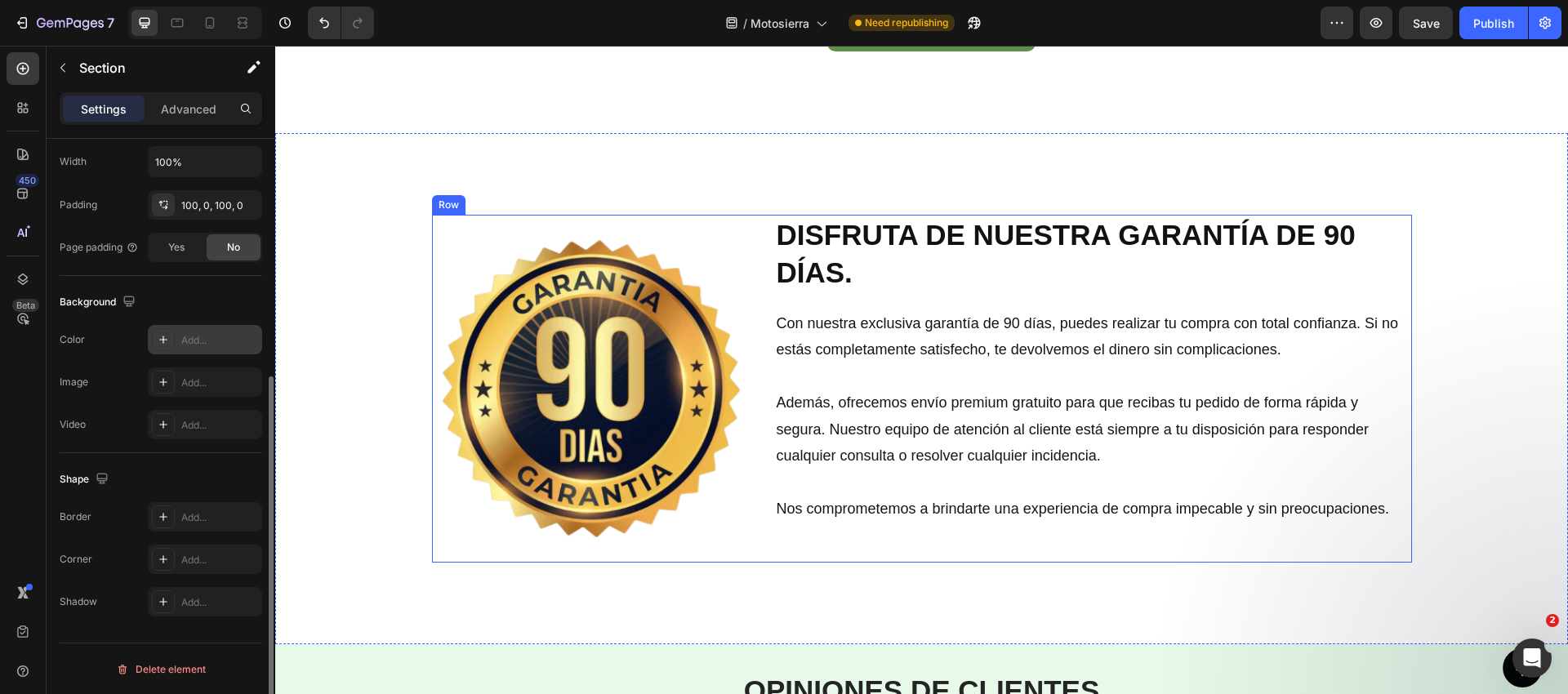
click at [727, 222] on div "Image" at bounding box center [591, 389] width 319 height 348
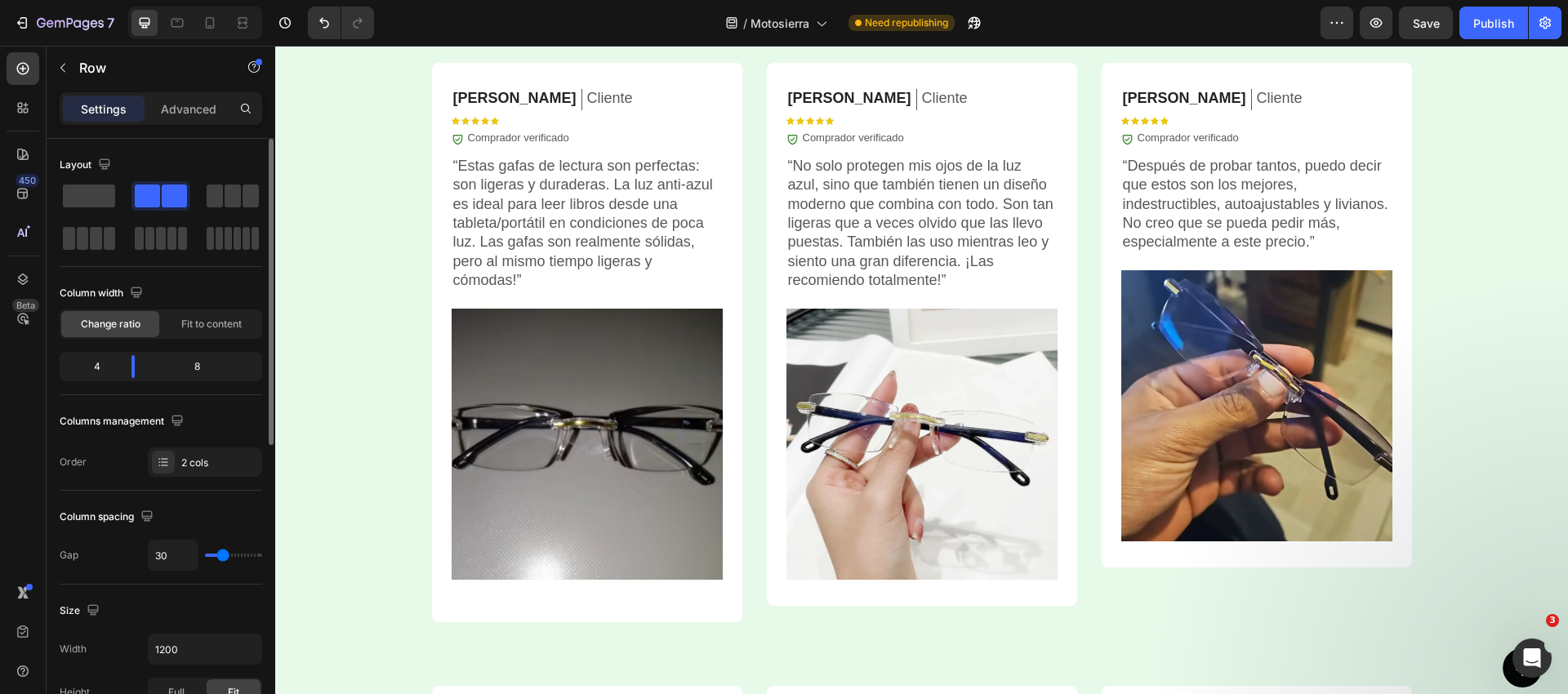
scroll to position [4207, 0]
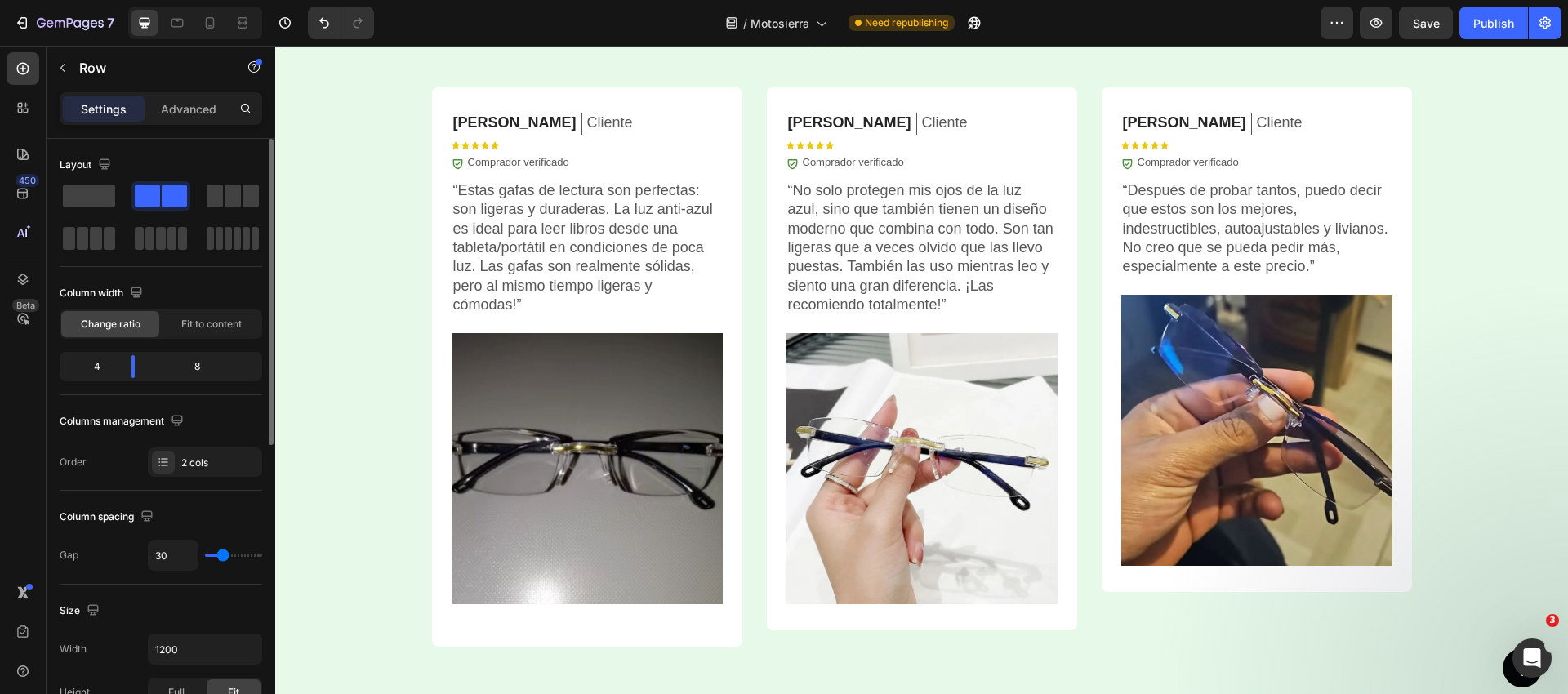
click at [538, 261] on p "“Estas gafas de lectura son perfectas: son ligeras y duraderas. La luz anti-azu…" at bounding box center [587, 247] width 268 height 134
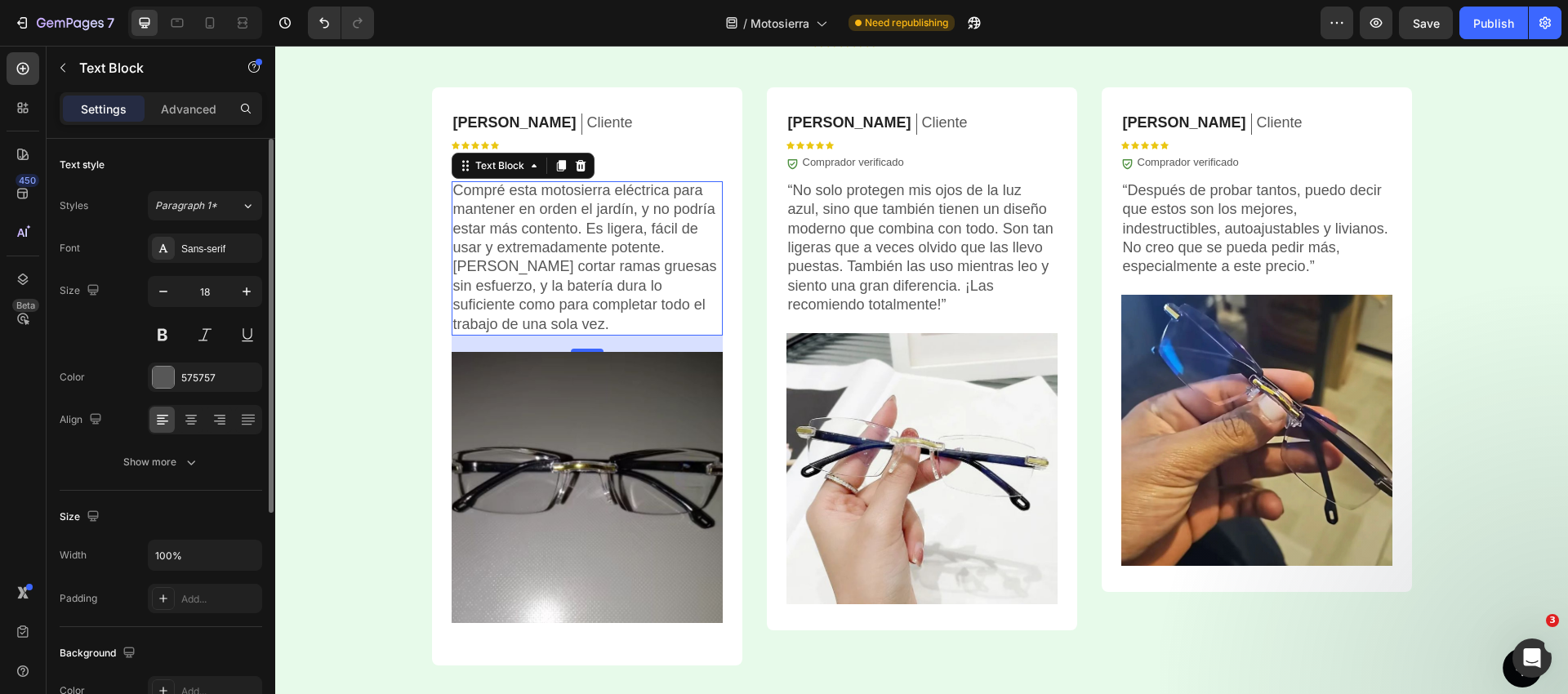
click at [837, 233] on p "“No solo protegen mis ojos de la luz azul, sino que también tienen un diseño mo…" at bounding box center [921, 247] width 268 height 134
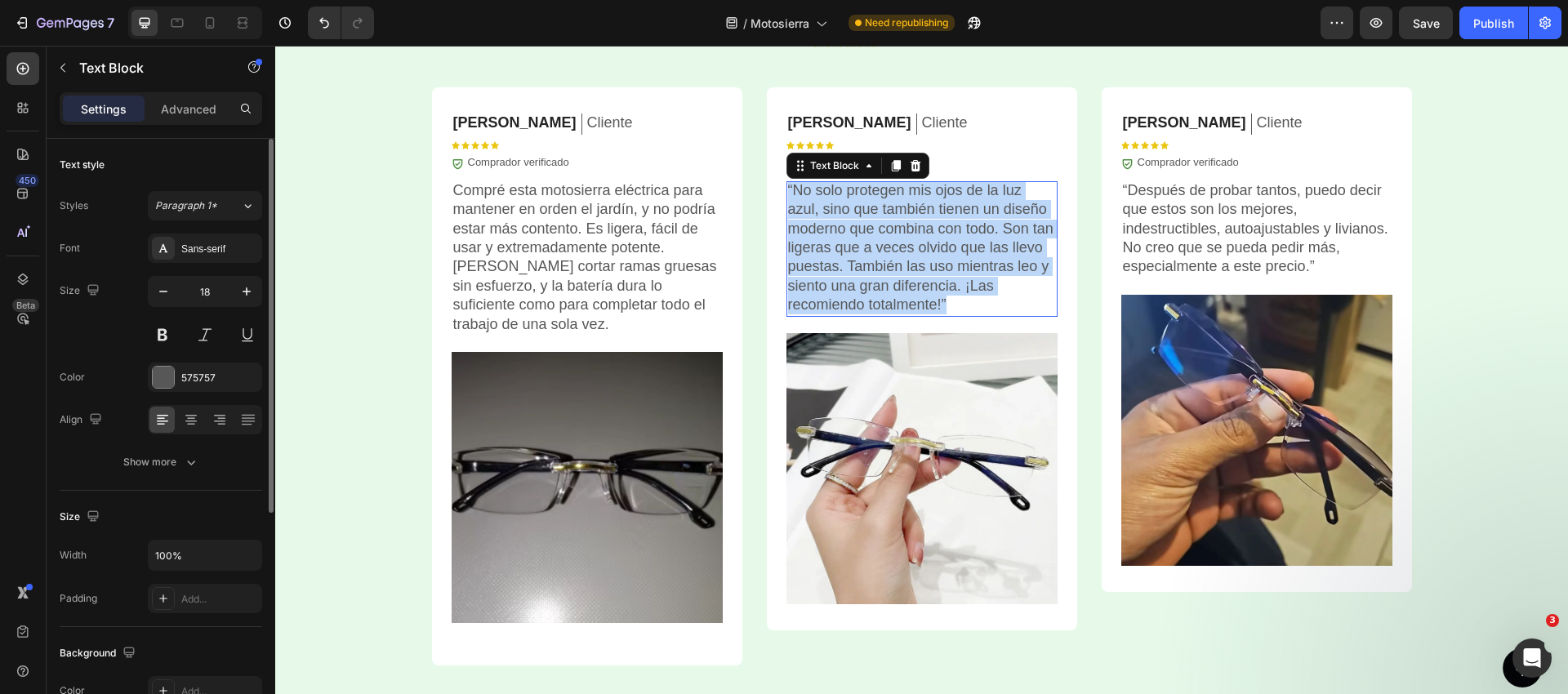
click at [837, 233] on p "“No solo protegen mis ojos de la luz azul, sino que también tienen un diseño mo…" at bounding box center [921, 247] width 268 height 134
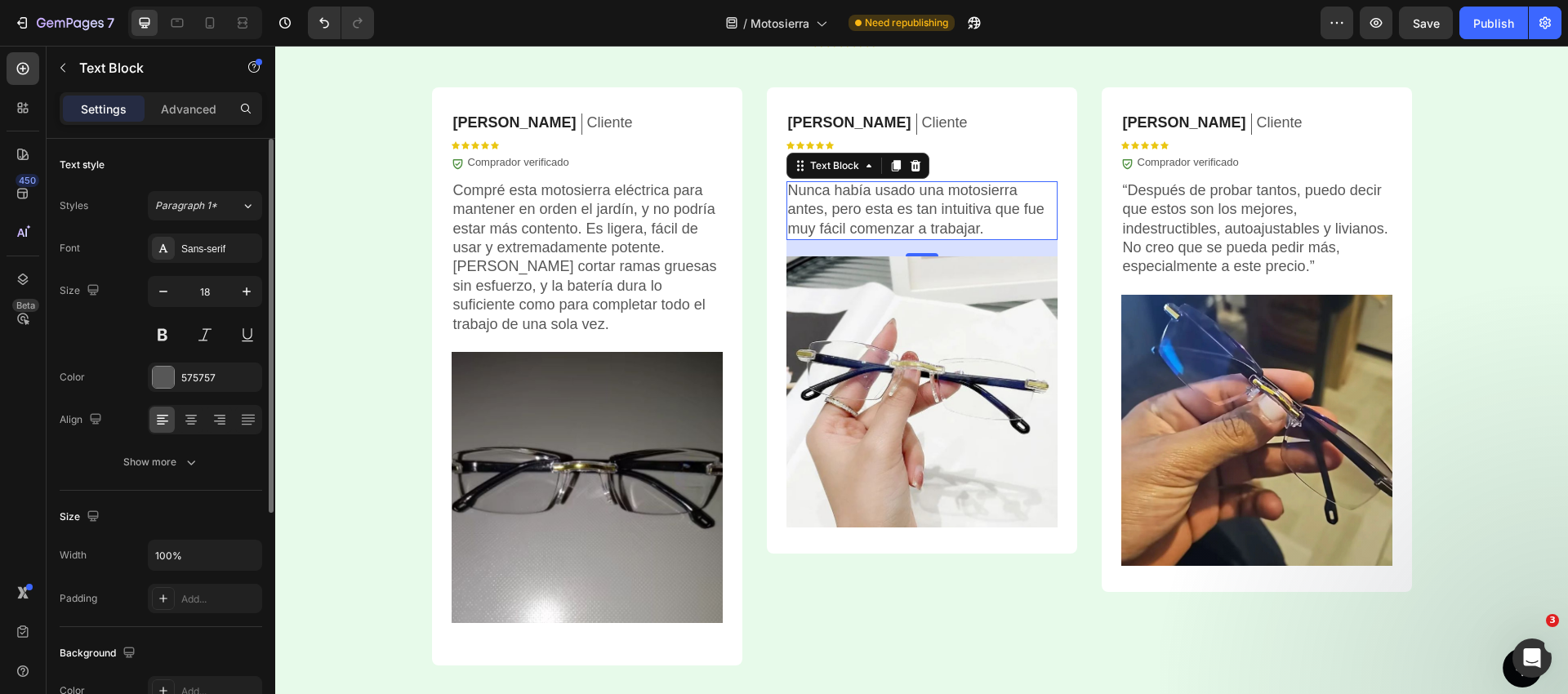
click at [1297, 208] on p "“Después de probar tantos, puedo decir que estos son los mejores, indestructibl…" at bounding box center [1257, 228] width 268 height 95
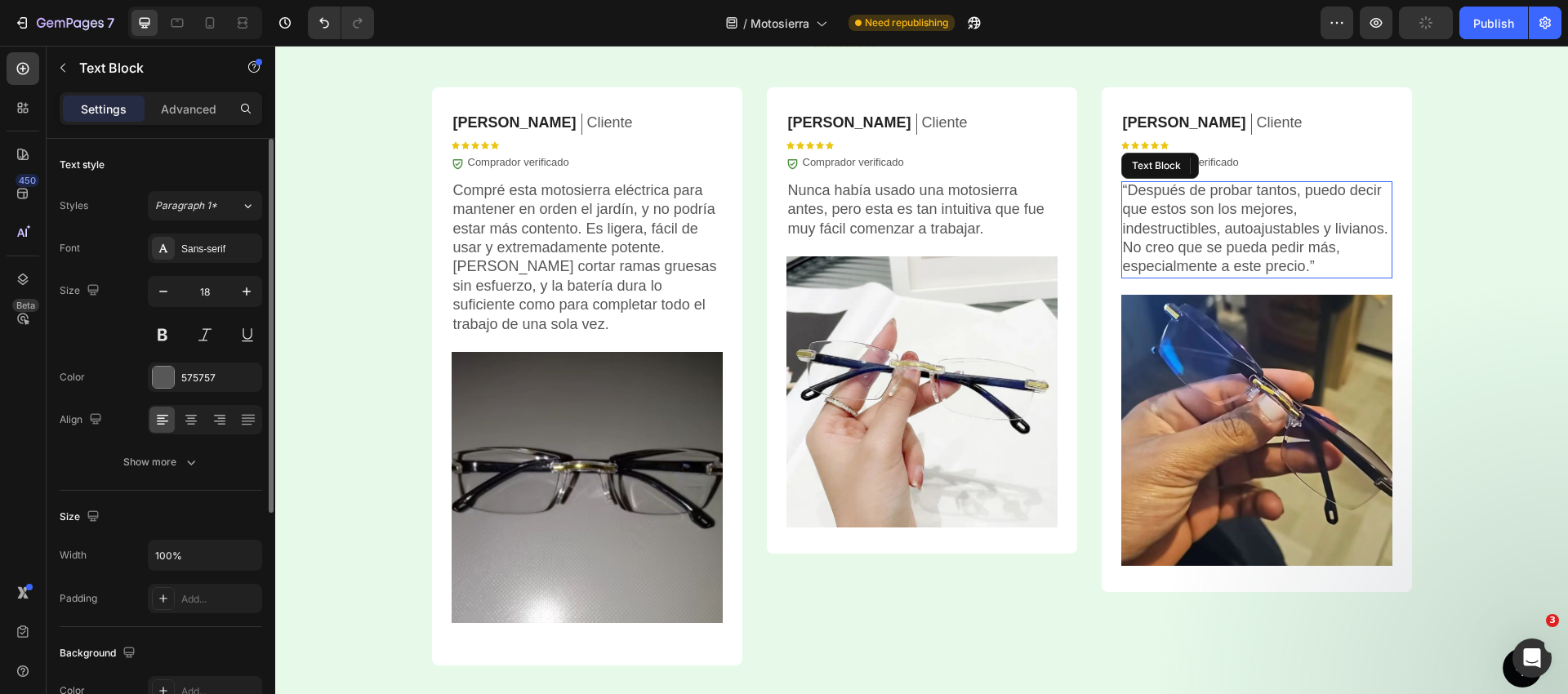
click at [1297, 208] on p "“Después de probar tantos, puedo decir que estos son los mejores, indestructibl…" at bounding box center [1257, 228] width 268 height 95
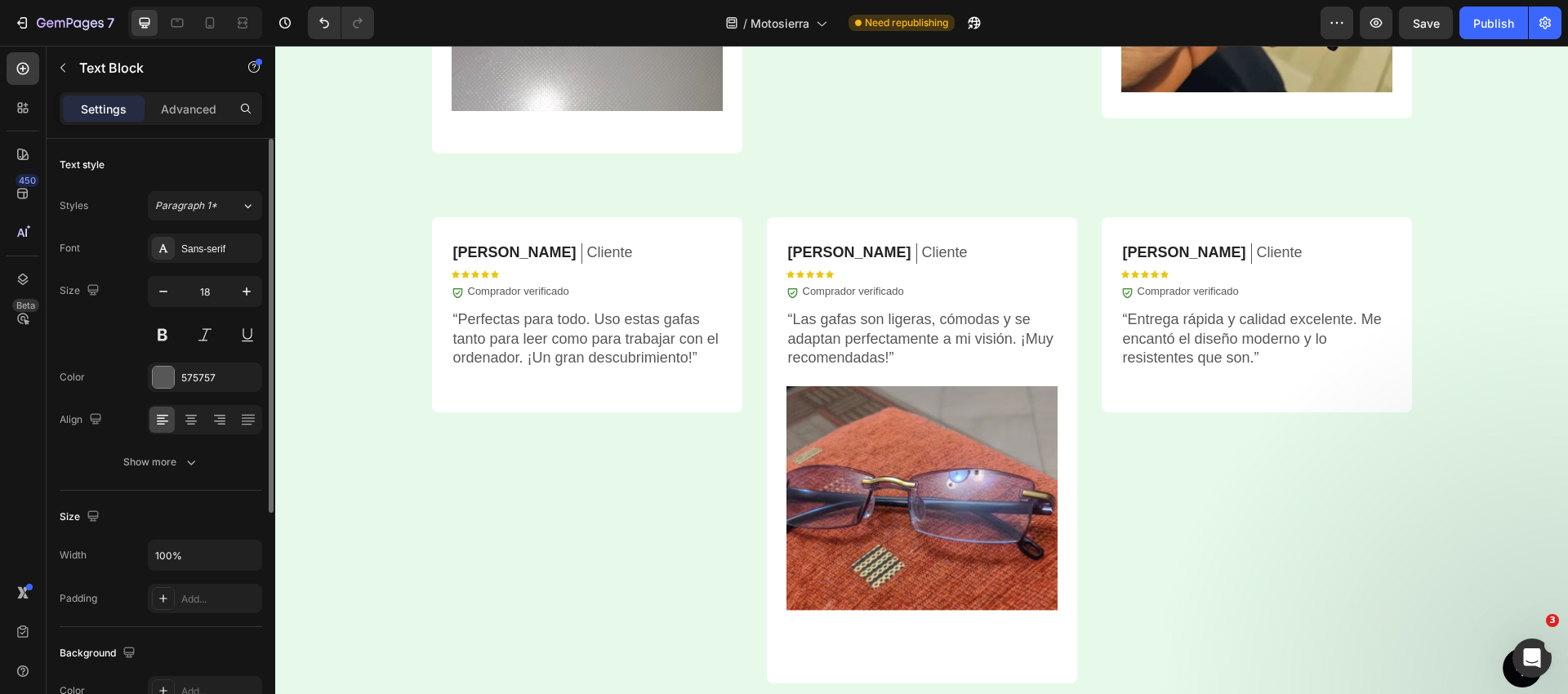
scroll to position [4808, 0]
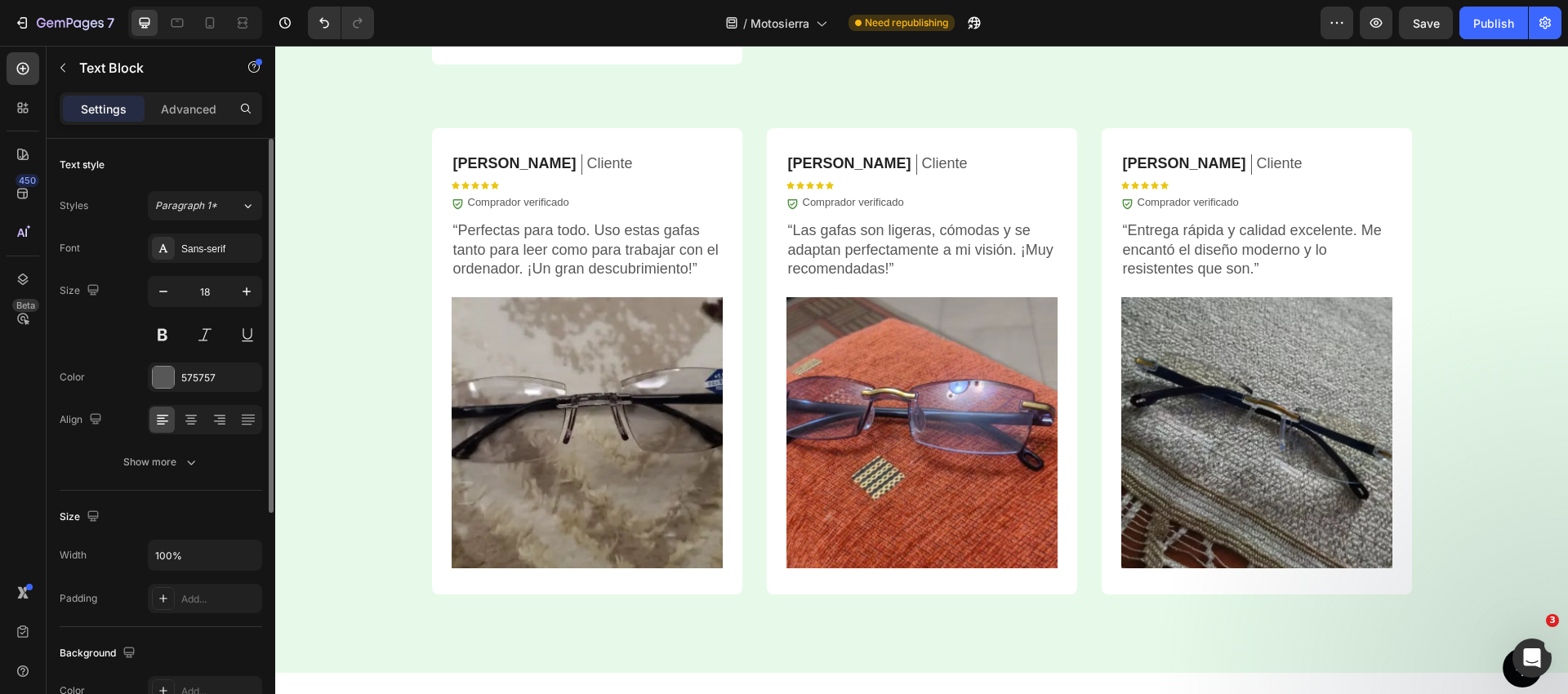
click at [506, 249] on p "“Perfectas para todo. Uso estas gafas tanto para leer como para trabajar con el…" at bounding box center [587, 250] width 268 height 57
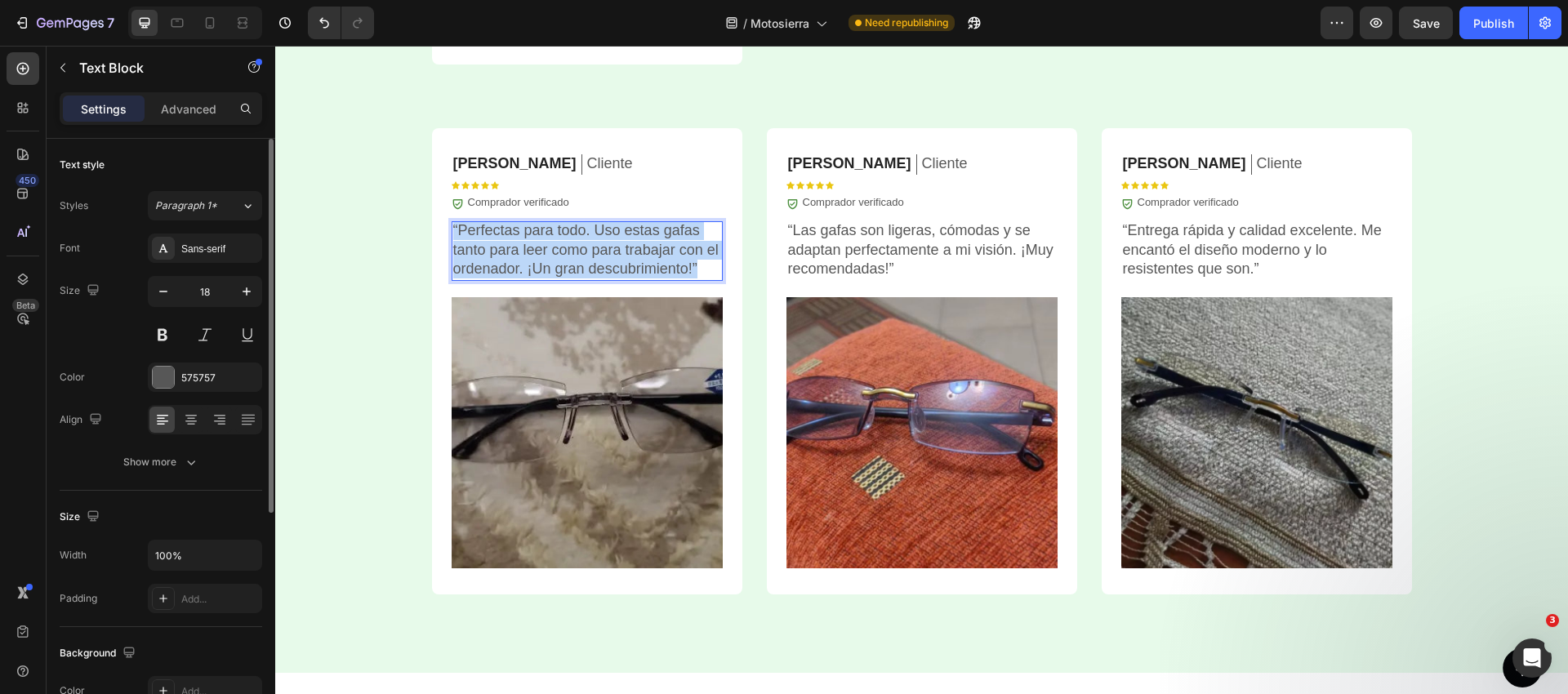
click at [506, 249] on p "“Perfectas para todo. Uso estas gafas tanto para leer como para trabajar con el…" at bounding box center [587, 250] width 268 height 57
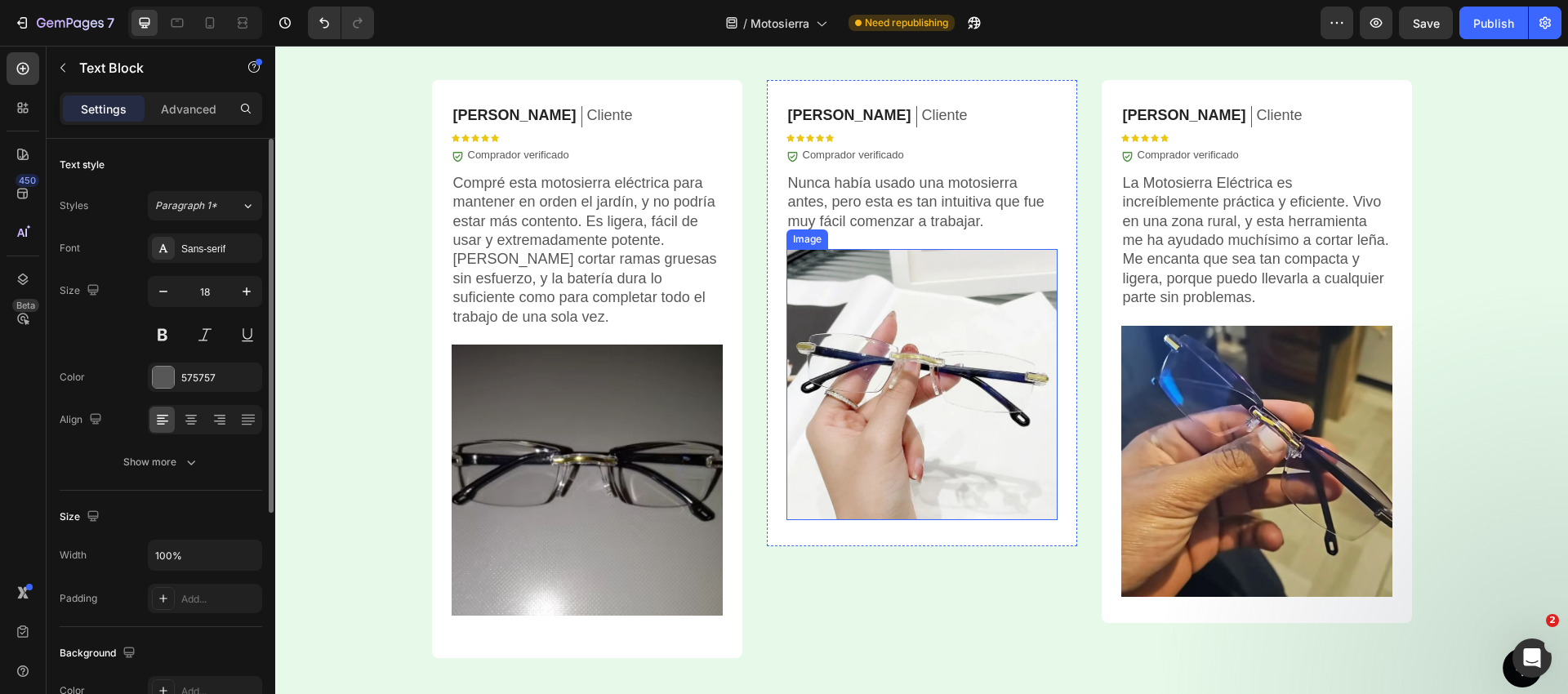
scroll to position [4206, 0]
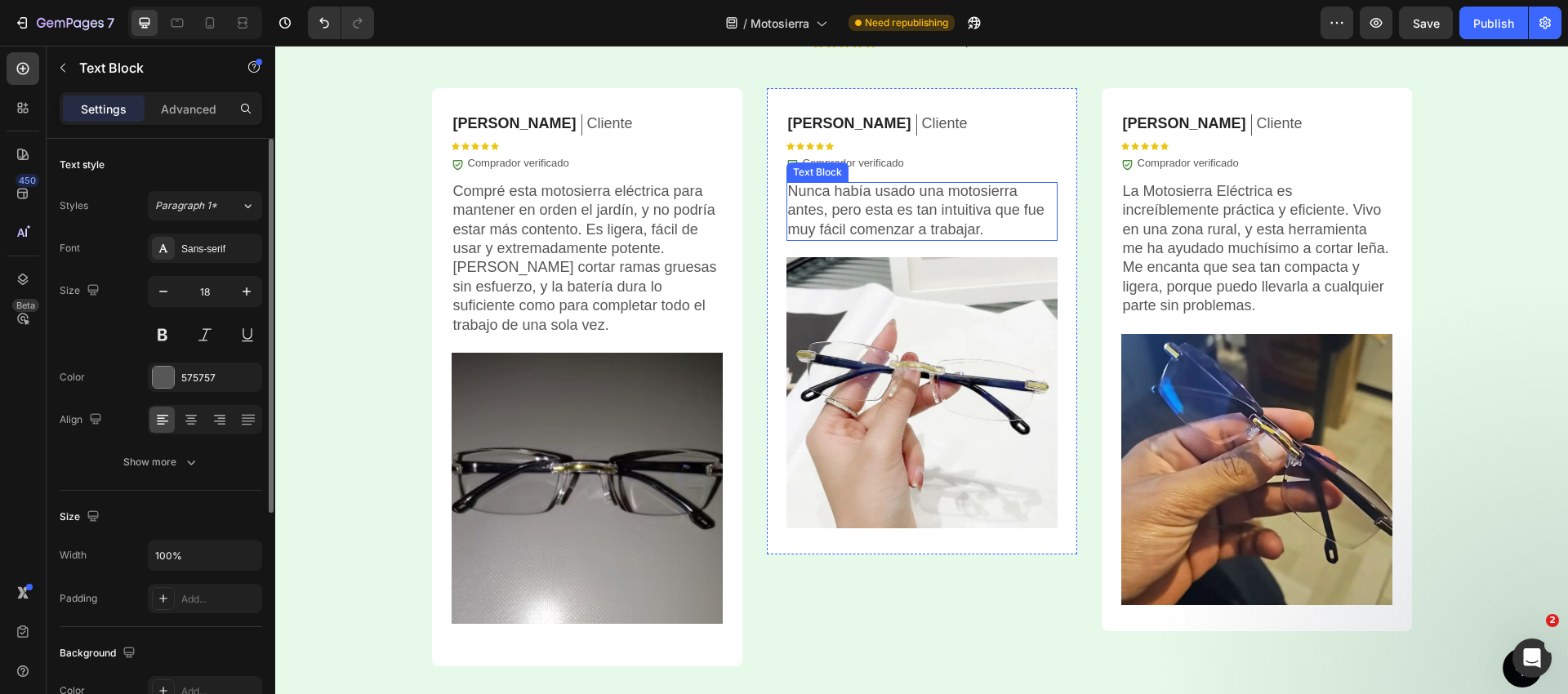
click at [867, 210] on p "Nunca había usado una motosierra antes, pero esta es tan intuitiva que fue muy …" at bounding box center [921, 210] width 268 height 57
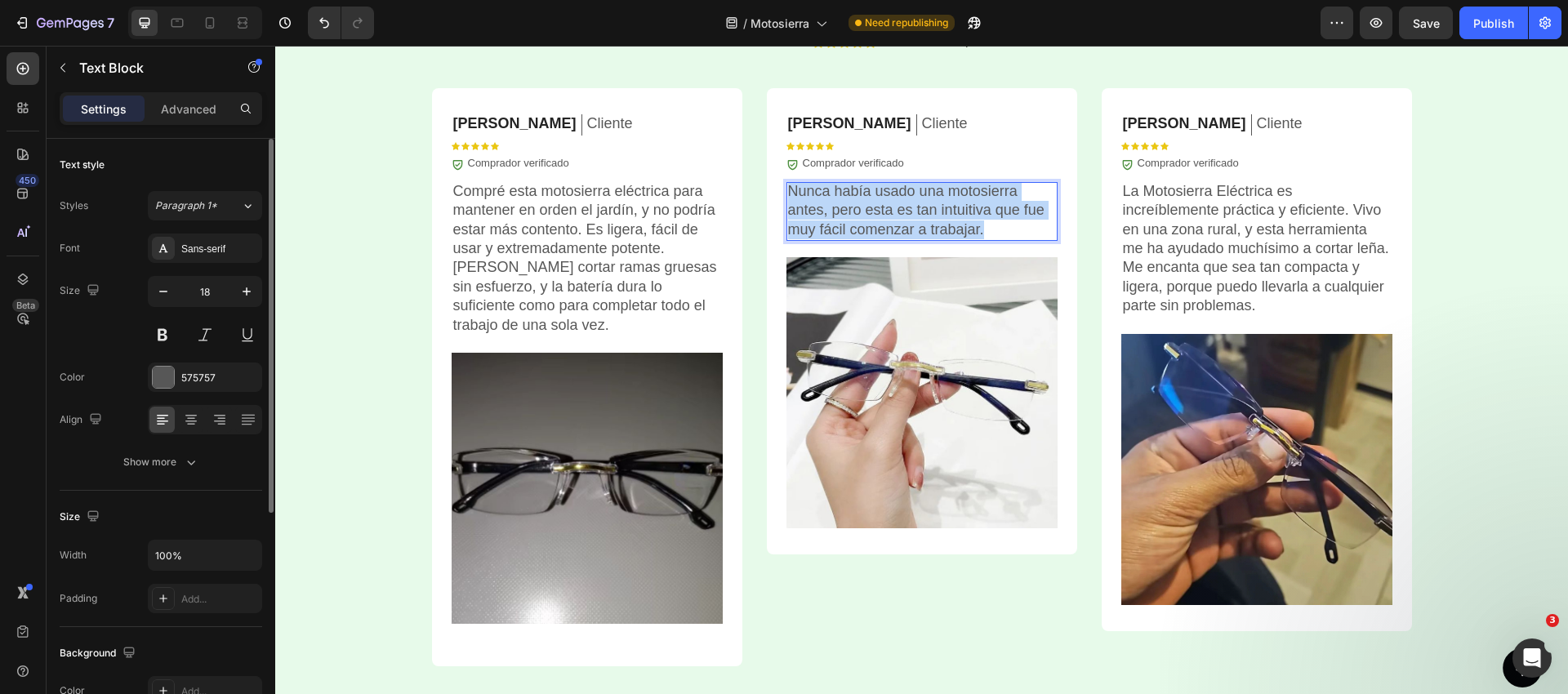
click at [867, 210] on p "Nunca había usado una motosierra antes, pero esta es tan intuitiva que fue muy …" at bounding box center [921, 210] width 268 height 57
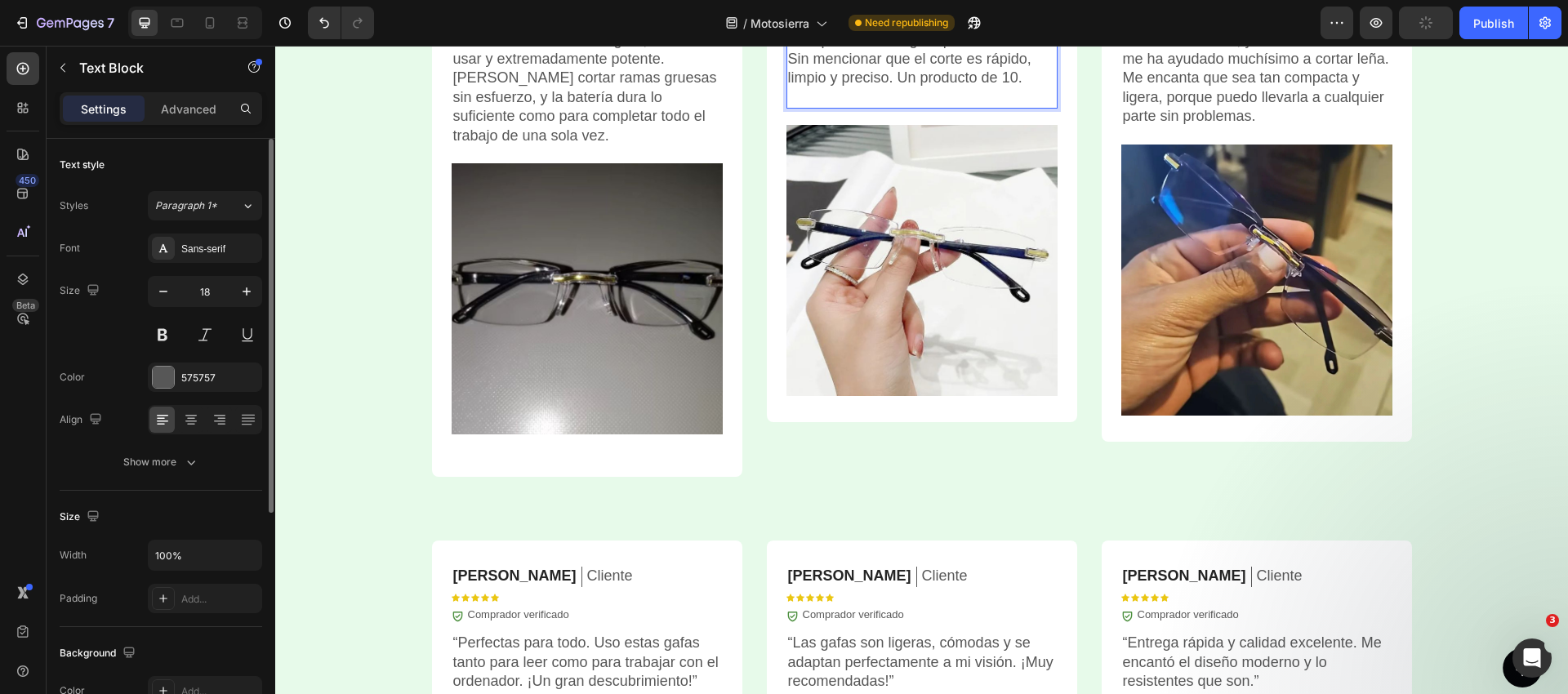
scroll to position [4396, 0]
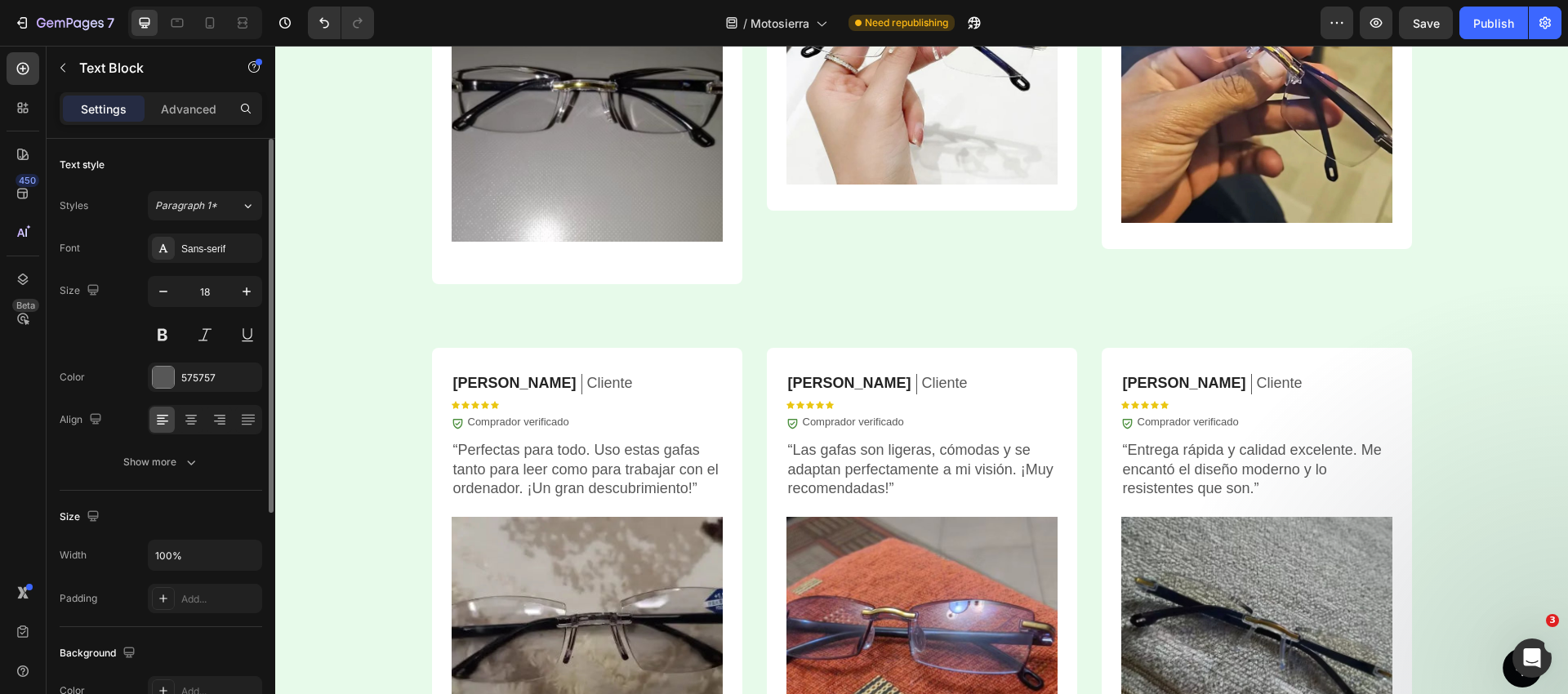
click at [516, 485] on p "“Perfectas para todo. Uso estas gafas tanto para leer como para trabajar con el…" at bounding box center [587, 469] width 268 height 57
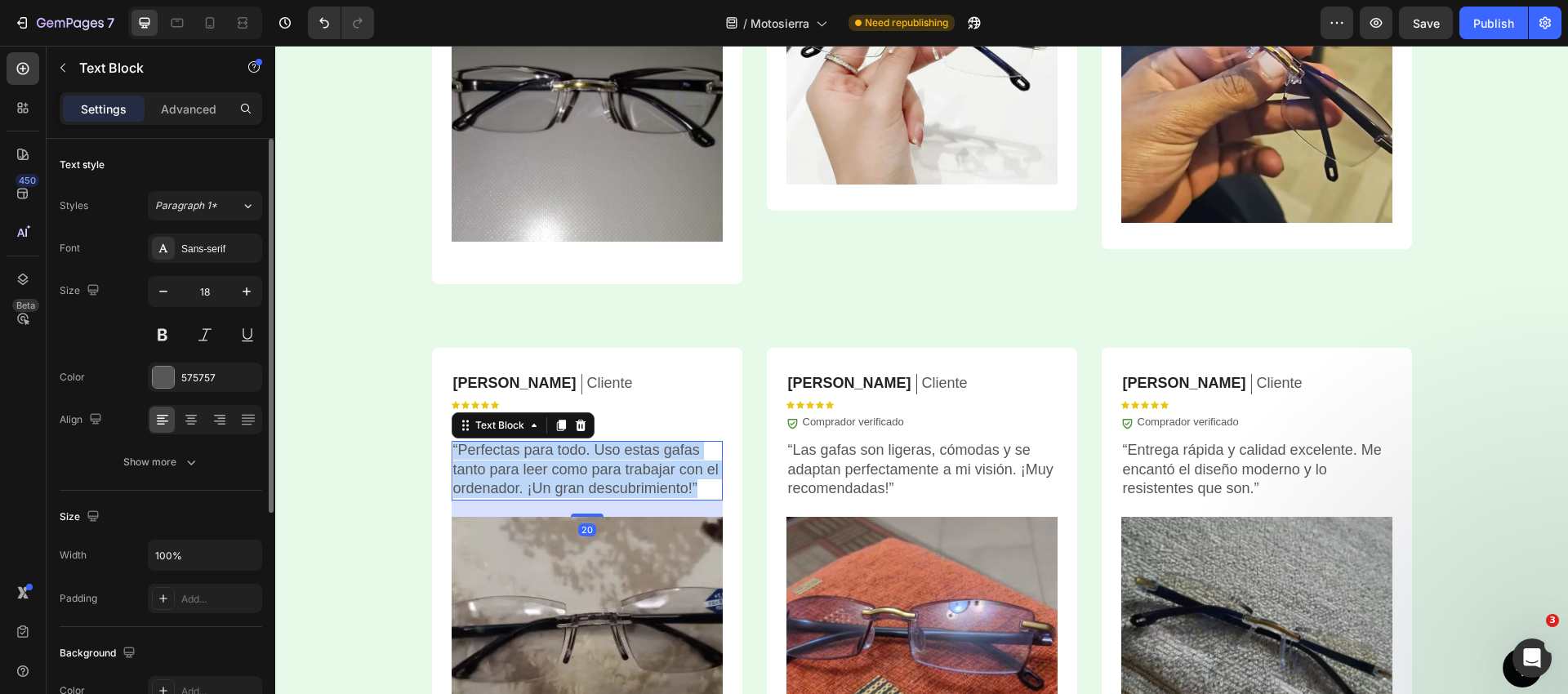
click at [516, 485] on p "“Perfectas para todo. Uso estas gafas tanto para leer como para trabajar con el…" at bounding box center [587, 469] width 268 height 57
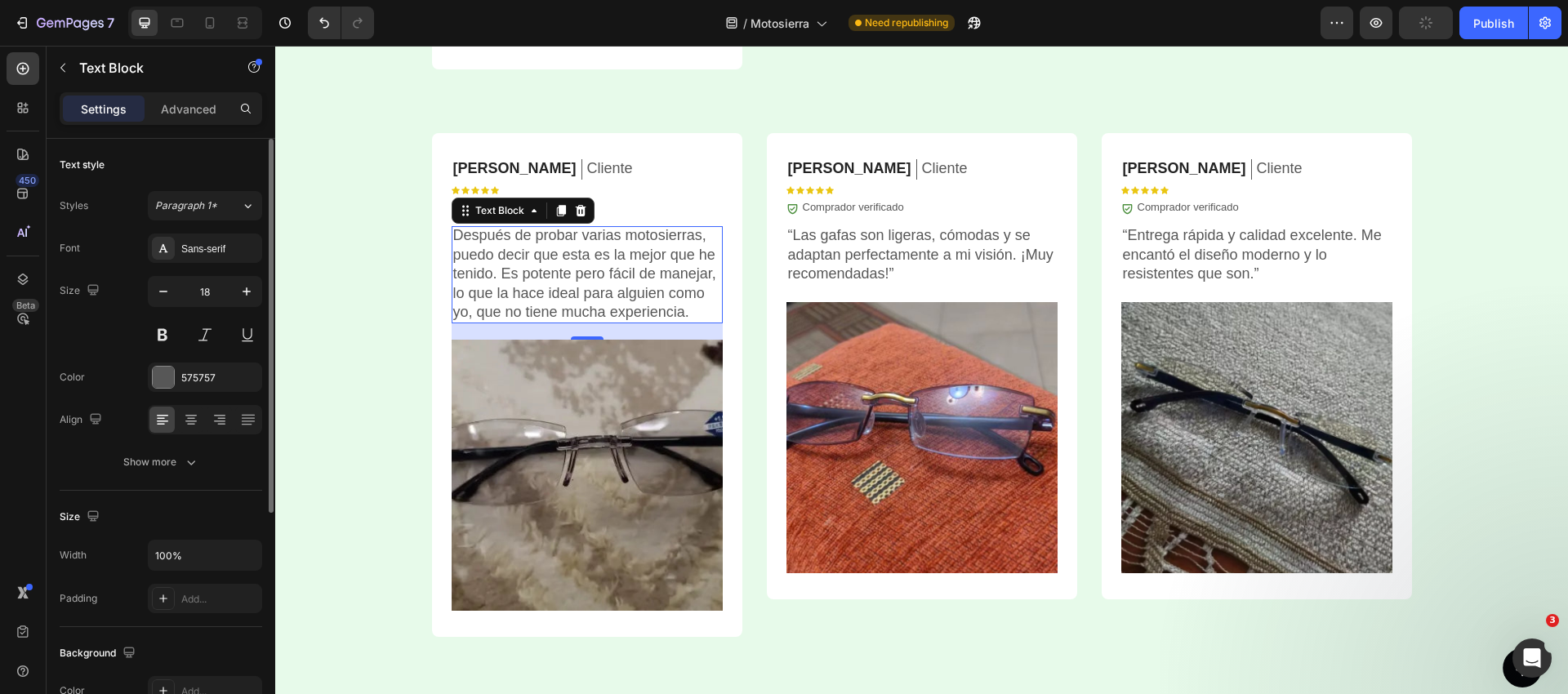
scroll to position [4813, 0]
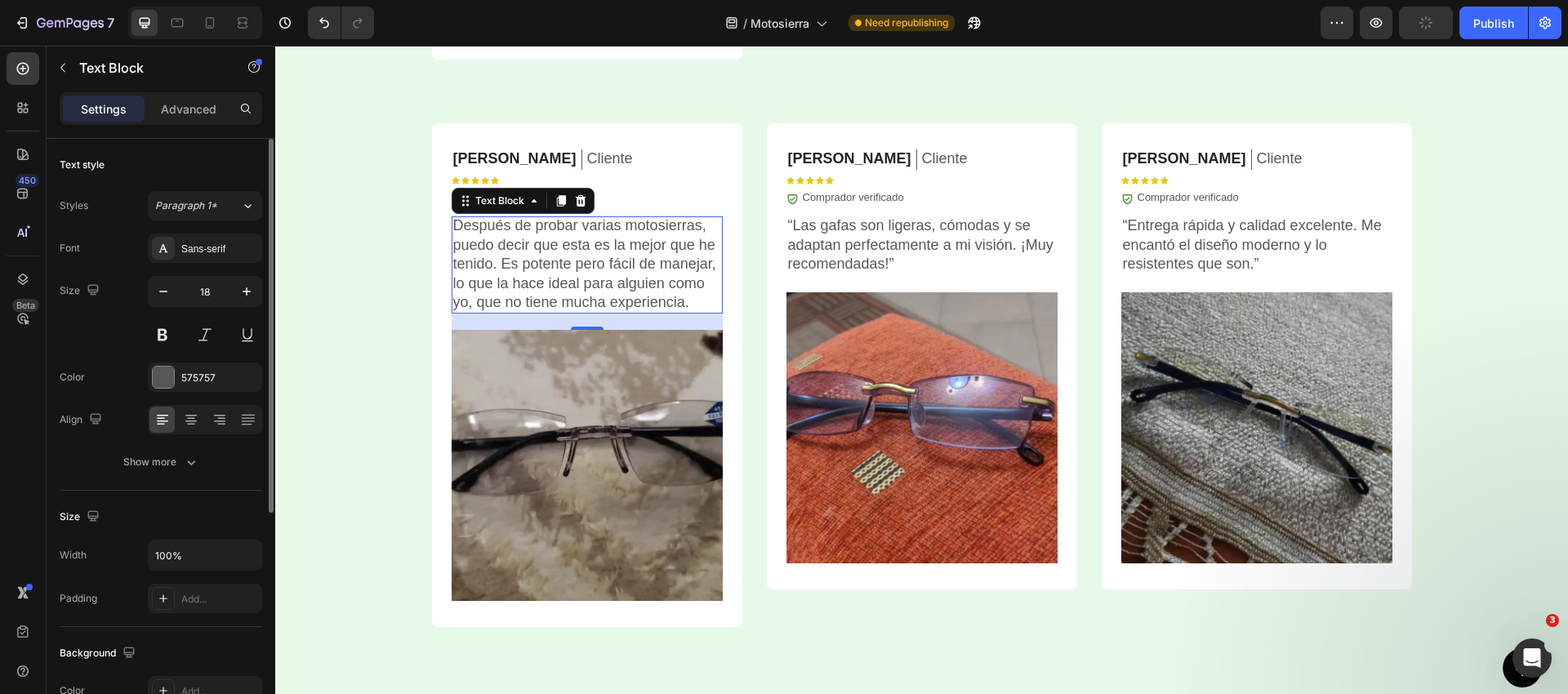
click at [848, 247] on p "“Las gafas son ligeras, cómodas y se adaptan perfectamente a mi visión. ¡Muy re…" at bounding box center [921, 245] width 268 height 57
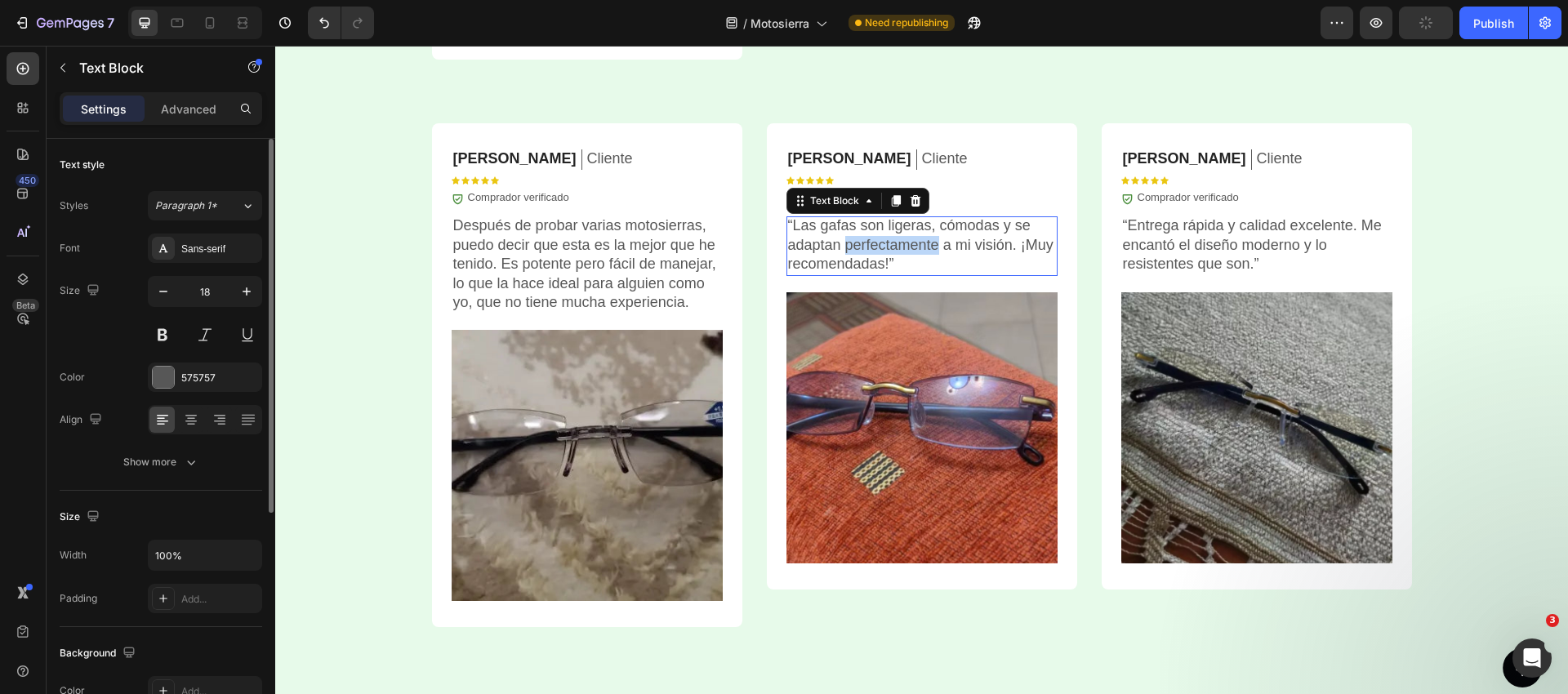
click at [848, 246] on p "“Las gafas son ligeras, cómodas y se adaptan perfectamente a mi visión. ¡Muy re…" at bounding box center [921, 245] width 268 height 57
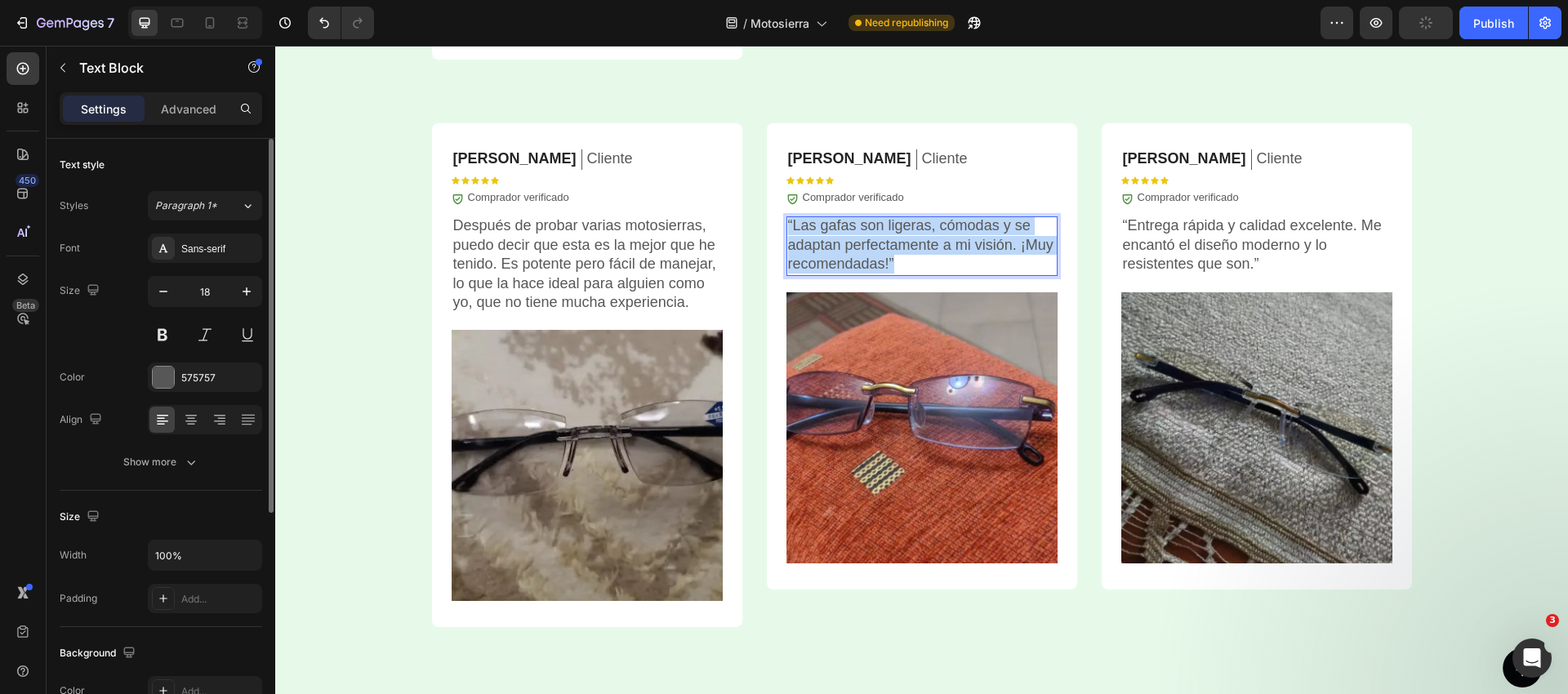
click at [848, 246] on p "“Las gafas son ligeras, cómodas y se adaptan perfectamente a mi visión. ¡Muy re…" at bounding box center [921, 245] width 268 height 57
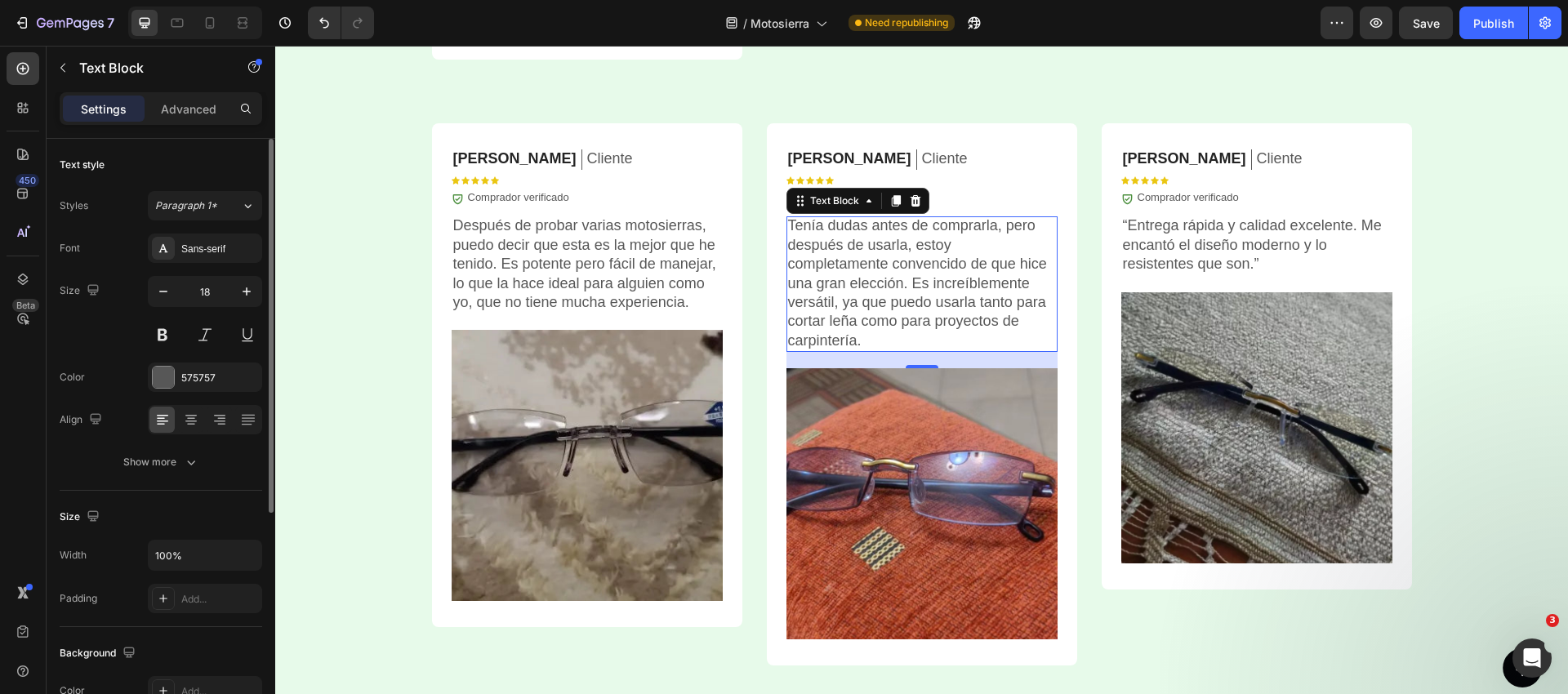
scroll to position [4882, 0]
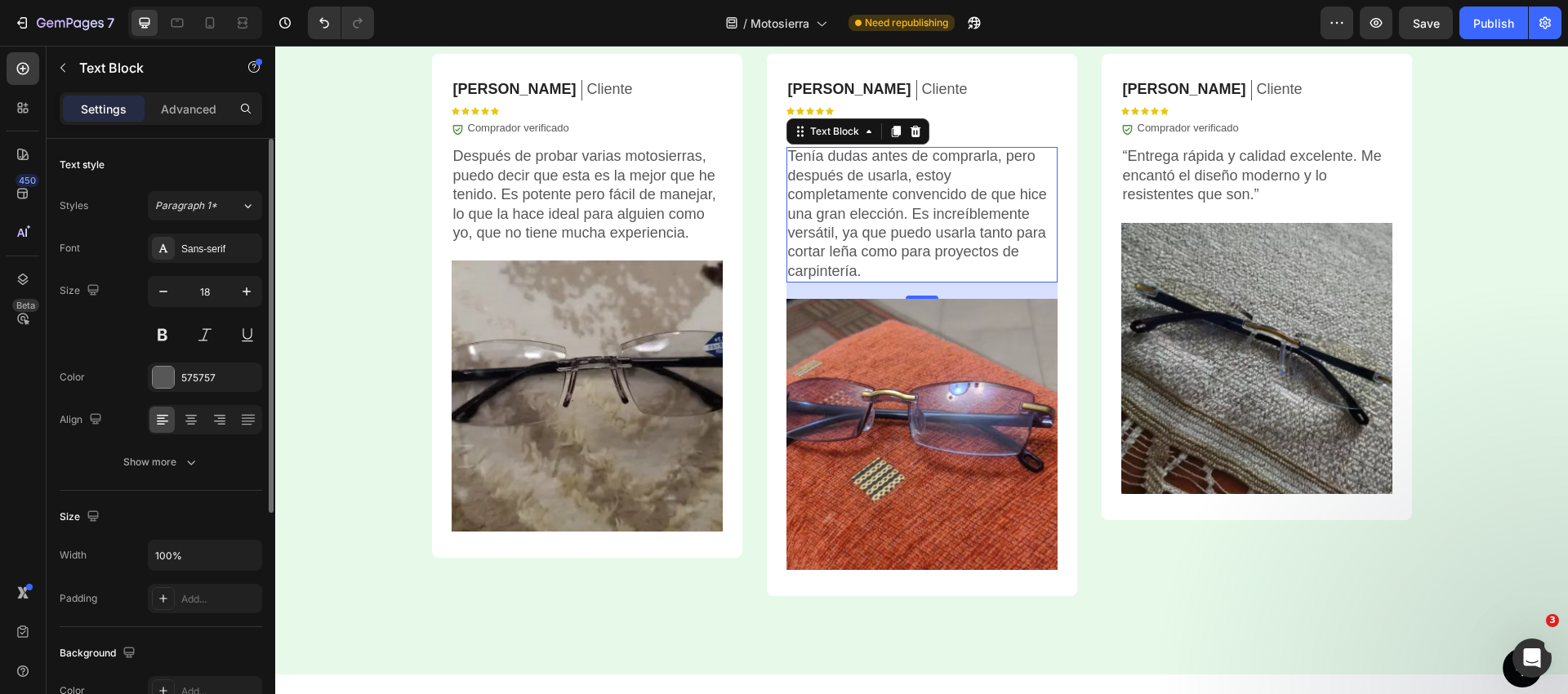
click at [1141, 167] on p "“Entrega rápida y calidad excelente. Me encantó el diseño moderno y lo resisten…" at bounding box center [1257, 175] width 268 height 57
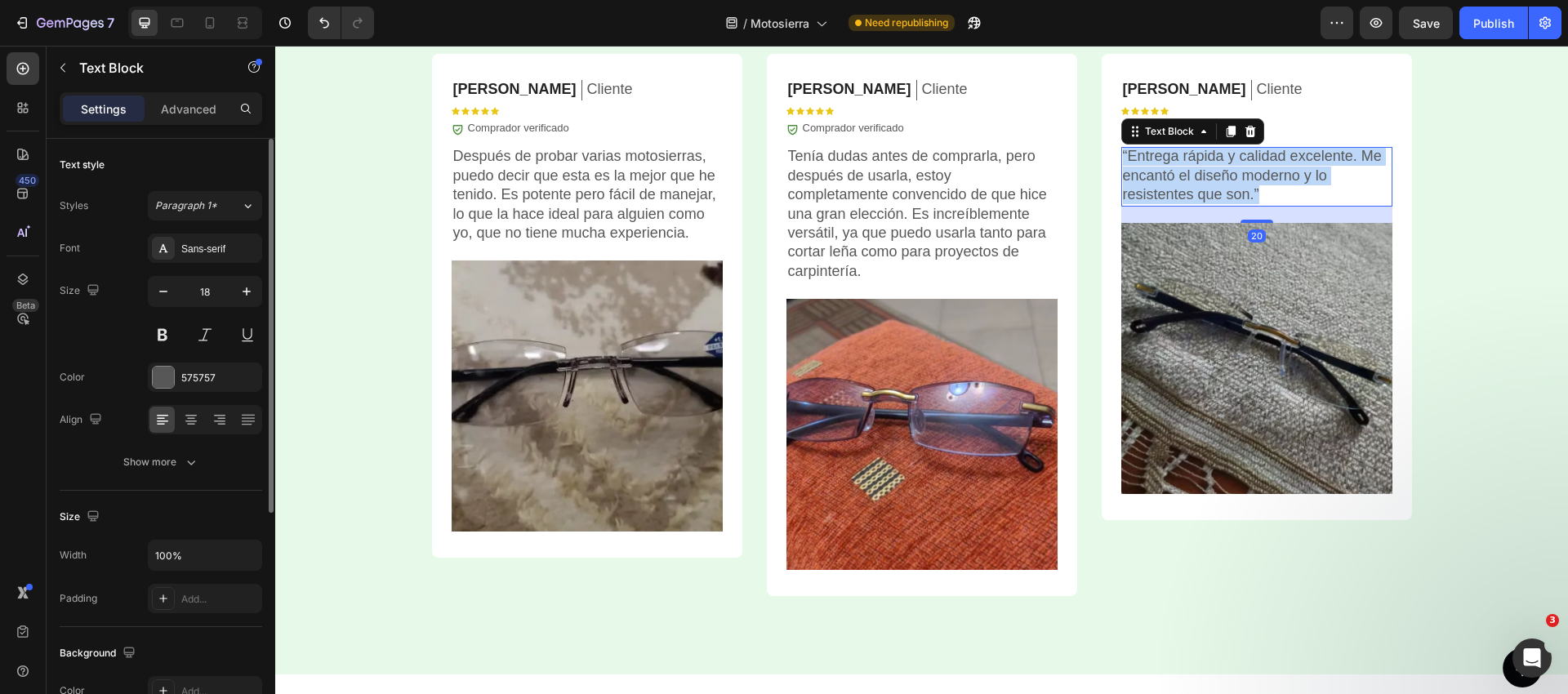
click at [1141, 167] on p "“Entrega rápida y calidad excelente. Me encantó el diseño moderno y lo resisten…" at bounding box center [1257, 175] width 268 height 57
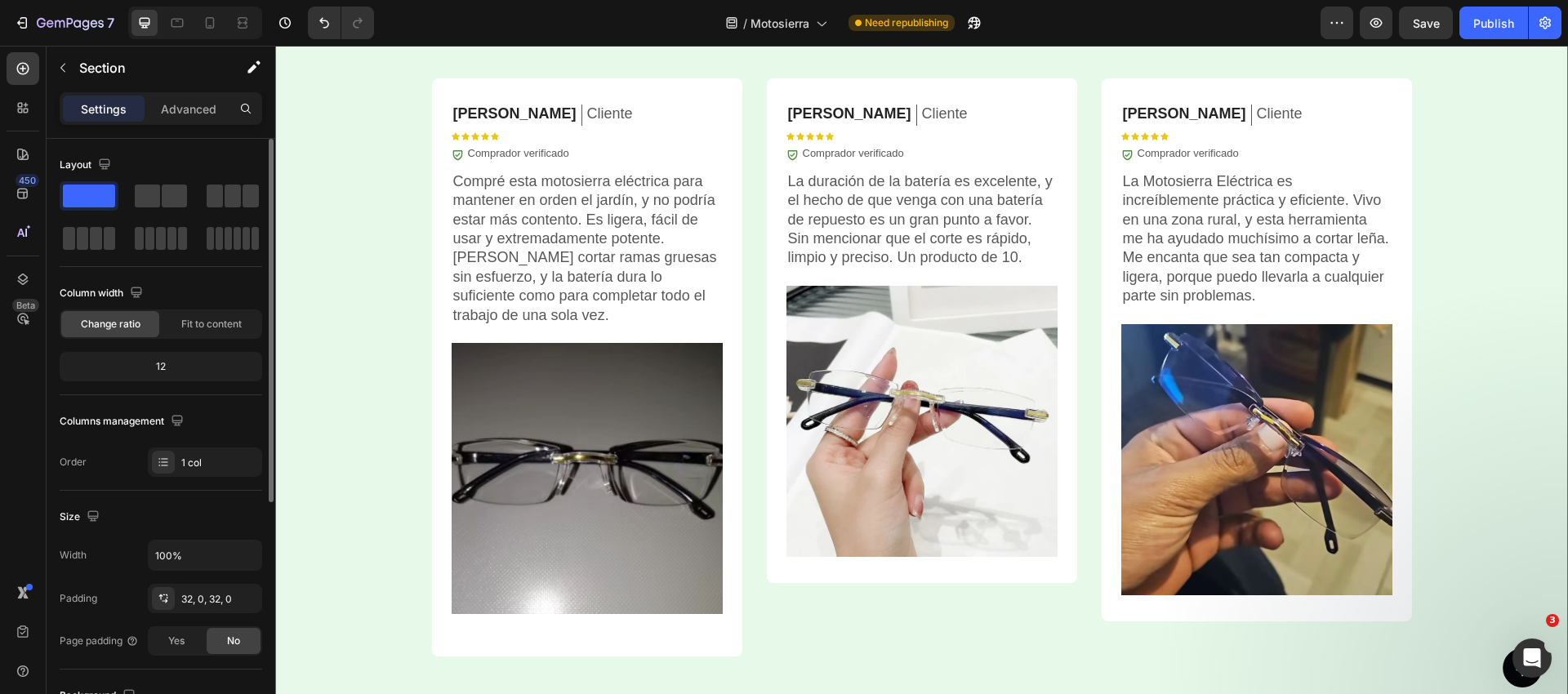
scroll to position [4348, 0]
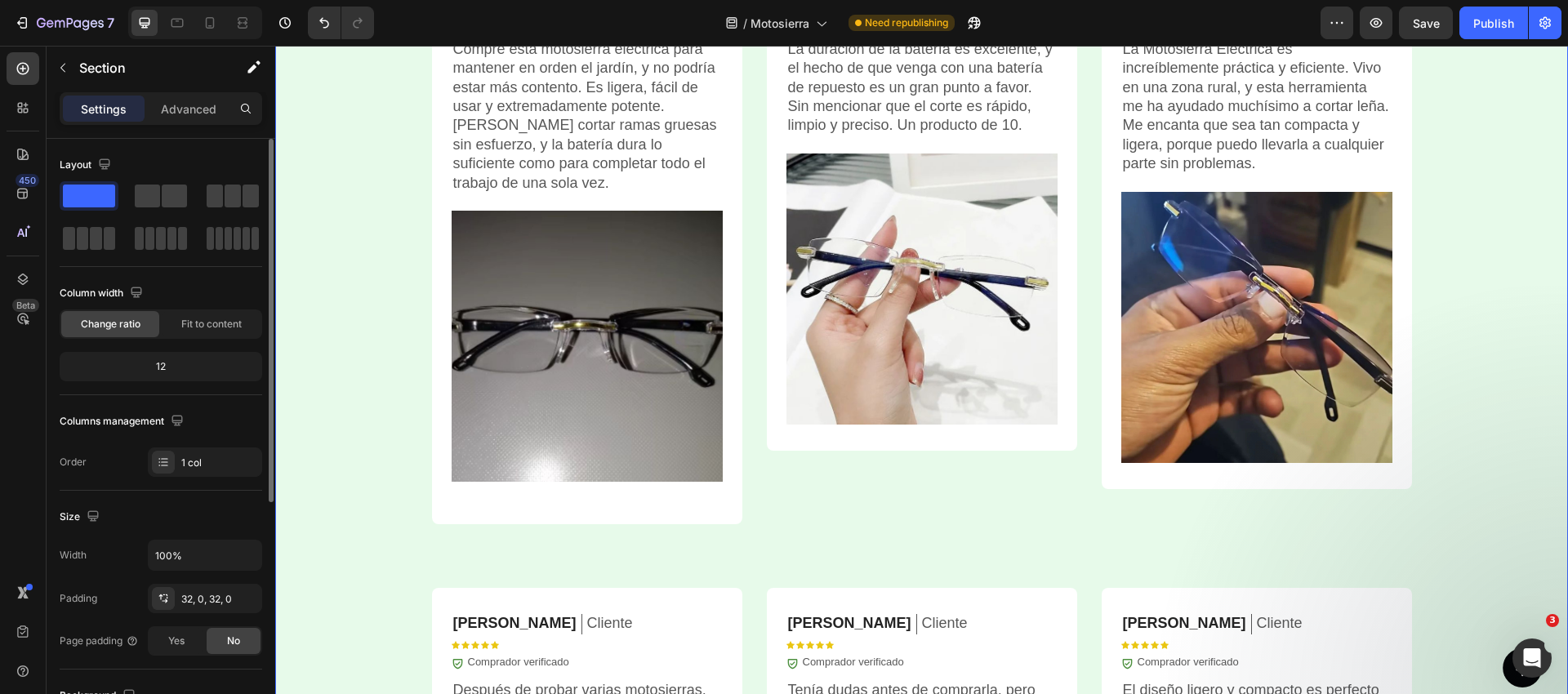
click at [588, 354] on img at bounding box center [587, 346] width 271 height 271
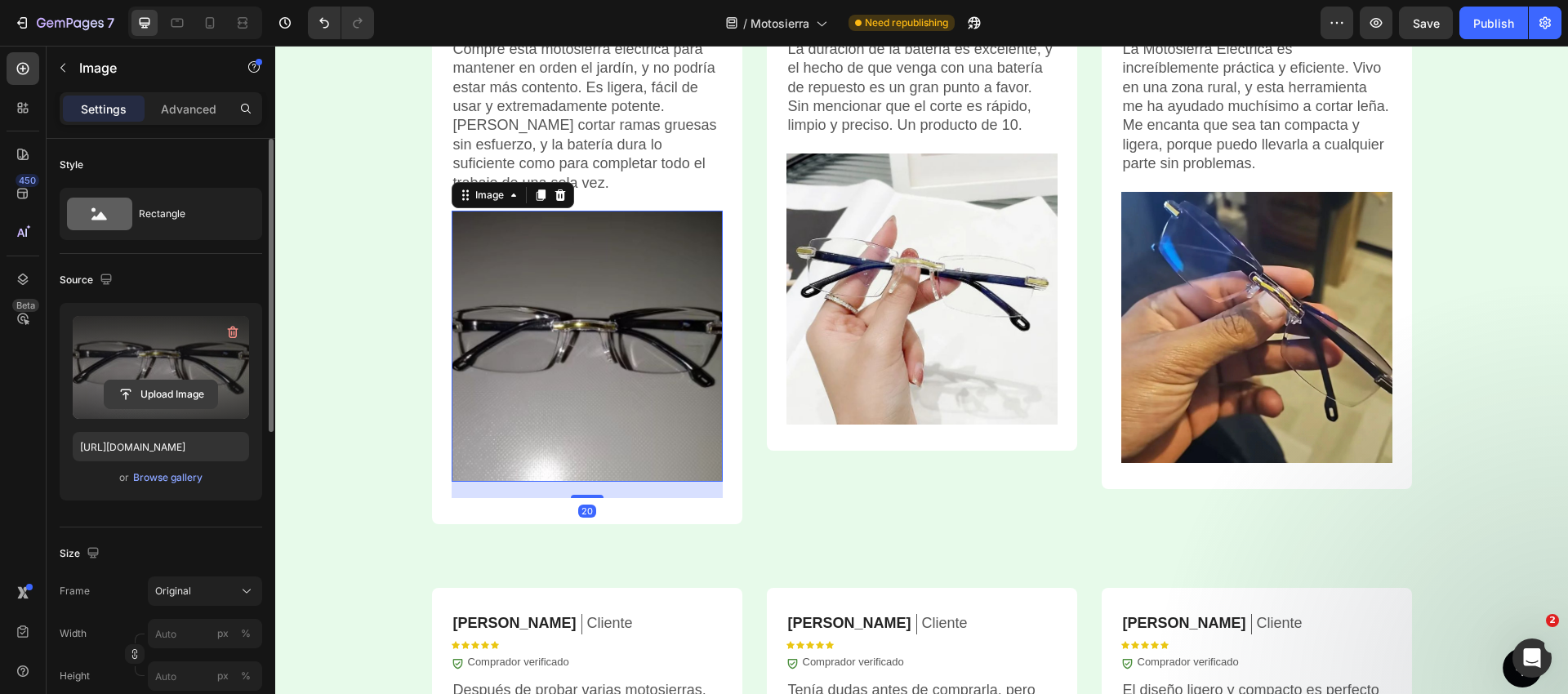
click at [188, 396] on input "file" at bounding box center [161, 393] width 113 height 27
type input "C:\fakepath\1732801117-A1403312c3b6d4073ad16650a2d4a3295z.jpg_.avif"
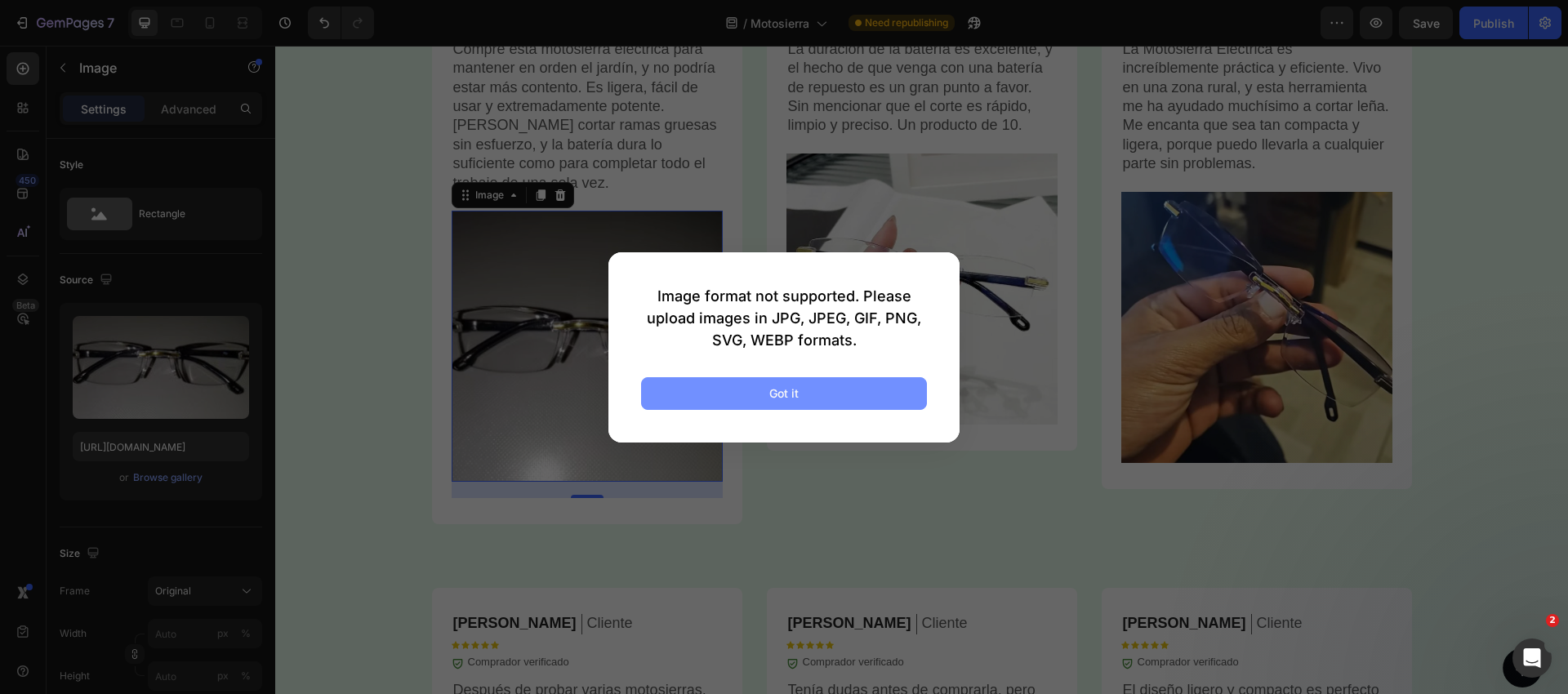
click at [698, 382] on button "Got it" at bounding box center [784, 393] width 286 height 32
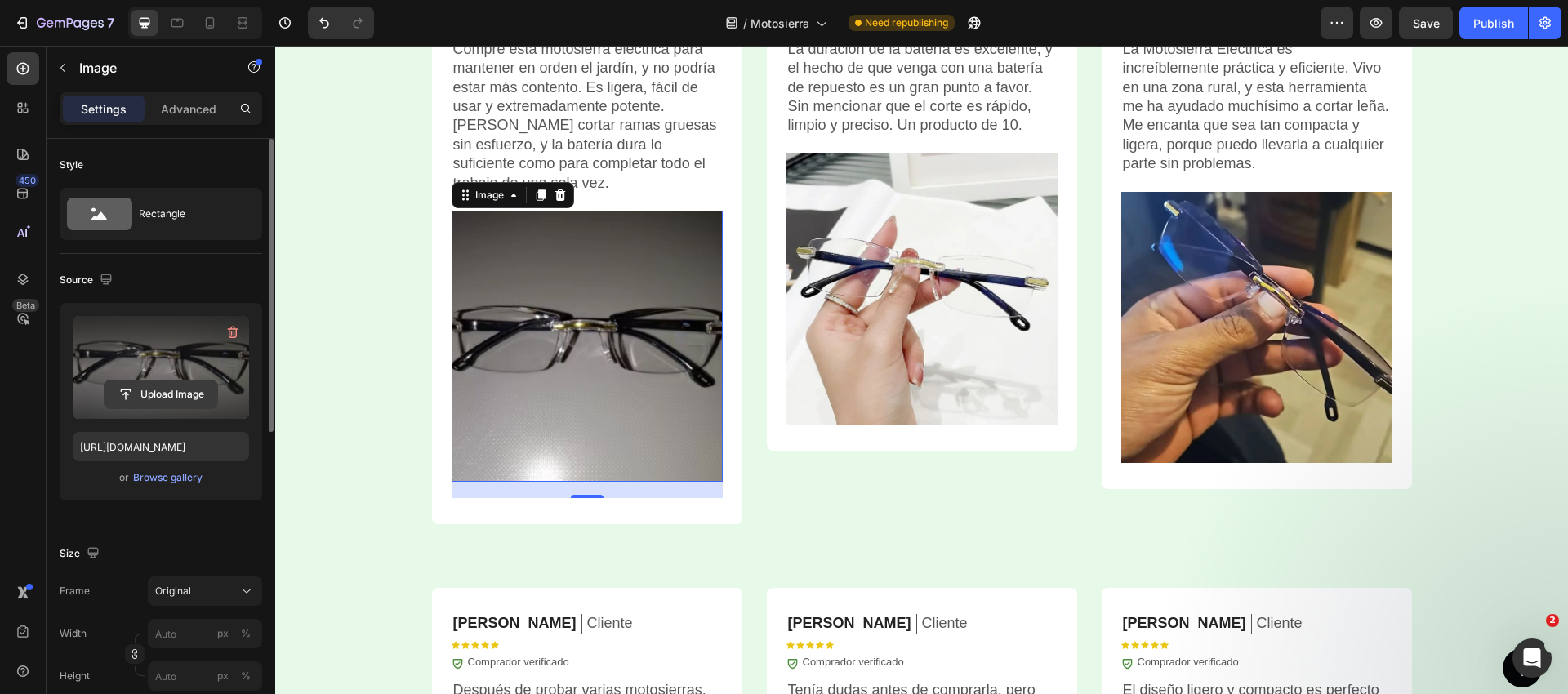
click at [177, 398] on input "file" at bounding box center [161, 393] width 113 height 27
click at [135, 399] on input "file" at bounding box center [161, 393] width 113 height 27
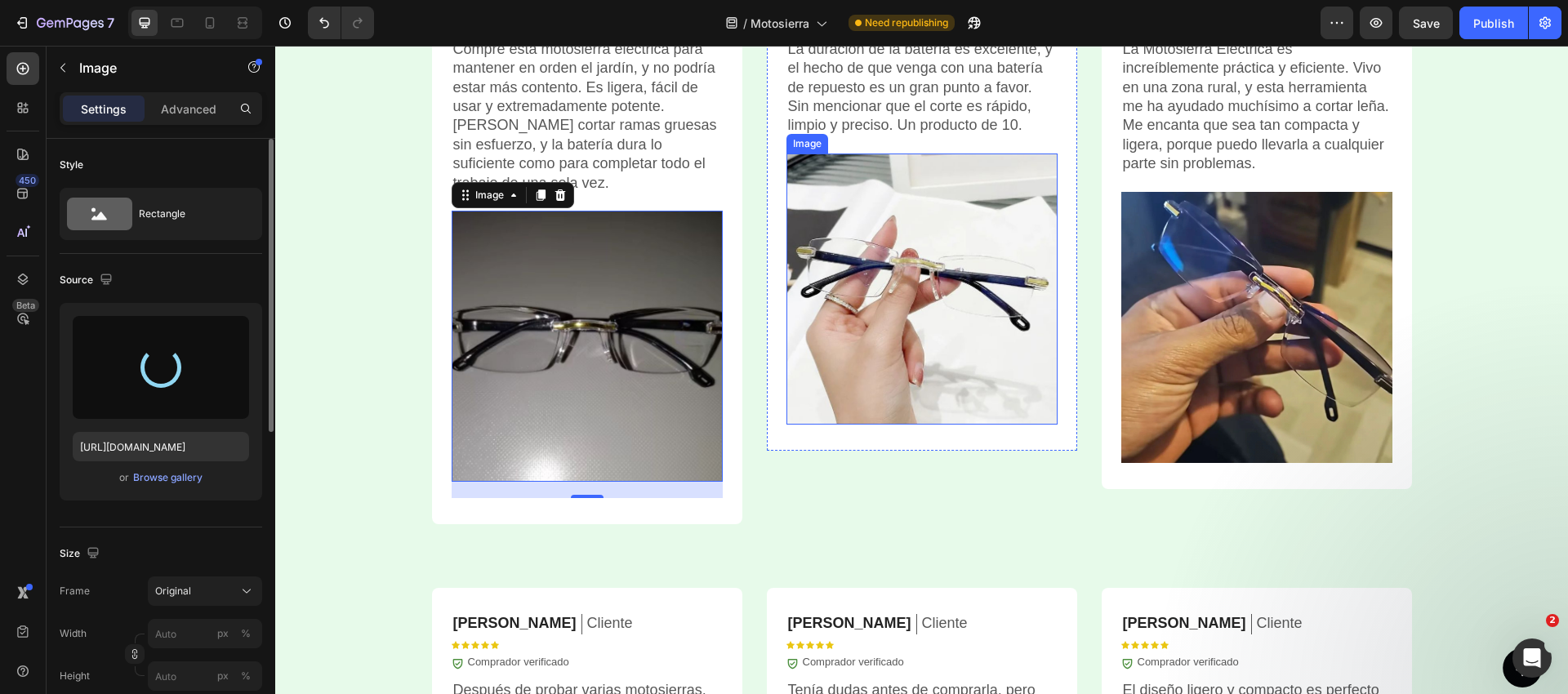
click at [840, 272] on img at bounding box center [921, 289] width 271 height 271
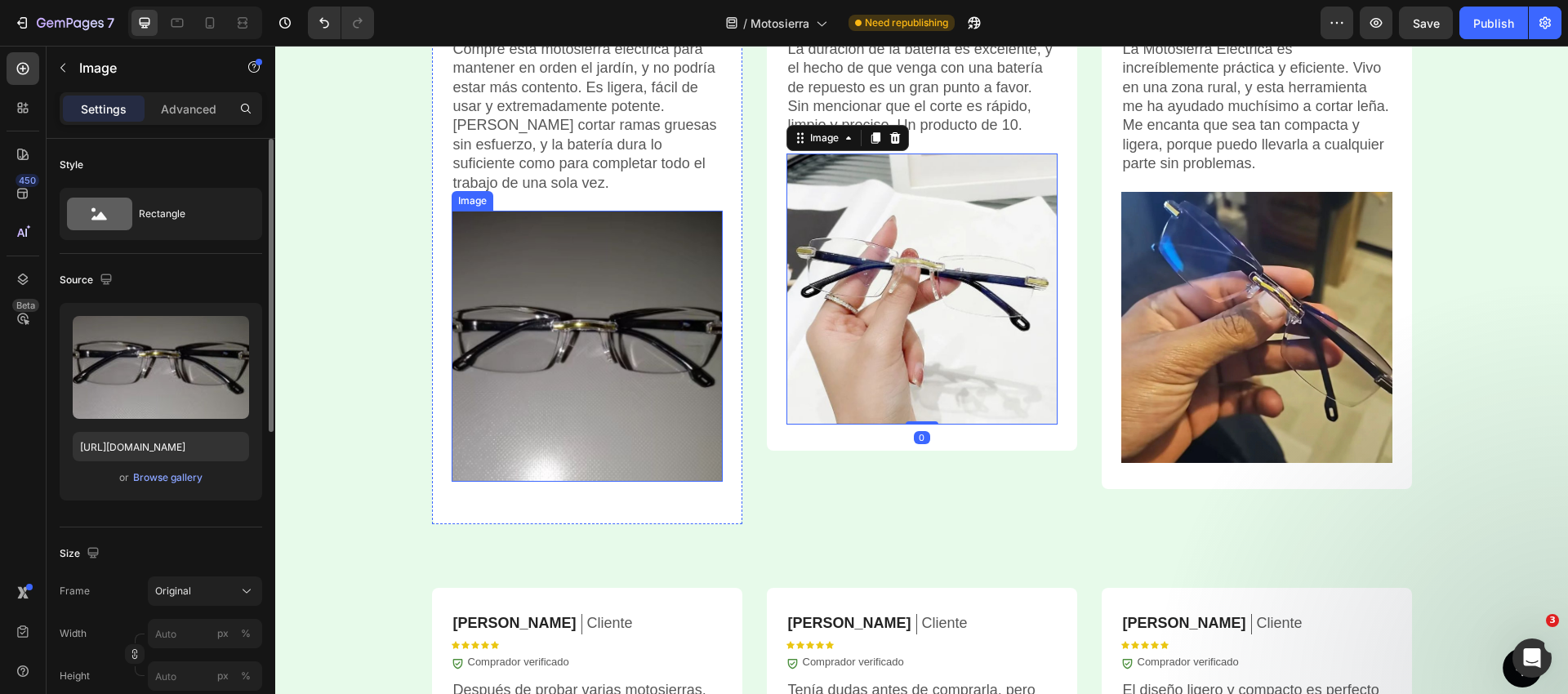
click at [598, 318] on img at bounding box center [587, 346] width 271 height 271
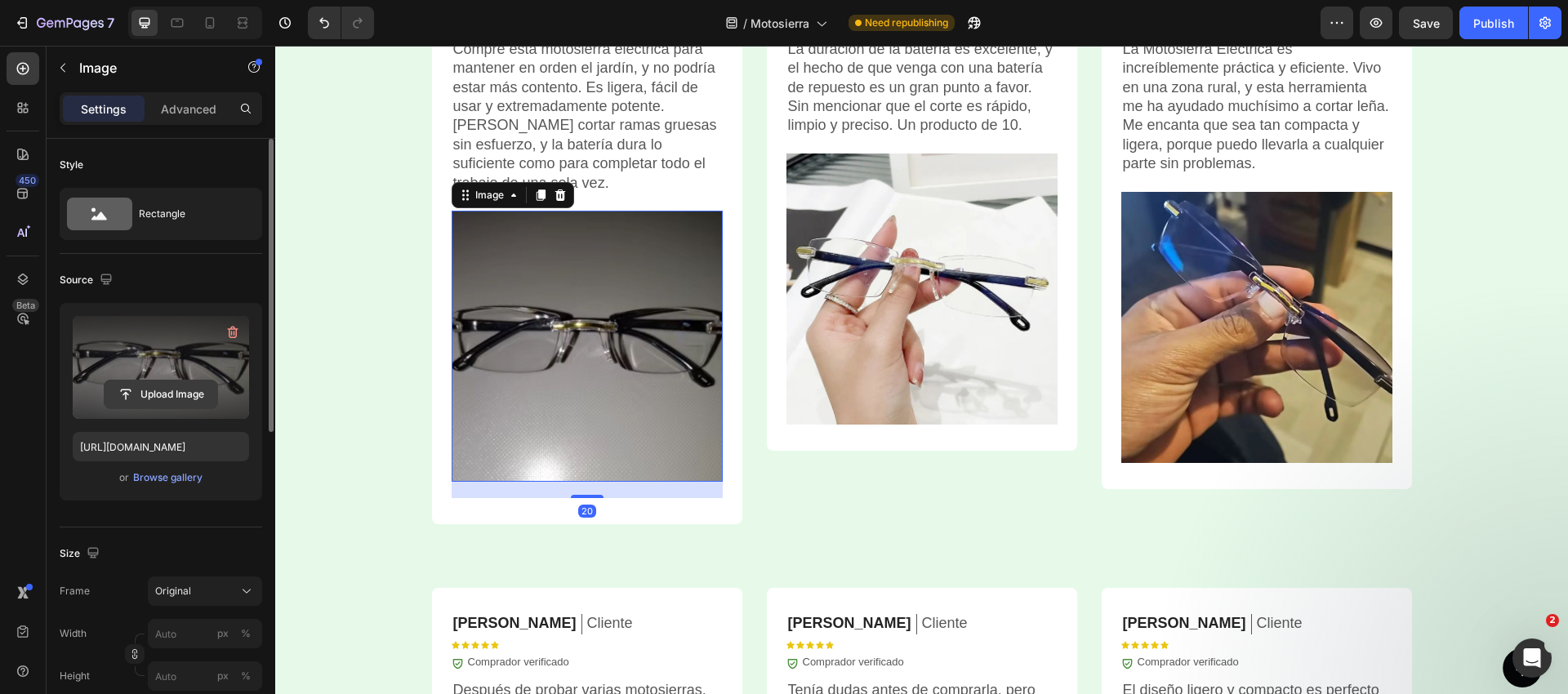
click at [198, 394] on input "file" at bounding box center [161, 393] width 113 height 27
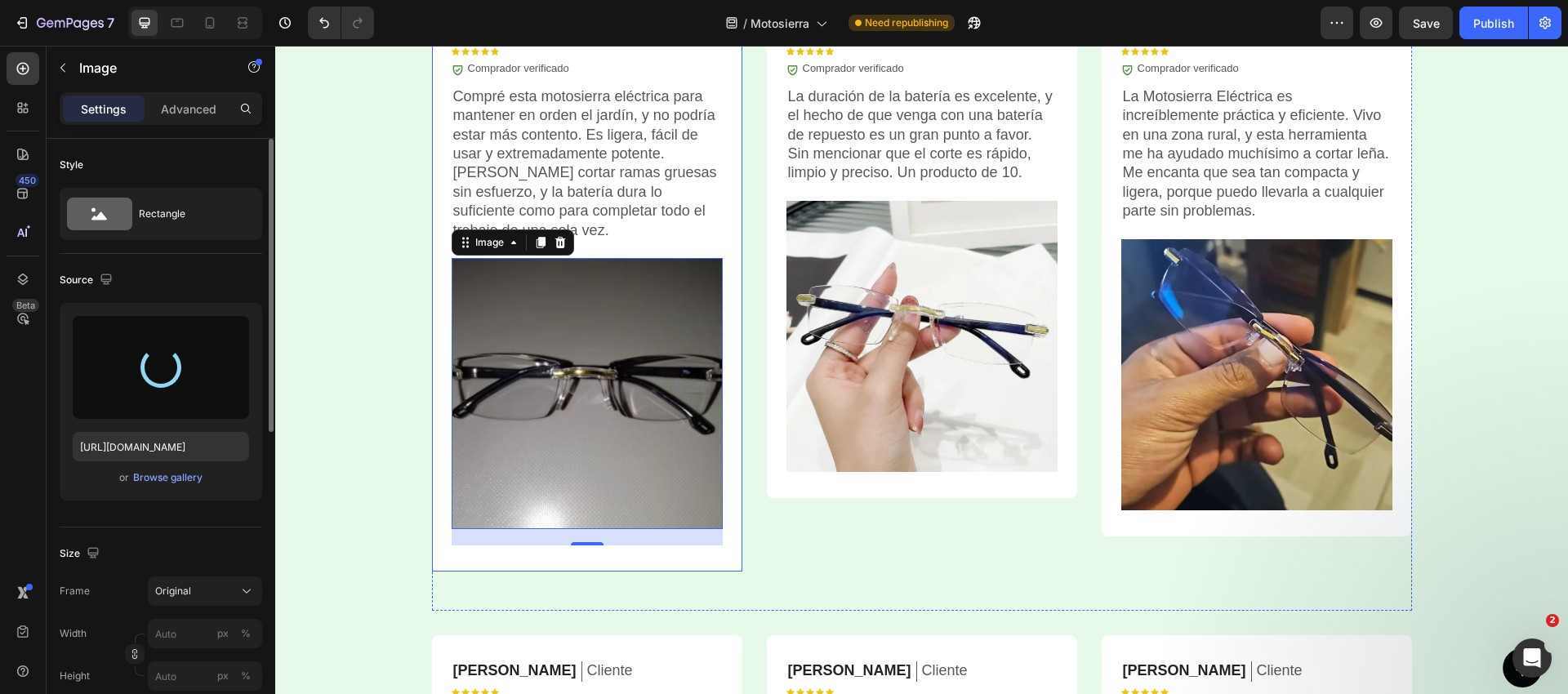
scroll to position [4302, 0]
type input "[URL][DOMAIN_NAME]"
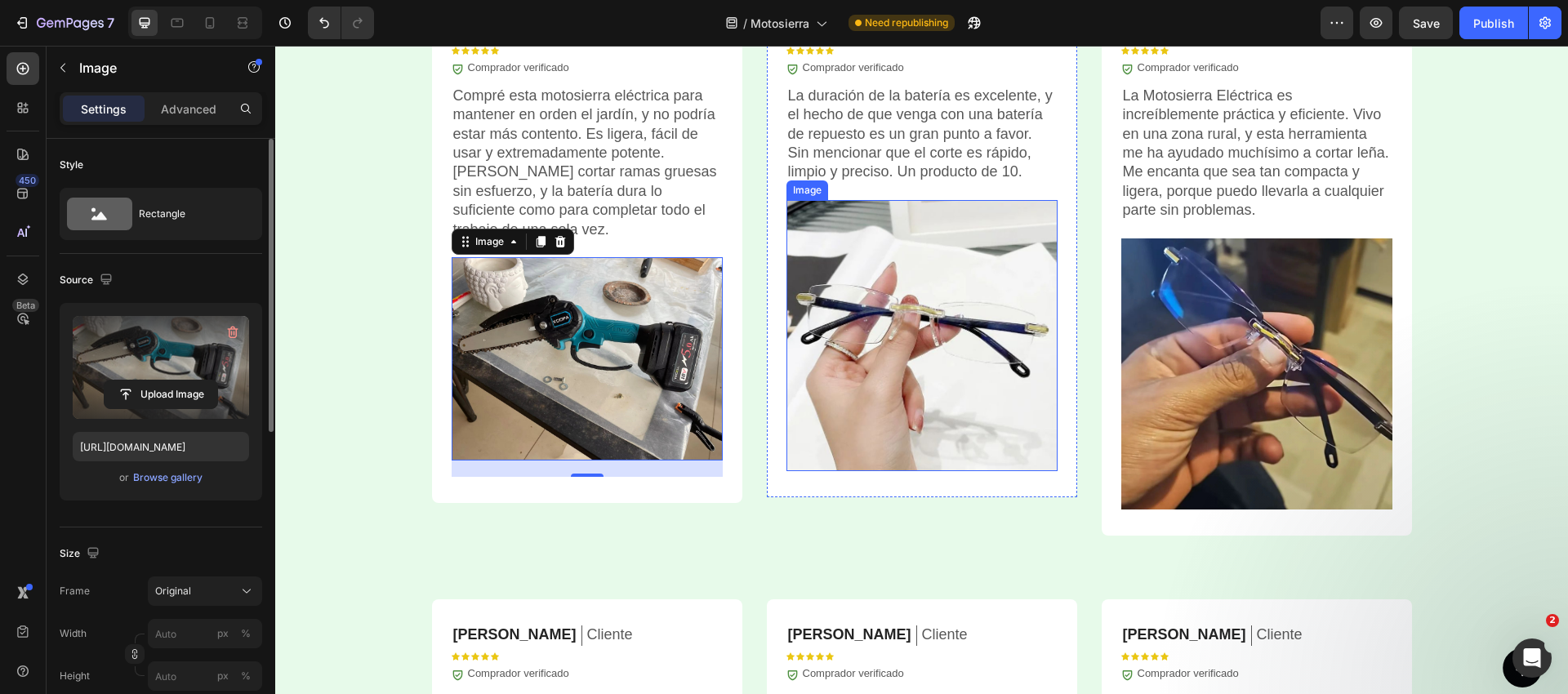
click at [937, 265] on img at bounding box center [921, 335] width 271 height 271
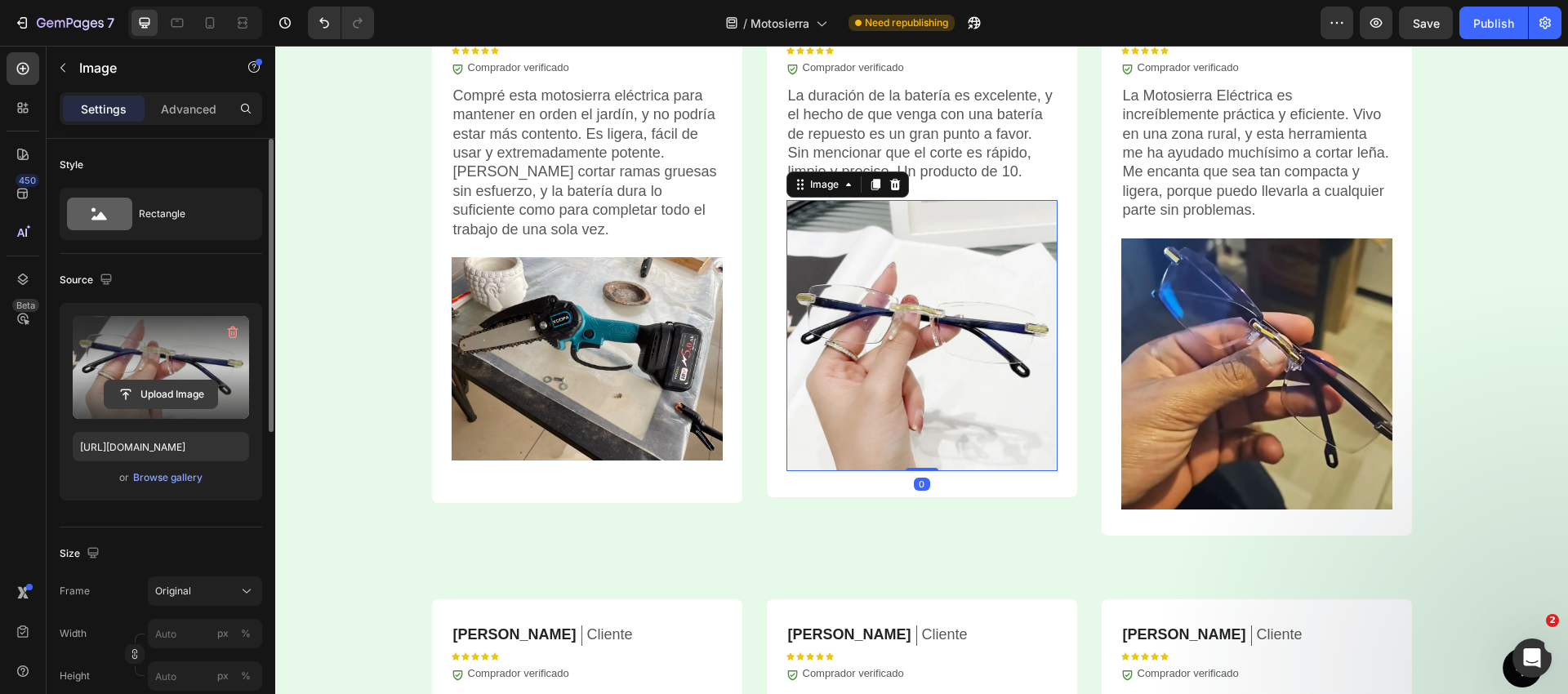
click at [185, 397] on input "file" at bounding box center [161, 393] width 113 height 27
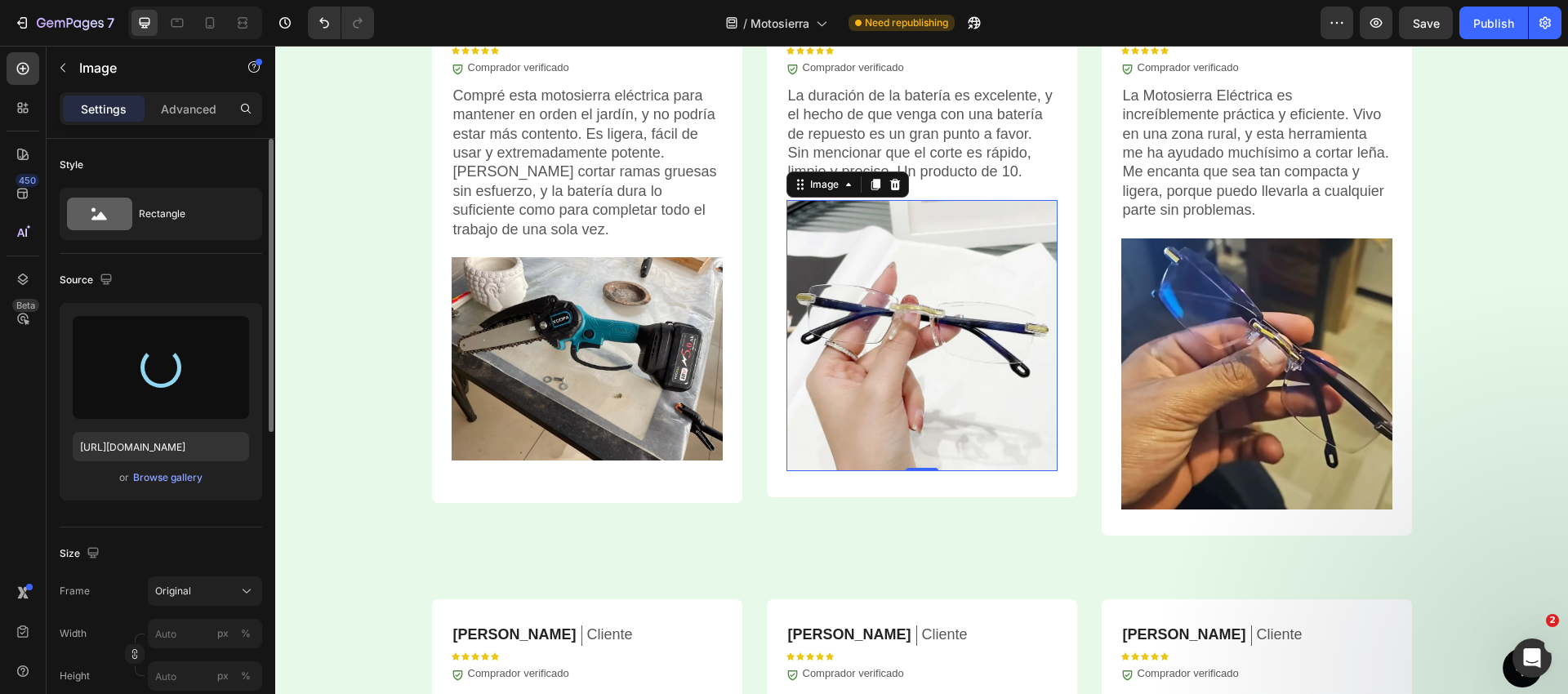
type input "[URL][DOMAIN_NAME]"
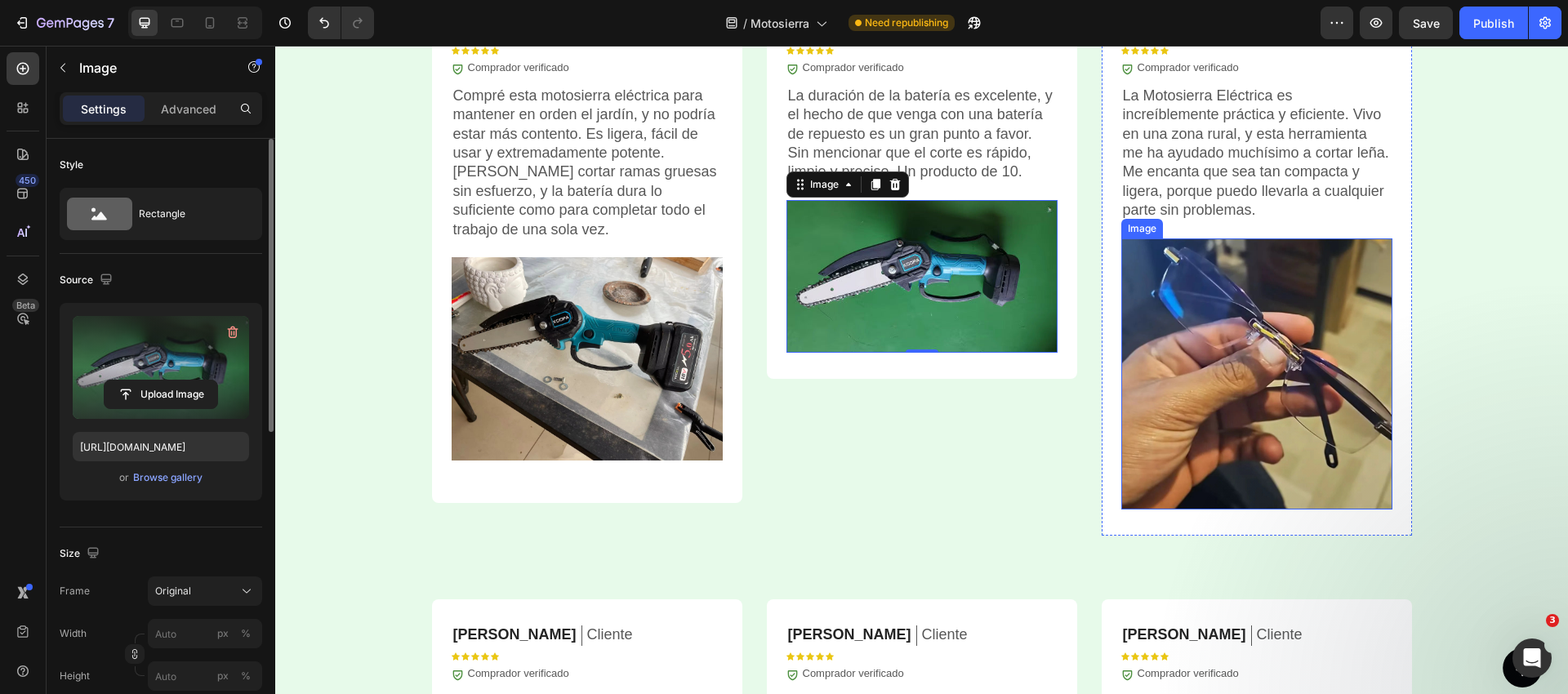
click at [1292, 395] on img at bounding box center [1257, 374] width 271 height 271
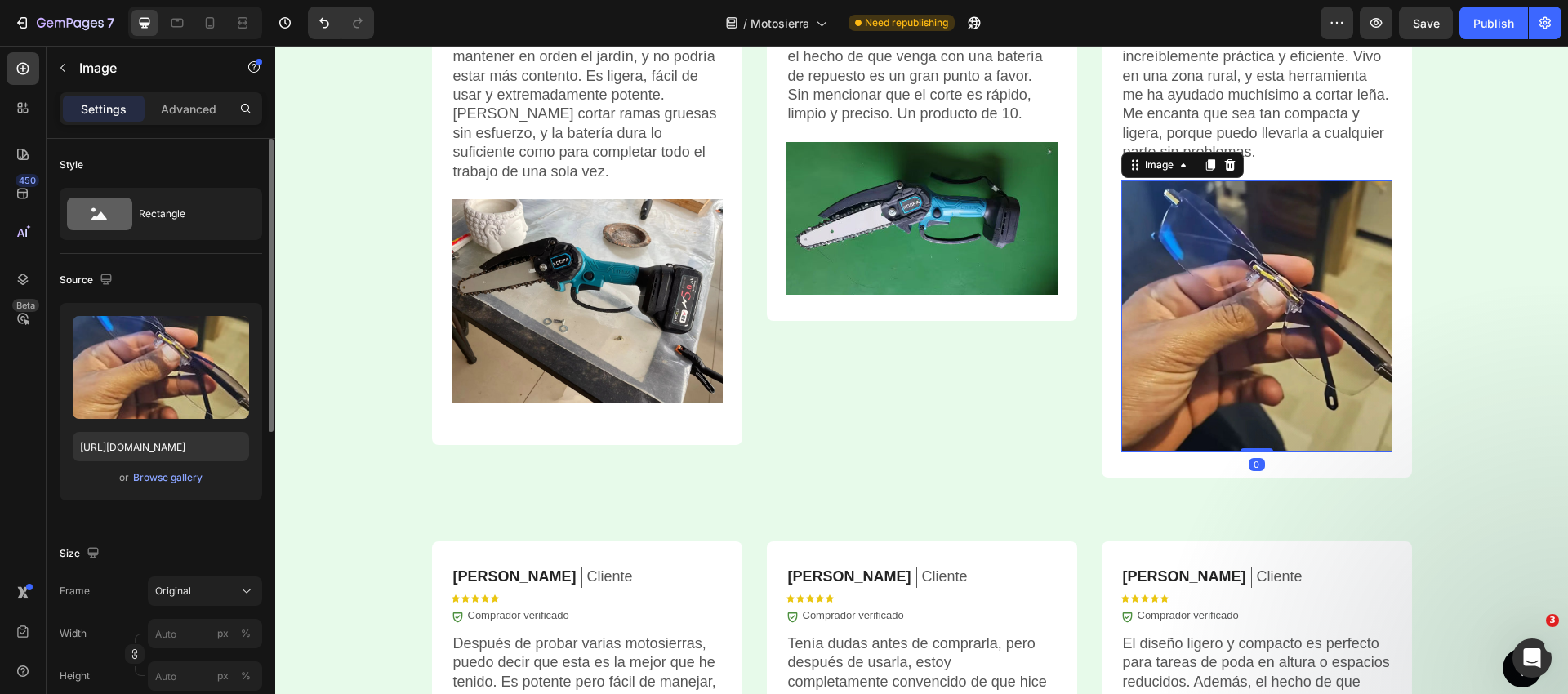
scroll to position [4365, 0]
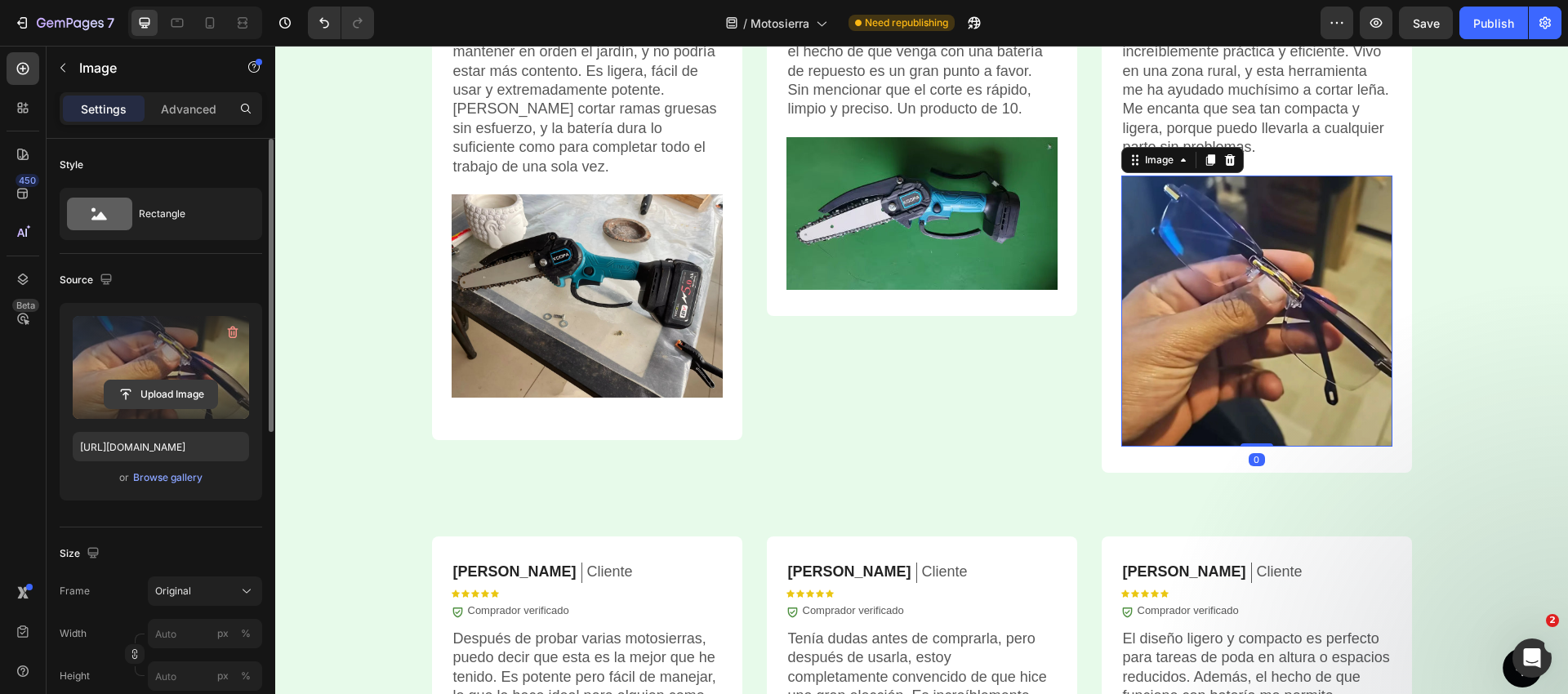
click at [151, 382] on input "file" at bounding box center [161, 393] width 113 height 27
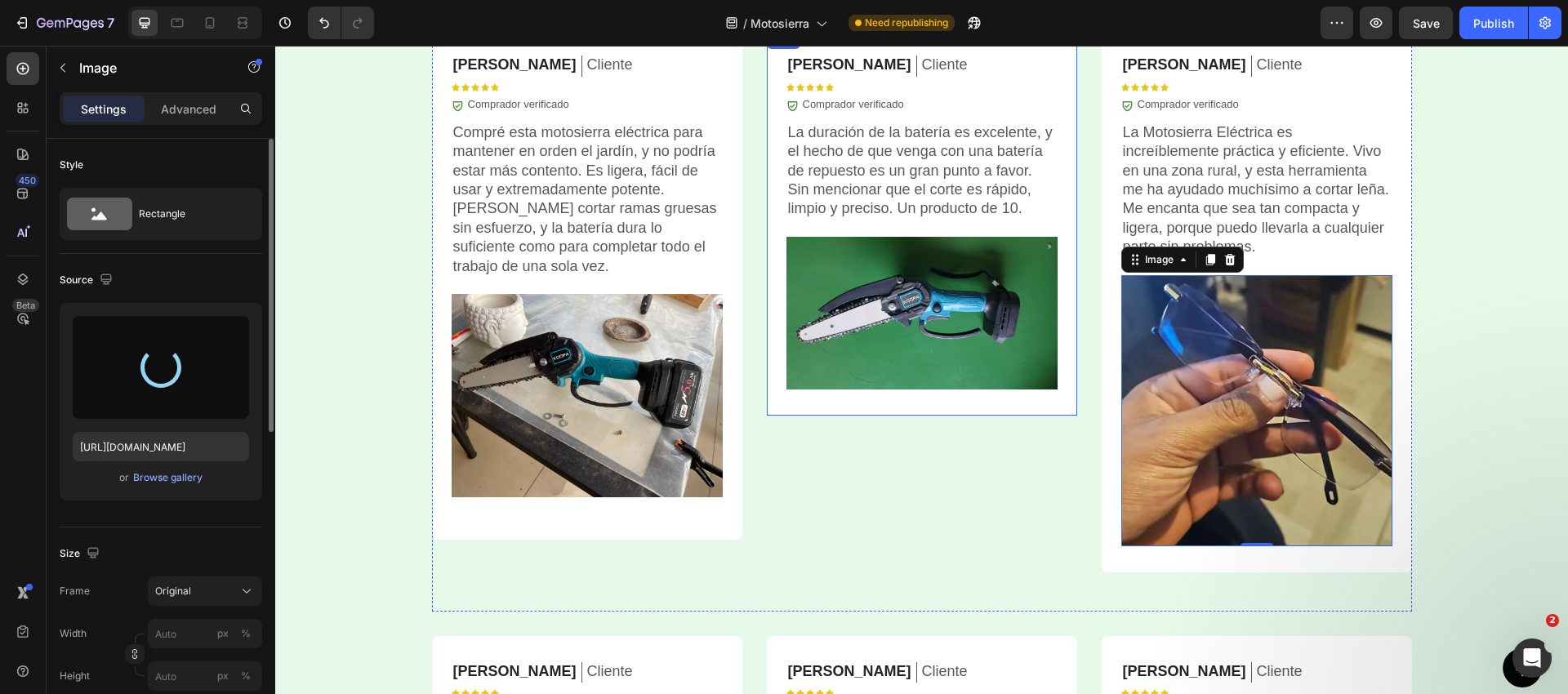
scroll to position [4268, 0]
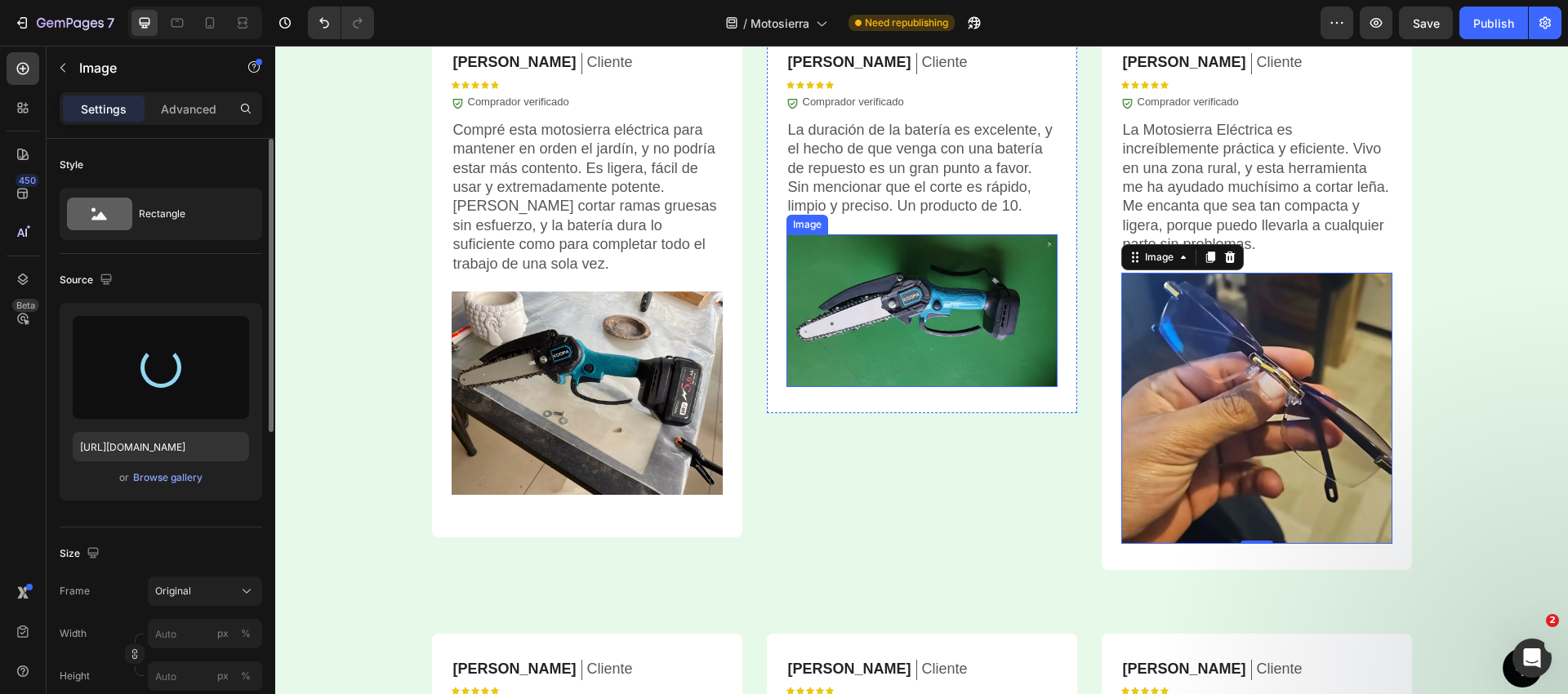
type input "[URL][DOMAIN_NAME]"
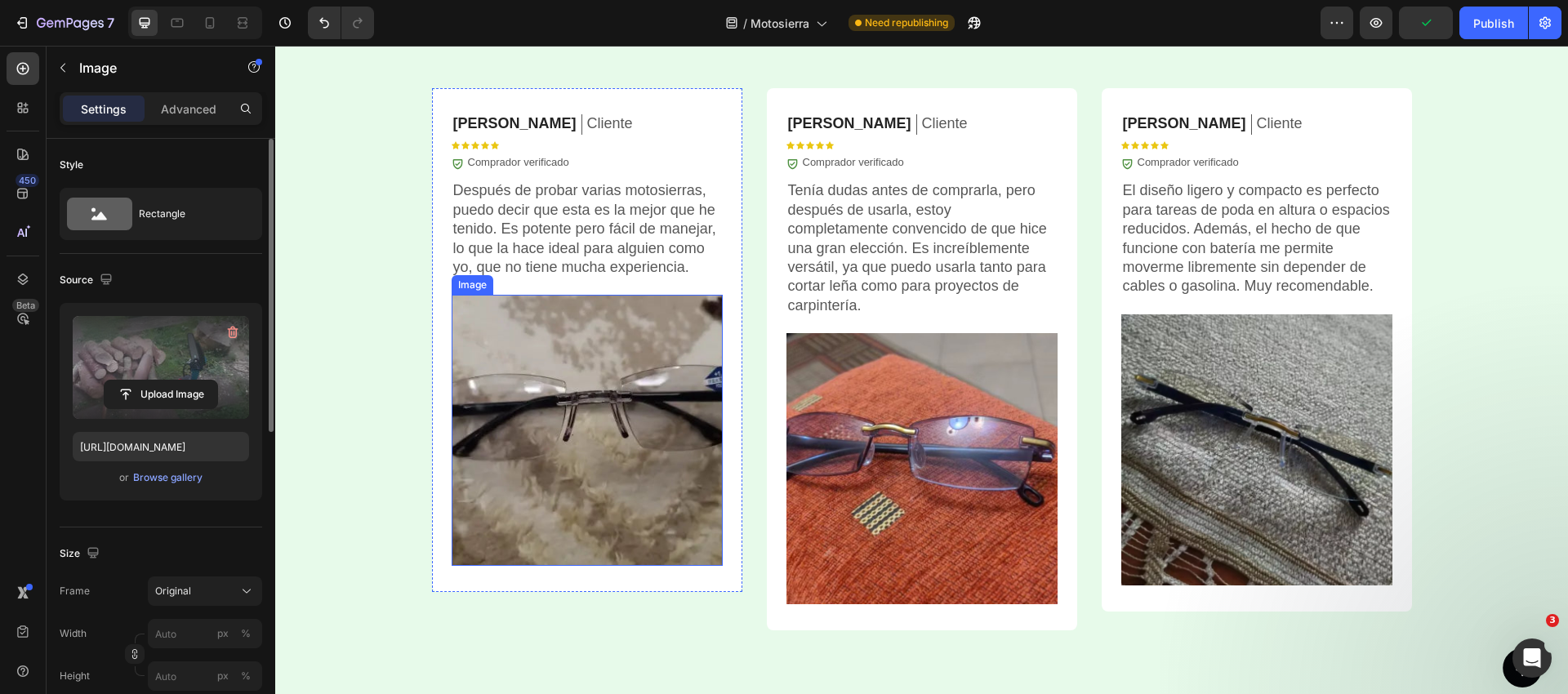
scroll to position [4838, 0]
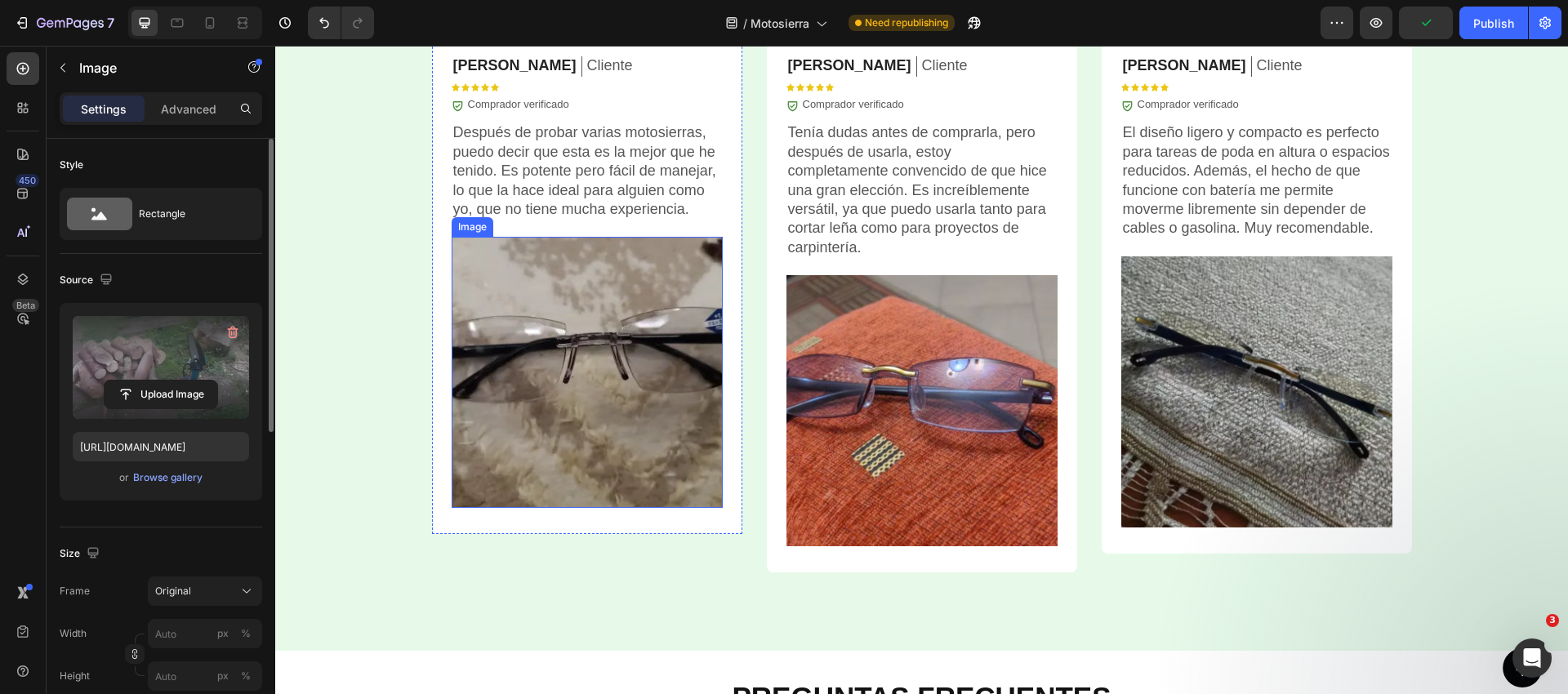
click at [540, 413] on img at bounding box center [587, 372] width 271 height 271
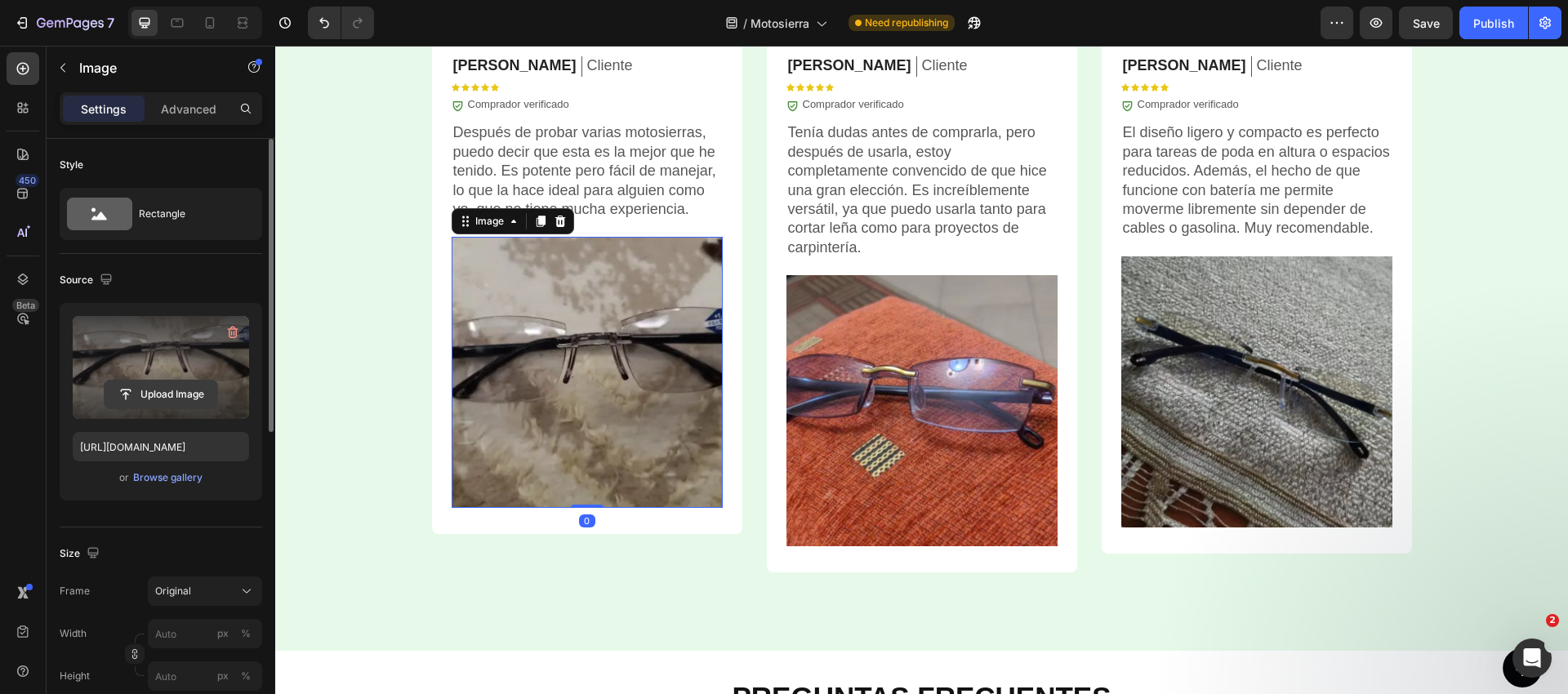
click at [192, 408] on input "file" at bounding box center [161, 393] width 113 height 27
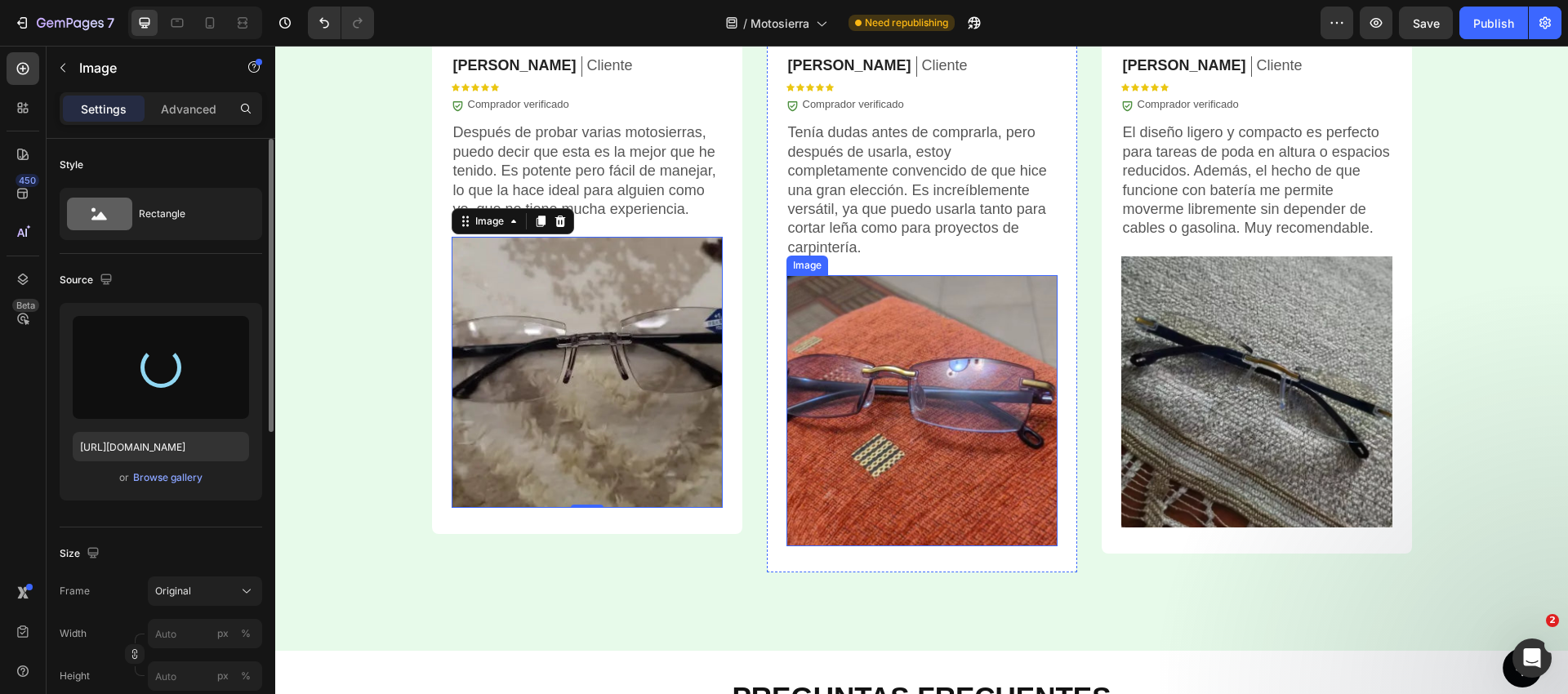
type input "[URL][DOMAIN_NAME]"
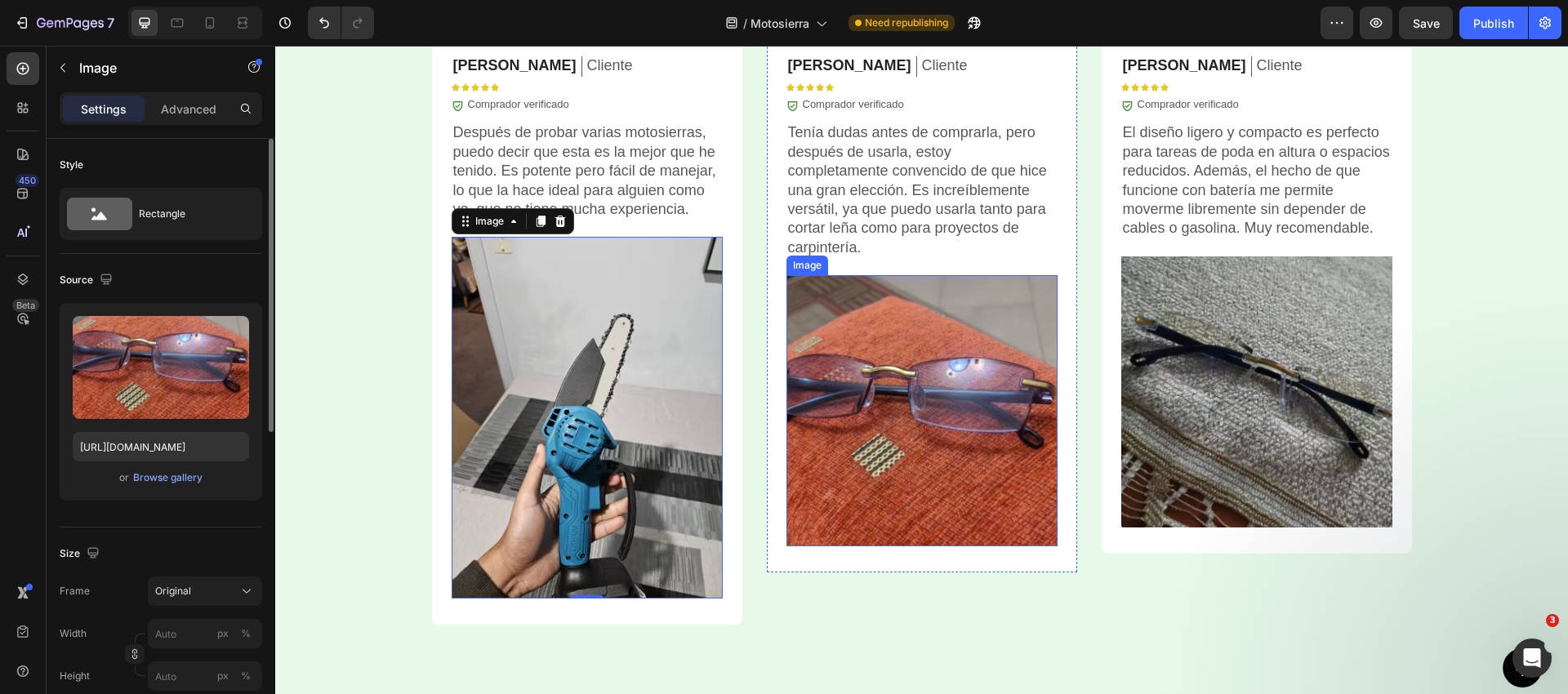
click at [879, 333] on img at bounding box center [921, 411] width 271 height 271
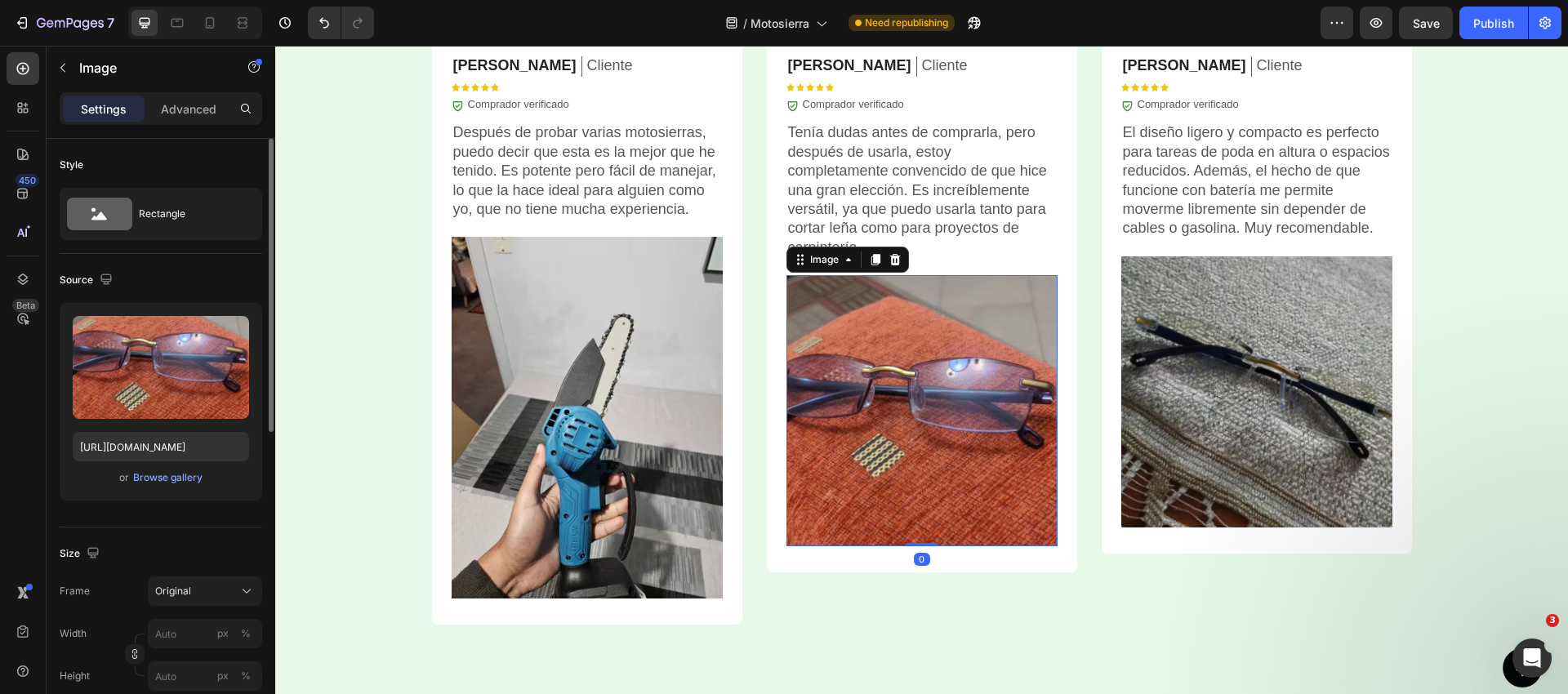
scroll to position [4837, 0]
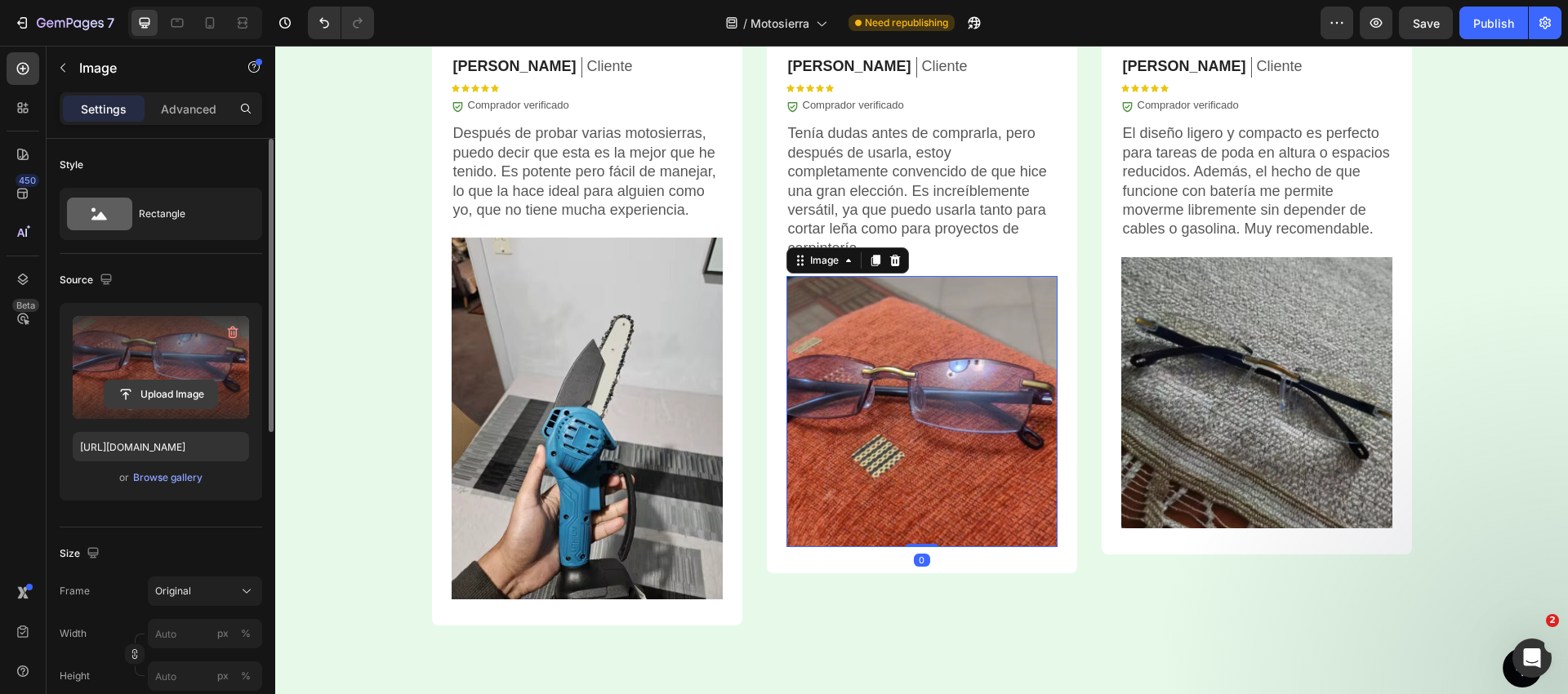
click at [148, 396] on input "file" at bounding box center [161, 393] width 113 height 27
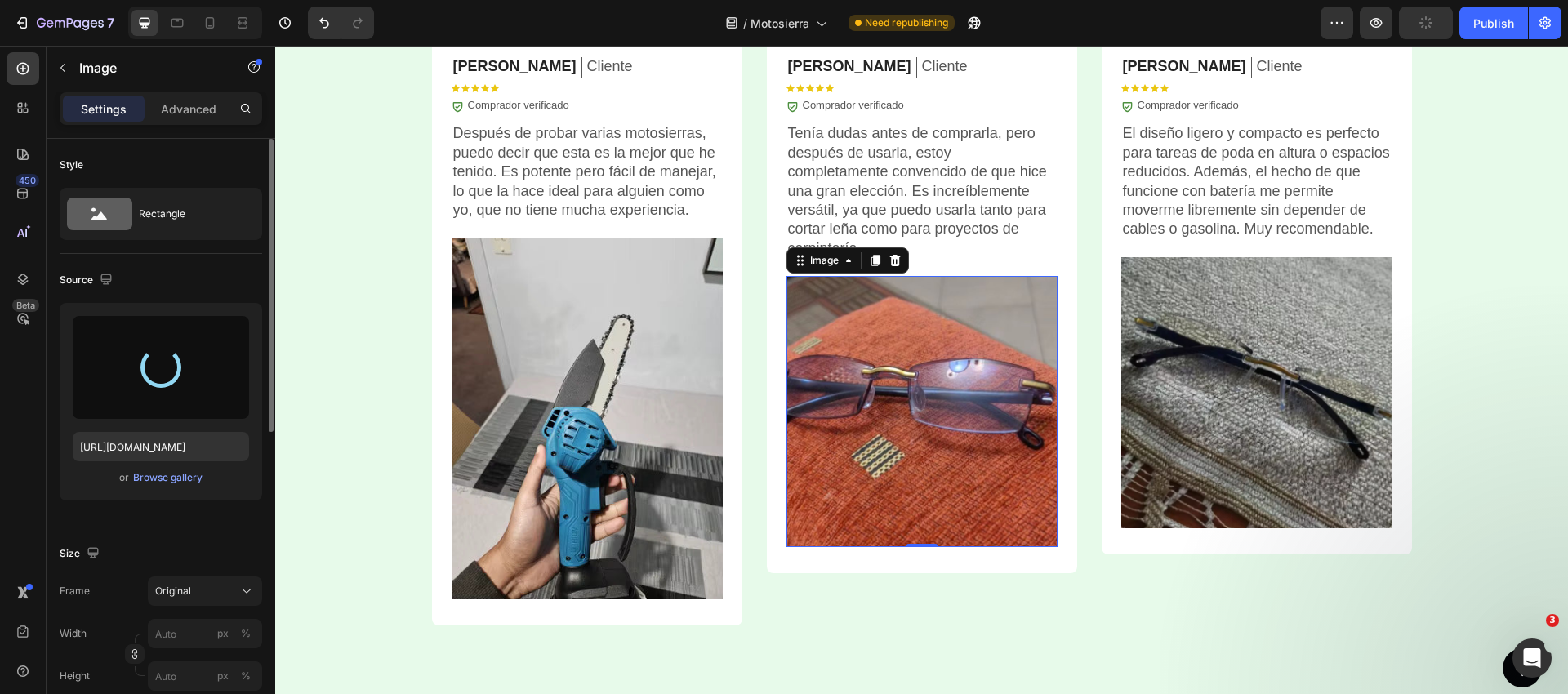
type input "[URL][DOMAIN_NAME]"
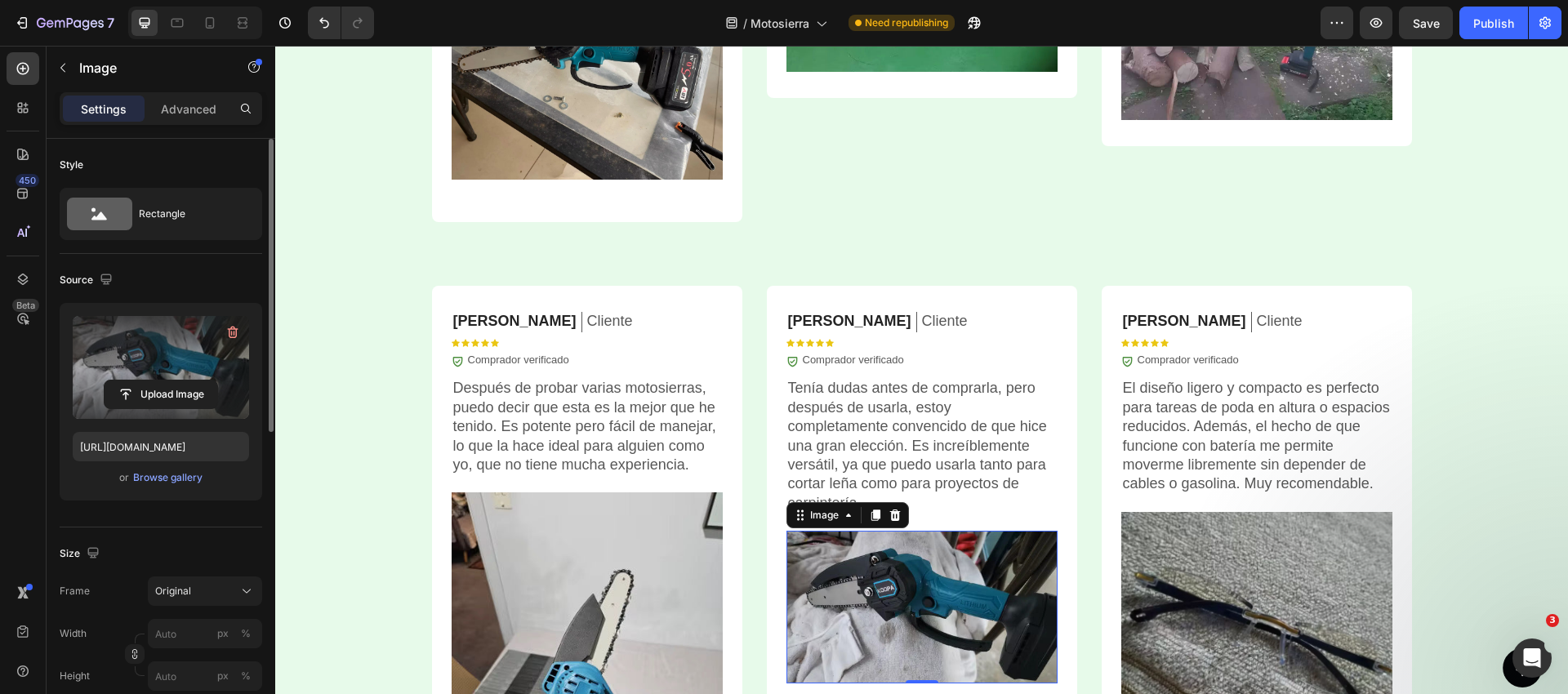
scroll to position [4780, 0]
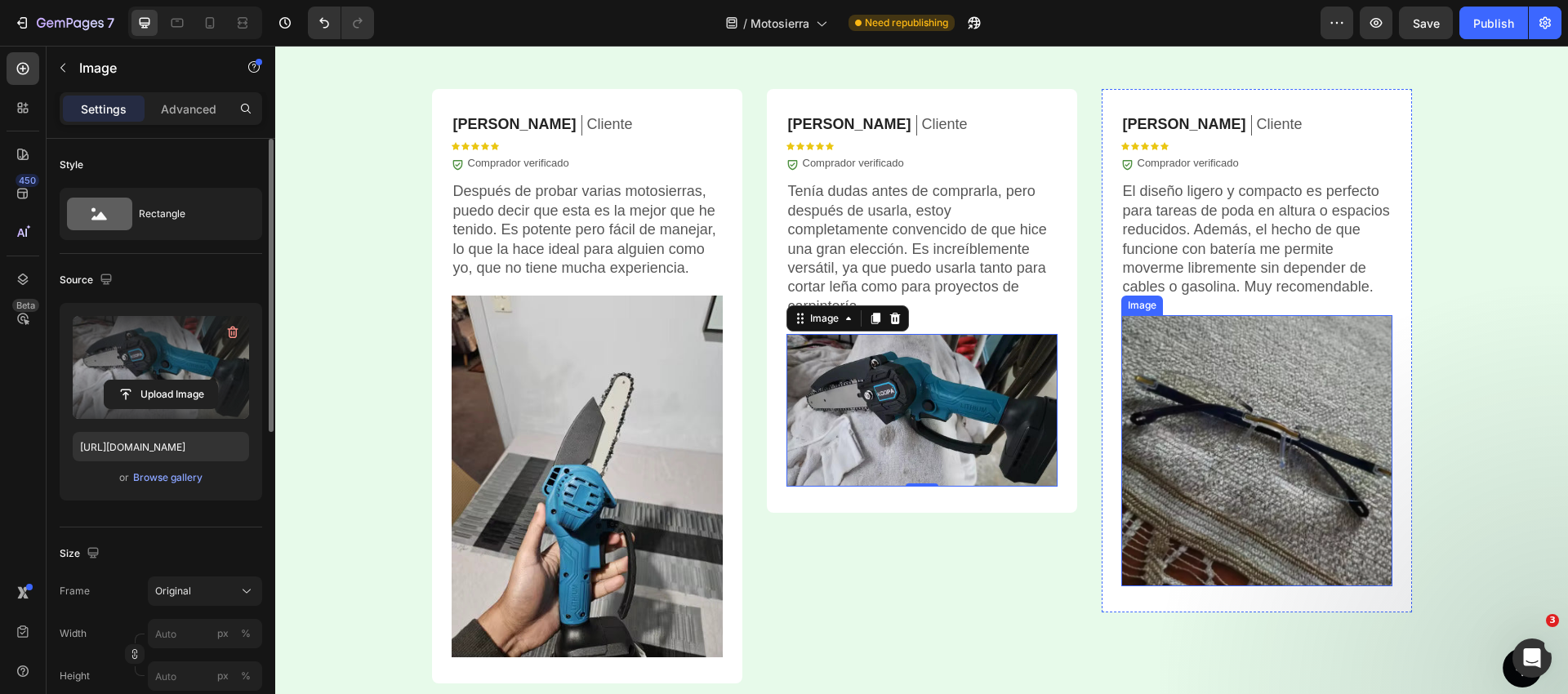
click at [1219, 396] on img at bounding box center [1257, 451] width 271 height 271
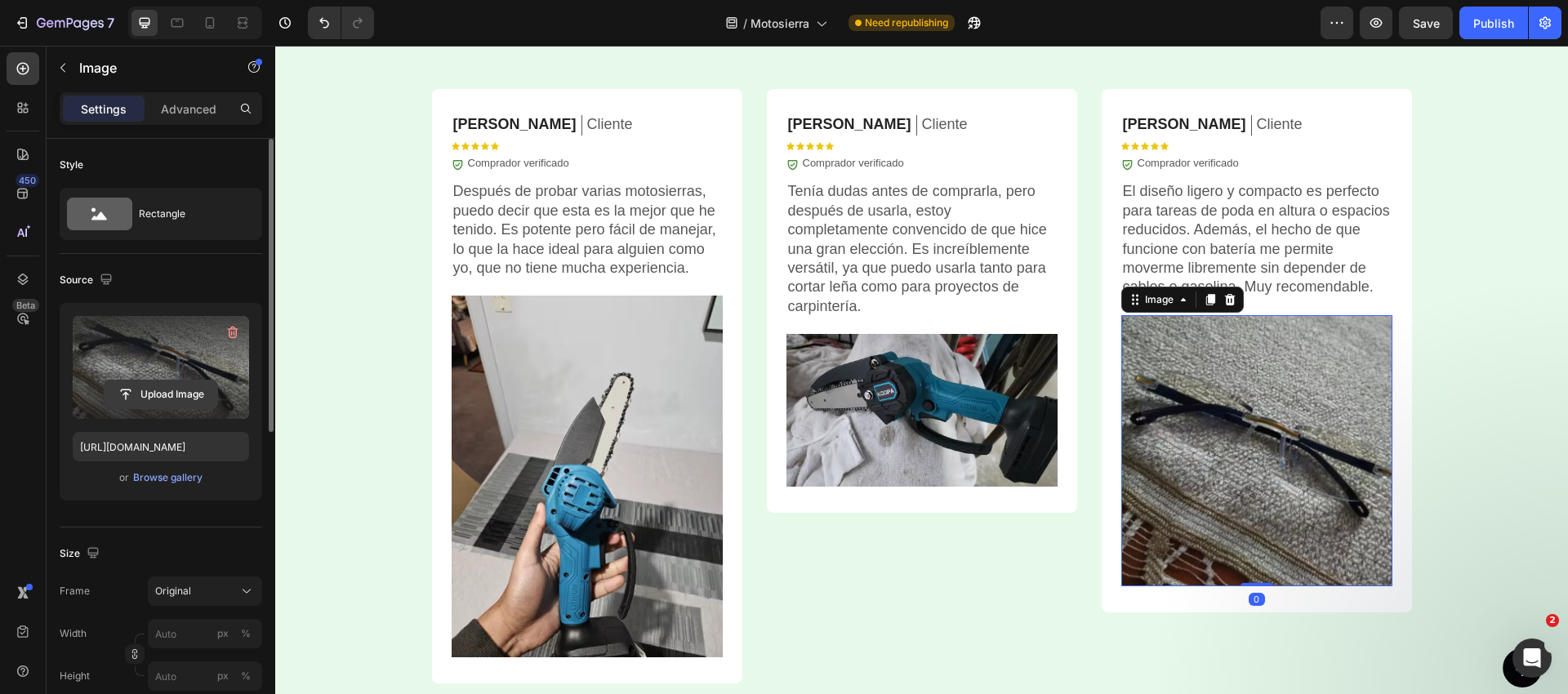
click at [158, 391] on input "file" at bounding box center [161, 393] width 113 height 27
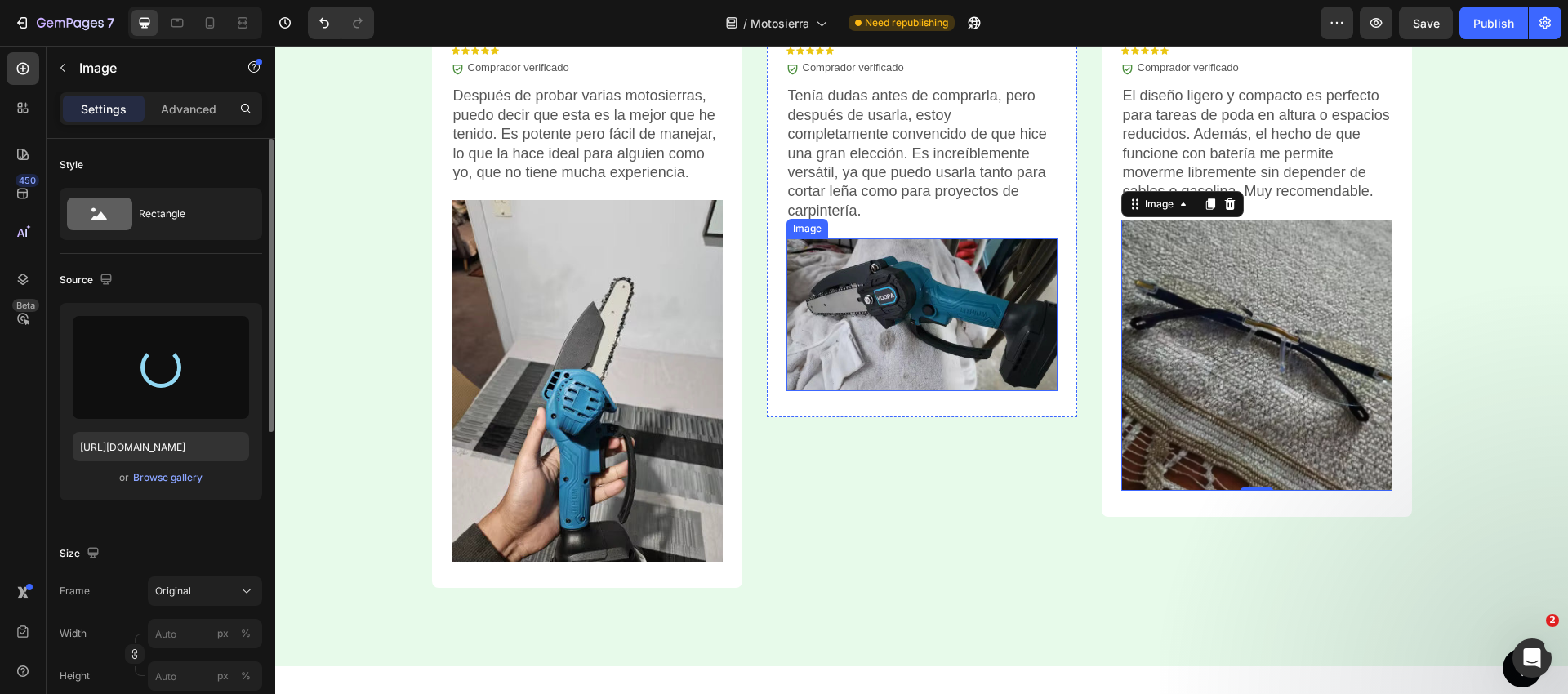
scroll to position [4877, 0]
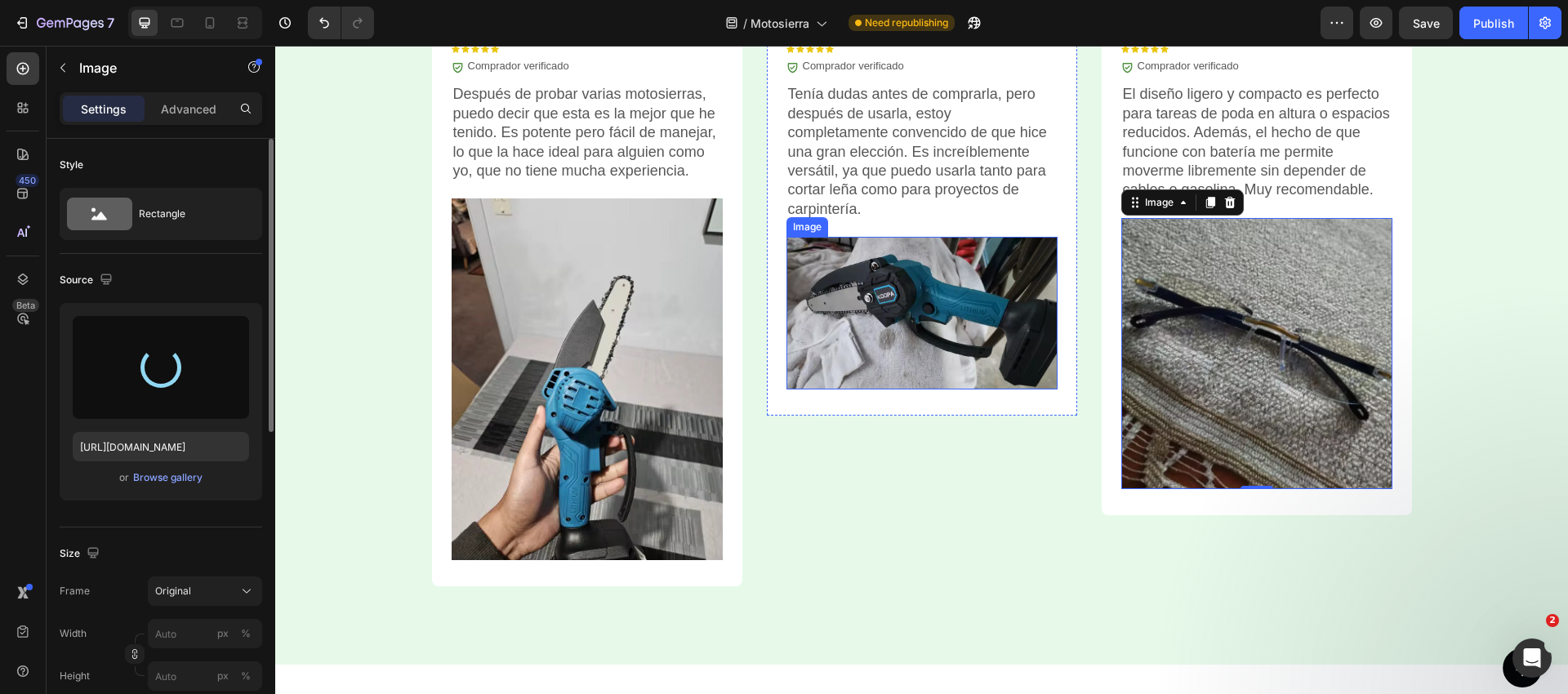
type input "[URL][DOMAIN_NAME]"
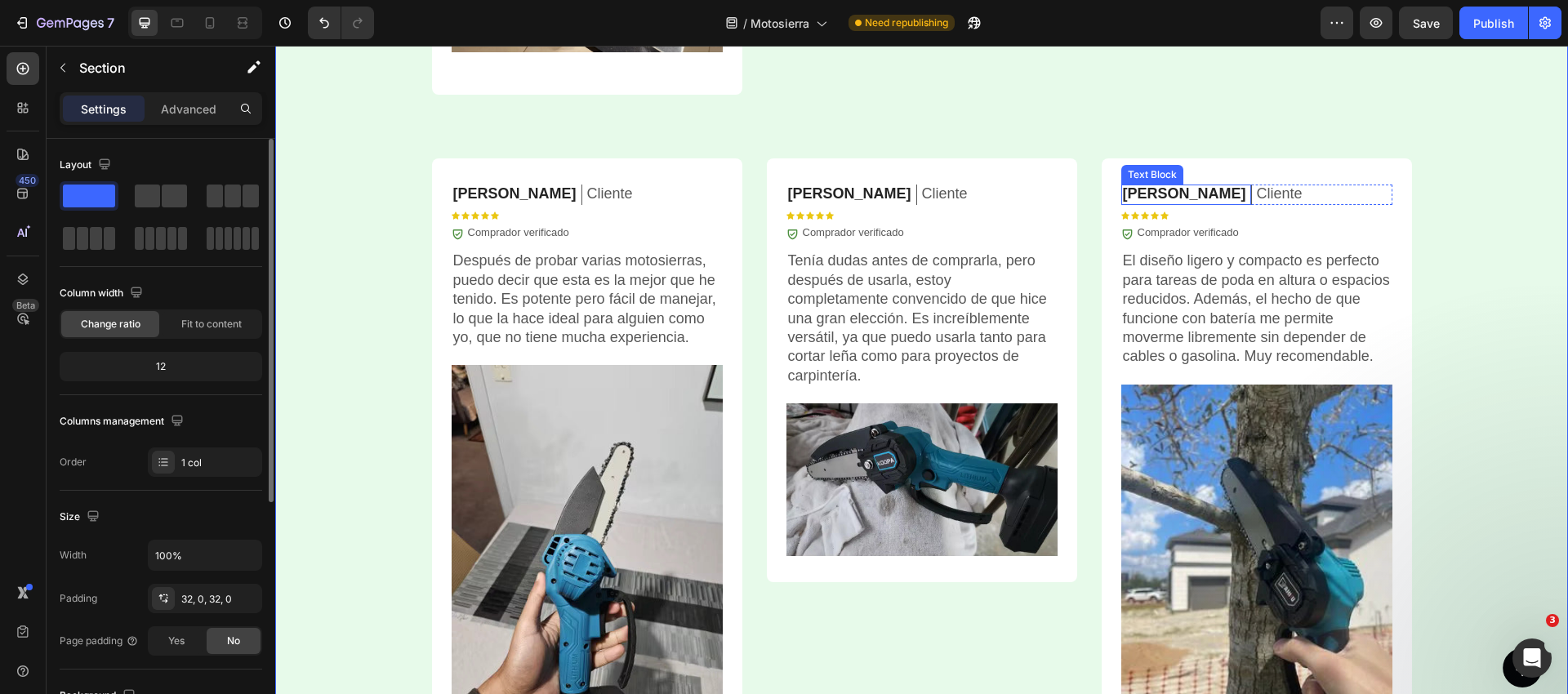
scroll to position [4685, 0]
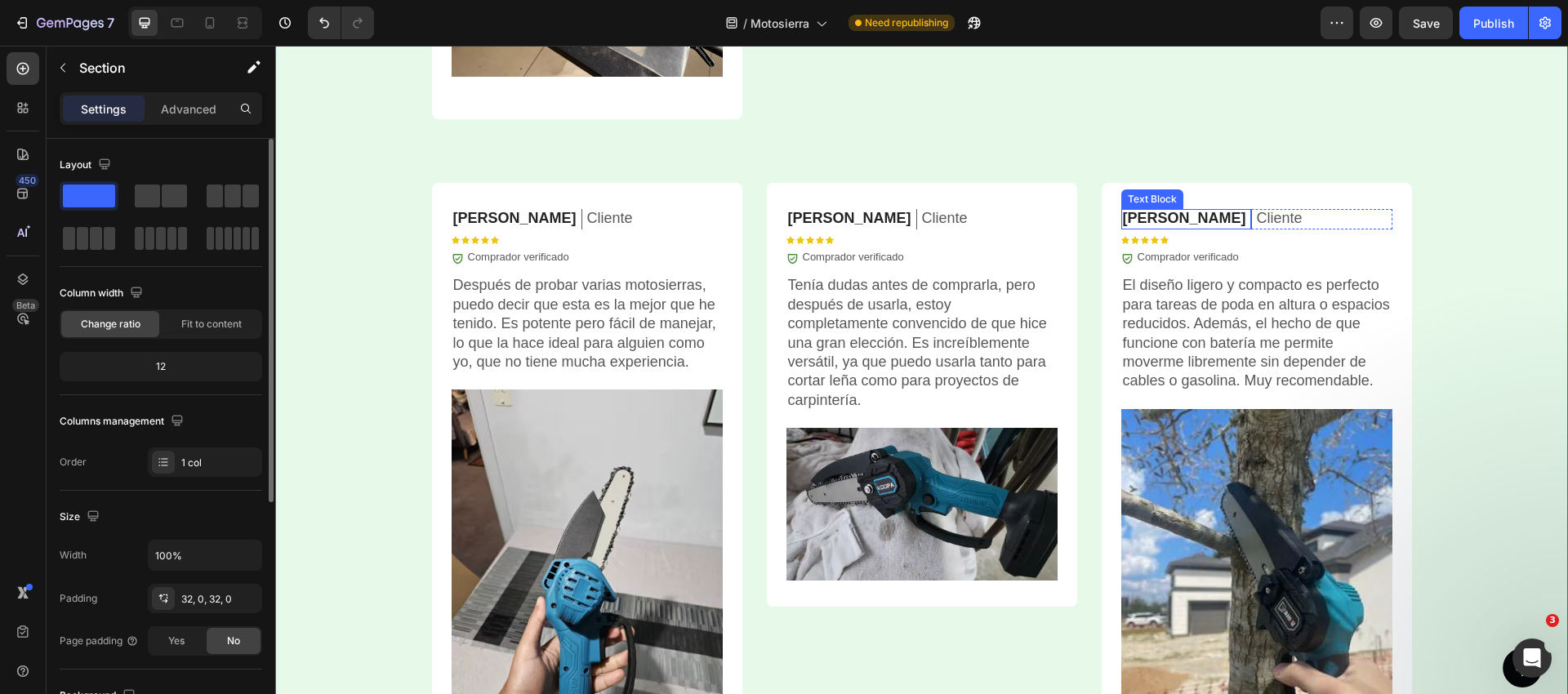
click at [1141, 220] on p "[PERSON_NAME]" at bounding box center [1185, 218] width 124 height 19
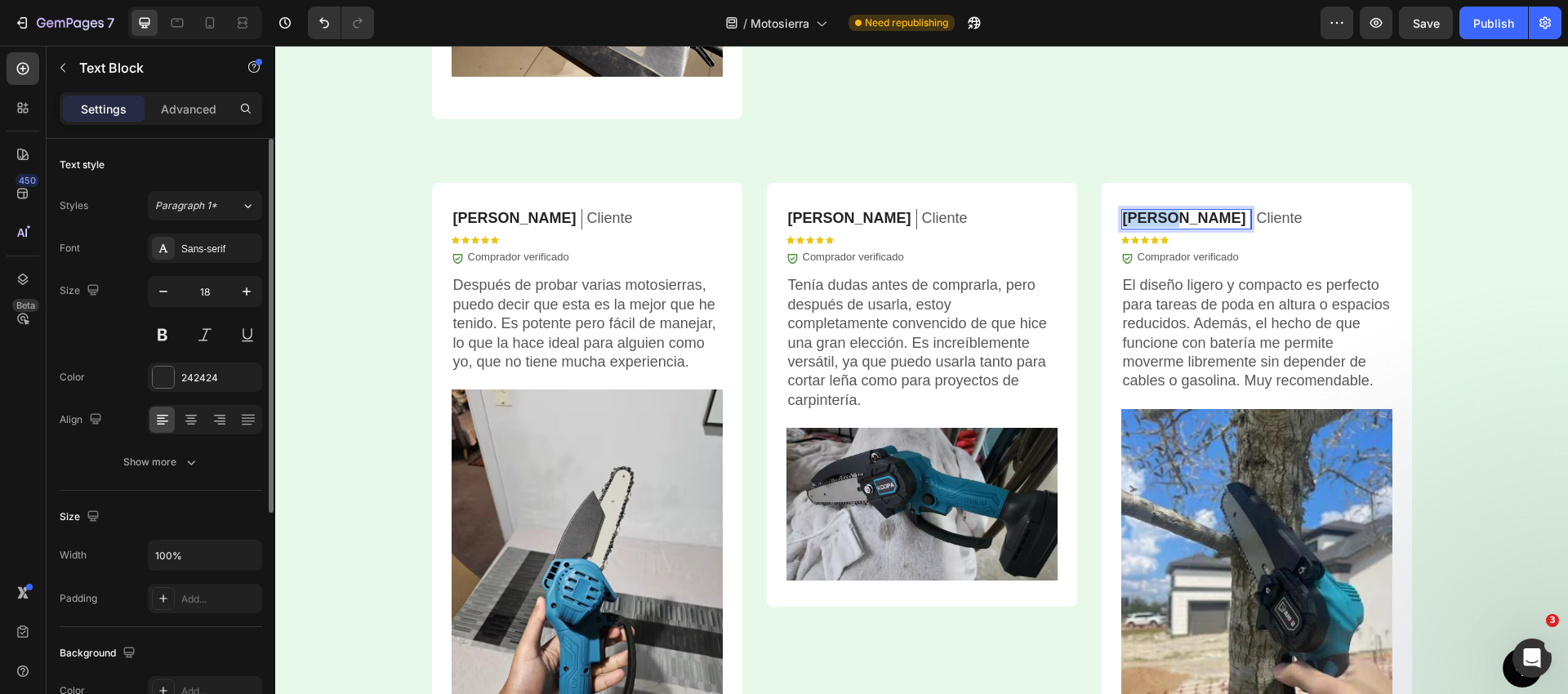
click at [1141, 220] on p "[PERSON_NAME]" at bounding box center [1185, 218] width 124 height 19
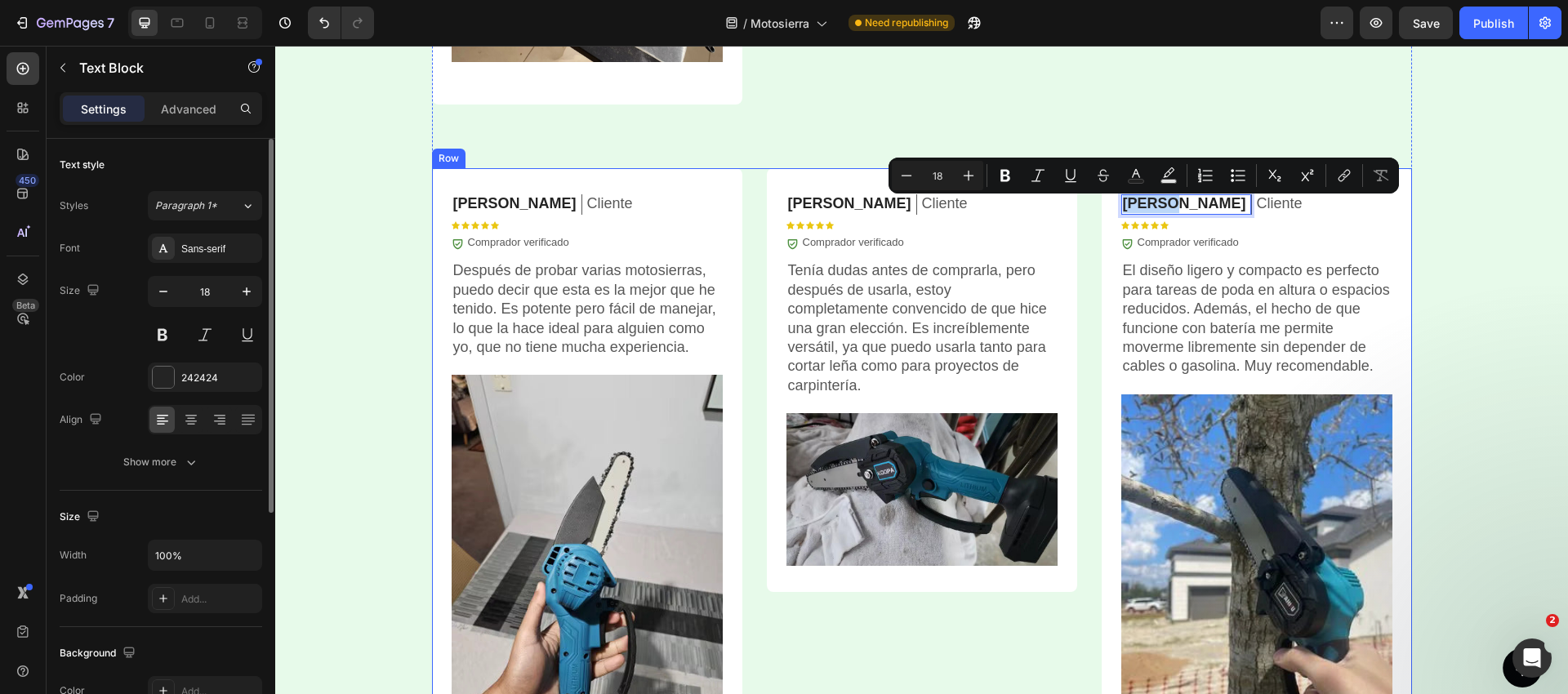
scroll to position [4711, 0]
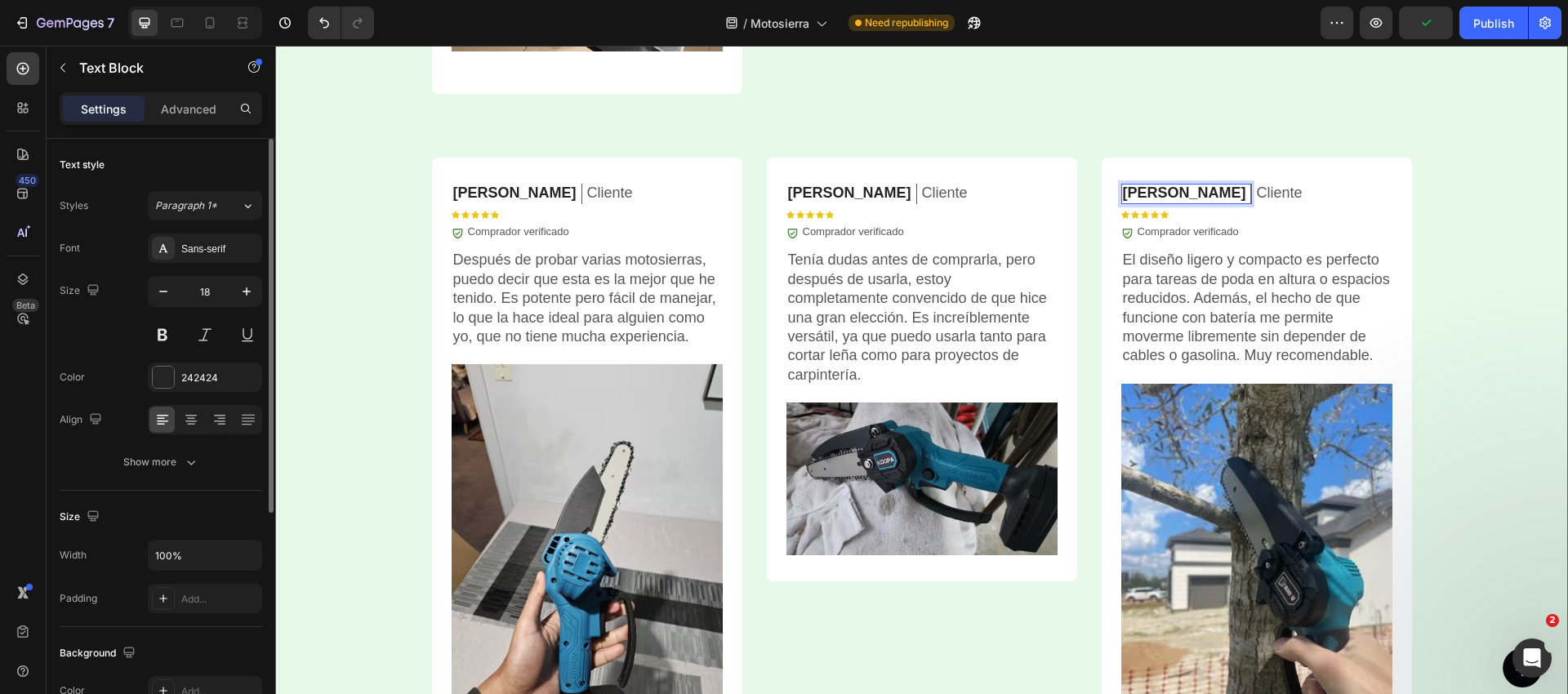
click at [1502, 384] on div "OPINIONES DE CLIENTES Heading Icon Icon Icon Icon Icon Icon List 5.935+ cliente…" at bounding box center [921, 151] width 1292 height 1343
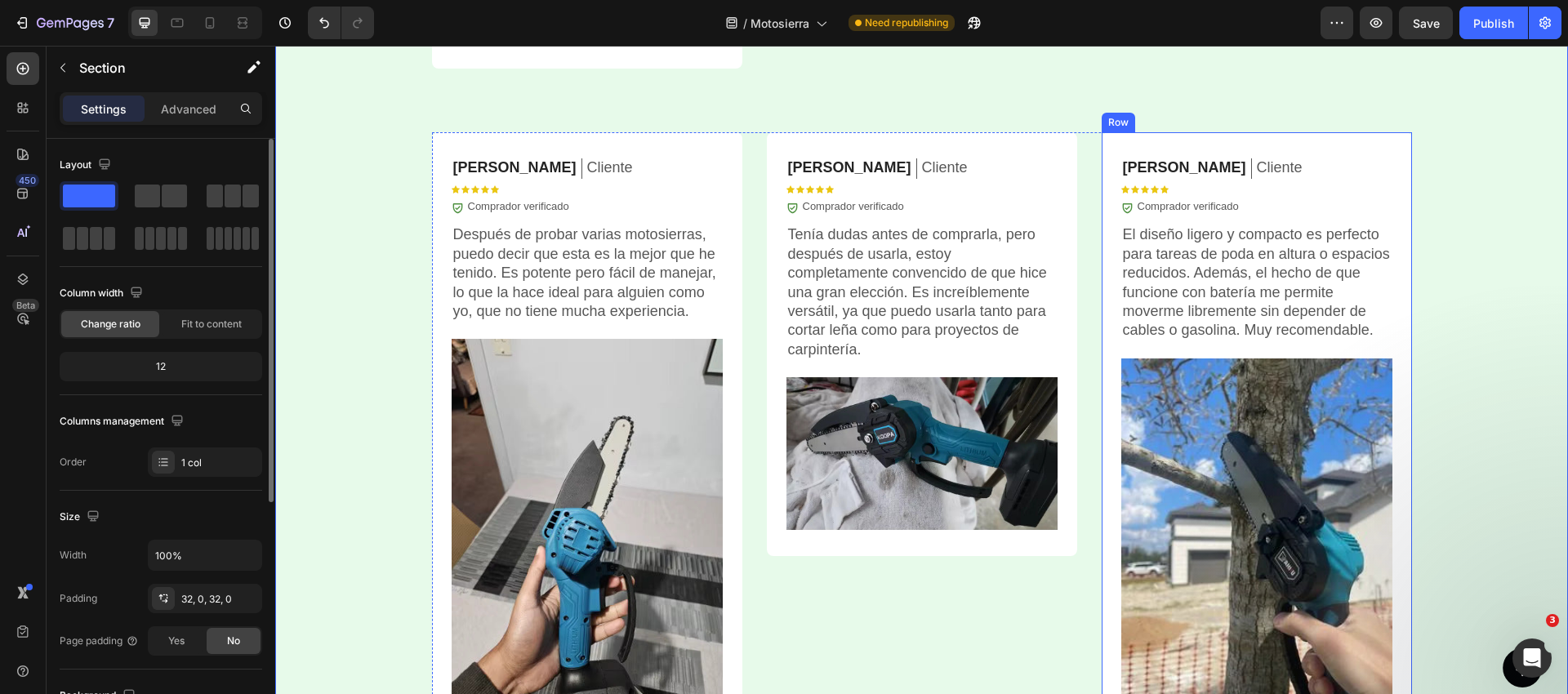
scroll to position [4743, 0]
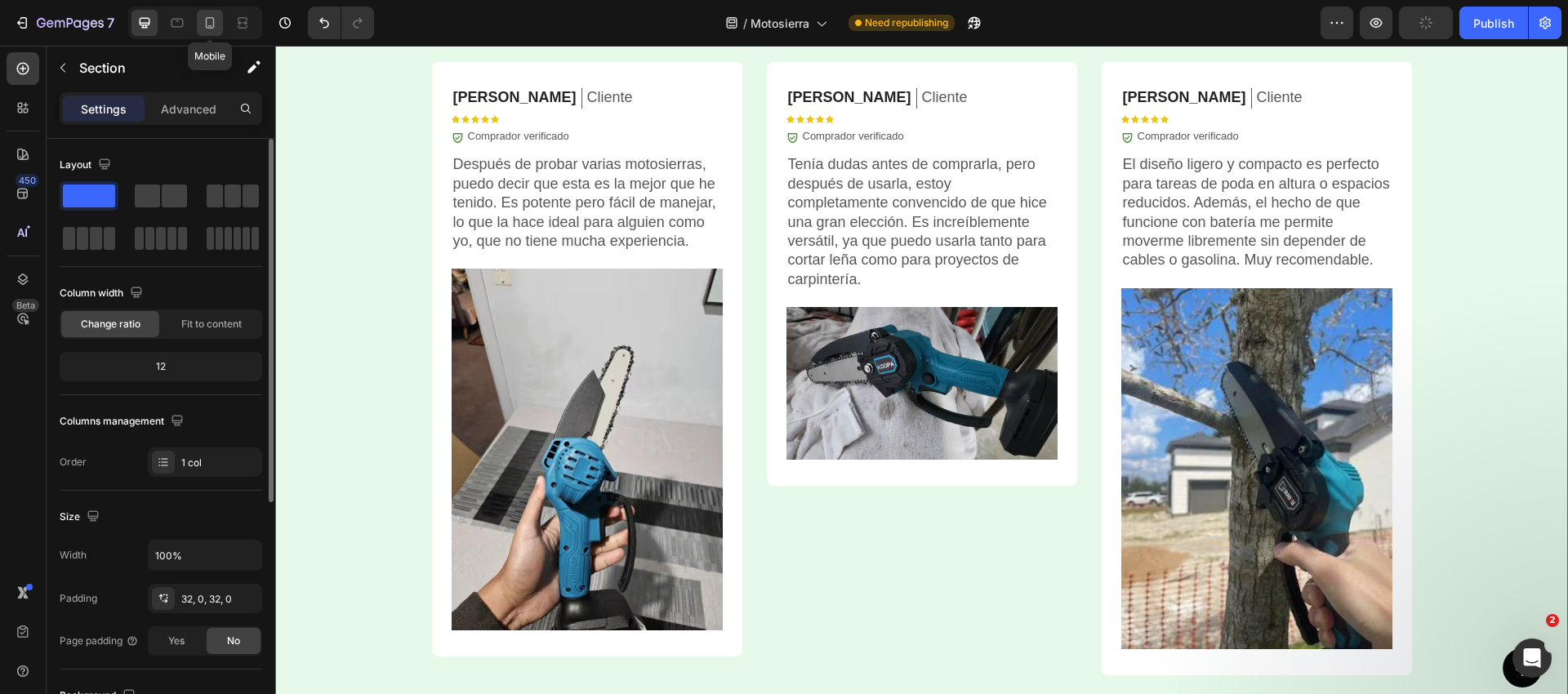
click at [206, 19] on icon at bounding box center [210, 23] width 9 height 12
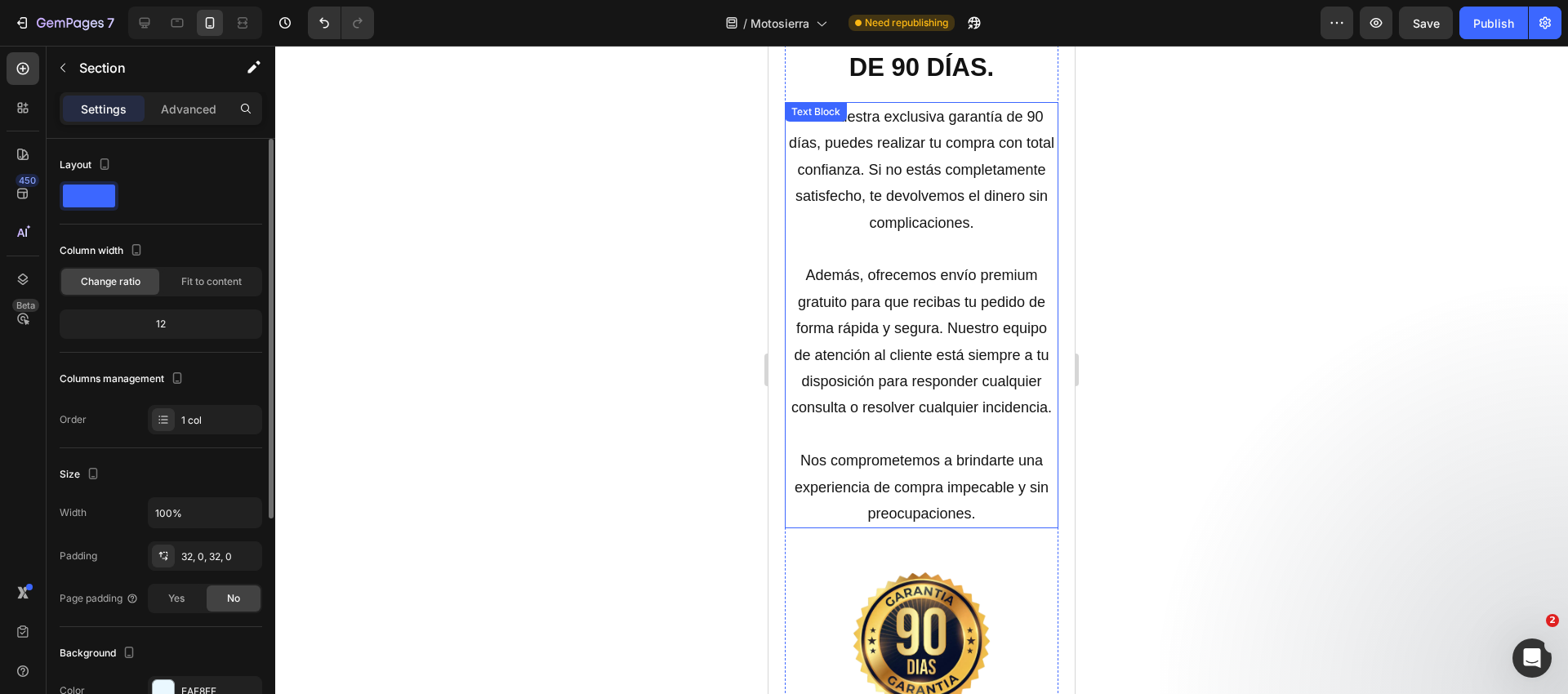
scroll to position [3895, 0]
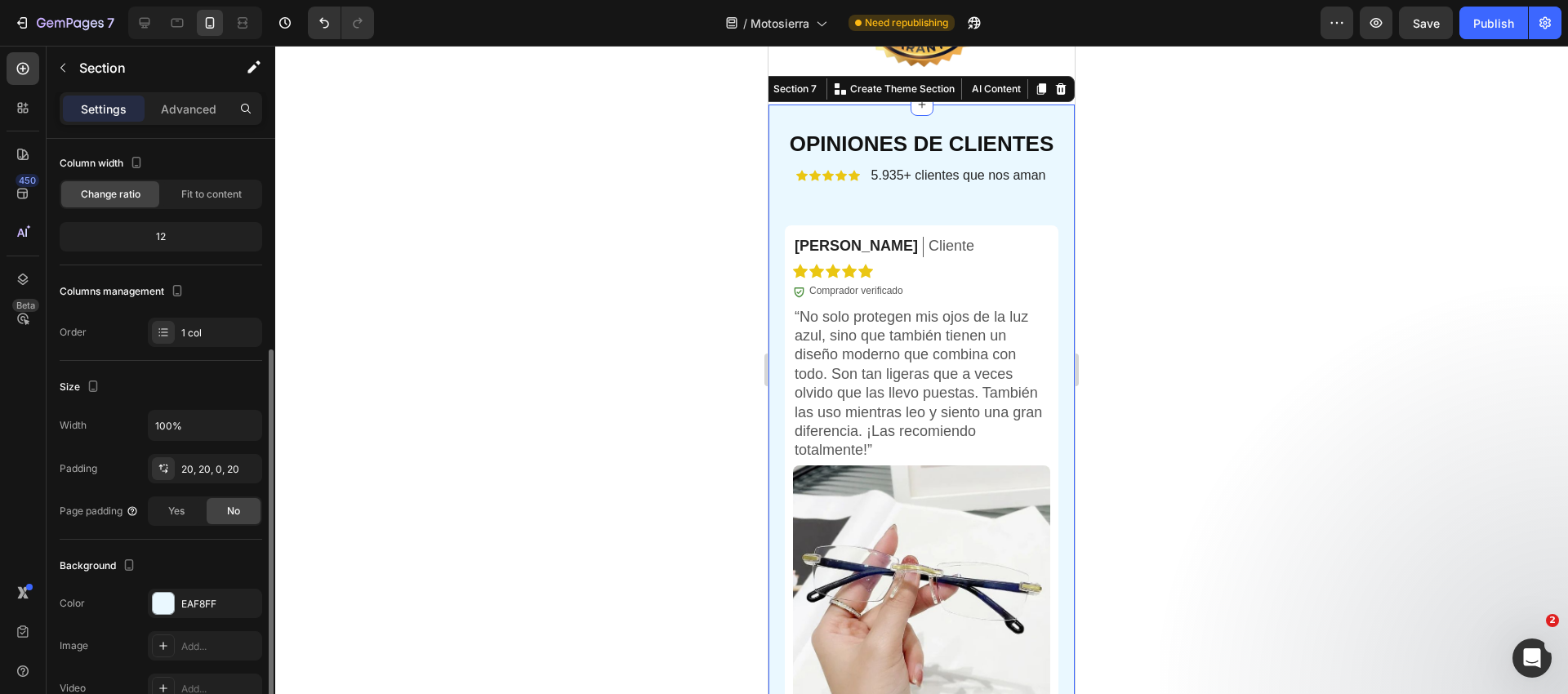
scroll to position [264, 0]
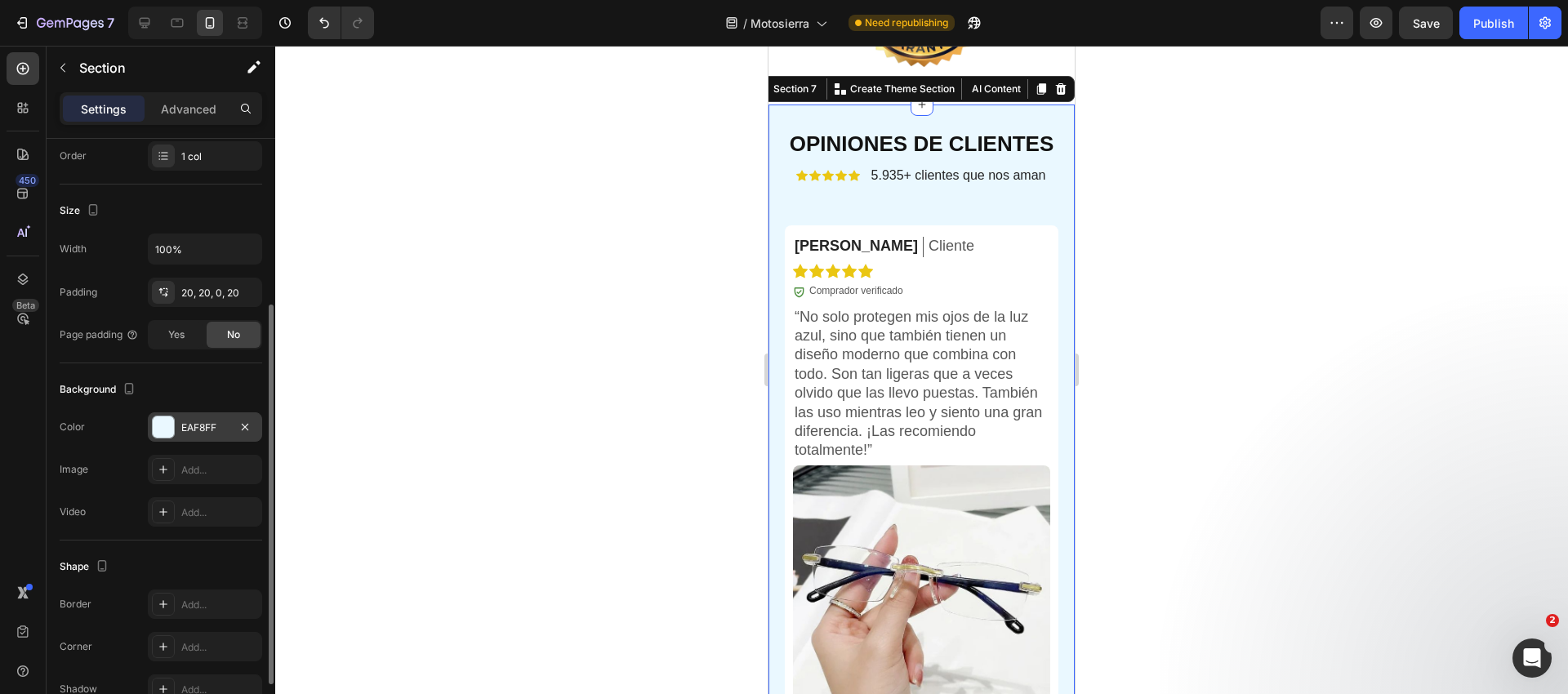
click at [214, 427] on div "EAF8FF" at bounding box center [204, 428] width 47 height 15
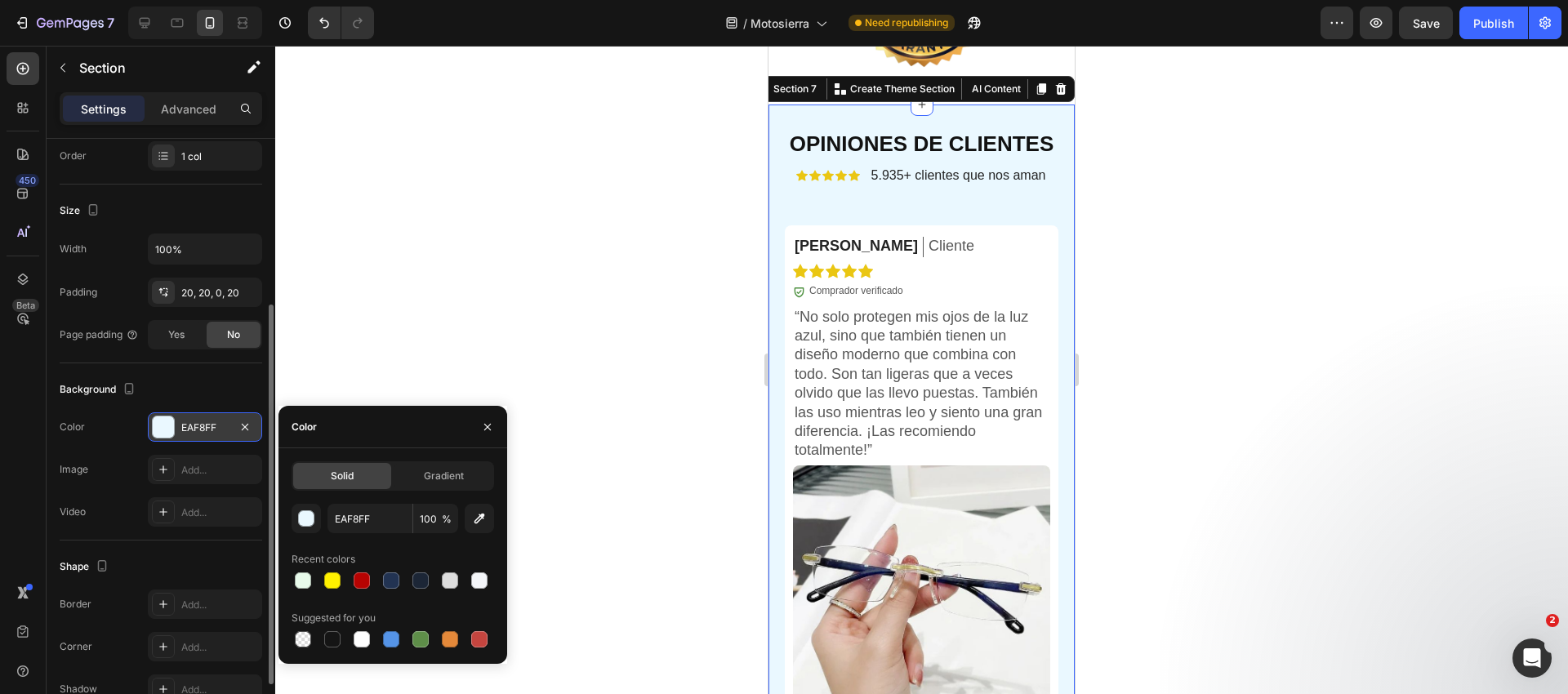
click at [214, 427] on div "EAF8FF" at bounding box center [204, 428] width 47 height 15
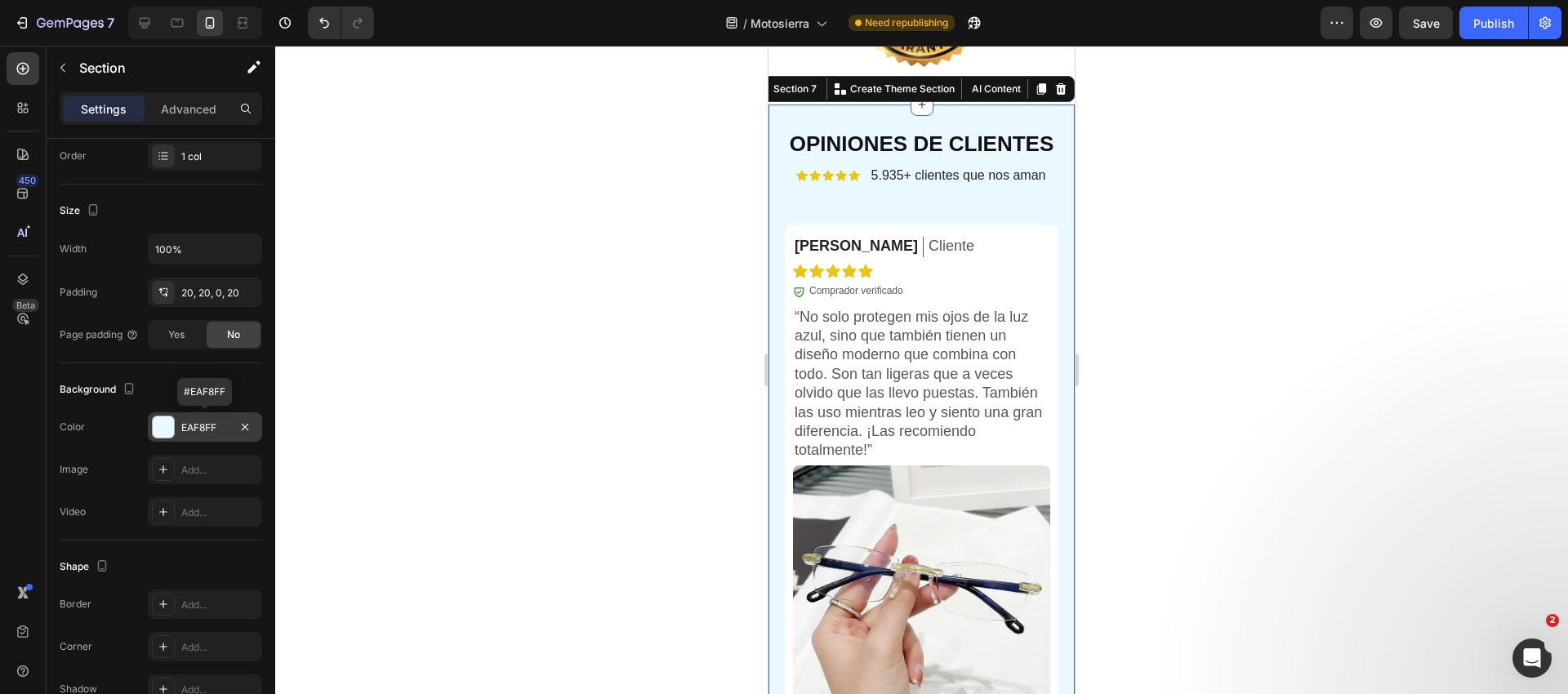
click at [205, 418] on div "EAF8FF" at bounding box center [205, 427] width 115 height 29
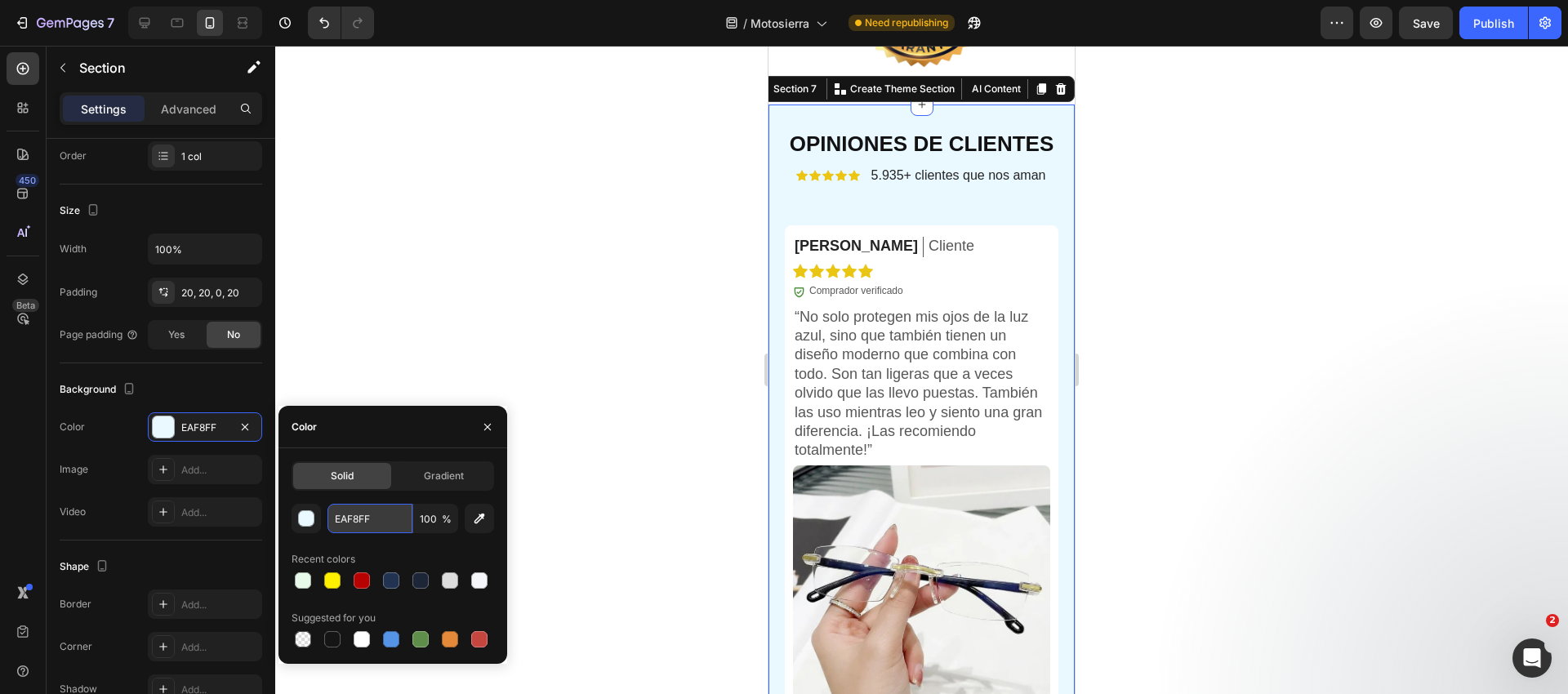
click at [377, 519] on input "EAF8FF" at bounding box center [369, 518] width 85 height 29
paste input "#E7FAEA"
type input "#E7FAEA"
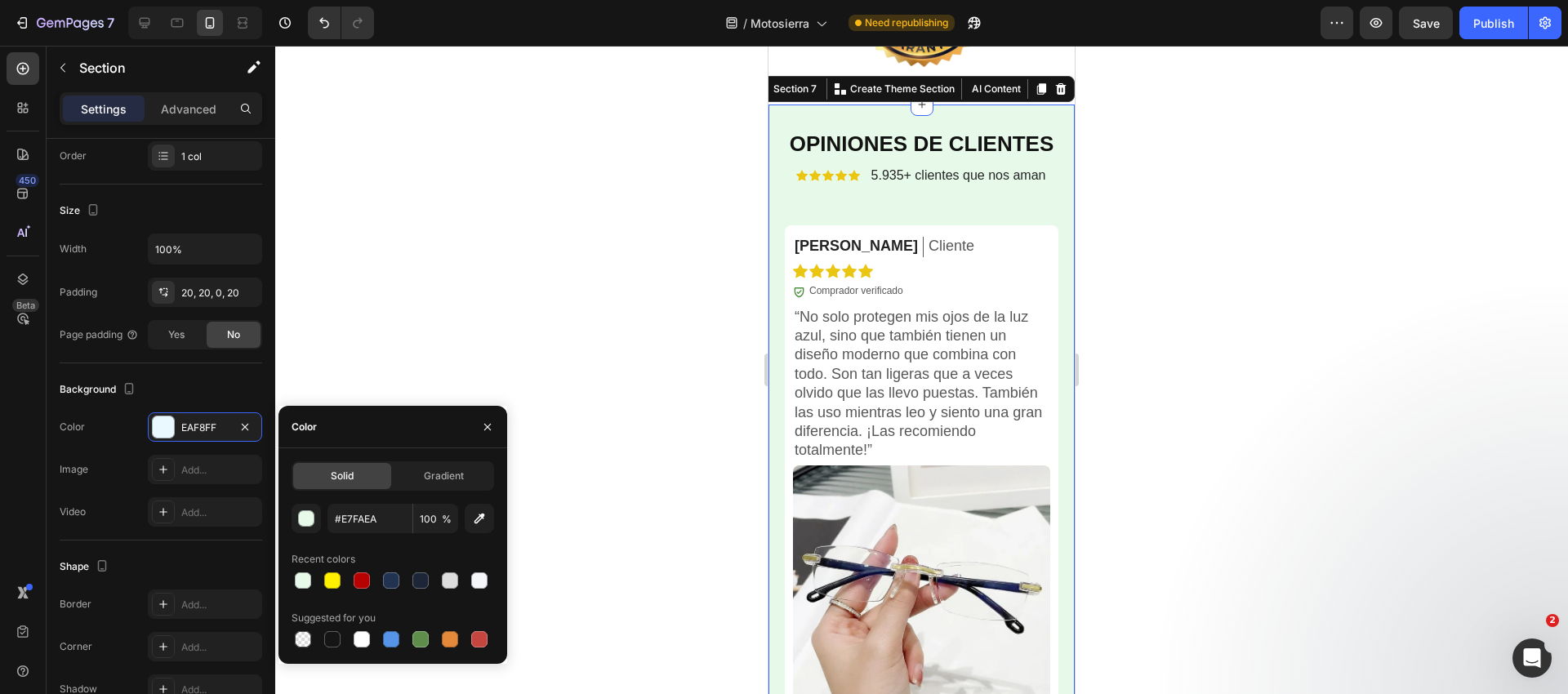
drag, startPoint x: 592, startPoint y: 381, endPoint x: 706, endPoint y: 335, distance: 122.9
click at [592, 381] on div at bounding box center [921, 369] width 1292 height 648
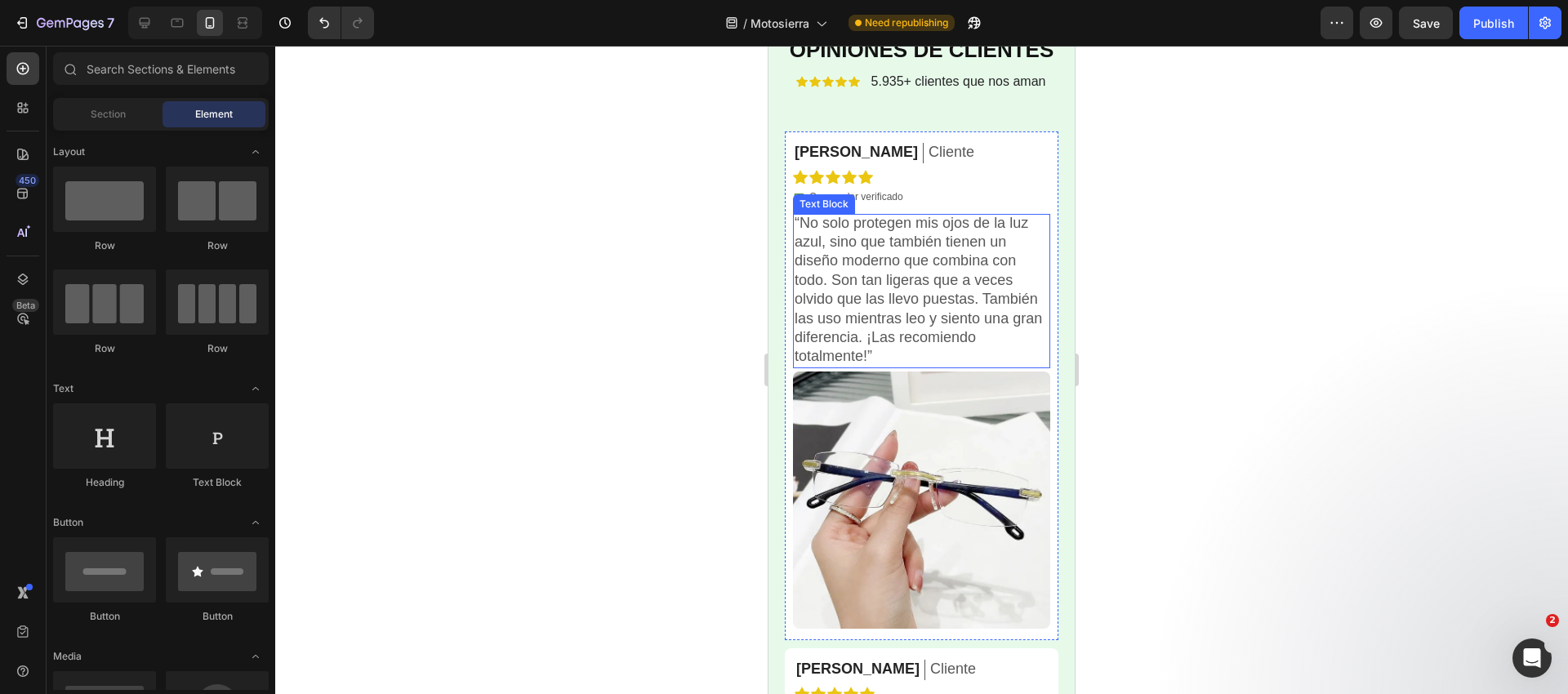
scroll to position [3847, 0]
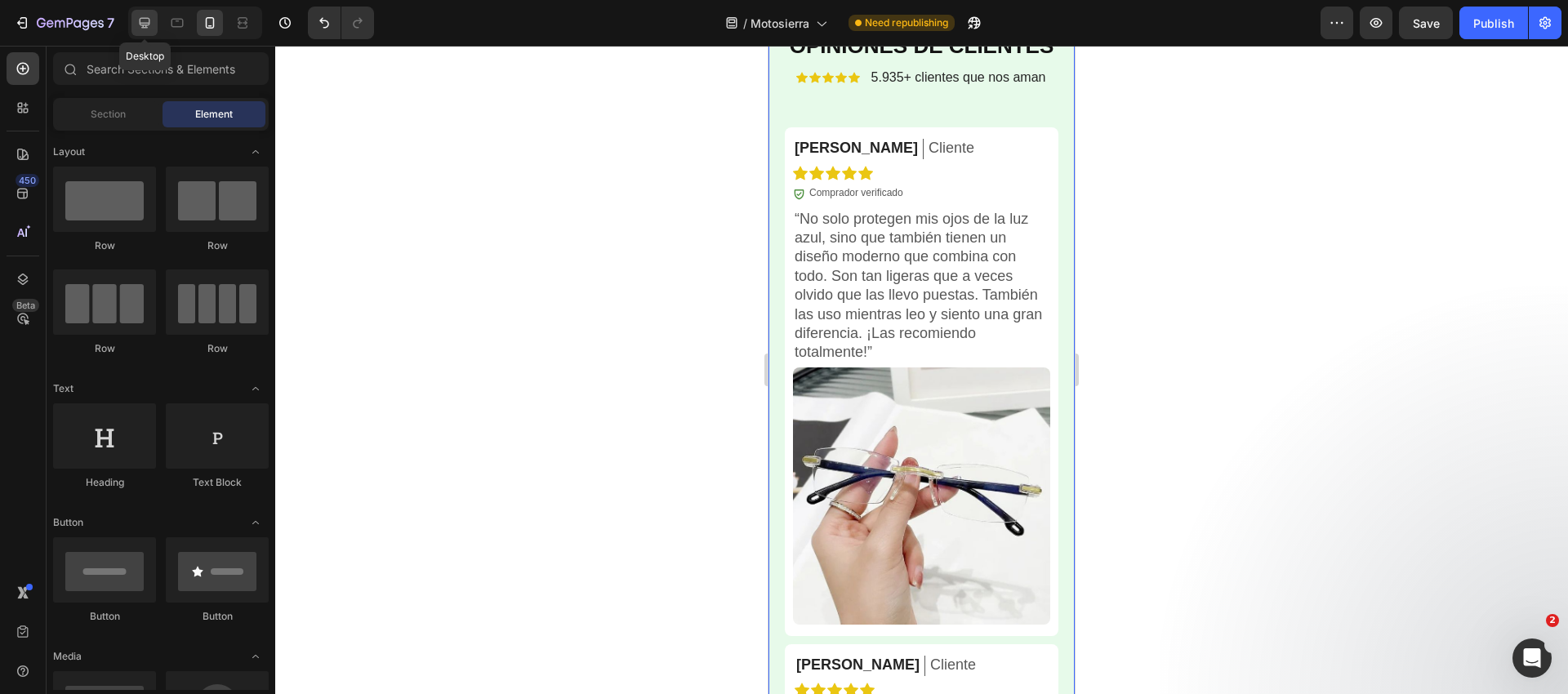
click at [150, 25] on icon at bounding box center [144, 23] width 17 height 17
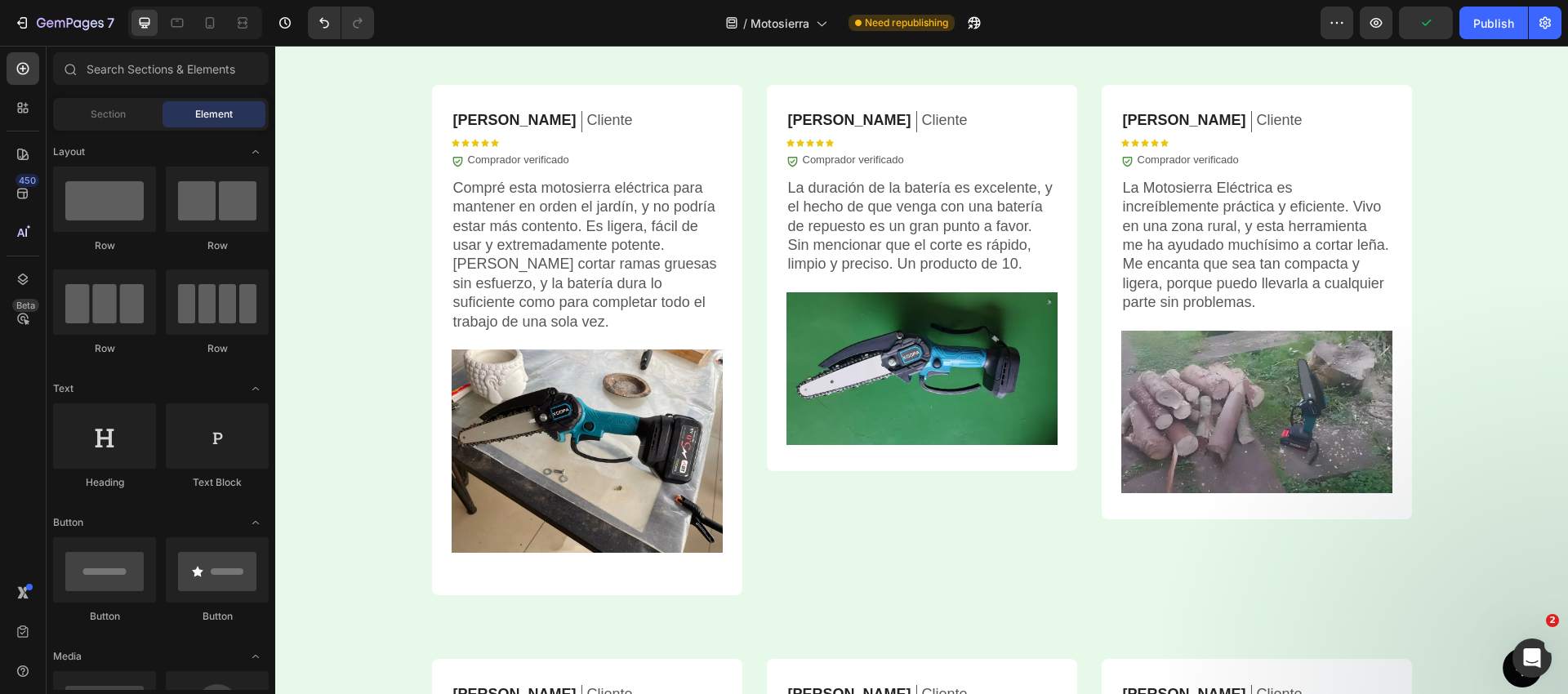
scroll to position [4215, 0]
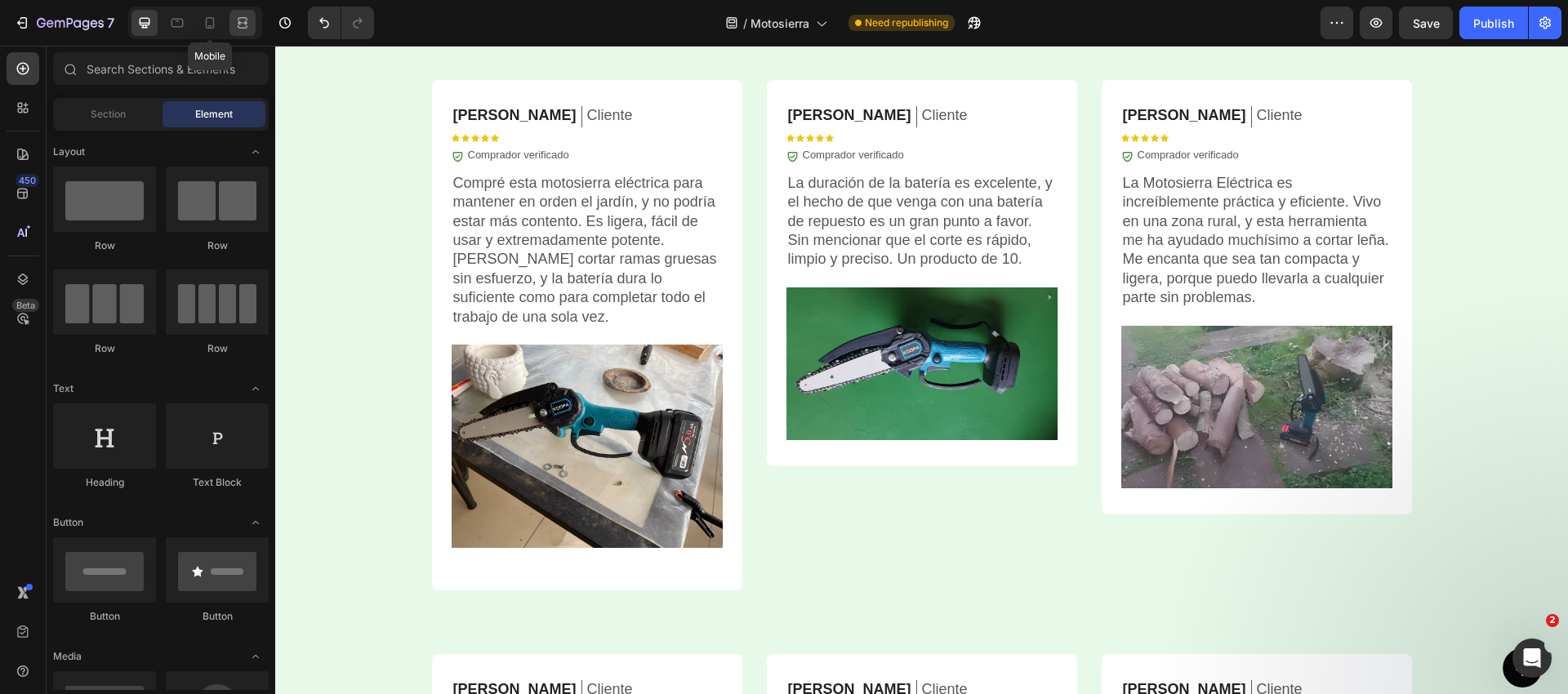
drag, startPoint x: 212, startPoint y: 25, endPoint x: 236, endPoint y: 33, distance: 25.3
click at [212, 25] on icon at bounding box center [210, 23] width 17 height 17
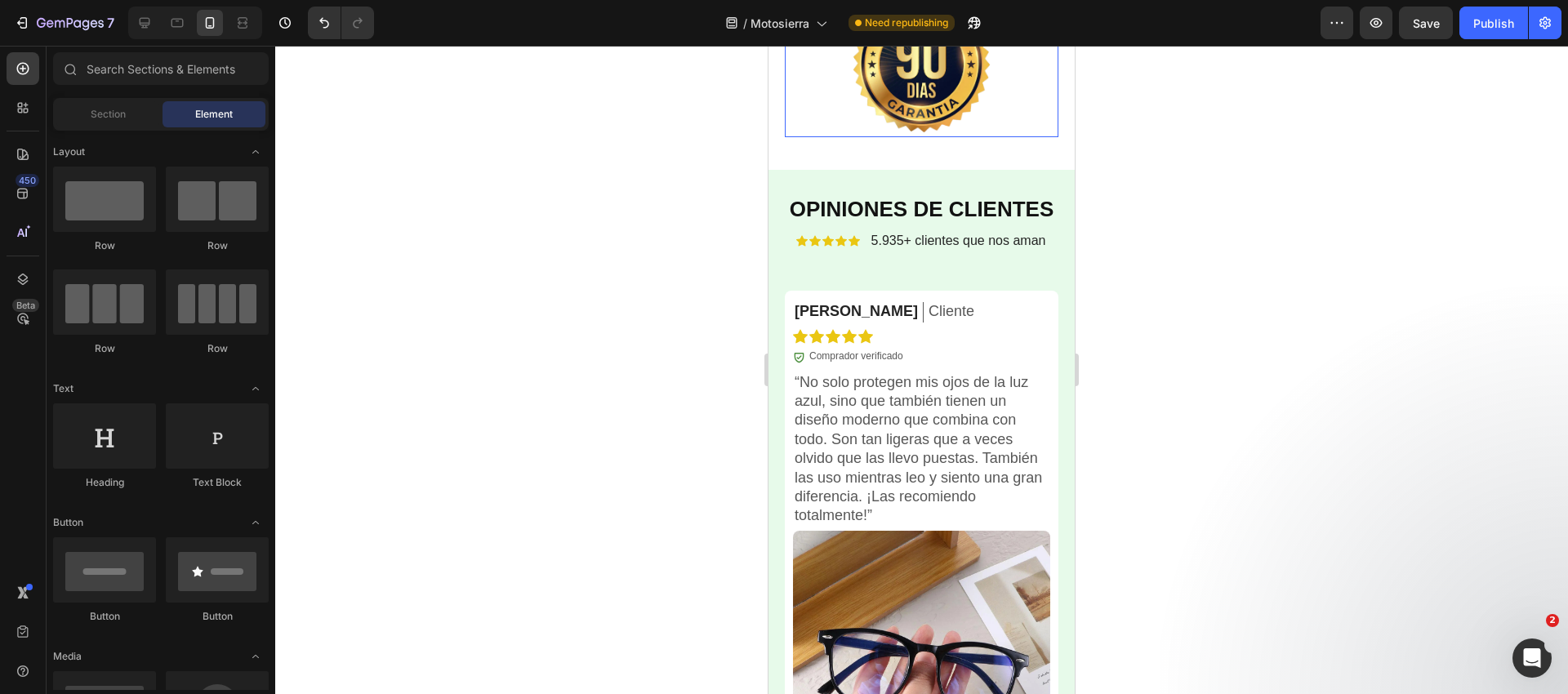
scroll to position [3898, 0]
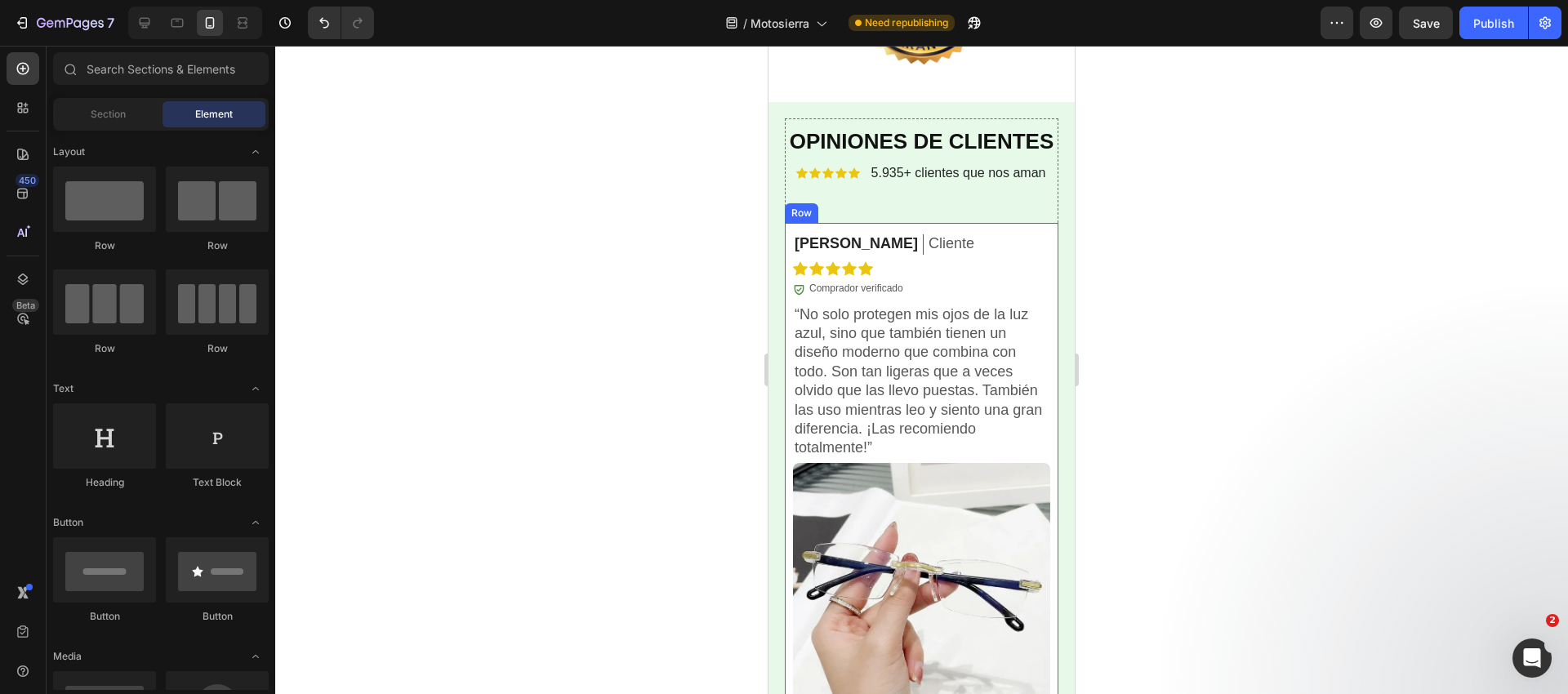
click at [789, 252] on div "[PERSON_NAME] Text Block Cliente Text Block Row Icon Icon Icon Icon Icon Icon L…" at bounding box center [921, 477] width 274 height 509
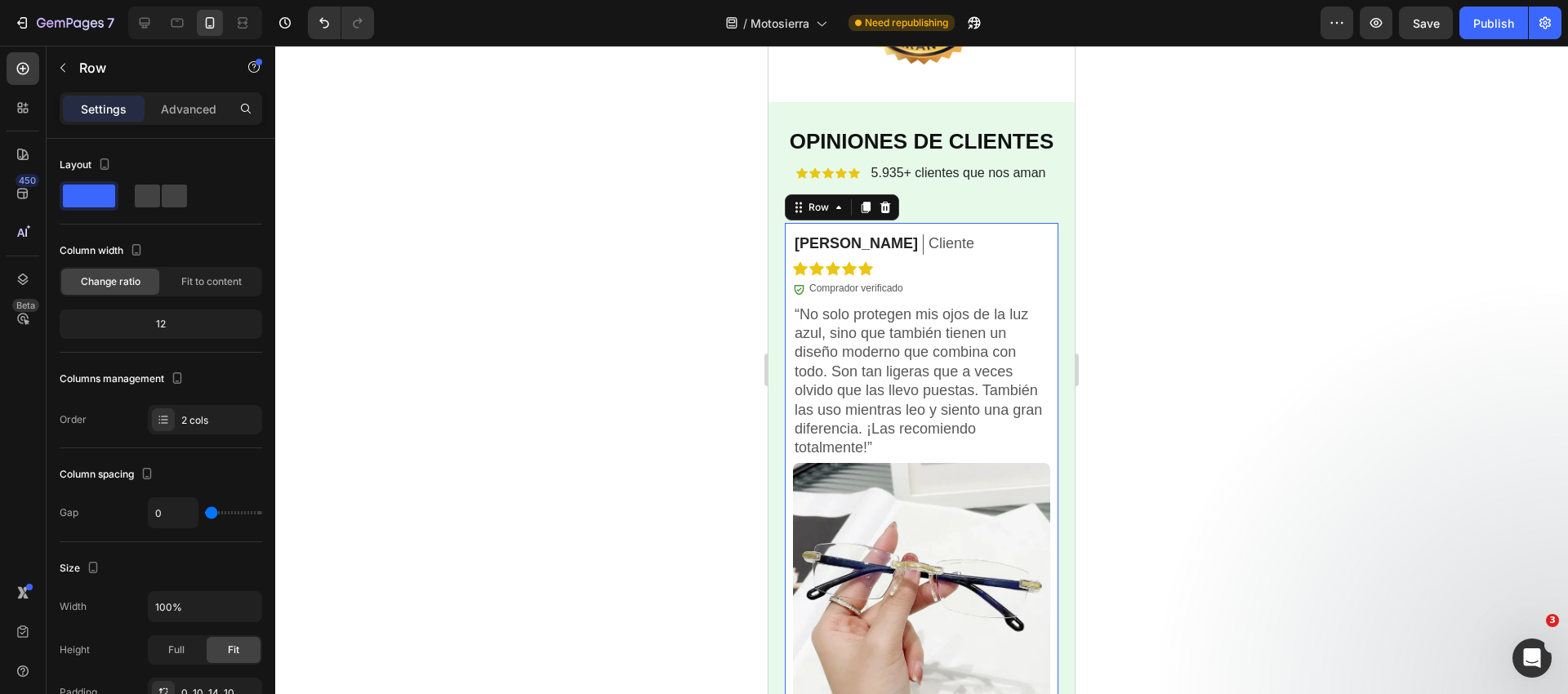
drag, startPoint x: 865, startPoint y: 211, endPoint x: 839, endPoint y: 237, distance: 36.8
click at [865, 211] on icon at bounding box center [866, 208] width 9 height 12
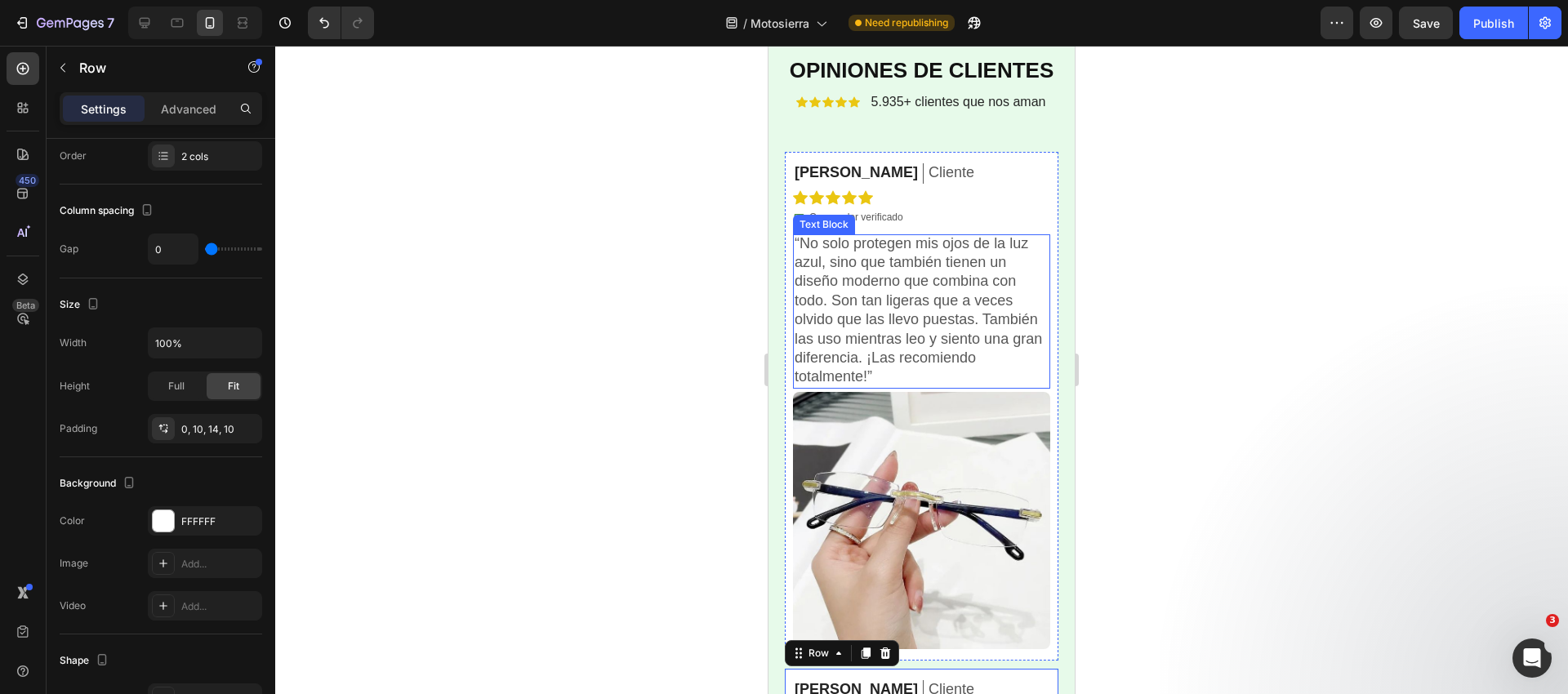
scroll to position [3956, 0]
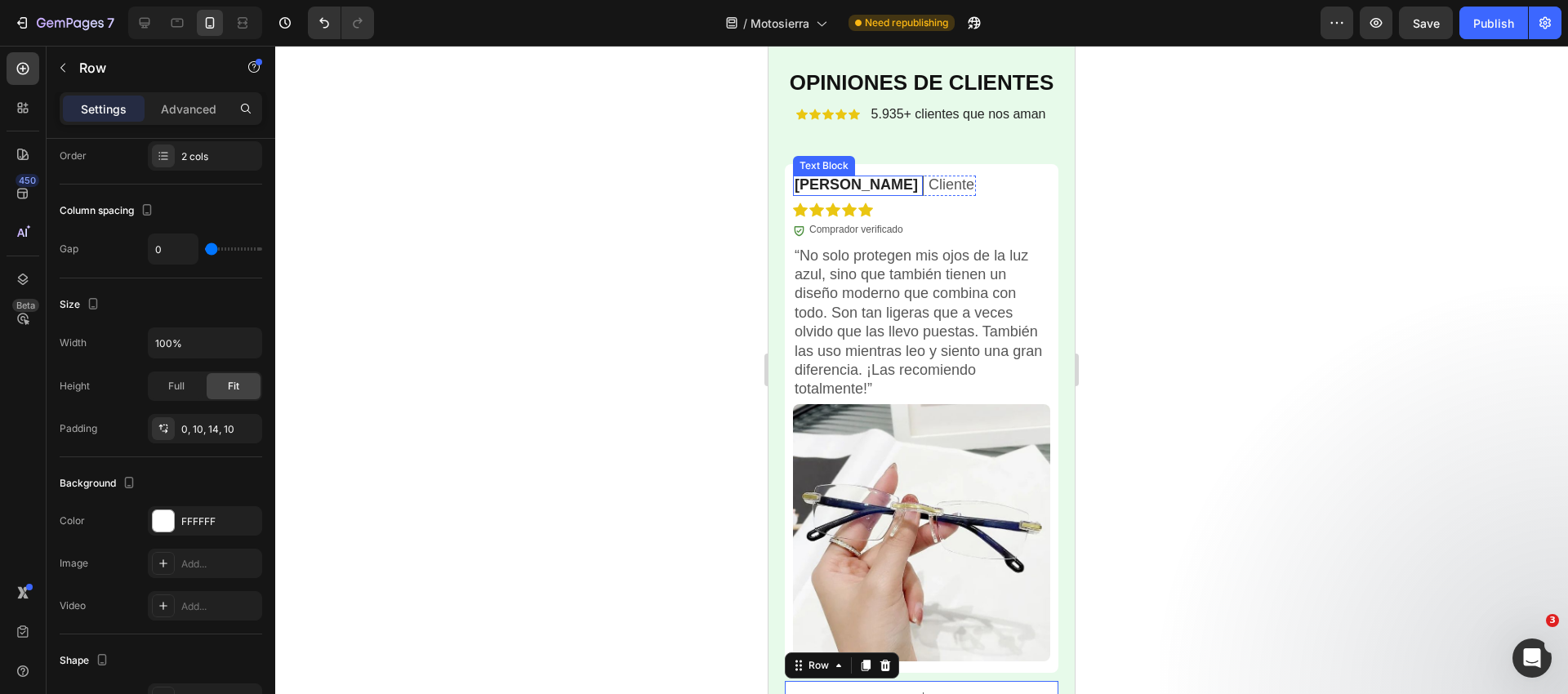
click at [816, 183] on p "[PERSON_NAME]" at bounding box center [856, 184] width 124 height 19
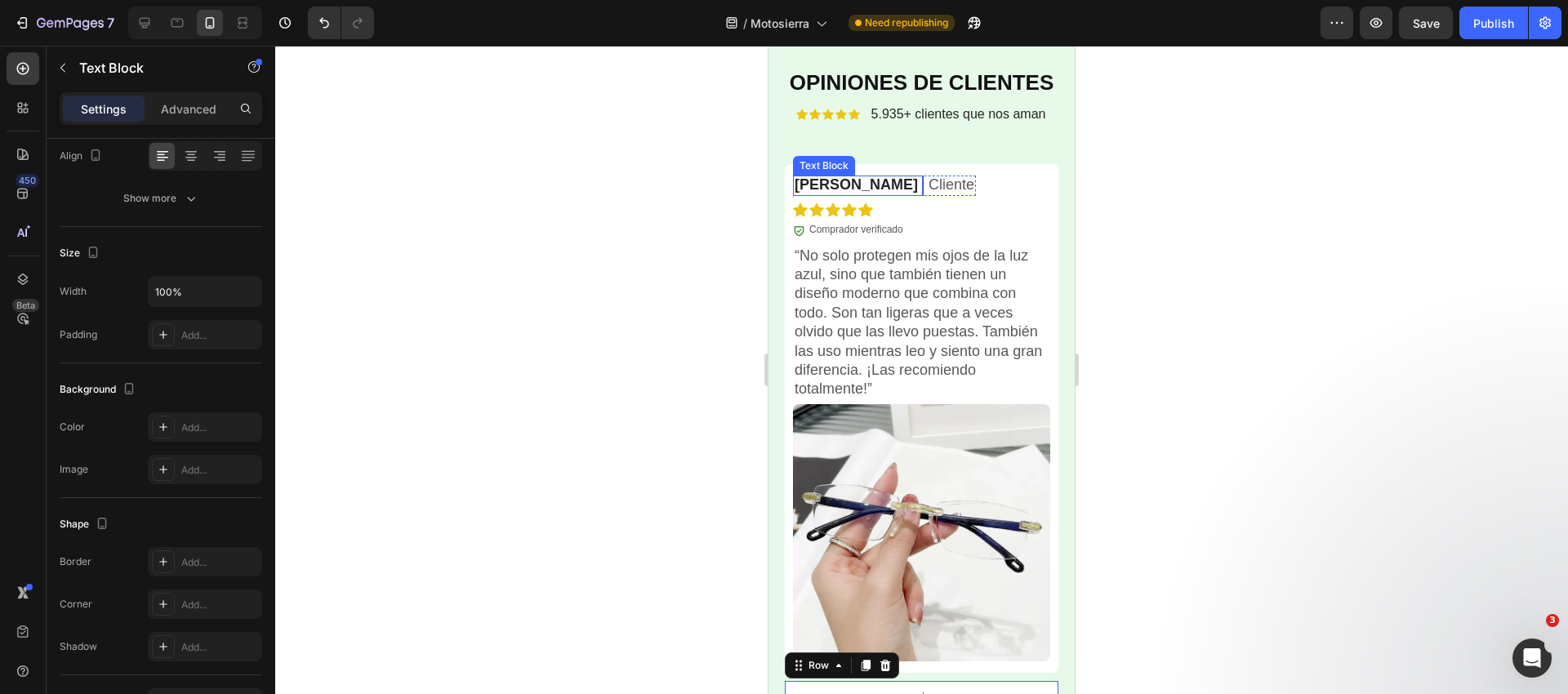
click at [816, 183] on p "[PERSON_NAME]" at bounding box center [856, 184] width 124 height 19
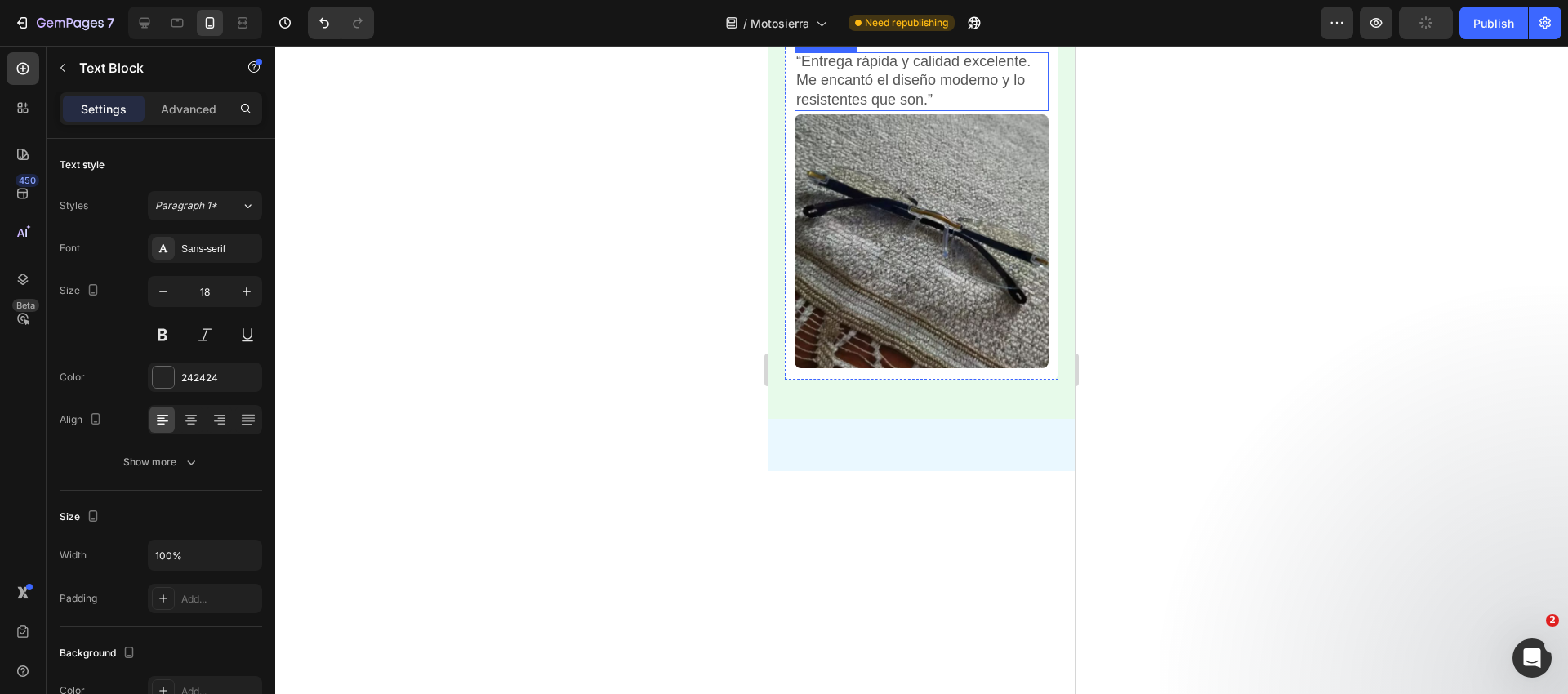
scroll to position [6362, 0]
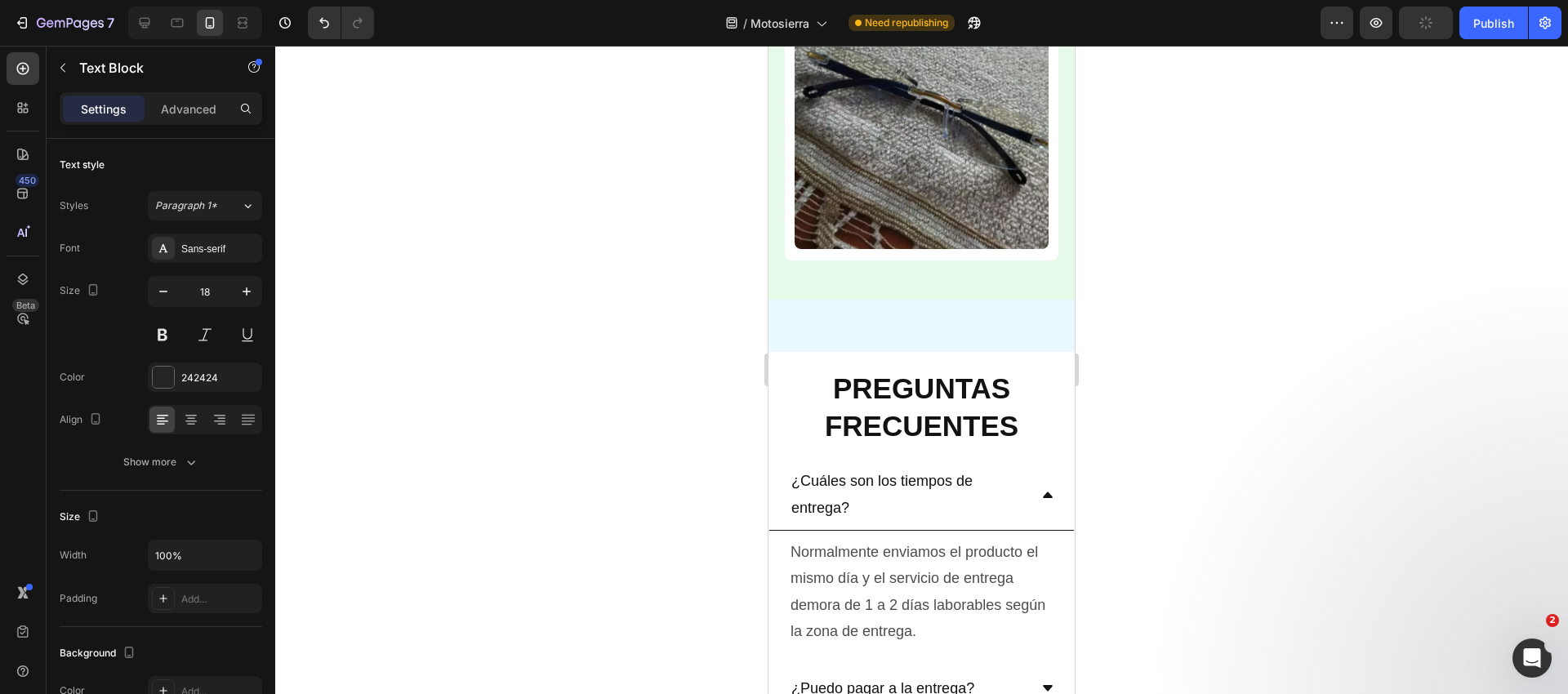
click at [815, 249] on img at bounding box center [921, 122] width 254 height 254
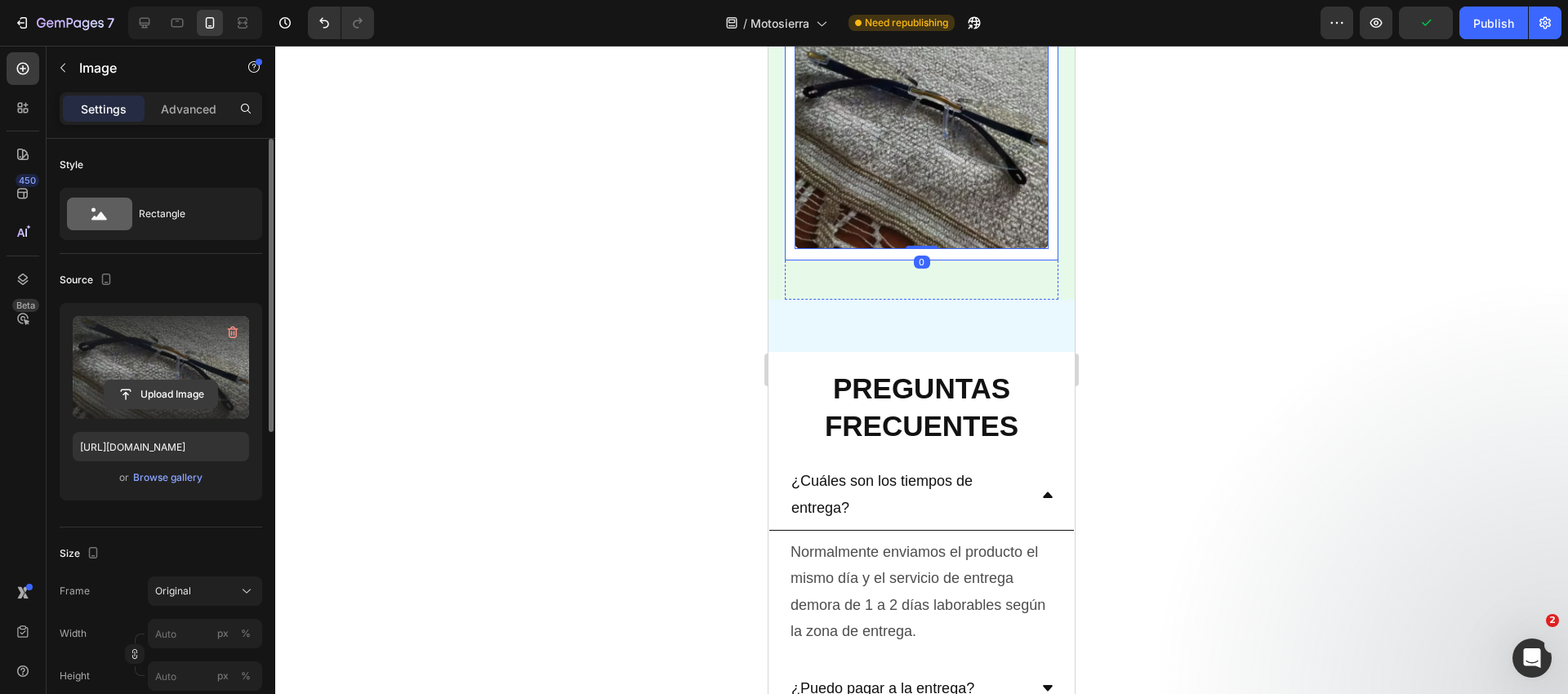
click at [177, 385] on input "file" at bounding box center [161, 393] width 113 height 27
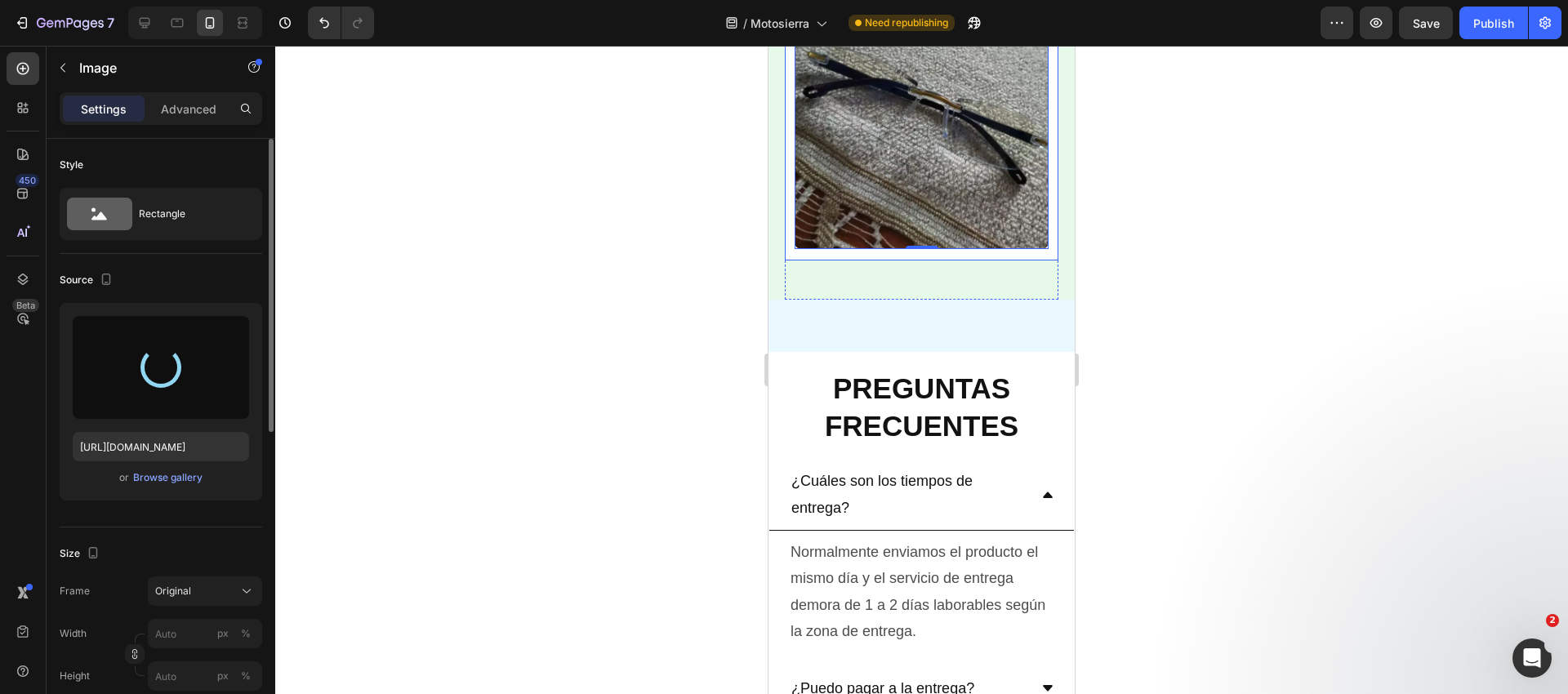
type input "[URL][DOMAIN_NAME]"
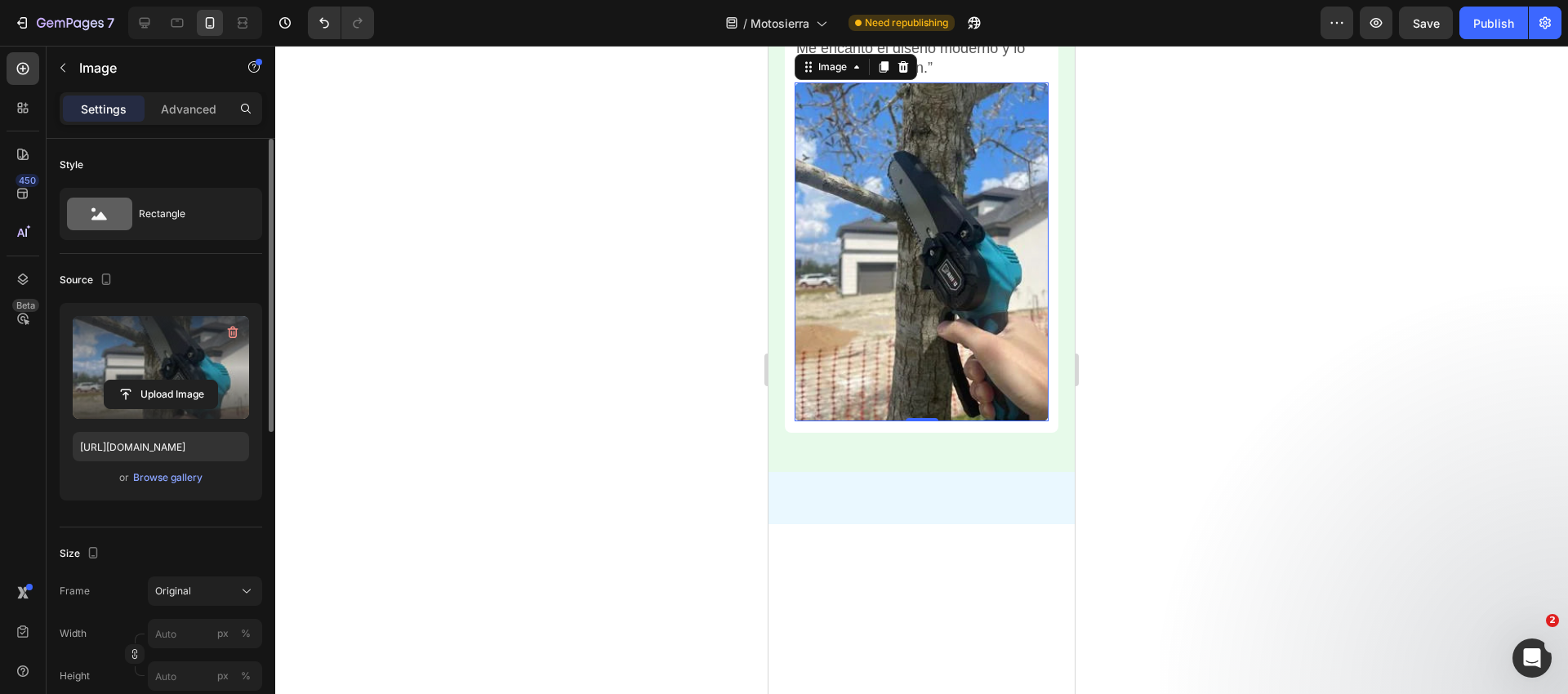
scroll to position [5581, 0]
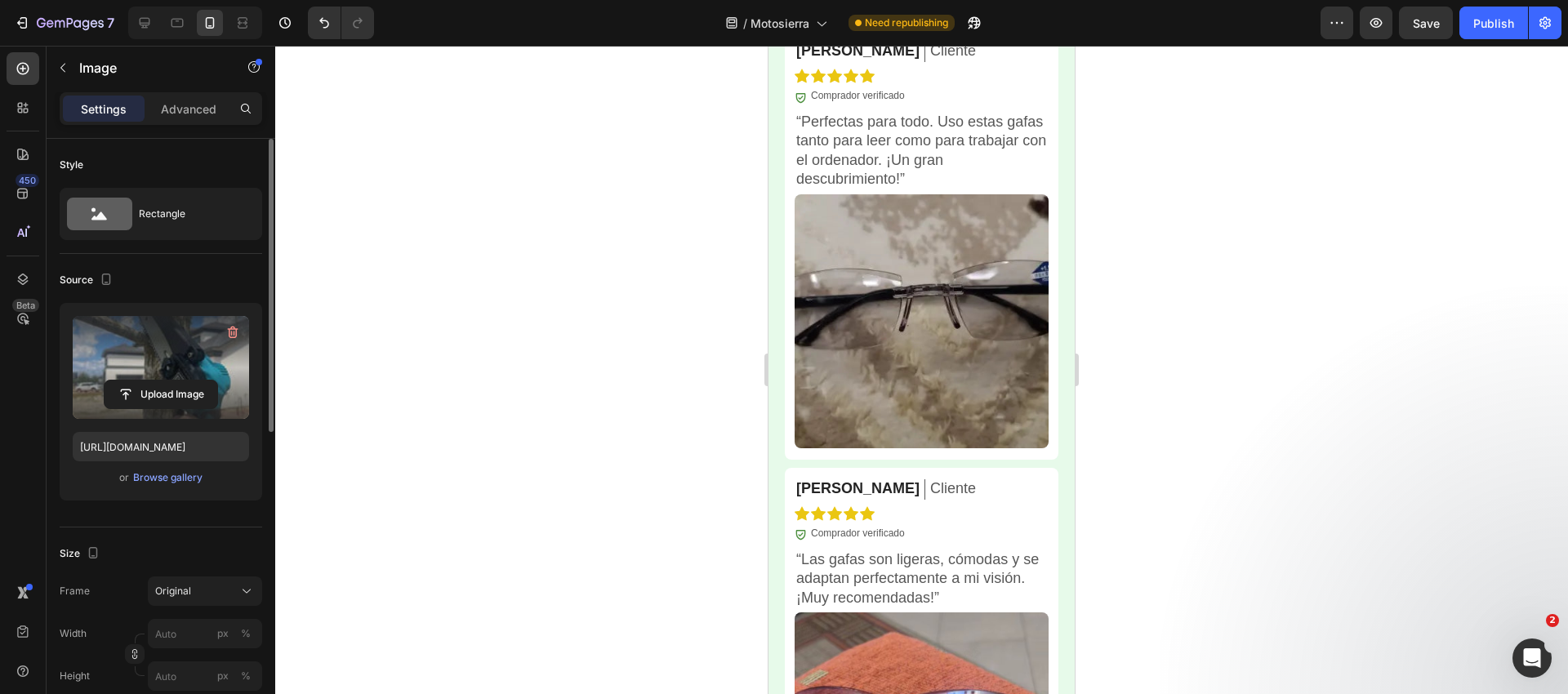
click at [918, 297] on img at bounding box center [921, 321] width 254 height 254
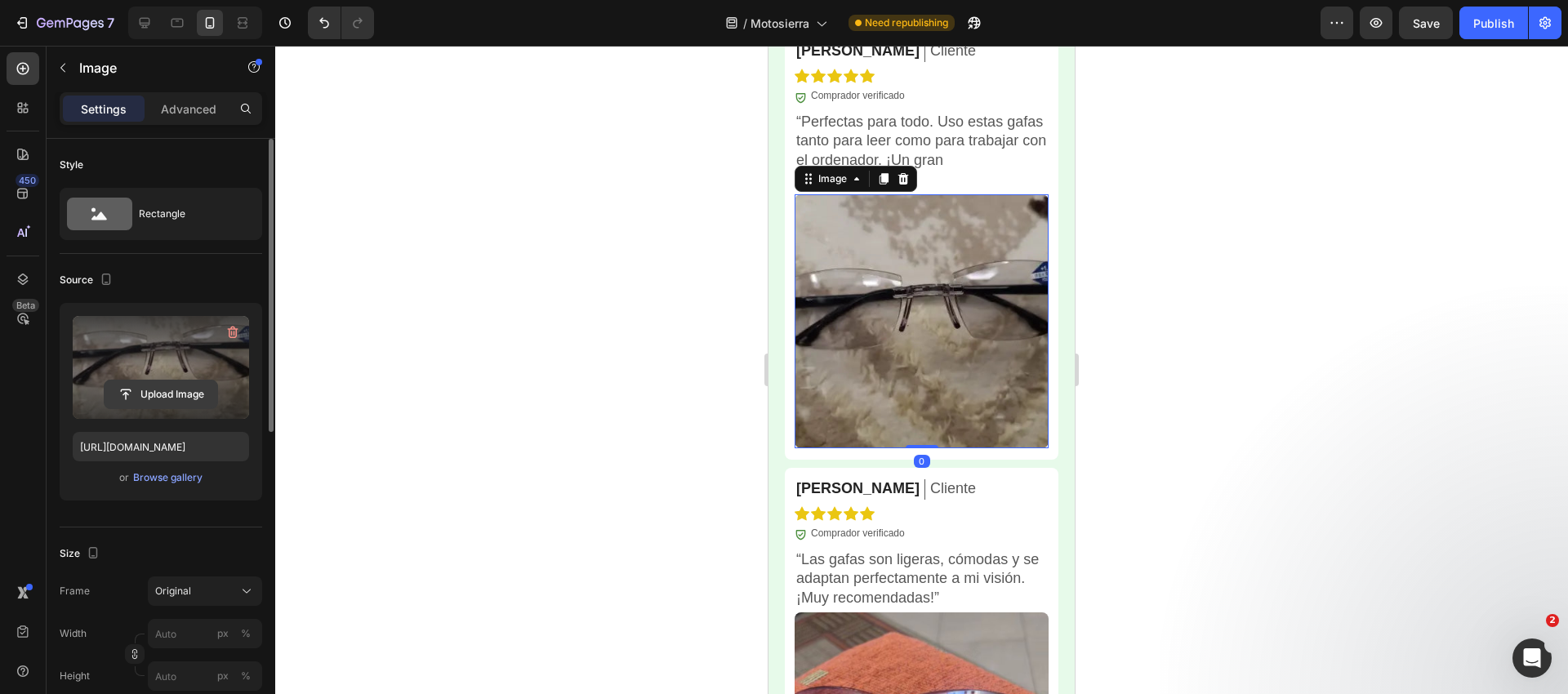
click at [176, 389] on input "file" at bounding box center [161, 393] width 113 height 27
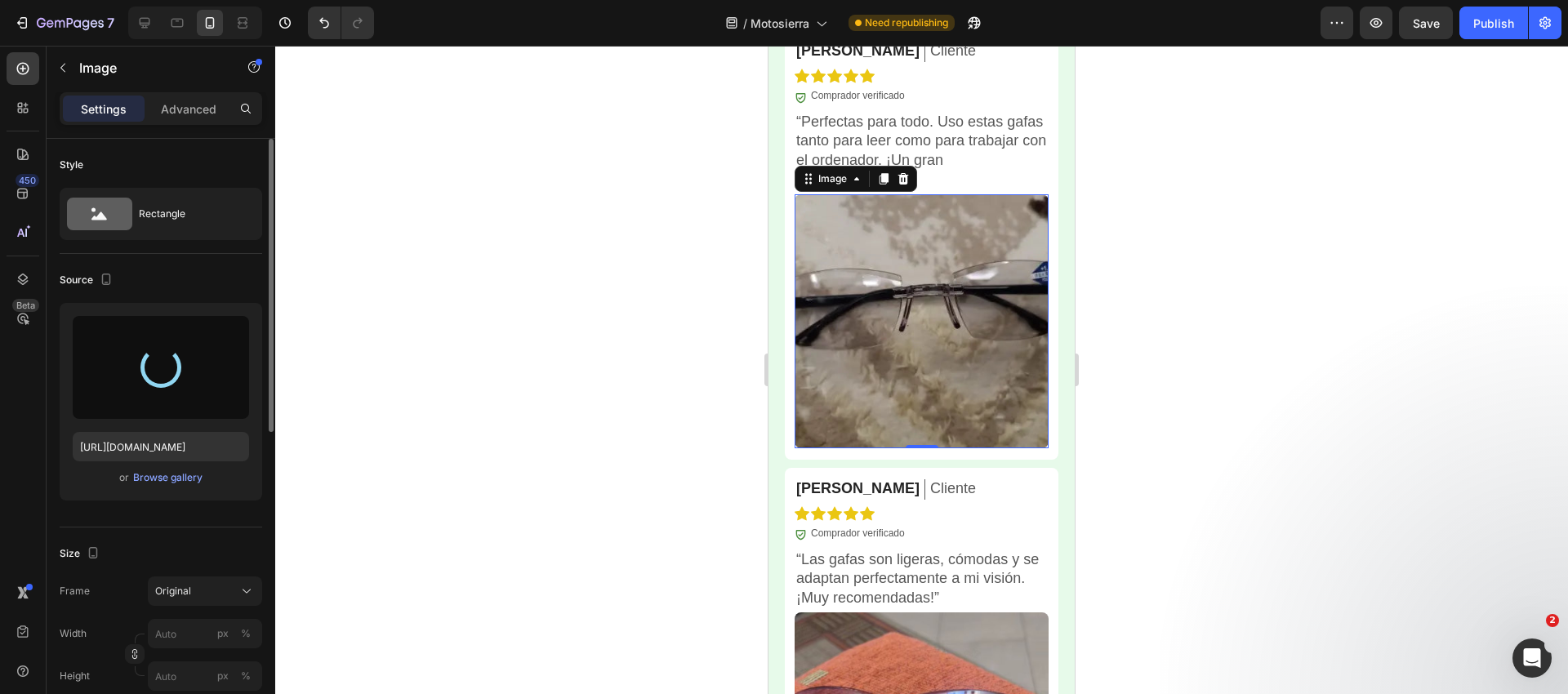
type input "[URL][DOMAIN_NAME]"
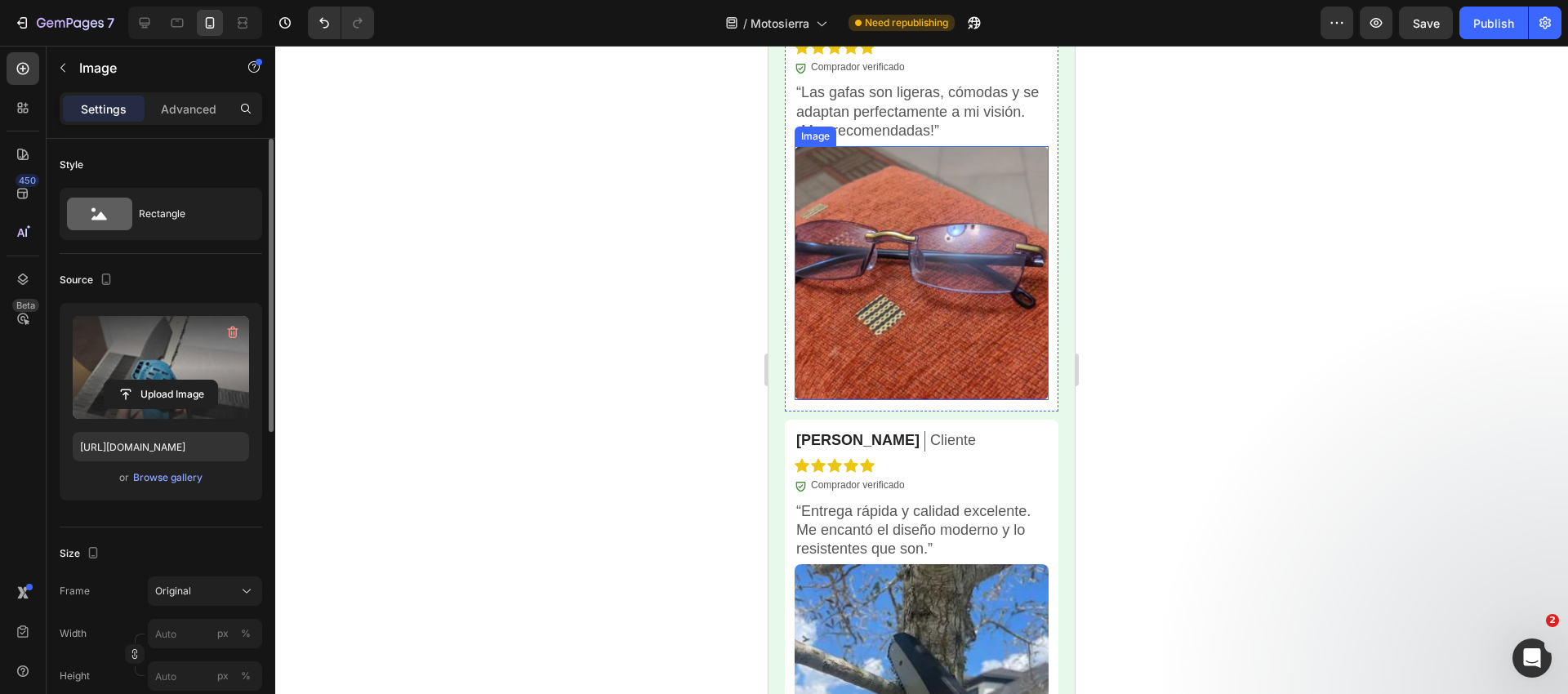
scroll to position [6165, 0]
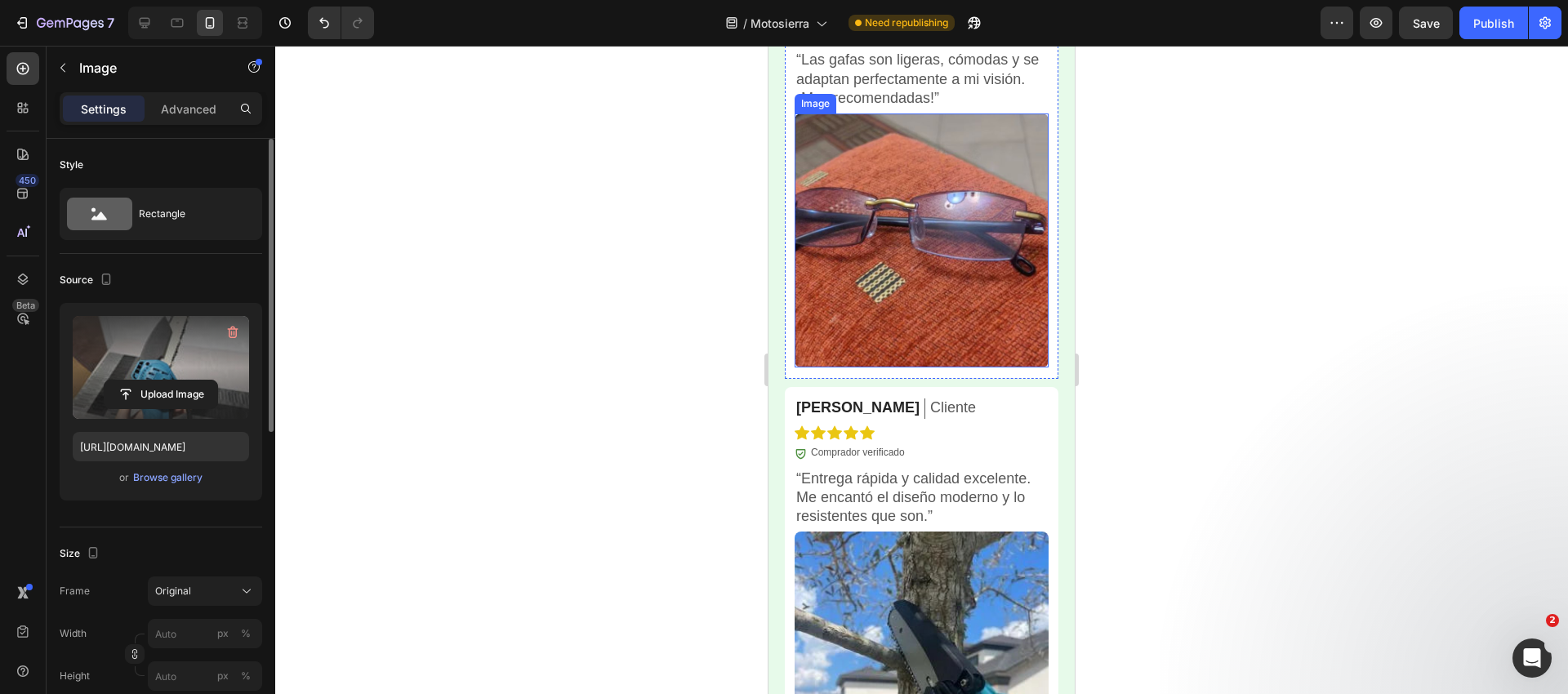
click at [870, 245] on img at bounding box center [921, 241] width 254 height 254
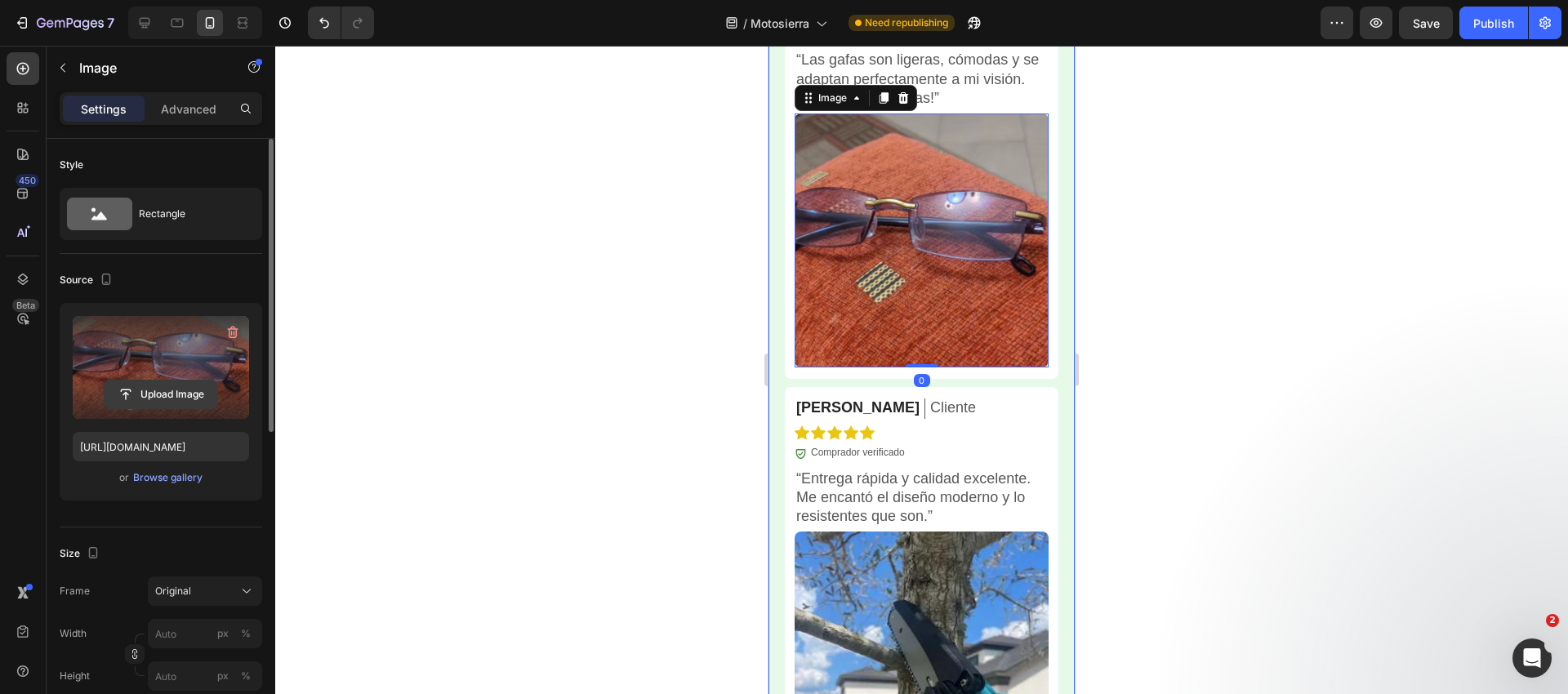
click at [174, 390] on input "file" at bounding box center [161, 393] width 113 height 27
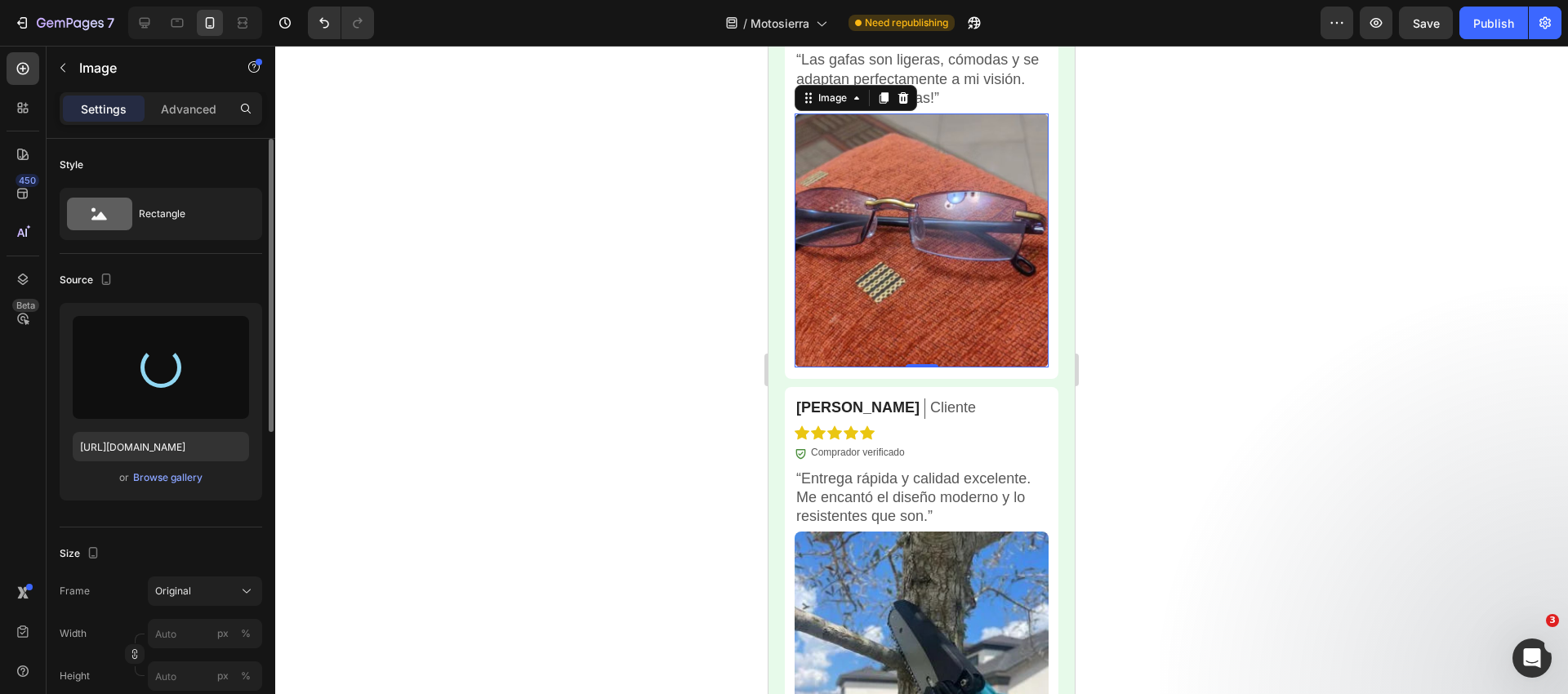
type input "[URL][DOMAIN_NAME]"
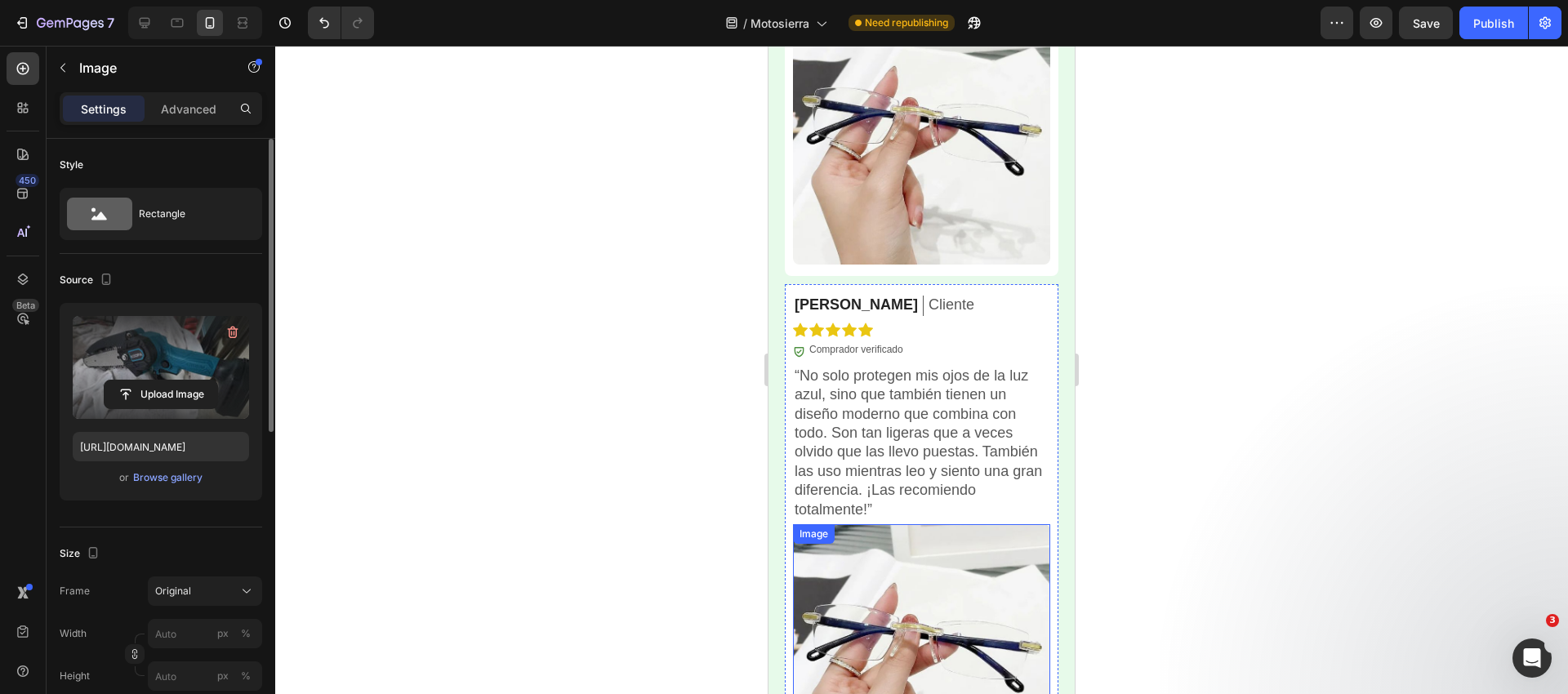
scroll to position [4272, 0]
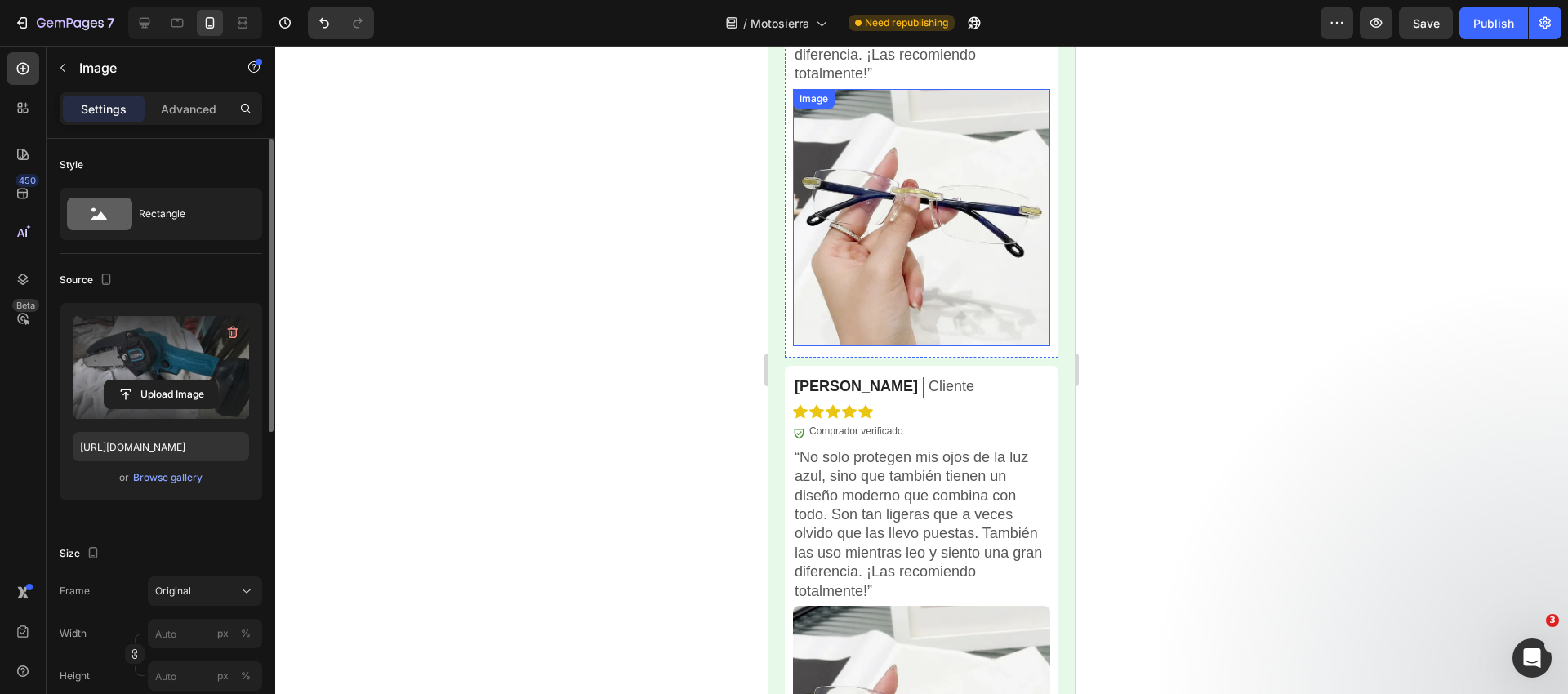
click at [852, 237] on img at bounding box center [921, 217] width 257 height 257
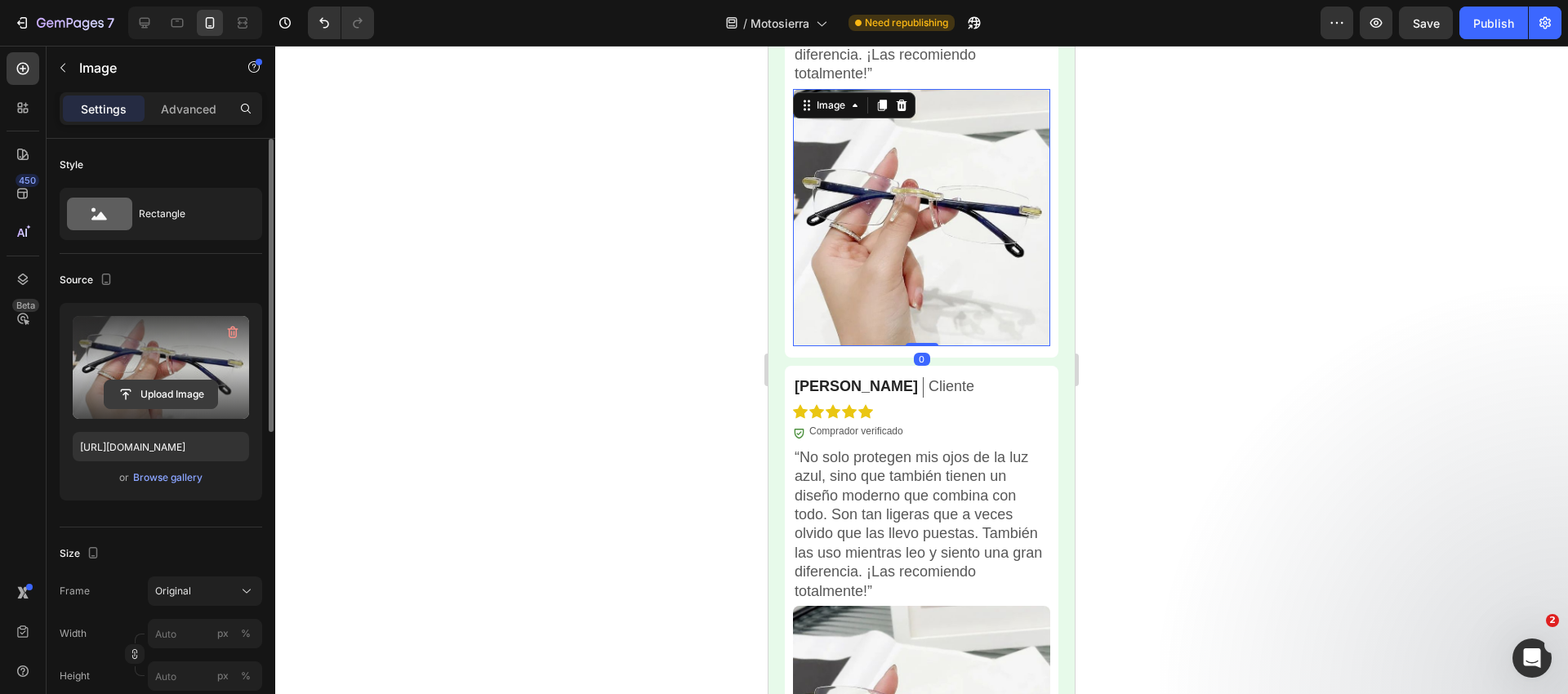
click at [155, 408] on div "Upload Image" at bounding box center [161, 368] width 176 height 103
click at [180, 386] on input "file" at bounding box center [161, 393] width 113 height 27
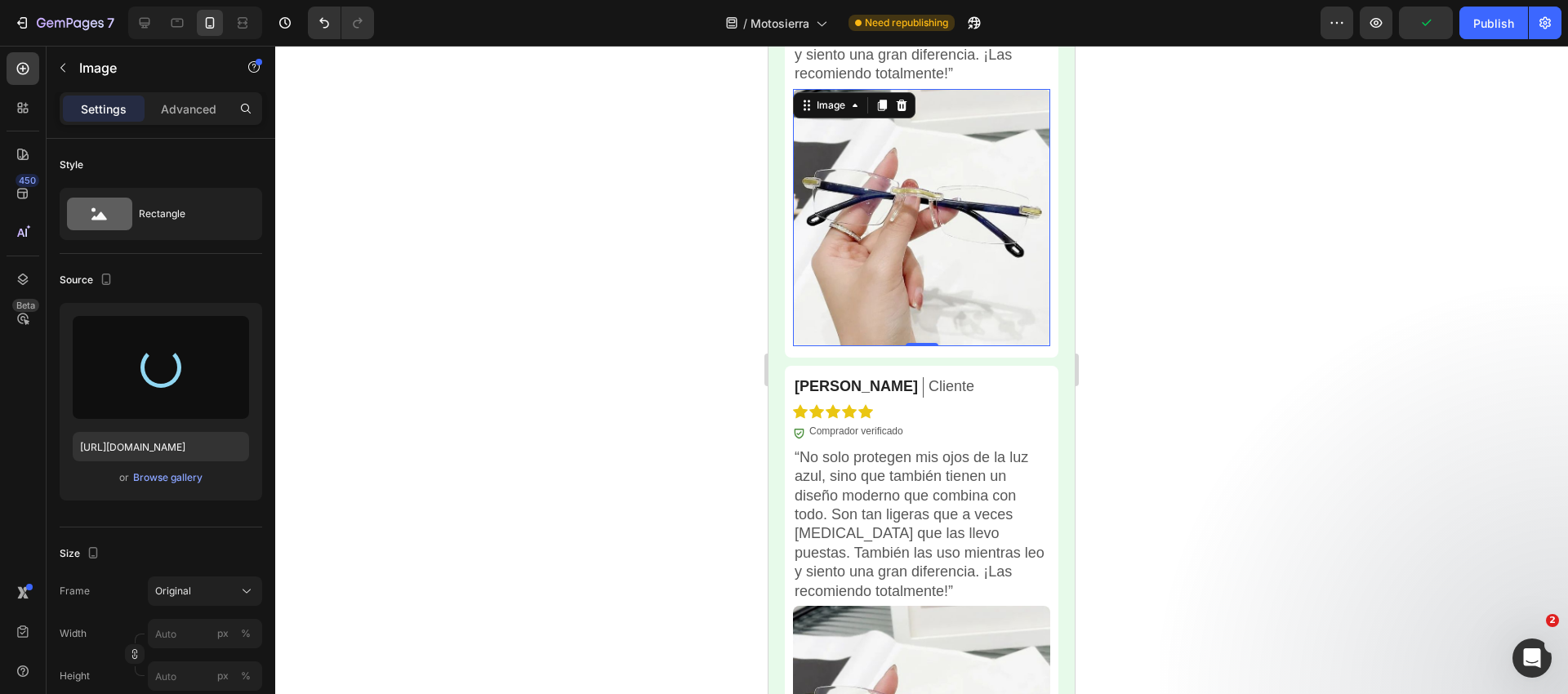
type input "[URL][DOMAIN_NAME]"
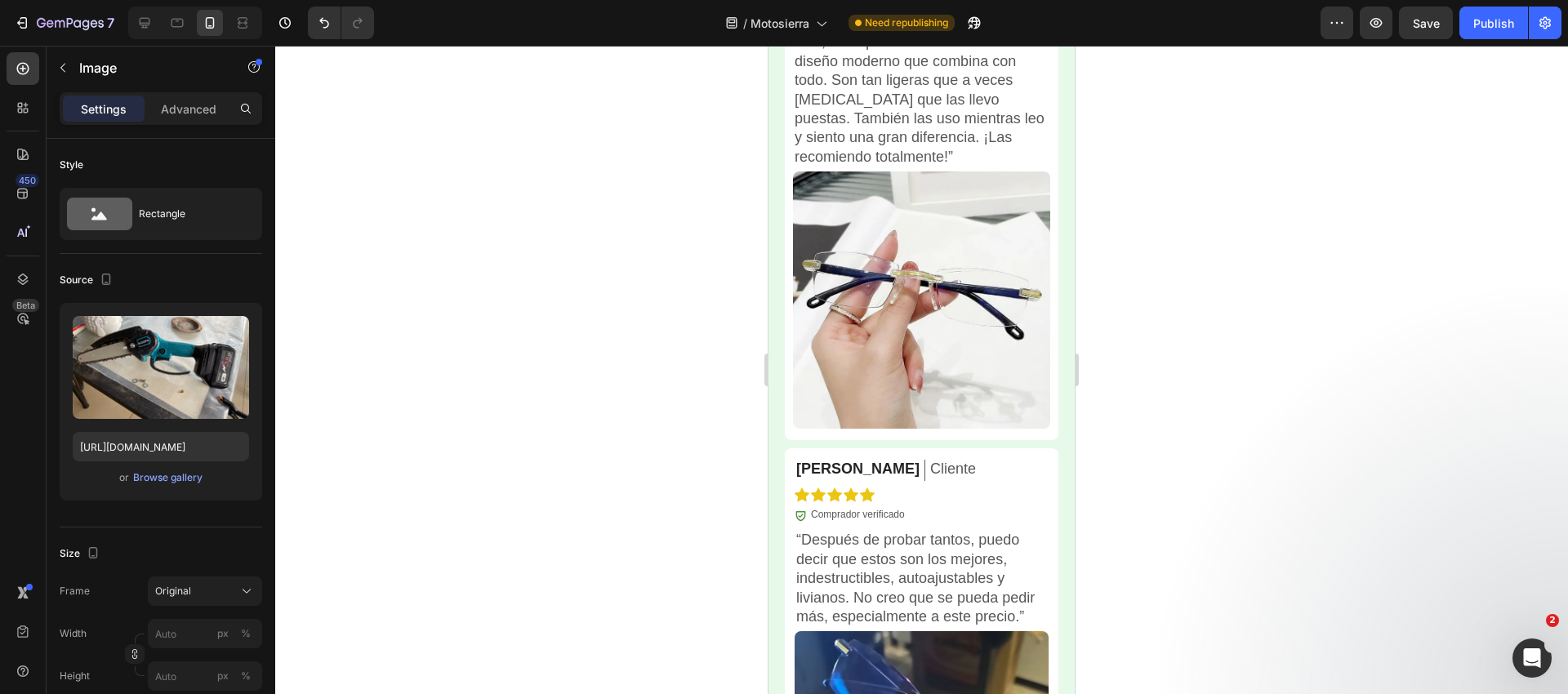
scroll to position [4702, 0]
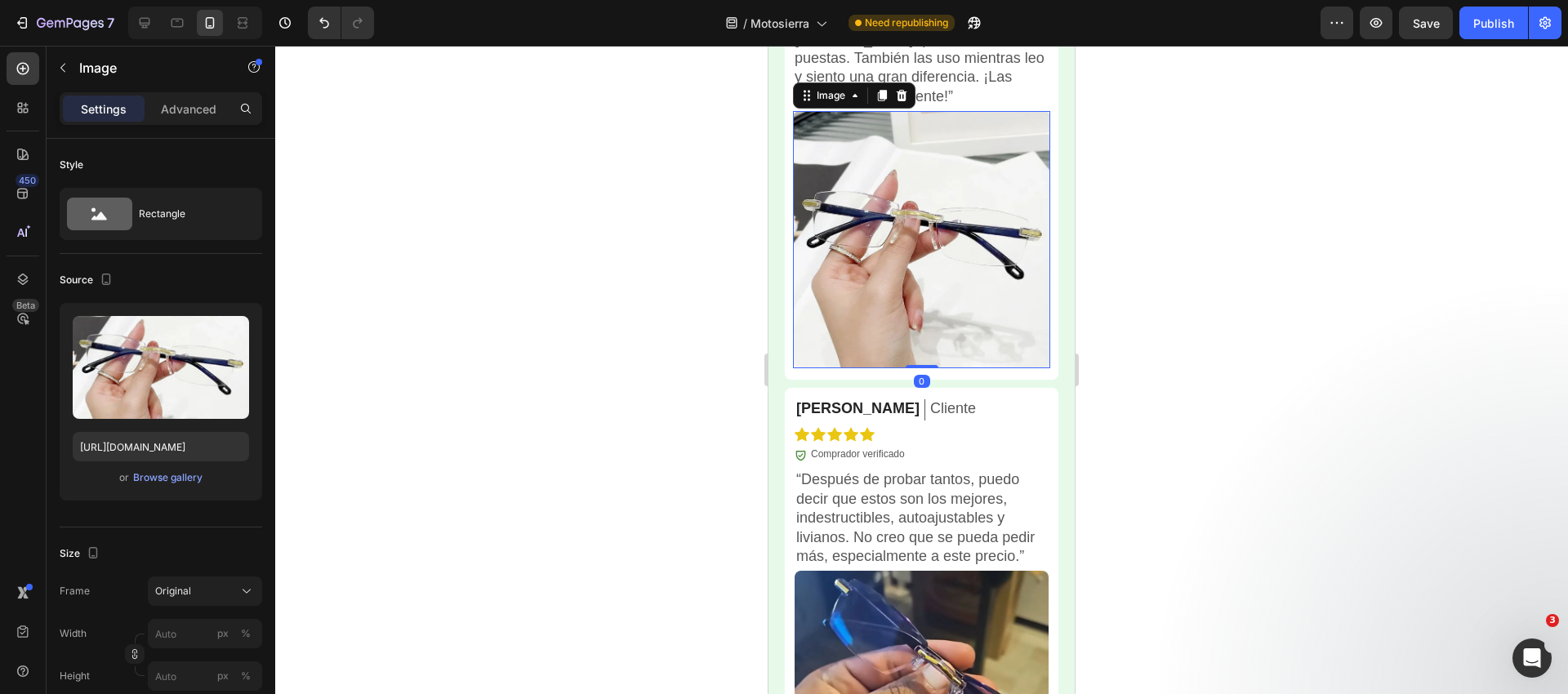
click at [862, 224] on img at bounding box center [921, 240] width 257 height 257
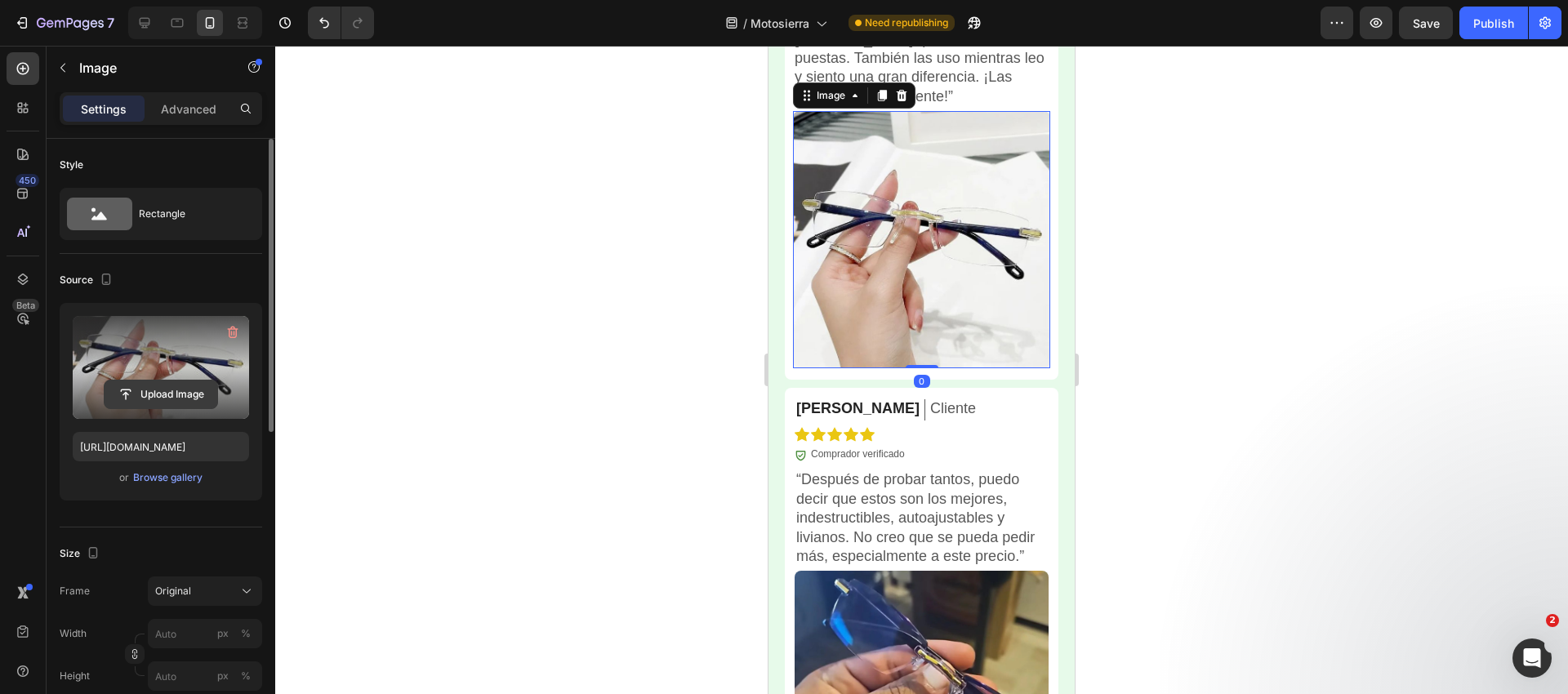
click at [138, 392] on input "file" at bounding box center [161, 393] width 113 height 27
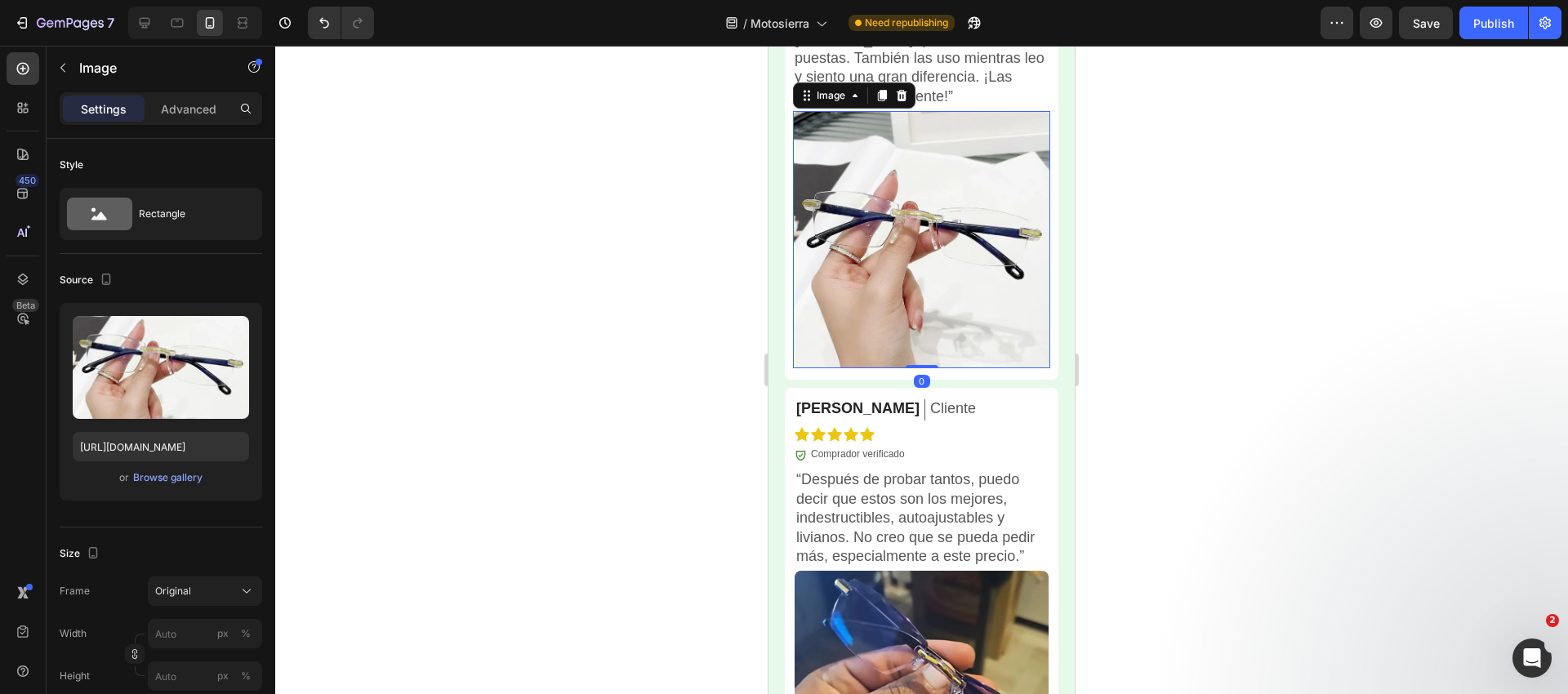
type input "[URL][DOMAIN_NAME]"
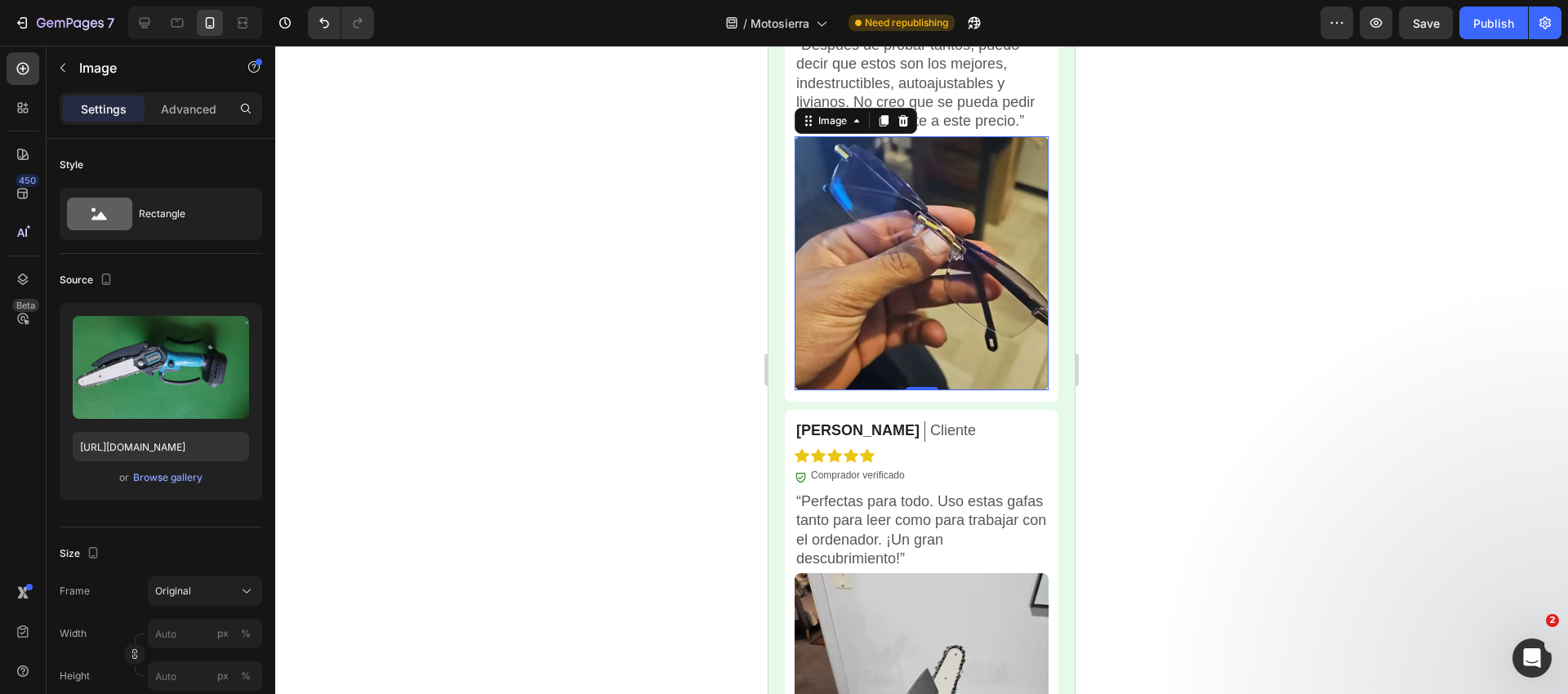
scroll to position [5037, 0]
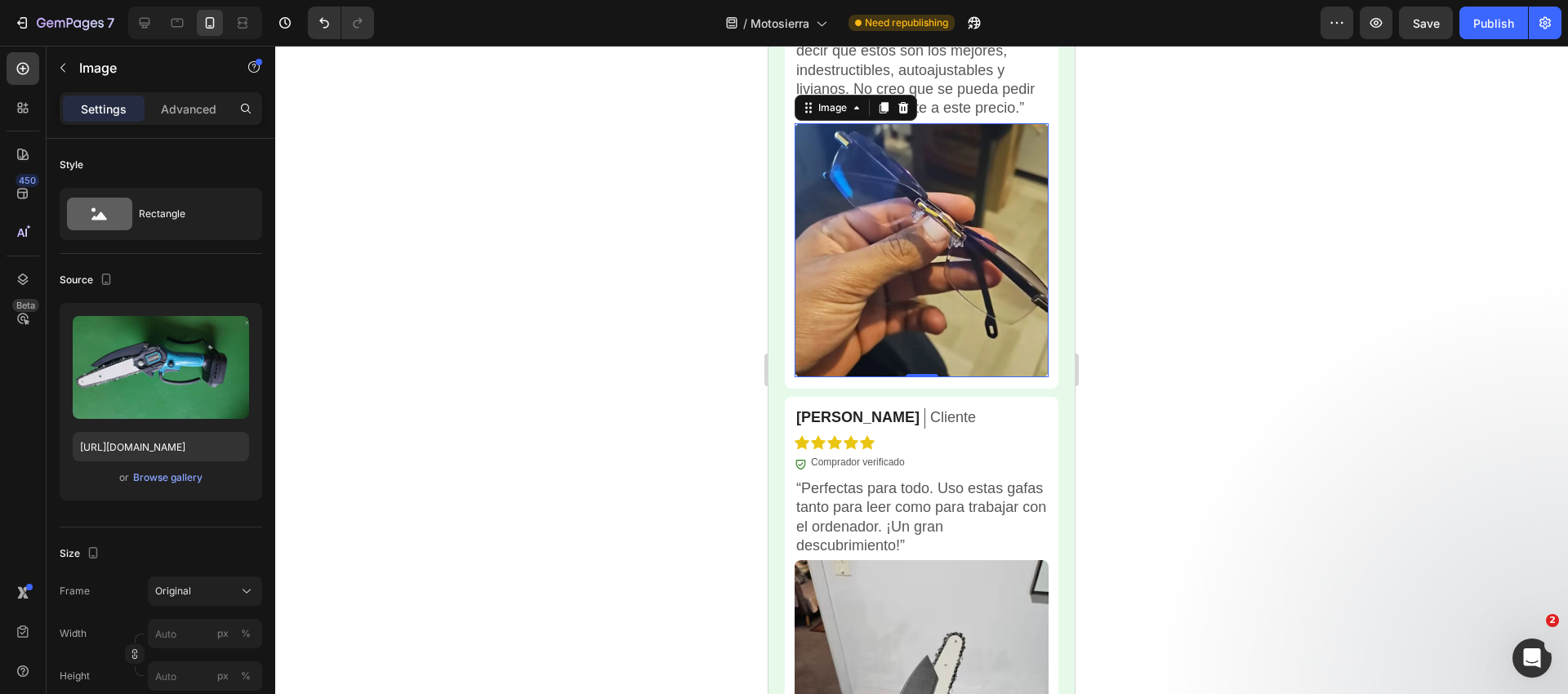
click at [850, 218] on img at bounding box center [921, 251] width 254 height 254
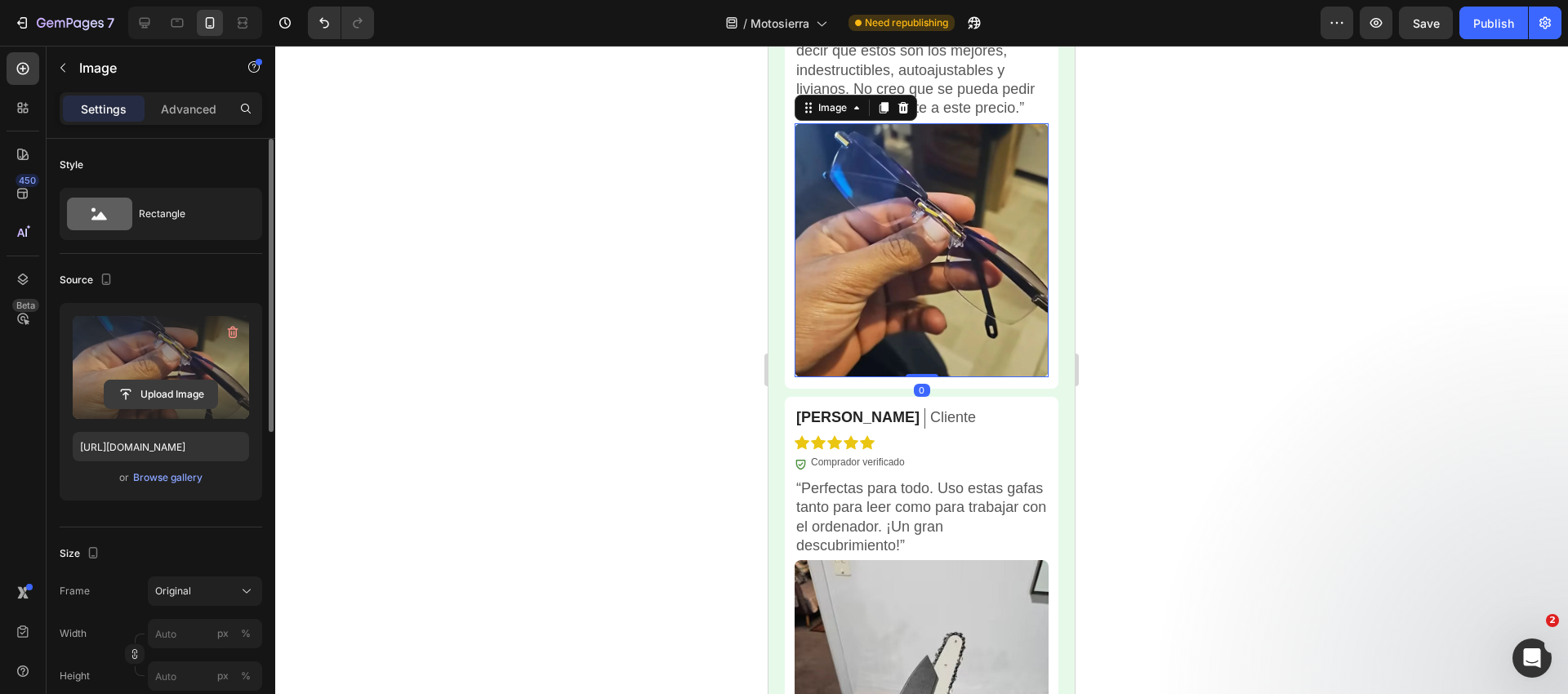
click at [113, 384] on input "file" at bounding box center [161, 393] width 113 height 27
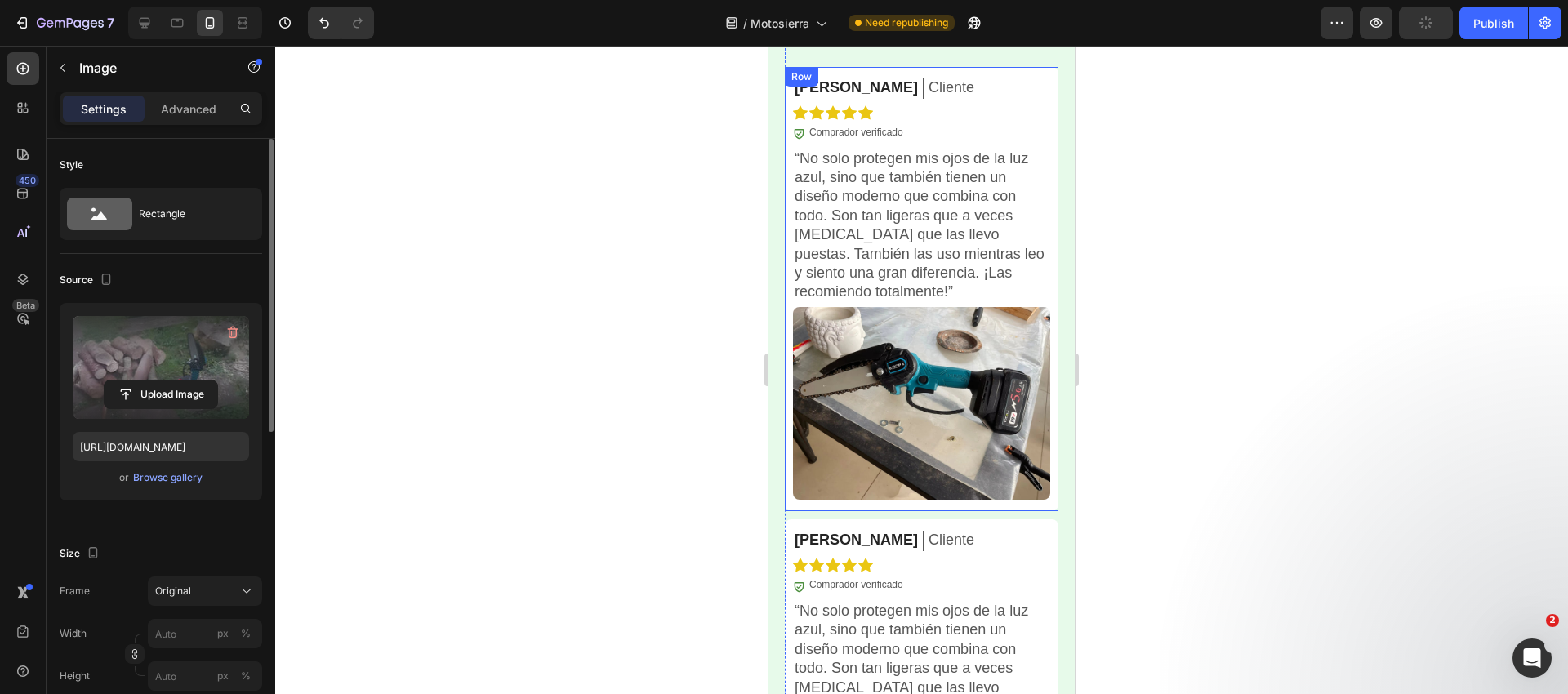
scroll to position [4015, 0]
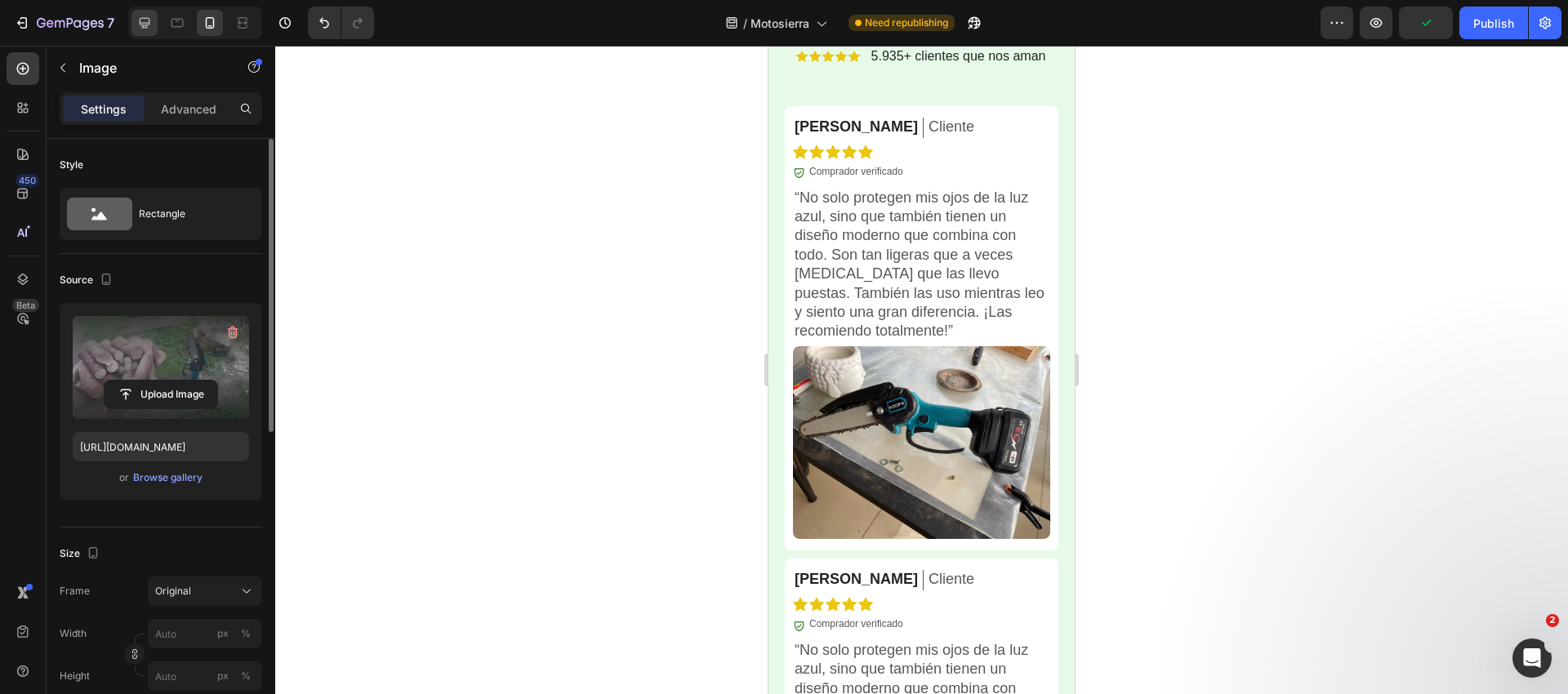
click at [143, 20] on icon at bounding box center [144, 23] width 17 height 17
type input "https://cdn.shopify.com/s/files/1/0710/3542/0849/files/gempages_570156795566228…"
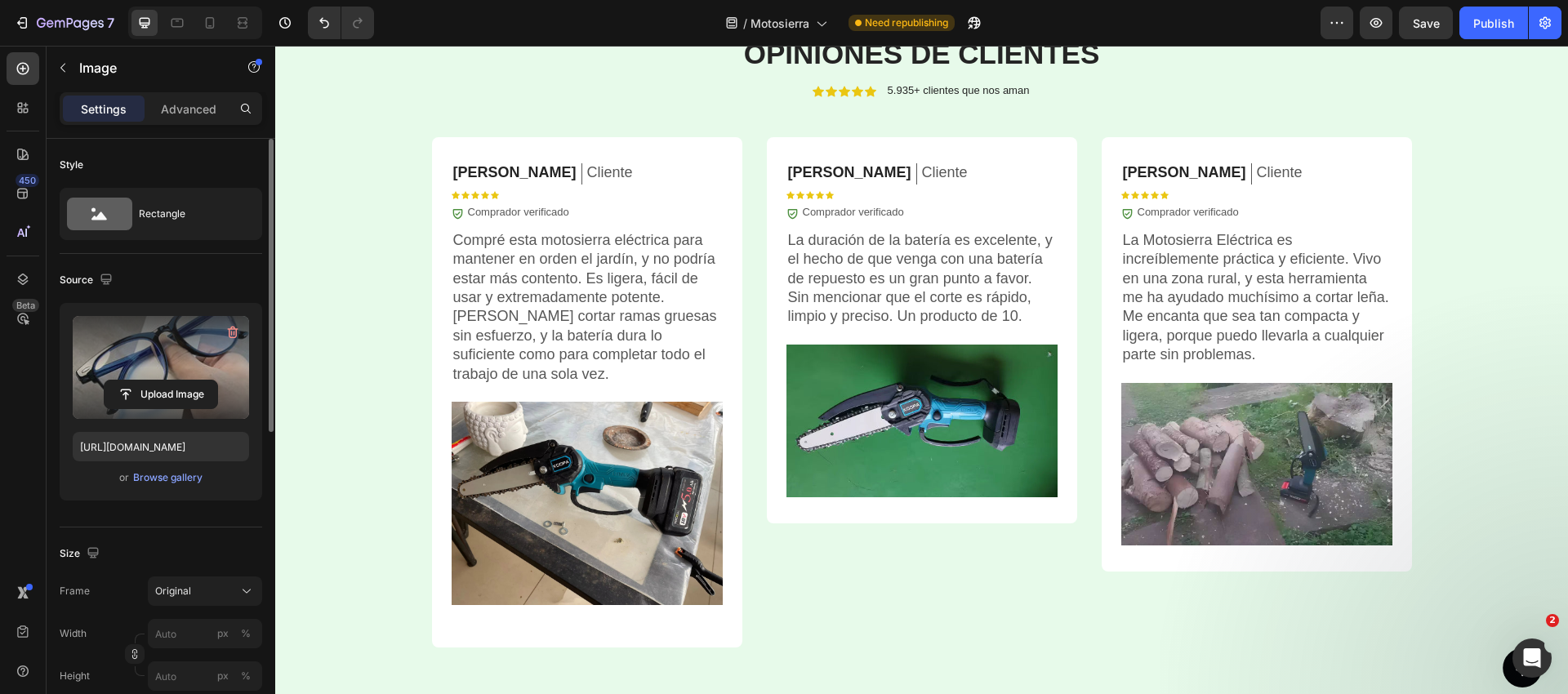
scroll to position [4160, 0]
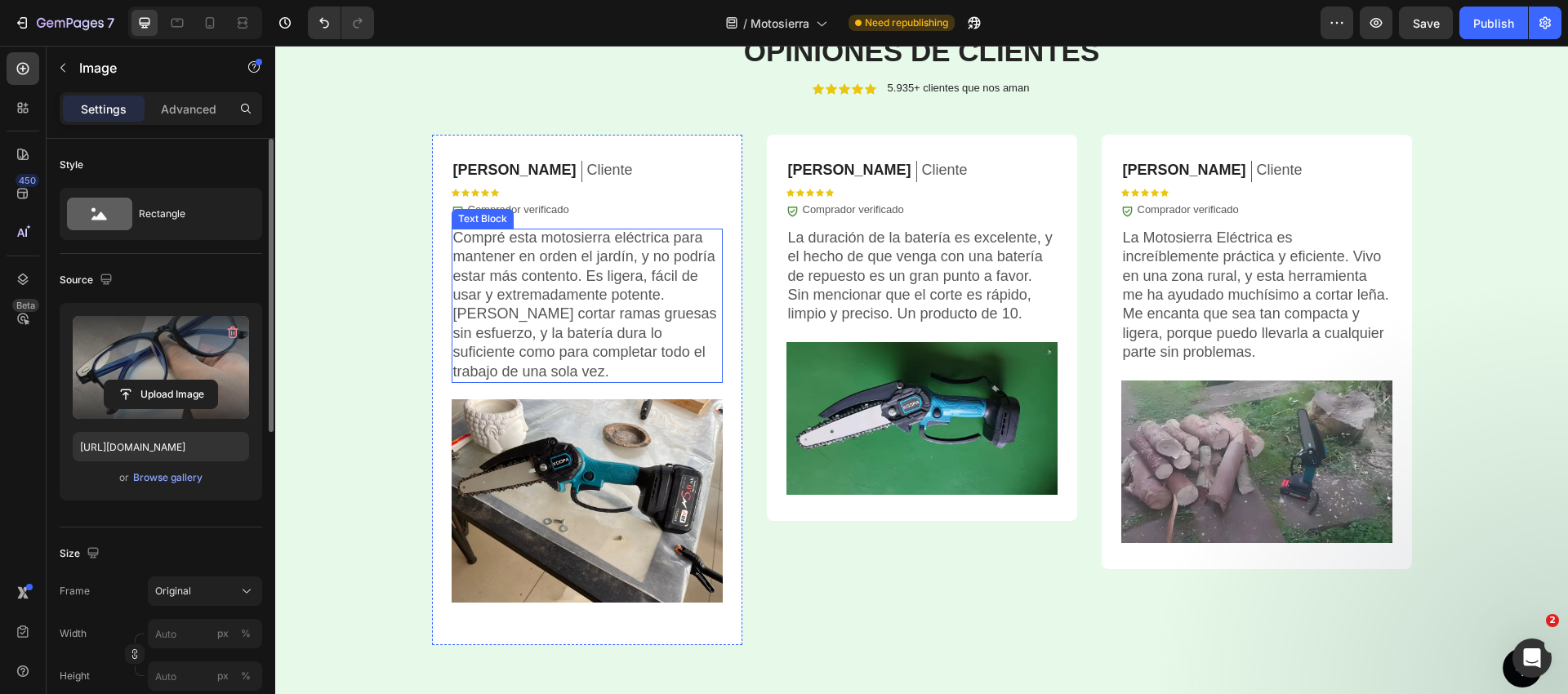
click at [581, 274] on p "Compré esta motosierra eléctrica para mantener en orden el jardín, y no podría …" at bounding box center [587, 305] width 268 height 153
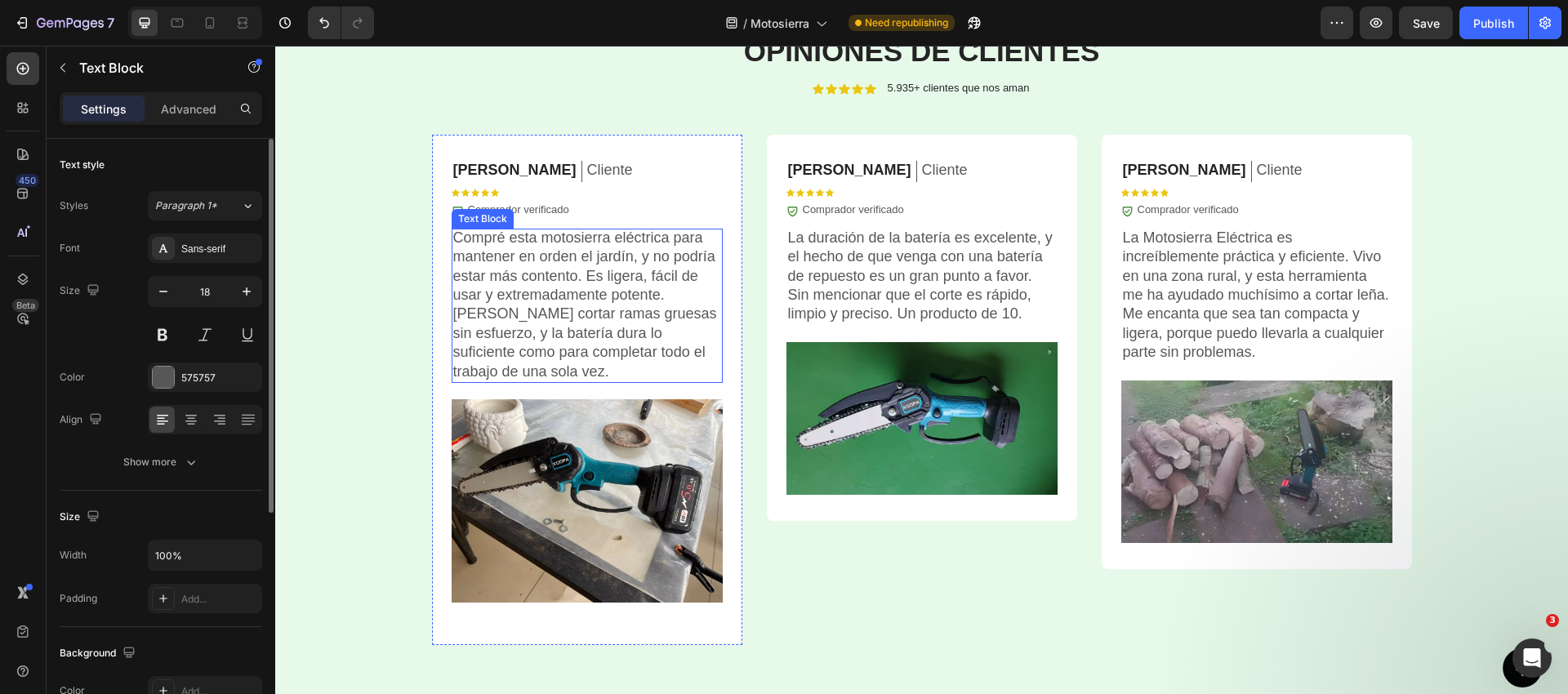
click at [581, 274] on p "Compré esta motosierra eléctrica para mantener en orden el jardín, y no podría …" at bounding box center [587, 305] width 268 height 153
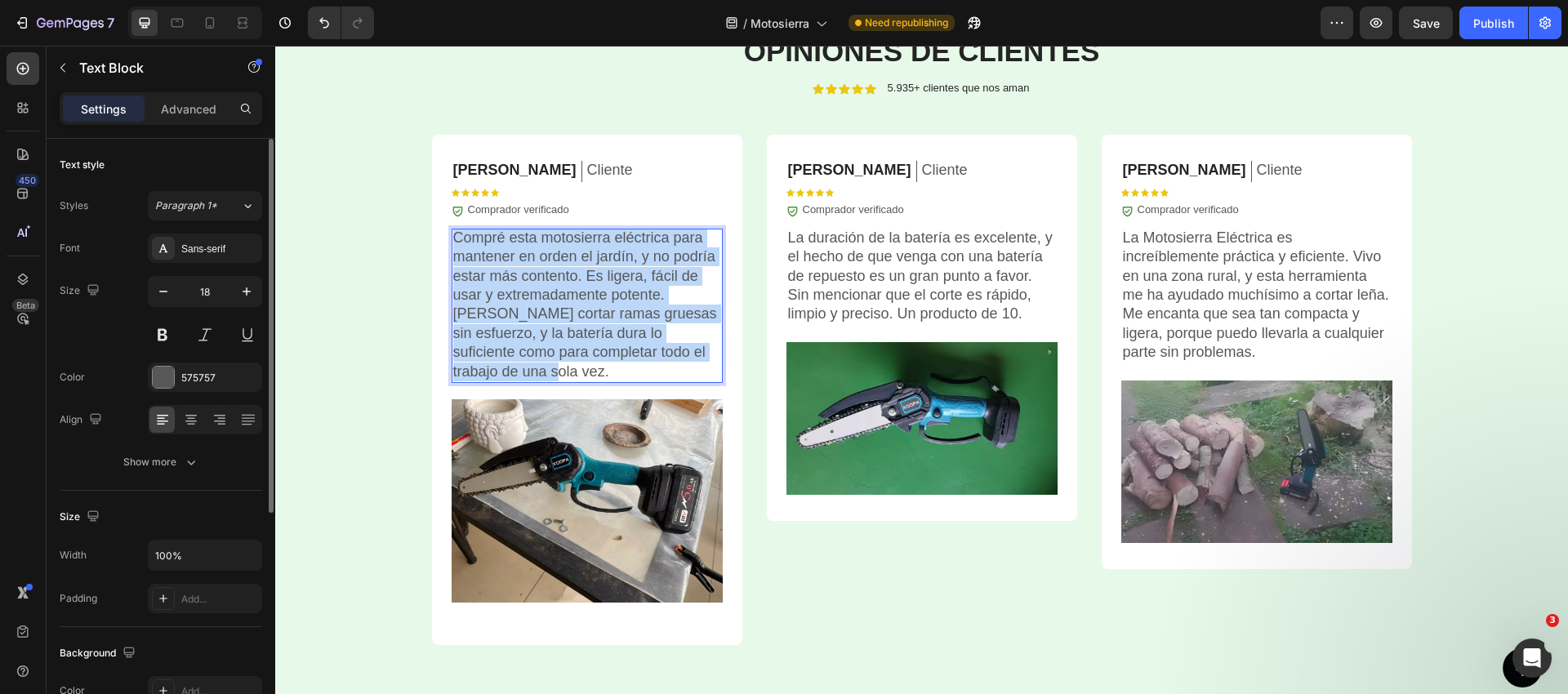
click at [581, 274] on p "Compré esta motosierra eléctrica para mantener en orden el jardín, y no podría …" at bounding box center [587, 305] width 268 height 153
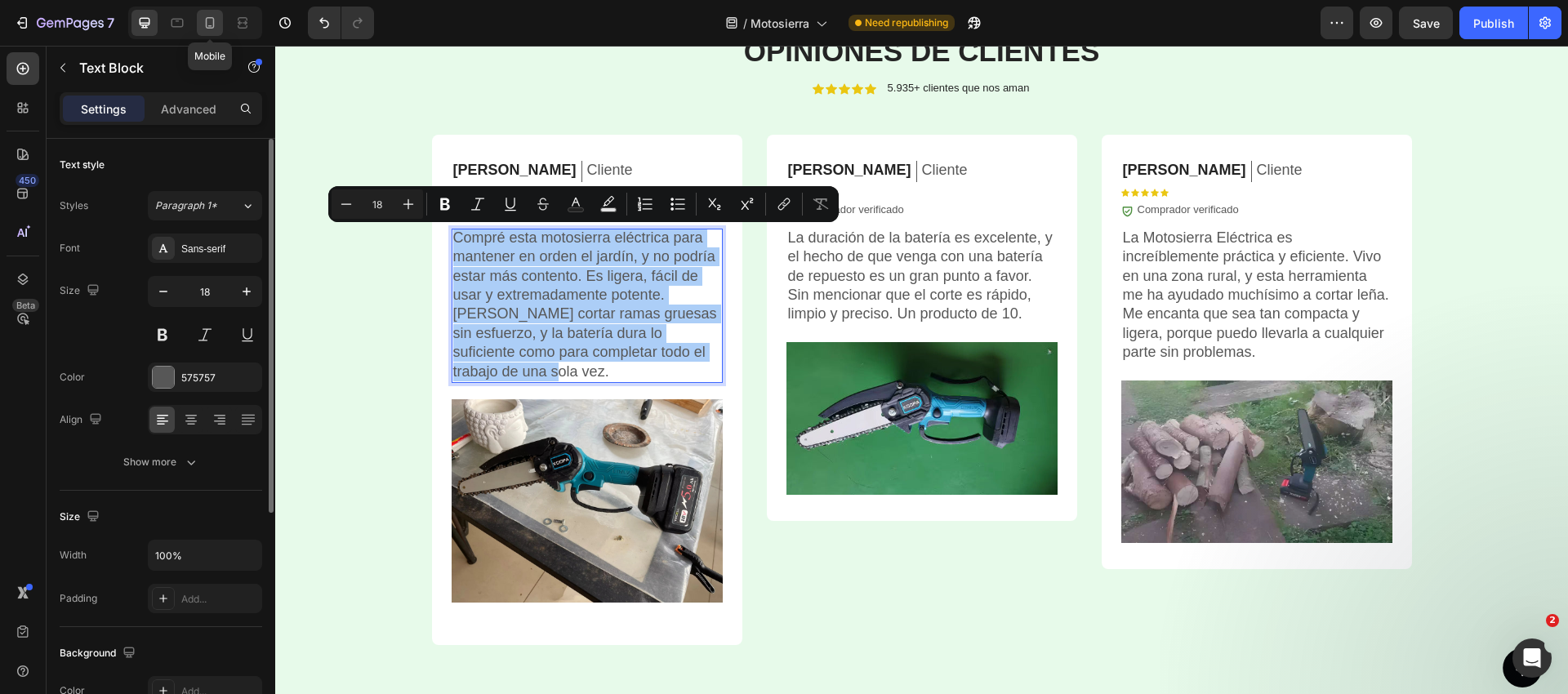
click at [204, 27] on icon at bounding box center [210, 23] width 17 height 17
type input "14"
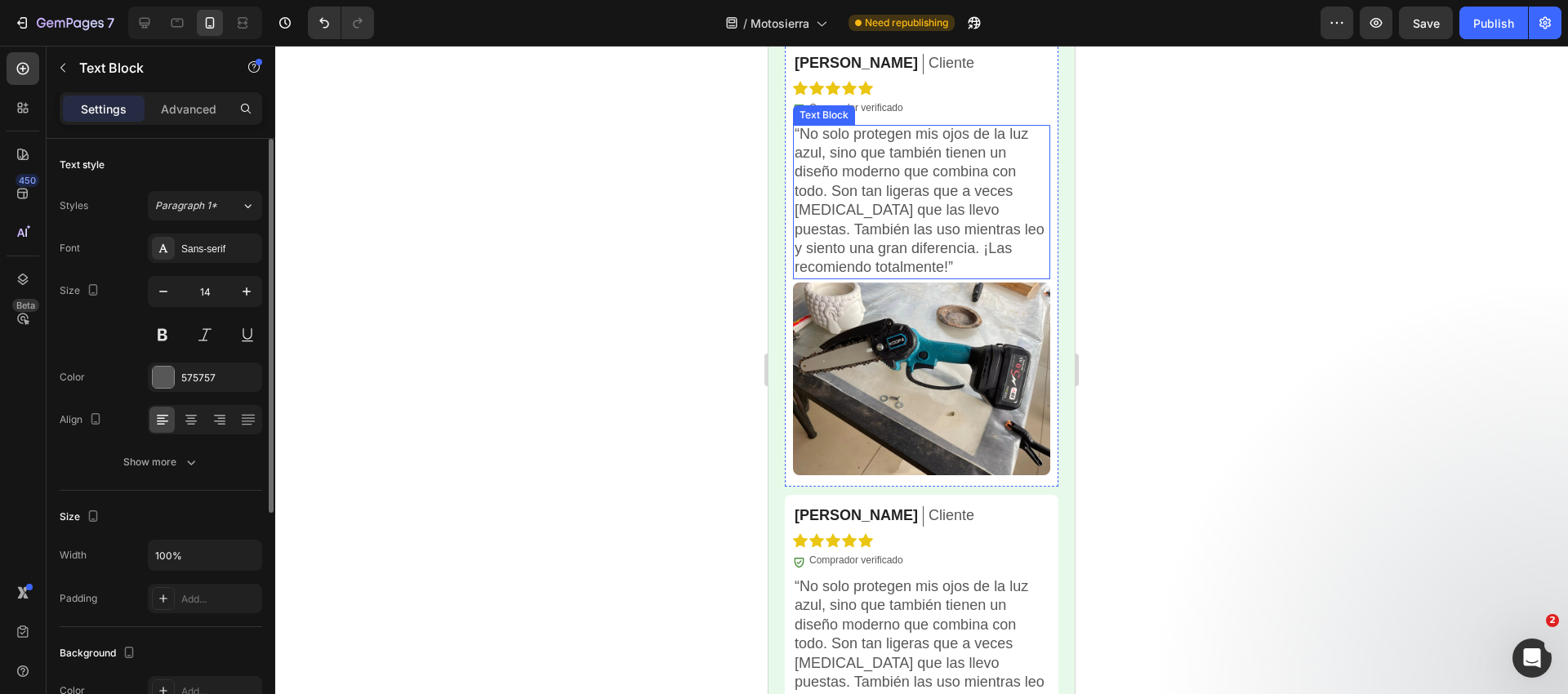
scroll to position [4085, 0]
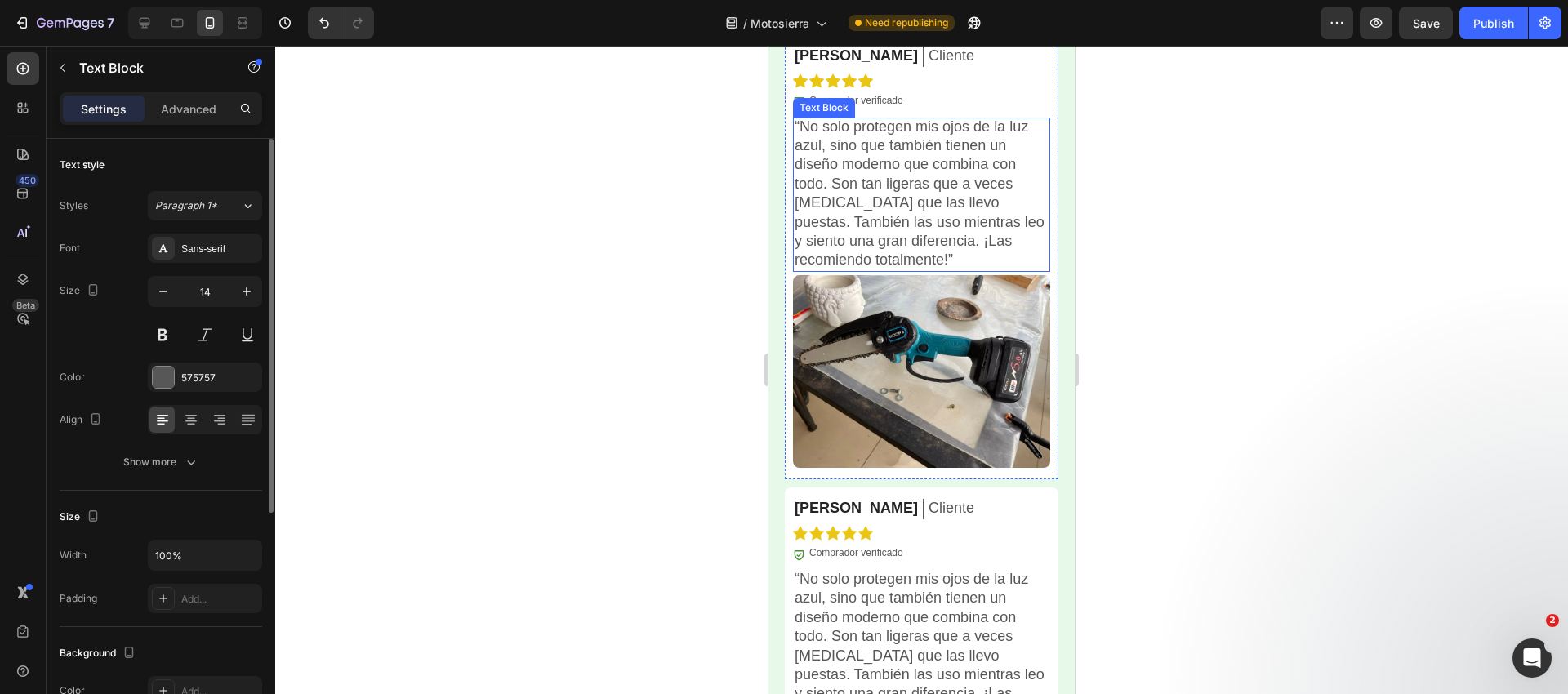
click at [860, 219] on p "“No solo protegen mis ojos de la luz azul, sino que también tienen un diseño mo…" at bounding box center [921, 194] width 254 height 153
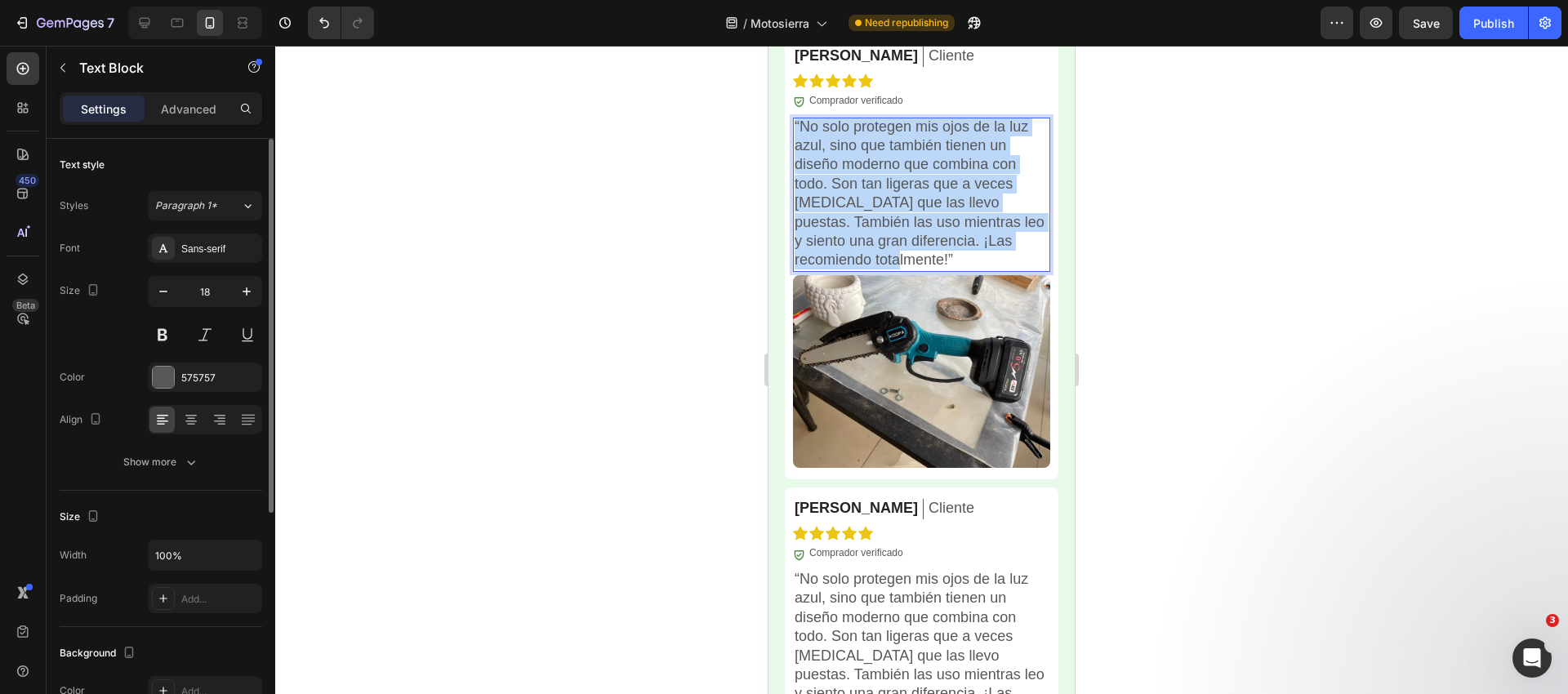
click at [860, 219] on p "“No solo protegen mis ojos de la luz azul, sino que también tienen un diseño mo…" at bounding box center [921, 194] width 254 height 153
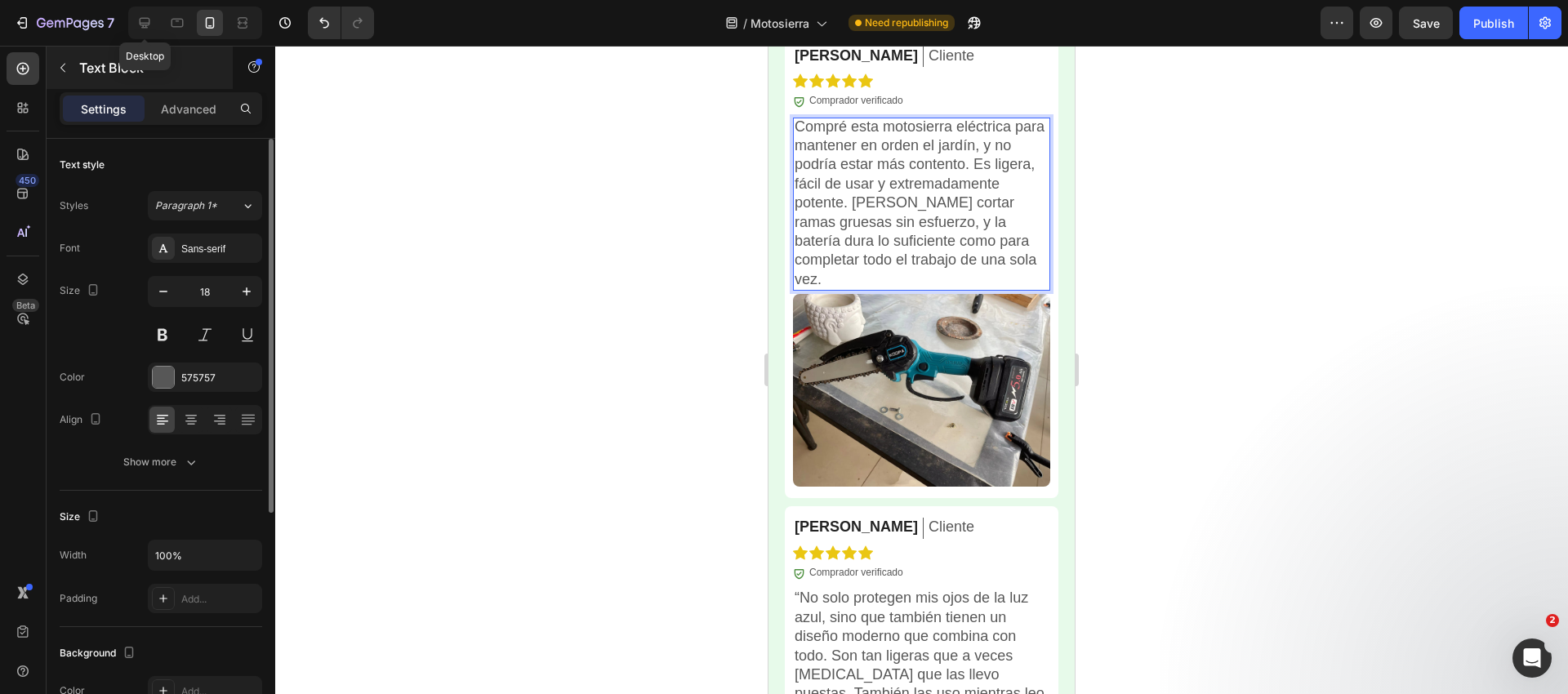
drag, startPoint x: 144, startPoint y: 22, endPoint x: 217, endPoint y: 51, distance: 78.5
click at [144, 22] on icon at bounding box center [144, 23] width 17 height 17
type input "16"
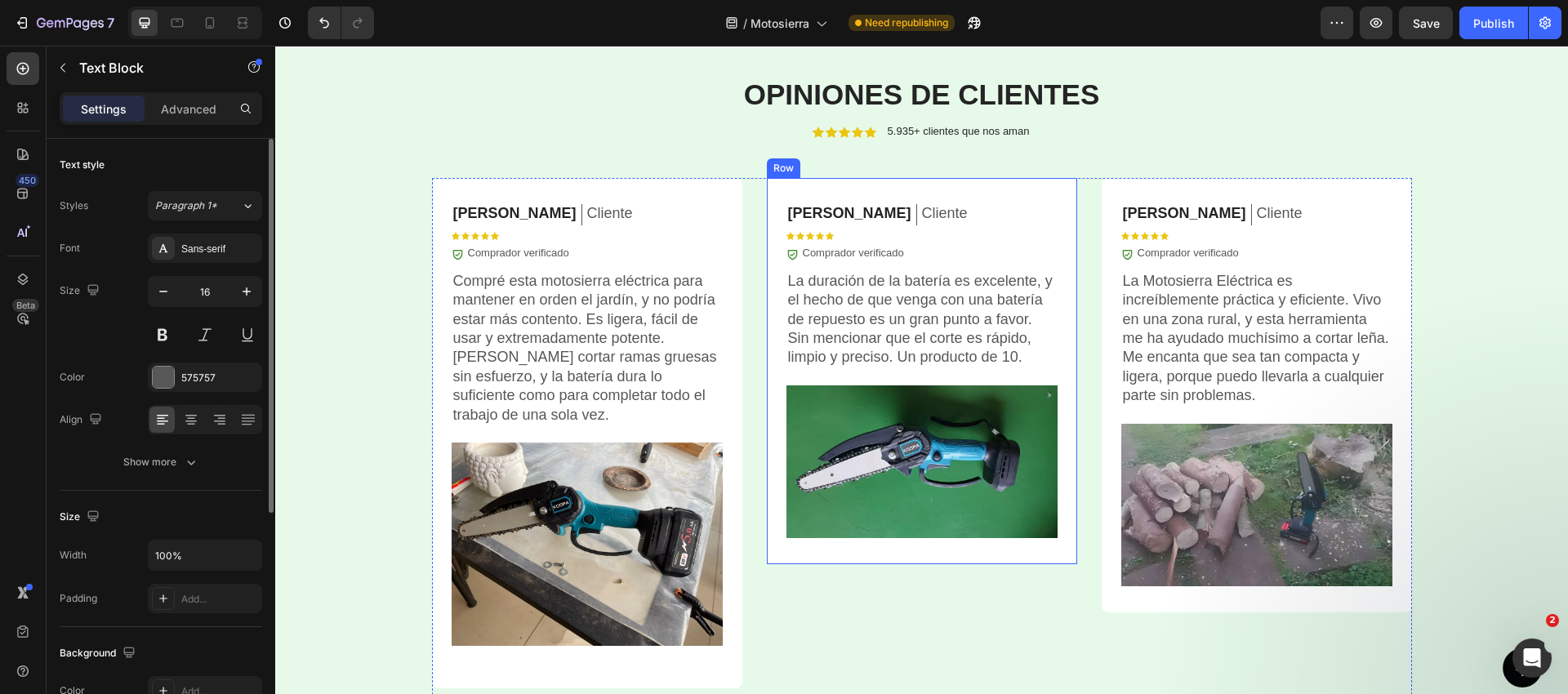
scroll to position [4121, 0]
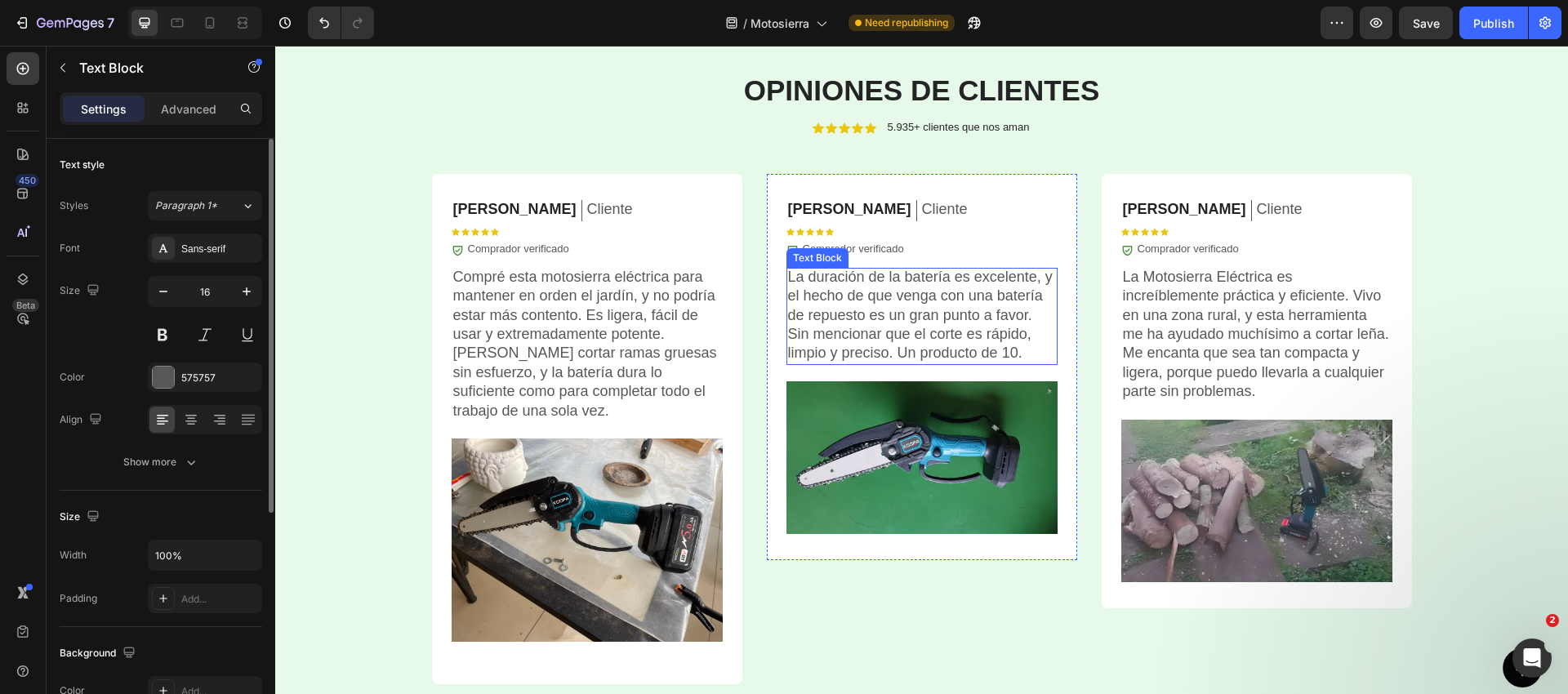
click at [857, 304] on p "La duración de la batería es excelente, y el hecho de que venga con una batería…" at bounding box center [921, 315] width 268 height 95
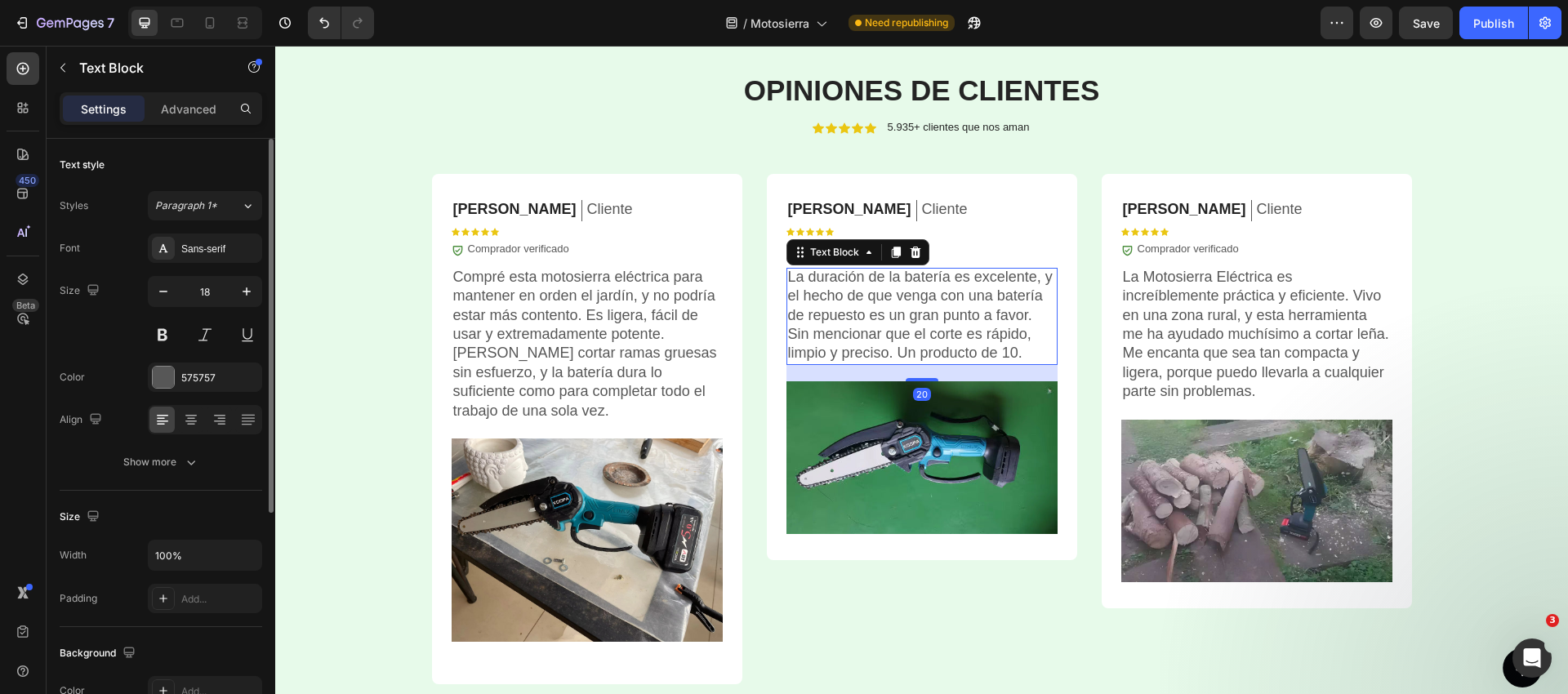
click at [857, 304] on p "La duración de la batería es excelente, y el hecho de que venga con una batería…" at bounding box center [921, 315] width 268 height 95
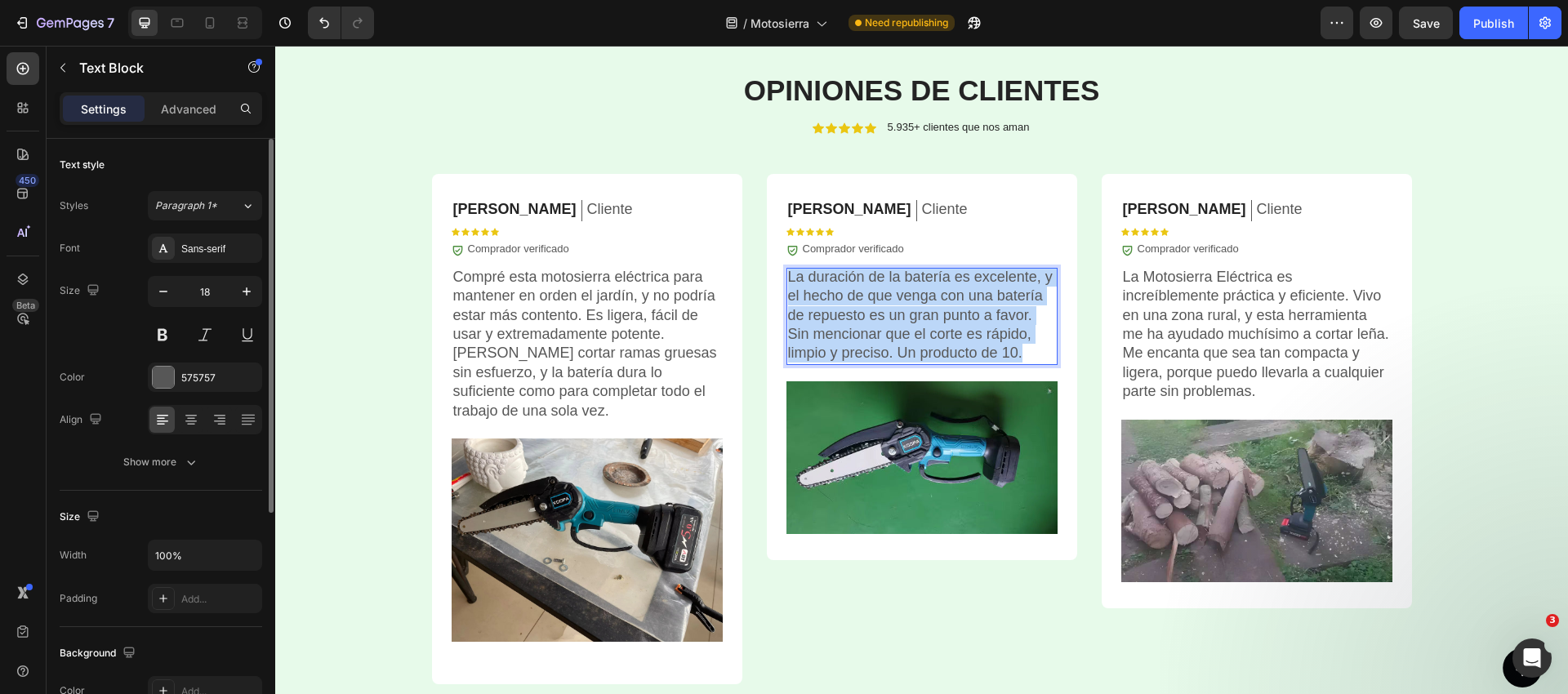
click at [857, 304] on p "La duración de la batería es excelente, y el hecho de que venga con una batería…" at bounding box center [921, 315] width 268 height 95
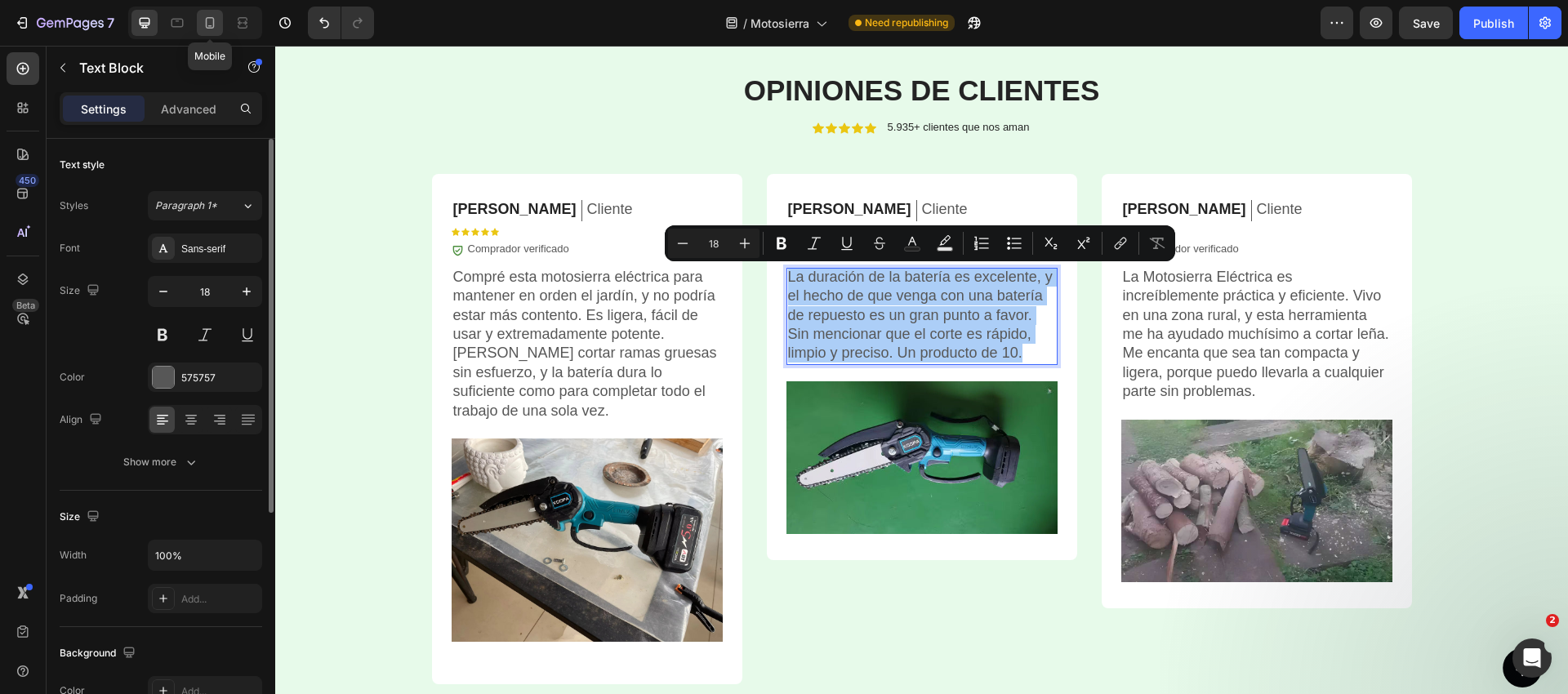
click at [209, 26] on icon at bounding box center [210, 23] width 17 height 17
type input "14"
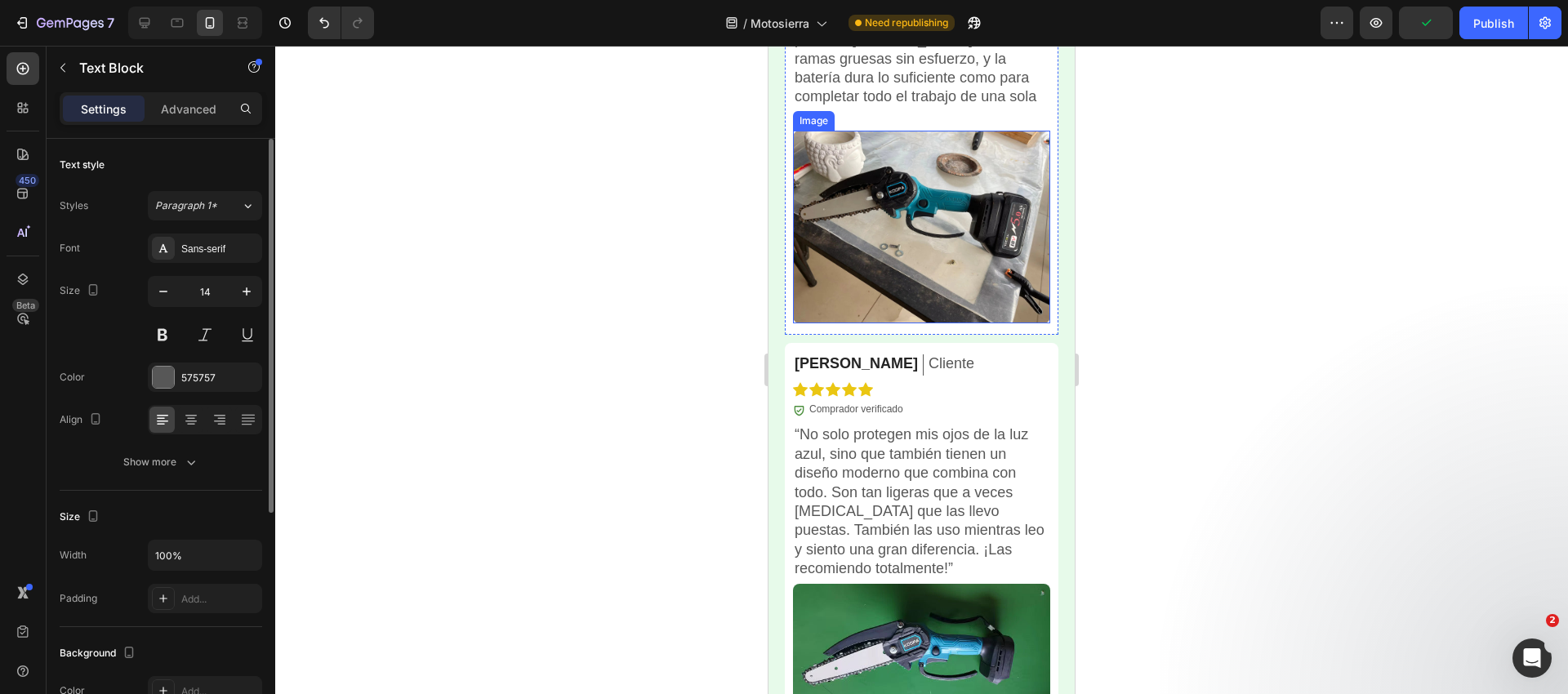
scroll to position [4364, 0]
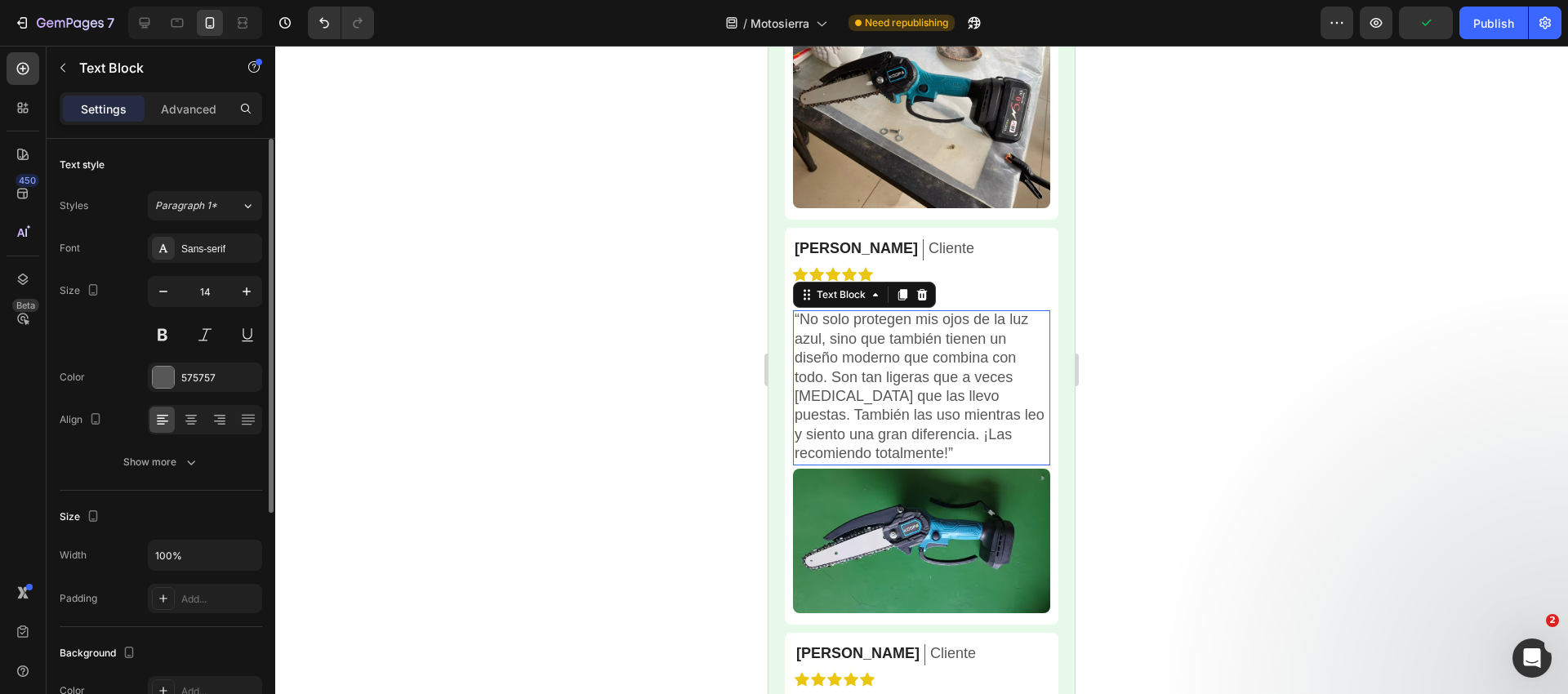
click at [860, 333] on p "“No solo protegen mis ojos de la luz azul, sino que también tienen un diseño mo…" at bounding box center [921, 387] width 254 height 153
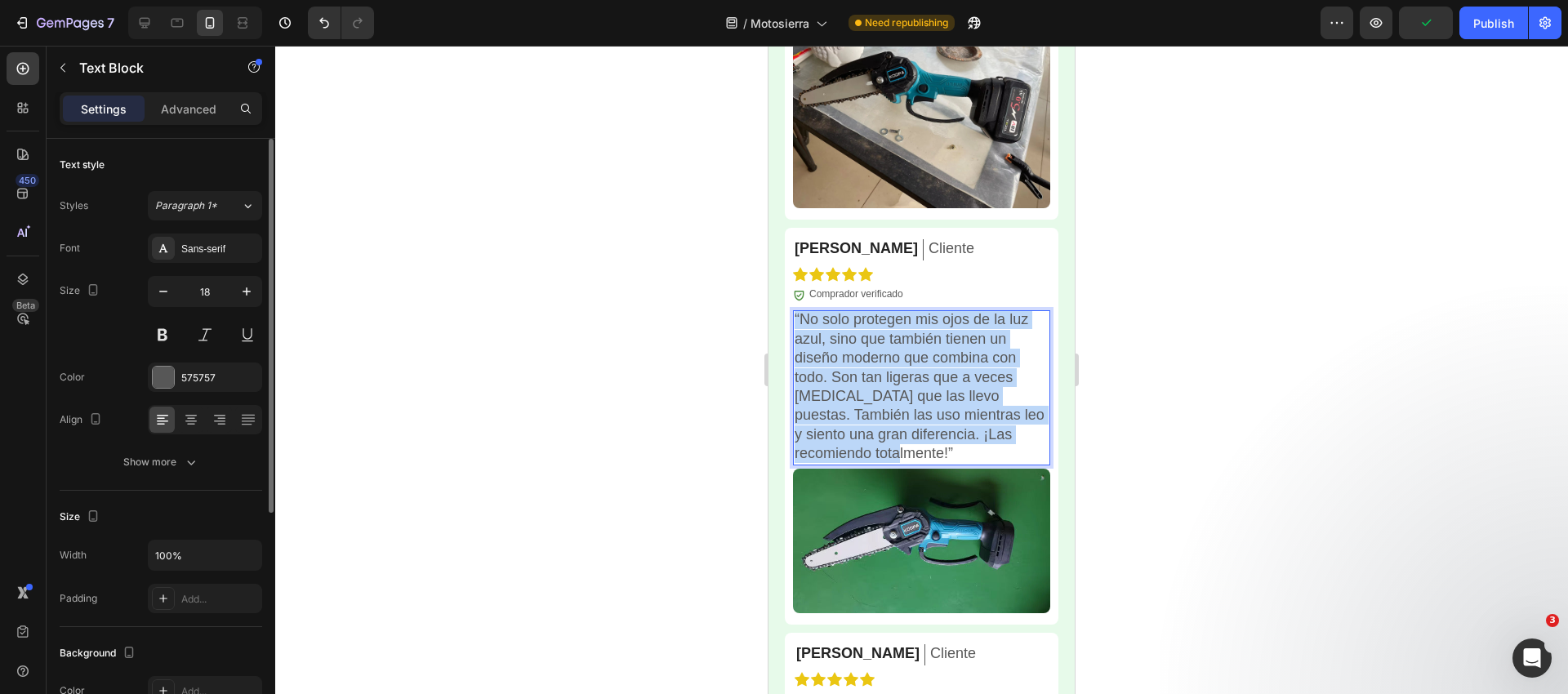
click at [860, 333] on p "“No solo protegen mis ojos de la luz azul, sino que también tienen un diseño mo…" at bounding box center [921, 387] width 254 height 153
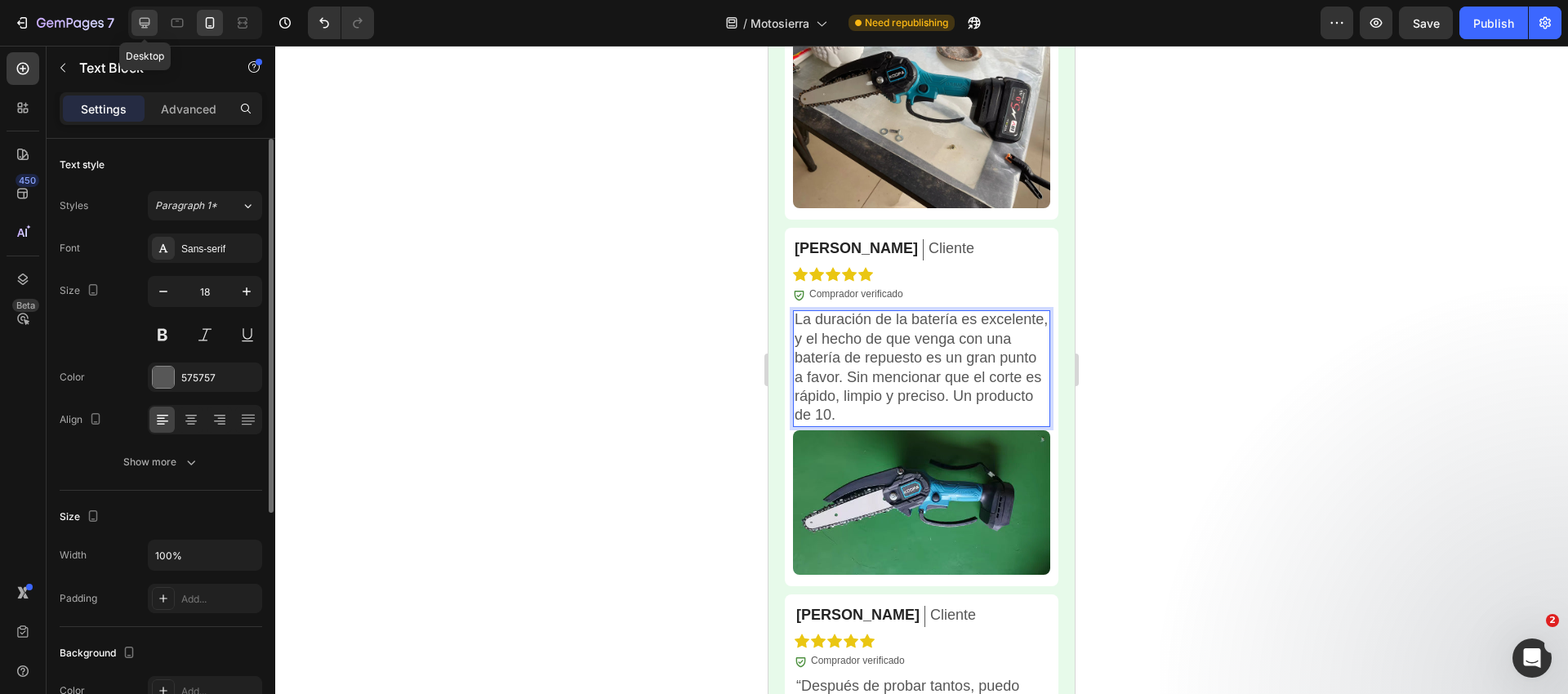
click at [149, 25] on icon at bounding box center [144, 23] width 11 height 11
type input "16"
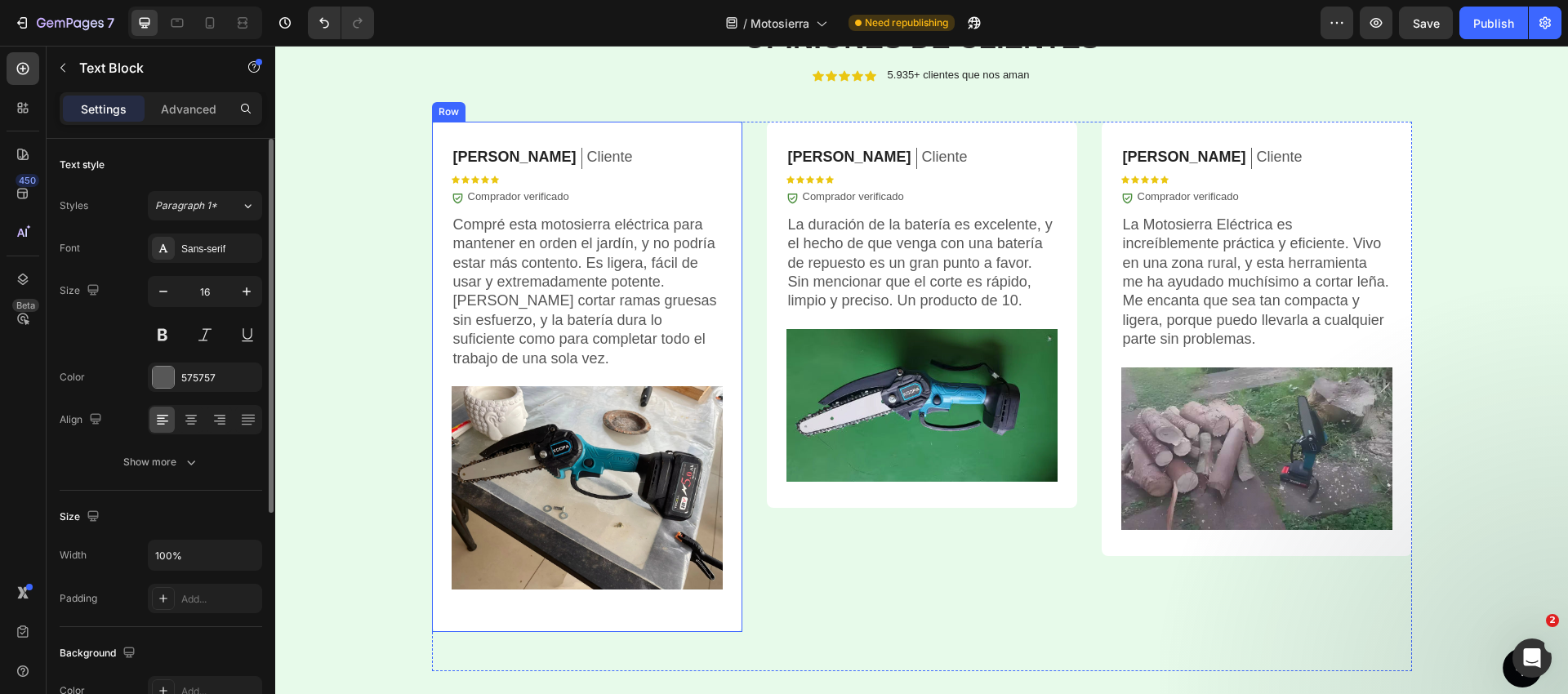
scroll to position [4163, 0]
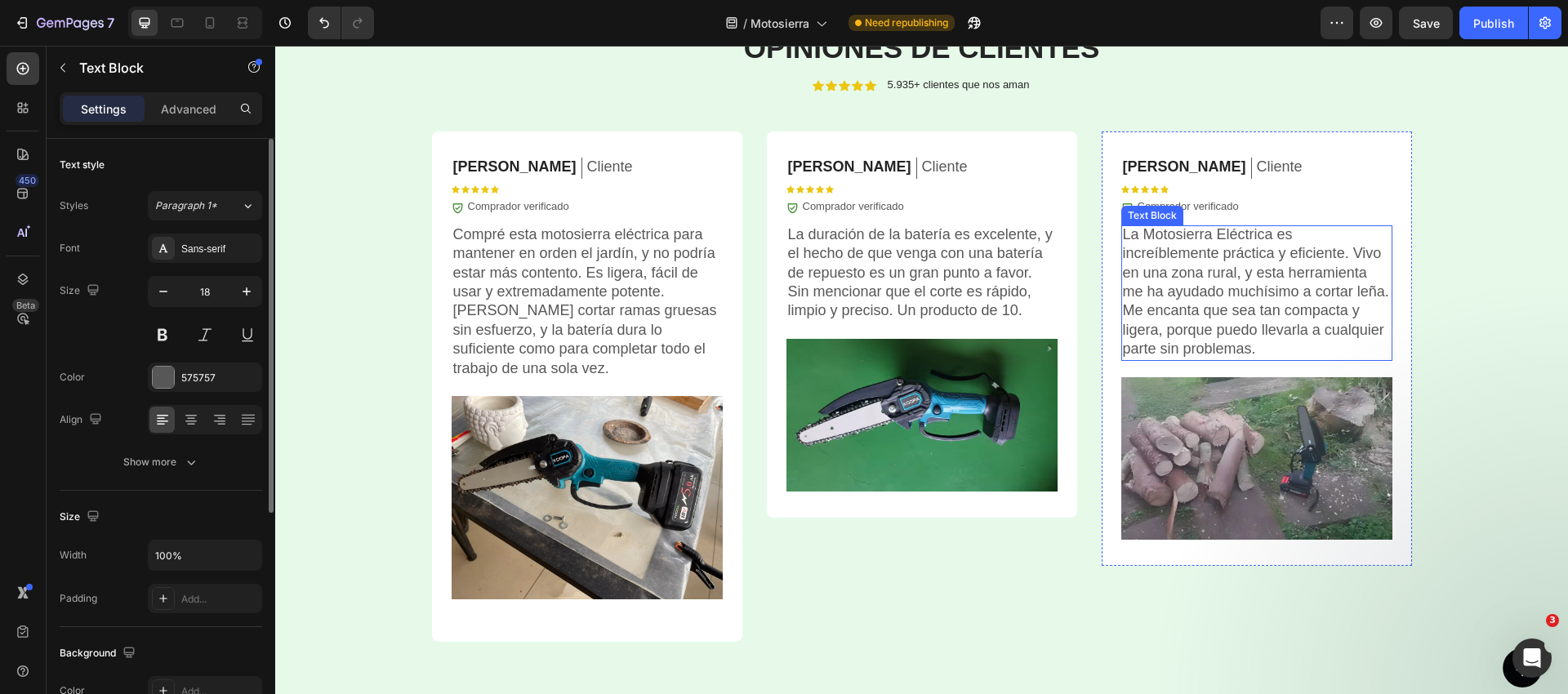
click at [1213, 284] on p "La Motosierra Eléctrica es increíblemente práctica y eficiente. Vivo en una zon…" at bounding box center [1257, 291] width 268 height 134
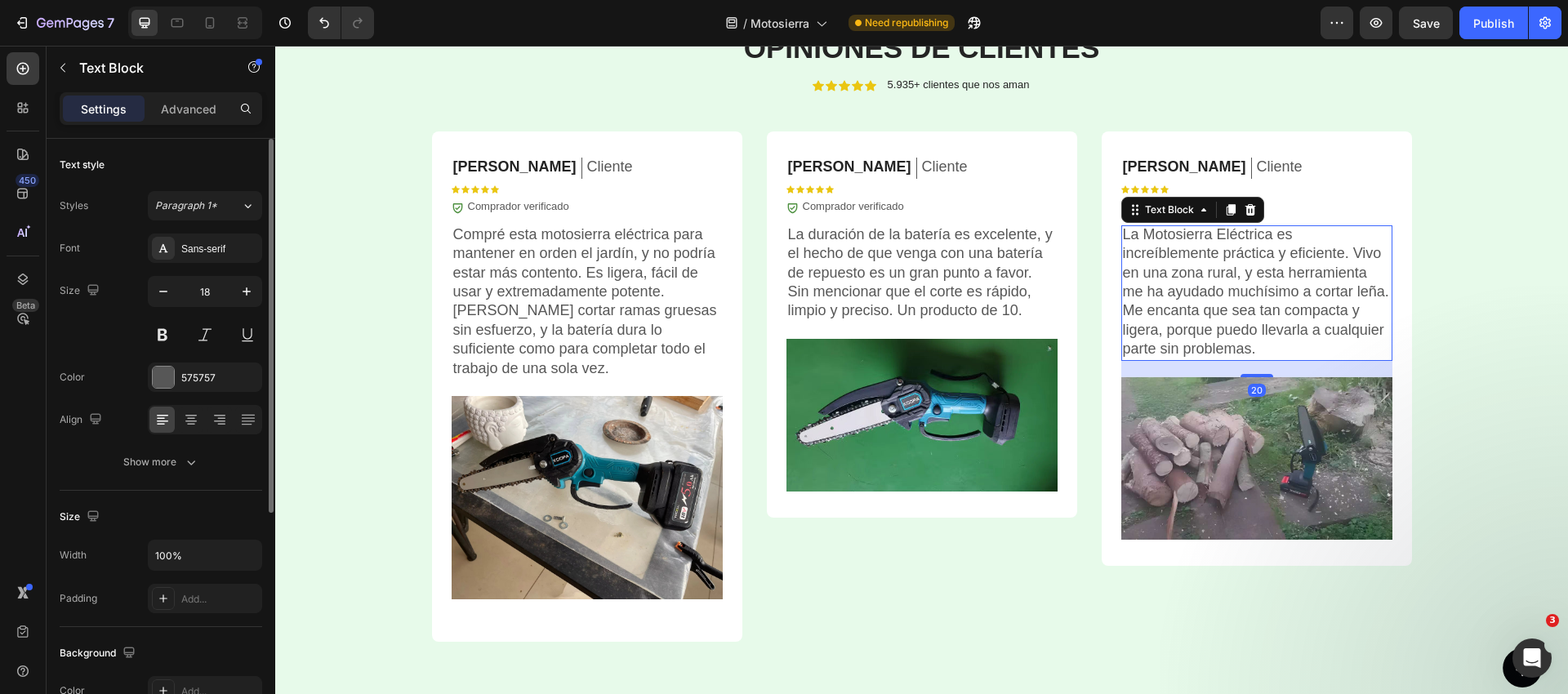
click at [1213, 284] on p "La Motosierra Eléctrica es increíblemente práctica y eficiente. Vivo en una zon…" at bounding box center [1257, 291] width 268 height 134
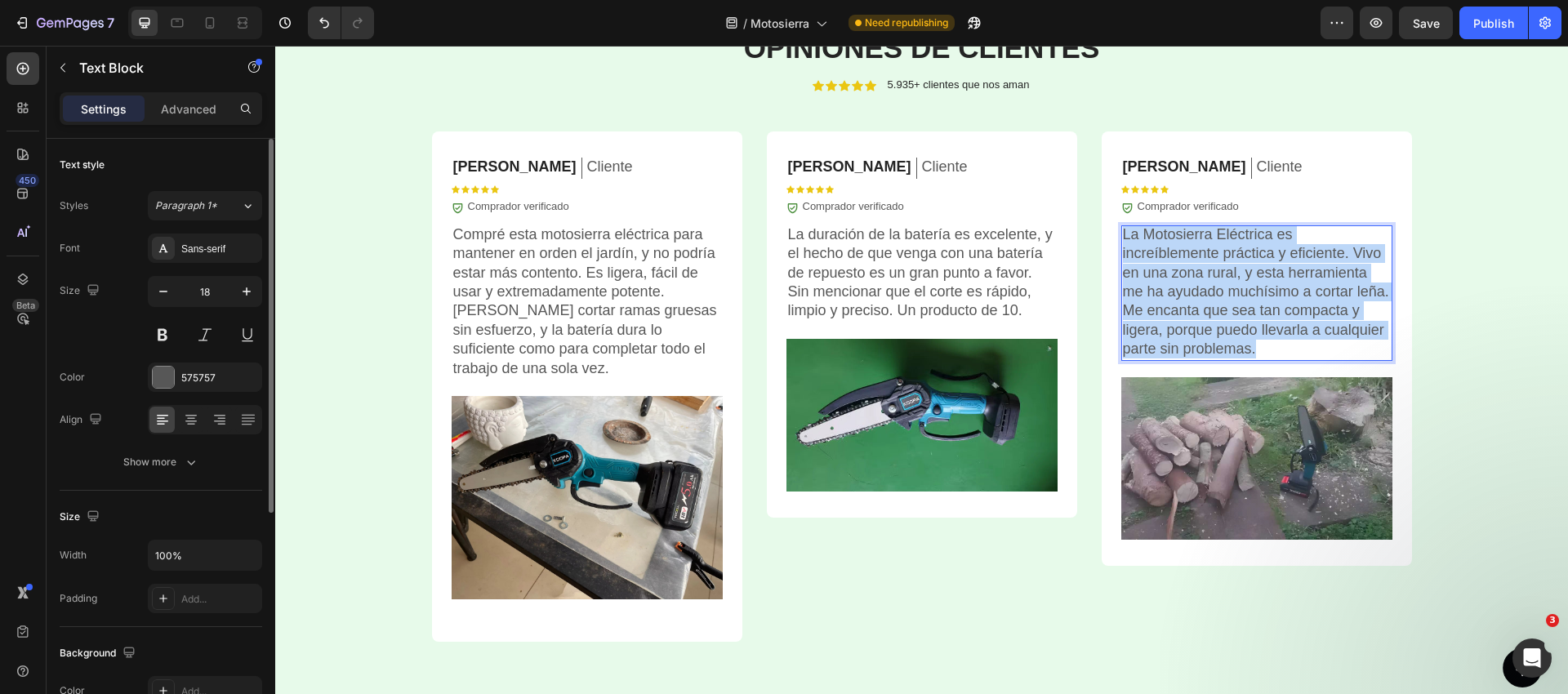
click at [1213, 284] on p "La Motosierra Eléctrica es increíblemente práctica y eficiente. Vivo en una zon…" at bounding box center [1257, 291] width 268 height 134
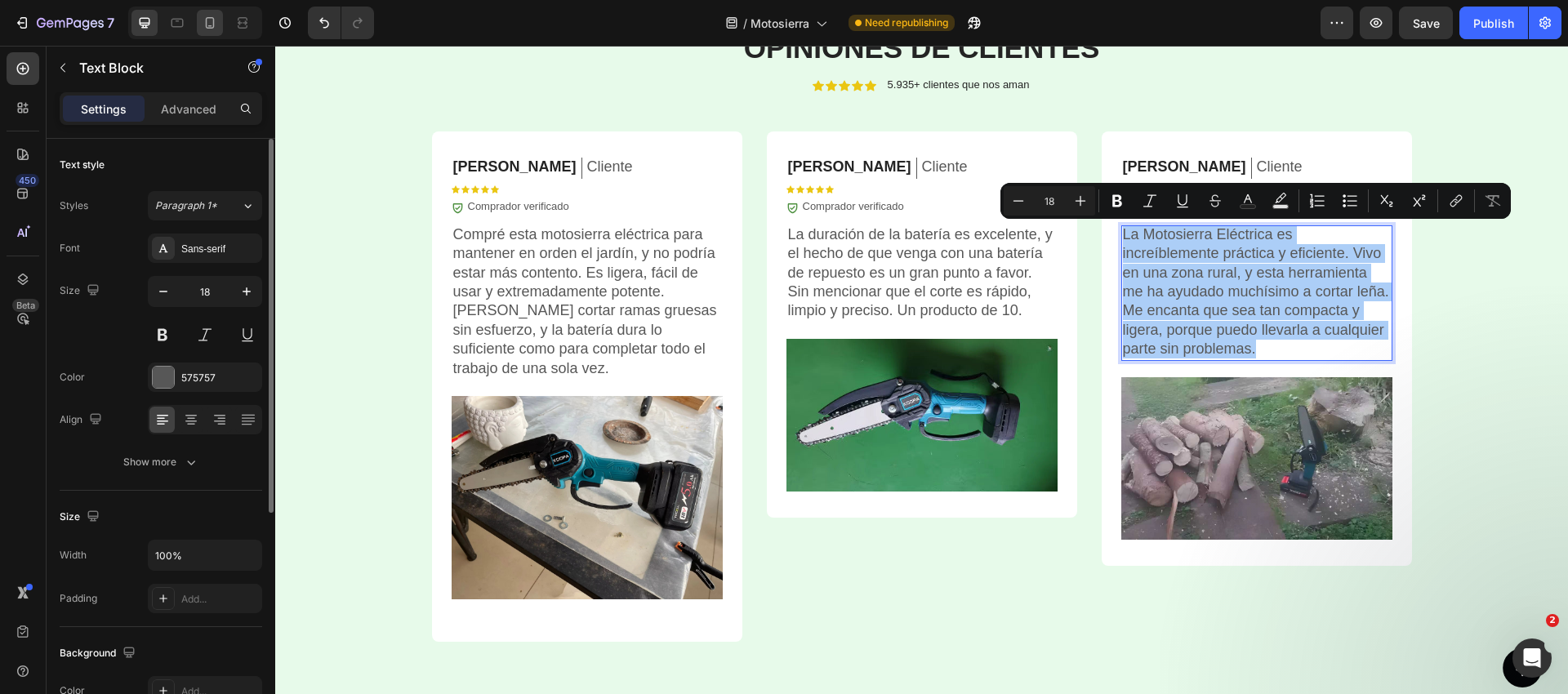
click at [208, 21] on icon at bounding box center [210, 23] width 17 height 17
type input "14"
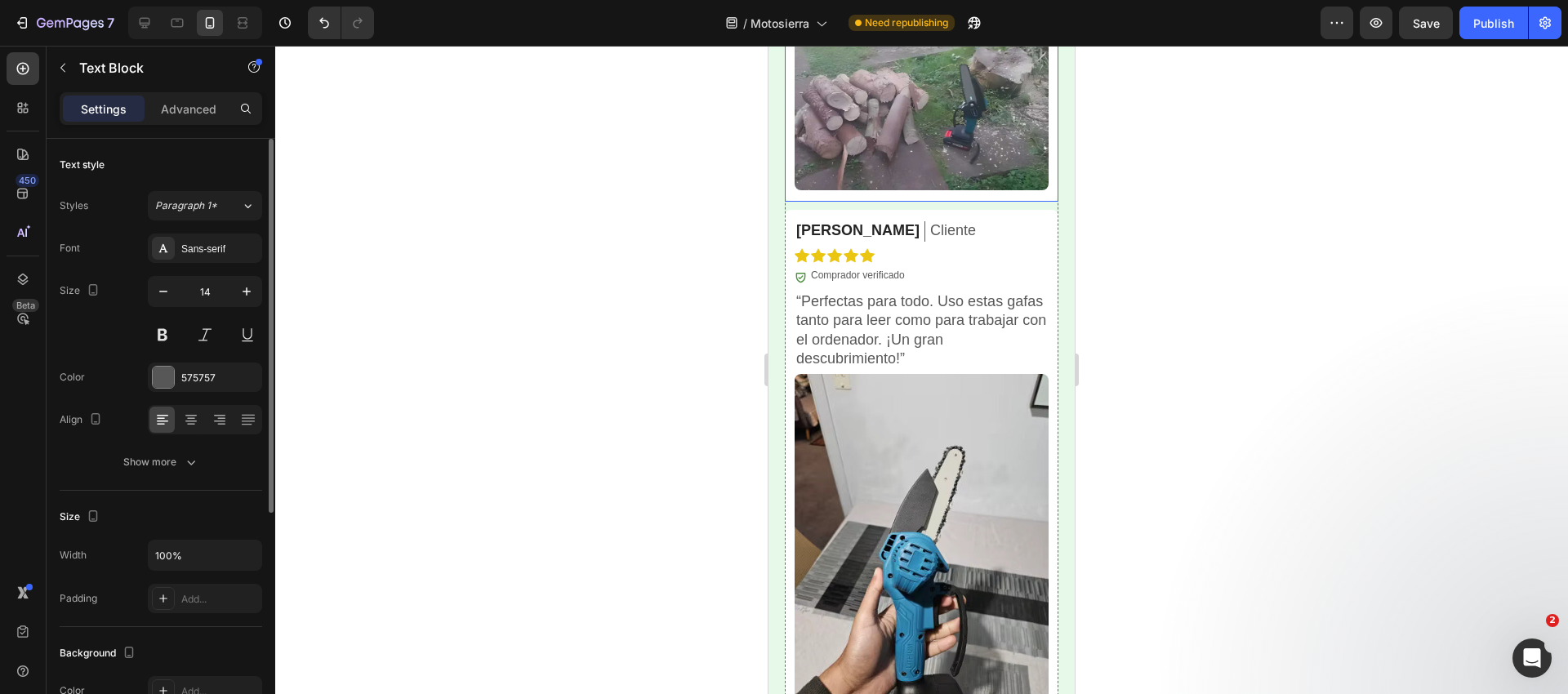
scroll to position [4731, 0]
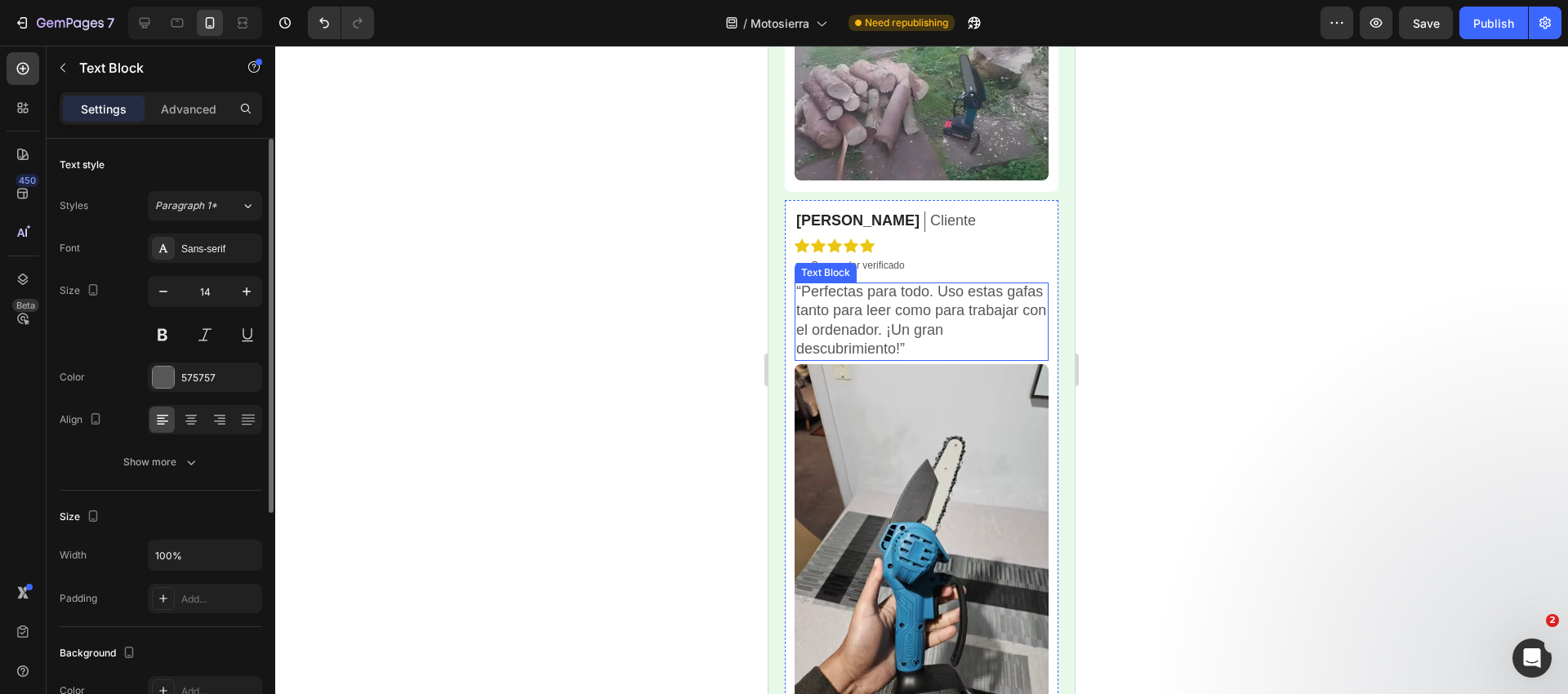
click at [873, 299] on p "“Perfectas para todo. Uso estas gafas tanto para leer como para trabajar con el…" at bounding box center [921, 320] width 251 height 76
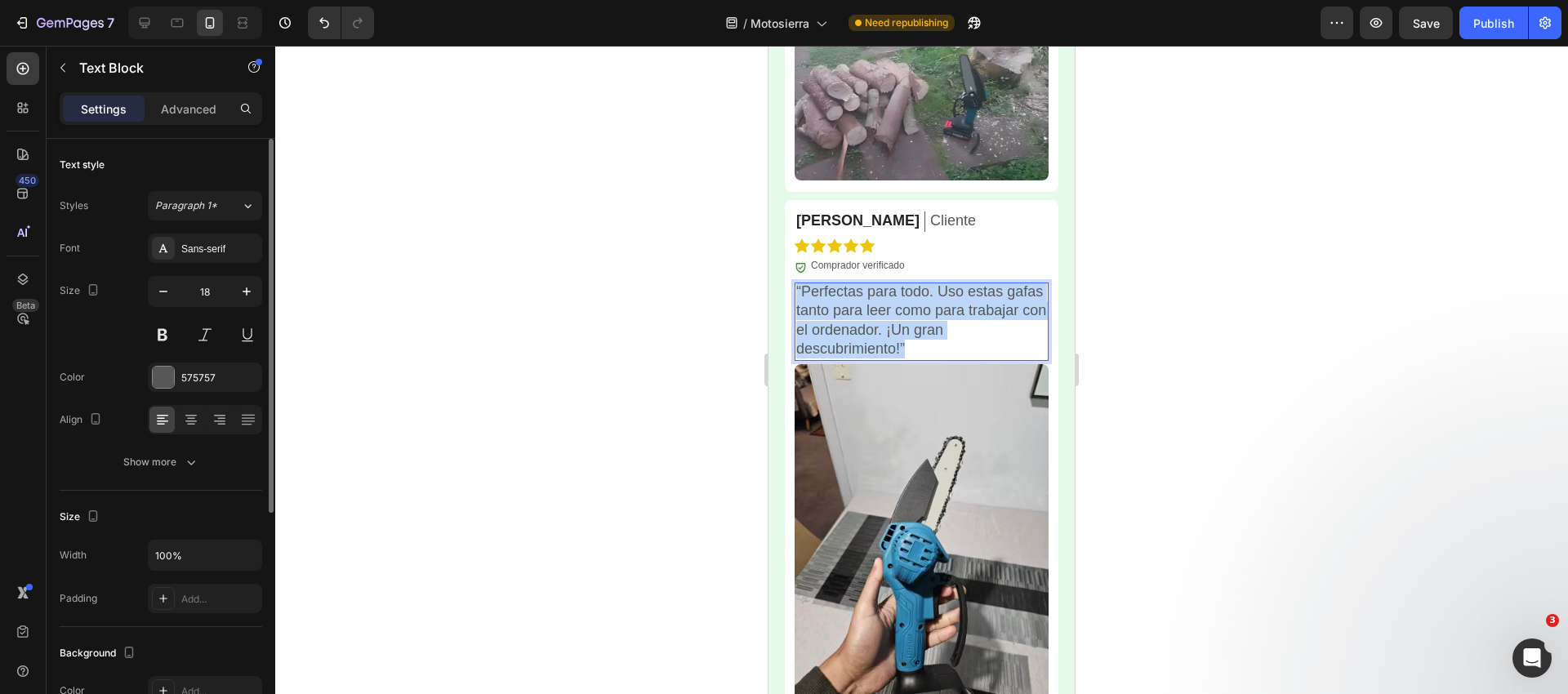
click at [873, 299] on p "“Perfectas para todo. Uso estas gafas tanto para leer como para trabajar con el…" at bounding box center [921, 320] width 251 height 76
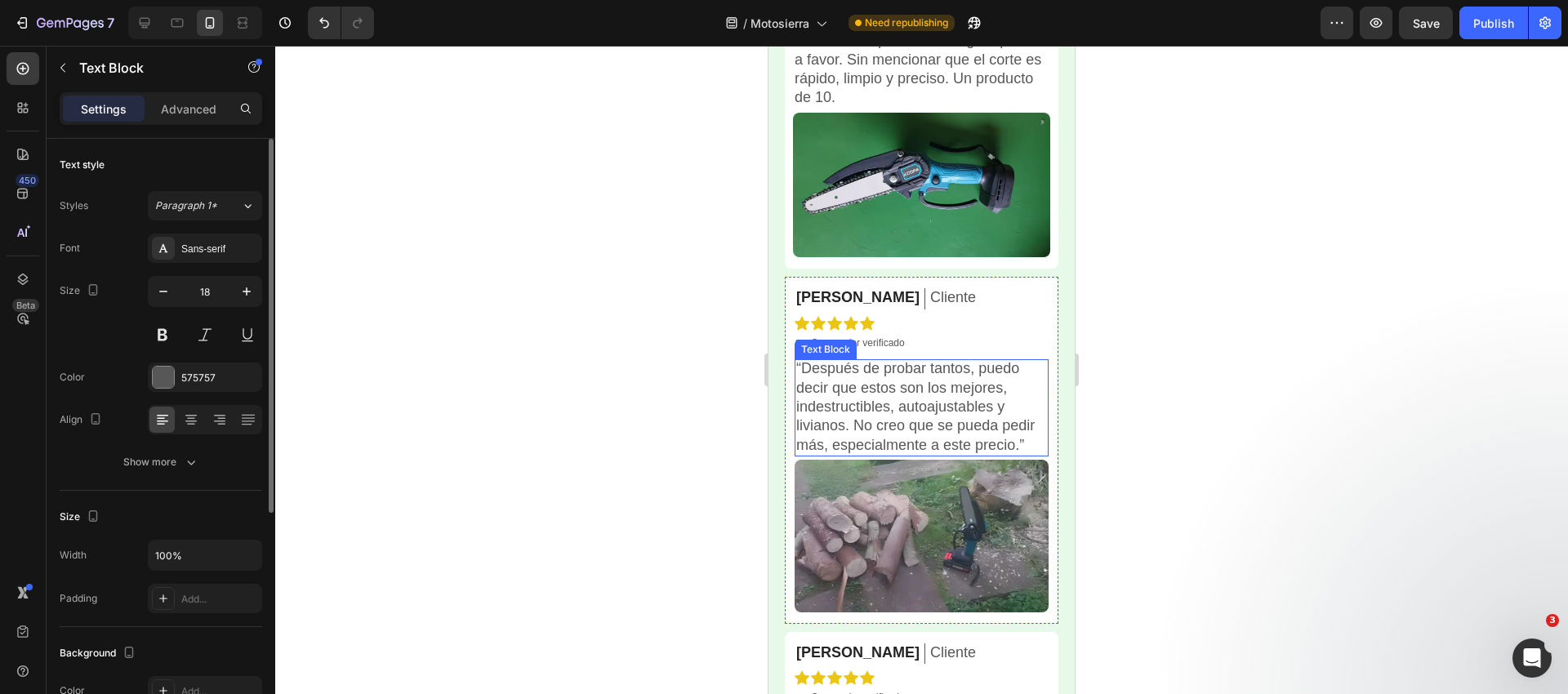
scroll to position [4294, 0]
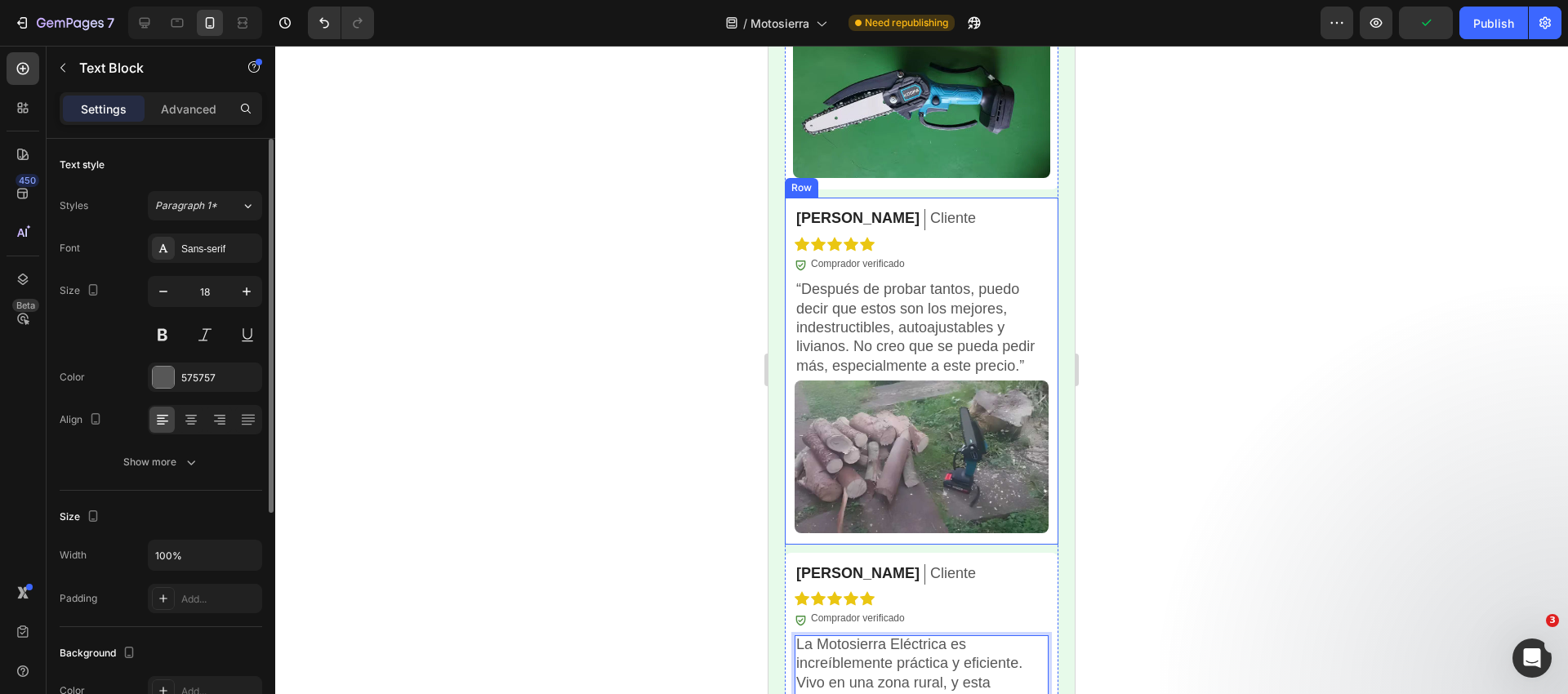
click at [844, 280] on p "“Después de probar tantos, puedo decir que estos son los mejores, indestructibl…" at bounding box center [921, 327] width 251 height 95
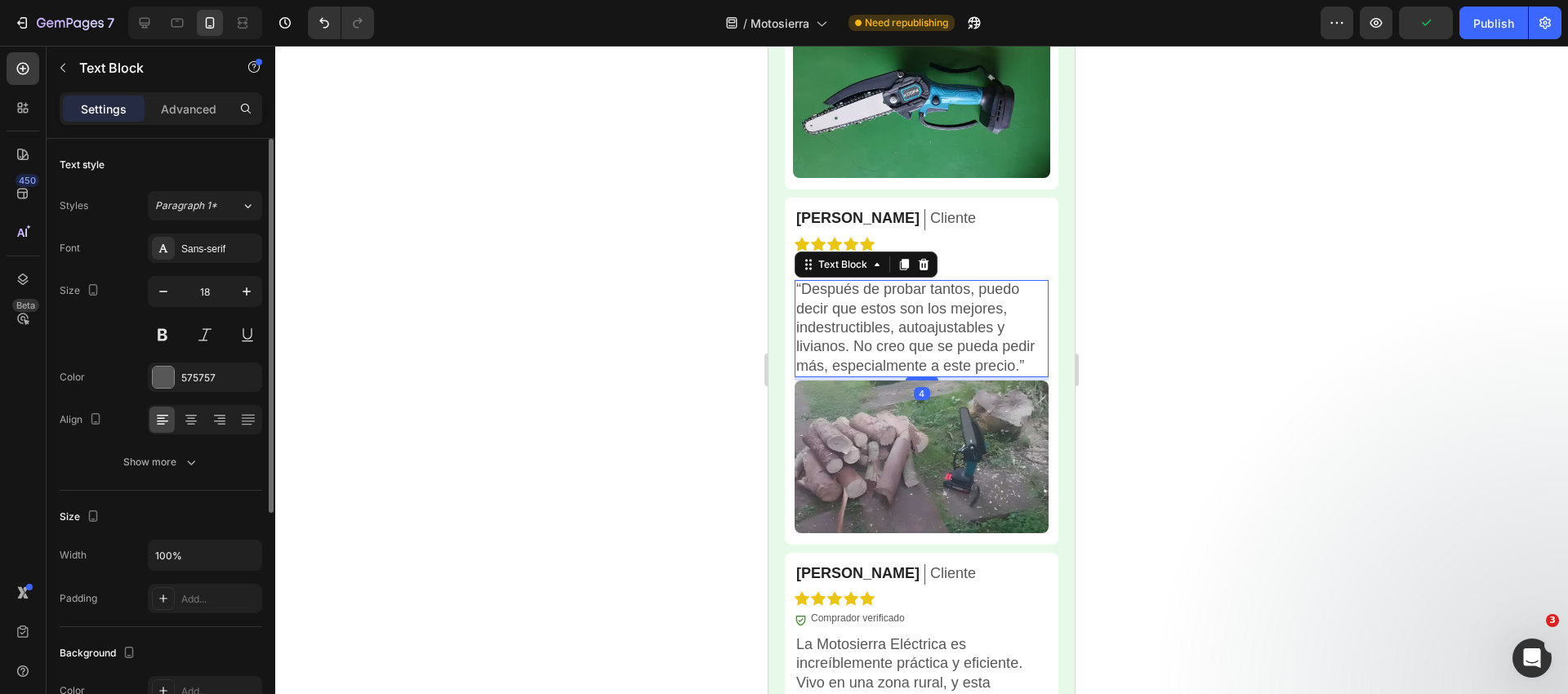
click at [844, 280] on p "“Después de probar tantos, puedo decir que estos son los mejores, indestructibl…" at bounding box center [921, 327] width 251 height 95
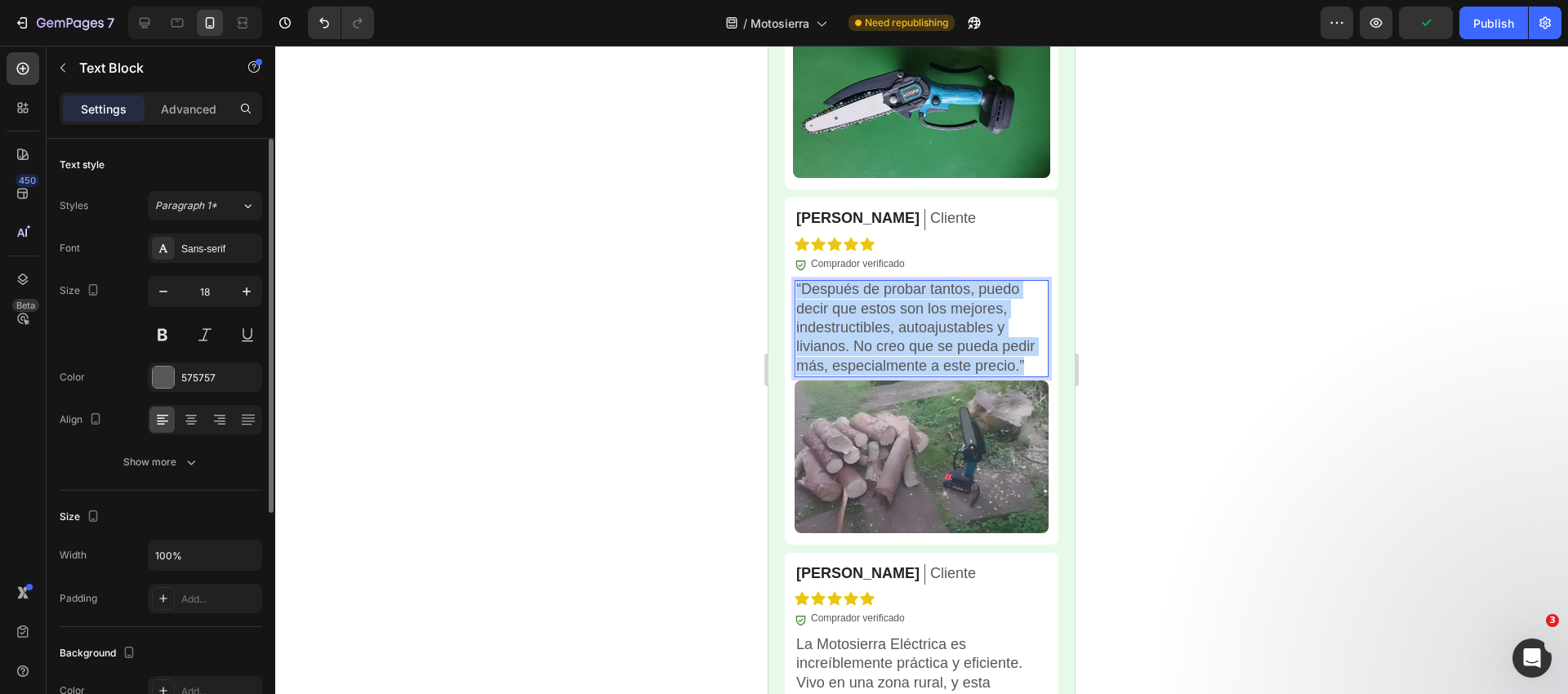
click at [844, 280] on p "“Después de probar tantos, puedo decir que estos son los mejores, indestructibl…" at bounding box center [921, 327] width 251 height 95
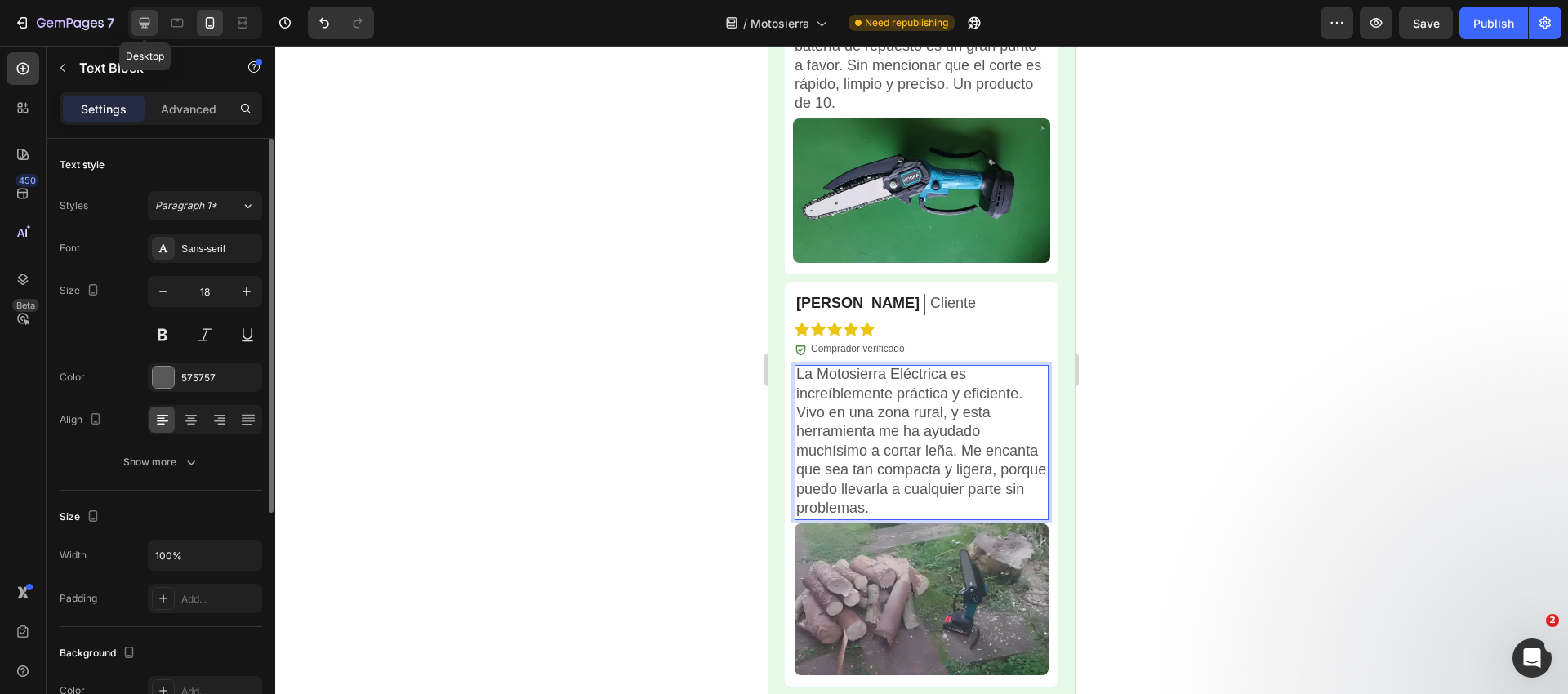
click at [145, 22] on icon at bounding box center [144, 23] width 17 height 17
type input "16"
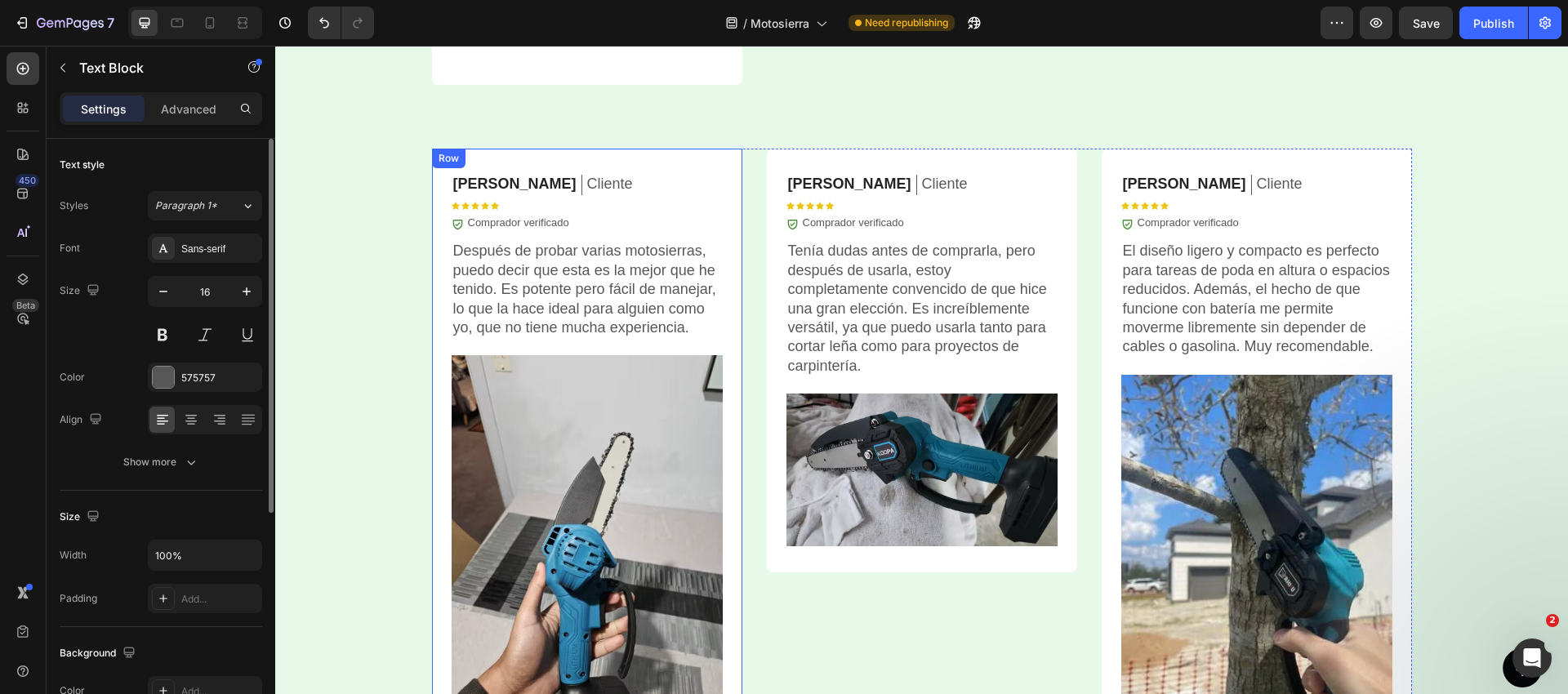
scroll to position [4820, 0]
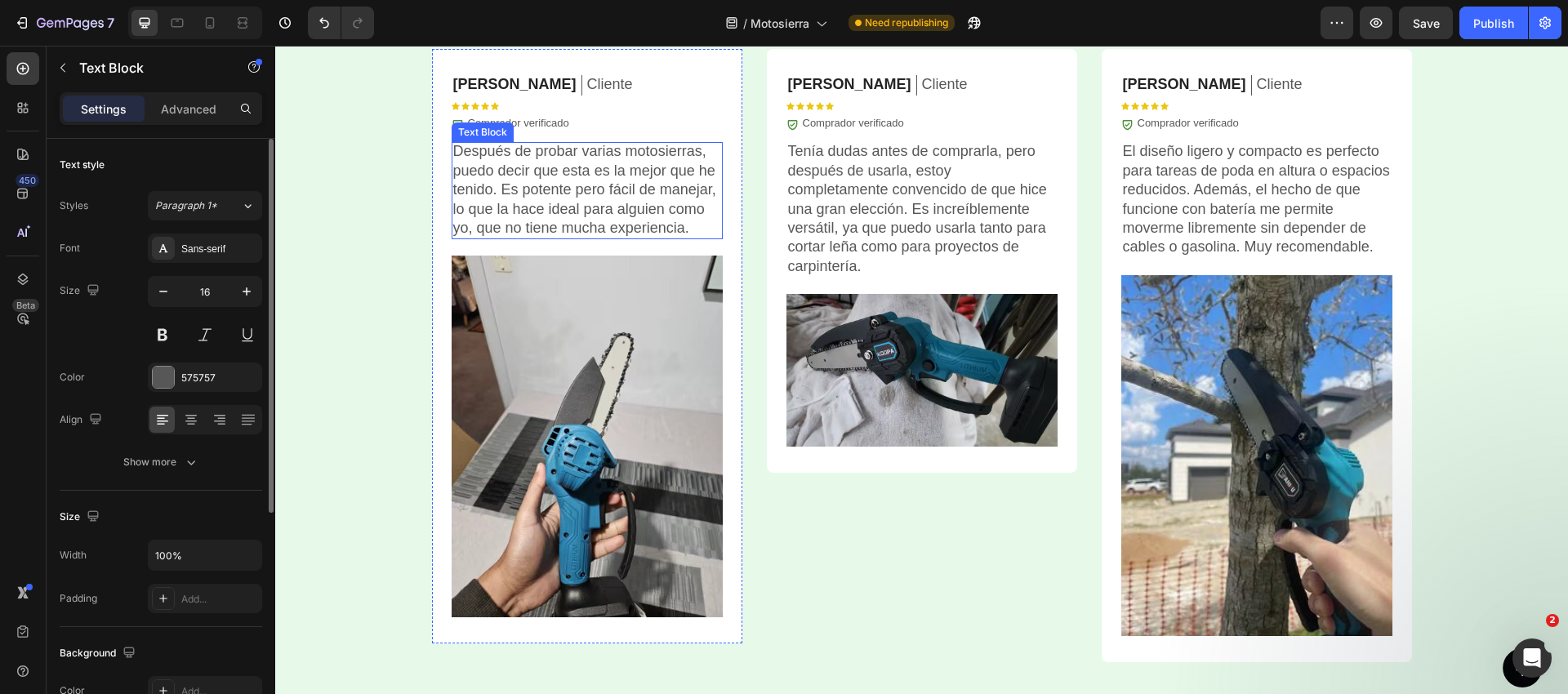
click at [568, 183] on p "Después de probar varias motosierras, puedo decir que esta es la mejor que he t…" at bounding box center [587, 189] width 268 height 95
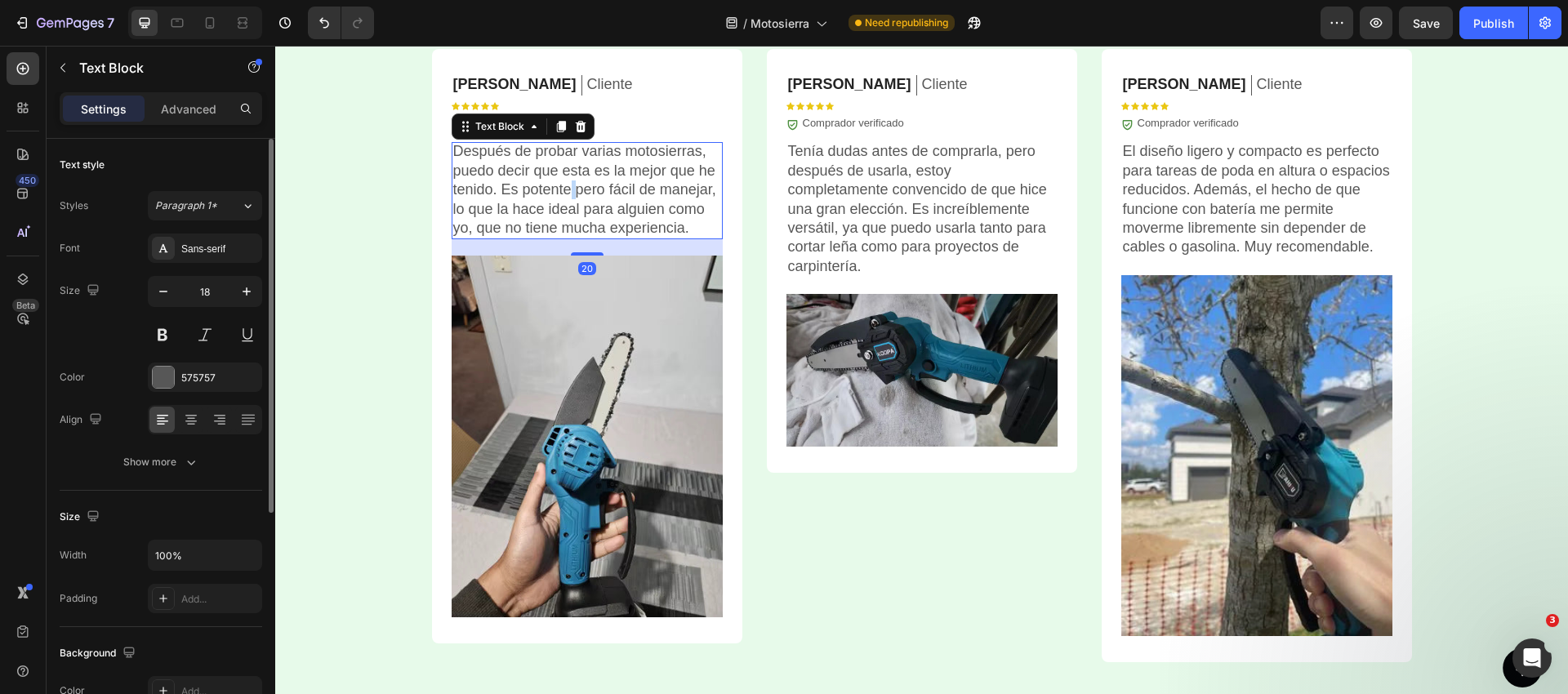
click at [569, 183] on p "Después de probar varias motosierras, puedo decir que esta es la mejor que he t…" at bounding box center [587, 189] width 268 height 95
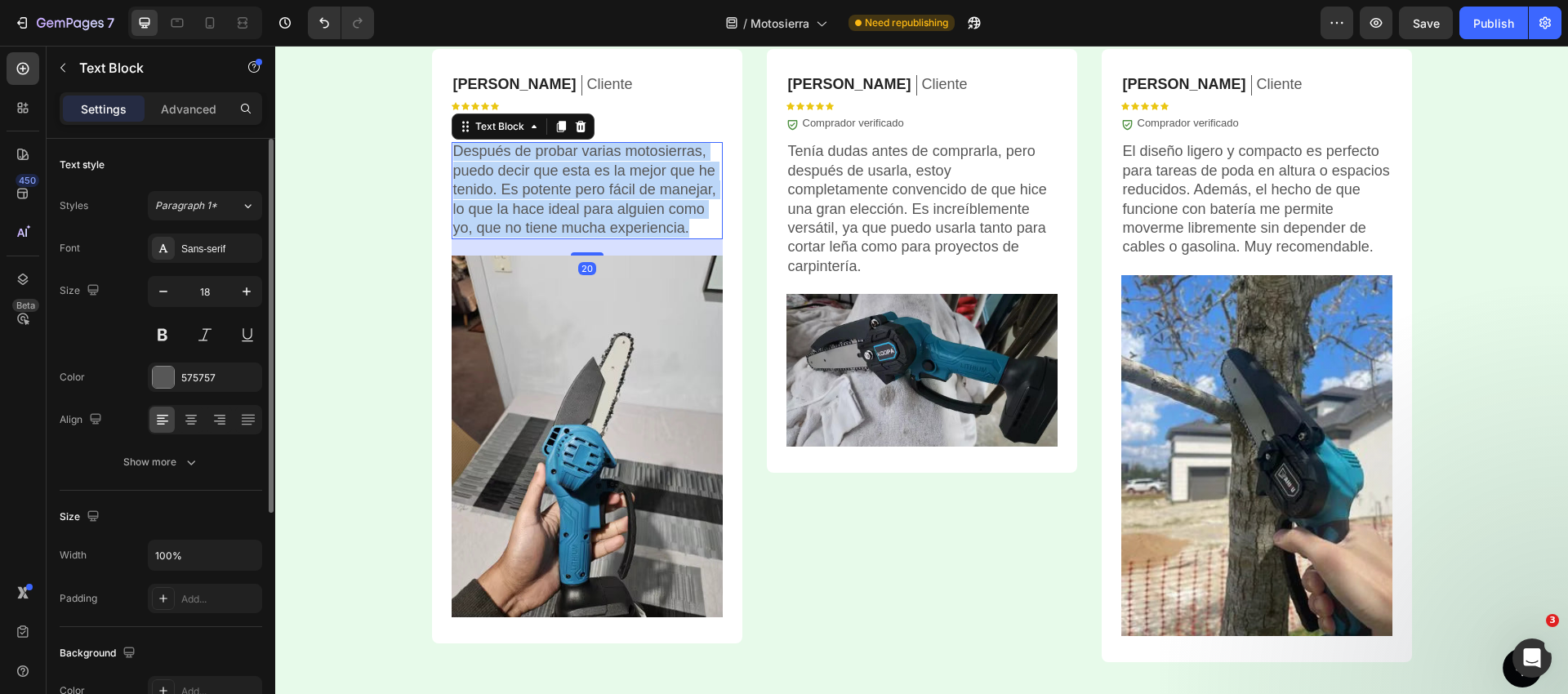
click at [569, 183] on p "Después de probar varias motosierras, puedo decir que esta es la mejor que he t…" at bounding box center [587, 189] width 268 height 95
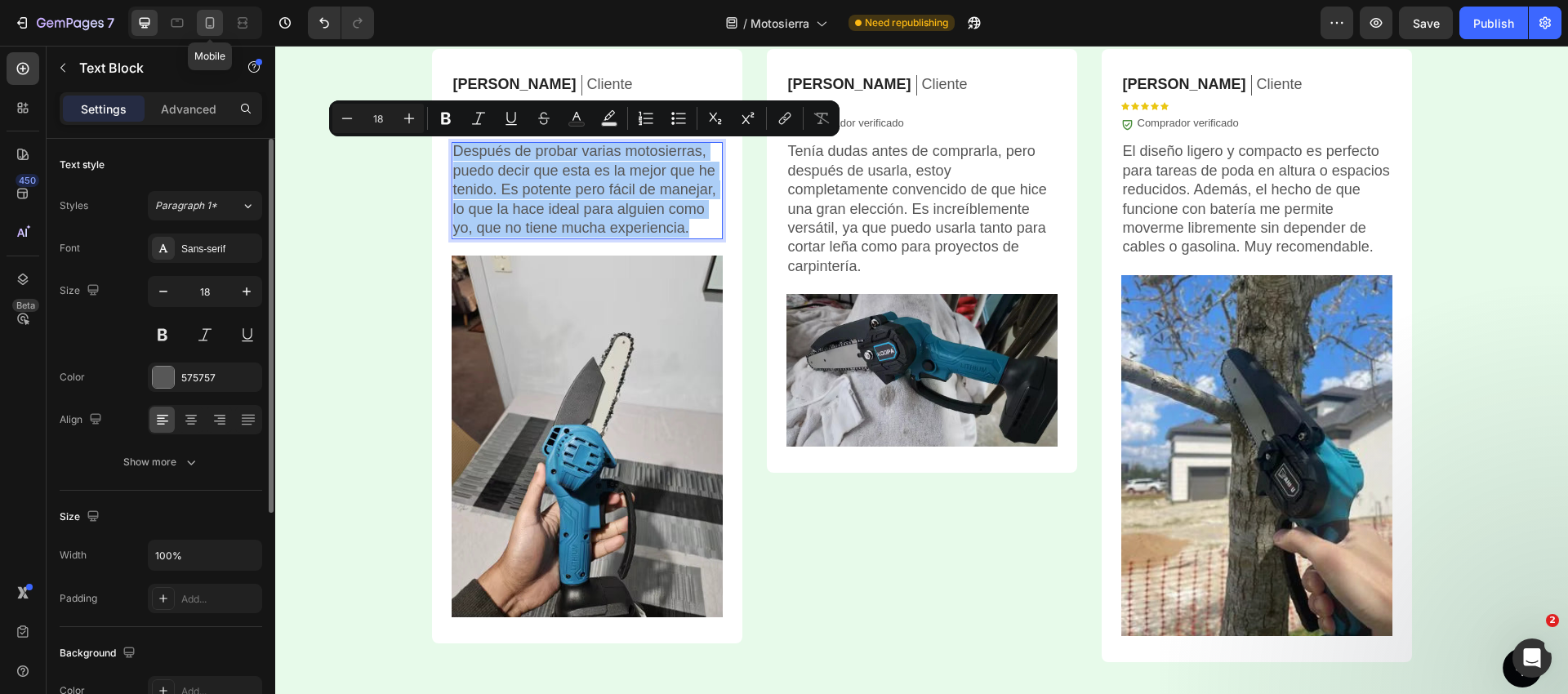
click at [206, 27] on icon at bounding box center [210, 23] width 17 height 17
type input "14"
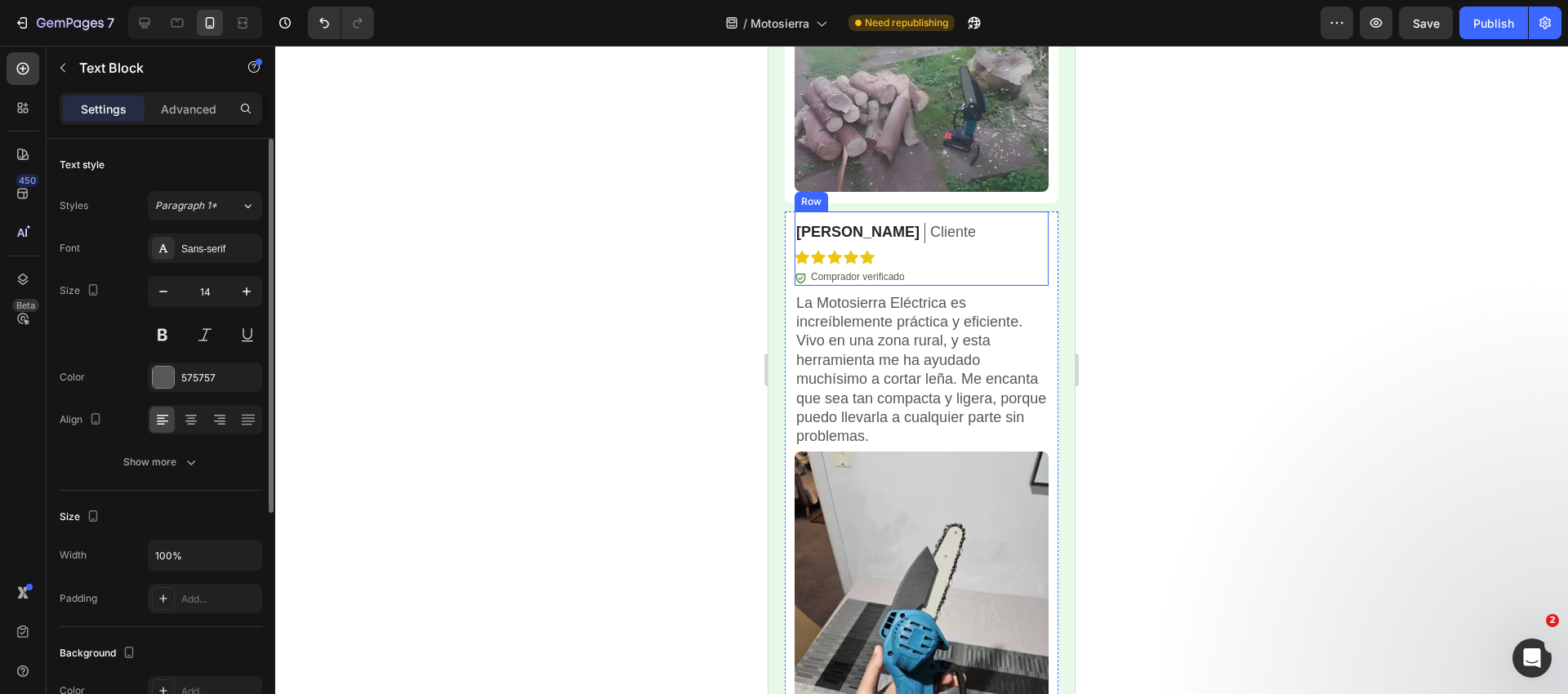
scroll to position [5759, 0]
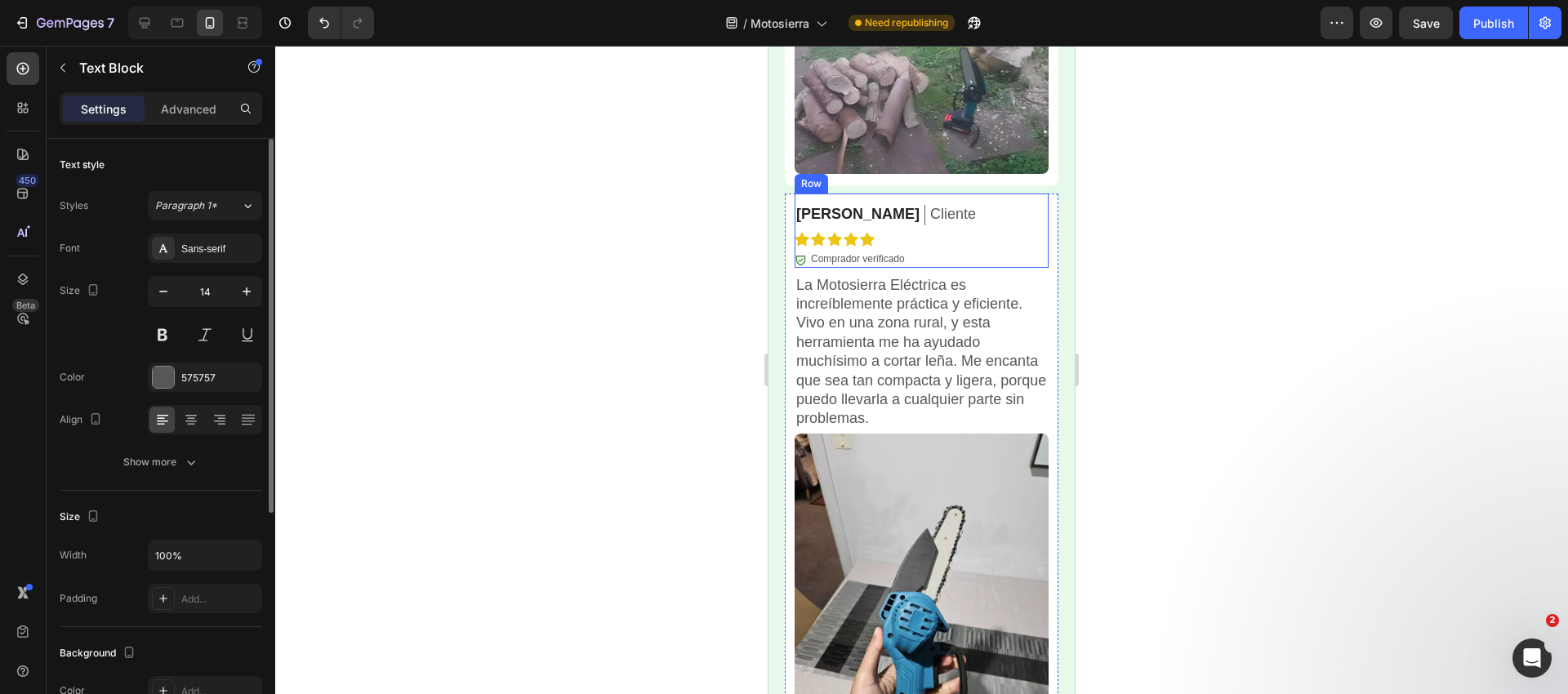
click at [847, 284] on p "La Motosierra Eléctrica es increíblemente práctica y eficiente. Vivo en una zon…" at bounding box center [921, 352] width 251 height 153
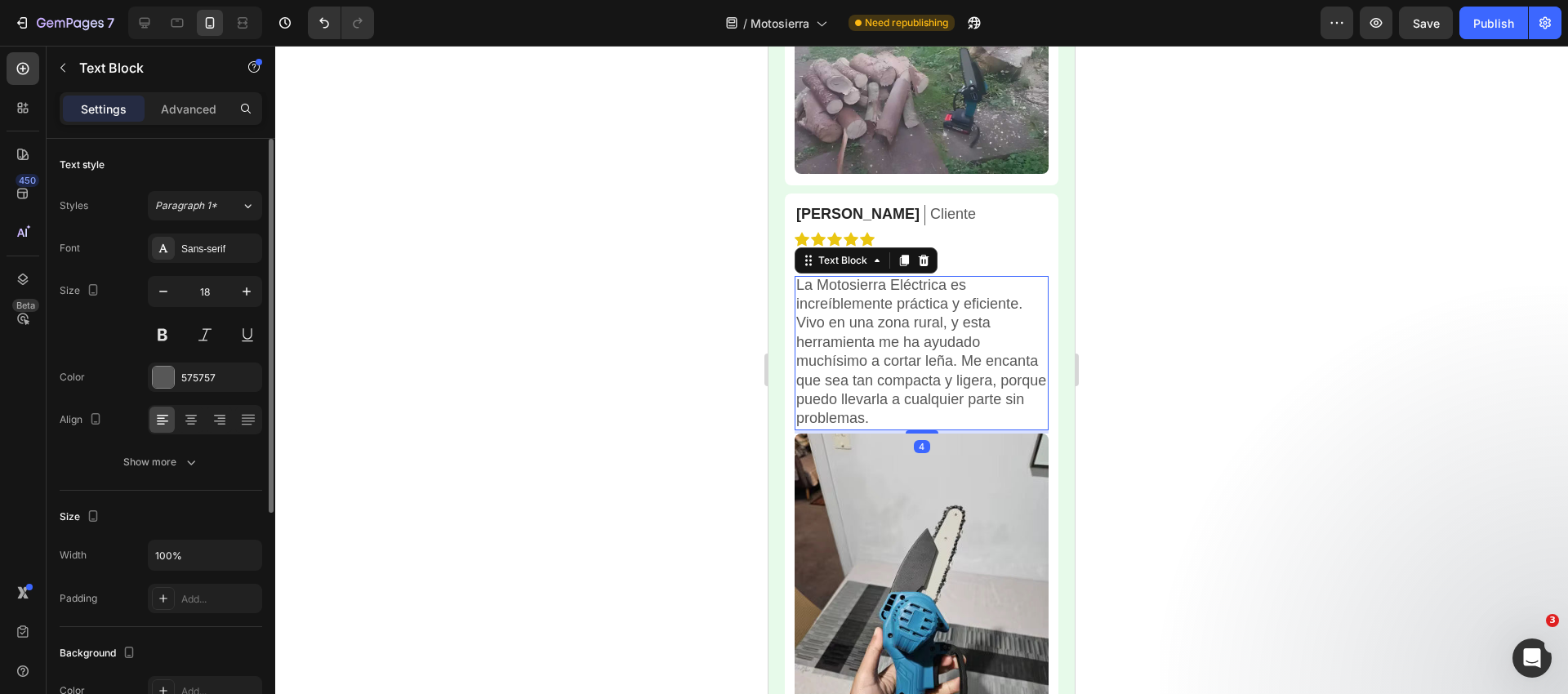
click at [847, 284] on p "La Motosierra Eléctrica es increíblemente práctica y eficiente. Vivo en una zon…" at bounding box center [921, 352] width 251 height 153
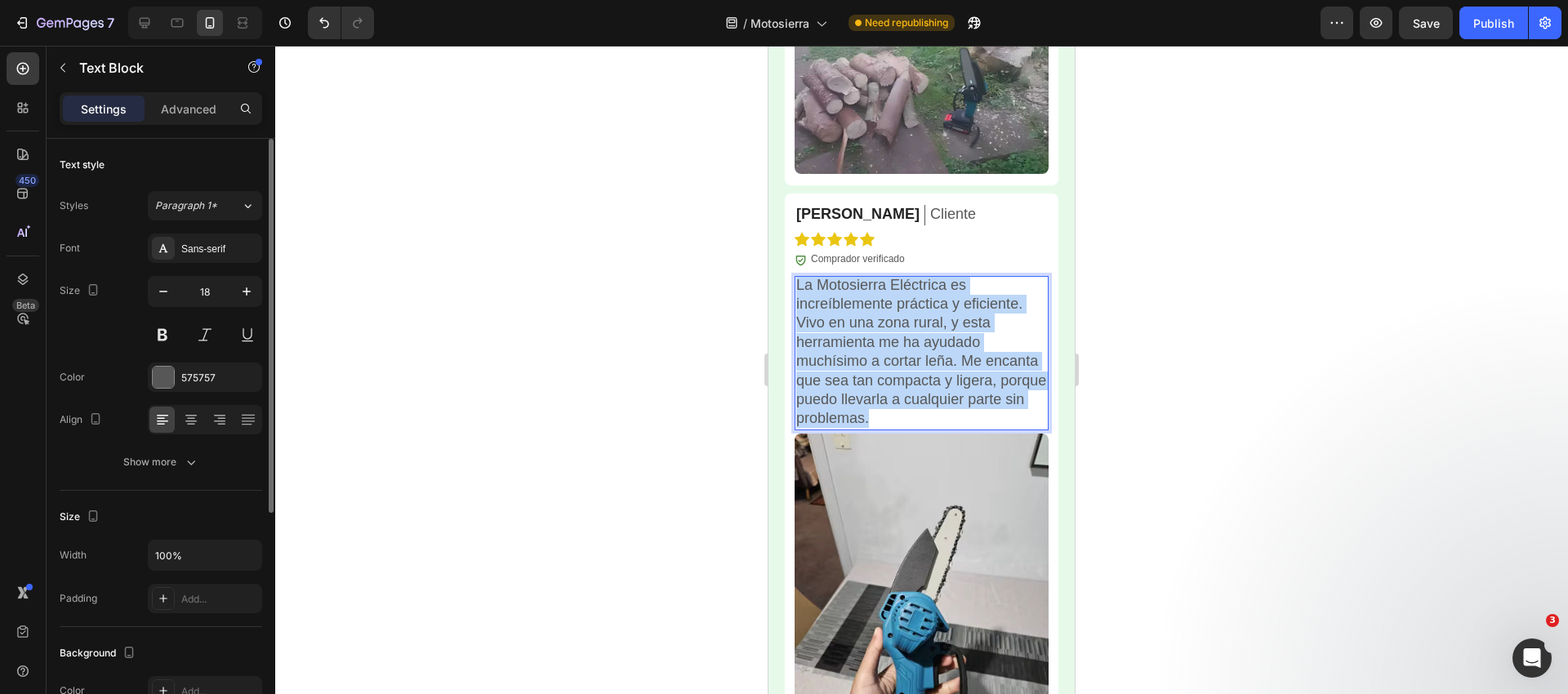
click at [847, 284] on p "La Motosierra Eléctrica es increíblemente práctica y eficiente. Vivo en una zon…" at bounding box center [921, 352] width 251 height 153
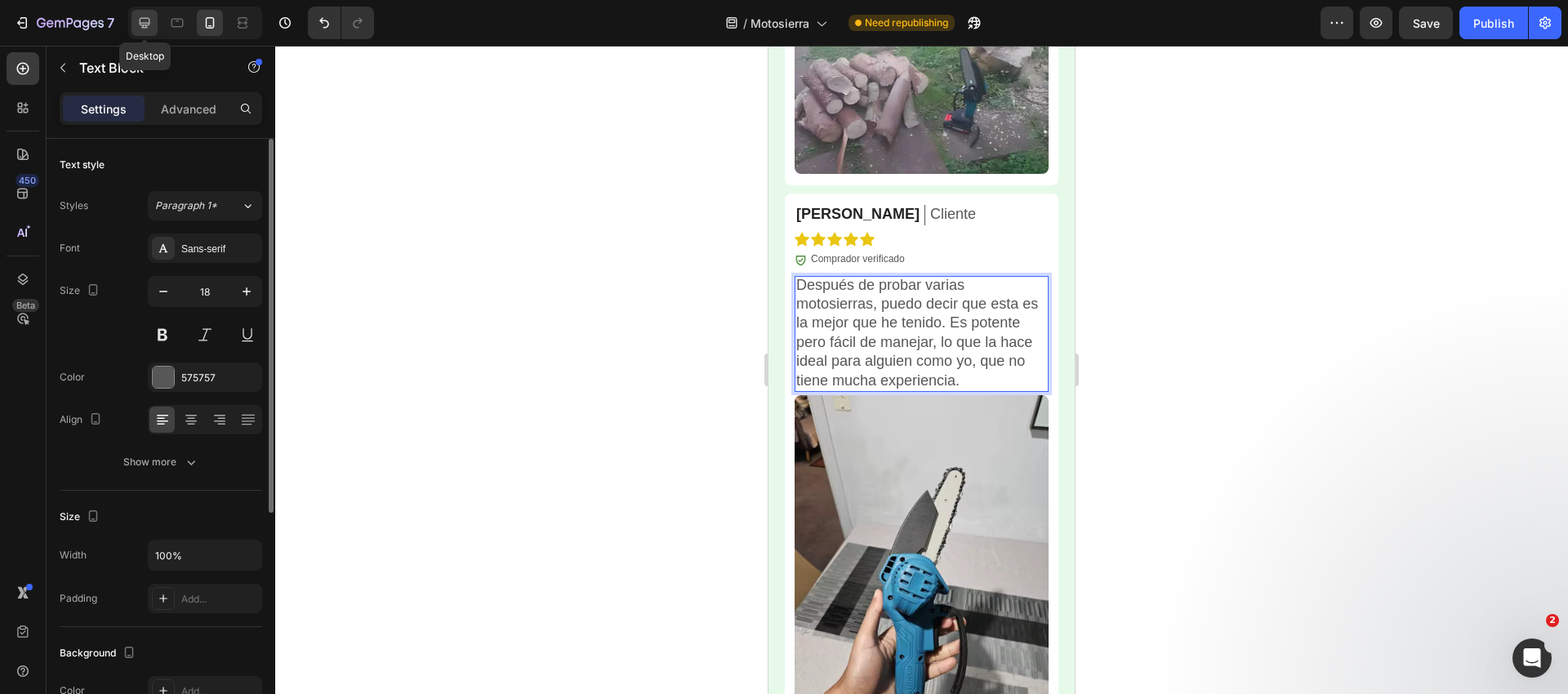
click at [153, 23] on div at bounding box center [144, 22] width 26 height 26
type input "16"
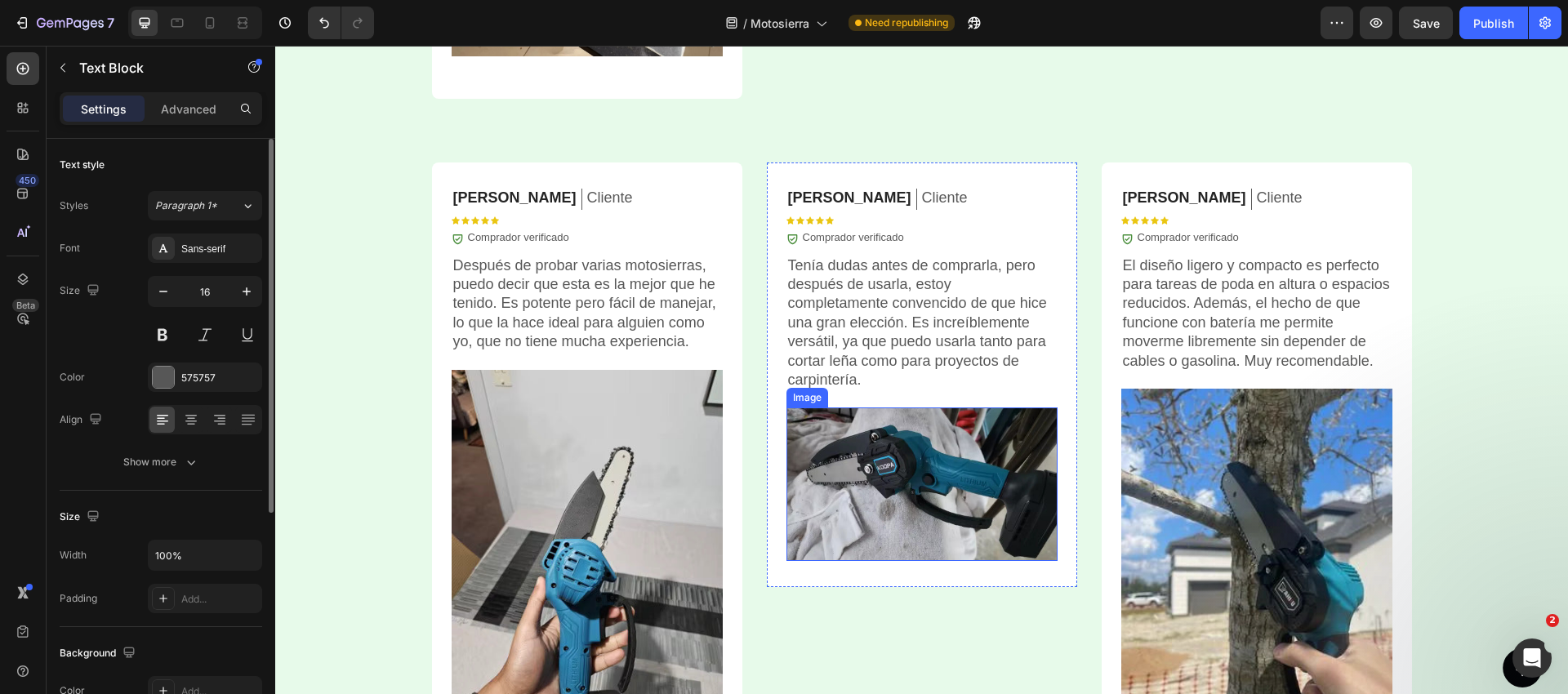
scroll to position [5257, 0]
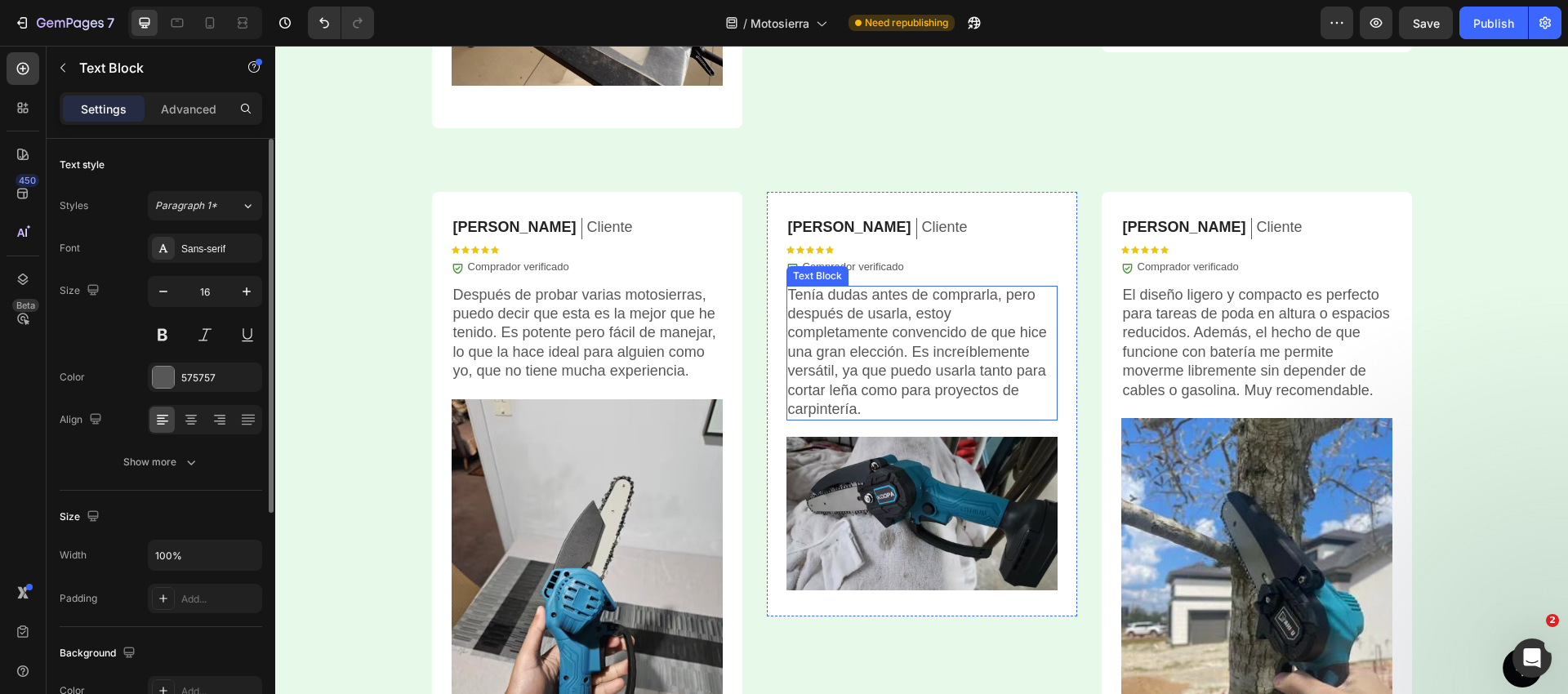
click at [891, 348] on p "Tenía dudas antes de comprarla, pero después de usarla, estoy completamente con…" at bounding box center [921, 352] width 268 height 134
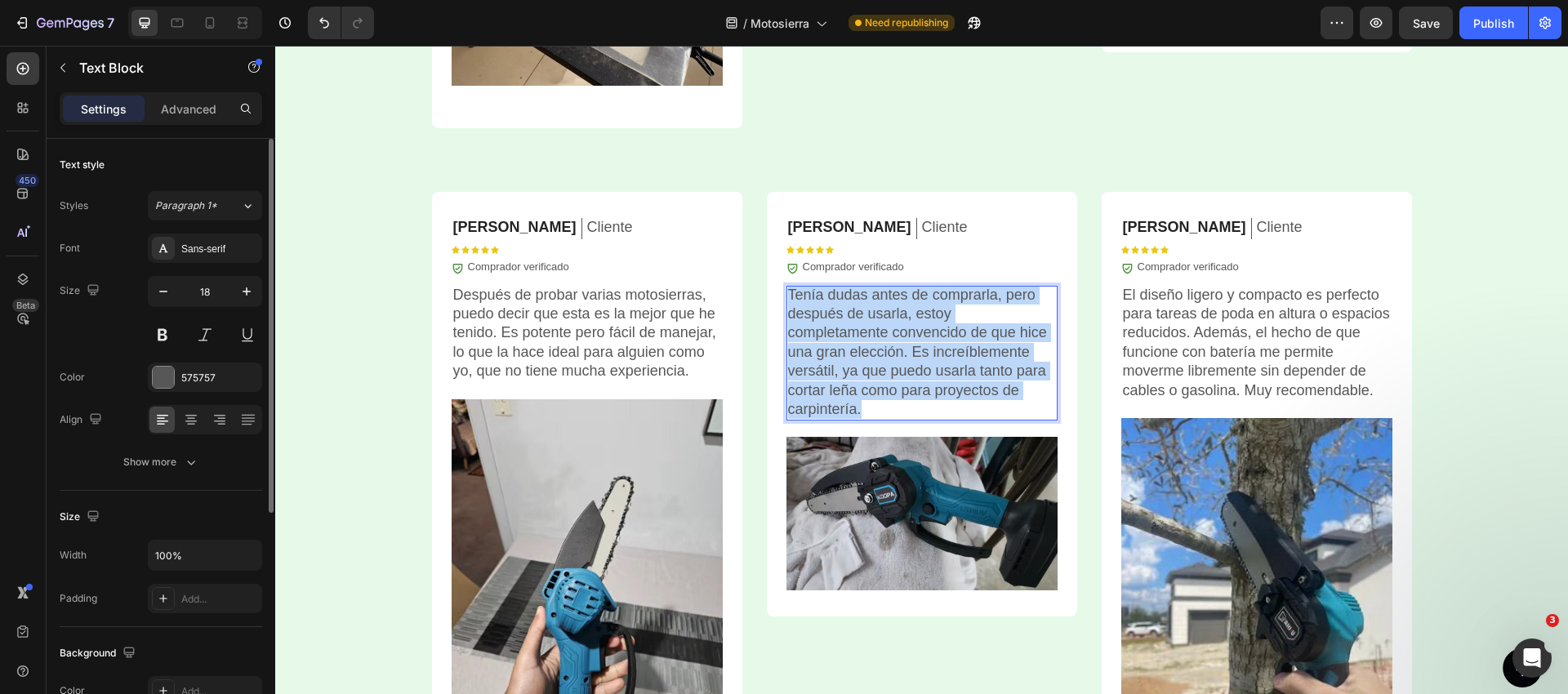
click at [891, 348] on p "Tenía dudas antes de comprarla, pero después de usarla, estoy completamente con…" at bounding box center [921, 352] width 268 height 134
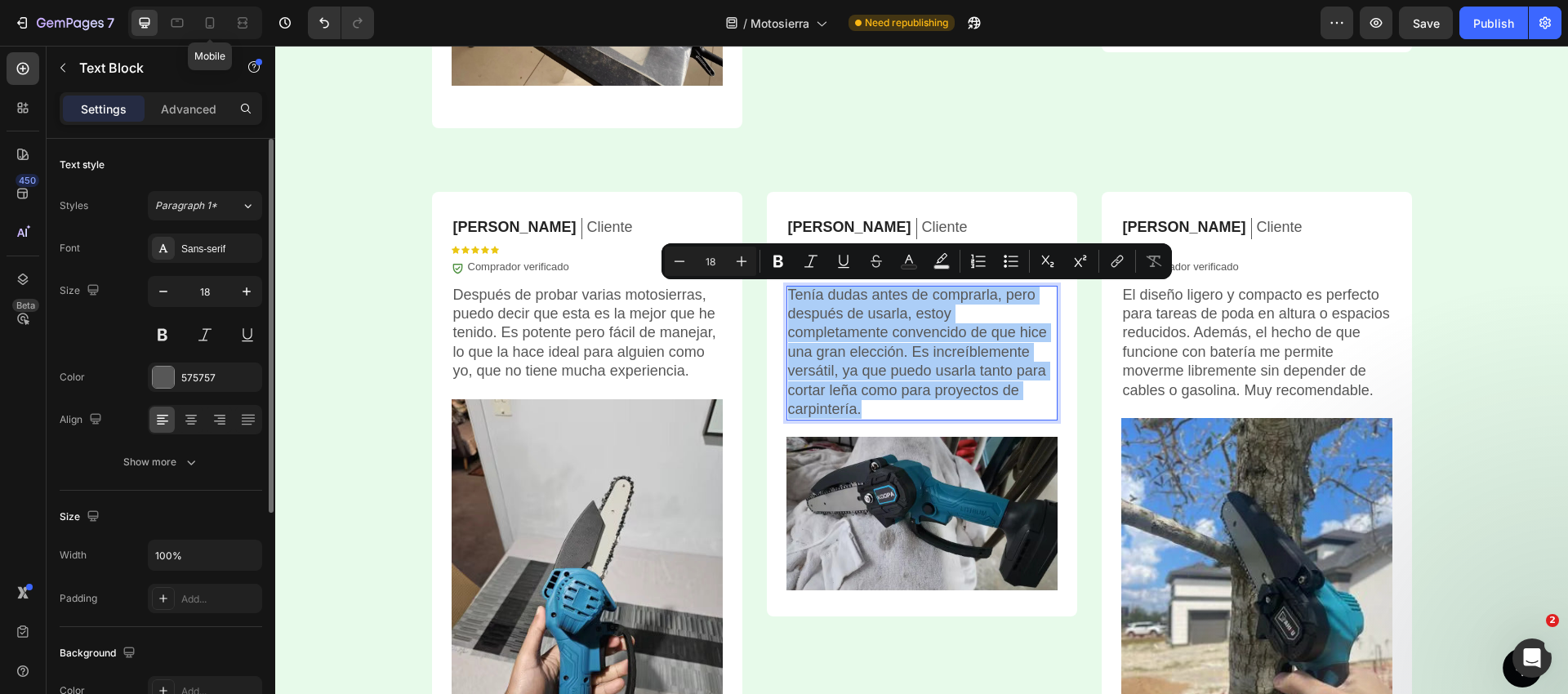
drag, startPoint x: 210, startPoint y: 25, endPoint x: 271, endPoint y: 75, distance: 78.9
click at [210, 25] on icon at bounding box center [210, 23] width 17 height 17
type input "14"
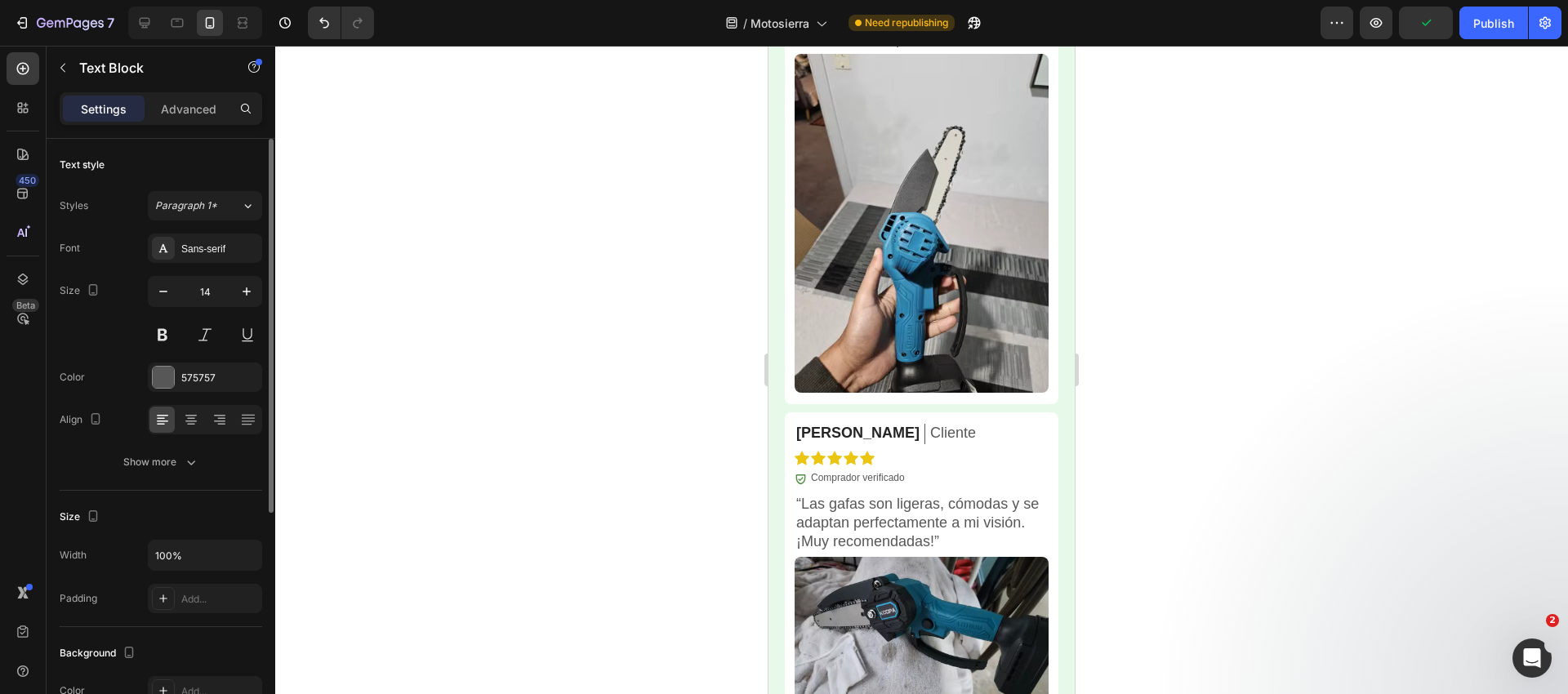
scroll to position [6339, 0]
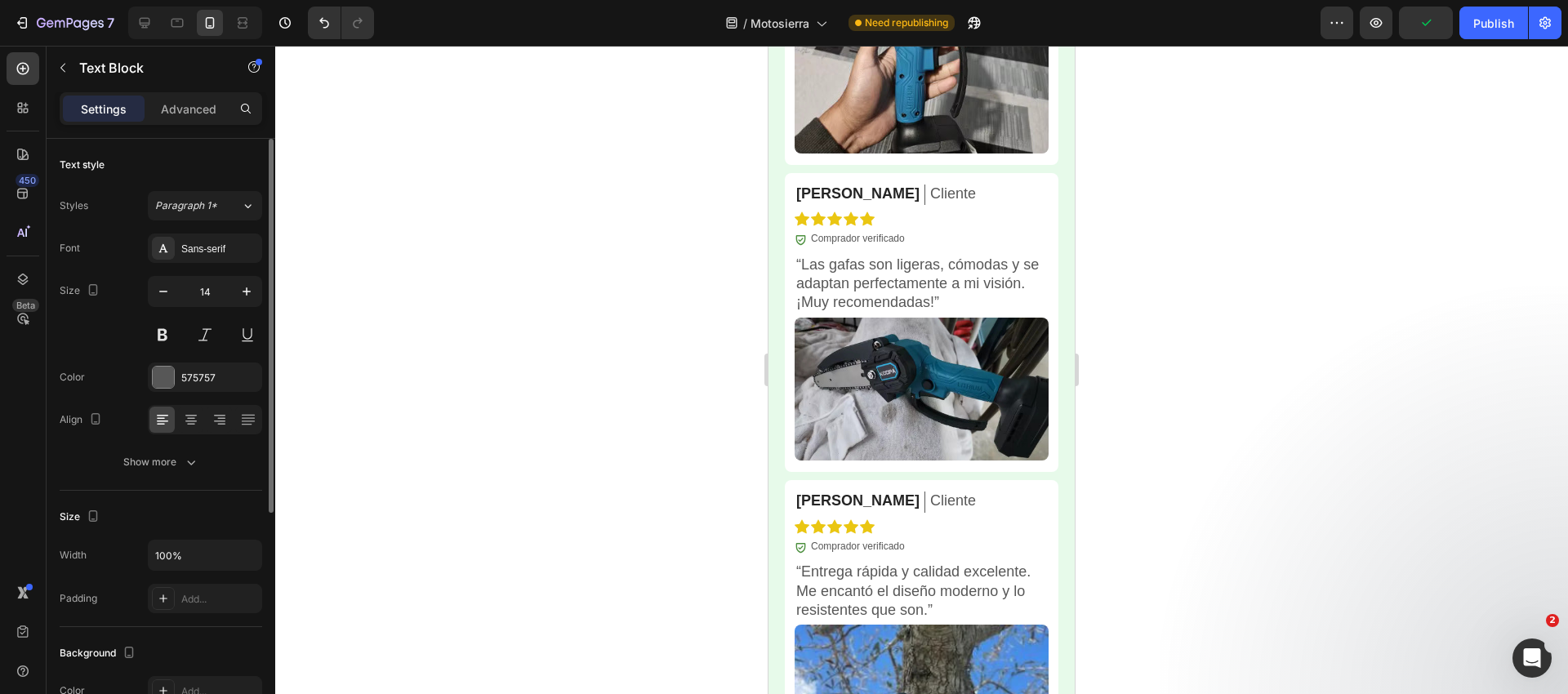
click at [848, 257] on p "“Las gafas son ligeras, cómodas y se adaptan perfectamente a mi visión. ¡Muy re…" at bounding box center [921, 284] width 251 height 57
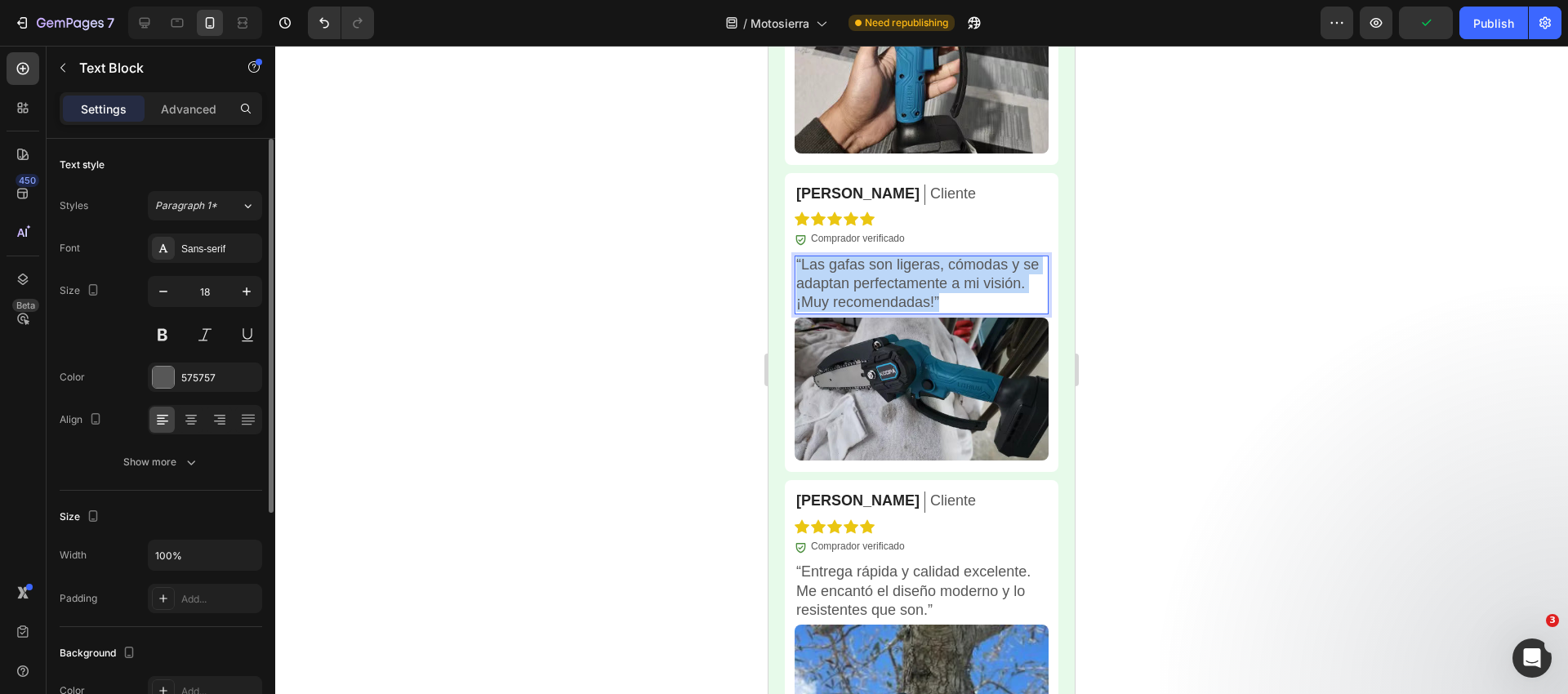
click at [848, 257] on p "“Las gafas son ligeras, cómodas y se adaptan perfectamente a mi visión. ¡Muy re…" at bounding box center [921, 284] width 251 height 57
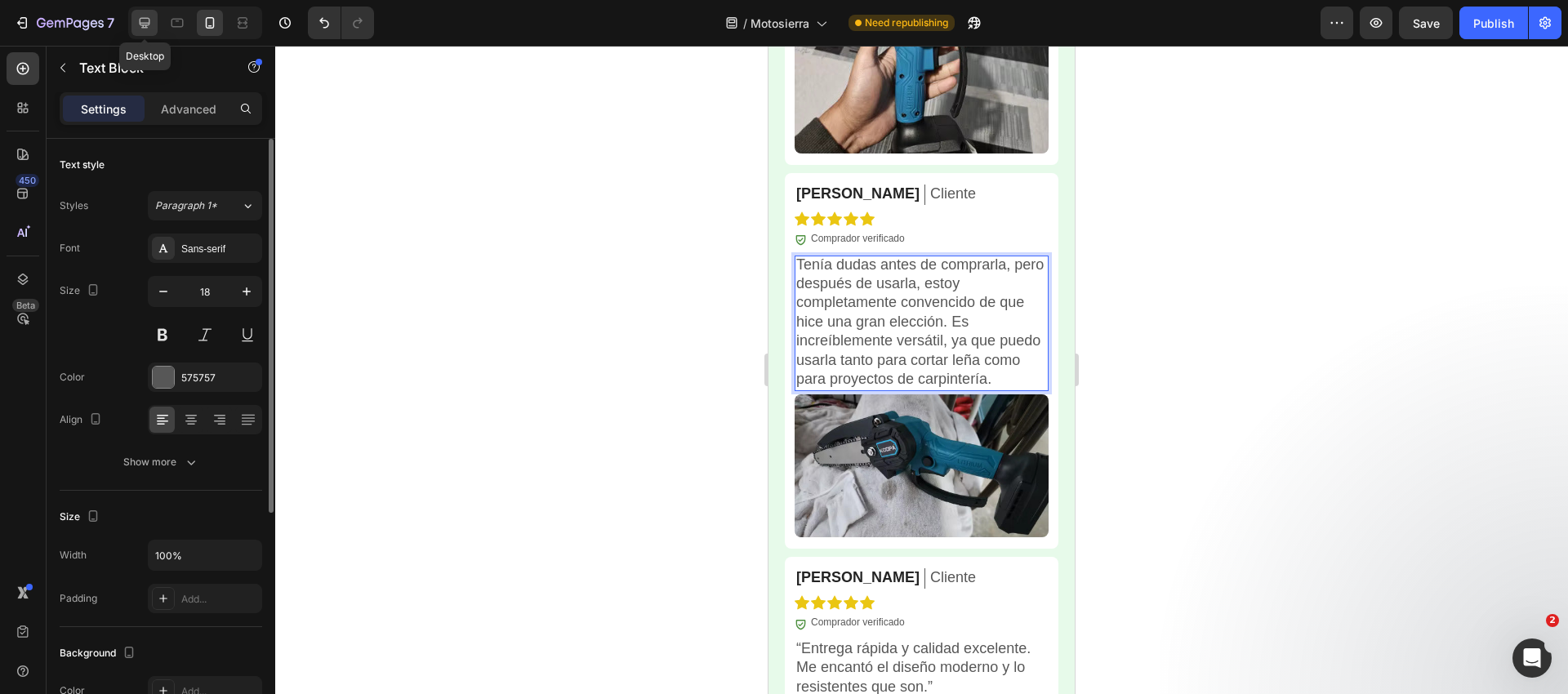
click at [152, 25] on icon at bounding box center [144, 23] width 17 height 17
type input "16"
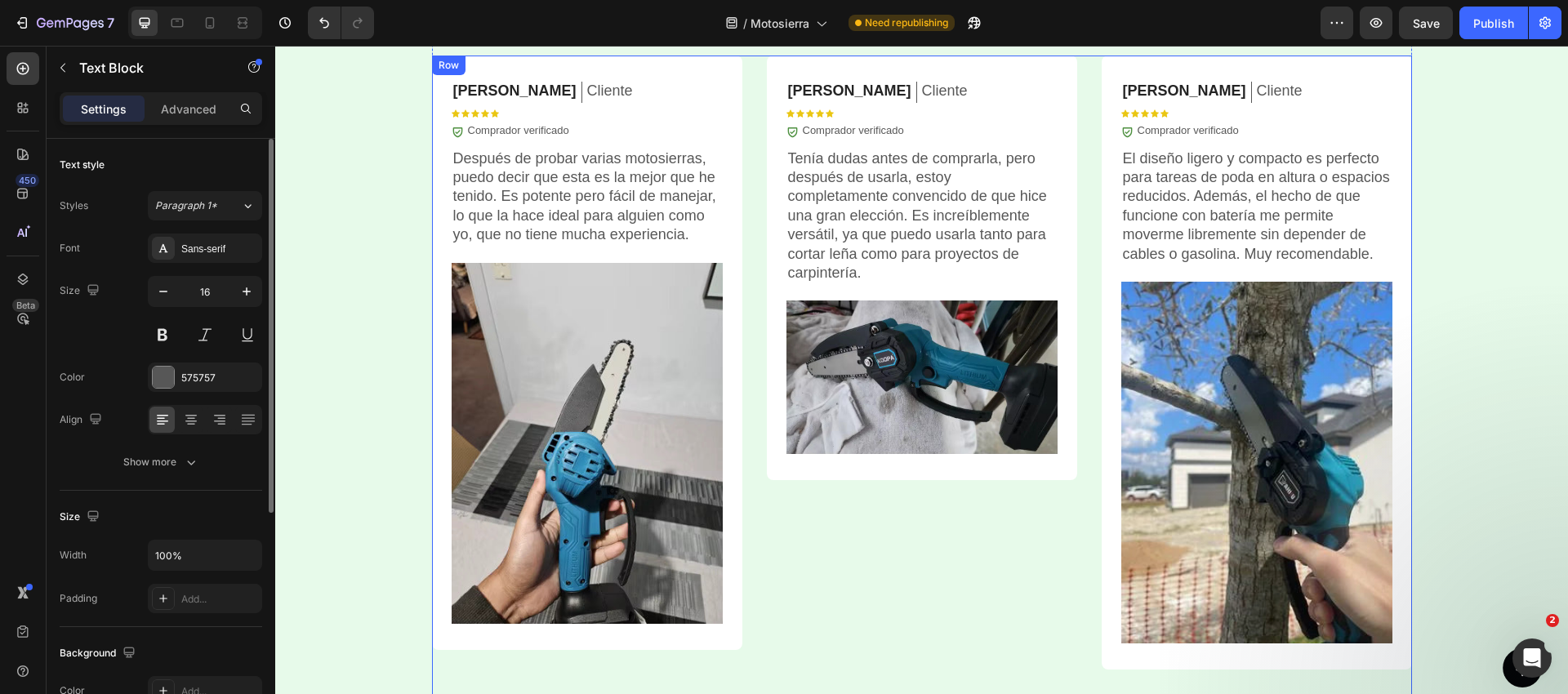
scroll to position [5403, 0]
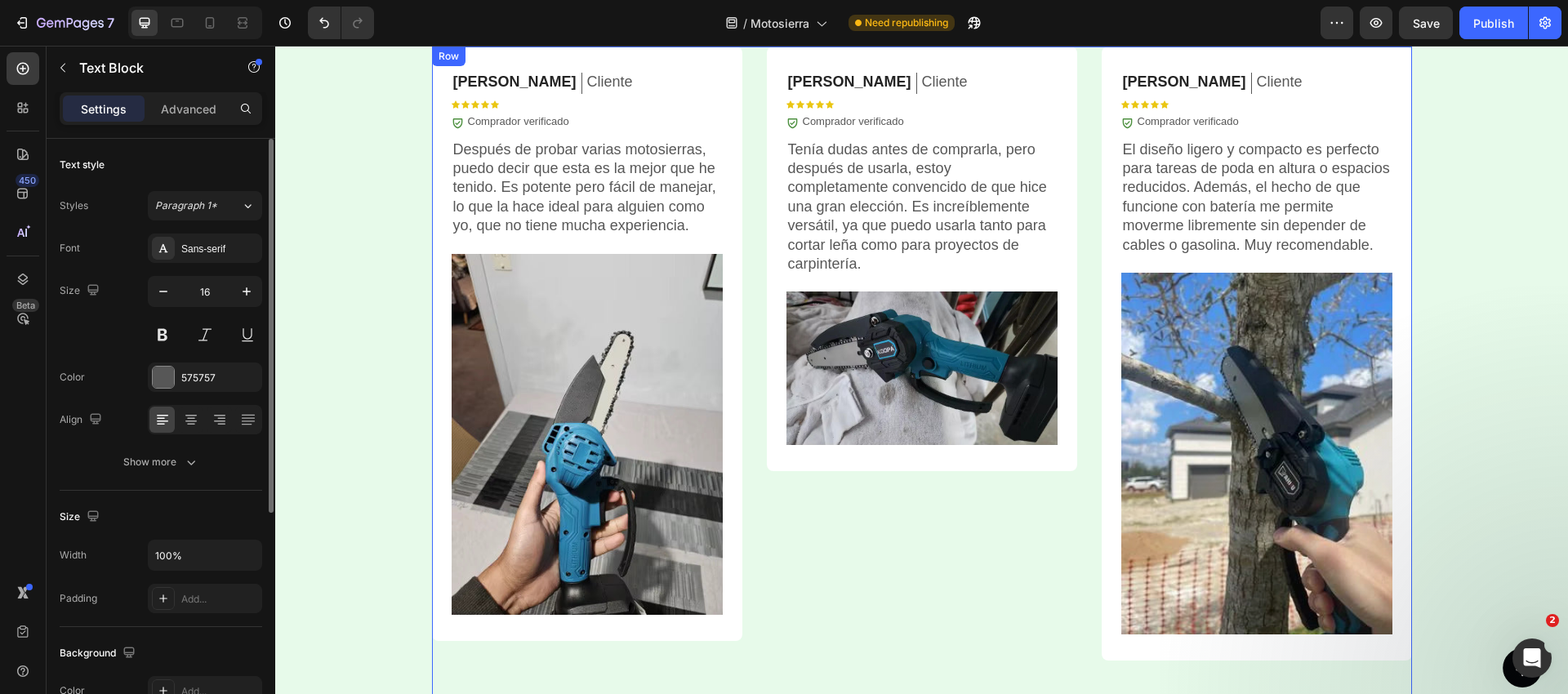
click at [1170, 202] on p "El diseño ligero y compacto es perfecto para tareas de poda en altura o espacio…" at bounding box center [1257, 198] width 268 height 115
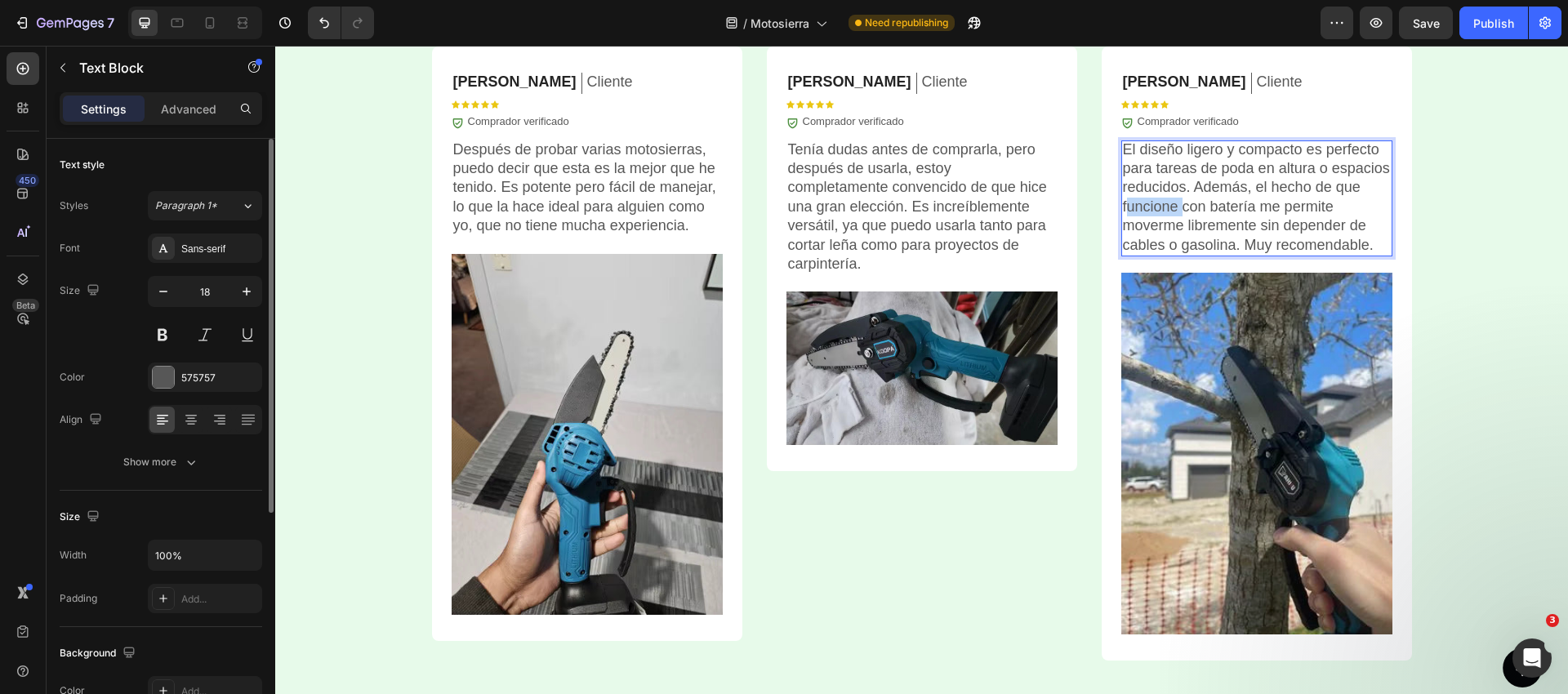
click at [1170, 202] on p "El diseño ligero y compacto es perfecto para tareas de poda en altura o espacio…" at bounding box center [1257, 198] width 268 height 115
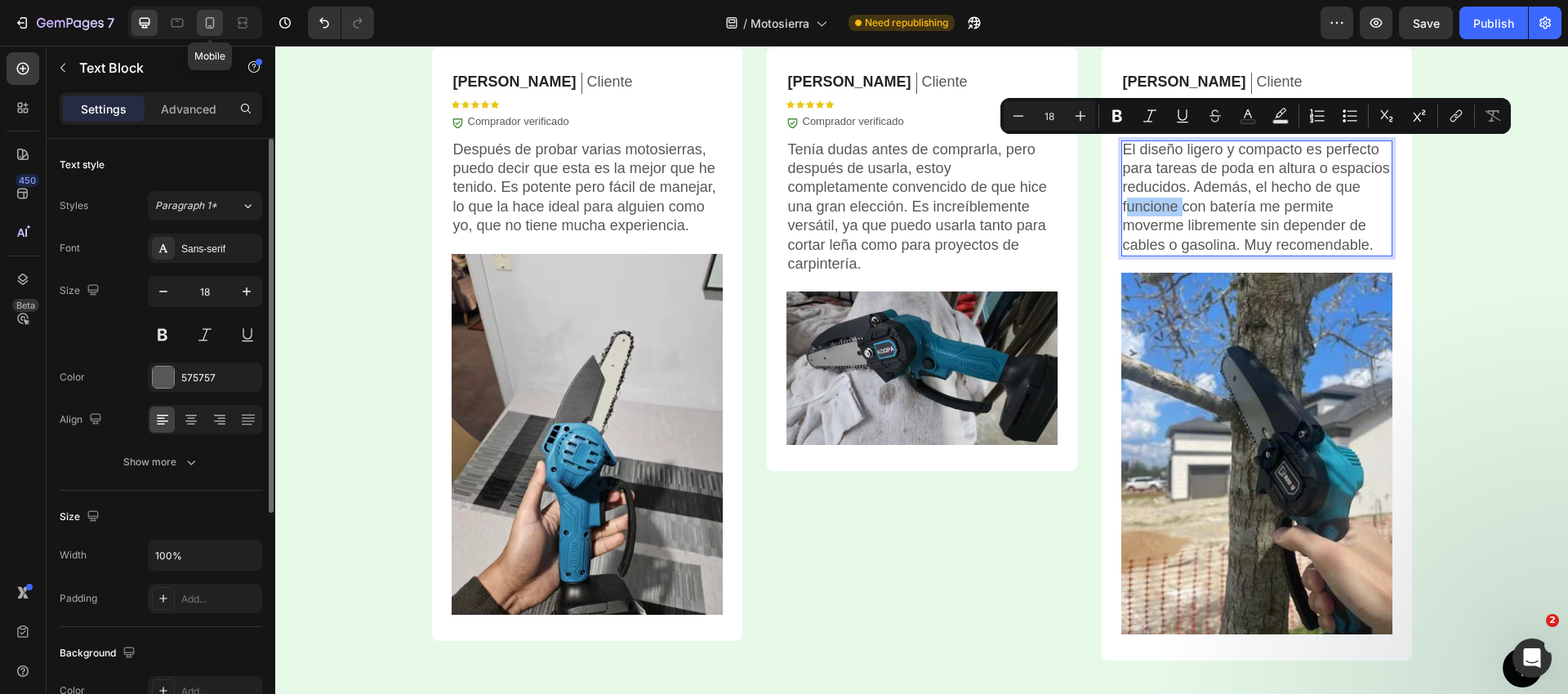
click at [209, 22] on icon at bounding box center [210, 23] width 17 height 17
type input "14"
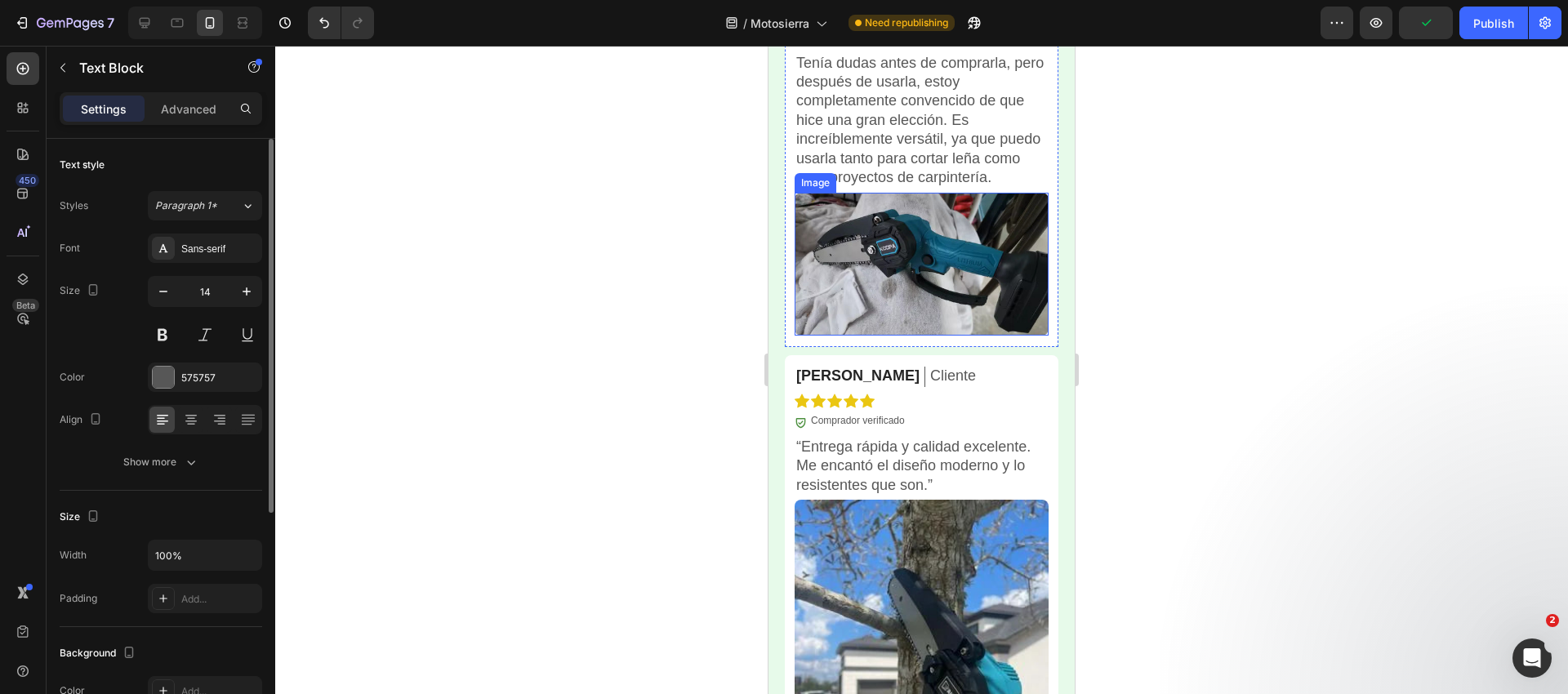
scroll to position [6717, 0]
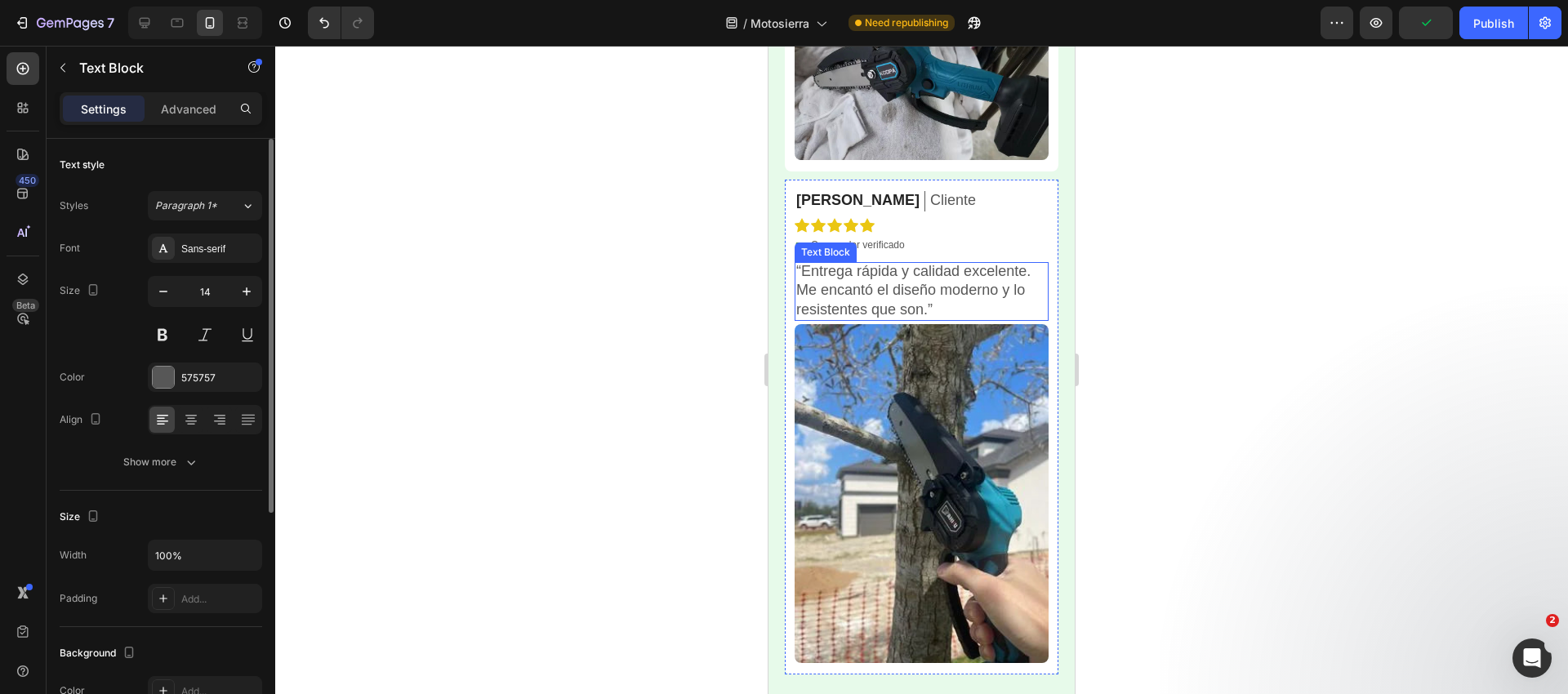
click at [859, 272] on p "“Entrega rápida y calidad excelente. Me encantó el diseño moderno y lo resisten…" at bounding box center [921, 291] width 251 height 57
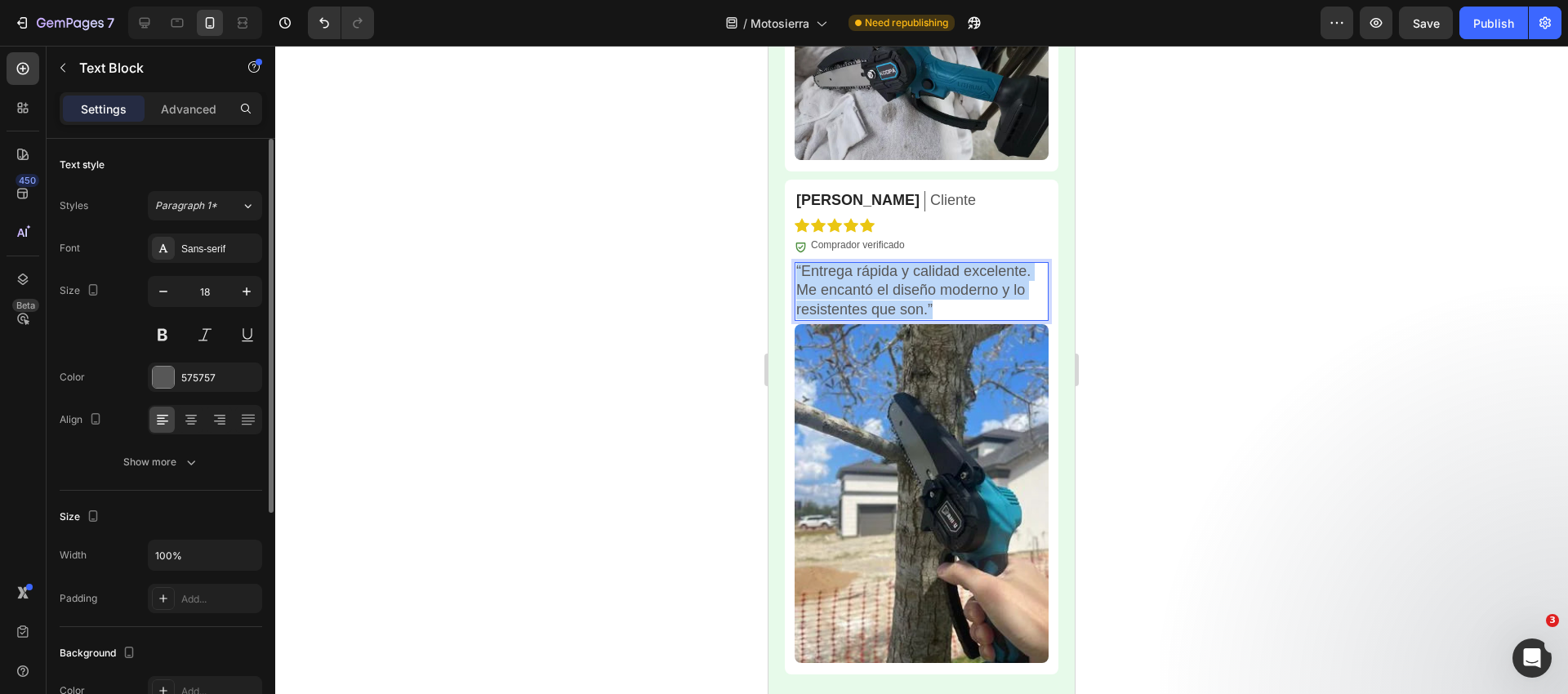
click at [859, 272] on p "“Entrega rápida y calidad excelente. Me encantó el diseño moderno y lo resisten…" at bounding box center [921, 291] width 251 height 57
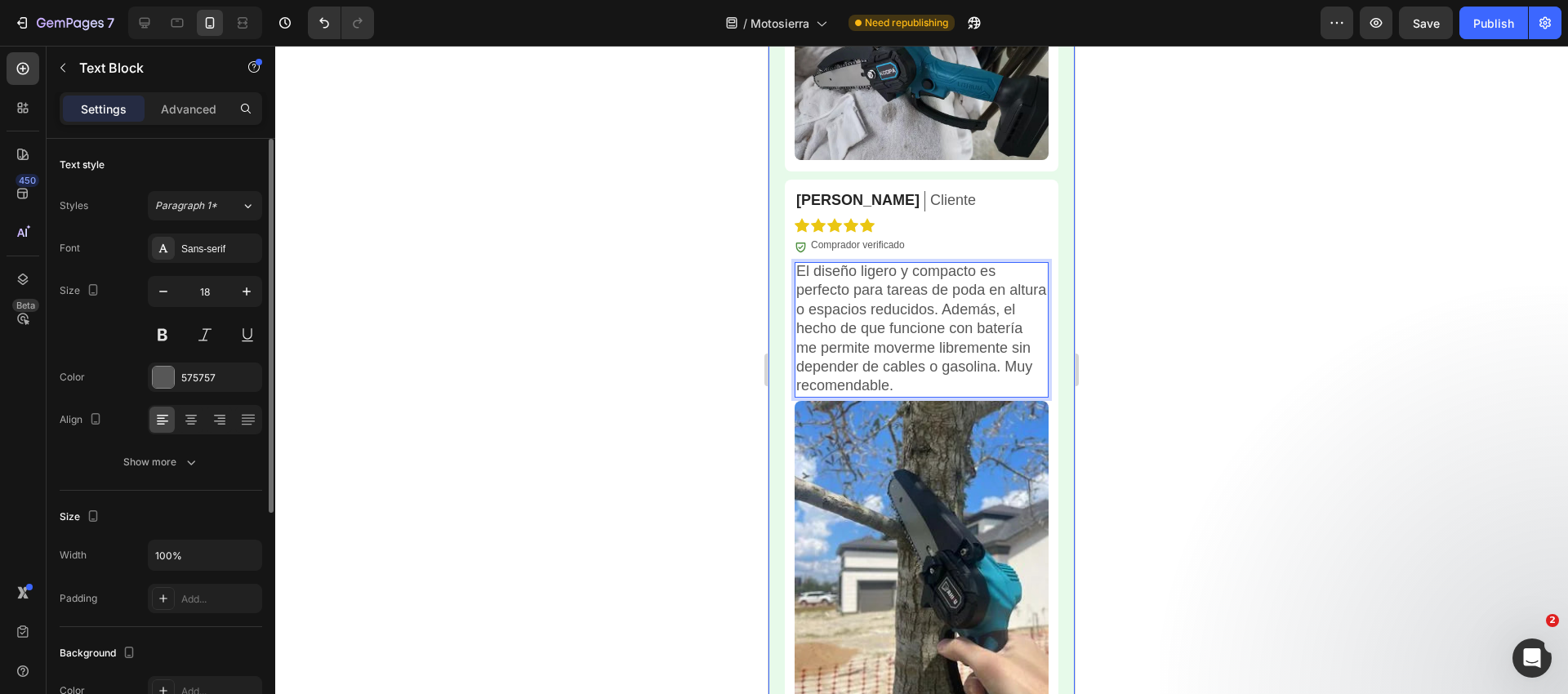
click at [736, 276] on div at bounding box center [921, 369] width 1292 height 648
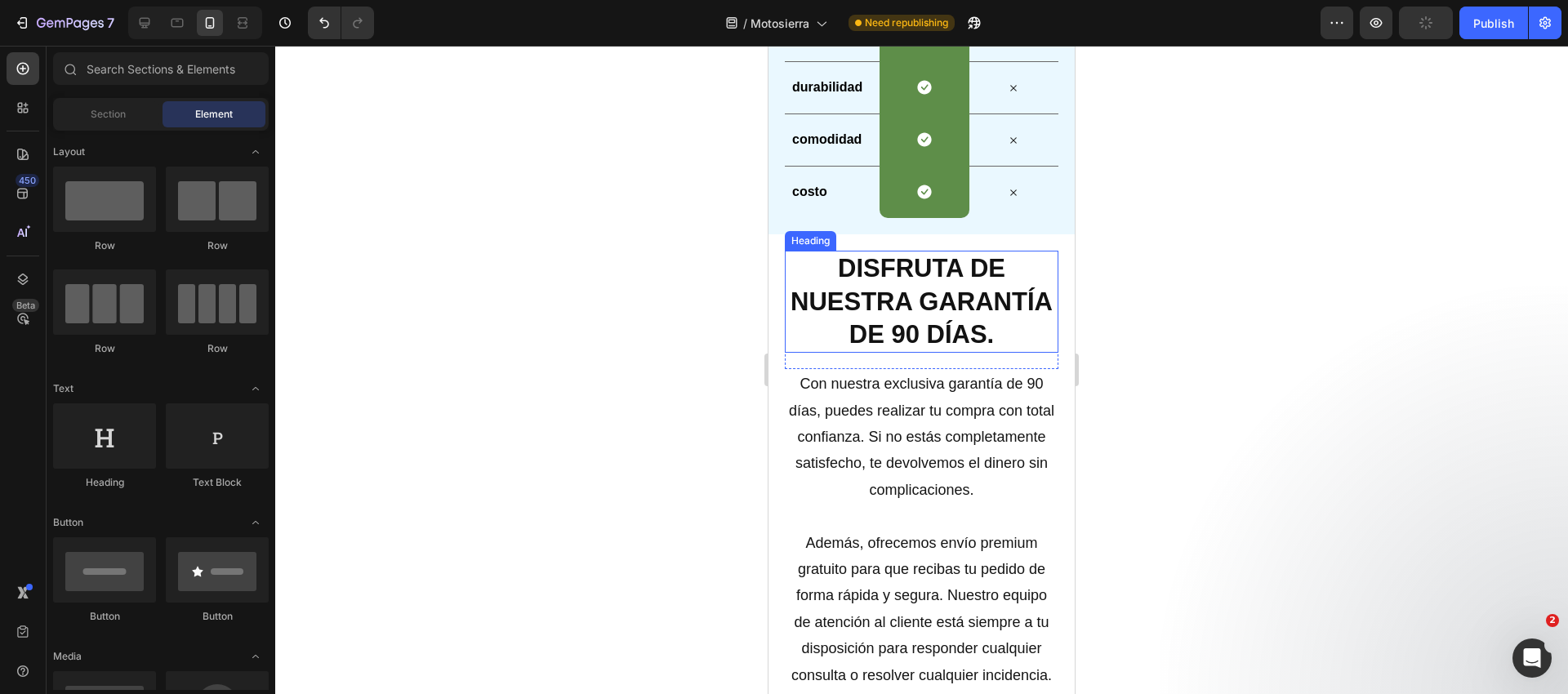
scroll to position [3408, 0]
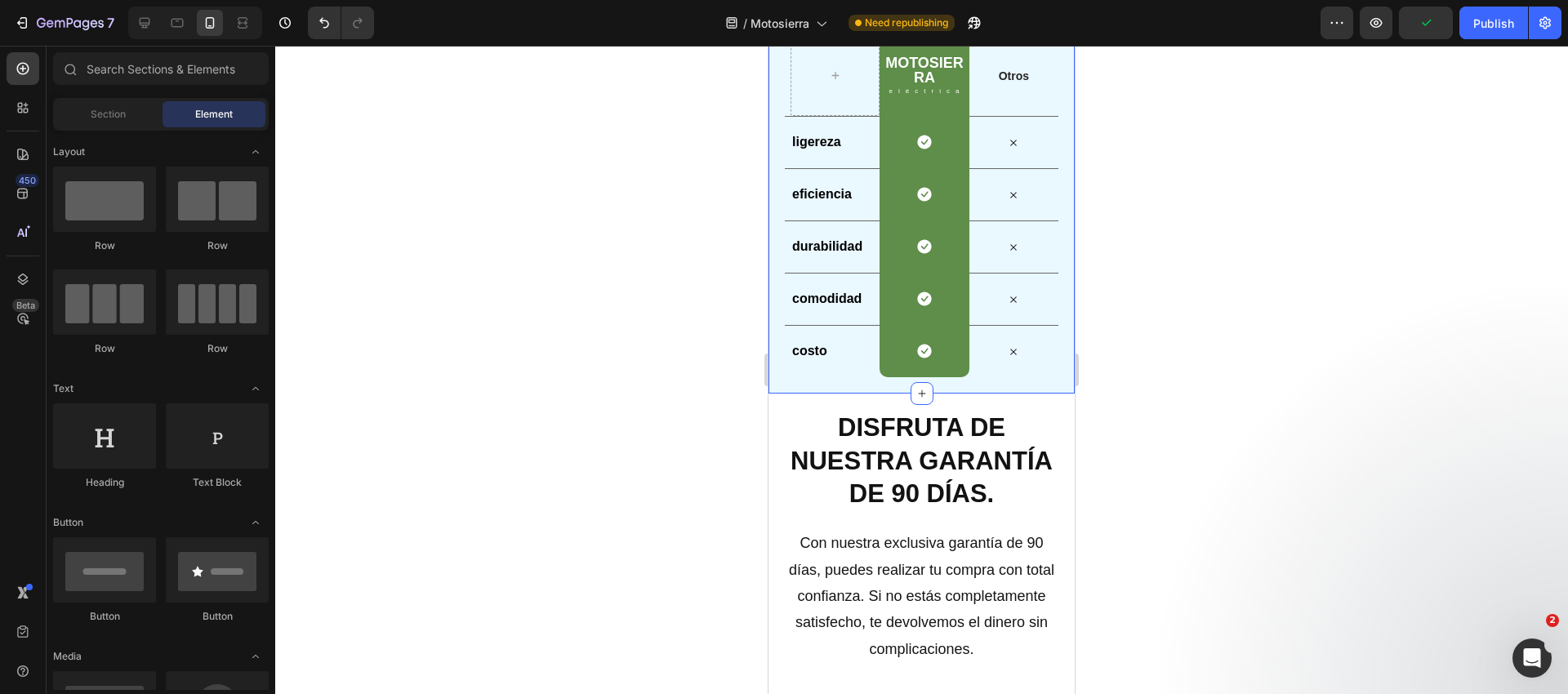
click at [771, 307] on div "Nosotros vs Ellos Heading Row Motosierra Heading eléctrica Text Block Row Otros…" at bounding box center [921, 184] width 306 height 422
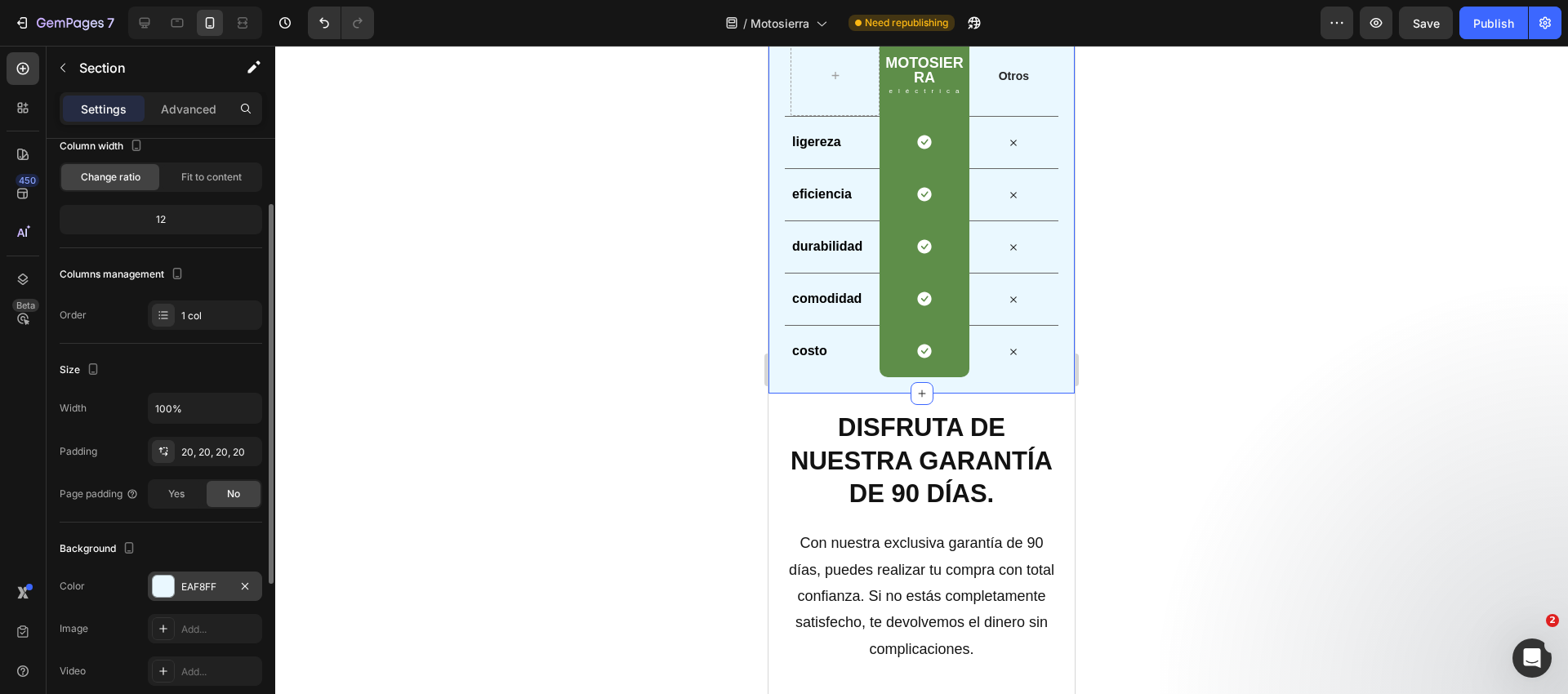
scroll to position [105, 0]
click at [207, 588] on div "EAF8FF" at bounding box center [204, 586] width 47 height 15
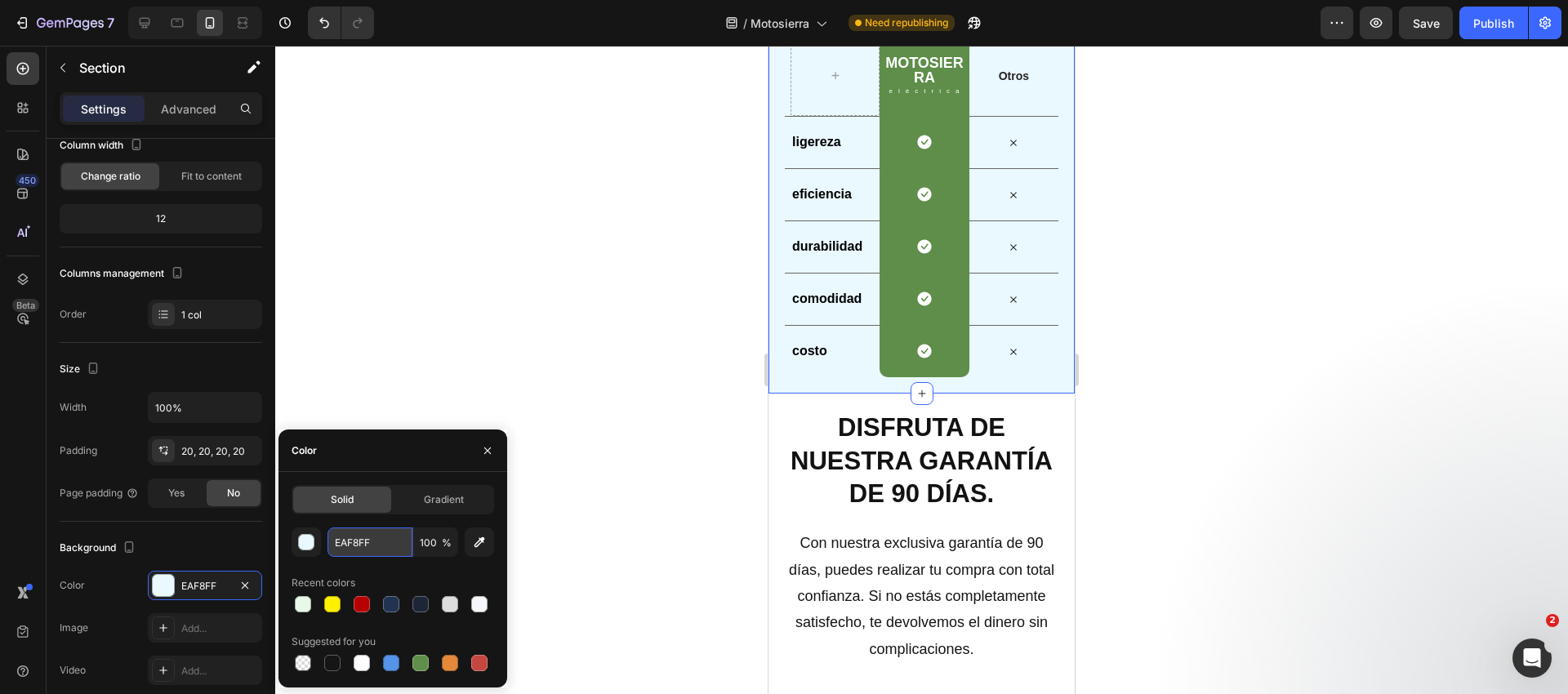
click at [377, 545] on input "EAF8FF" at bounding box center [369, 541] width 85 height 29
paste input "#E7FAEA"
type input "#E7FAEA"
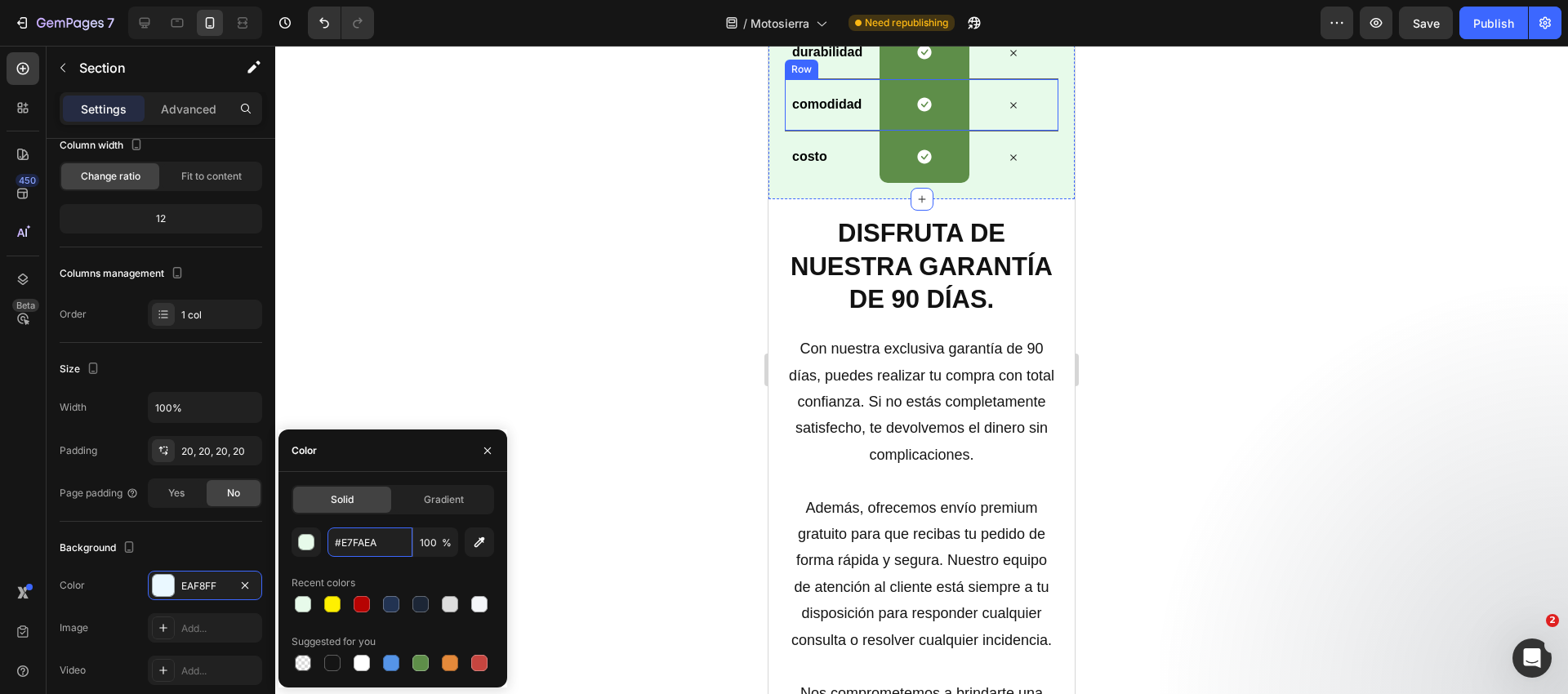
scroll to position [3192, 0]
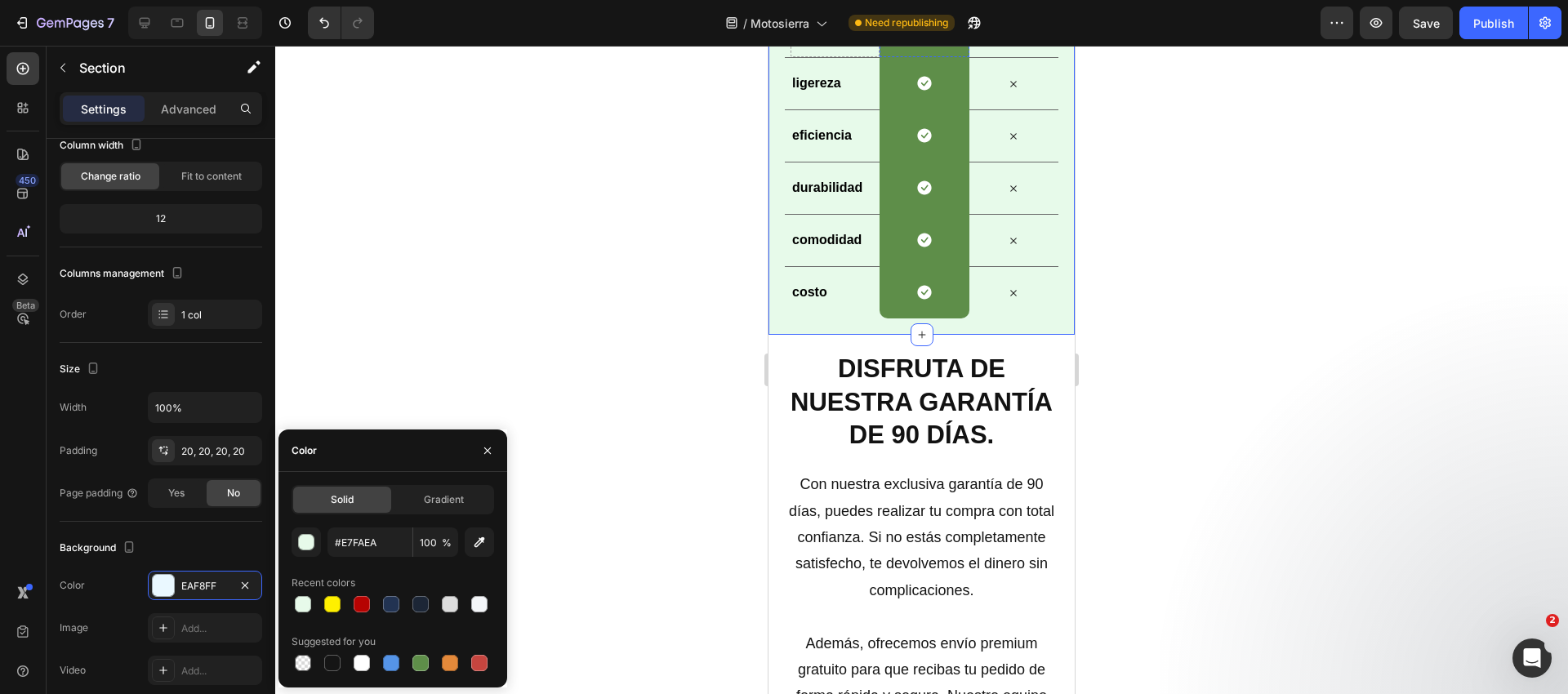
click at [921, 27] on h2 "Motosierra" at bounding box center [923, 11] width 89 height 32
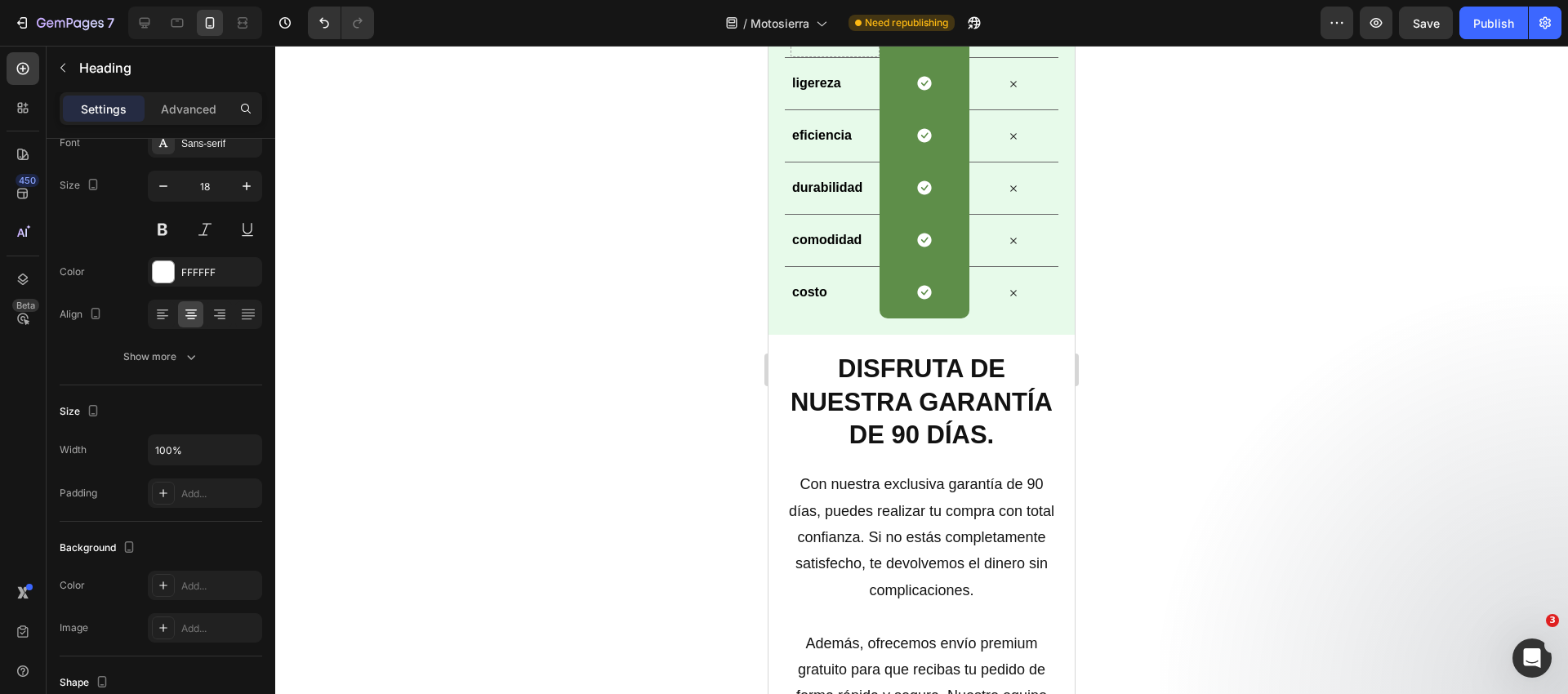
click at [921, 26] on p "Motosierra" at bounding box center [923, 11] width 85 height 29
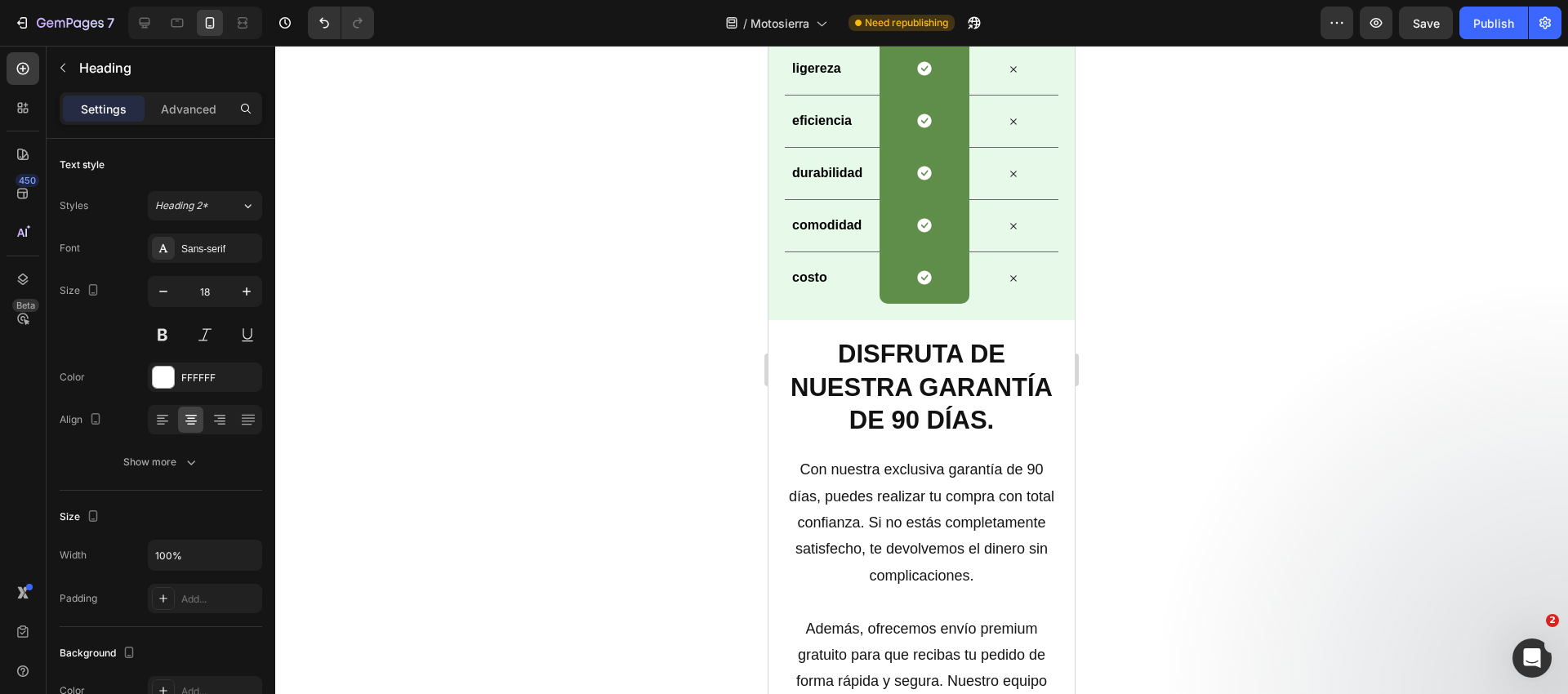
click at [940, 22] on p "eléctrica" at bounding box center [926, 18] width 79 height 7
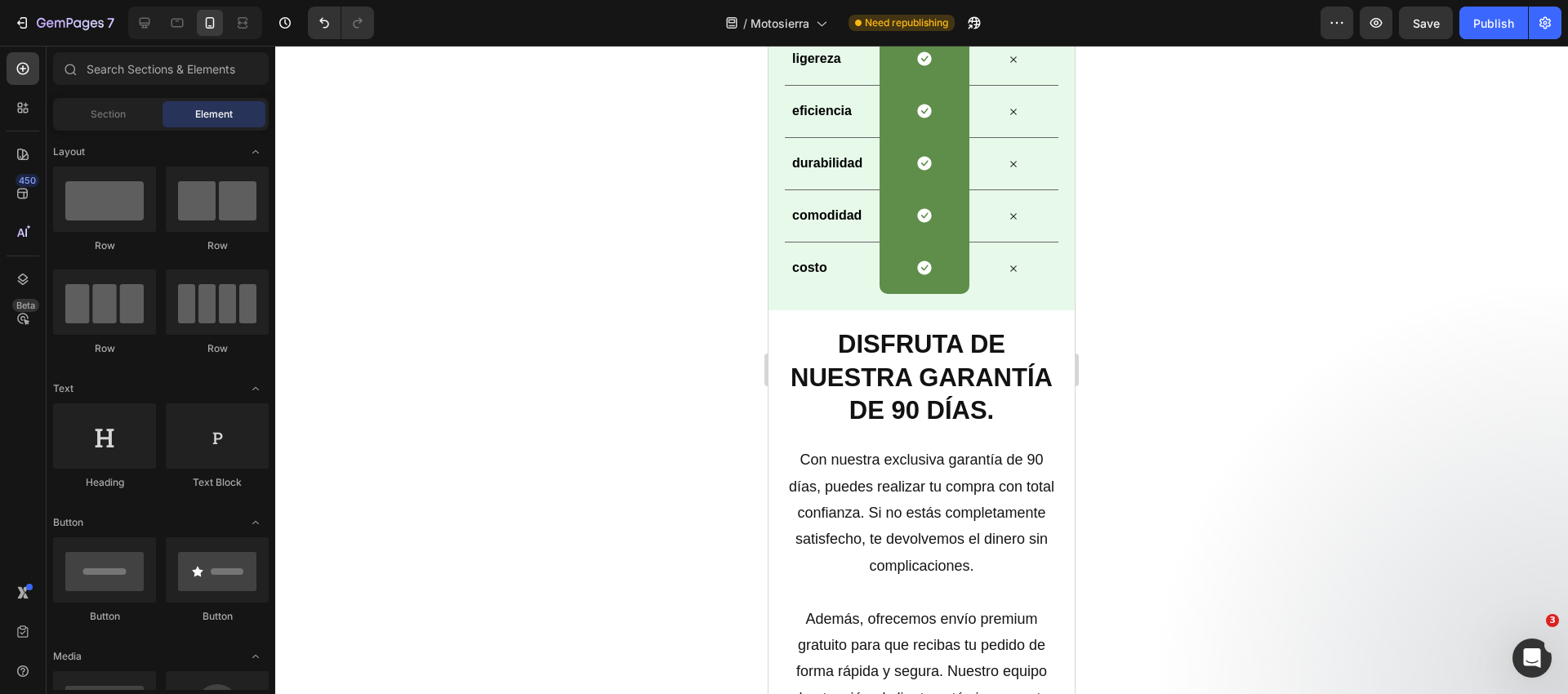
click at [916, 12] on p "NoSotros" at bounding box center [923, 4] width 84 height 15
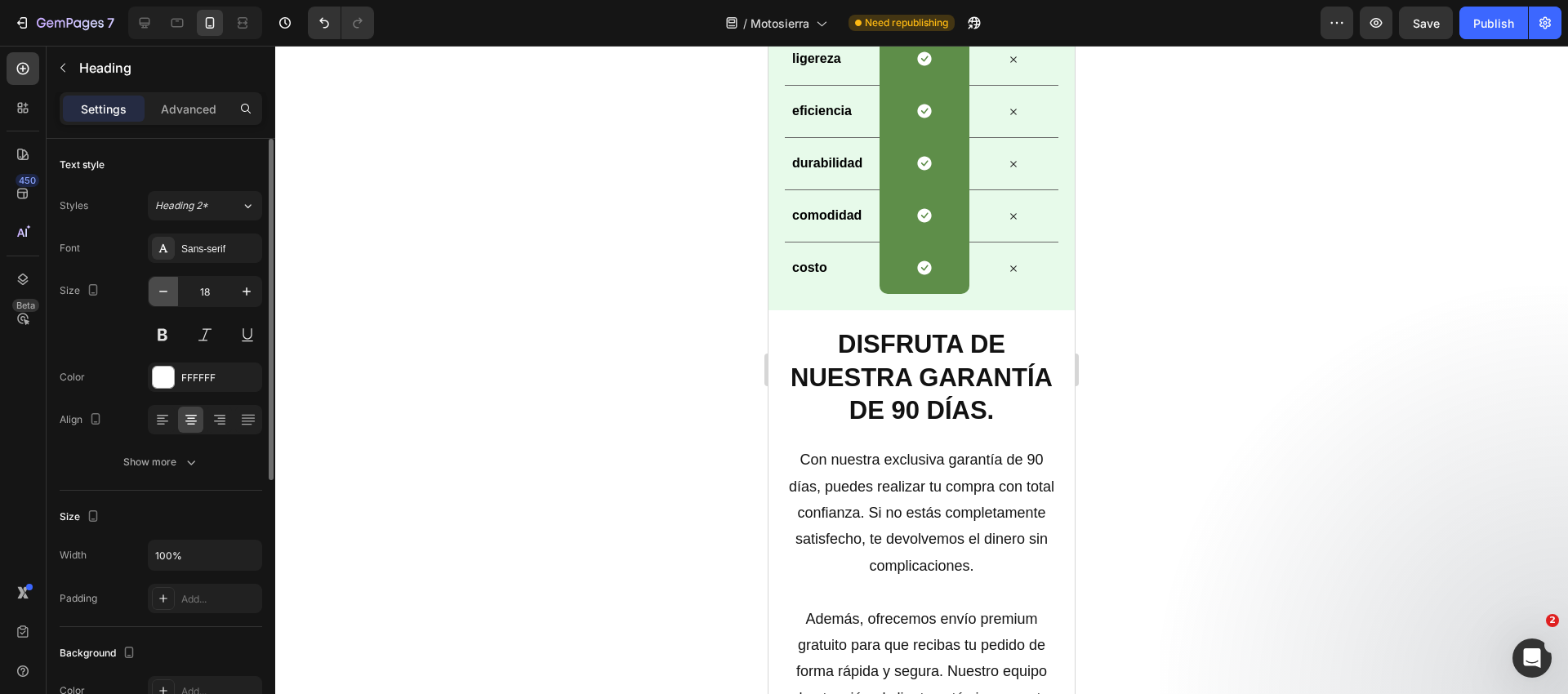
click at [169, 277] on button "button" at bounding box center [163, 291] width 29 height 29
click at [164, 281] on button "button" at bounding box center [163, 291] width 29 height 29
click at [165, 281] on button "button" at bounding box center [163, 291] width 29 height 29
type input "14"
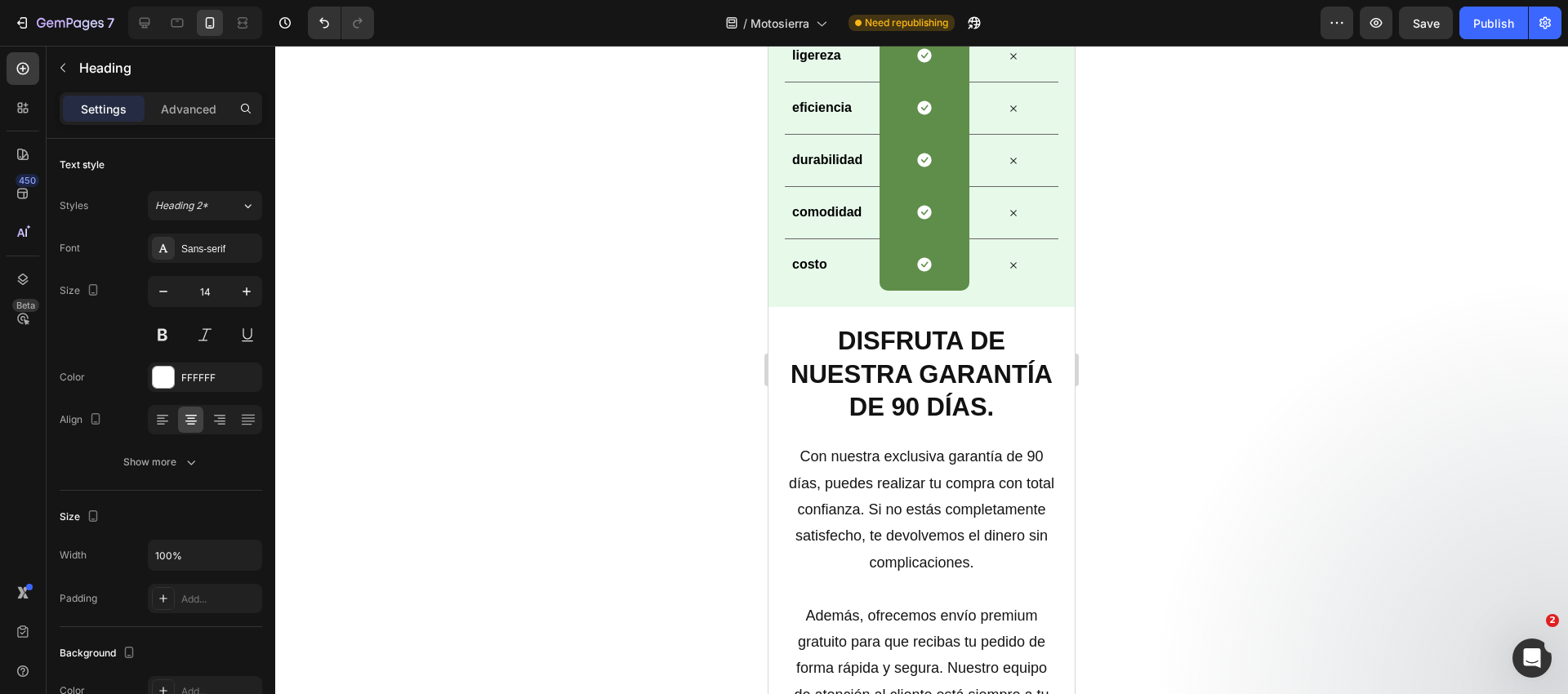
click at [433, 267] on div at bounding box center [921, 369] width 1292 height 648
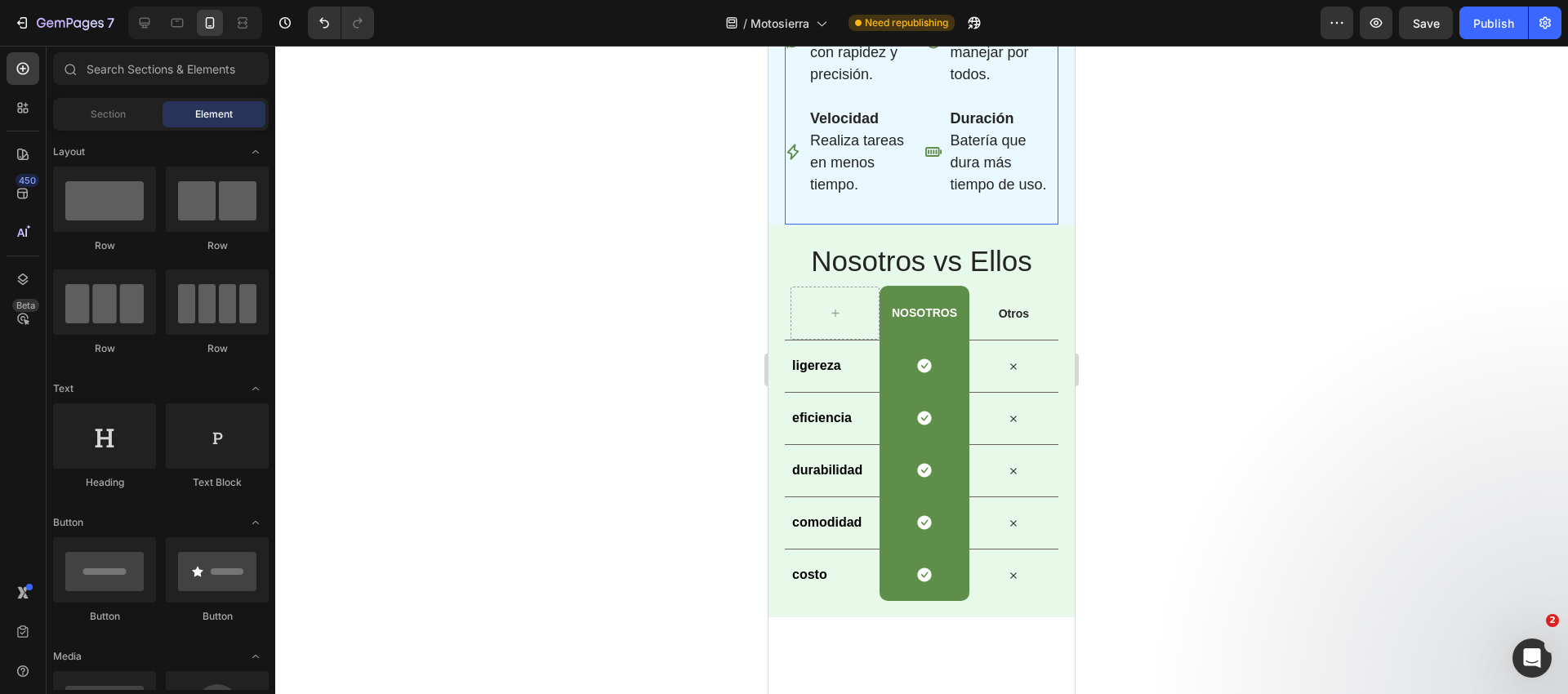
scroll to position [2879, 0]
click at [774, 513] on div "Nosotros vs Ellos Heading Row NoSotros Heading Row Otros Text Block Row ligerez…" at bounding box center [921, 423] width 306 height 393
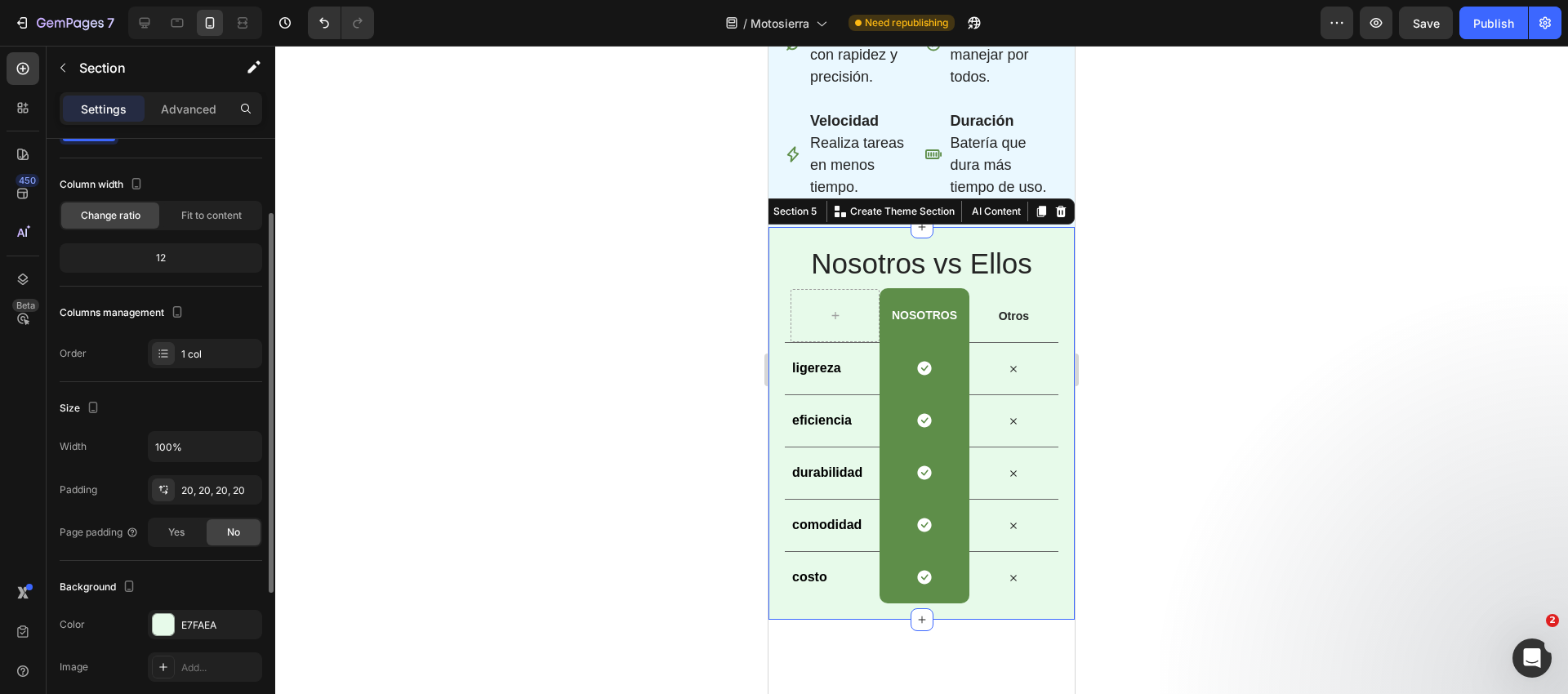
scroll to position [88, 0]
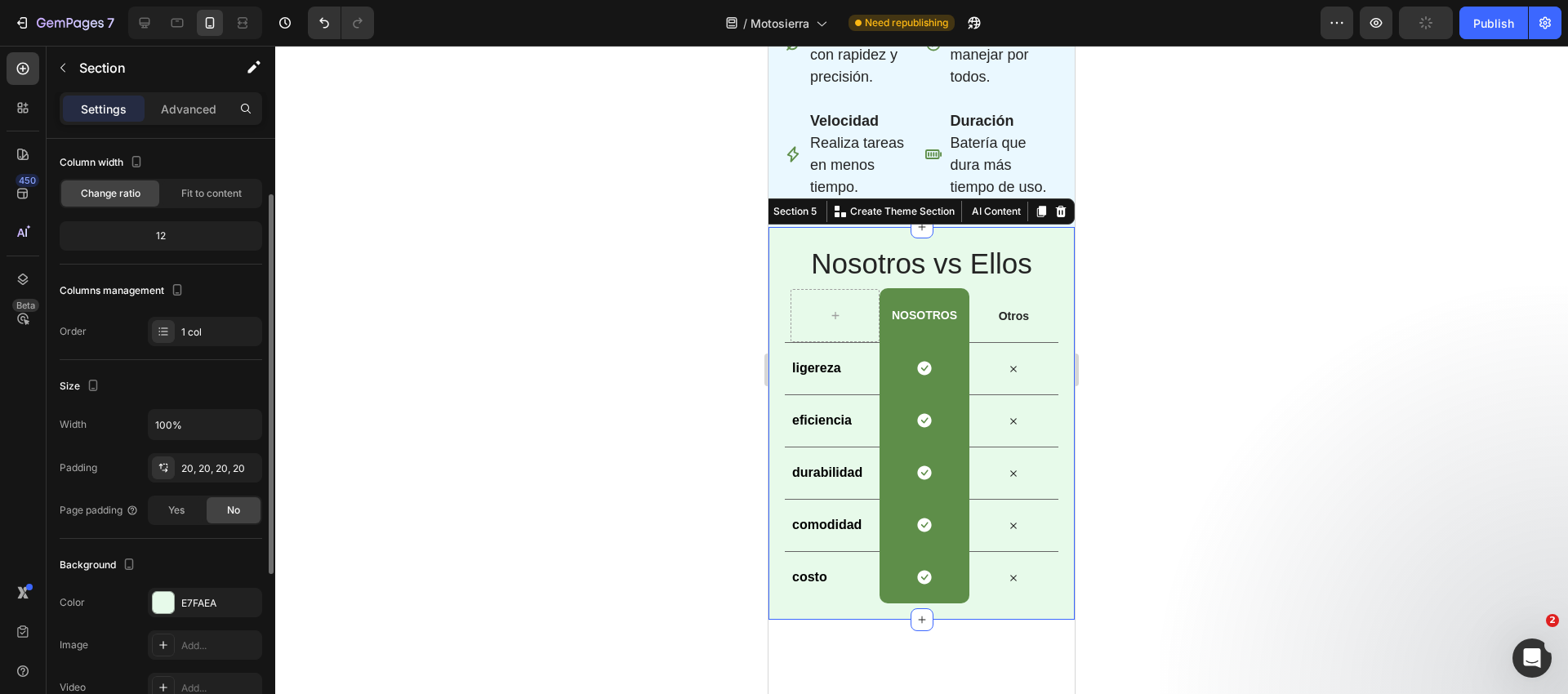
click at [0, 0] on icon "button" at bounding box center [0, 0] width 0 height 0
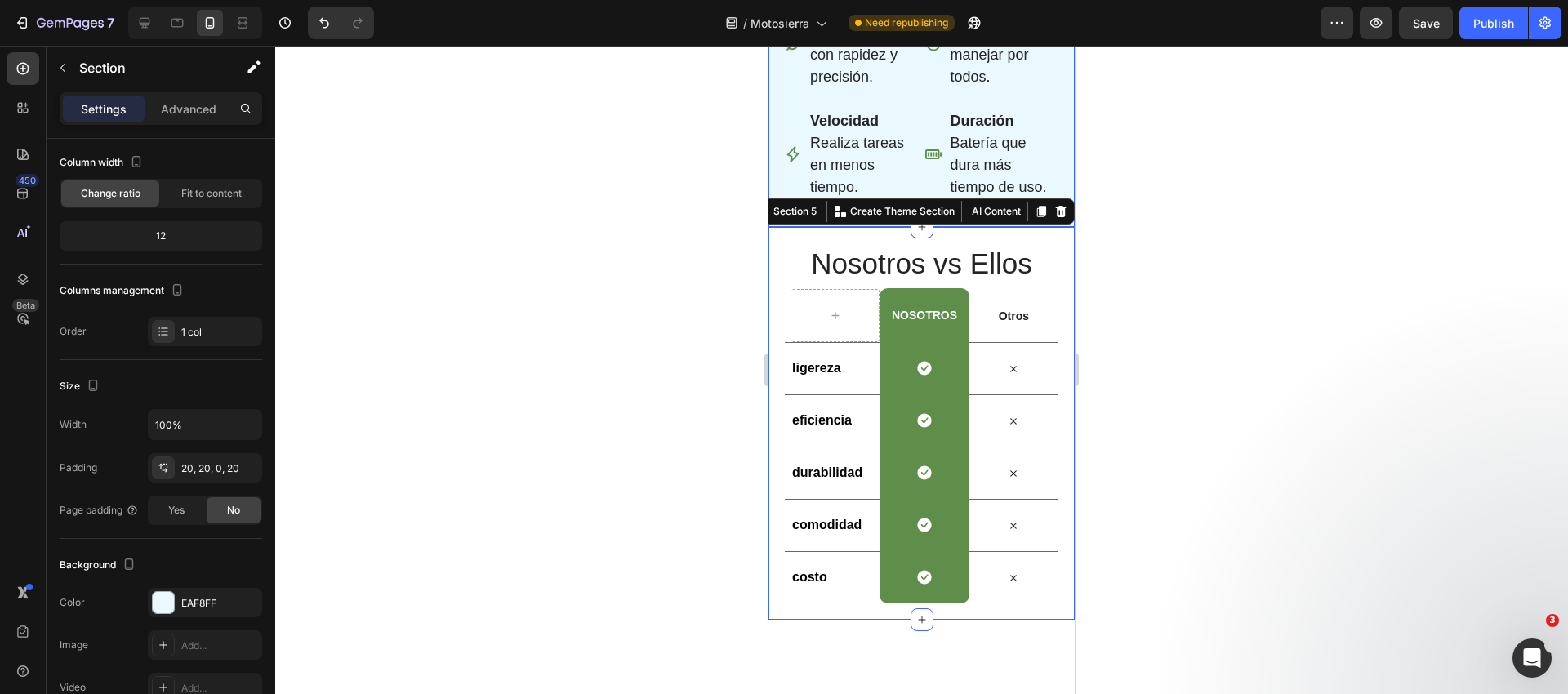
click at [773, 226] on div "Image Row Haz la jardinería más fácil y rápida Heading La mini motosierra eléct…" at bounding box center [921, 15] width 306 height 423
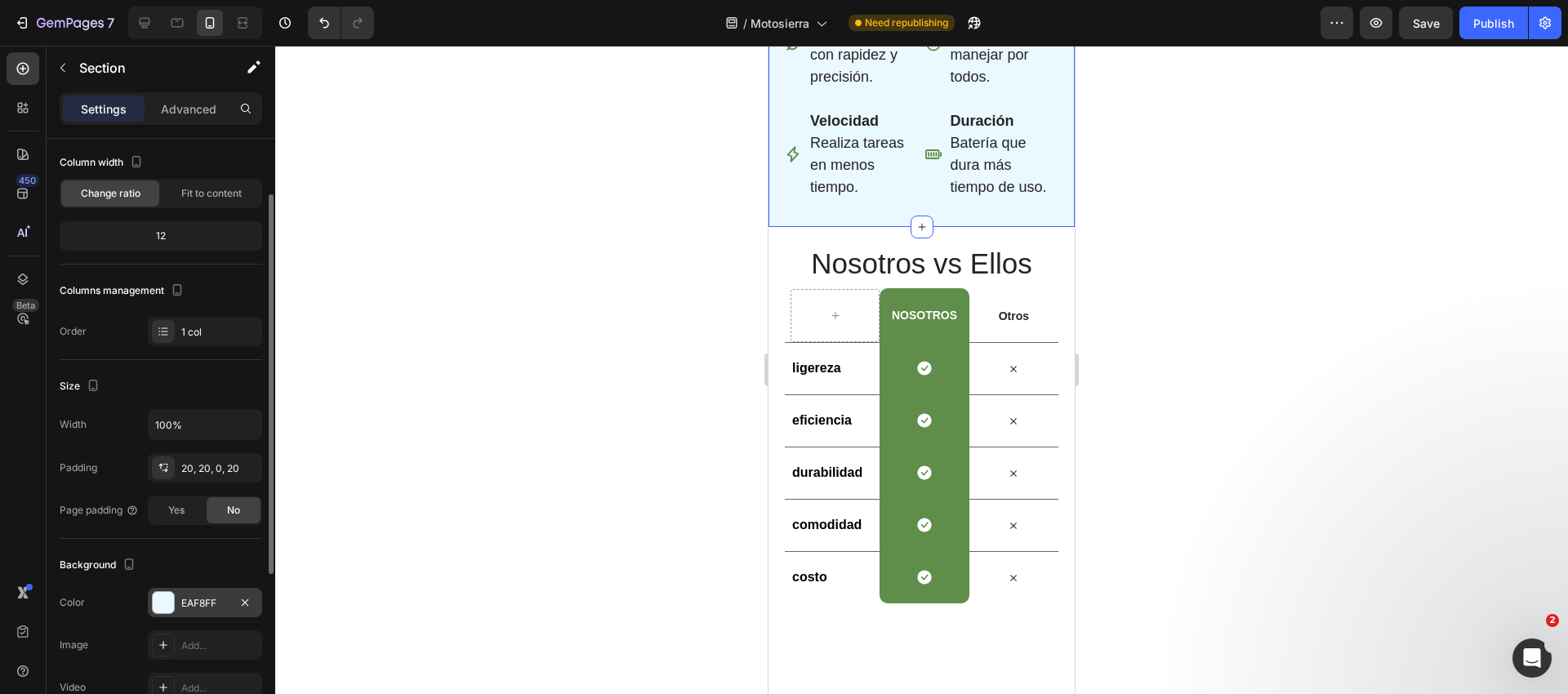
click at [189, 604] on div "EAF8FF" at bounding box center [204, 604] width 47 height 15
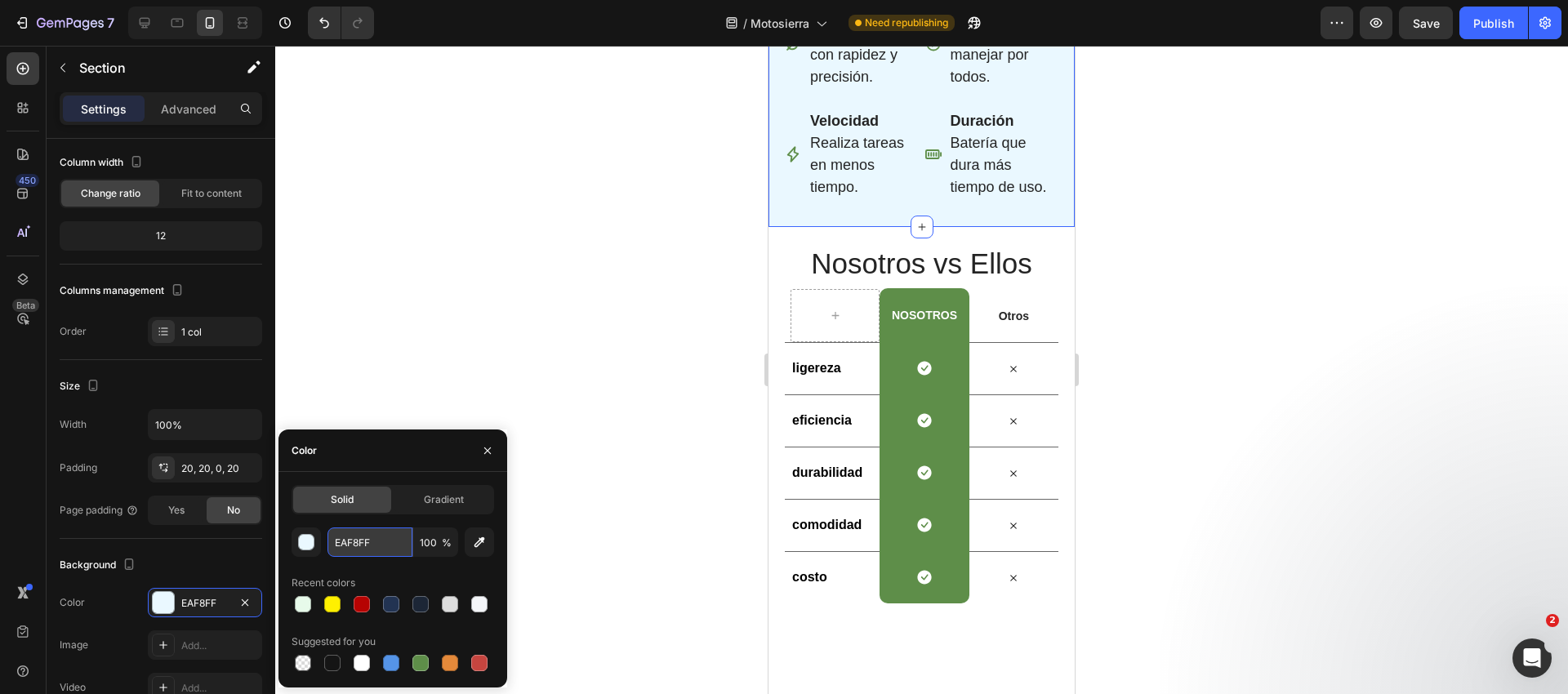
click at [371, 548] on input "EAF8FF" at bounding box center [369, 541] width 85 height 29
paste input "#E7FAEA"
type input "#E7FAEA"
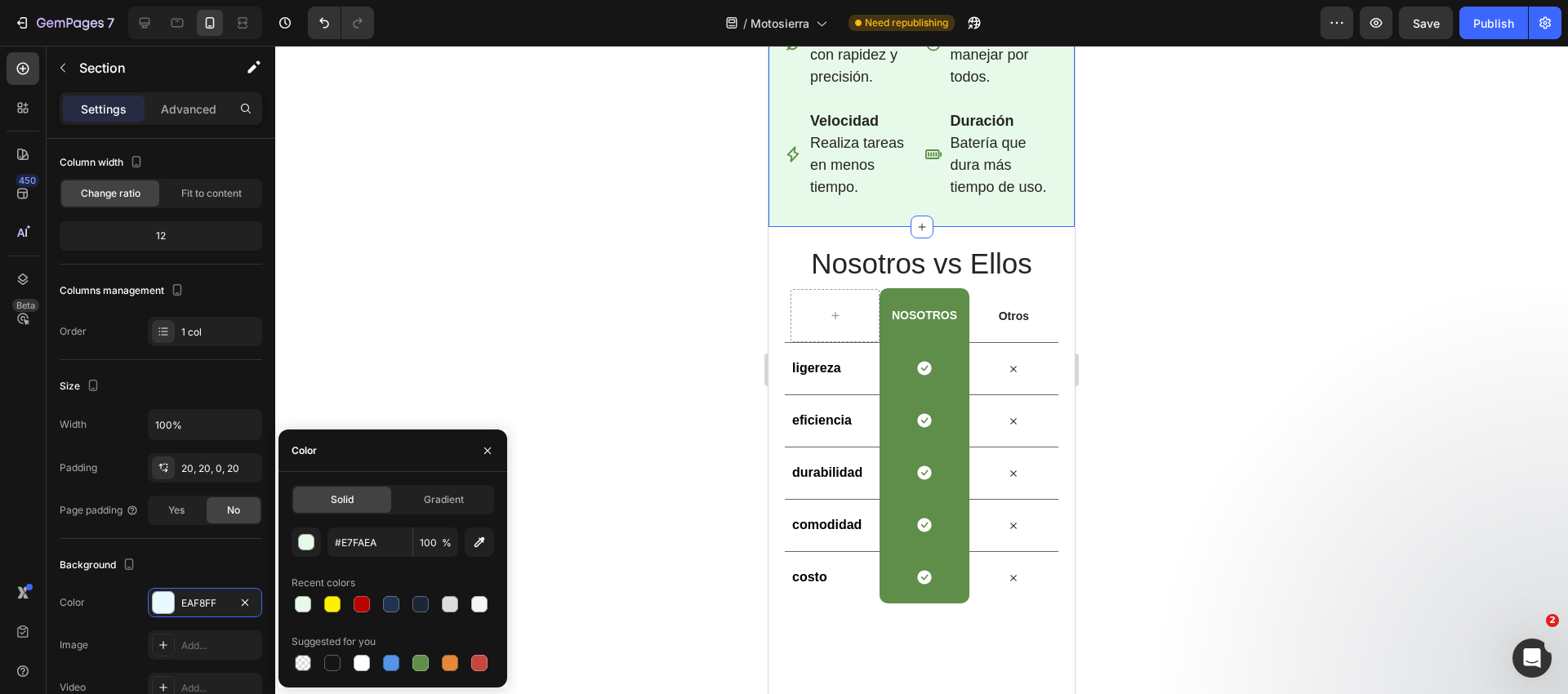
click at [575, 423] on div at bounding box center [921, 369] width 1292 height 648
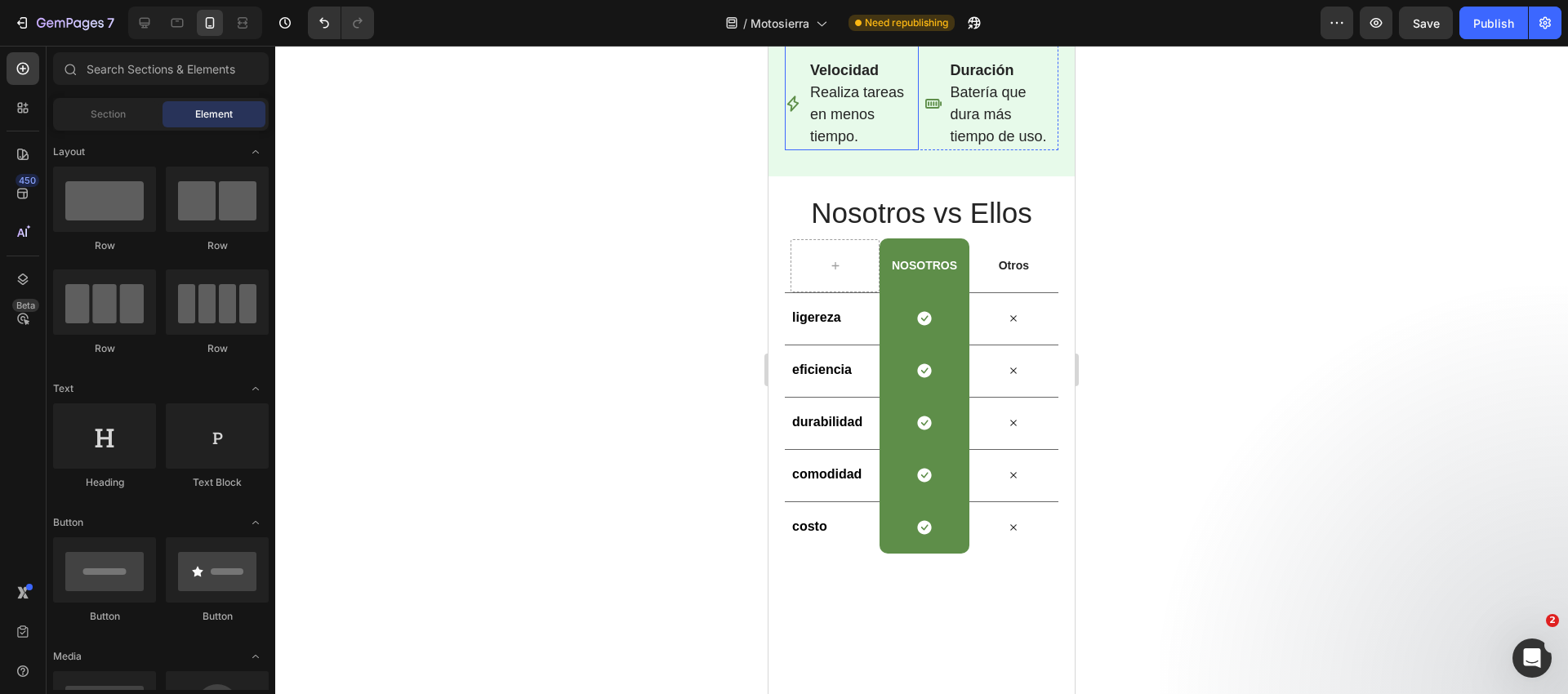
scroll to position [2737, 0]
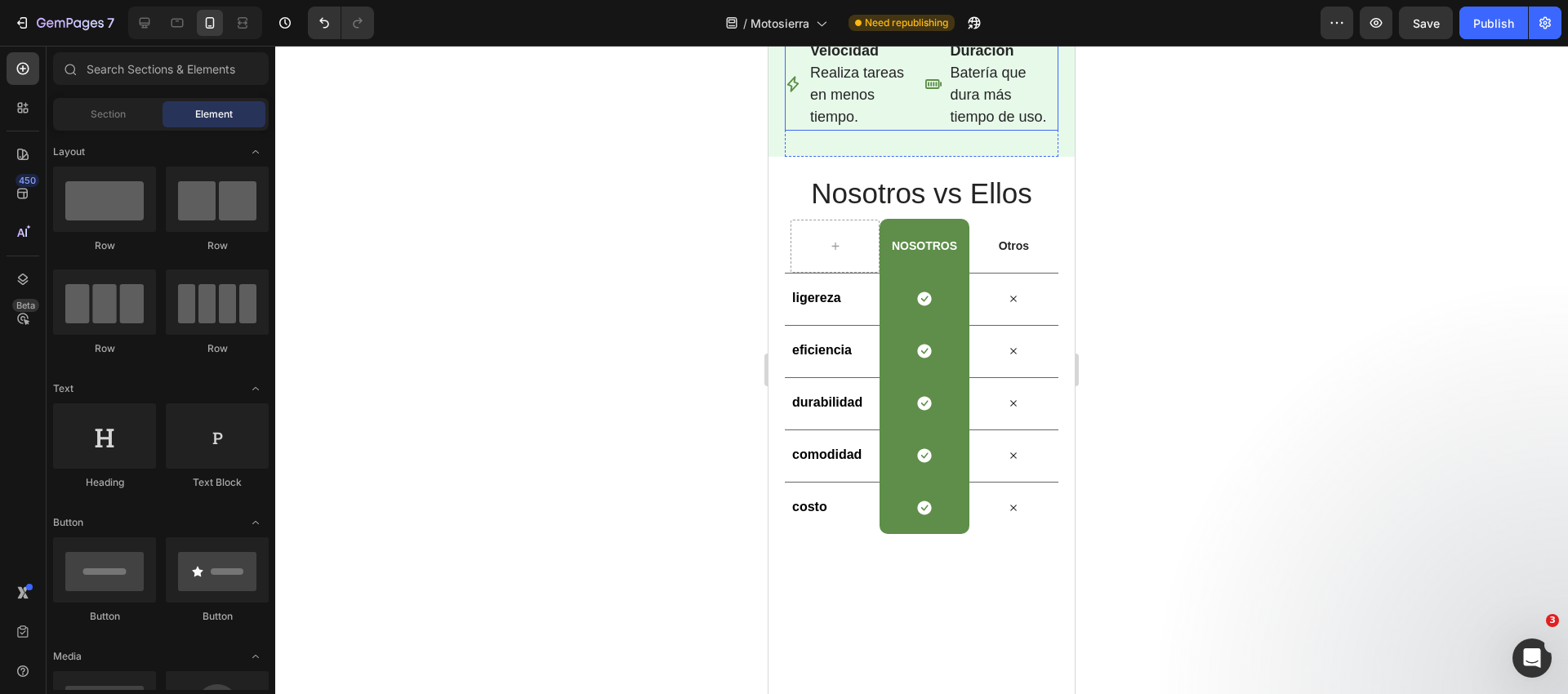
click at [920, 130] on div "Eficiencia Corta ramas con rapidez y precisión. Velocidad Realiza tareas en men…" at bounding box center [921, 28] width 274 height 203
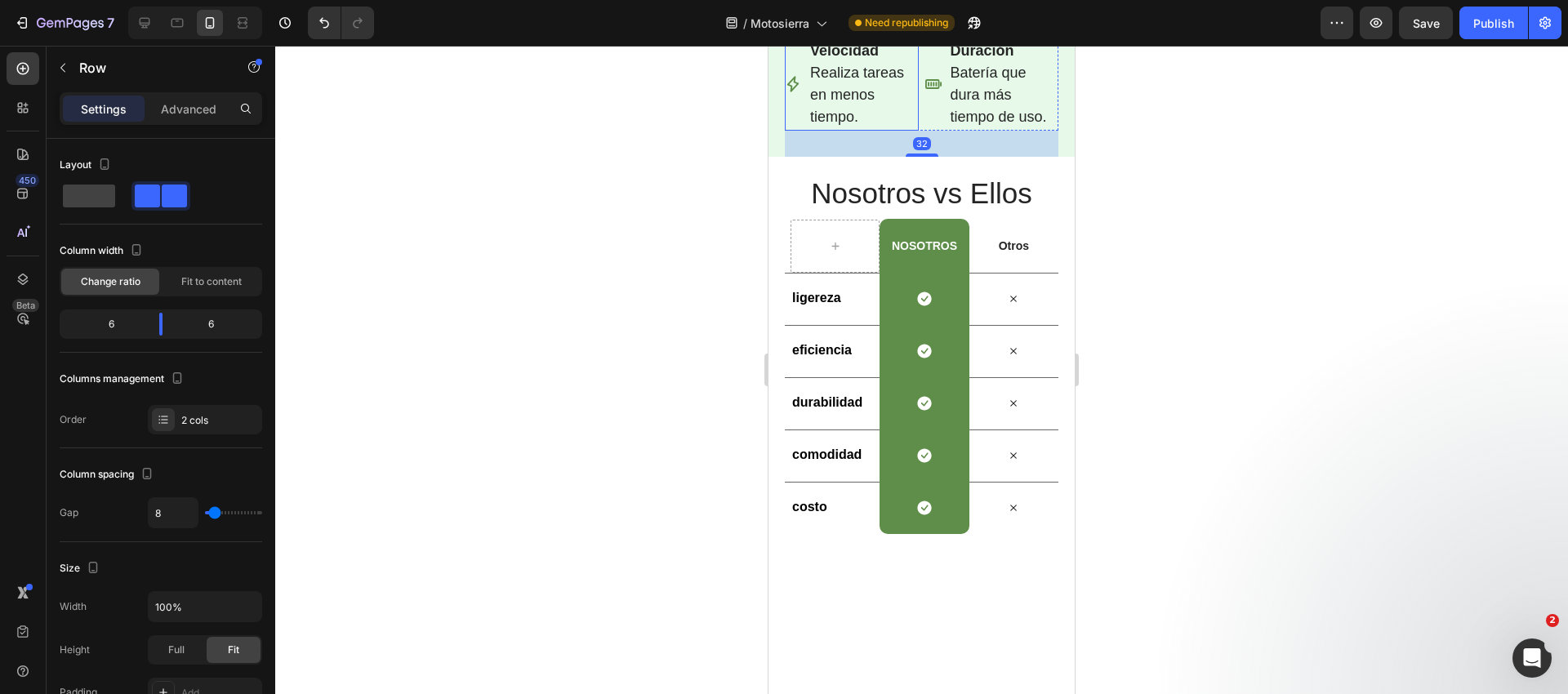
drag, startPoint x: 71, startPoint y: 197, endPoint x: 535, endPoint y: 200, distance: 464.0
click at [71, 197] on span at bounding box center [89, 196] width 52 height 23
type input "0"
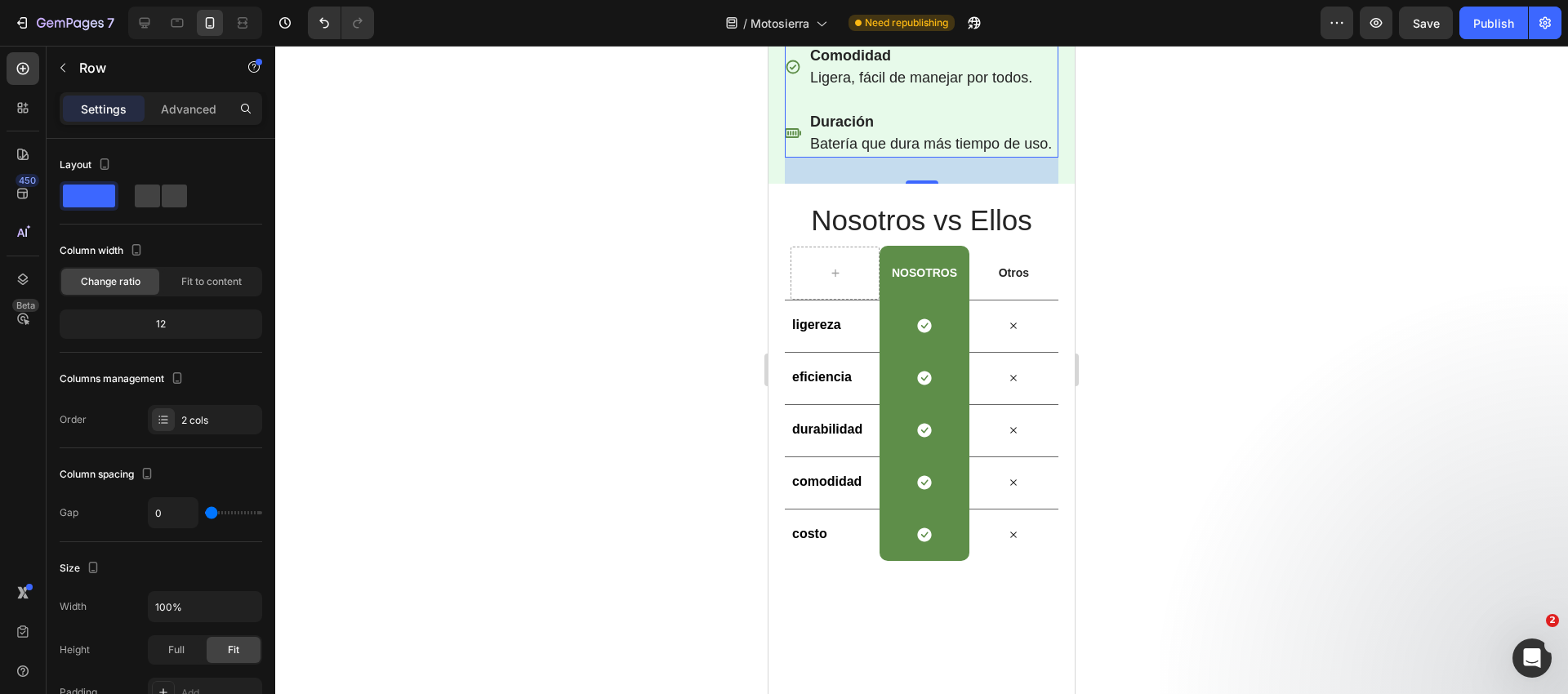
click at [799, 91] on div "Comodidad Ligera, fácil de manejar por todos." at bounding box center [919, 66] width 270 height 49
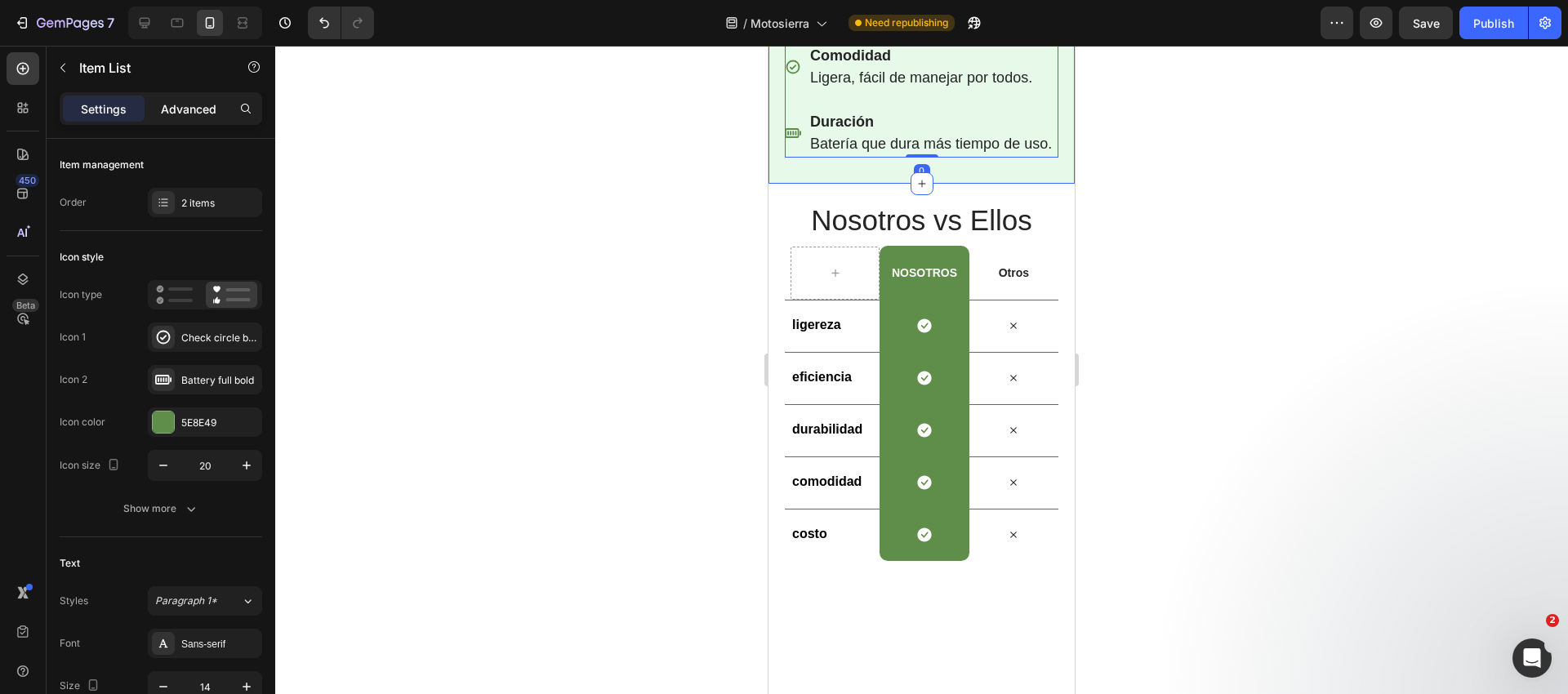
click at [159, 109] on div "Advanced" at bounding box center [188, 108] width 81 height 26
type input "100%"
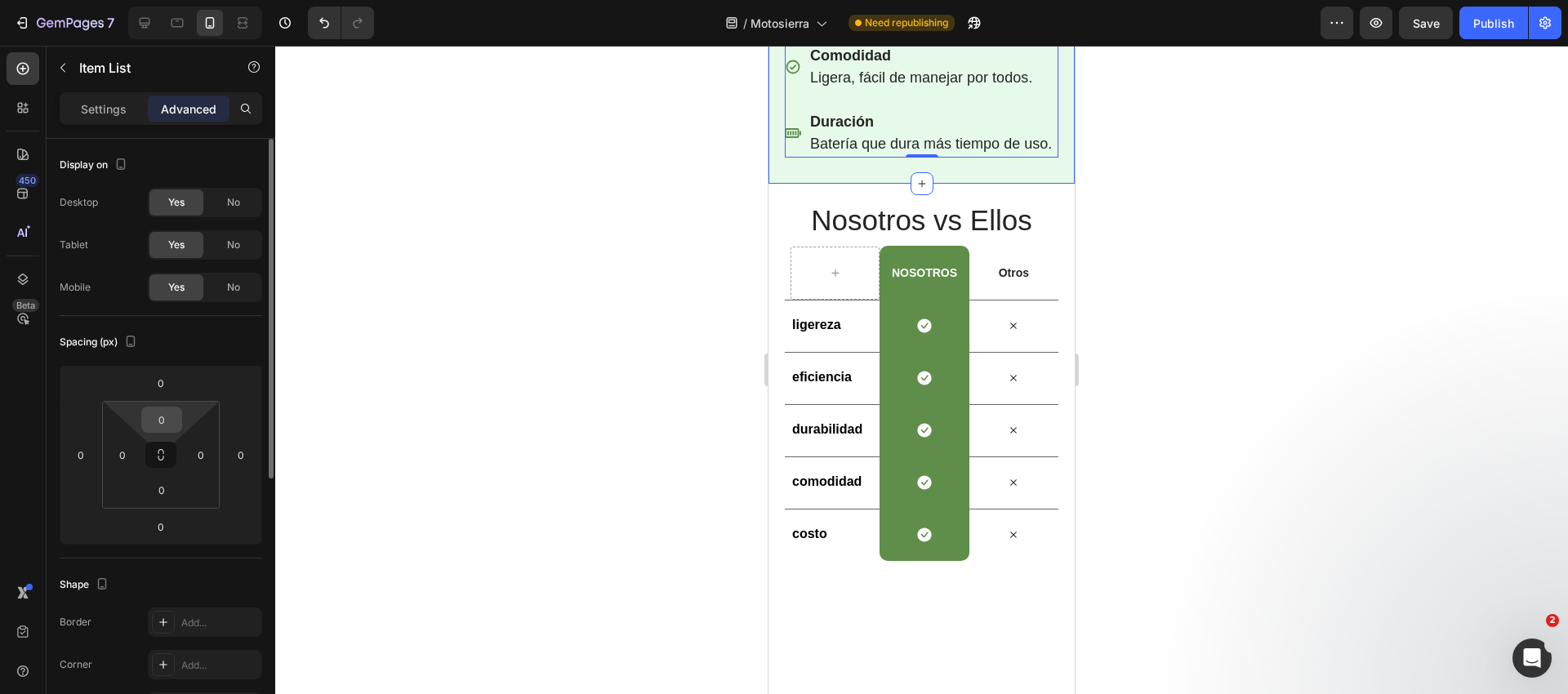
click at [163, 418] on input "0" at bounding box center [161, 420] width 32 height 25
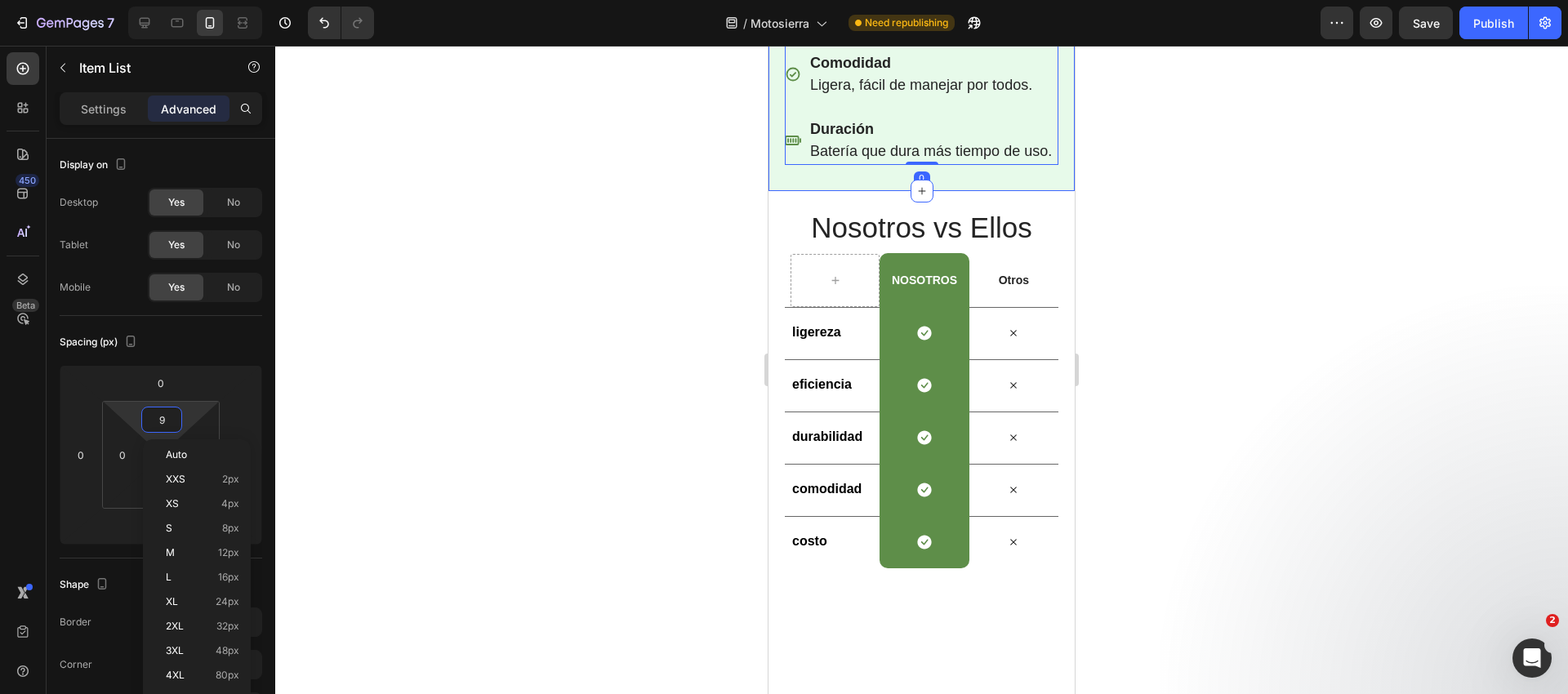
type input "10"
click at [632, 348] on div at bounding box center [921, 369] width 1292 height 648
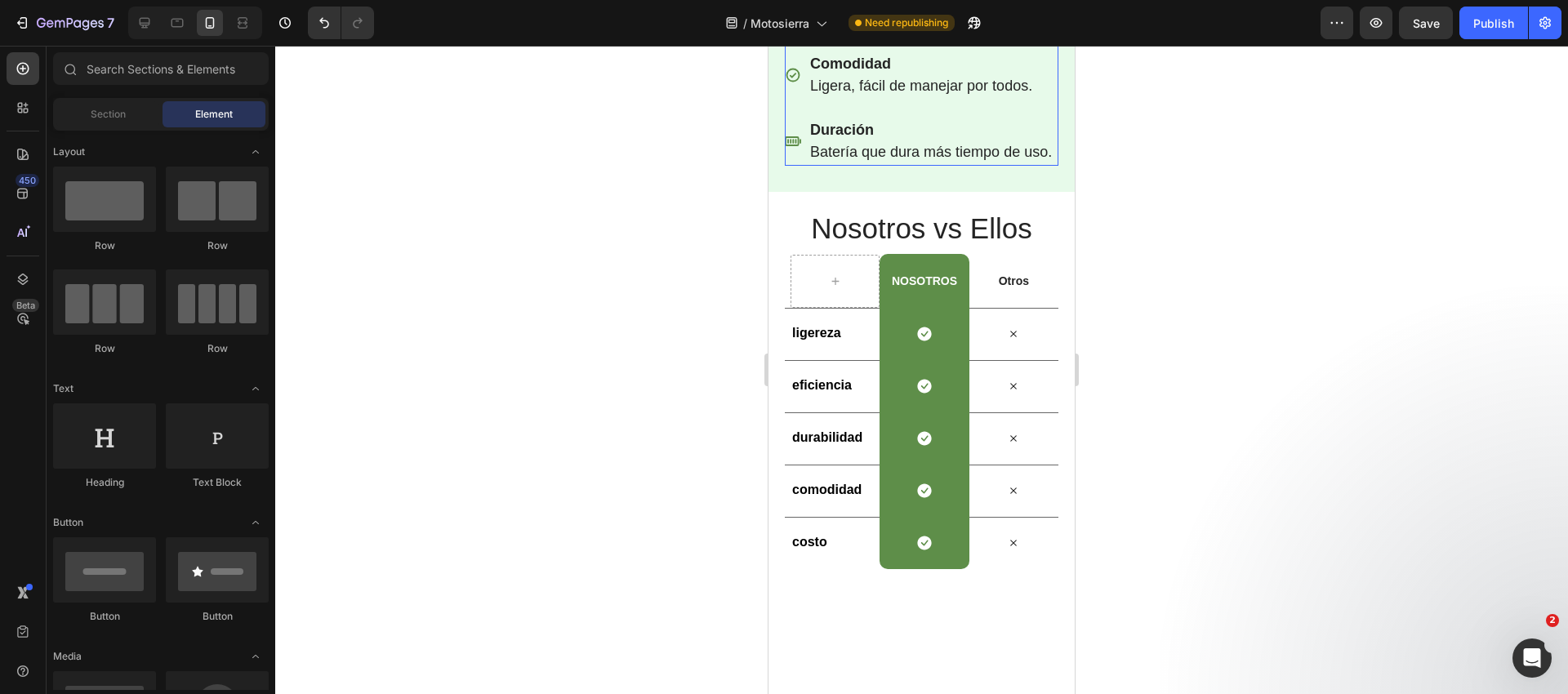
click at [789, 100] on div "Comodidad Ligera, fácil de manejar por todos." at bounding box center [919, 75] width 270 height 49
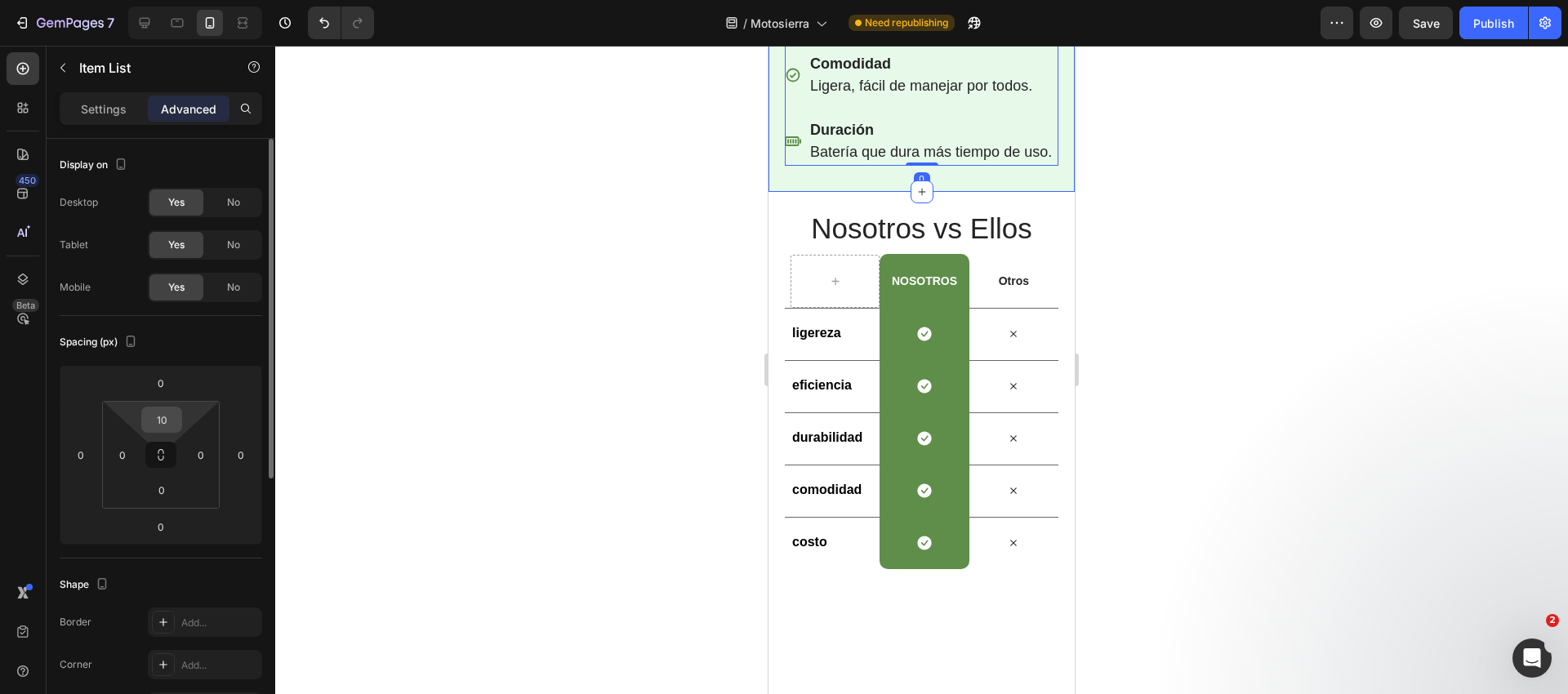
click at [172, 416] on input "10" at bounding box center [161, 420] width 32 height 25
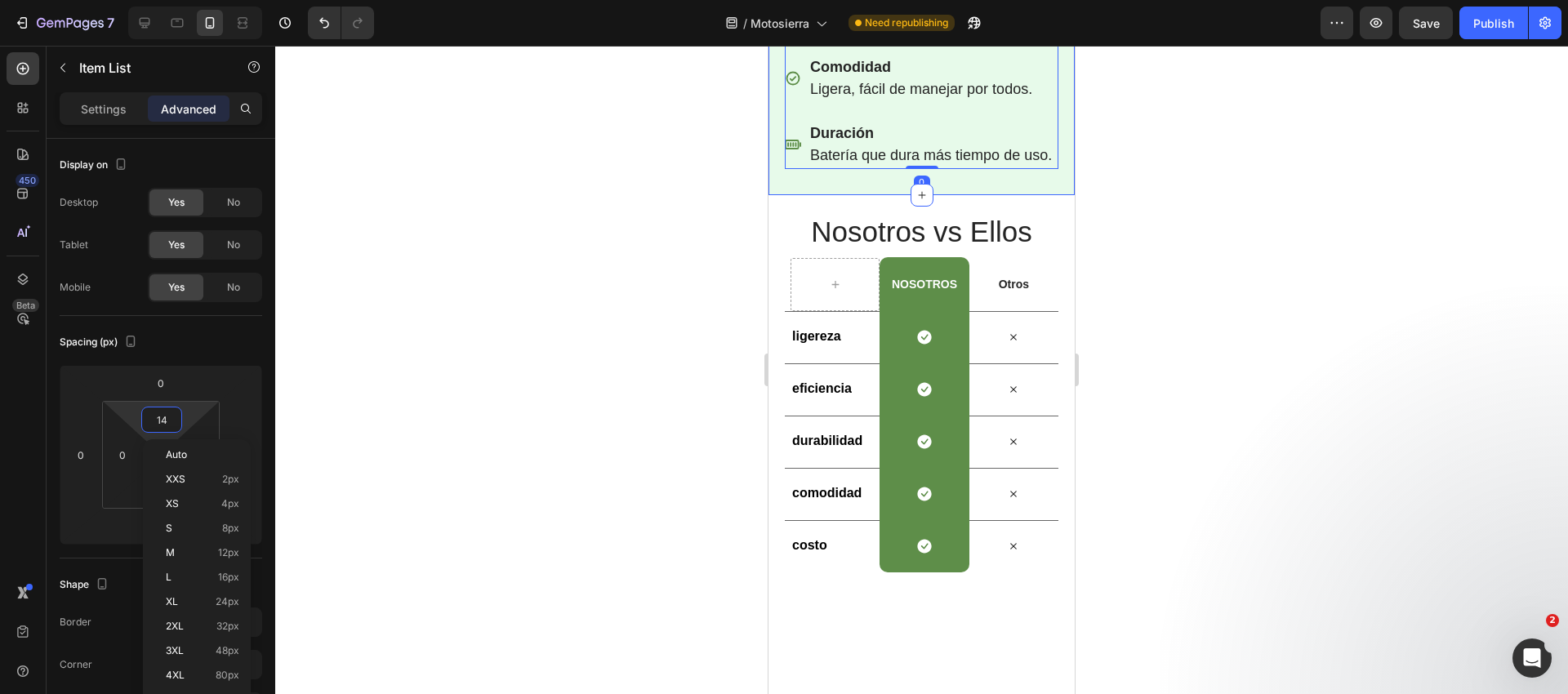
type input "15"
click at [481, 349] on div at bounding box center [921, 369] width 1292 height 648
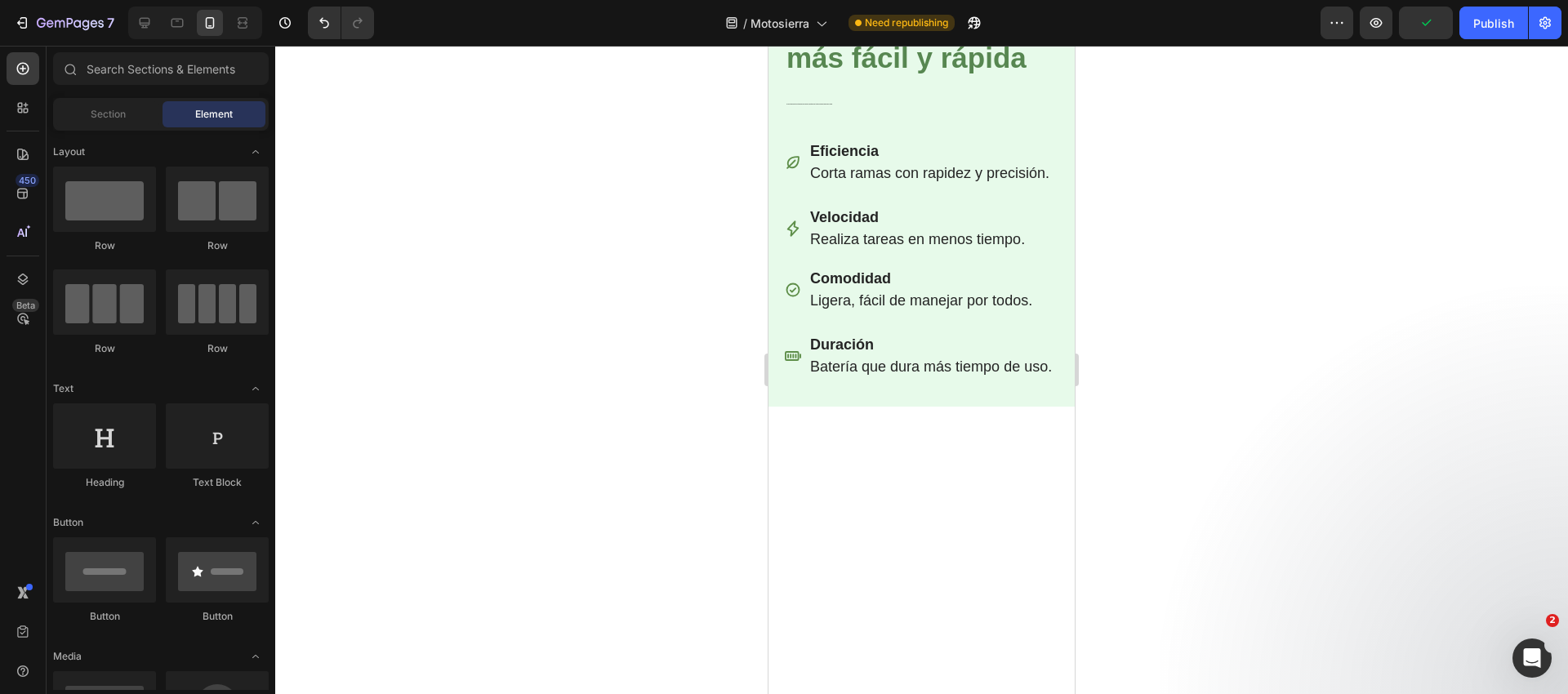
scroll to position [2615, 0]
click at [826, 71] on strong "Haz la jardinería más fácil y rápida" at bounding box center [906, 37] width 240 height 70
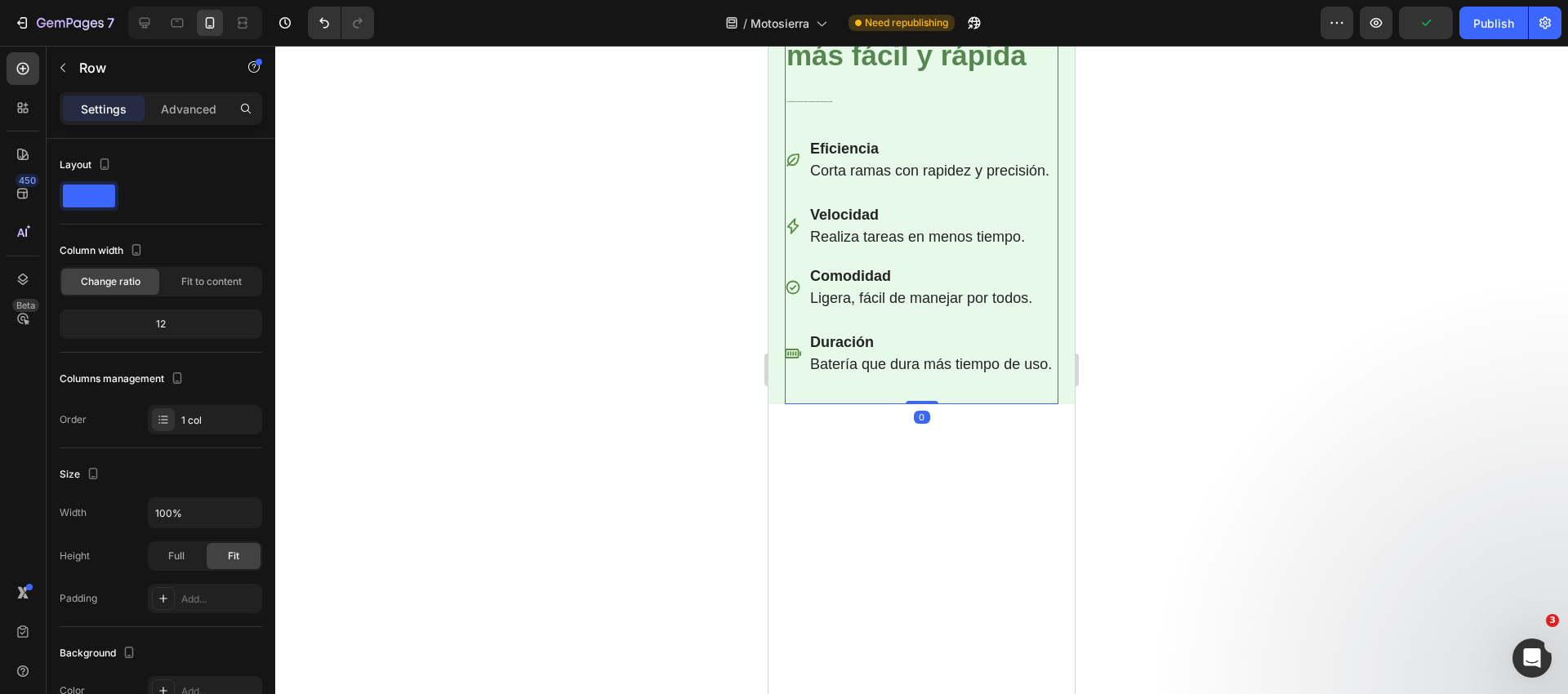
click at [843, 404] on div "Haz la jardinería más fácil y rápida Heading La mini motosierra eléctrica corta…" at bounding box center [921, 189] width 274 height 430
click at [842, 111] on p "La mini motosierra eléctrica corta ramas difíciles en segundos, permitiendo que…" at bounding box center [921, 100] width 271 height 23
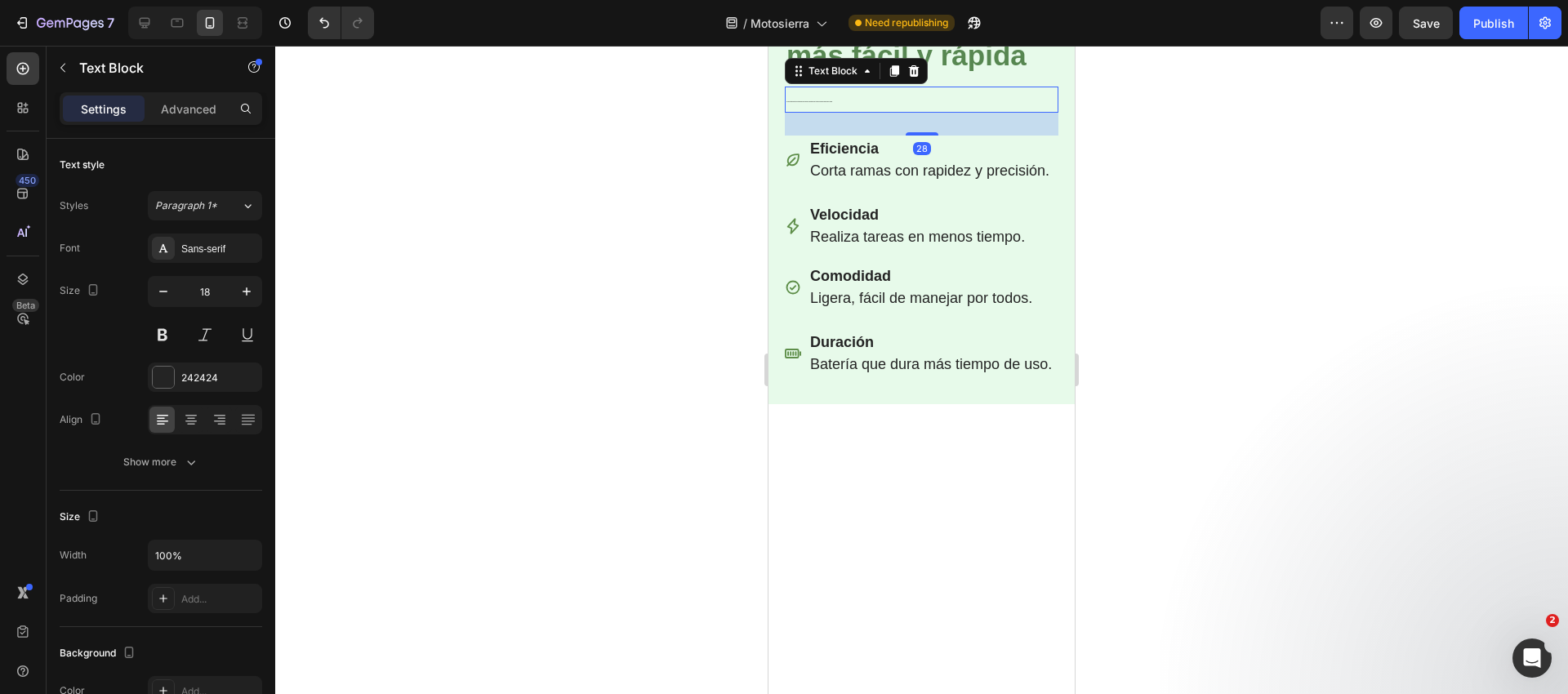
click at [695, 481] on div at bounding box center [921, 369] width 1292 height 648
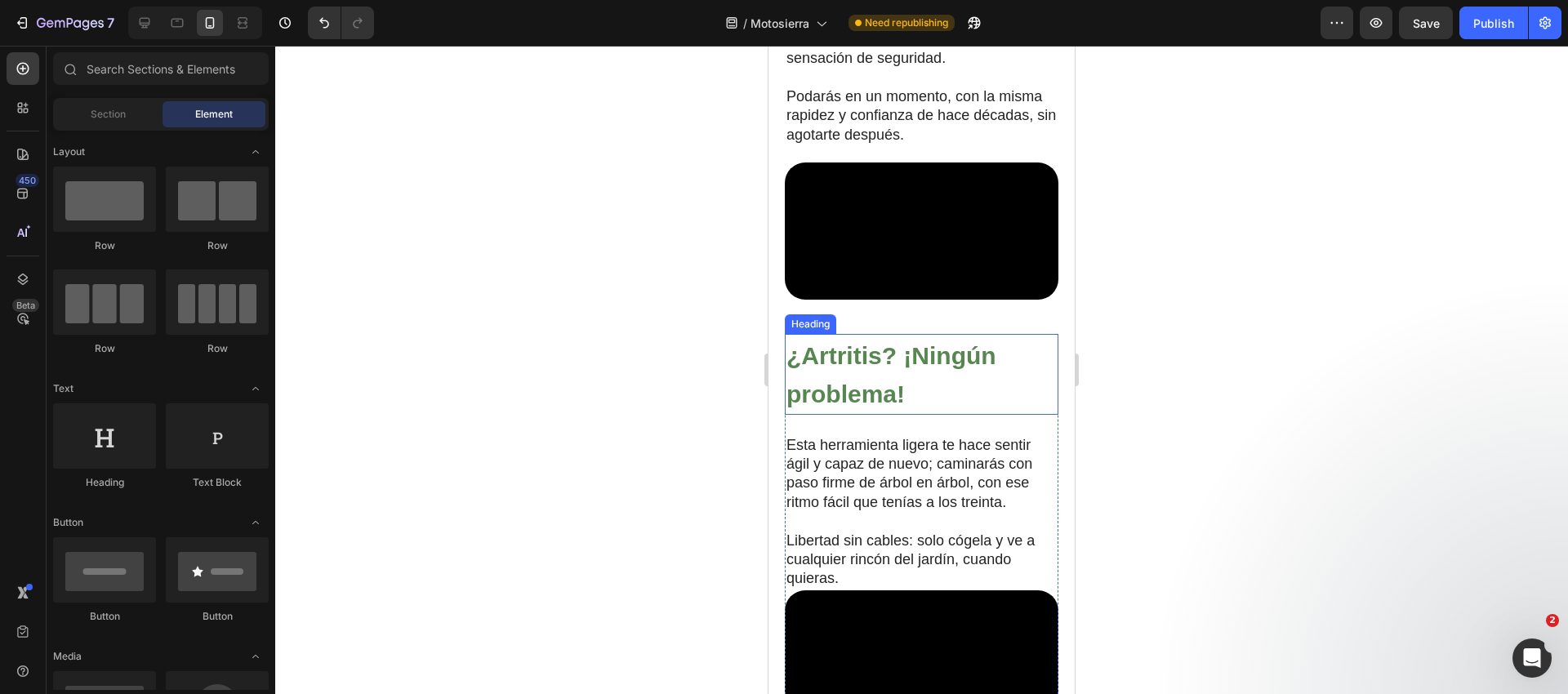
scroll to position [1273, 0]
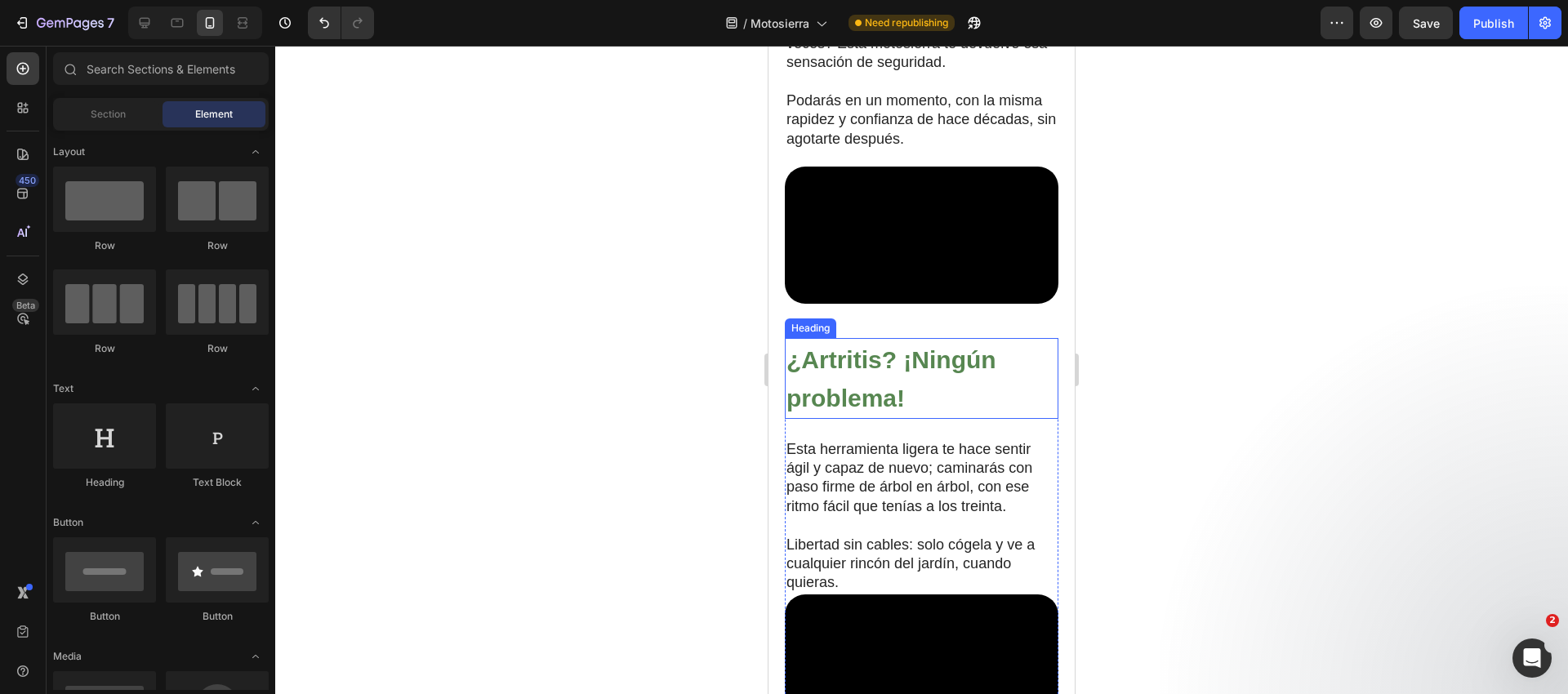
click at [870, 412] on strong "¿Artritis? ¡Ningún problema!" at bounding box center [891, 379] width 210 height 66
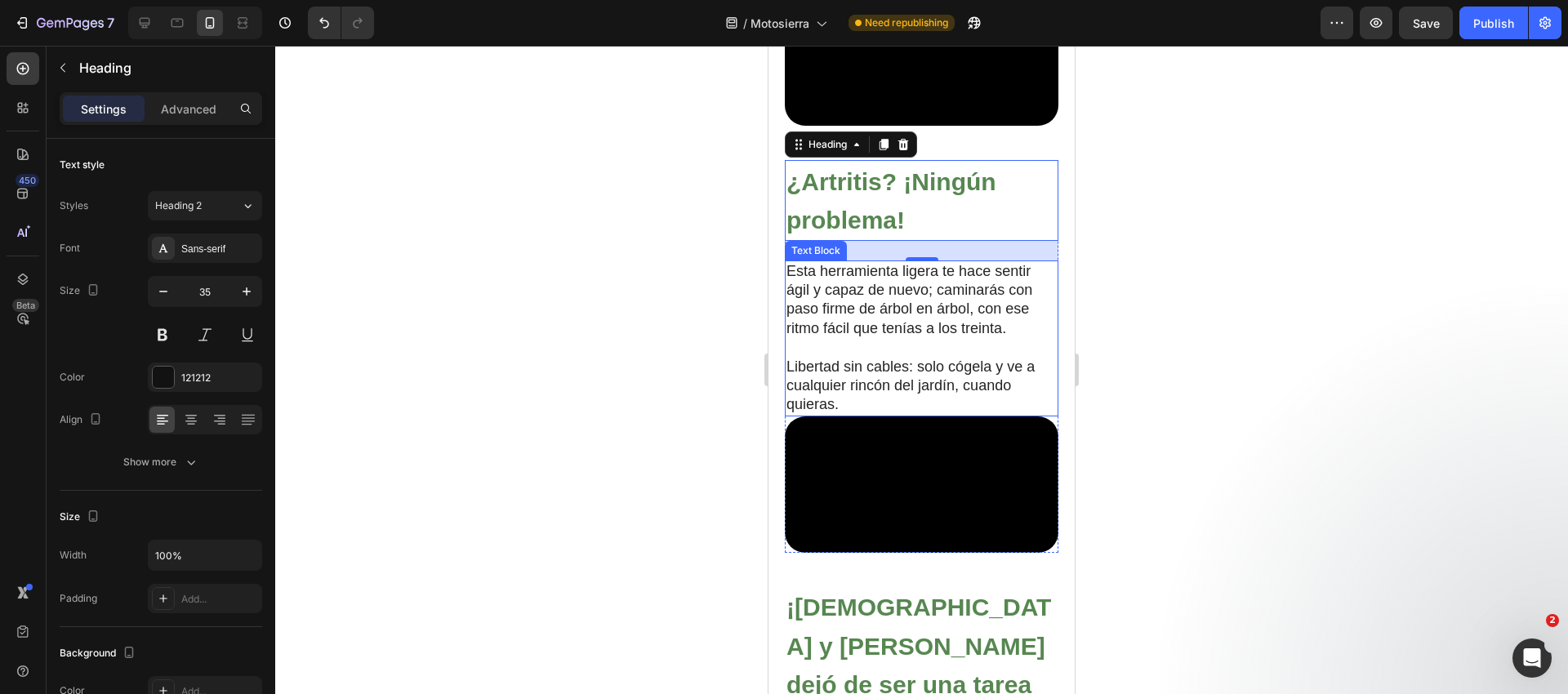
scroll to position [1733, 0]
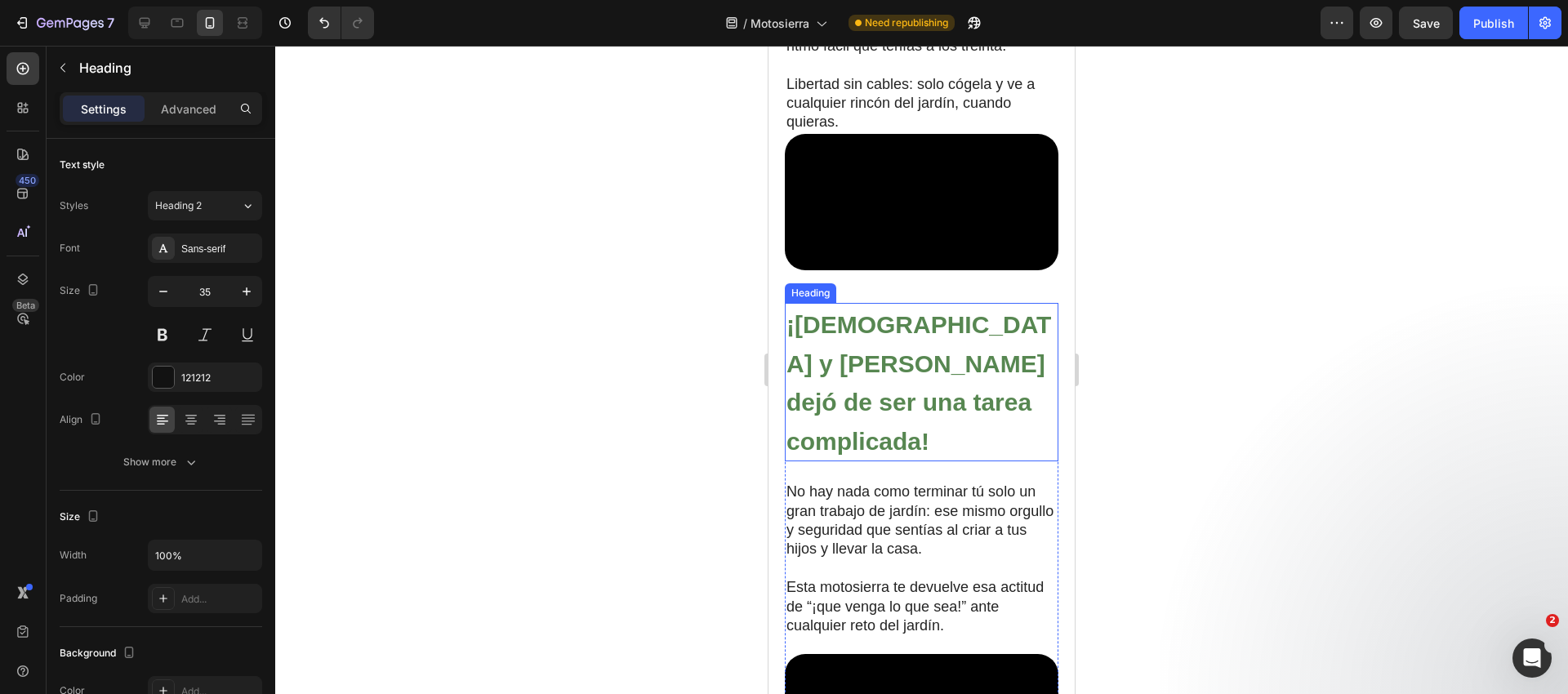
click at [843, 448] on strong "¡[DEMOGRAPHIC_DATA] y [PERSON_NAME] dejó de ser una tarea complicada!" at bounding box center [918, 383] width 265 height 144
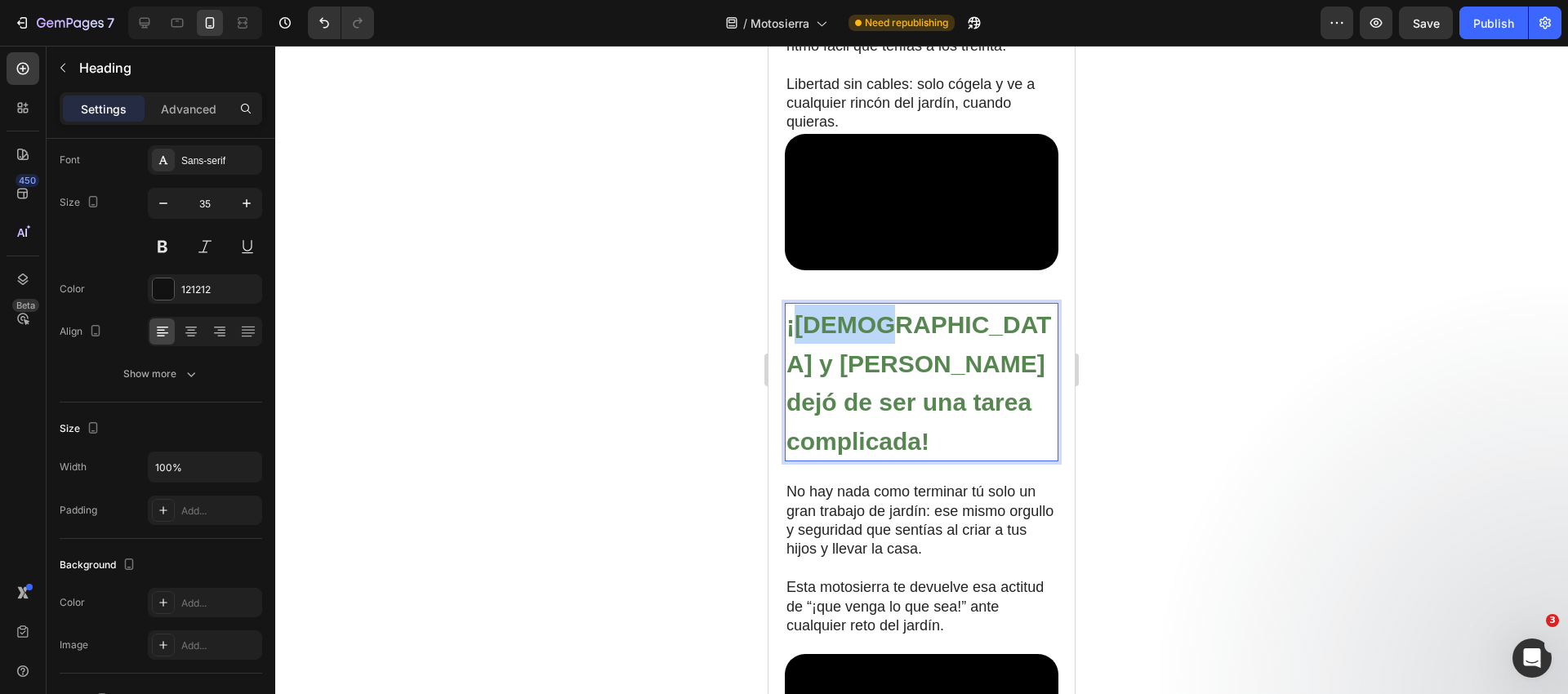
click at [851, 434] on strong "¡[DEMOGRAPHIC_DATA] y [PERSON_NAME] dejó de ser una tarea complicada!" at bounding box center [918, 383] width 265 height 144
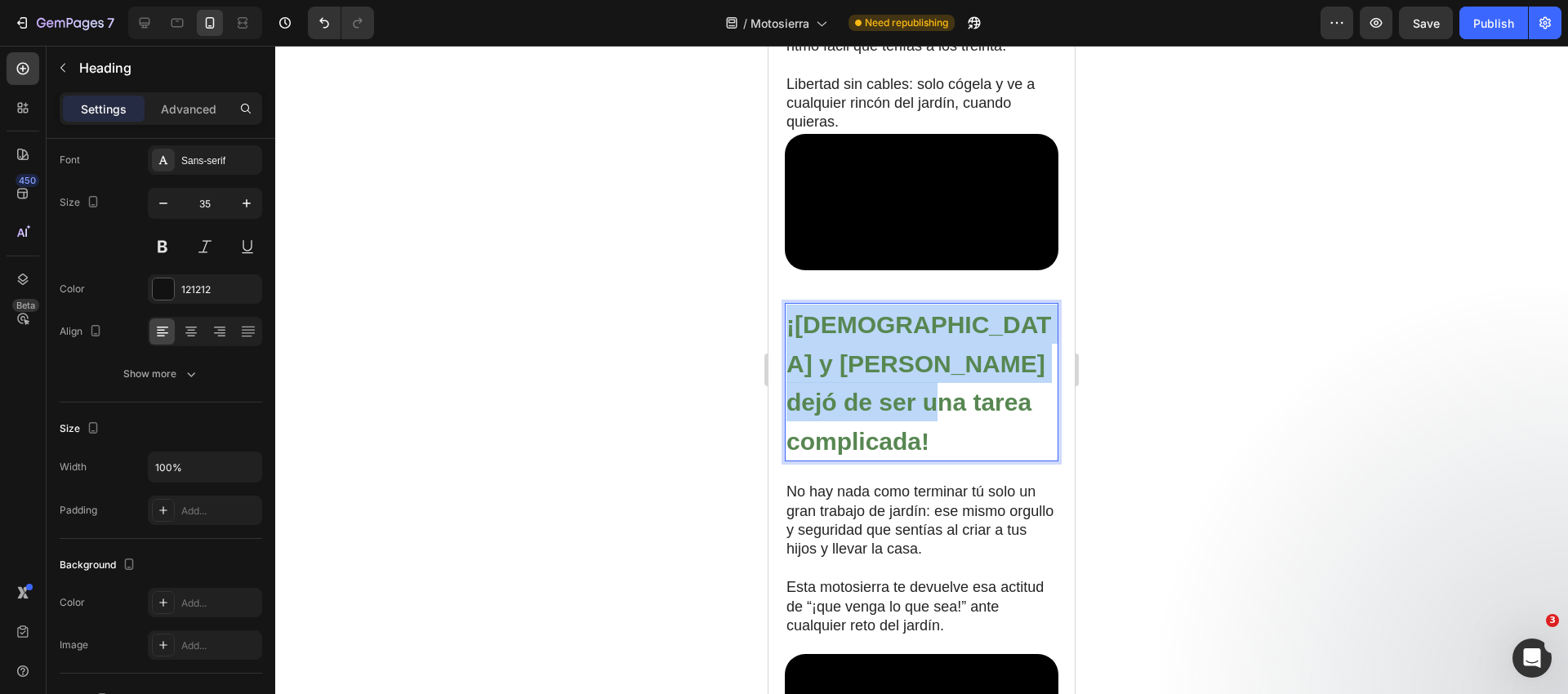
click at [851, 434] on strong "¡[DEMOGRAPHIC_DATA] y [PERSON_NAME] dejó de ser una tarea complicada!" at bounding box center [918, 383] width 265 height 144
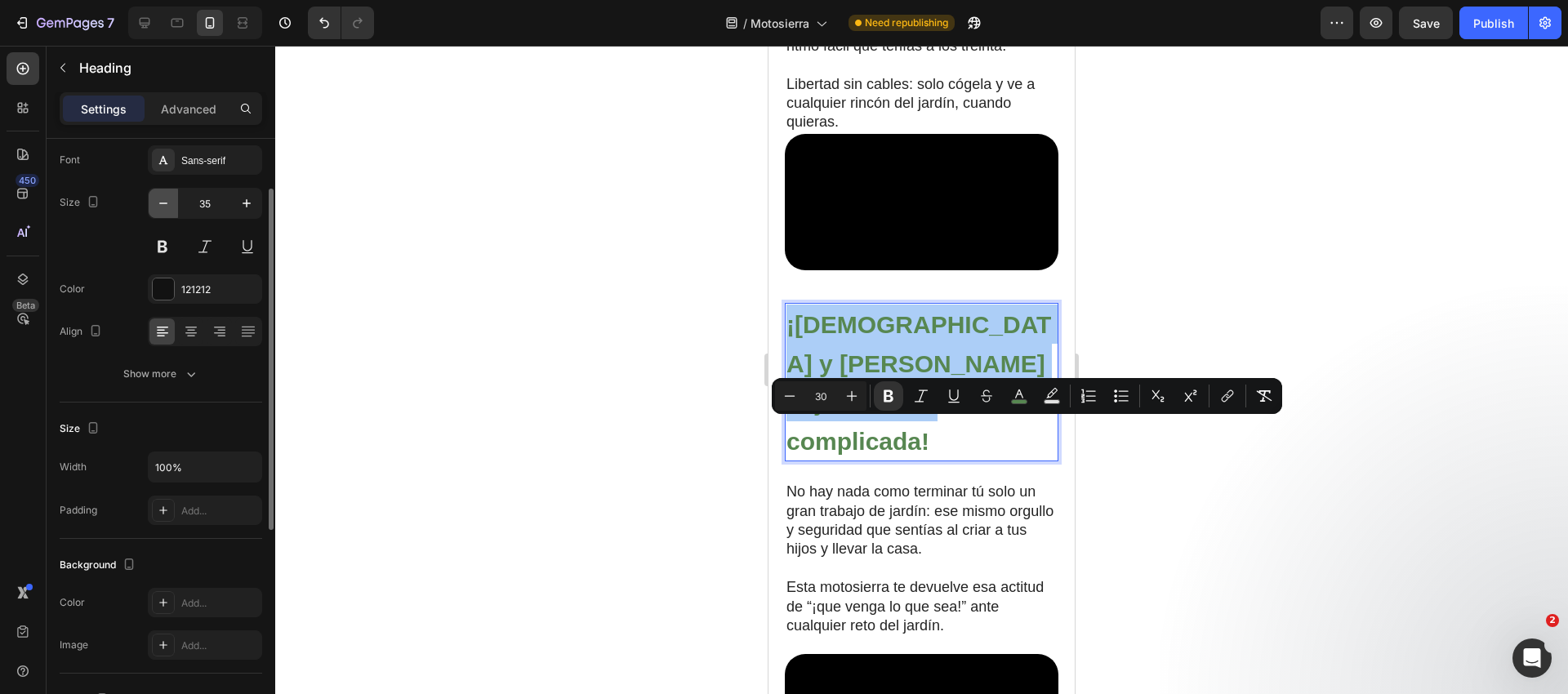
click at [157, 199] on icon "button" at bounding box center [164, 203] width 17 height 17
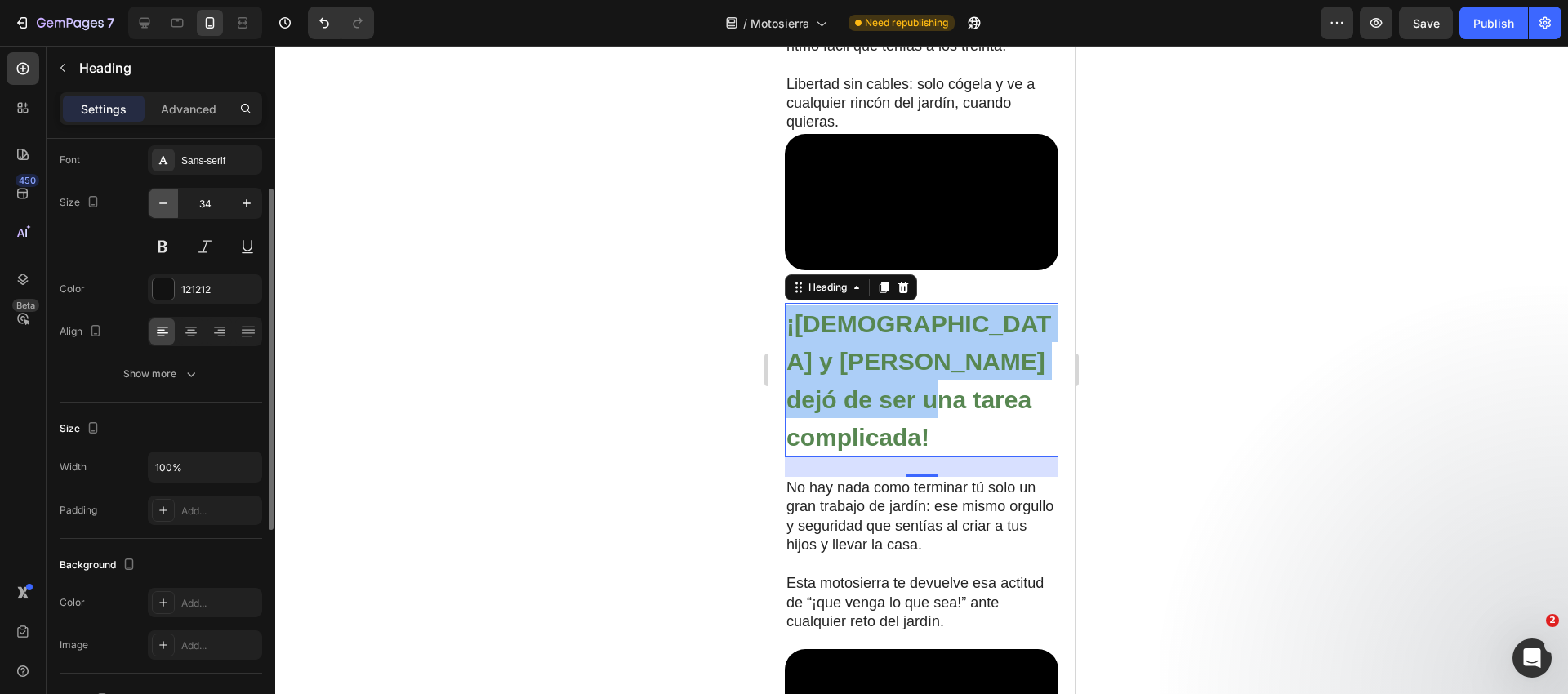
click at [157, 199] on icon "button" at bounding box center [164, 203] width 17 height 17
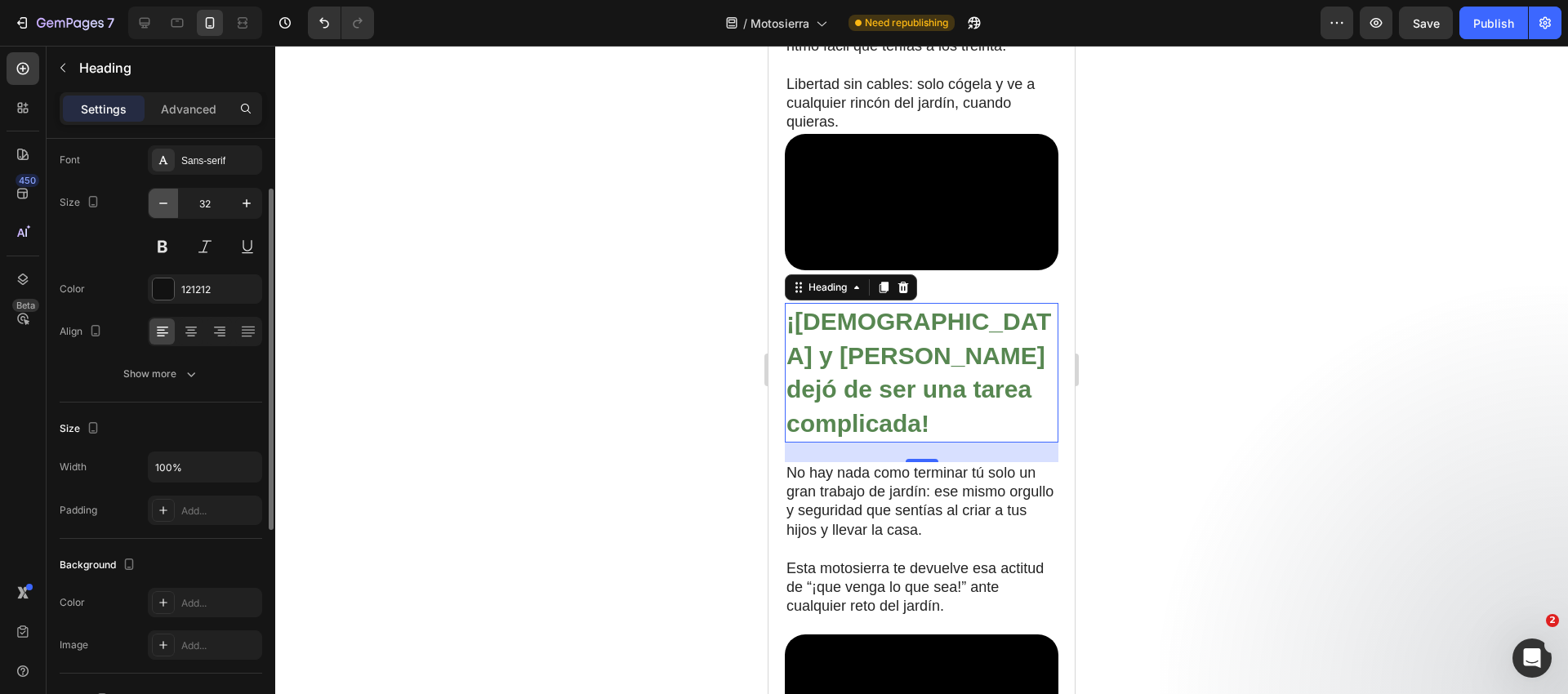
click at [157, 199] on icon "button" at bounding box center [164, 203] width 17 height 17
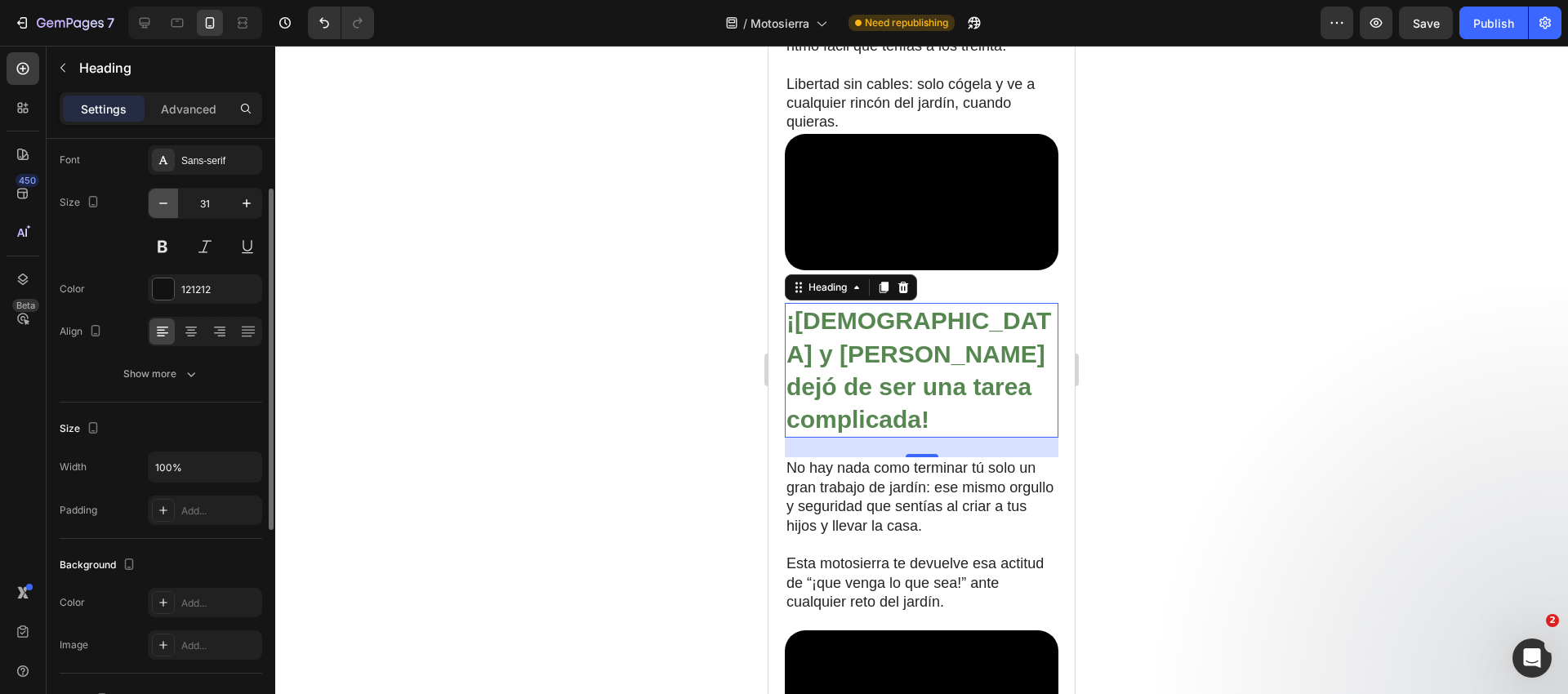
click at [157, 199] on icon "button" at bounding box center [164, 203] width 17 height 17
type input "30"
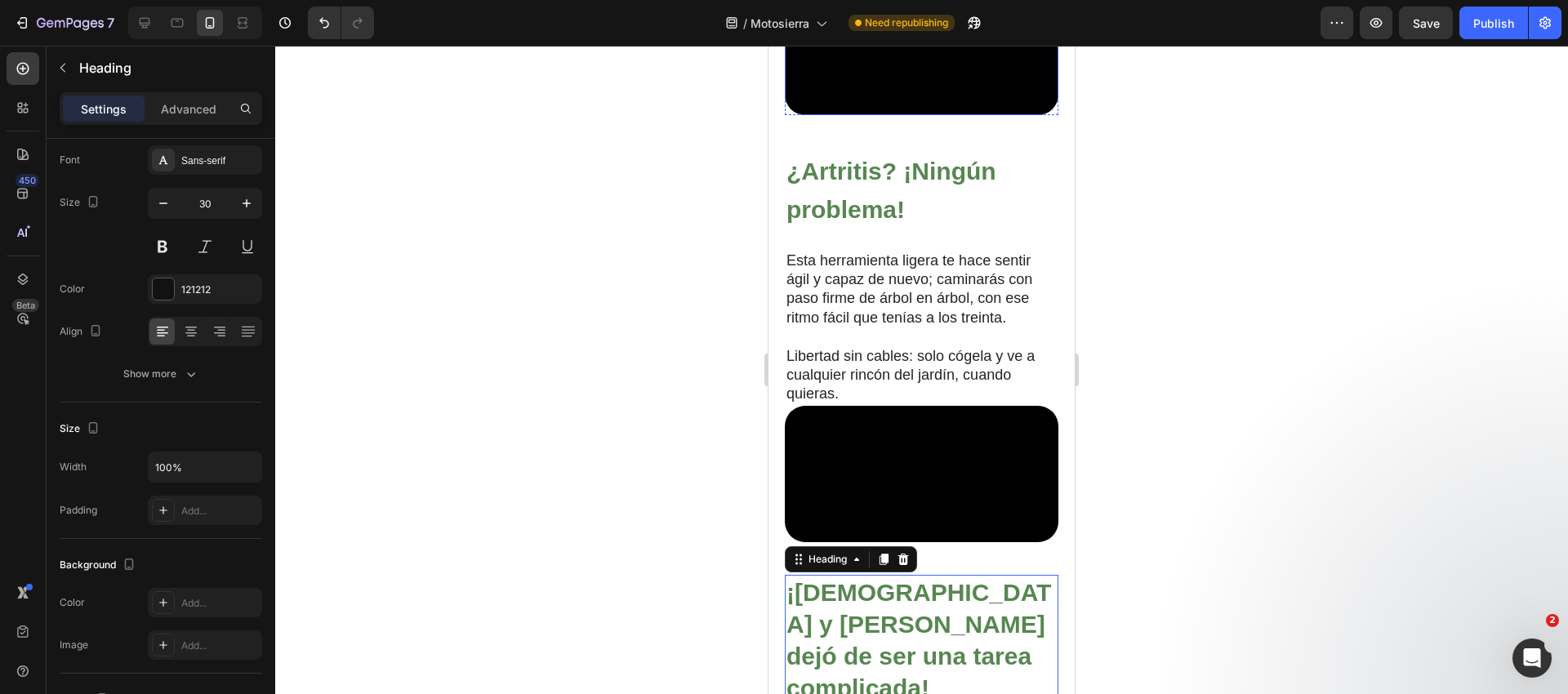
scroll to position [1303, 0]
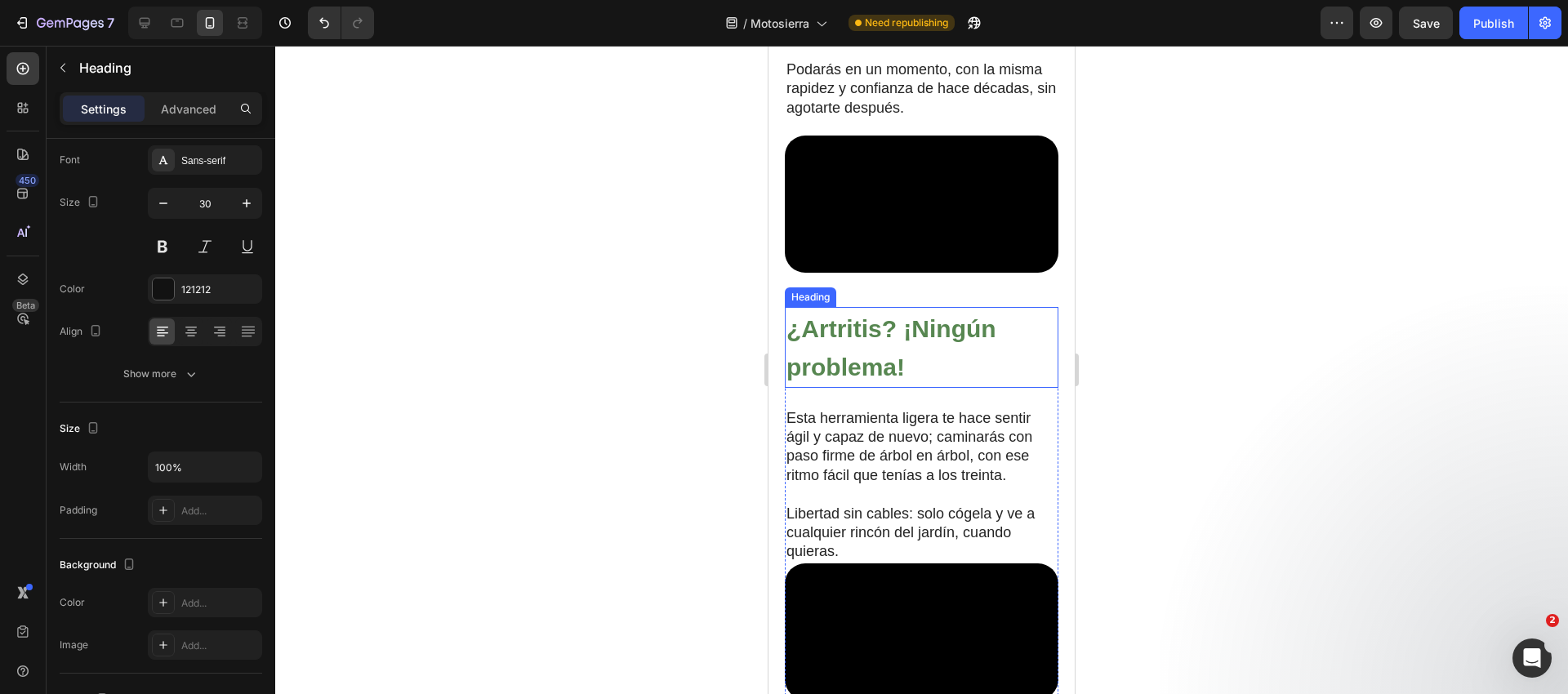
click at [828, 381] on strong "¿Artritis? ¡Ningún problema!" at bounding box center [891, 349] width 210 height 66
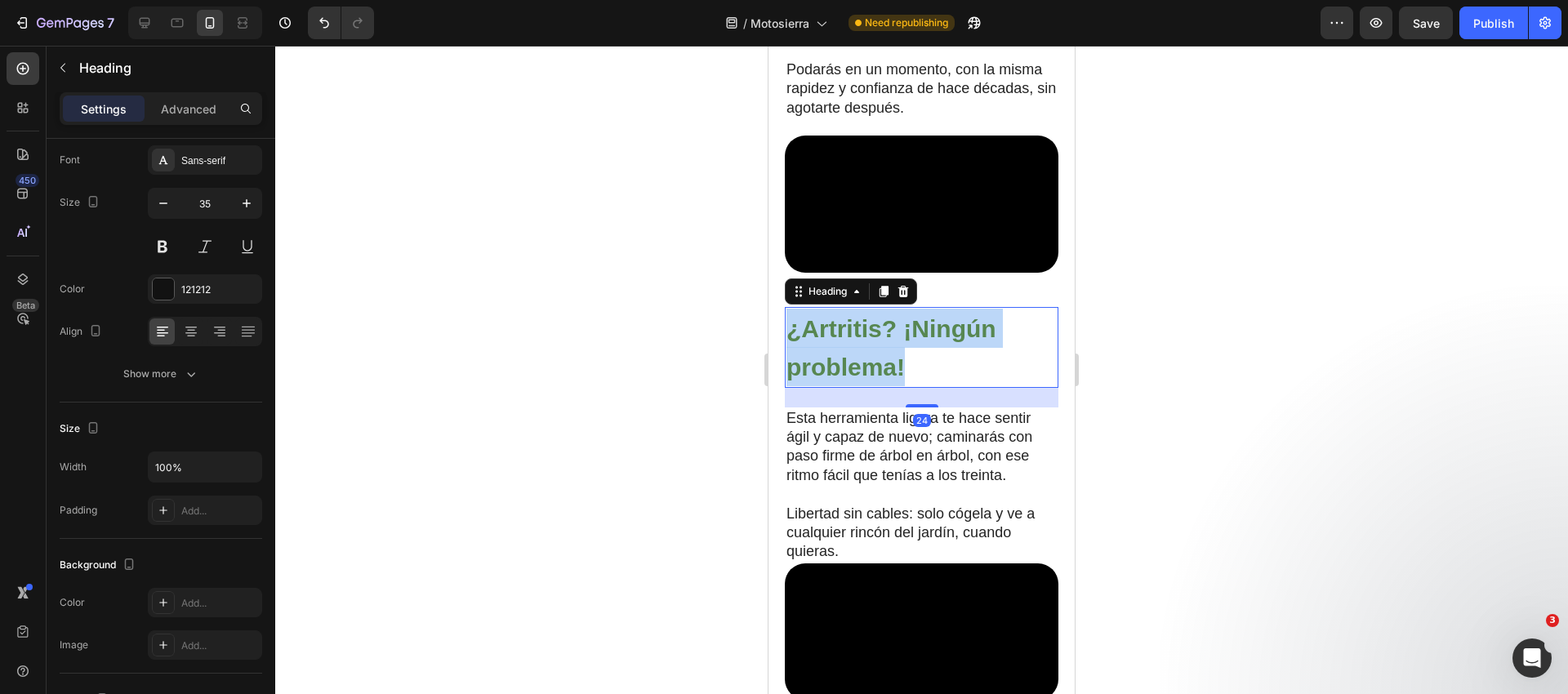
click at [828, 381] on strong "¿Artritis? ¡Ningún problema!" at bounding box center [891, 349] width 210 height 66
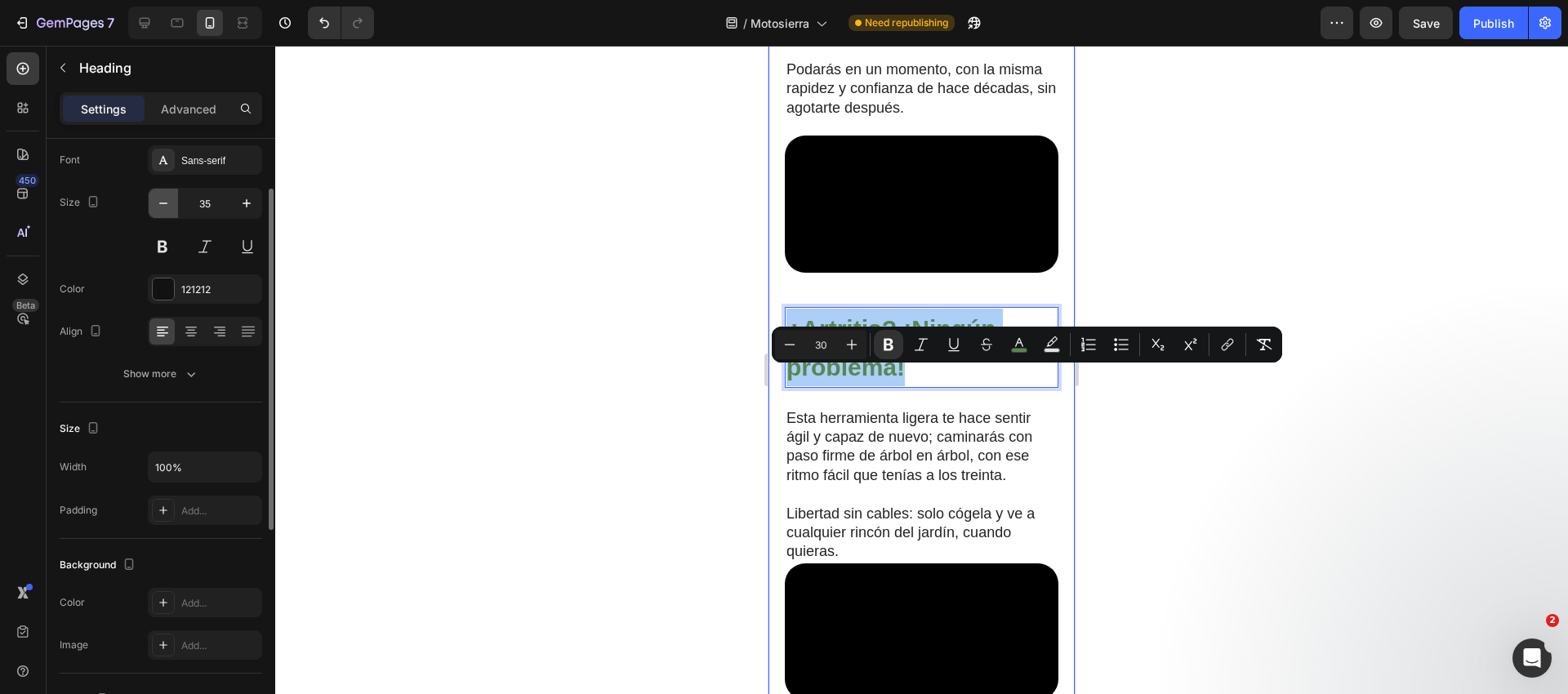
click at [165, 208] on icon "button" at bounding box center [164, 203] width 17 height 17
click at [166, 208] on icon "button" at bounding box center [164, 203] width 17 height 17
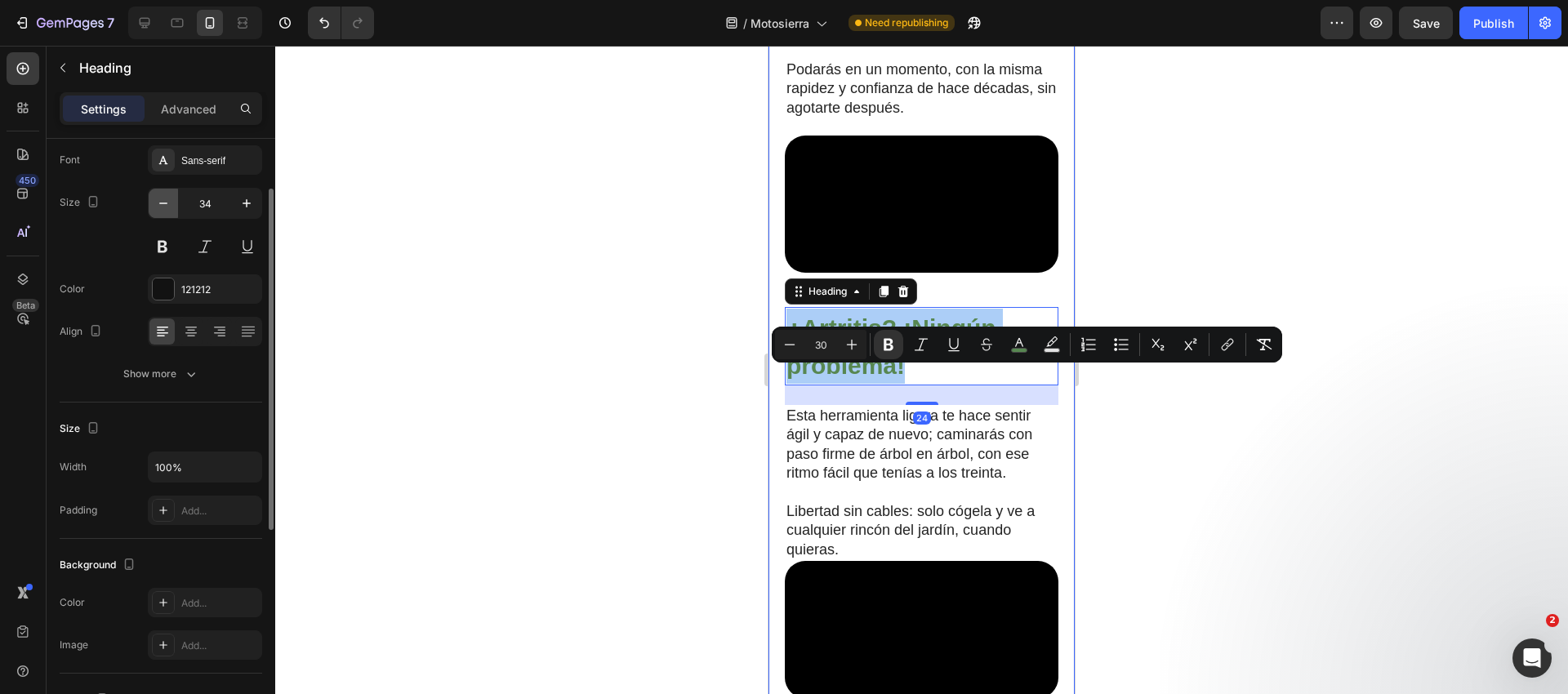
click at [166, 208] on icon "button" at bounding box center [164, 203] width 17 height 17
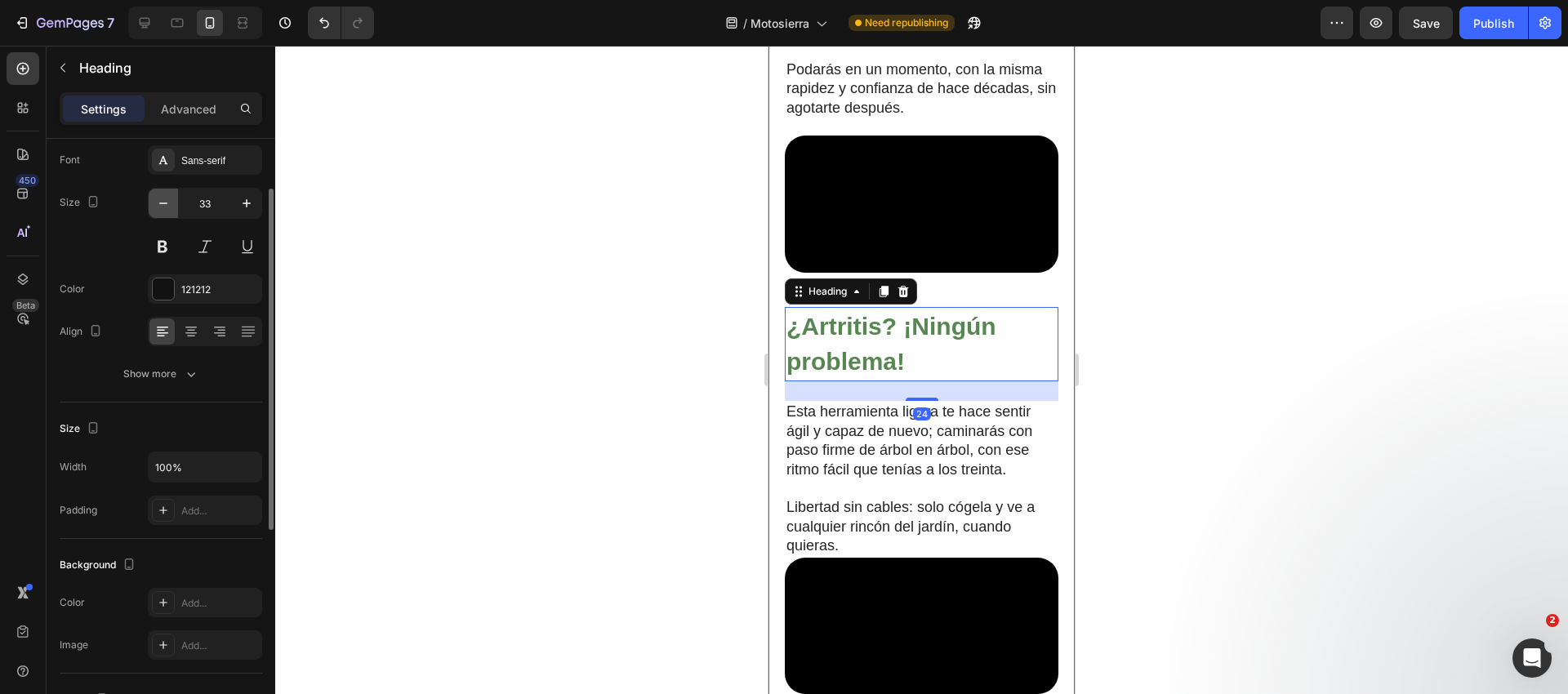
click at [166, 208] on icon "button" at bounding box center [164, 203] width 17 height 17
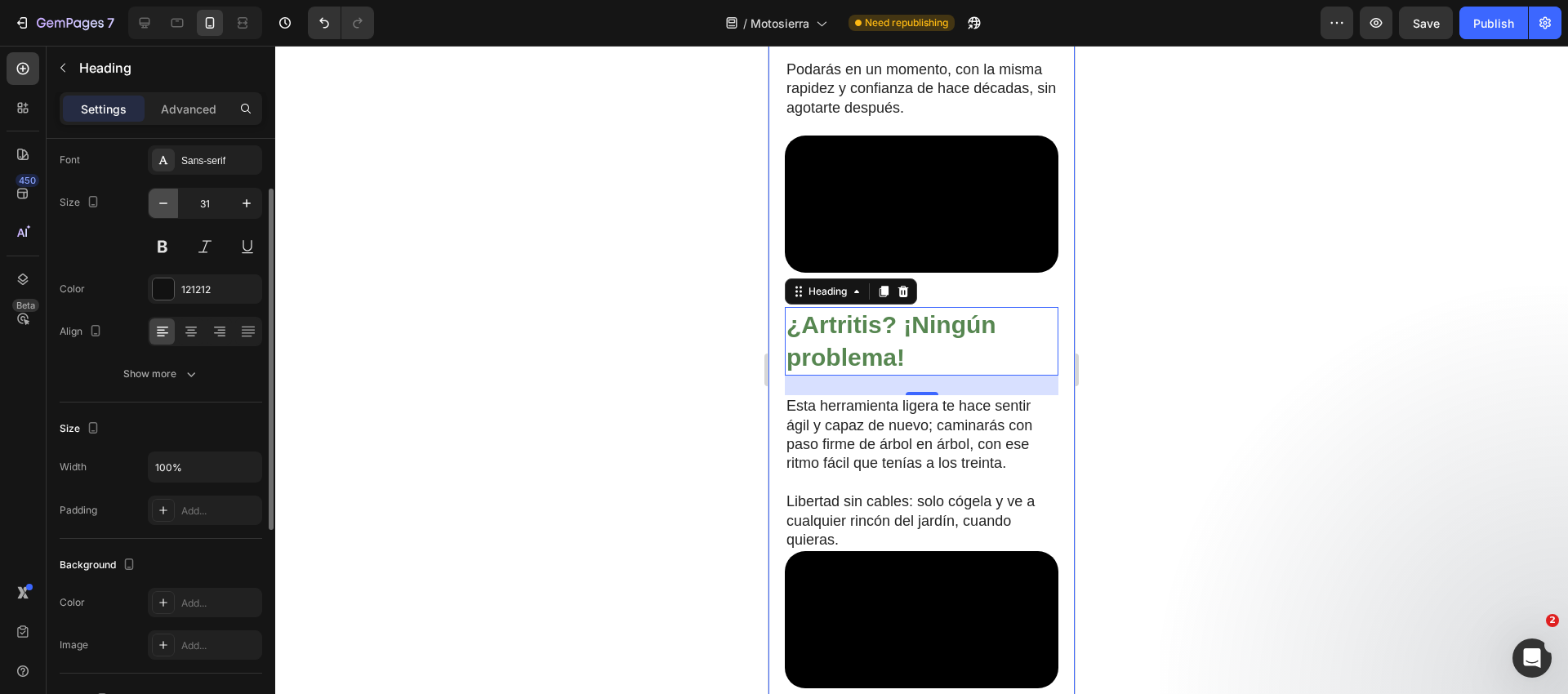
click at [166, 208] on icon "button" at bounding box center [164, 203] width 17 height 17
type input "30"
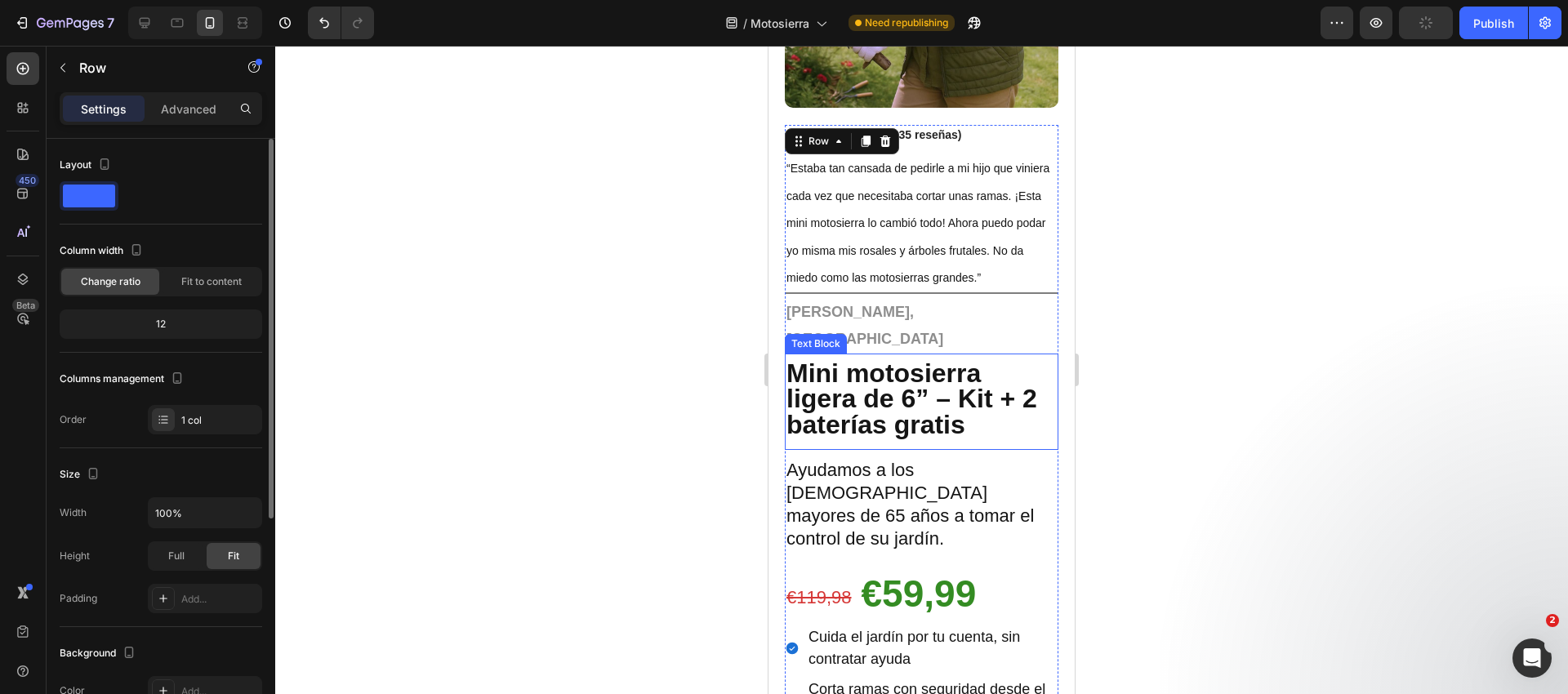
scroll to position [0, 0]
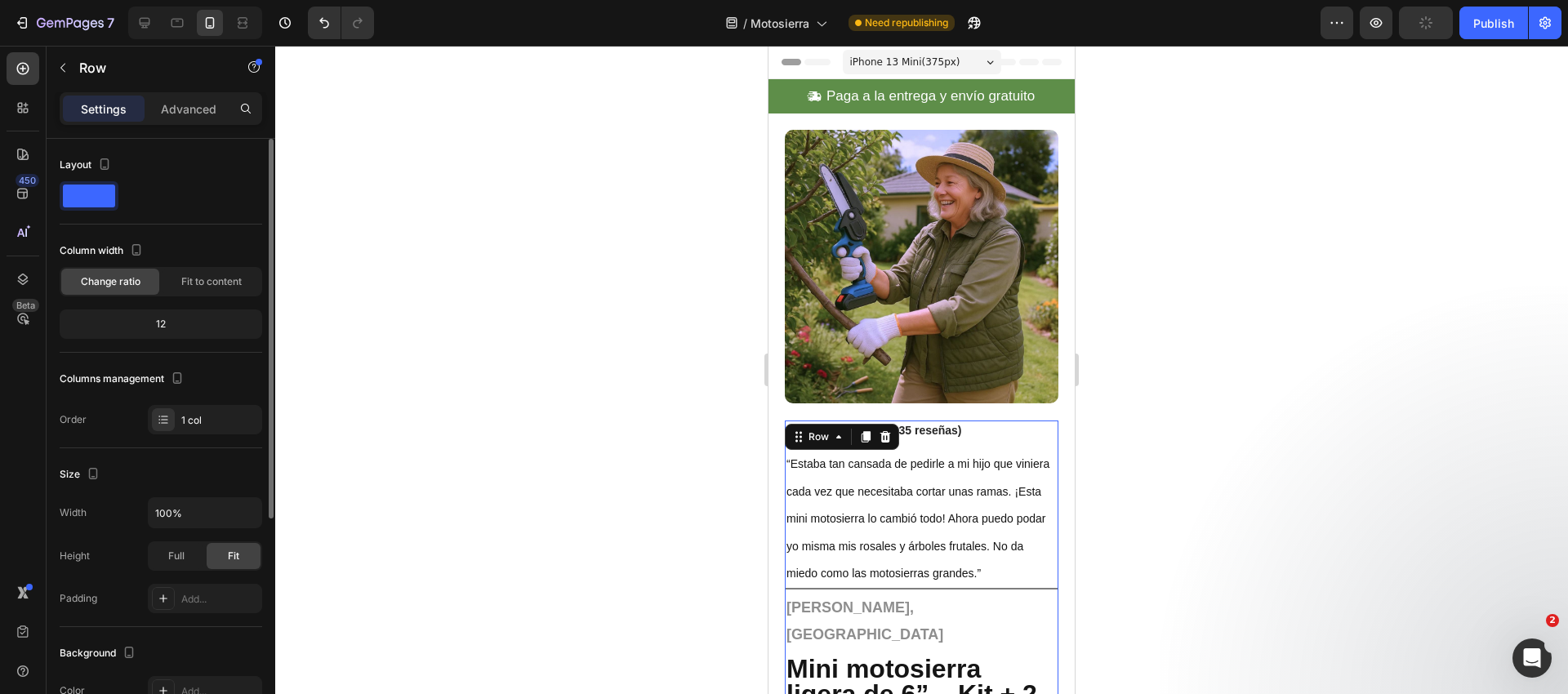
click at [862, 509] on p "“Estaba tan cansada de pedirle a mi hijo que viniera cada vez que necesitaba co…" at bounding box center [921, 518] width 271 height 136
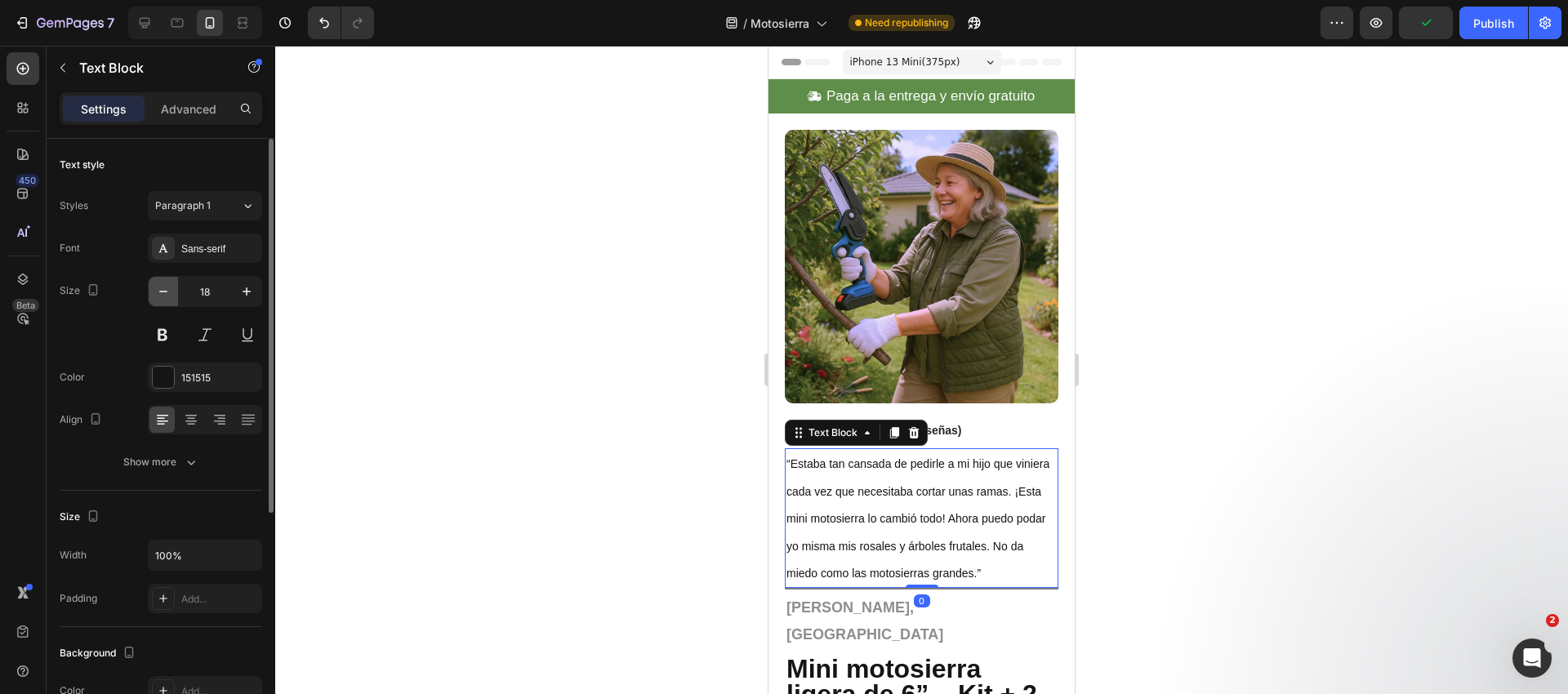
click at [161, 293] on icon "button" at bounding box center [164, 291] width 17 height 17
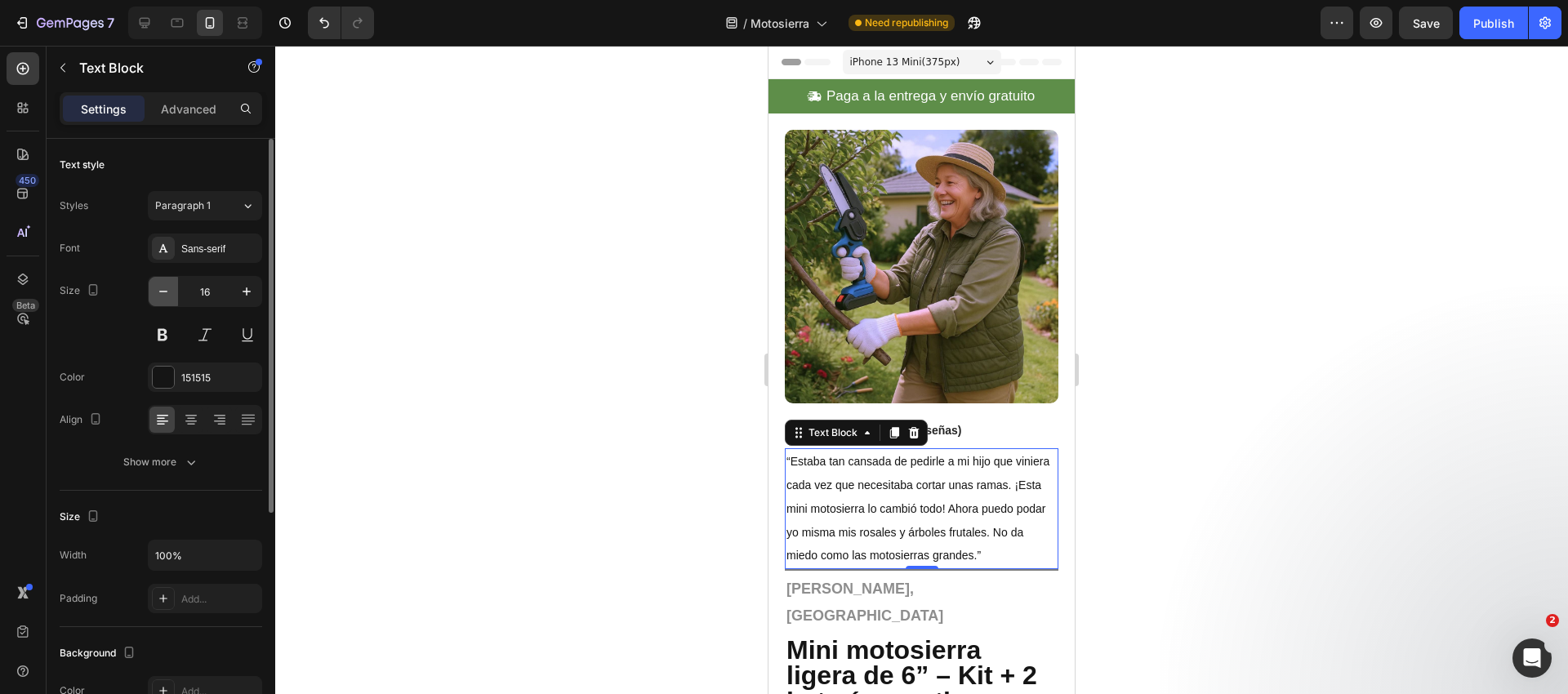
click at [161, 293] on icon "button" at bounding box center [164, 291] width 17 height 17
type input "14"
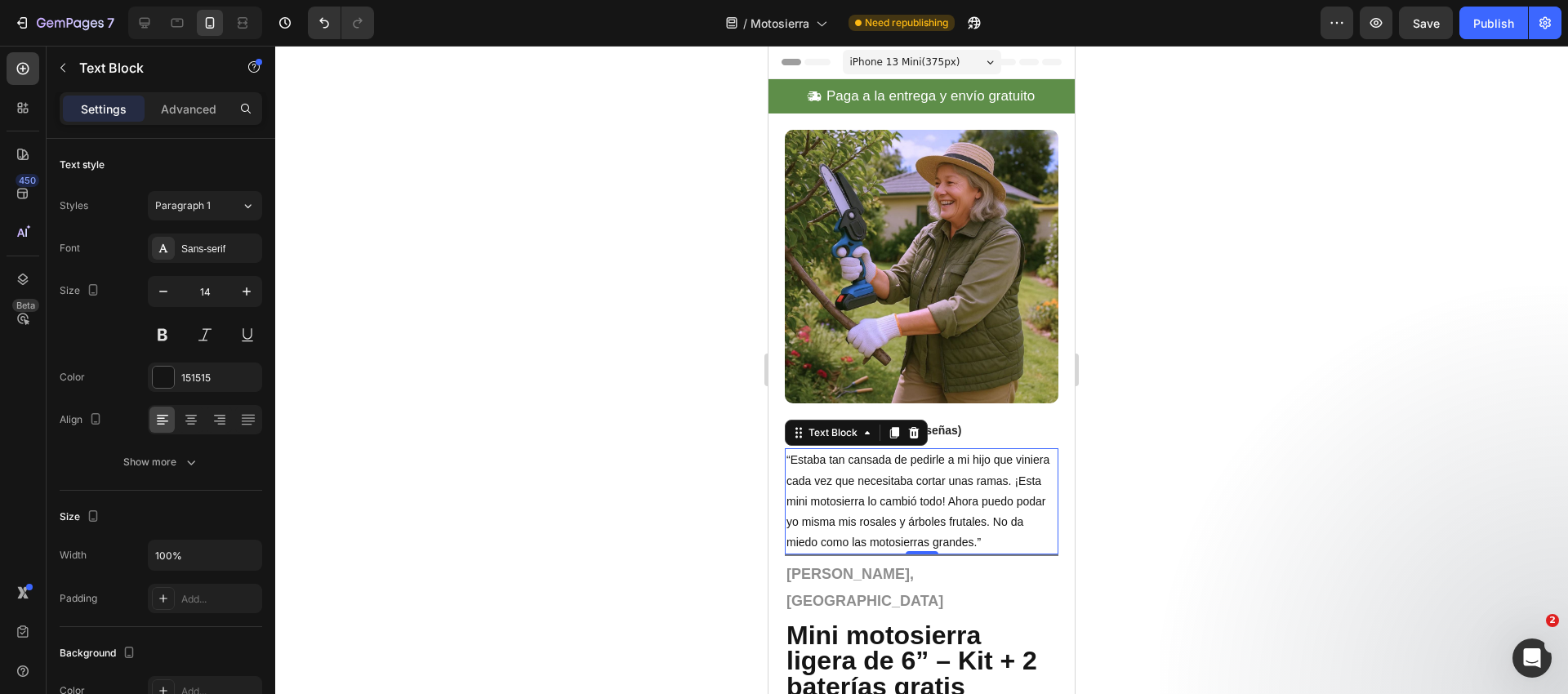
click at [616, 335] on div at bounding box center [921, 369] width 1292 height 648
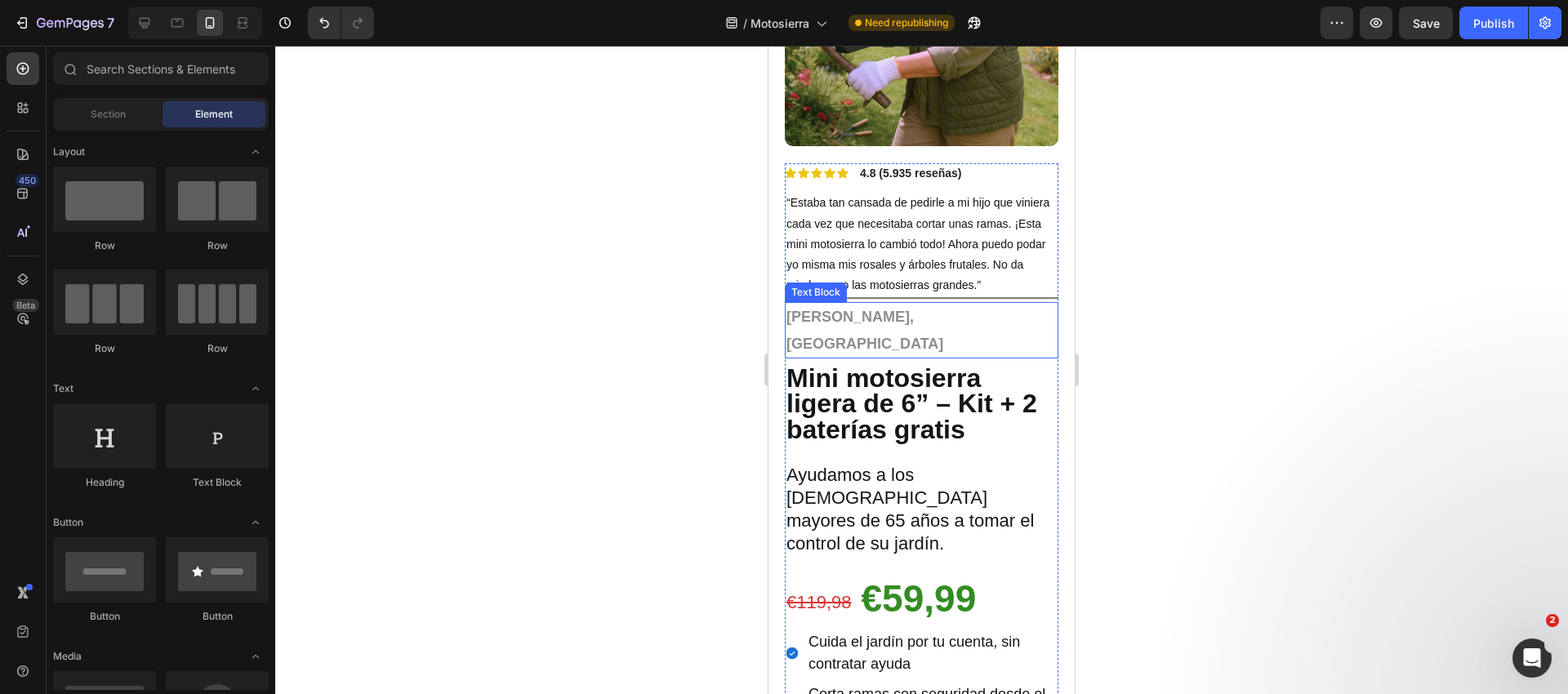
scroll to position [309, 0]
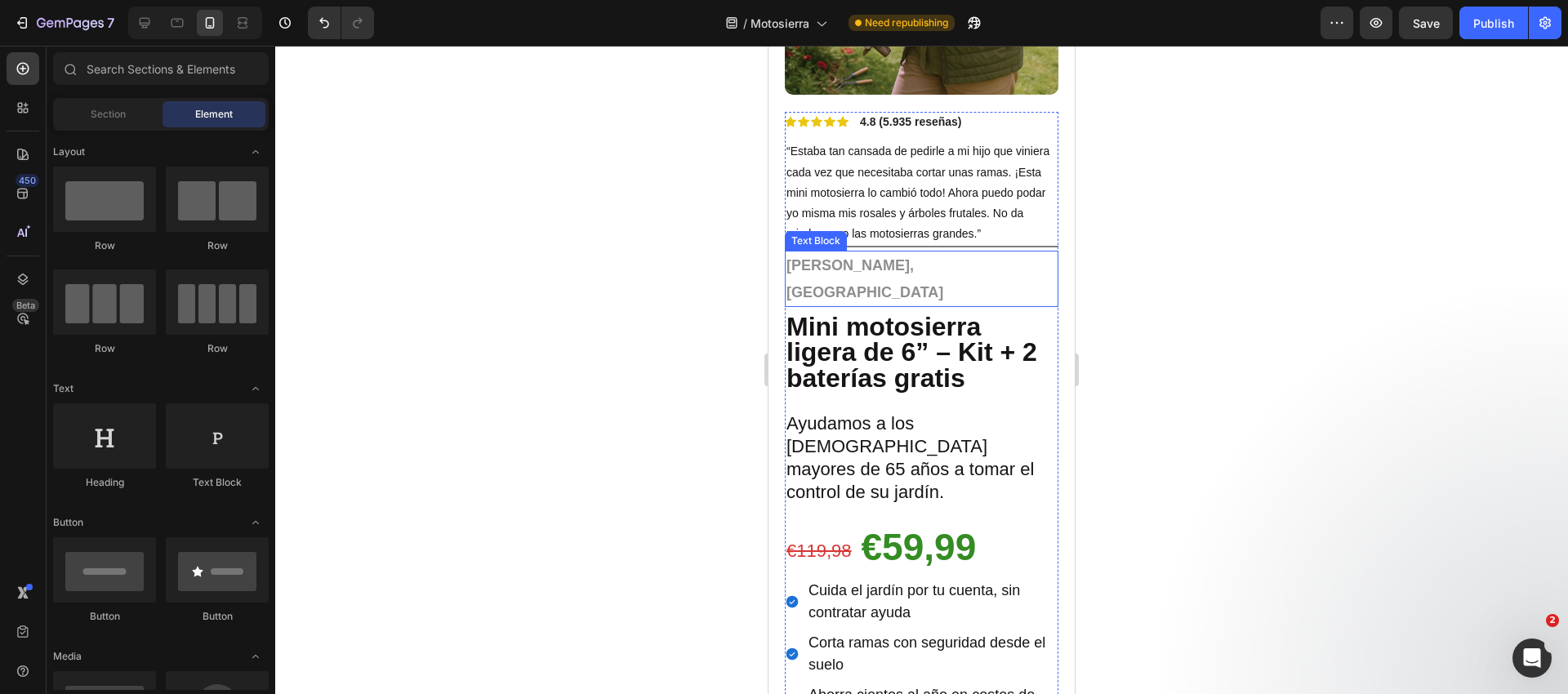
click at [891, 263] on strong "[PERSON_NAME], [GEOGRAPHIC_DATA]" at bounding box center [864, 278] width 157 height 42
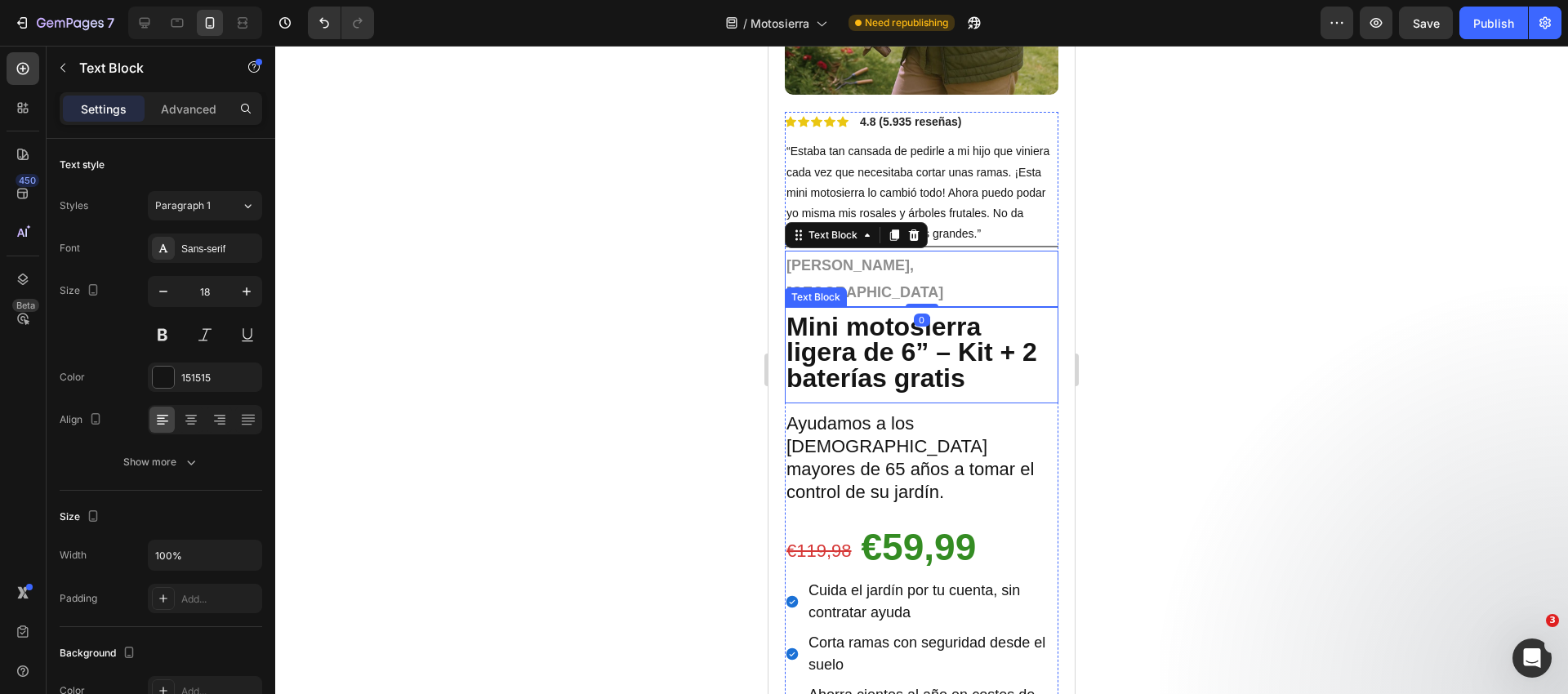
click at [853, 312] on strong "Mini motosierra ligera de 6” – Kit + 2 baterías gratis" at bounding box center [911, 352] width 251 height 80
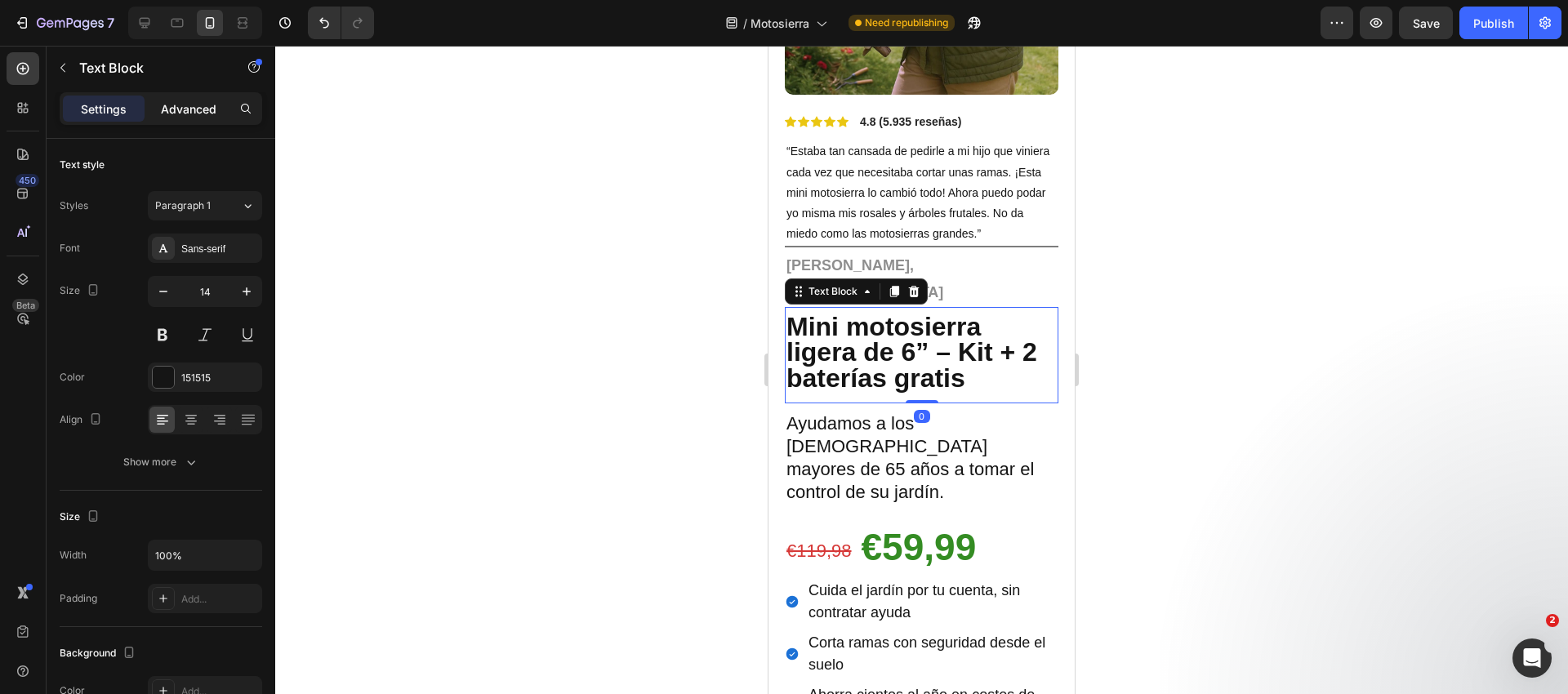
click at [169, 111] on p "Advanced" at bounding box center [188, 109] width 56 height 17
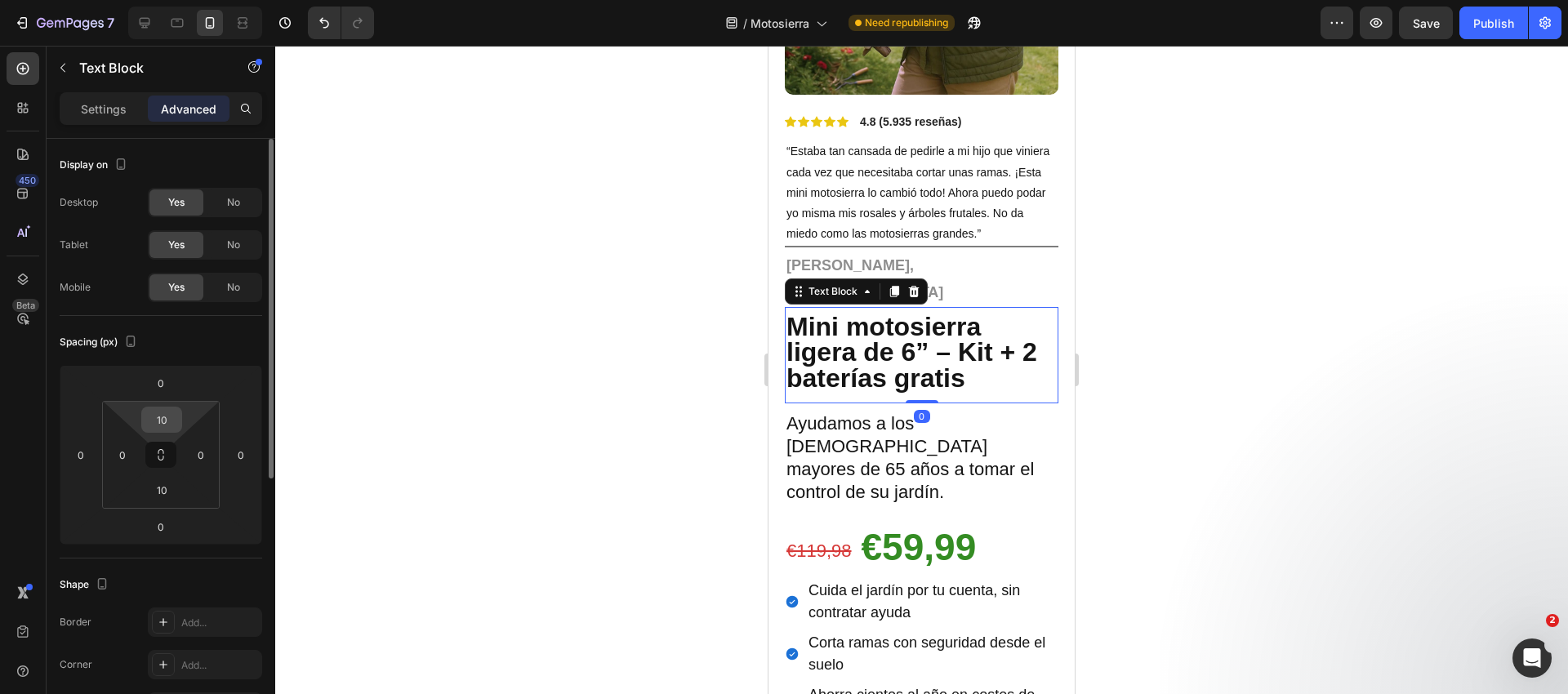
click at [164, 420] on input "10" at bounding box center [161, 420] width 32 height 25
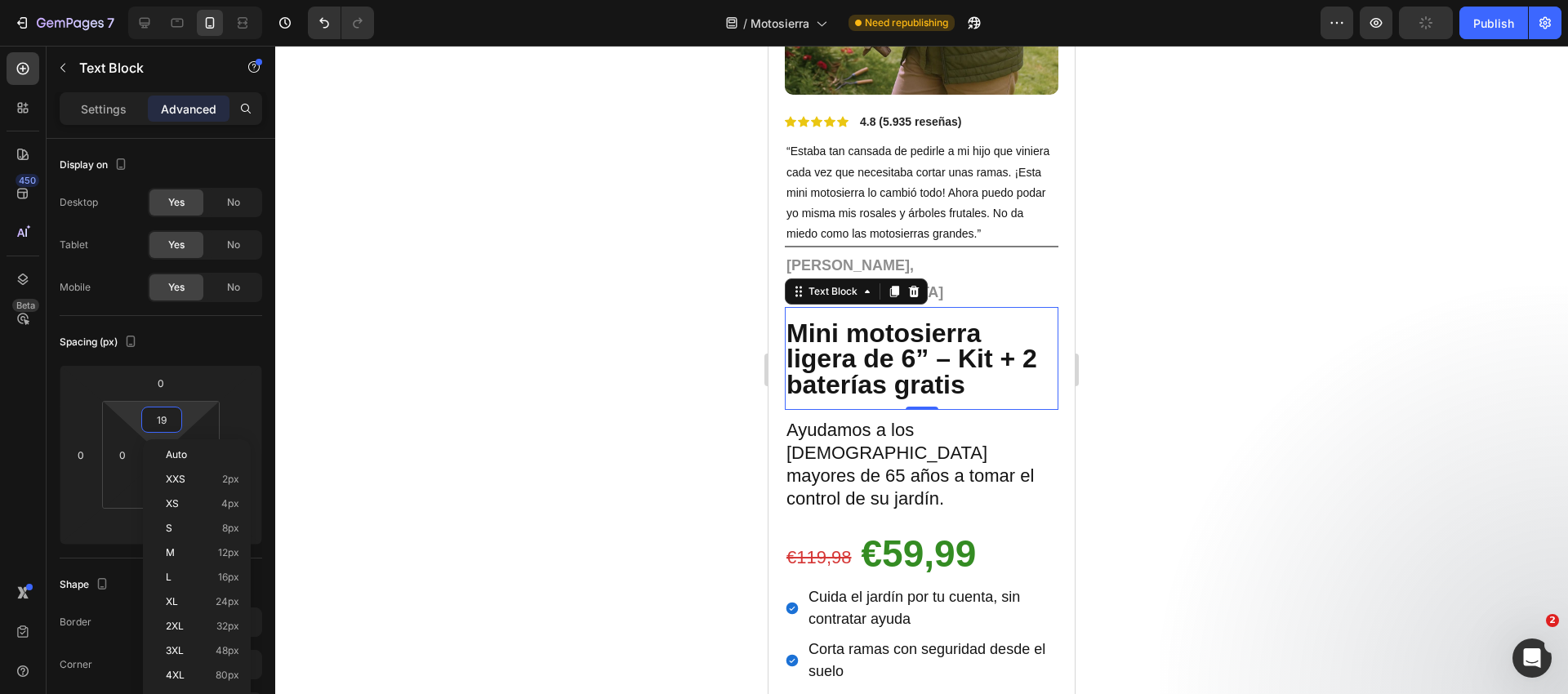
type input "20"
click at [554, 305] on div at bounding box center [921, 369] width 1292 height 648
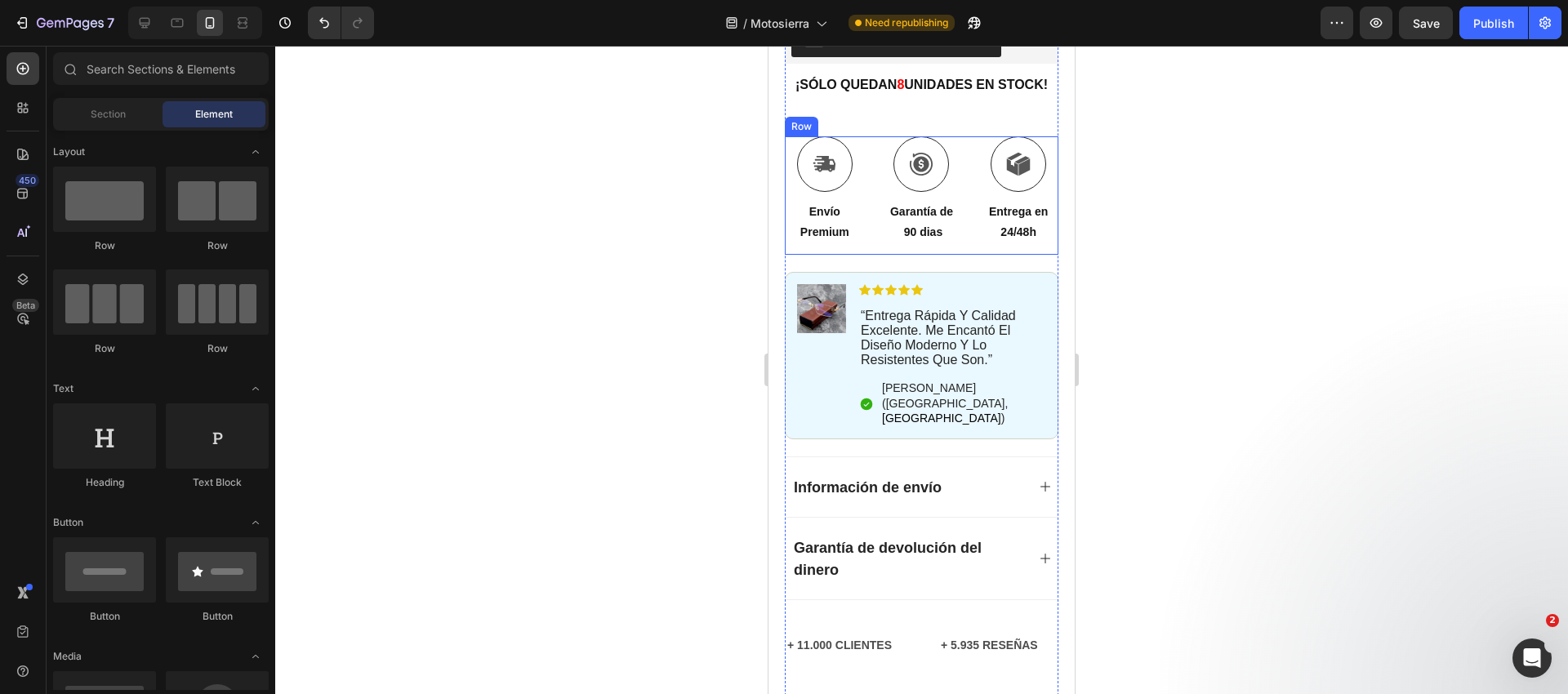
scroll to position [1187, 0]
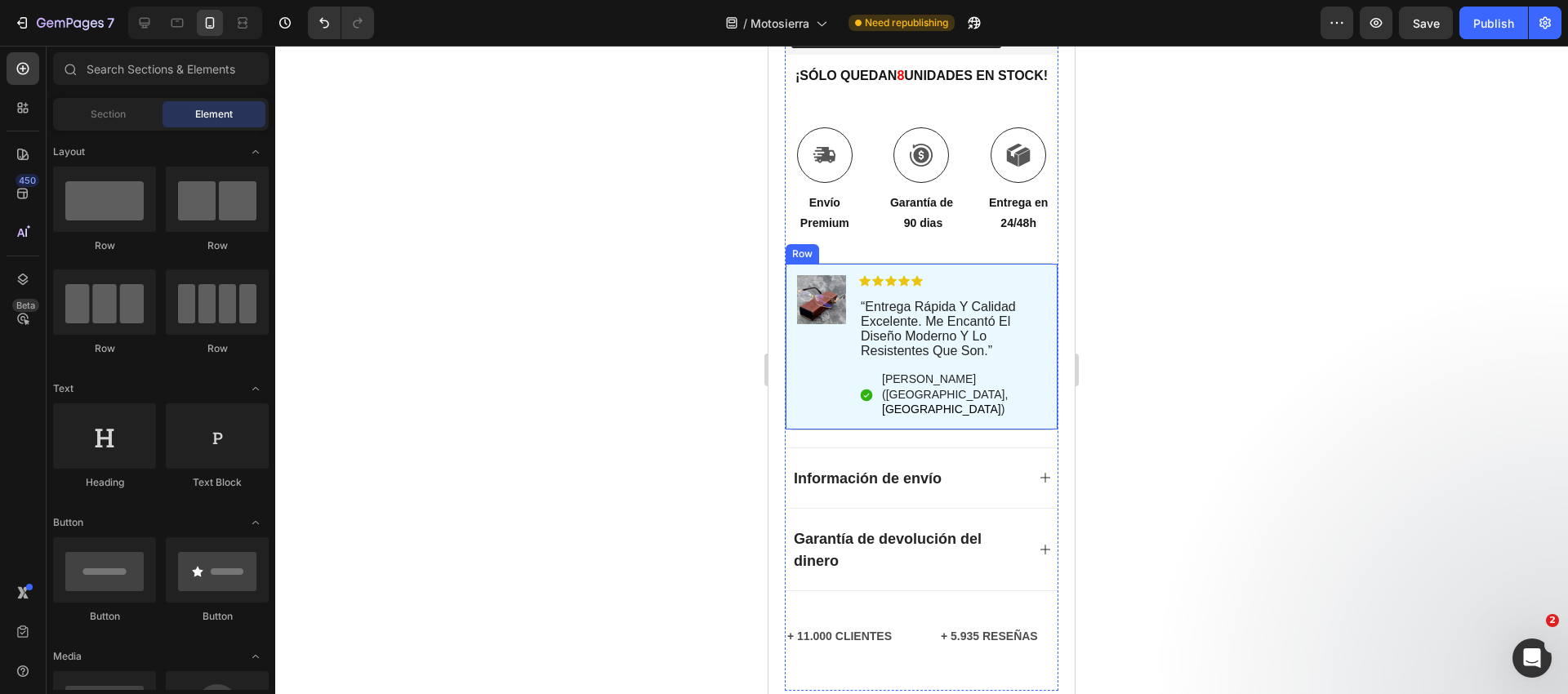
click at [807, 333] on div "Image" at bounding box center [821, 347] width 49 height 143
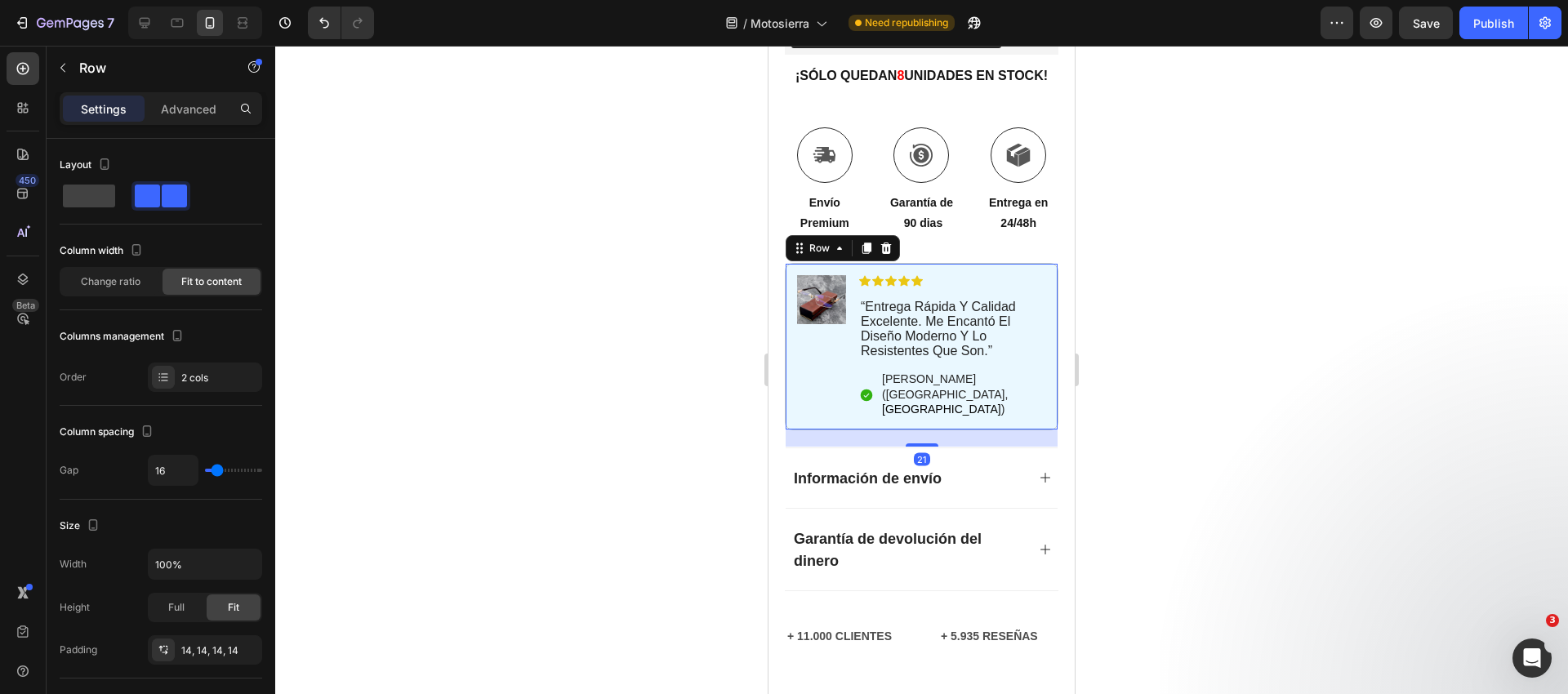
click at [886, 242] on icon at bounding box center [886, 247] width 11 height 12
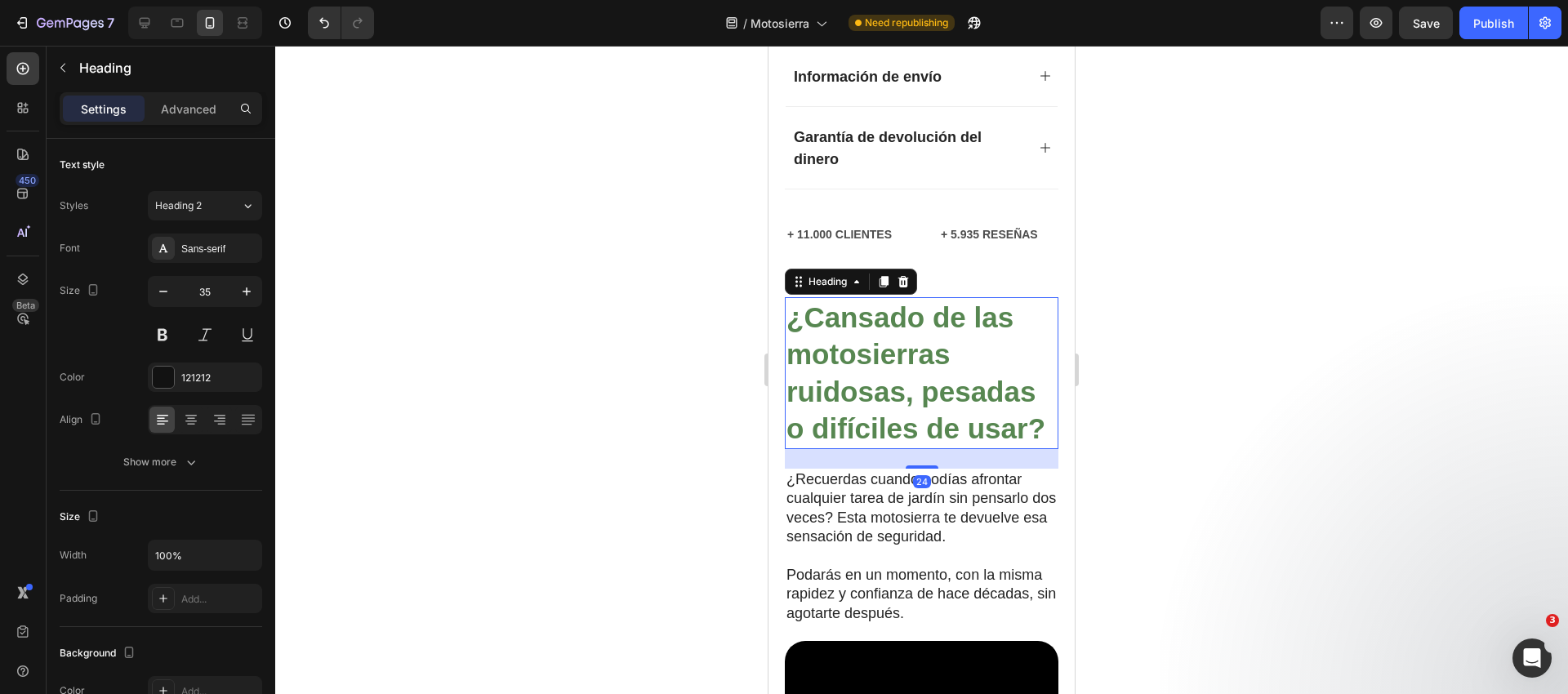
click at [833, 303] on strong "¿Cansado de las motosierras ruidosas, pesadas o difíciles de usar?" at bounding box center [916, 373] width 259 height 144
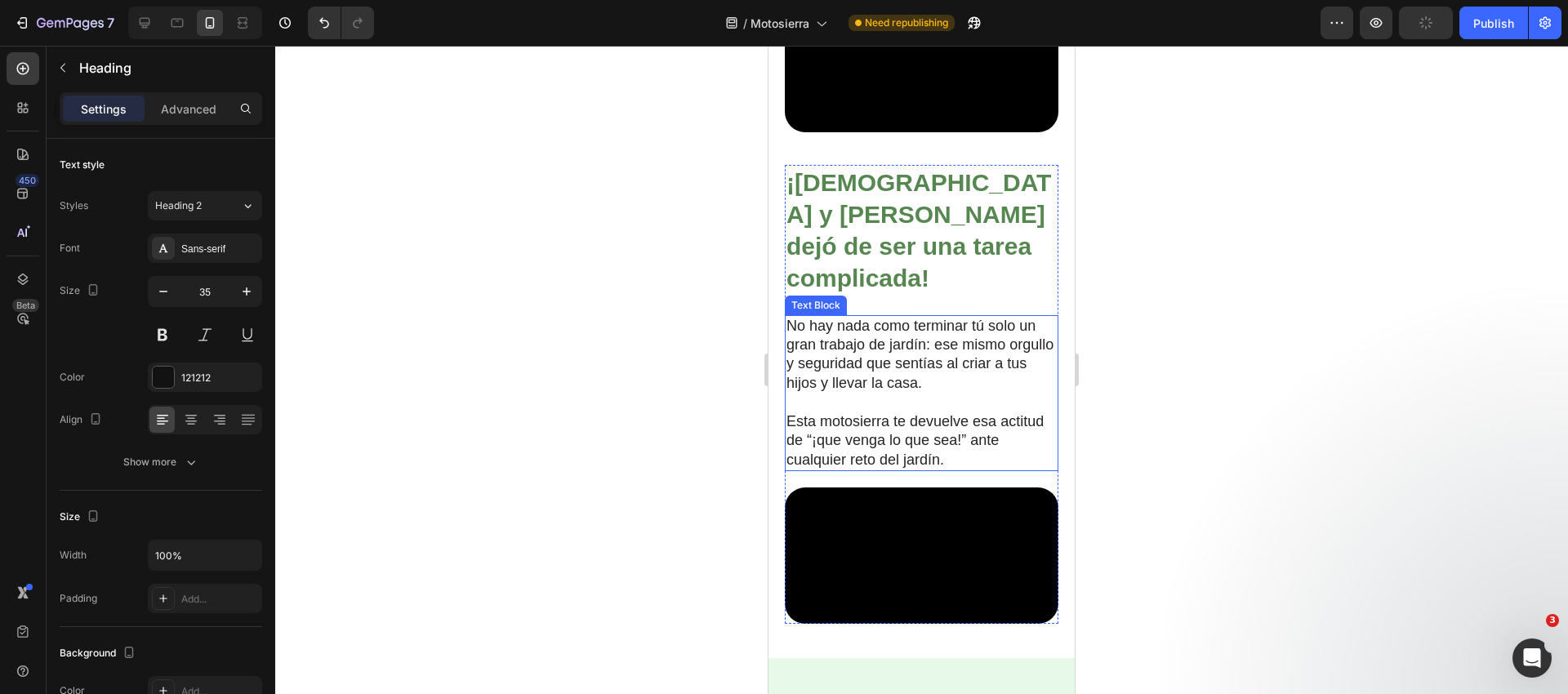
scroll to position [2456, 0]
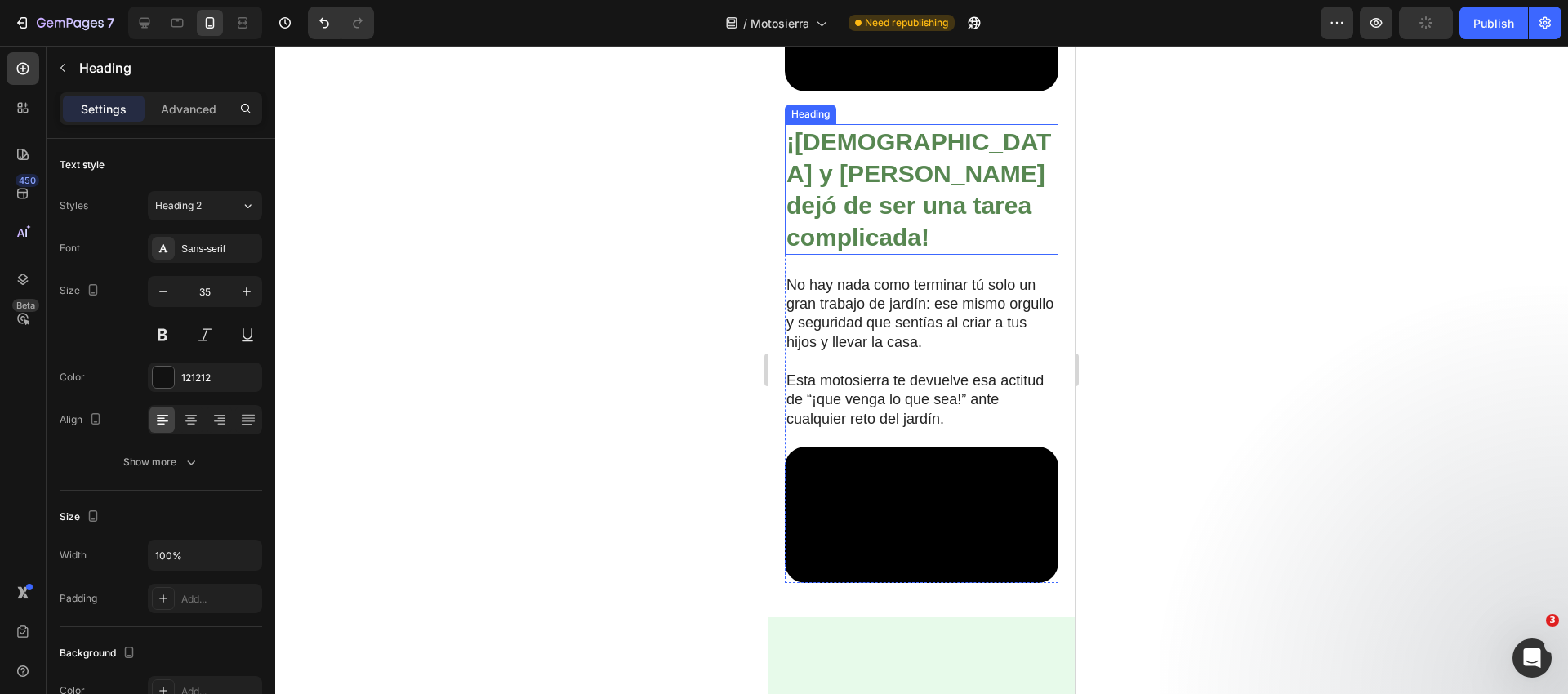
click at [824, 251] on strong "¡[DEMOGRAPHIC_DATA] y [PERSON_NAME] dejó de ser una tarea complicada!" at bounding box center [918, 189] width 265 height 123
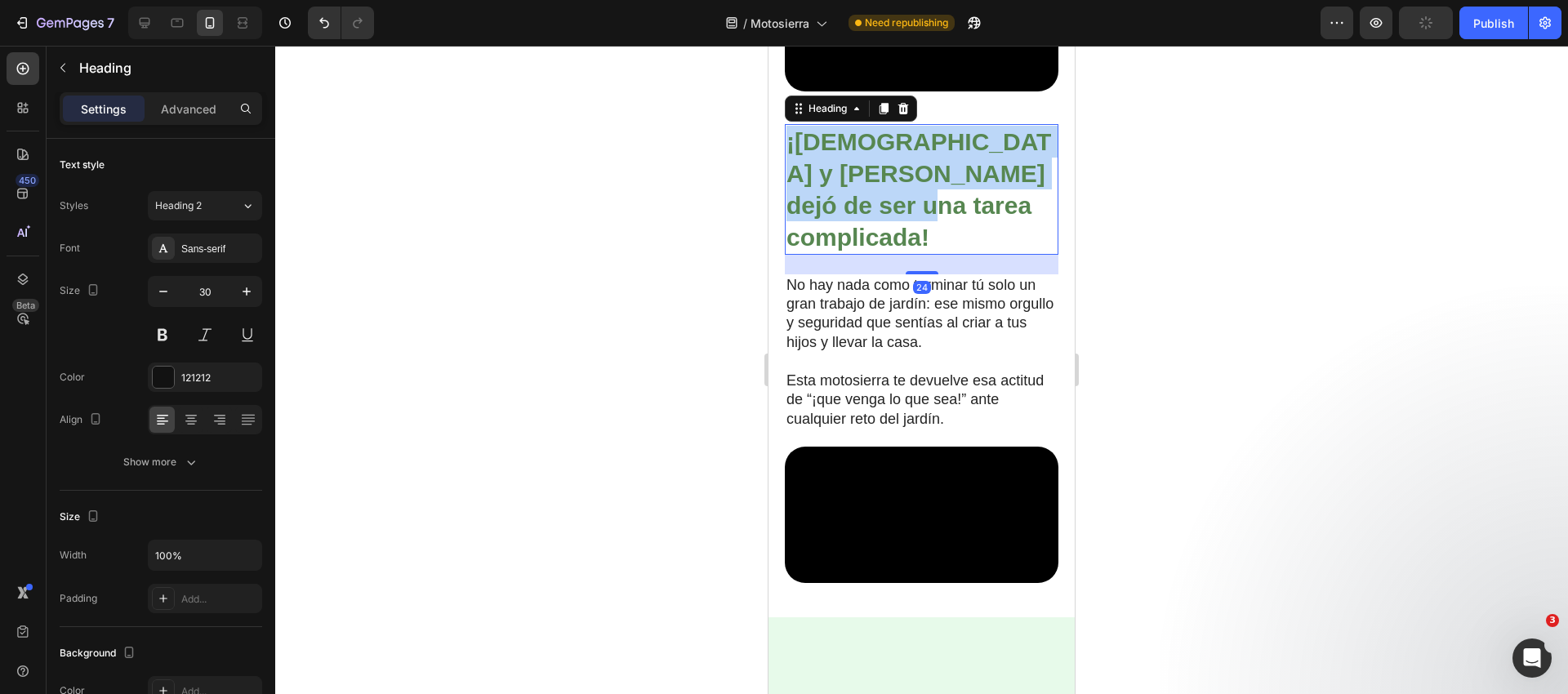
click at [824, 251] on strong "¡[DEMOGRAPHIC_DATA] y [PERSON_NAME] dejó de ser una tarea complicada!" at bounding box center [918, 189] width 265 height 123
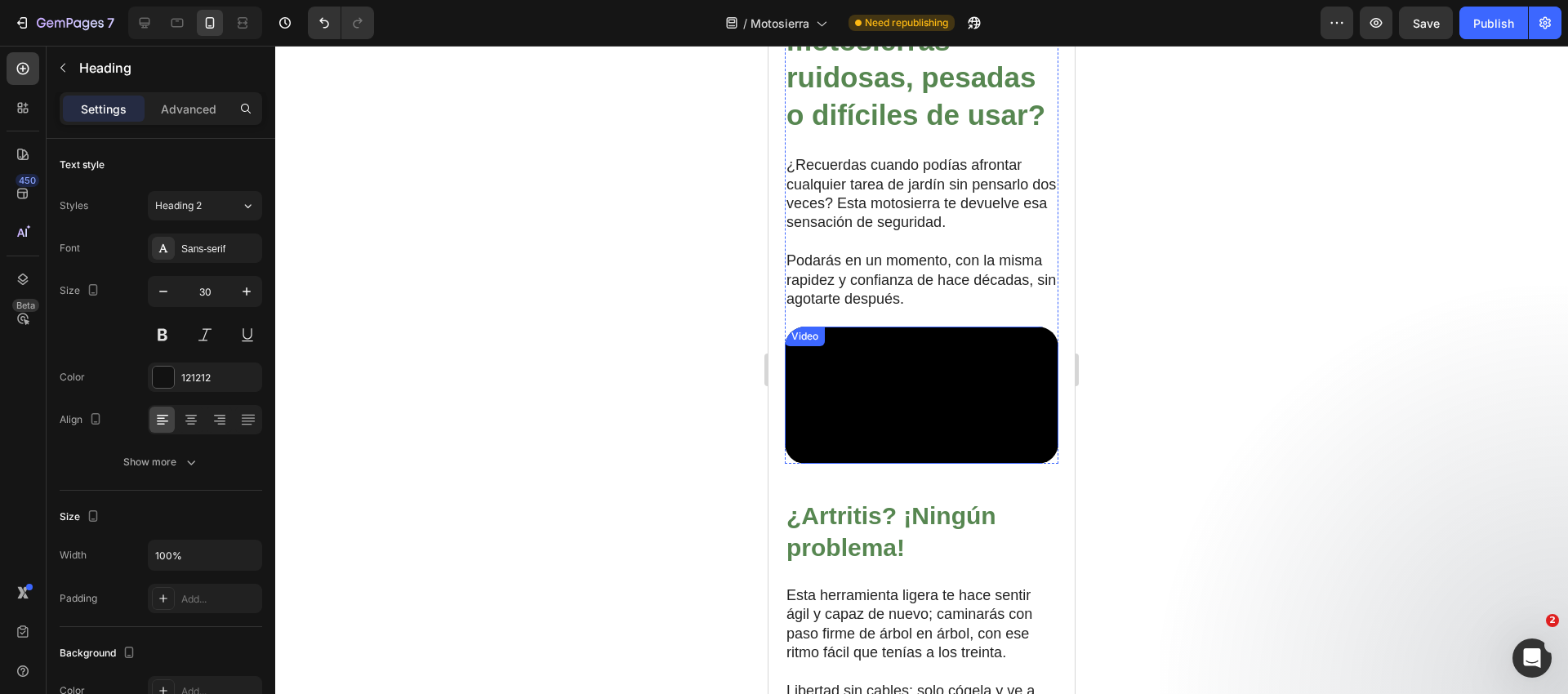
click at [842, 252] on p at bounding box center [921, 242] width 271 height 19
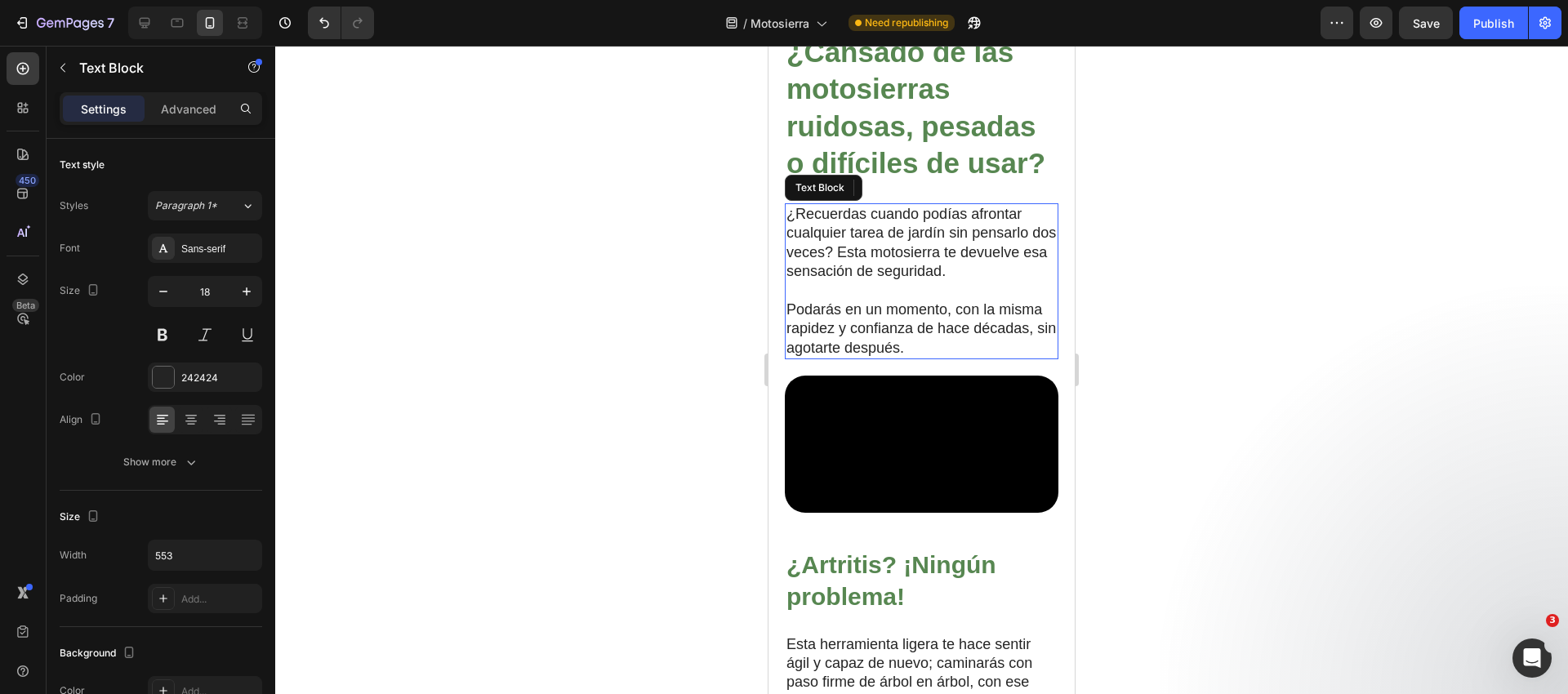
click at [842, 300] on p "Rich Text Editor. Editing area: main" at bounding box center [921, 290] width 271 height 19
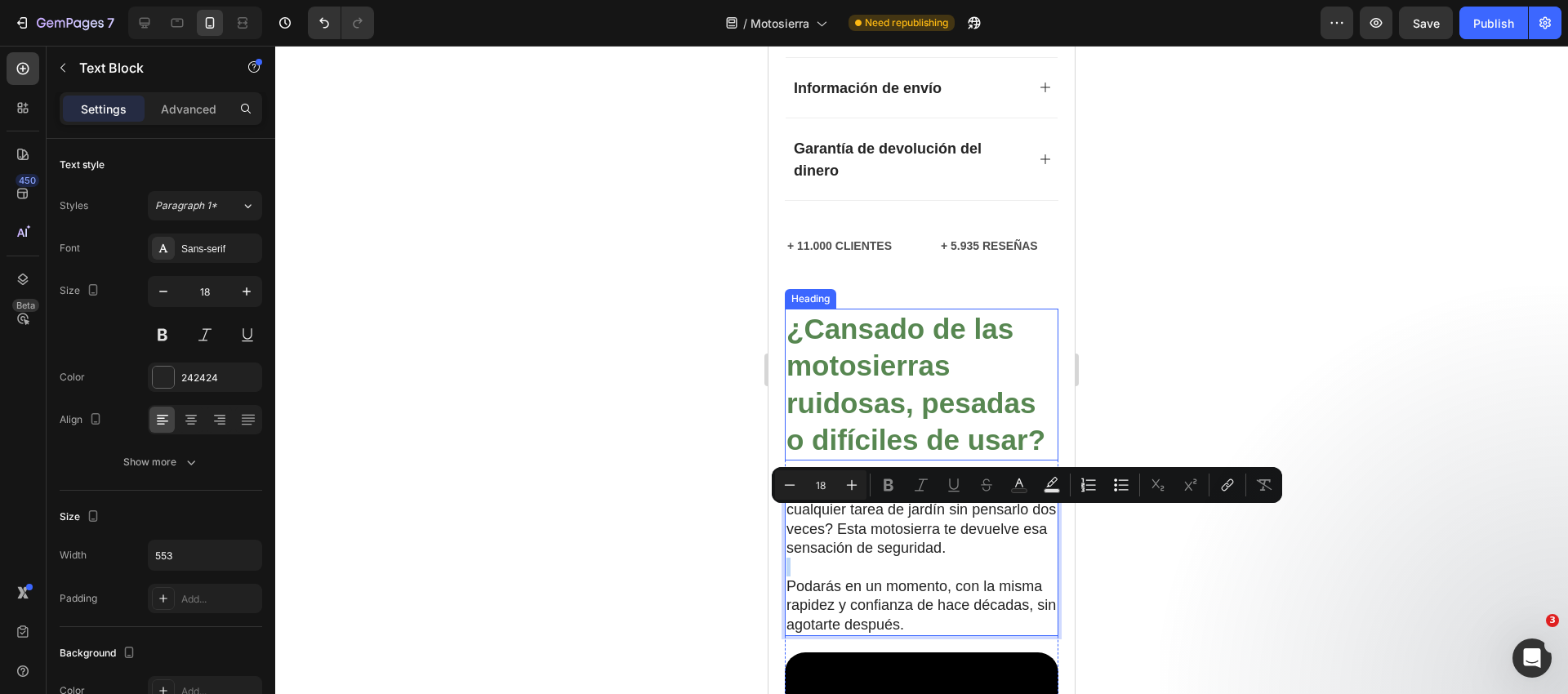
click at [848, 317] on strong "¿Cansado de las motosierras ruidosas, pesadas o difíciles de usar?" at bounding box center [916, 384] width 259 height 144
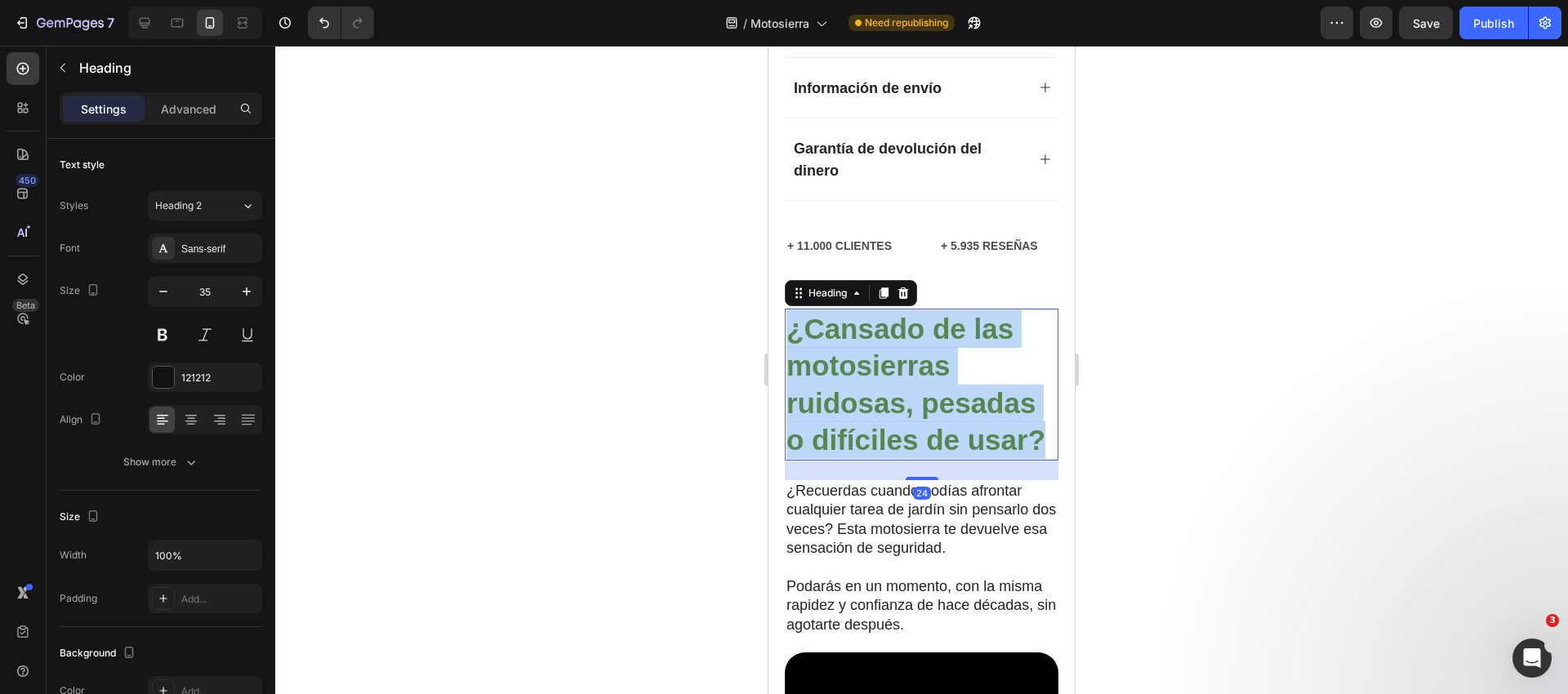
click at [848, 317] on strong "¿Cansado de las motosierras ruidosas, pesadas o difíciles de usar?" at bounding box center [916, 384] width 259 height 144
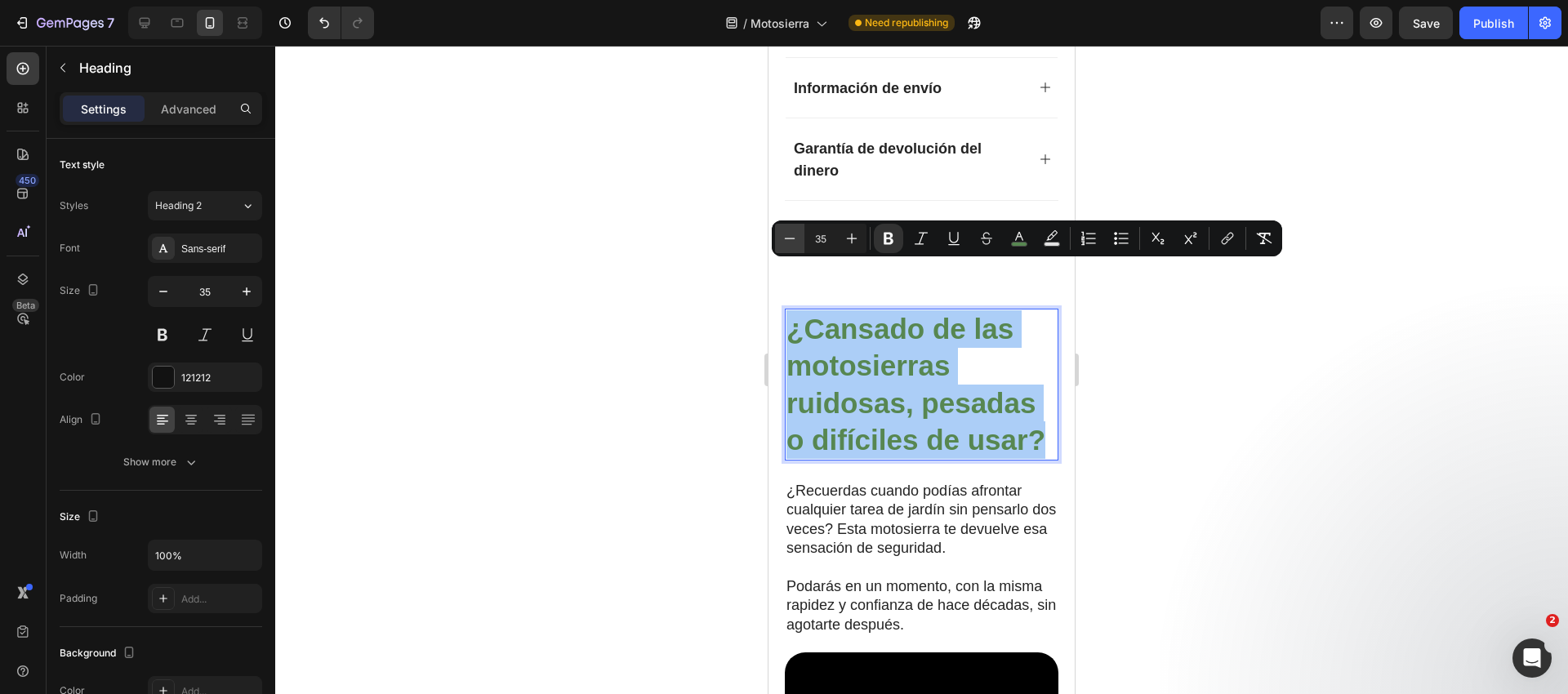
click at [791, 240] on icon "Editor contextual toolbar" at bounding box center [789, 238] width 17 height 17
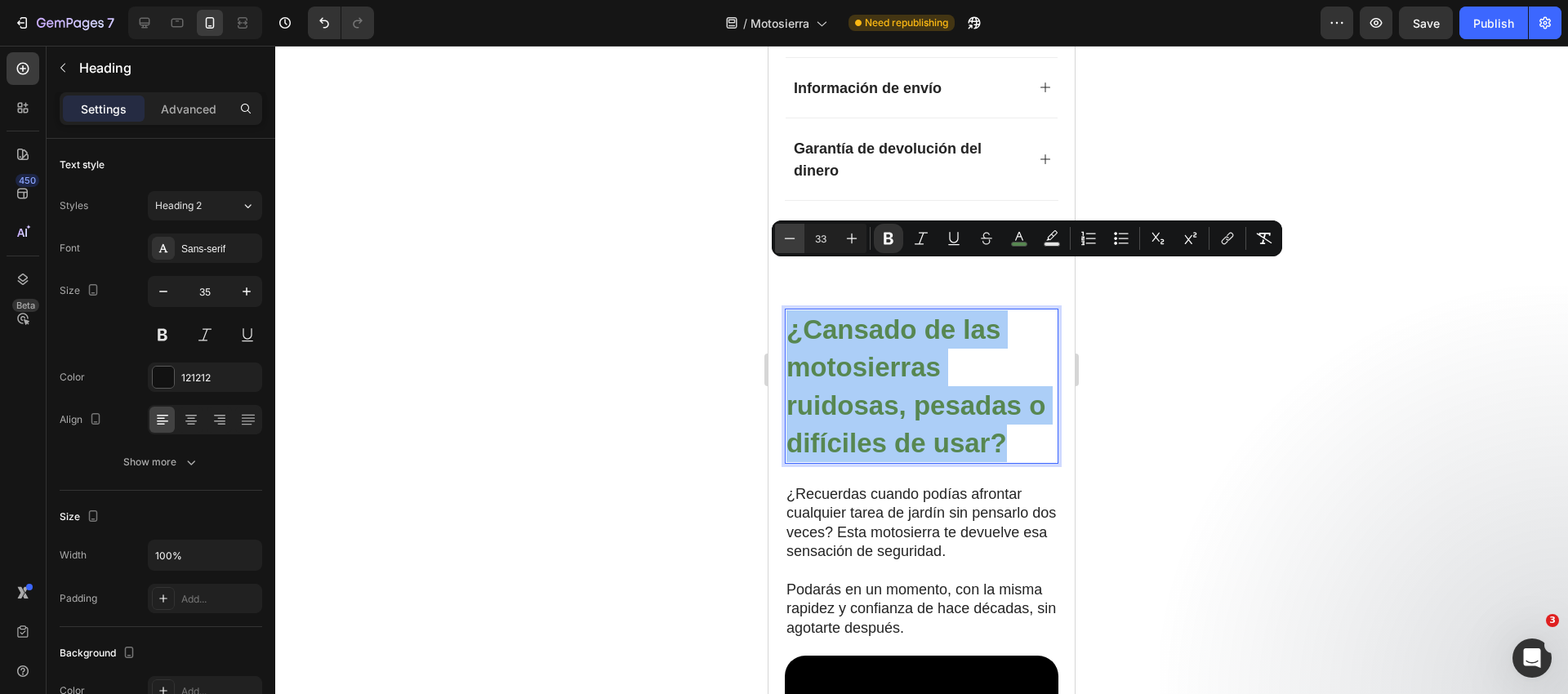
click at [791, 240] on icon "Editor contextual toolbar" at bounding box center [789, 238] width 17 height 17
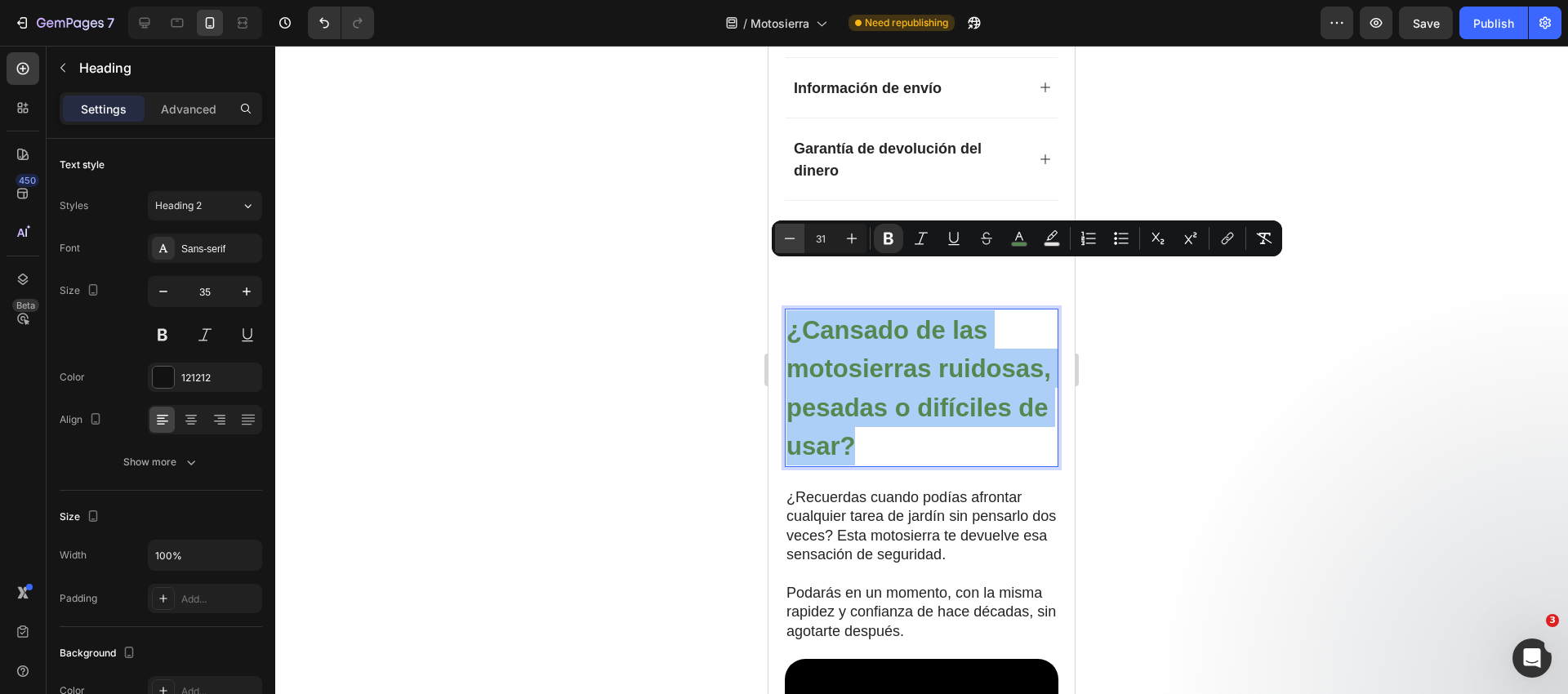
click at [791, 240] on icon "Editor contextual toolbar" at bounding box center [789, 238] width 17 height 17
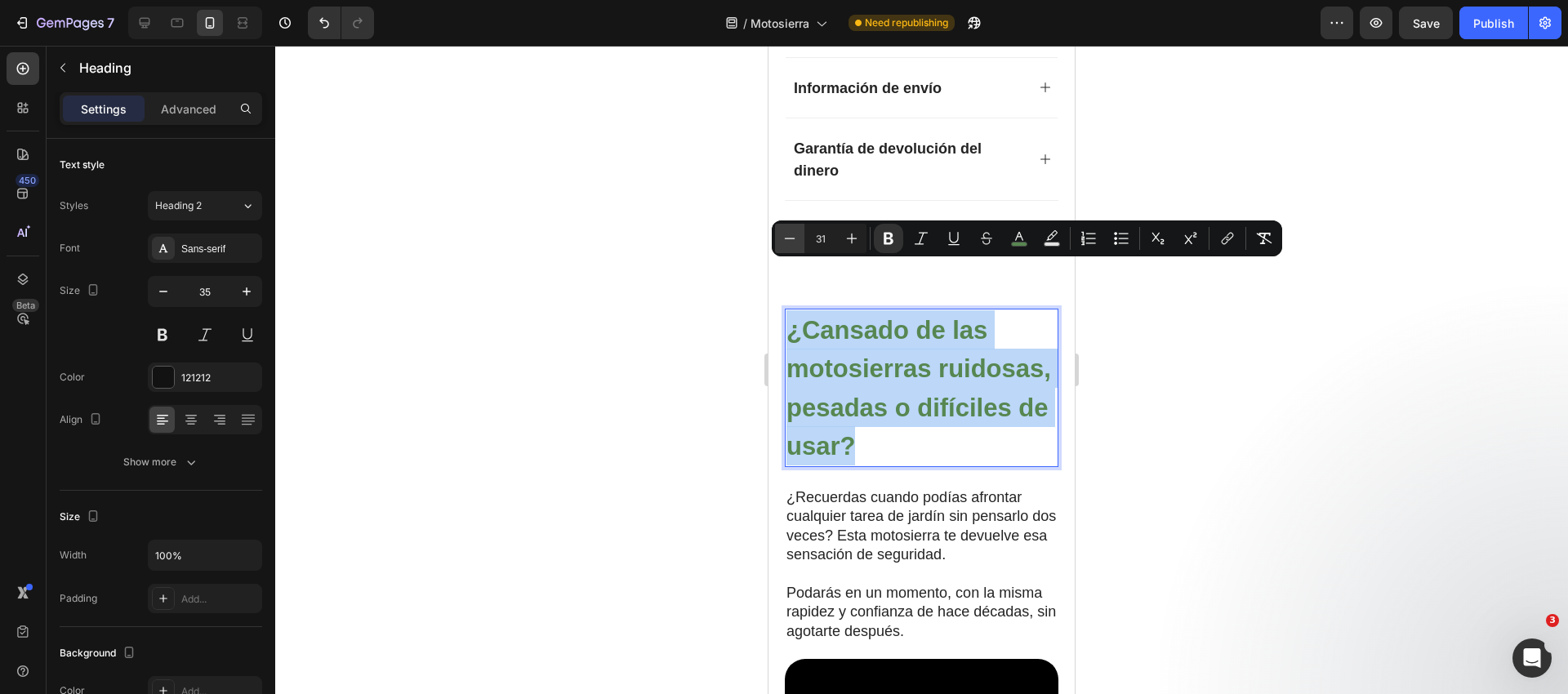
type input "30"
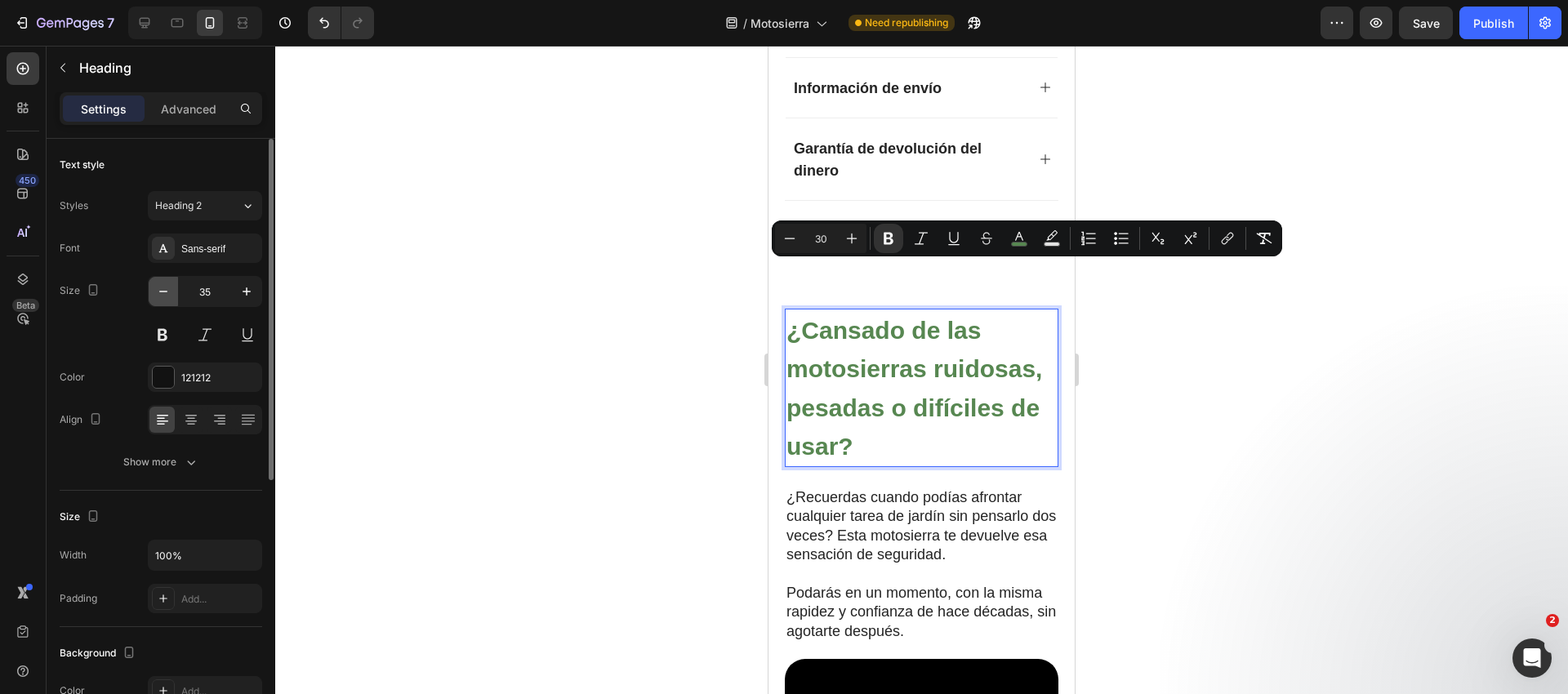
click at [156, 295] on icon "button" at bounding box center [164, 291] width 17 height 17
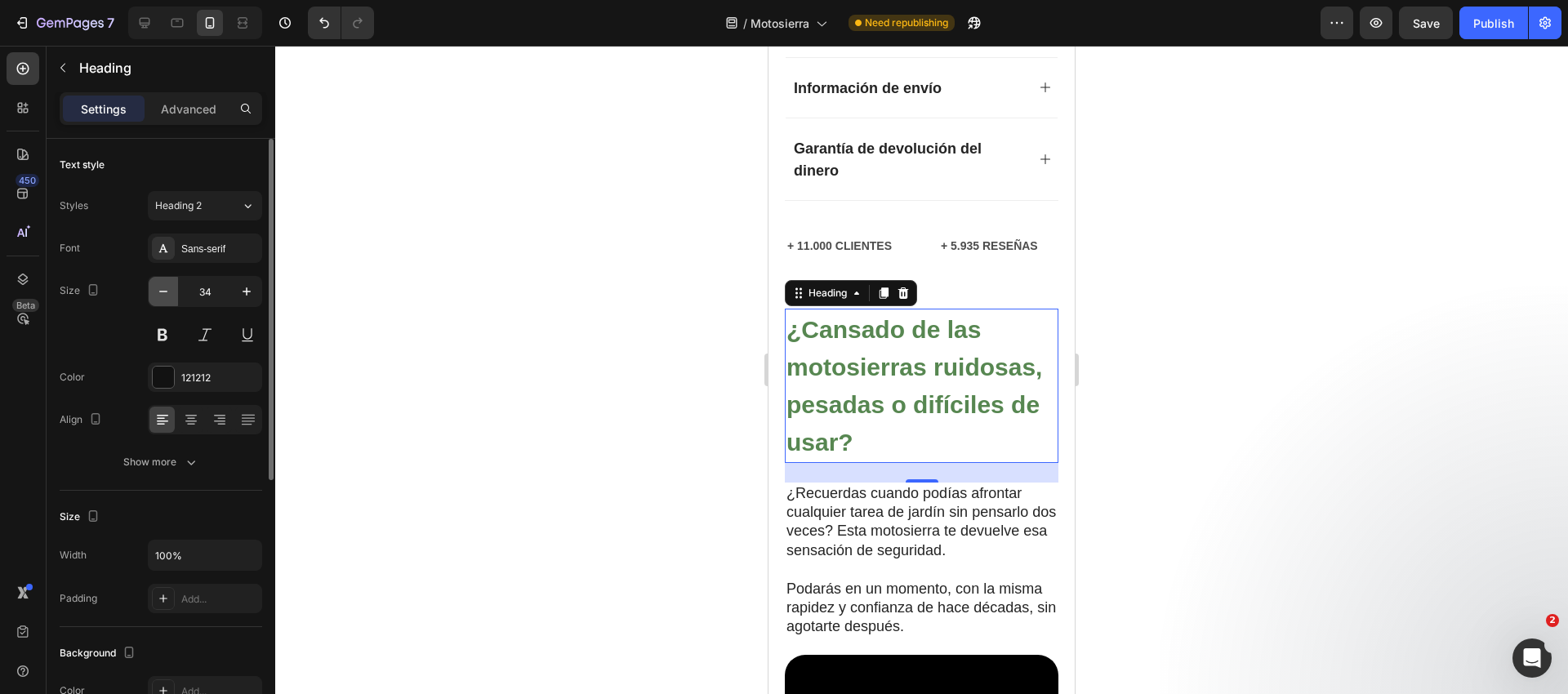
click at [156, 294] on icon "button" at bounding box center [164, 291] width 17 height 17
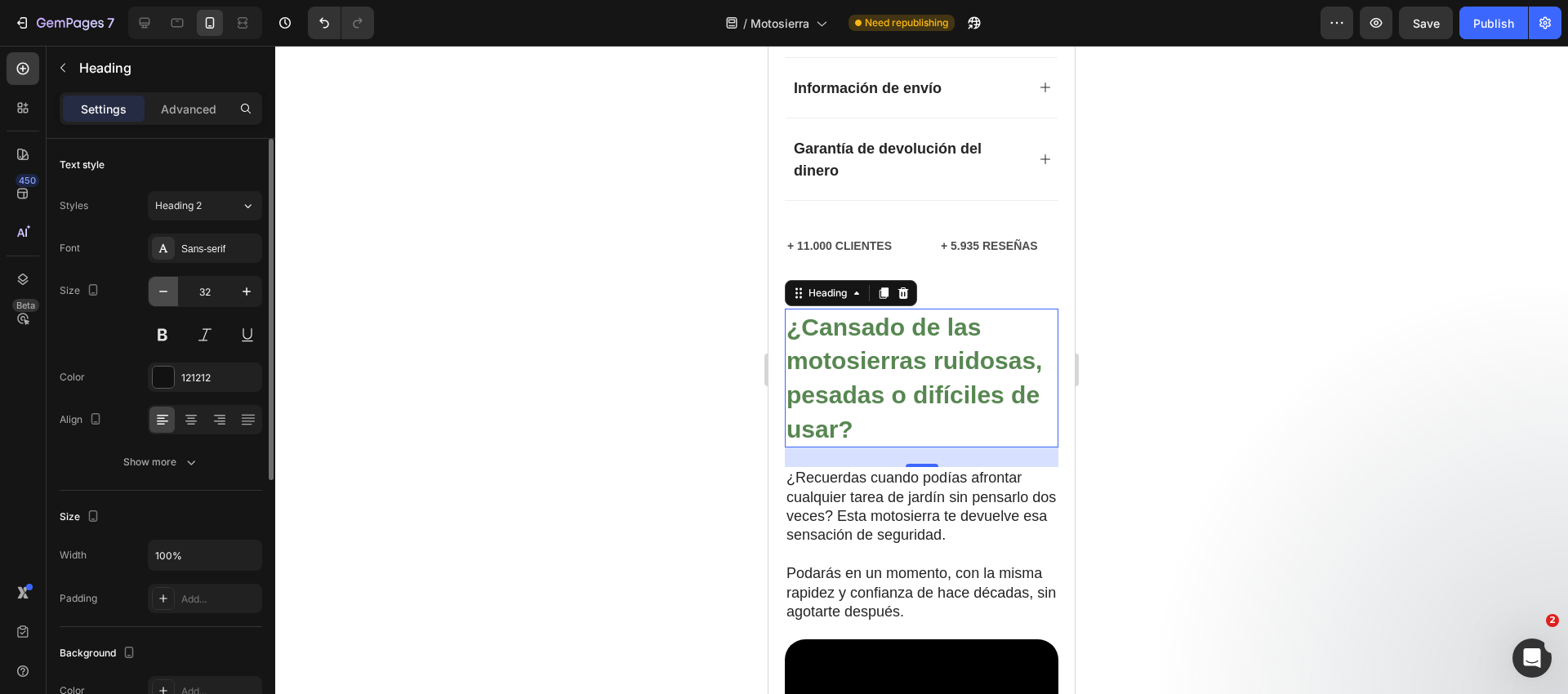
click at [156, 294] on icon "button" at bounding box center [164, 291] width 17 height 17
type input "30"
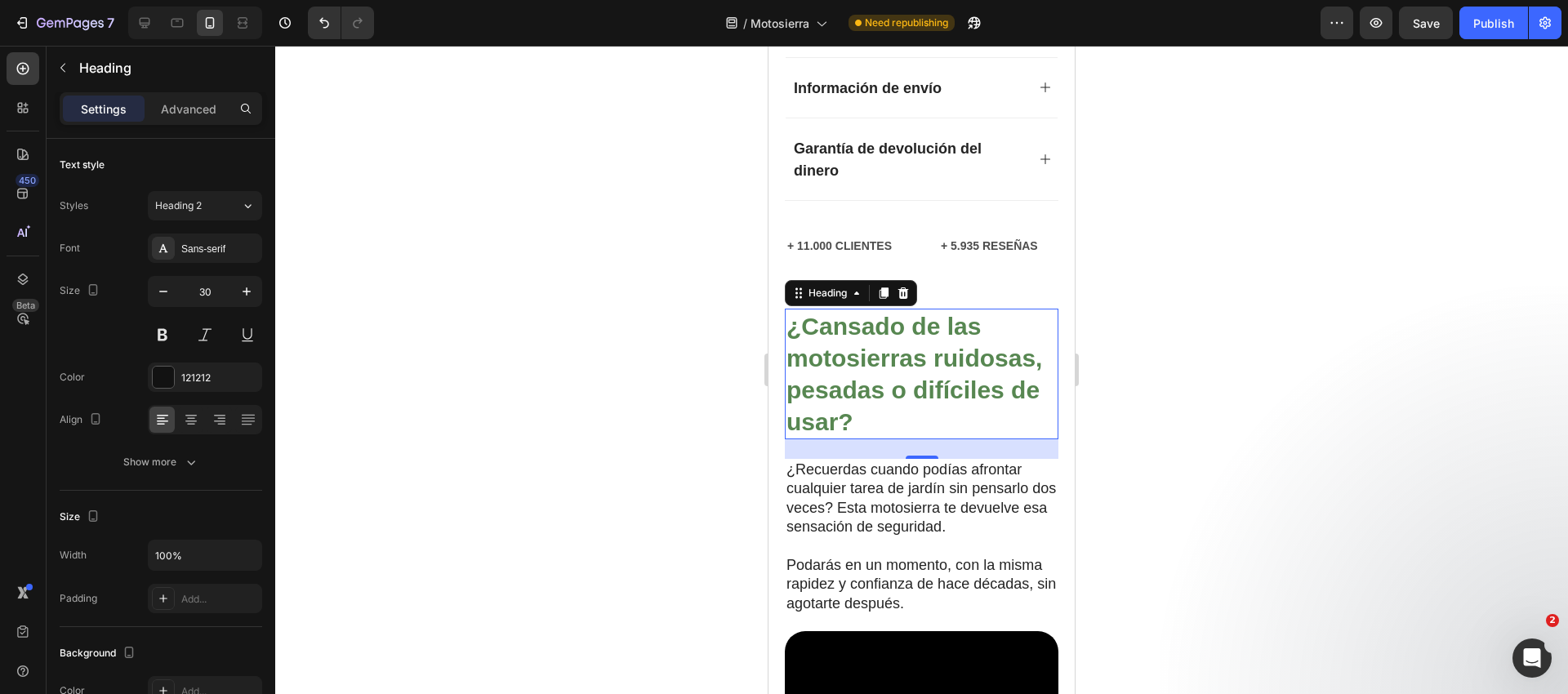
click at [547, 305] on div at bounding box center [921, 369] width 1292 height 648
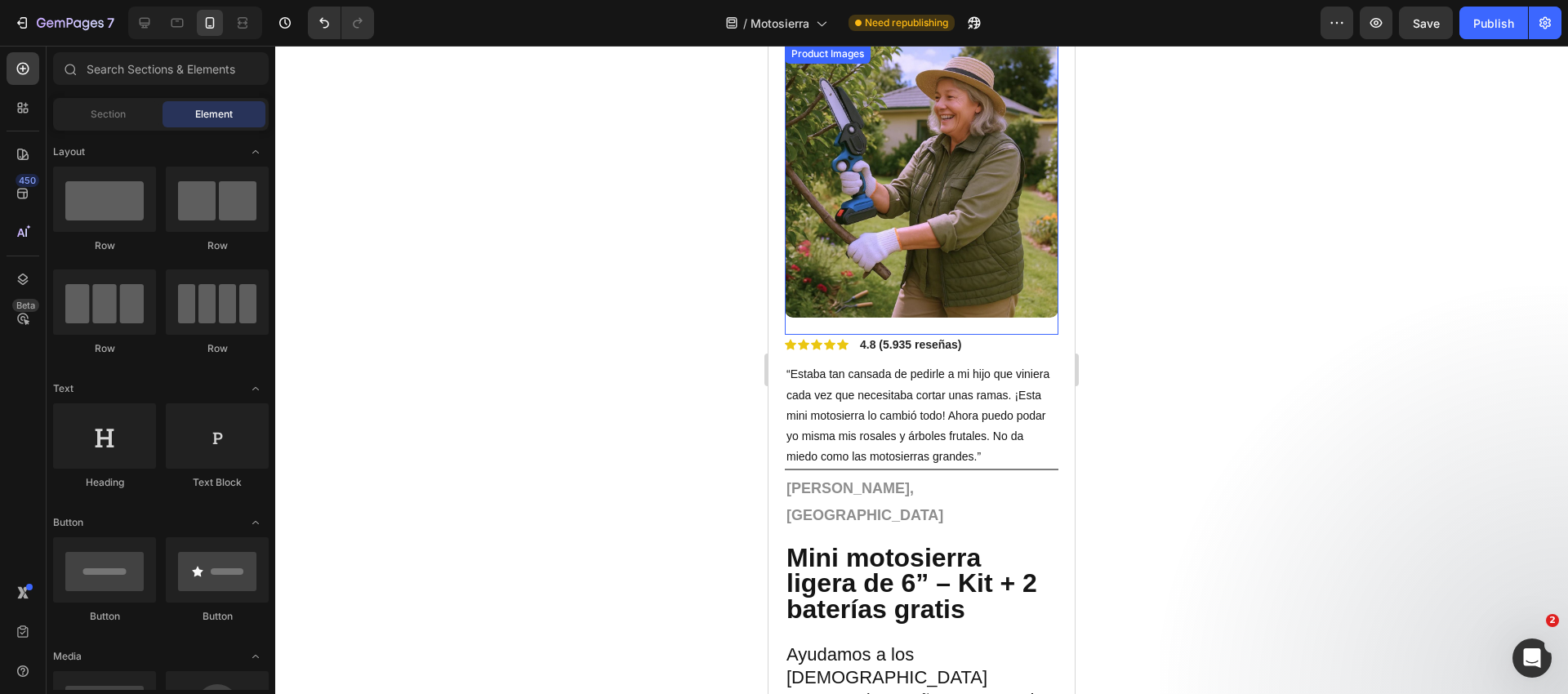
scroll to position [0, 0]
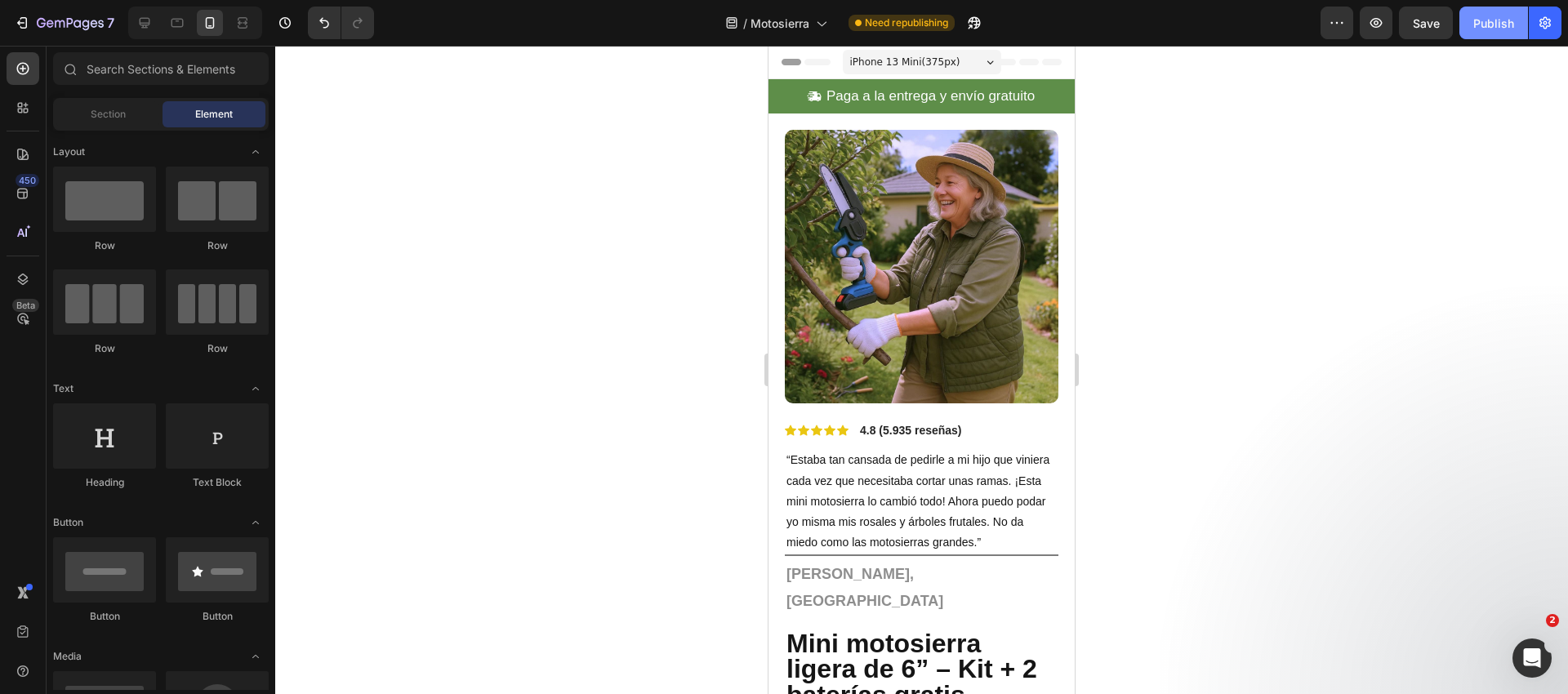
click at [1482, 32] on button "Publish" at bounding box center [1493, 22] width 69 height 32
click at [905, 247] on img at bounding box center [921, 266] width 274 height 274
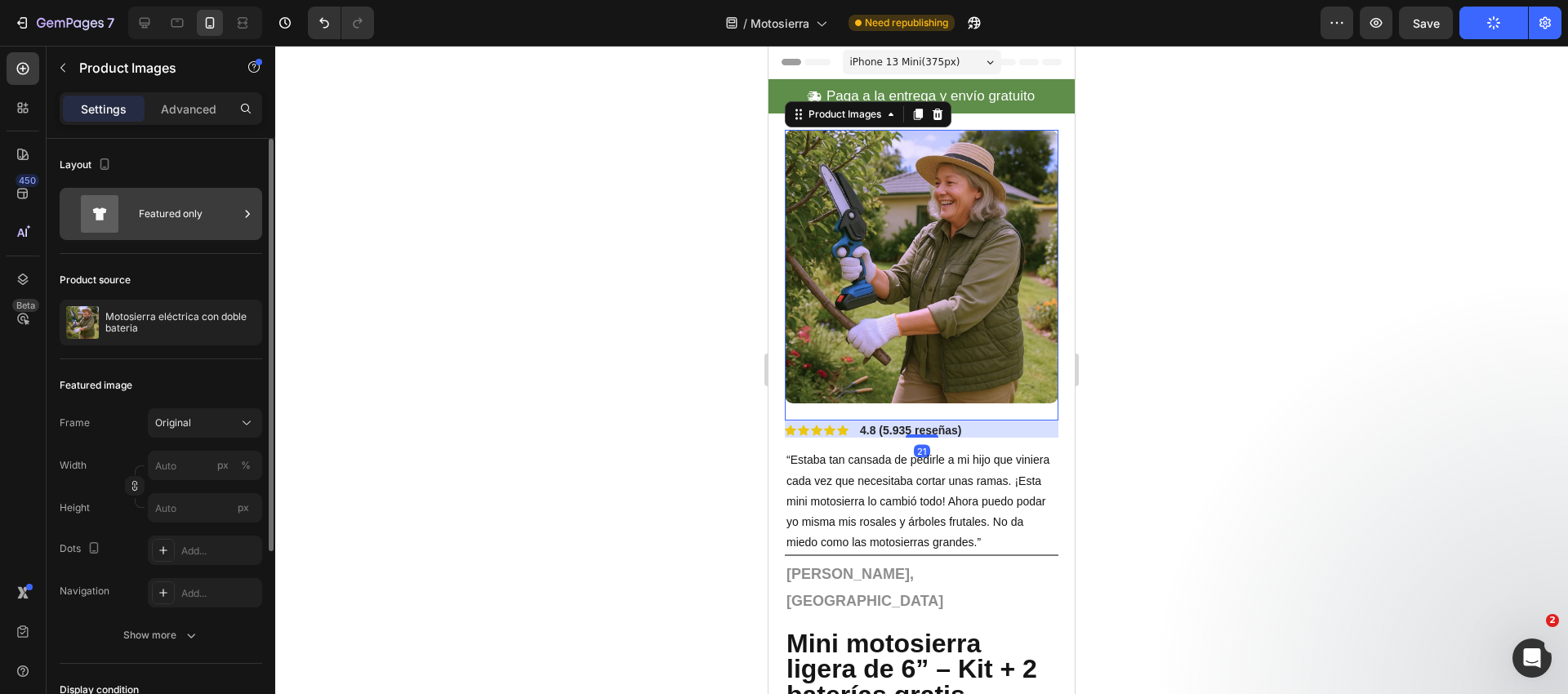
click at [175, 217] on div "Featured only" at bounding box center [188, 213] width 100 height 37
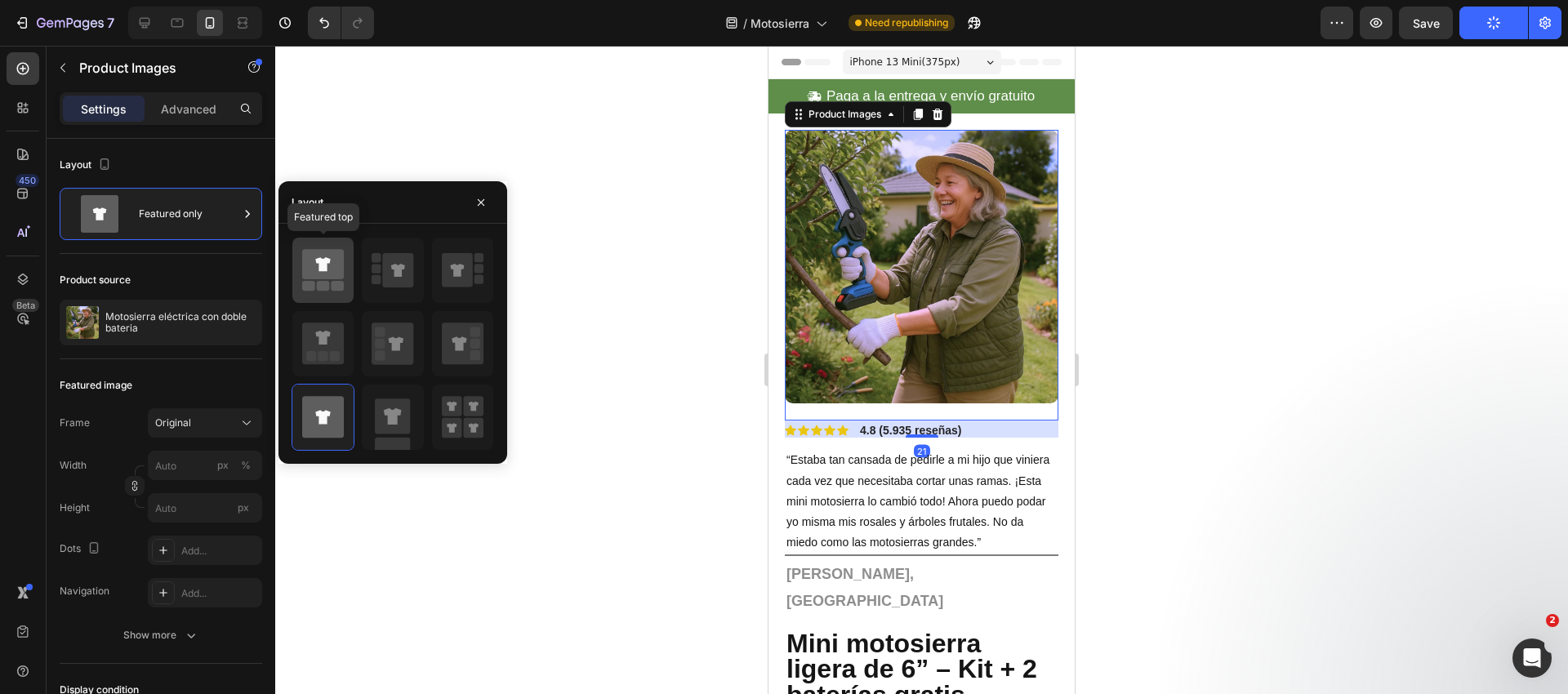
click at [320, 285] on rect at bounding box center [324, 286] width 13 height 10
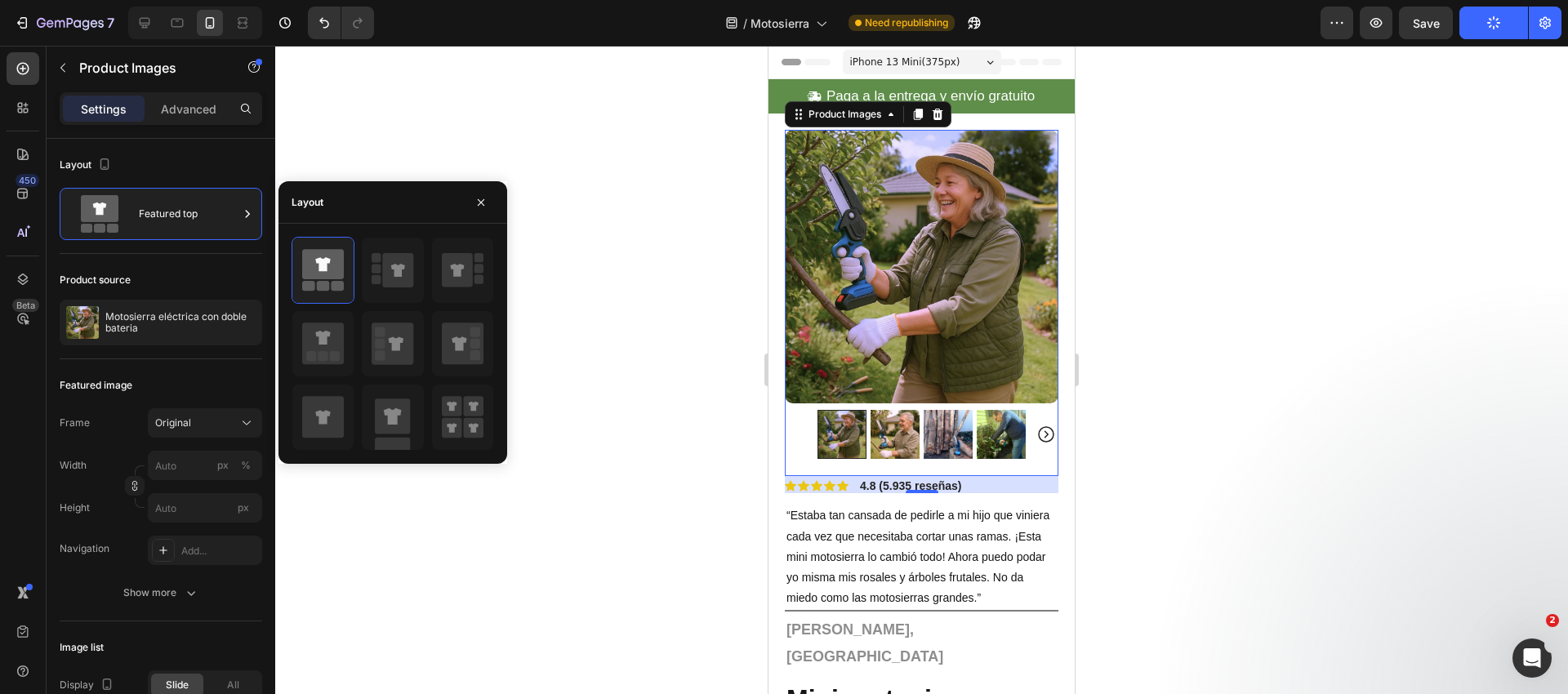
click at [664, 285] on div at bounding box center [921, 369] width 1292 height 648
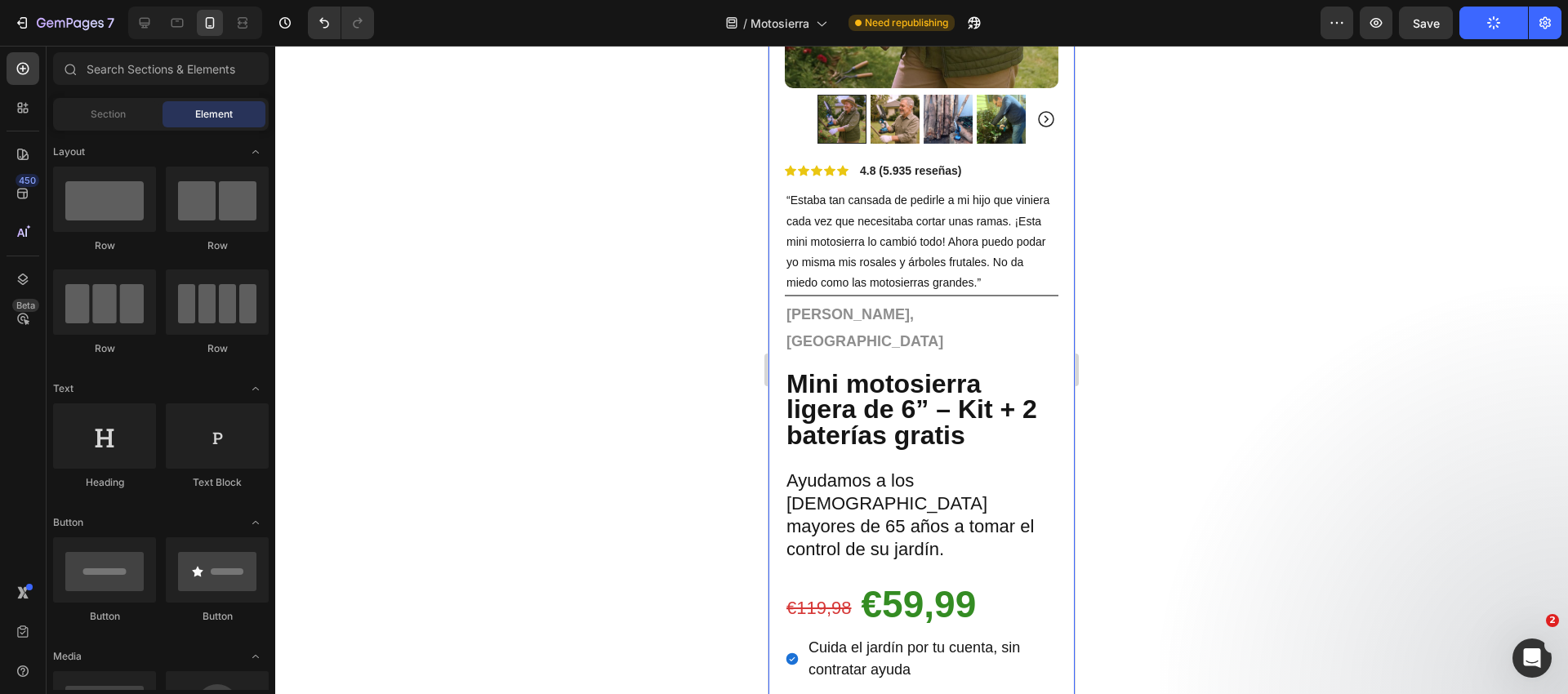
click at [770, 400] on div "Product Images Row Icon Icon Icon Icon Icon Icon List 4.8 (5.935 reseñas) Text …" at bounding box center [921, 616] width 306 height 1635
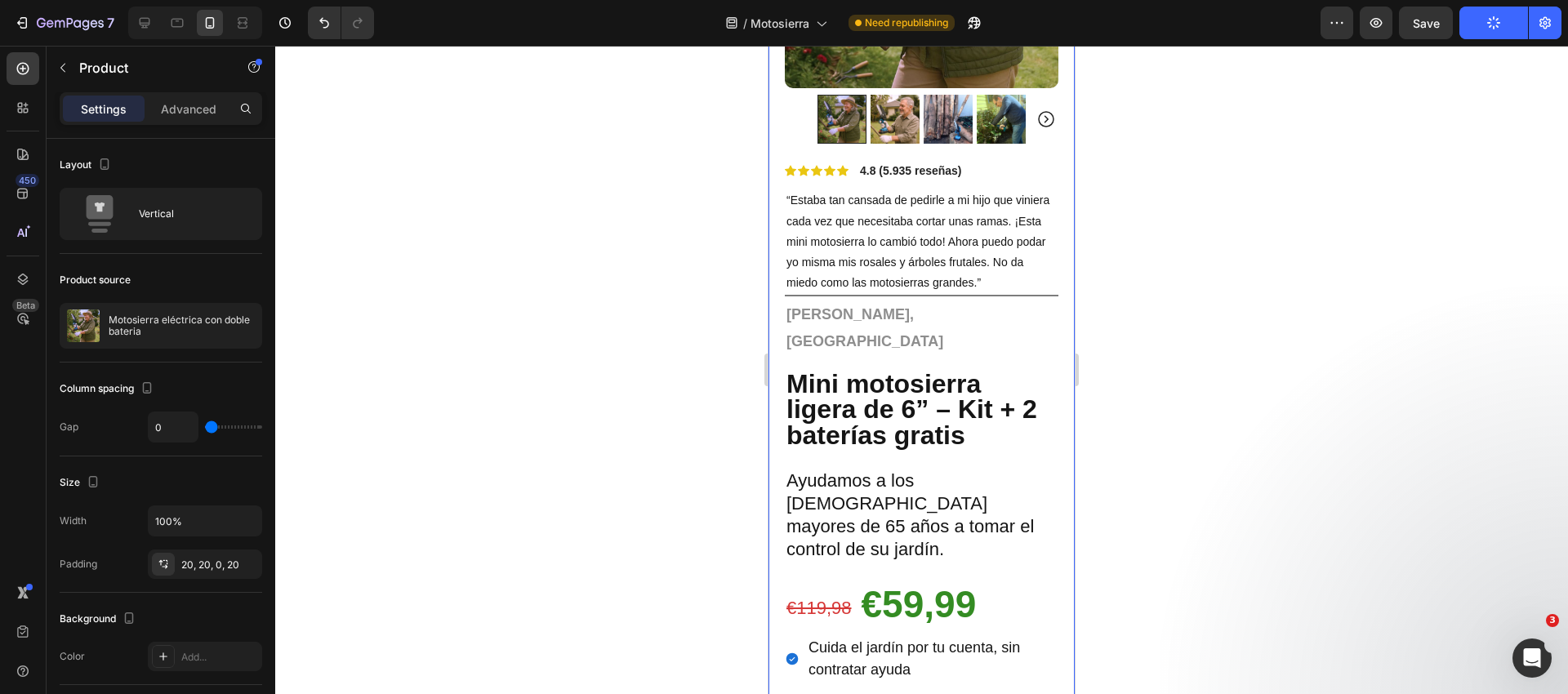
scroll to position [309, 0]
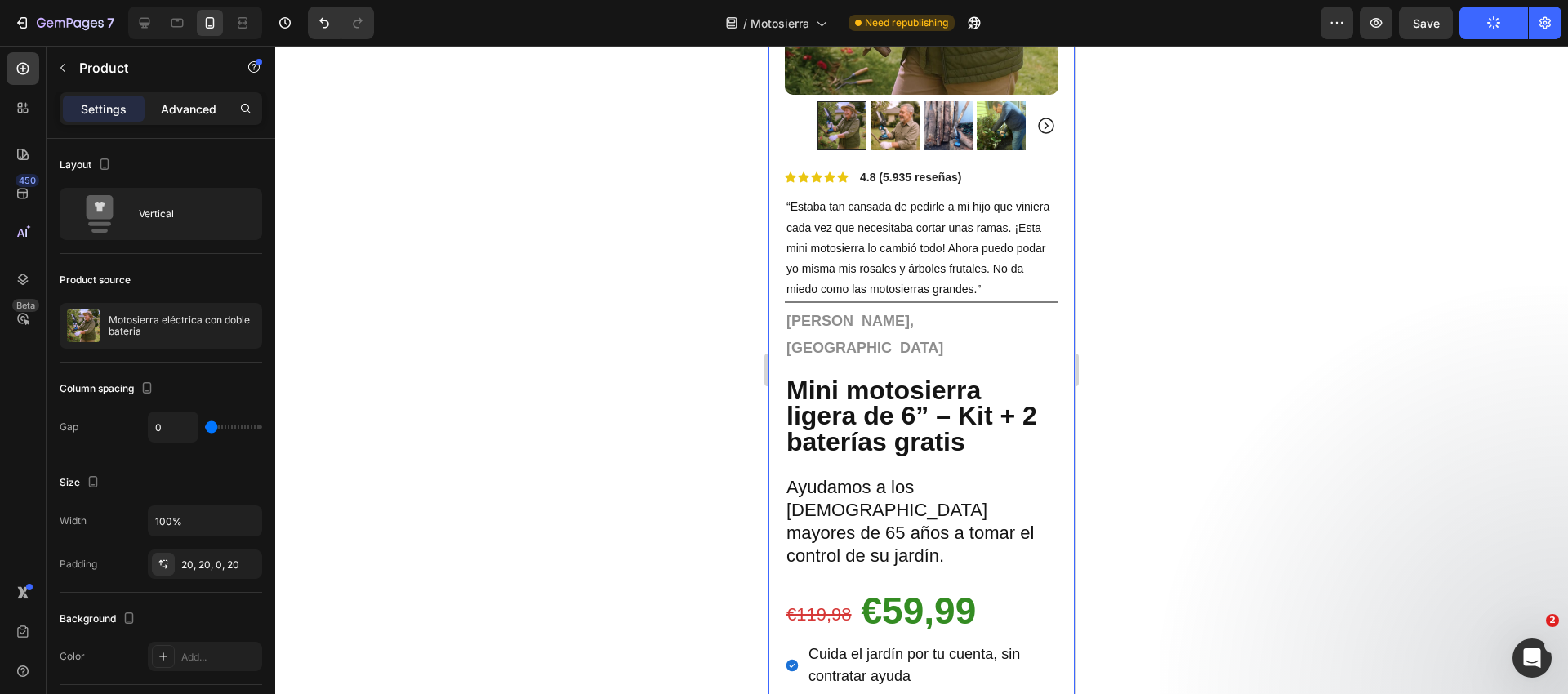
click at [193, 100] on p "Advanced" at bounding box center [188, 109] width 56 height 17
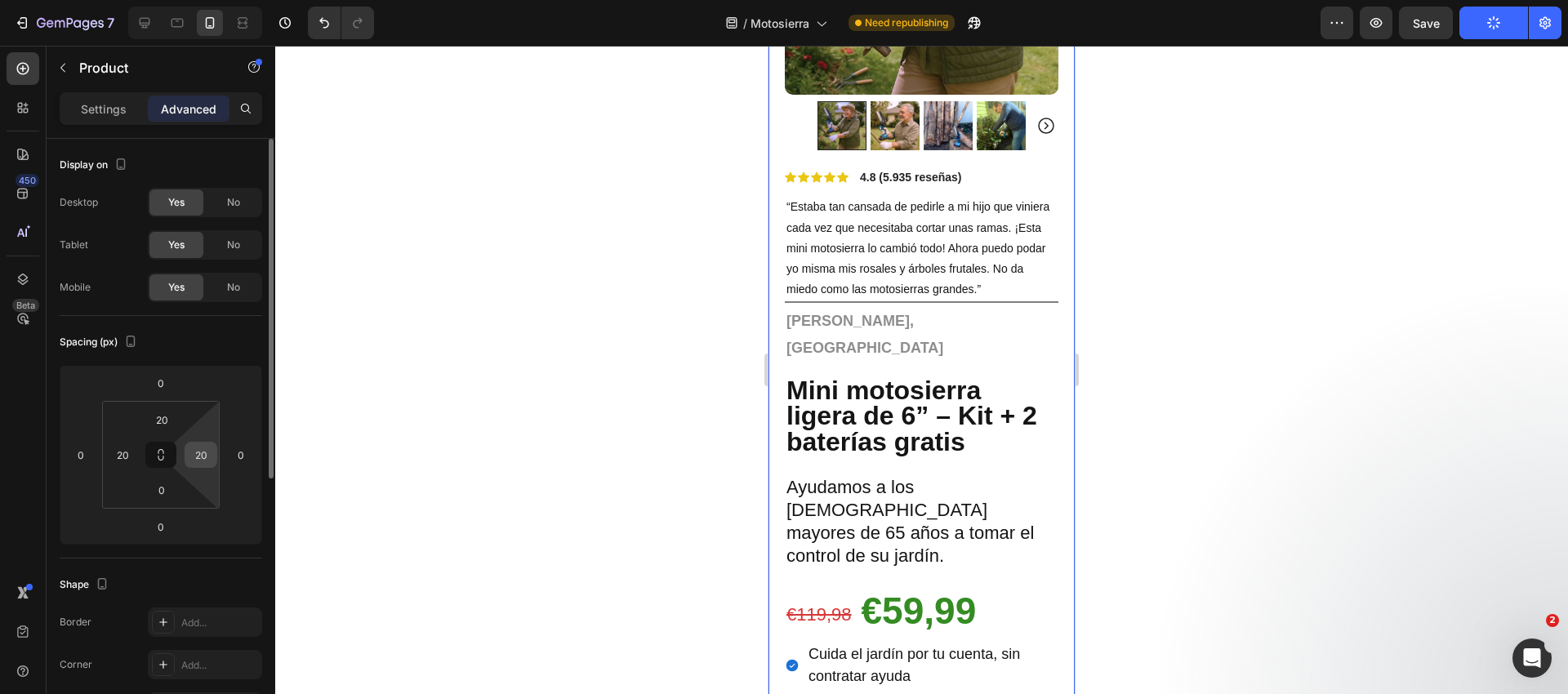
click at [199, 459] on input "20" at bounding box center [201, 455] width 25 height 25
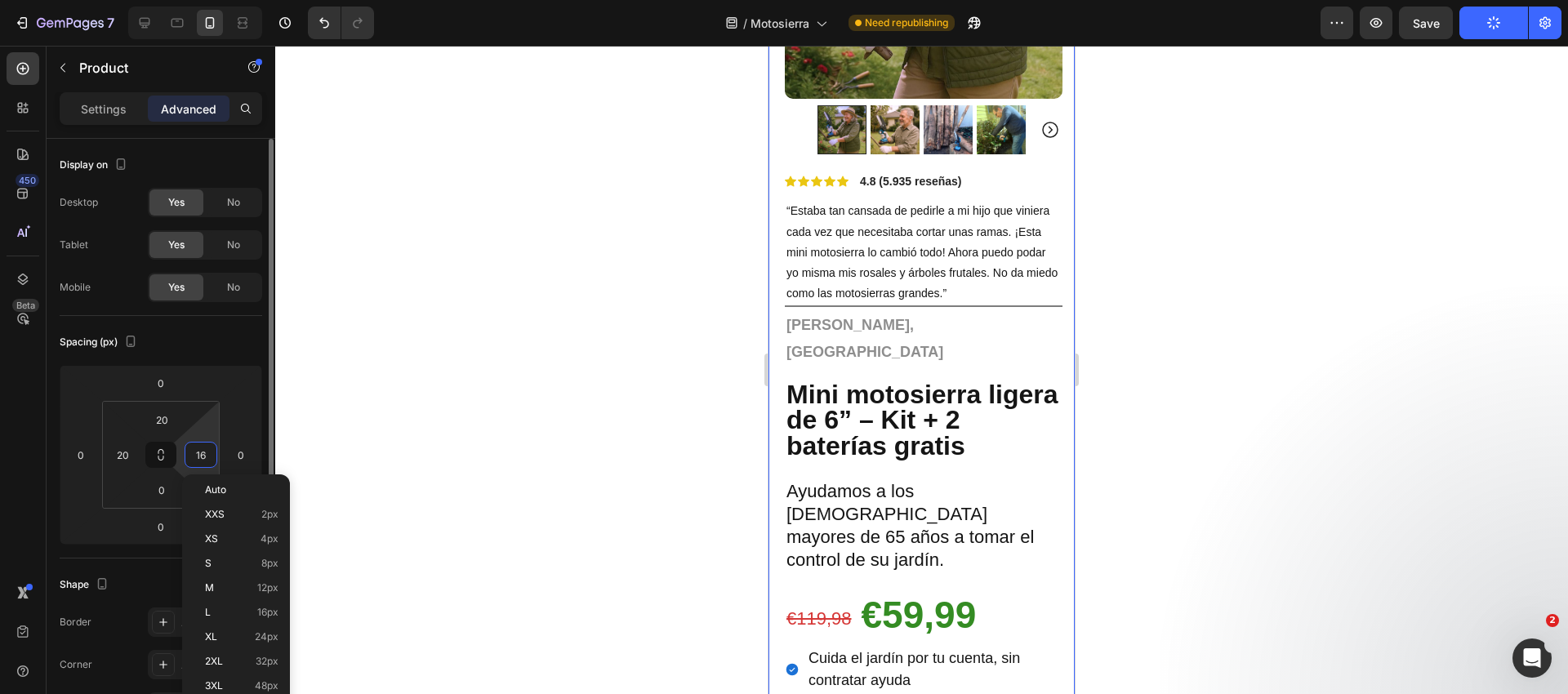
type input "15"
click at [129, 454] on input "20" at bounding box center [123, 455] width 25 height 25
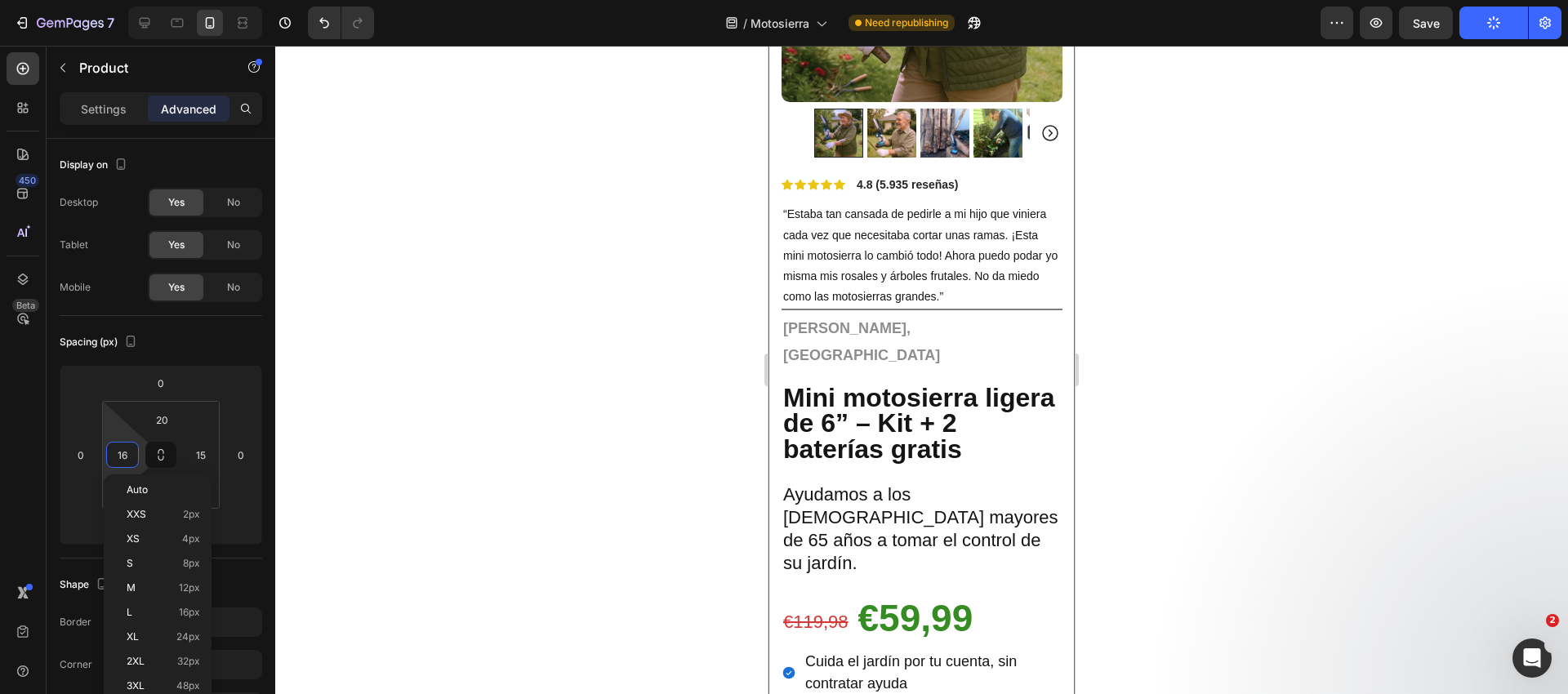
type input "15"
click at [491, 384] on div at bounding box center [921, 369] width 1292 height 648
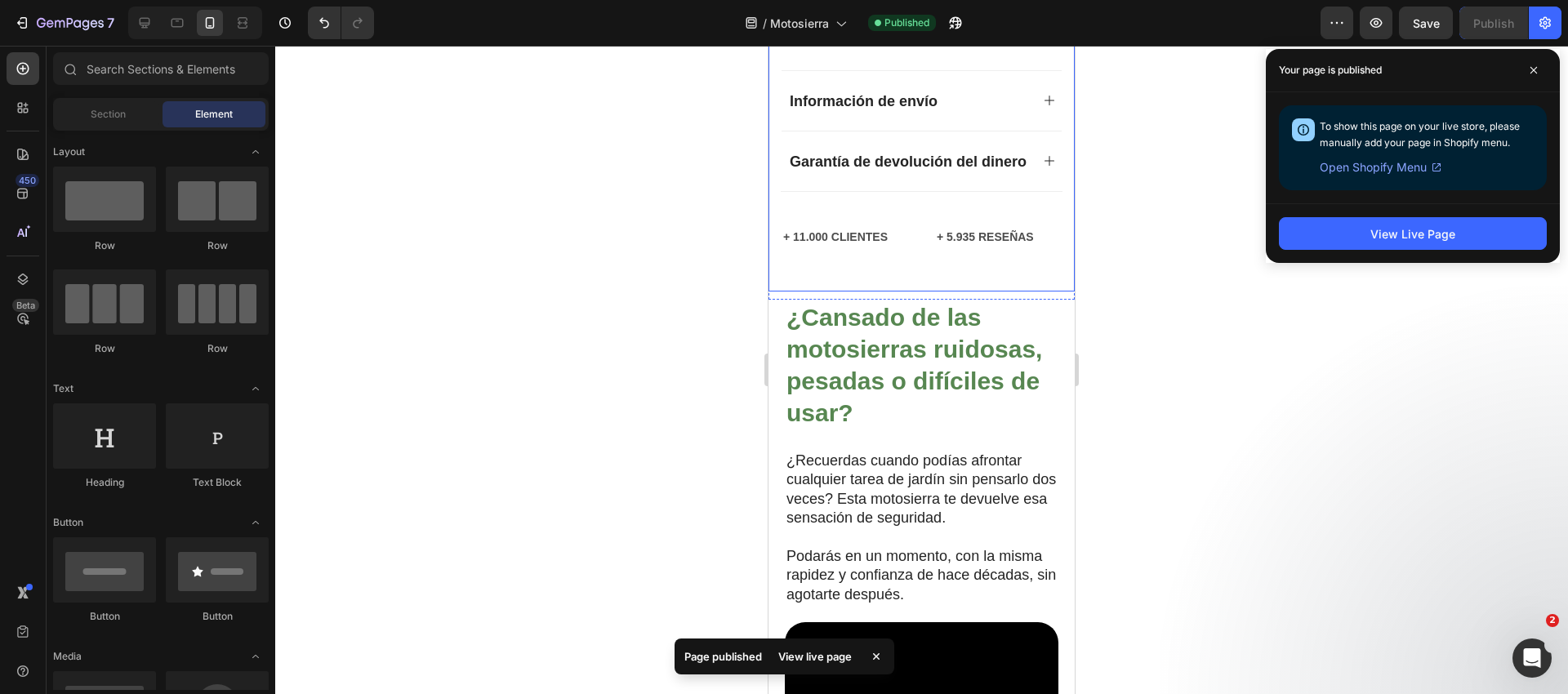
scroll to position [1499, 0]
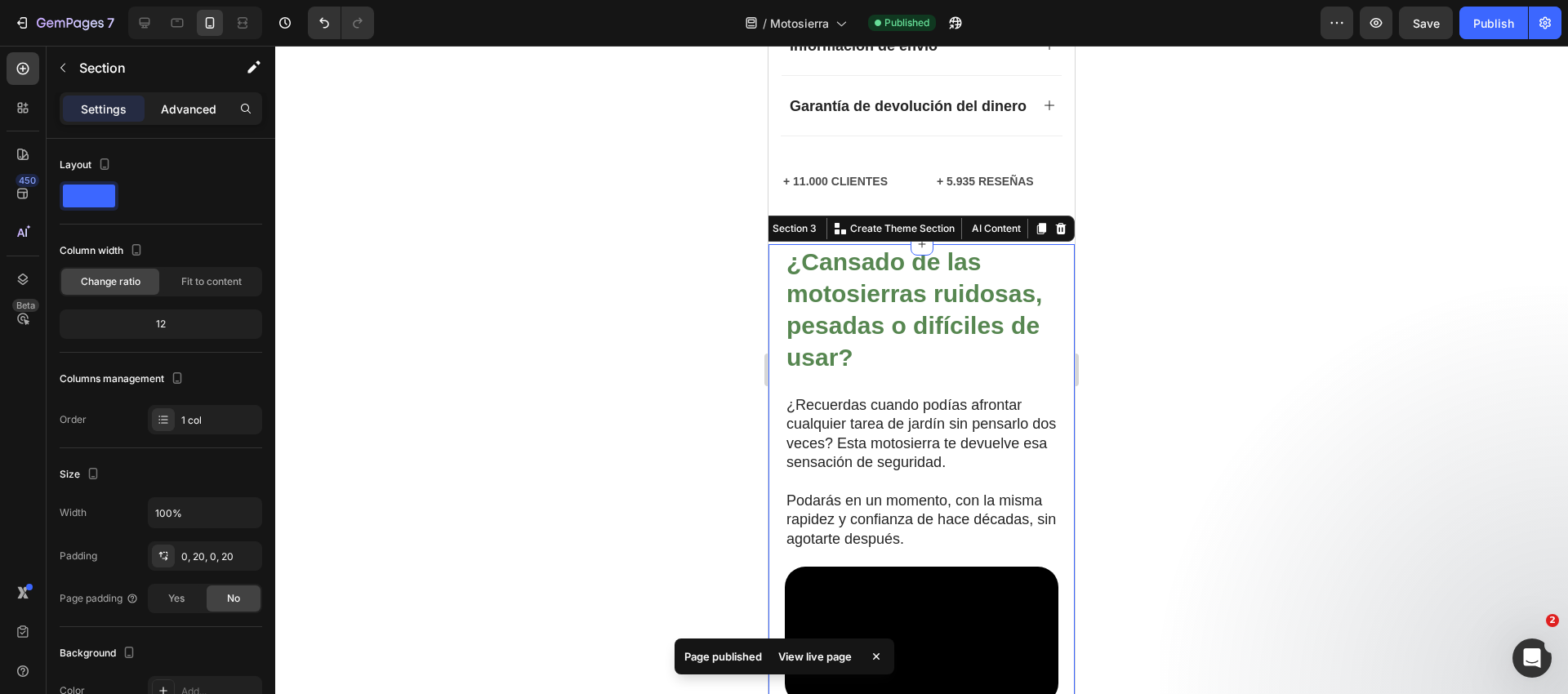
click at [195, 115] on p "Advanced" at bounding box center [188, 109] width 56 height 17
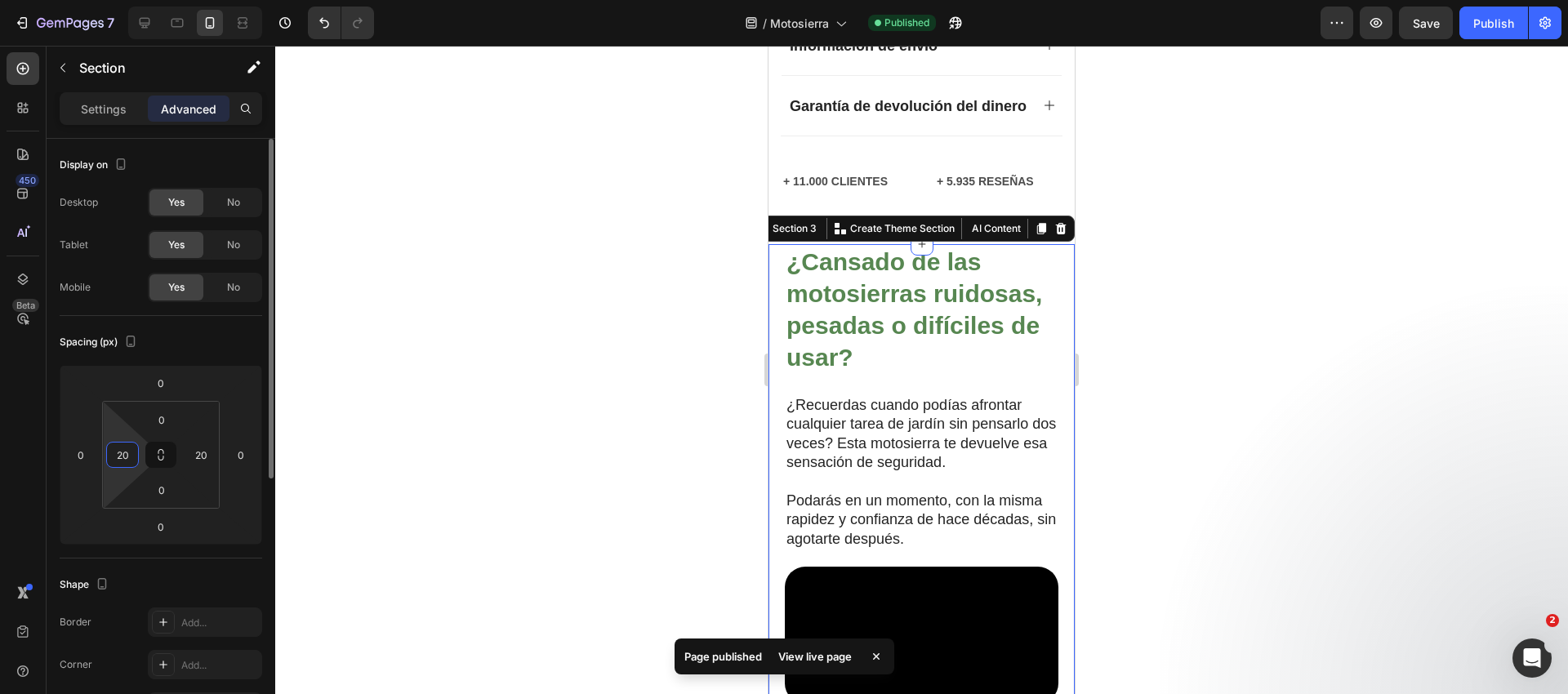
click at [129, 462] on input "20" at bounding box center [123, 455] width 25 height 25
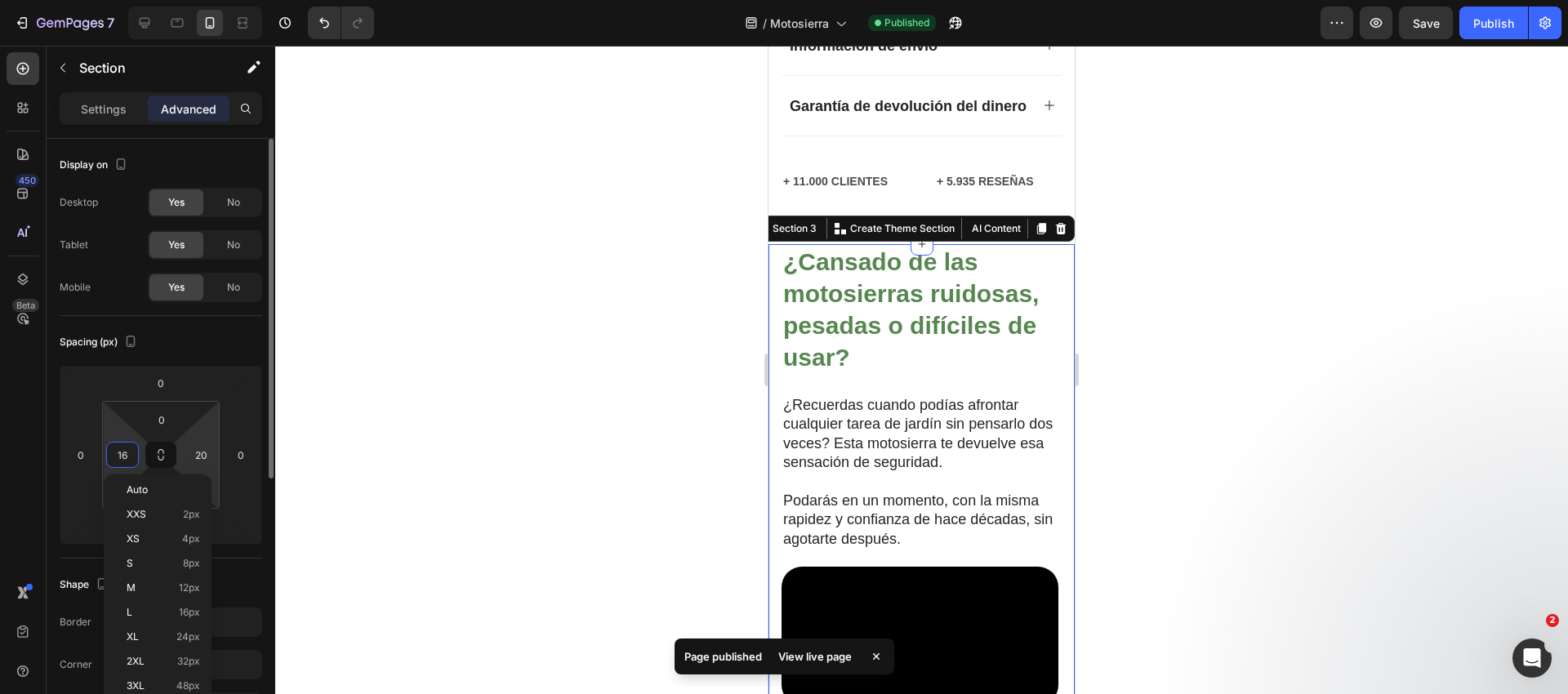
type input "15"
click at [200, 458] on input "20" at bounding box center [201, 455] width 25 height 25
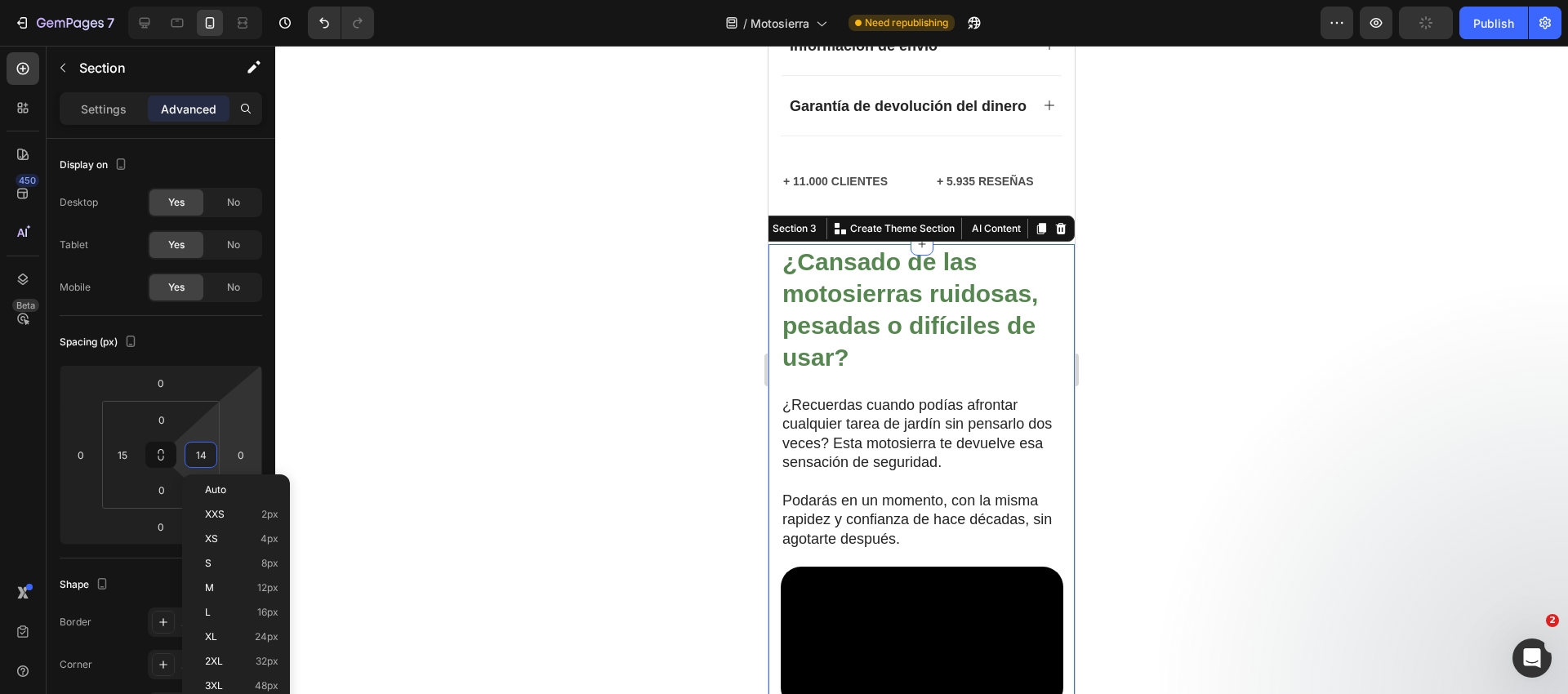
type input "15"
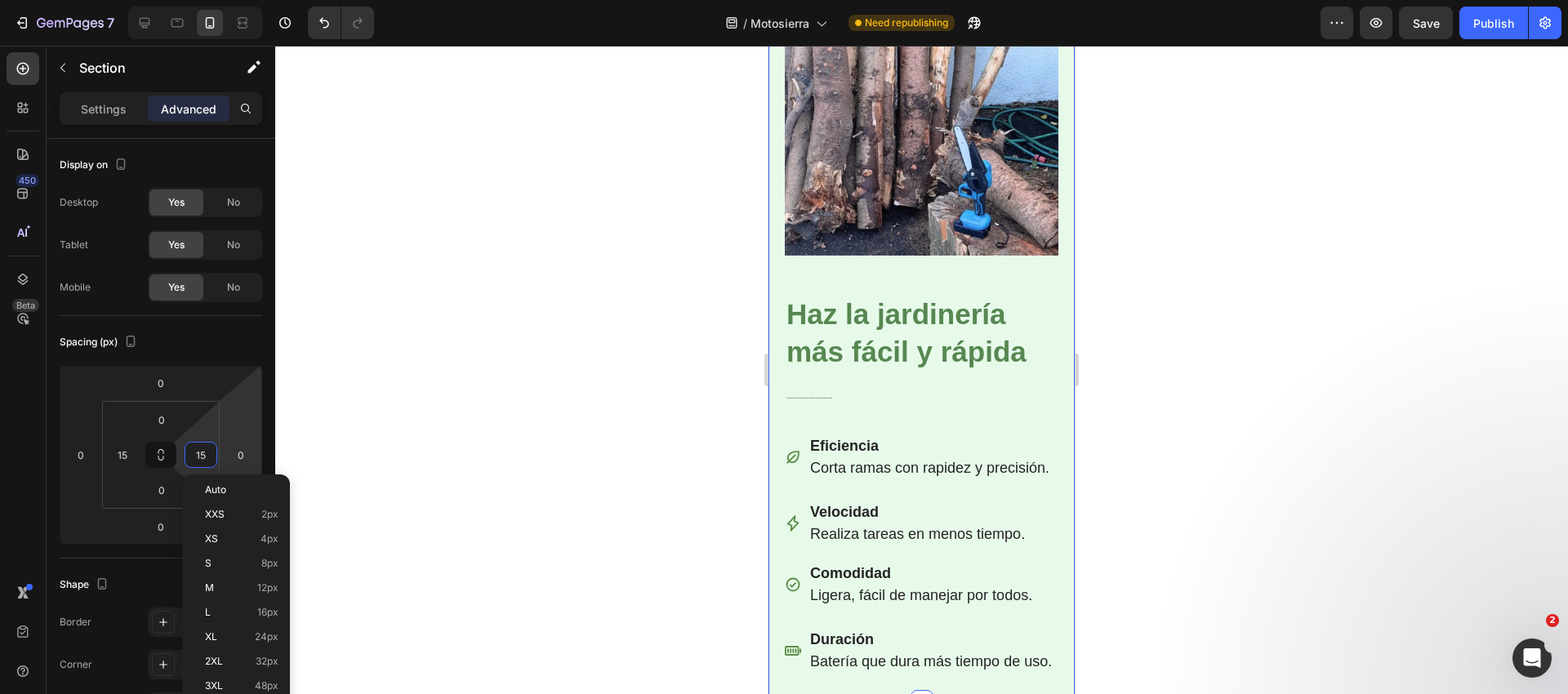
scroll to position [3289, 0]
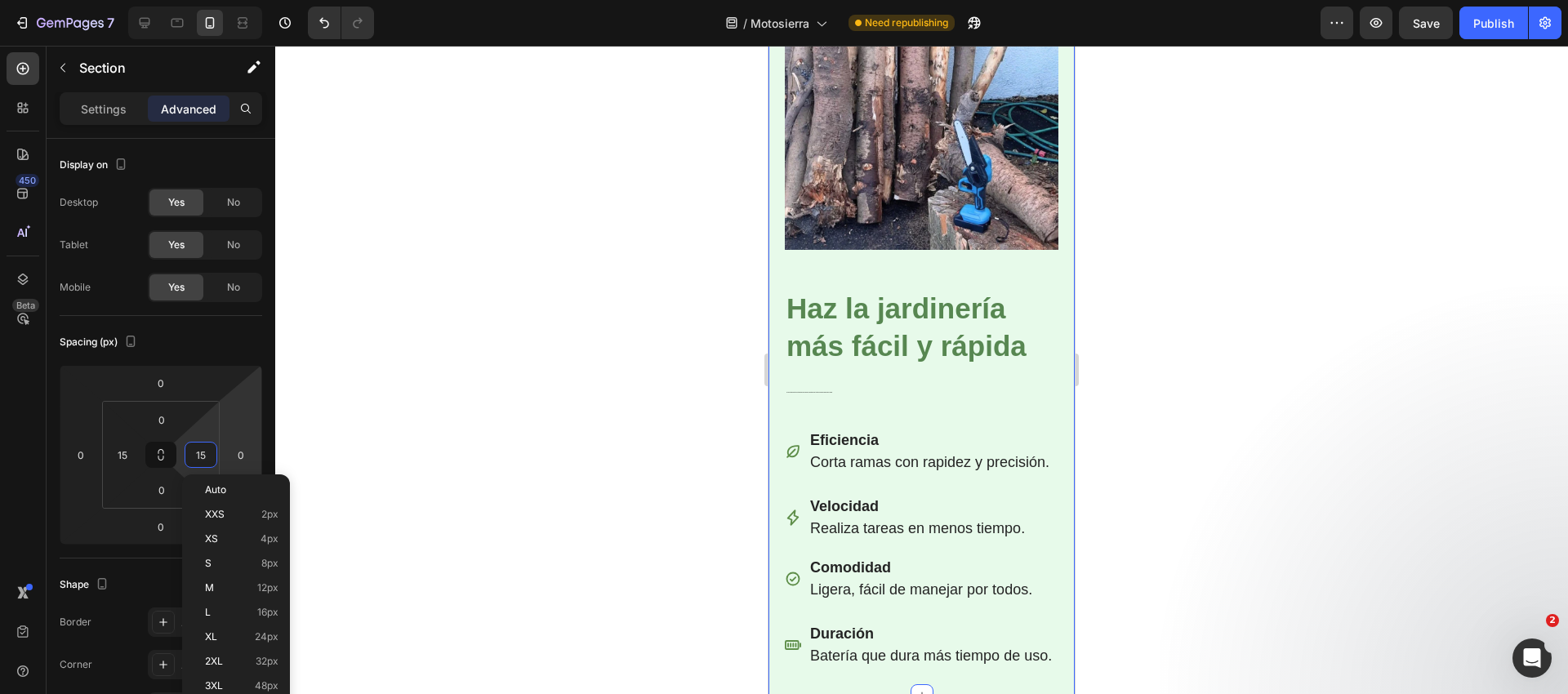
click at [779, 340] on div "Image Row Haz la jardinería más fácil y rápida Heading La mini motosierra eléct…" at bounding box center [921, 327] width 306 height 735
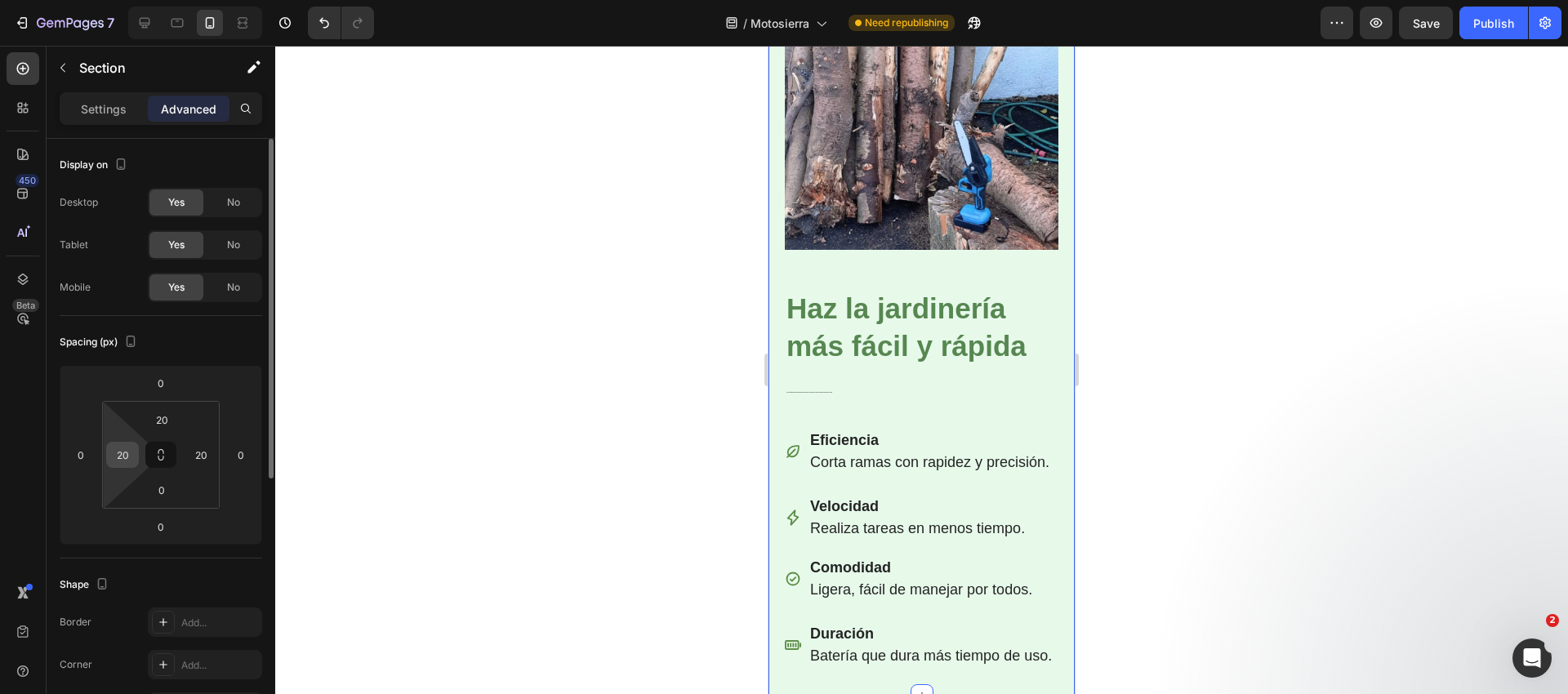
click at [125, 458] on input "20" at bounding box center [123, 455] width 25 height 25
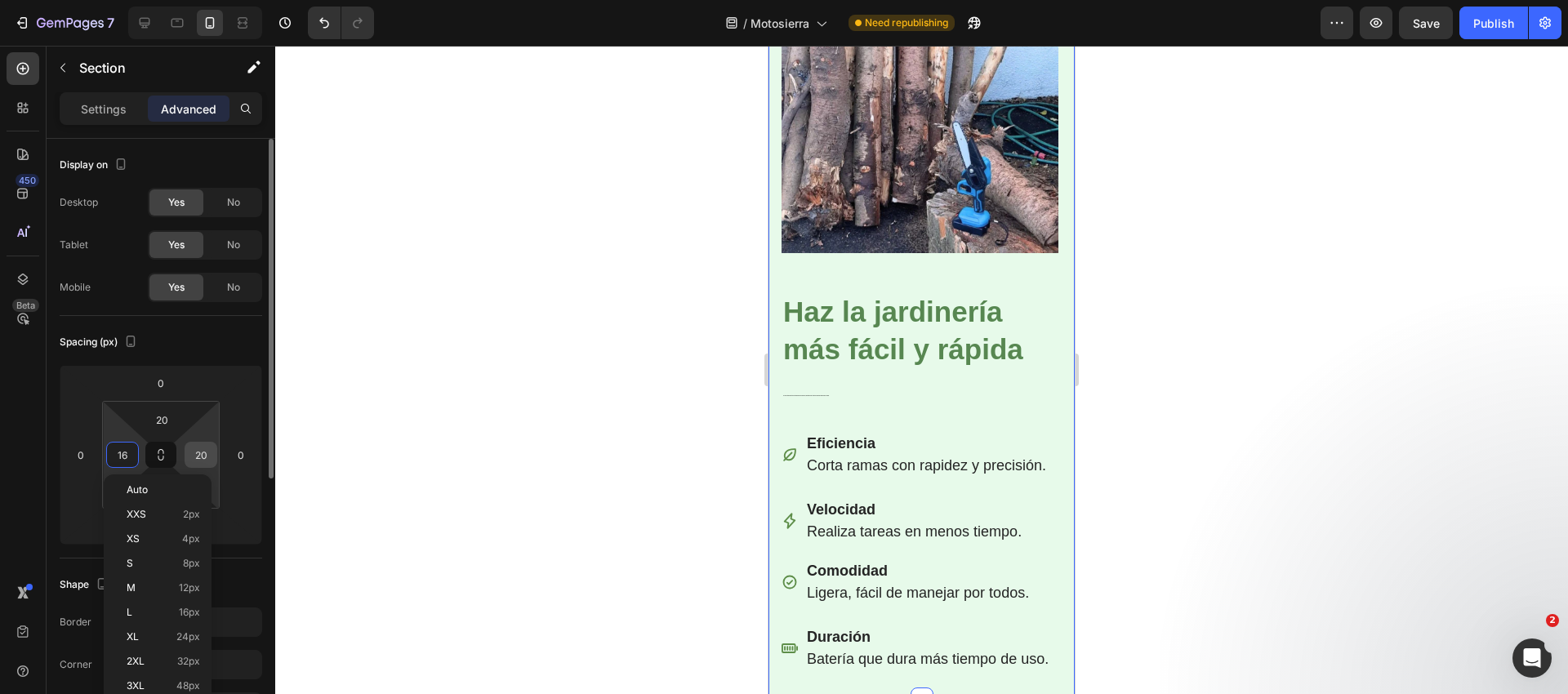
type input "15"
click at [202, 457] on input "20" at bounding box center [201, 455] width 25 height 25
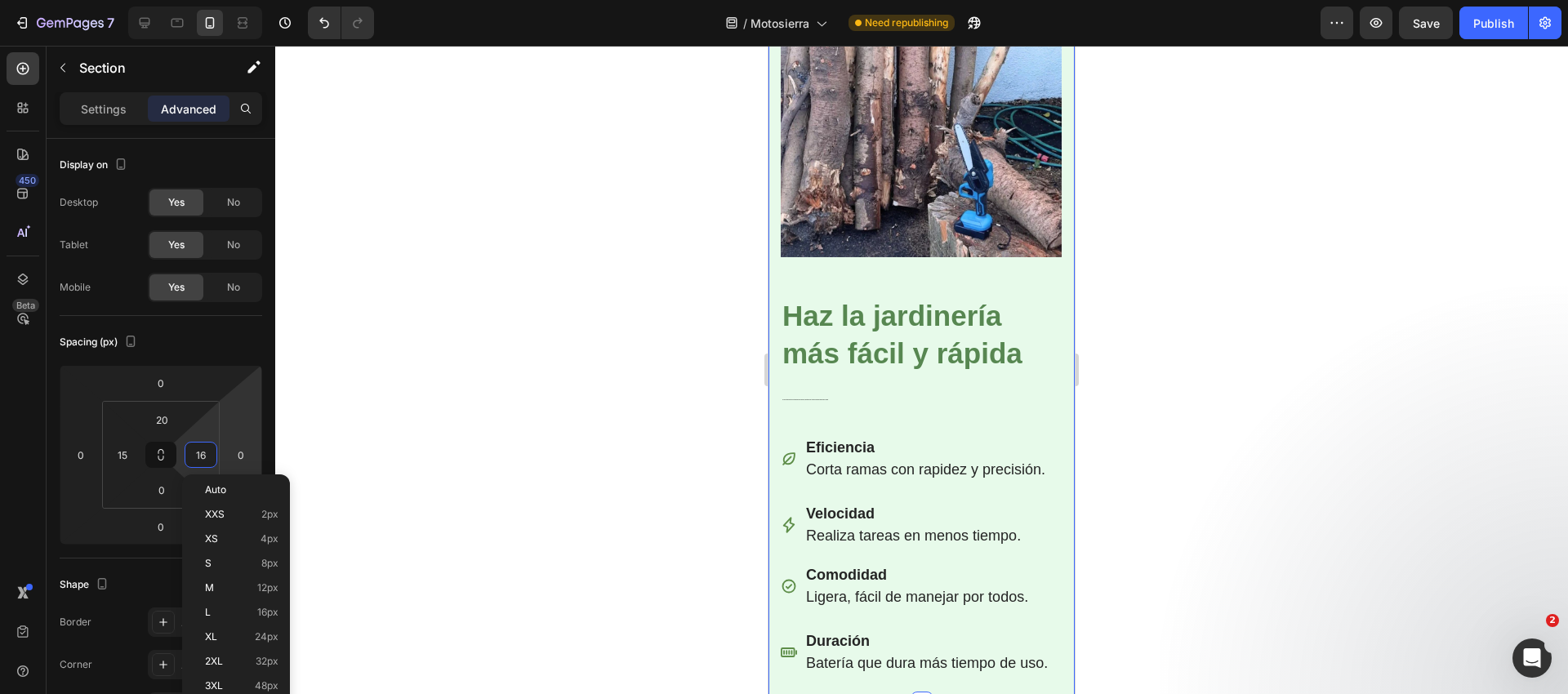
type input "15"
click at [799, 237] on img at bounding box center [921, 116] width 281 height 281
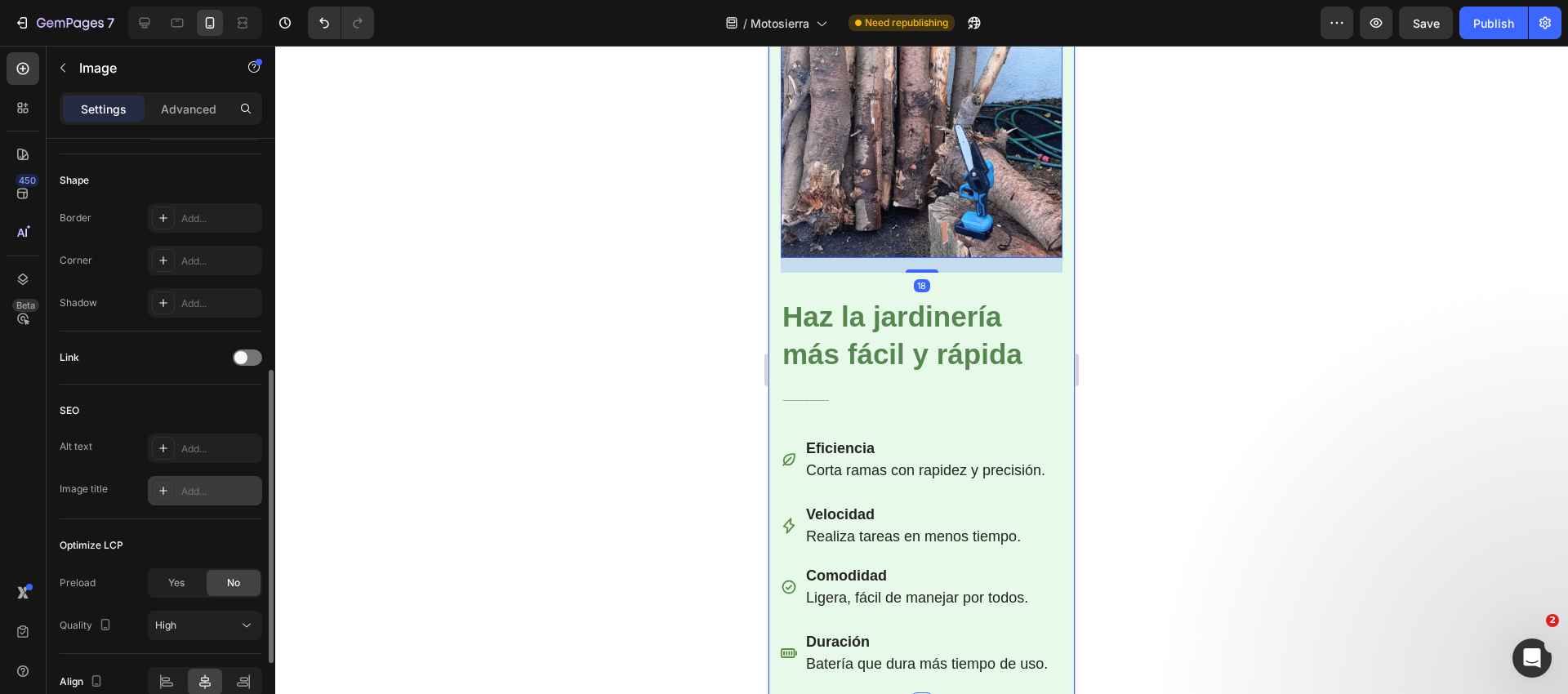
scroll to position [631, 0]
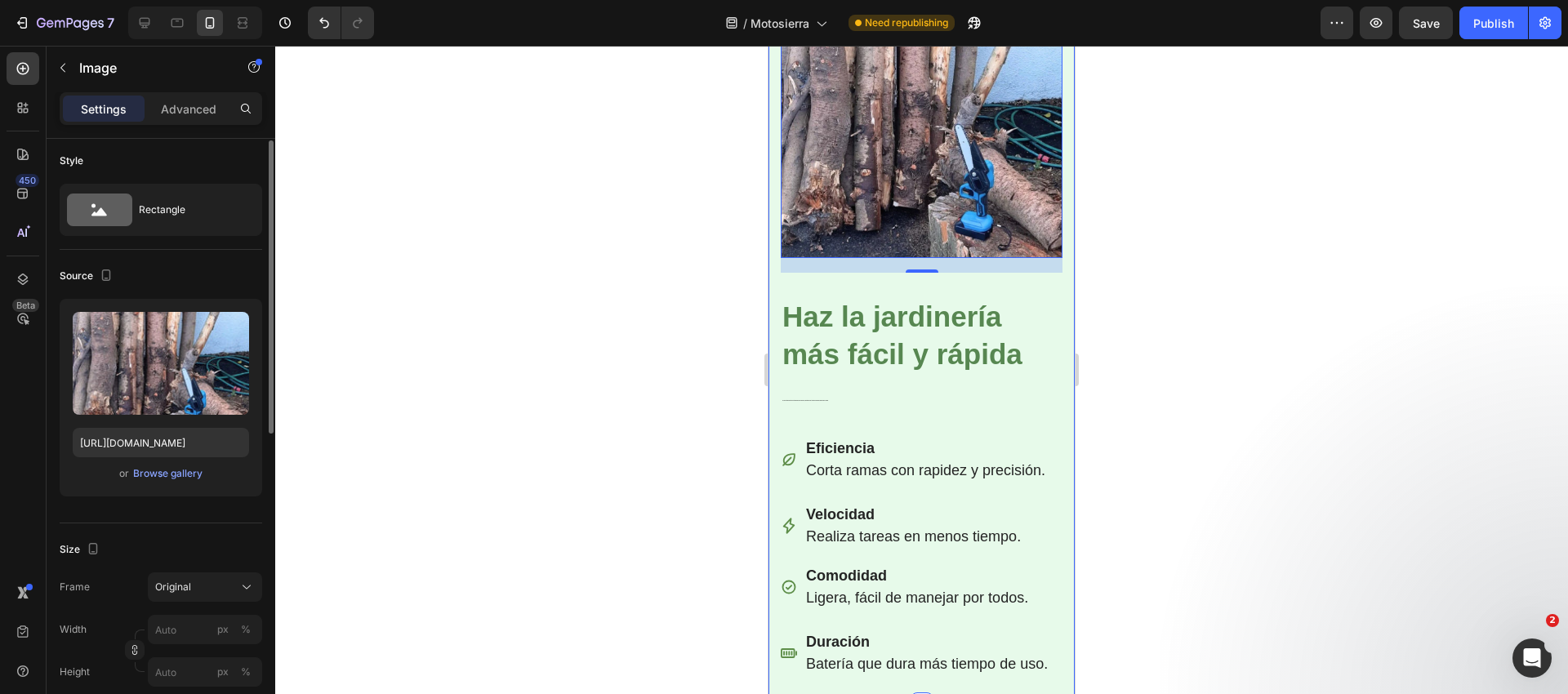
drag, startPoint x: 159, startPoint y: 108, endPoint x: 119, endPoint y: 310, distance: 205.9
click at [159, 108] on div "Advanced" at bounding box center [188, 108] width 81 height 26
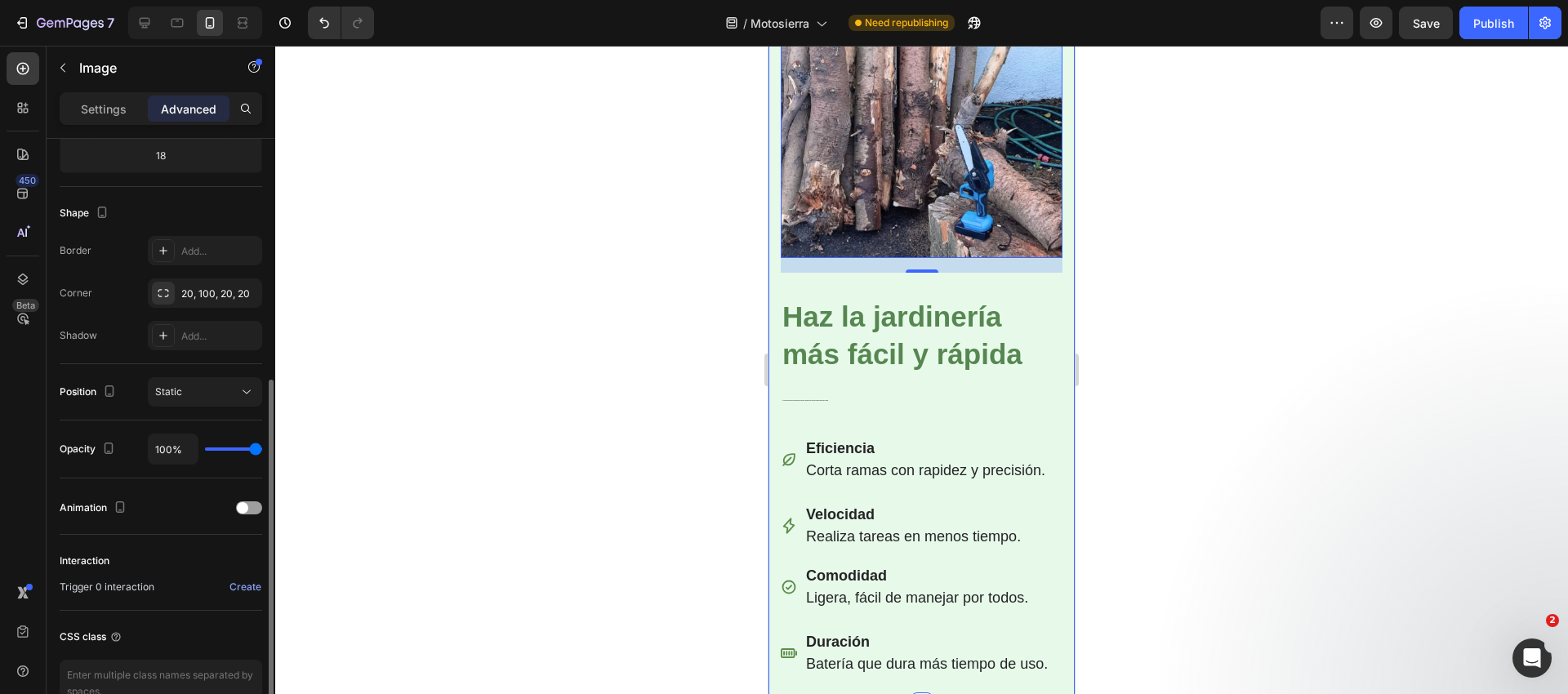
scroll to position [359, 0]
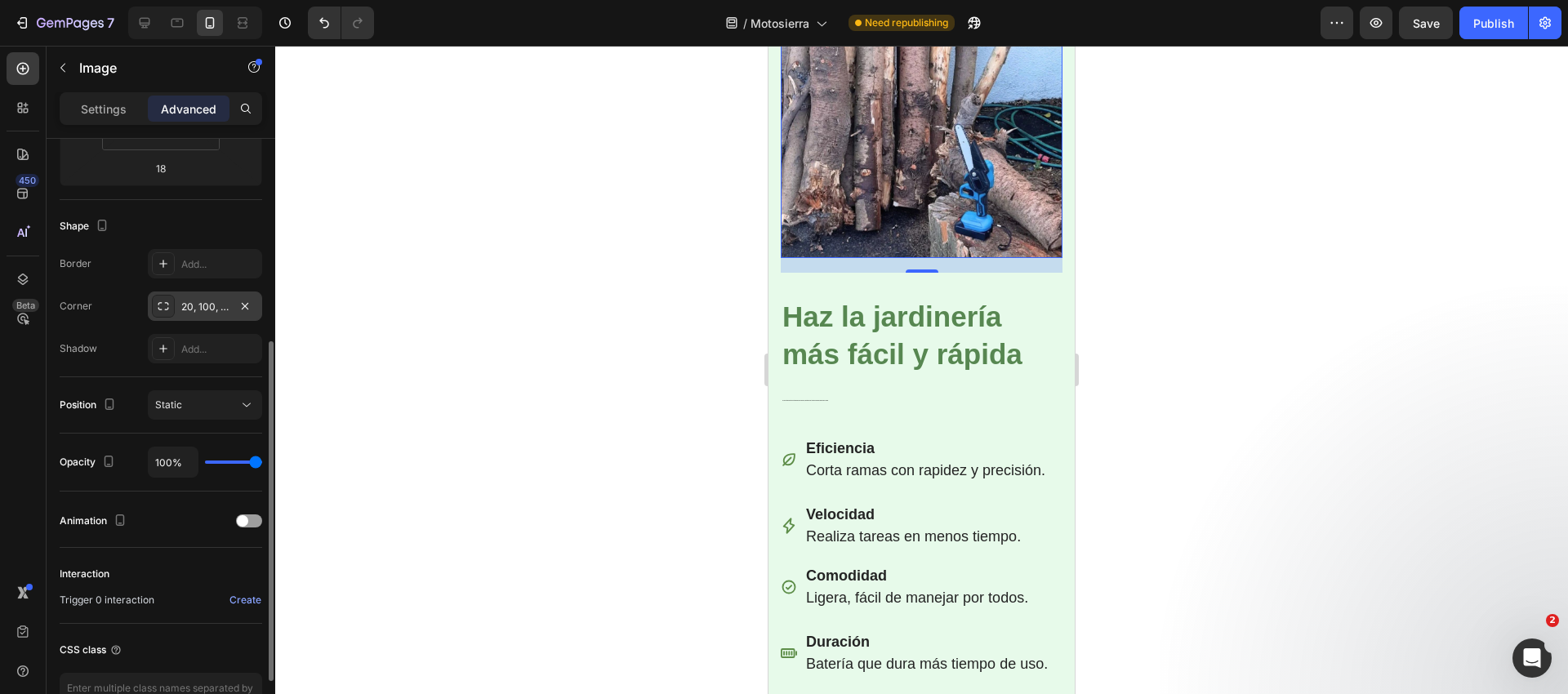
click at [209, 302] on div "20, 100, 20, 20" at bounding box center [204, 307] width 47 height 15
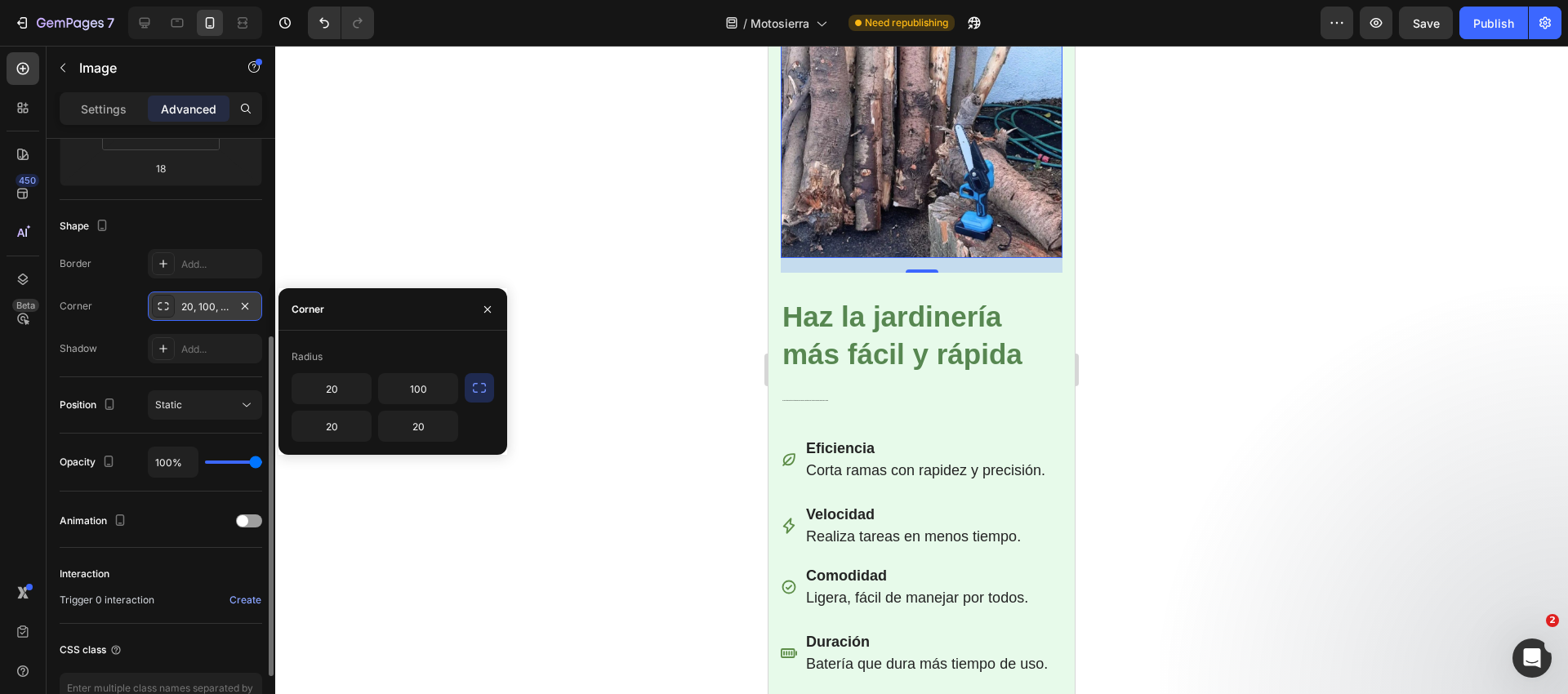
scroll to position [355, 0]
click at [349, 389] on input "20" at bounding box center [331, 389] width 78 height 29
drag, startPoint x: 616, startPoint y: 324, endPoint x: 711, endPoint y: 317, distance: 95.3
click at [616, 324] on div at bounding box center [921, 369] width 1292 height 648
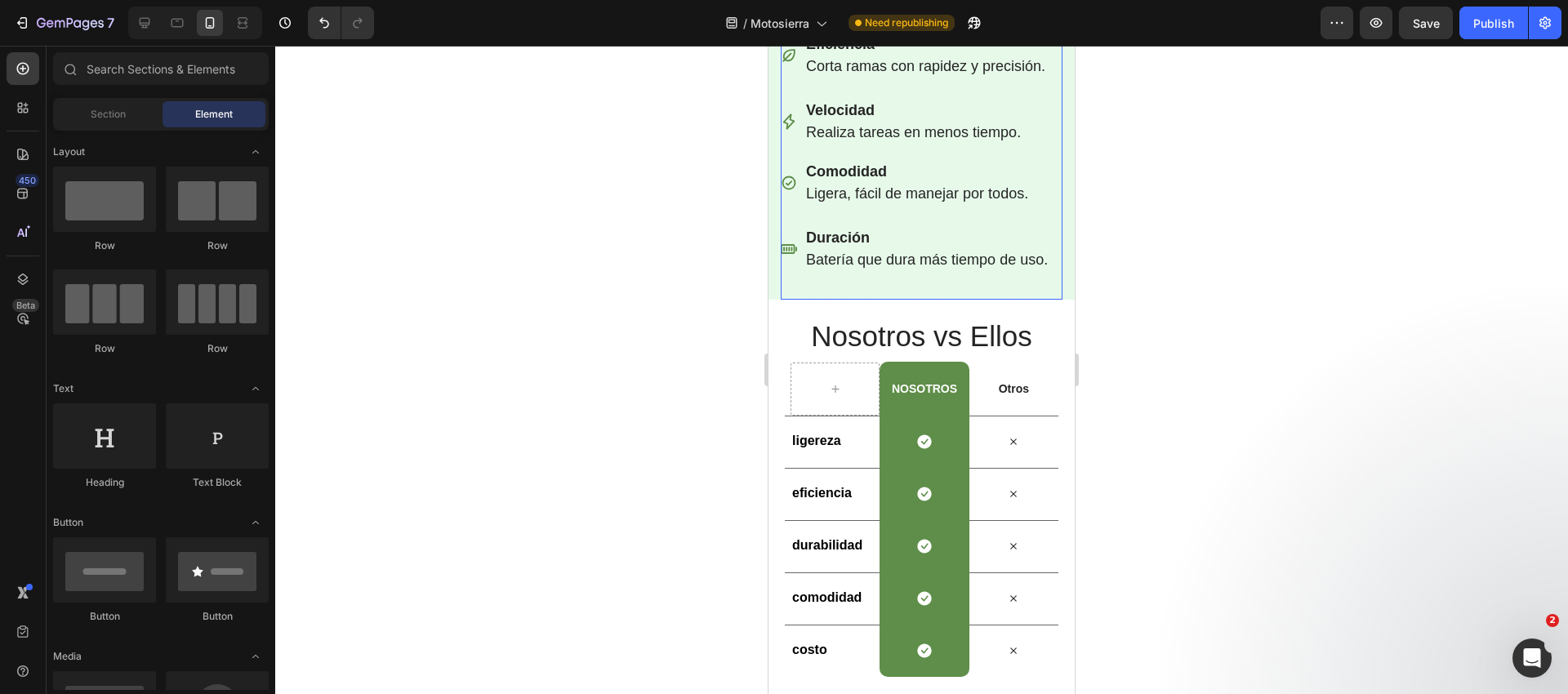
scroll to position [3570, 0]
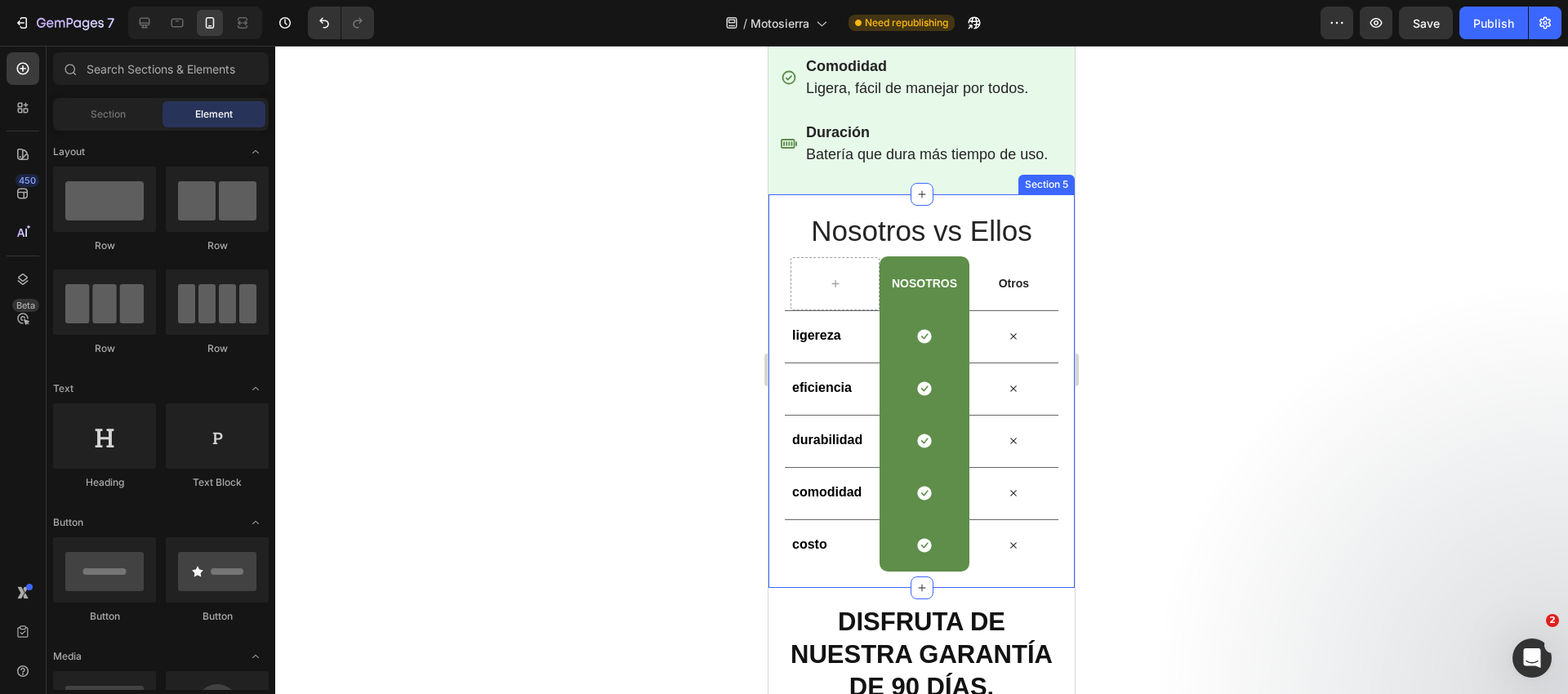
click at [778, 273] on div "Nosotros vs Ellos Heading Row NoSotros Heading Row Otros Text Block Row ligerez…" at bounding box center [921, 391] width 306 height 393
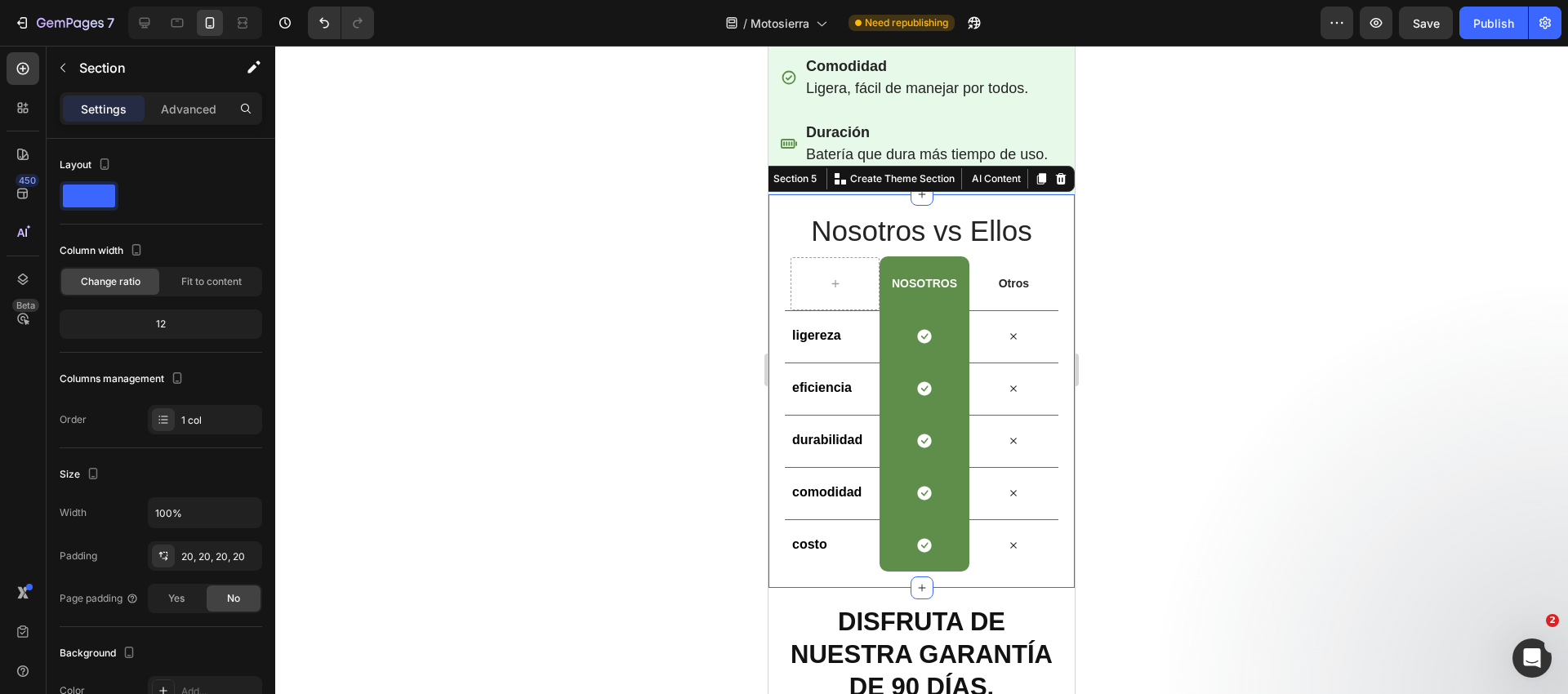
click at [193, 100] on p "Advanced" at bounding box center [188, 109] width 56 height 17
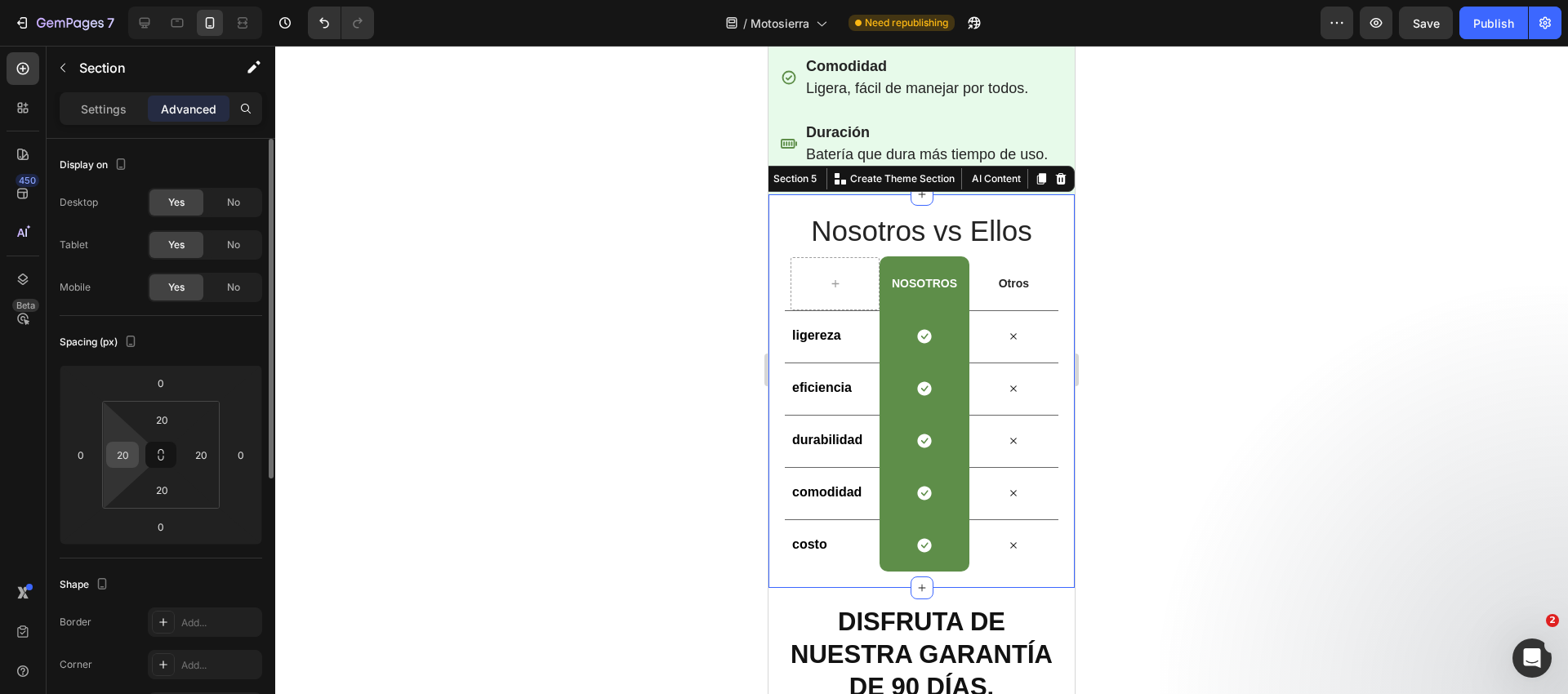
click at [129, 460] on input "20" at bounding box center [123, 455] width 25 height 25
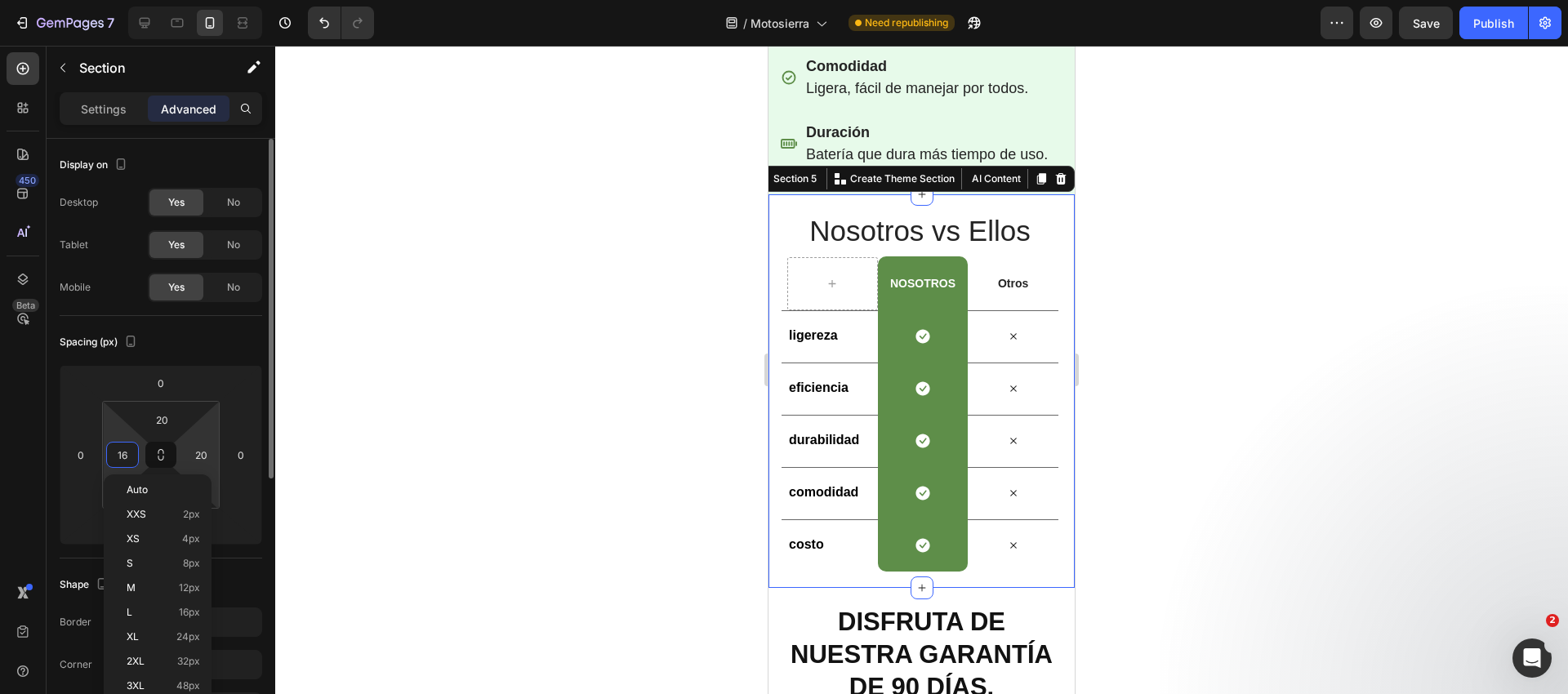
type input "15"
click at [204, 456] on input "20" at bounding box center [201, 455] width 25 height 25
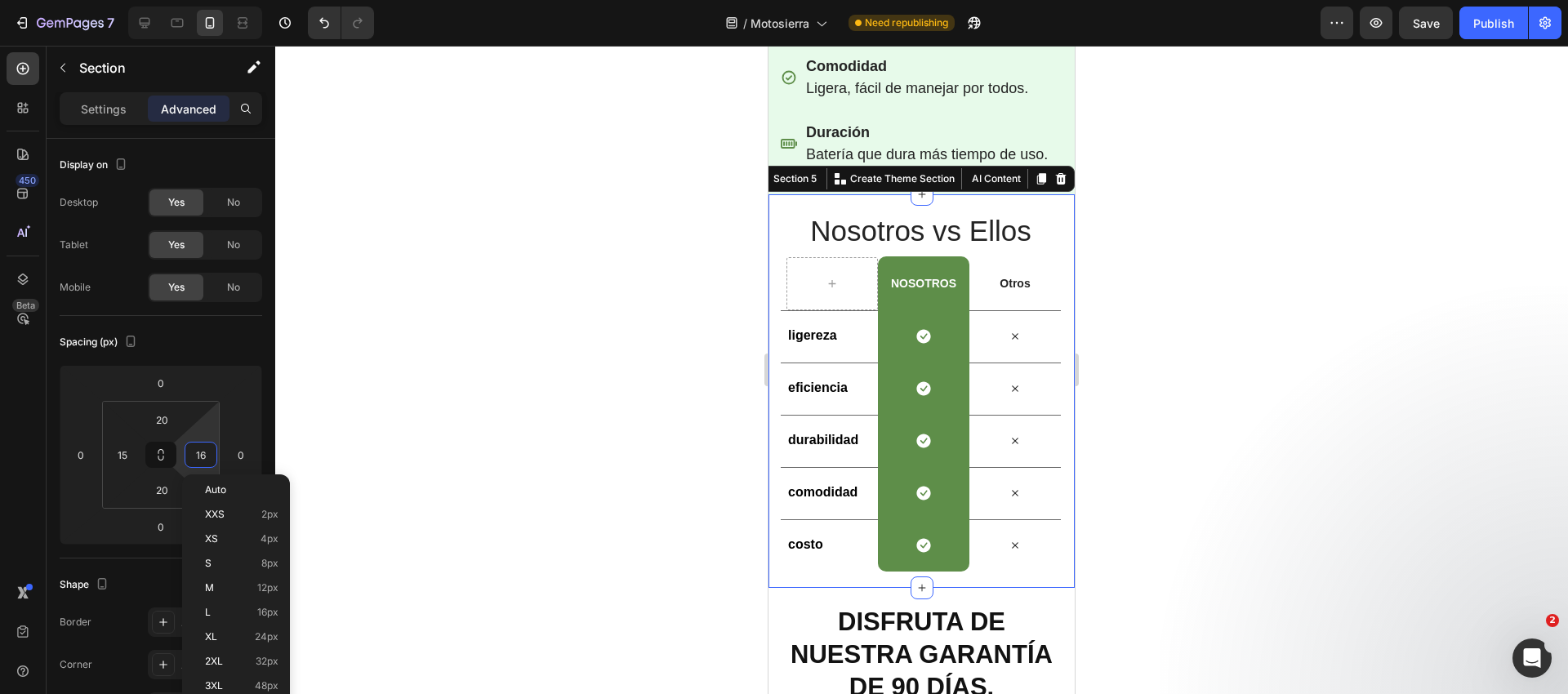
type input "15"
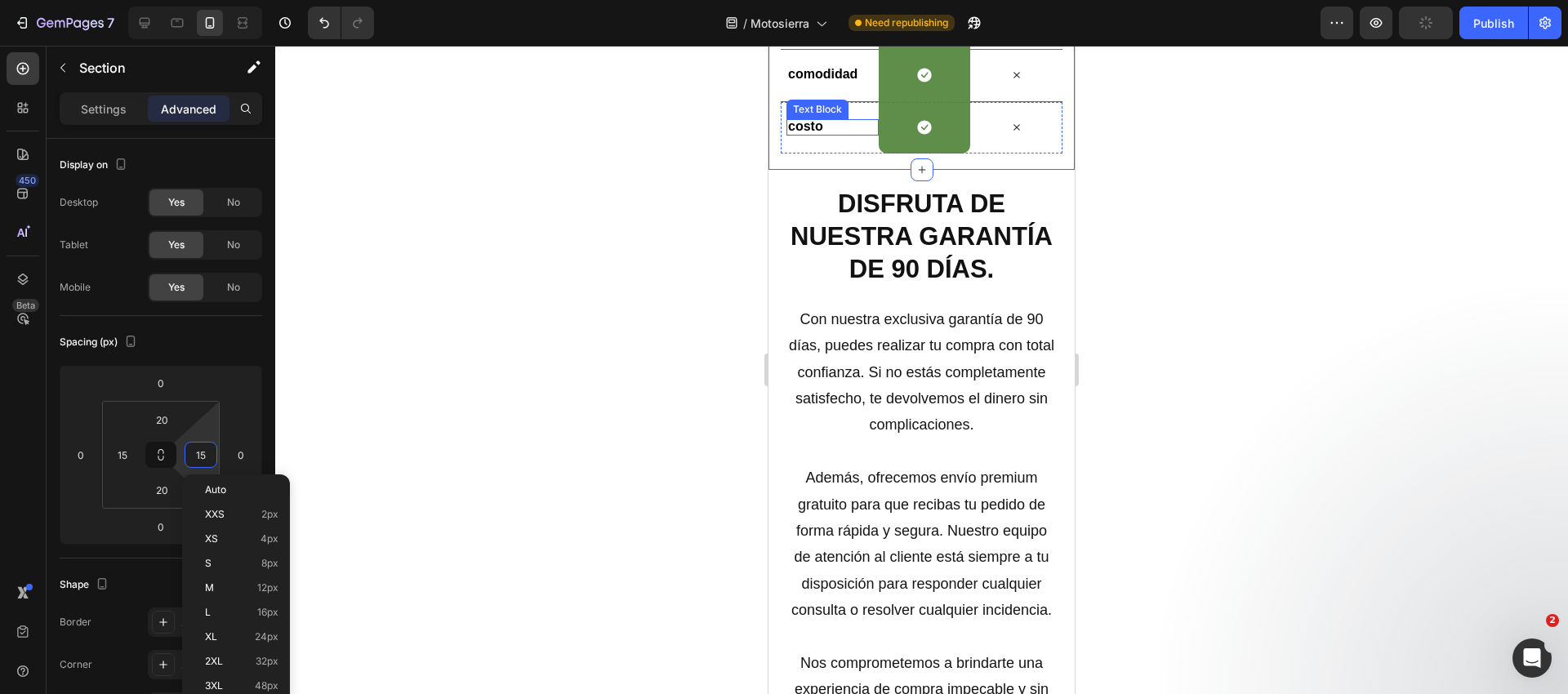
scroll to position [4036, 0]
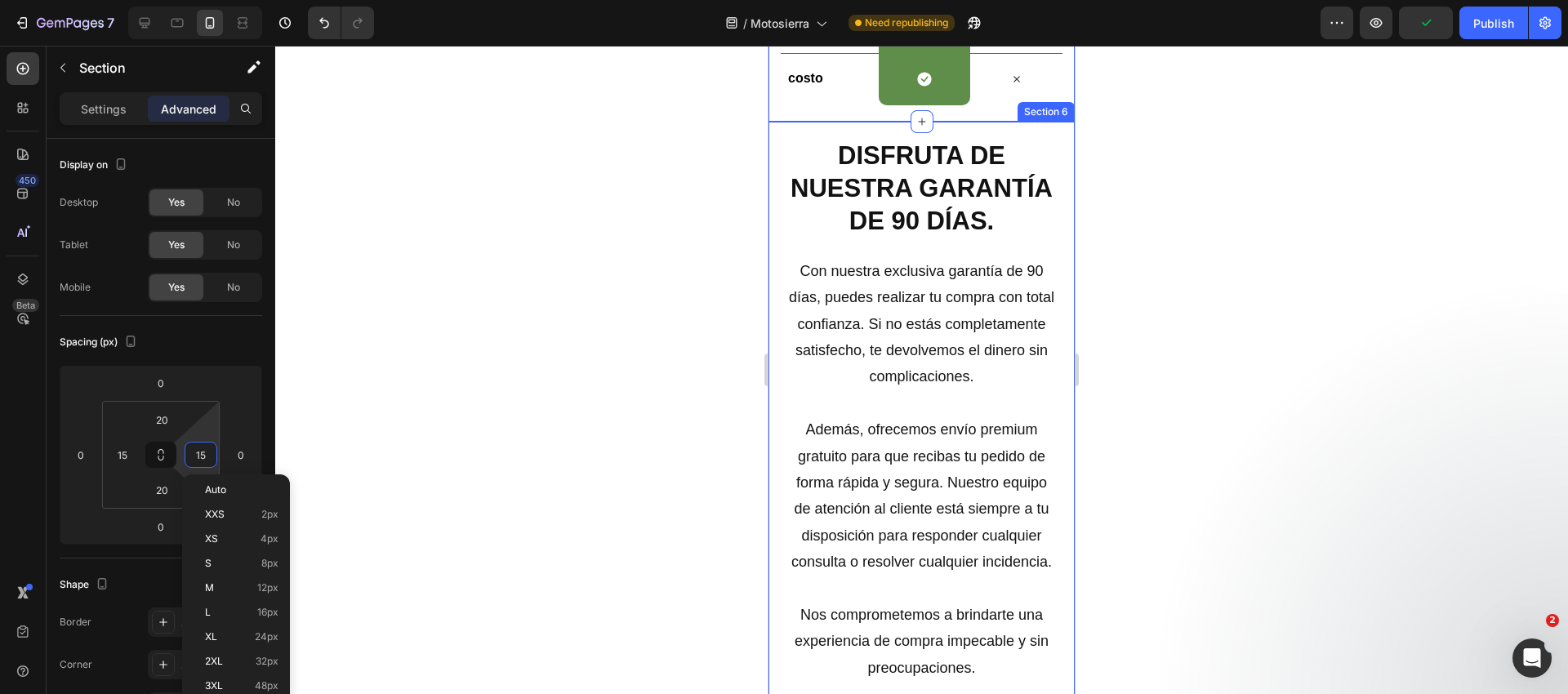
click at [780, 333] on div "Image DISFRUTA DE NUESTRA GARANTÍA DE 90 DÍAS. Heading Row Con nuestra exclusiv…" at bounding box center [921, 511] width 306 height 779
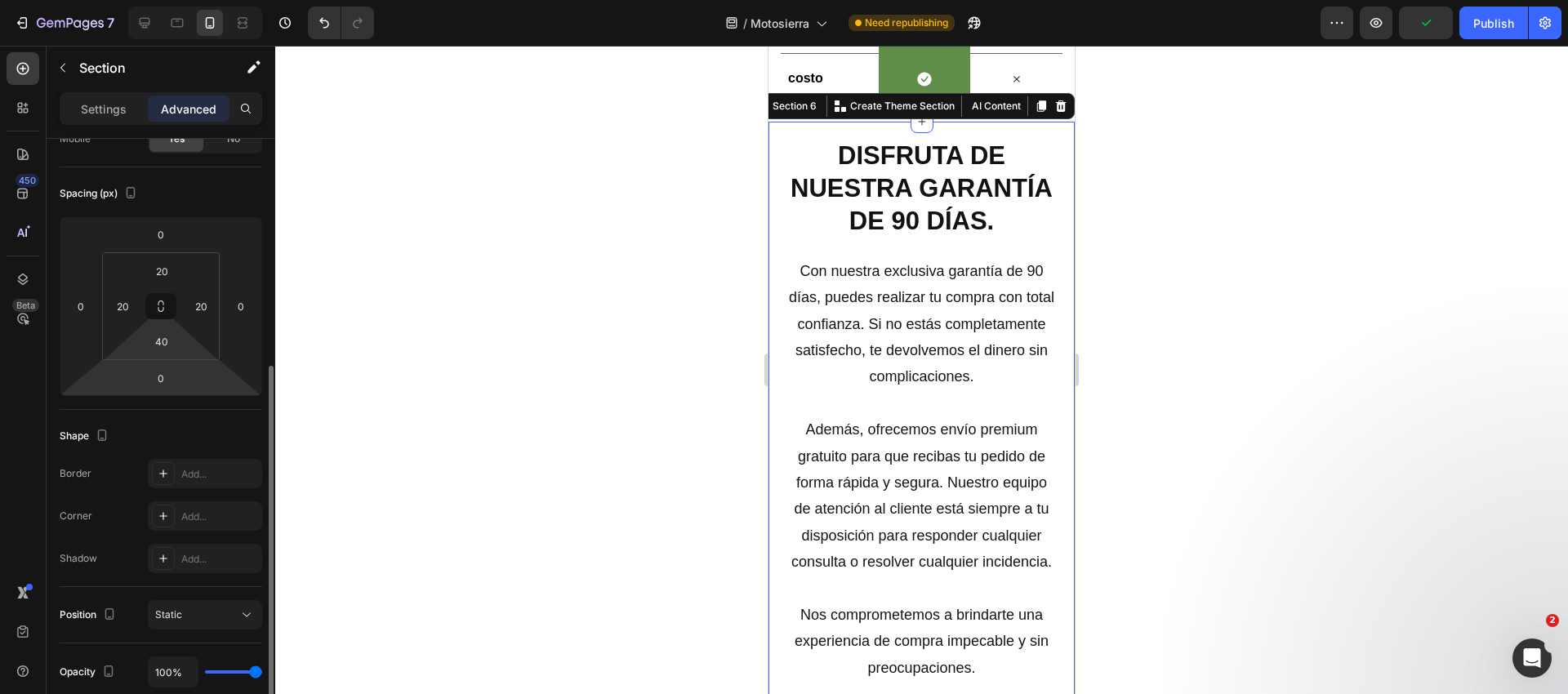
scroll to position [0, 0]
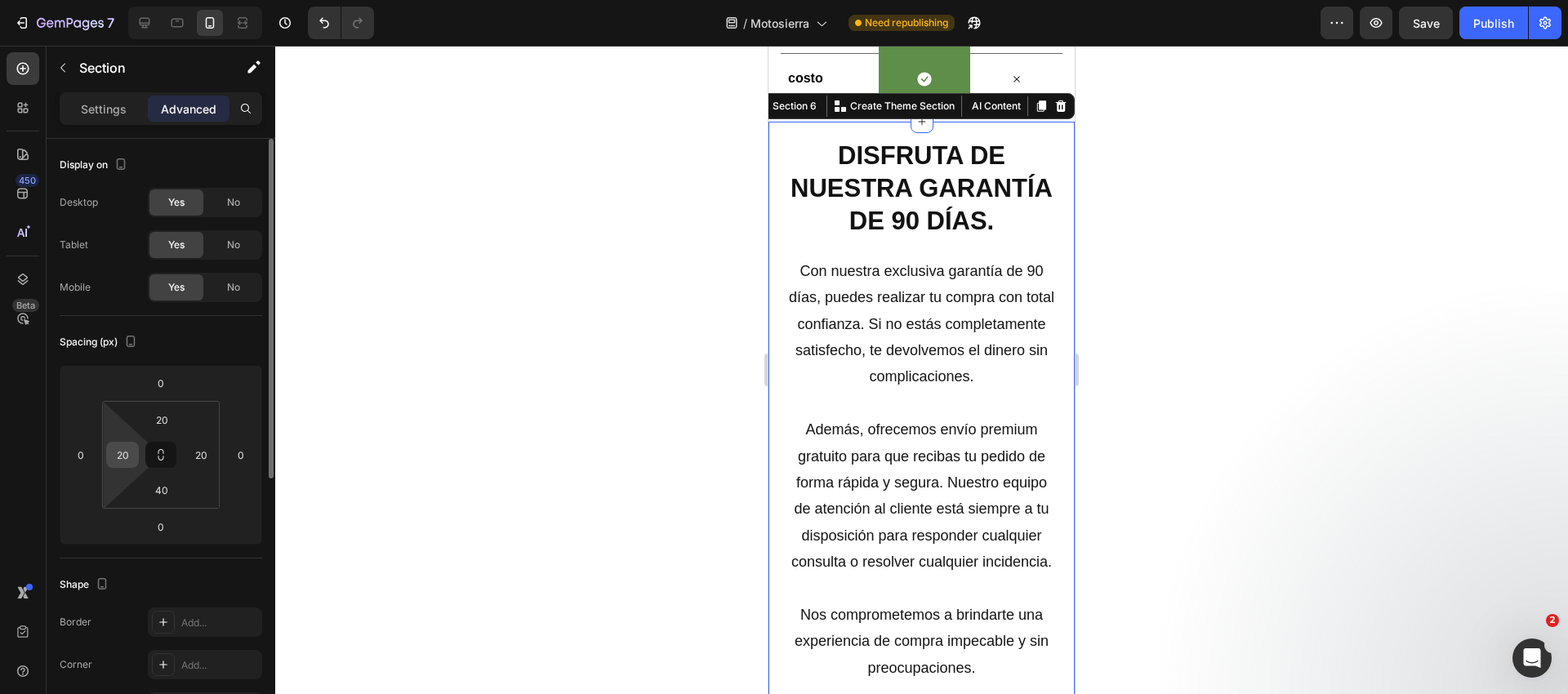
click at [135, 454] on div "20" at bounding box center [122, 454] width 32 height 26
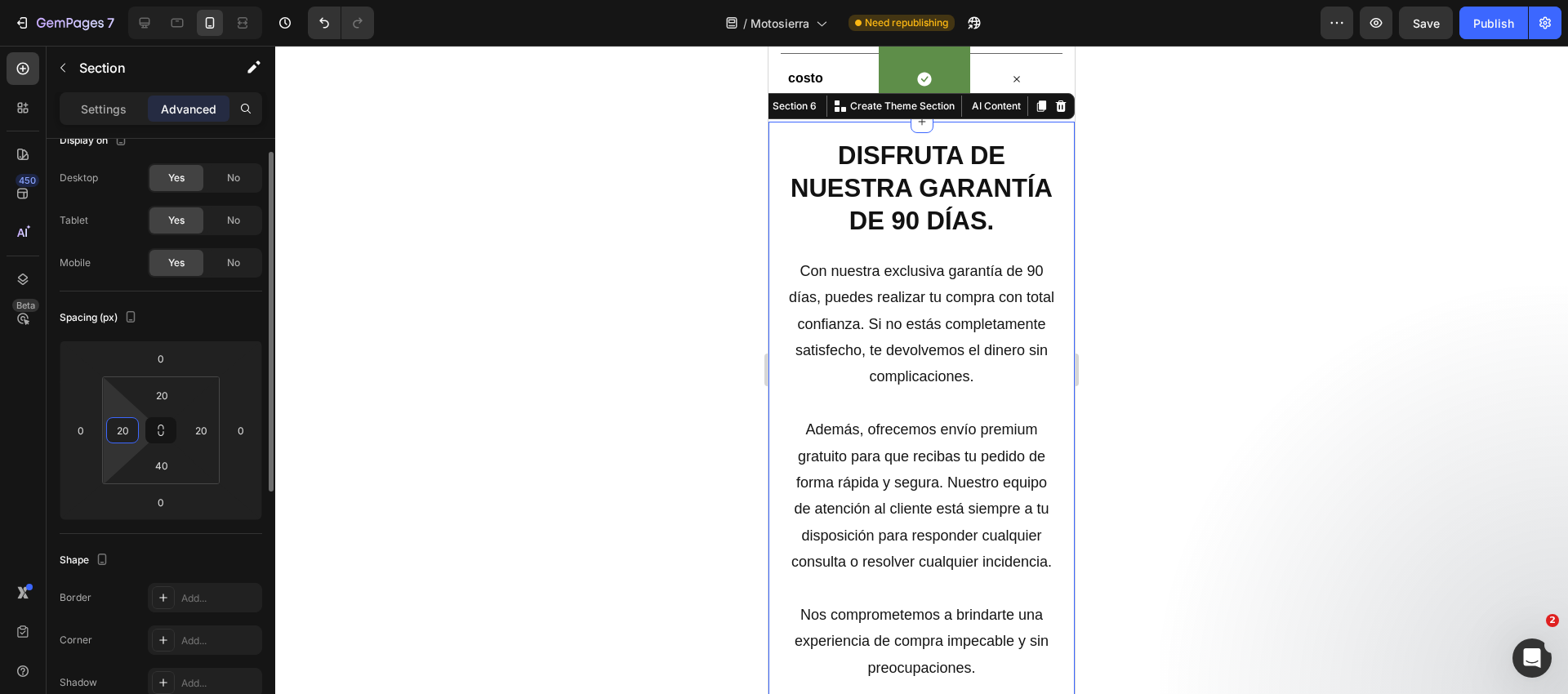
click at [124, 430] on input "20" at bounding box center [123, 431] width 25 height 25
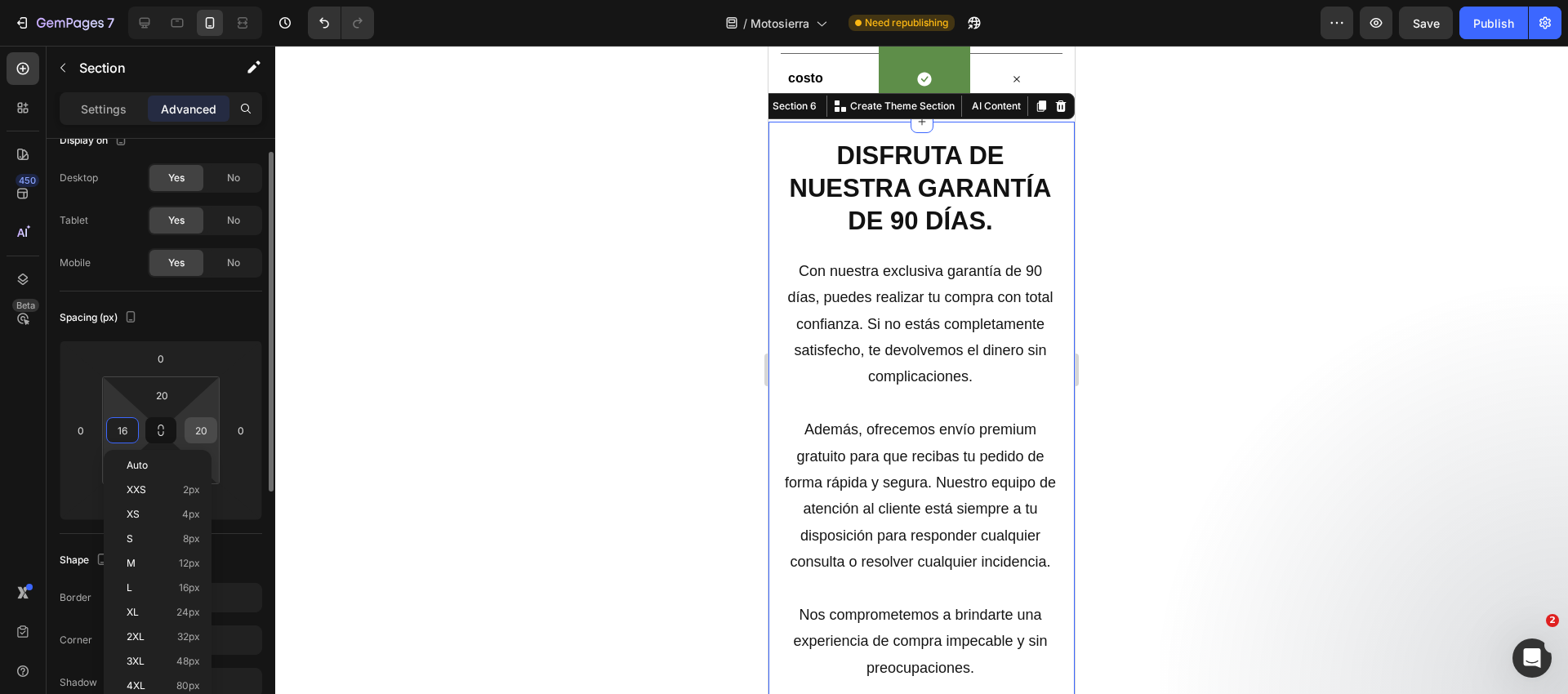
type input "15"
click at [204, 426] on input "20" at bounding box center [201, 431] width 25 height 25
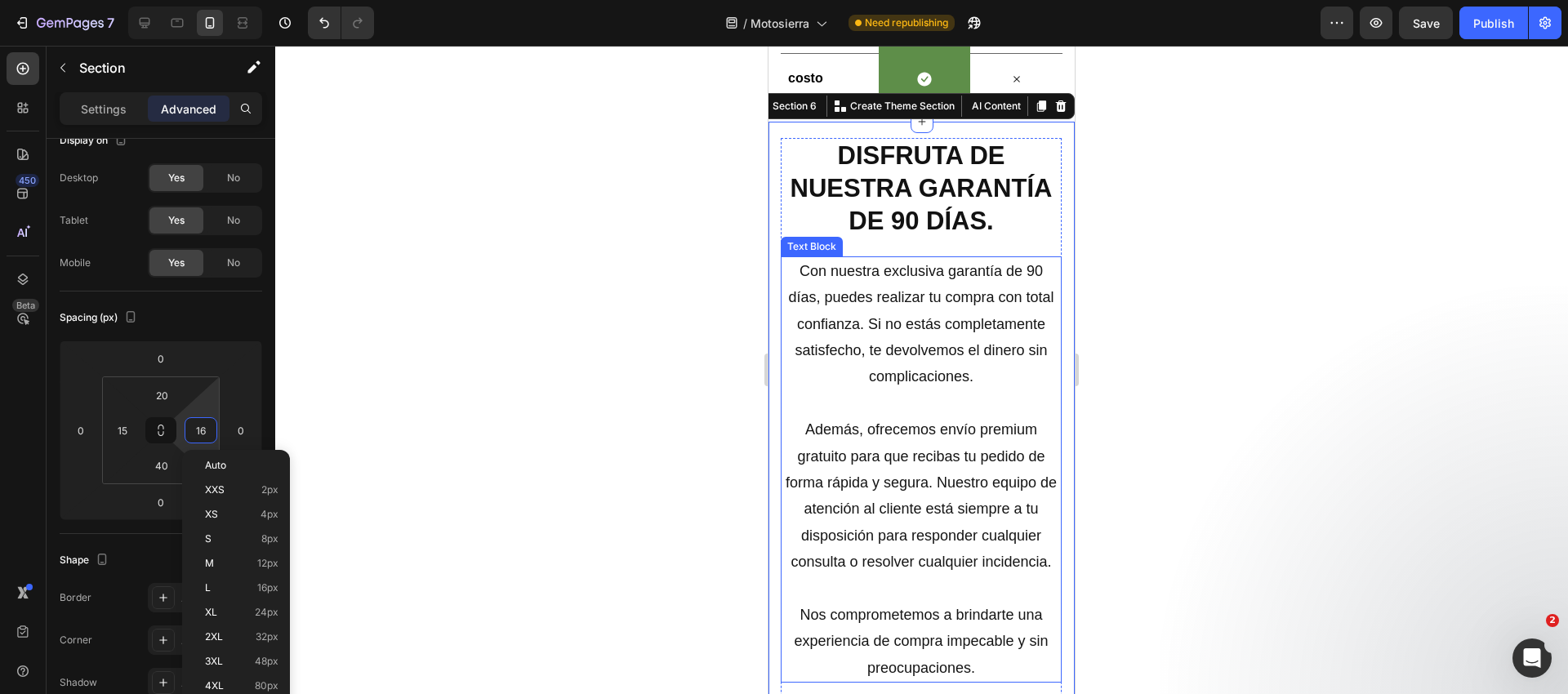
type input "15"
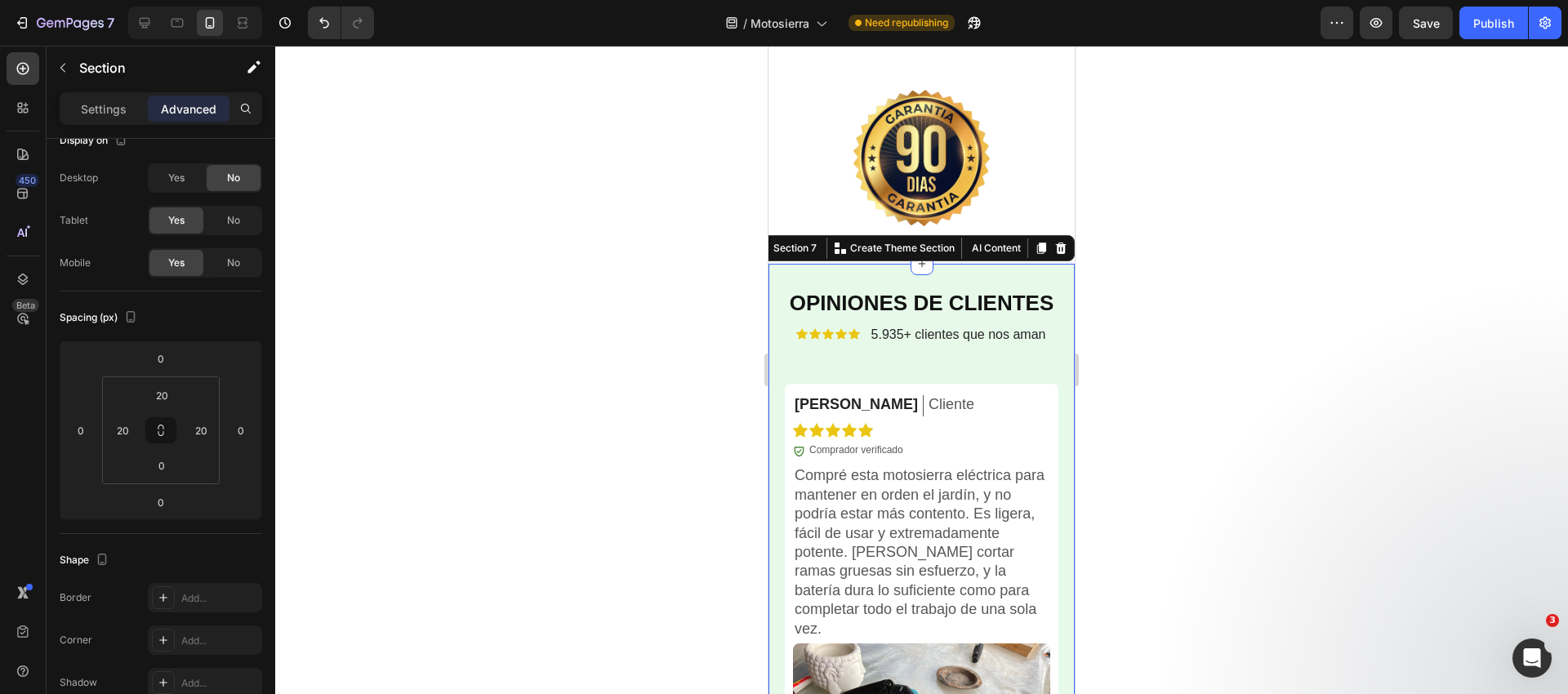
scroll to position [4673, 0]
drag, startPoint x: 129, startPoint y: 431, endPoint x: 144, endPoint y: 432, distance: 15.0
click at [129, 431] on input "20" at bounding box center [123, 431] width 25 height 25
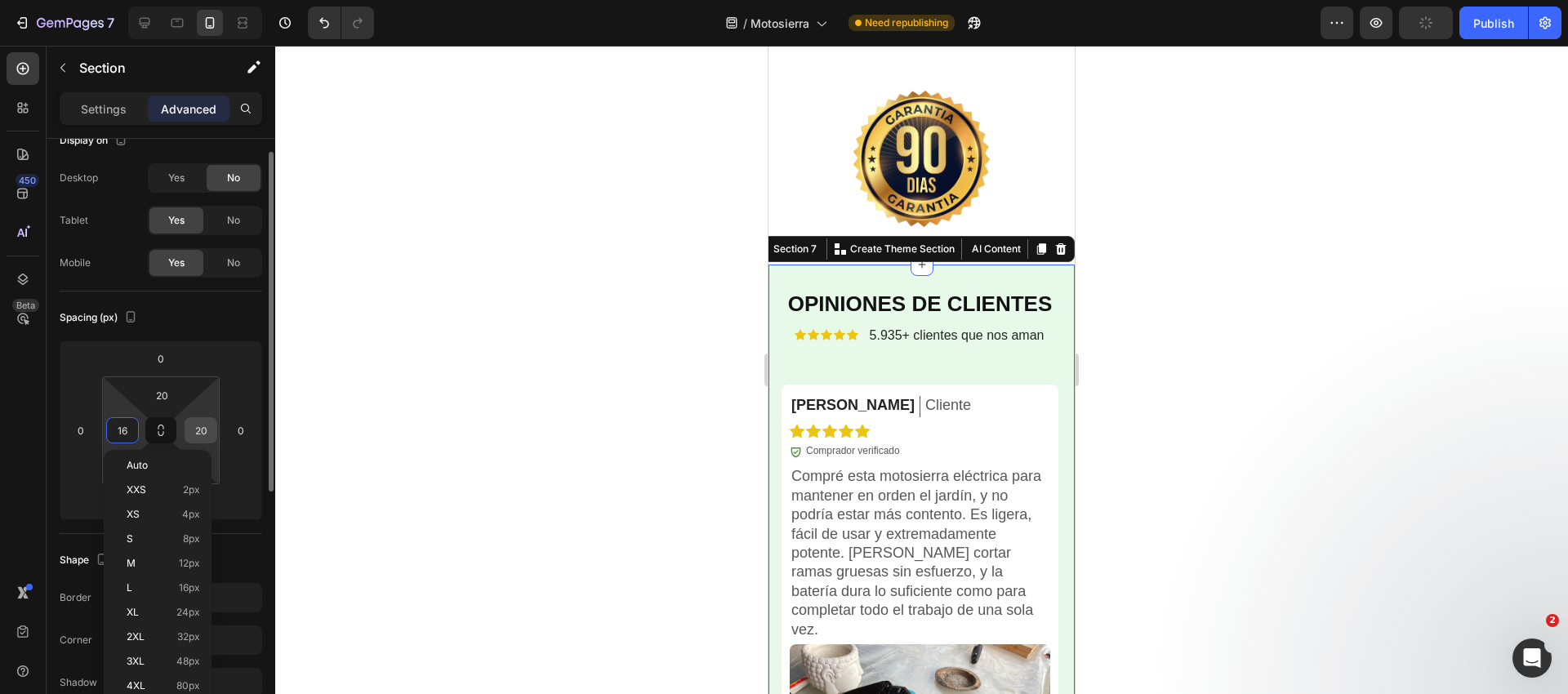
type input "15"
click at [201, 431] on input "20" at bounding box center [201, 431] width 25 height 25
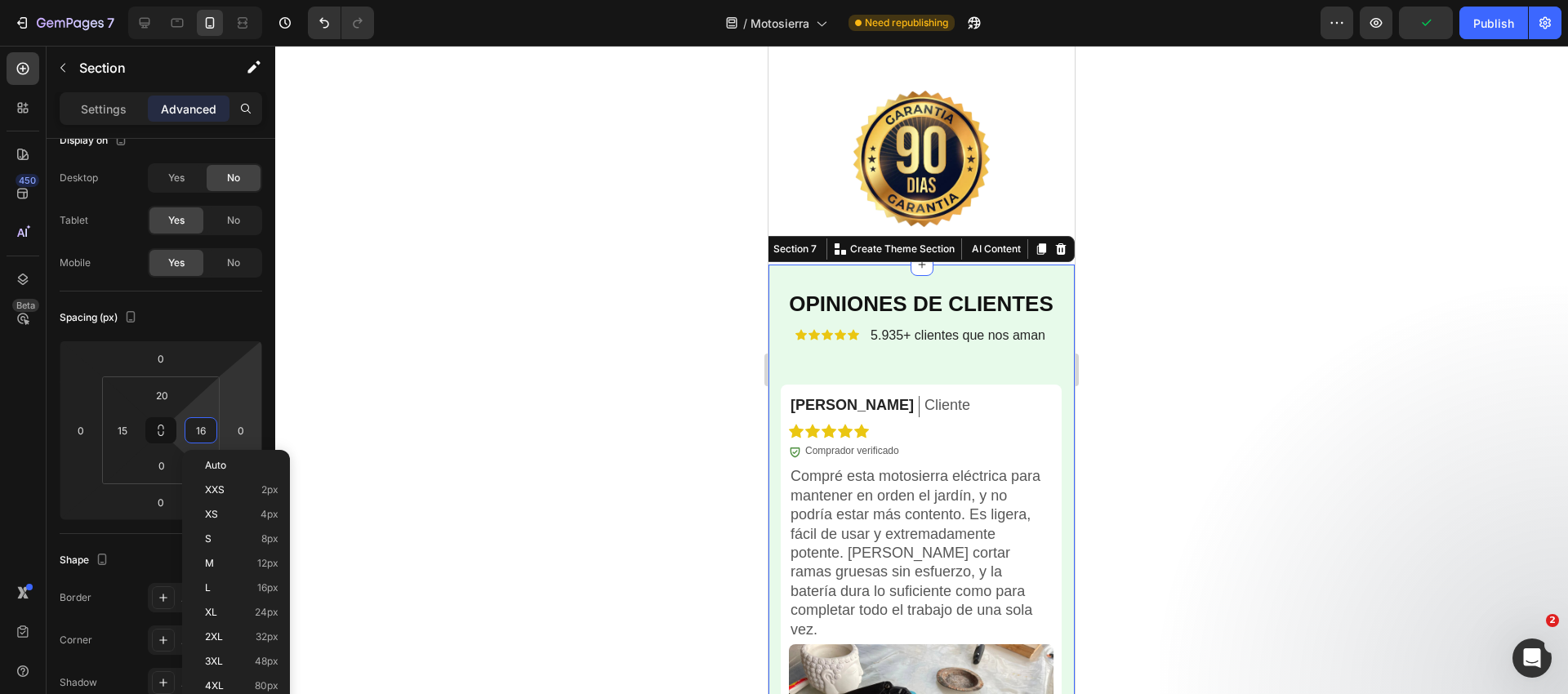
type input "15"
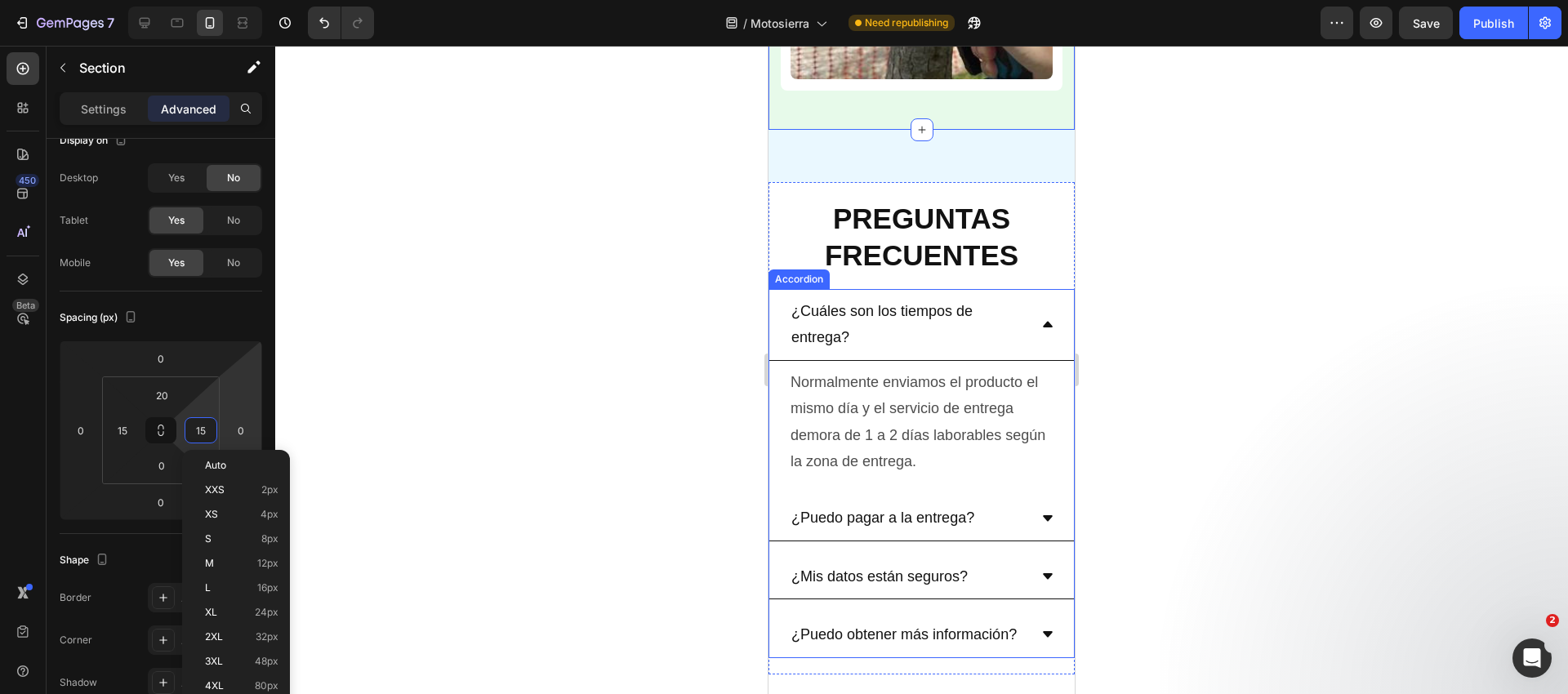
scroll to position [7757, 0]
click at [775, 242] on h2 "PREGUNTAS FRECUENTES" at bounding box center [921, 236] width 306 height 77
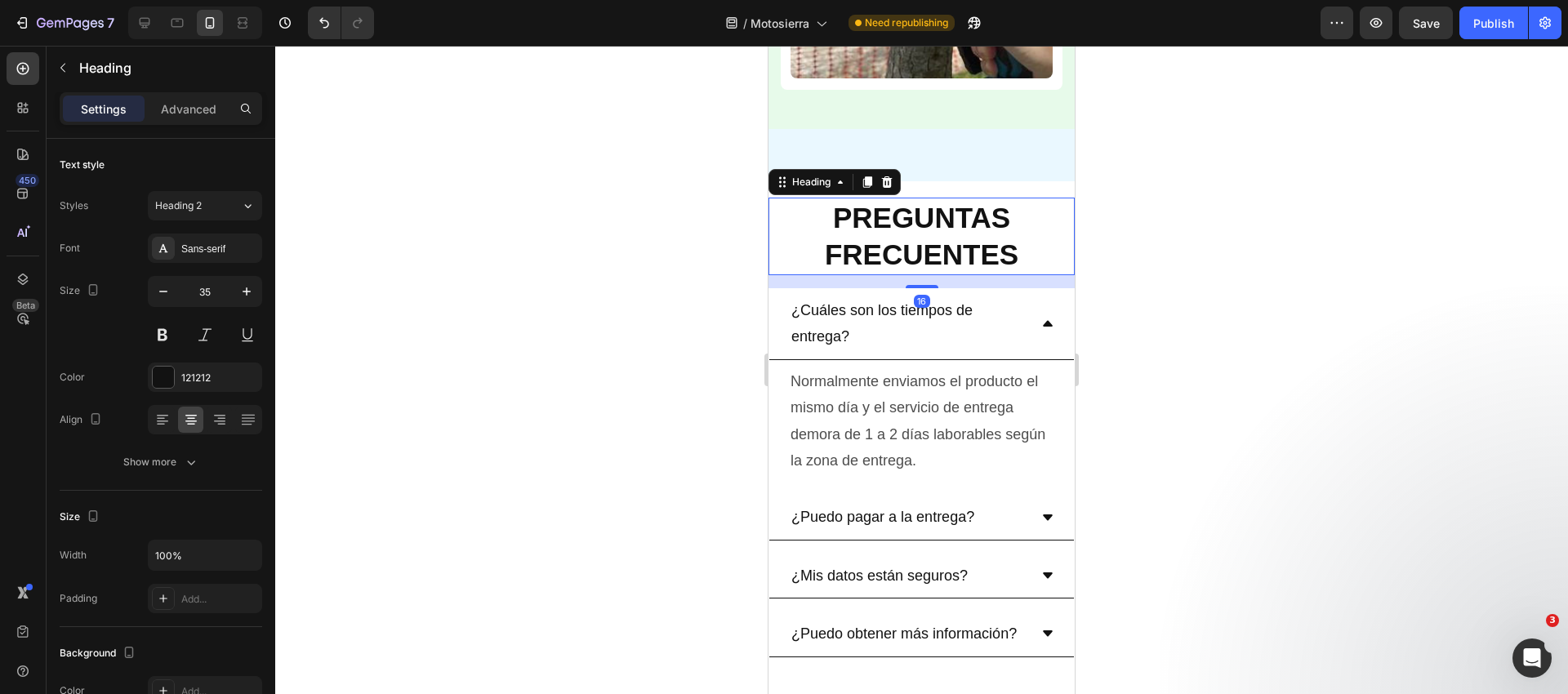
scroll to position [7754, 0]
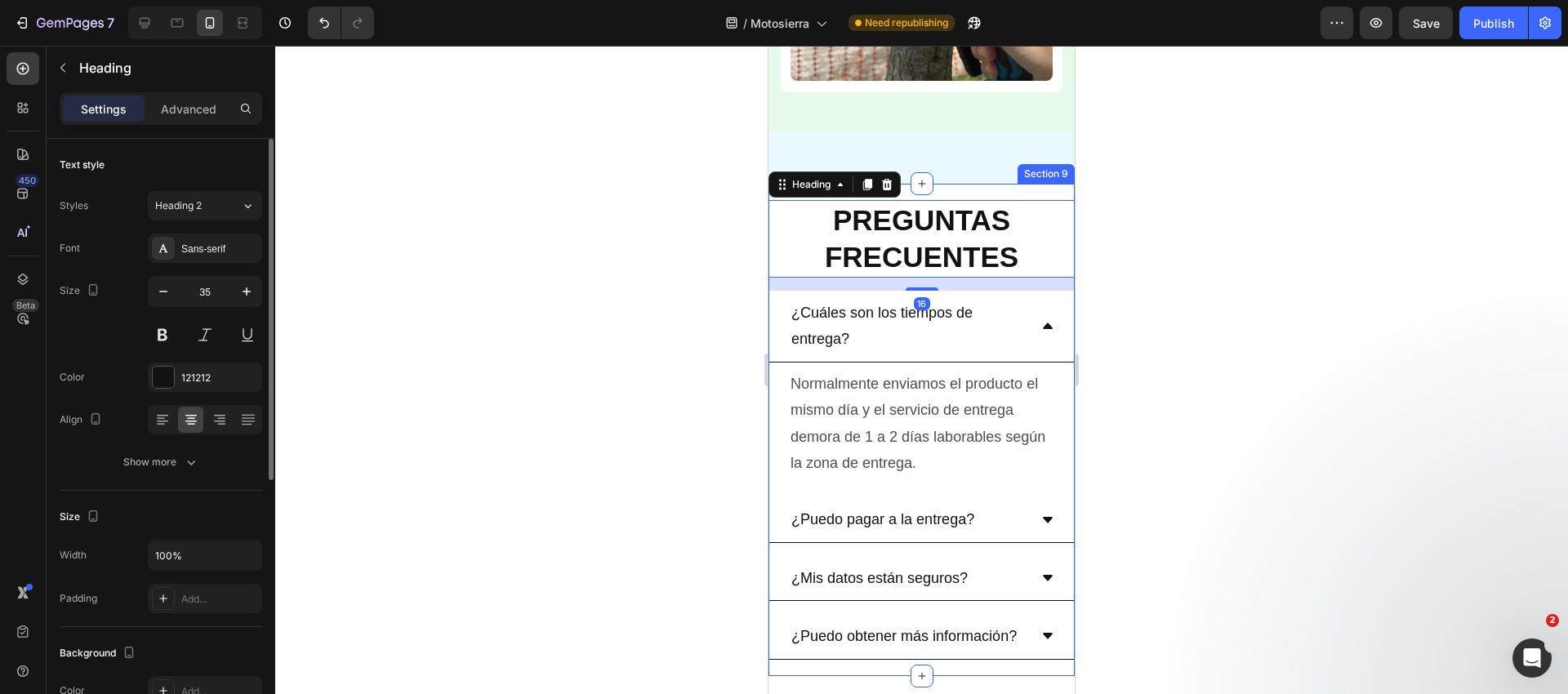
click at [961, 190] on div "PREGUNTAS FRECUENTES Heading 16 ¿Cuáles son los tiempos de entrega? Normalmente…" at bounding box center [921, 429] width 306 height 492
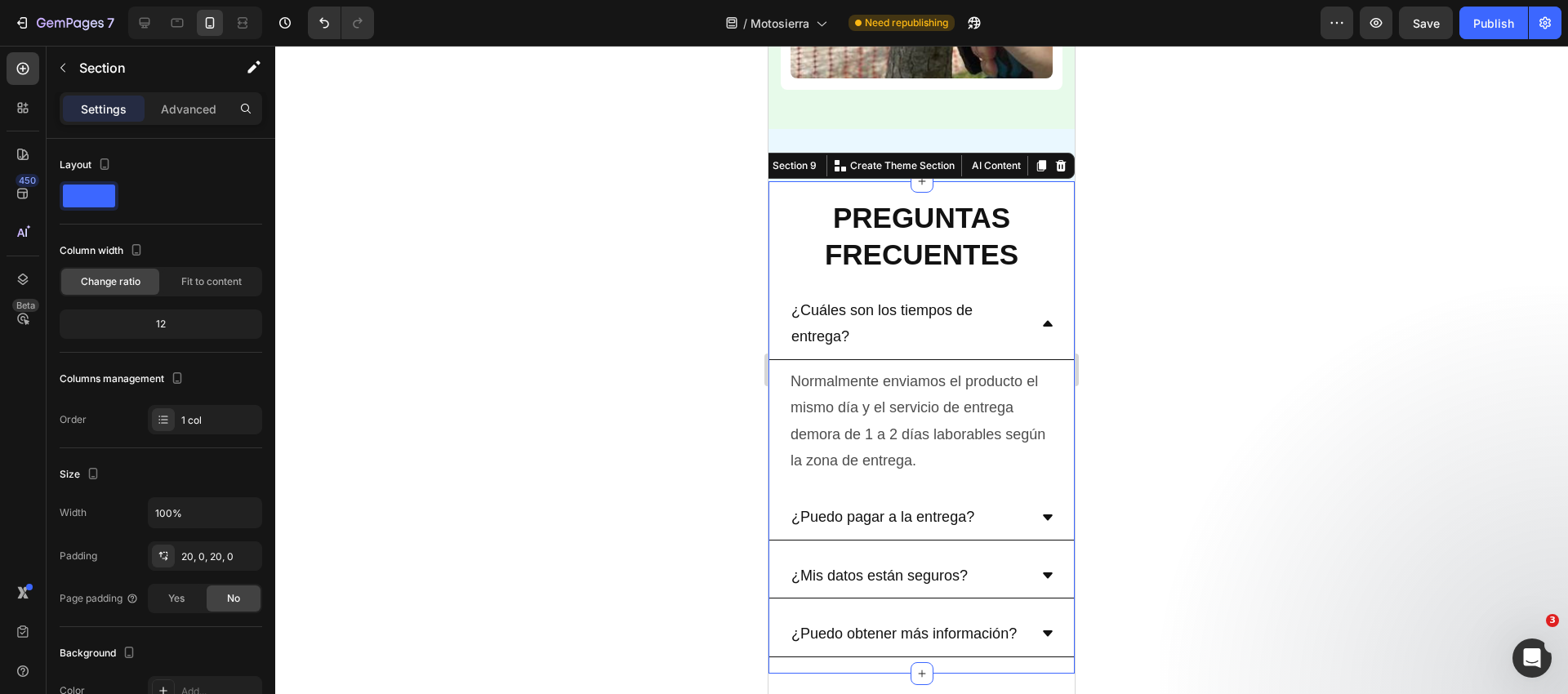
scroll to position [7749, 0]
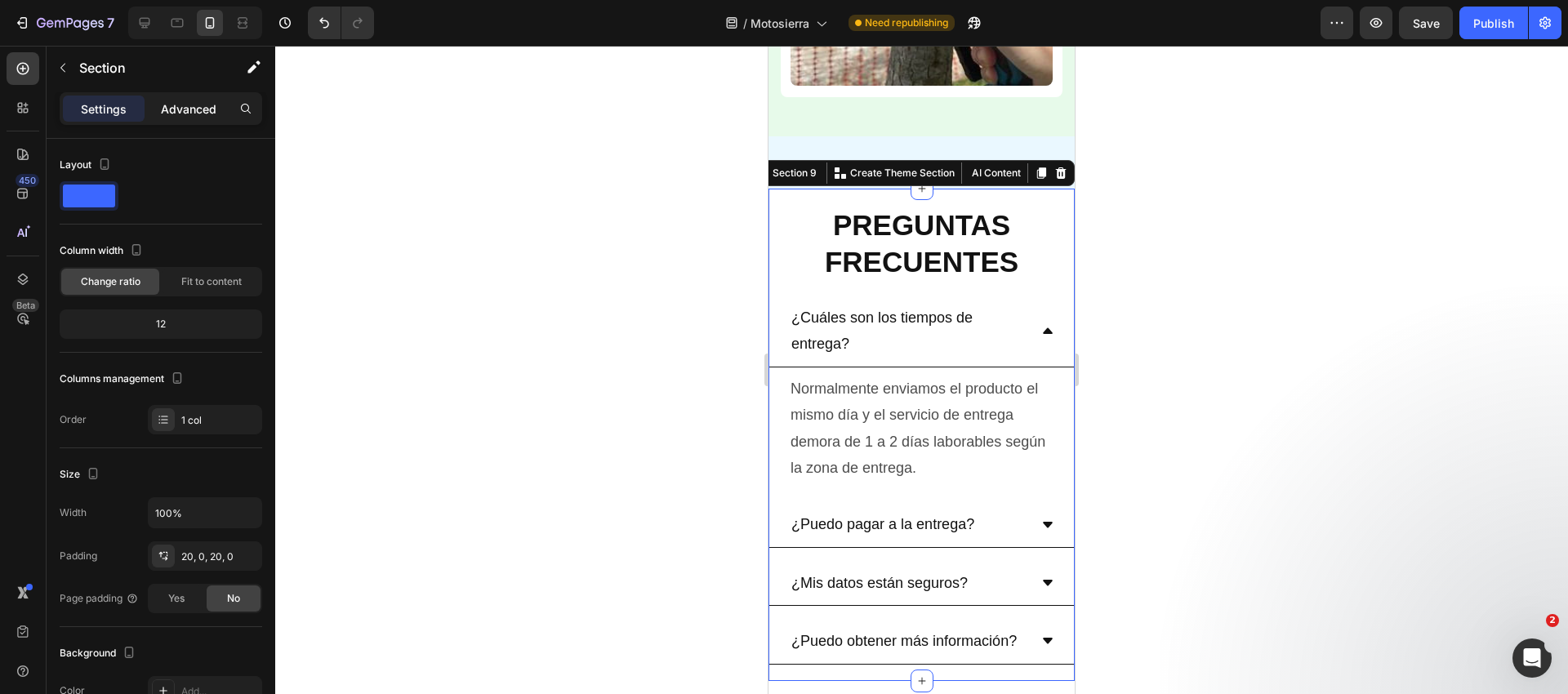
click at [178, 110] on p "Advanced" at bounding box center [188, 109] width 56 height 17
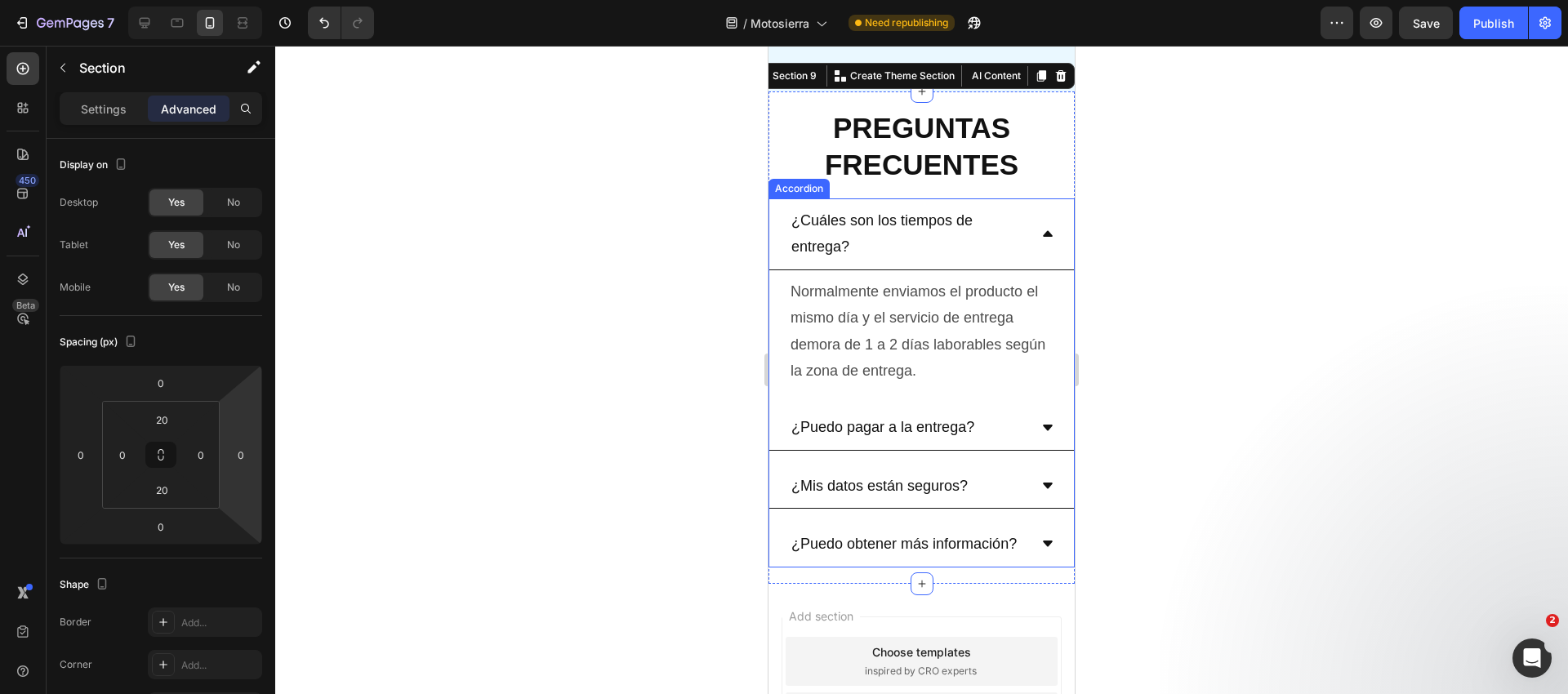
scroll to position [8084, 0]
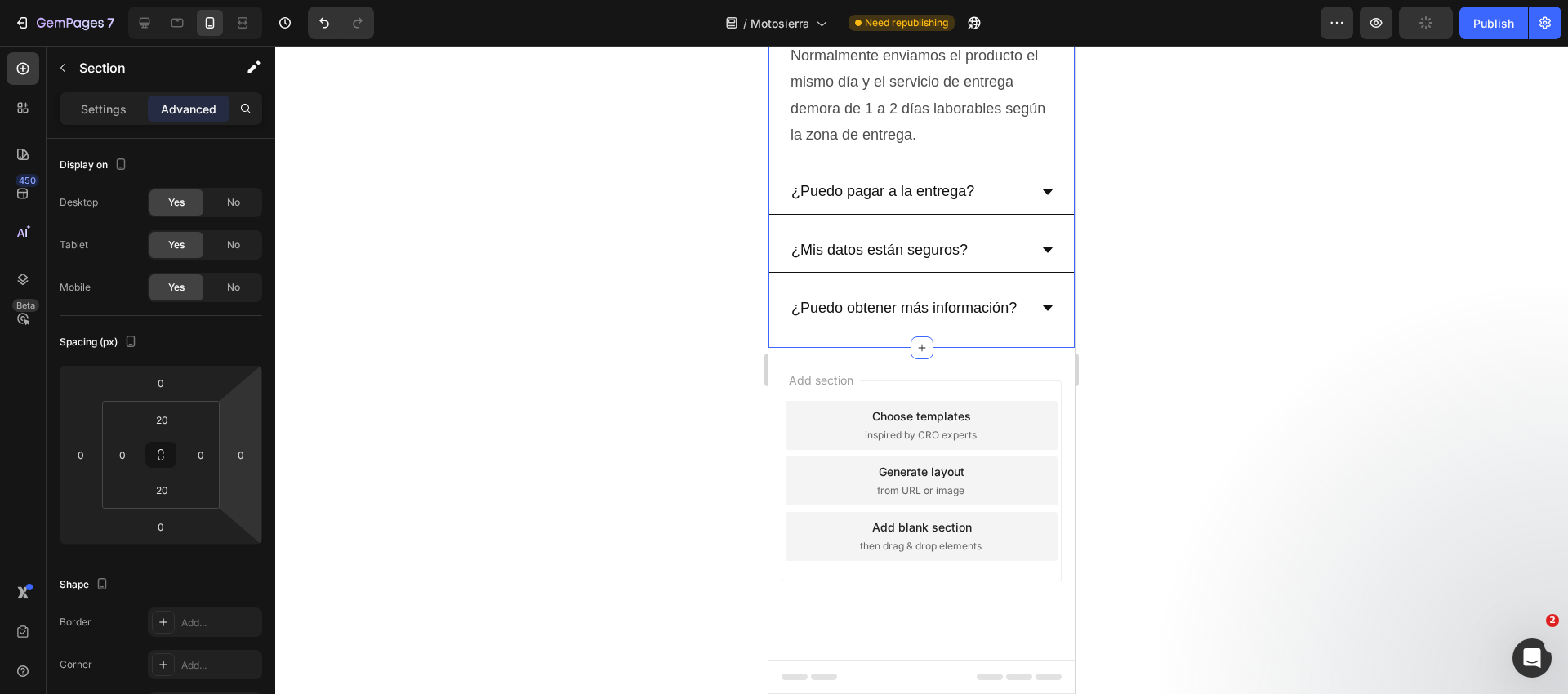
click at [667, 371] on div at bounding box center [921, 369] width 1292 height 648
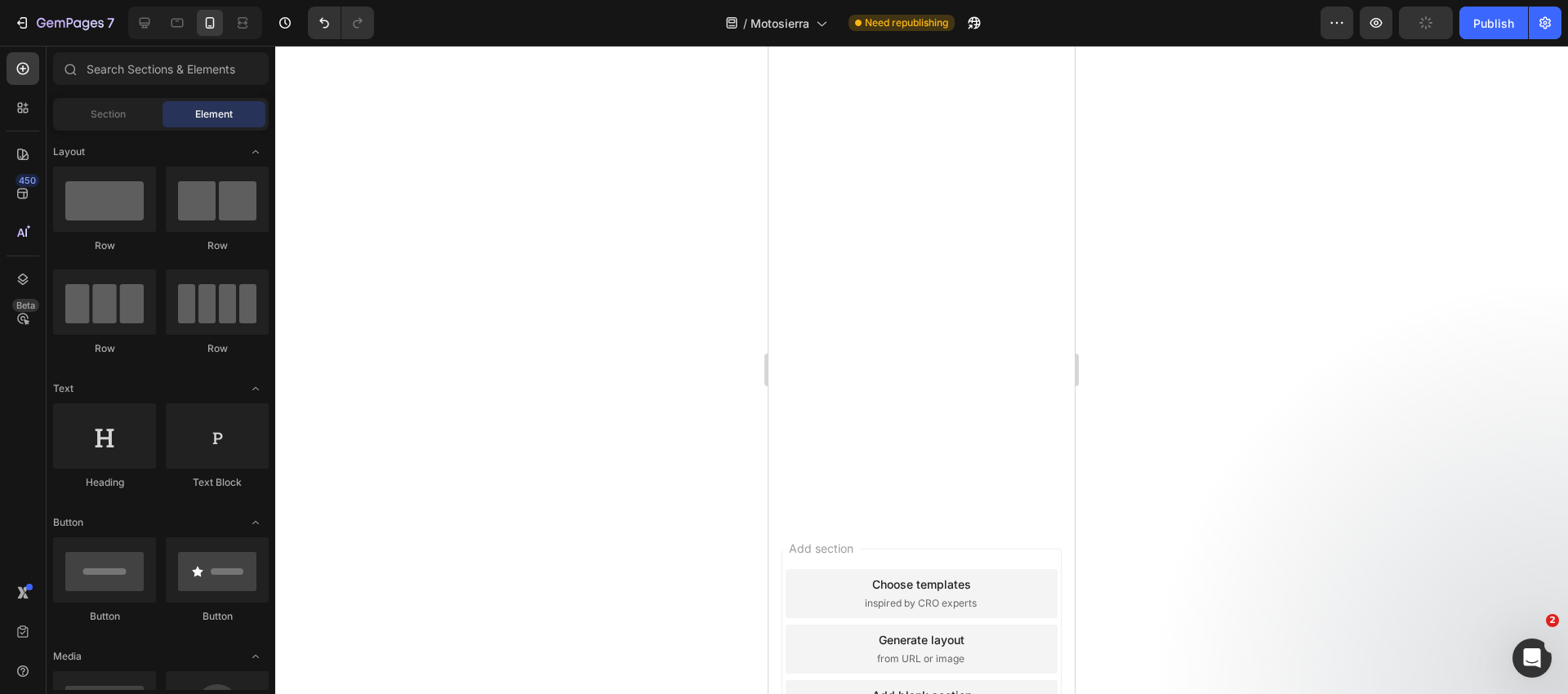
scroll to position [6809, 0]
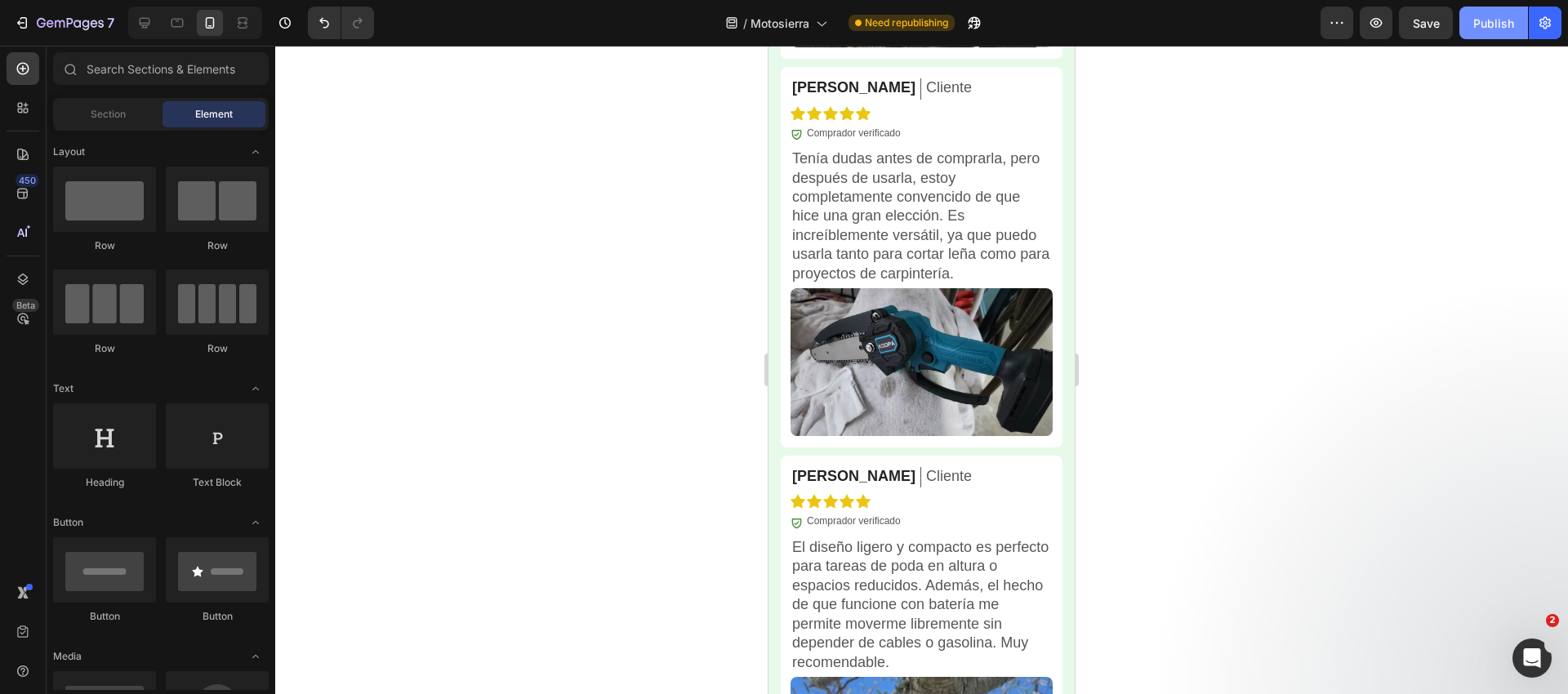
click at [1508, 25] on div "Publish" at bounding box center [1493, 23] width 41 height 17
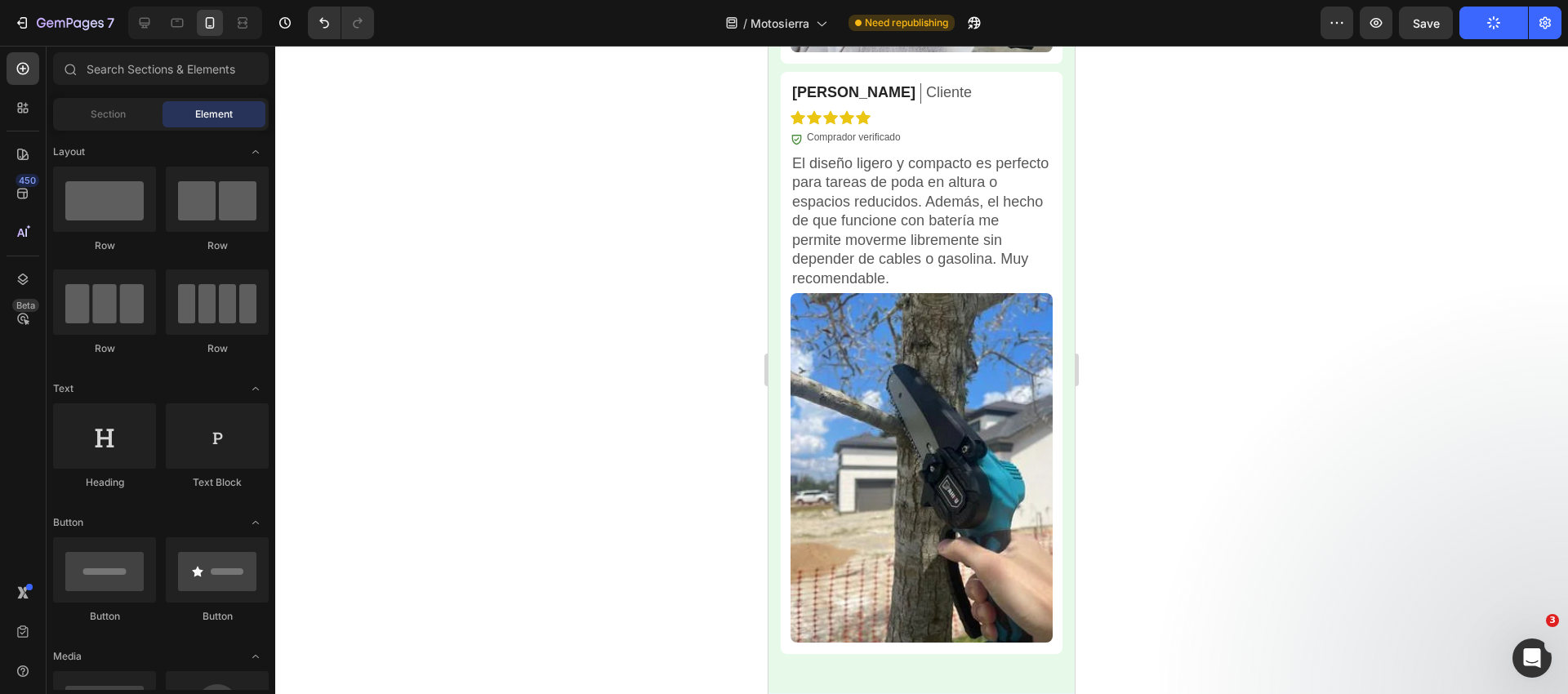
scroll to position [7227, 0]
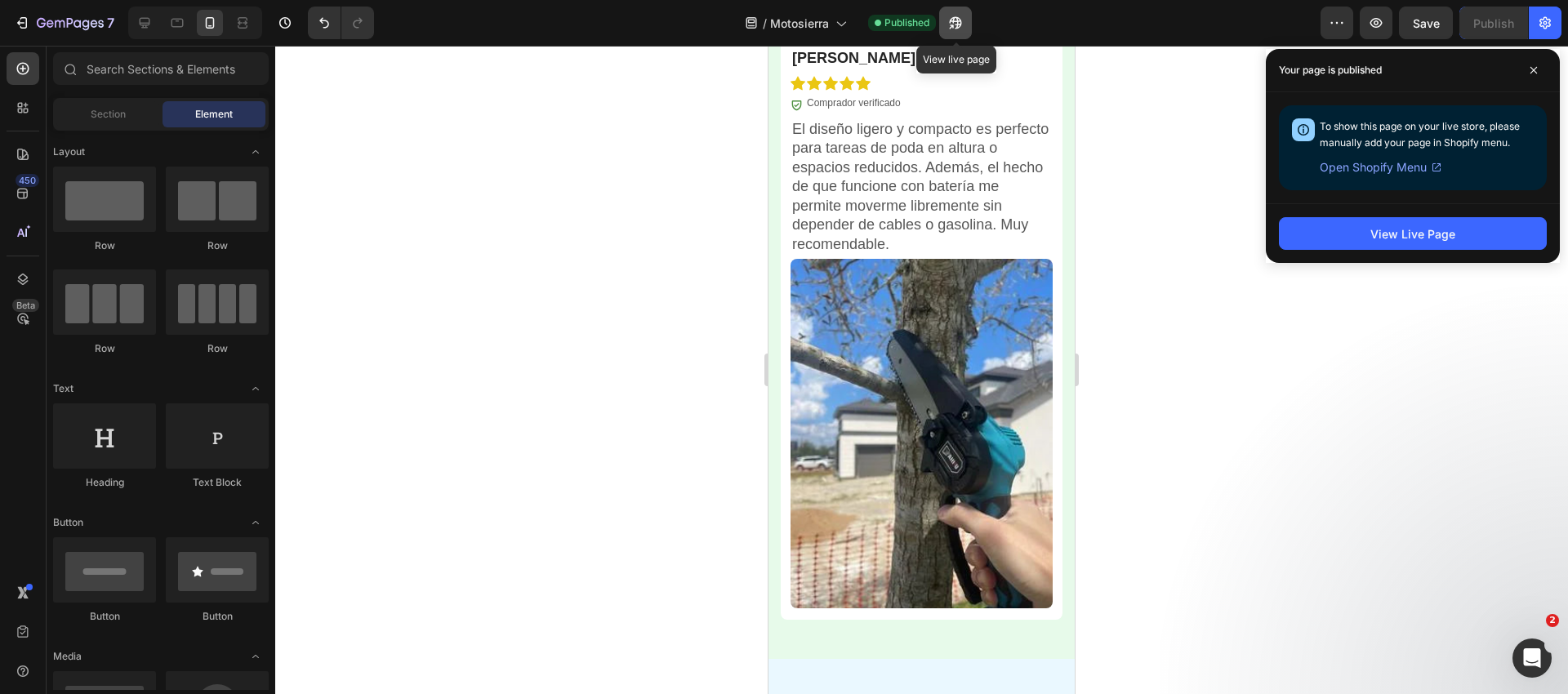
click at [953, 25] on icon "button" at bounding box center [950, 27] width 4 height 4
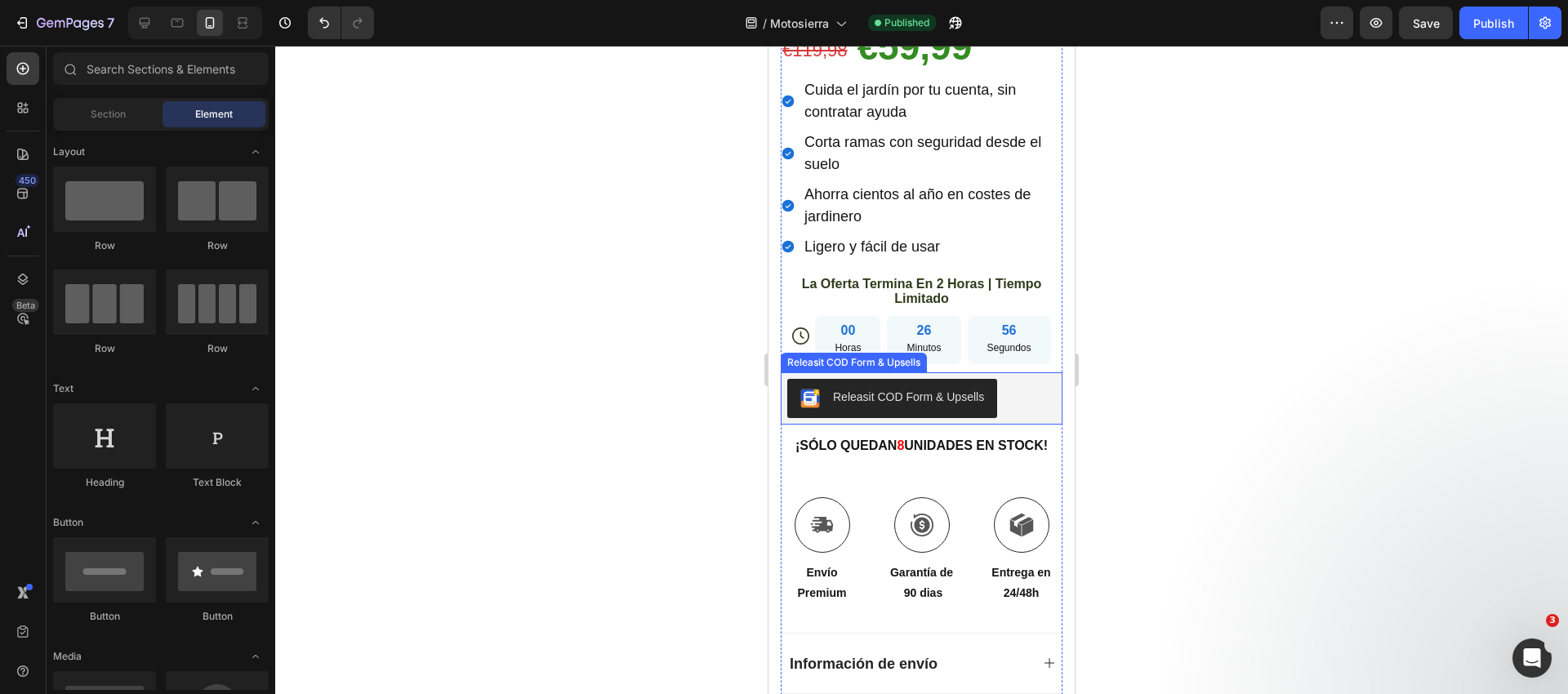
scroll to position [882, 0]
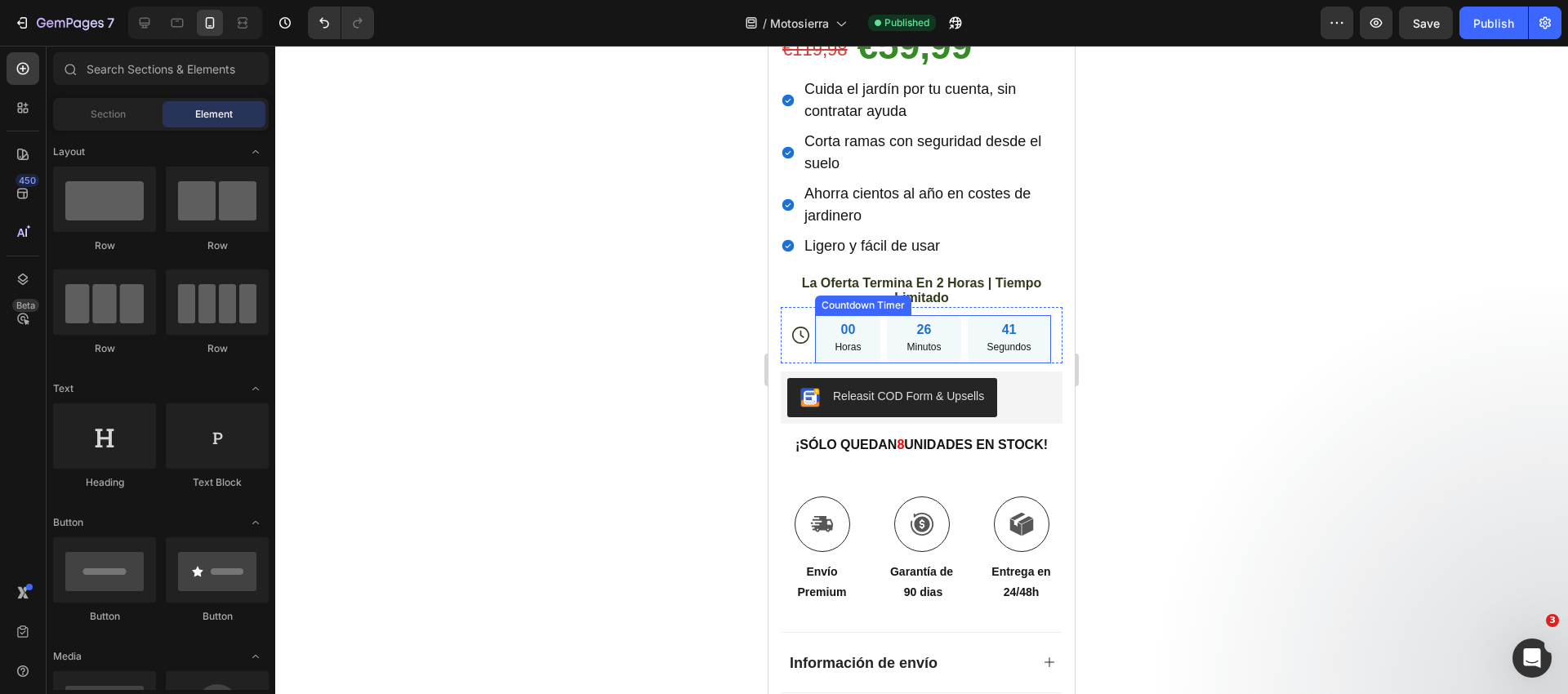
click at [949, 315] on div "26 Minutos" at bounding box center [923, 339] width 74 height 47
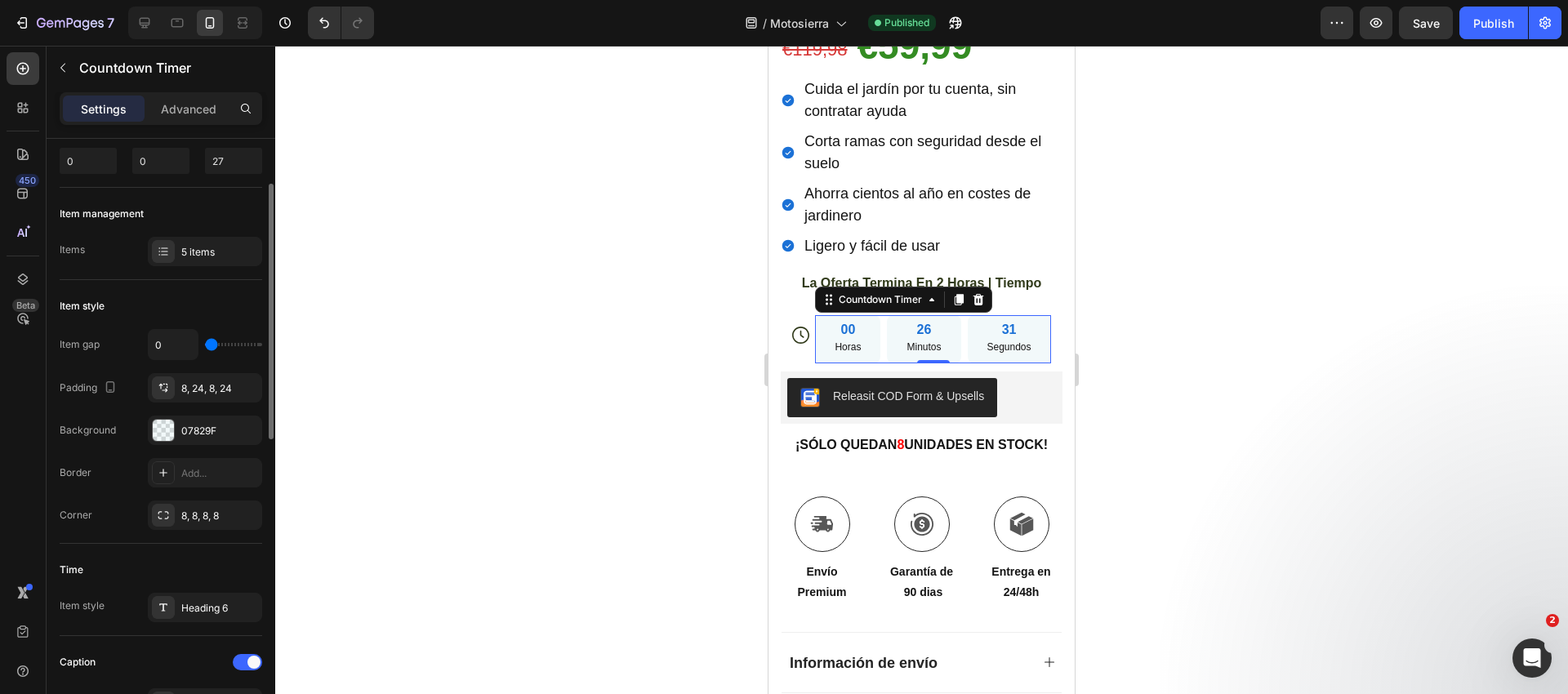
scroll to position [114, 0]
click at [176, 243] on div "5 items" at bounding box center [205, 249] width 115 height 29
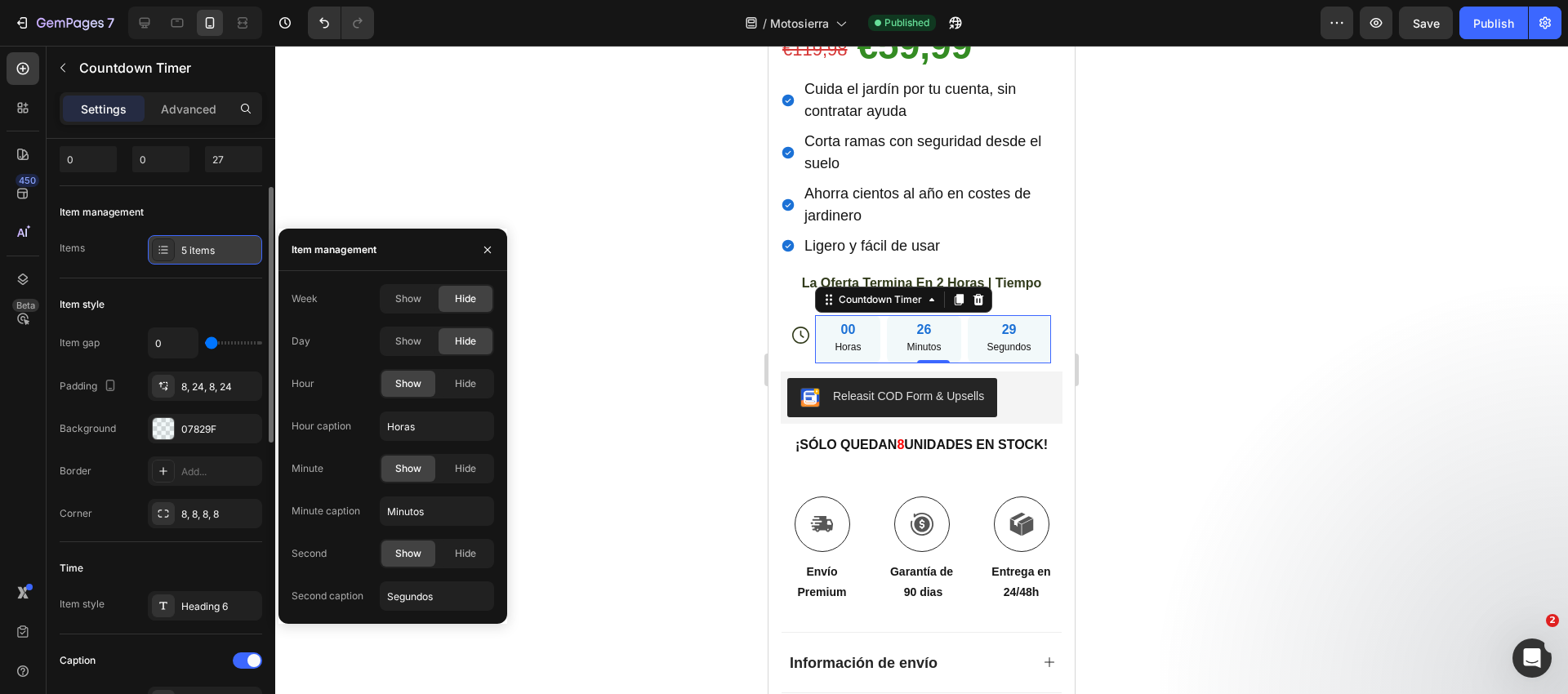
click at [181, 247] on div "5 items" at bounding box center [219, 251] width 76 height 15
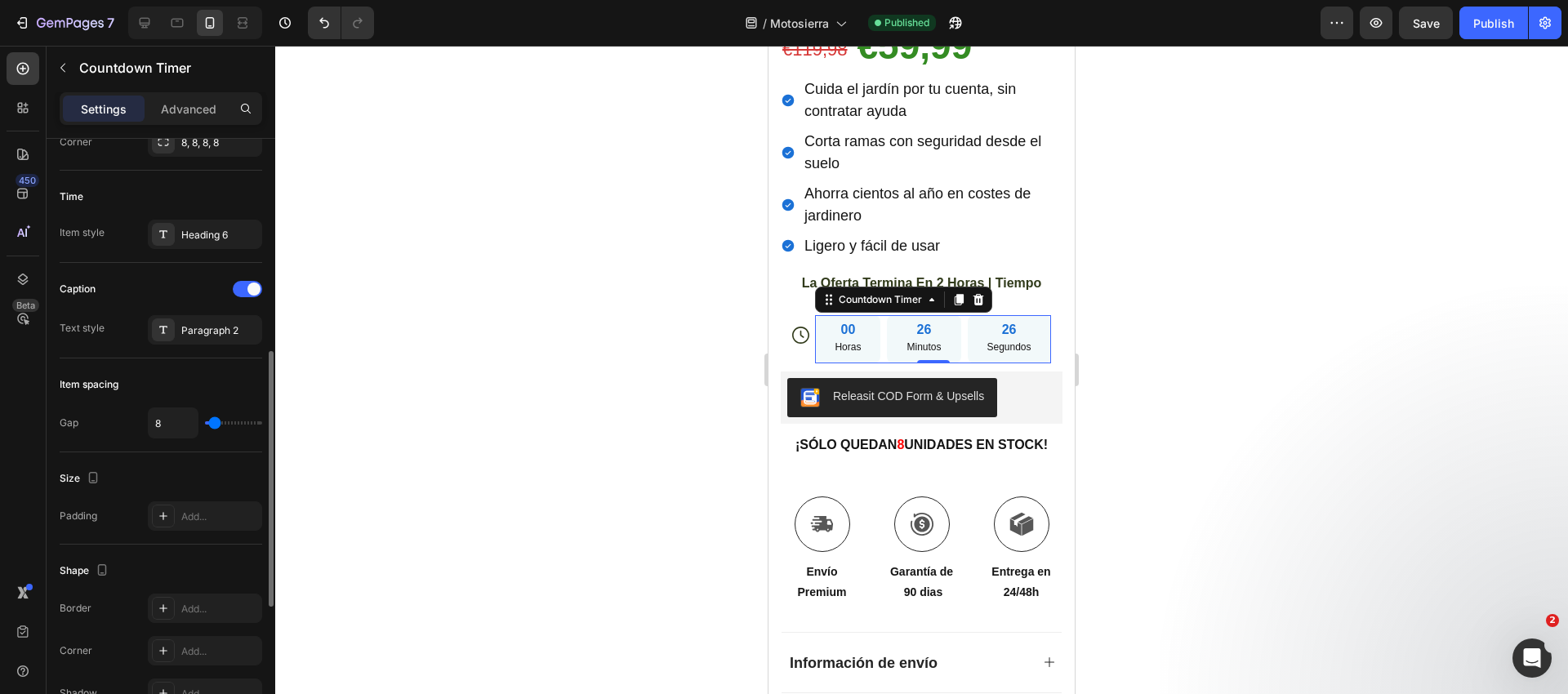
scroll to position [489, 0]
click at [192, 327] on div "Paragraph 2" at bounding box center [219, 327] width 76 height 15
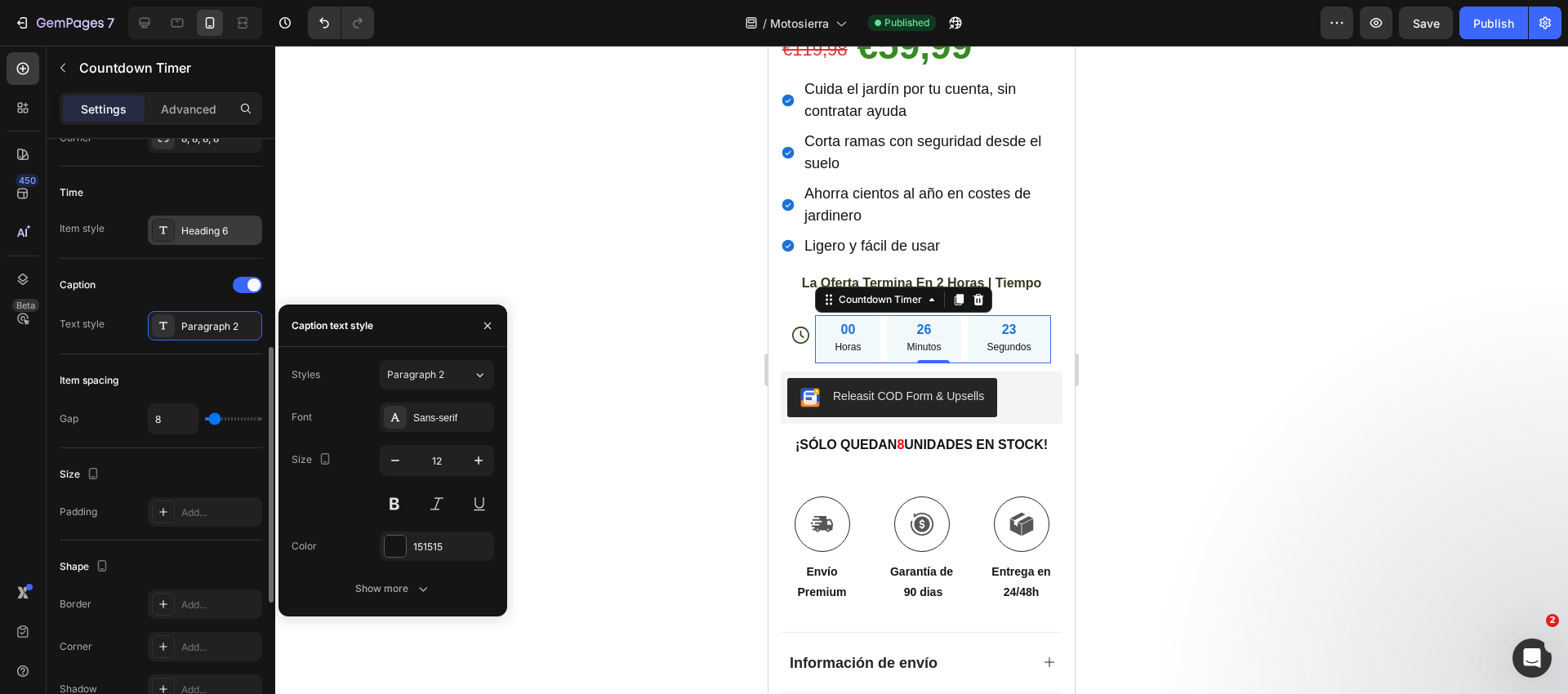
click at [171, 236] on div at bounding box center [164, 231] width 23 height 23
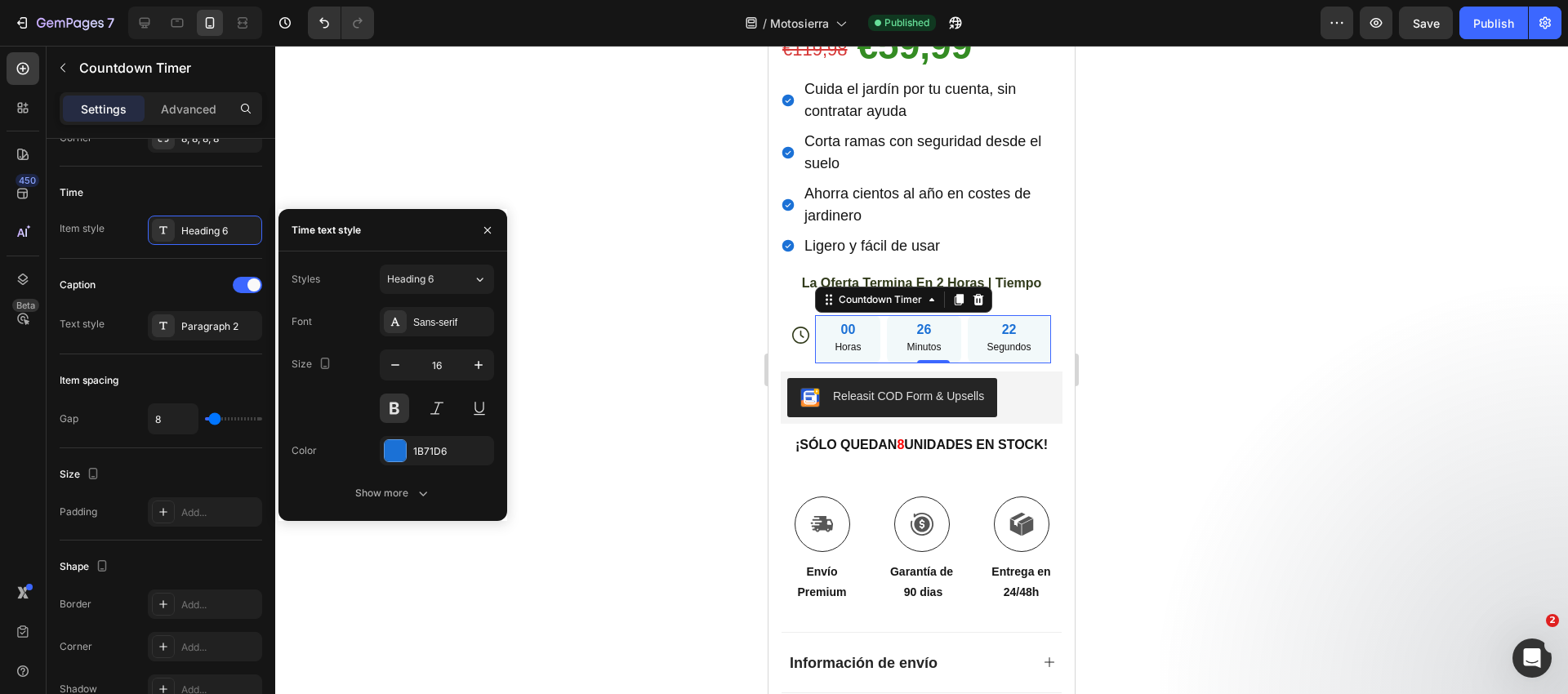
click at [401, 459] on div at bounding box center [395, 451] width 22 height 22
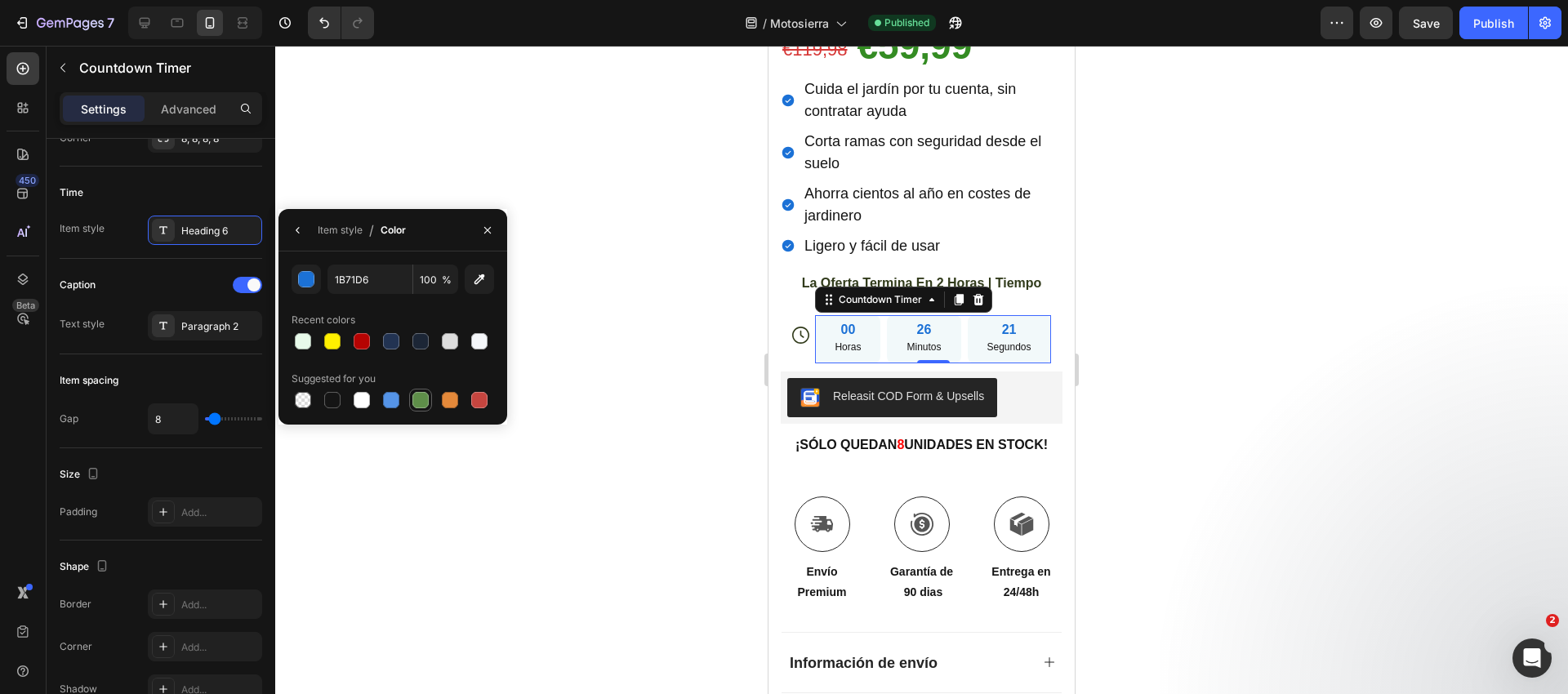
click at [420, 405] on div at bounding box center [421, 400] width 17 height 17
type input "5E8E49"
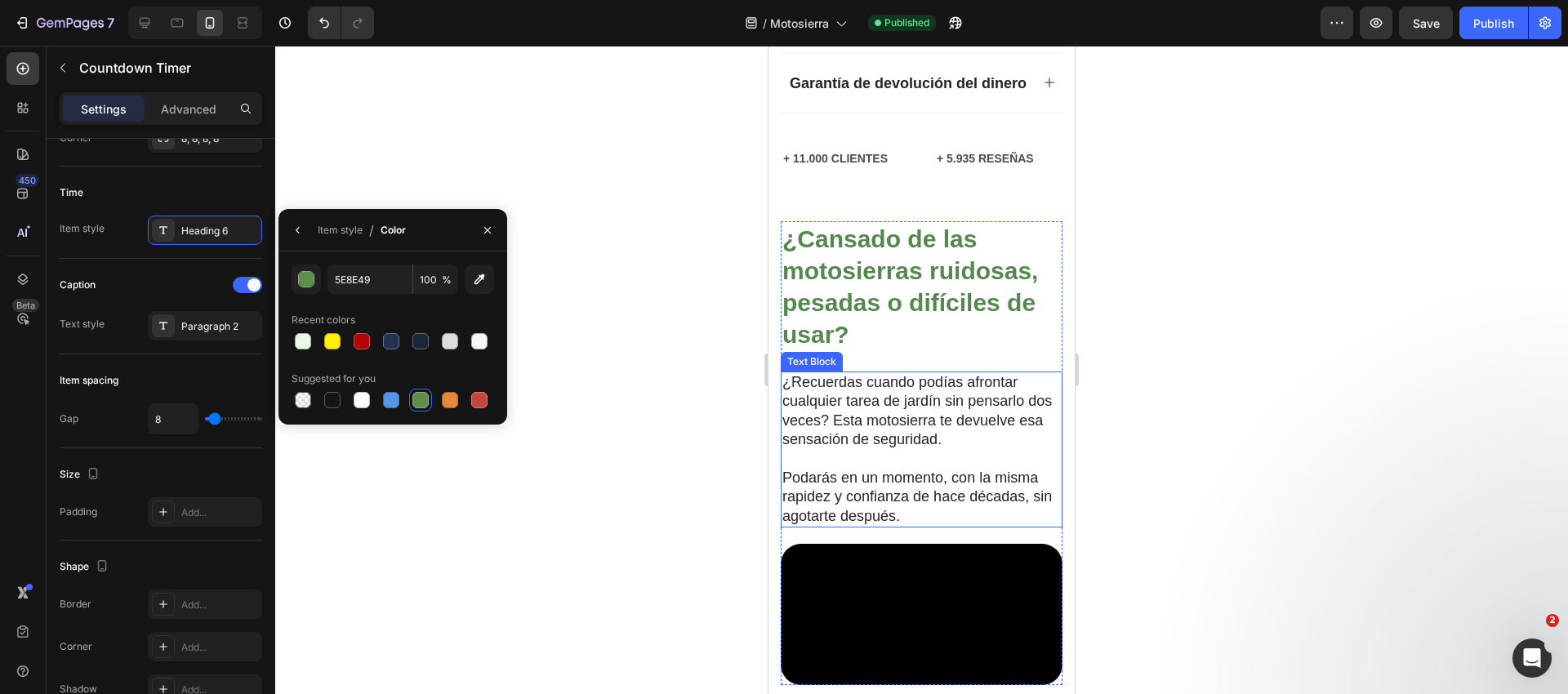
scroll to position [1525, 0]
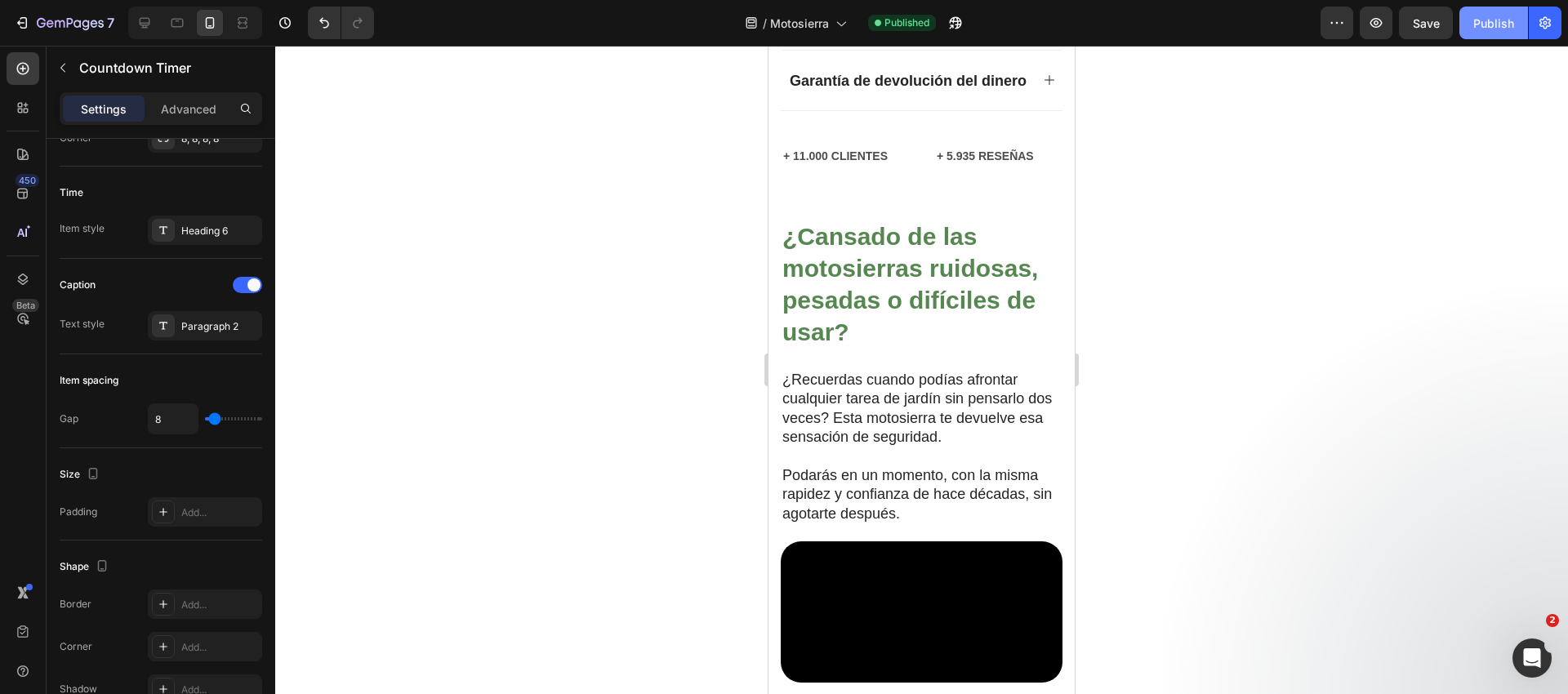
click at [1506, 18] on div "Publish" at bounding box center [1493, 23] width 41 height 17
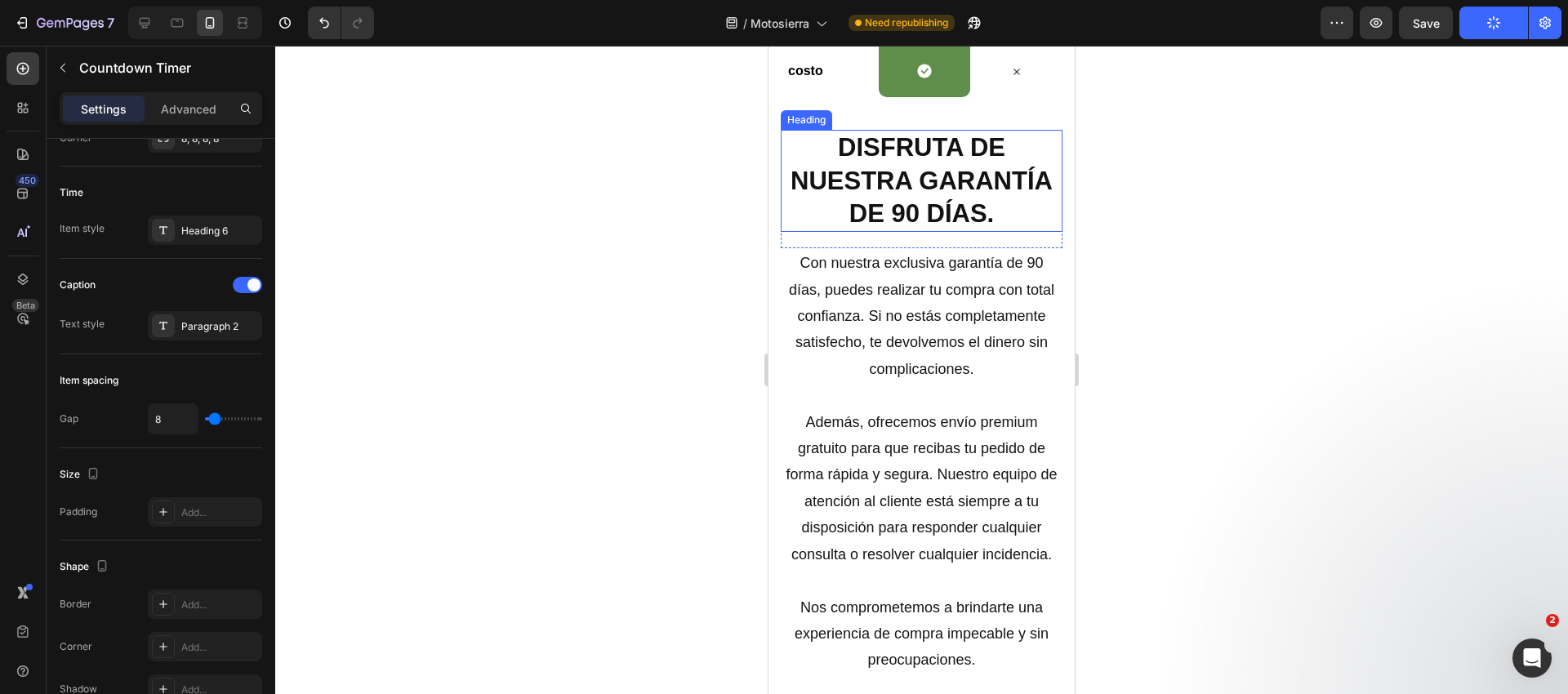
scroll to position [4253, 0]
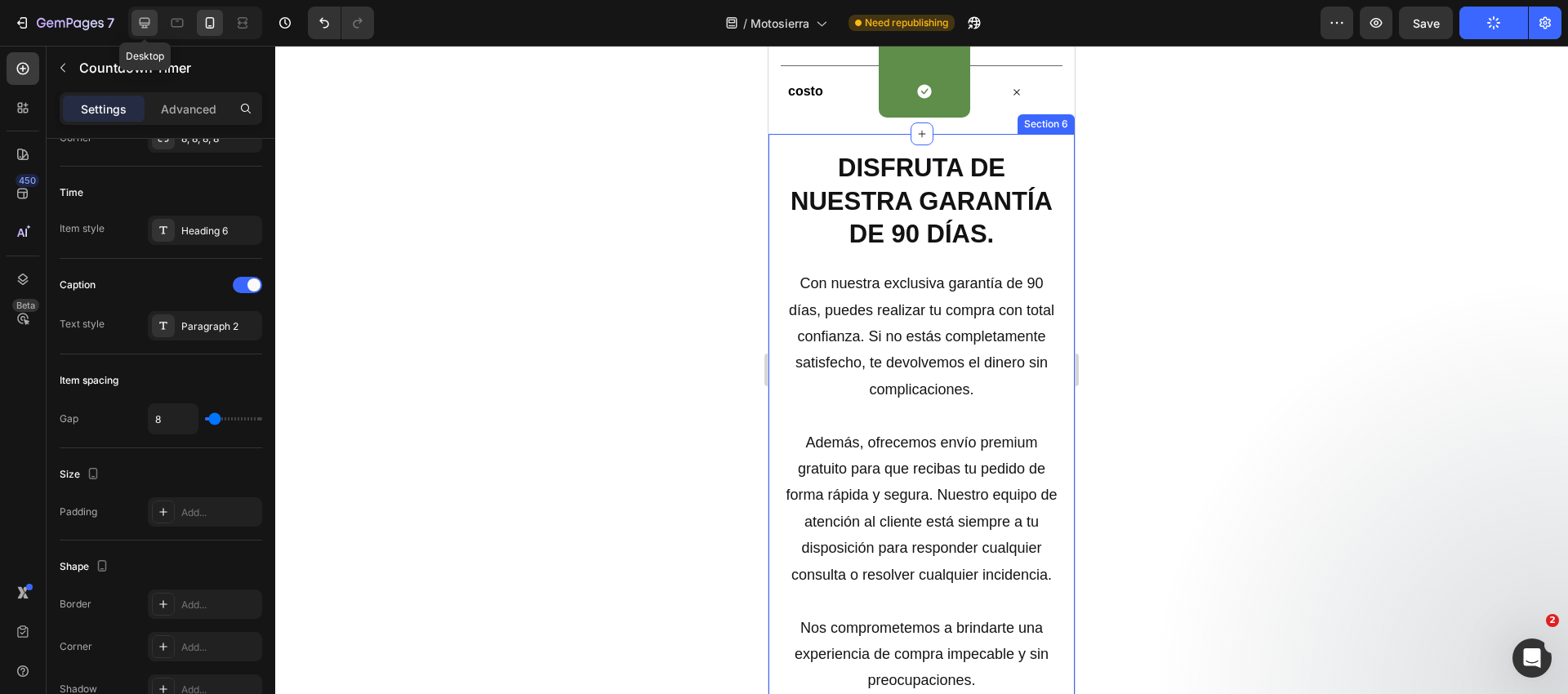
drag, startPoint x: 147, startPoint y: 23, endPoint x: 501, endPoint y: 174, distance: 384.9
click at [147, 23] on icon at bounding box center [144, 23] width 11 height 11
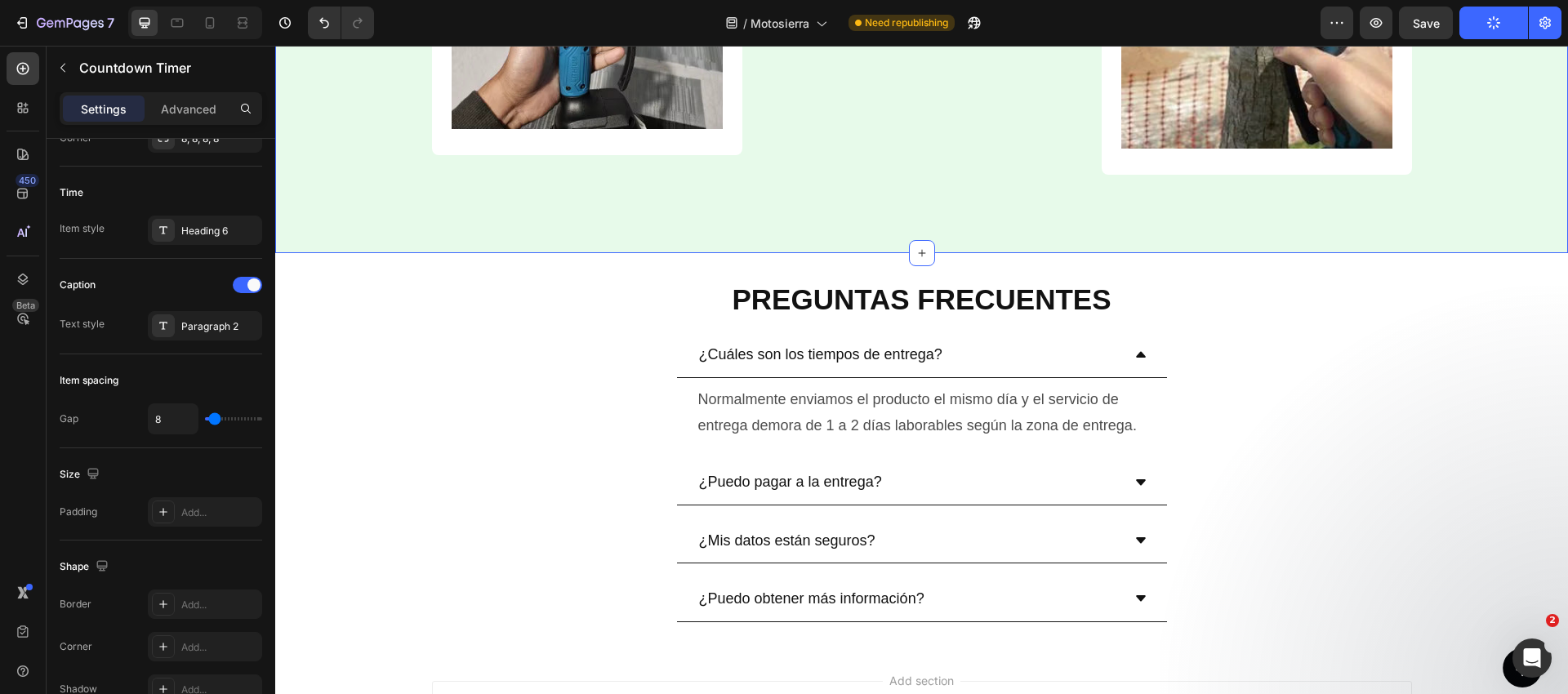
scroll to position [6619, 0]
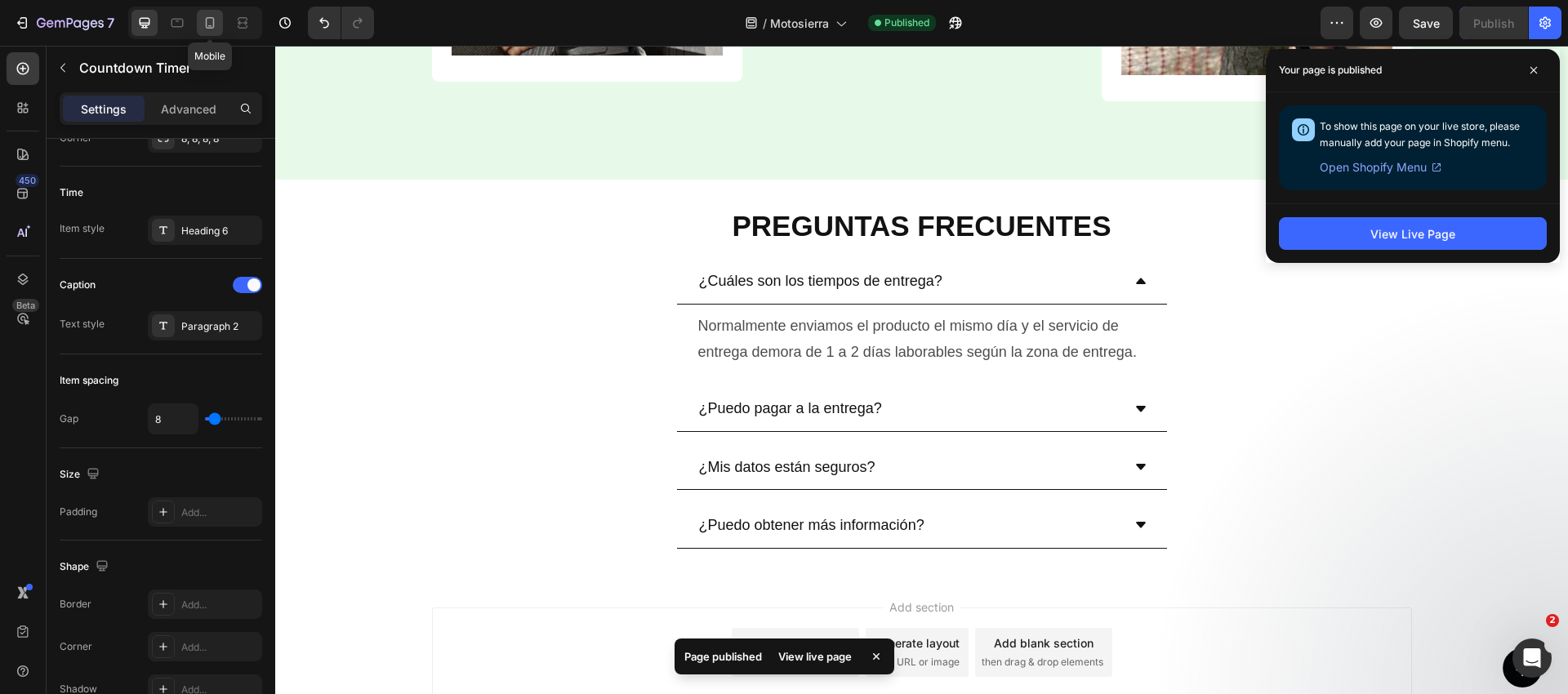
click at [217, 24] on icon at bounding box center [210, 23] width 17 height 17
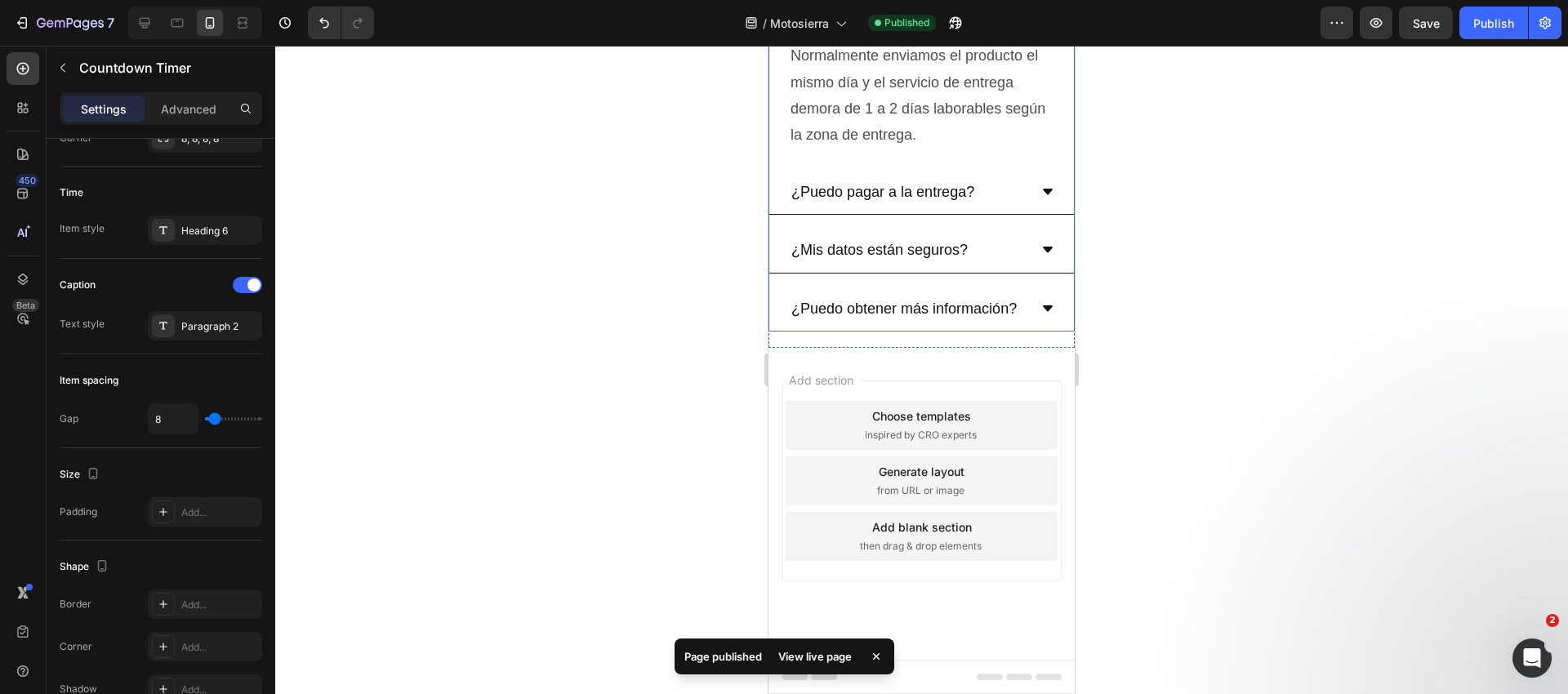
scroll to position [7893, 0]
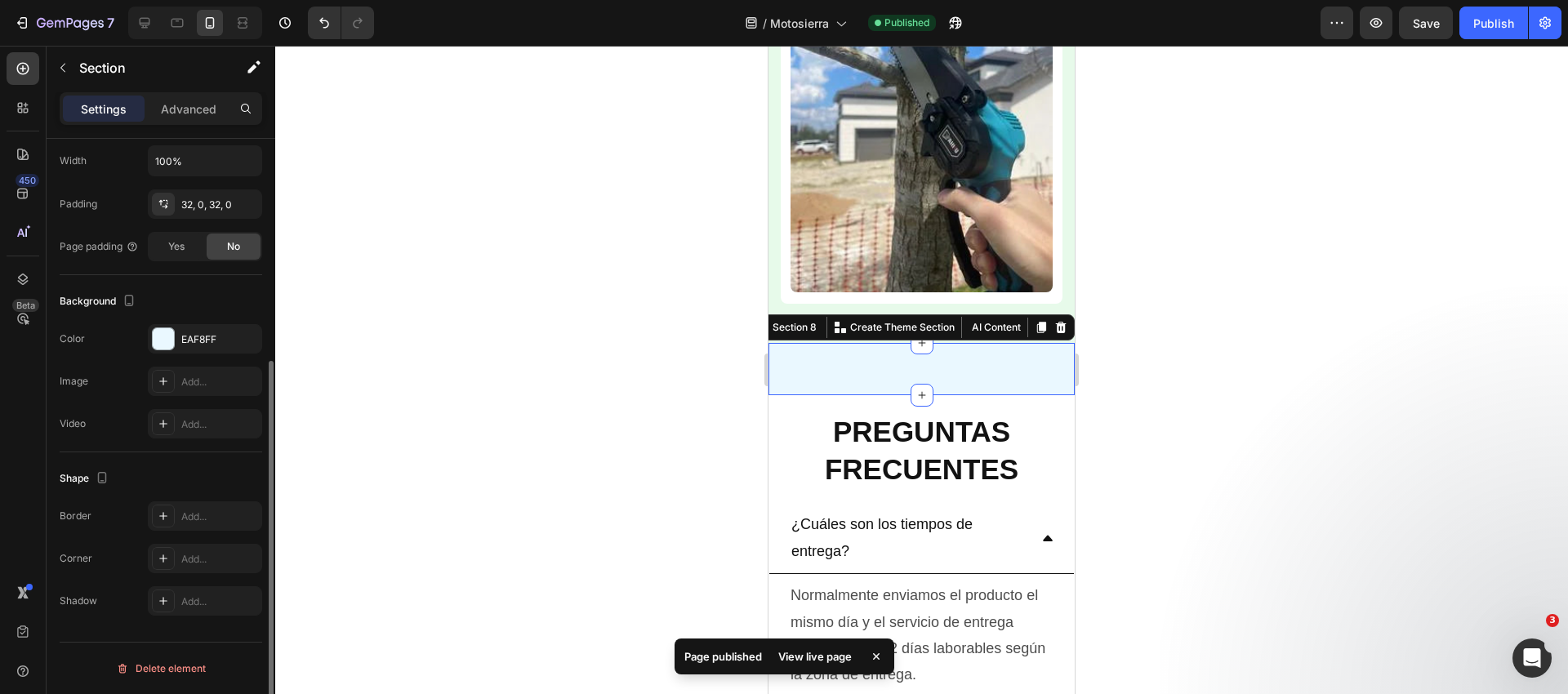
scroll to position [0, 0]
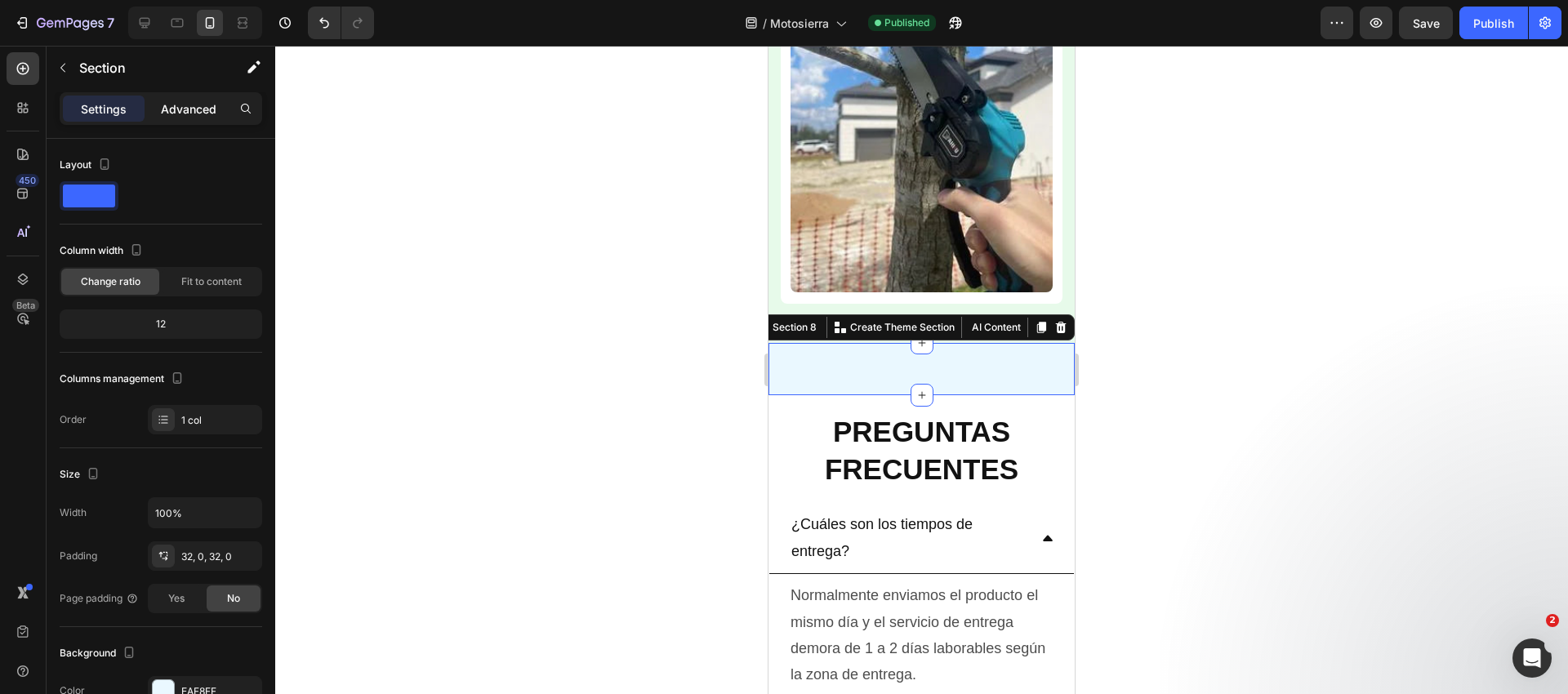
click at [176, 104] on p "Advanced" at bounding box center [188, 109] width 56 height 17
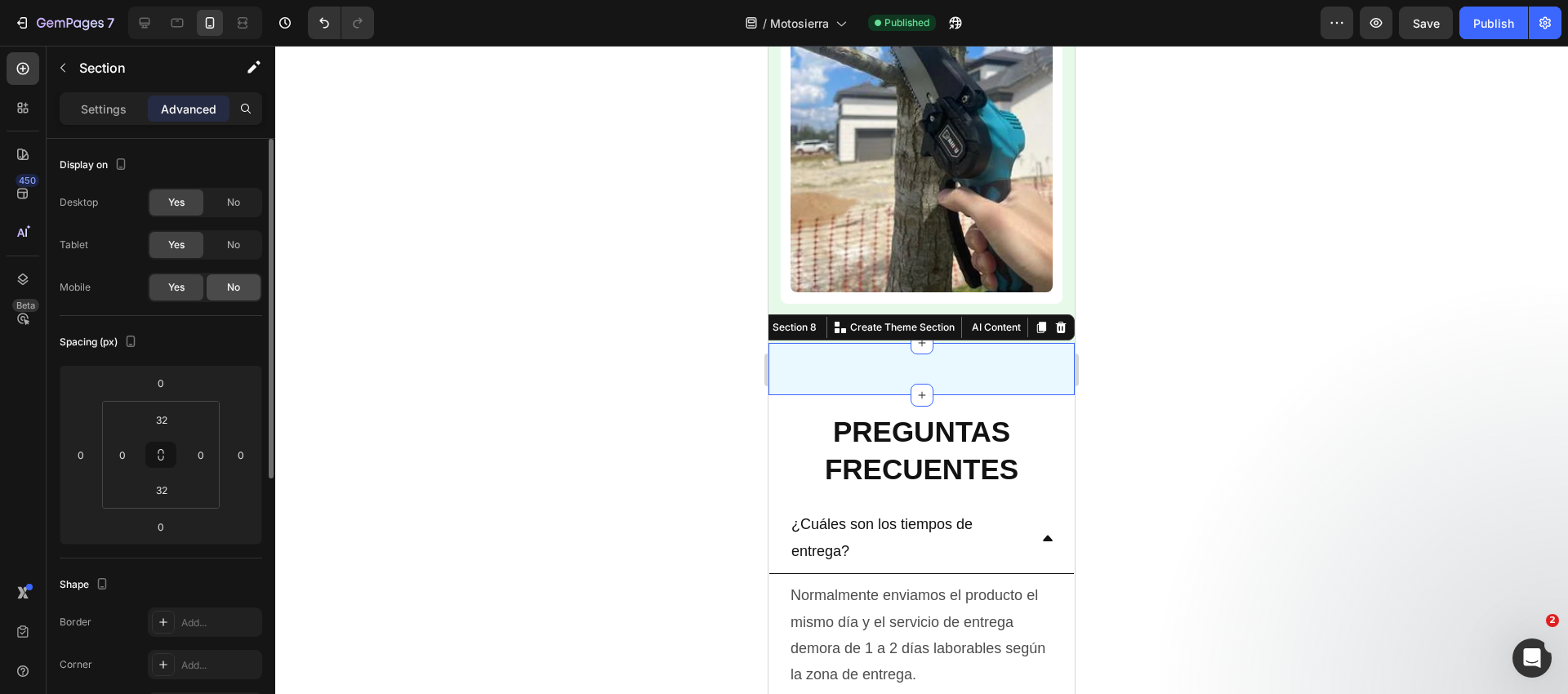
click at [214, 284] on div "No" at bounding box center [233, 287] width 54 height 26
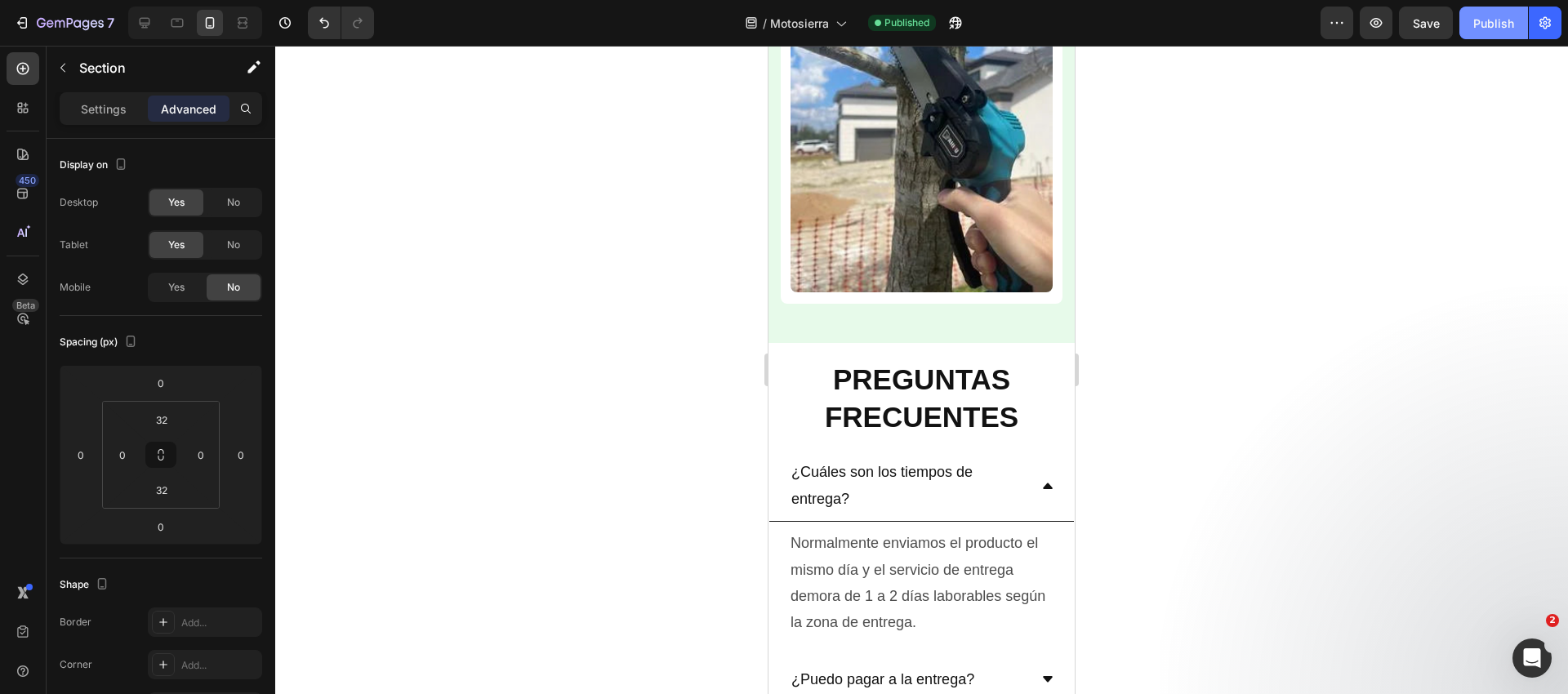
click at [1478, 29] on div "Publish" at bounding box center [1493, 23] width 41 height 17
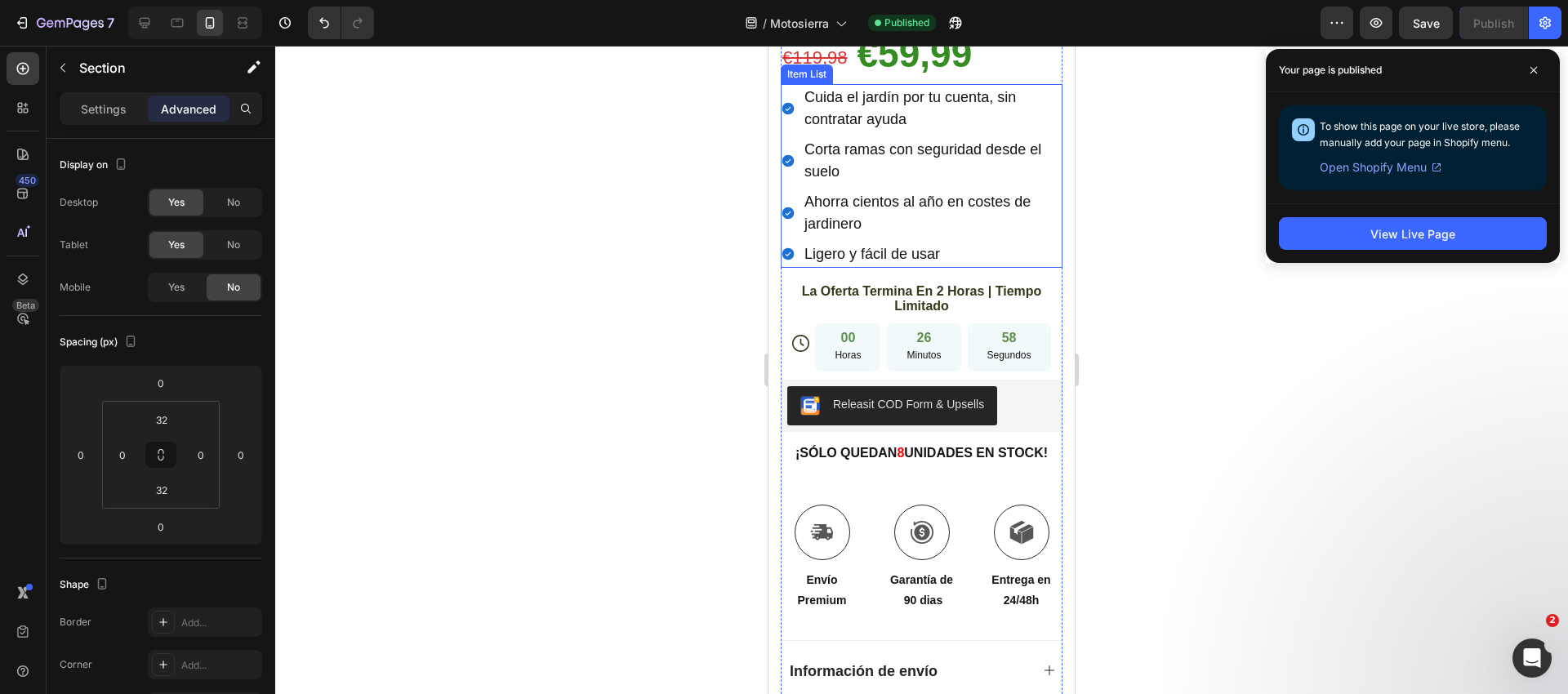
scroll to position [903, 0]
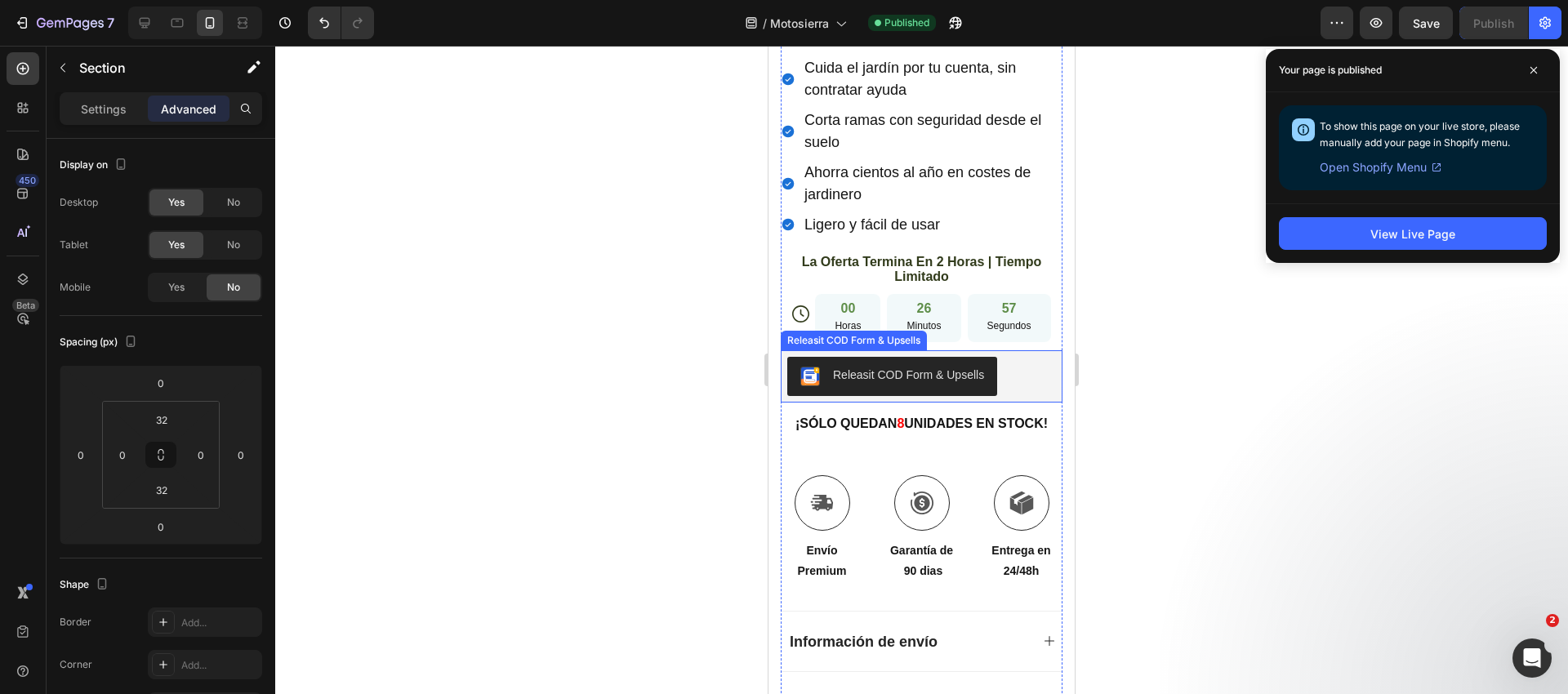
click at [867, 367] on div "Releasit COD Form & Upsells" at bounding box center [908, 375] width 151 height 17
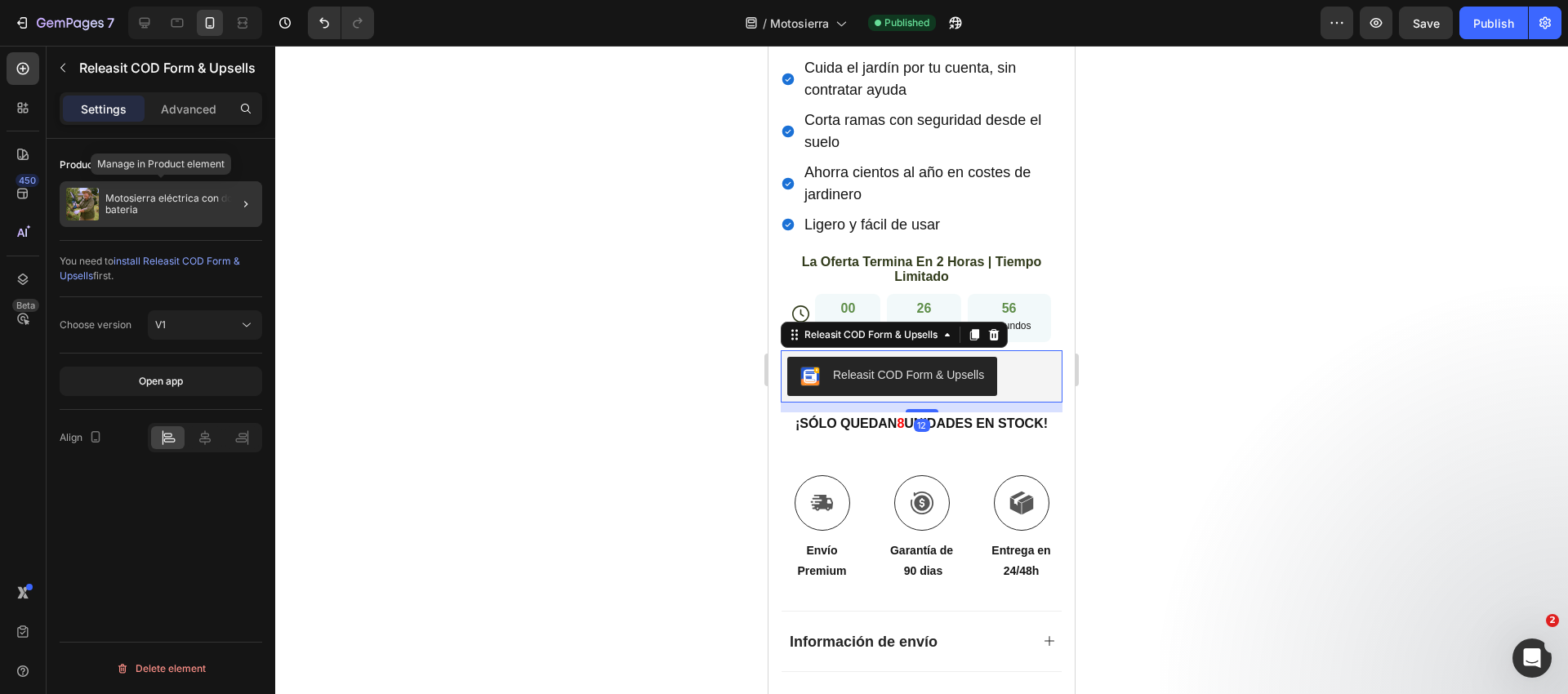
click at [126, 213] on p "Motosierra eléctrica con doble bateria" at bounding box center [180, 204] width 150 height 23
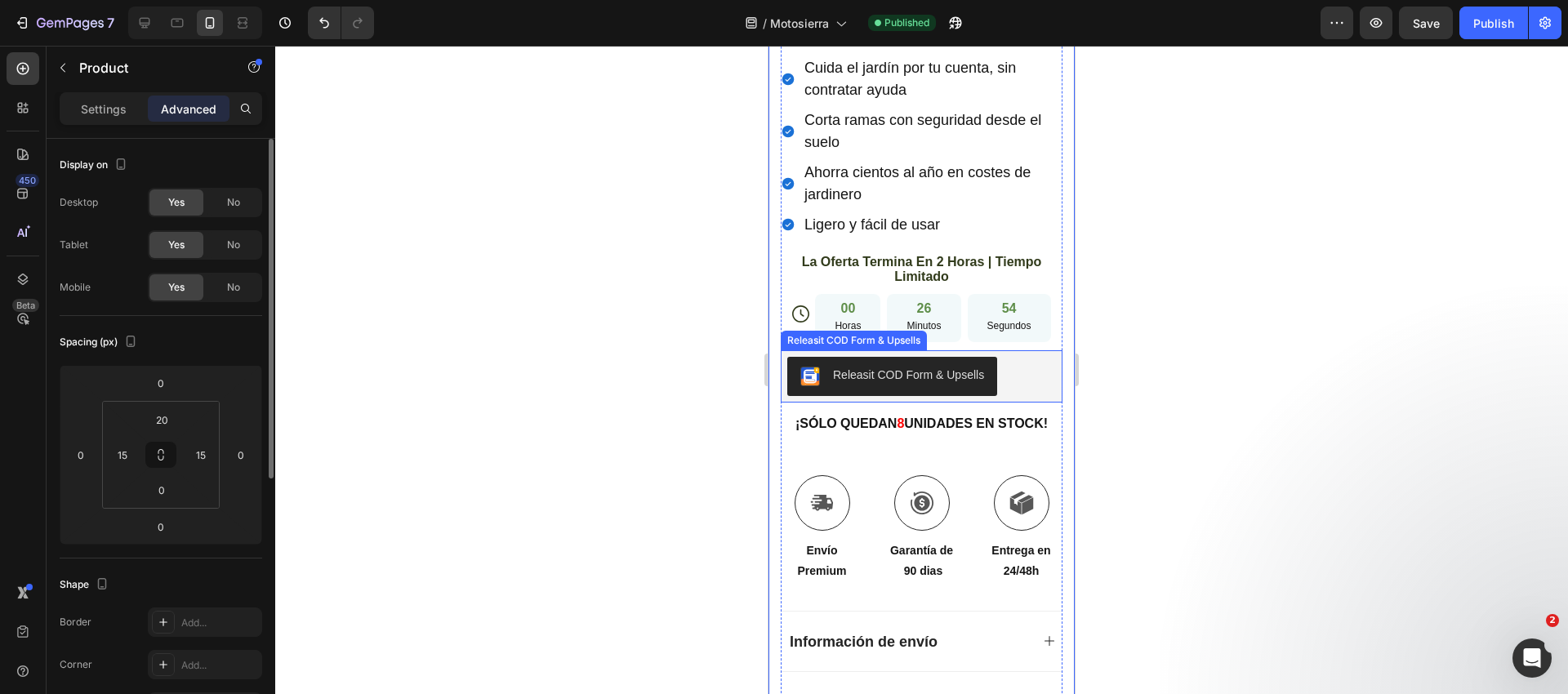
click at [959, 367] on div "Releasit COD Form & Upsells" at bounding box center [908, 375] width 151 height 17
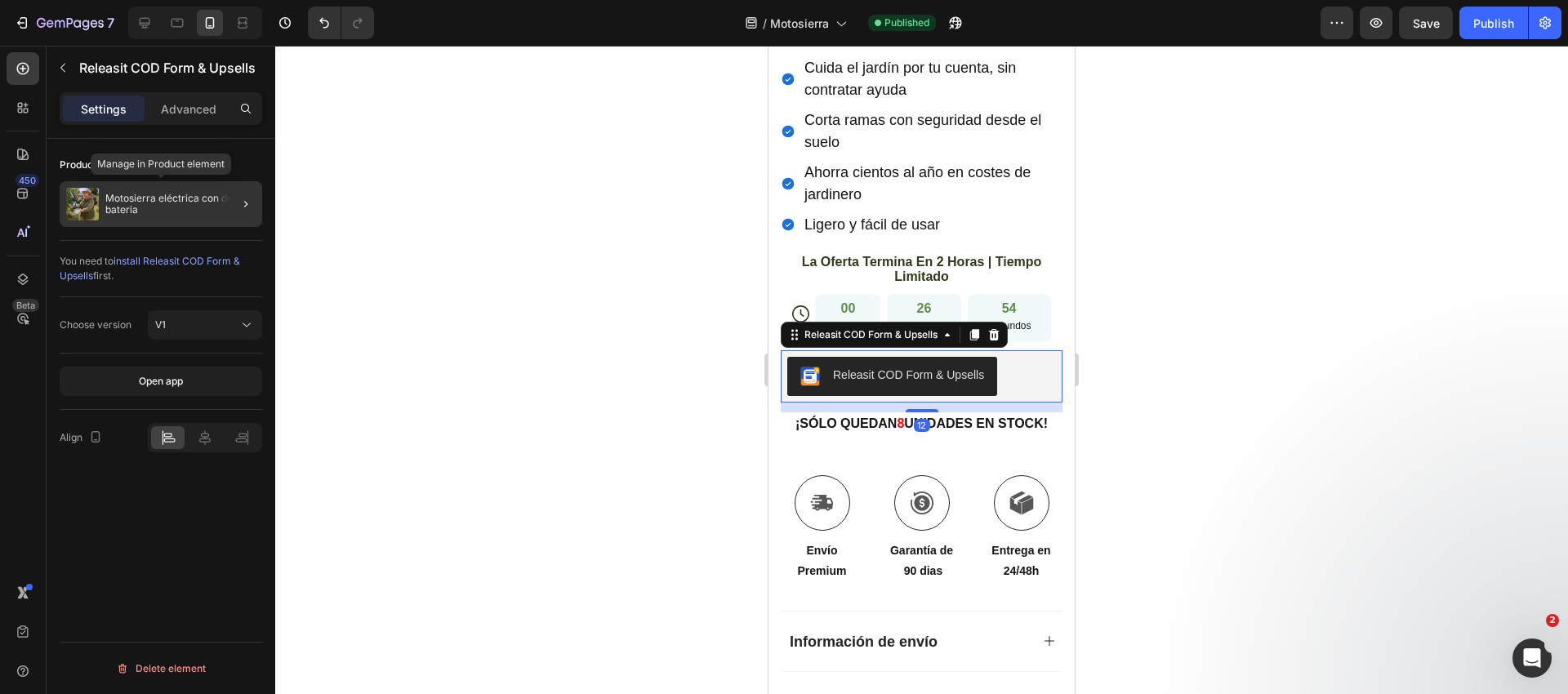
click at [189, 198] on p "Motosierra eléctrica con doble bateria" at bounding box center [180, 204] width 150 height 23
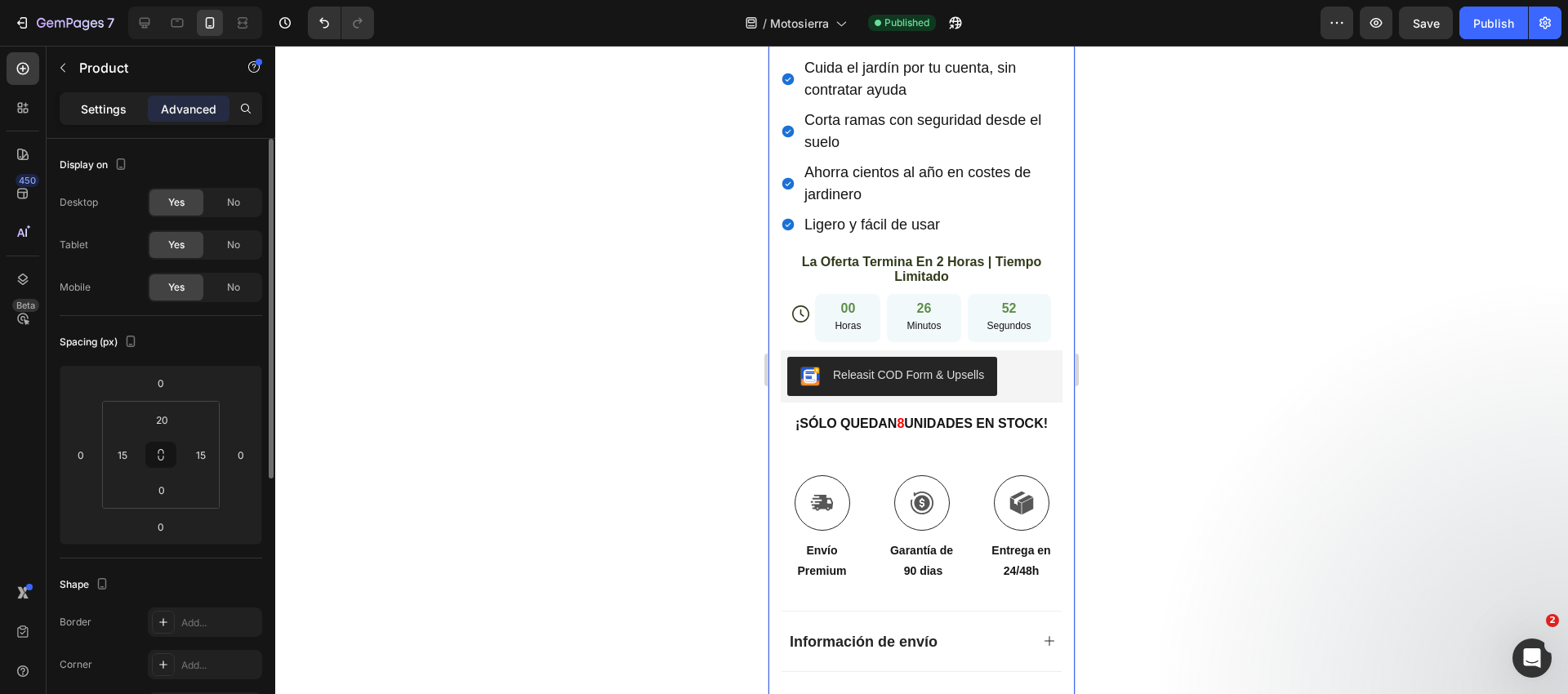
click at [106, 120] on div "Settings" at bounding box center [104, 108] width 81 height 26
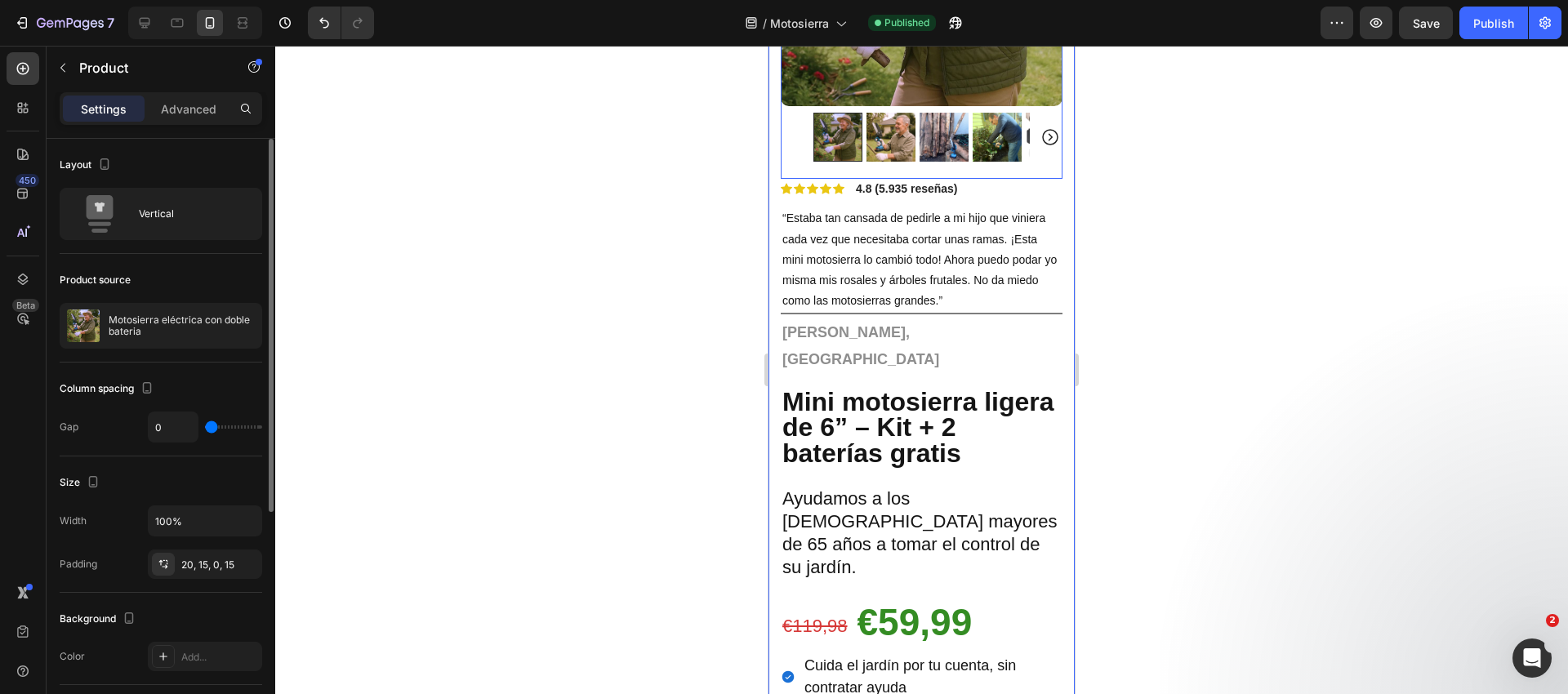
scroll to position [0, 0]
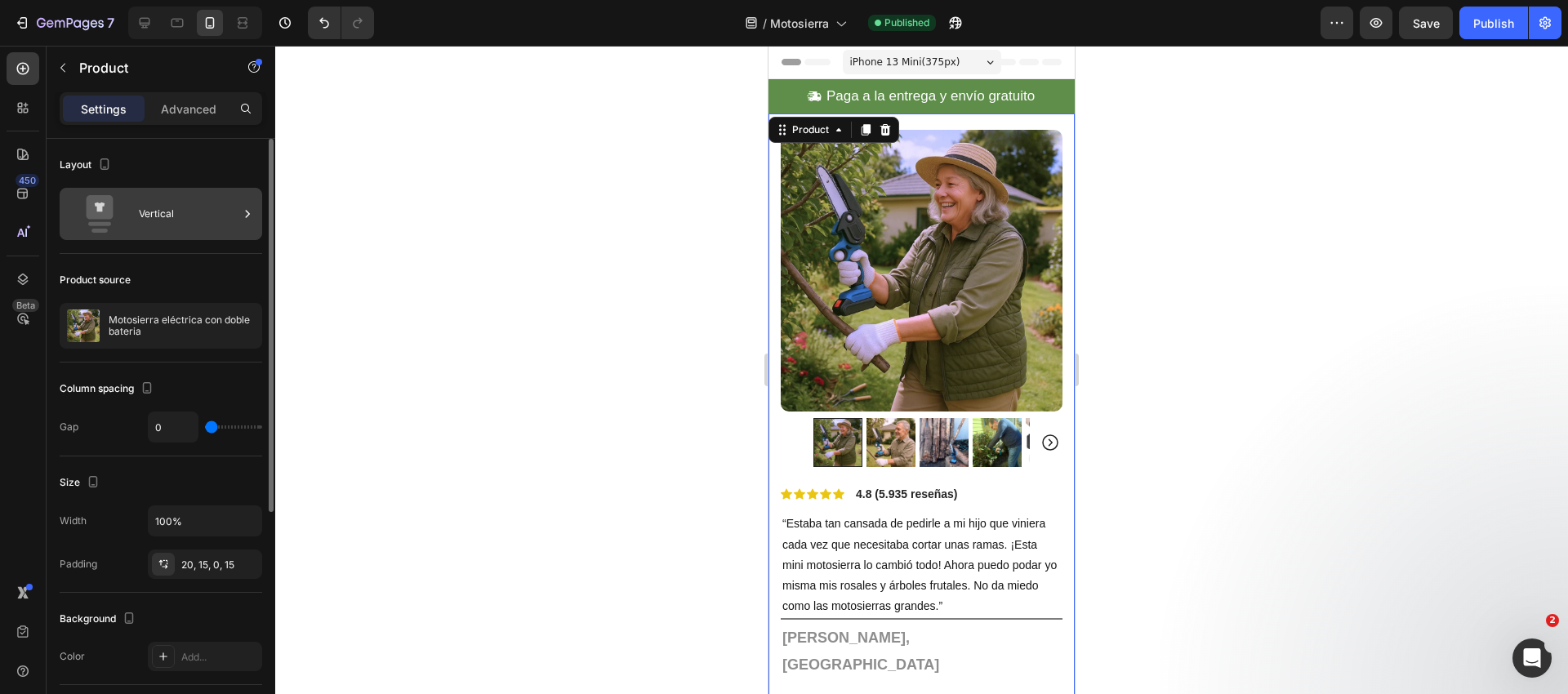
click at [179, 204] on div "Vertical" at bounding box center [188, 213] width 100 height 37
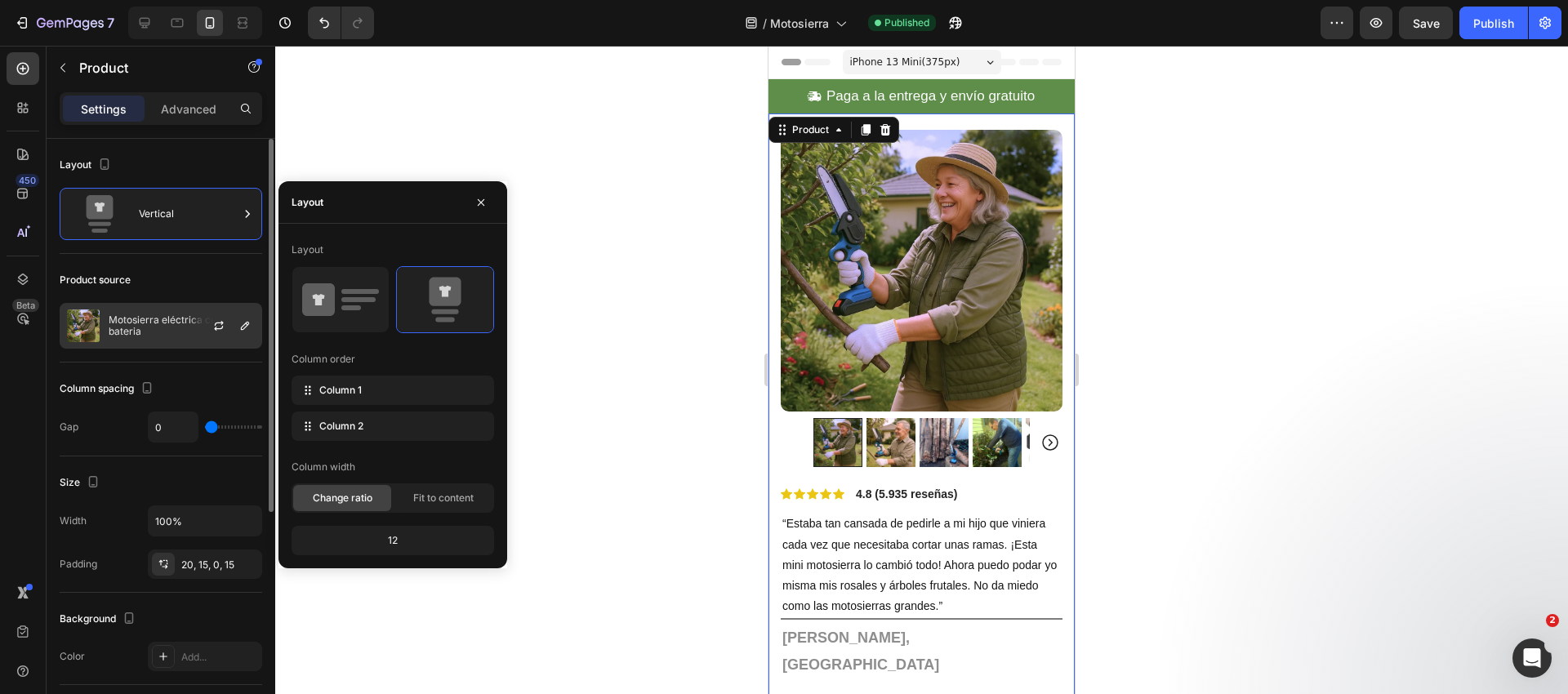
click at [159, 324] on p "Motosierra eléctrica con doble bateria" at bounding box center [182, 326] width 146 height 23
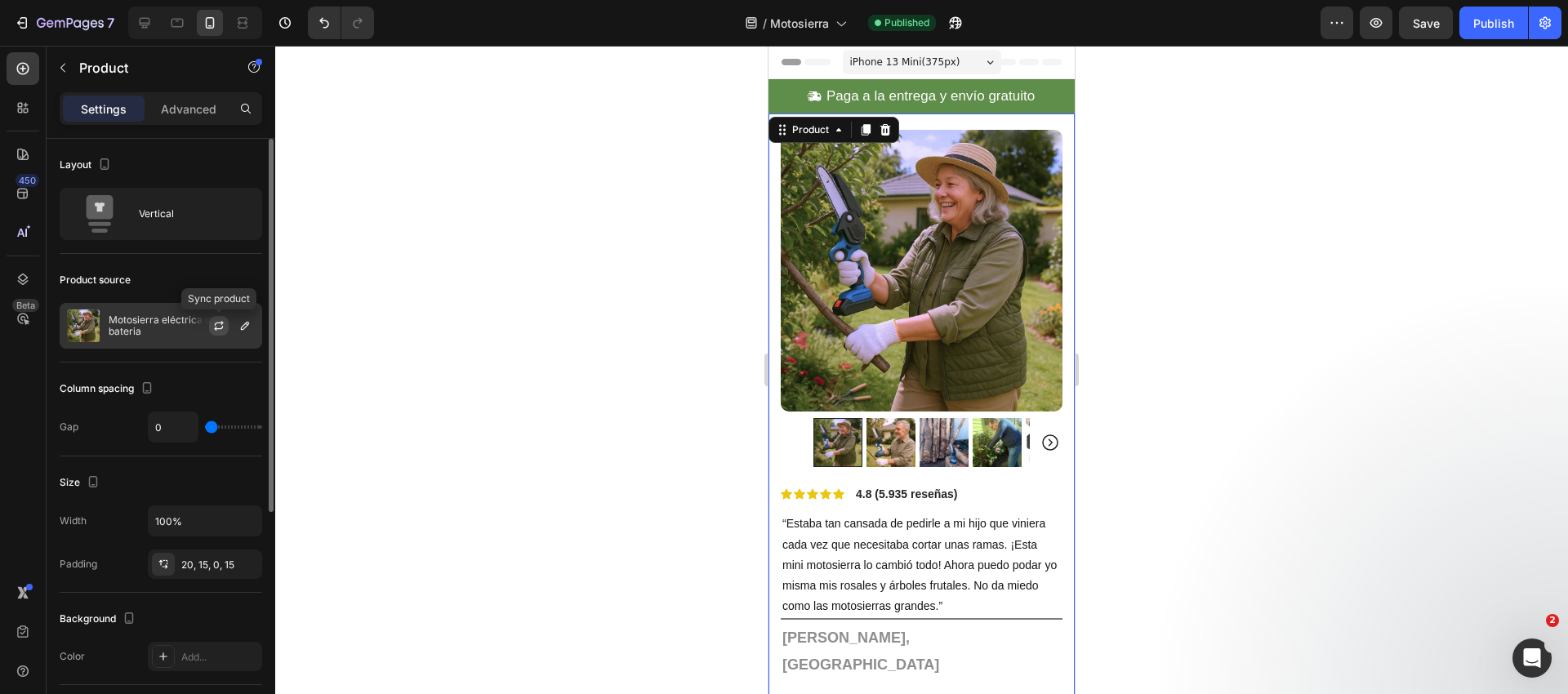
click at [222, 325] on icon "button" at bounding box center [219, 326] width 13 height 13
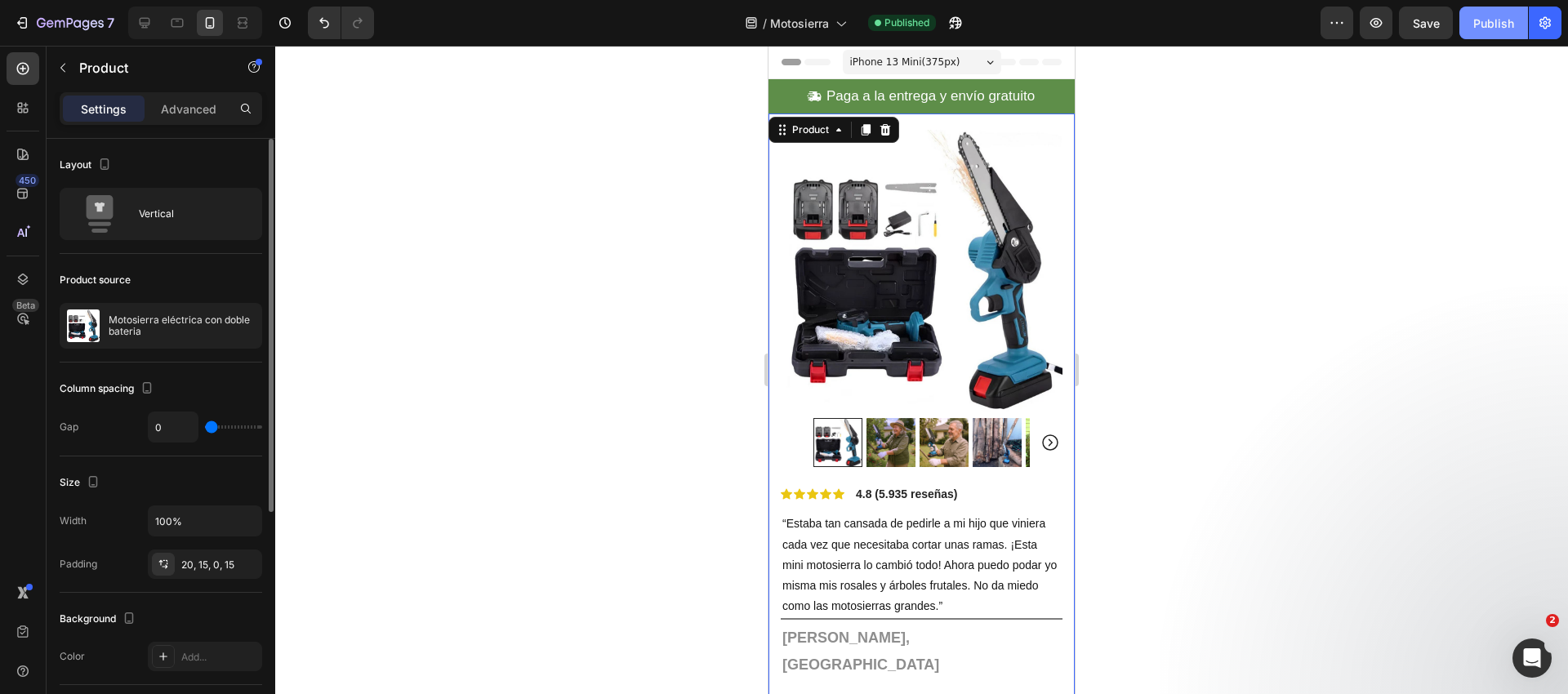
click at [1487, 23] on div "Publish" at bounding box center [1493, 23] width 41 height 17
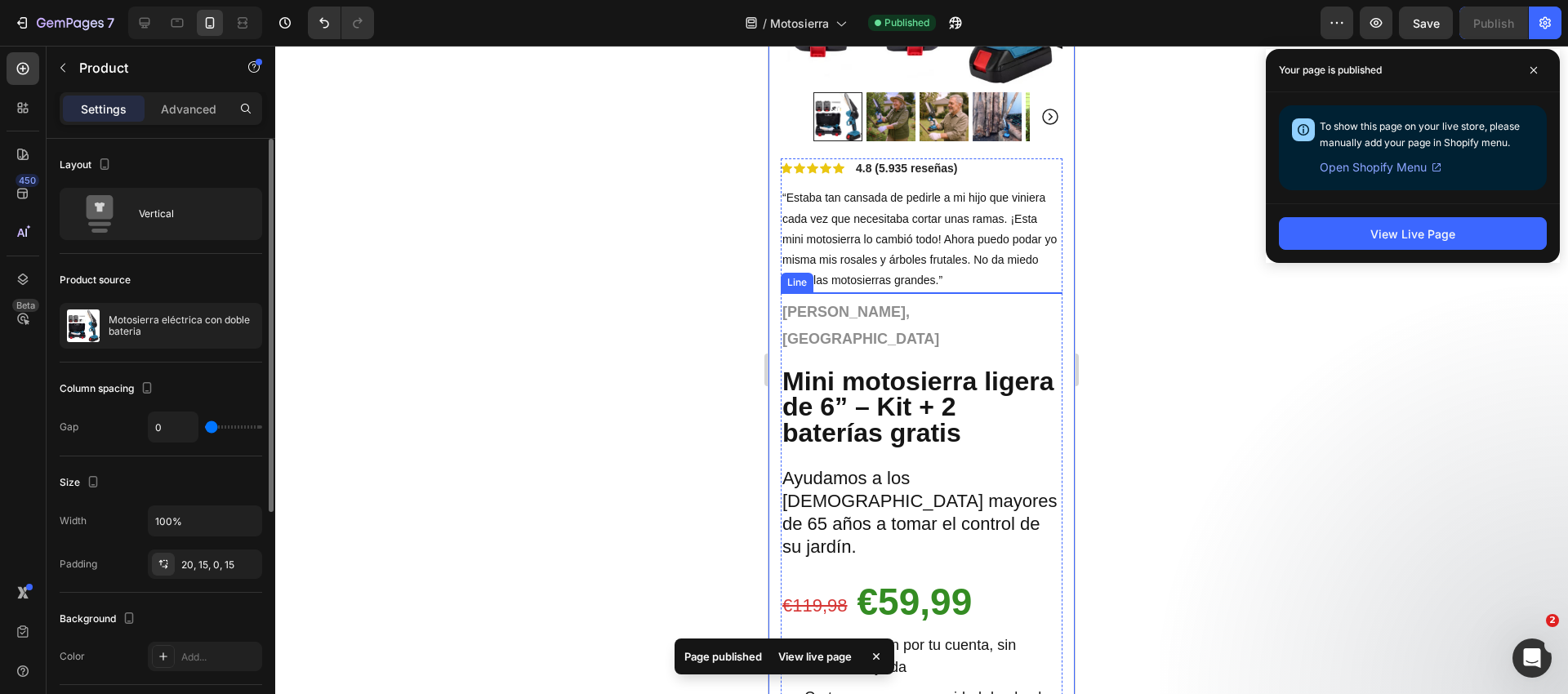
scroll to position [326, 0]
click at [861, 306] on strong "[PERSON_NAME], [GEOGRAPHIC_DATA]" at bounding box center [860, 324] width 157 height 42
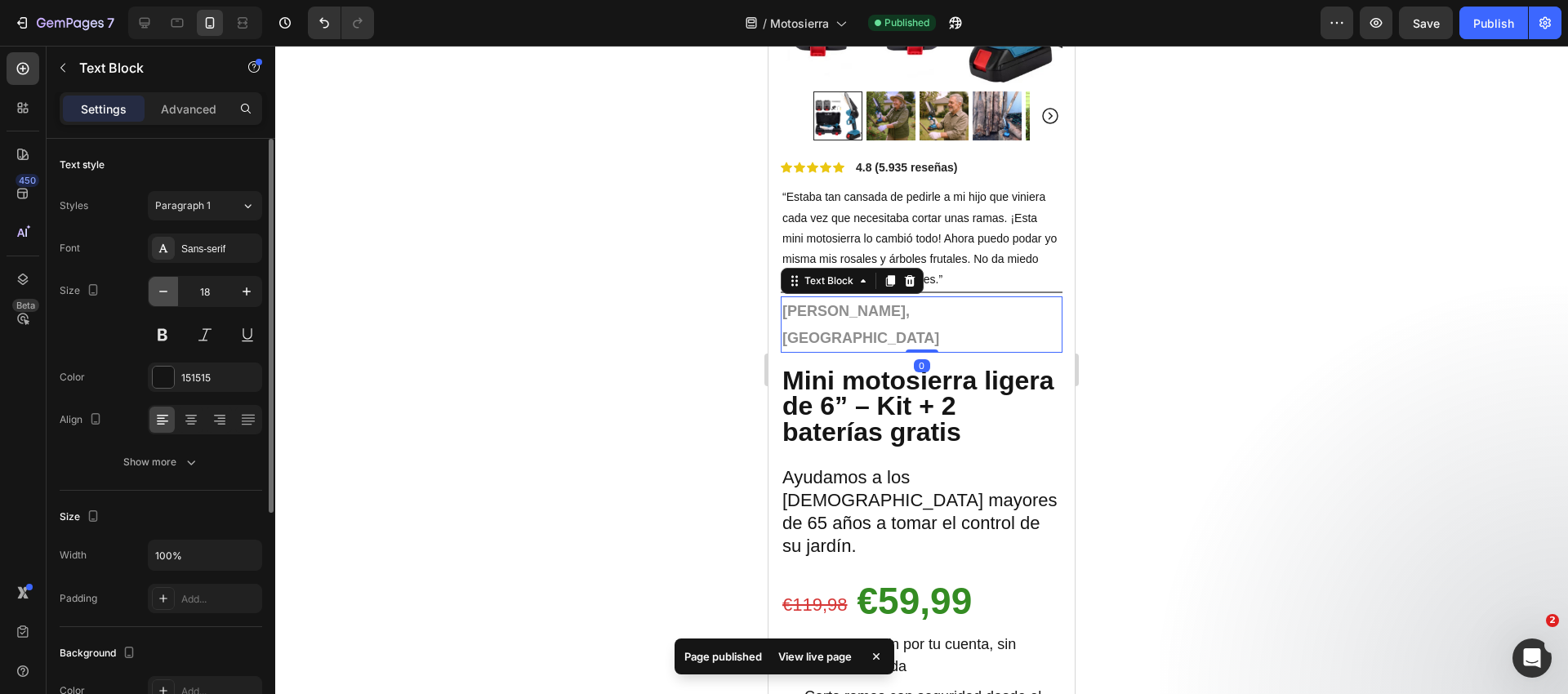
click at [163, 292] on icon "button" at bounding box center [164, 291] width 17 height 17
type input "16"
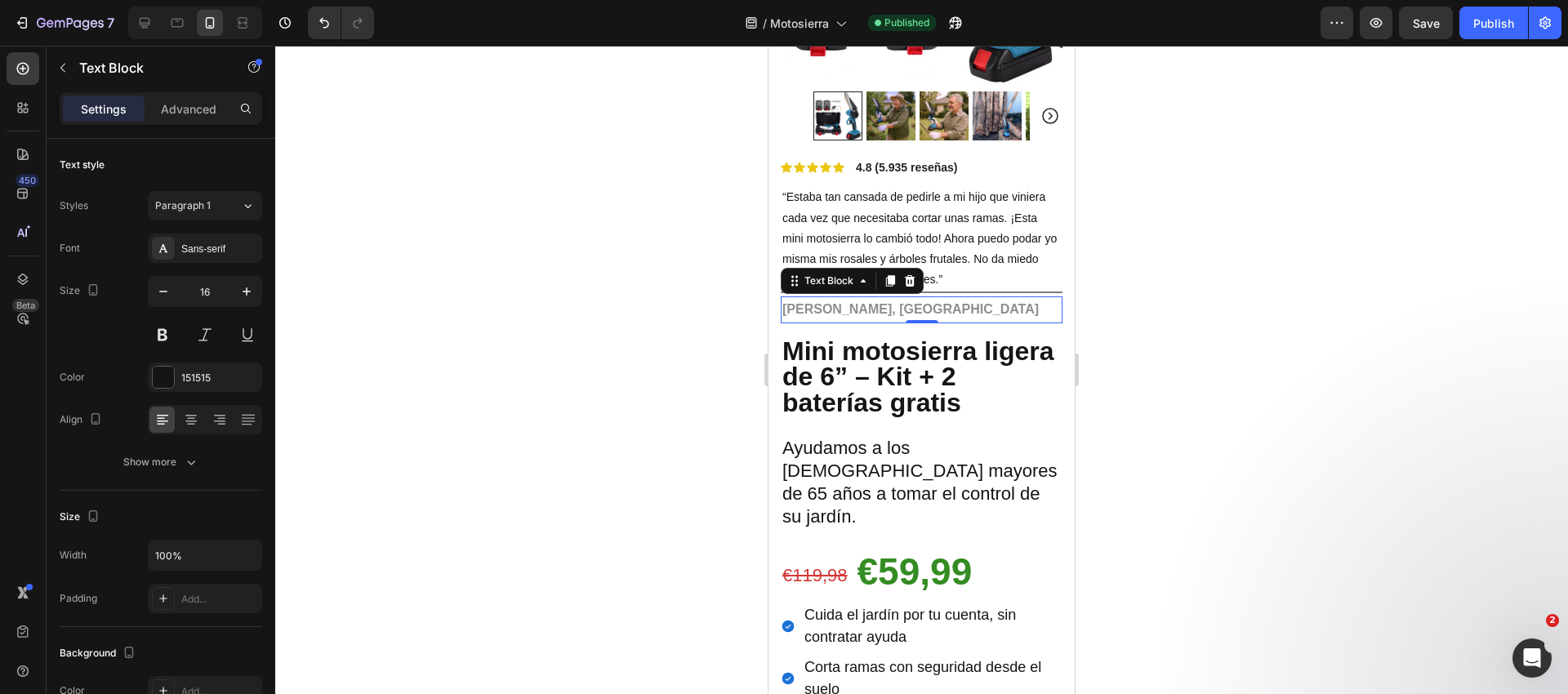
click at [618, 292] on div at bounding box center [921, 369] width 1292 height 648
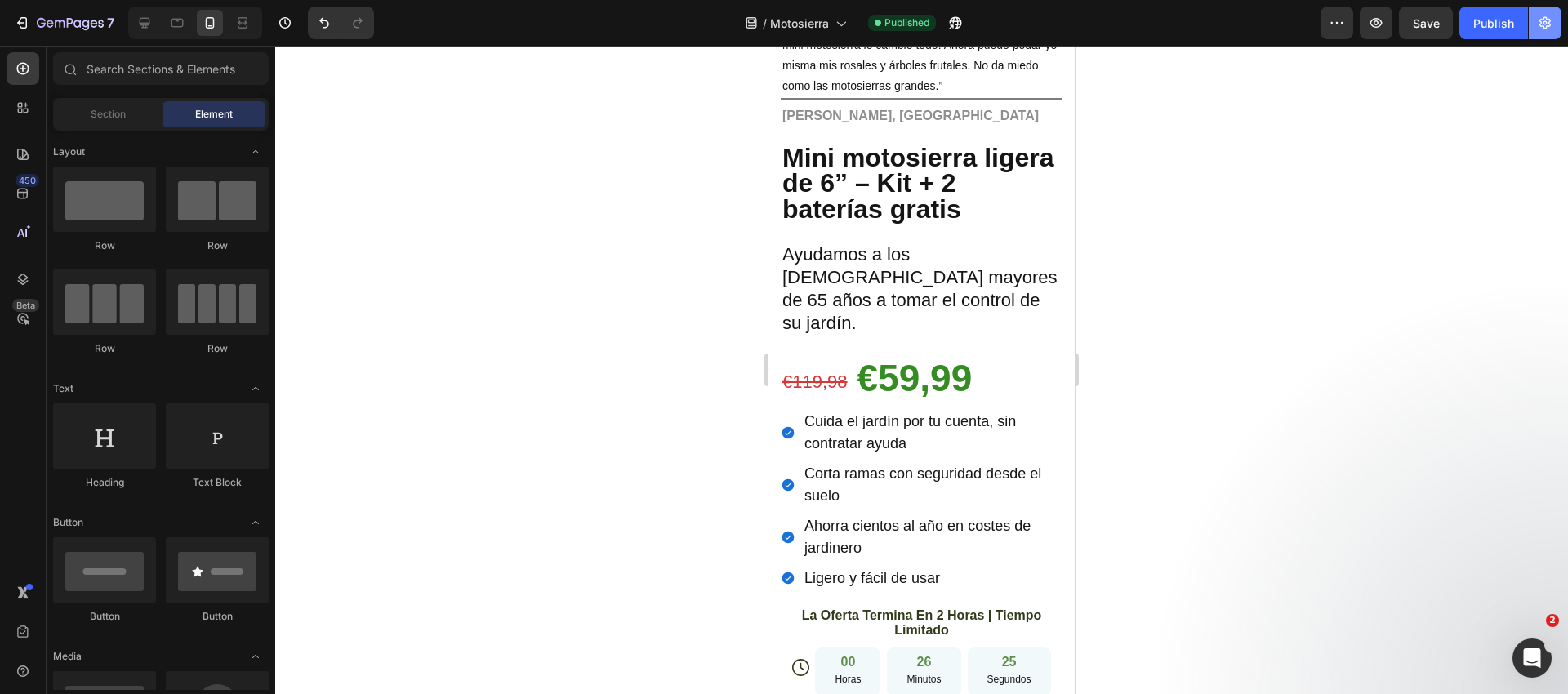
scroll to position [521, 0]
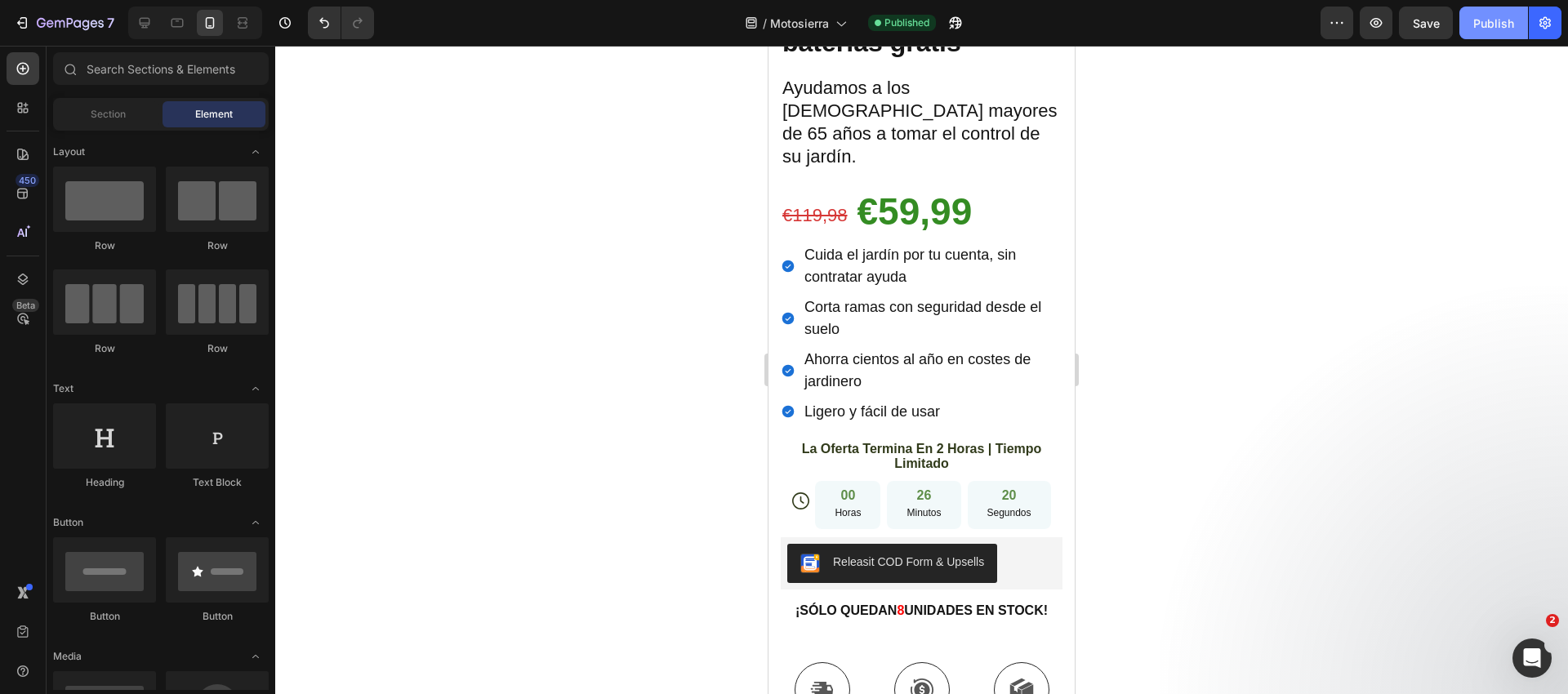
click at [1491, 21] on div "Publish" at bounding box center [1493, 23] width 41 height 17
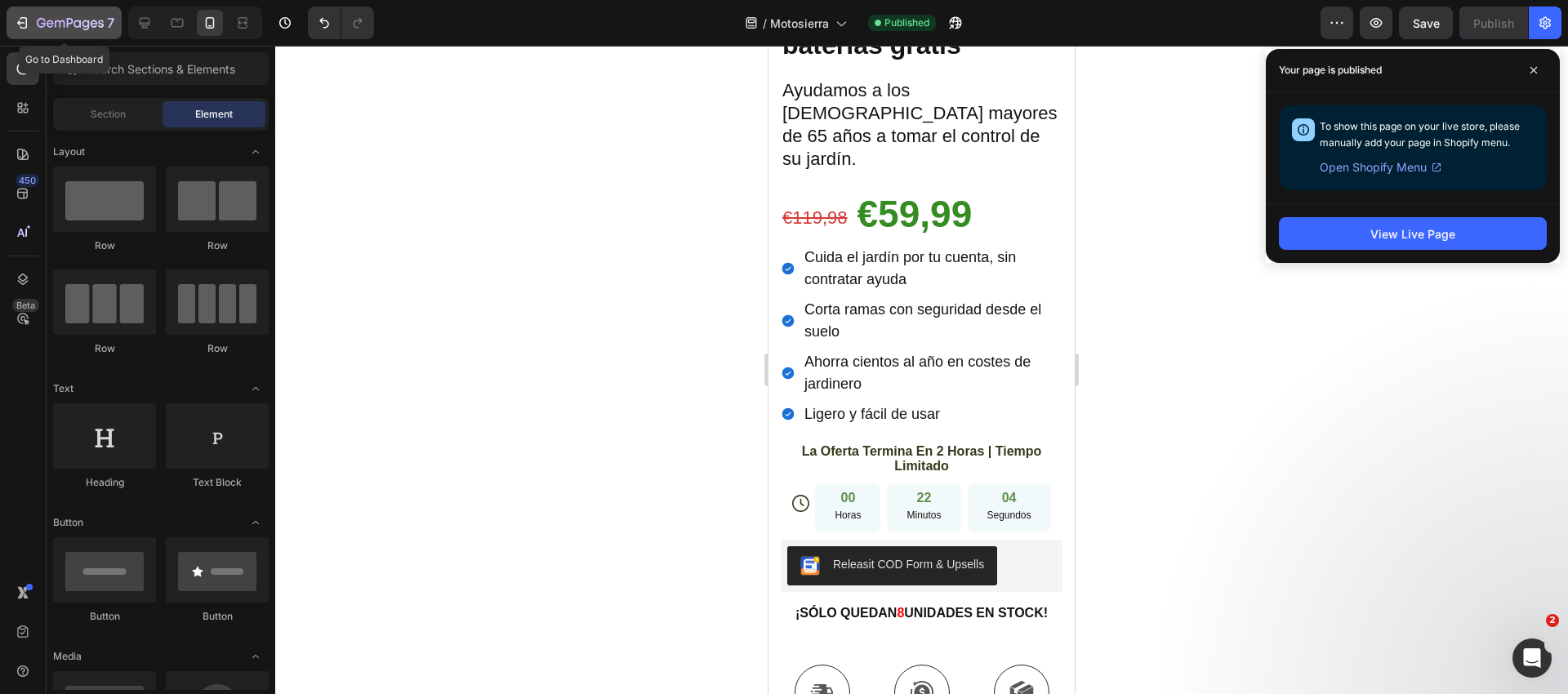
click at [65, 22] on icon "button" at bounding box center [70, 24] width 67 height 14
